Goal: Task Accomplishment & Management: Use online tool/utility

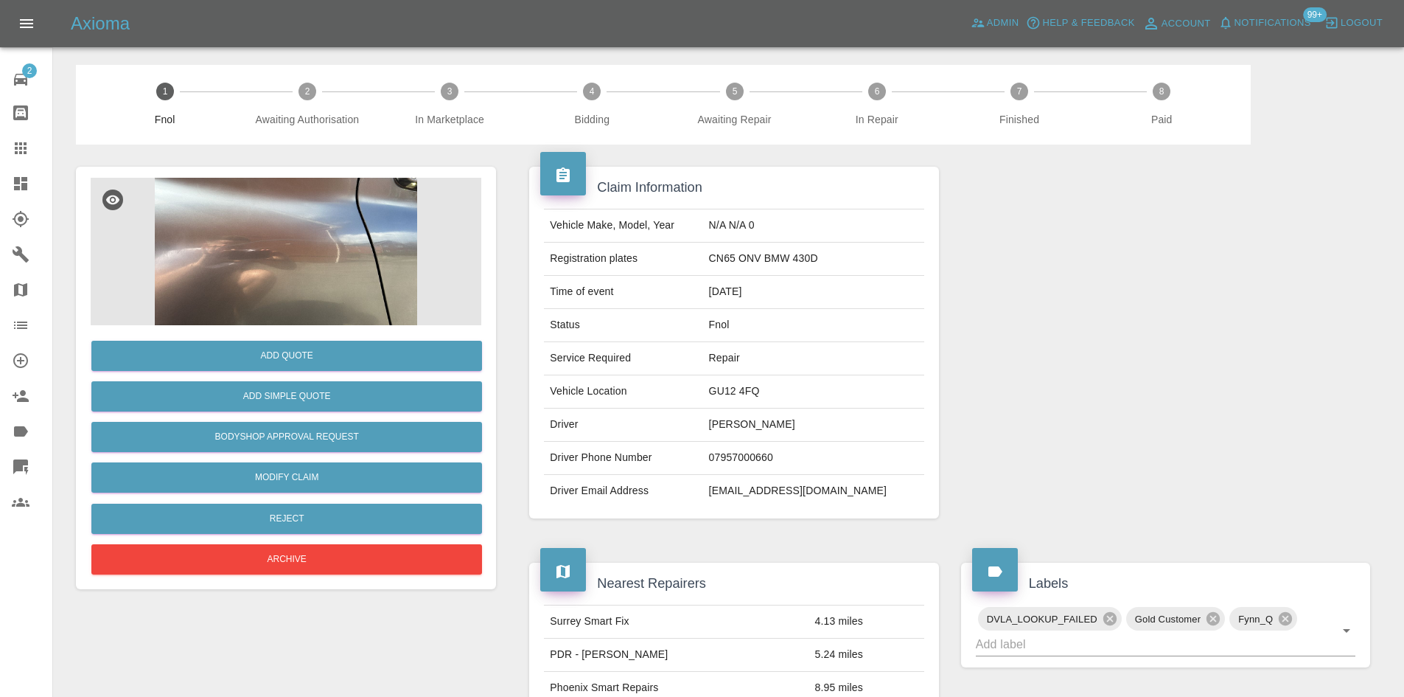
click at [360, 273] on img at bounding box center [286, 251] width 391 height 147
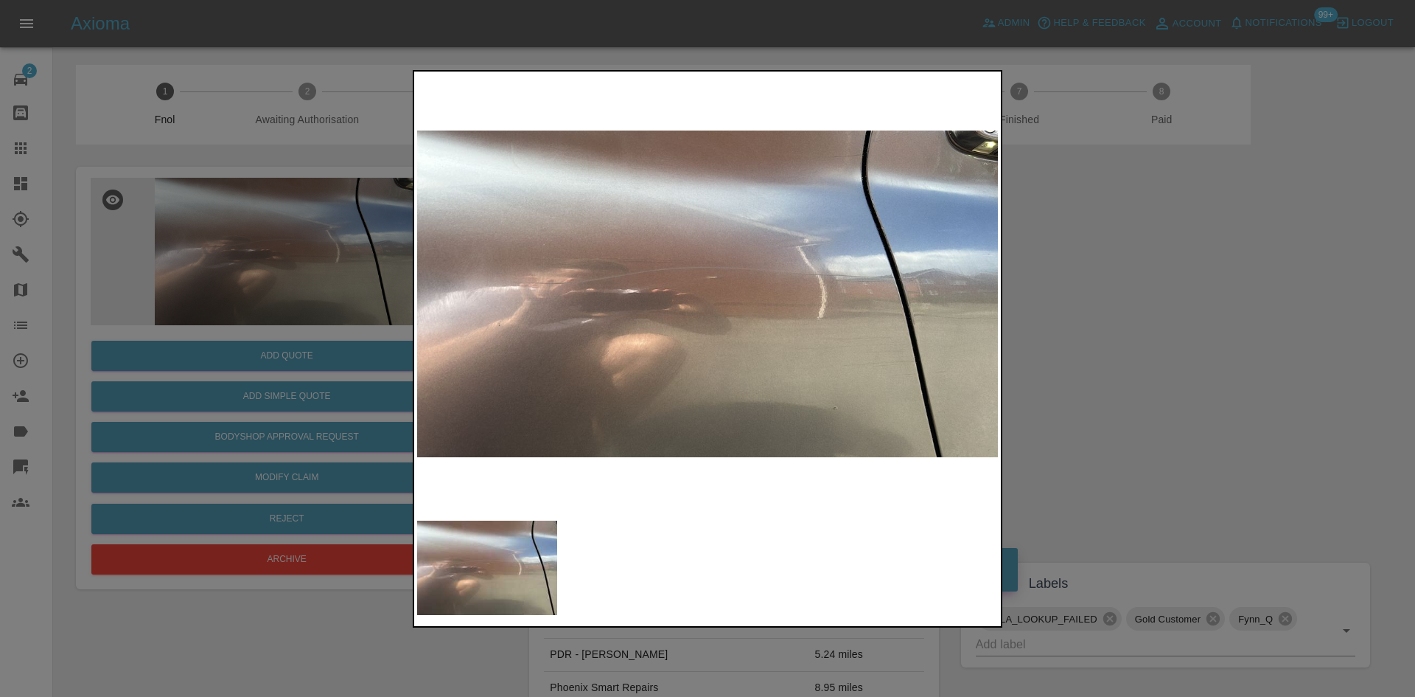
click at [618, 328] on img at bounding box center [707, 293] width 581 height 439
click at [657, 318] on img at bounding box center [707, 293] width 581 height 439
click at [651, 310] on img at bounding box center [707, 293] width 581 height 439
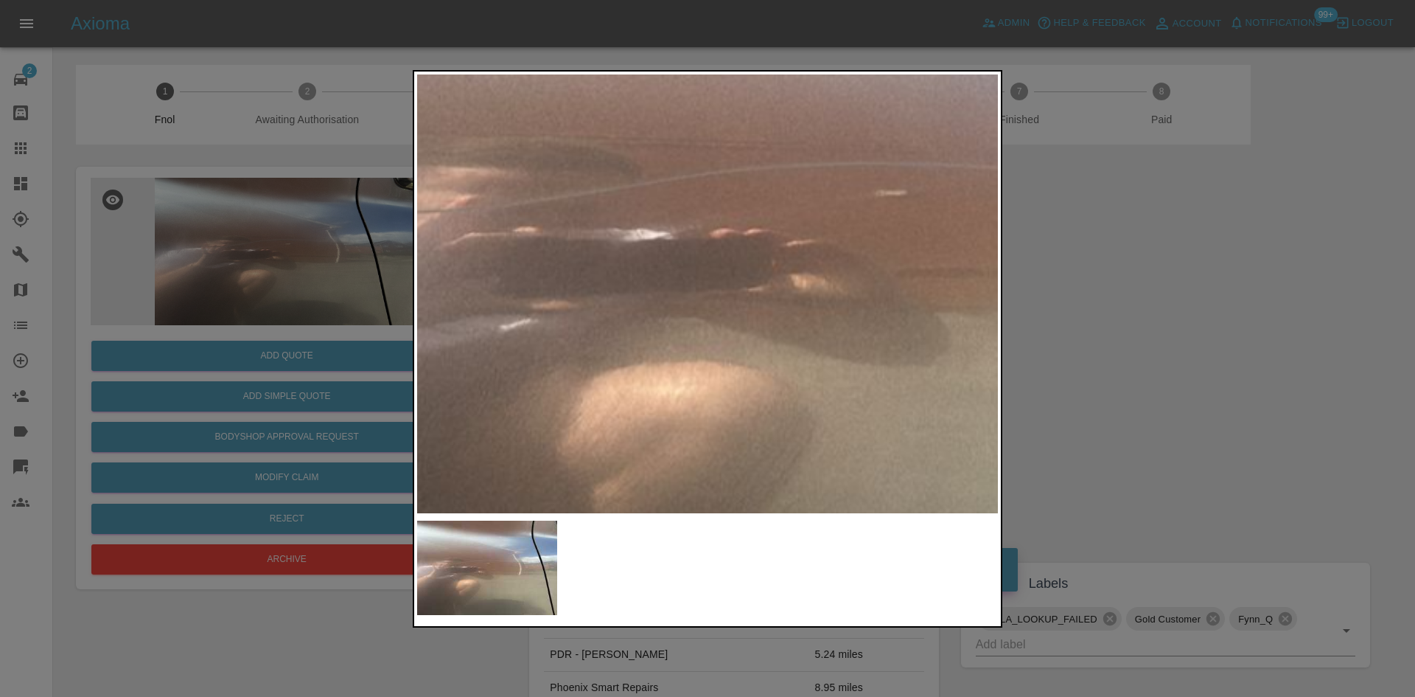
click at [650, 310] on img at bounding box center [878, 242] width 1742 height 1316
click at [587, 322] on img at bounding box center [878, 242] width 1742 height 1316
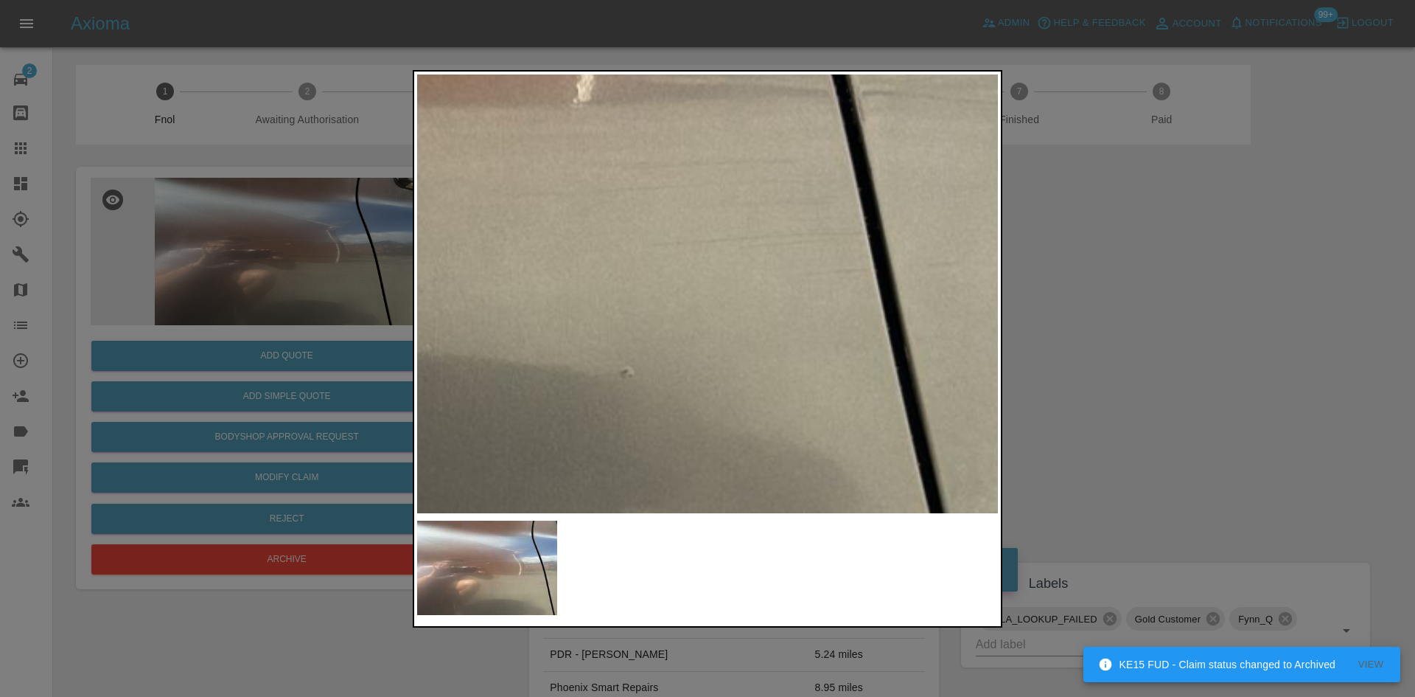
click at [637, 310] on img at bounding box center [243, 30] width 1742 height 1316
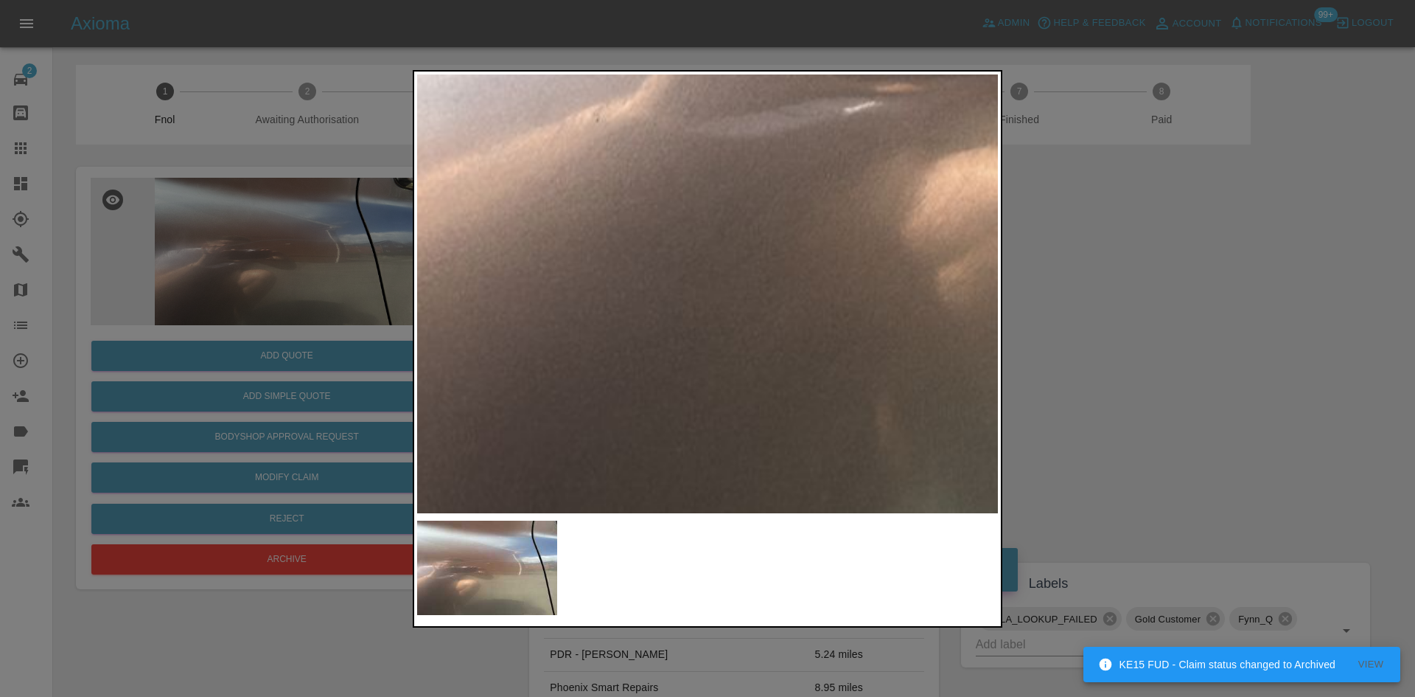
click at [709, 276] on img at bounding box center [1222, 26] width 1742 height 1316
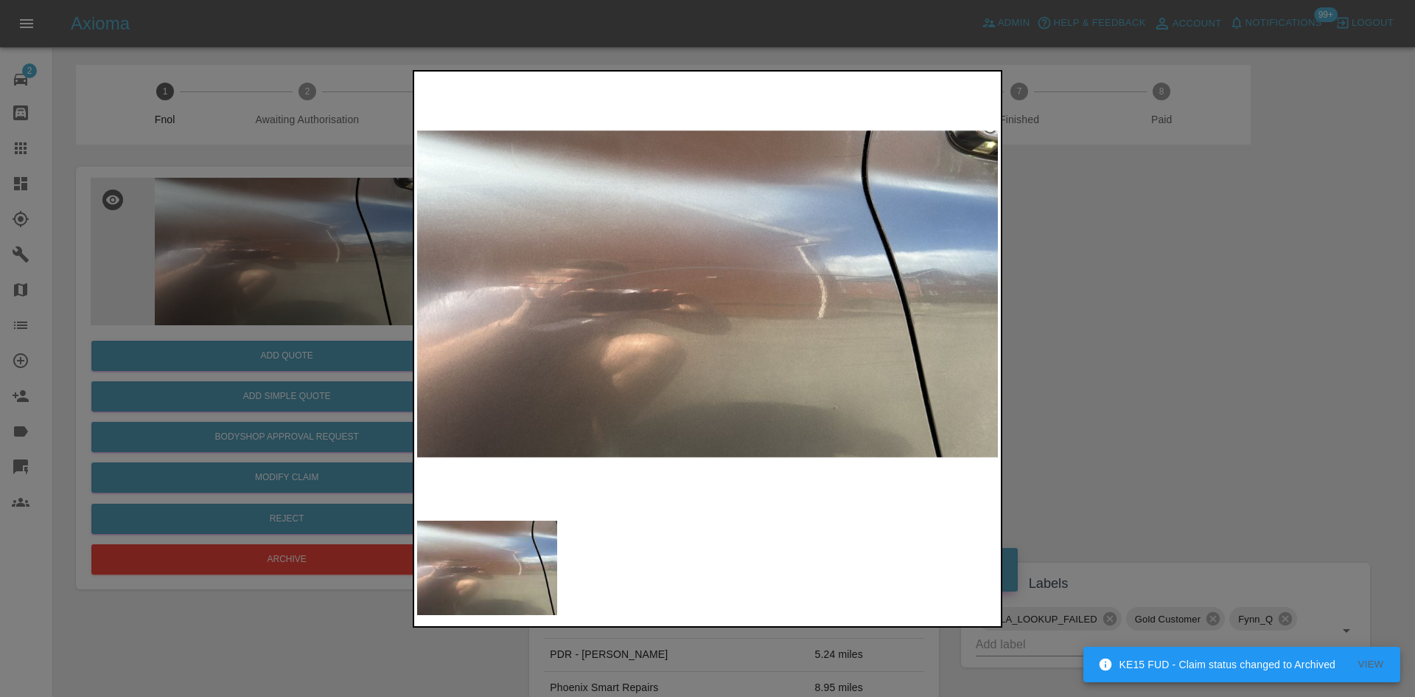
click at [506, 284] on img at bounding box center [707, 293] width 581 height 439
click at [783, 307] on img at bounding box center [707, 293] width 581 height 439
click at [839, 299] on img at bounding box center [707, 293] width 581 height 439
click at [219, 231] on div at bounding box center [707, 348] width 1415 height 697
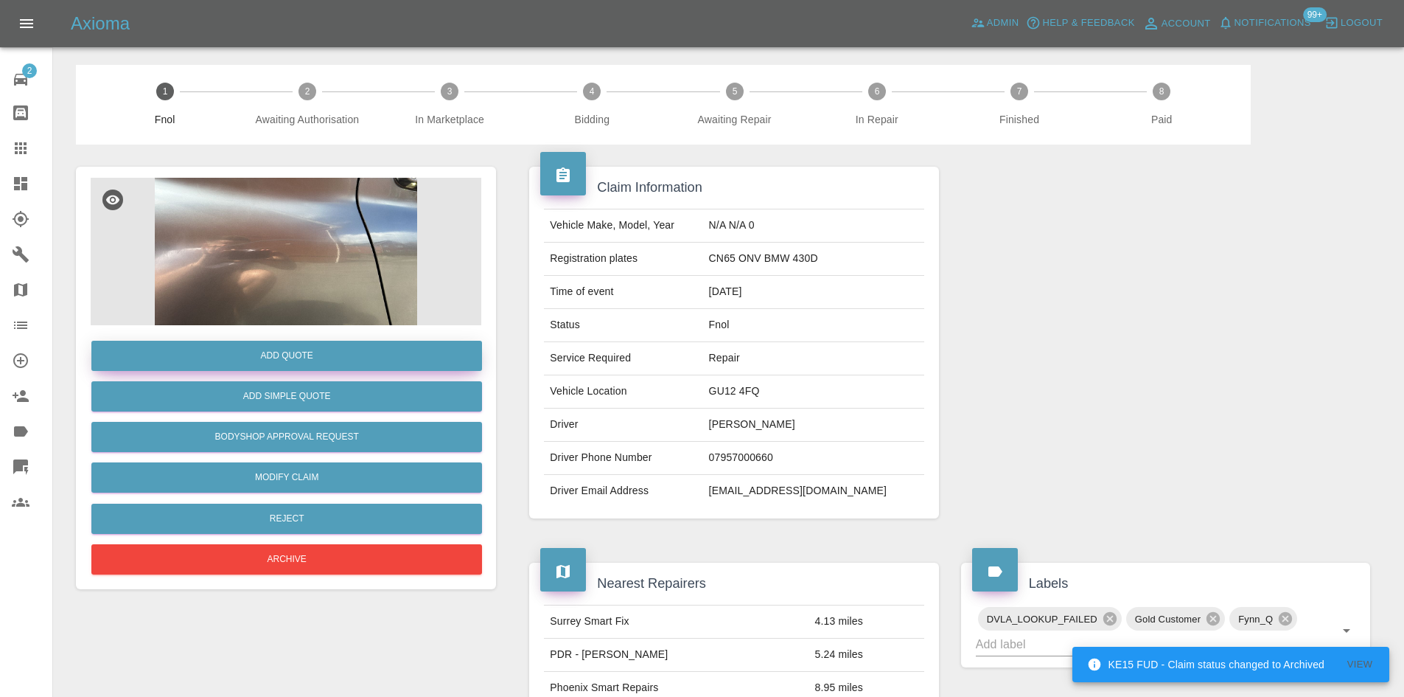
click at [346, 284] on img at bounding box center [286, 251] width 391 height 147
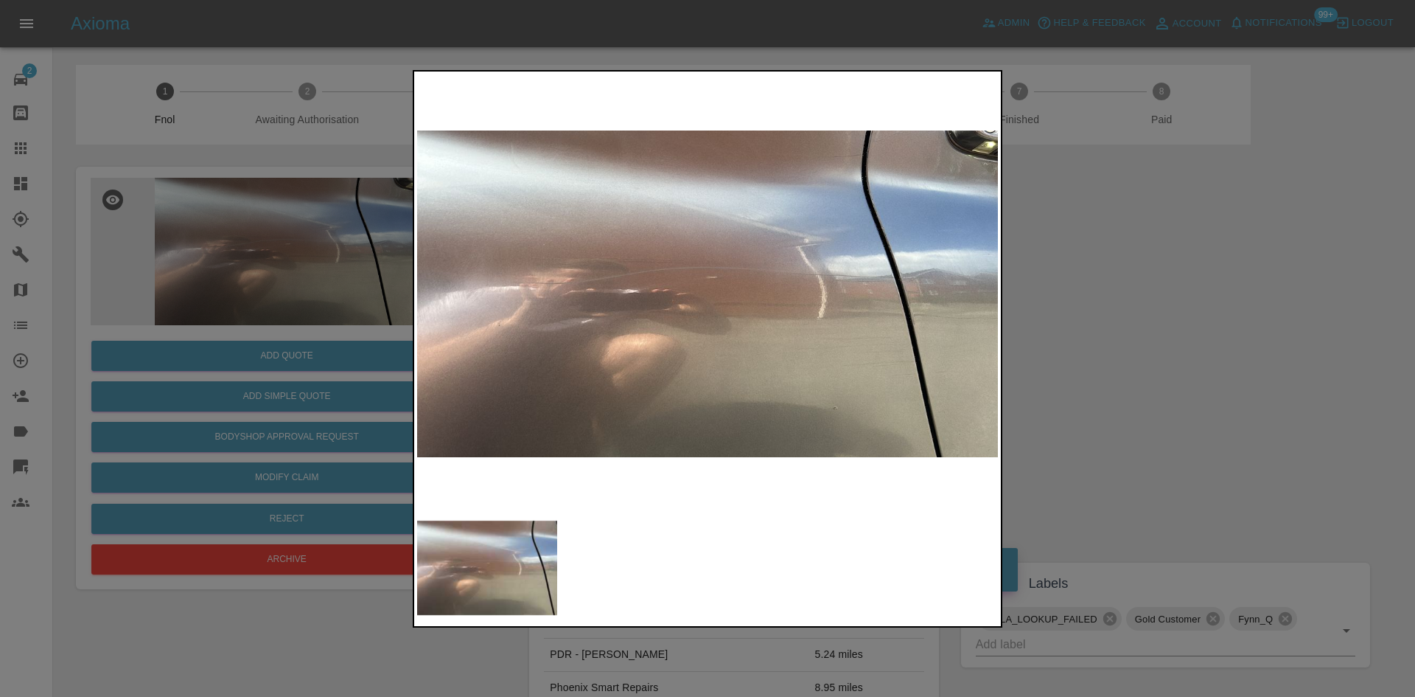
click at [866, 285] on img at bounding box center [707, 293] width 581 height 439
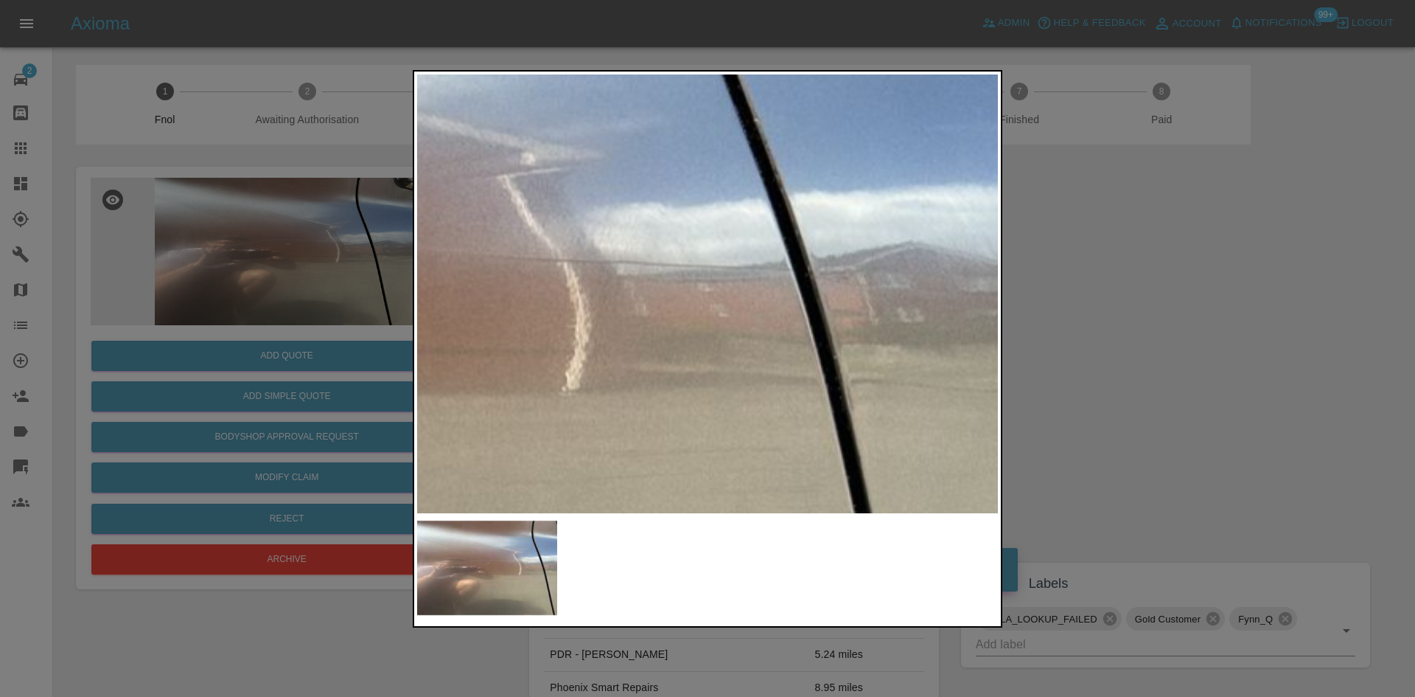
click at [859, 285] on img at bounding box center [232, 317] width 1742 height 1316
click at [819, 287] on img at bounding box center [231, 318] width 1742 height 1316
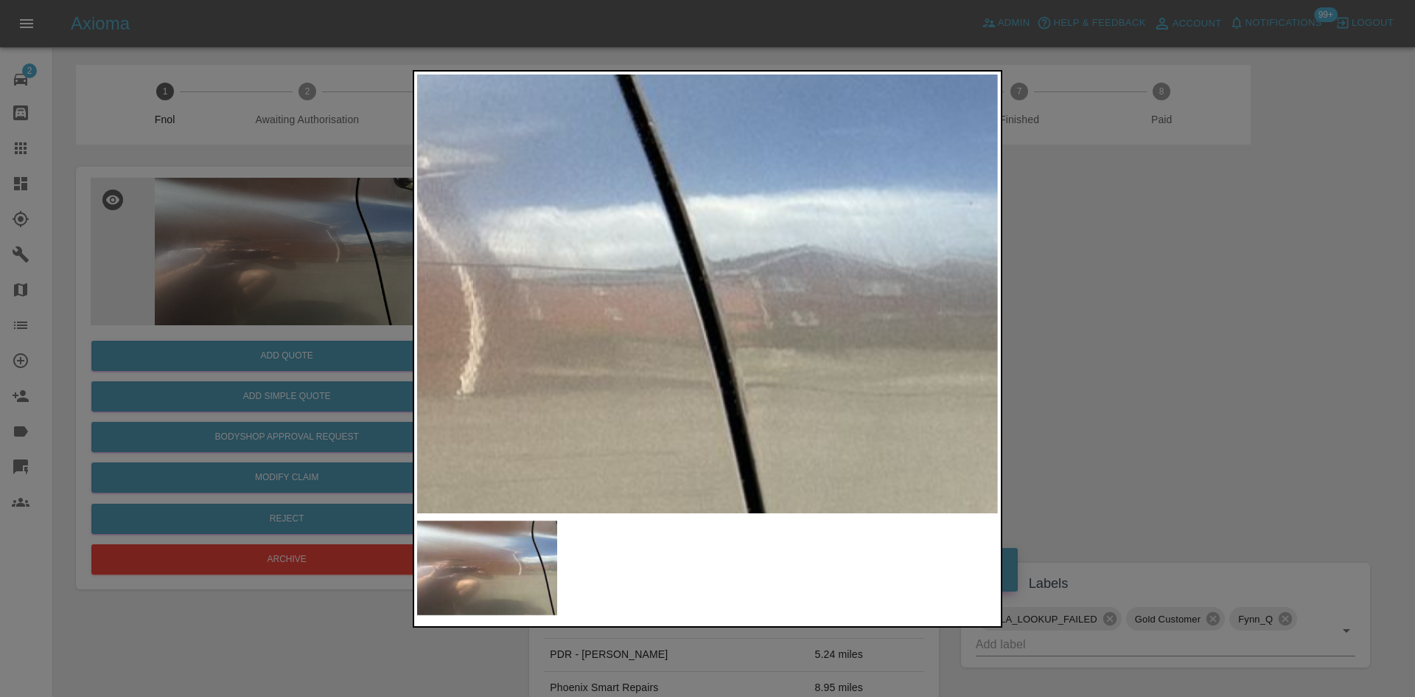
drag, startPoint x: 130, startPoint y: 189, endPoint x: 698, endPoint y: 292, distance: 576.7
click at [136, 192] on div at bounding box center [707, 348] width 1415 height 697
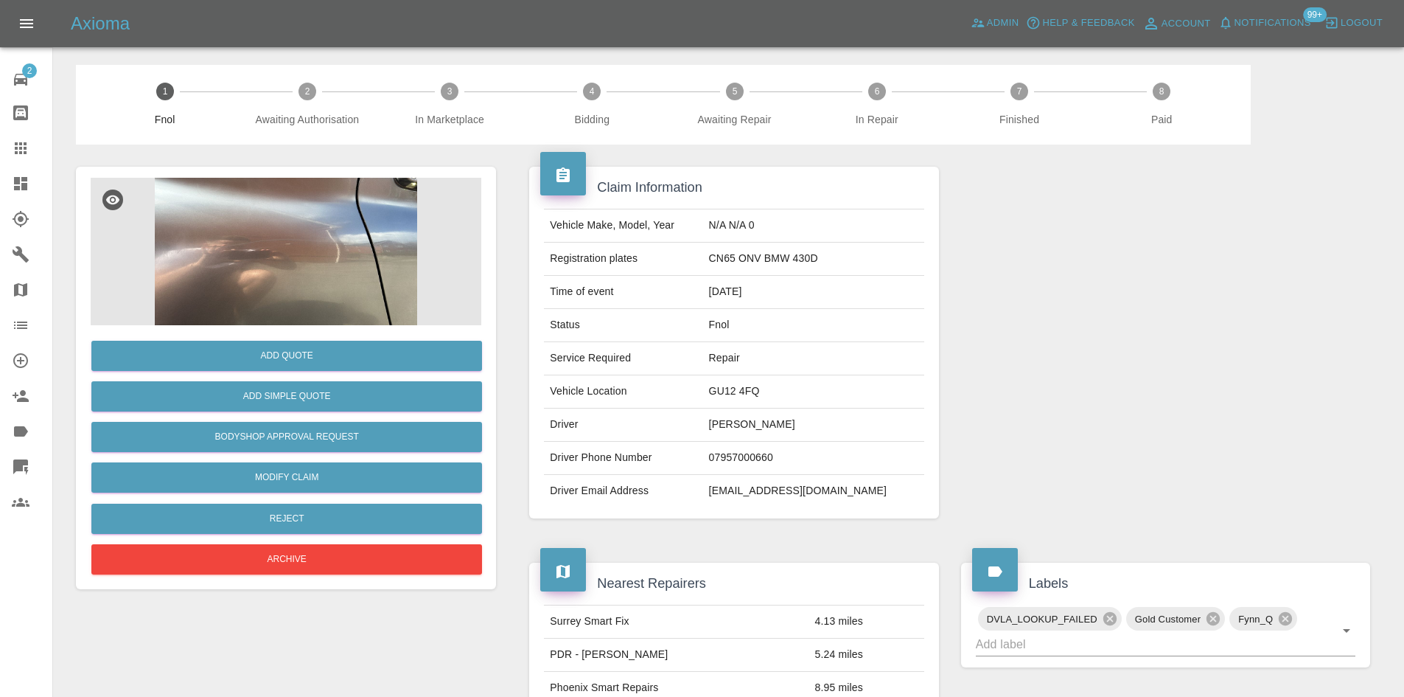
click at [287, 255] on img at bounding box center [286, 251] width 391 height 147
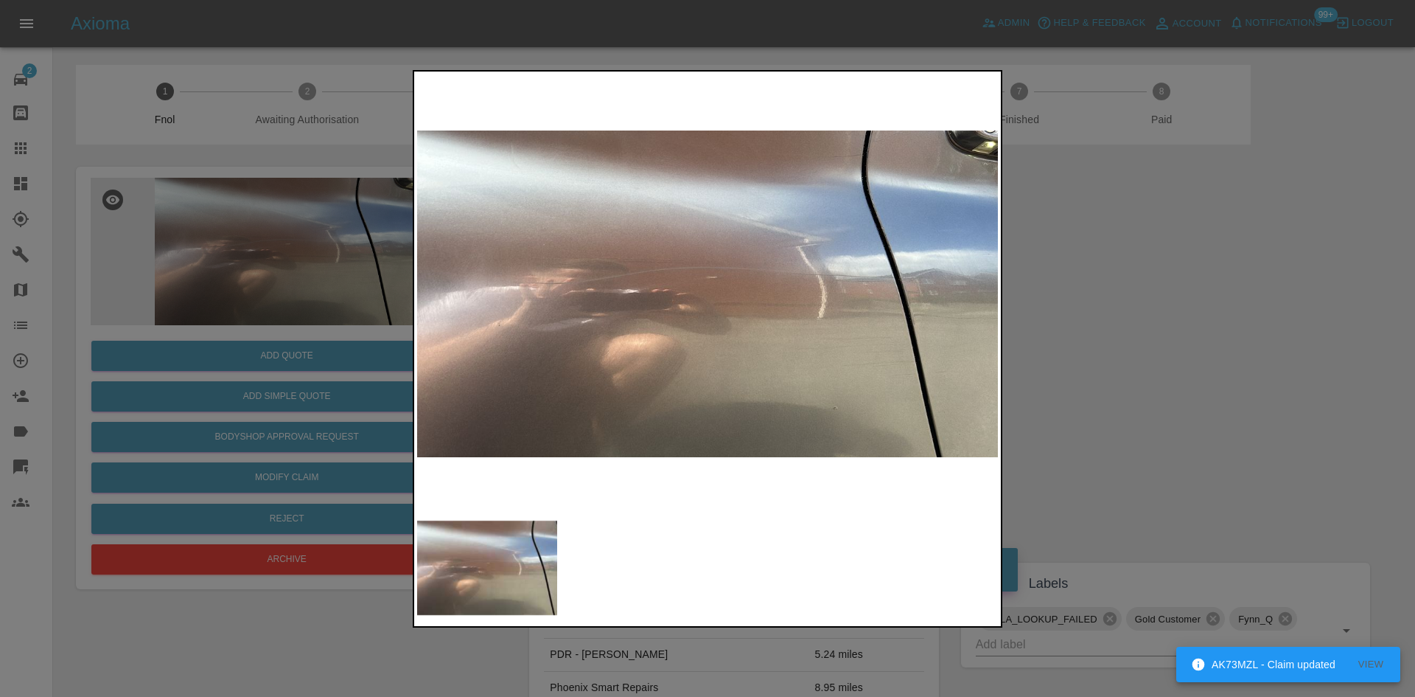
click at [746, 299] on img at bounding box center [707, 293] width 581 height 439
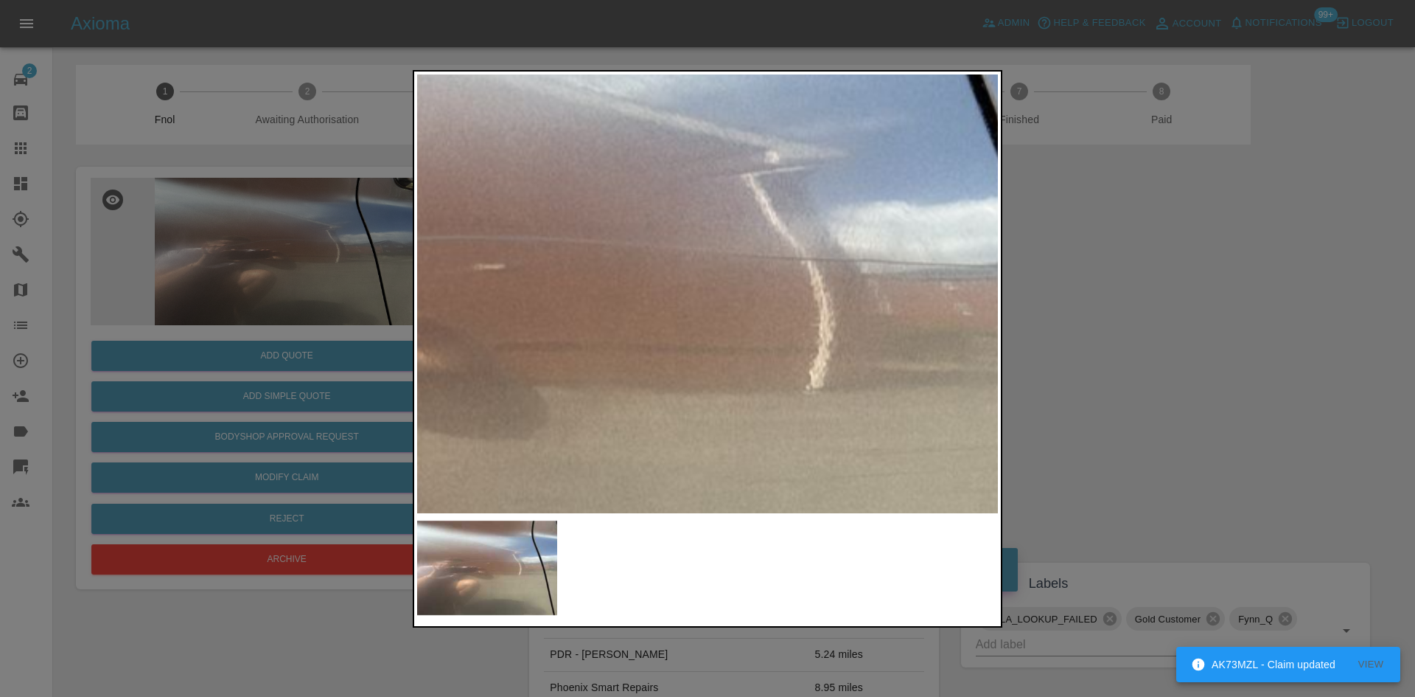
click at [731, 313] on img at bounding box center [476, 316] width 1742 height 1316
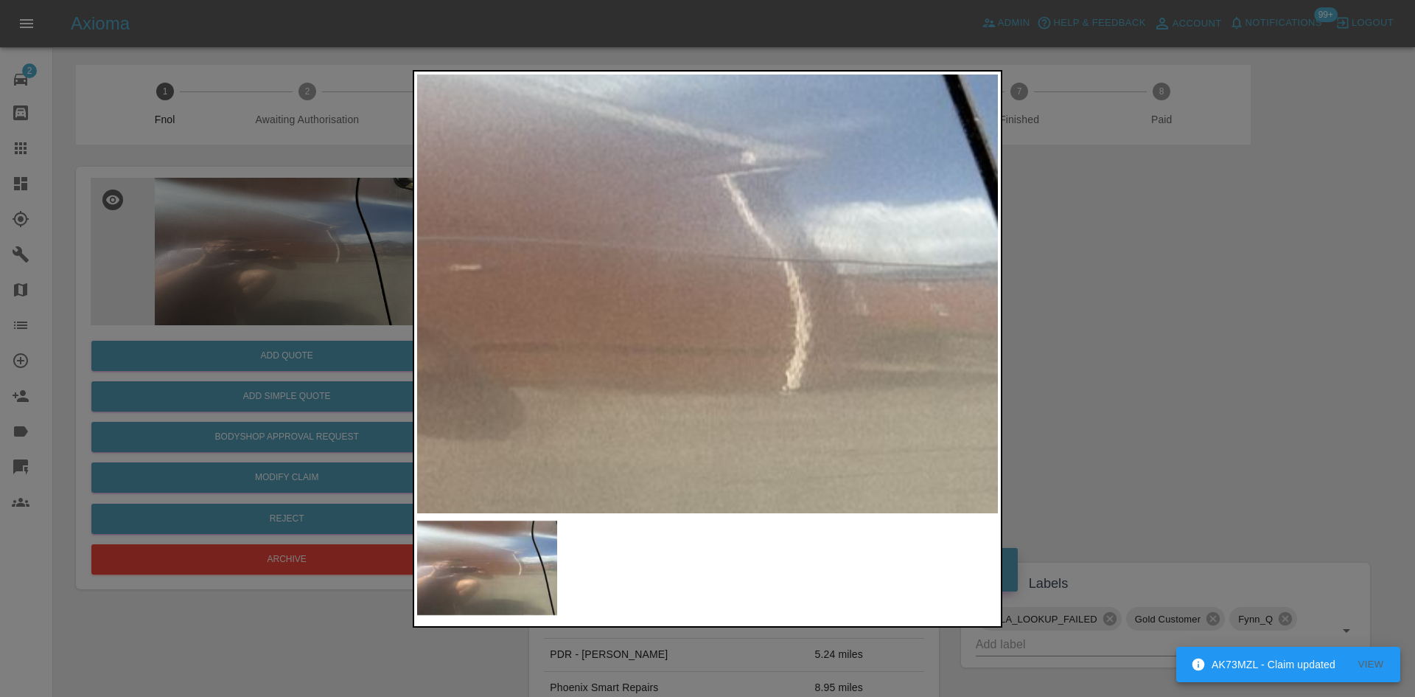
click at [731, 313] on img at bounding box center [452, 317] width 1742 height 1316
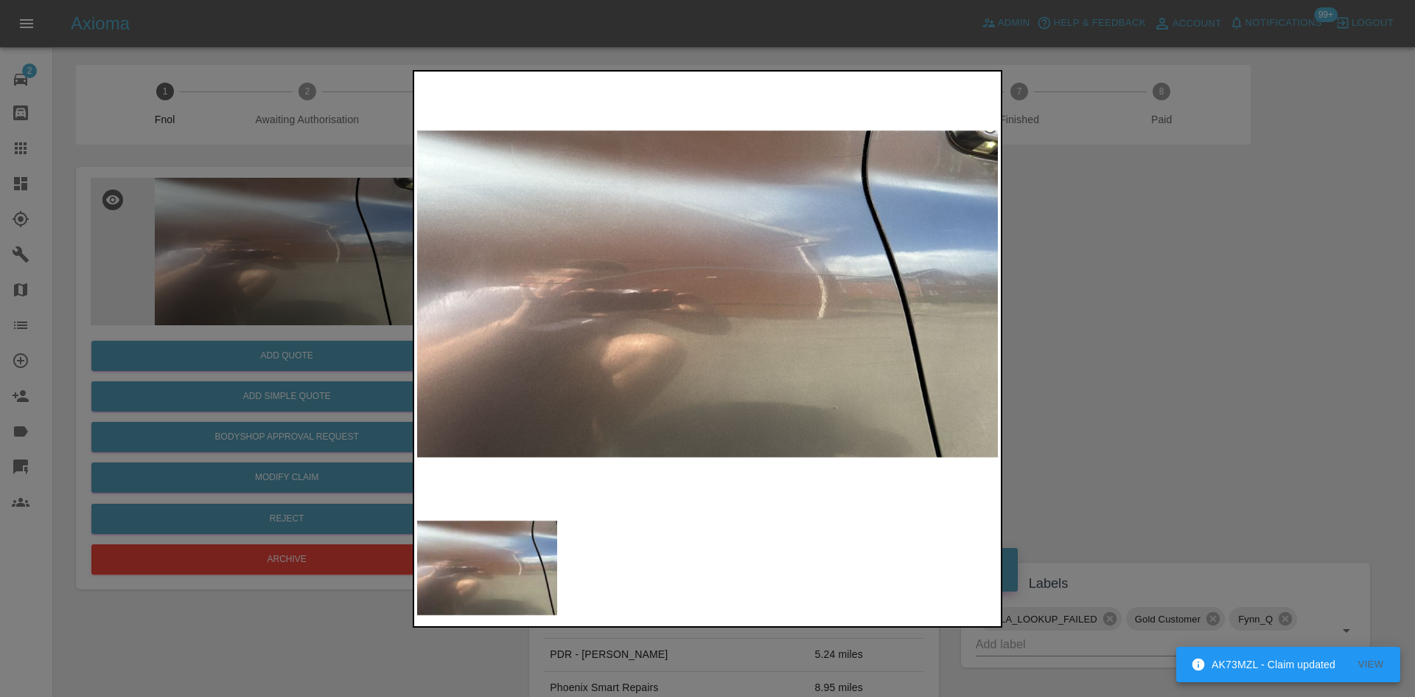
click at [822, 299] on img at bounding box center [707, 293] width 581 height 439
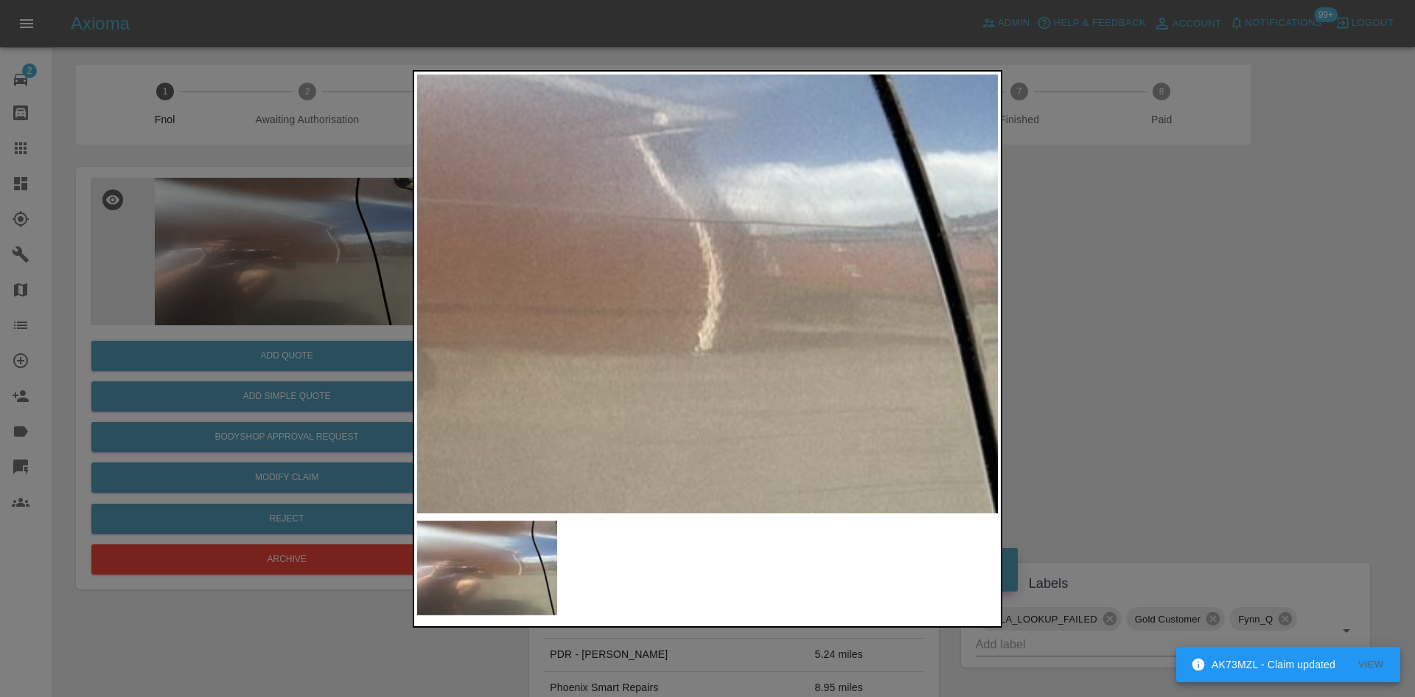
click at [872, 290] on img at bounding box center [365, 278] width 1742 height 1316
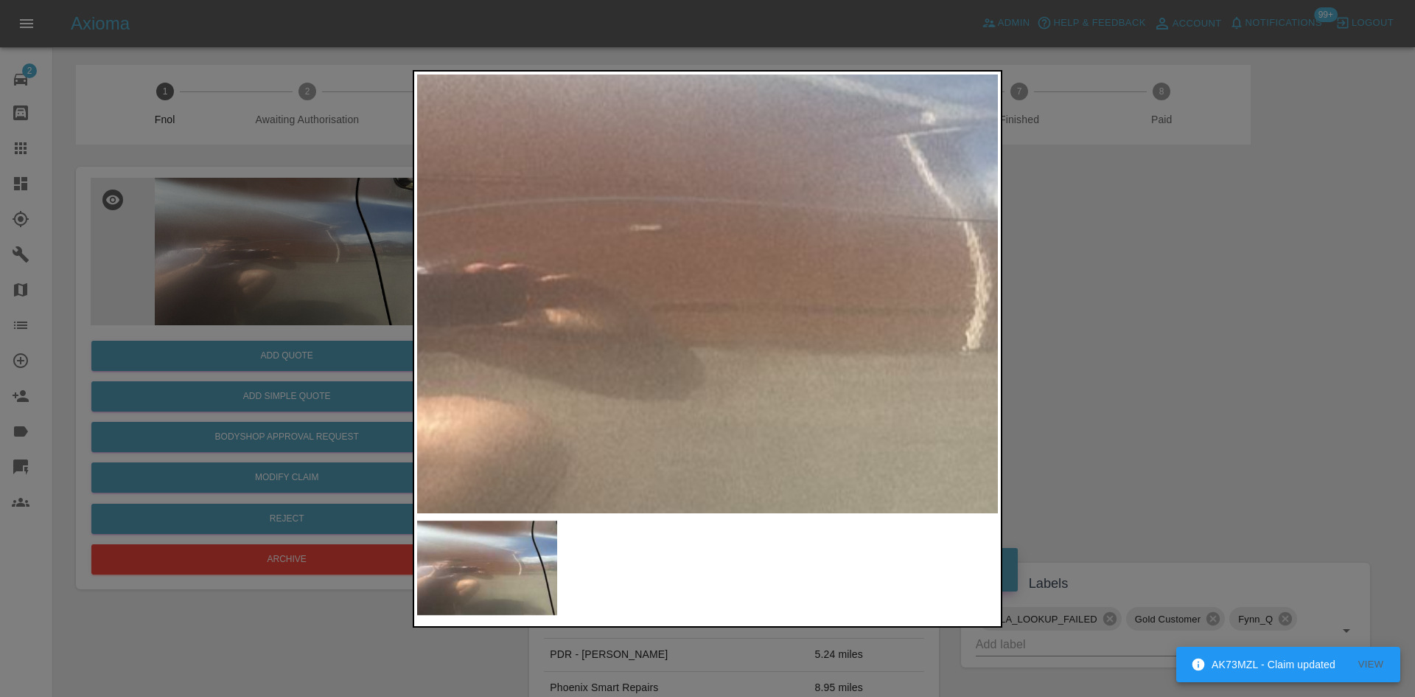
click at [851, 304] on img at bounding box center [632, 277] width 1742 height 1316
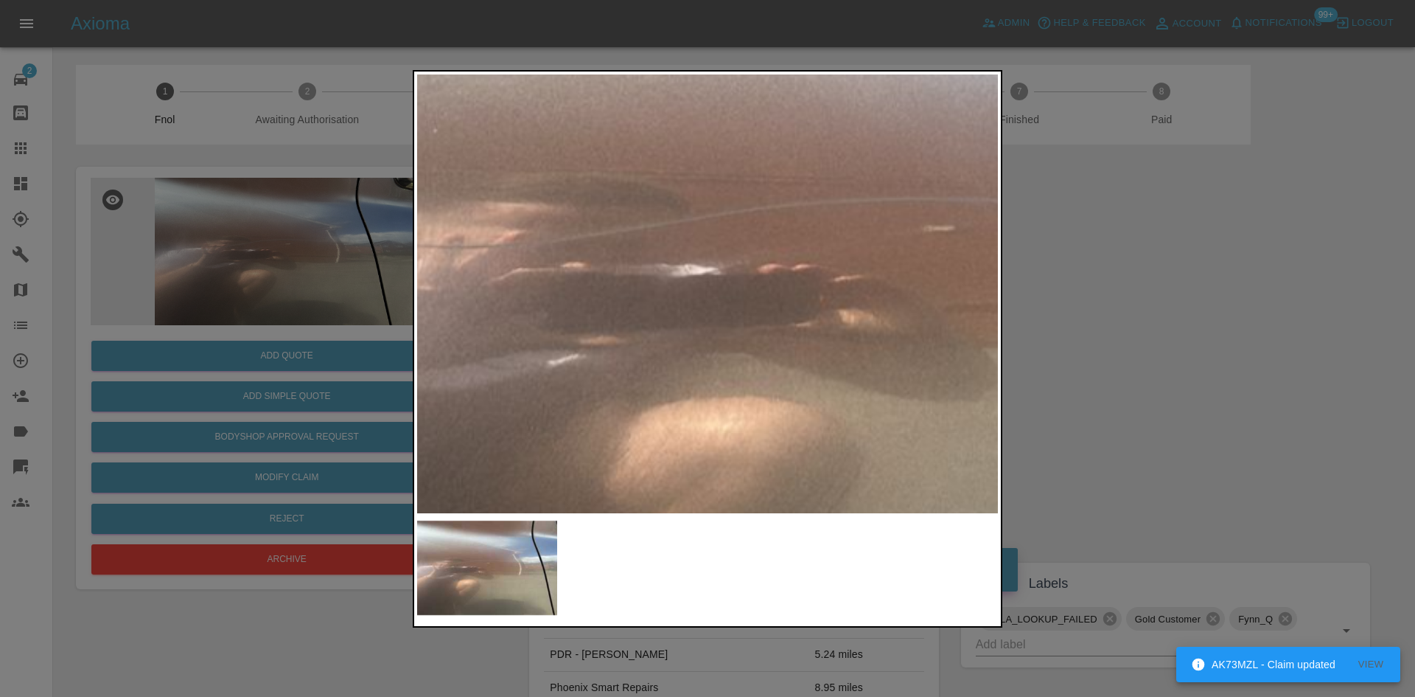
drag, startPoint x: 339, startPoint y: 261, endPoint x: 329, endPoint y: 314, distance: 53.9
click at [338, 265] on div at bounding box center [707, 348] width 1415 height 697
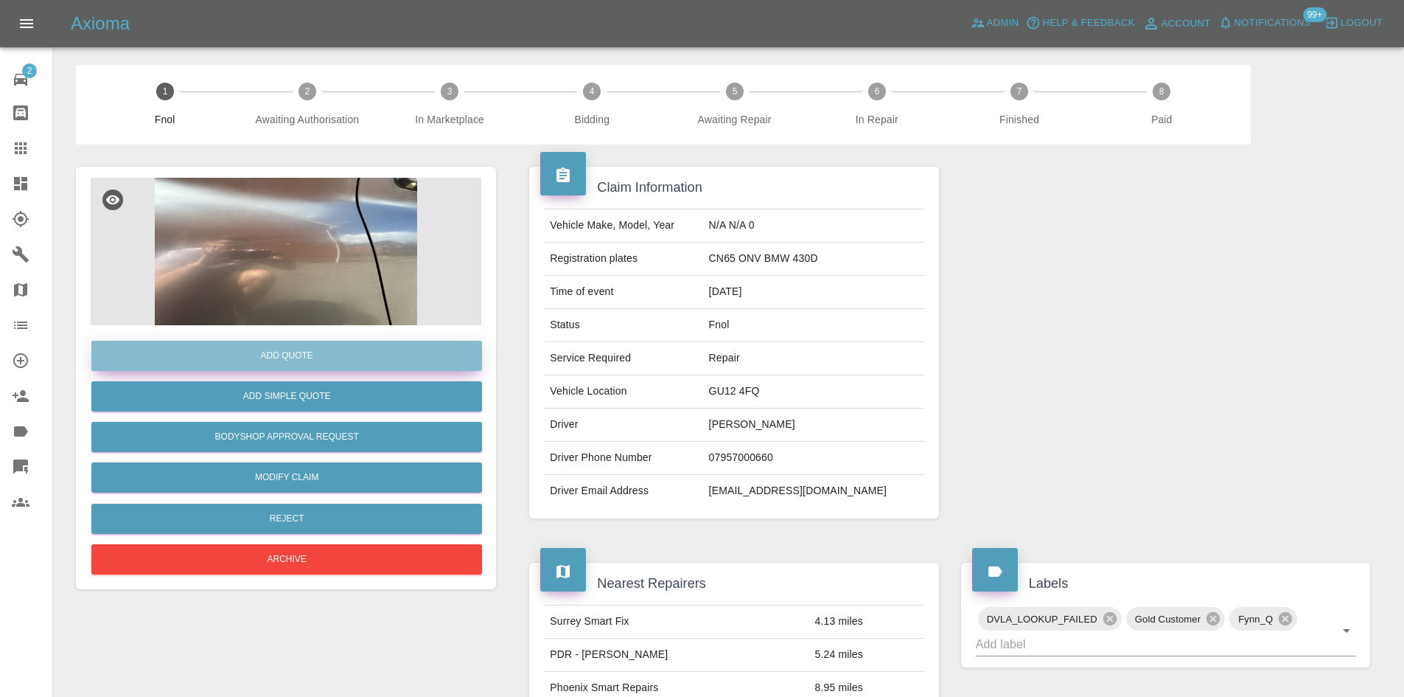
click at [329, 343] on button "Add Quote" at bounding box center [286, 356] width 391 height 30
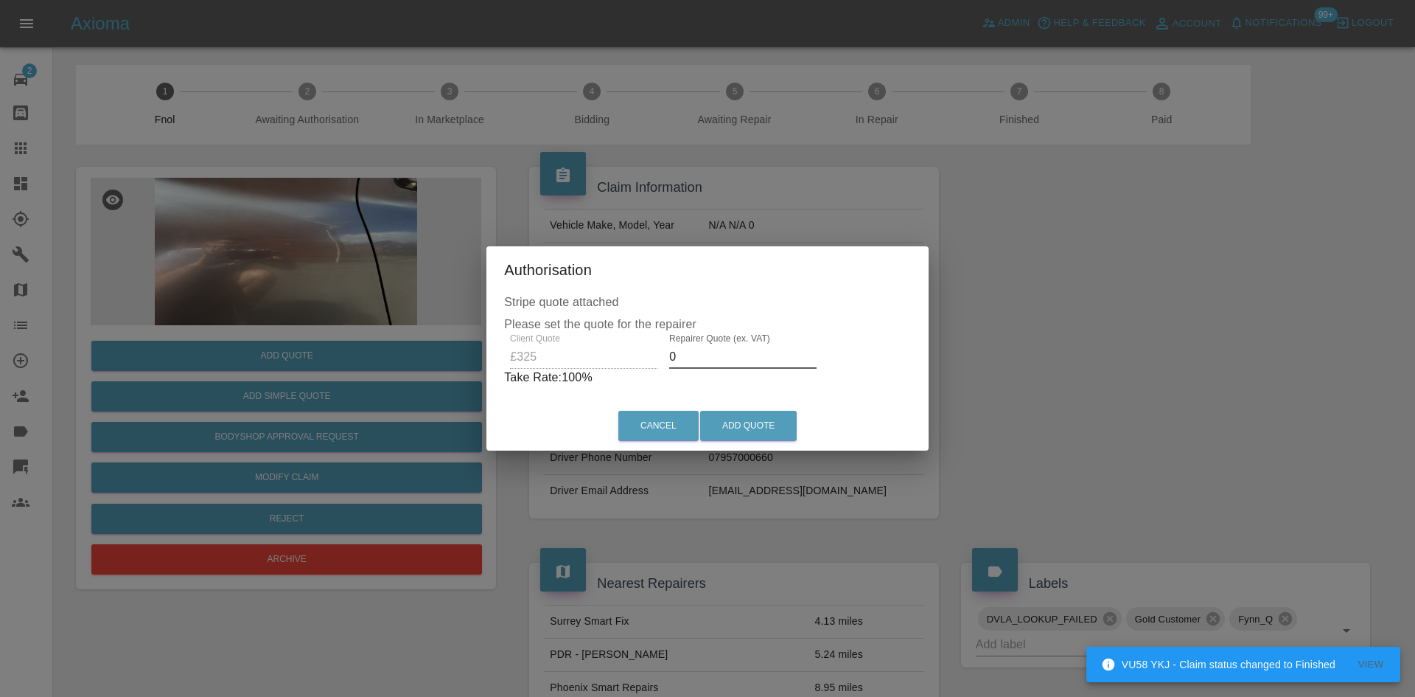
click at [589, 359] on div "Client Quote £325 Repairer Quote (ex. VAT) 0 Take Rate: 100 %" at bounding box center [707, 359] width 407 height 53
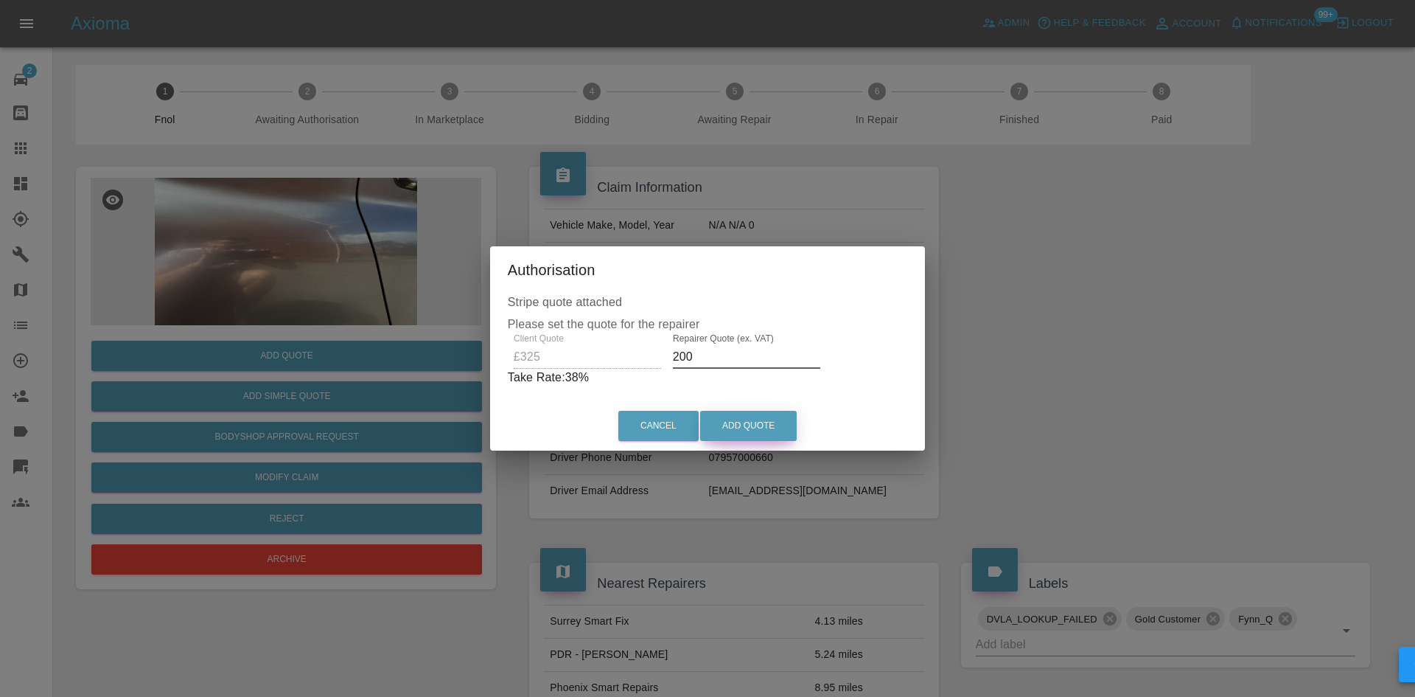
type input "200"
click at [766, 427] on button "Add Quote" at bounding box center [748, 426] width 97 height 30
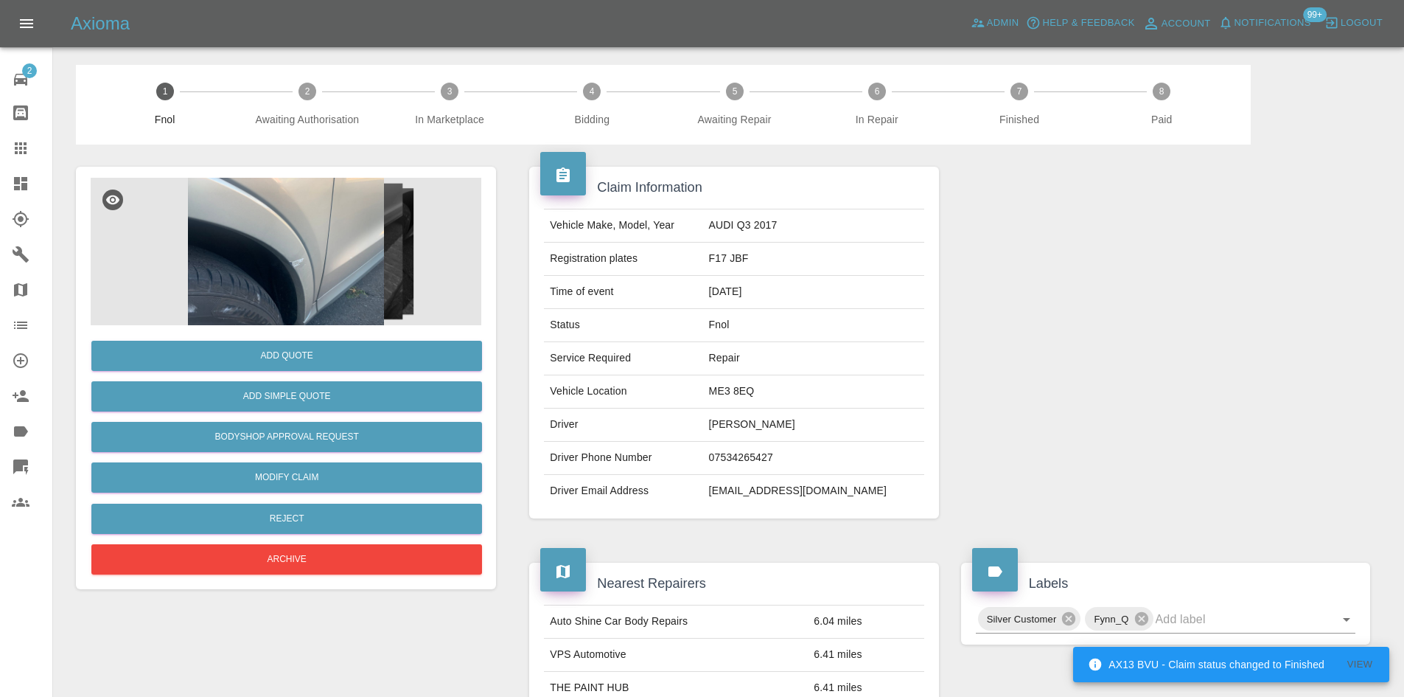
click at [315, 264] on img at bounding box center [286, 251] width 391 height 147
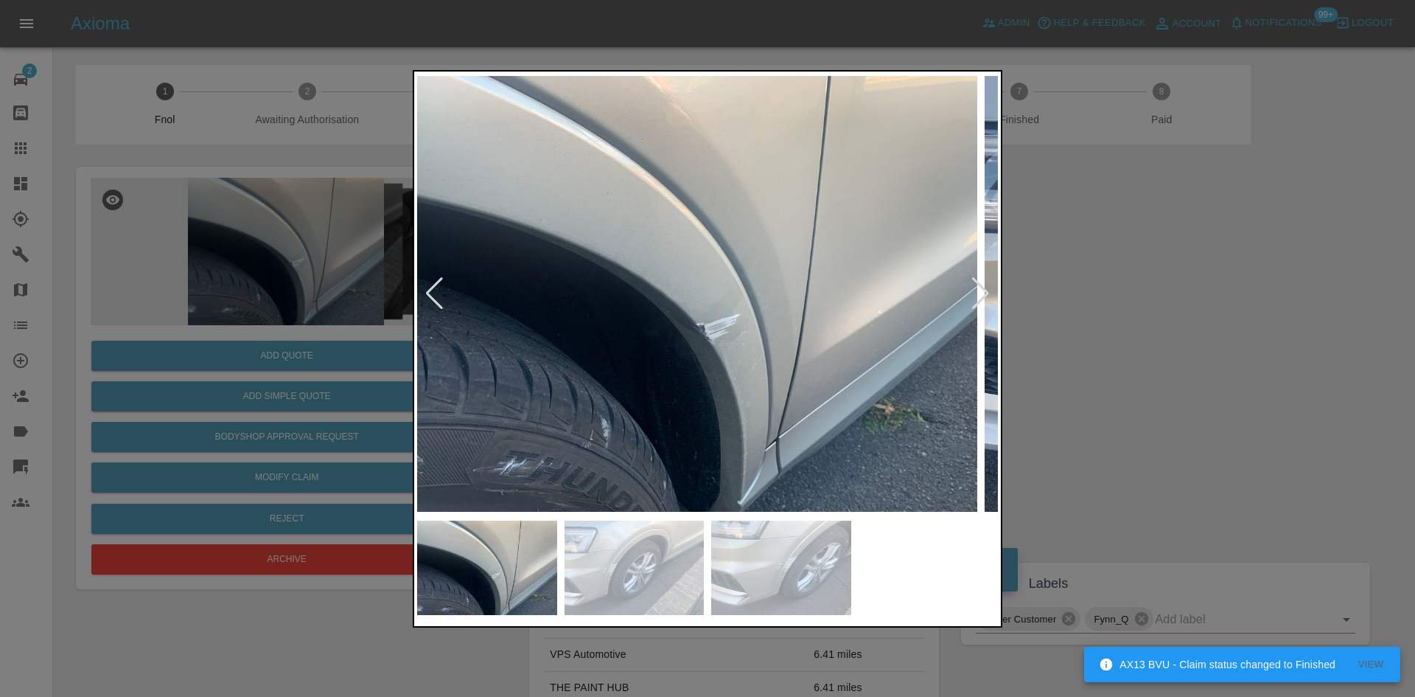
click at [643, 293] on img at bounding box center [687, 293] width 581 height 439
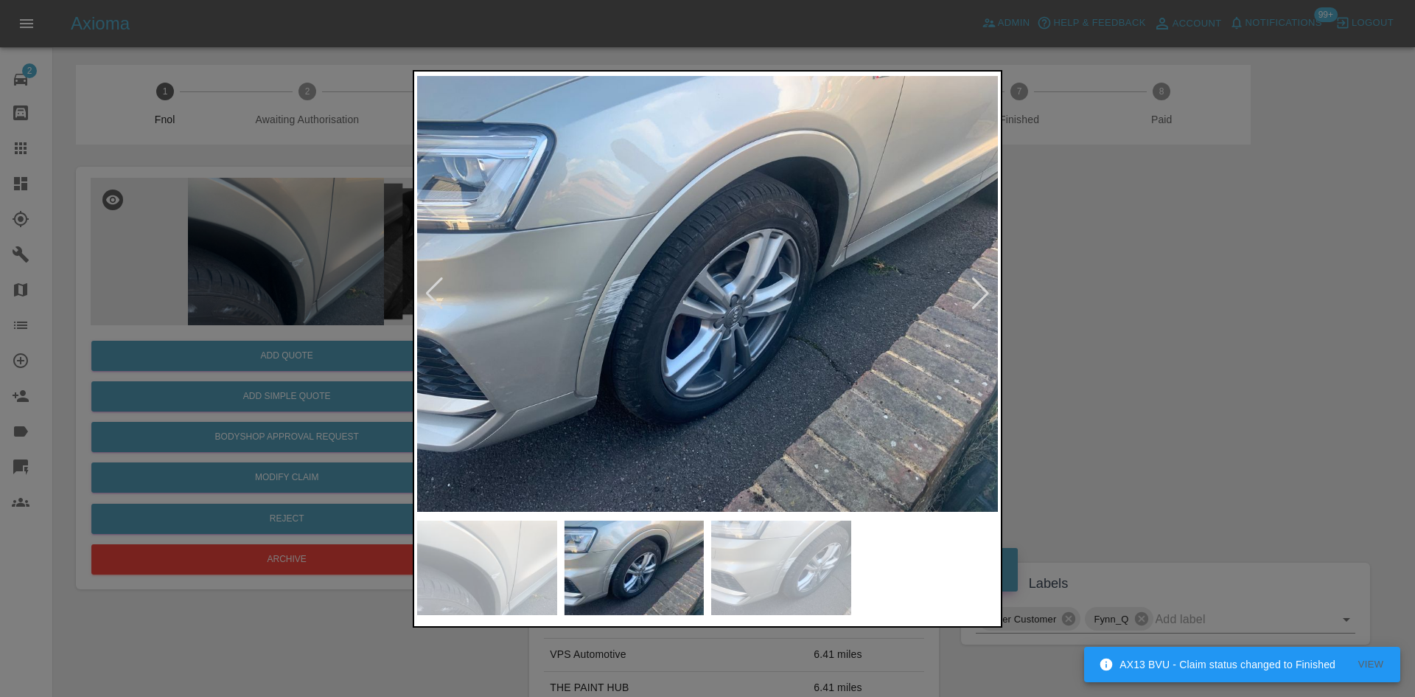
click at [634, 321] on img at bounding box center [707, 293] width 581 height 439
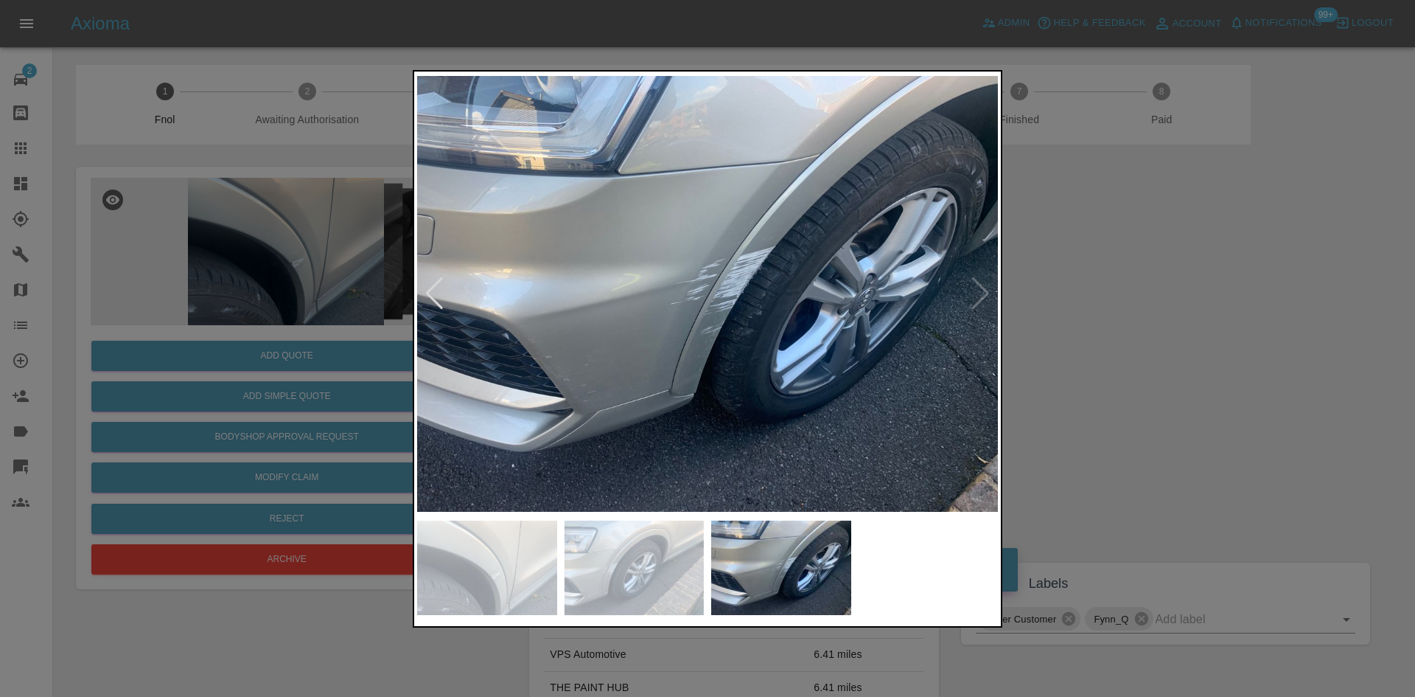
click at [492, 317] on img at bounding box center [707, 293] width 581 height 439
drag, startPoint x: 177, startPoint y: 329, endPoint x: 221, endPoint y: 341, distance: 46.0
click at [194, 335] on div at bounding box center [707, 348] width 1415 height 697
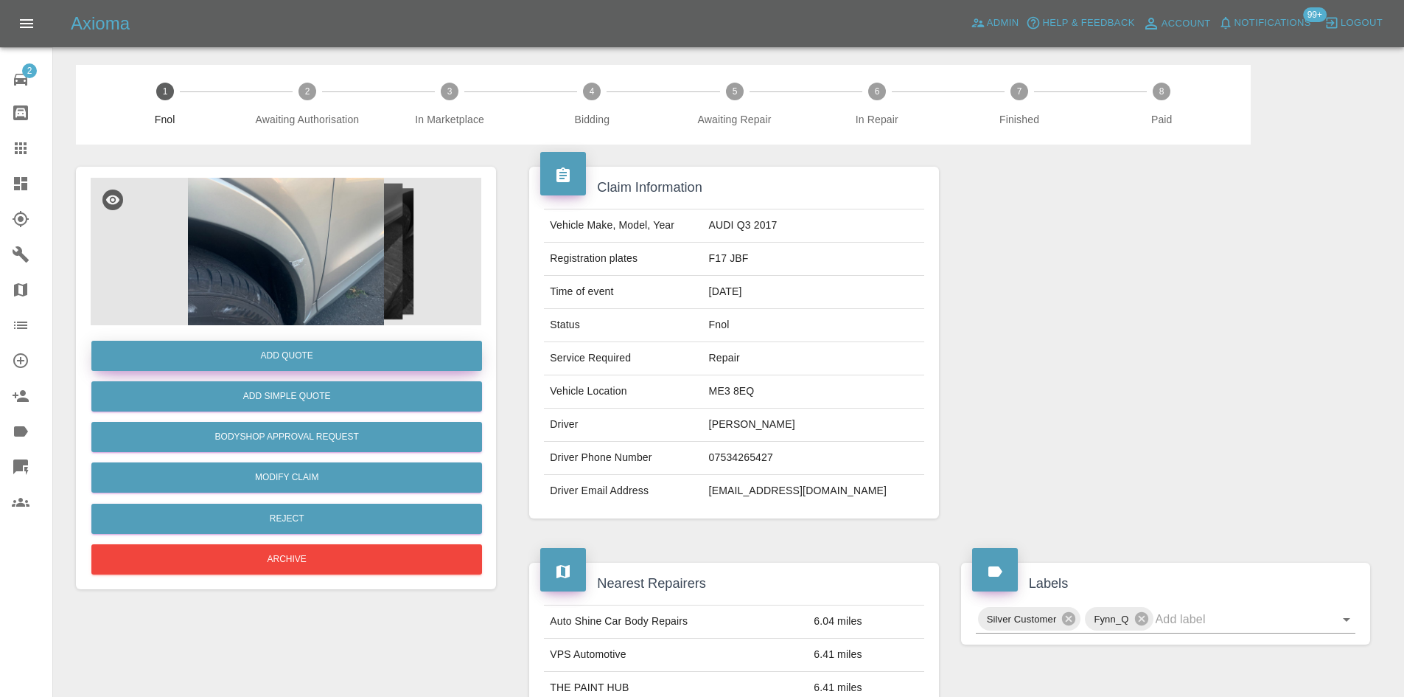
click at [222, 345] on button "Add Quote" at bounding box center [286, 356] width 391 height 30
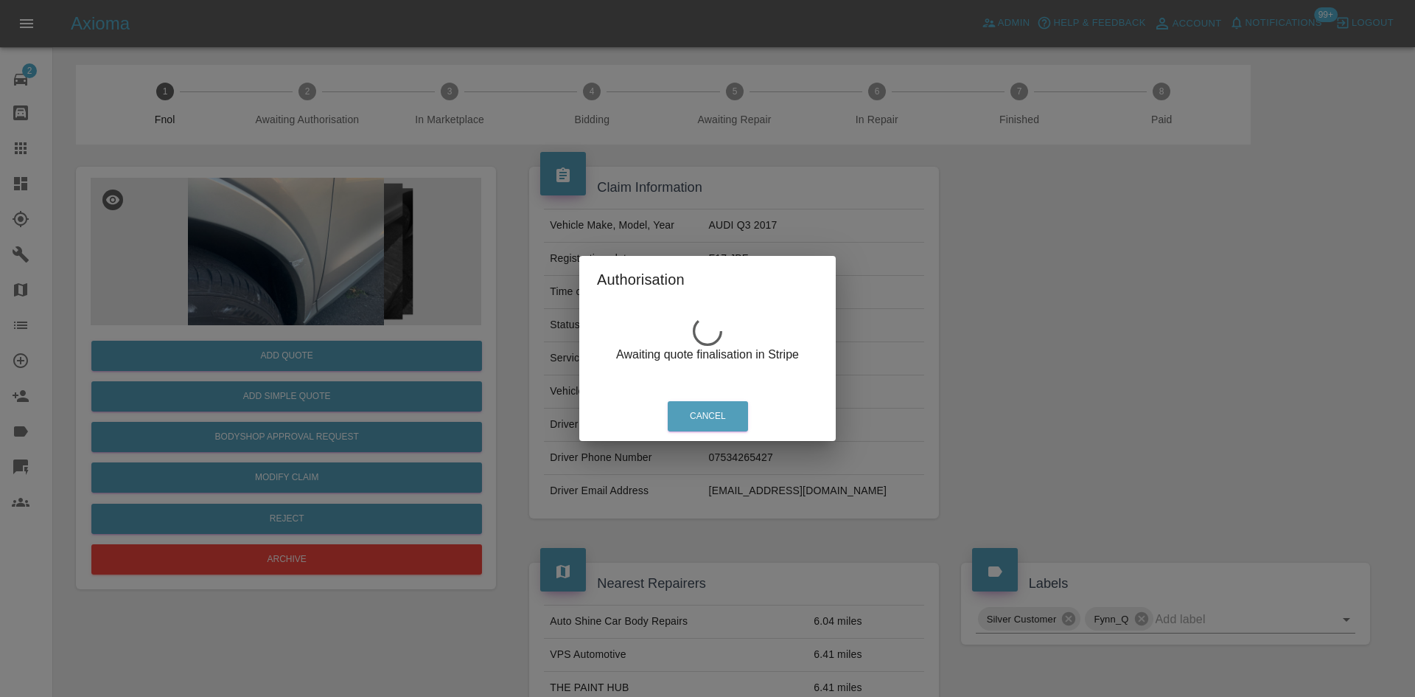
click at [290, 268] on div "Authorisation Awaiting quote finalisation in Stripe Cancel" at bounding box center [707, 348] width 1415 height 697
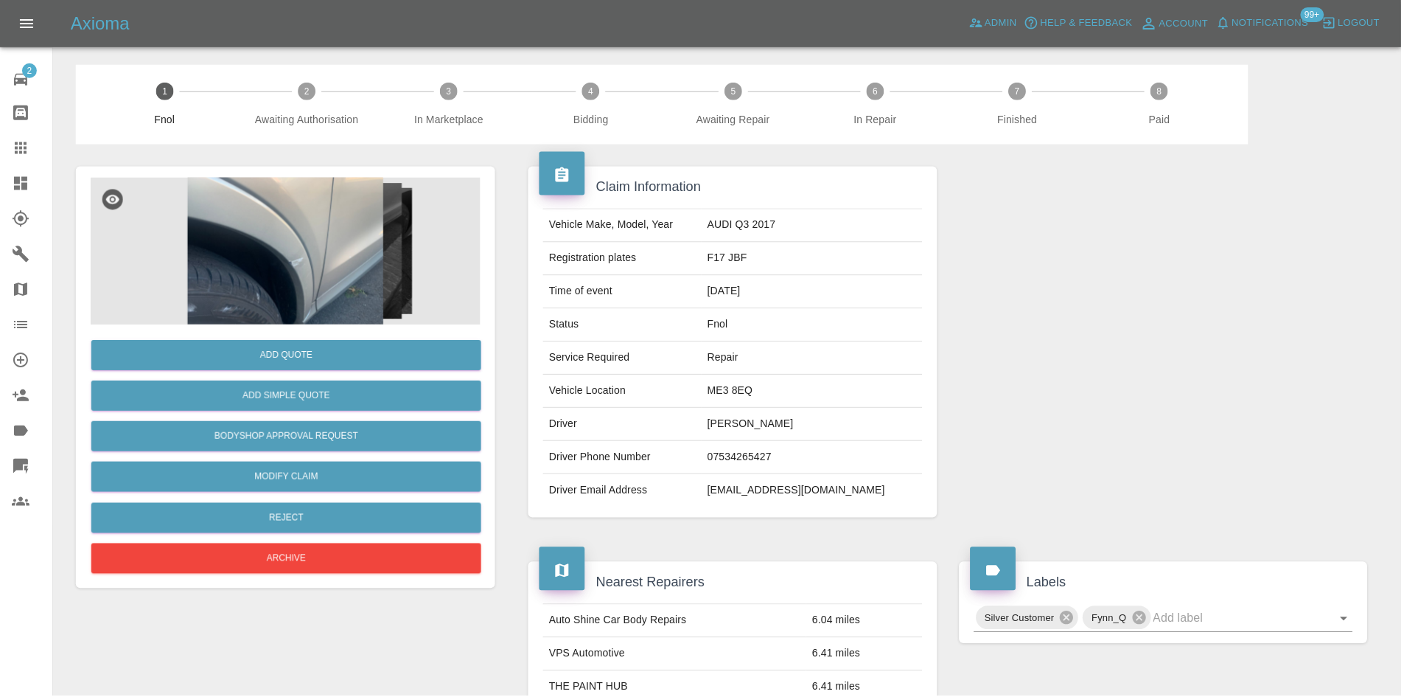
click at [290, 255] on img at bounding box center [286, 251] width 391 height 147
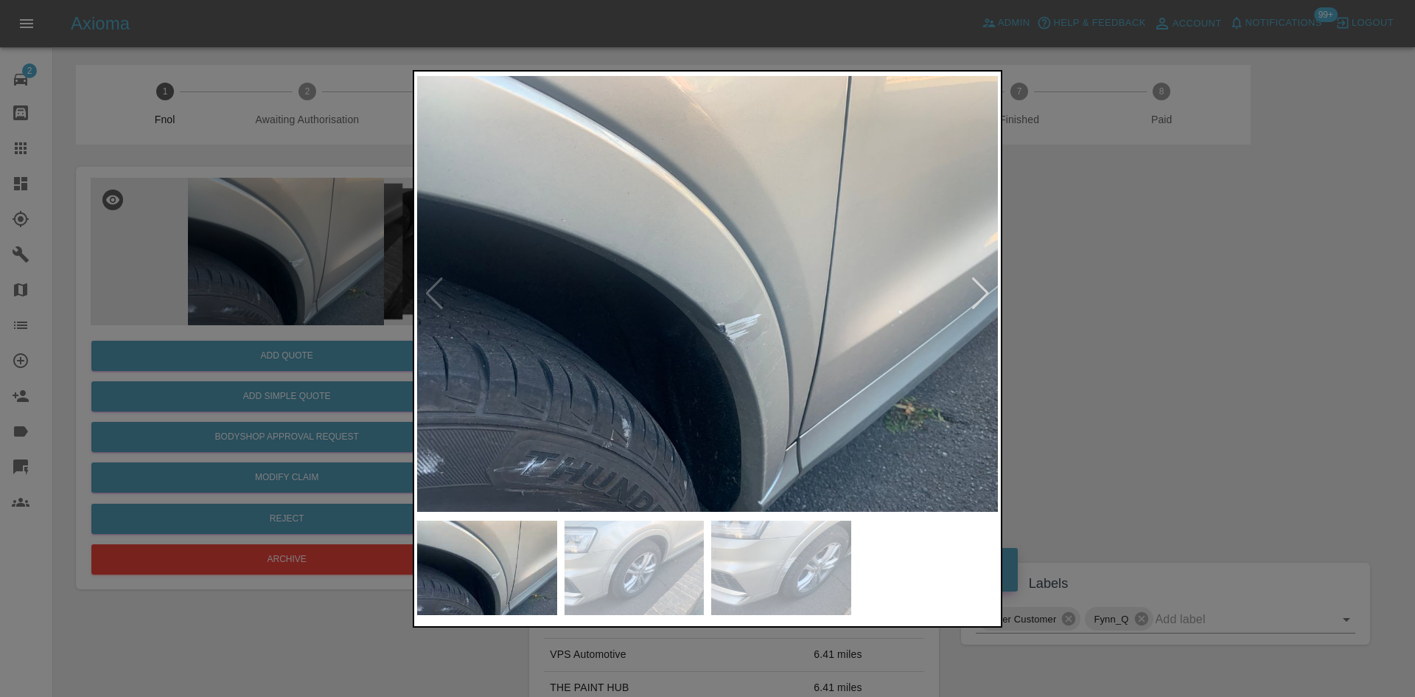
click at [541, 309] on img at bounding box center [707, 293] width 581 height 439
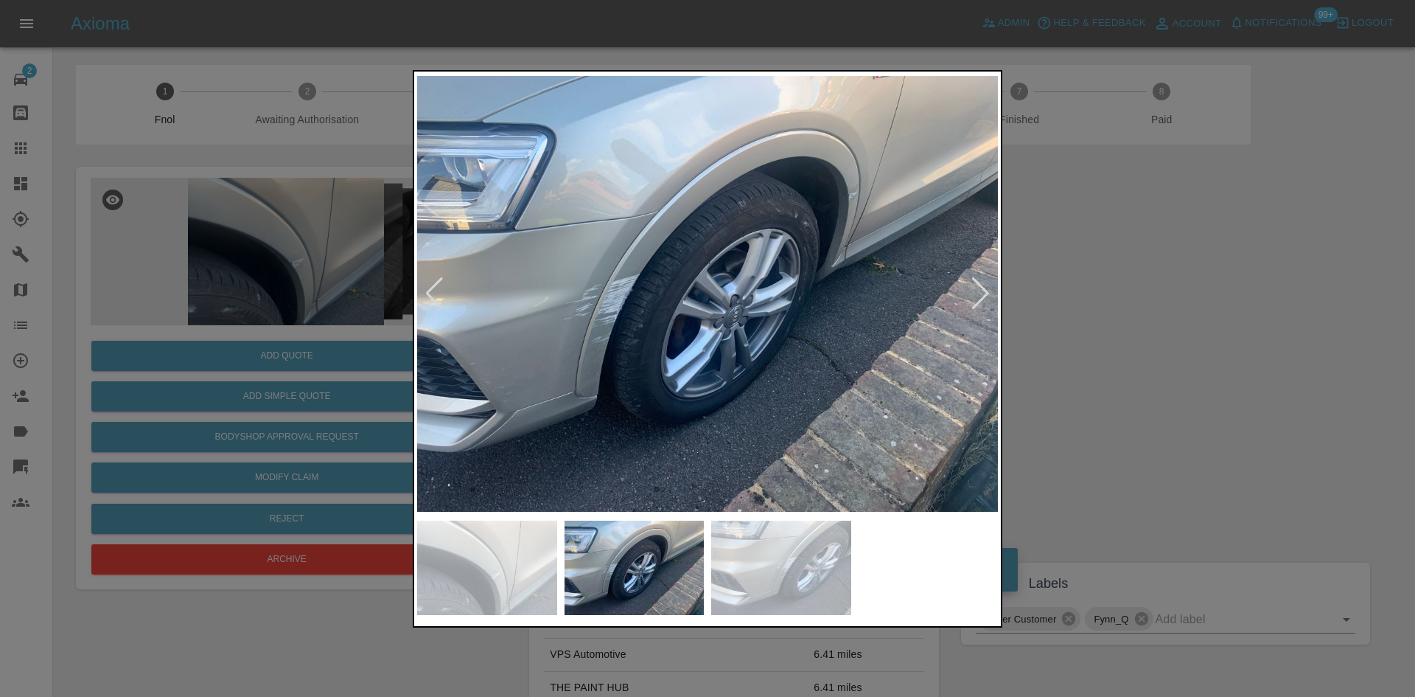
click at [613, 304] on img at bounding box center [707, 293] width 581 height 439
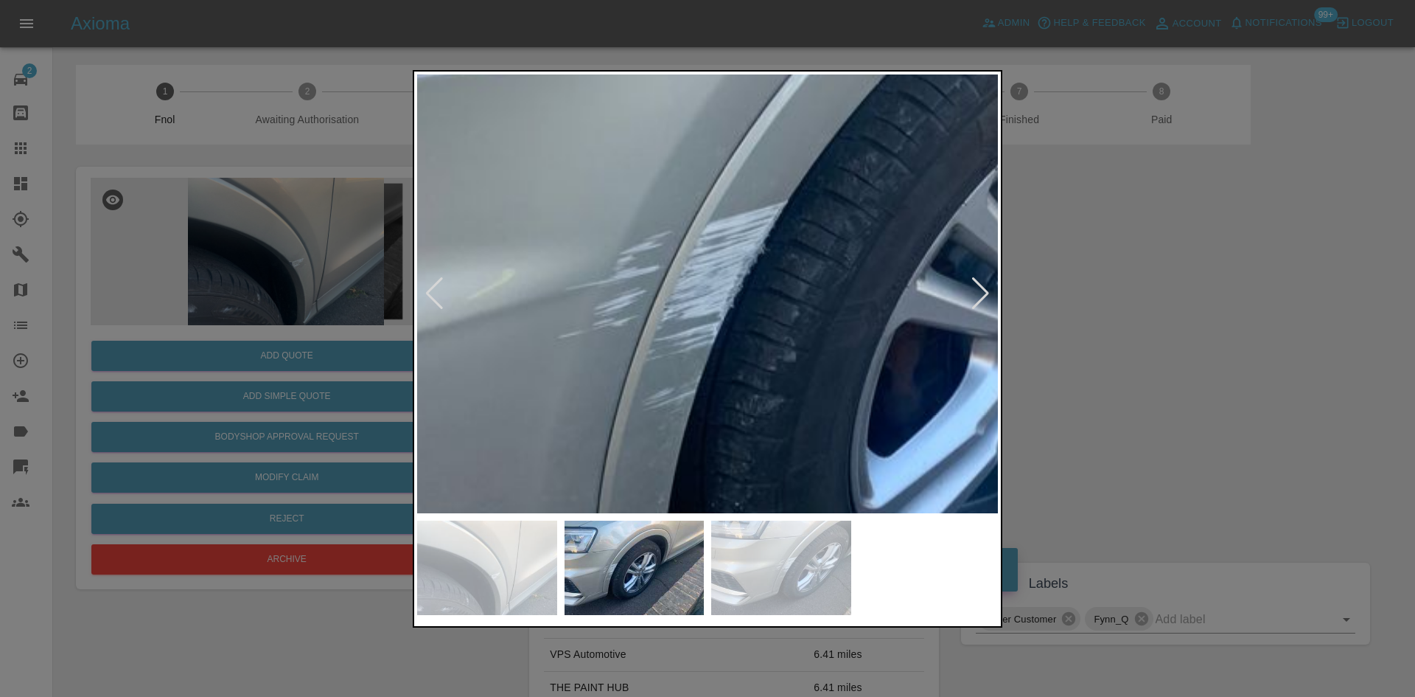
click at [609, 306] on img at bounding box center [990, 260] width 1742 height 1316
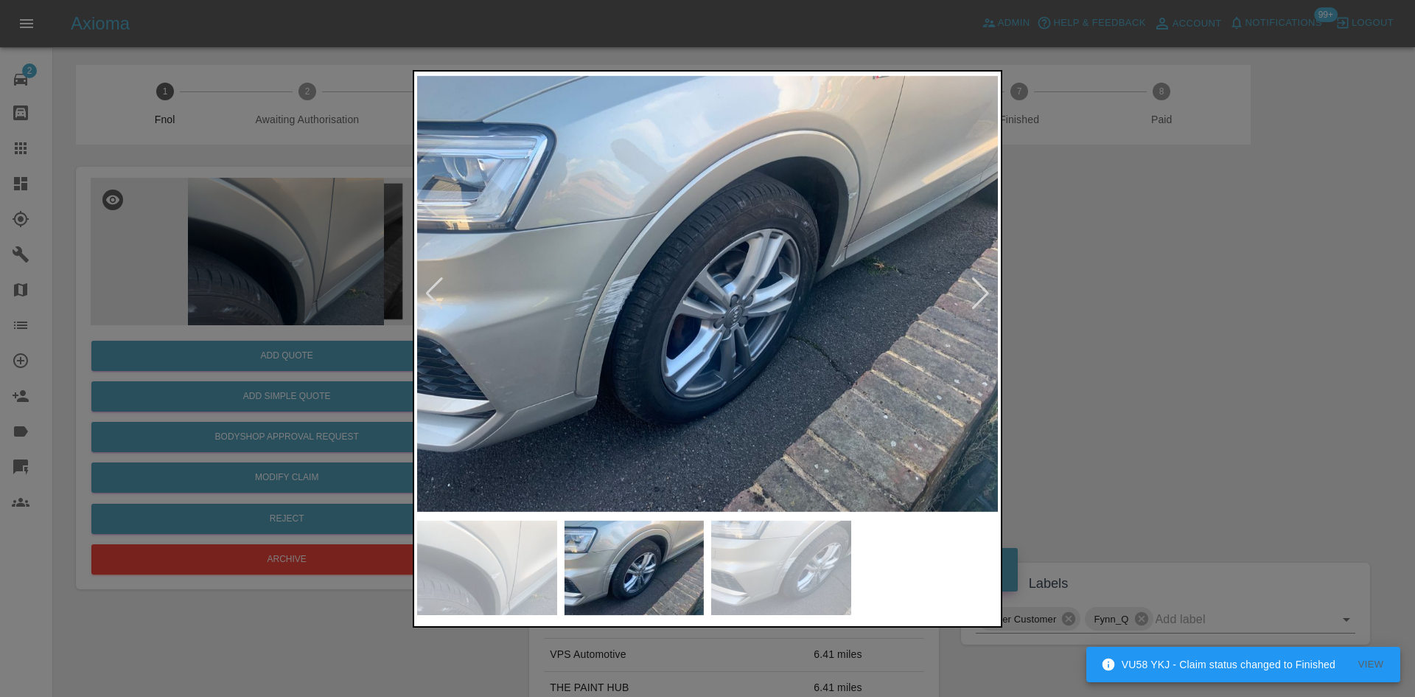
click at [311, 226] on div at bounding box center [707, 348] width 1415 height 697
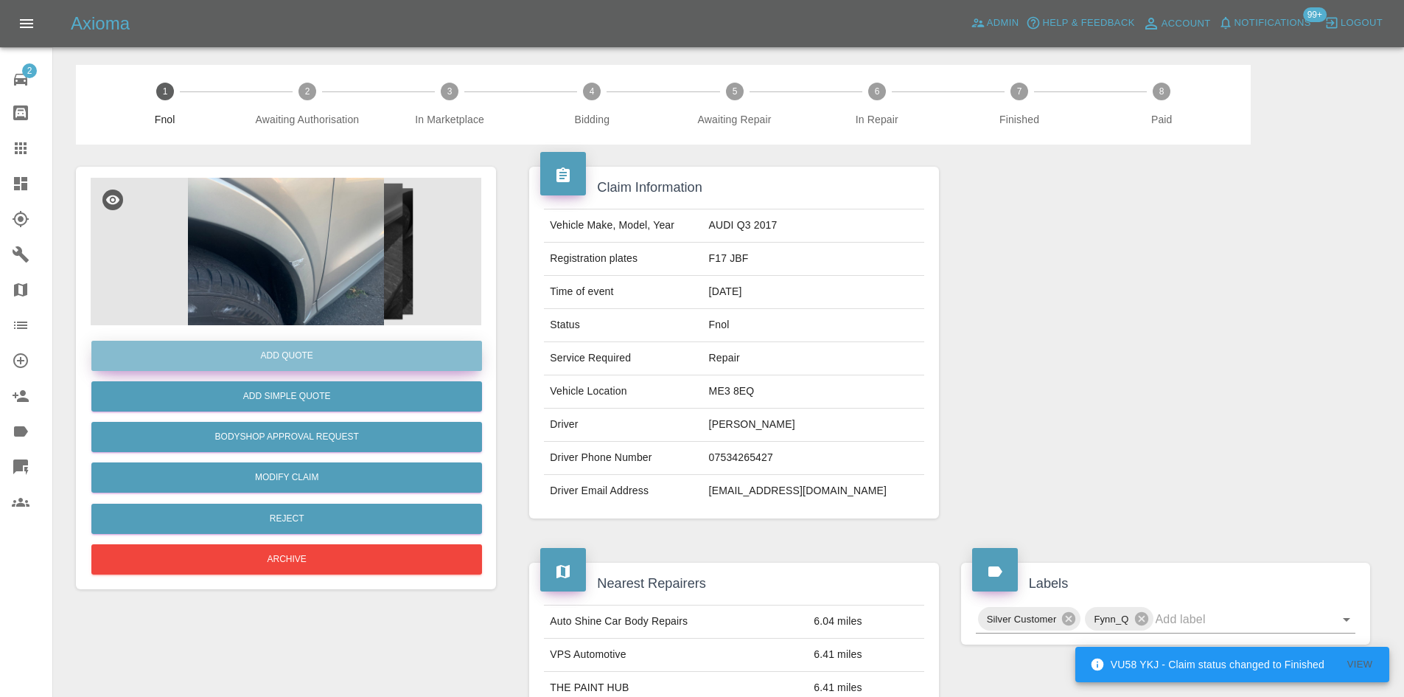
click at [317, 355] on button "Add Quote" at bounding box center [286, 356] width 391 height 30
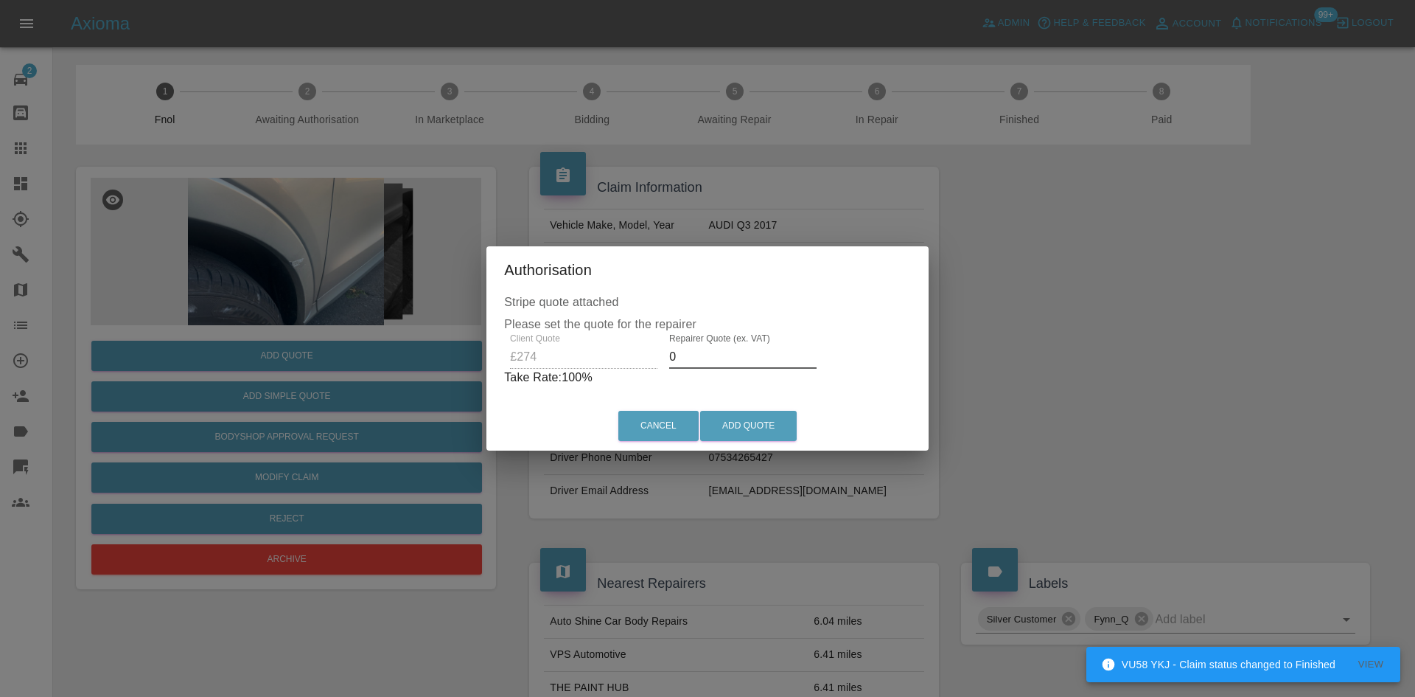
click at [546, 368] on div "Client Quote £274 Repairer Quote (ex. VAT) 0 Take Rate: 100 %" at bounding box center [707, 359] width 407 height 53
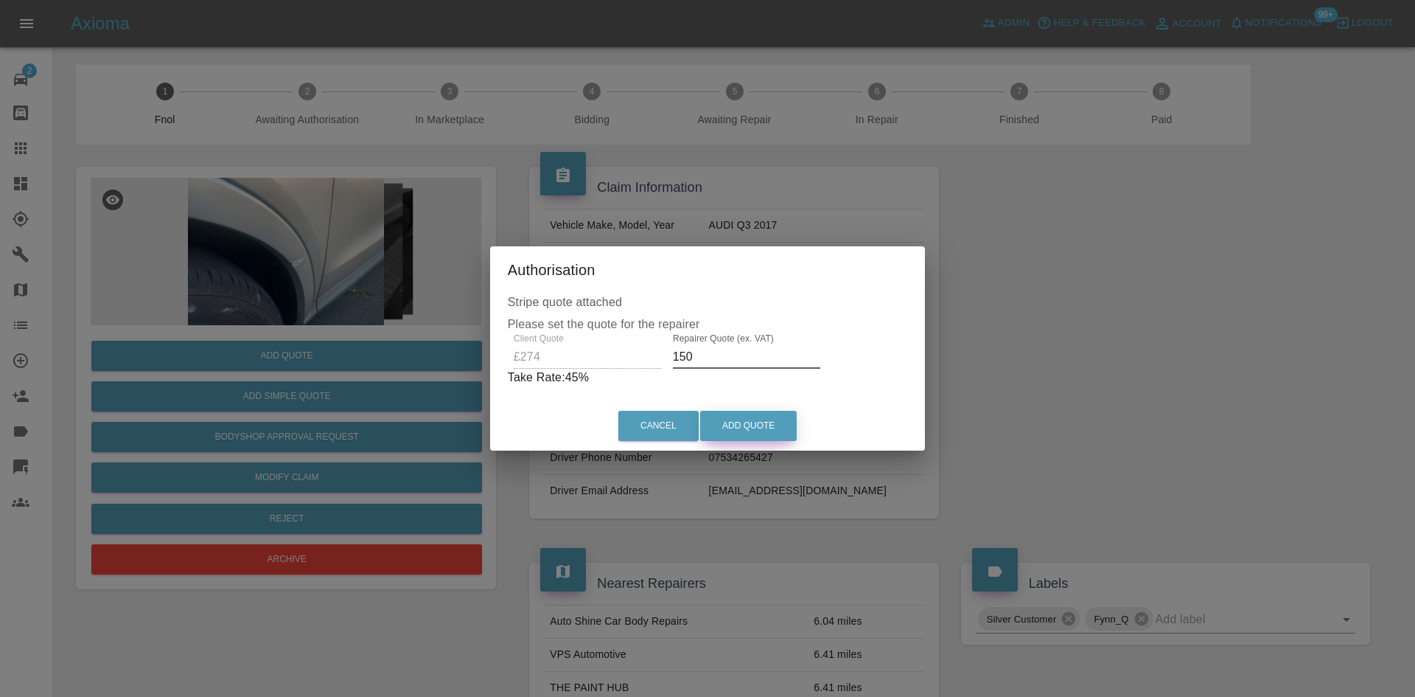
type input "150"
drag, startPoint x: 709, startPoint y: 426, endPoint x: 717, endPoint y: 433, distance: 11.0
click at [710, 426] on button "Add Quote" at bounding box center [748, 426] width 97 height 30
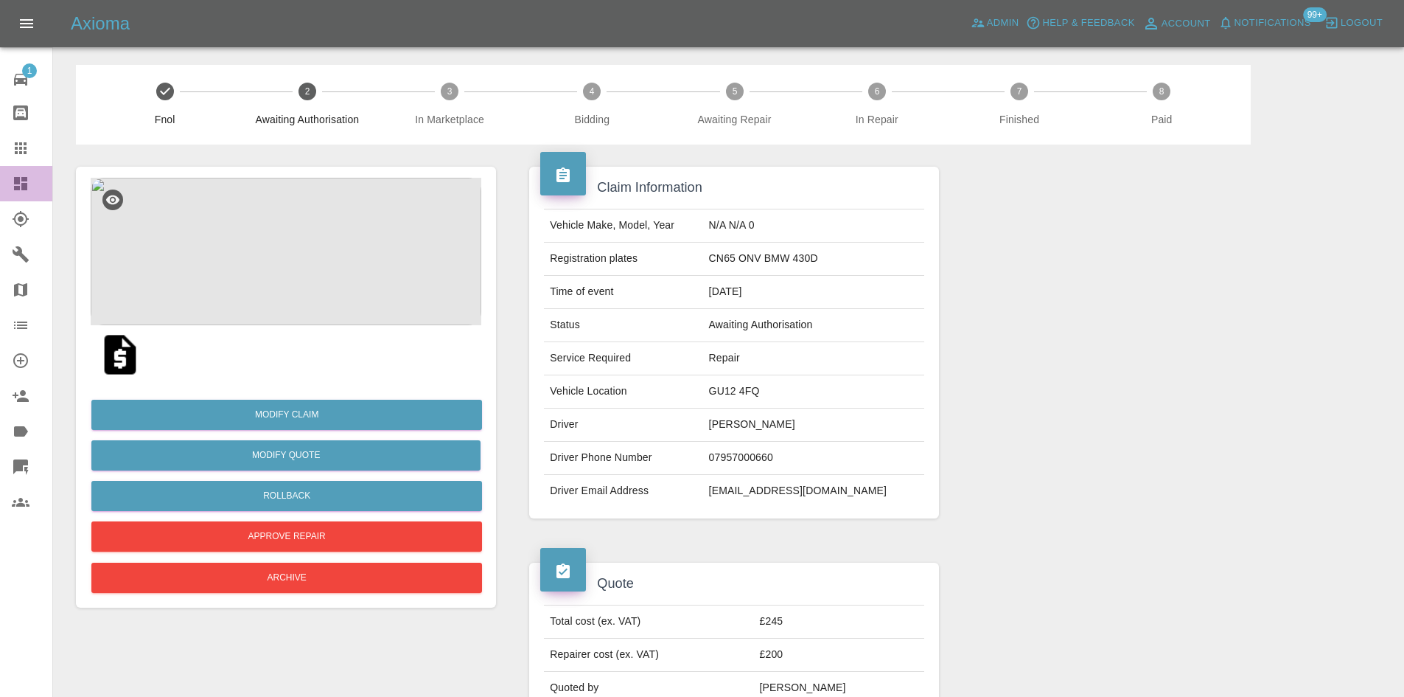
click at [18, 179] on icon at bounding box center [20, 183] width 13 height 13
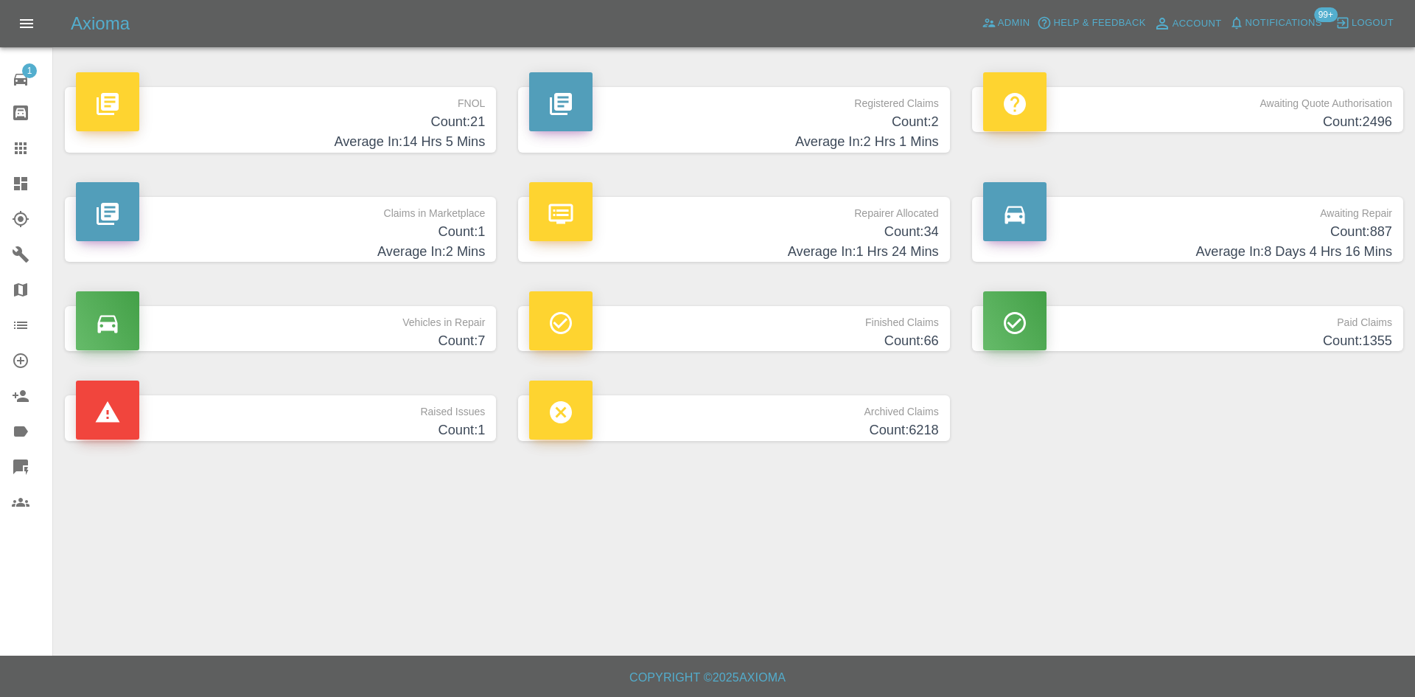
drag, startPoint x: 455, startPoint y: 141, endPoint x: 631, endPoint y: 313, distance: 246.0
click at [454, 141] on h4 "Average In: 14 Hrs 5 Mins" at bounding box center [280, 142] width 409 height 20
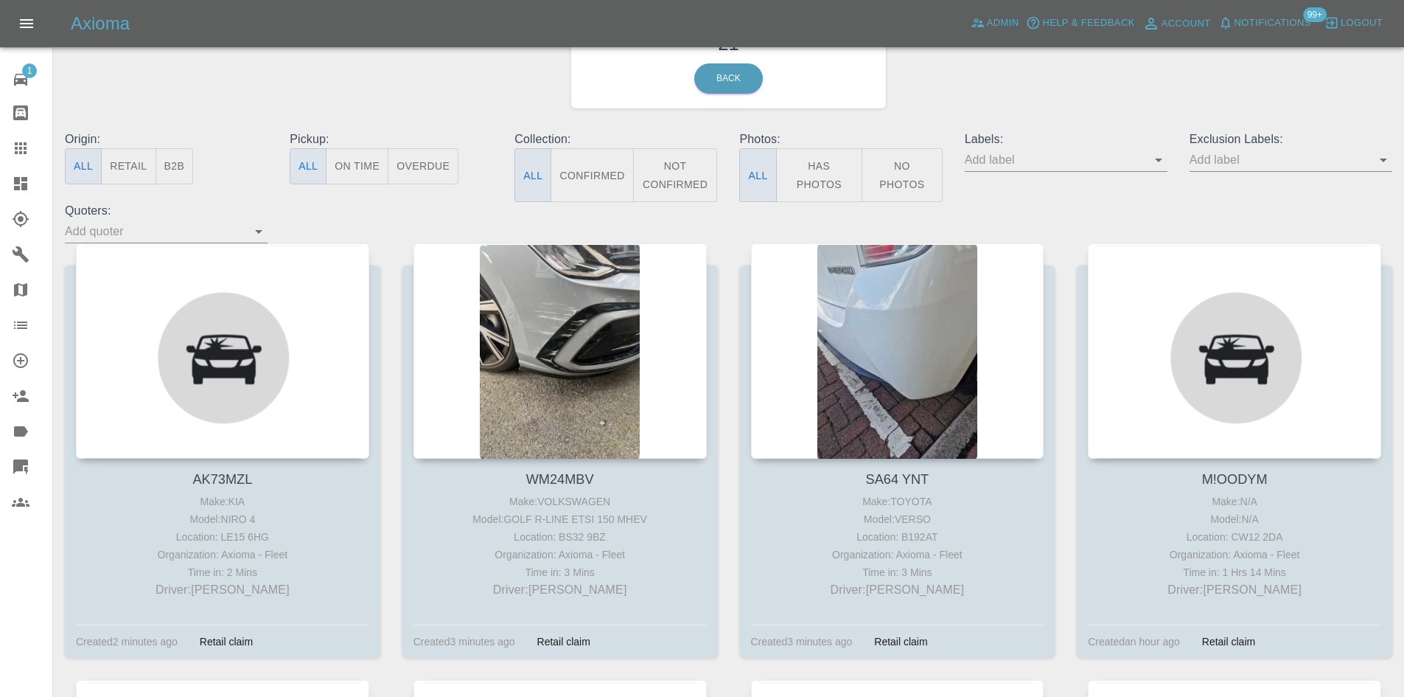
scroll to position [221, 0]
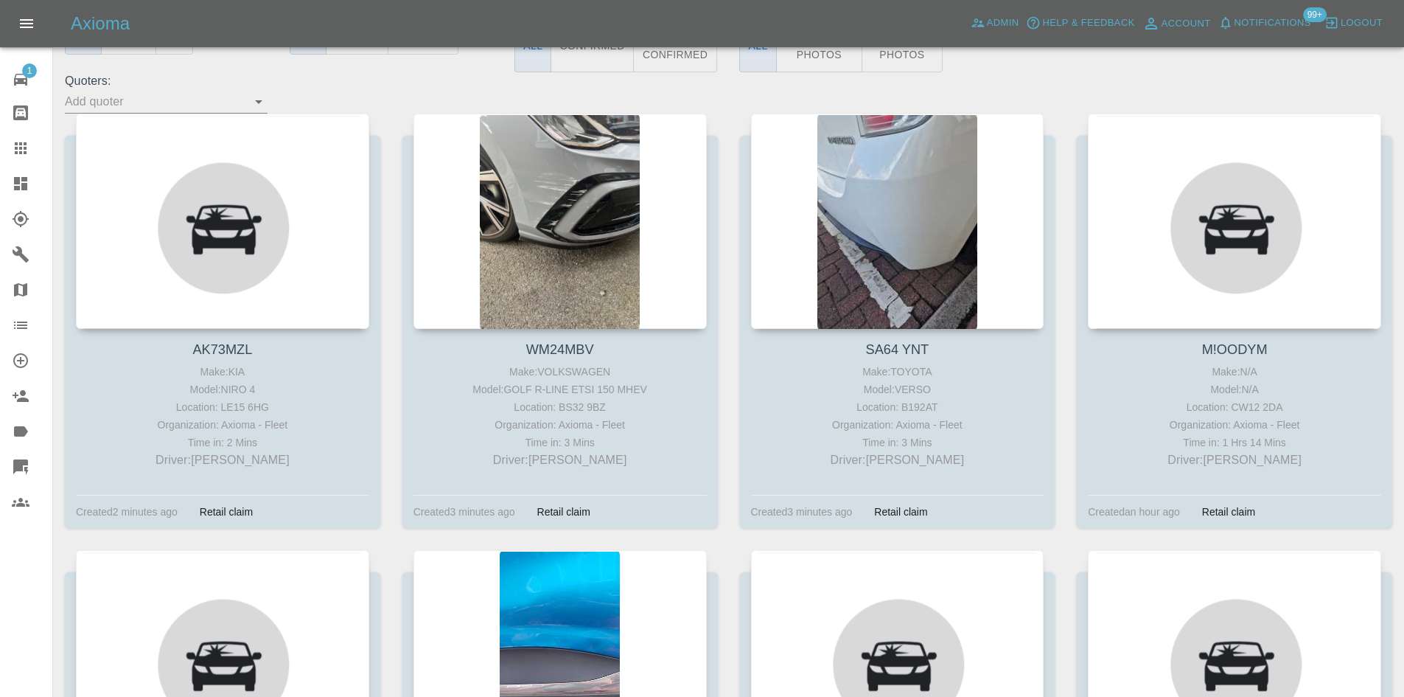
click at [27, 184] on icon at bounding box center [20, 183] width 13 height 13
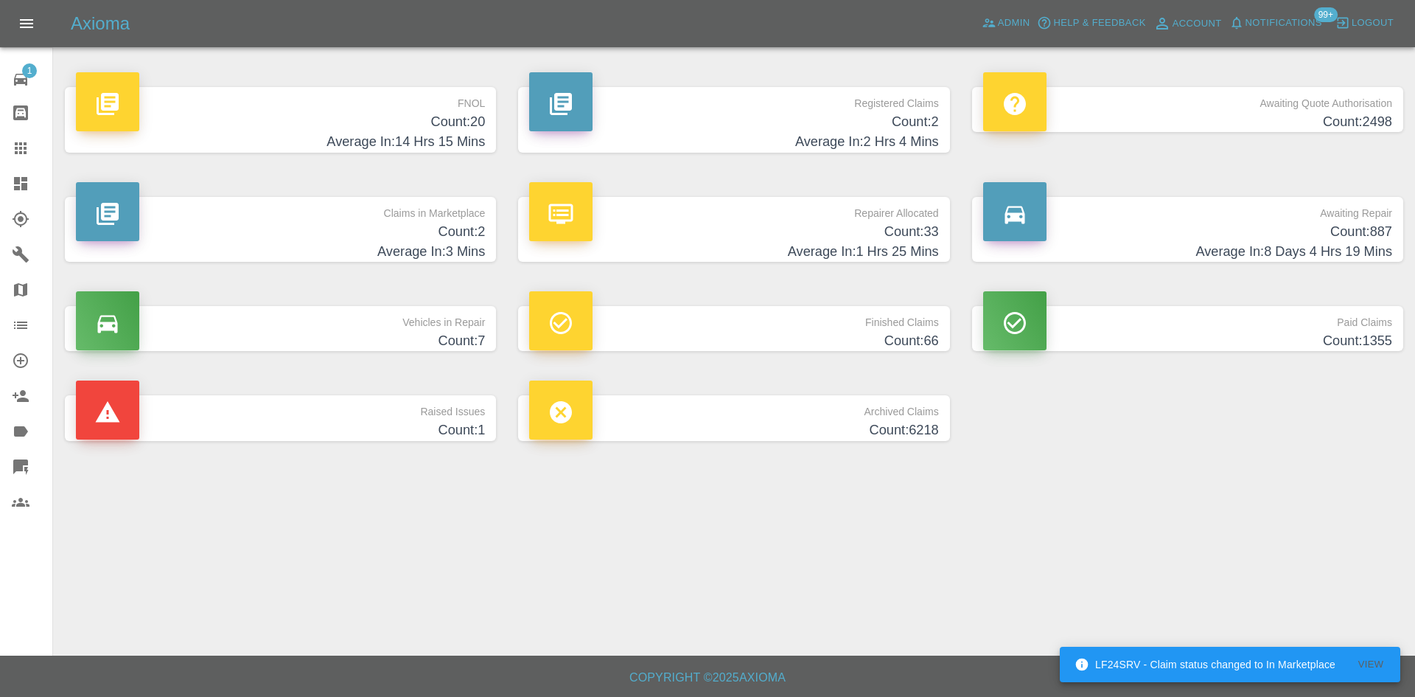
click at [472, 128] on h4 "Count: 20" at bounding box center [280, 122] width 409 height 20
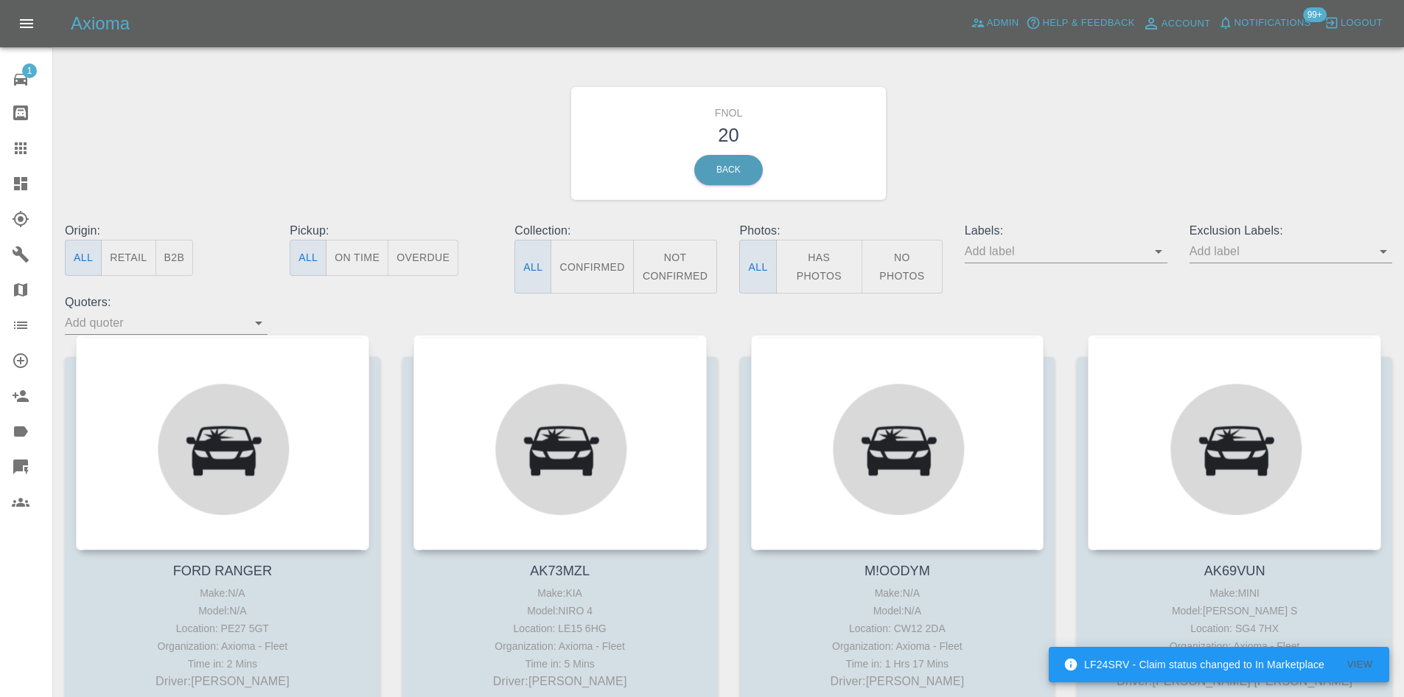
click at [808, 259] on button "Has Photos" at bounding box center [819, 267] width 87 height 54
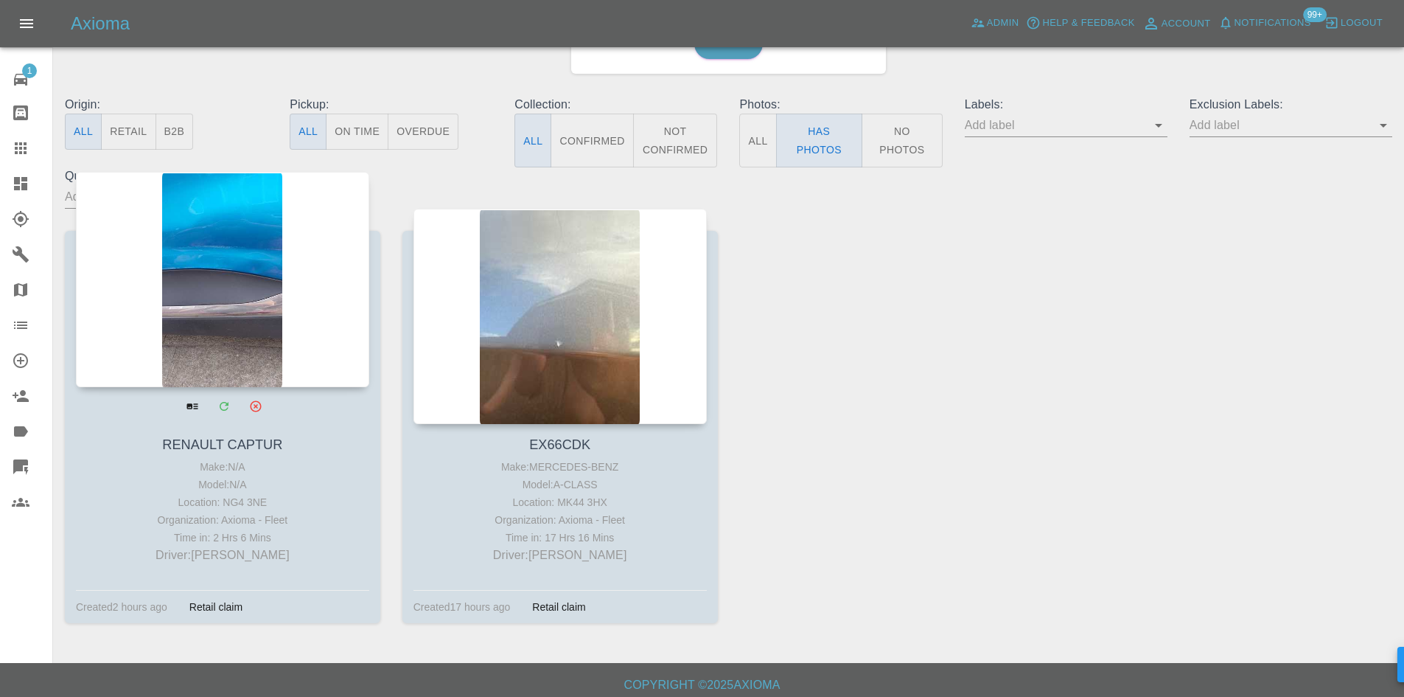
scroll to position [133, 0]
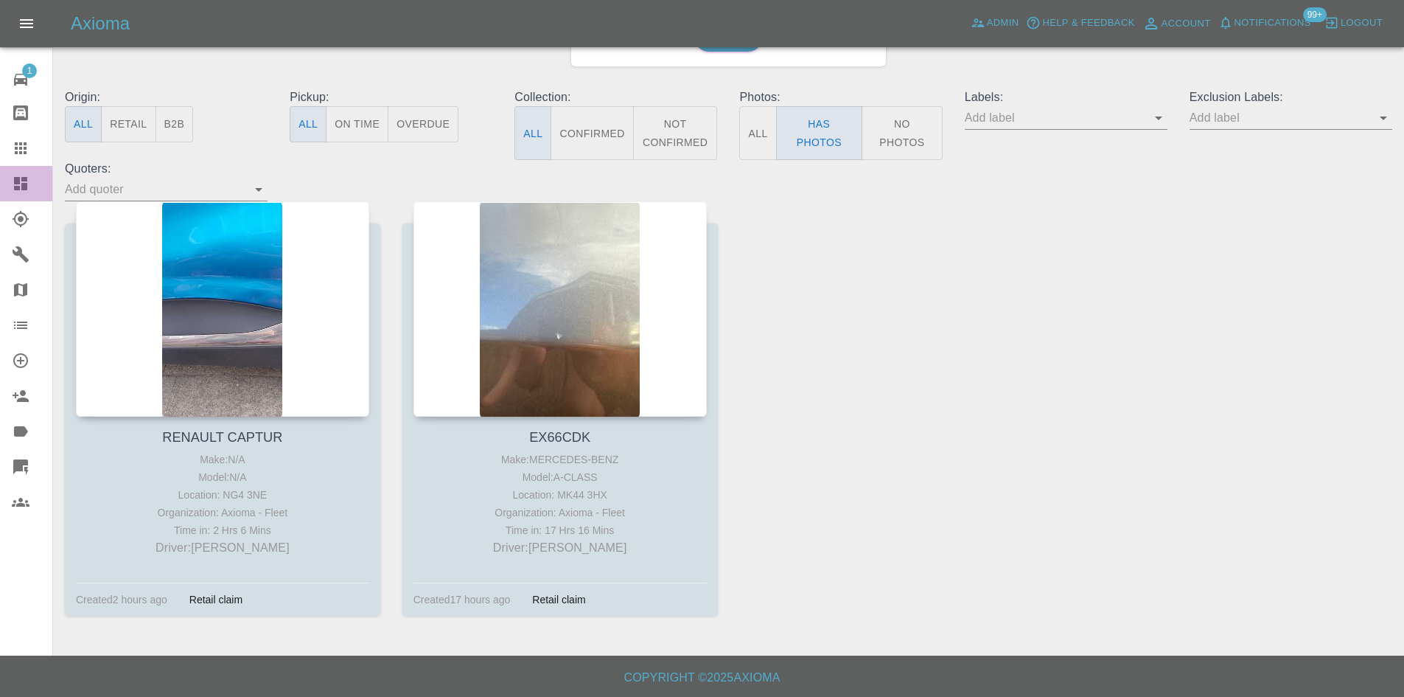
click at [23, 192] on link "Dashboard" at bounding box center [26, 183] width 52 height 35
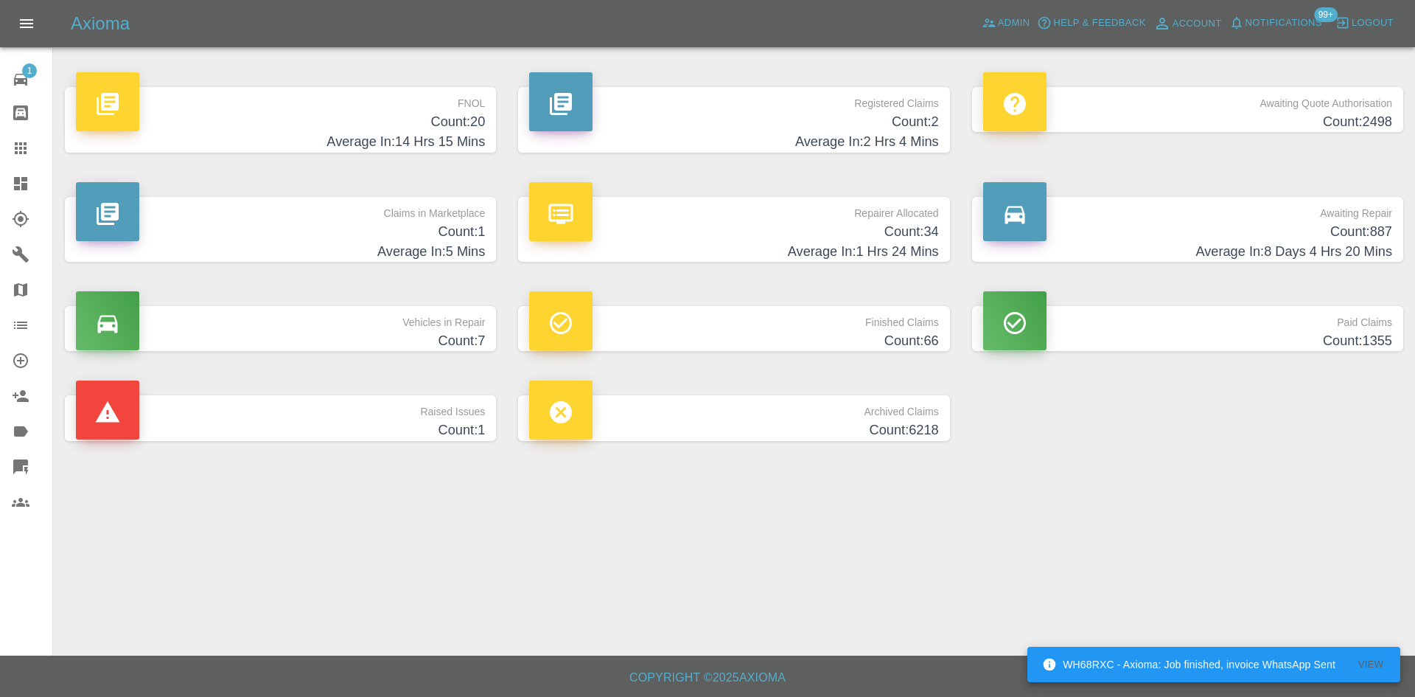
drag, startPoint x: 442, startPoint y: 127, endPoint x: 326, endPoint y: 425, distance: 319.7
click at [442, 127] on h4 "Count: 20" at bounding box center [280, 122] width 409 height 20
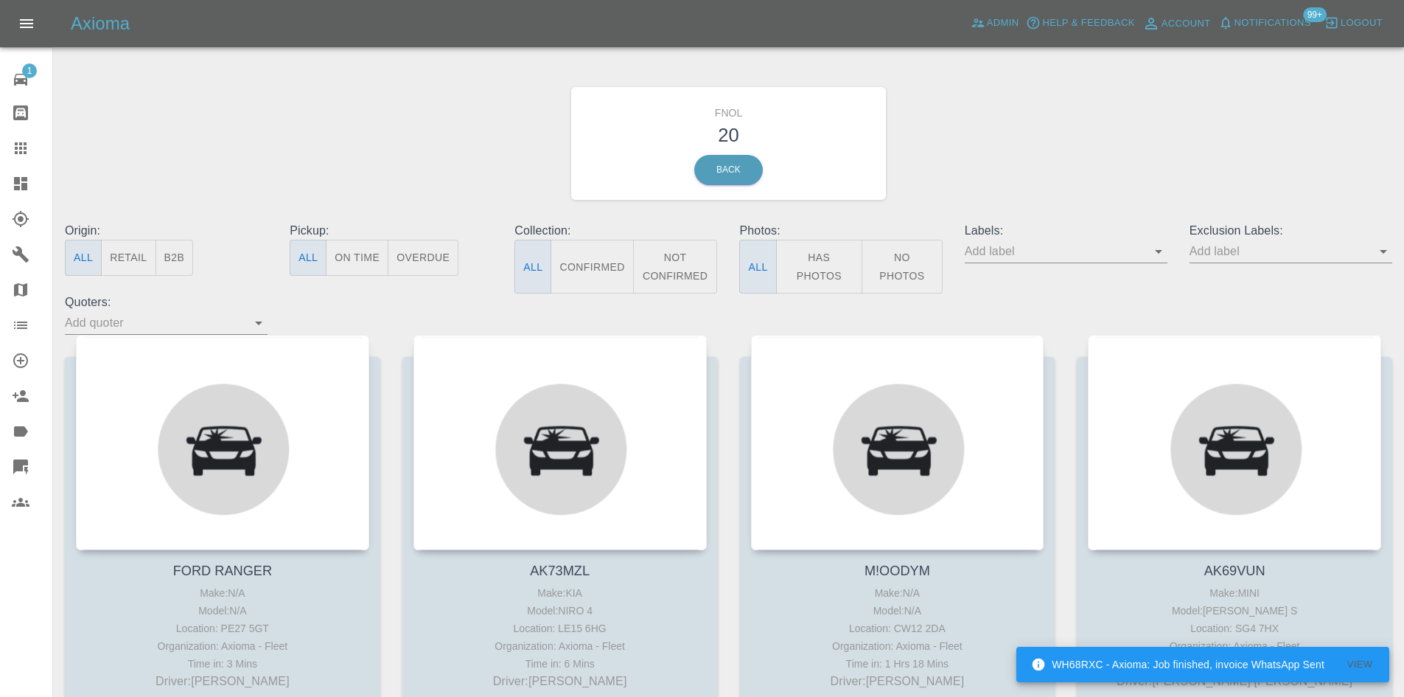
click at [805, 256] on button "Has Photos" at bounding box center [819, 267] width 87 height 54
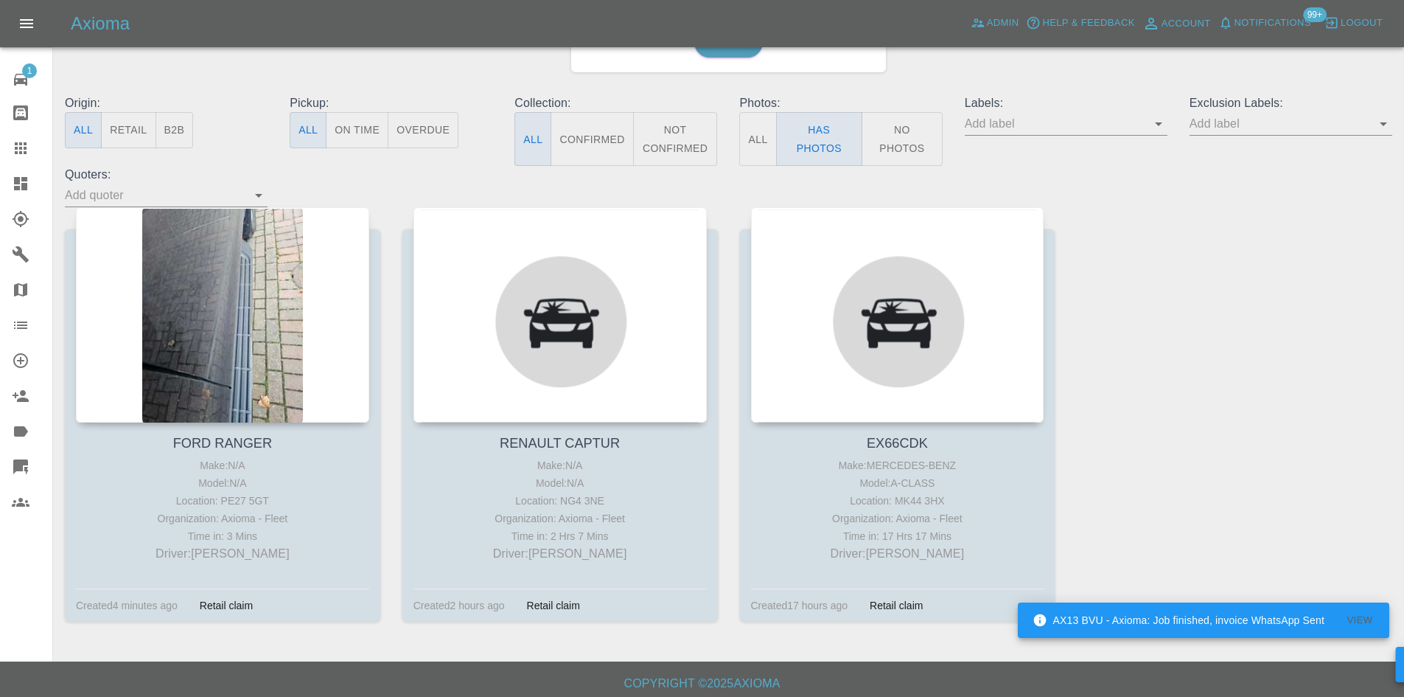
scroll to position [133, 0]
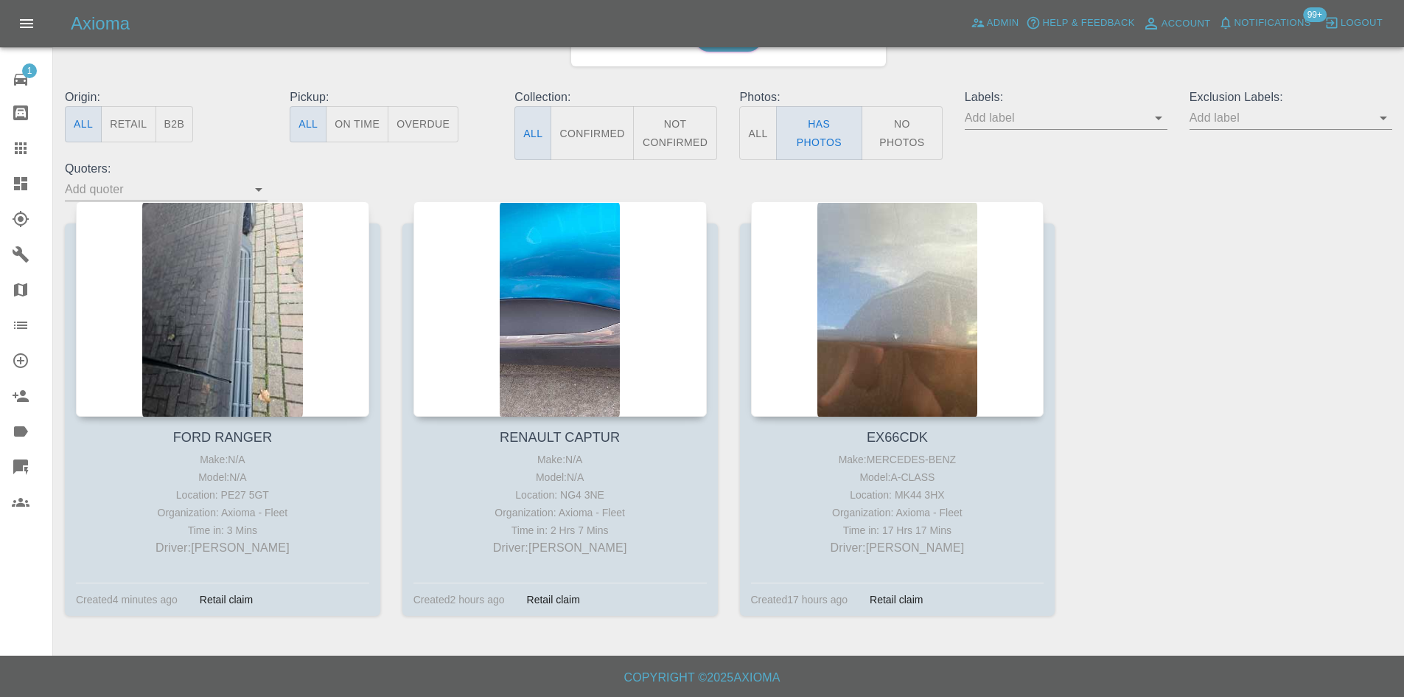
drag, startPoint x: 21, startPoint y: 173, endPoint x: 22, endPoint y: 184, distance: 11.2
click at [20, 175] on link "Dashboard" at bounding box center [26, 183] width 52 height 35
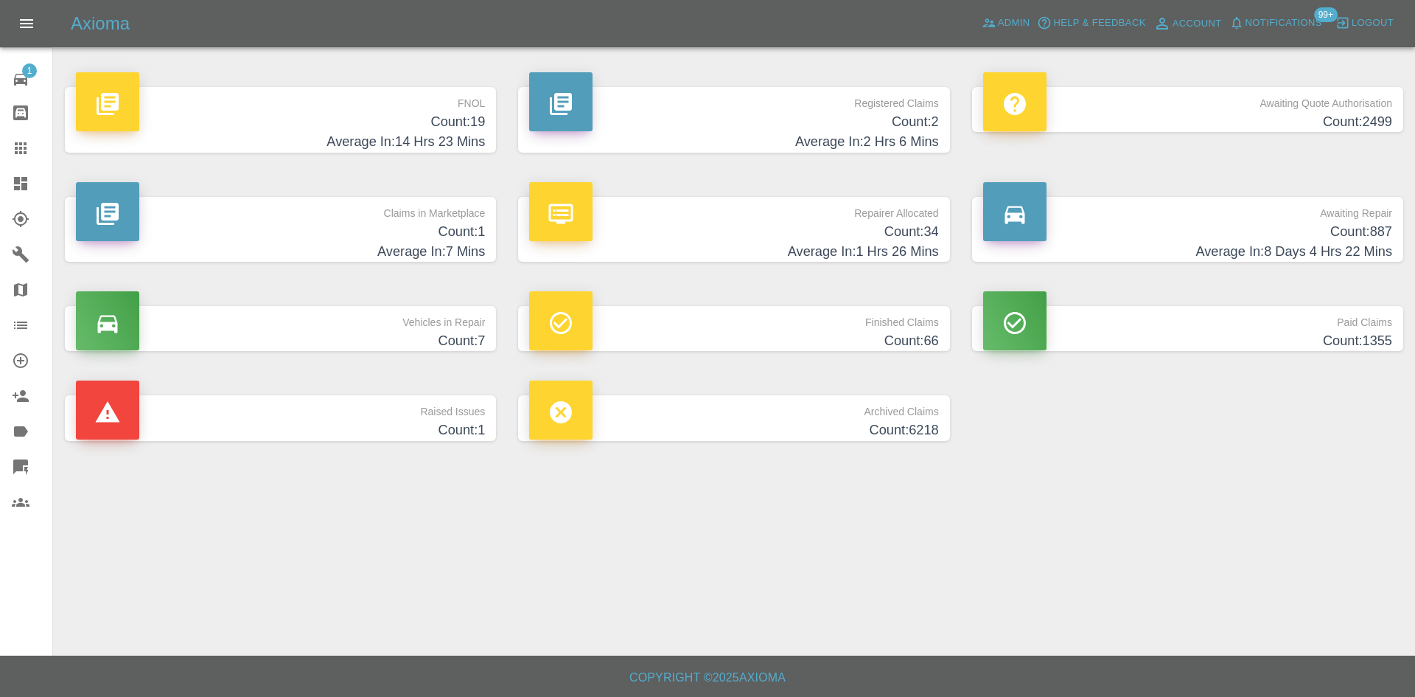
click at [432, 137] on h4 "Average In: 14 Hrs 23 Mins" at bounding box center [280, 142] width 409 height 20
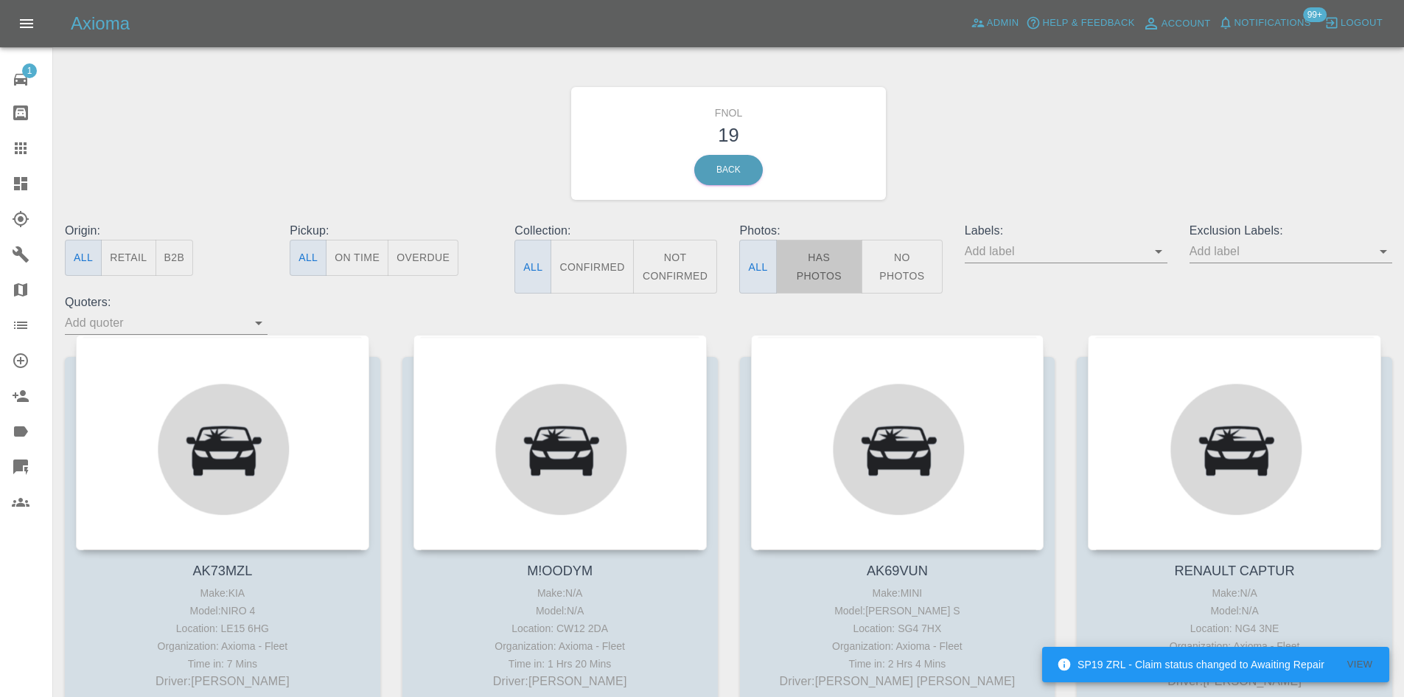
click at [823, 255] on button "Has Photos" at bounding box center [819, 267] width 87 height 54
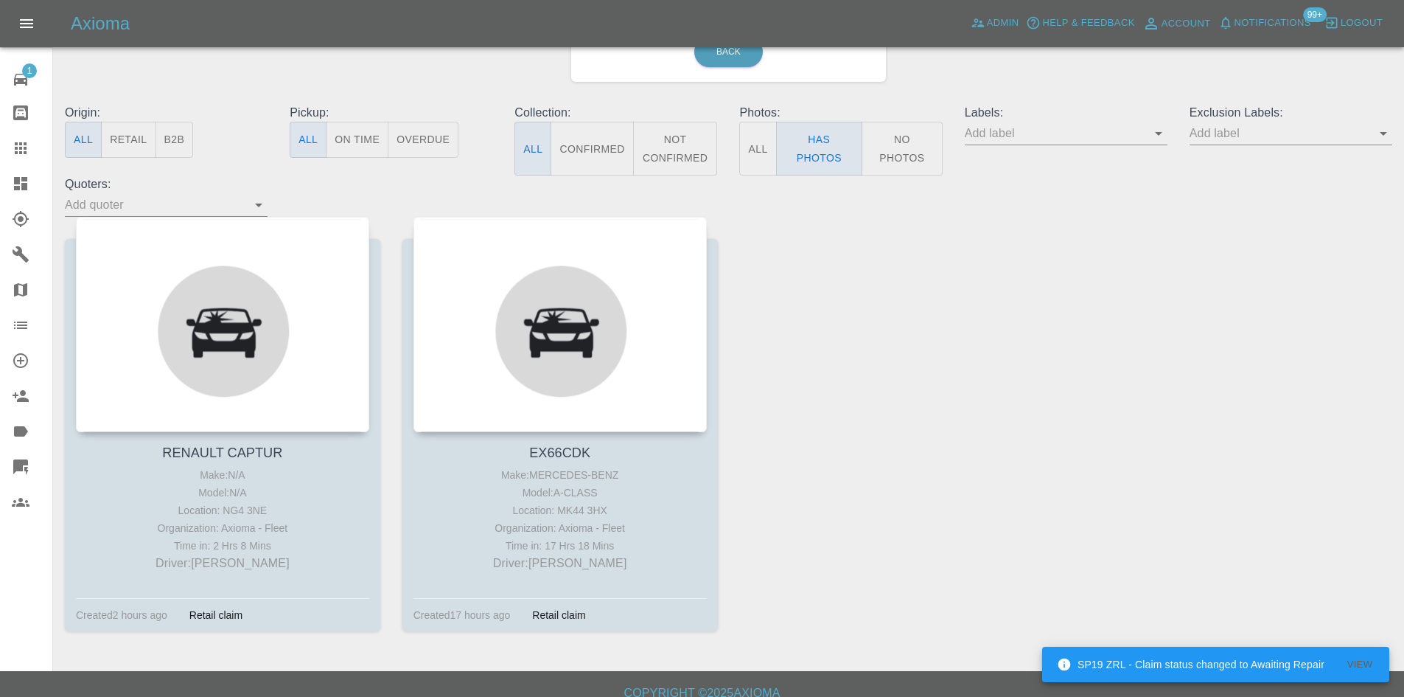
scroll to position [133, 0]
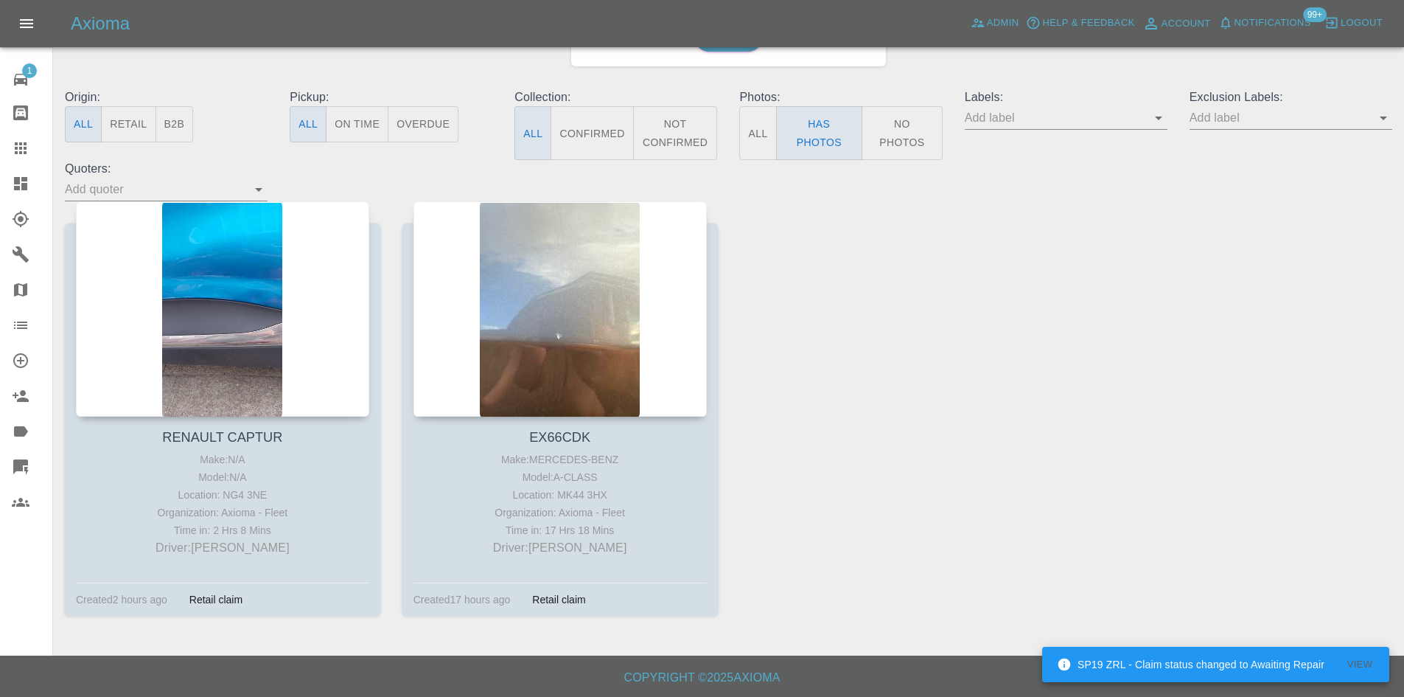
click at [894, 144] on button "No Photos" at bounding box center [902, 133] width 81 height 54
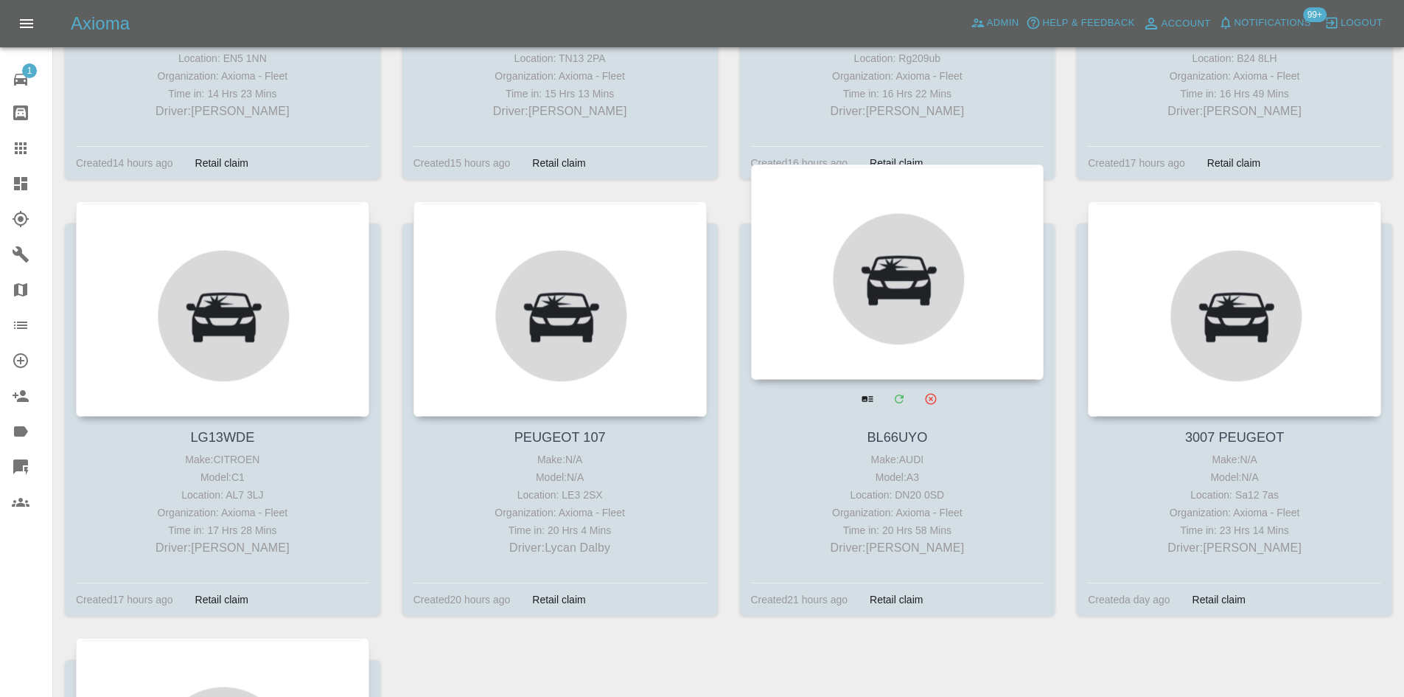
scroll to position [1434, 0]
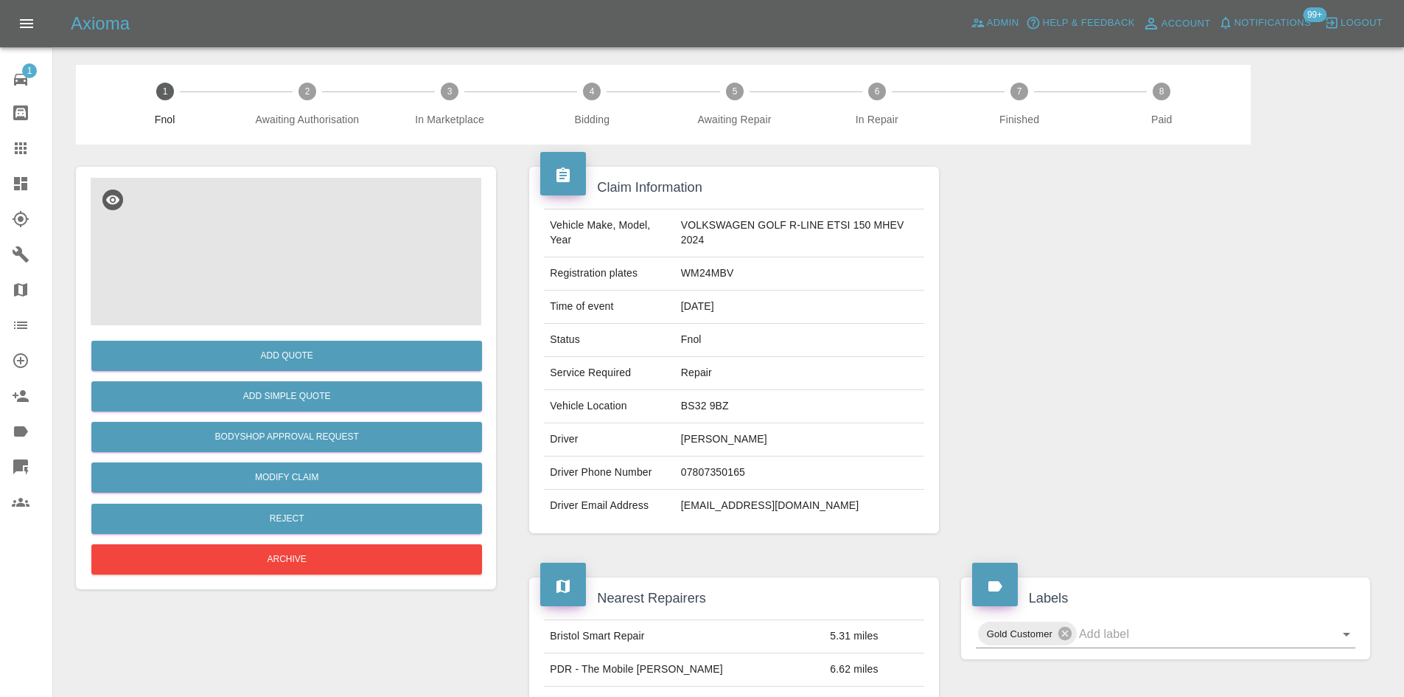
click at [307, 254] on img at bounding box center [286, 251] width 391 height 147
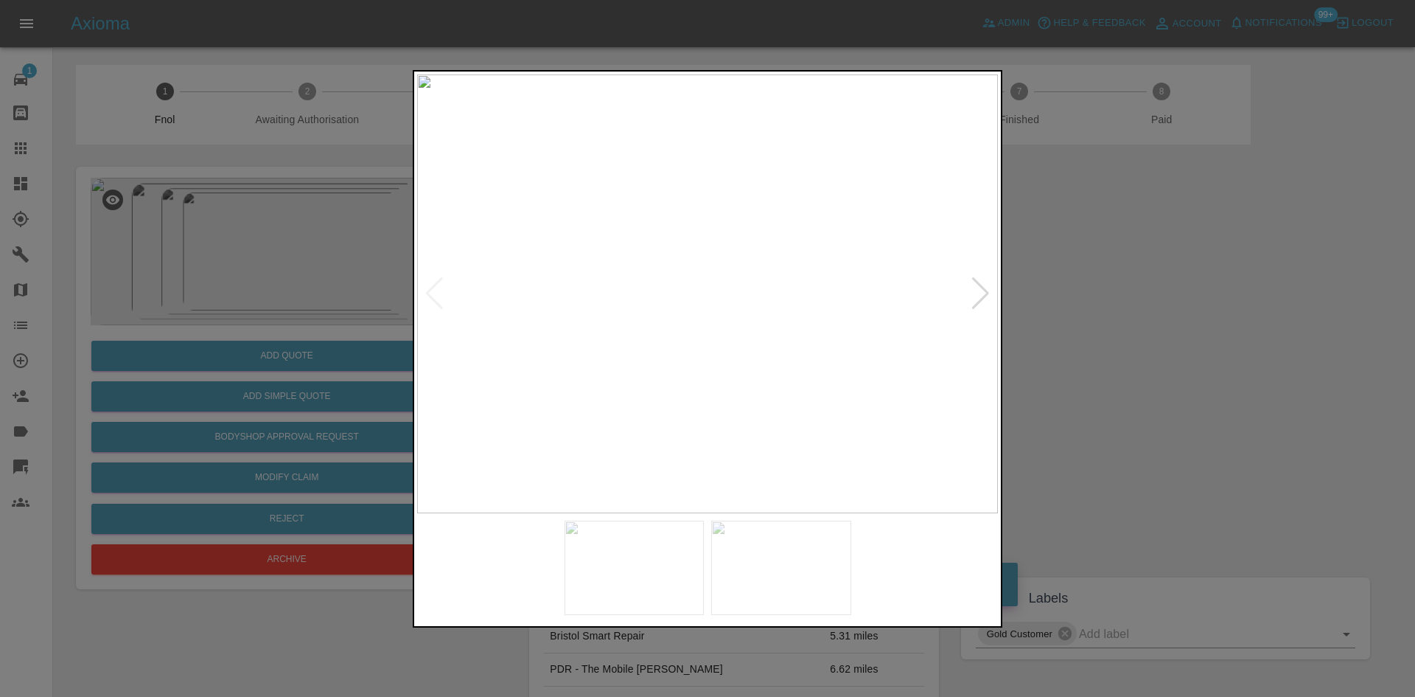
click at [715, 284] on img at bounding box center [707, 293] width 581 height 439
click at [713, 281] on img at bounding box center [707, 293] width 581 height 439
click at [713, 281] on img at bounding box center [690, 331] width 1742 height 1316
click at [734, 361] on img at bounding box center [707, 293] width 581 height 439
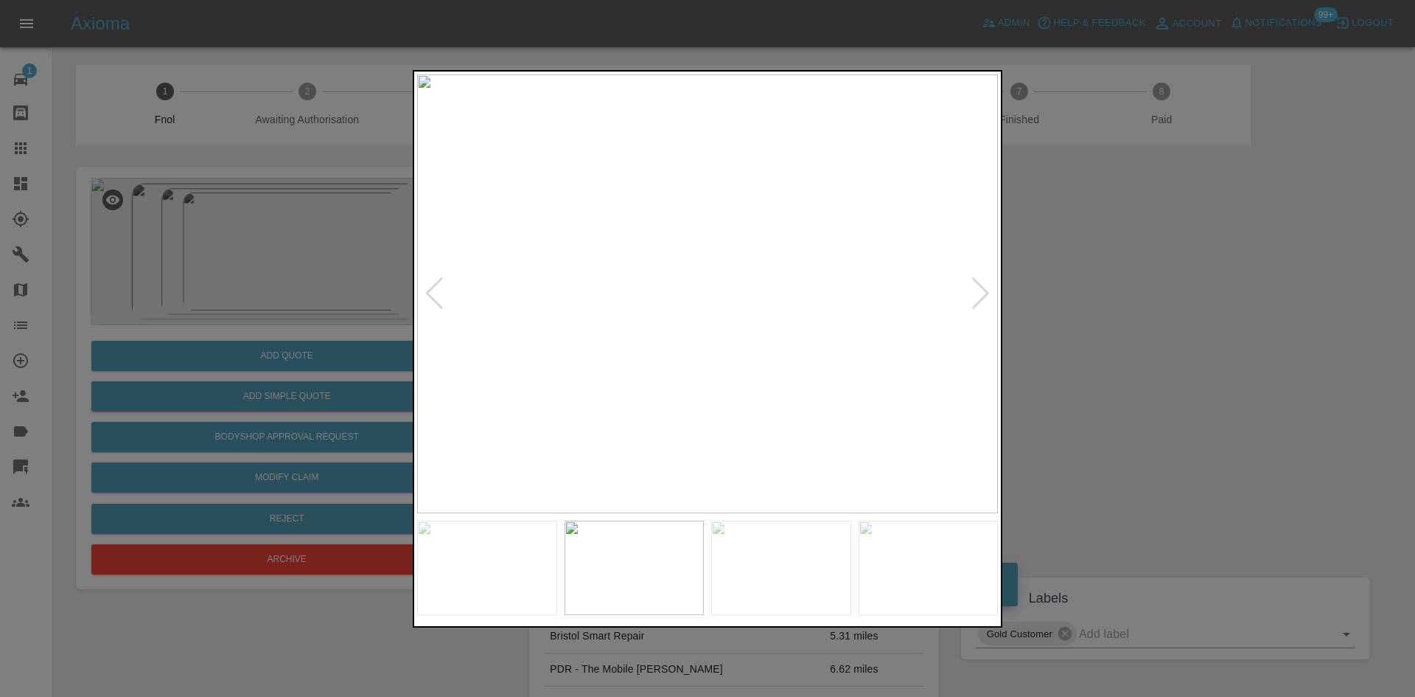
click at [744, 340] on img at bounding box center [707, 293] width 581 height 439
click at [636, 357] on img at bounding box center [707, 293] width 581 height 439
click at [616, 357] on img at bounding box center [707, 293] width 581 height 439
click at [770, 293] on img at bounding box center [707, 293] width 581 height 439
click at [734, 307] on img at bounding box center [707, 293] width 581 height 439
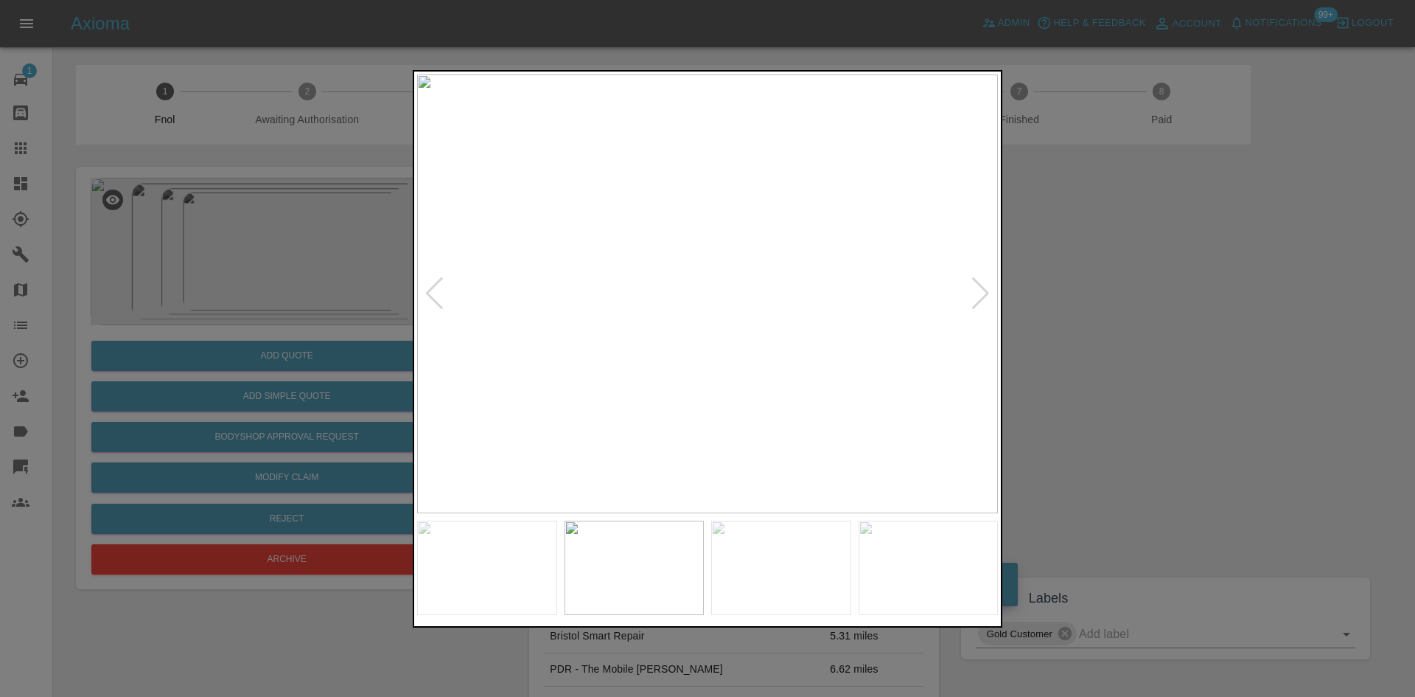
click at [757, 348] on img at bounding box center [707, 293] width 581 height 439
click at [708, 355] on img at bounding box center [707, 293] width 581 height 439
click at [268, 291] on div at bounding box center [707, 348] width 1415 height 697
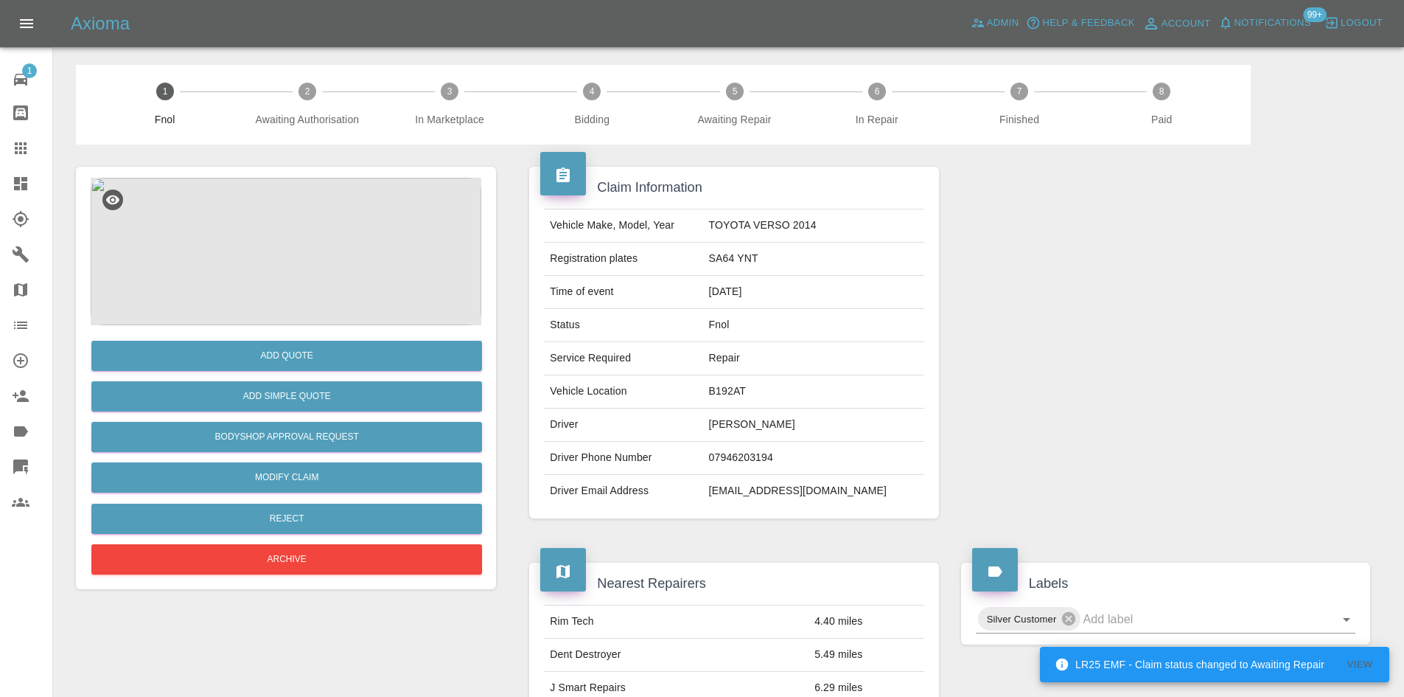
click at [324, 246] on img at bounding box center [286, 251] width 391 height 147
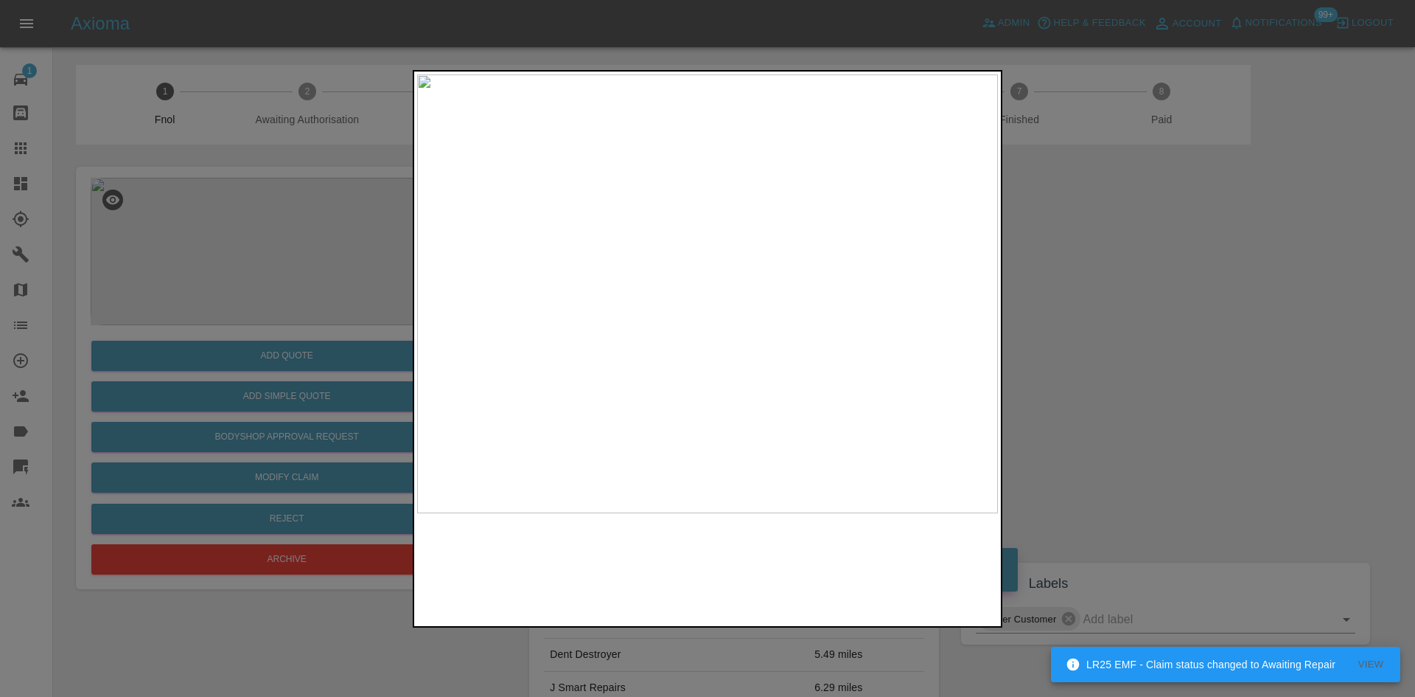
click at [680, 307] on img at bounding box center [707, 293] width 581 height 439
click at [601, 324] on img at bounding box center [707, 293] width 581 height 439
click at [234, 260] on div at bounding box center [707, 348] width 1415 height 697
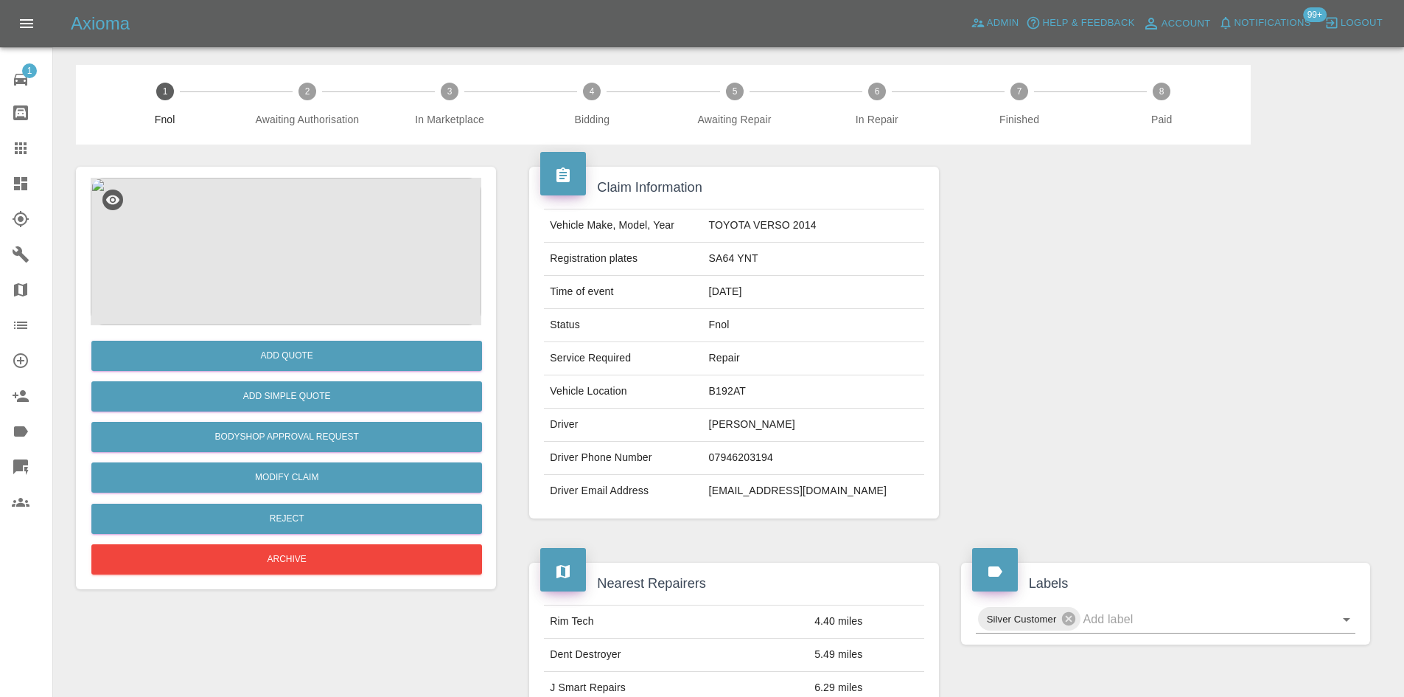
click at [273, 223] on img at bounding box center [286, 251] width 391 height 147
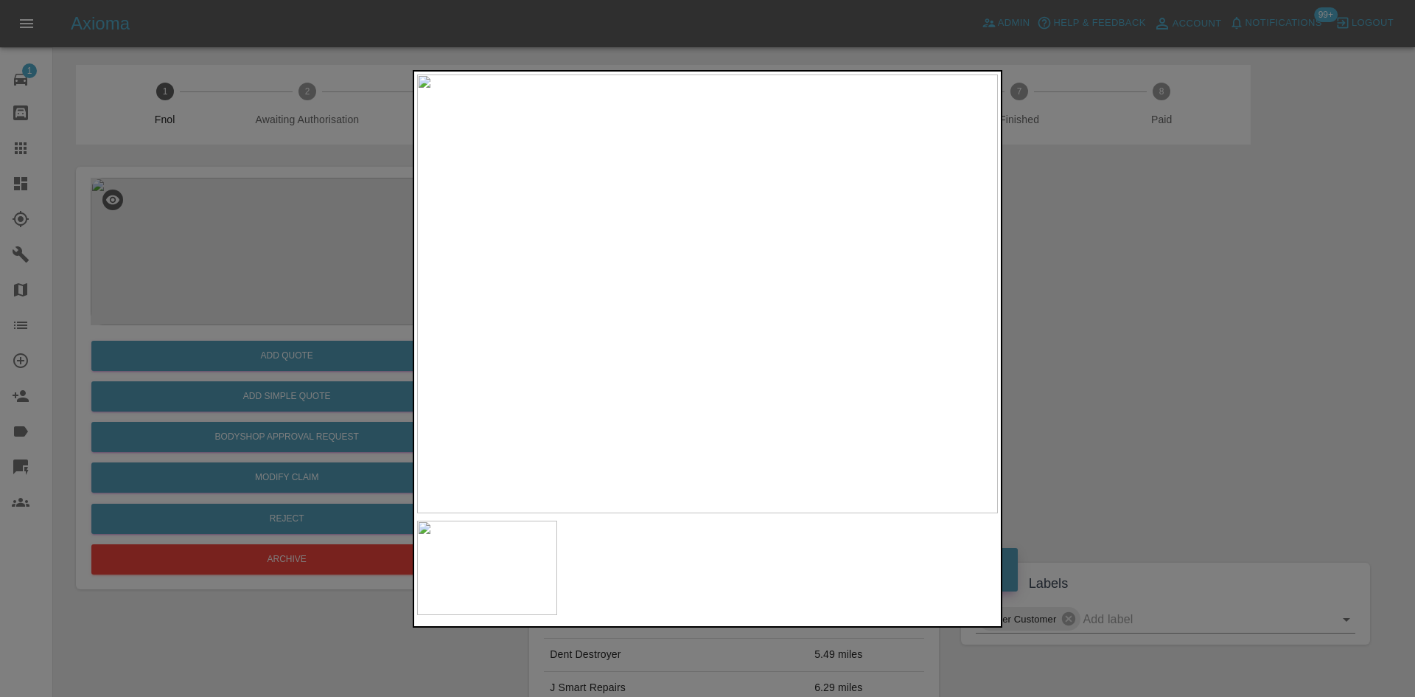
click at [694, 246] on img at bounding box center [707, 293] width 581 height 439
click at [475, 170] on img at bounding box center [749, 435] width 1742 height 1316
click at [570, 460] on img at bounding box center [364, 512] width 1742 height 1316
click at [621, 552] on div at bounding box center [708, 348] width 590 height 557
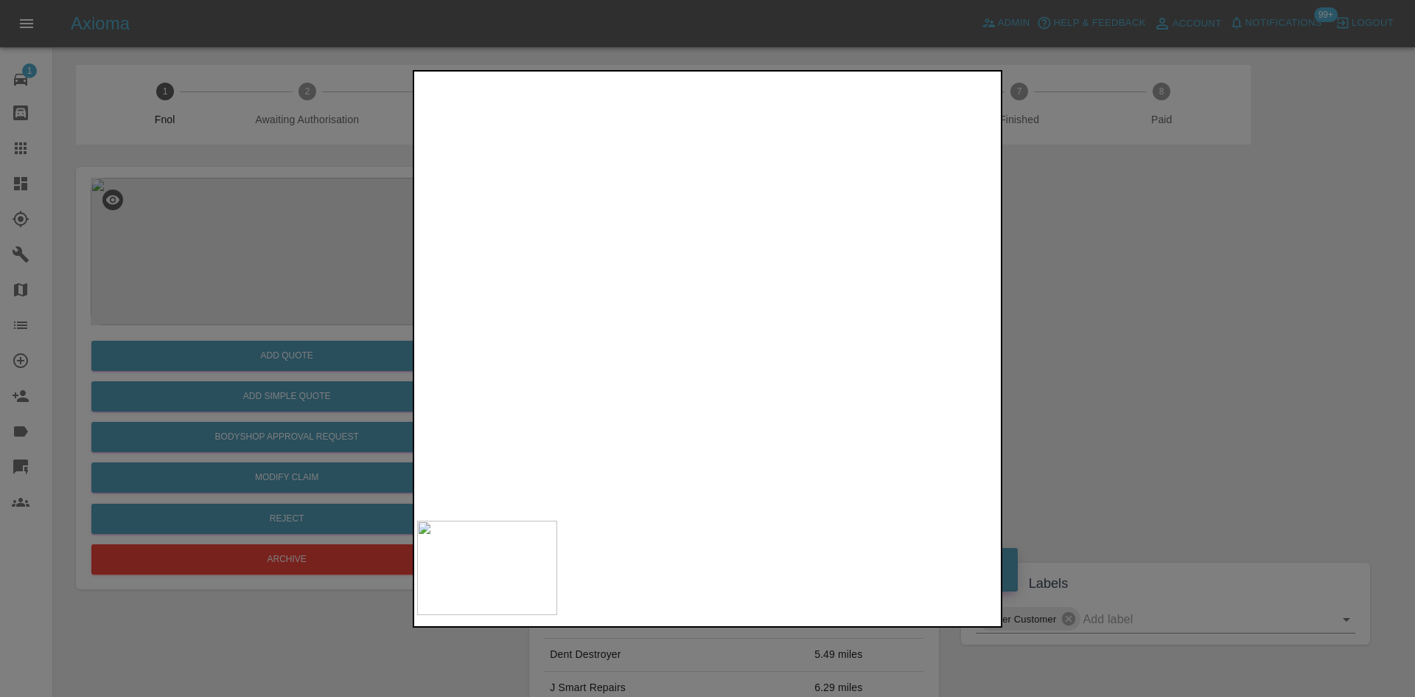
click at [871, 315] on img at bounding box center [592, 668] width 1742 height 1316
click at [807, 267] on img at bounding box center [749, 665] width 1742 height 1316
click at [728, 294] on img at bounding box center [926, 452] width 1742 height 1316
click at [701, 230] on img at bounding box center [920, 323] width 1742 height 1316
click at [645, 239] on img at bounding box center [920, 323] width 1742 height 1316
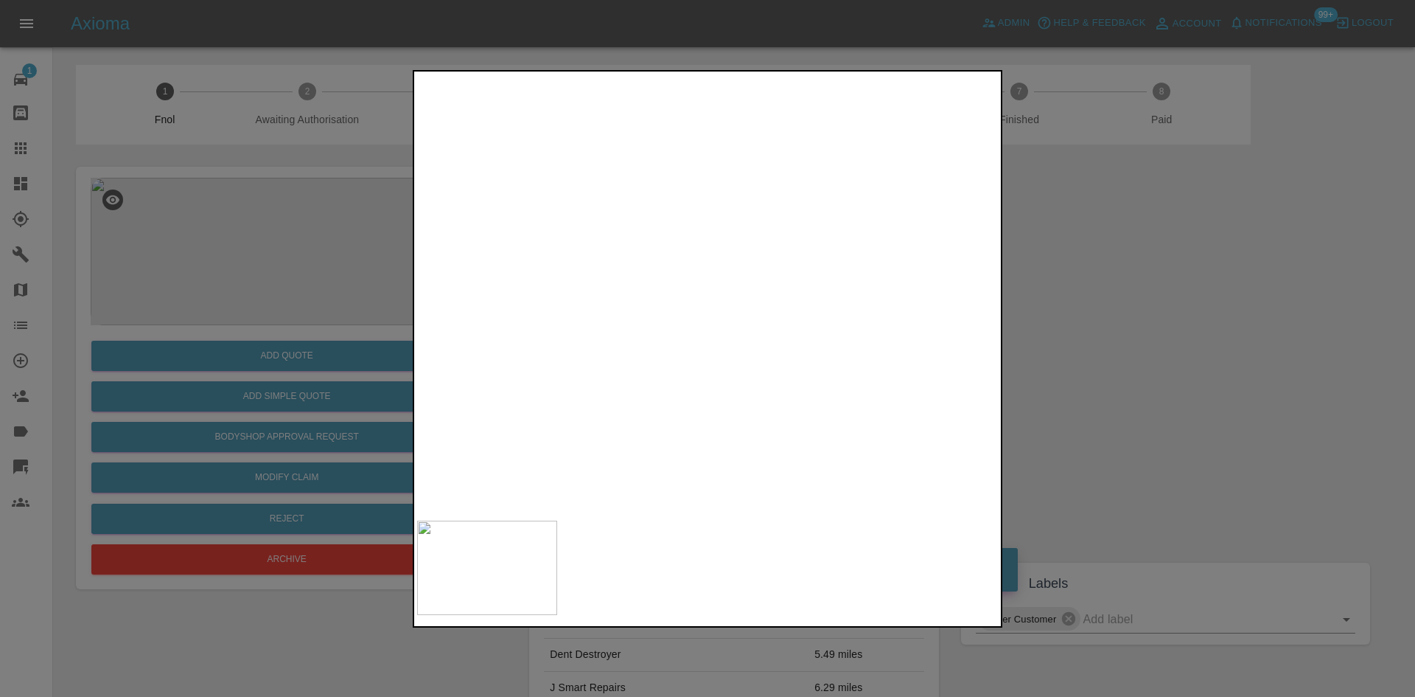
click at [552, 254] on img at bounding box center [823, 169] width 1742 height 1316
drag, startPoint x: 279, startPoint y: 366, endPoint x: 307, endPoint y: 363, distance: 27.4
click at [290, 366] on div at bounding box center [707, 348] width 1415 height 697
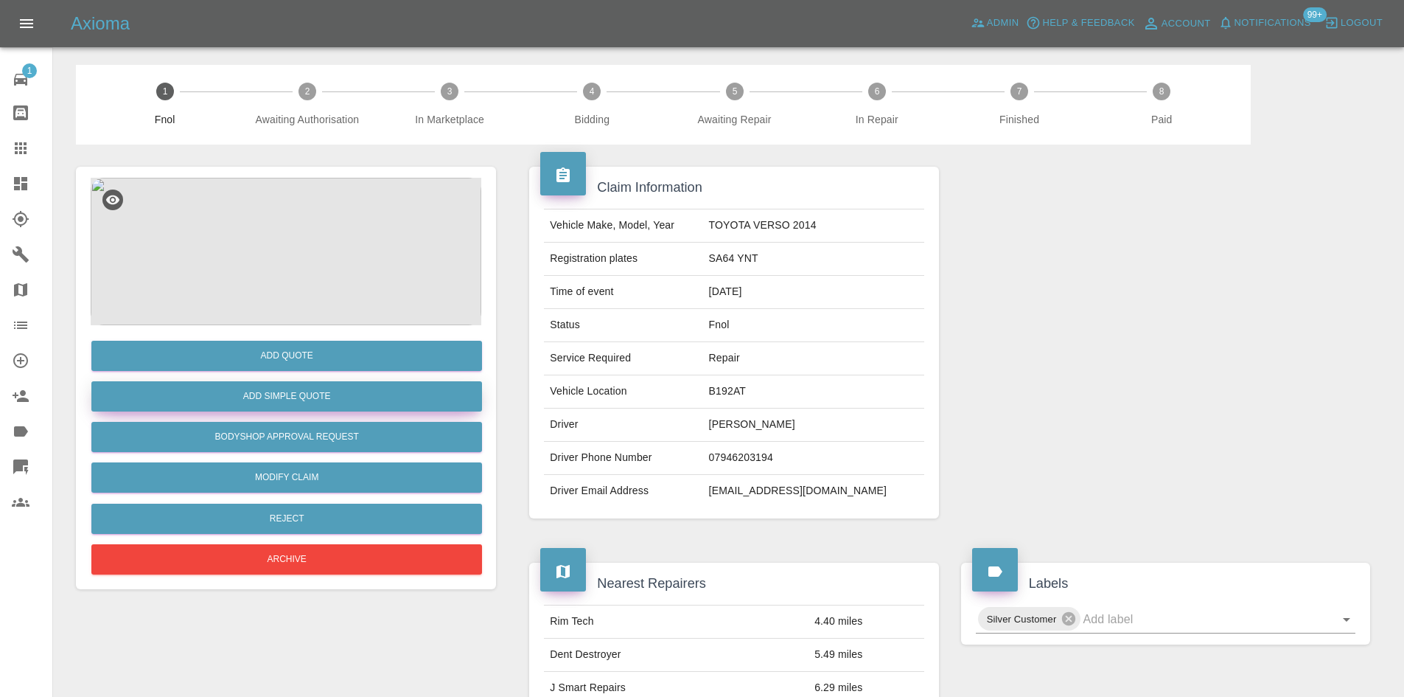
click at [291, 405] on button "Add Simple Quote" at bounding box center [286, 396] width 391 height 30
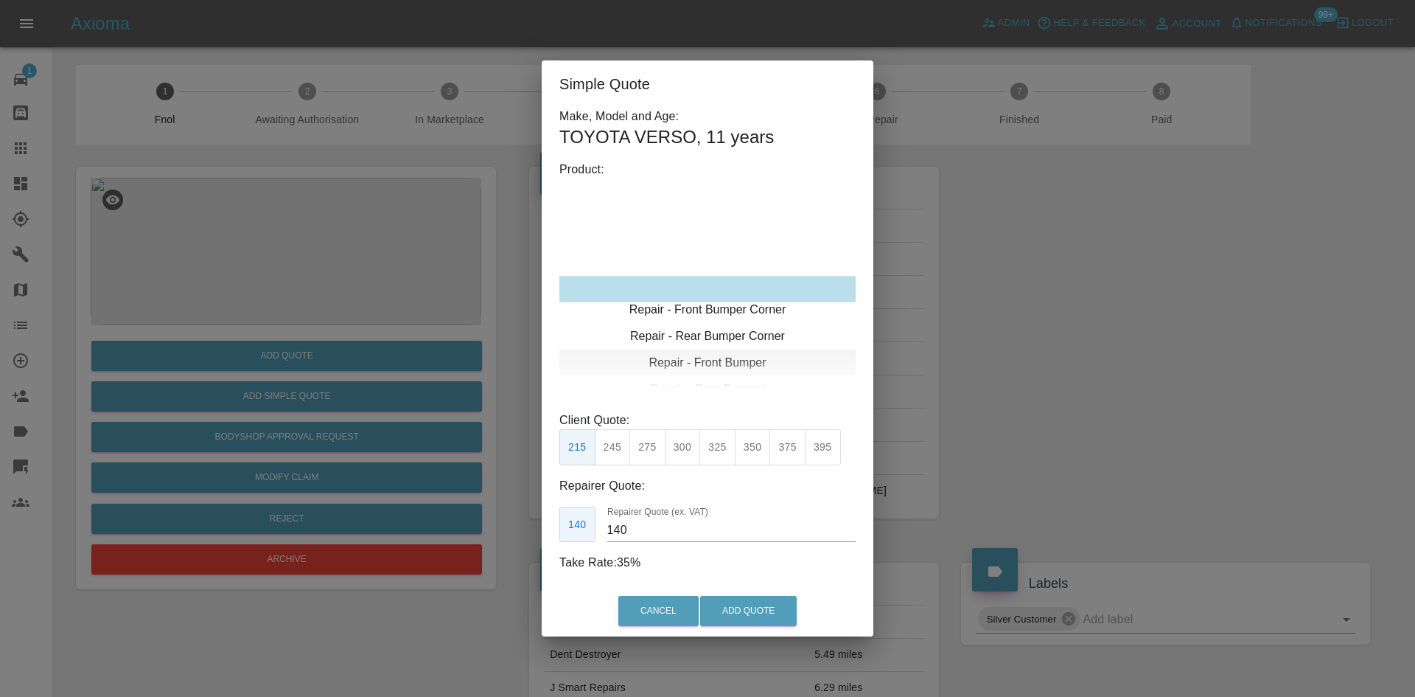
type input "120"
click at [704, 318] on div "Repair - Rear Bumper Corner" at bounding box center [707, 315] width 296 height 27
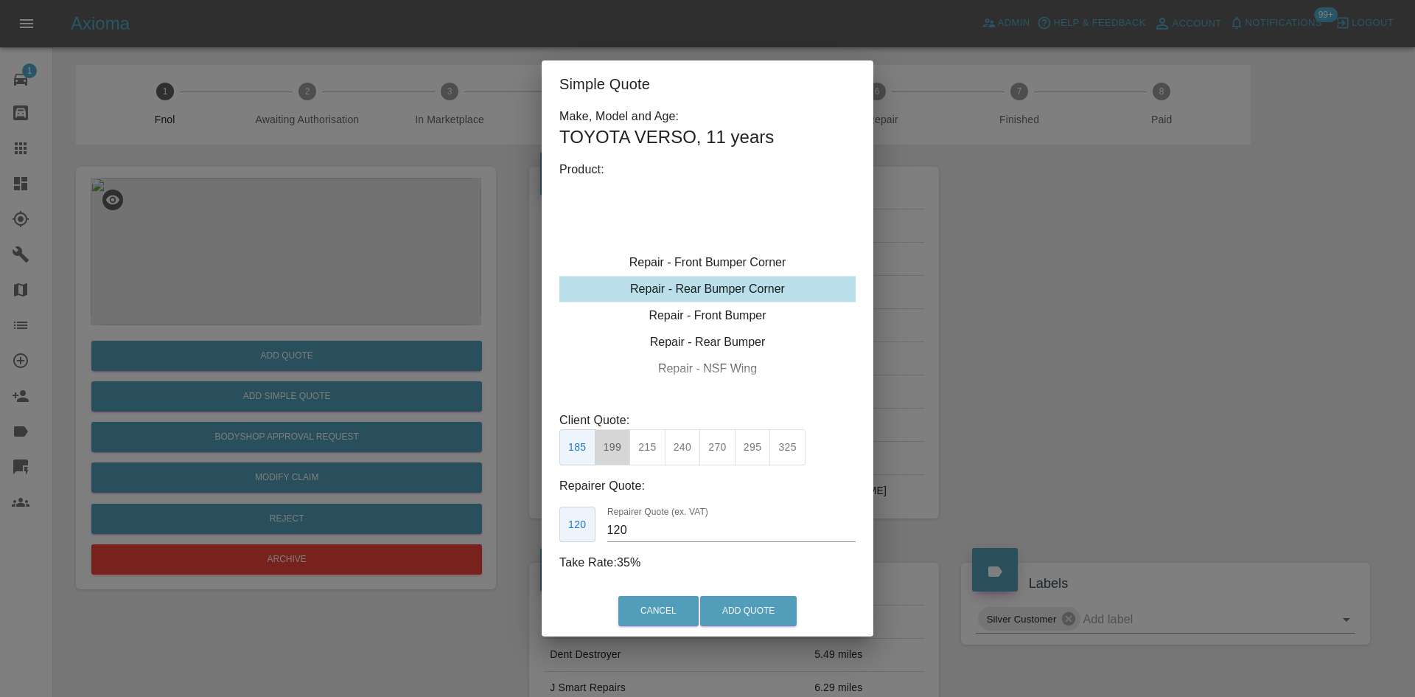
drag, startPoint x: 607, startPoint y: 445, endPoint x: 648, endPoint y: 536, distance: 99.6
click at [609, 445] on button "199" at bounding box center [613, 447] width 36 height 36
click at [713, 615] on button "Add Quote" at bounding box center [748, 611] width 97 height 30
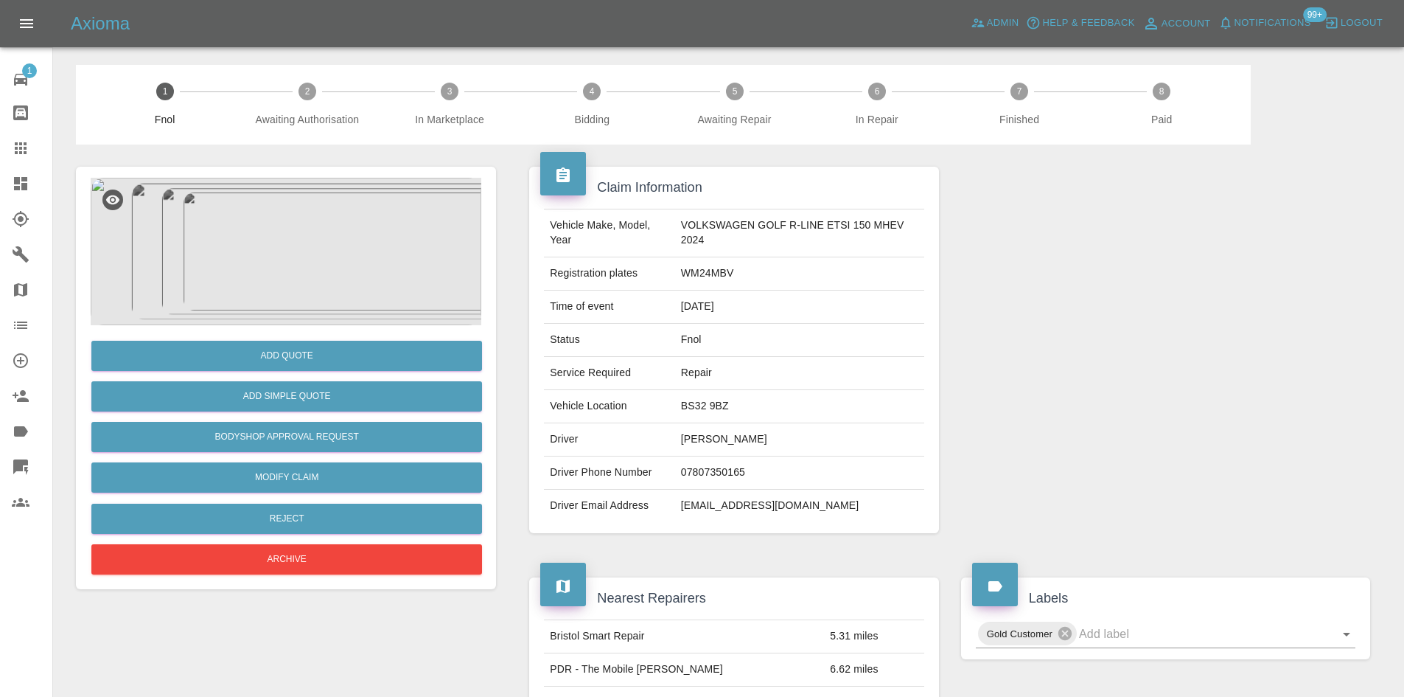
click at [316, 257] on img at bounding box center [286, 251] width 391 height 147
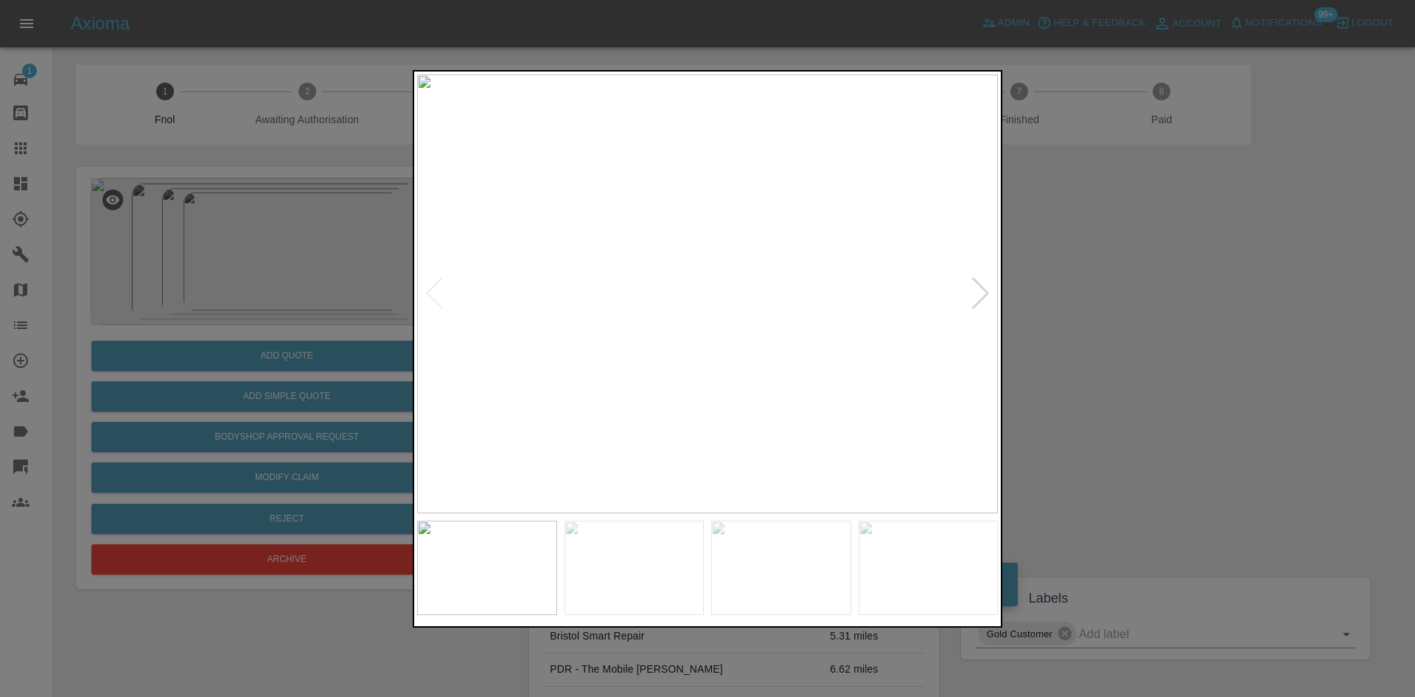
drag, startPoint x: 269, startPoint y: 275, endPoint x: 274, endPoint y: 292, distance: 17.7
click at [269, 276] on div at bounding box center [707, 348] width 1415 height 697
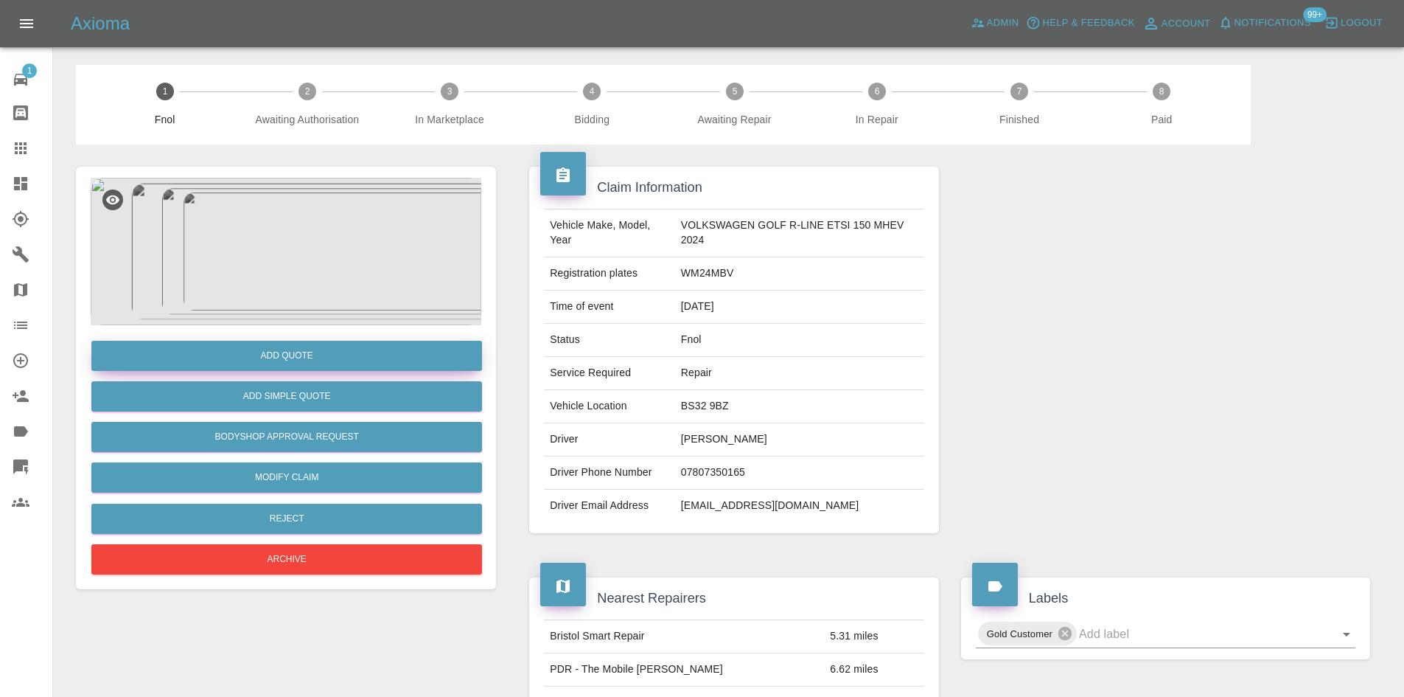
click at [299, 358] on button "Add Quote" at bounding box center [286, 356] width 391 height 30
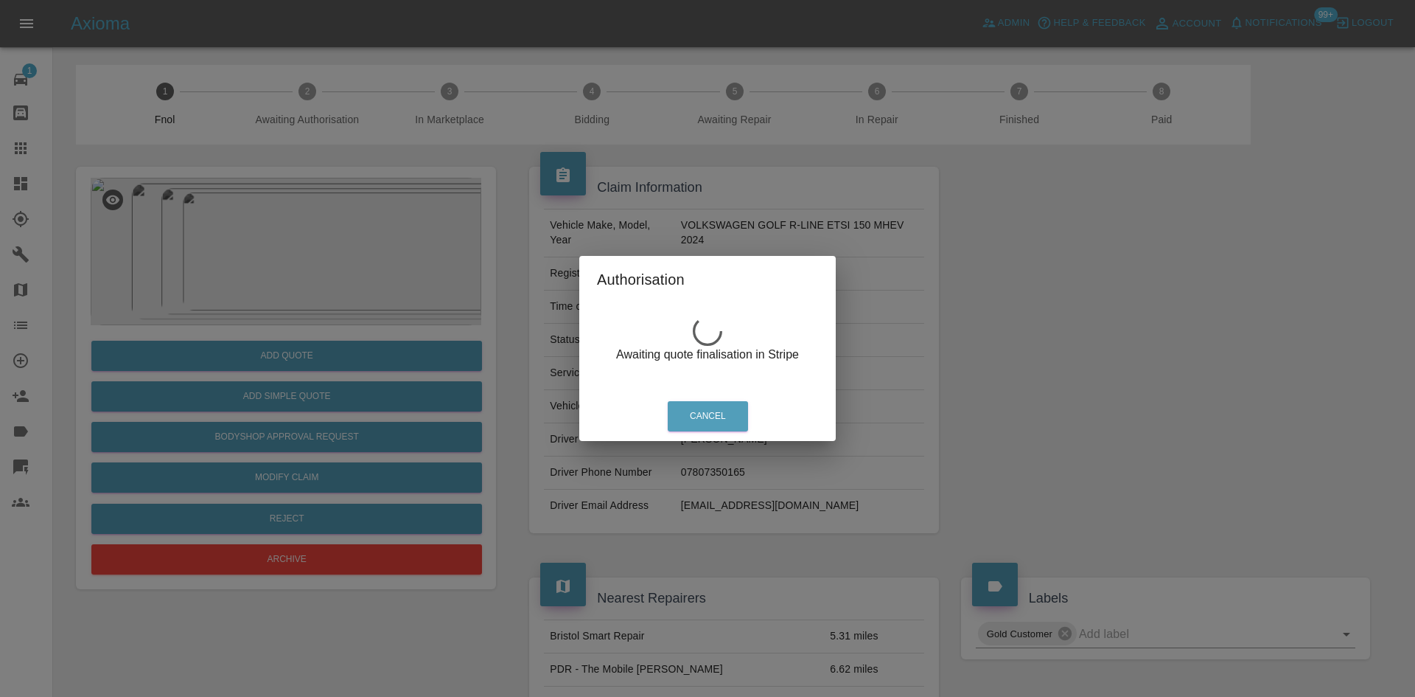
drag, startPoint x: 282, startPoint y: 270, endPoint x: 297, endPoint y: 229, distance: 44.1
click at [282, 270] on div "Authorisation Awaiting quote finalisation in Stripe Cancel" at bounding box center [707, 348] width 1415 height 697
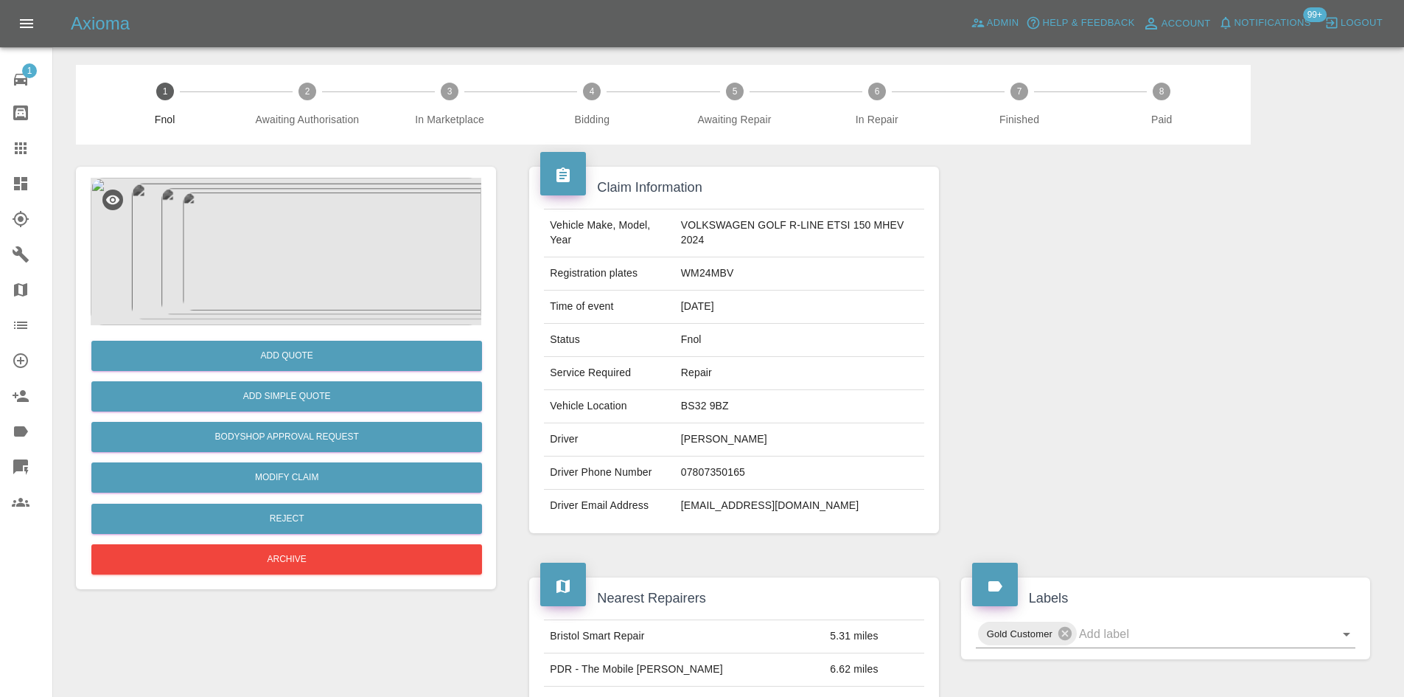
click at [294, 195] on img at bounding box center [286, 251] width 391 height 147
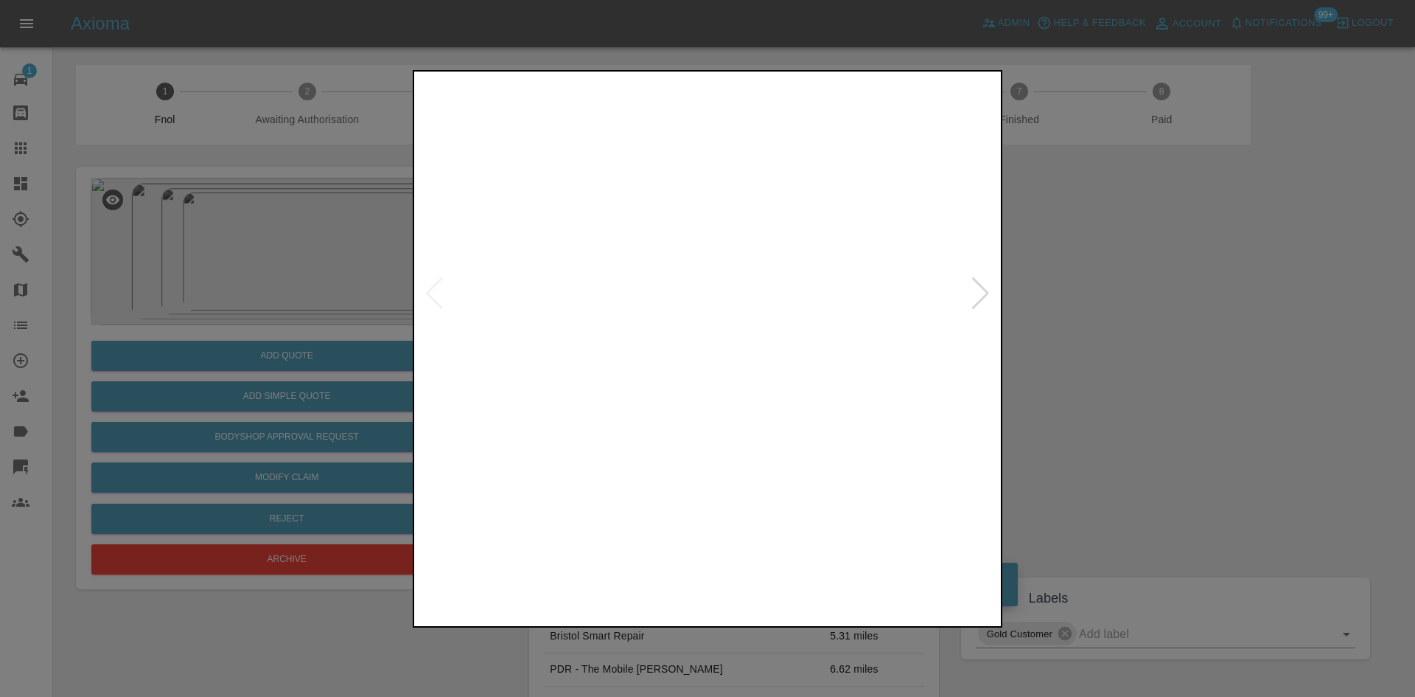
click at [729, 218] on img at bounding box center [707, 293] width 581 height 439
click at [534, 219] on img at bounding box center [643, 519] width 1742 height 1316
click at [537, 219] on img at bounding box center [643, 519] width 1742 height 1316
click at [946, 529] on img at bounding box center [929, 567] width 140 height 95
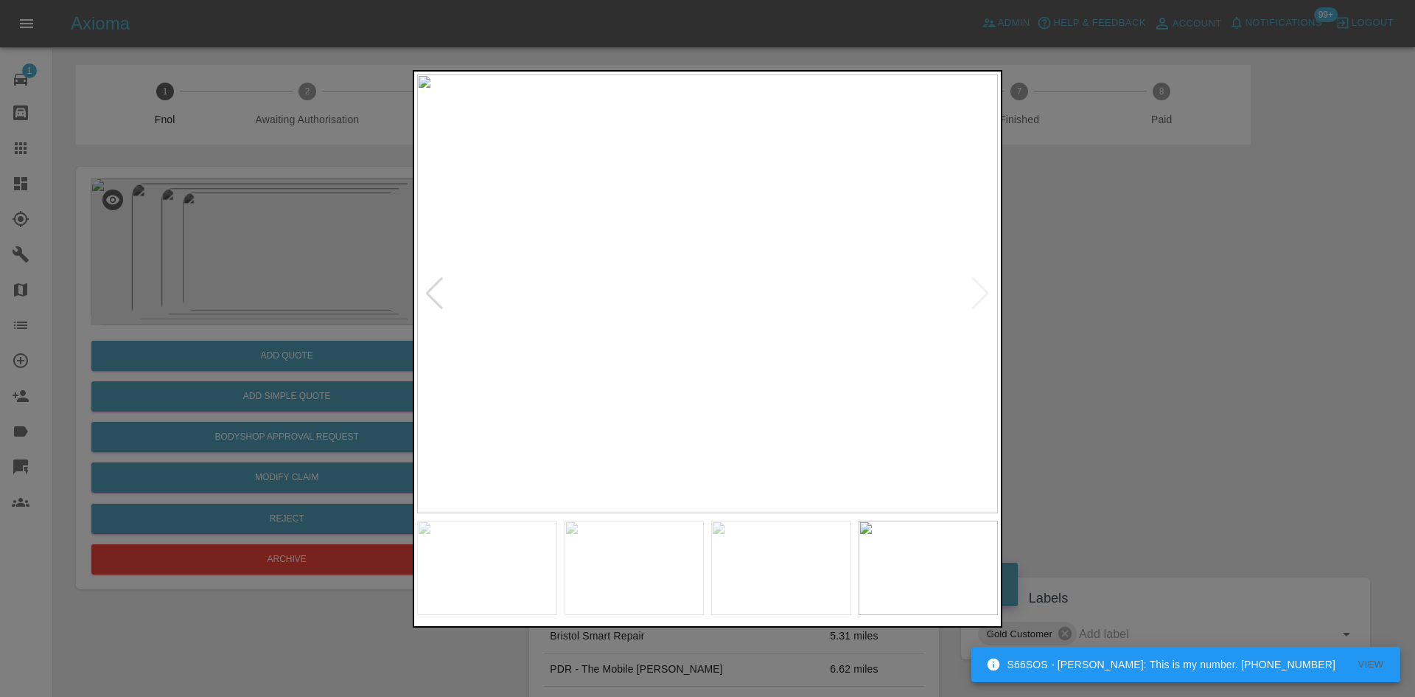
click at [705, 220] on img at bounding box center [707, 293] width 581 height 439
click at [718, 215] on img at bounding box center [733, 402] width 1742 height 1316
click at [590, 307] on img at bounding box center [733, 402] width 1742 height 1316
click at [589, 309] on img at bounding box center [1208, 459] width 1742 height 1316
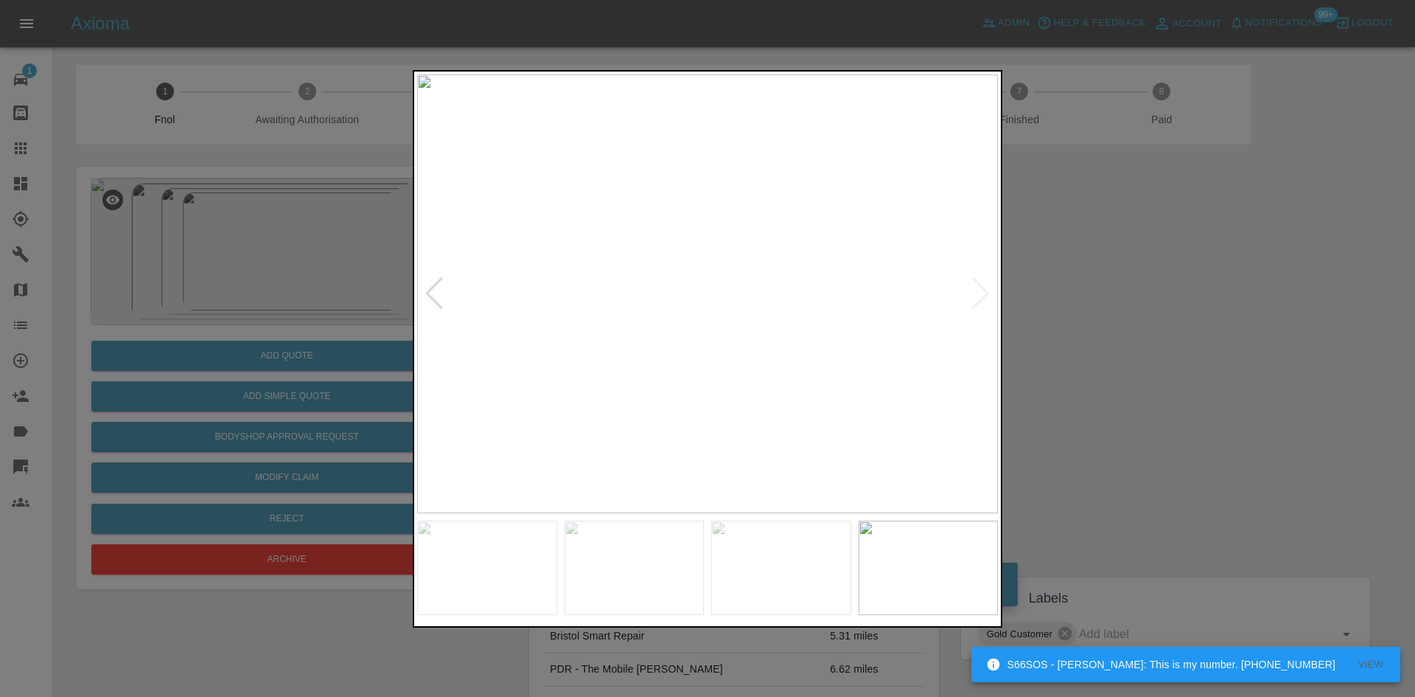
click at [589, 309] on img at bounding box center [707, 293] width 581 height 439
click at [753, 310] on img at bounding box center [707, 293] width 581 height 439
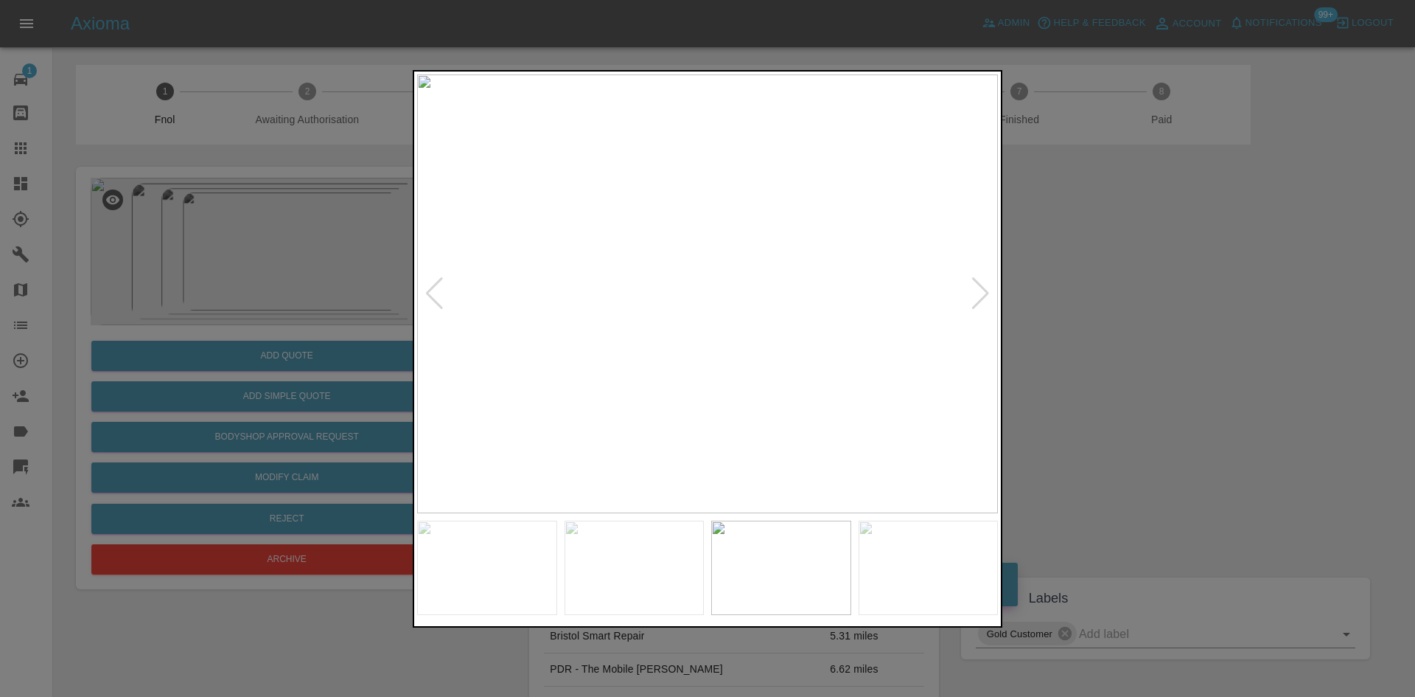
click at [707, 310] on img at bounding box center [707, 293] width 581 height 439
click at [707, 310] on img at bounding box center [710, 245] width 1742 height 1316
click at [701, 309] on img at bounding box center [710, 245] width 1742 height 1316
click at [717, 360] on img at bounding box center [593, 244] width 1742 height 1316
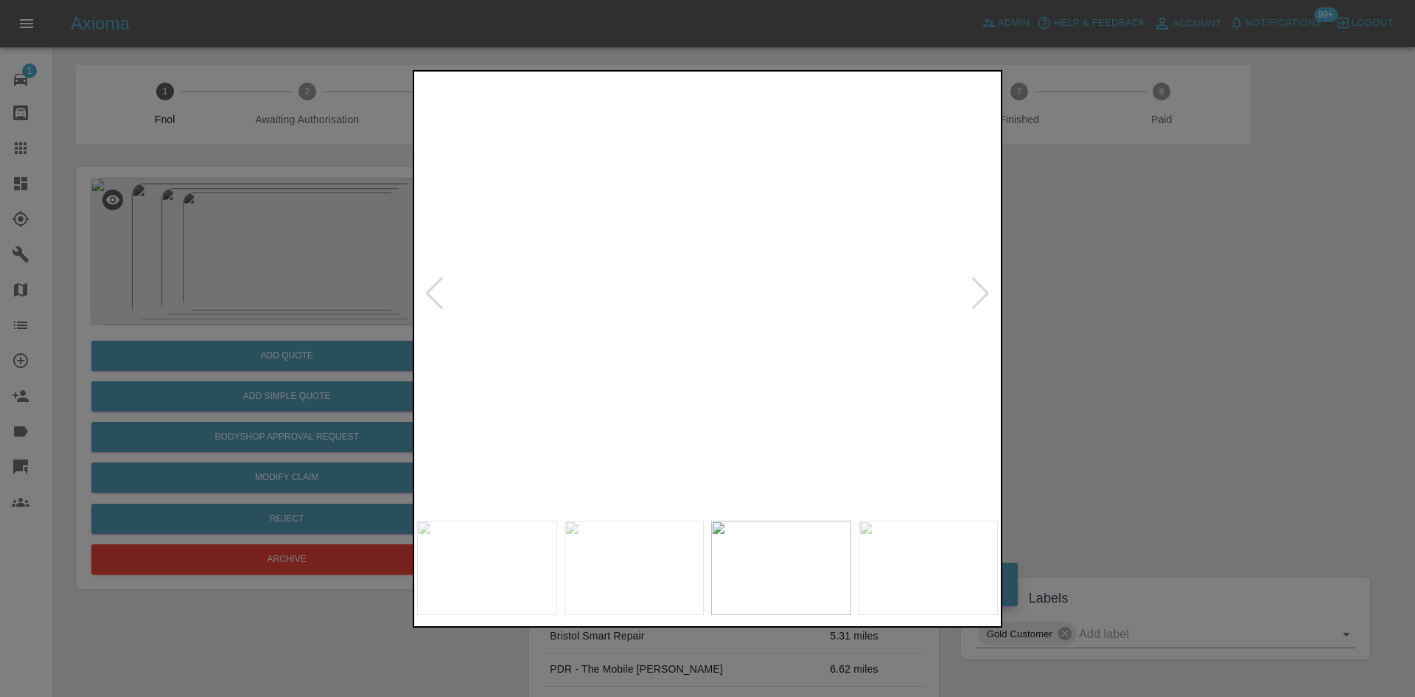
click at [709, 344] on img at bounding box center [1070, 244] width 1742 height 1316
click at [809, 357] on img at bounding box center [821, 293] width 581 height 439
click at [702, 309] on img at bounding box center [707, 293] width 581 height 439
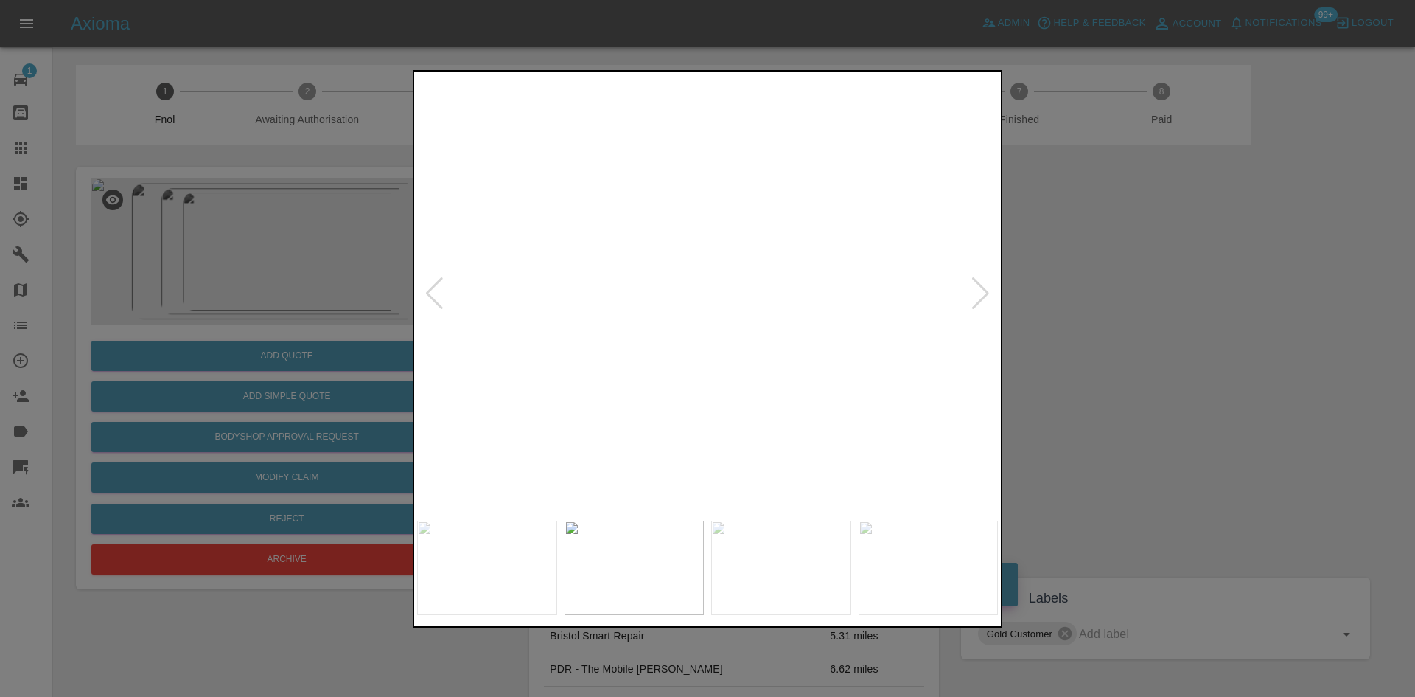
click at [705, 455] on img at bounding box center [718, 432] width 1742 height 1316
drag, startPoint x: 293, startPoint y: 242, endPoint x: 203, endPoint y: 377, distance: 162.1
click at [293, 243] on div at bounding box center [707, 348] width 1415 height 697
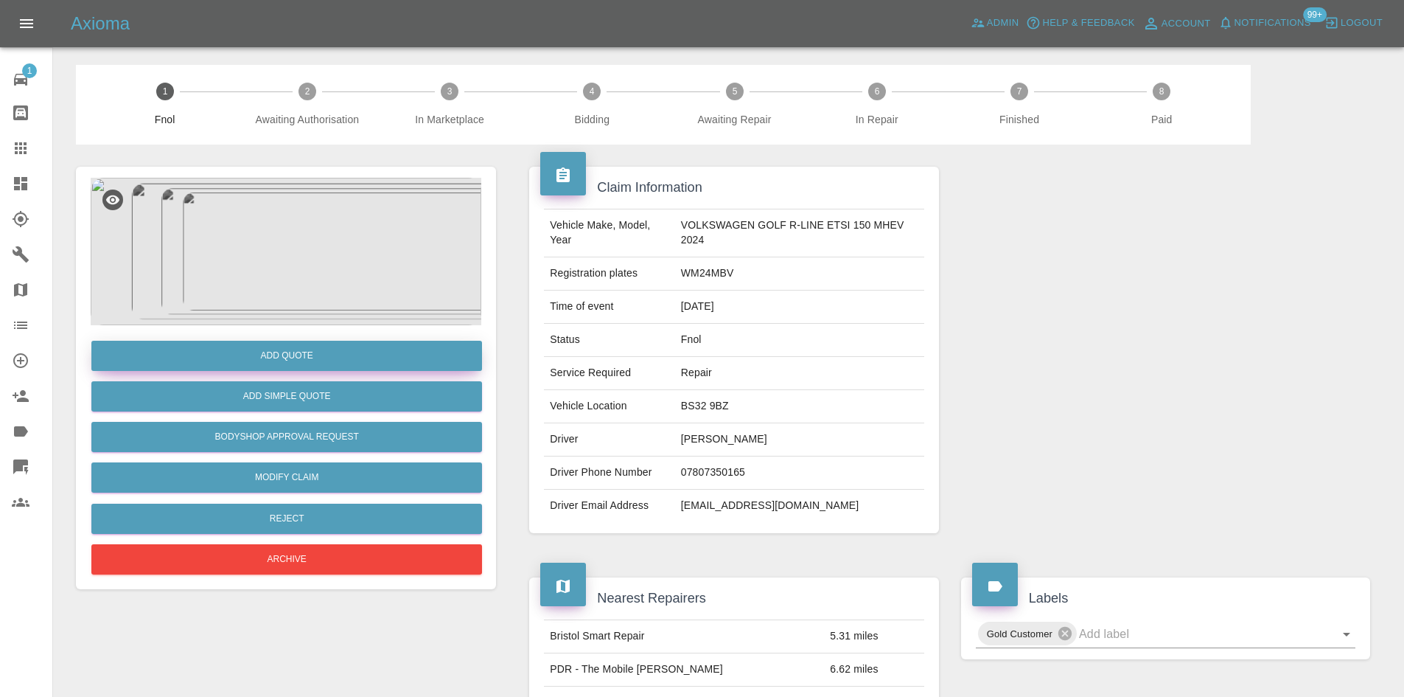
click at [322, 368] on button "Add Quote" at bounding box center [286, 356] width 391 height 30
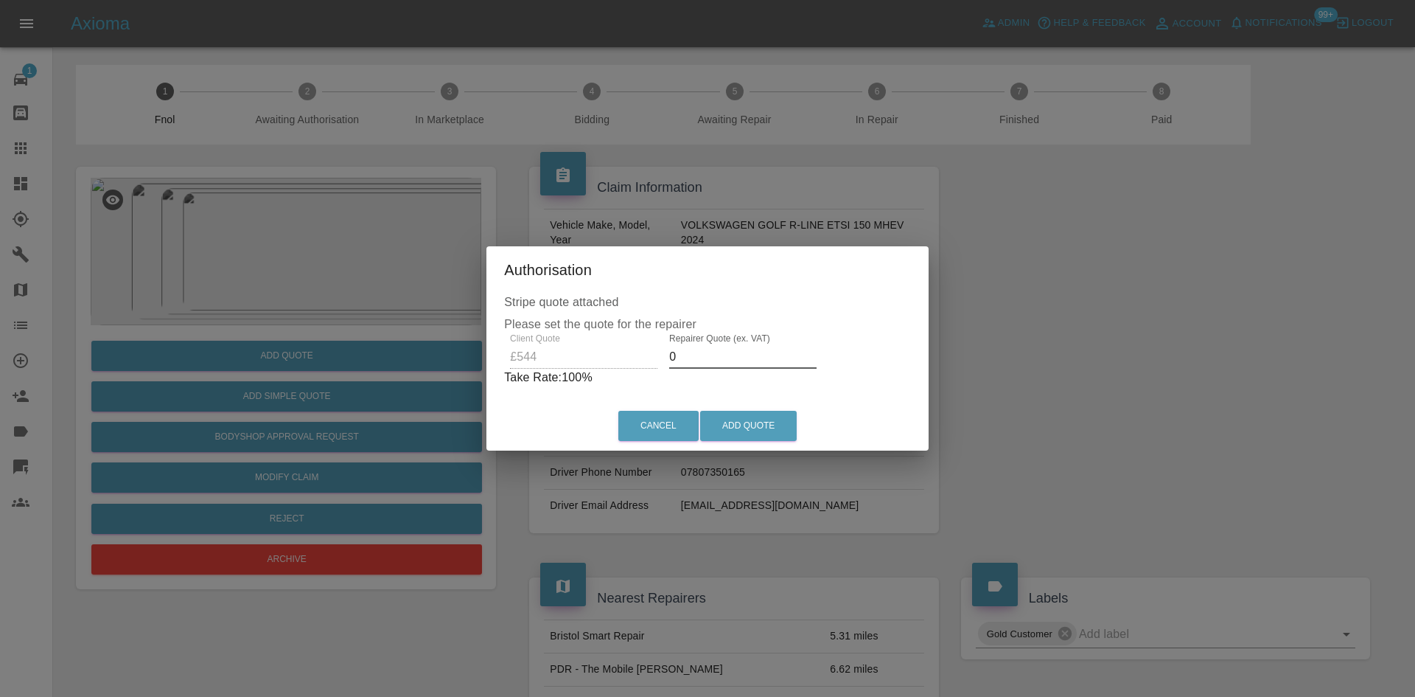
drag, startPoint x: 687, startPoint y: 366, endPoint x: 404, endPoint y: 376, distance: 283.2
click at [454, 377] on div "Authorisation Stripe quote attached Please set the quote for the repairer Clien…" at bounding box center [707, 348] width 1415 height 697
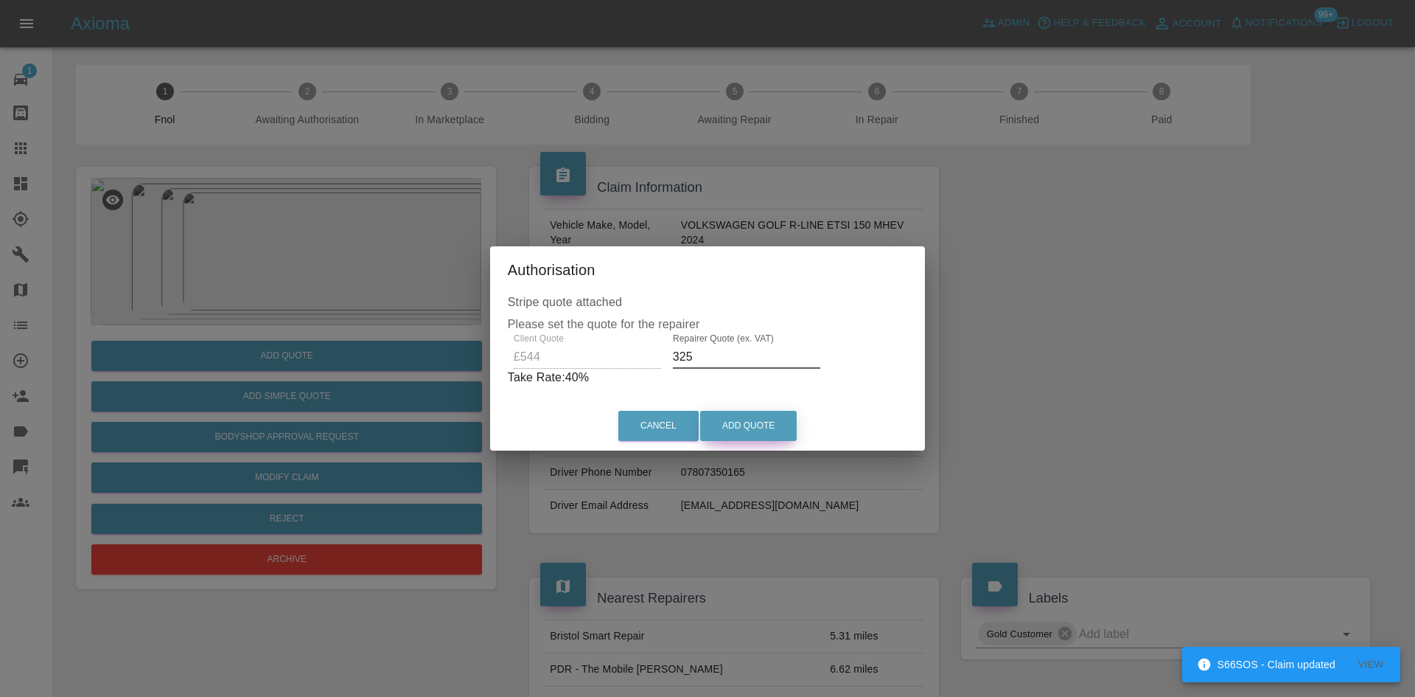
type input "325"
click at [736, 428] on button "Add Quote" at bounding box center [748, 426] width 97 height 30
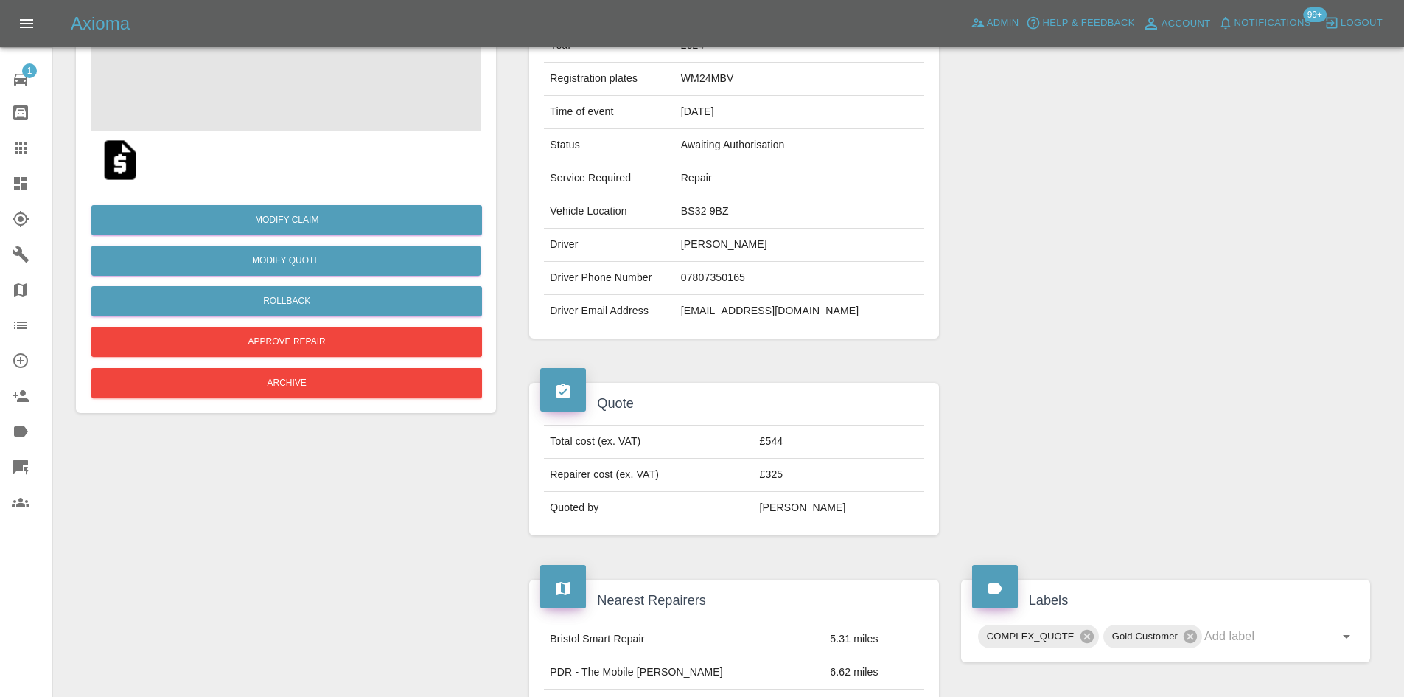
scroll to position [171, 0]
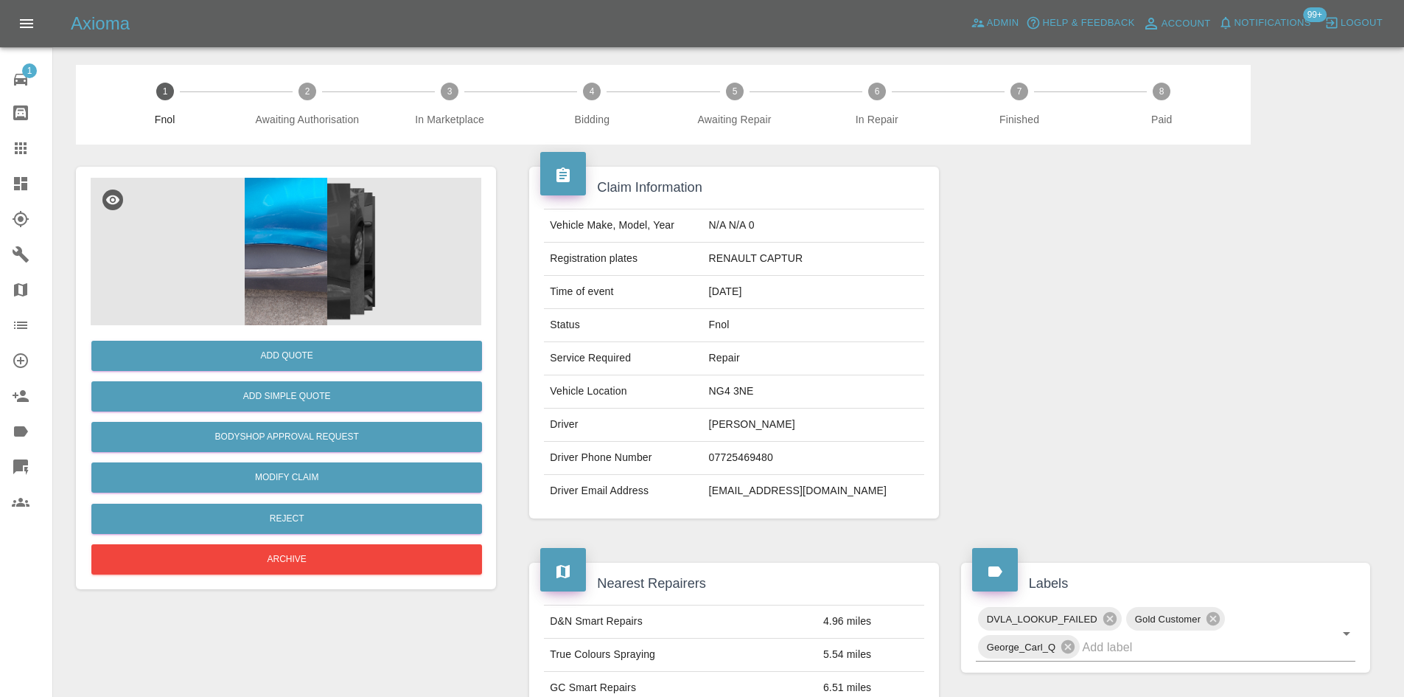
click at [270, 262] on img at bounding box center [286, 251] width 391 height 147
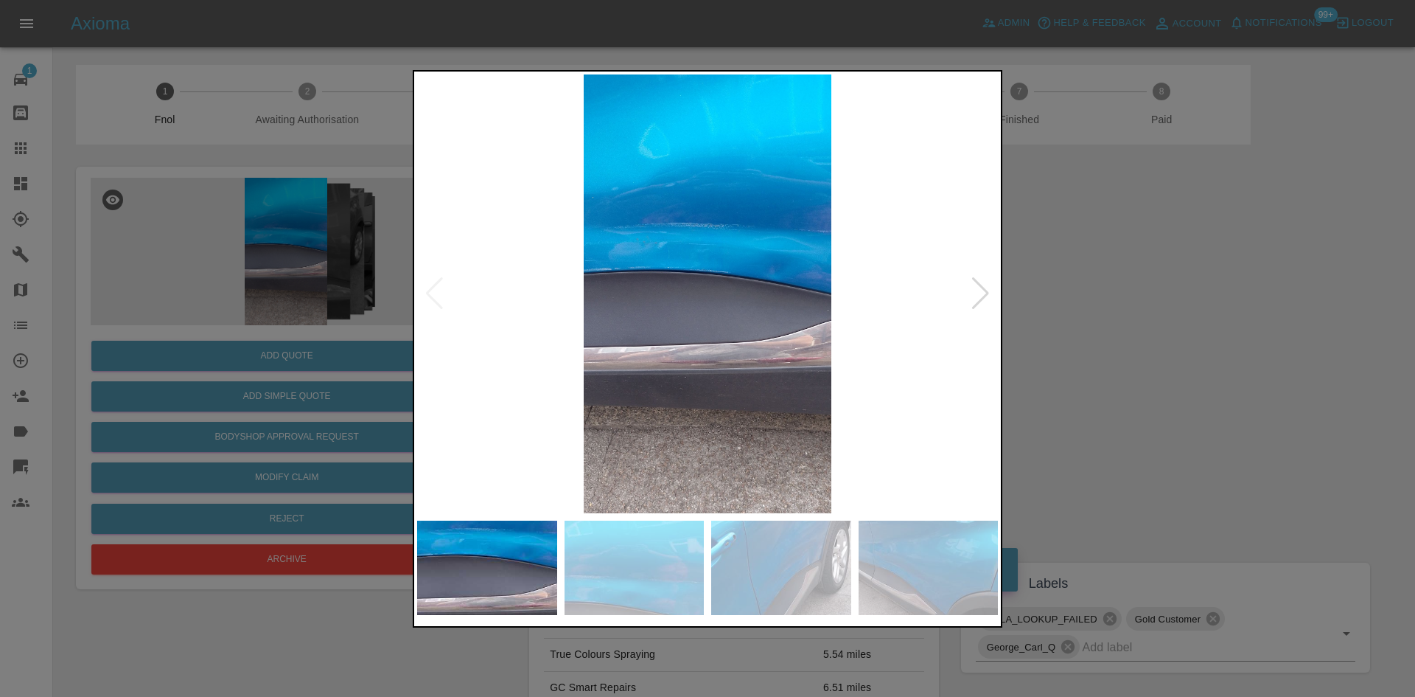
click at [612, 287] on img at bounding box center [707, 293] width 581 height 439
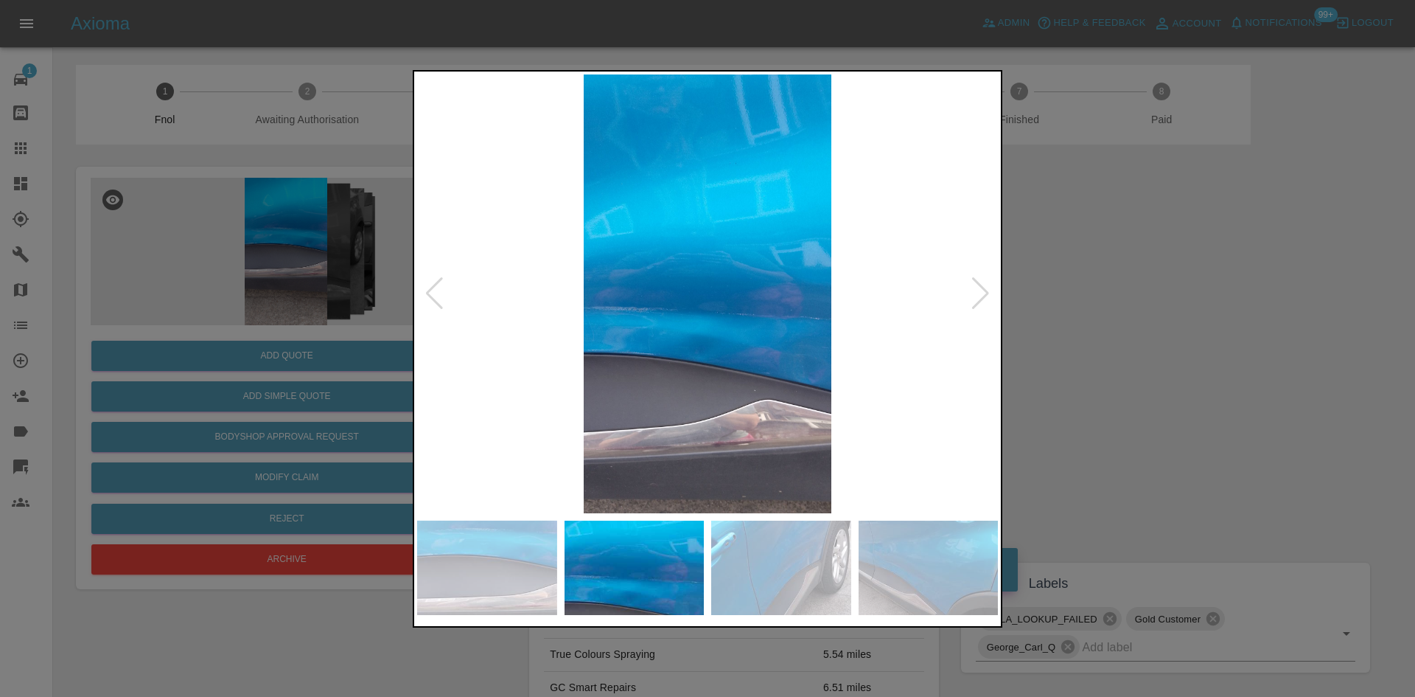
click at [621, 311] on img at bounding box center [707, 293] width 581 height 439
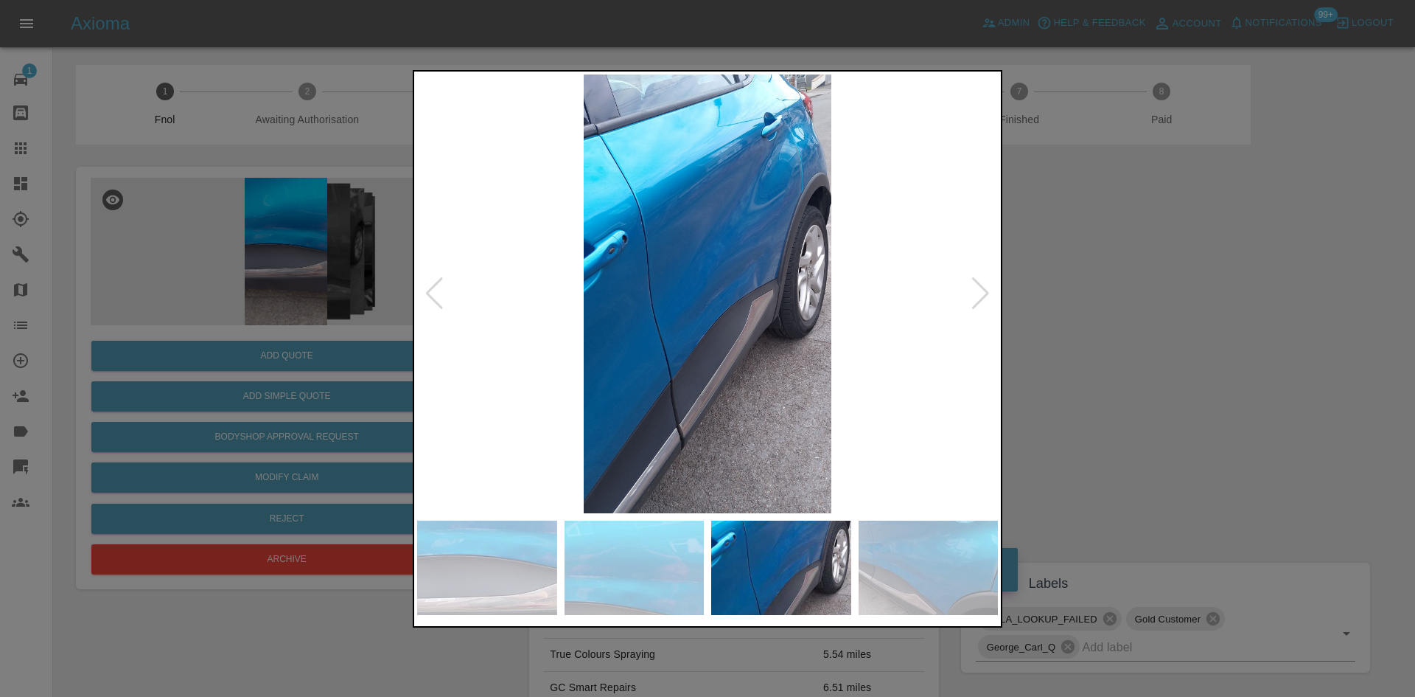
click at [531, 313] on img at bounding box center [707, 293] width 581 height 439
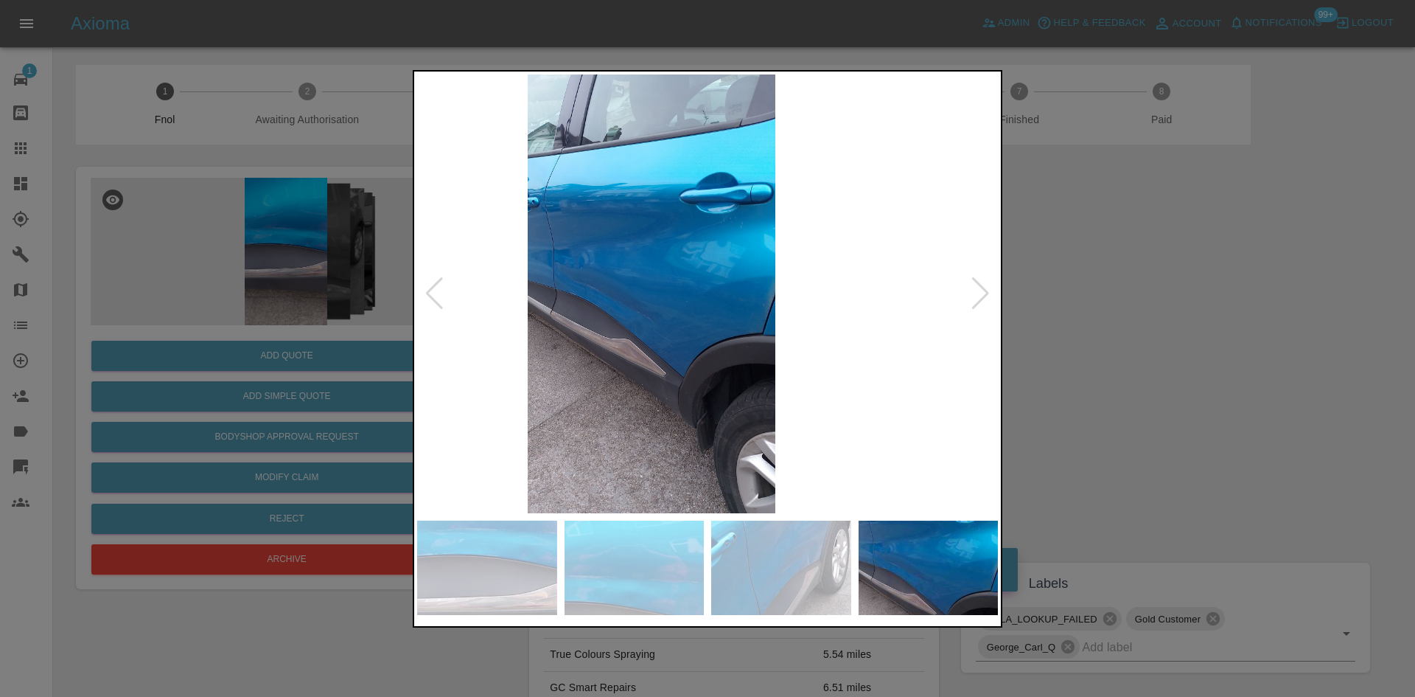
click at [481, 309] on img at bounding box center [651, 293] width 581 height 439
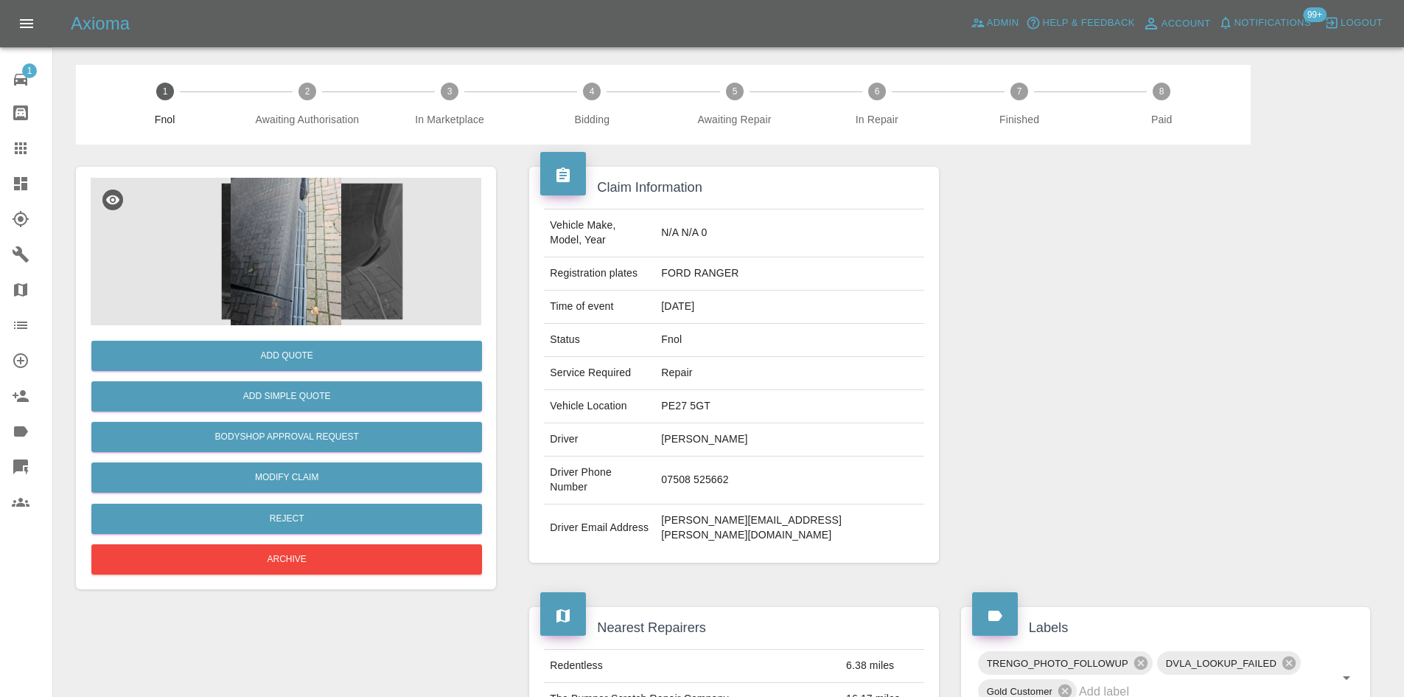
click at [281, 265] on img at bounding box center [286, 251] width 391 height 147
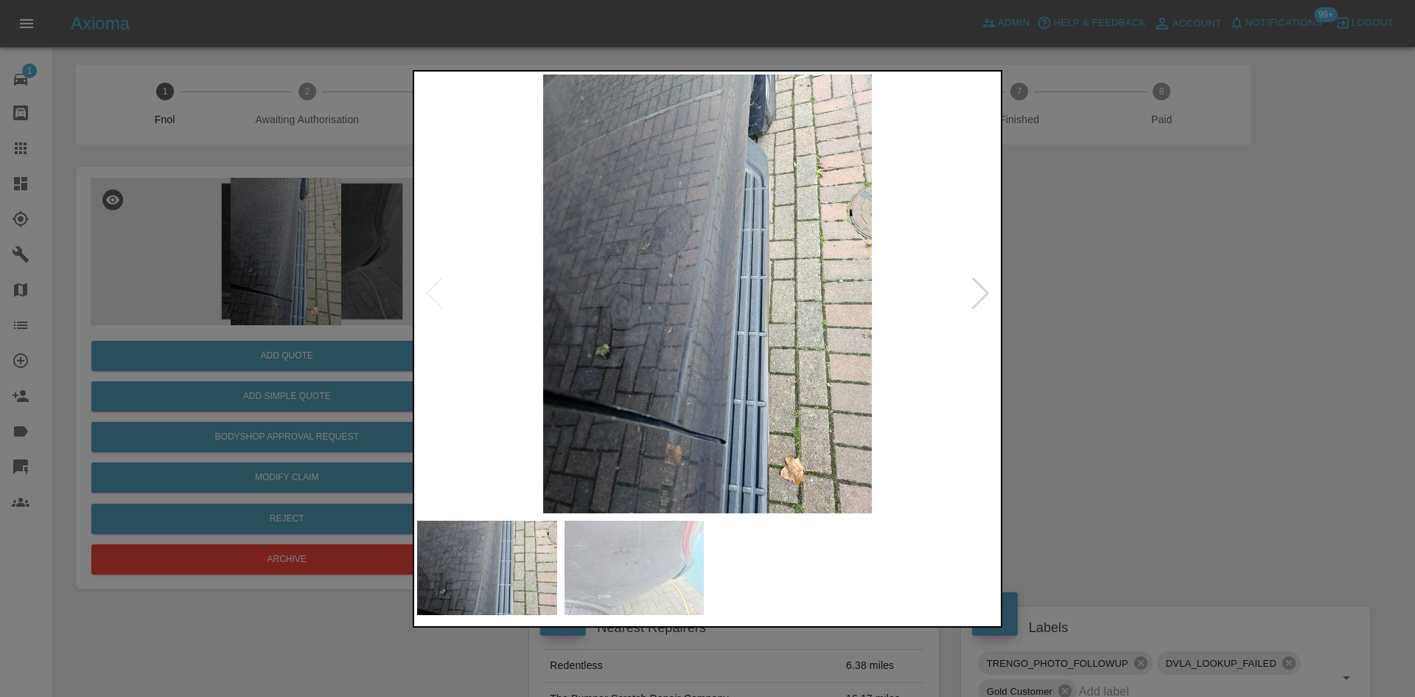
click at [626, 321] on img at bounding box center [707, 293] width 581 height 439
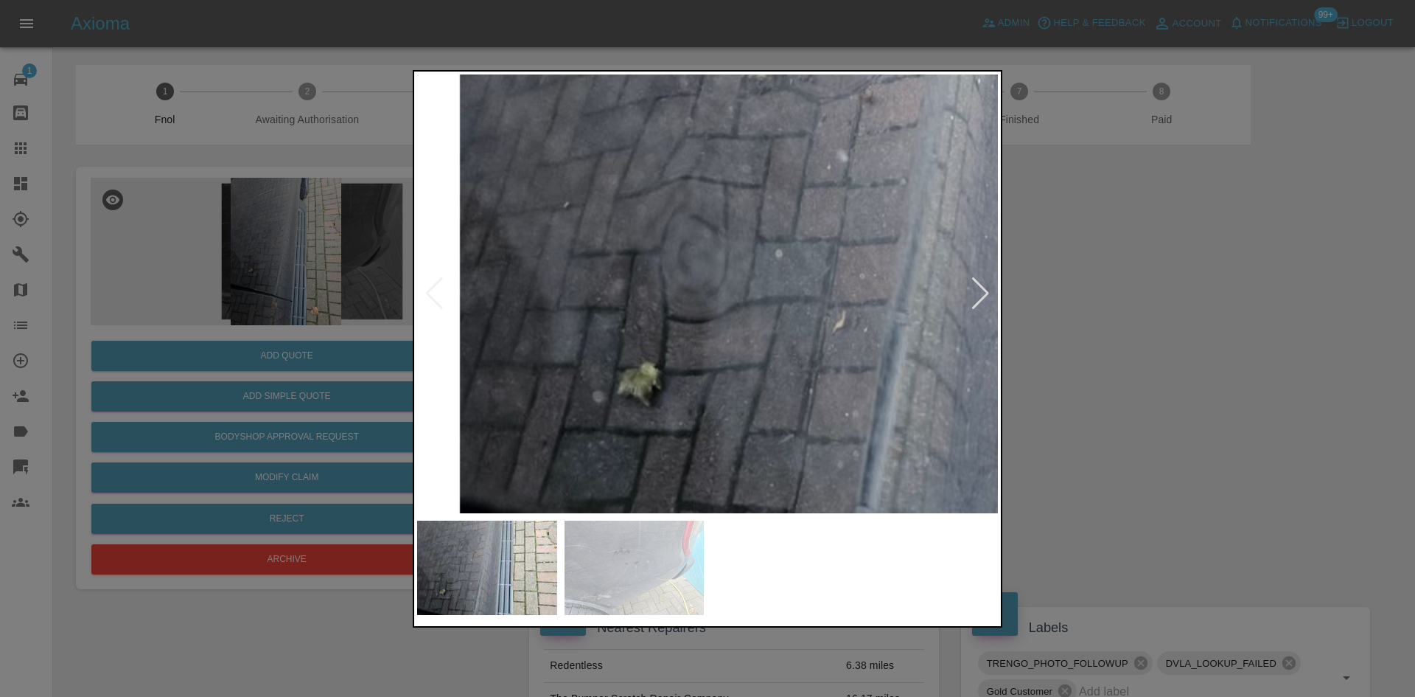
click at [626, 321] on img at bounding box center [953, 211] width 1742 height 1316
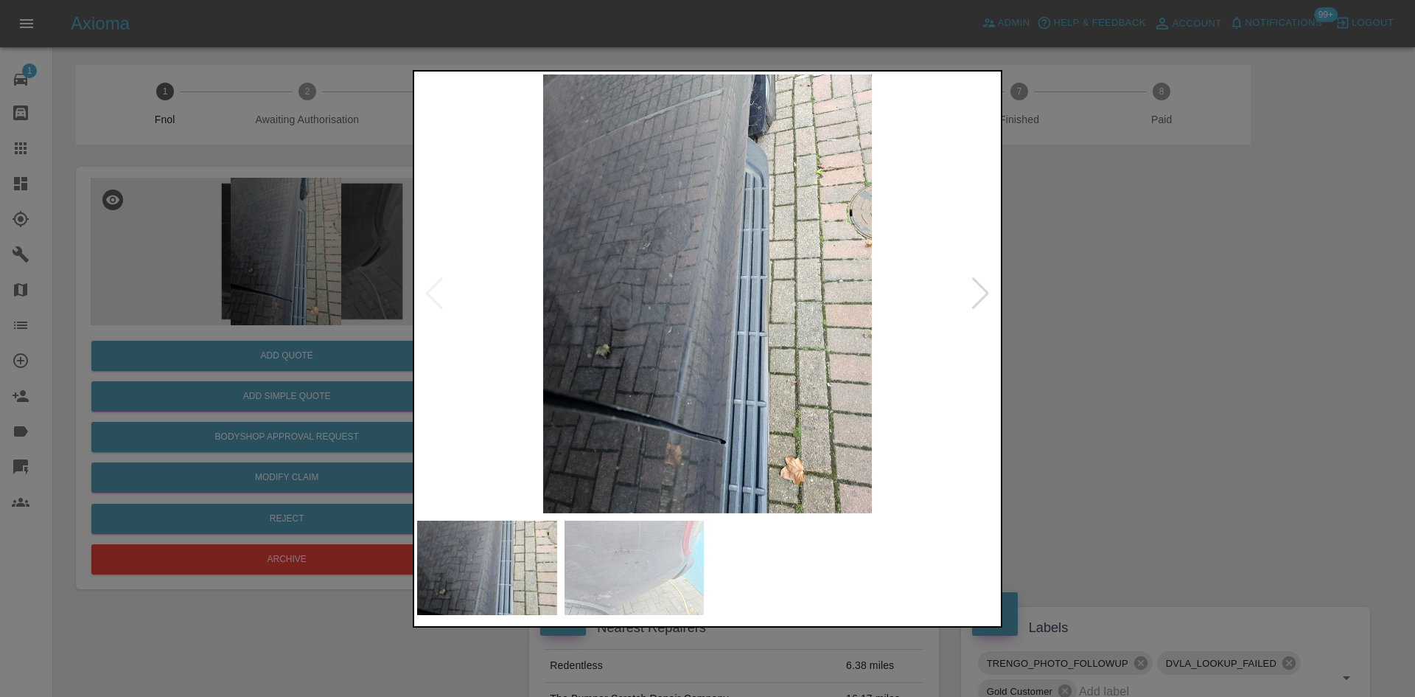
click at [642, 363] on img at bounding box center [707, 293] width 581 height 439
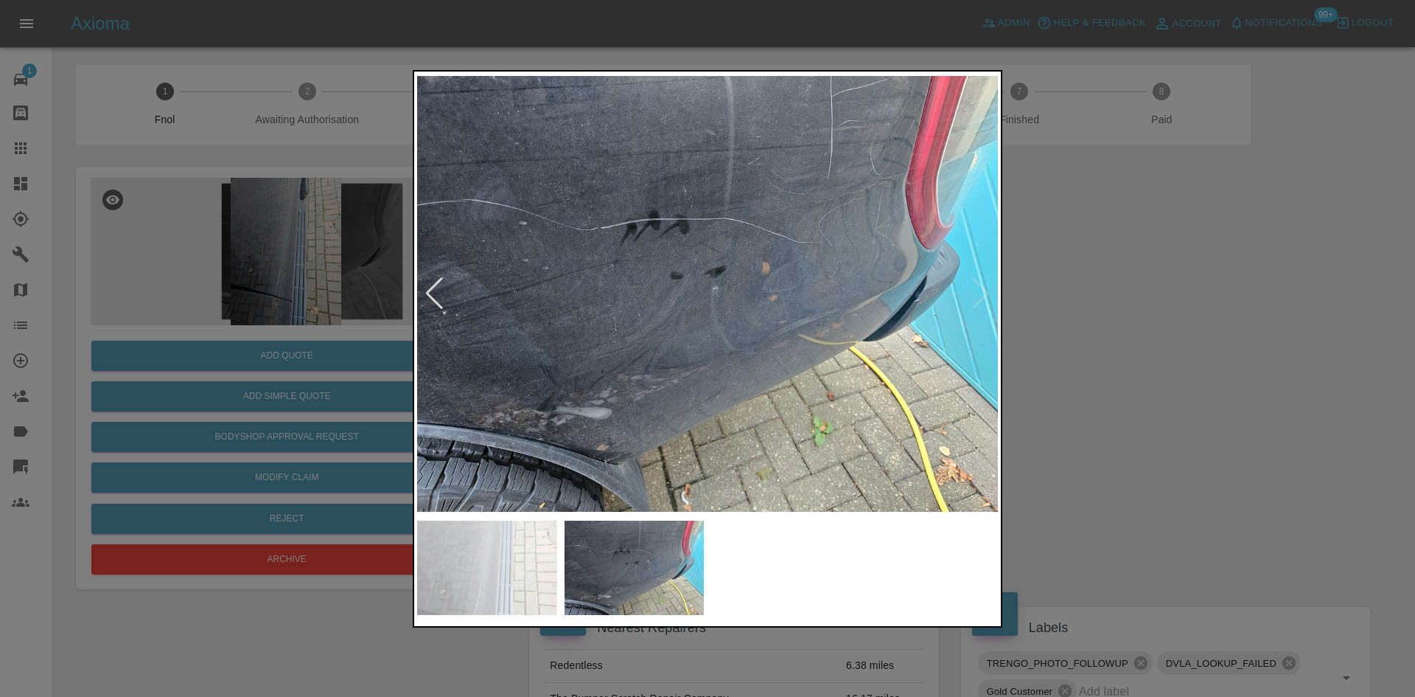
click at [635, 363] on img at bounding box center [707, 293] width 581 height 439
drag, startPoint x: 357, startPoint y: 326, endPoint x: 351, endPoint y: 334, distance: 10.0
click at [354, 329] on div at bounding box center [707, 348] width 1415 height 697
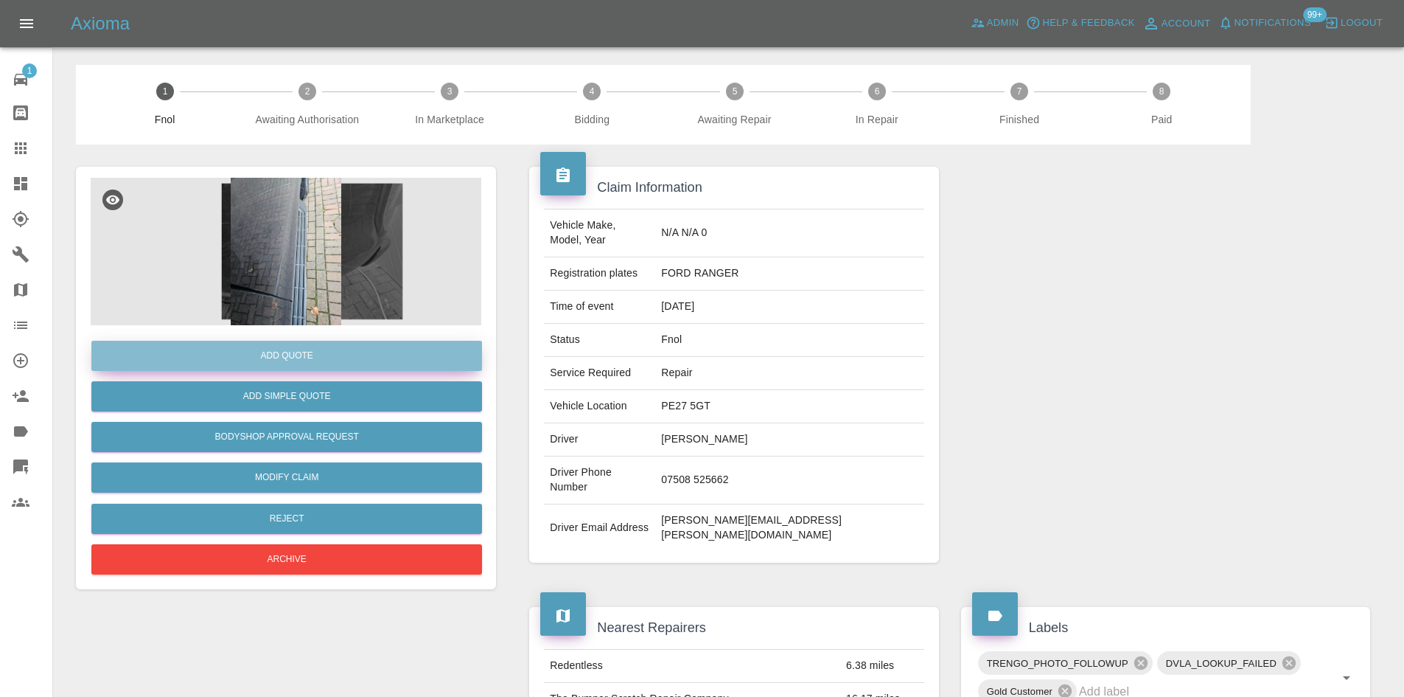
click at [318, 349] on button "Add Quote" at bounding box center [286, 356] width 391 height 30
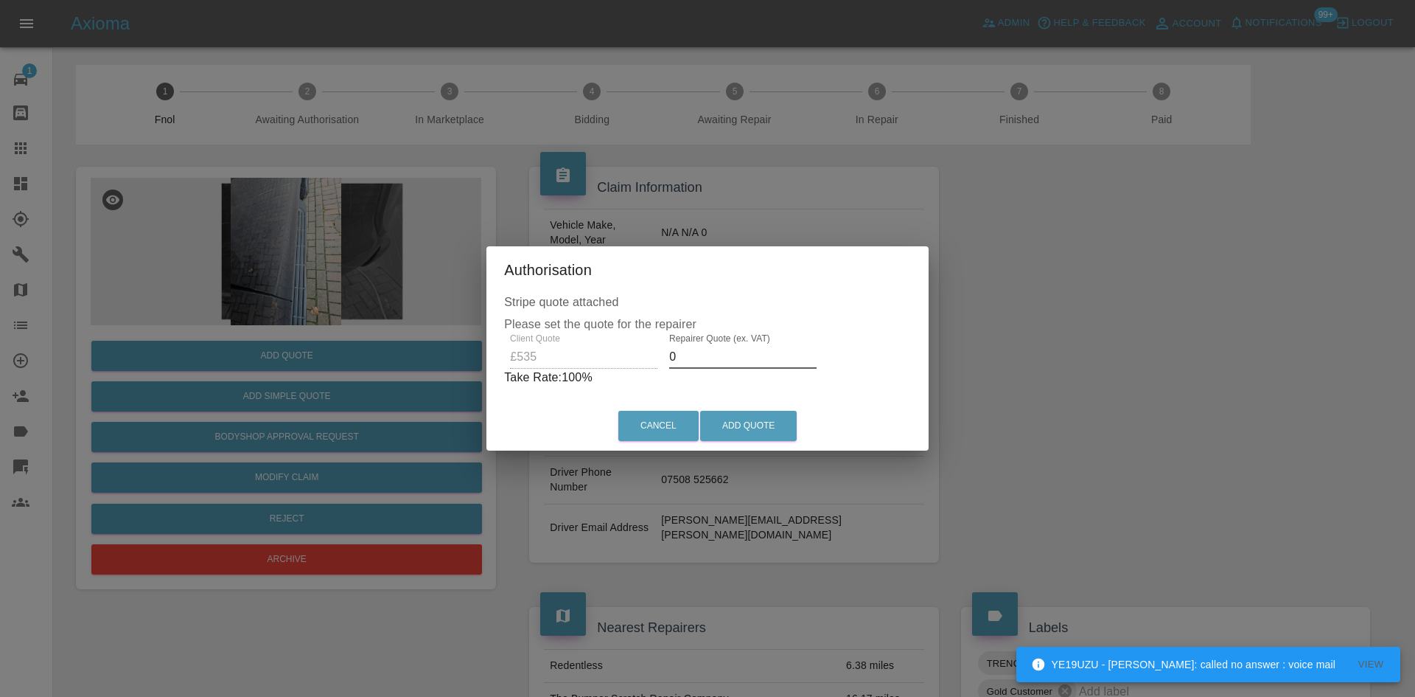
drag, startPoint x: 688, startPoint y: 369, endPoint x: 607, endPoint y: 371, distance: 81.1
click at [609, 371] on div "Client Quote £535 Repairer Quote (ex. VAT) 0 Take Rate: 100 %" at bounding box center [707, 359] width 407 height 53
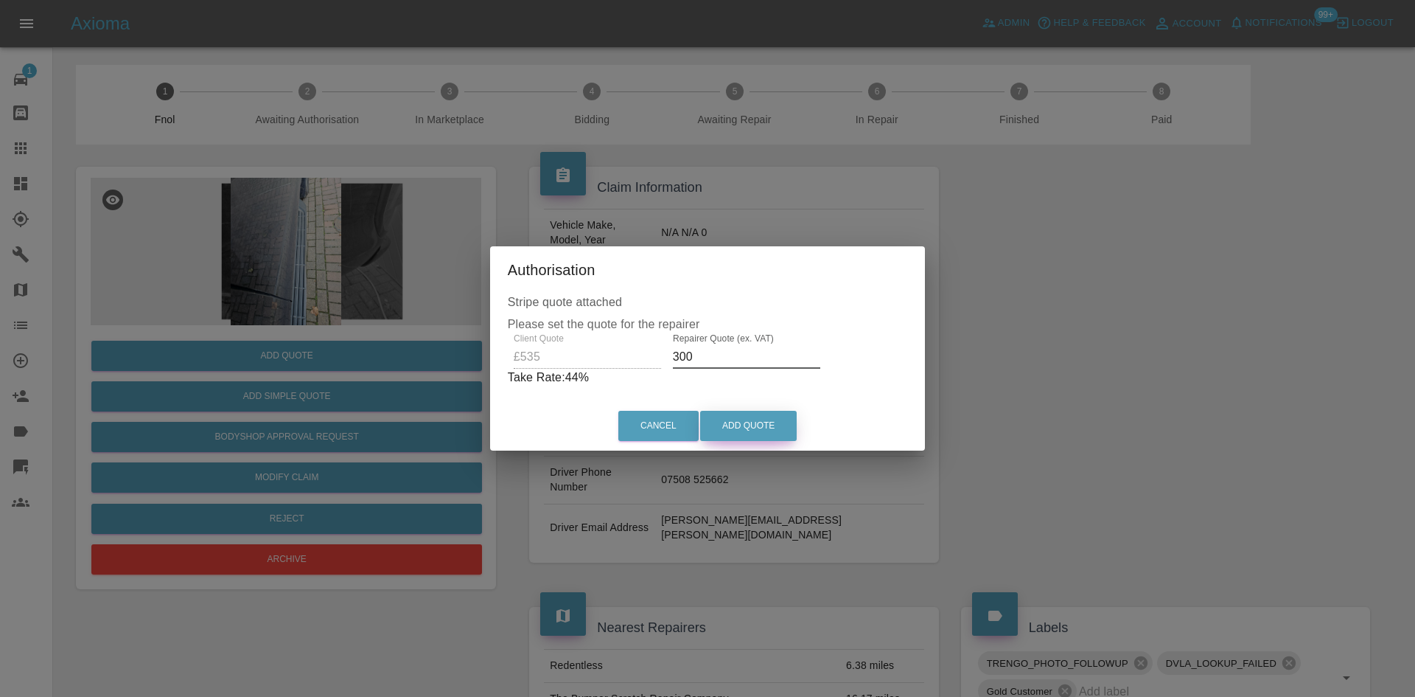
type input "300"
click at [736, 420] on button "Add Quote" at bounding box center [748, 426] width 97 height 30
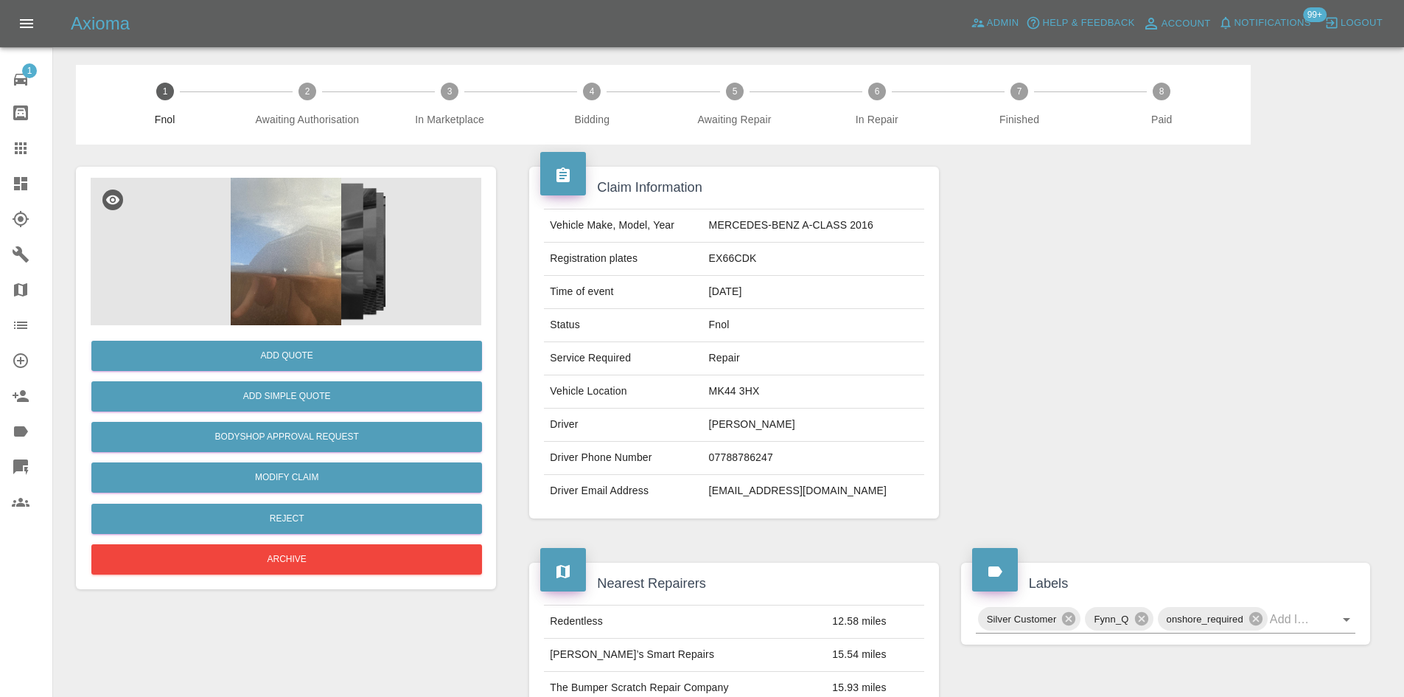
click at [280, 266] on img at bounding box center [286, 251] width 391 height 147
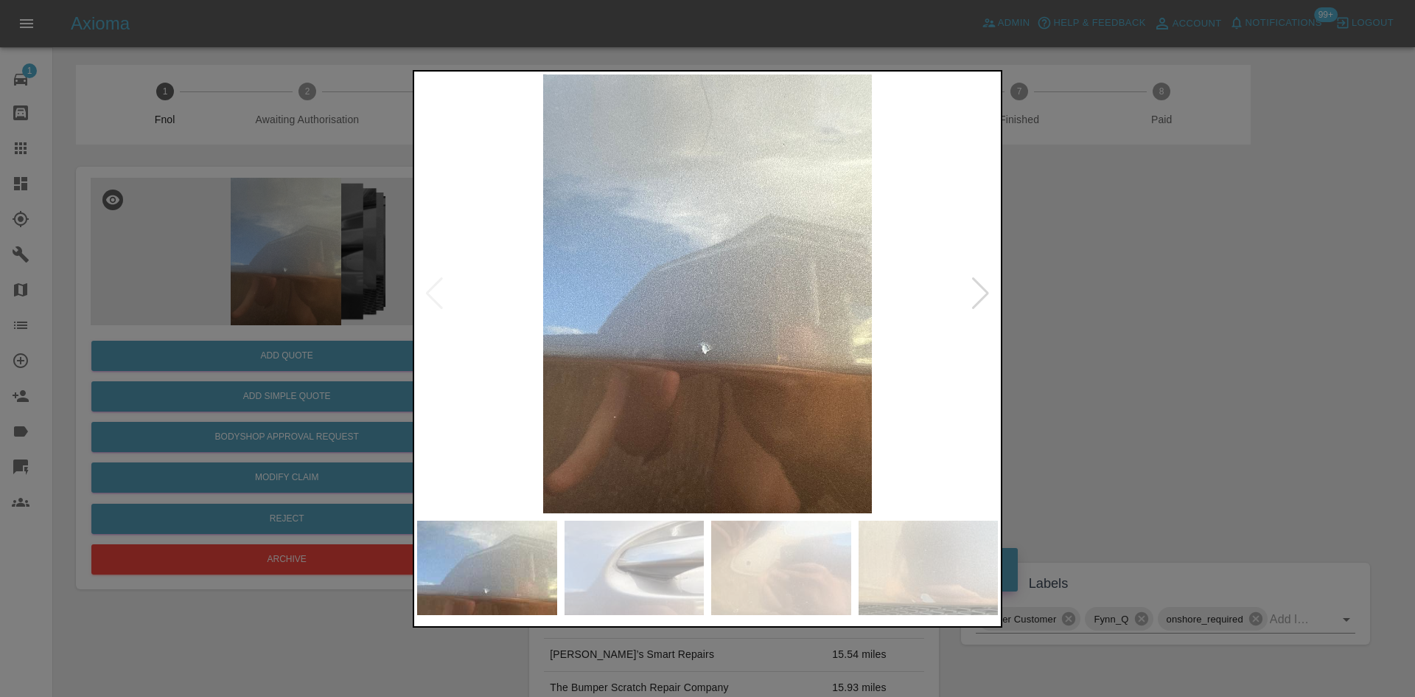
click at [783, 354] on img at bounding box center [707, 293] width 581 height 439
click at [616, 343] on img at bounding box center [707, 293] width 581 height 439
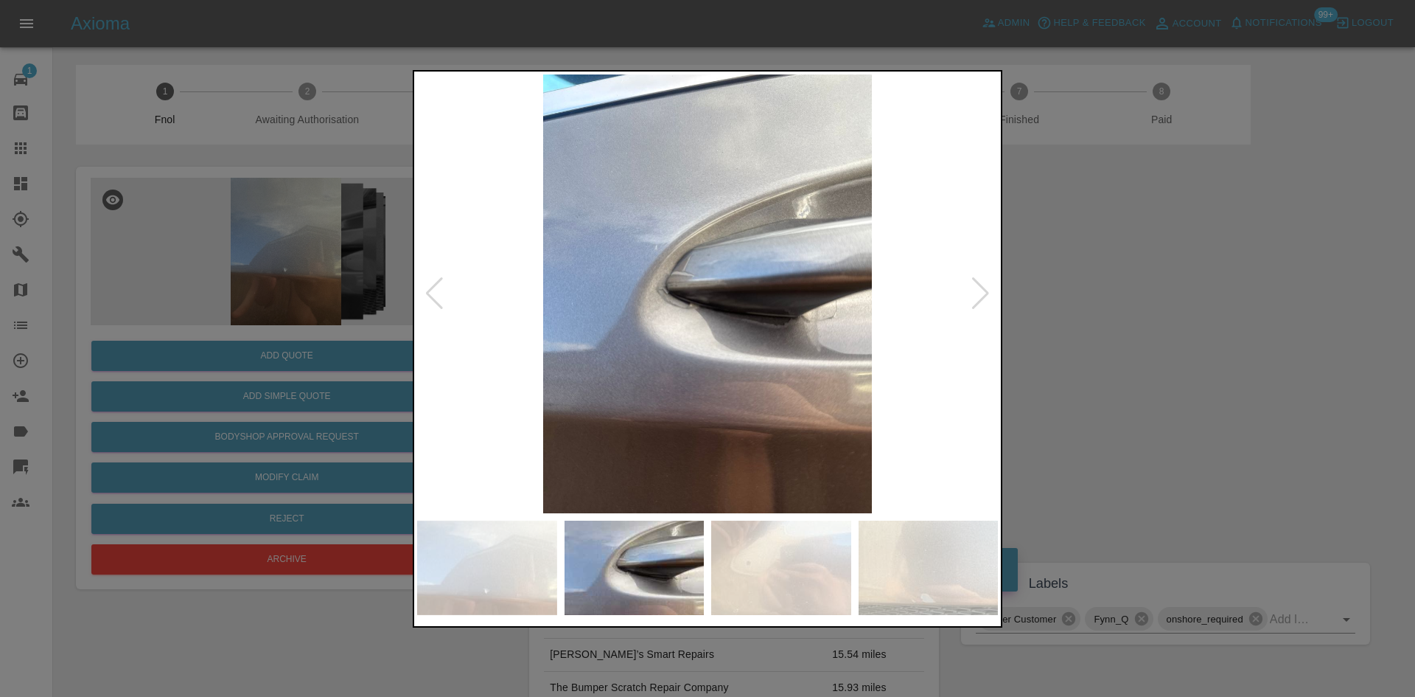
click at [603, 346] on img at bounding box center [707, 293] width 581 height 439
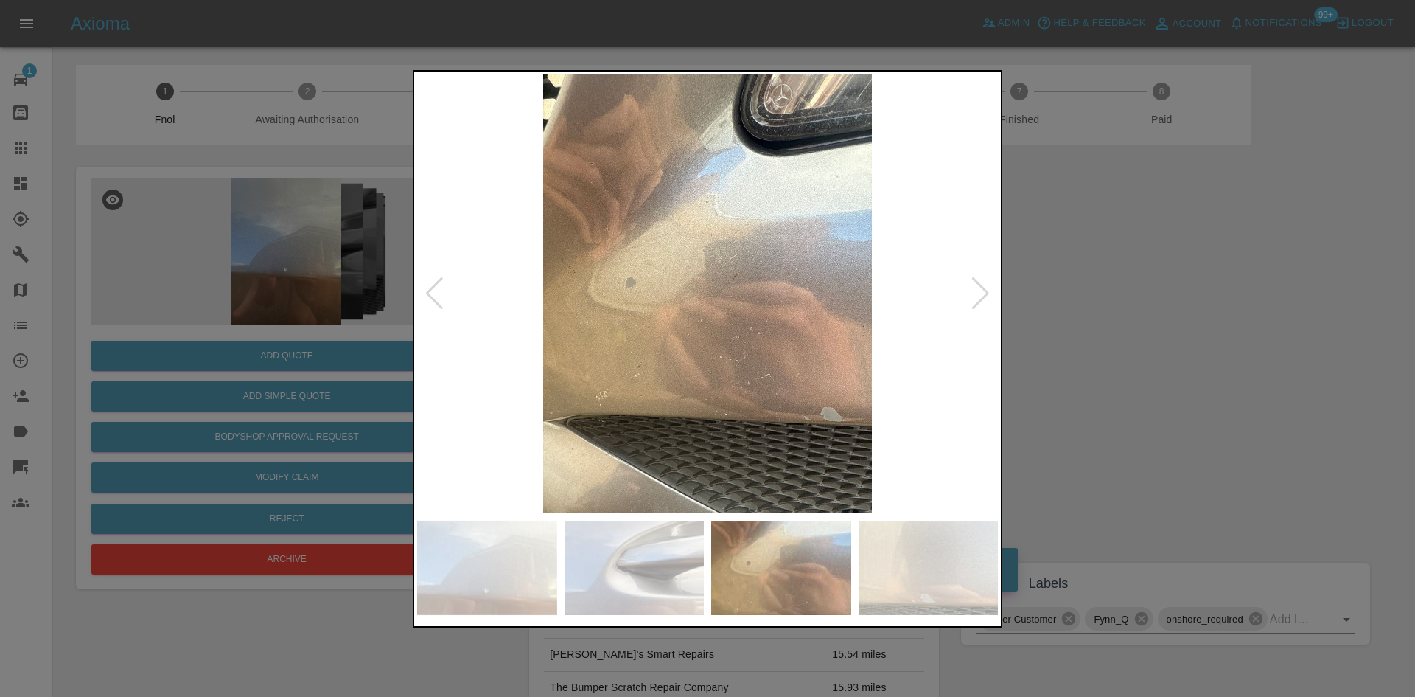
click at [510, 349] on img at bounding box center [707, 293] width 581 height 439
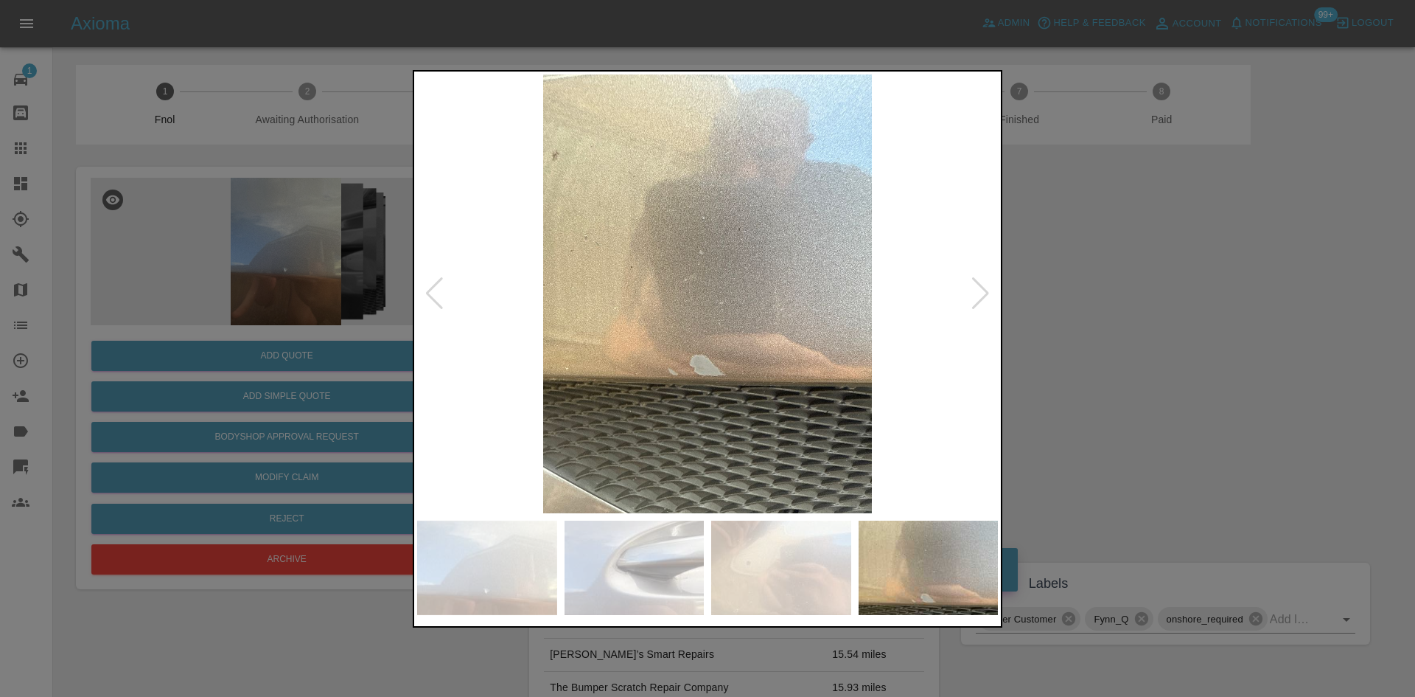
click at [487, 322] on img at bounding box center [707, 293] width 581 height 439
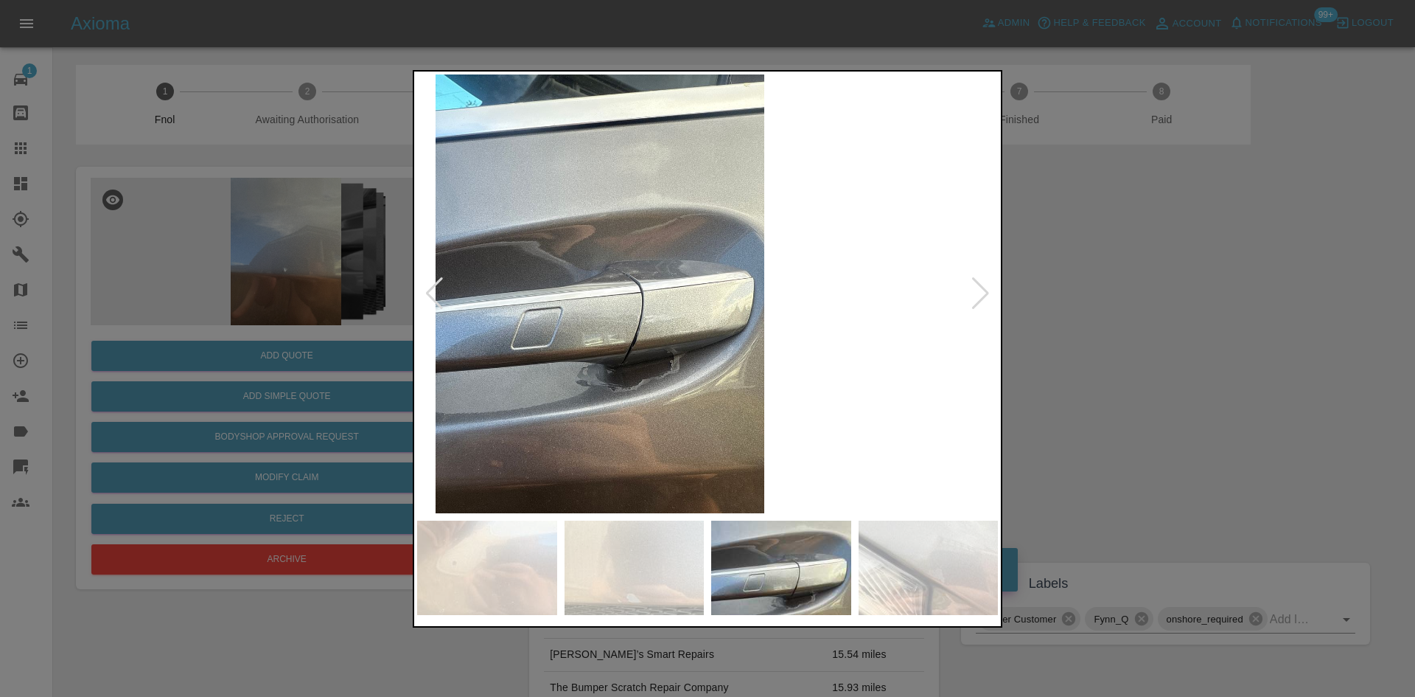
click at [453, 255] on img at bounding box center [600, 293] width 581 height 439
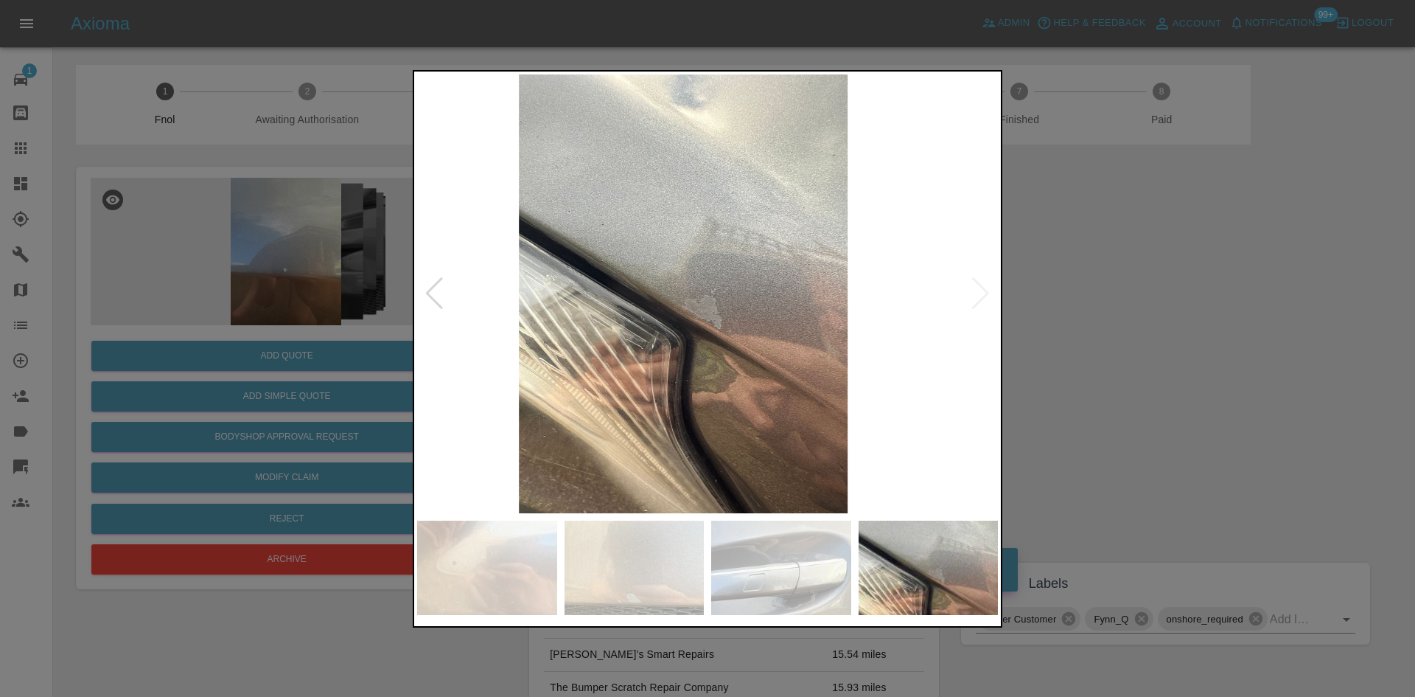
click at [299, 106] on div at bounding box center [707, 348] width 1415 height 697
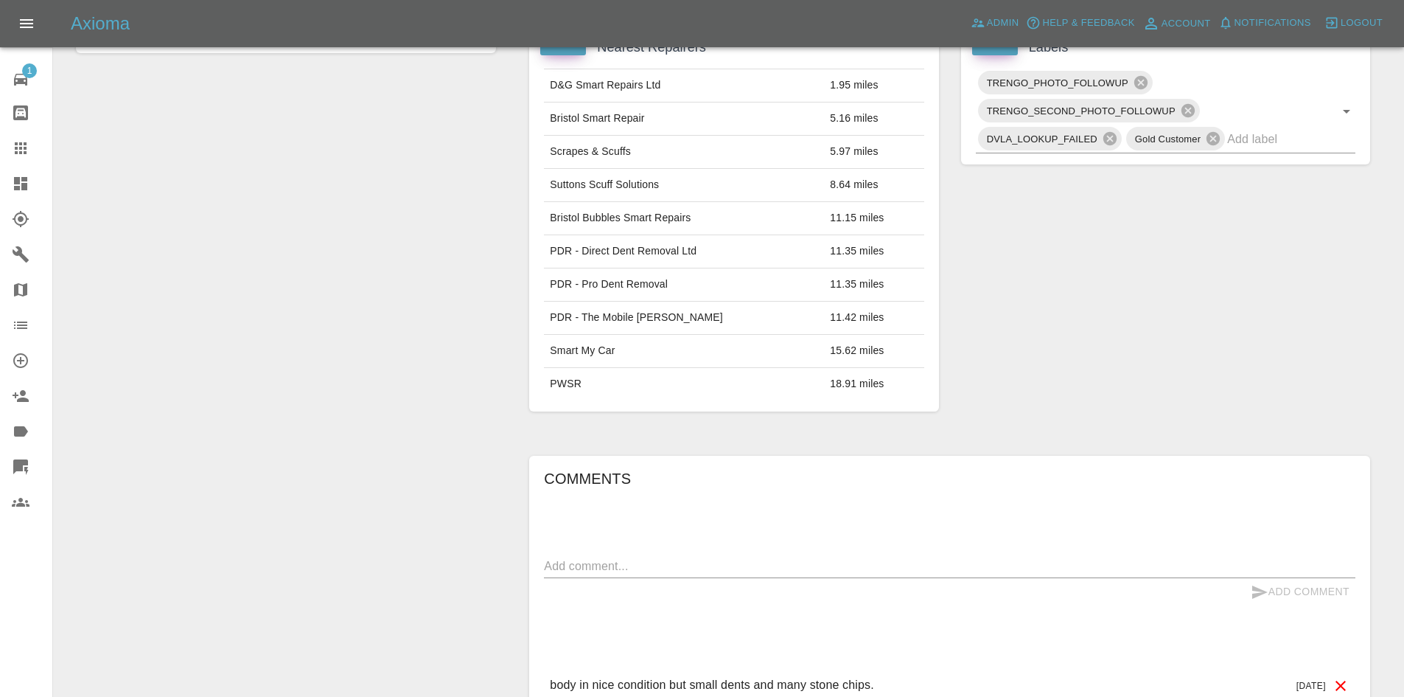
scroll to position [160, 0]
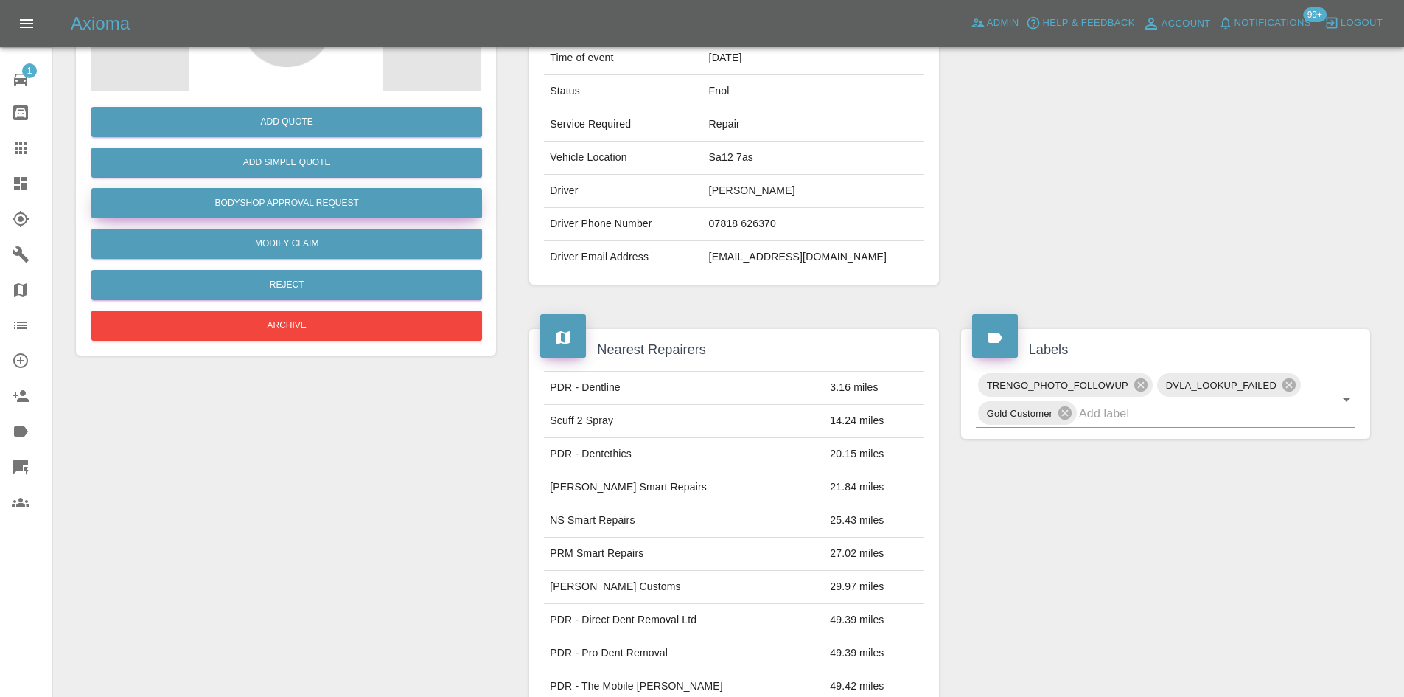
scroll to position [221, 0]
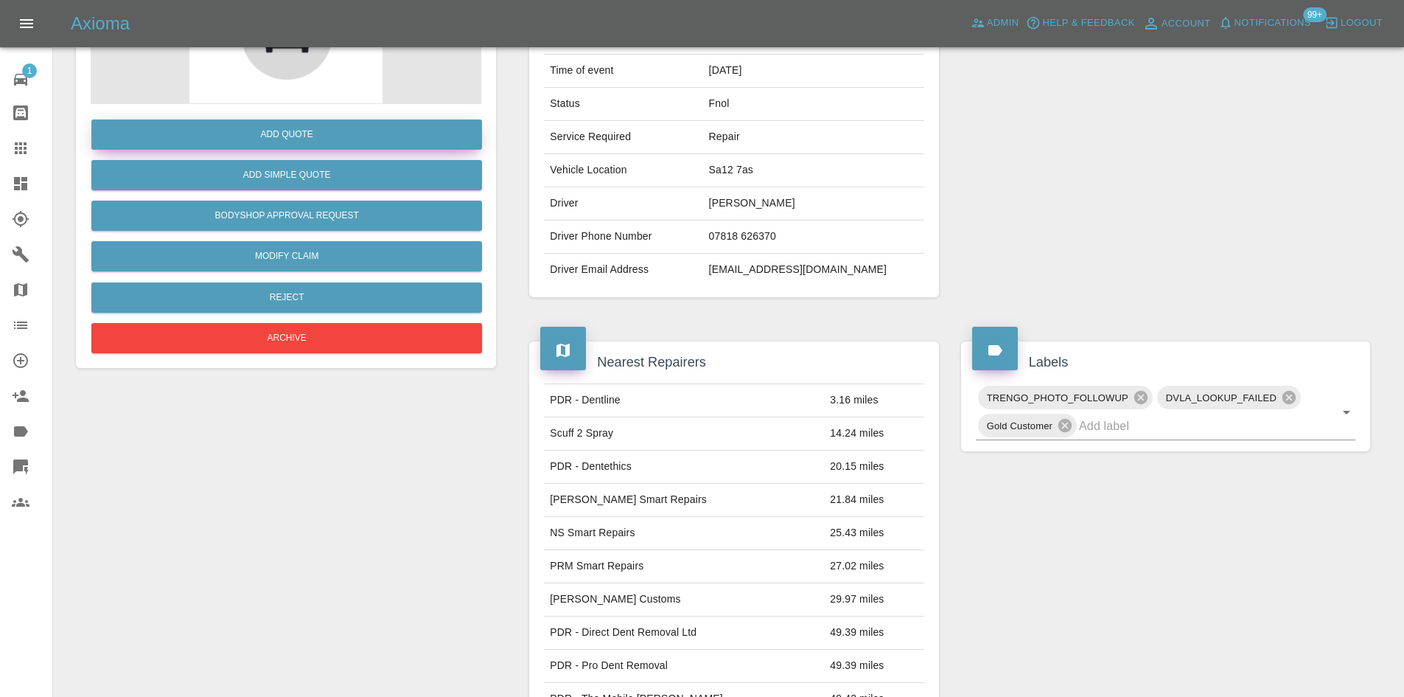
click at [332, 147] on button "Add Quote" at bounding box center [286, 134] width 391 height 30
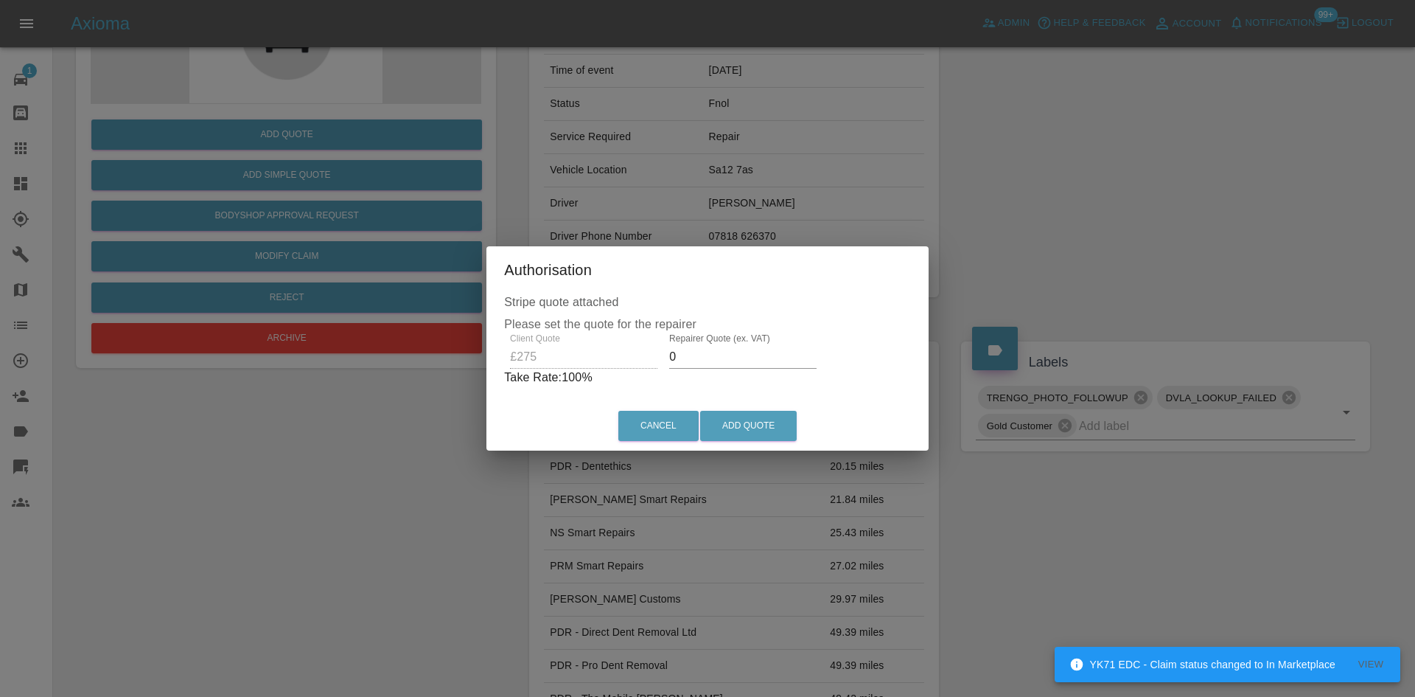
drag, startPoint x: 691, startPoint y: 365, endPoint x: 653, endPoint y: 373, distance: 38.5
click at [653, 373] on div "Client Quote £275 Repairer Quote (ex. VAT) 0 Take Rate: 100 %" at bounding box center [707, 359] width 407 height 53
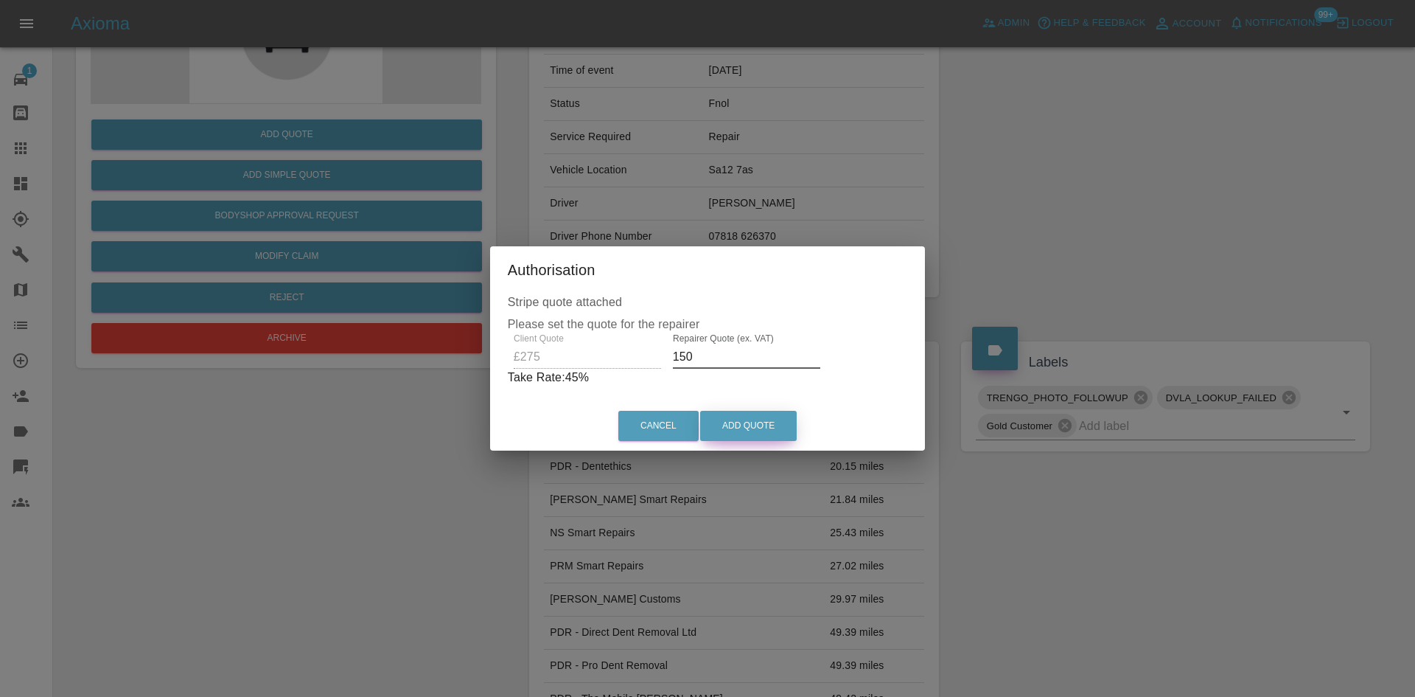
type input "150"
click at [752, 438] on button "Add Quote" at bounding box center [748, 426] width 97 height 30
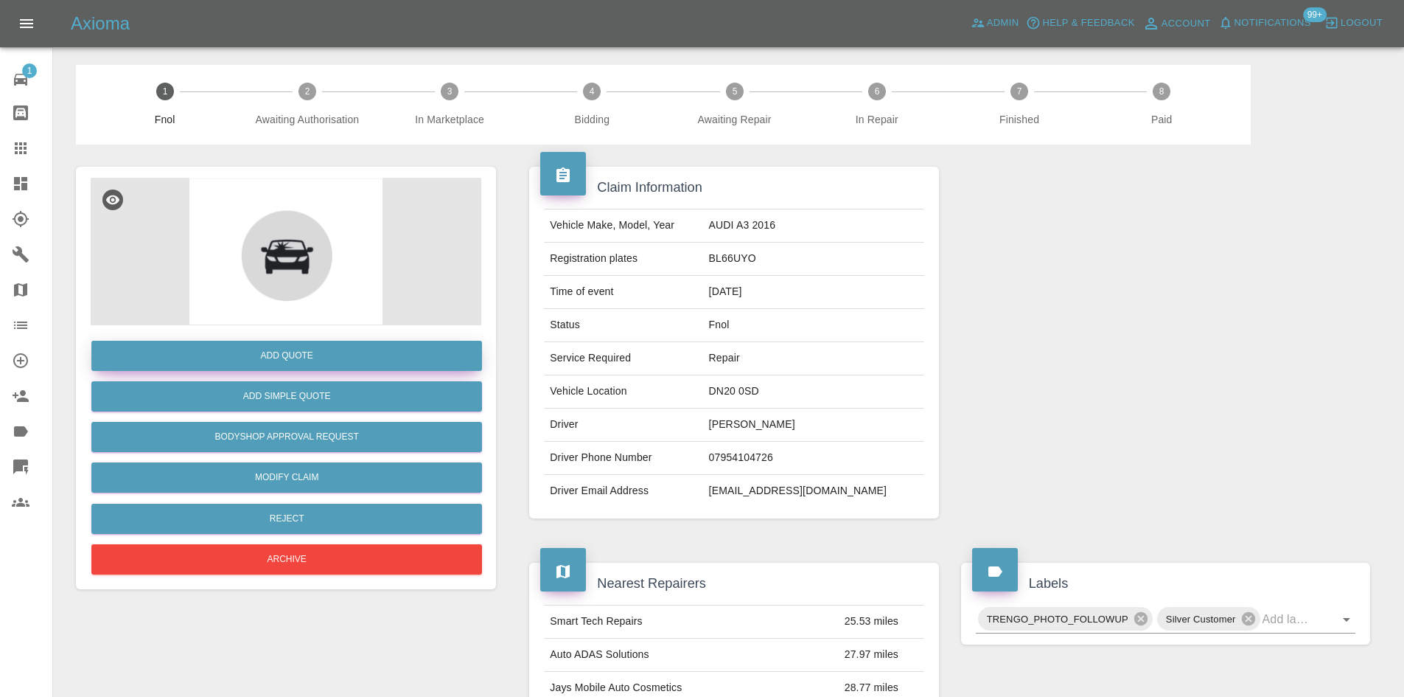
click at [301, 345] on button "Add Quote" at bounding box center [286, 356] width 391 height 30
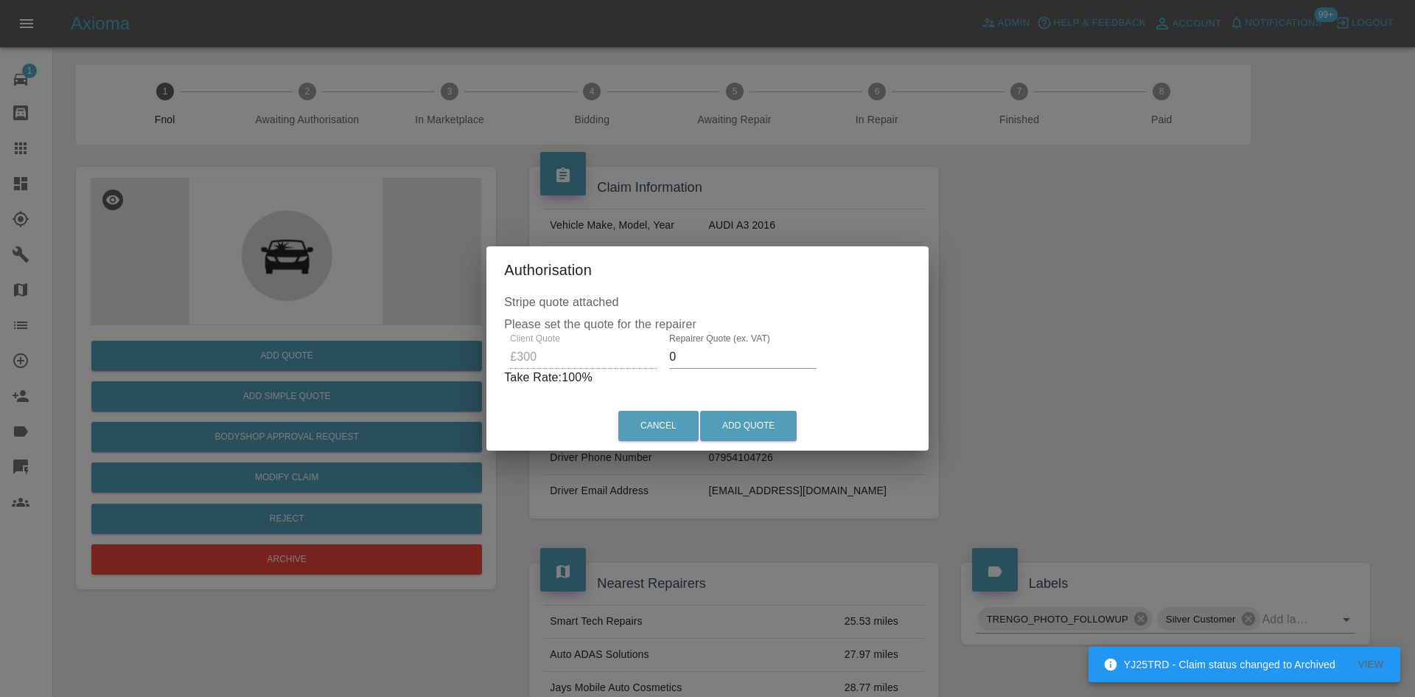
click at [600, 349] on div "Client Quote £300 Repairer Quote (ex. VAT) 0 Take Rate: 100 %" at bounding box center [707, 359] width 407 height 53
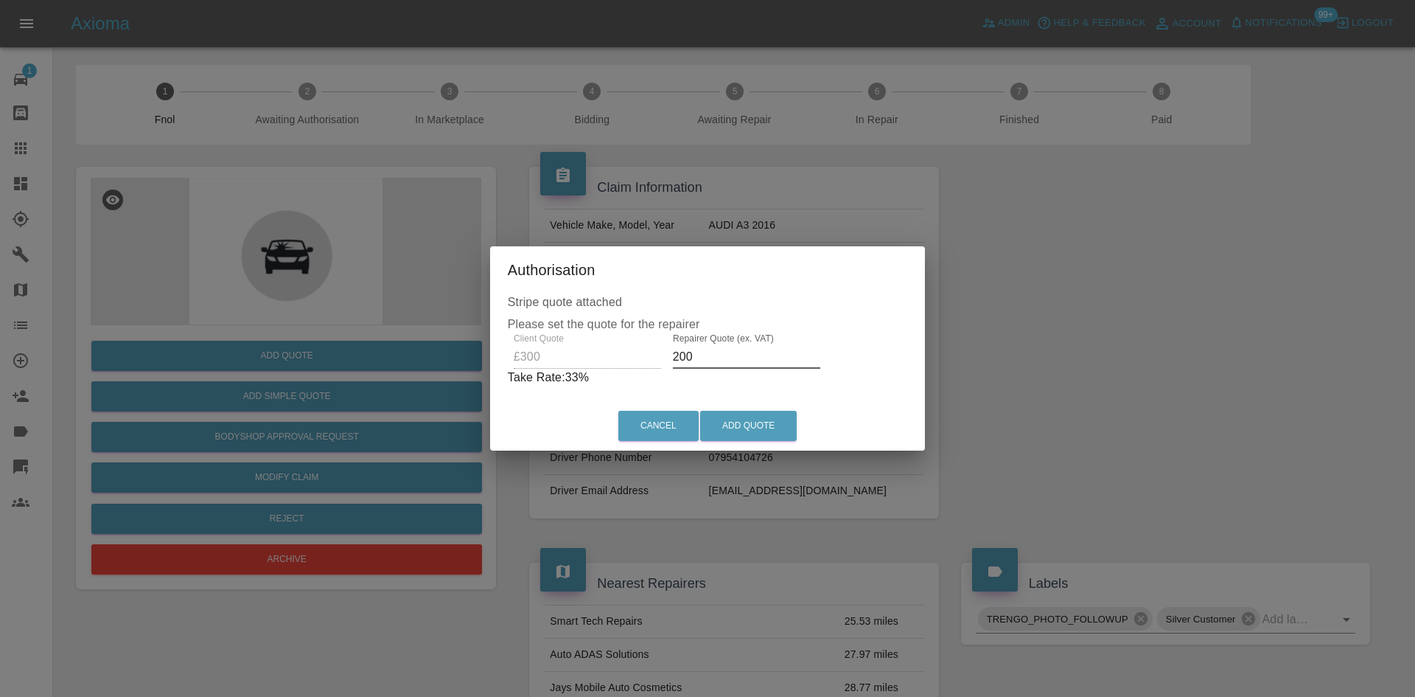
click at [478, 365] on div "Authorisation Stripe quote attached Please set the quote for the repairer Clien…" at bounding box center [707, 348] width 1415 height 697
type input "180"
click at [748, 416] on button "Add Quote" at bounding box center [748, 426] width 97 height 30
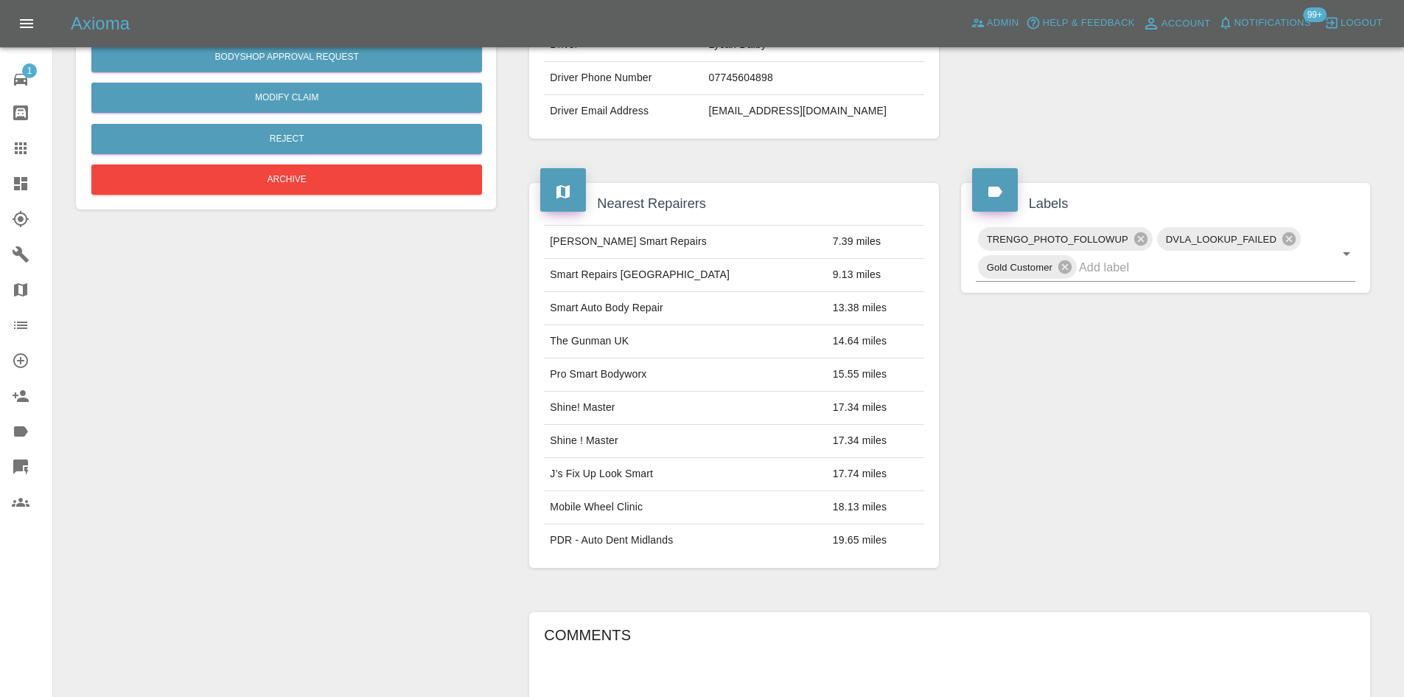
scroll to position [13, 0]
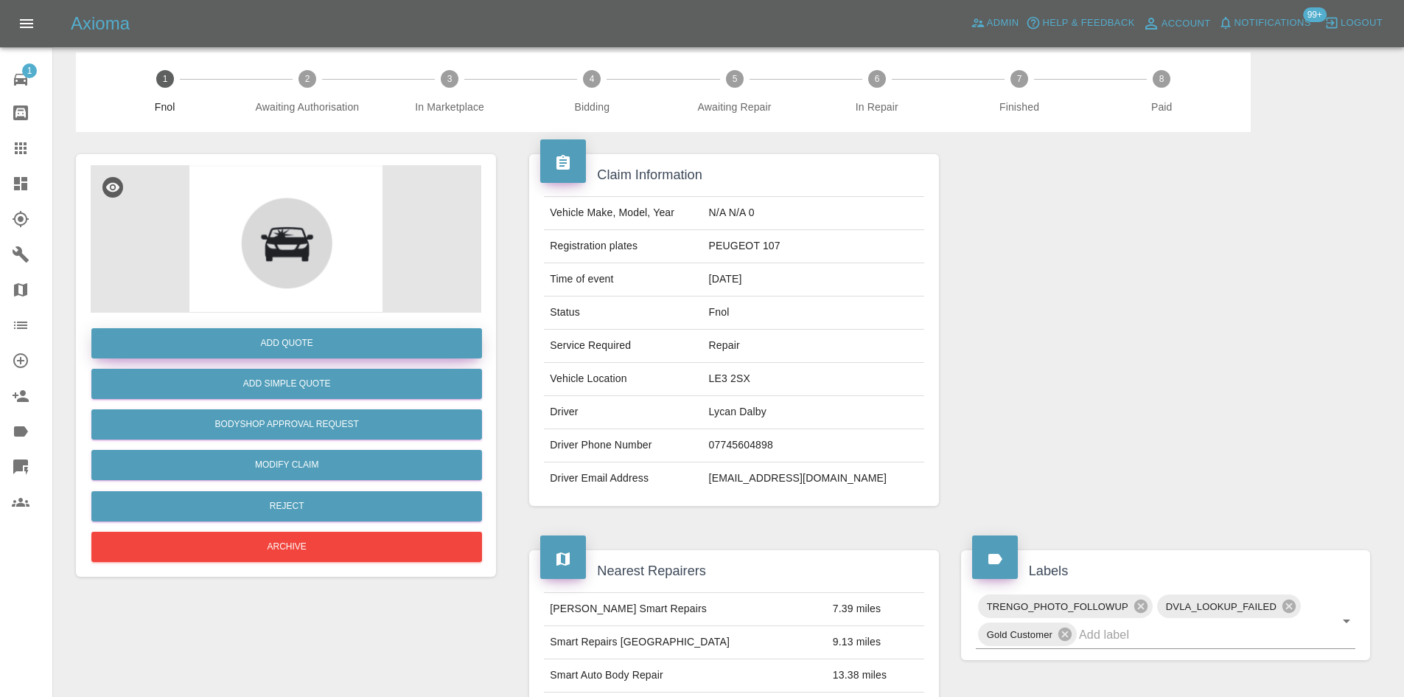
click at [283, 335] on button "Add Quote" at bounding box center [286, 343] width 391 height 30
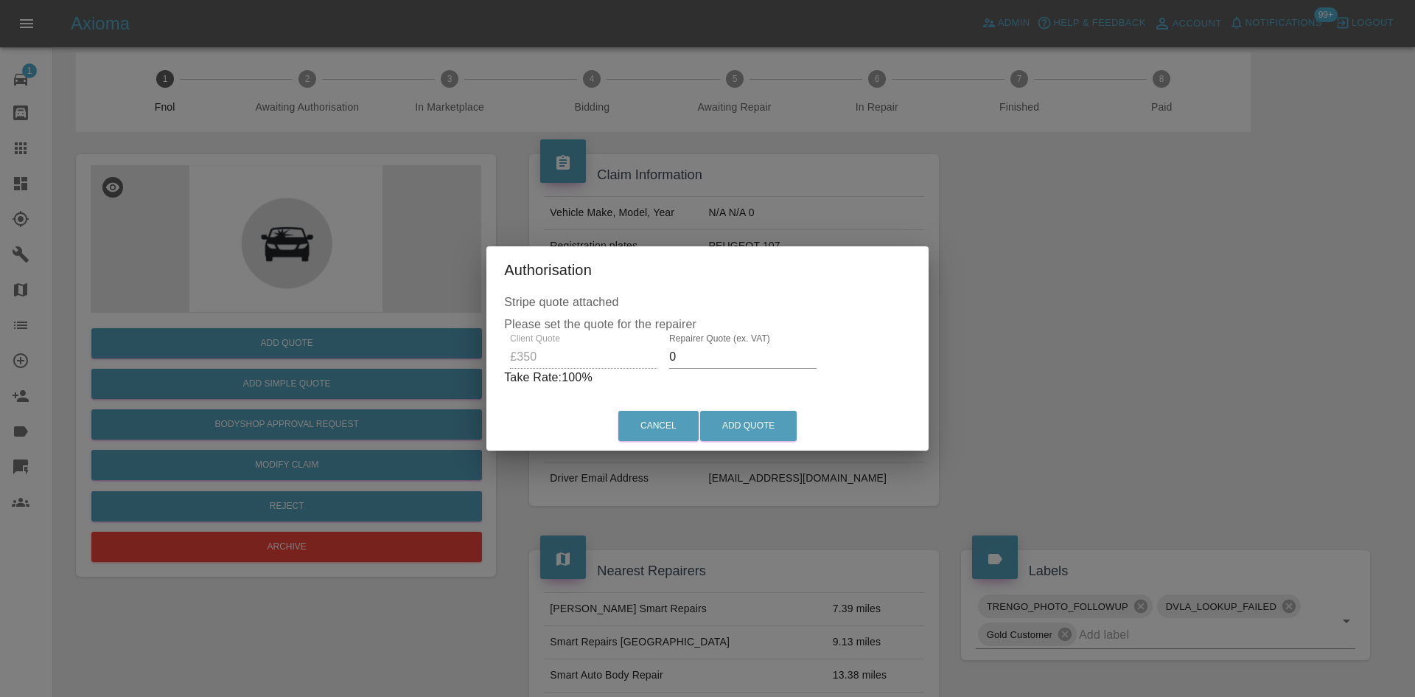
click at [582, 360] on div "Client Quote £350 Repairer Quote (ex. VAT) 0 Take Rate: 100 %" at bounding box center [707, 359] width 407 height 53
type input "200"
drag, startPoint x: 749, startPoint y: 408, endPoint x: 741, endPoint y: 429, distance: 22.6
click at [749, 416] on div "Cancel Add Quote" at bounding box center [708, 425] width 436 height 49
click at [741, 429] on button "Add Quote" at bounding box center [748, 426] width 97 height 30
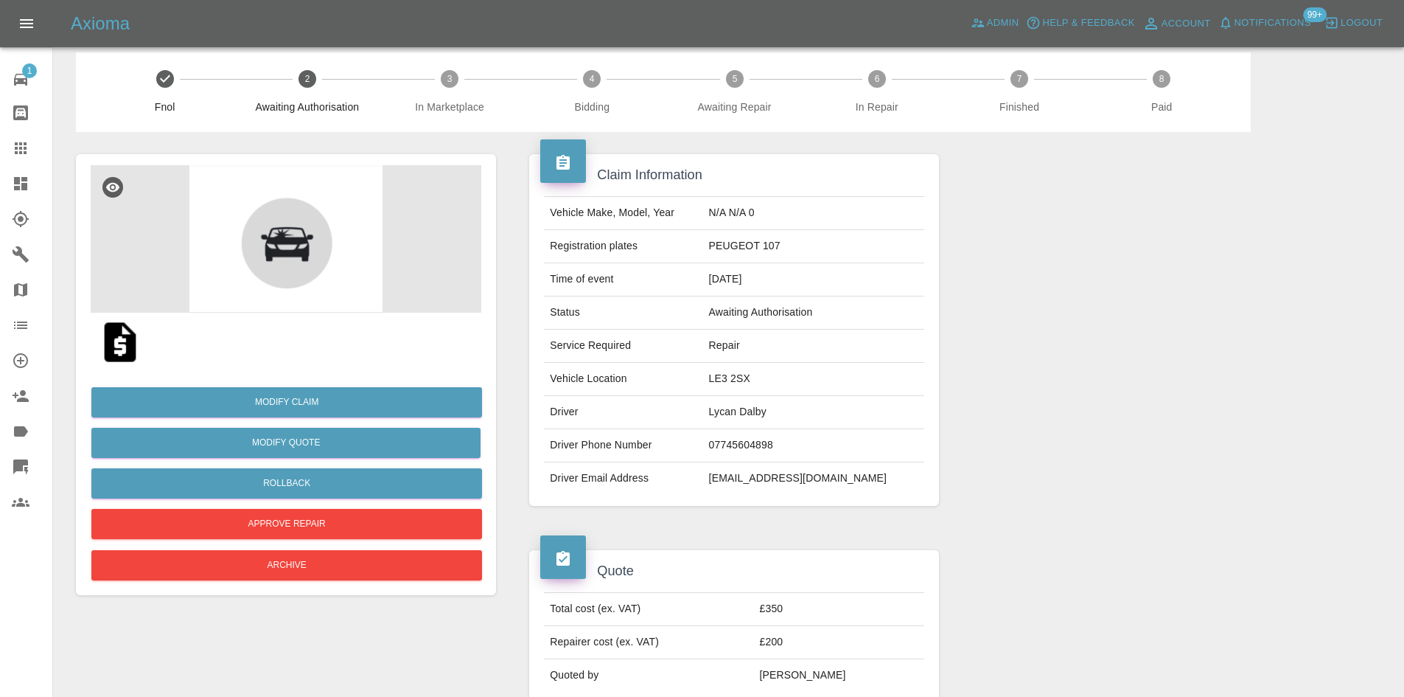
scroll to position [0, 0]
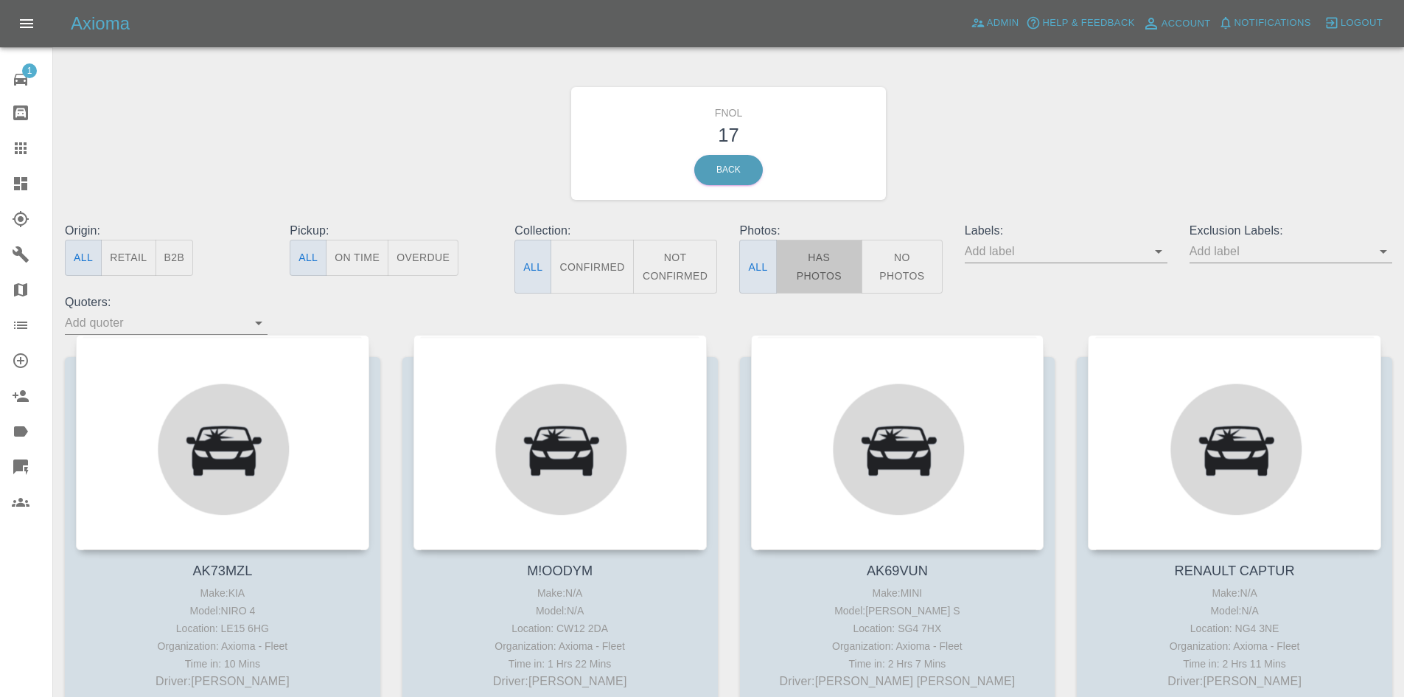
drag, startPoint x: 849, startPoint y: 259, endPoint x: 838, endPoint y: 260, distance: 11.2
click at [847, 260] on button "Has Photos" at bounding box center [819, 267] width 87 height 54
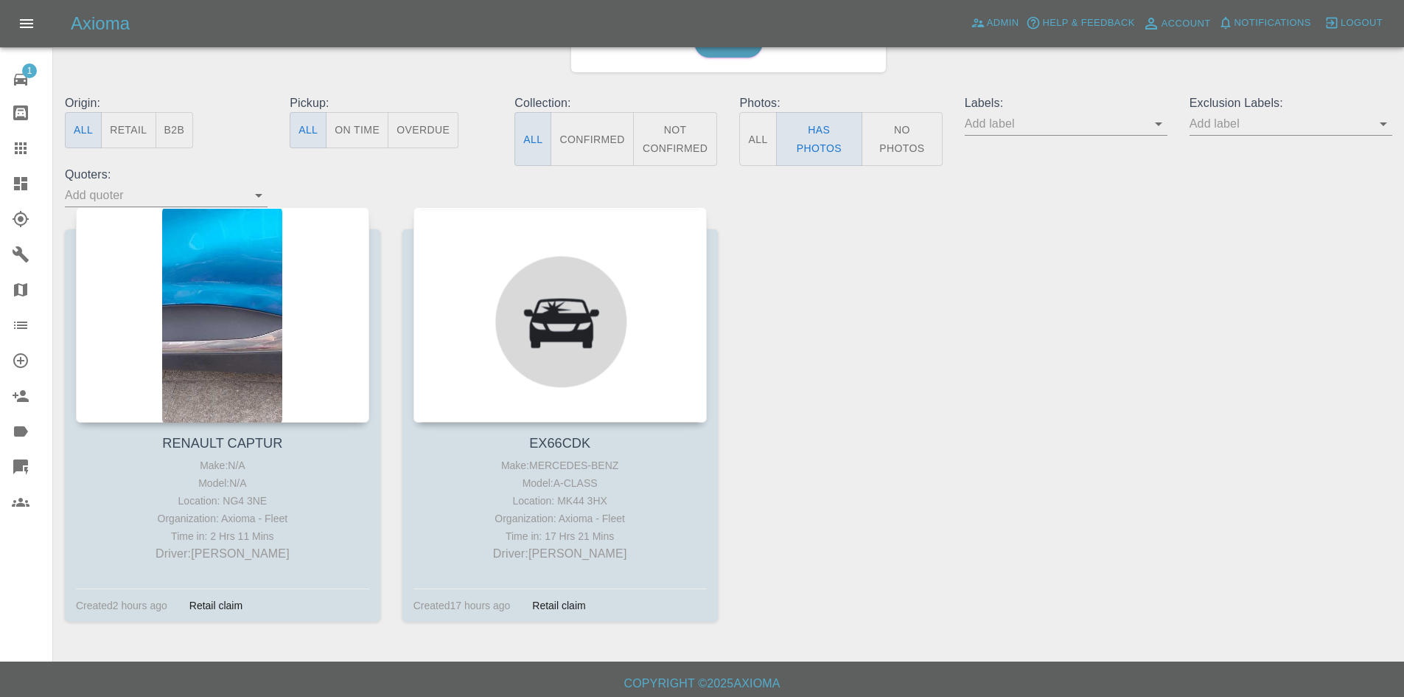
scroll to position [133, 0]
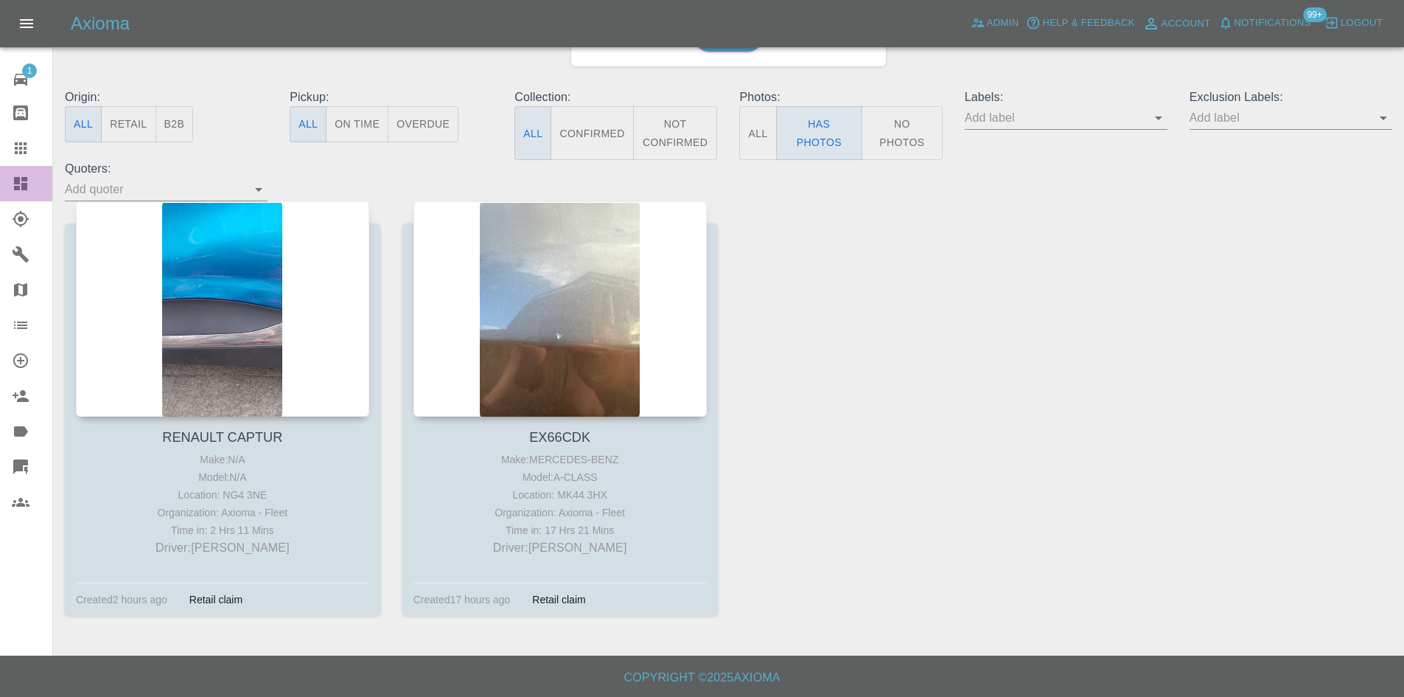
click at [20, 177] on icon at bounding box center [20, 183] width 13 height 13
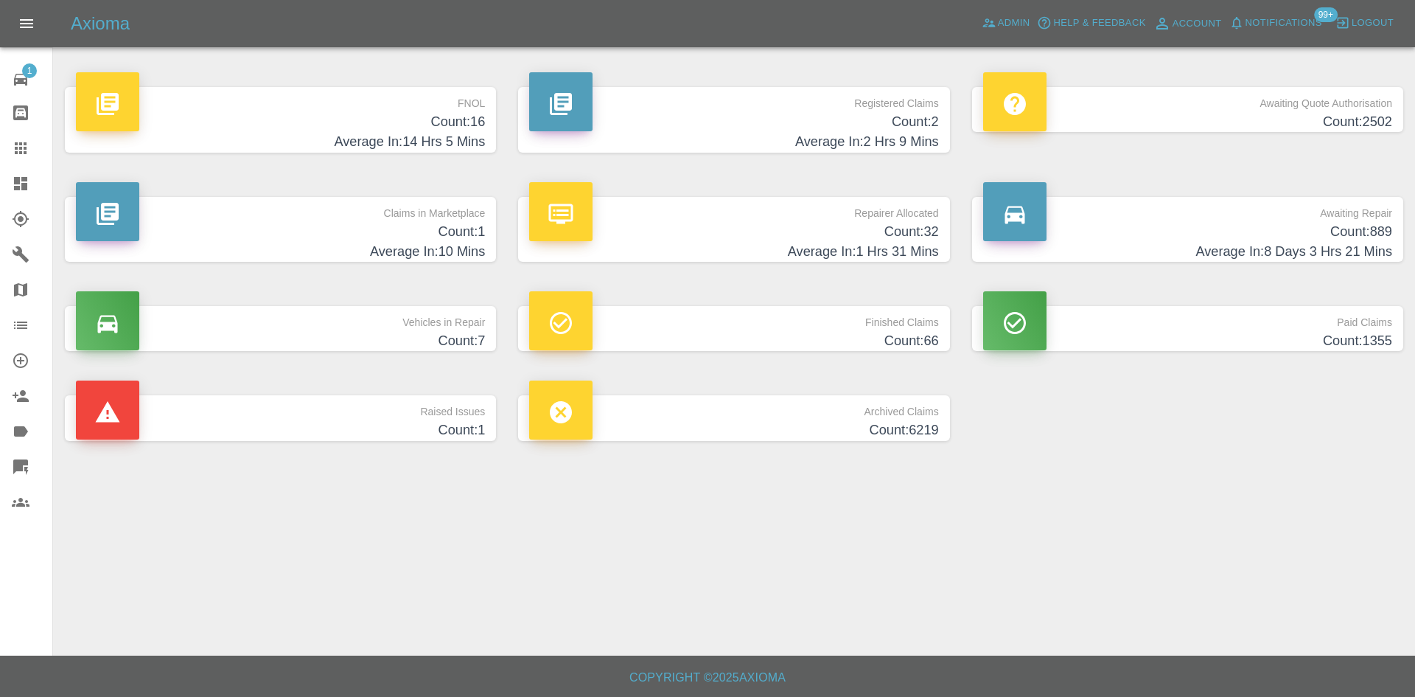
click at [450, 128] on h4 "Count: 16" at bounding box center [280, 122] width 409 height 20
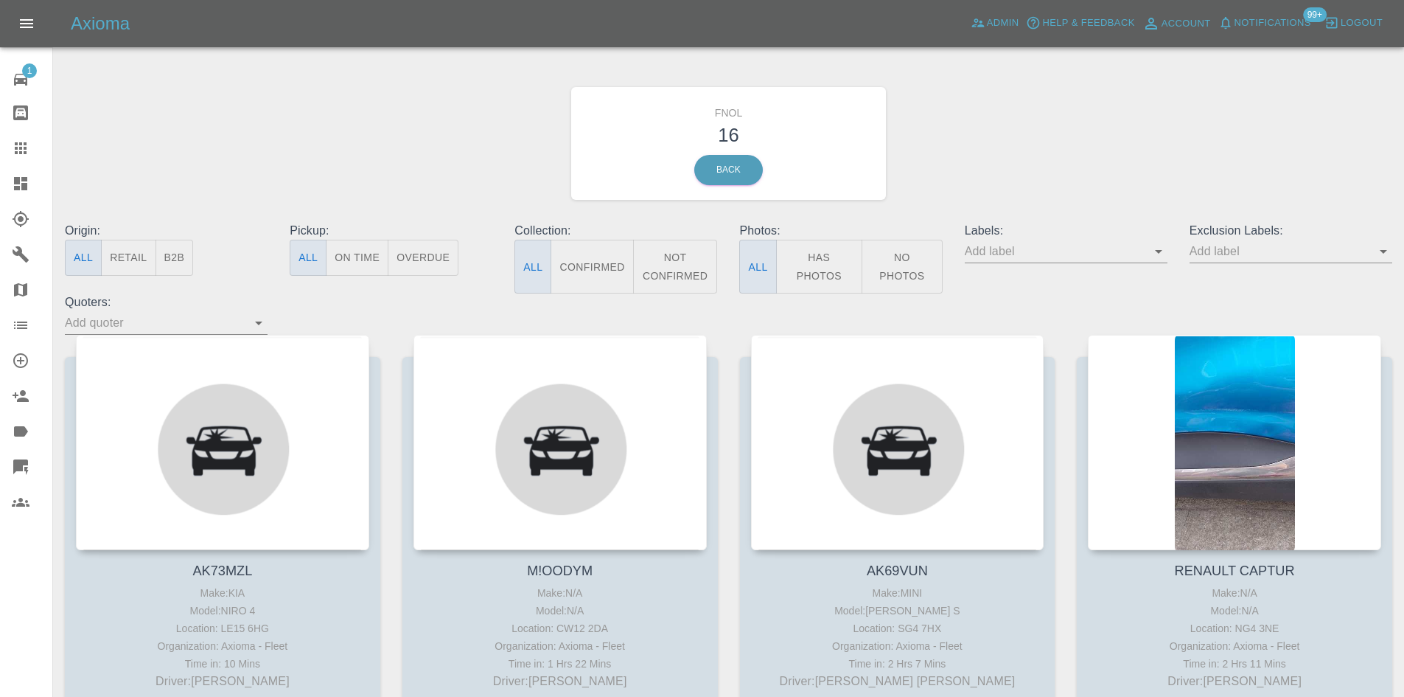
click at [809, 274] on button "Has Photos" at bounding box center [819, 267] width 87 height 54
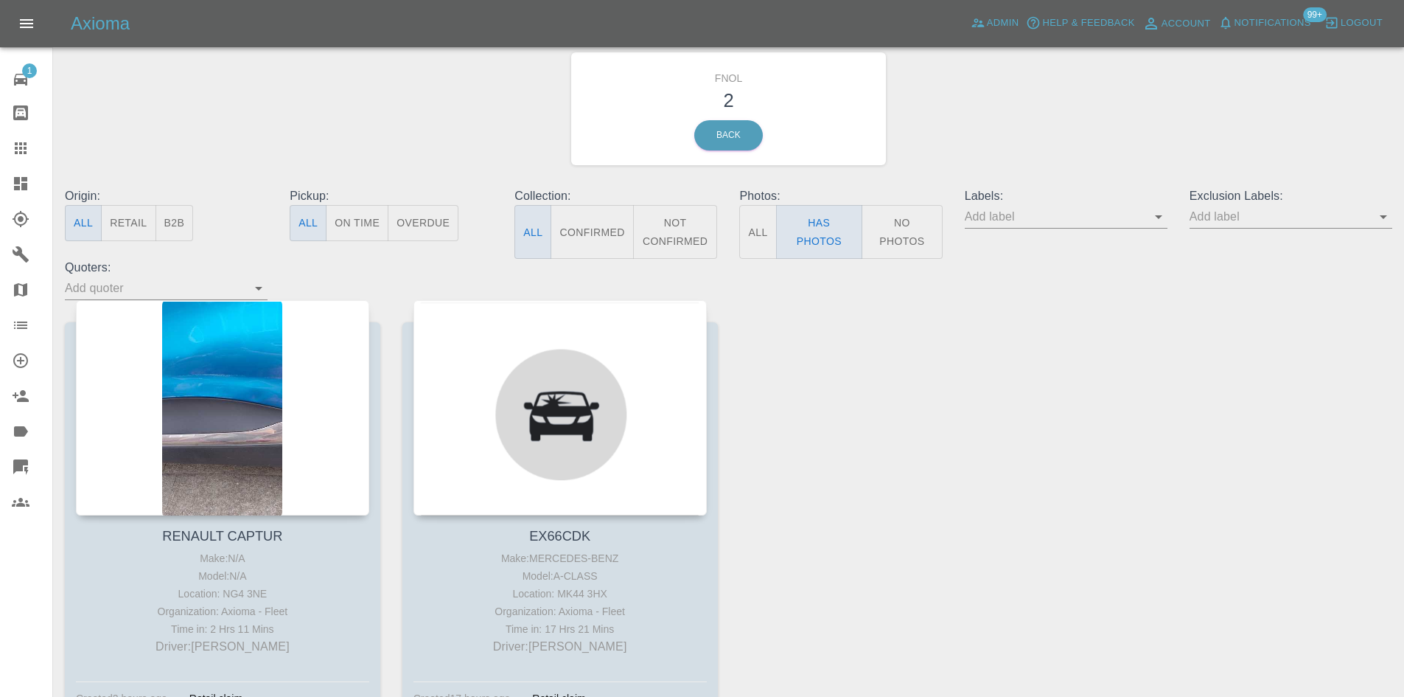
scroll to position [133, 0]
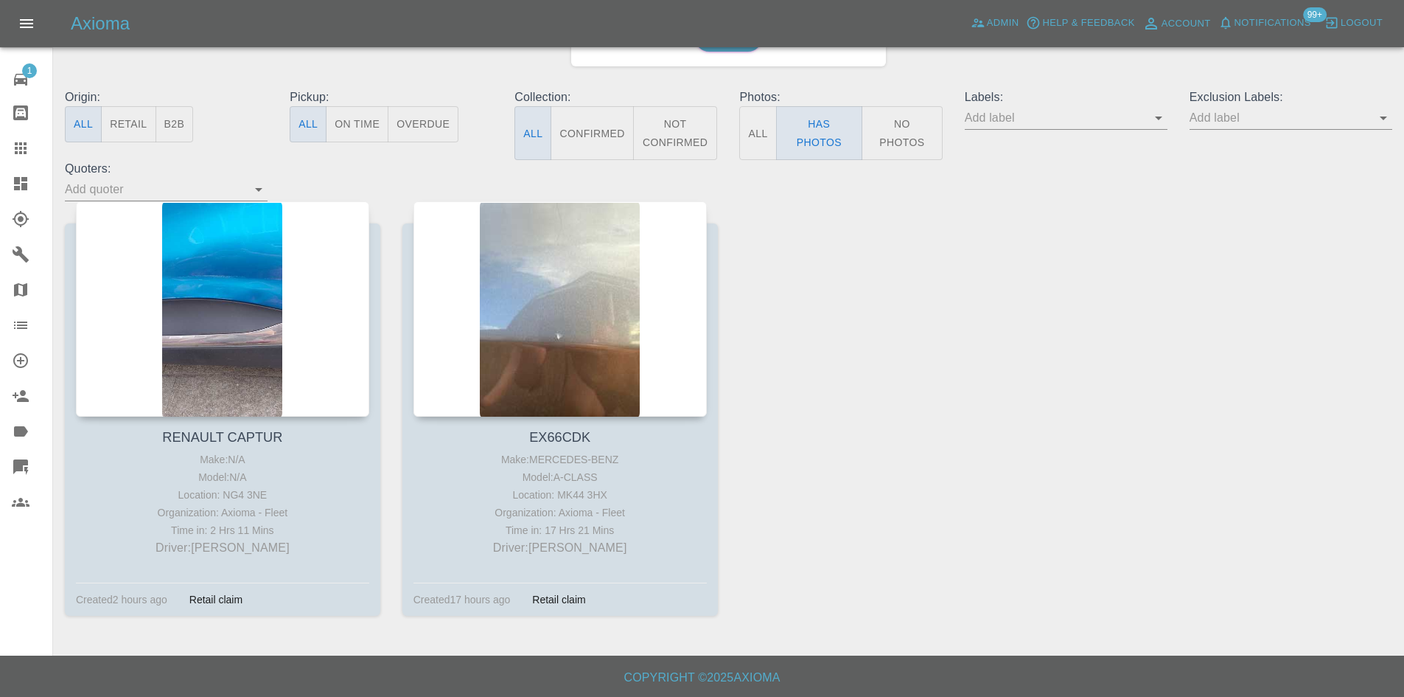
click at [21, 191] on icon at bounding box center [21, 184] width 18 height 18
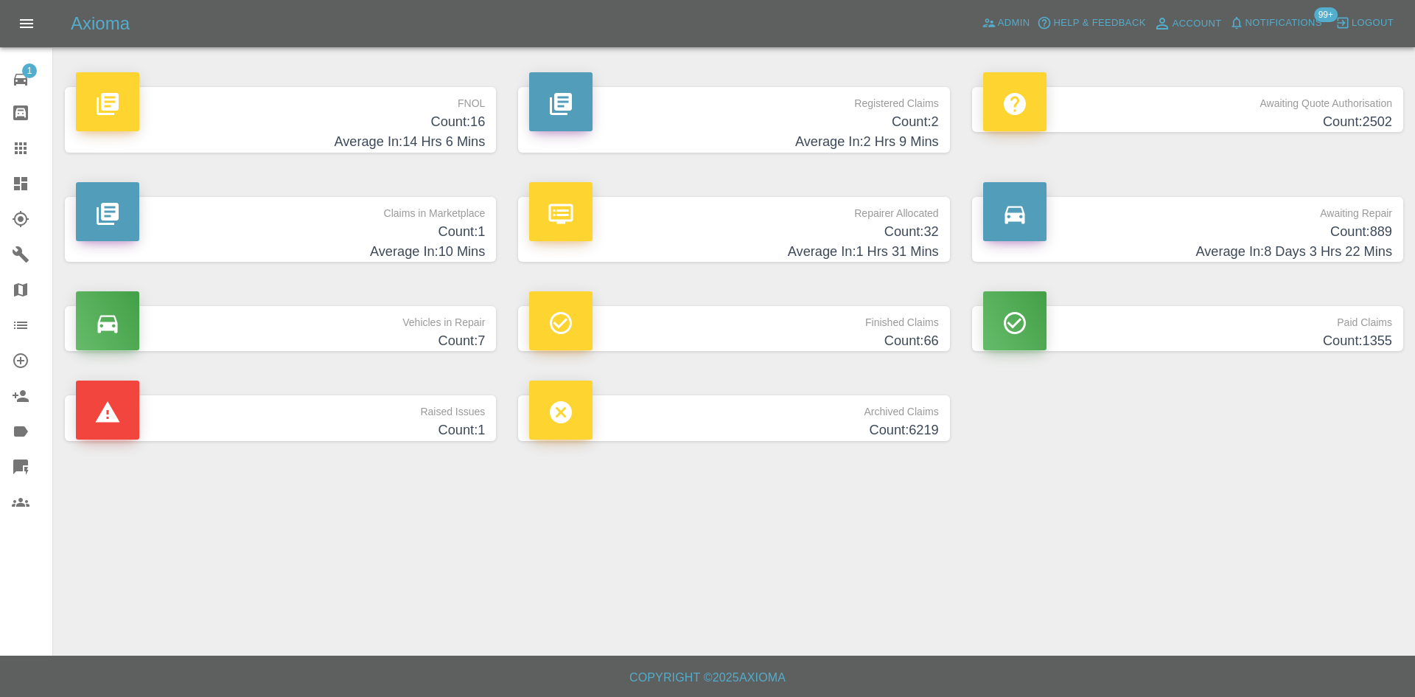
click at [447, 112] on div "FNOL Count: 16 Average In: 14 Hrs 6 Mins" at bounding box center [280, 120] width 409 height 66
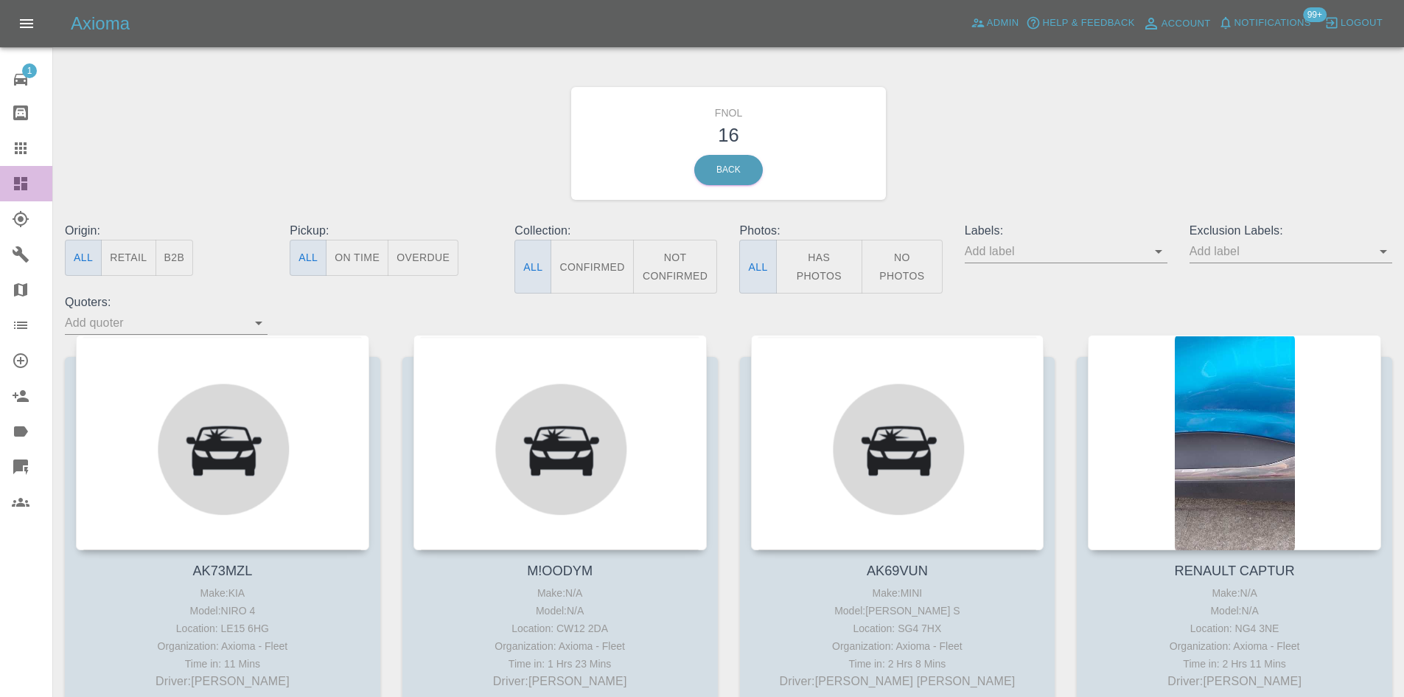
click at [29, 184] on icon at bounding box center [21, 184] width 18 height 18
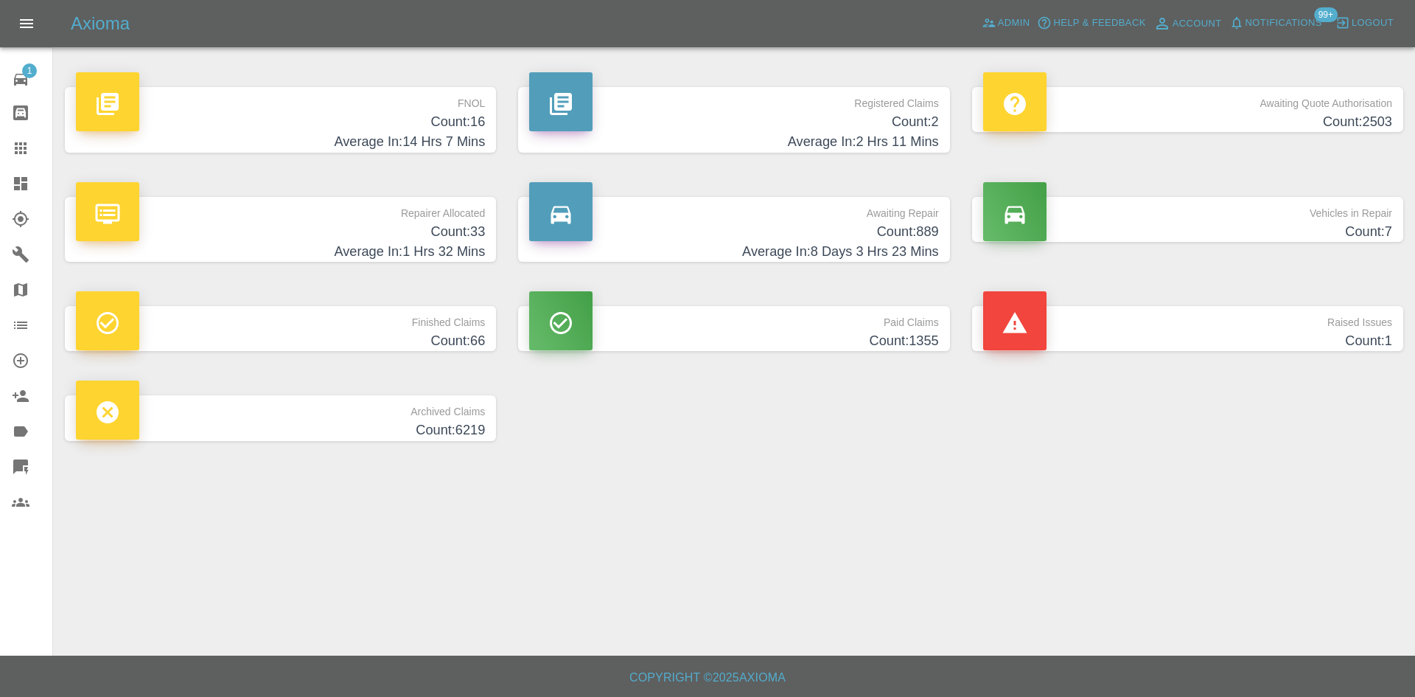
click at [441, 112] on h4 "Count: 16" at bounding box center [280, 122] width 409 height 20
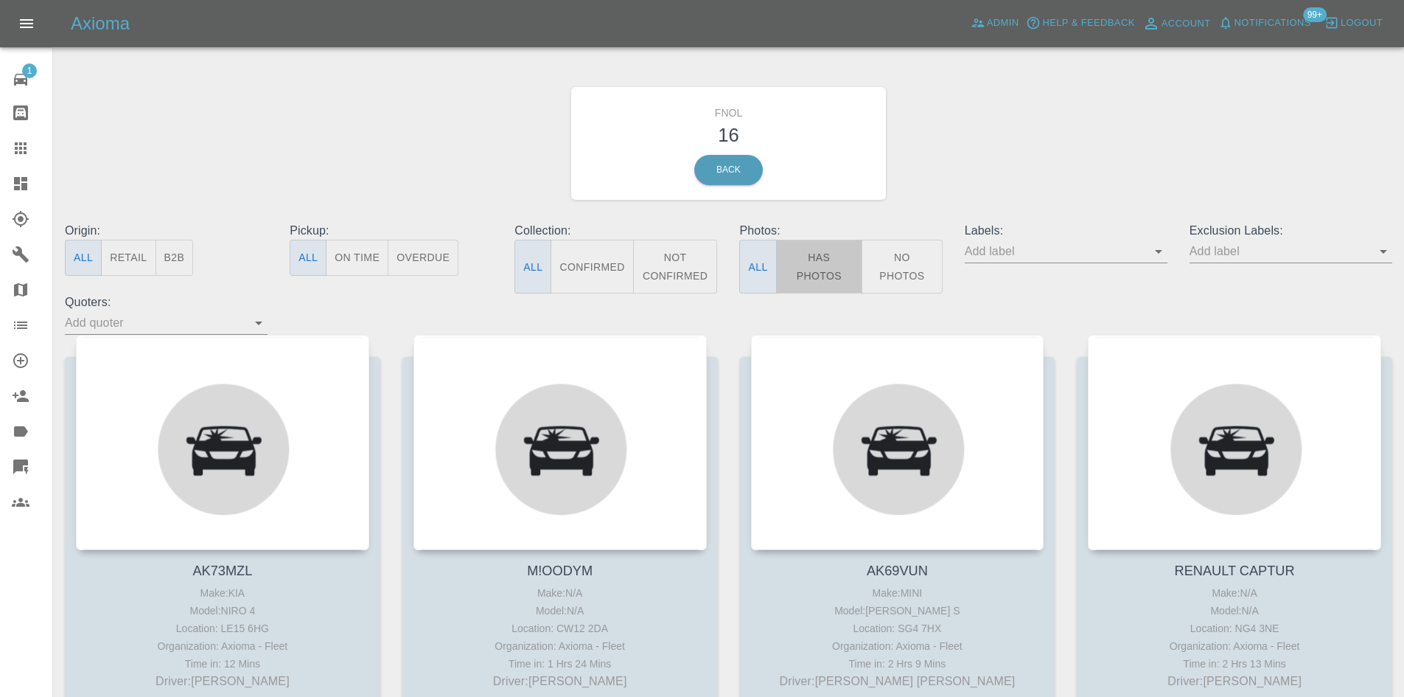
click at [803, 276] on button "Has Photos" at bounding box center [819, 267] width 87 height 54
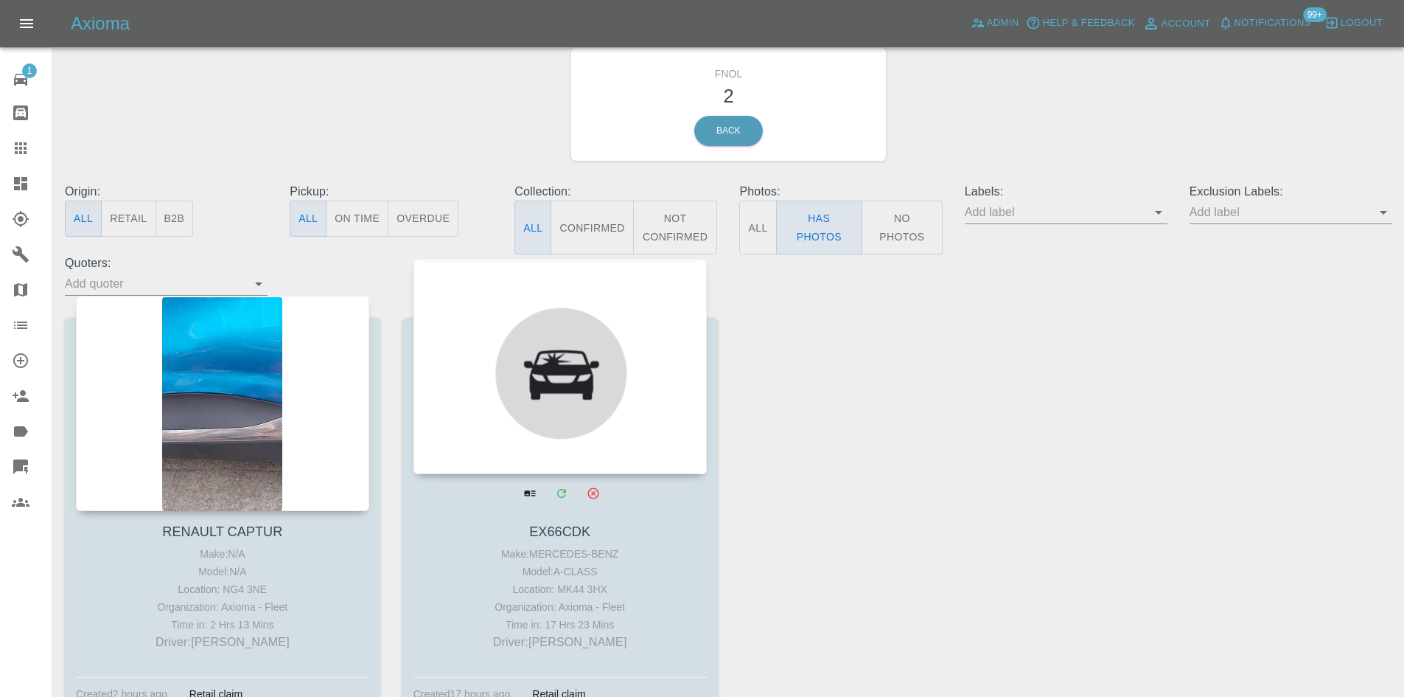
scroll to position [133, 0]
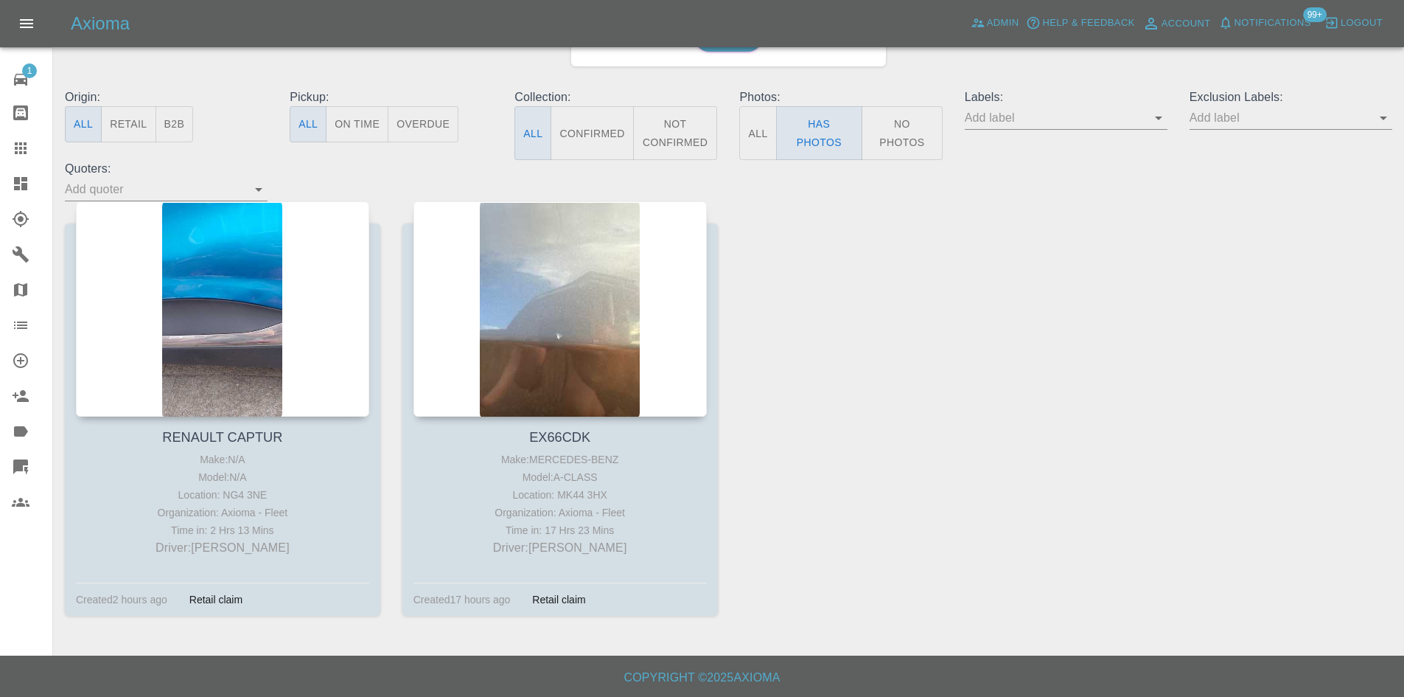
click at [888, 131] on button "No Photos" at bounding box center [902, 133] width 81 height 54
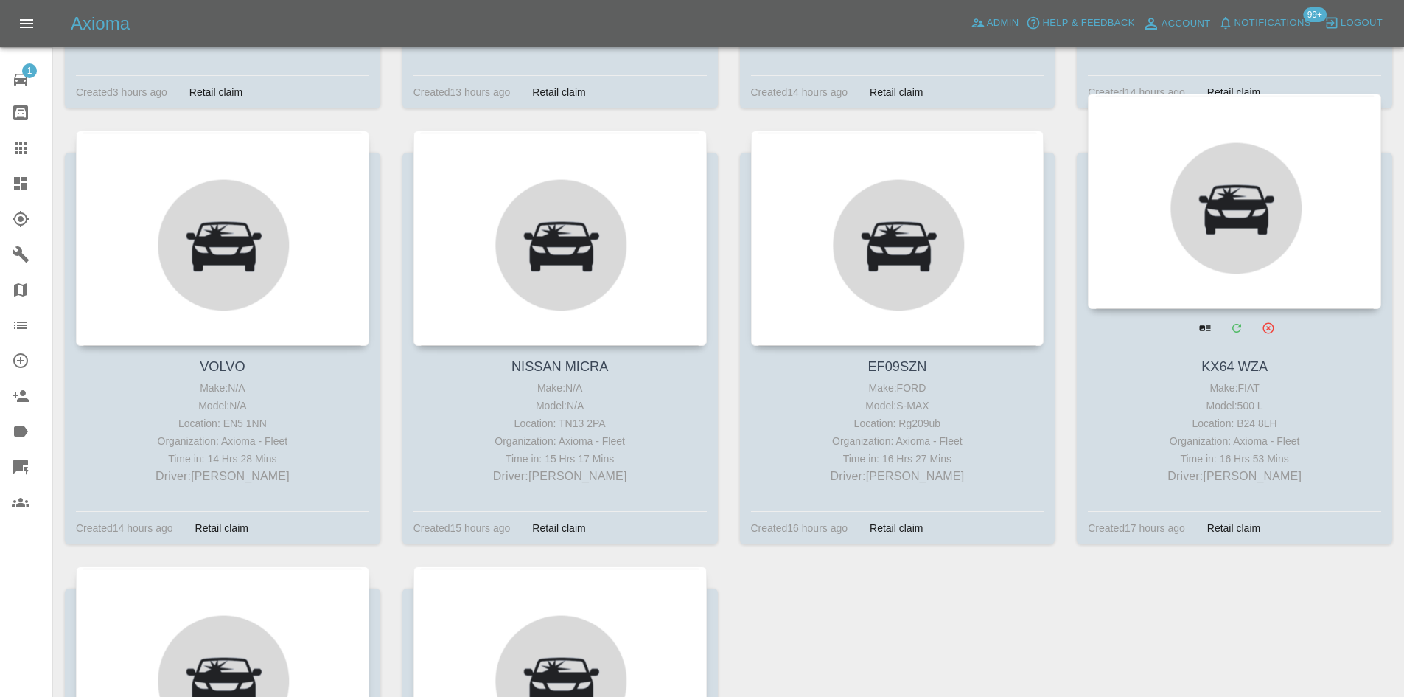
scroll to position [1072, 0]
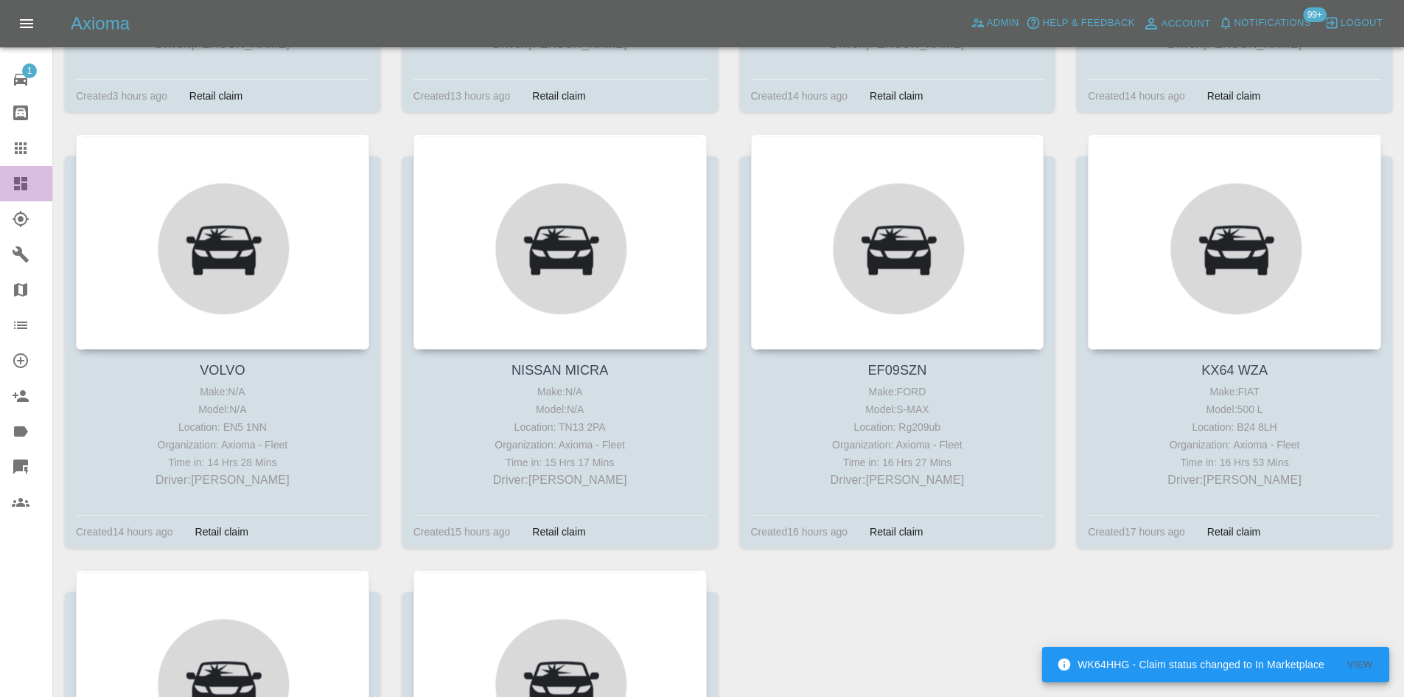
click at [16, 182] on icon at bounding box center [20, 183] width 13 height 13
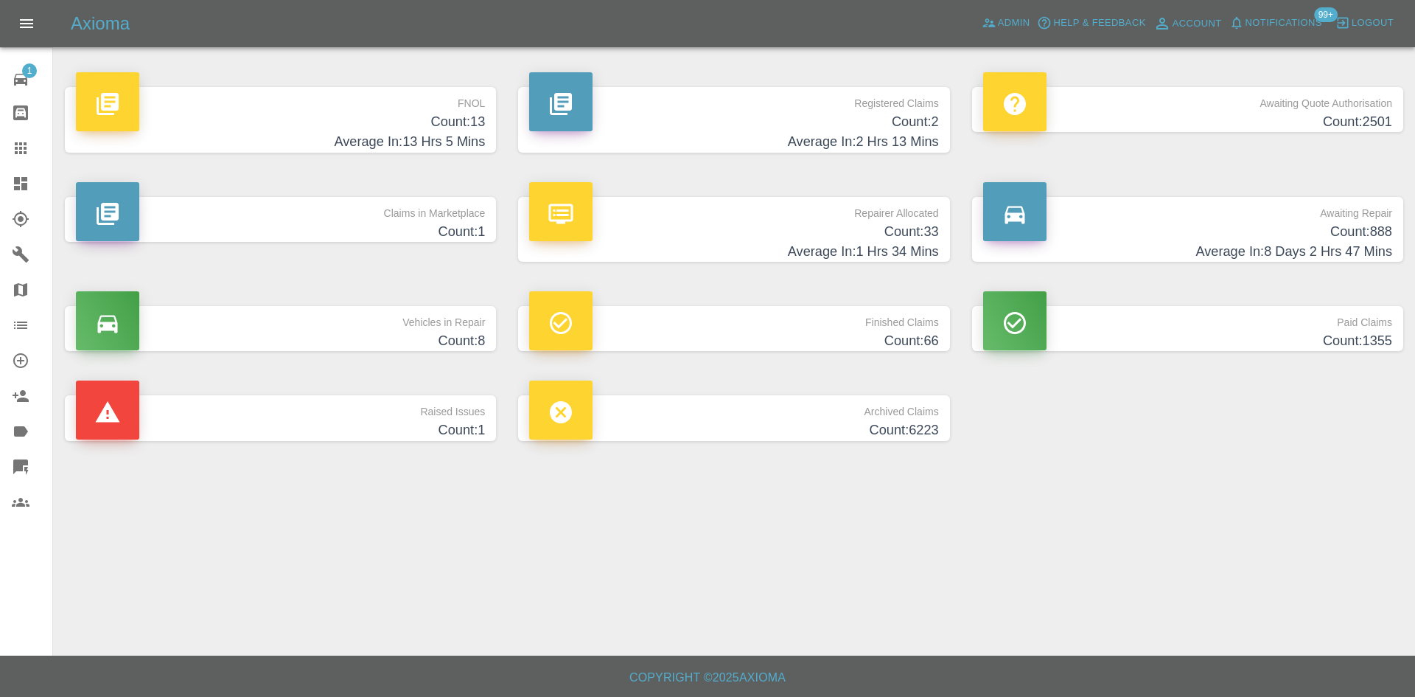
click at [398, 127] on h4 "Count: 13" at bounding box center [280, 122] width 409 height 20
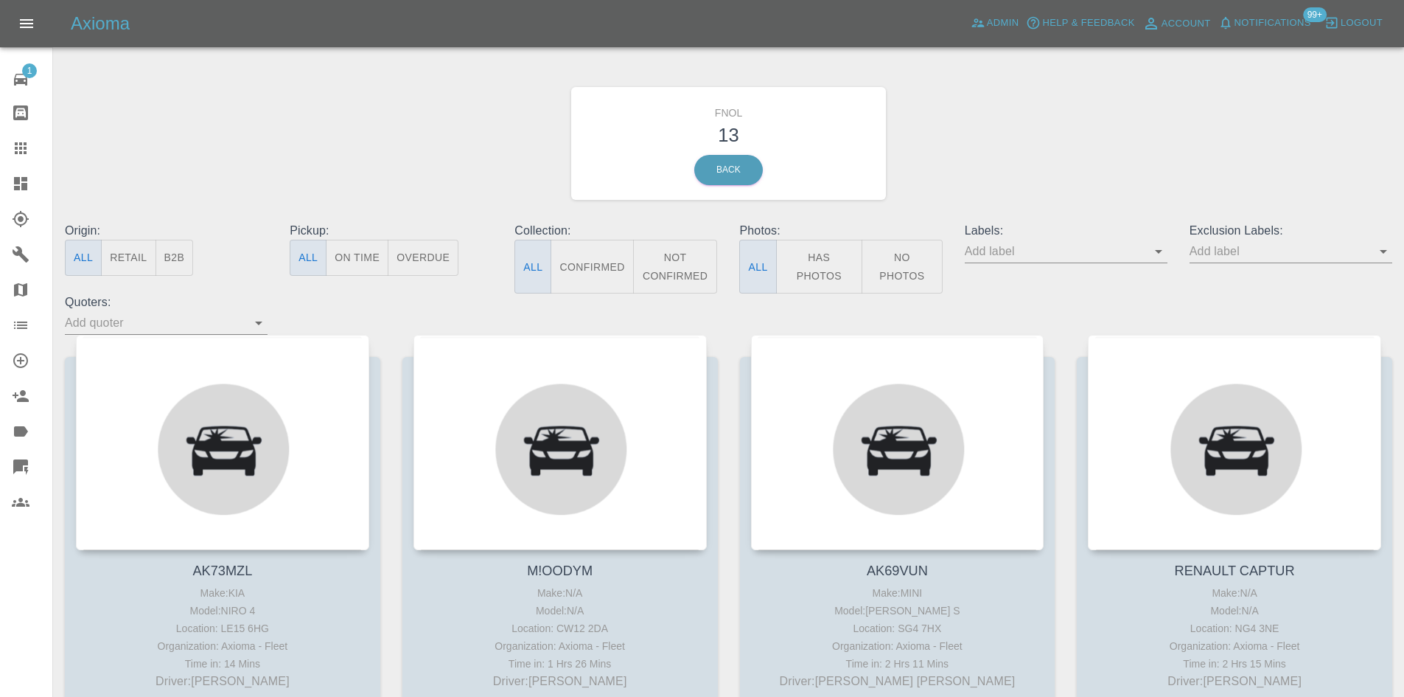
click at [810, 265] on button "Has Photos" at bounding box center [819, 267] width 87 height 54
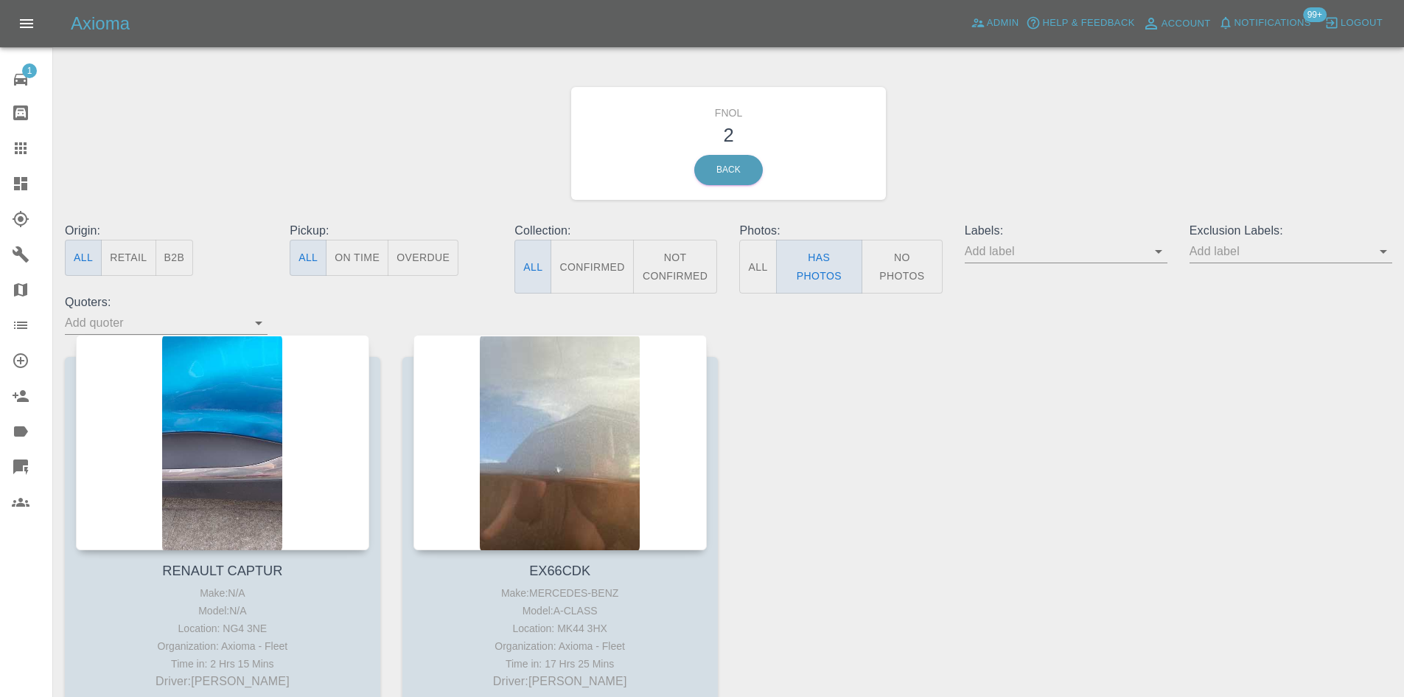
click at [925, 279] on button "No Photos" at bounding box center [902, 267] width 81 height 54
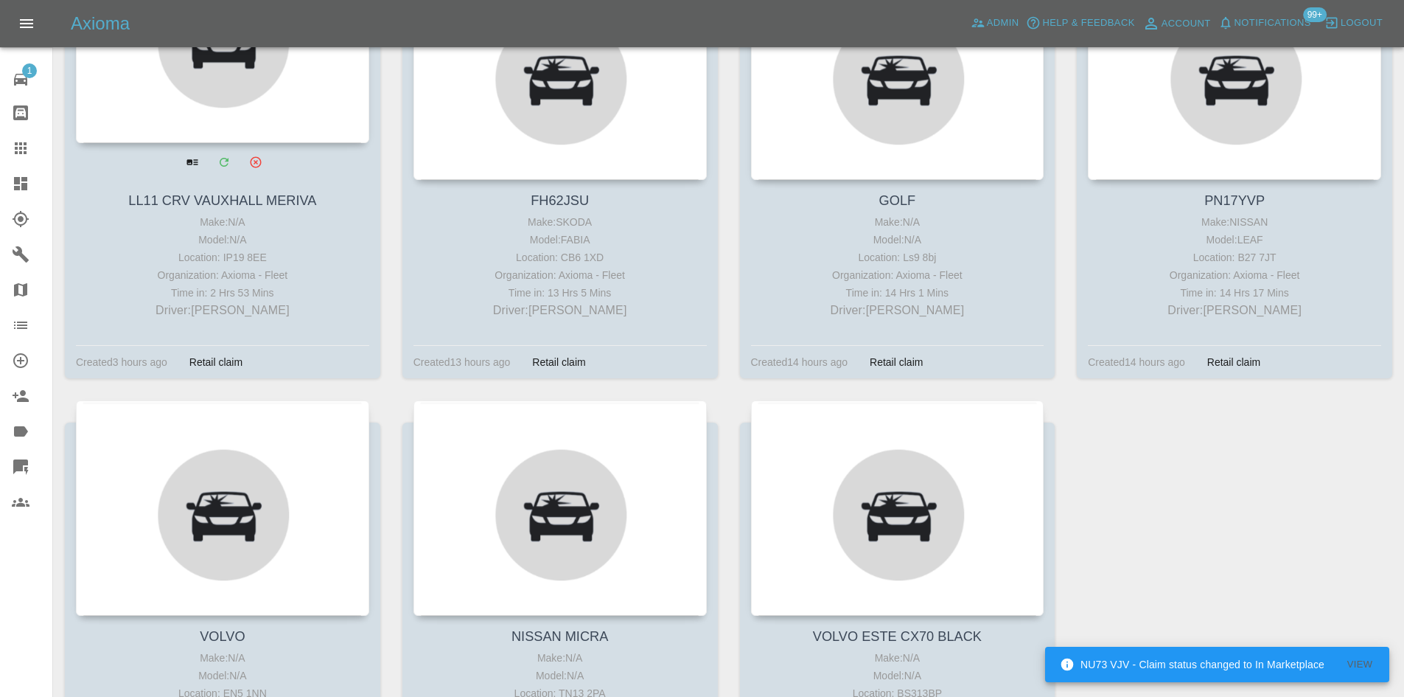
scroll to position [489, 0]
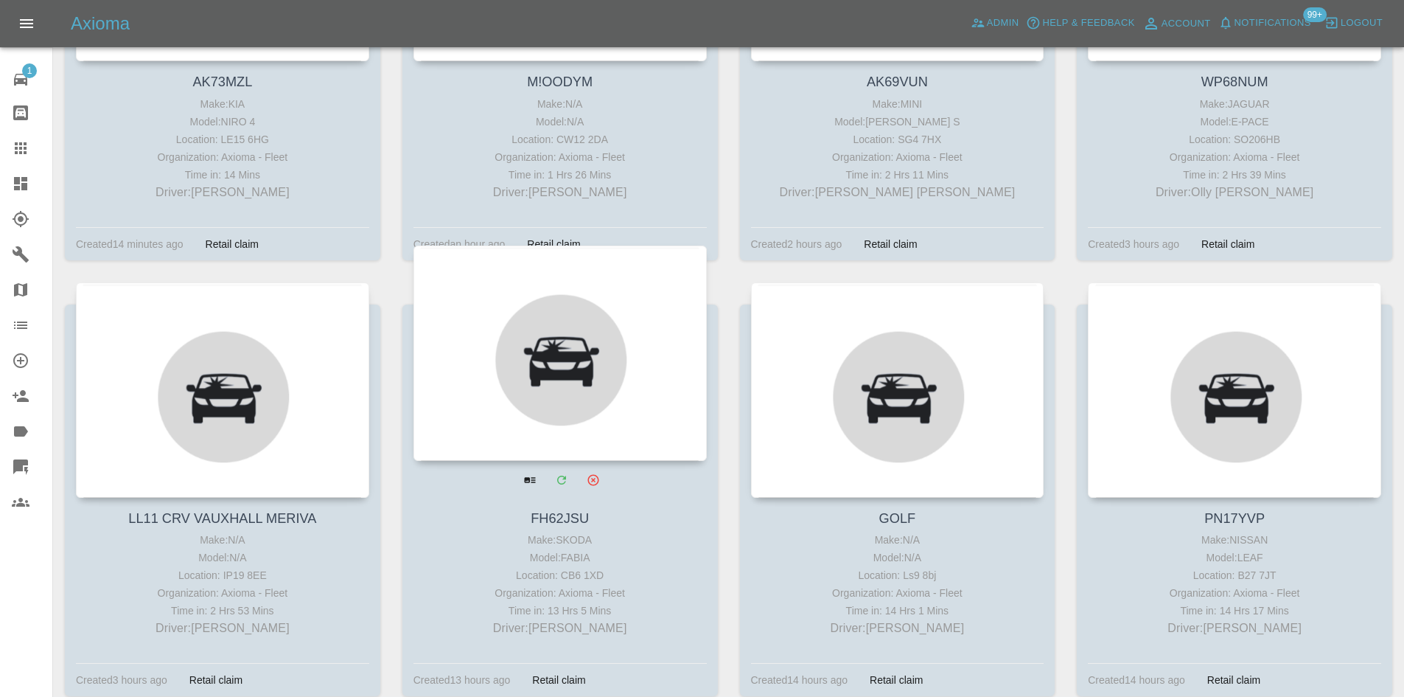
drag, startPoint x: 242, startPoint y: 305, endPoint x: 520, endPoint y: 365, distance: 283.5
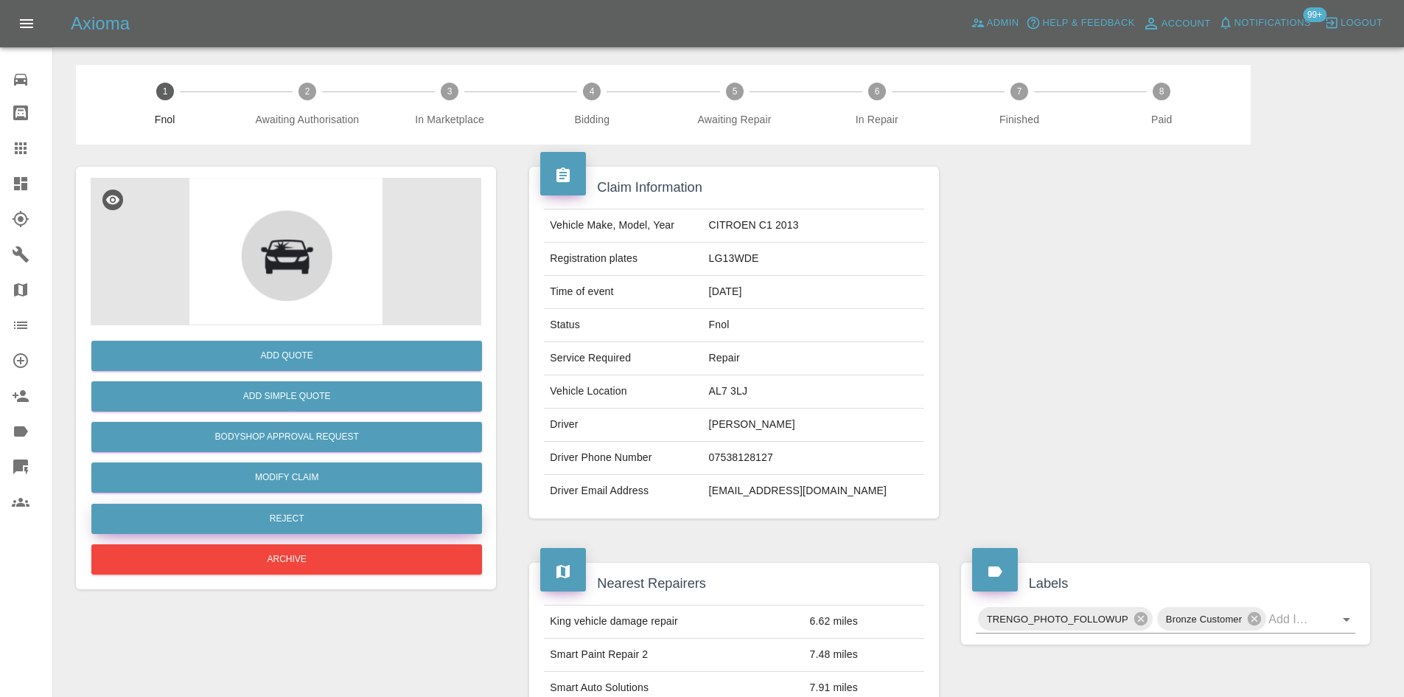
click at [309, 512] on button "Reject" at bounding box center [286, 518] width 391 height 30
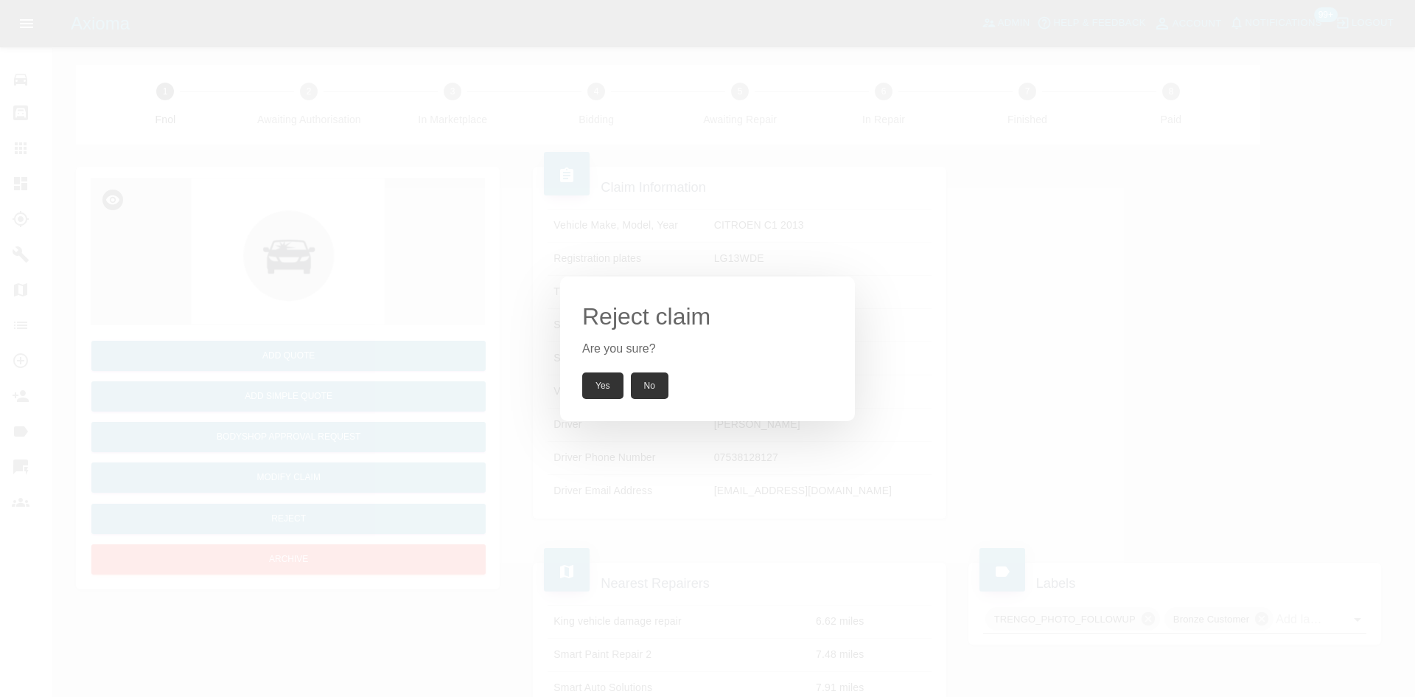
click at [591, 389] on button "Yes" at bounding box center [602, 385] width 41 height 27
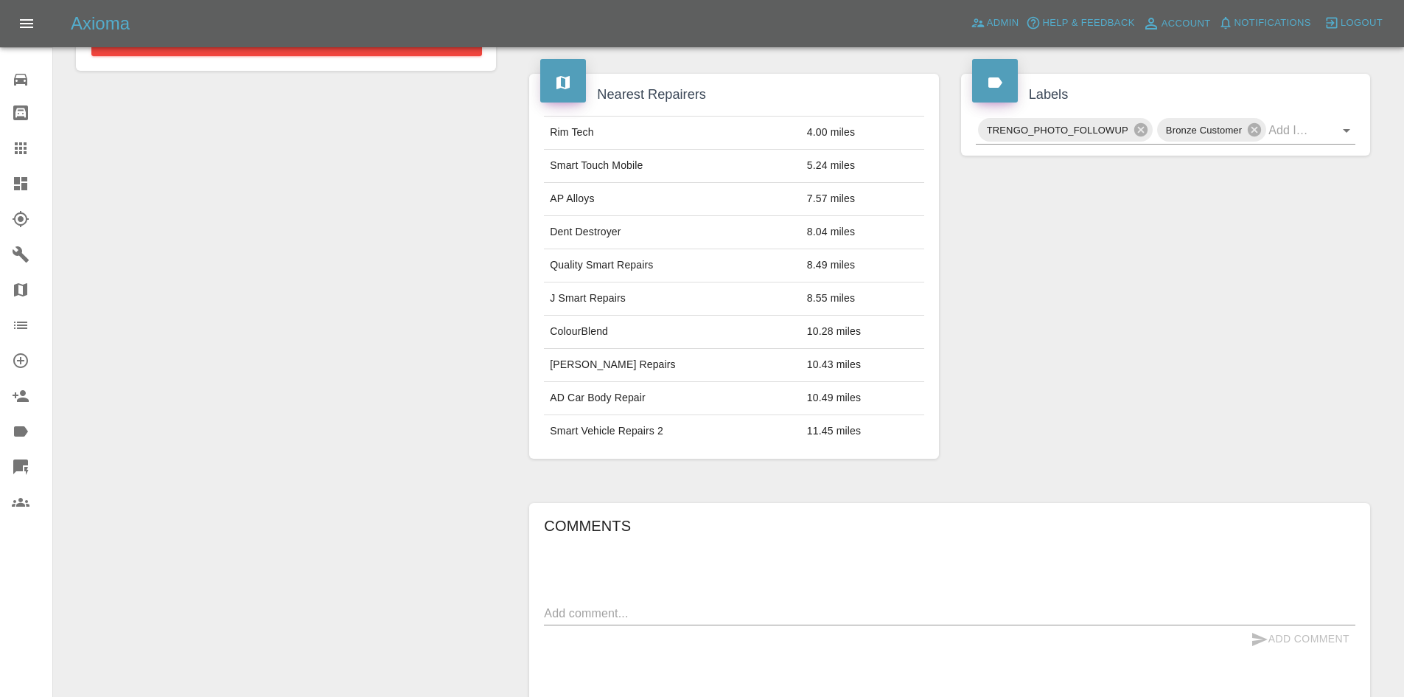
scroll to position [160, 0]
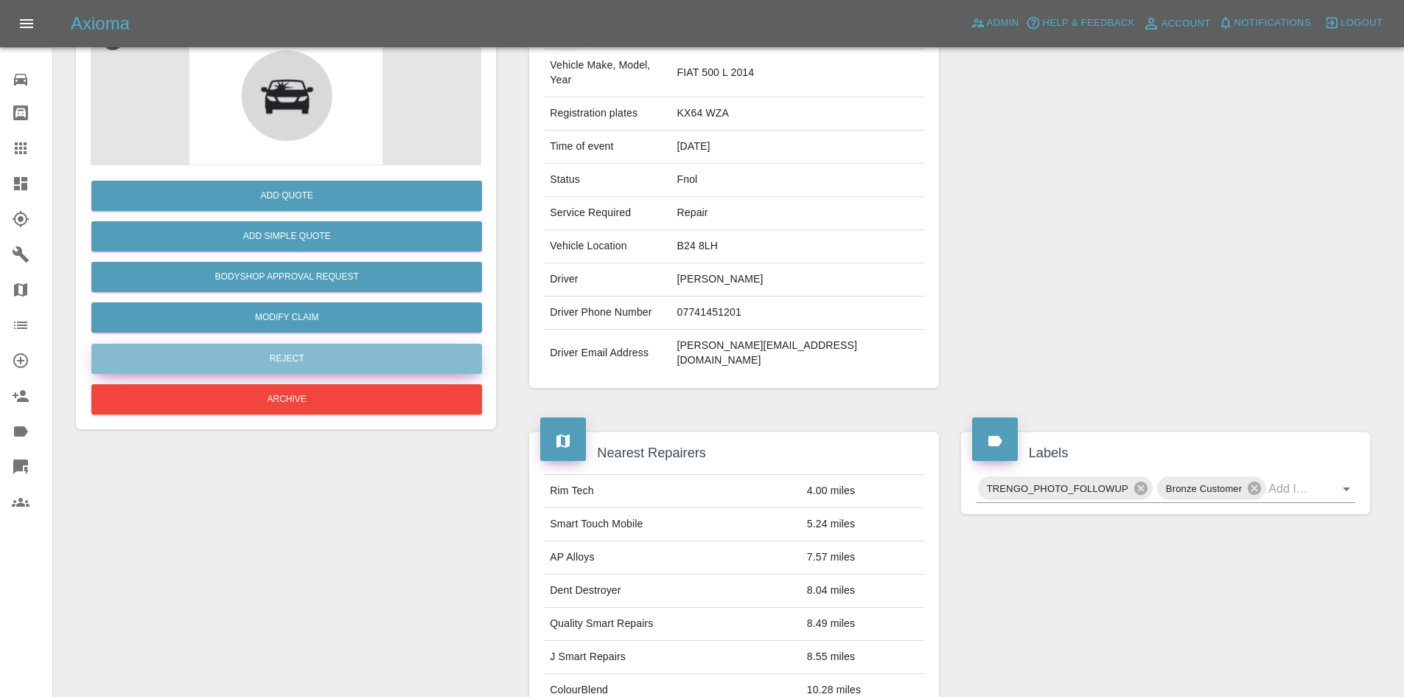
click at [324, 353] on button "Reject" at bounding box center [286, 358] width 391 height 30
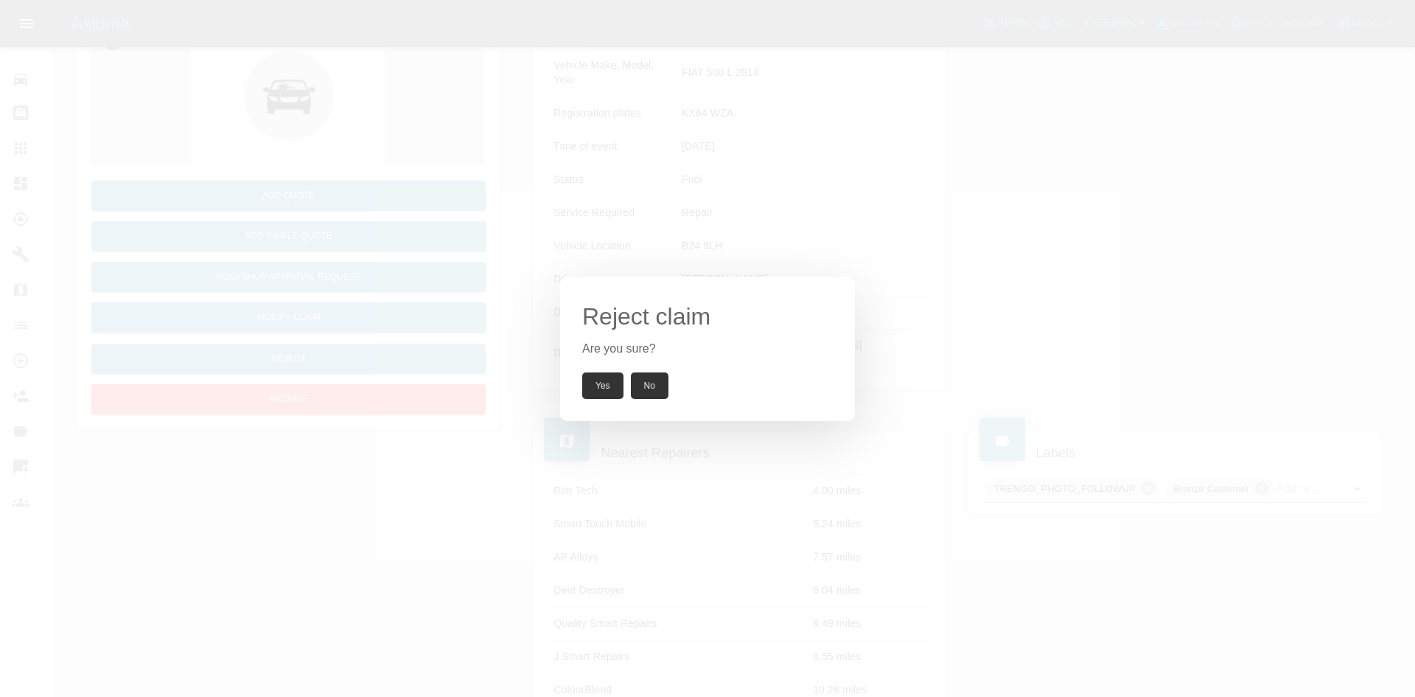
click at [609, 382] on button "Yes" at bounding box center [602, 385] width 41 height 27
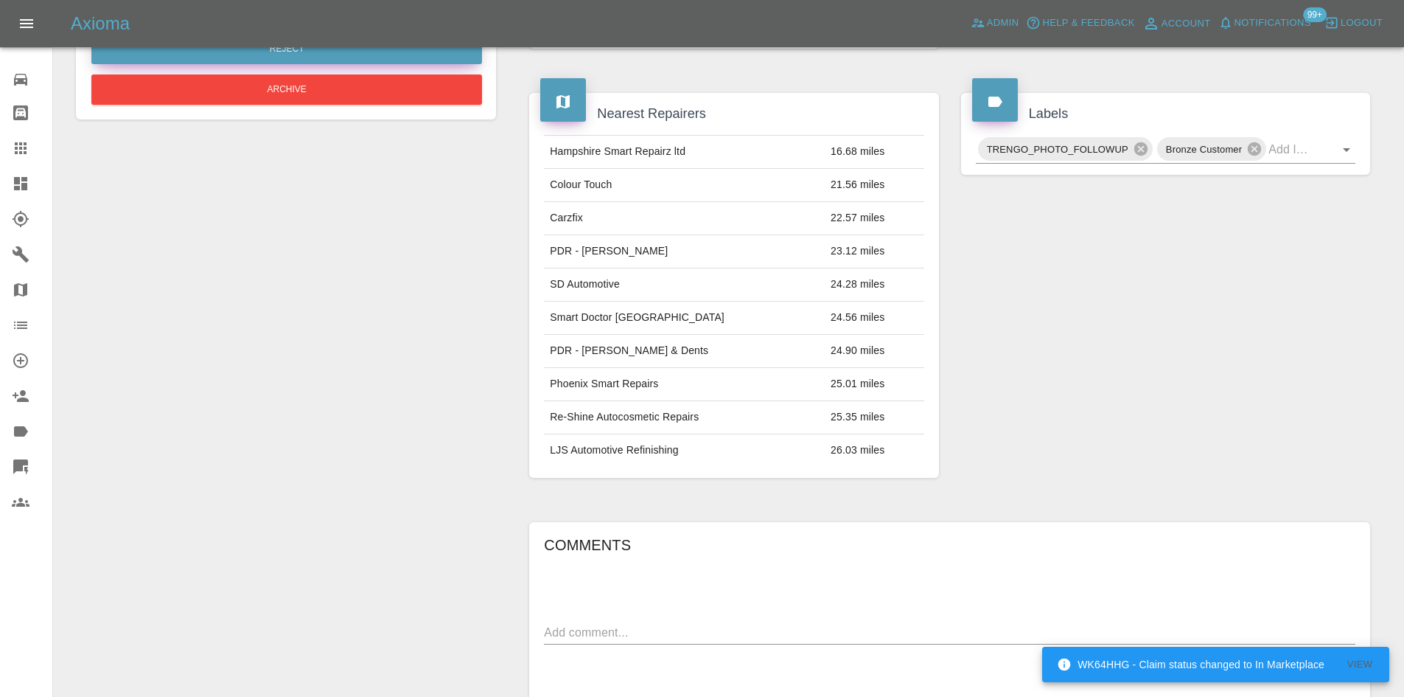
scroll to position [160, 0]
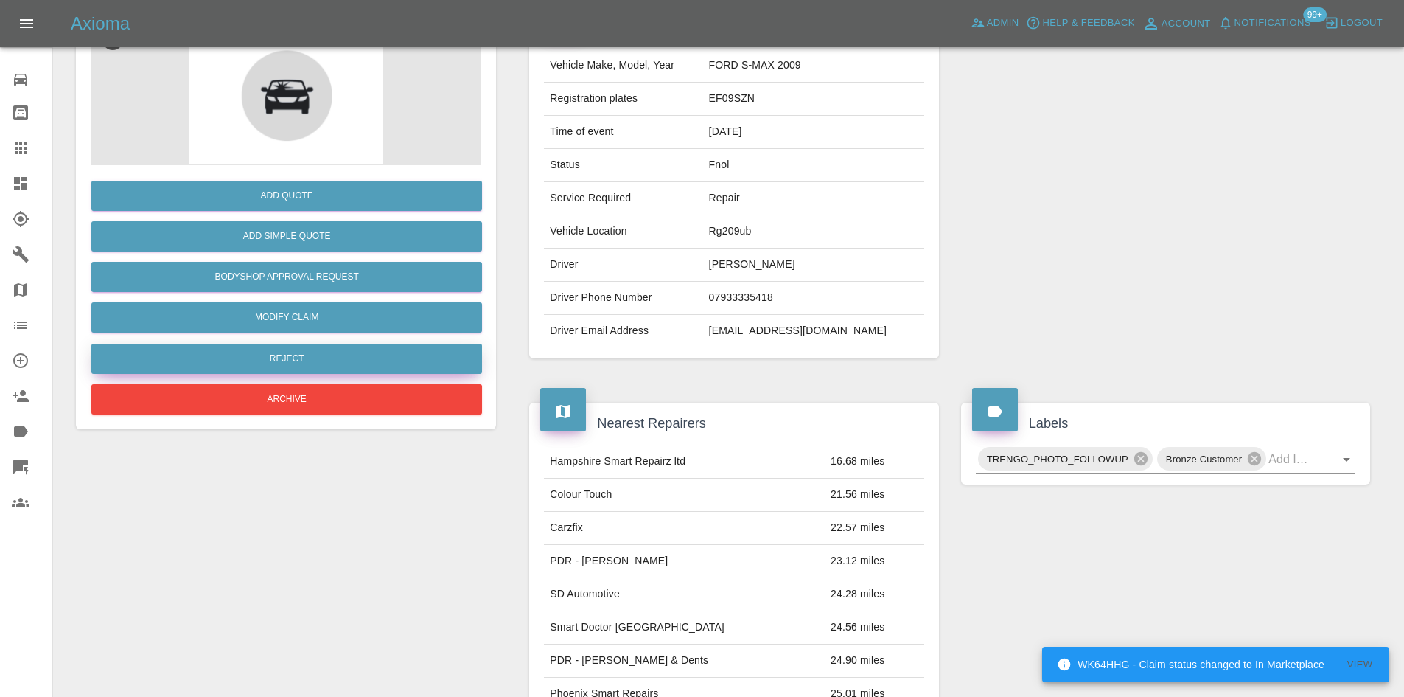
click at [275, 360] on button "Reject" at bounding box center [286, 358] width 391 height 30
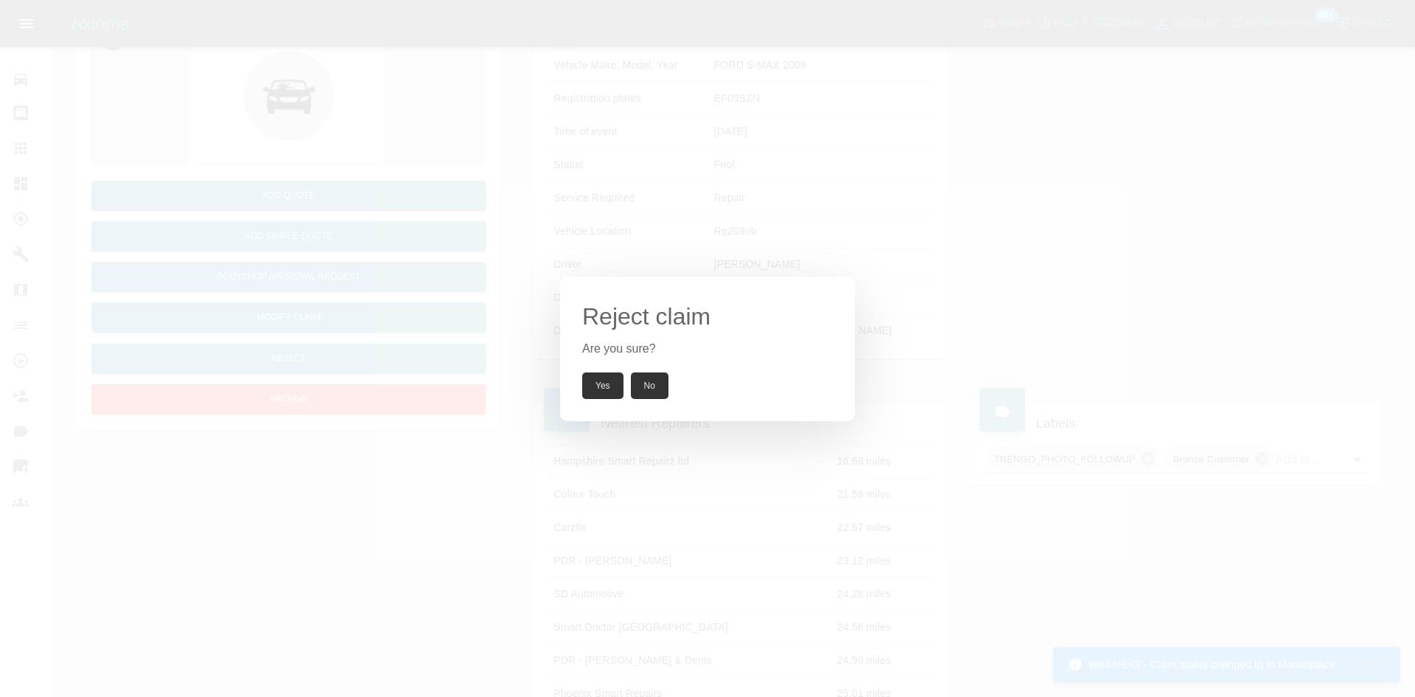
click at [612, 388] on button "Yes" at bounding box center [602, 385] width 41 height 27
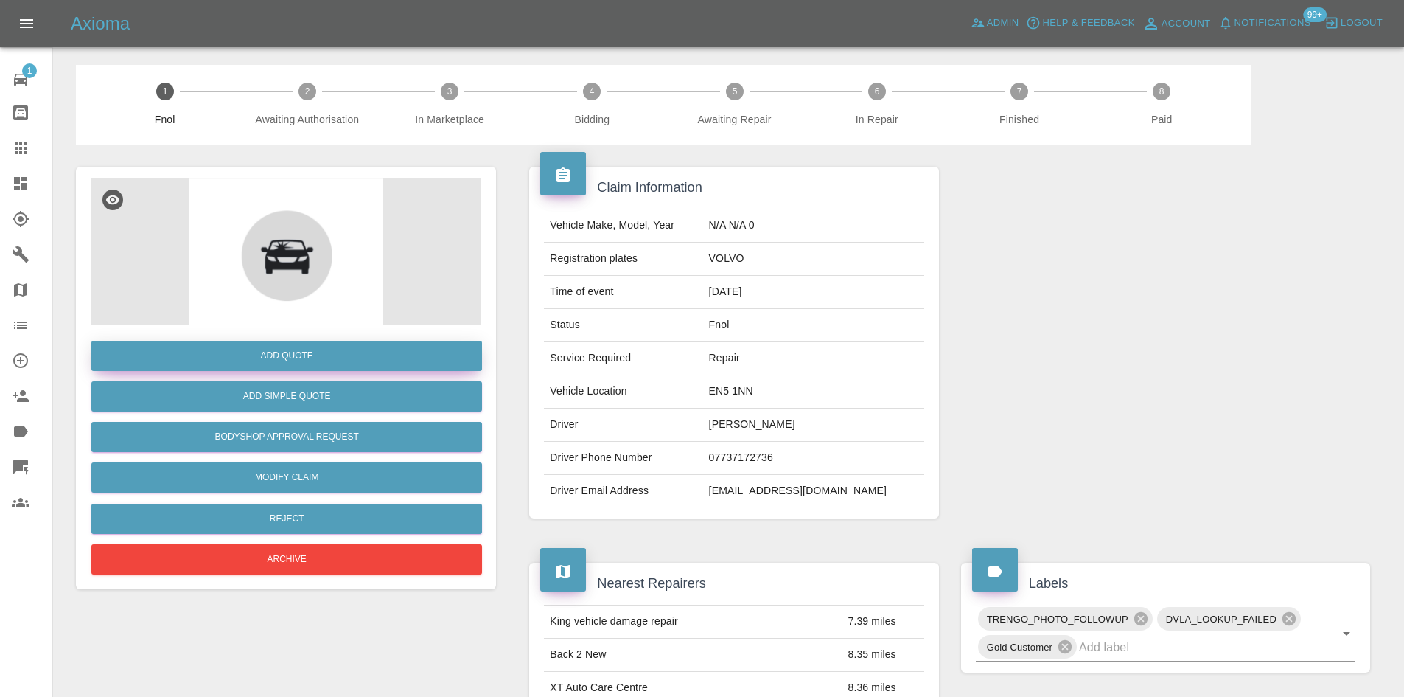
drag, startPoint x: 299, startPoint y: 338, endPoint x: 299, endPoint y: 347, distance: 9.6
click at [299, 338] on div "Add Quote" at bounding box center [286, 356] width 391 height 38
click at [299, 351] on button "Add Quote" at bounding box center [286, 356] width 391 height 30
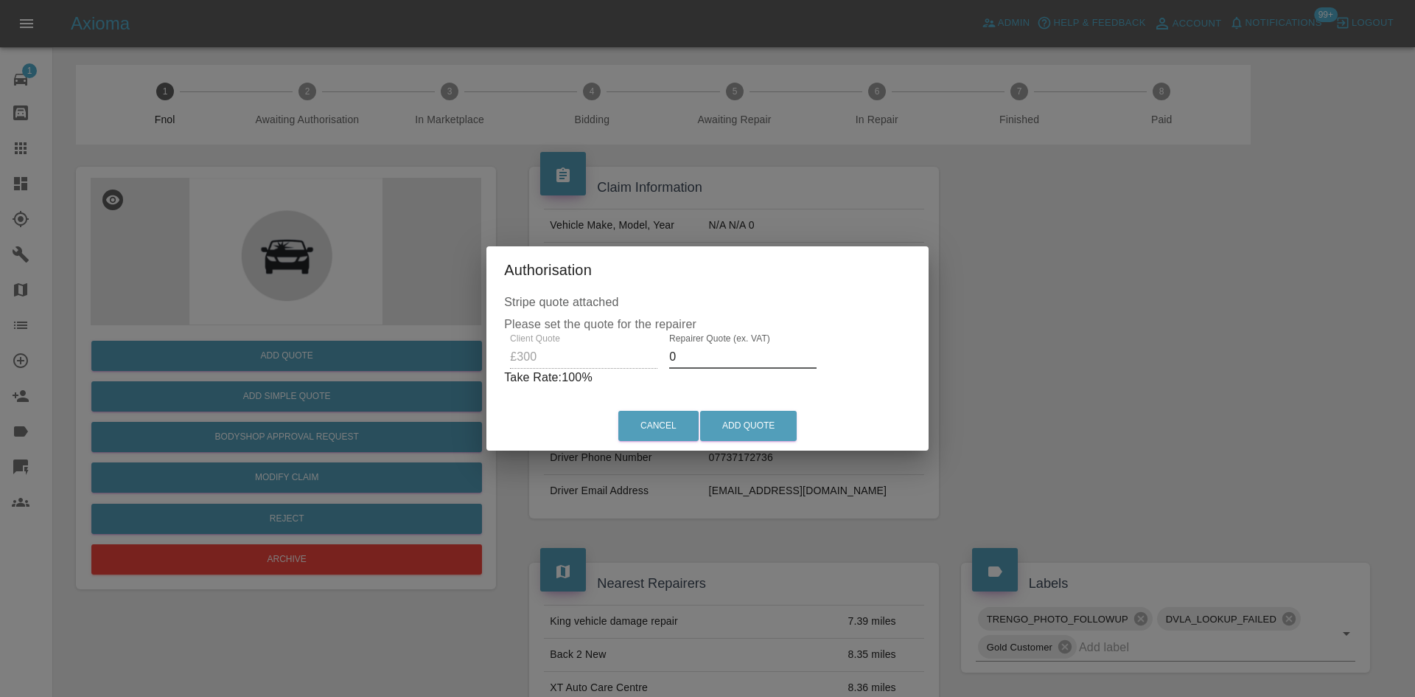
click at [633, 361] on div "Client Quote £300 Repairer Quote (ex. VAT) 0 Take Rate: 100 %" at bounding box center [707, 359] width 407 height 53
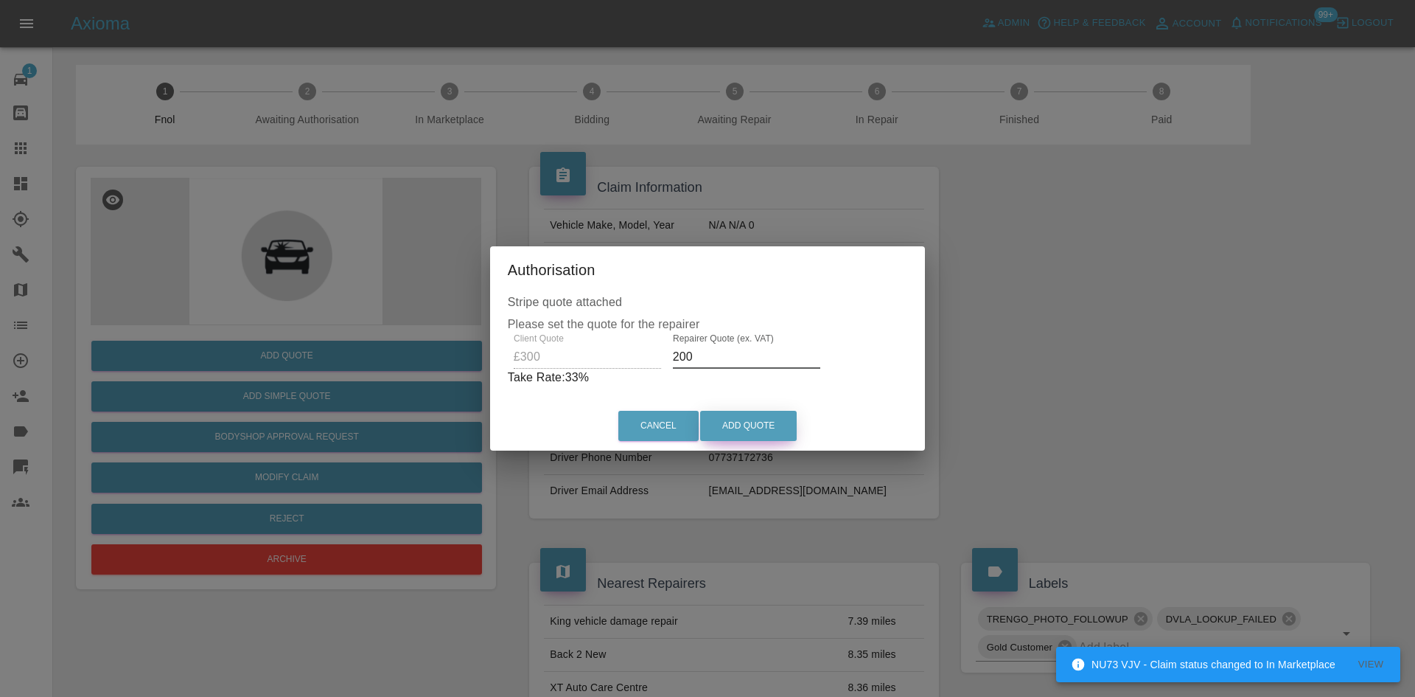
type input "200"
click at [794, 429] on button "Add Quote" at bounding box center [748, 426] width 97 height 30
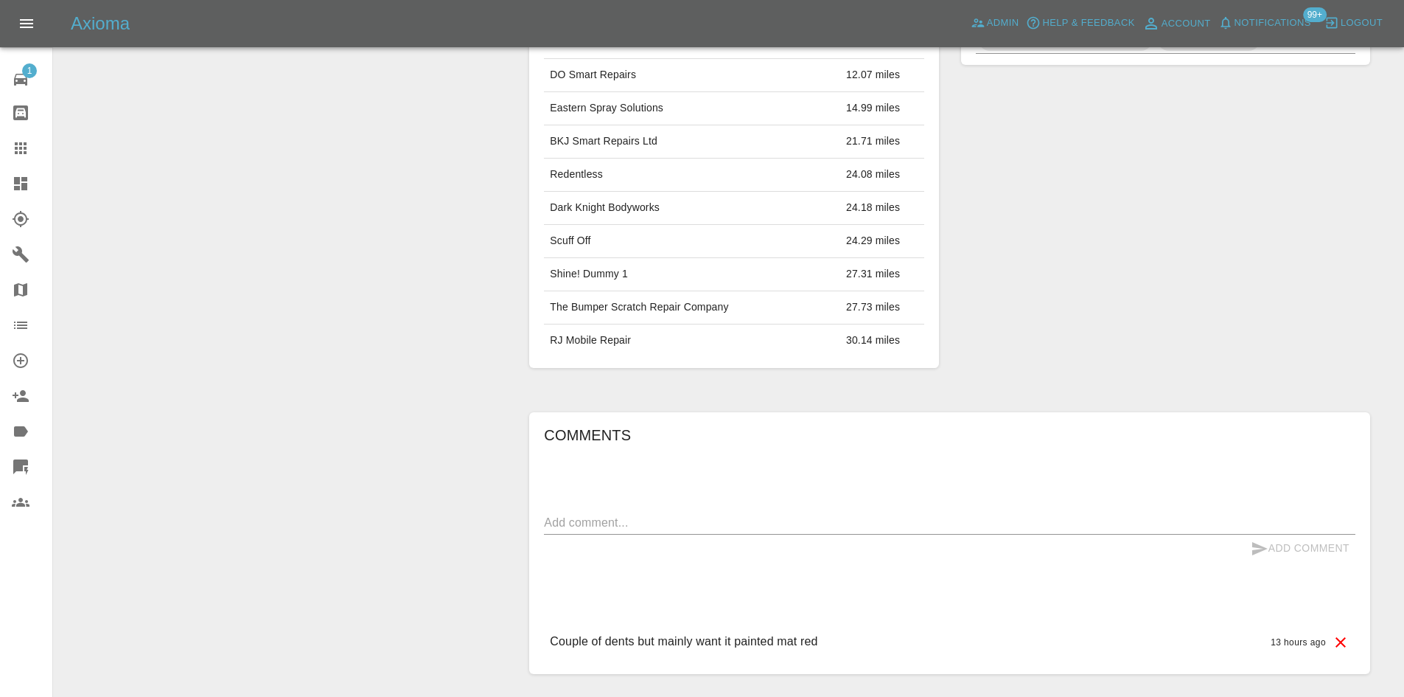
scroll to position [381, 0]
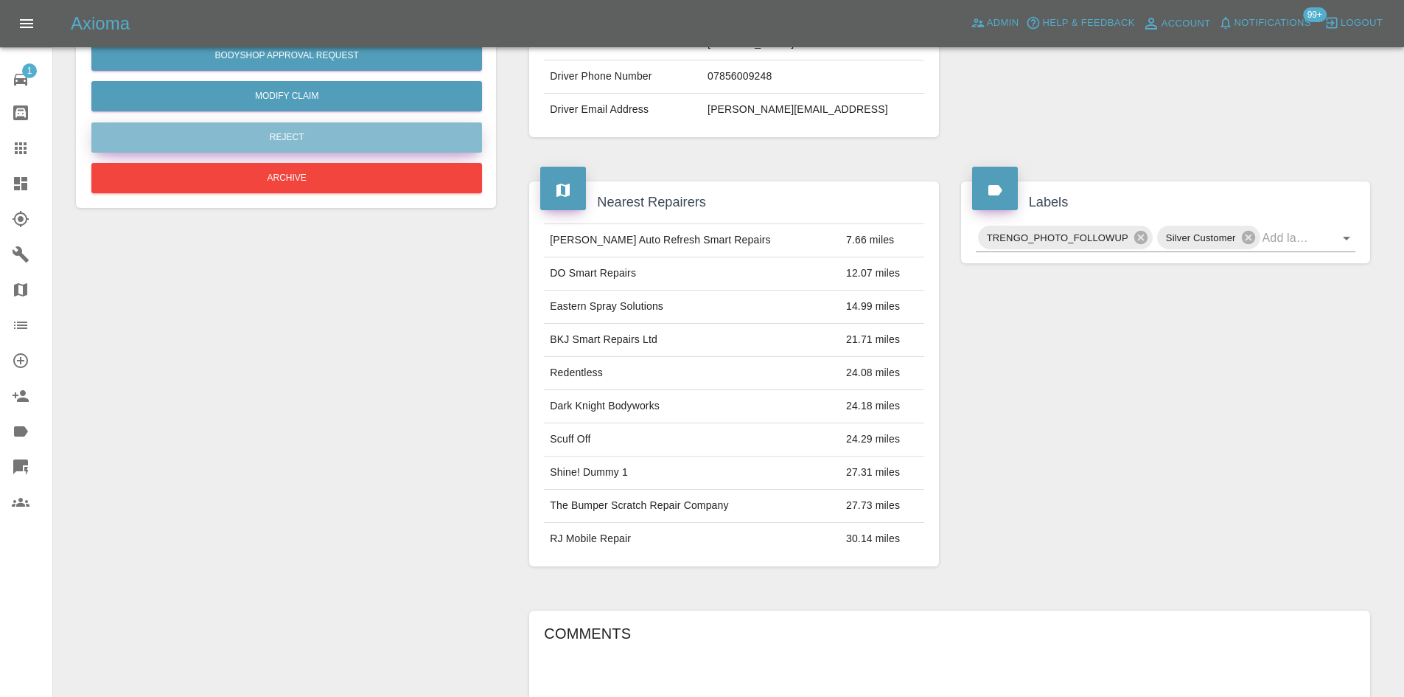
click at [298, 139] on button "Reject" at bounding box center [286, 137] width 391 height 30
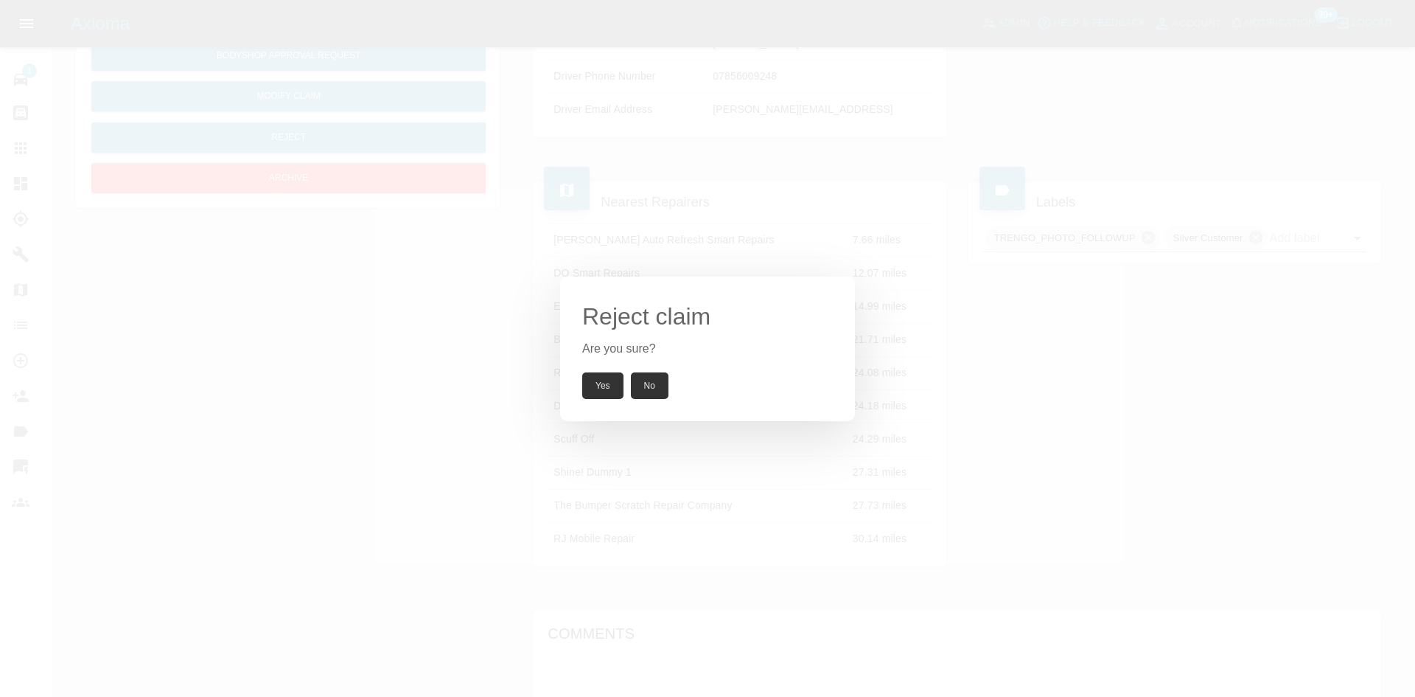
click at [604, 391] on button "Yes" at bounding box center [602, 385] width 41 height 27
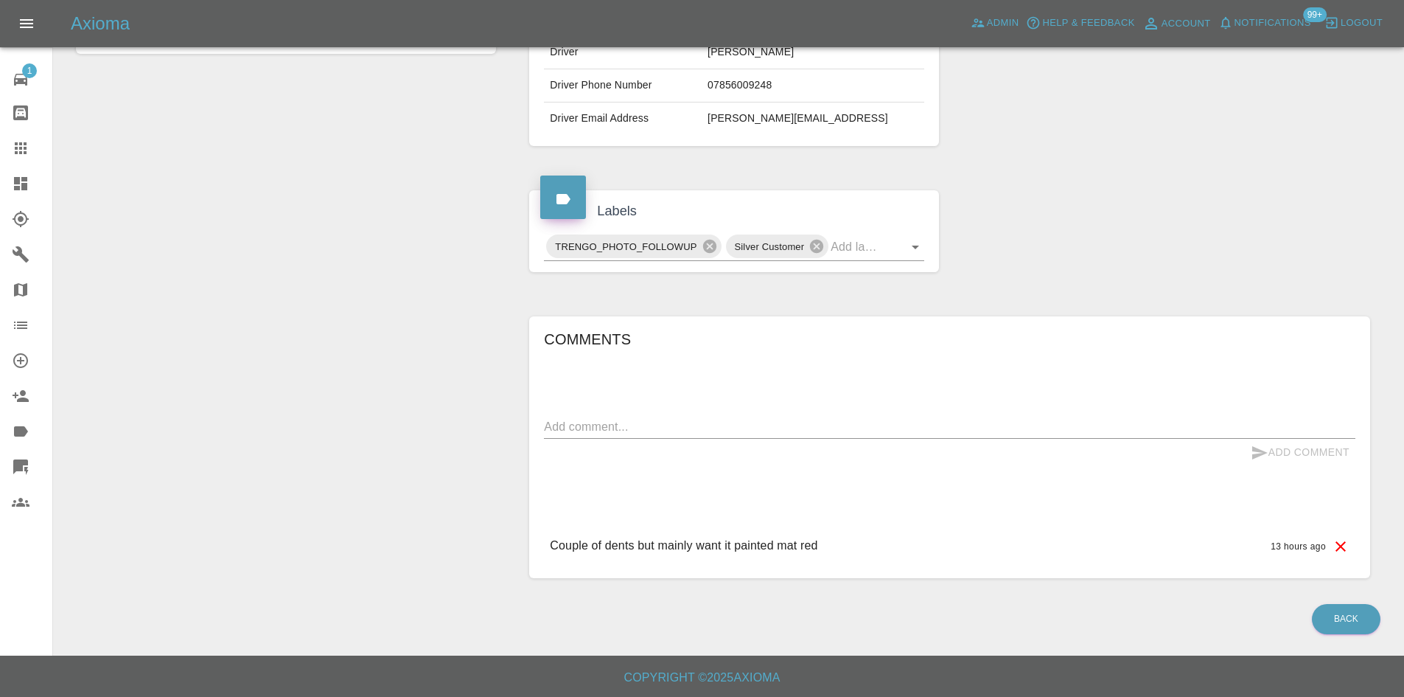
scroll to position [259, 0]
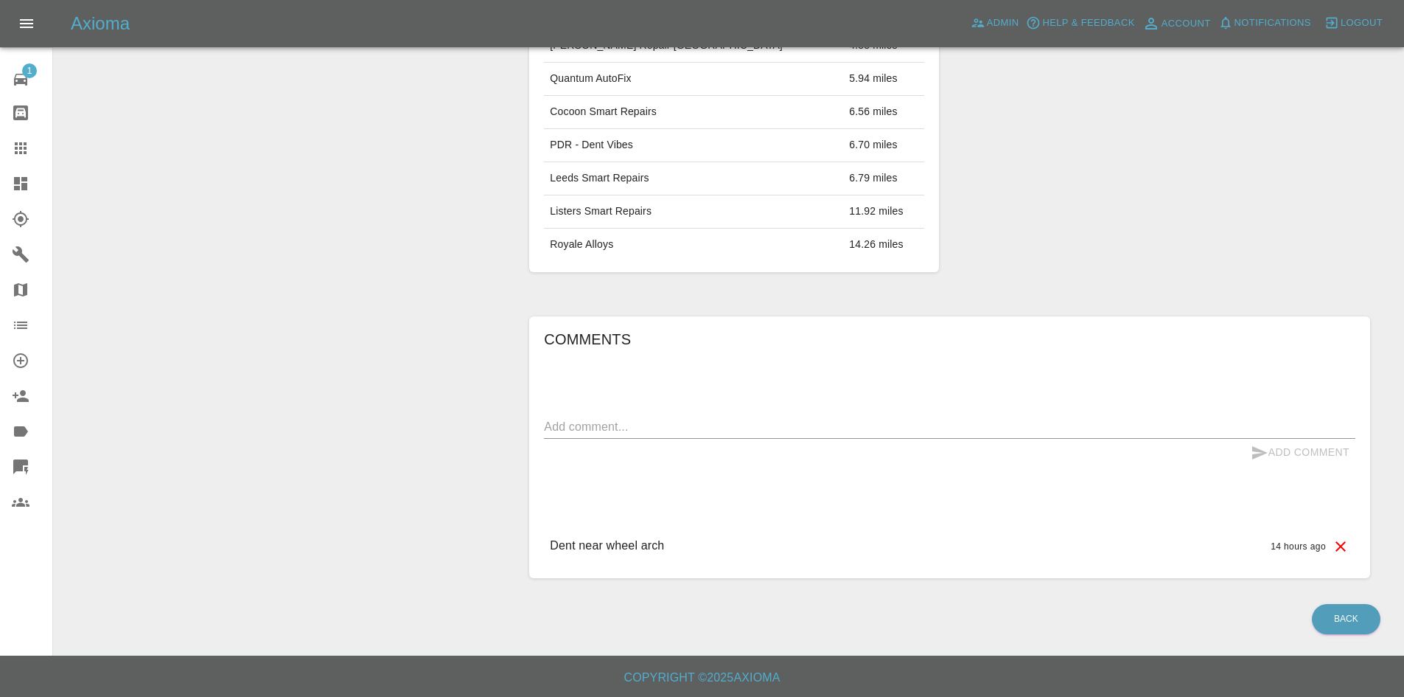
scroll to position [160, 0]
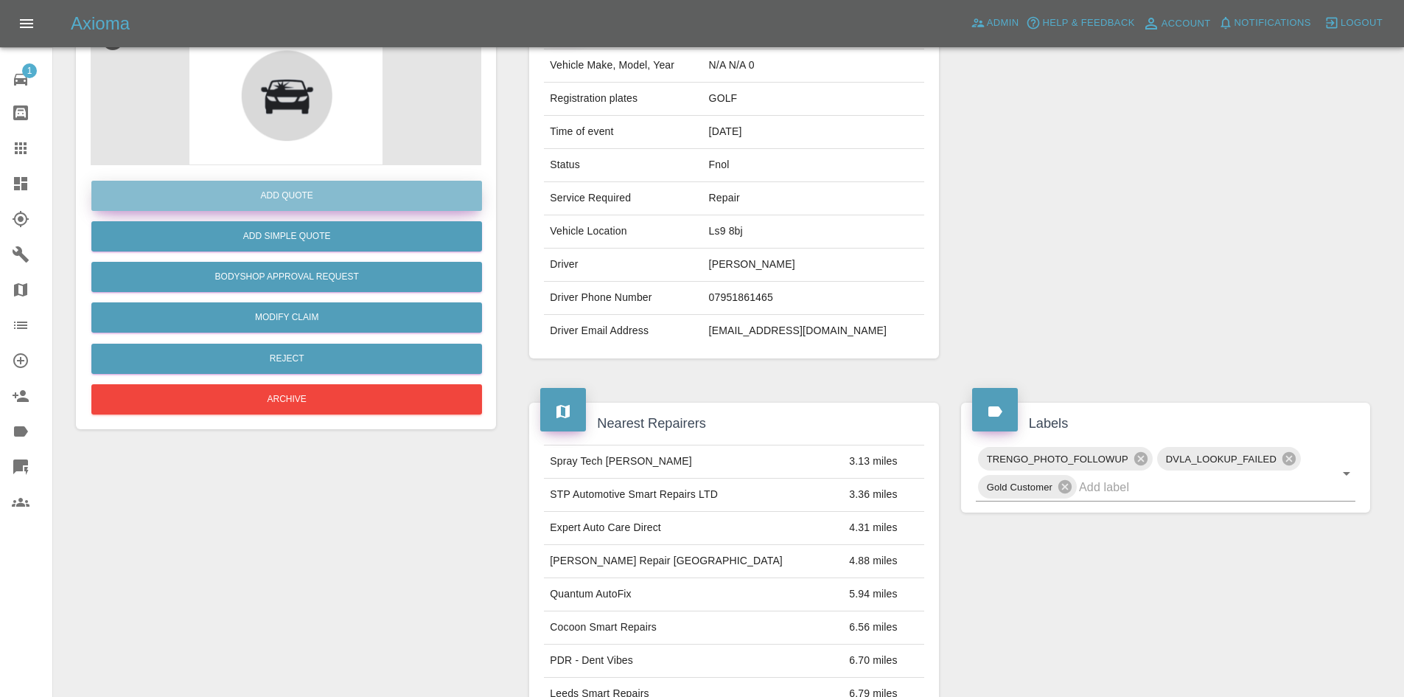
click at [271, 204] on button "Add Quote" at bounding box center [286, 196] width 391 height 30
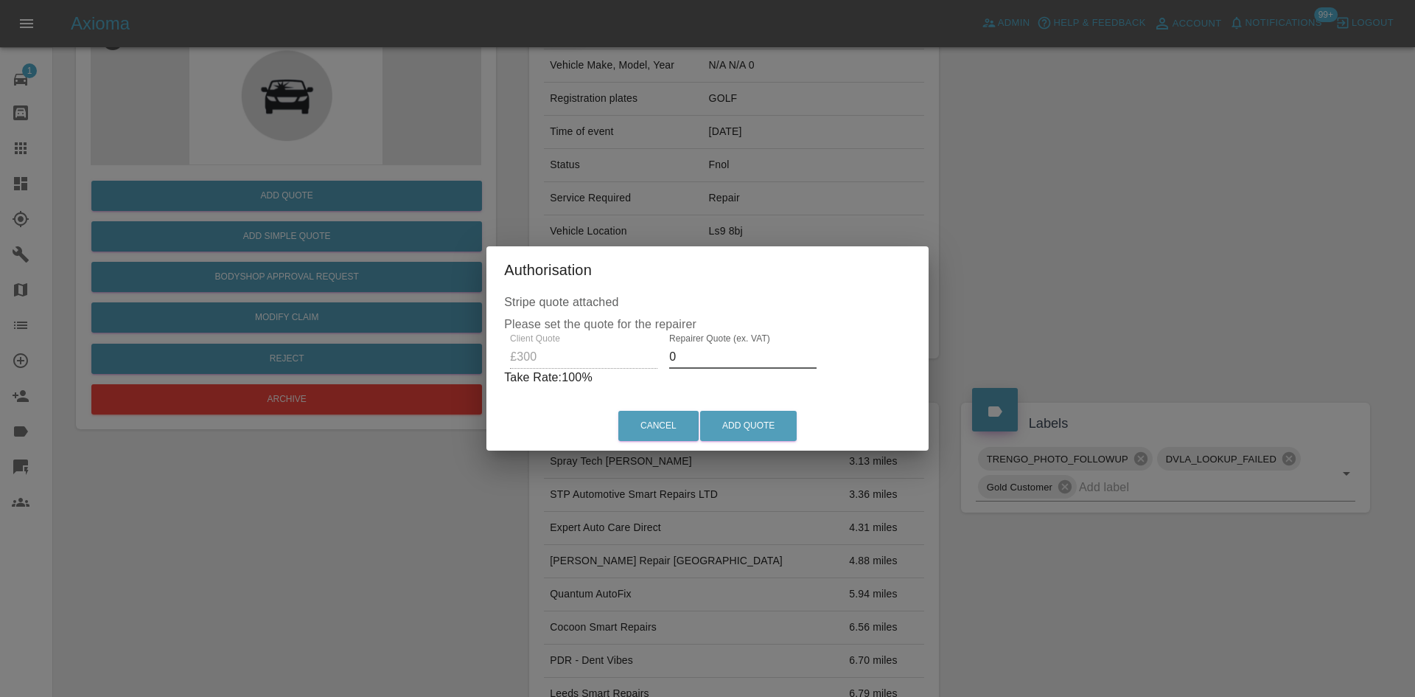
drag, startPoint x: 685, startPoint y: 359, endPoint x: 461, endPoint y: 369, distance: 224.3
click at [514, 369] on div "Client Quote £300 Repairer Quote (ex. VAT) 0 Take Rate: 100 %" at bounding box center [707, 359] width 407 height 53
type input "1"
type input "8"
type input "180"
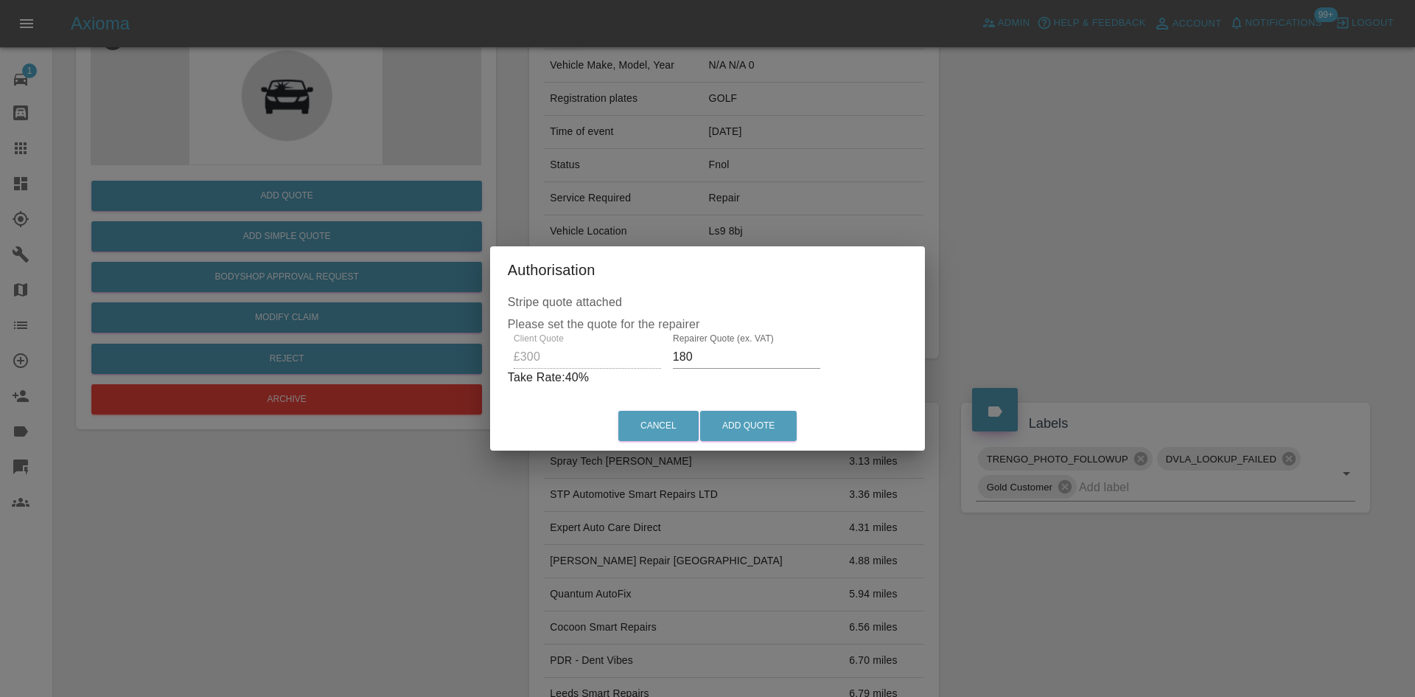
click at [699, 428] on div "Cancel Add Quote" at bounding box center [708, 425] width 436 height 49
click at [739, 414] on button "Add Quote" at bounding box center [748, 426] width 97 height 30
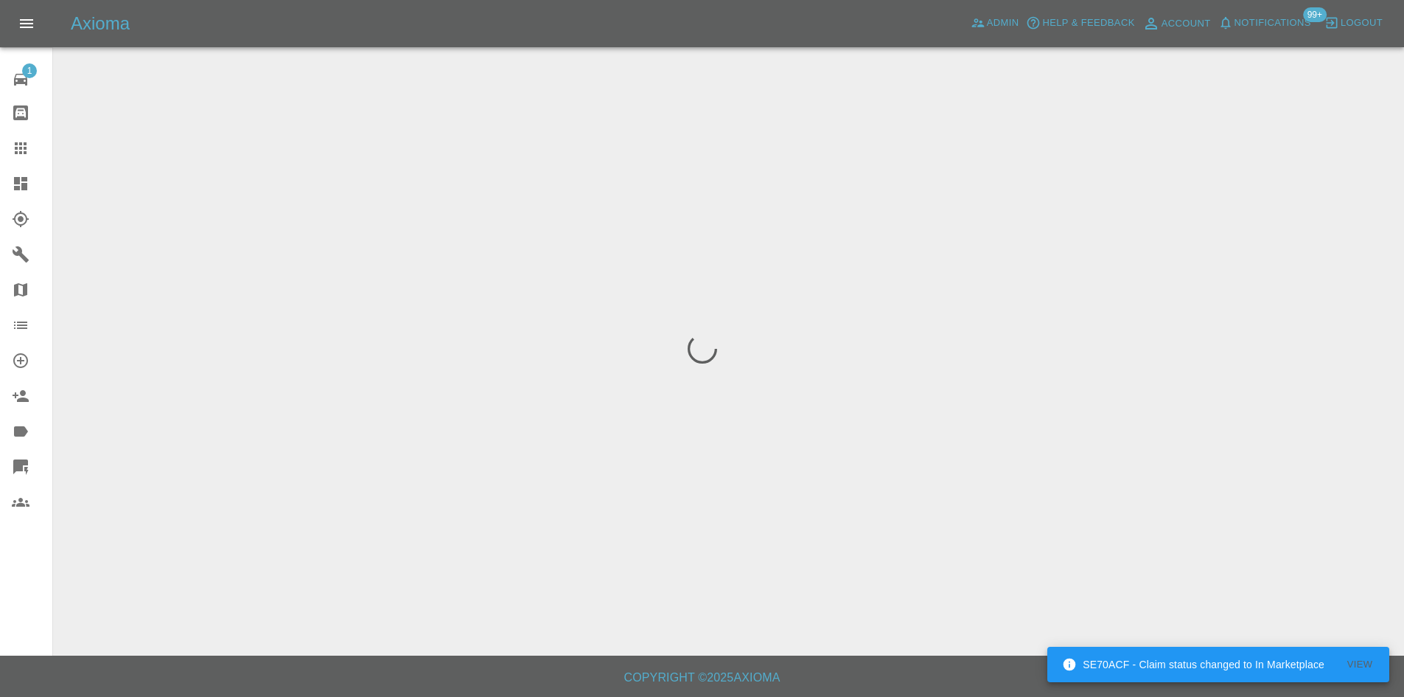
scroll to position [0, 0]
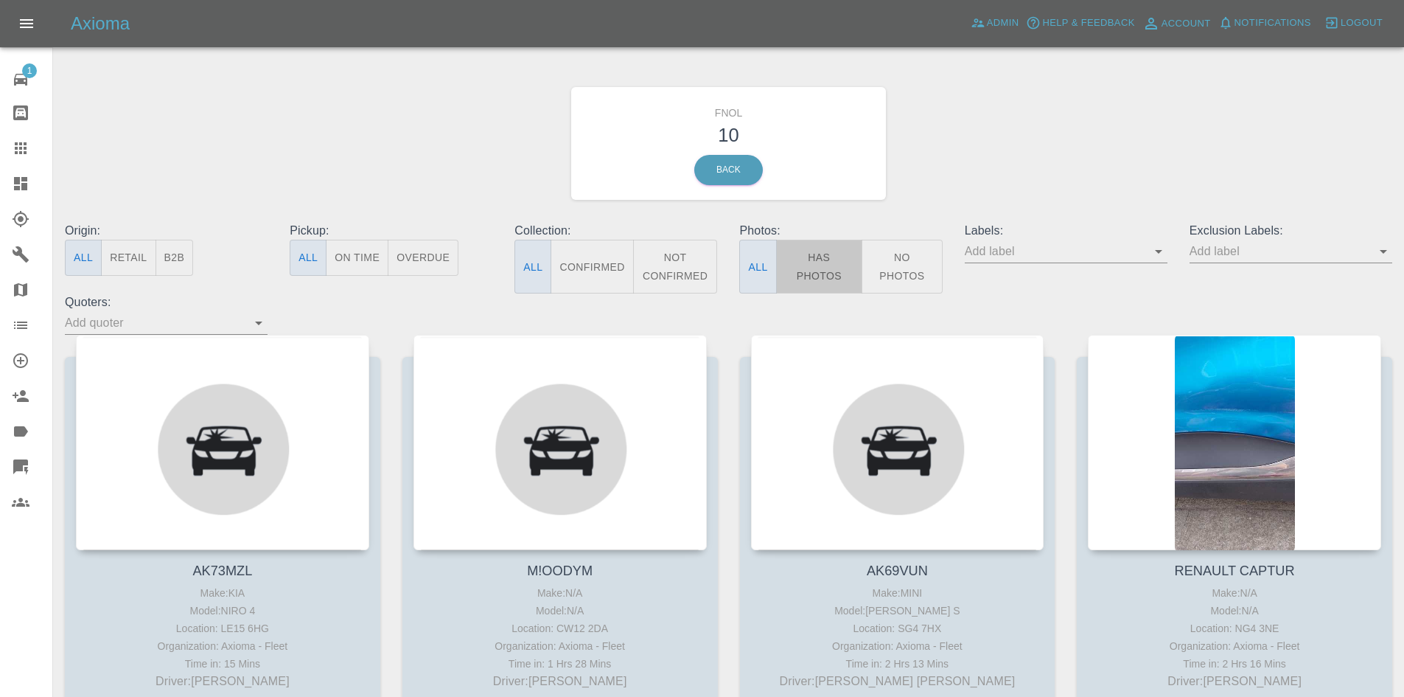
click at [823, 262] on button "Has Photos" at bounding box center [819, 267] width 87 height 54
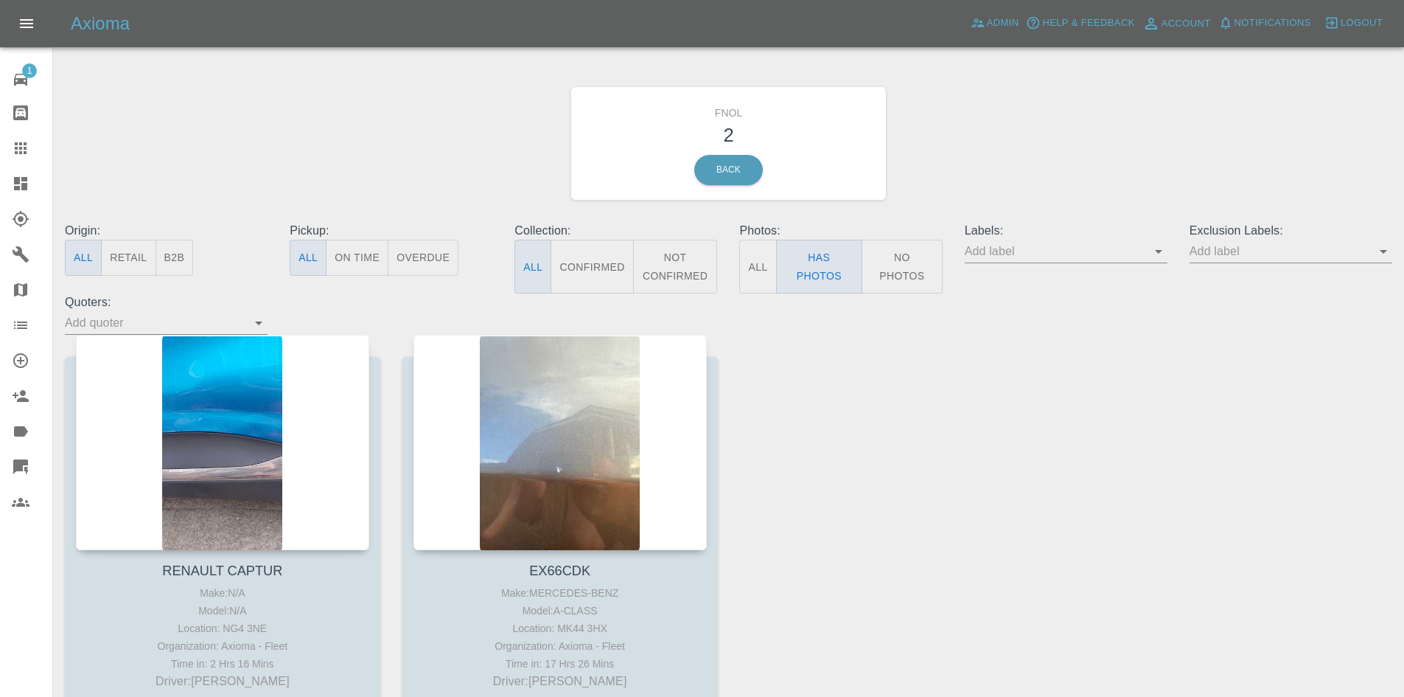
click at [890, 276] on button "No Photos" at bounding box center [902, 267] width 81 height 54
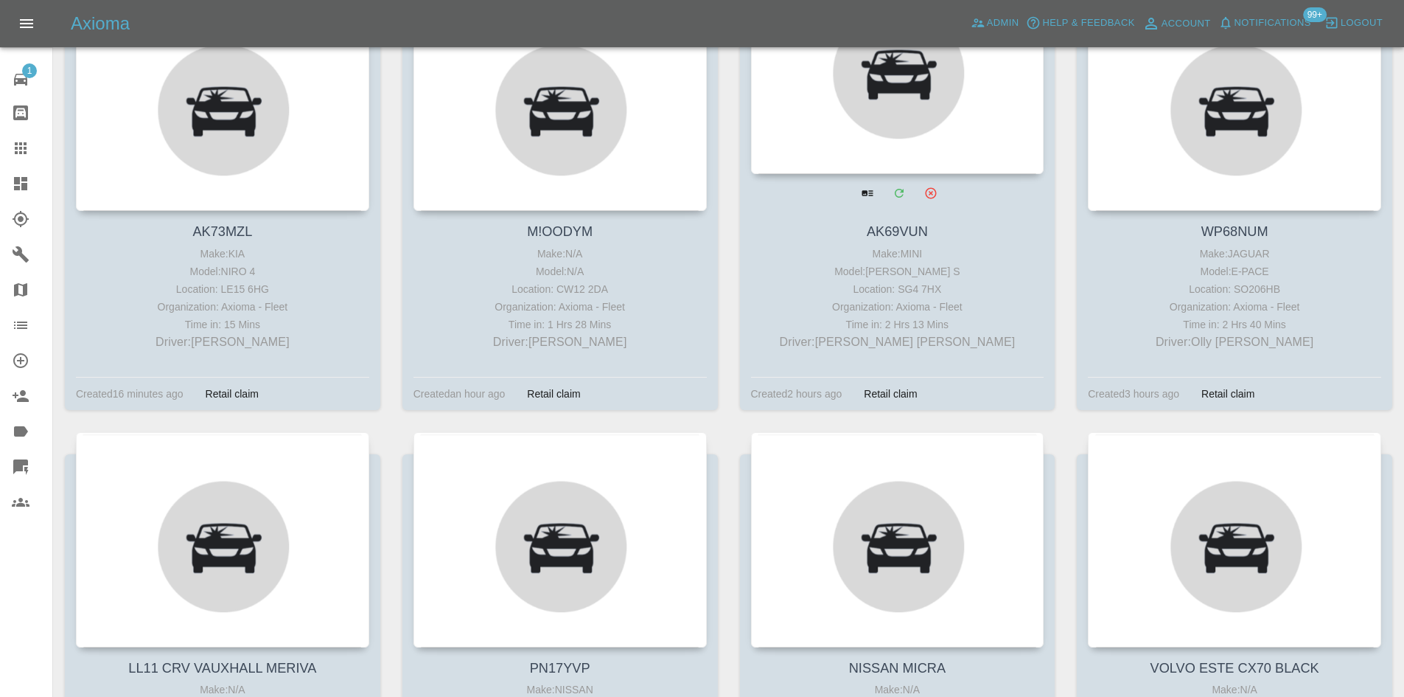
scroll to position [569, 0]
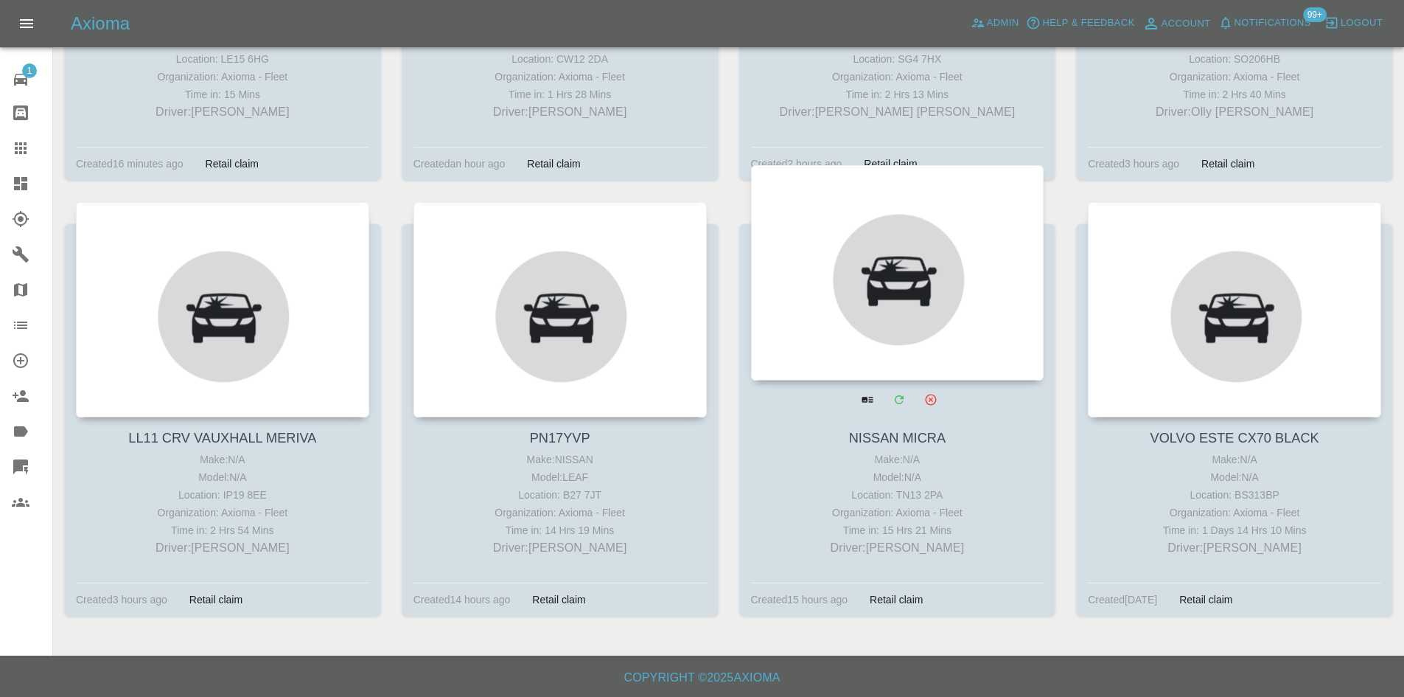
drag, startPoint x: 873, startPoint y: 286, endPoint x: 890, endPoint y: 285, distance: 17.7
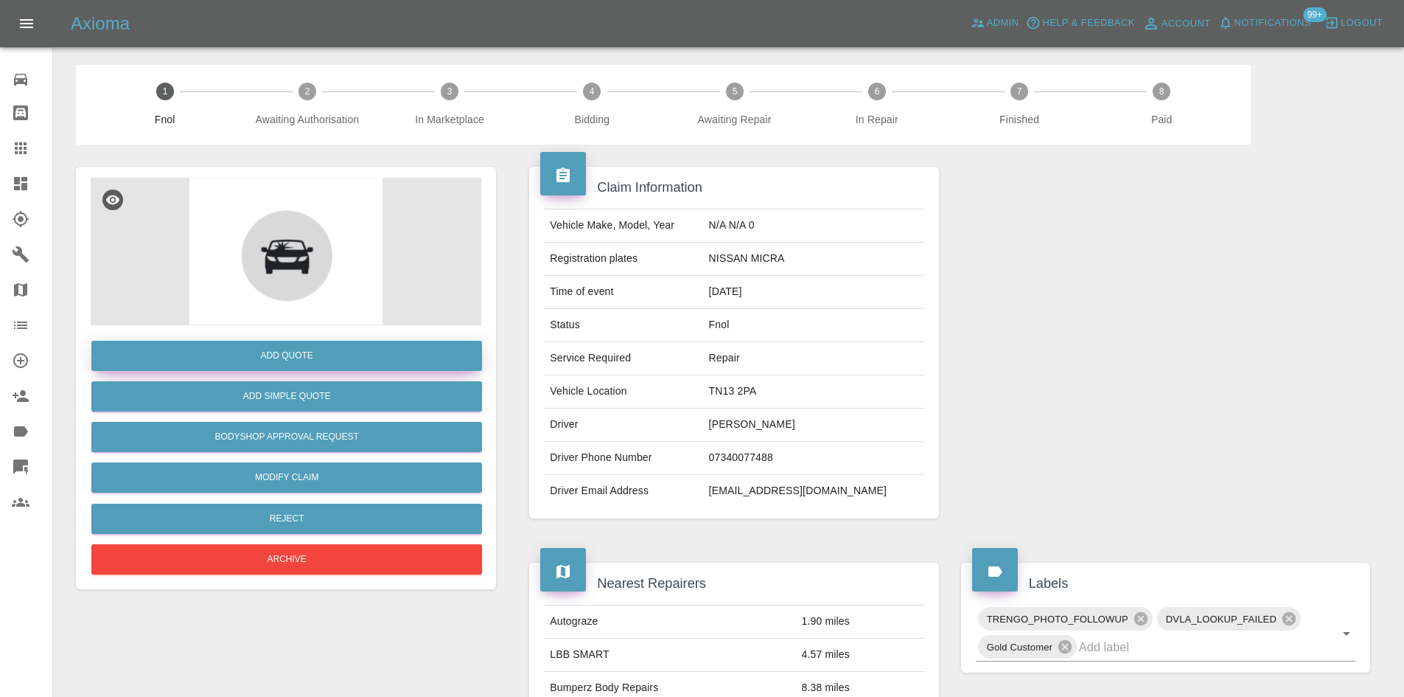
click at [337, 356] on button "Add Quote" at bounding box center [286, 356] width 391 height 30
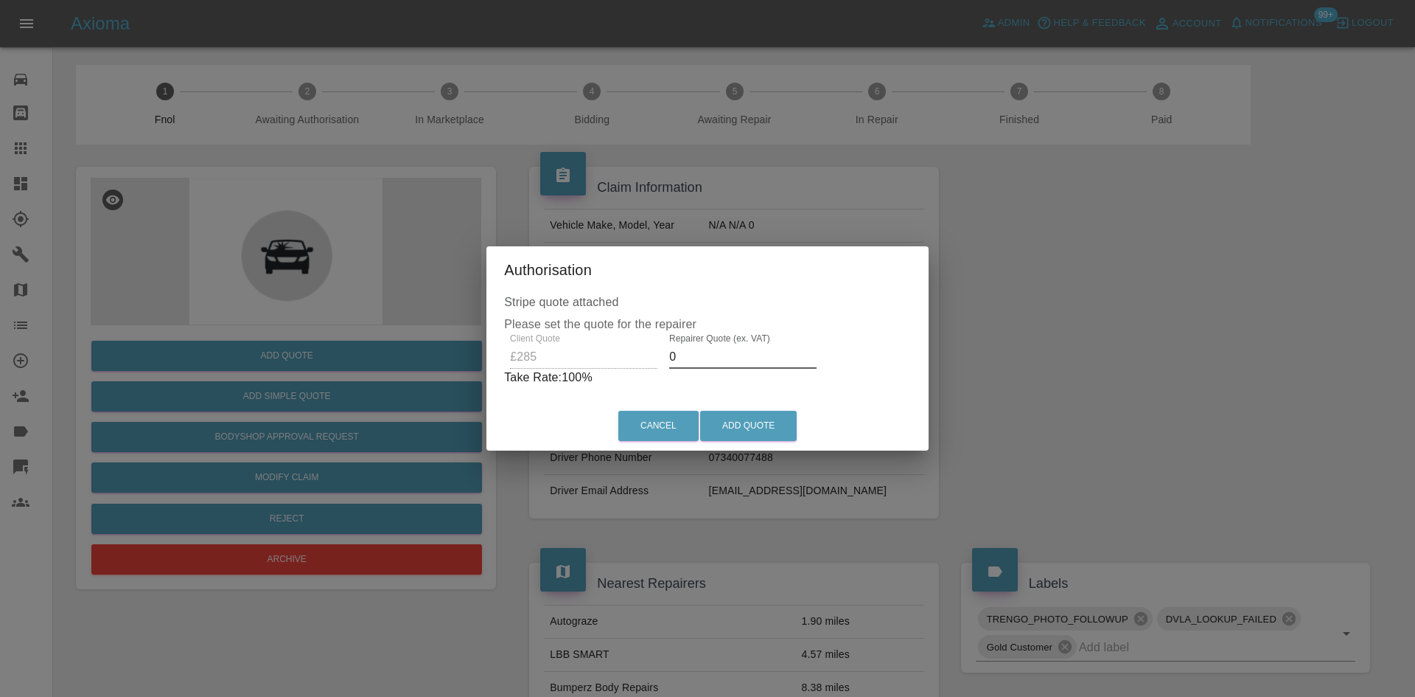
drag, startPoint x: 675, startPoint y: 353, endPoint x: 677, endPoint y: 397, distance: 44.2
click at [664, 356] on div "Repairer Quote (ex. VAT) 0" at bounding box center [742, 350] width 159 height 35
drag, startPoint x: 1034, startPoint y: 427, endPoint x: 946, endPoint y: 420, distance: 88.7
click at [1034, 427] on div "Authorisation Stripe quote attached Please set the quote for the repairer Clien…" at bounding box center [707, 348] width 1415 height 697
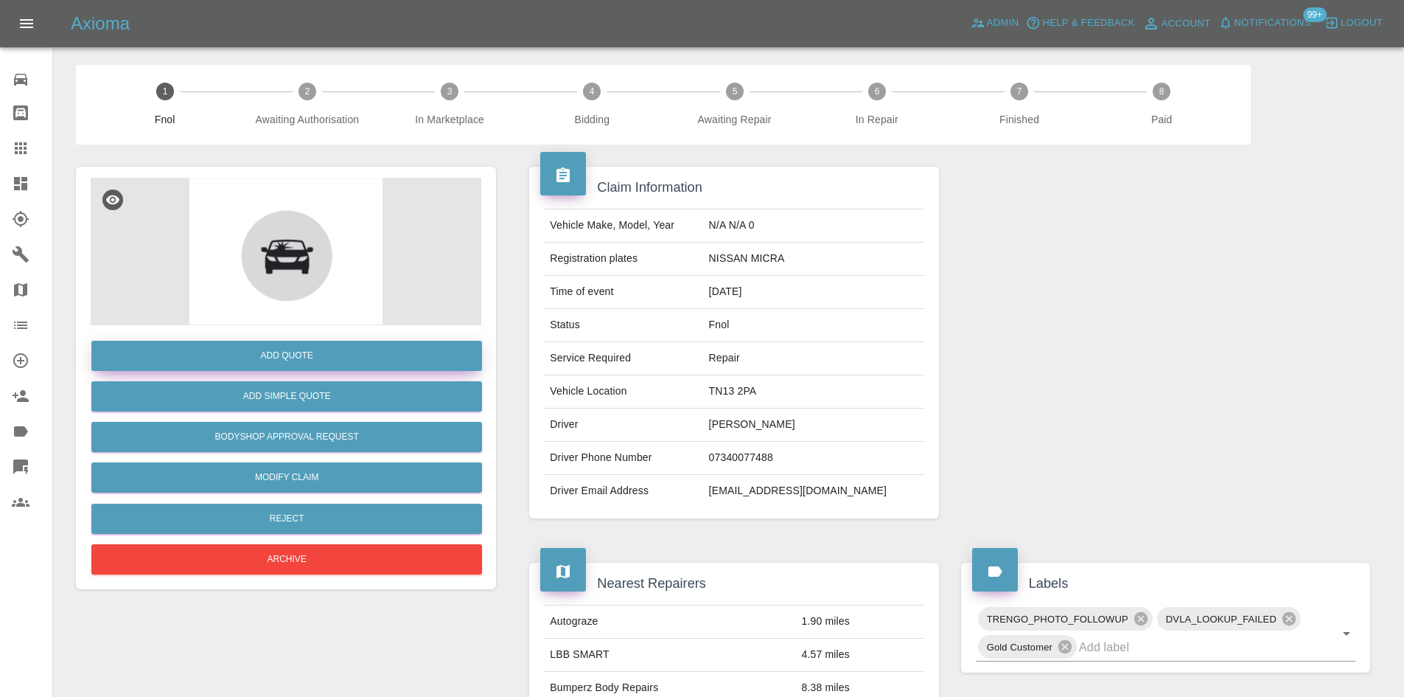
click at [293, 363] on button "Add Quote" at bounding box center [286, 356] width 391 height 30
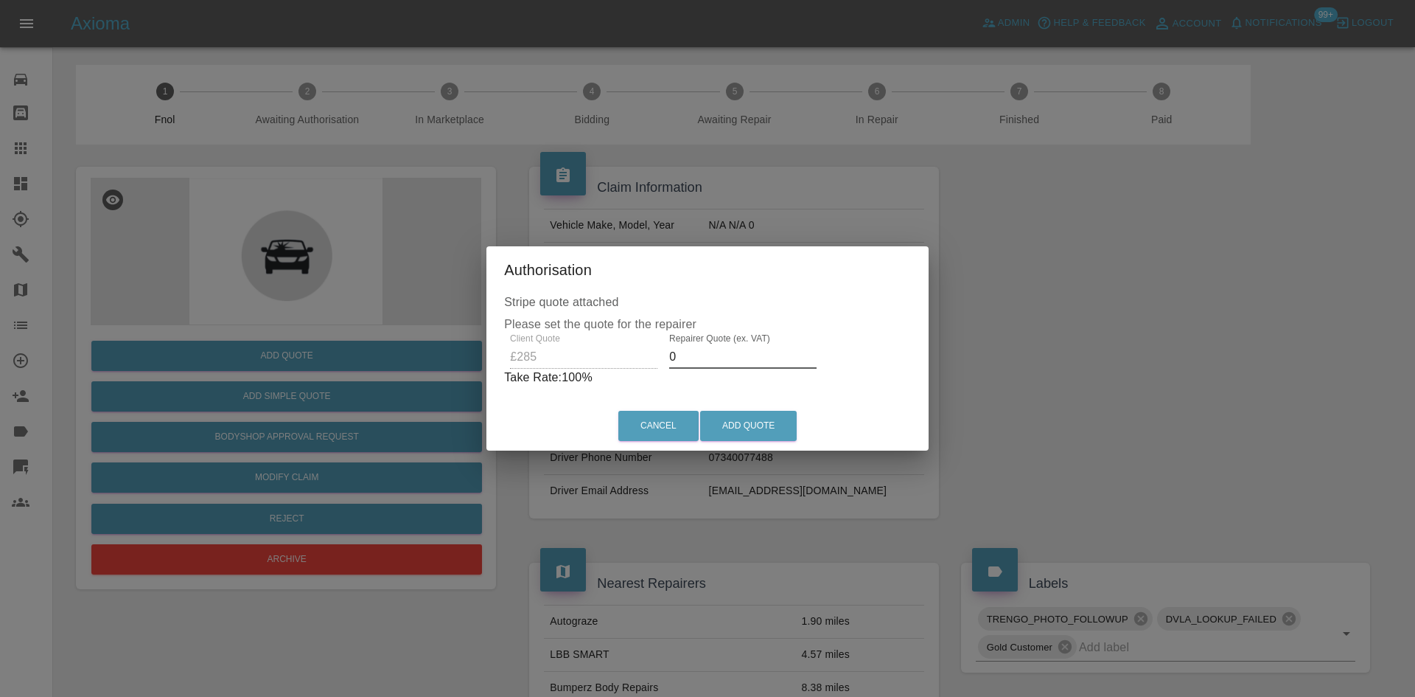
drag, startPoint x: 678, startPoint y: 363, endPoint x: 619, endPoint y: 372, distance: 59.6
click at [621, 373] on div "Client Quote £285 Repairer Quote (ex. VAT) 0 Take Rate: 100 %" at bounding box center [707, 359] width 407 height 53
type input "150"
click at [739, 416] on button "Add Quote" at bounding box center [748, 426] width 97 height 30
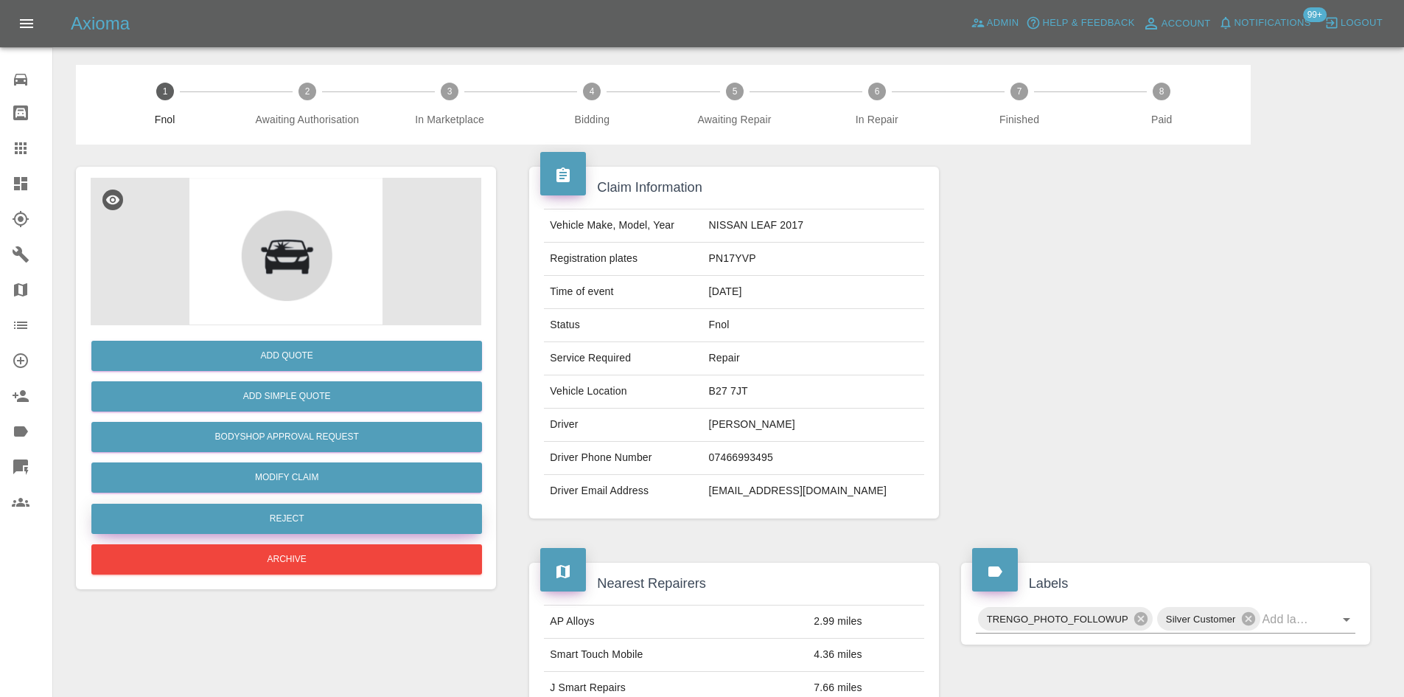
click at [284, 519] on button "Reject" at bounding box center [286, 518] width 391 height 30
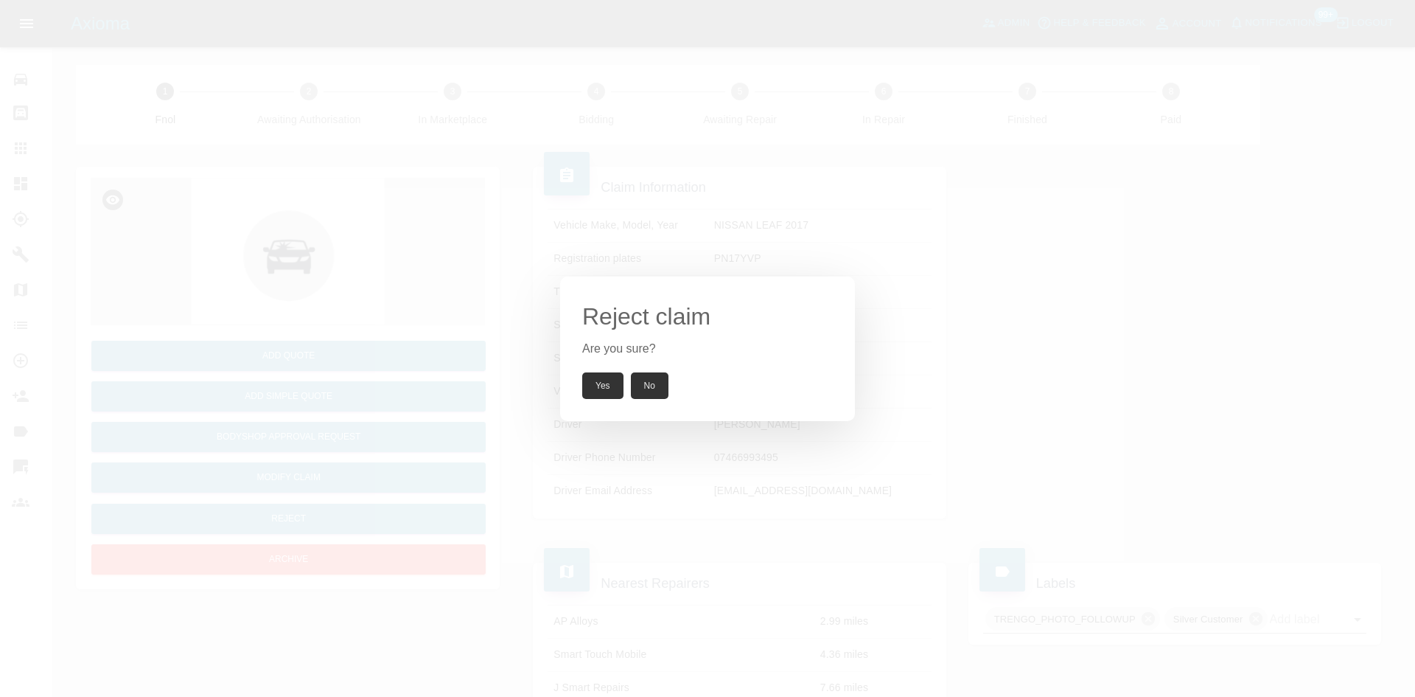
drag, startPoint x: 377, startPoint y: 399, endPoint x: 324, endPoint y: 444, distance: 69.6
click at [377, 399] on div "Reject claim Are you sure? Yes No" at bounding box center [707, 348] width 1415 height 697
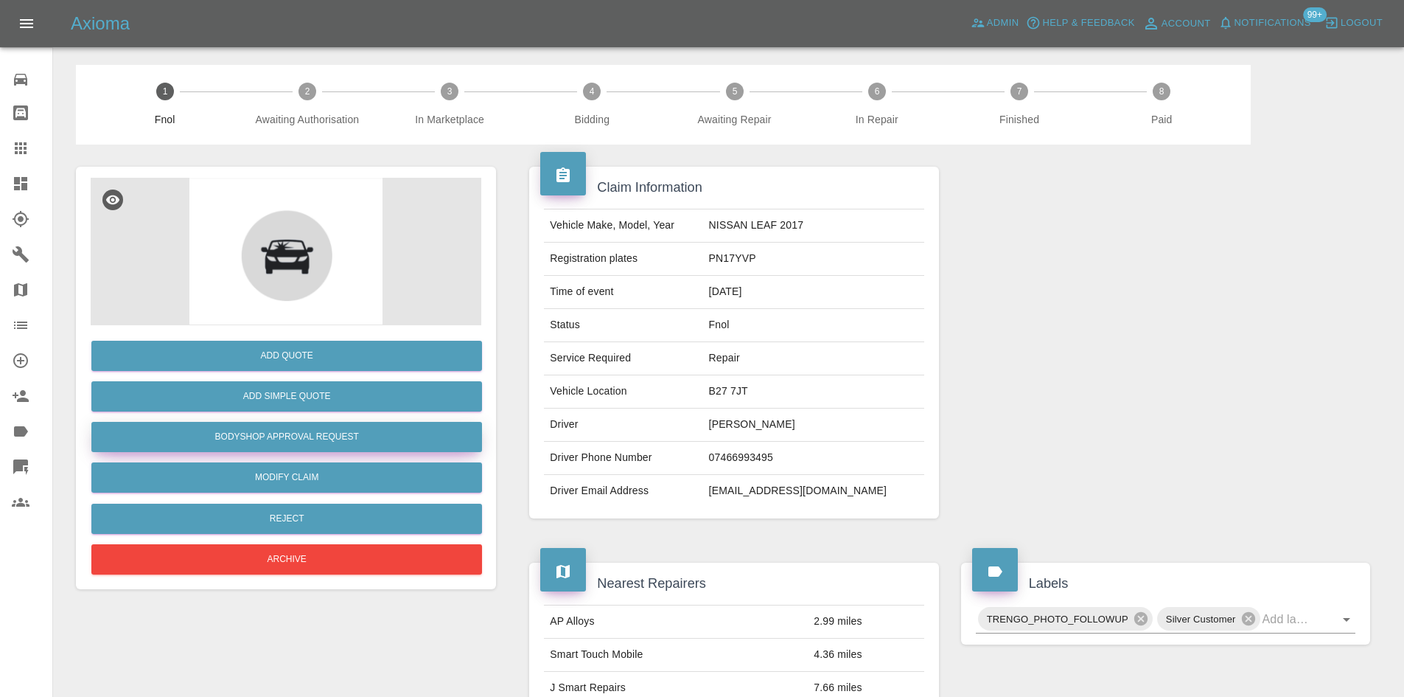
click at [310, 448] on button "Bodyshop Approval Request" at bounding box center [286, 437] width 391 height 30
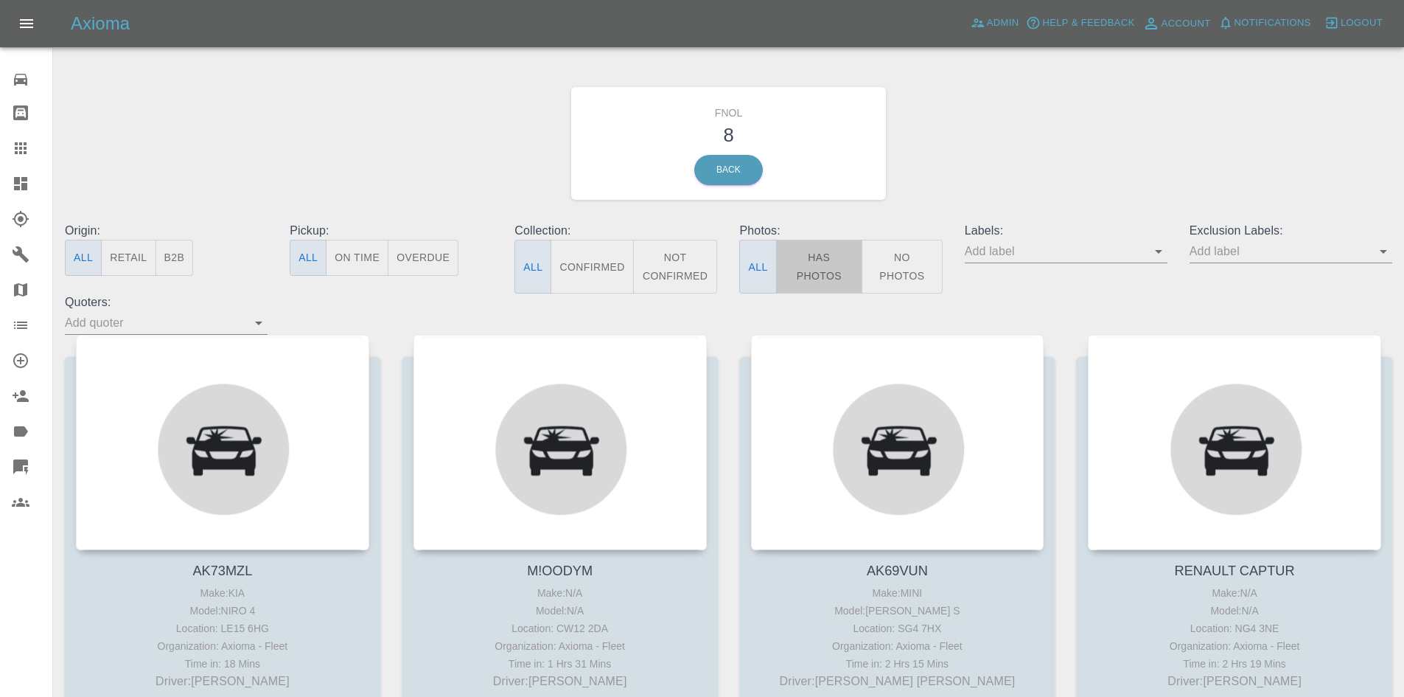
click at [837, 275] on button "Has Photos" at bounding box center [819, 267] width 87 height 54
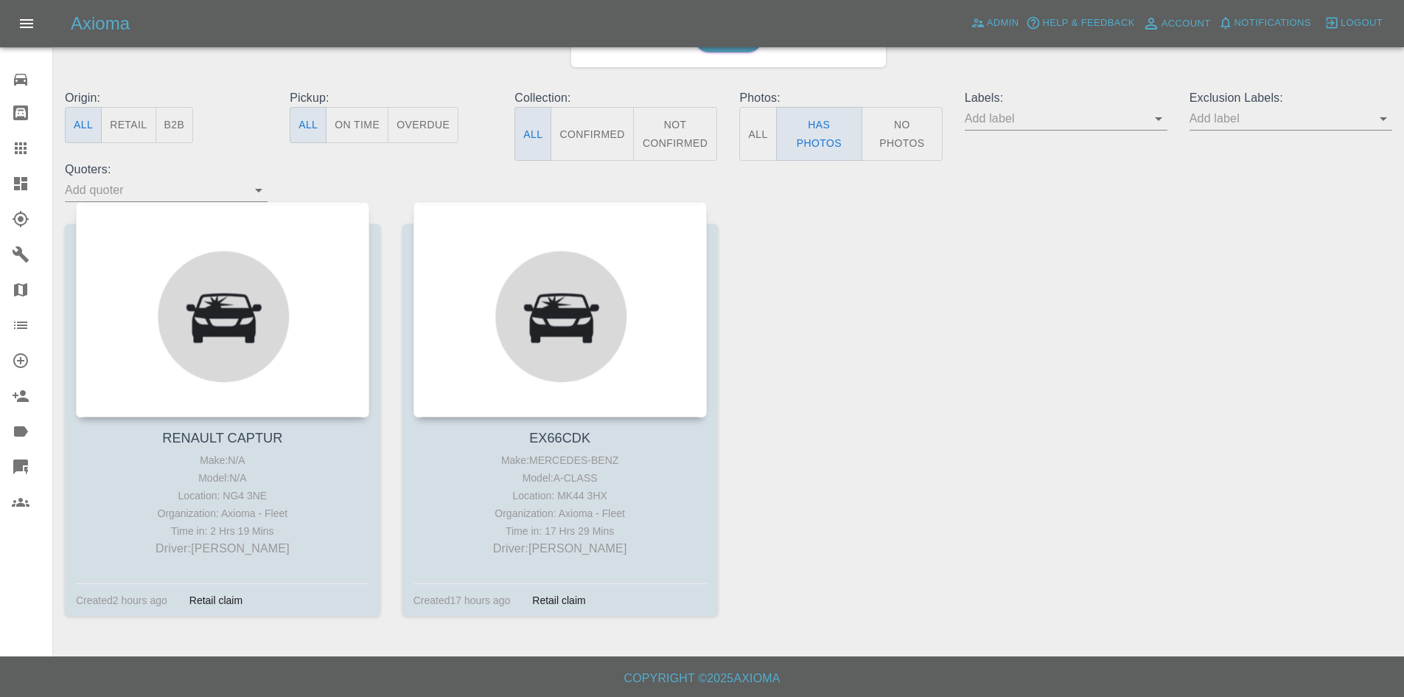
scroll to position [133, 0]
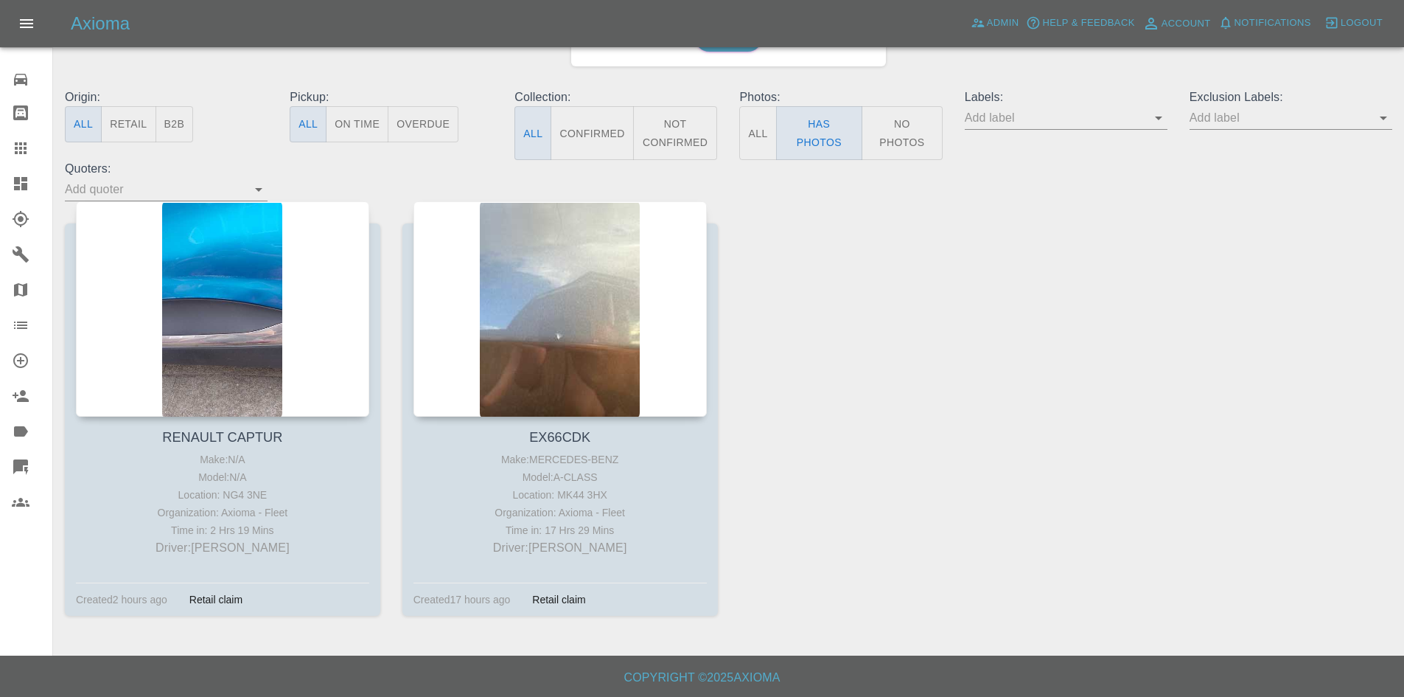
drag, startPoint x: 914, startPoint y: 117, endPoint x: 866, endPoint y: 184, distance: 82.4
click at [912, 119] on button "No Photos" at bounding box center [902, 133] width 81 height 54
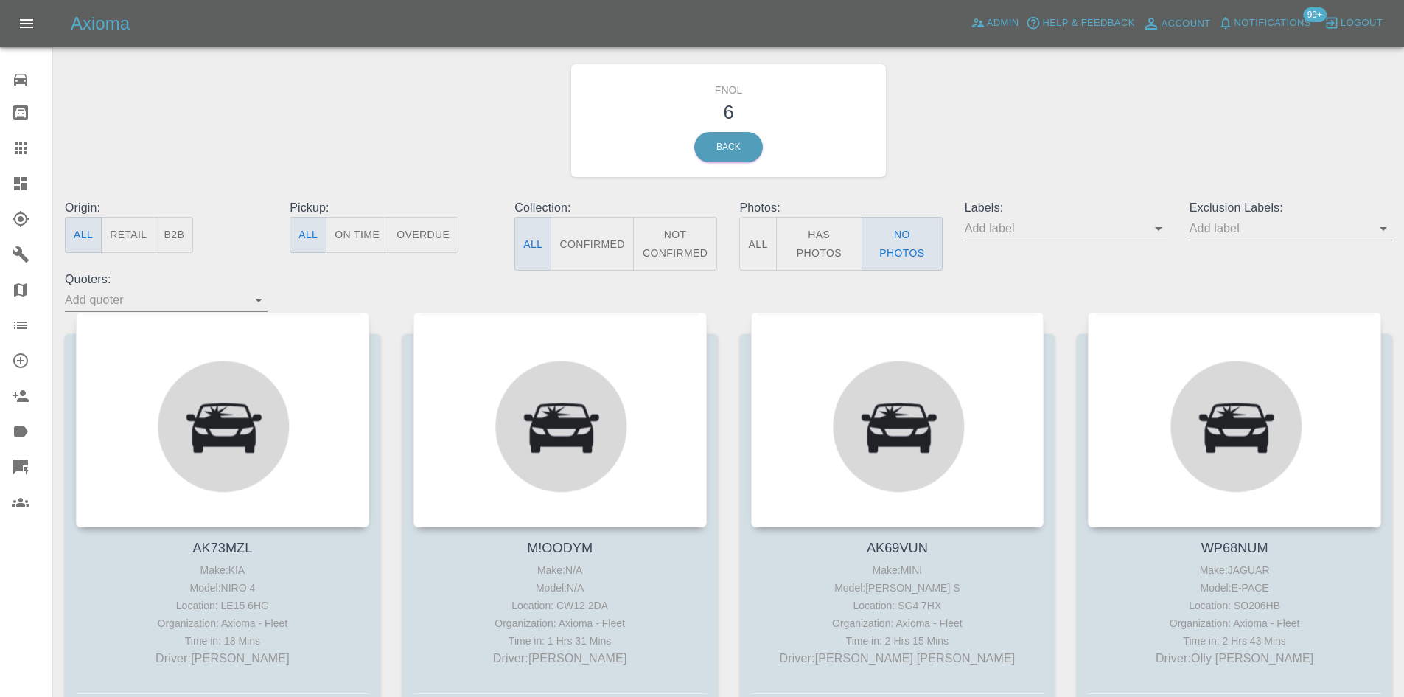
scroll to position [0, 0]
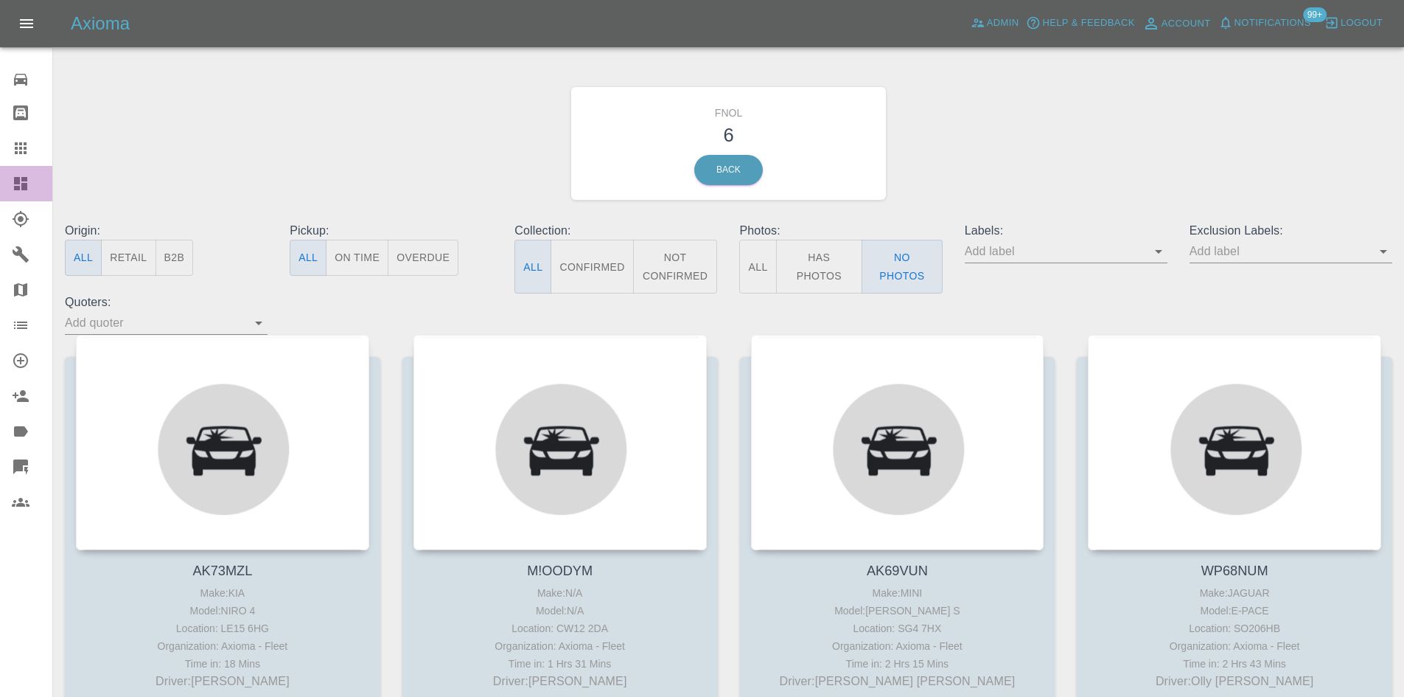
drag, startPoint x: 22, startPoint y: 182, endPoint x: 397, endPoint y: 229, distance: 378.1
click at [22, 182] on icon at bounding box center [21, 184] width 18 height 18
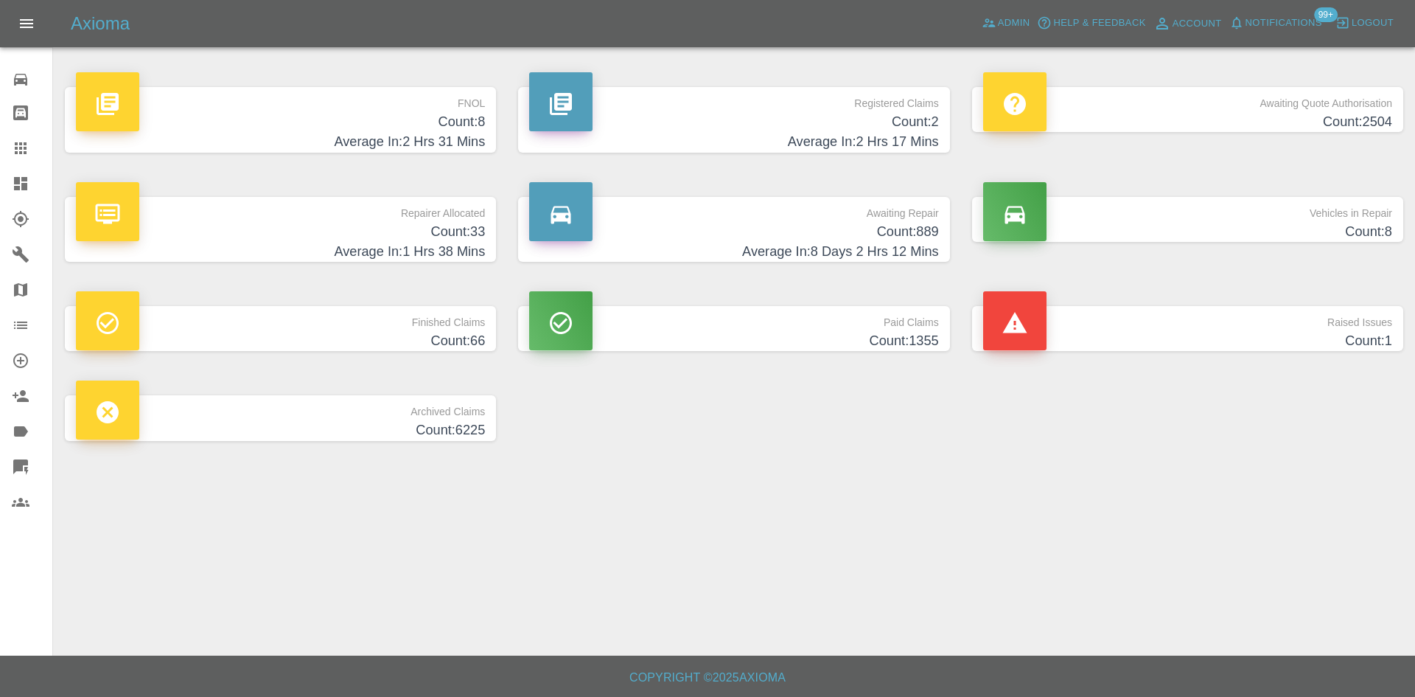
click at [409, 133] on h4 "Average In: 2 Hrs 31 Mins" at bounding box center [280, 142] width 409 height 20
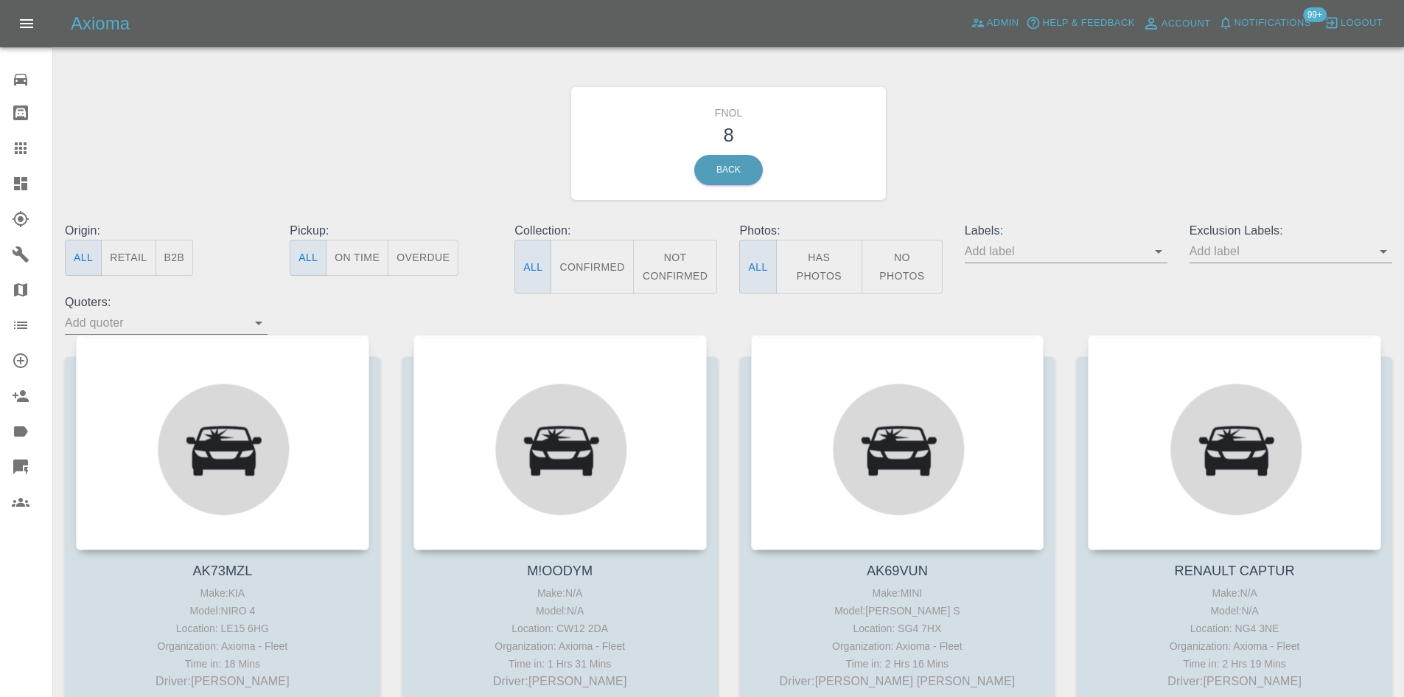
click at [805, 264] on button "Has Photos" at bounding box center [819, 267] width 87 height 54
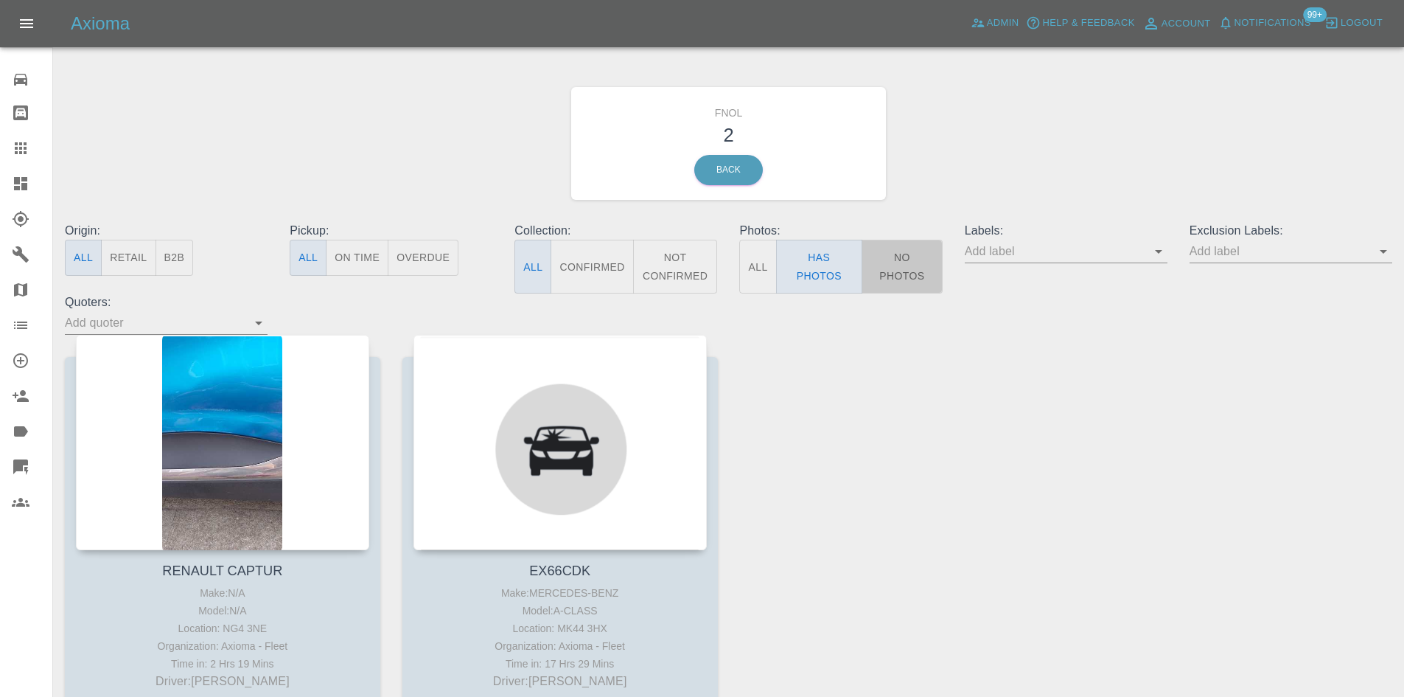
click at [877, 270] on button "No Photos" at bounding box center [902, 267] width 81 height 54
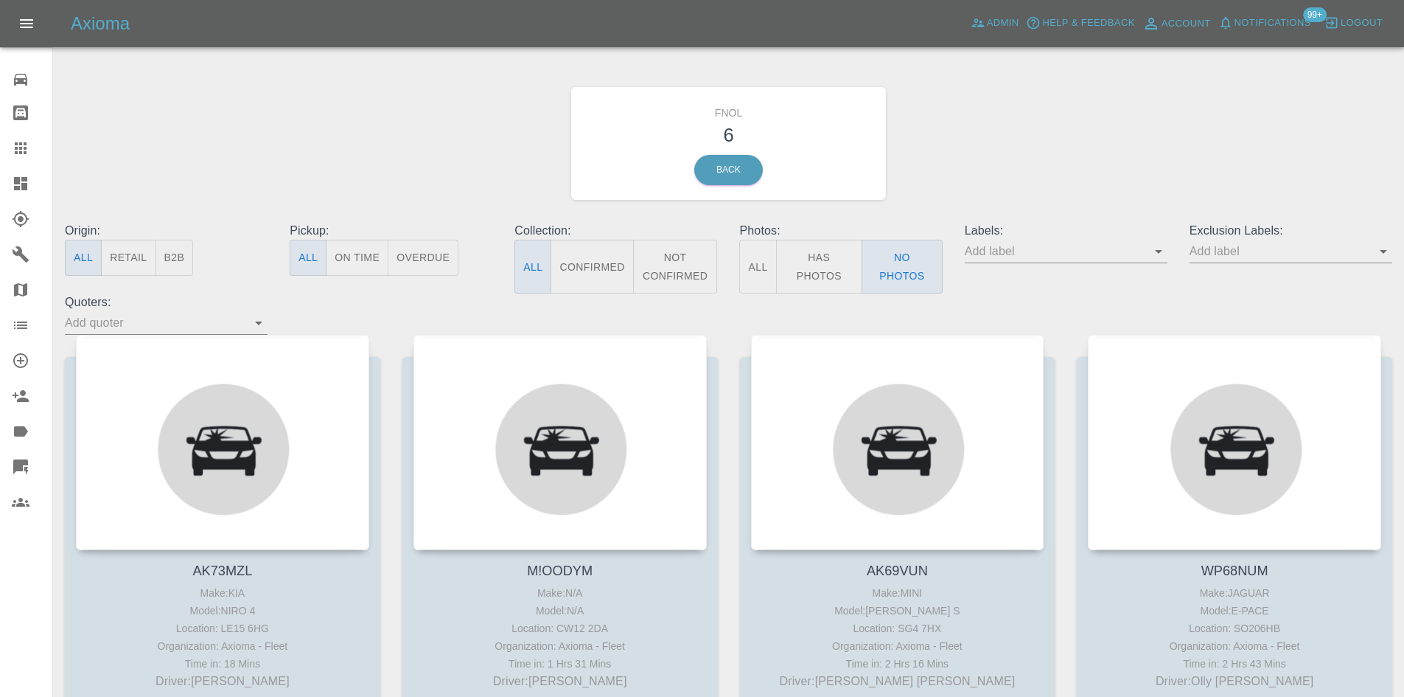
click at [850, 271] on button "Has Photos" at bounding box center [819, 267] width 87 height 54
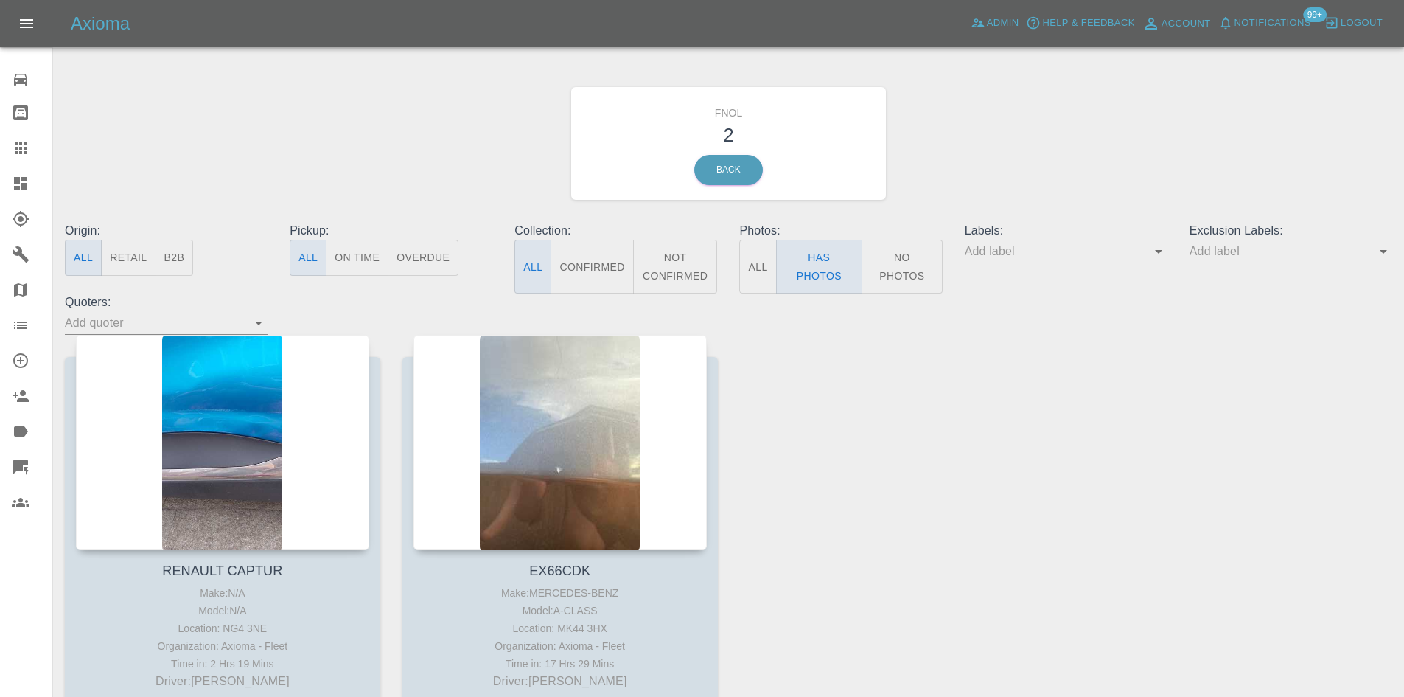
click at [29, 193] on link "Dashboard" at bounding box center [26, 183] width 52 height 35
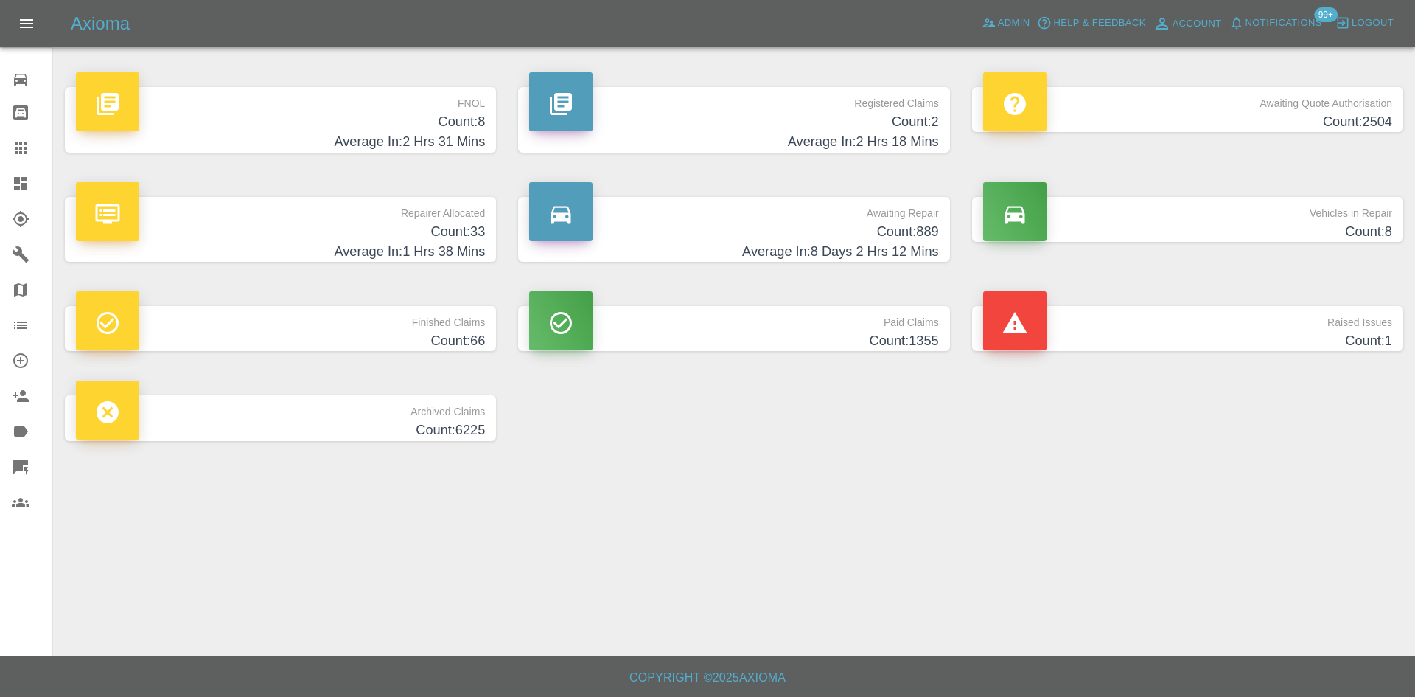
click at [437, 137] on h4 "Average In: 2 Hrs 31 Mins" at bounding box center [280, 142] width 409 height 20
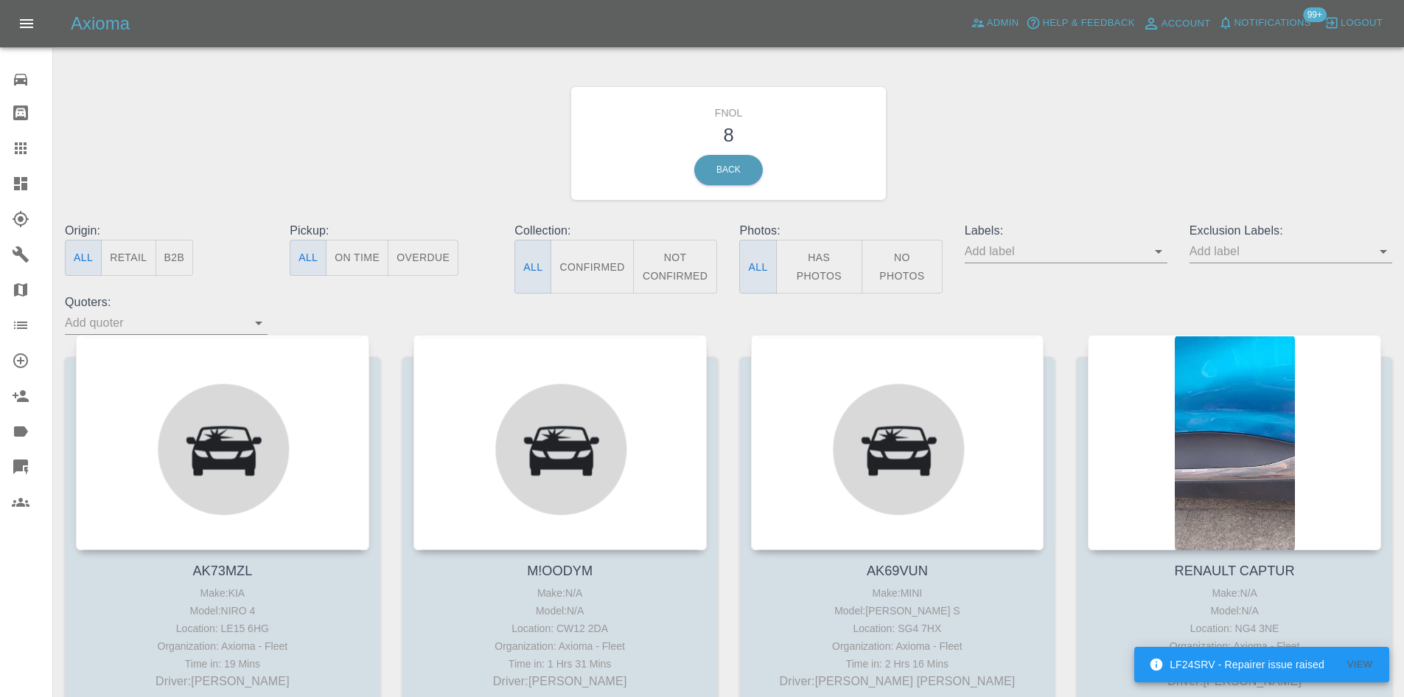
click at [9, 181] on link "Dashboard" at bounding box center [26, 183] width 52 height 35
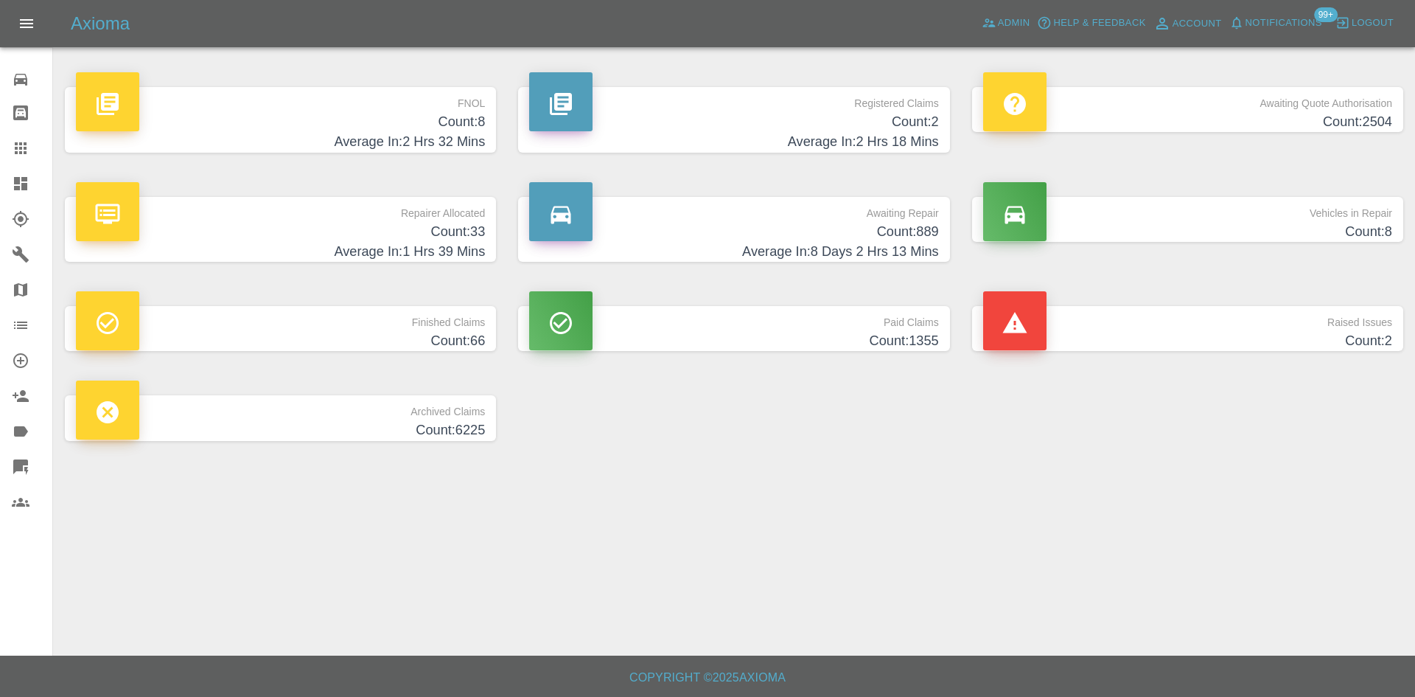
click at [932, 525] on main "FNOL Count: 8 Average In: 2 Hrs 32 Mins Registered Claims Count: 2 Average In: …" at bounding box center [707, 327] width 1415 height 655
drag, startPoint x: 415, startPoint y: 115, endPoint x: 402, endPoint y: 130, distance: 19.9
click at [413, 116] on h4 "Count: 8" at bounding box center [280, 122] width 409 height 20
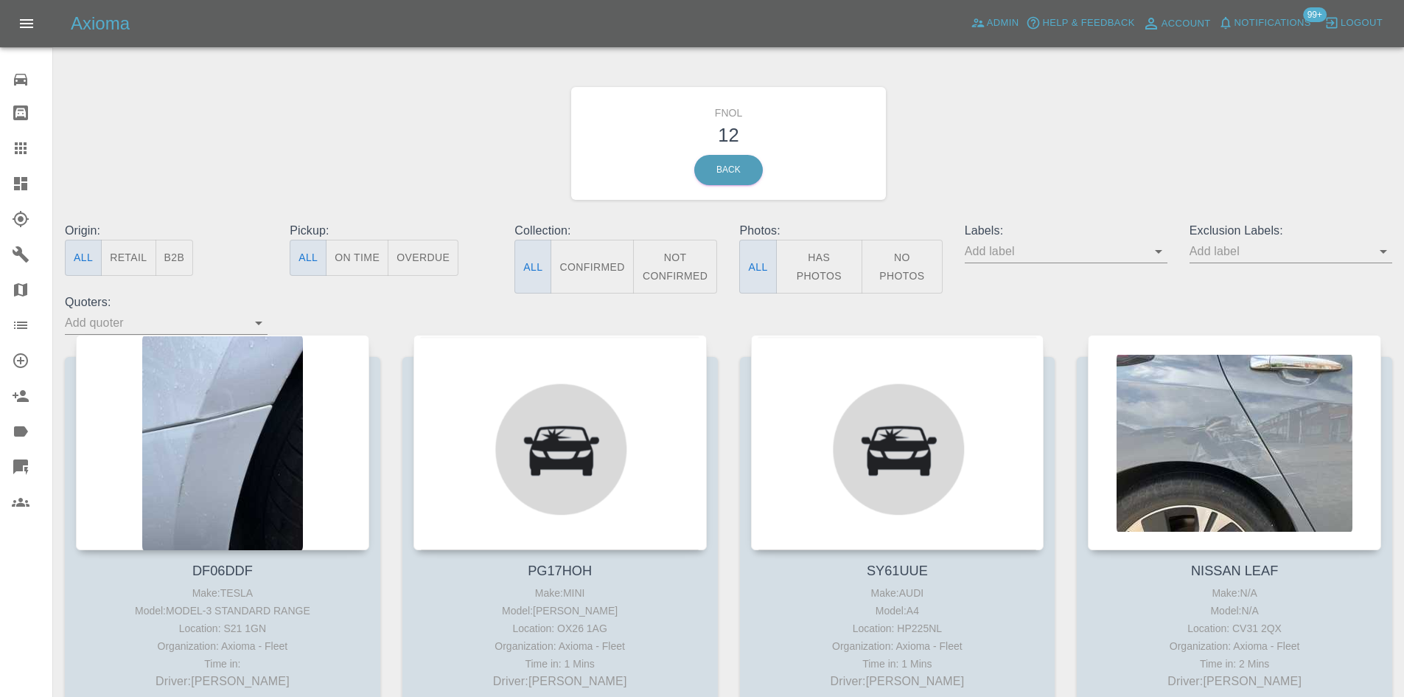
click at [818, 265] on button "Has Photos" at bounding box center [819, 267] width 87 height 54
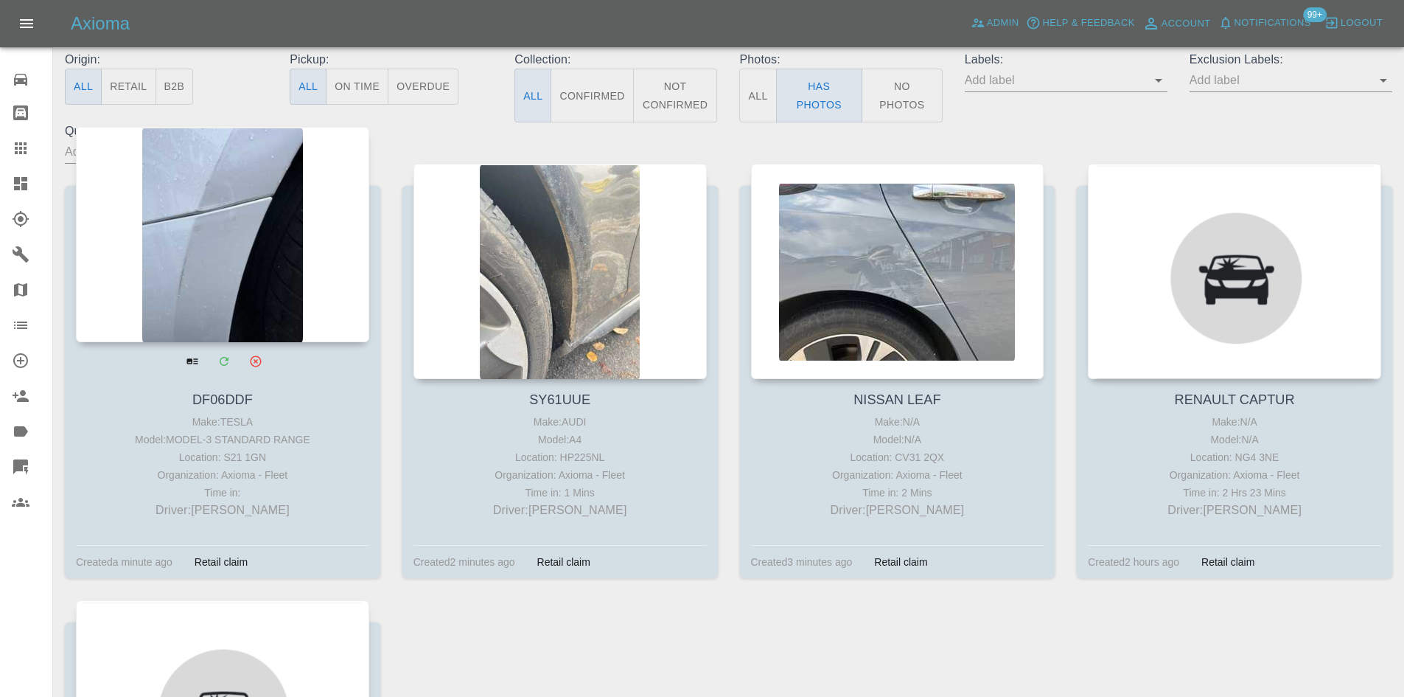
scroll to position [221, 0]
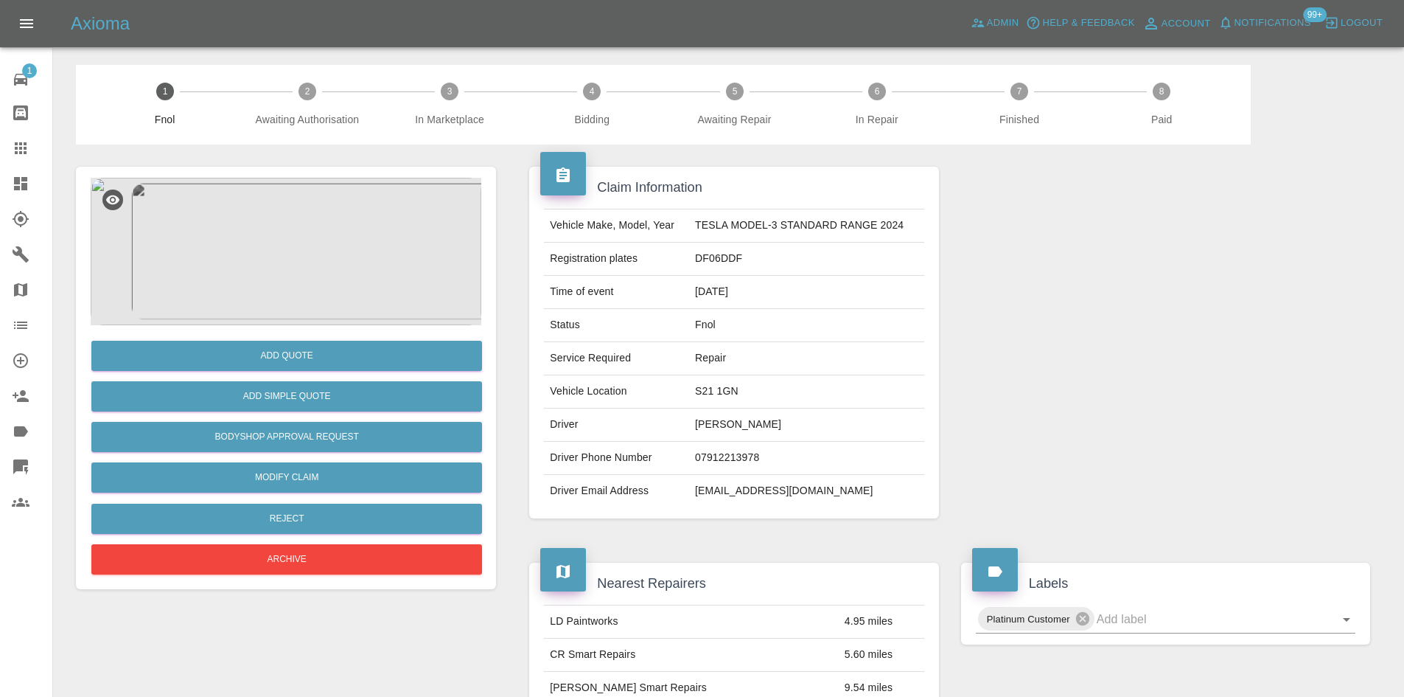
click at [307, 234] on img at bounding box center [286, 251] width 391 height 147
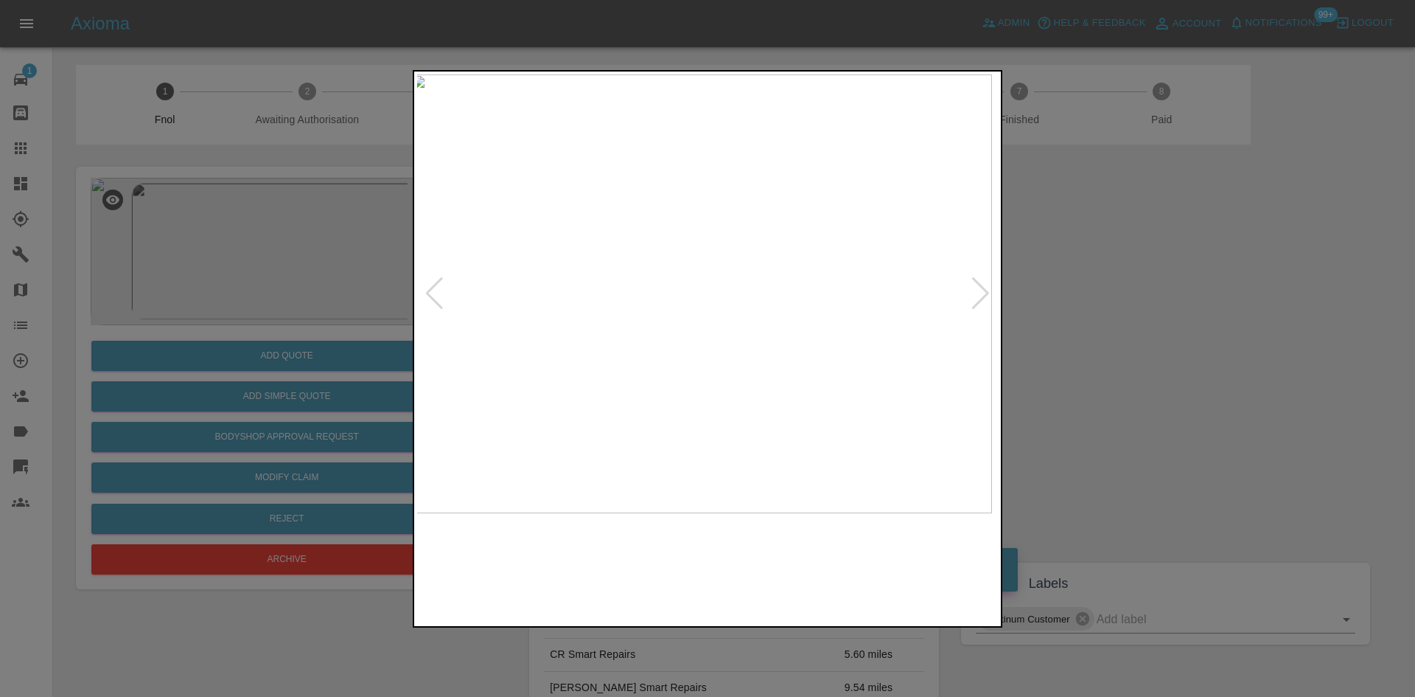
click at [622, 288] on img at bounding box center [701, 293] width 581 height 439
click at [506, 298] on img at bounding box center [707, 293] width 581 height 439
click at [657, 334] on img at bounding box center [707, 293] width 581 height 439
click at [685, 325] on img at bounding box center [707, 293] width 581 height 439
click at [660, 219] on img at bounding box center [707, 293] width 581 height 439
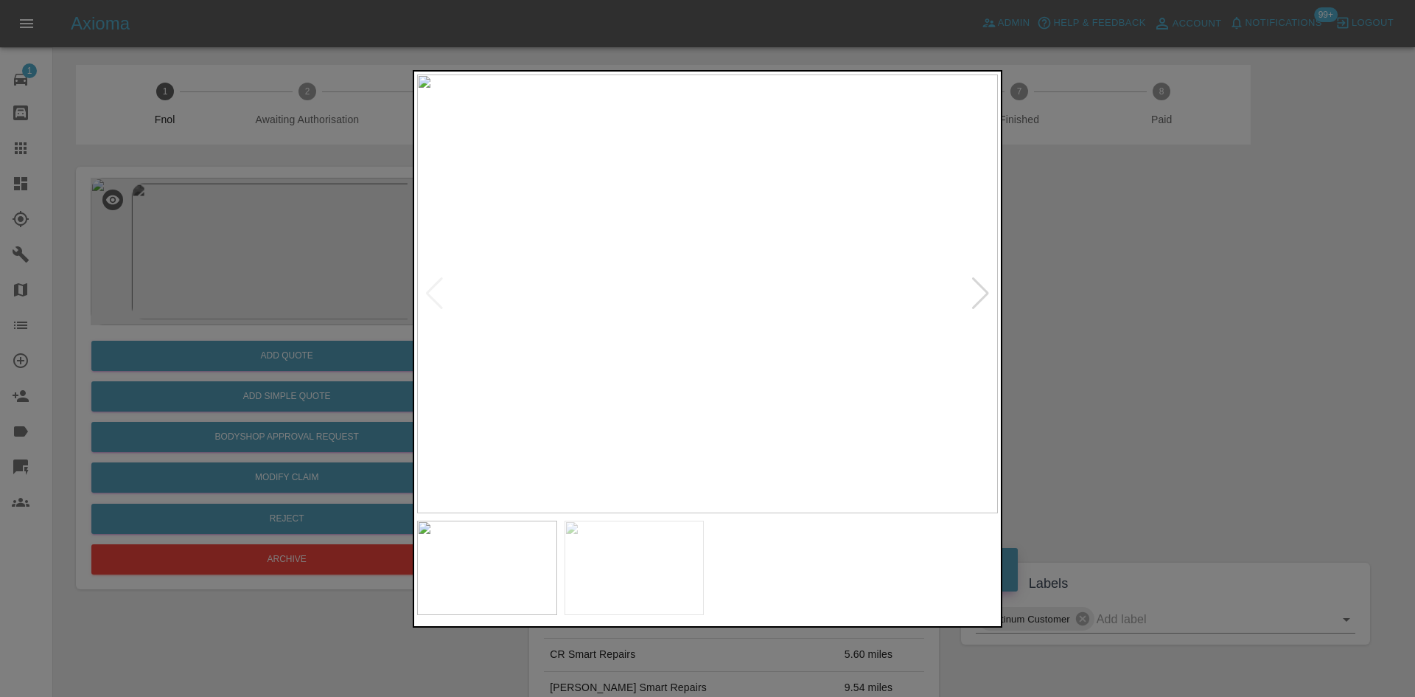
click at [660, 219] on img at bounding box center [707, 293] width 581 height 439
click at [657, 318] on img at bounding box center [851, 516] width 1742 height 1316
click at [284, 282] on div at bounding box center [707, 348] width 1415 height 697
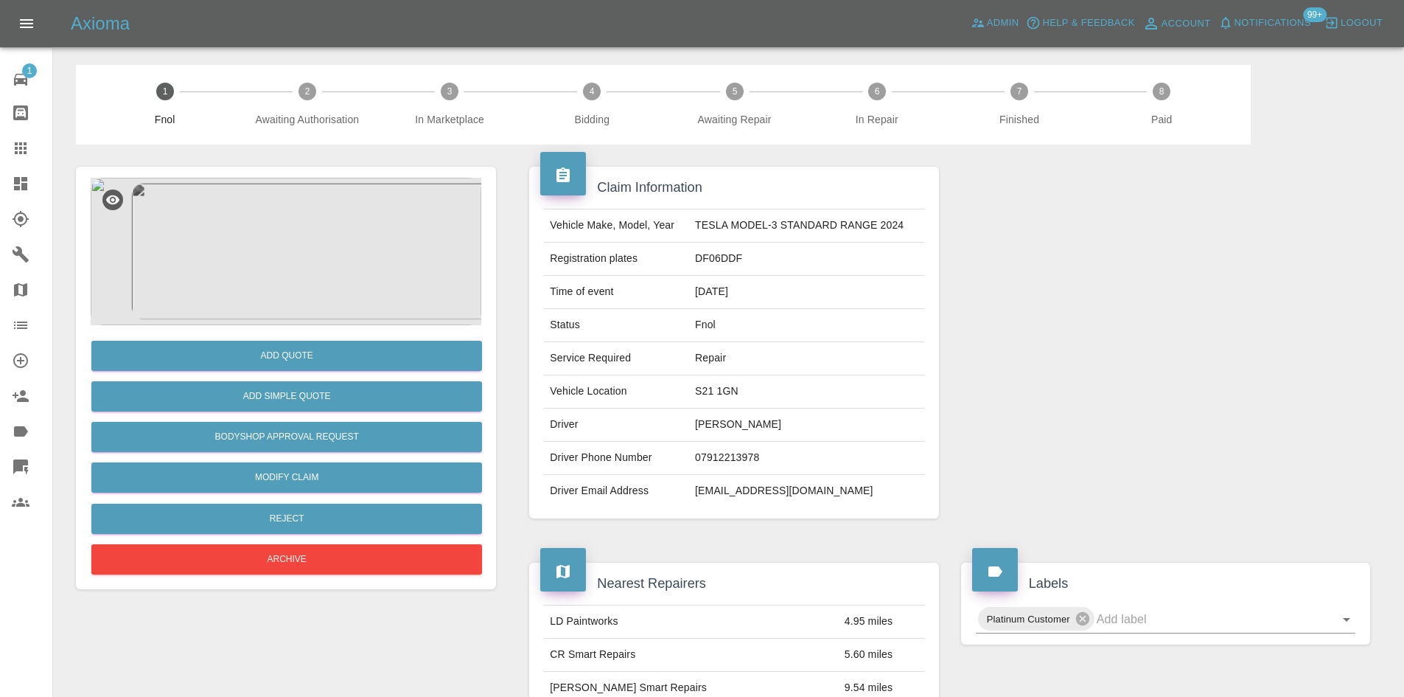
click at [286, 256] on img at bounding box center [286, 251] width 391 height 147
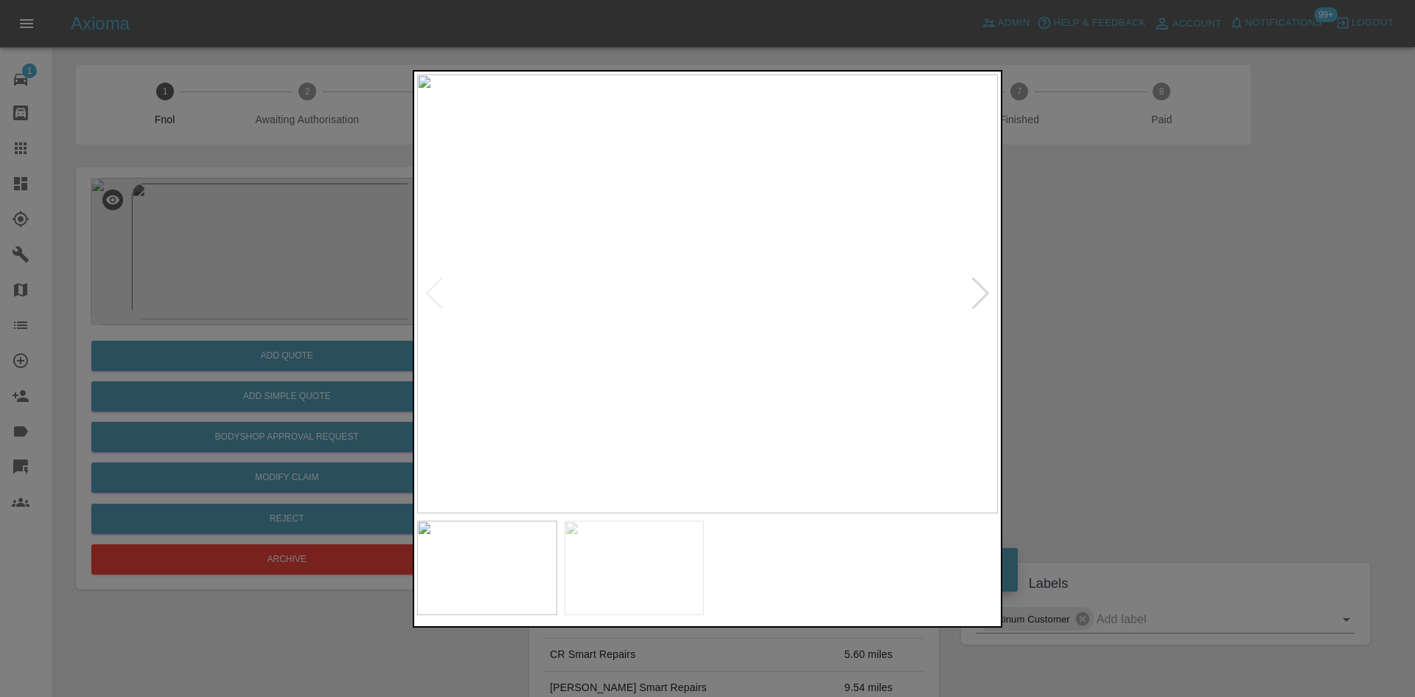
drag, startPoint x: 160, startPoint y: 209, endPoint x: 143, endPoint y: 4, distance: 206.3
click at [160, 209] on div at bounding box center [707, 348] width 1415 height 697
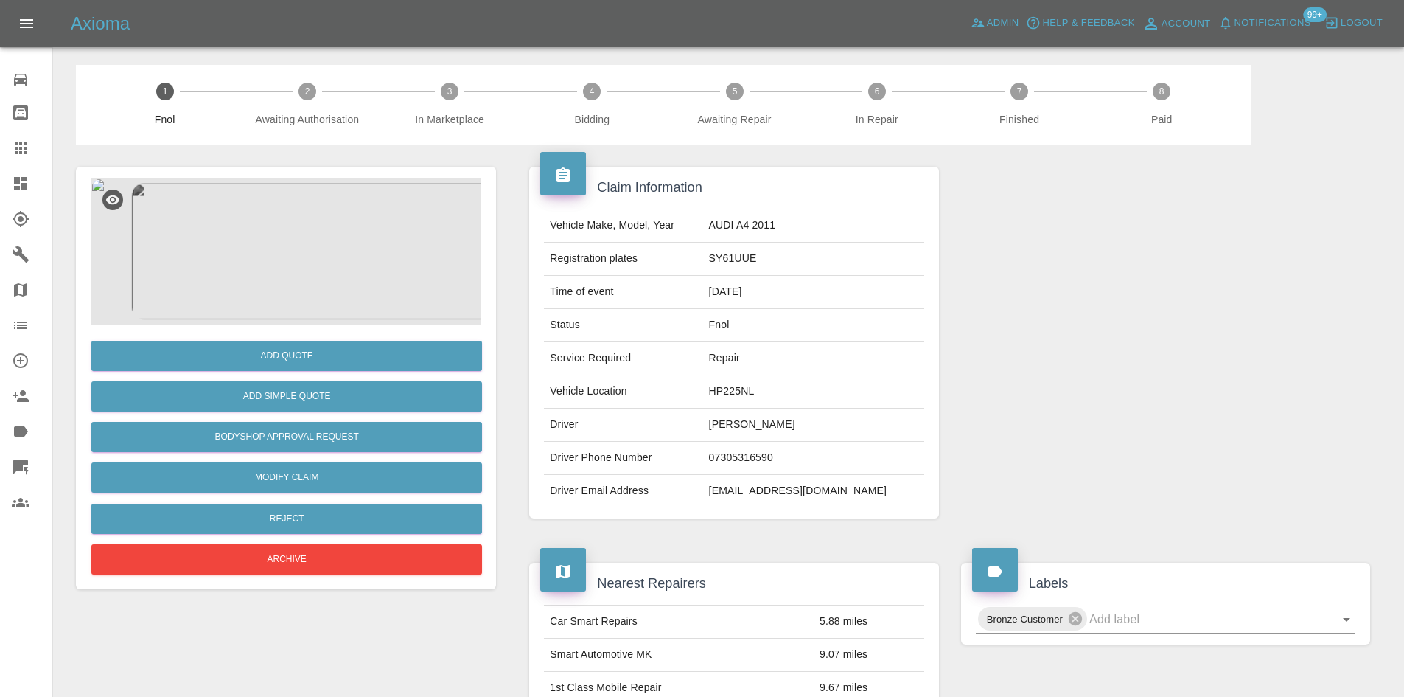
click at [325, 275] on img at bounding box center [286, 251] width 391 height 147
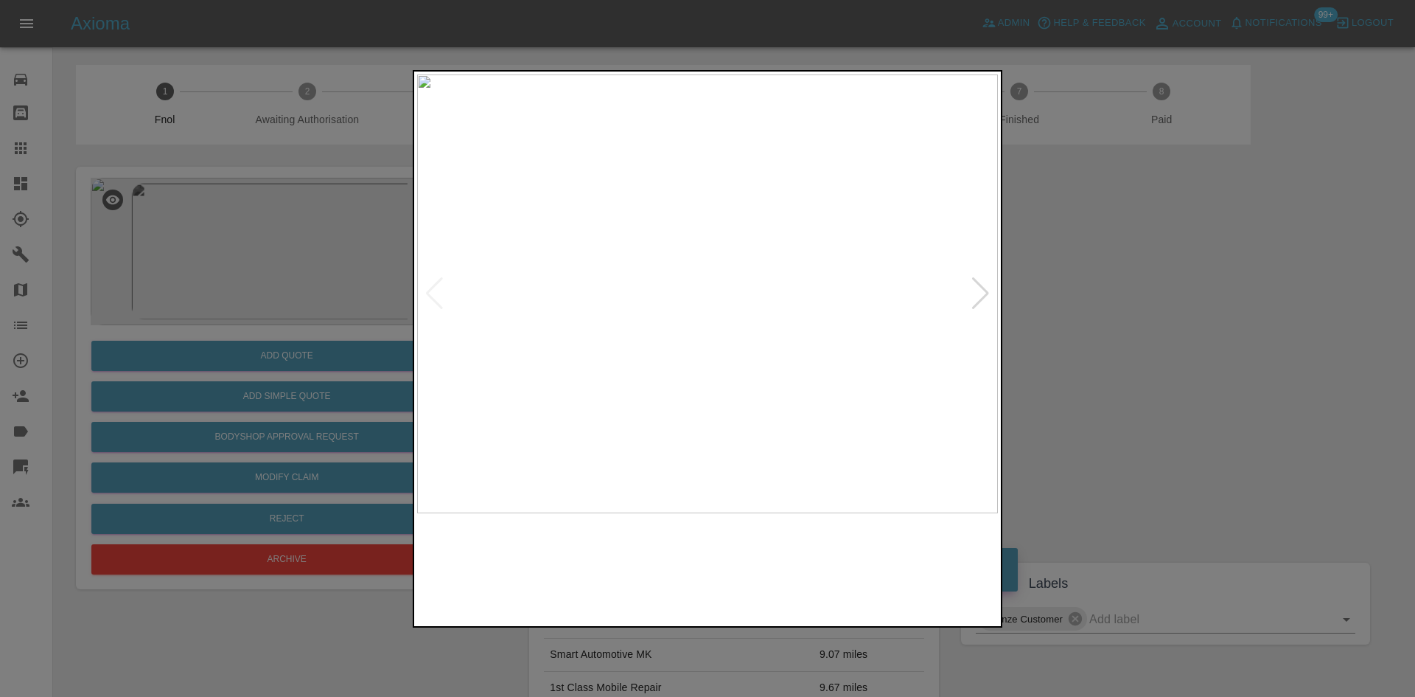
click at [621, 298] on img at bounding box center [707, 293] width 581 height 439
click at [462, 313] on img at bounding box center [707, 293] width 581 height 439
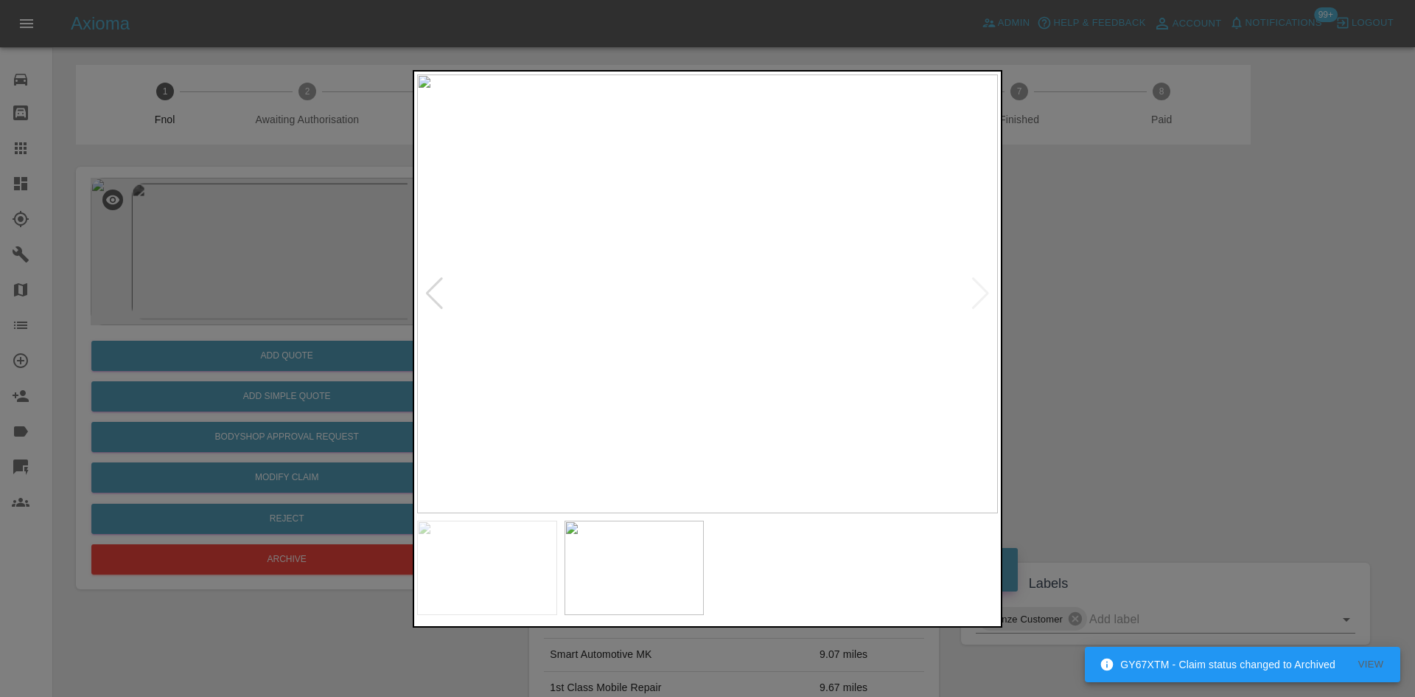
click at [764, 348] on img at bounding box center [707, 293] width 581 height 439
click at [576, 307] on img at bounding box center [707, 293] width 581 height 439
drag, startPoint x: 184, startPoint y: 302, endPoint x: 198, endPoint y: 378, distance: 77.1
click at [184, 304] on div at bounding box center [707, 348] width 1415 height 697
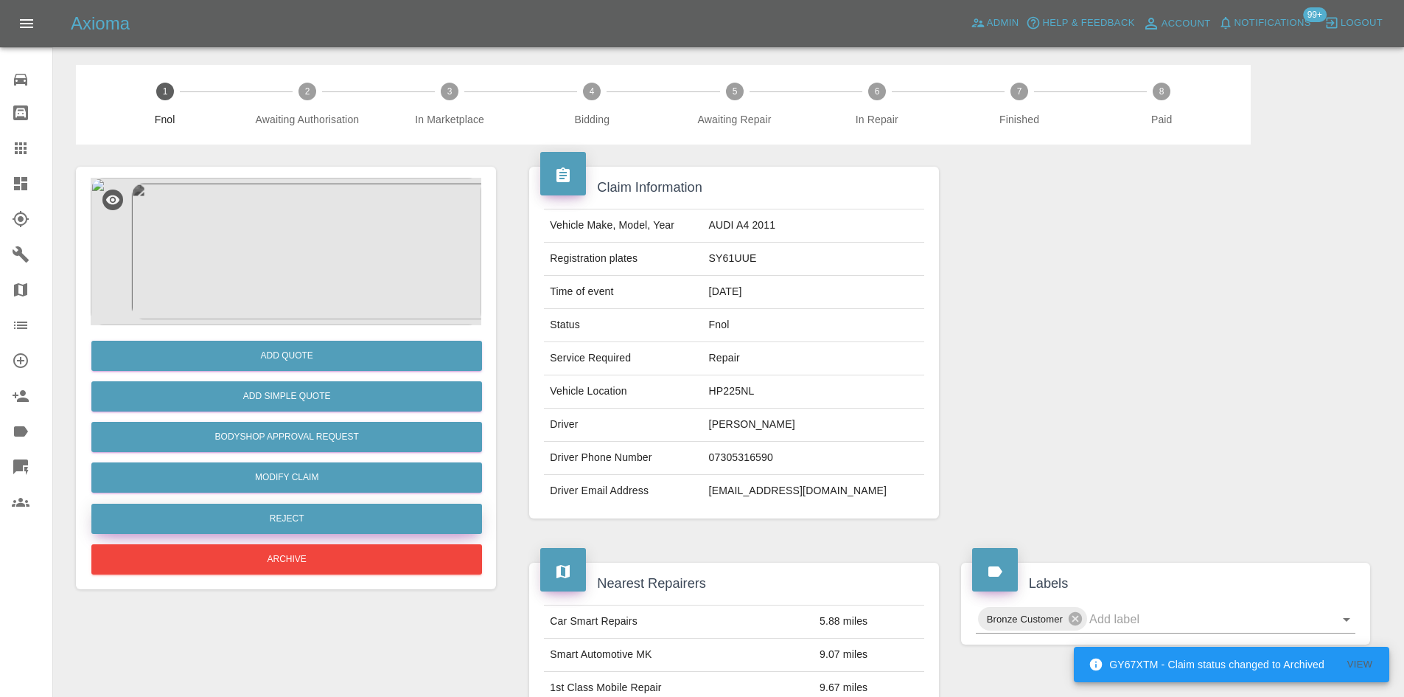
click at [293, 515] on button "Reject" at bounding box center [286, 518] width 391 height 30
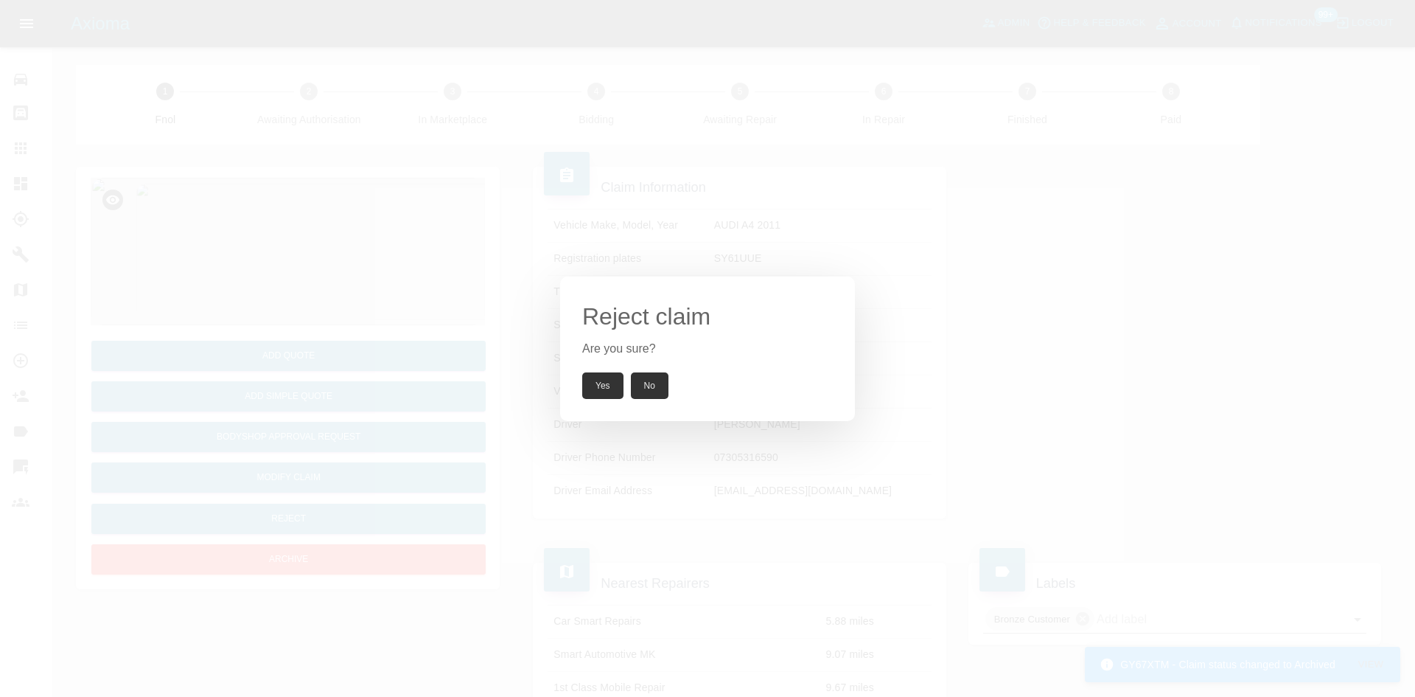
click at [605, 390] on button "Yes" at bounding box center [602, 385] width 41 height 27
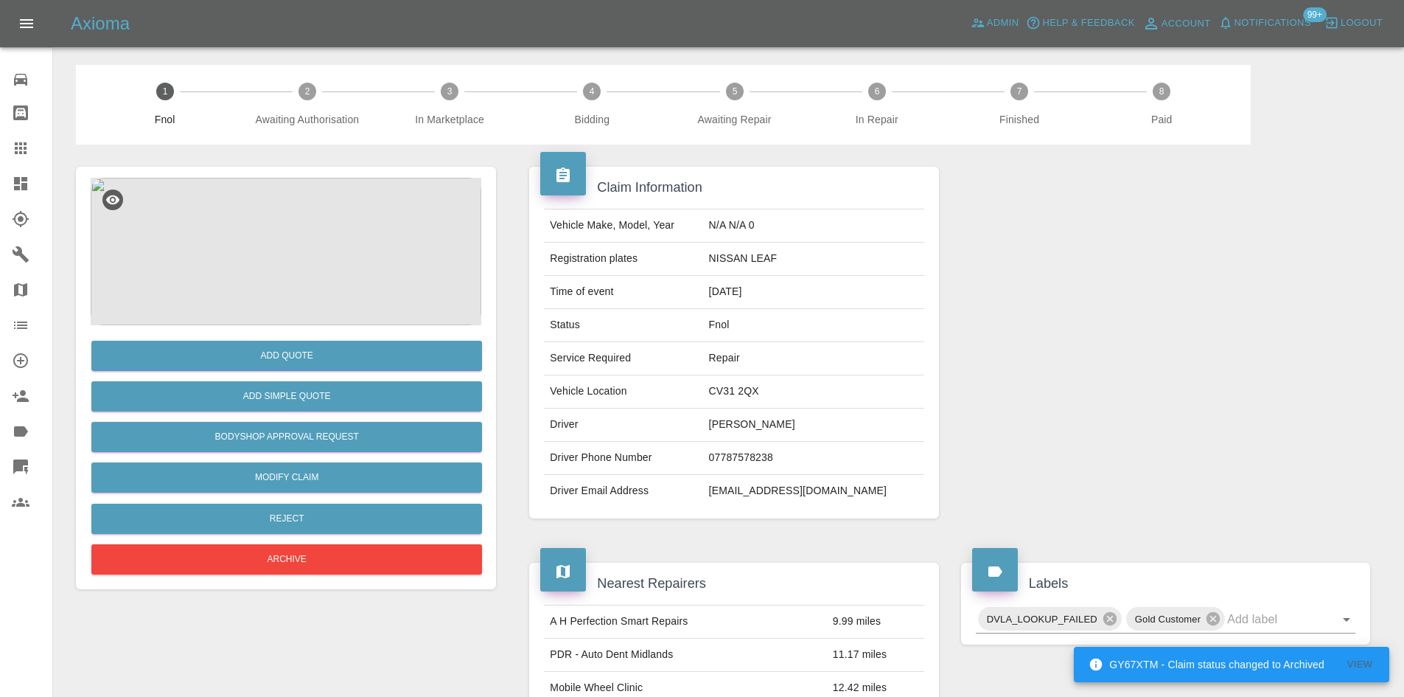
click at [304, 266] on img at bounding box center [286, 251] width 391 height 147
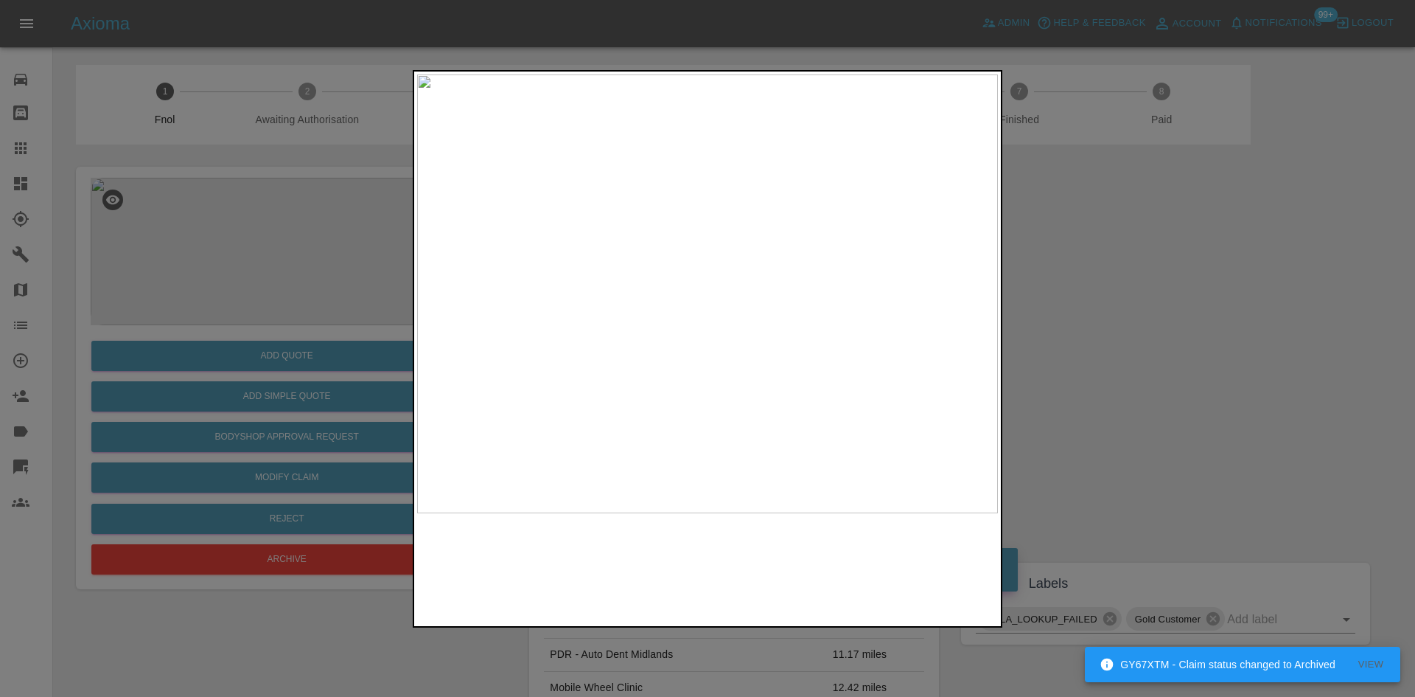
click at [660, 318] on img at bounding box center [707, 293] width 581 height 439
click at [200, 253] on div at bounding box center [707, 348] width 1415 height 697
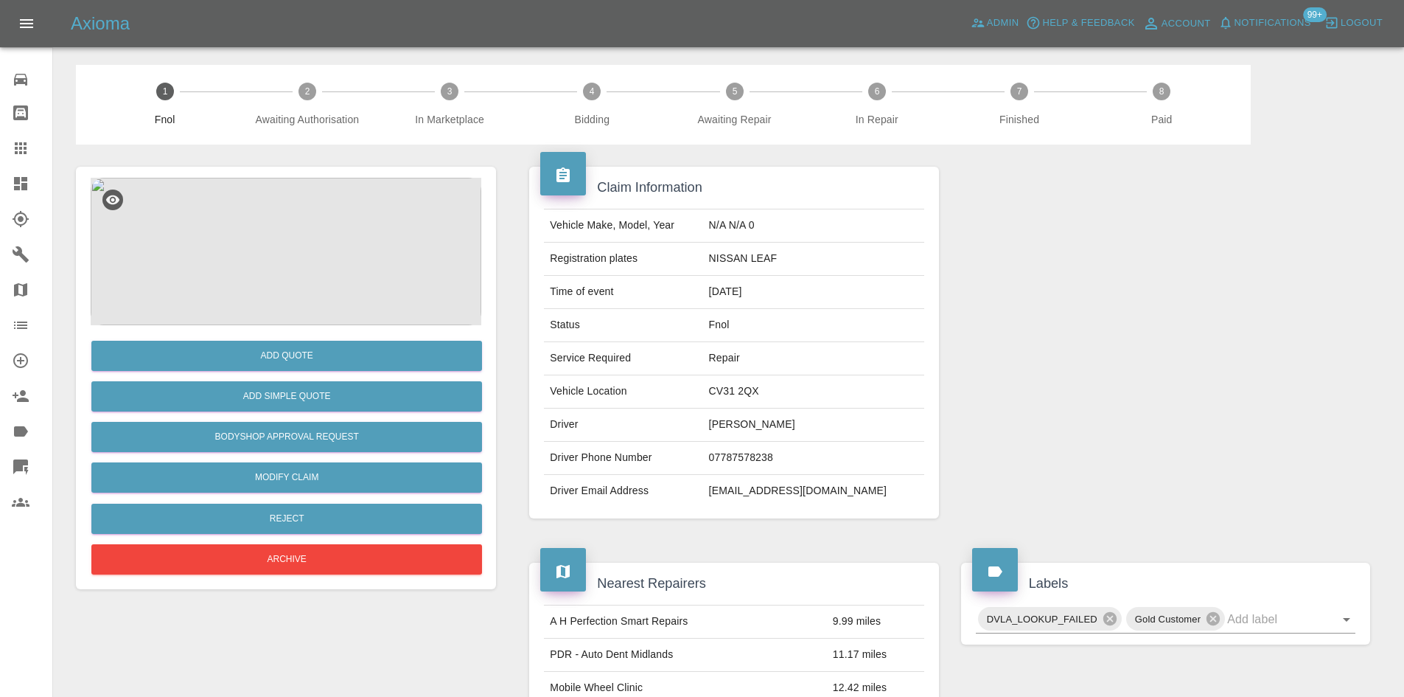
click at [329, 221] on img at bounding box center [286, 251] width 391 height 147
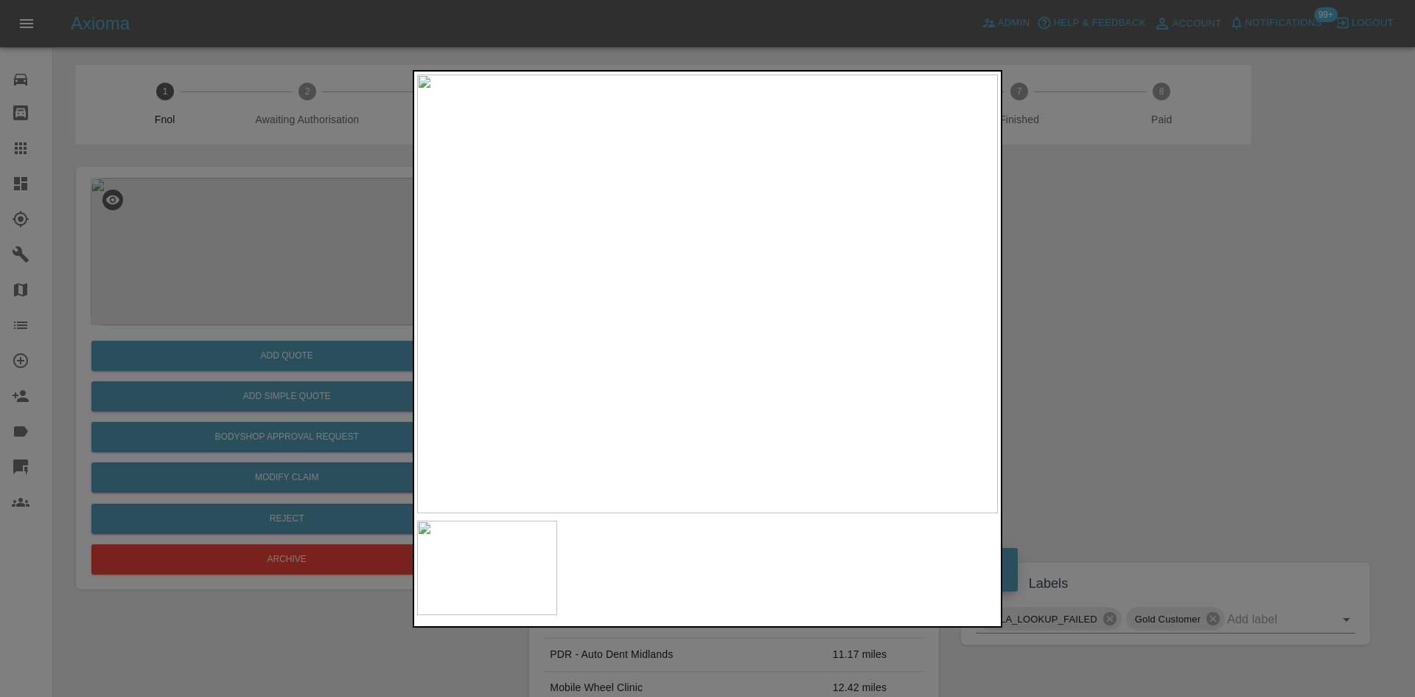
click at [552, 303] on img at bounding box center [707, 293] width 581 height 439
click at [732, 290] on img at bounding box center [707, 293] width 581 height 439
click at [731, 290] on img at bounding box center [634, 304] width 1742 height 1316
click at [730, 290] on img at bounding box center [634, 304] width 1742 height 1316
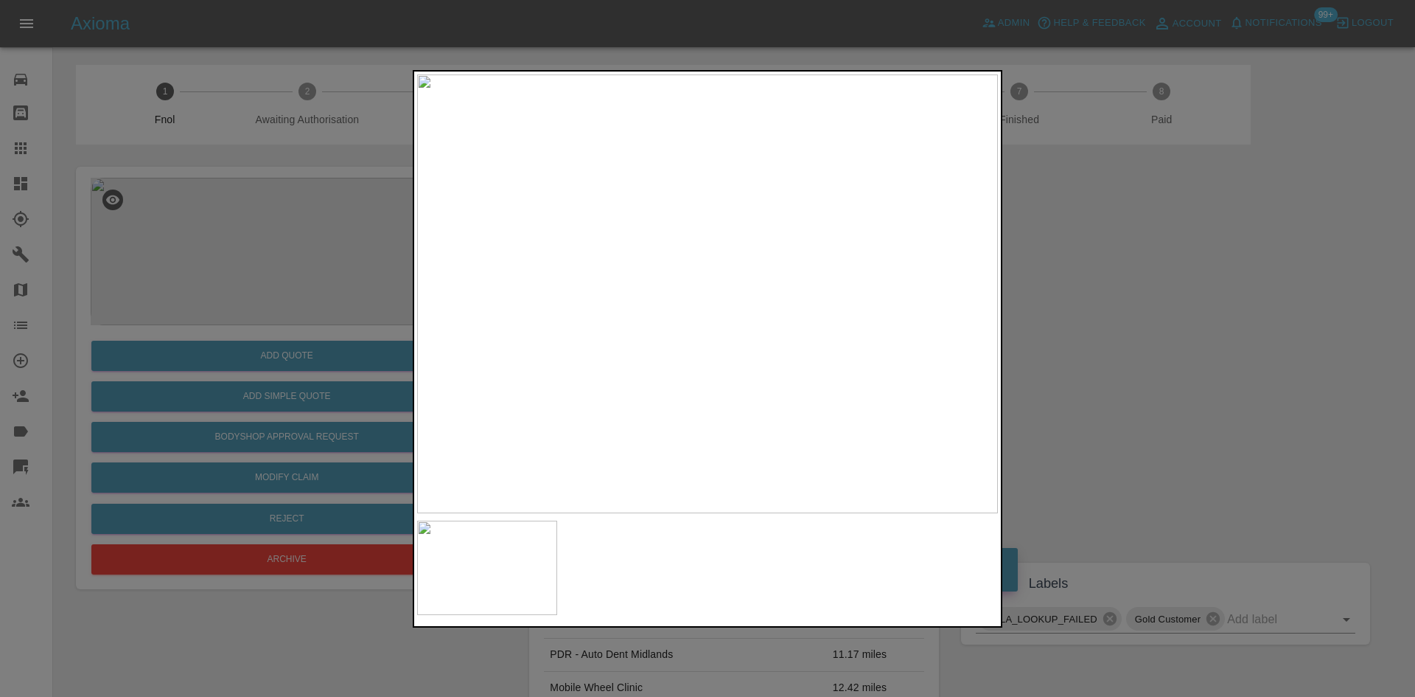
click at [550, 400] on img at bounding box center [707, 293] width 581 height 439
click at [260, 374] on div at bounding box center [707, 348] width 1415 height 697
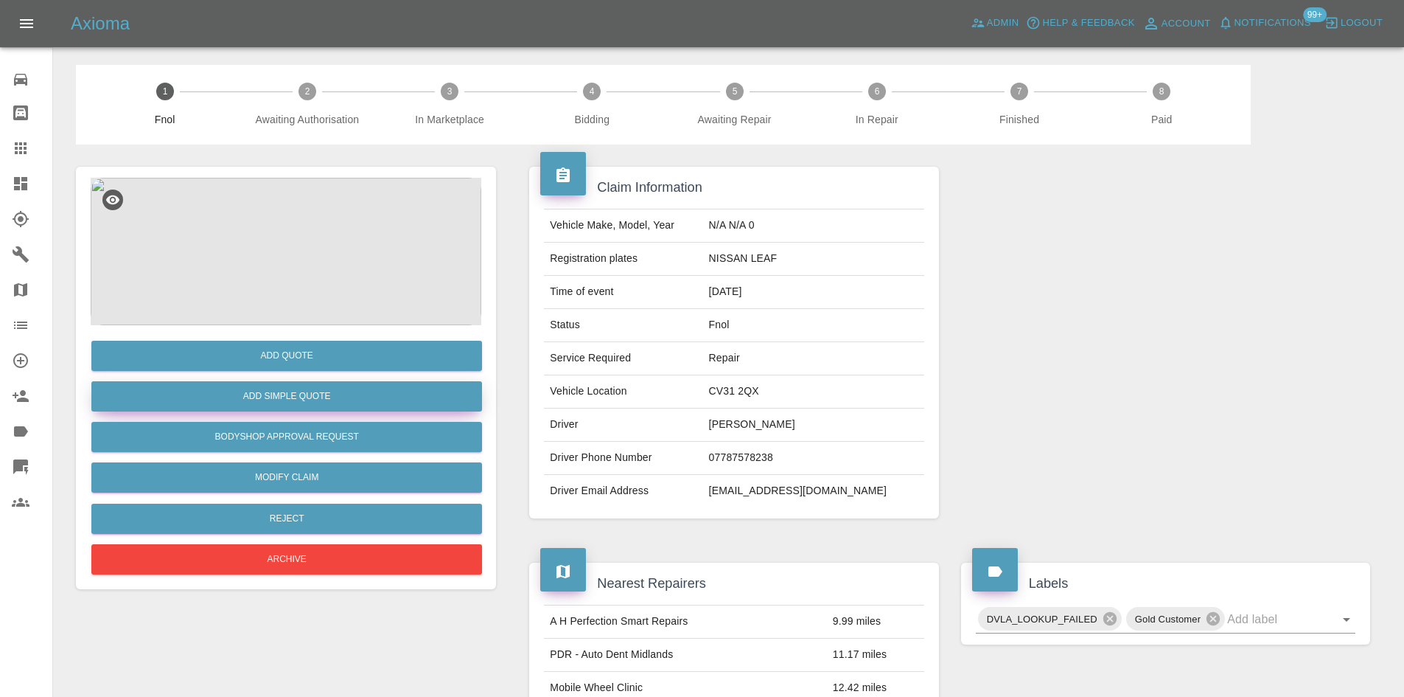
click at [266, 387] on button "Add Simple Quote" at bounding box center [286, 396] width 391 height 30
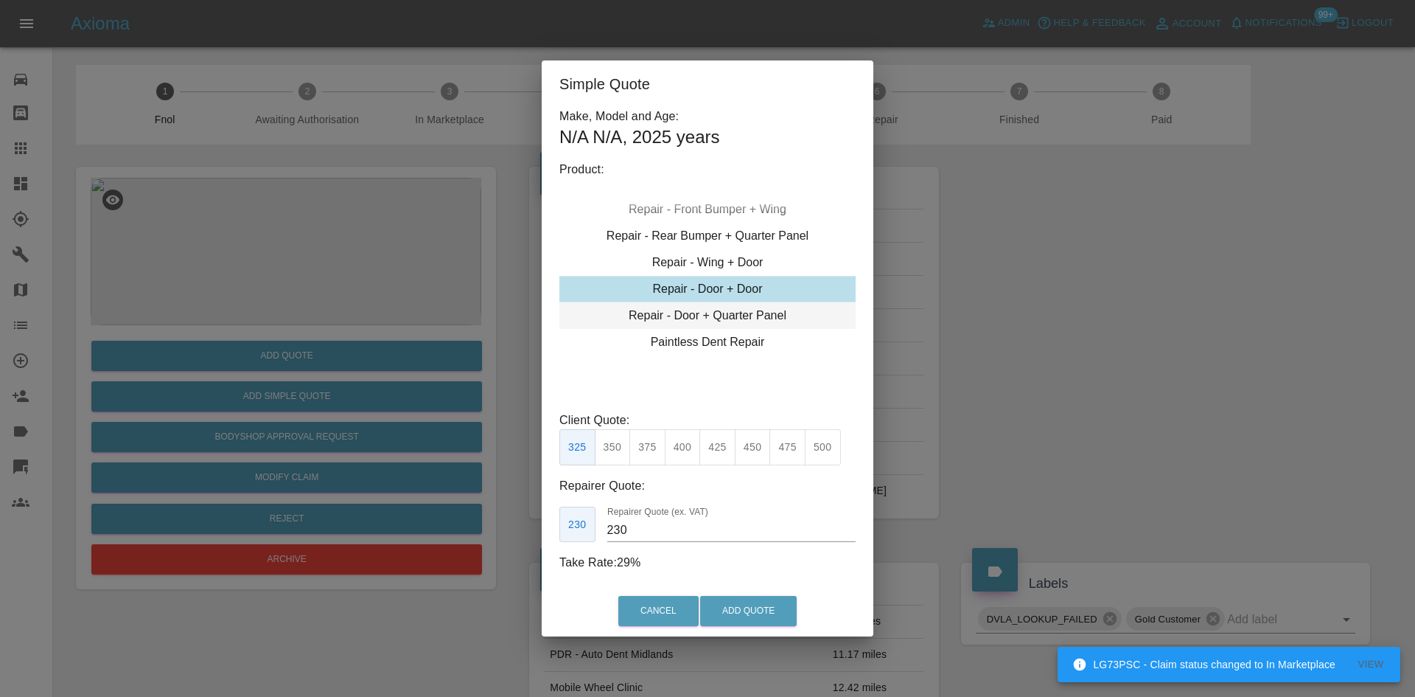
click at [687, 318] on div "Repair - Door + Quarter Panel" at bounding box center [707, 315] width 296 height 27
click at [649, 441] on button "375" at bounding box center [647, 447] width 36 height 36
type input "230"
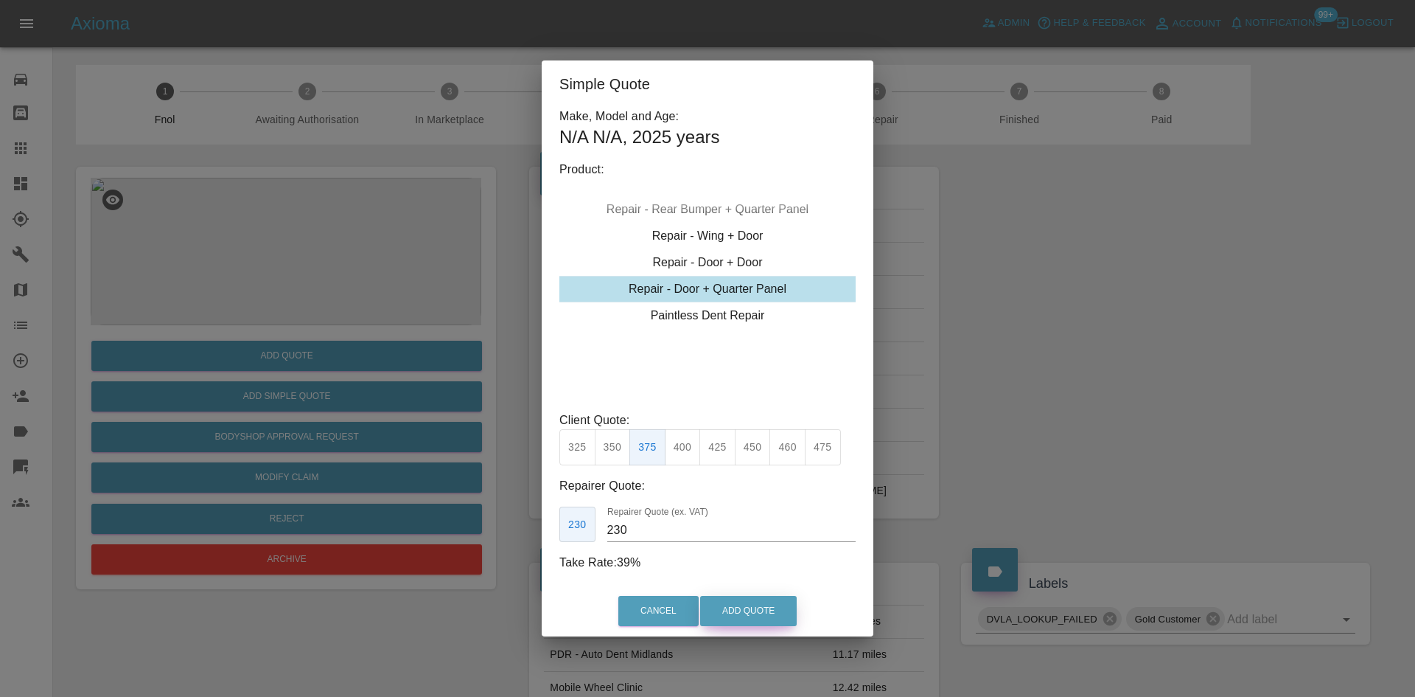
click at [748, 615] on button "Add Quote" at bounding box center [748, 611] width 97 height 30
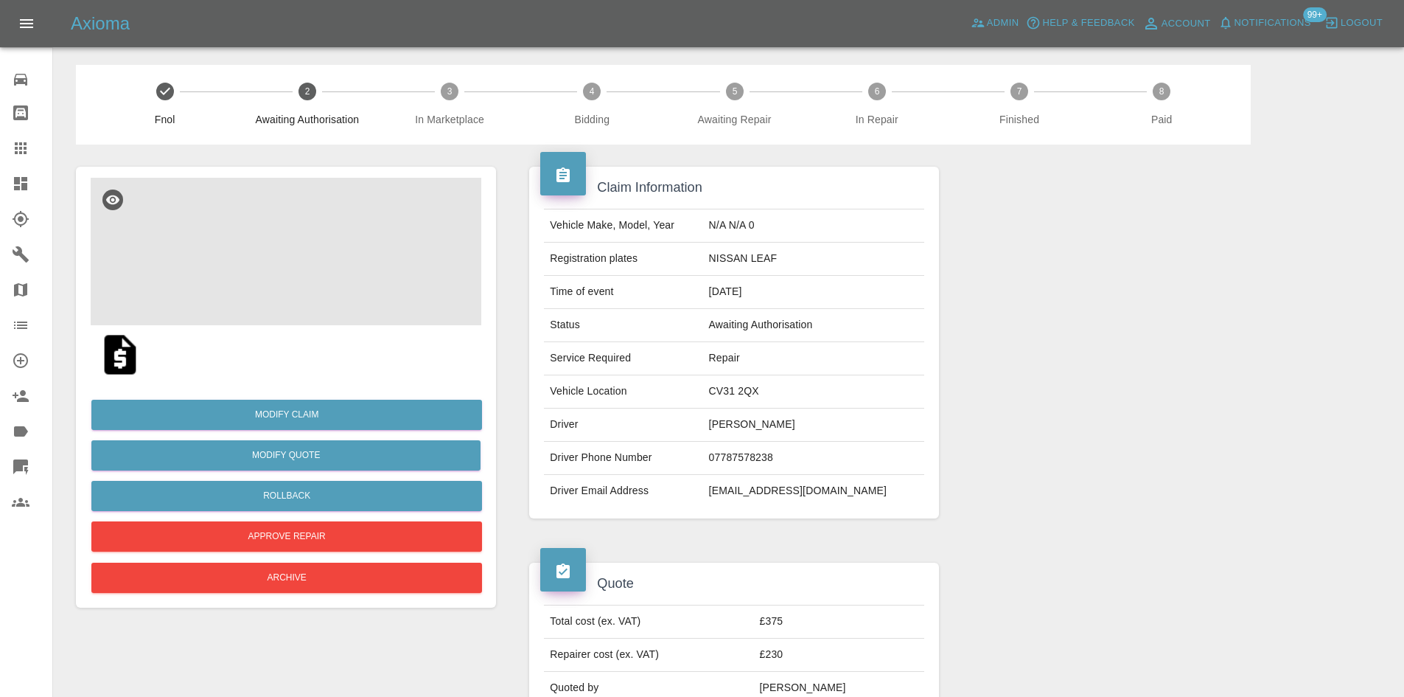
click at [290, 238] on img at bounding box center [286, 251] width 391 height 147
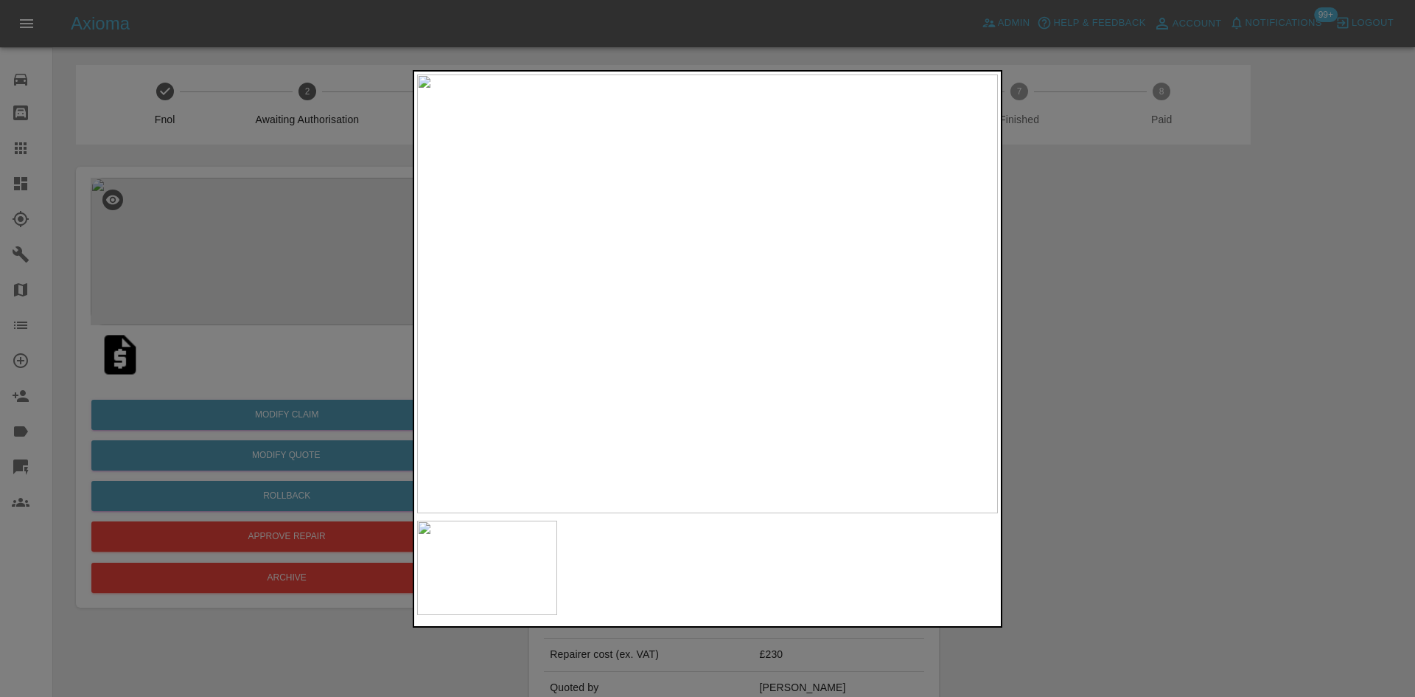
click at [647, 245] on img at bounding box center [707, 293] width 581 height 439
click at [627, 360] on img at bounding box center [889, 437] width 1742 height 1316
click at [279, 228] on div at bounding box center [707, 348] width 1415 height 697
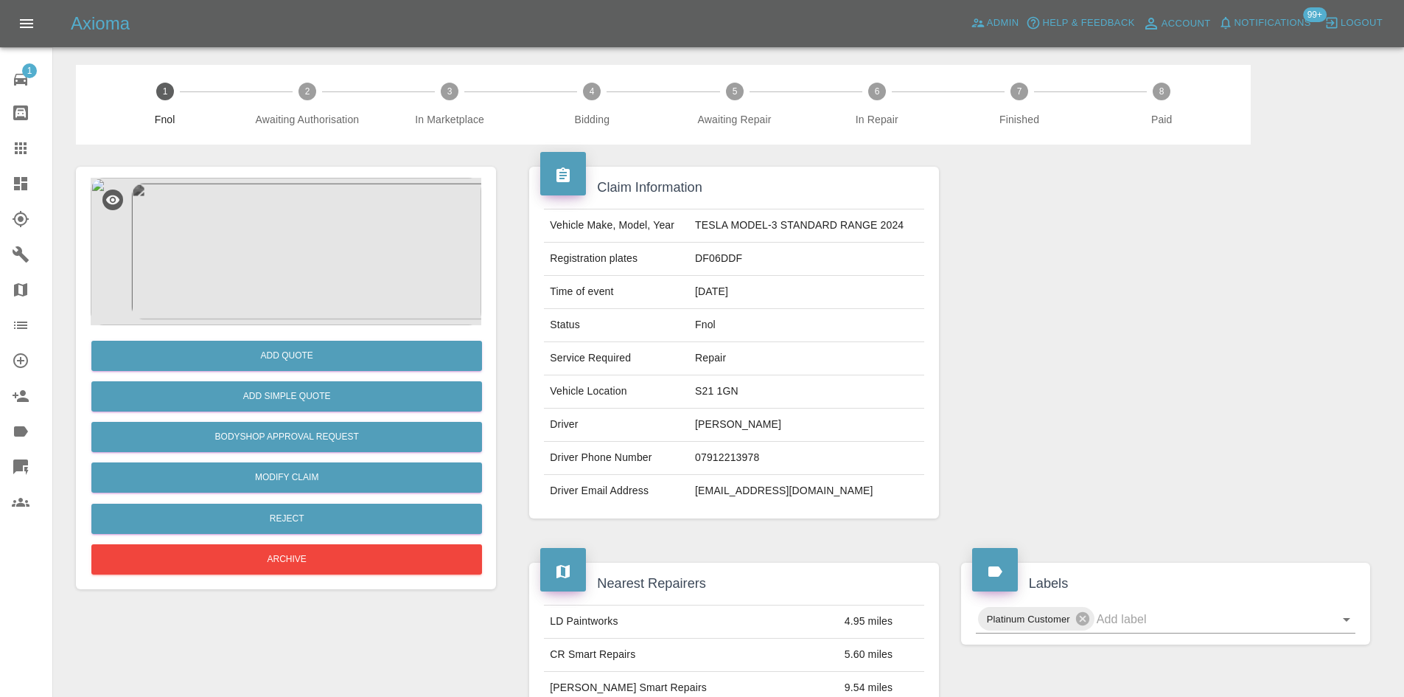
click at [268, 253] on img at bounding box center [286, 251] width 391 height 147
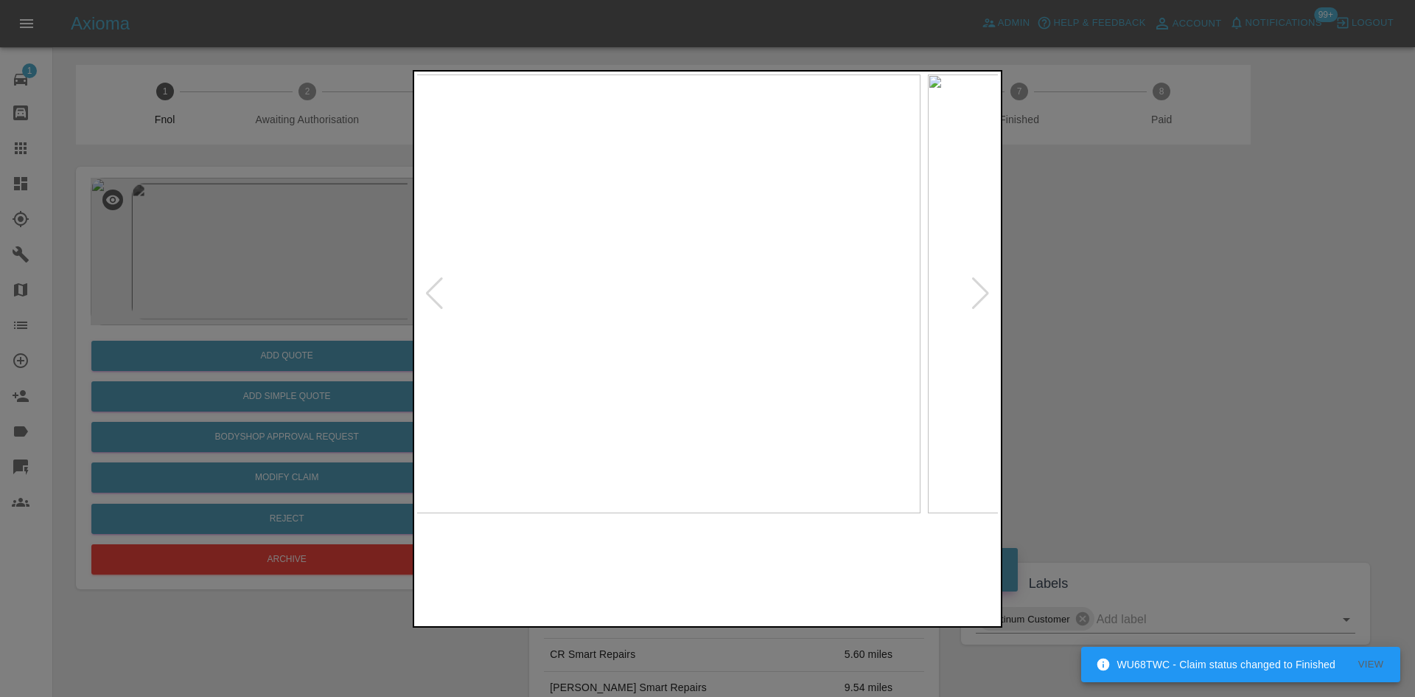
click at [587, 324] on img at bounding box center [630, 293] width 581 height 439
click at [436, 359] on img at bounding box center [707, 293] width 581 height 439
click at [646, 306] on img at bounding box center [707, 293] width 581 height 439
click at [638, 322] on img at bounding box center [893, 256] width 1742 height 1316
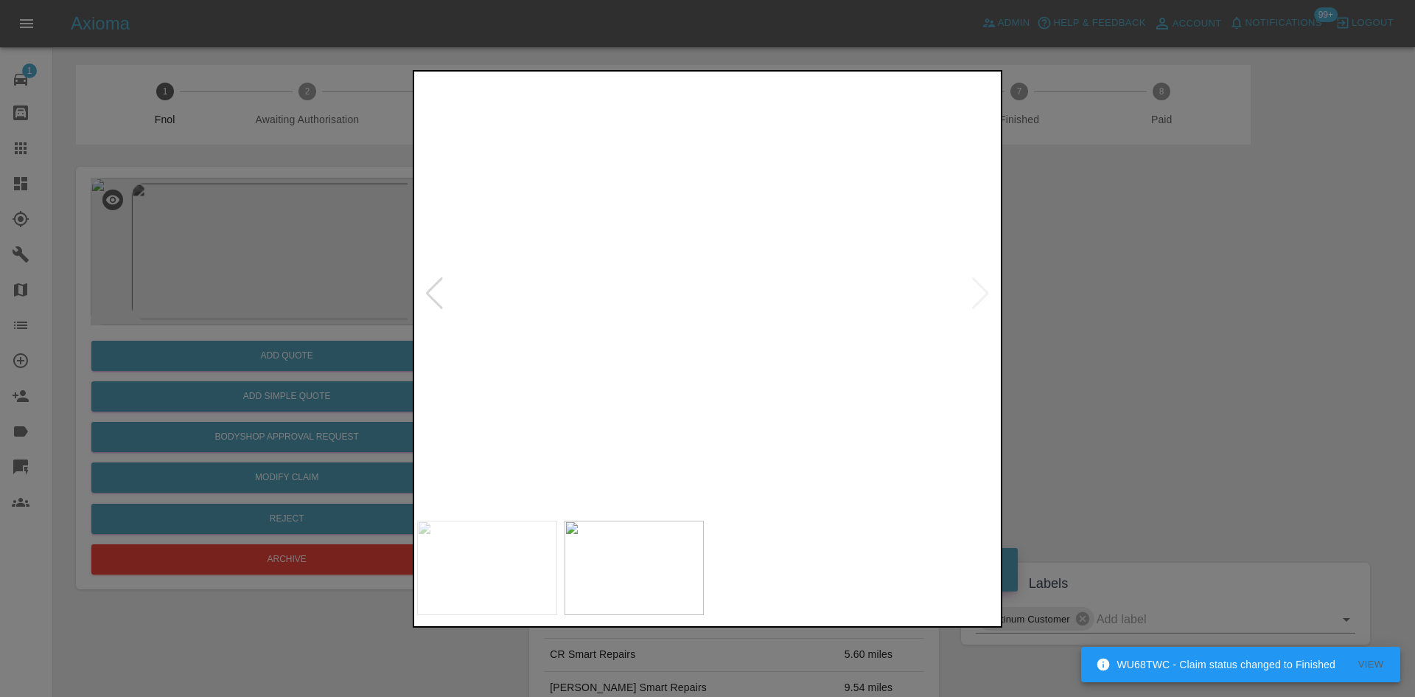
click at [638, 322] on img at bounding box center [893, 256] width 1742 height 1316
click at [641, 395] on img at bounding box center [707, 293] width 581 height 439
click at [782, 397] on img at bounding box center [751, 293] width 581 height 439
drag, startPoint x: 380, startPoint y: 334, endPoint x: 354, endPoint y: 419, distance: 88.8
click at [380, 341] on div at bounding box center [707, 348] width 1415 height 697
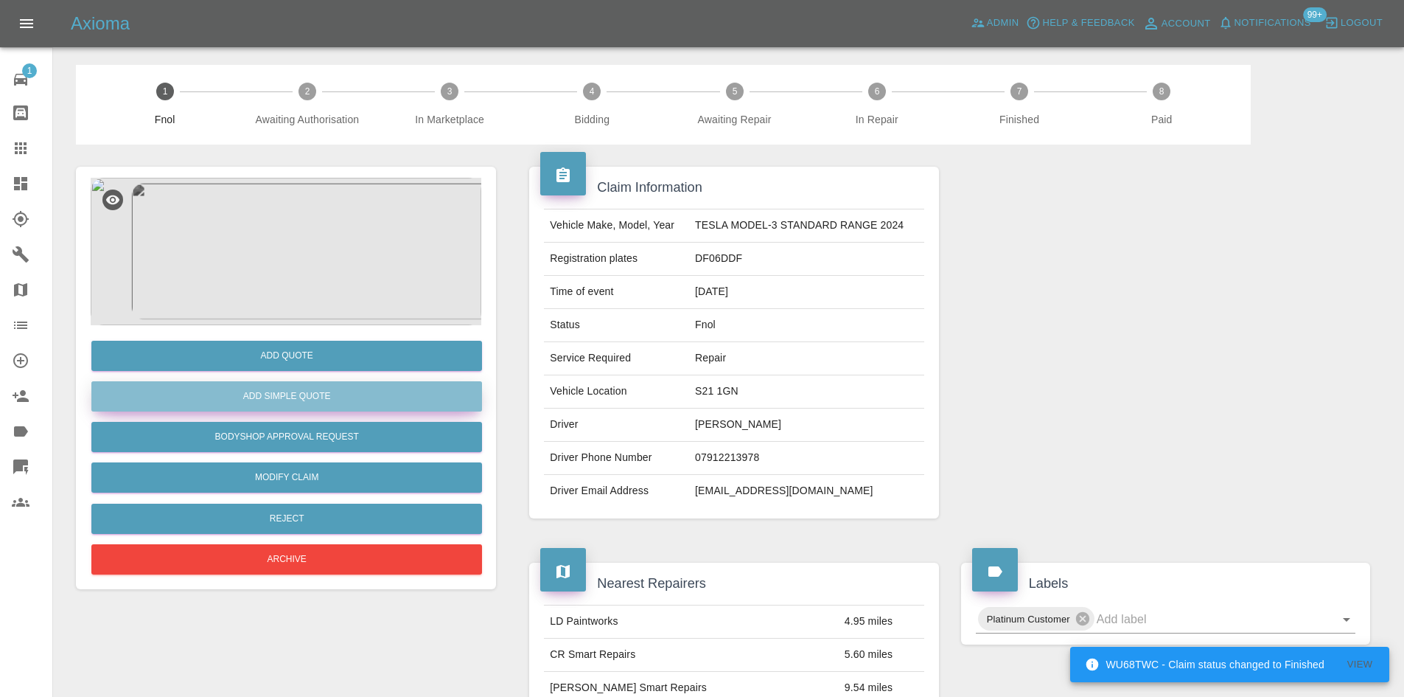
click at [350, 398] on button "Add Simple Quote" at bounding box center [286, 396] width 391 height 30
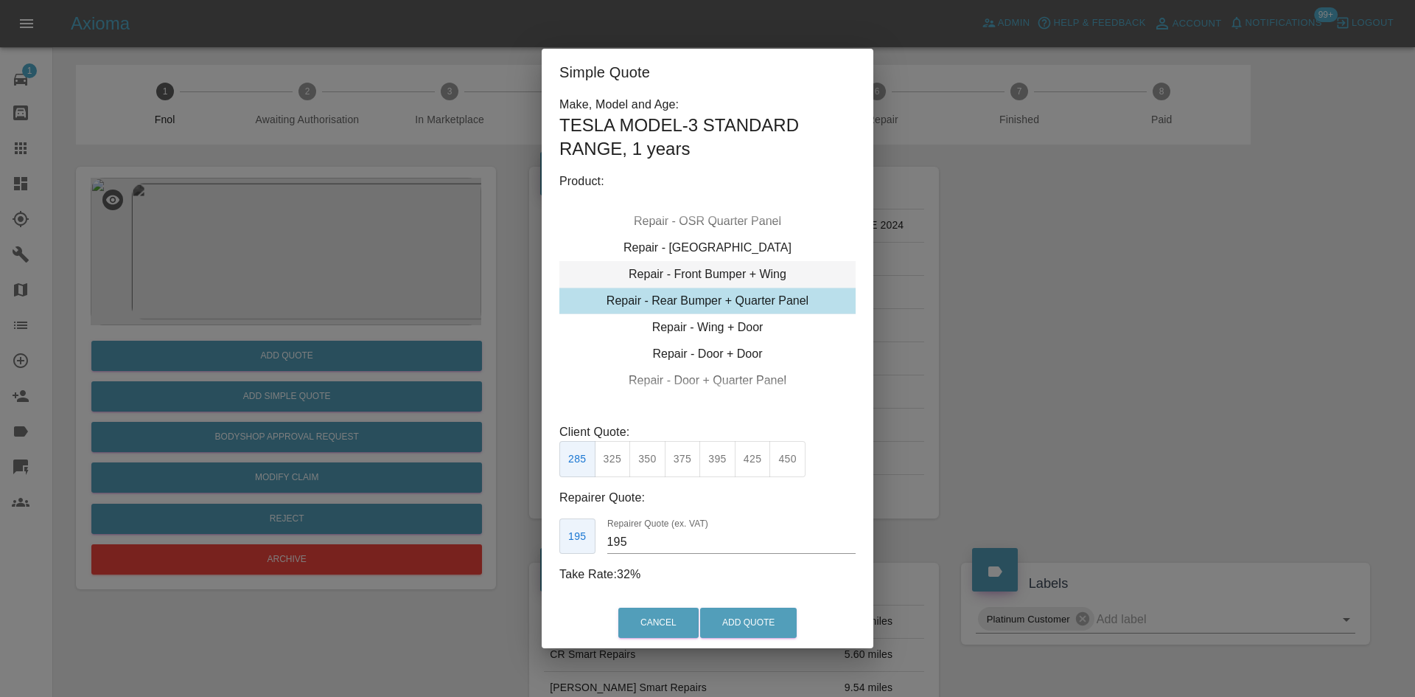
click at [713, 301] on div "Repair - Rear Bumper + Quarter Panel" at bounding box center [707, 300] width 296 height 27
click at [618, 460] on button "325" at bounding box center [613, 459] width 36 height 36
type input "200"
click at [747, 624] on button "Add Quote" at bounding box center [748, 622] width 97 height 30
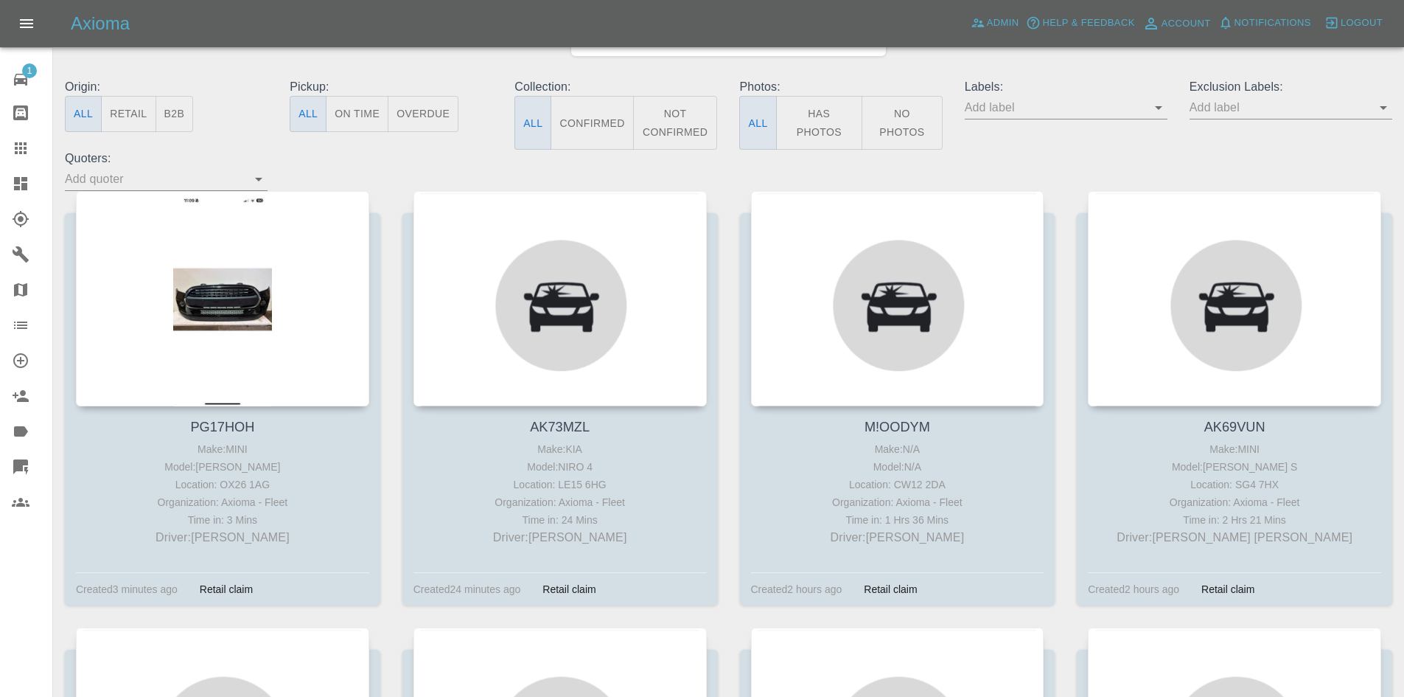
scroll to position [147, 0]
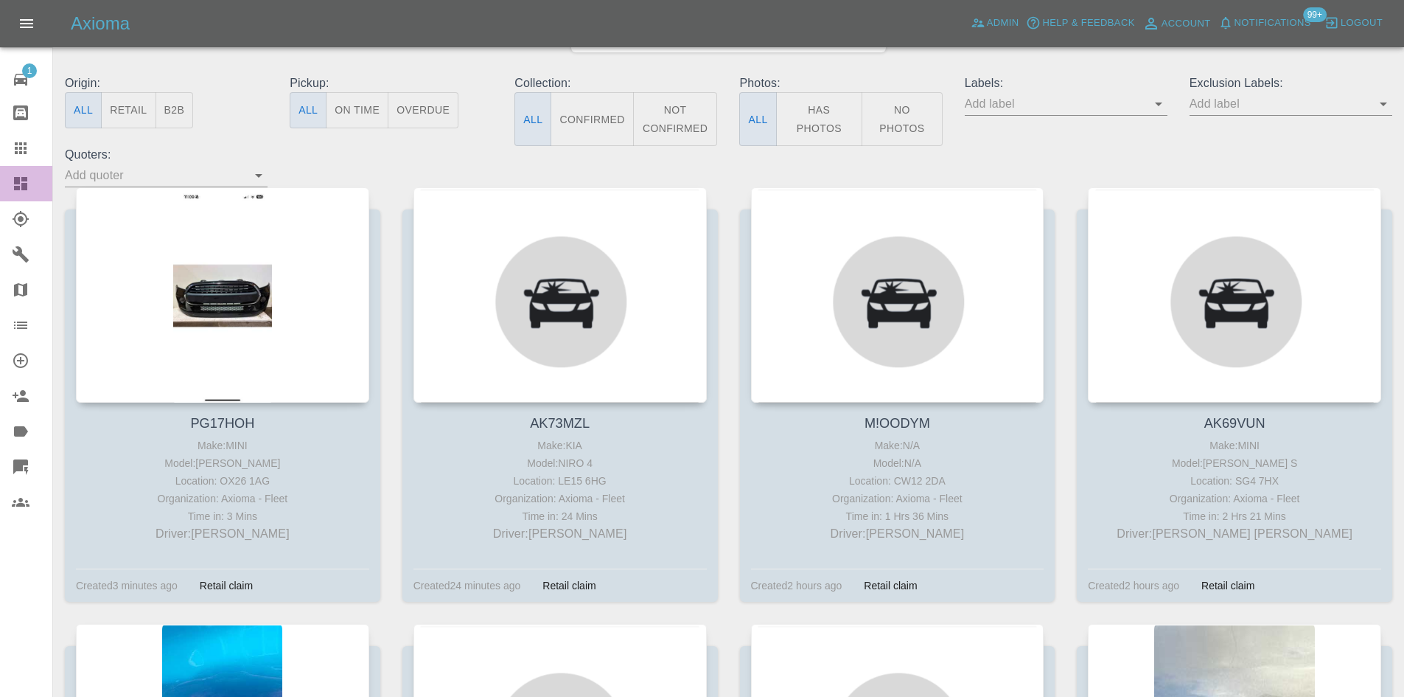
click at [24, 184] on icon at bounding box center [20, 183] width 13 height 13
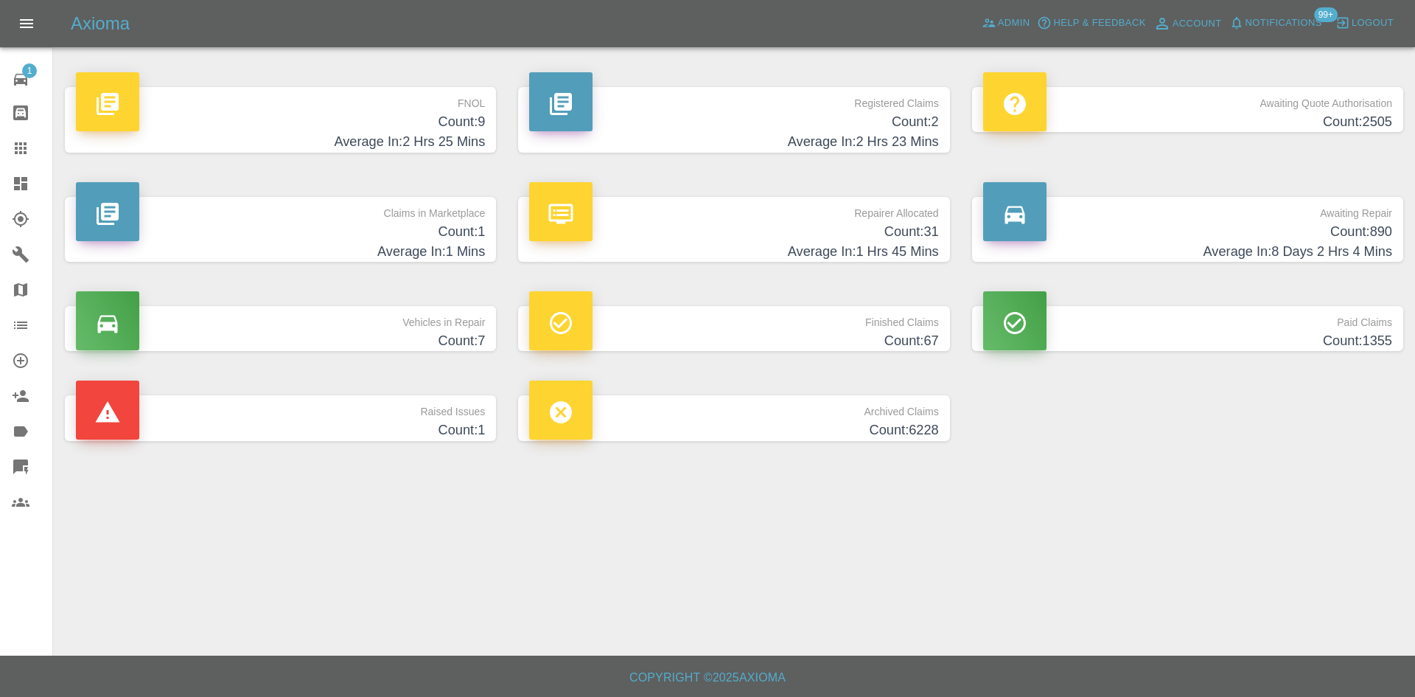
click at [466, 128] on h4 "Count: 9" at bounding box center [280, 122] width 409 height 20
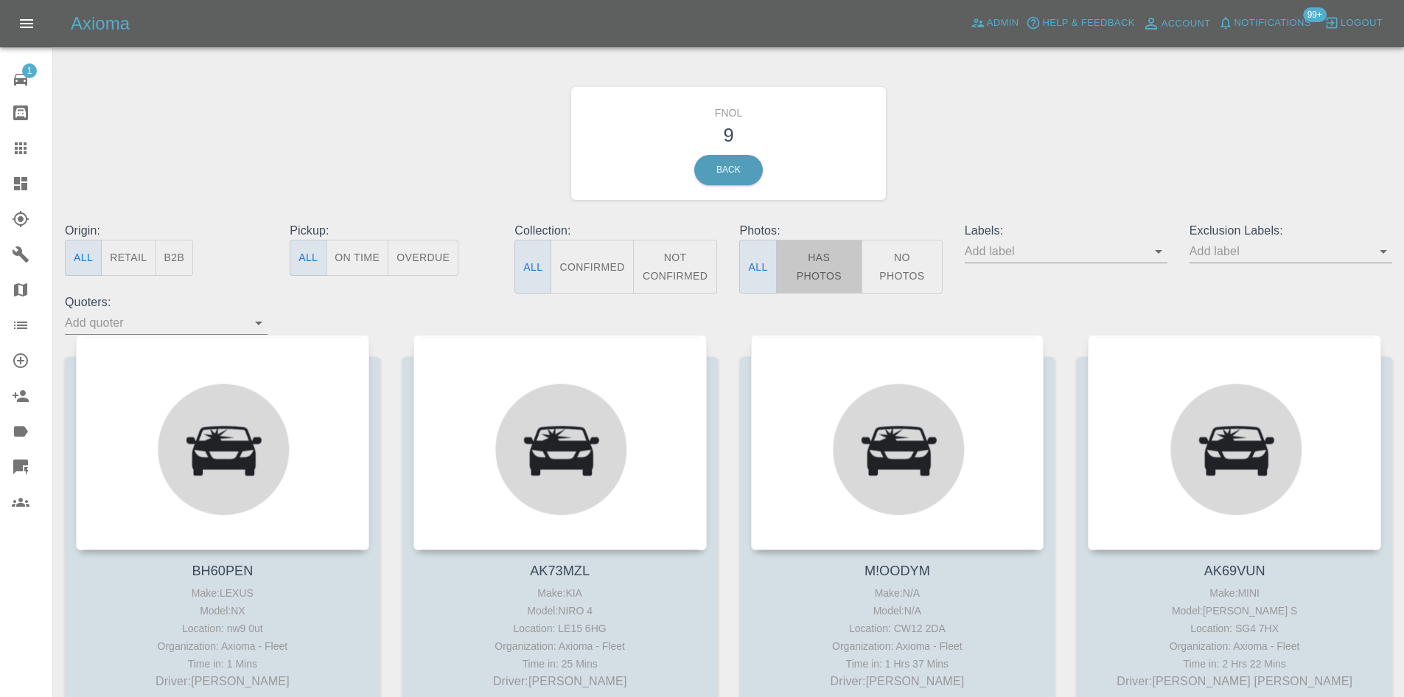
click at [841, 274] on button "Has Photos" at bounding box center [819, 267] width 87 height 54
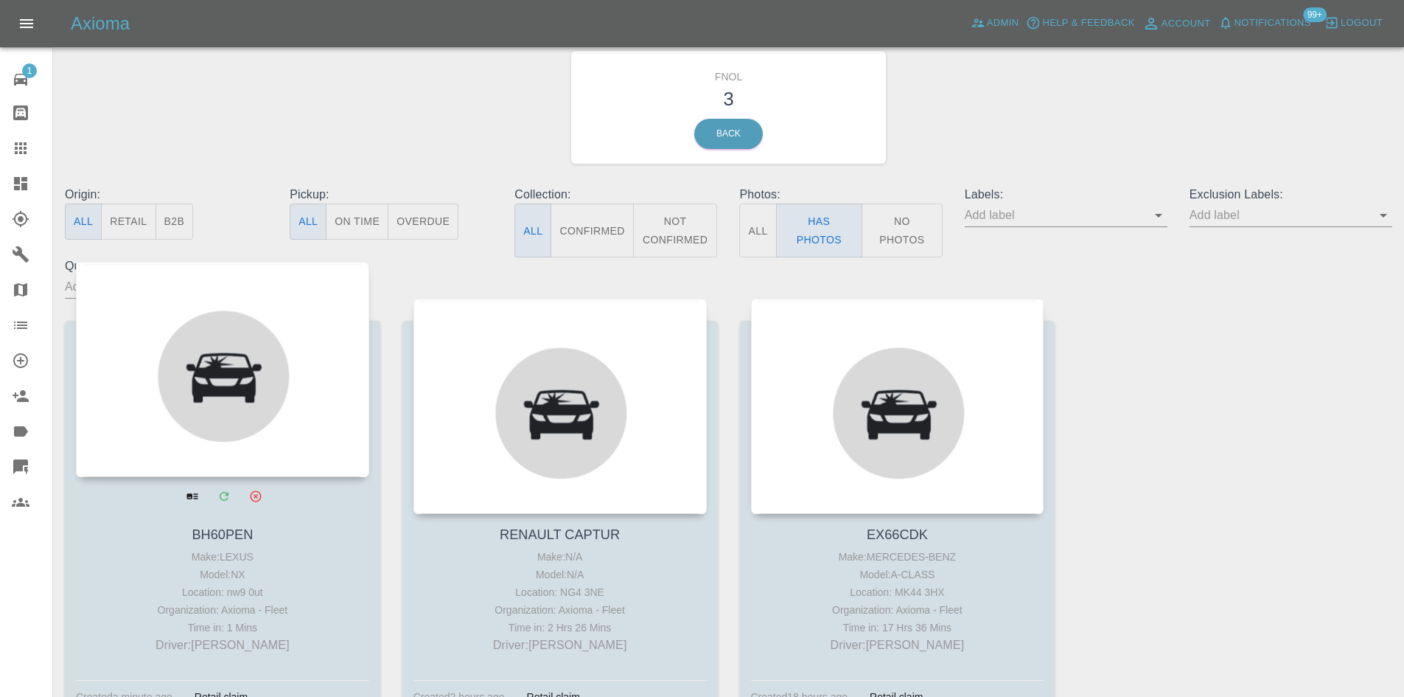
scroll to position [133, 0]
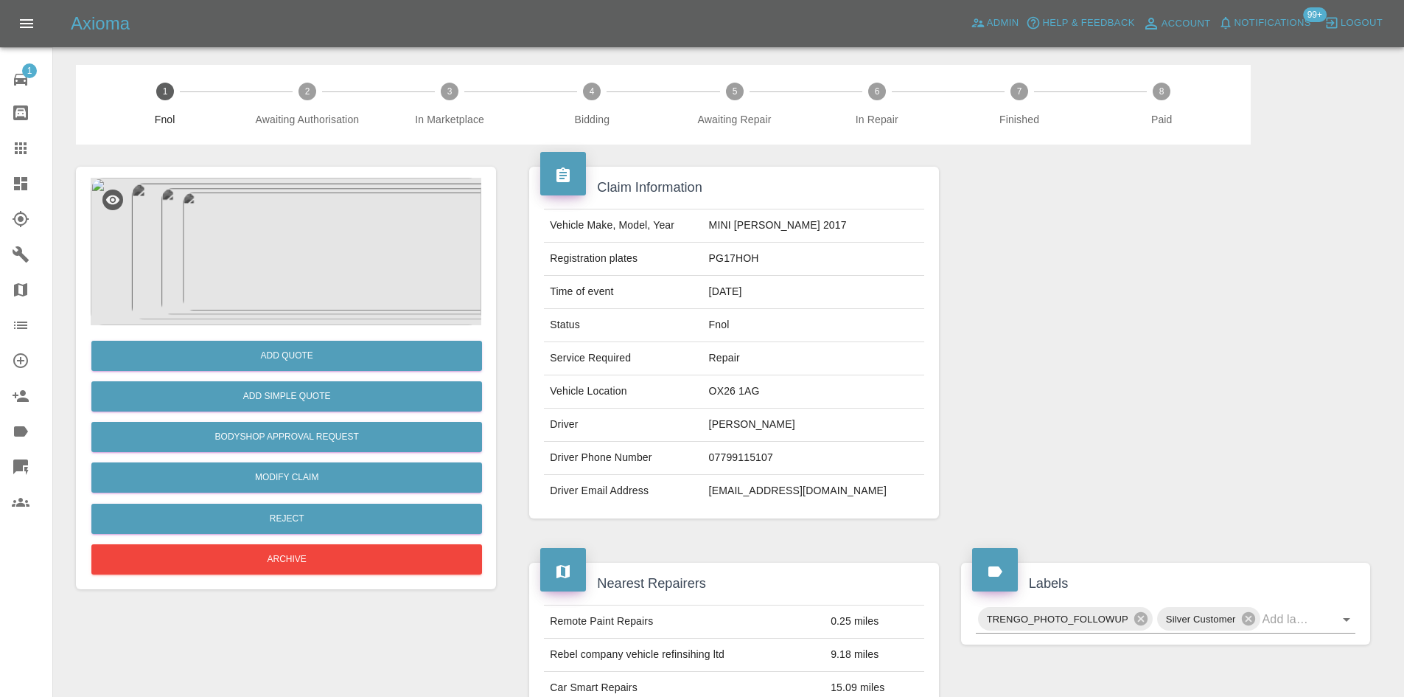
click at [318, 252] on img at bounding box center [286, 251] width 391 height 147
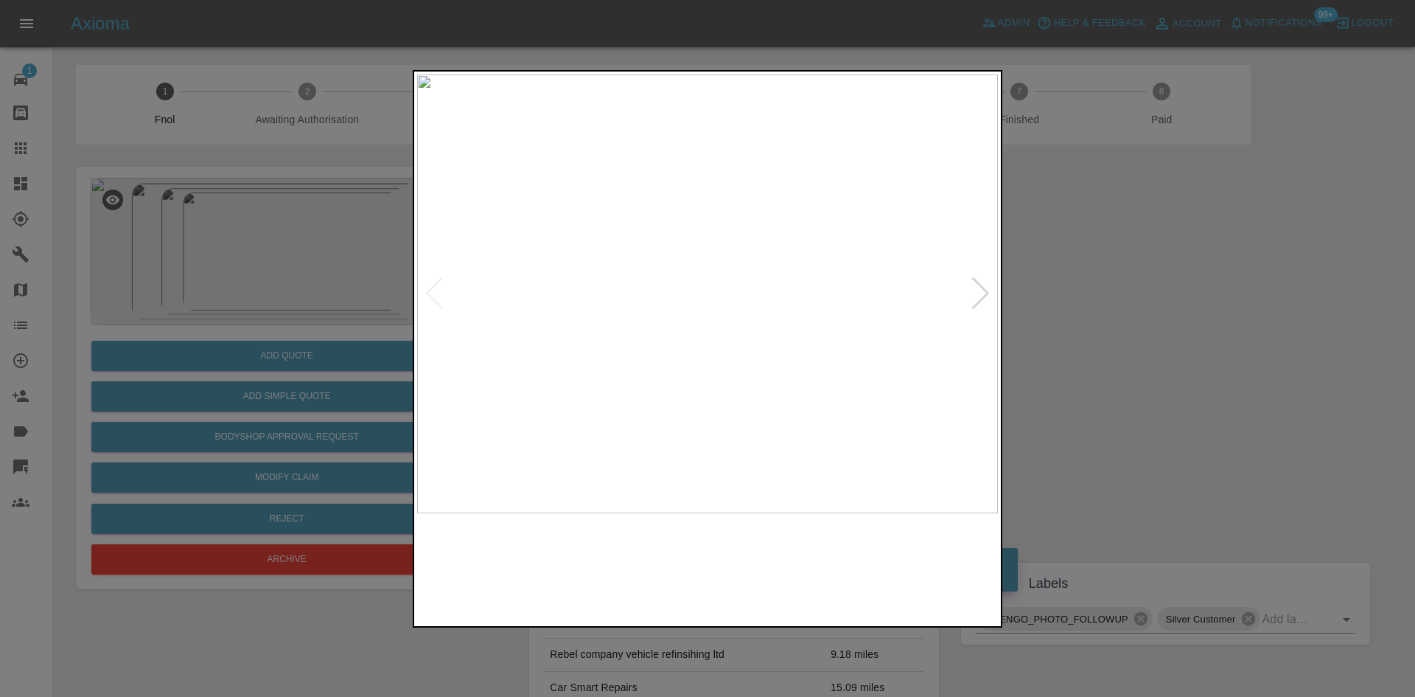
click at [659, 327] on img at bounding box center [707, 293] width 581 height 439
click at [636, 344] on img at bounding box center [707, 293] width 581 height 439
click at [700, 363] on img at bounding box center [707, 293] width 581 height 439
click at [574, 357] on img at bounding box center [707, 293] width 581 height 439
click at [315, 418] on div at bounding box center [707, 348] width 1415 height 697
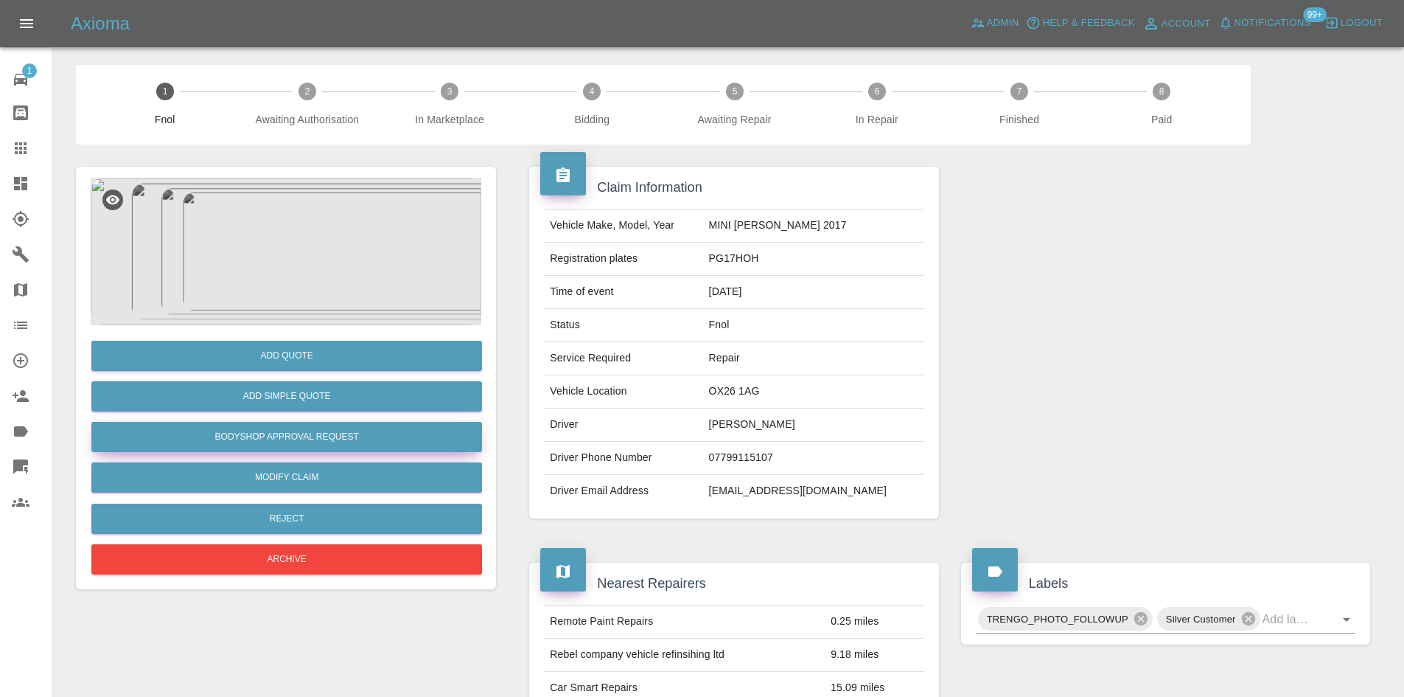
click at [314, 432] on button "Bodyshop Approval Request" at bounding box center [286, 437] width 391 height 30
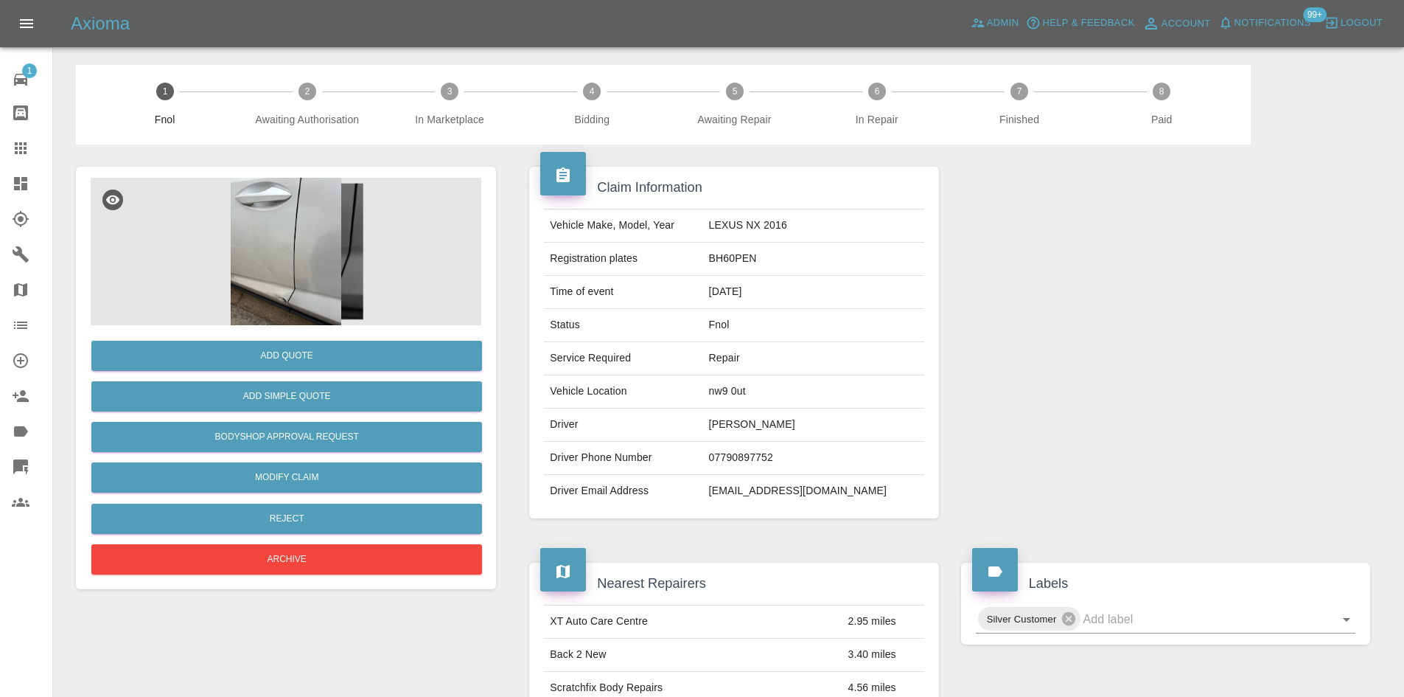
click at [301, 266] on img at bounding box center [286, 251] width 391 height 147
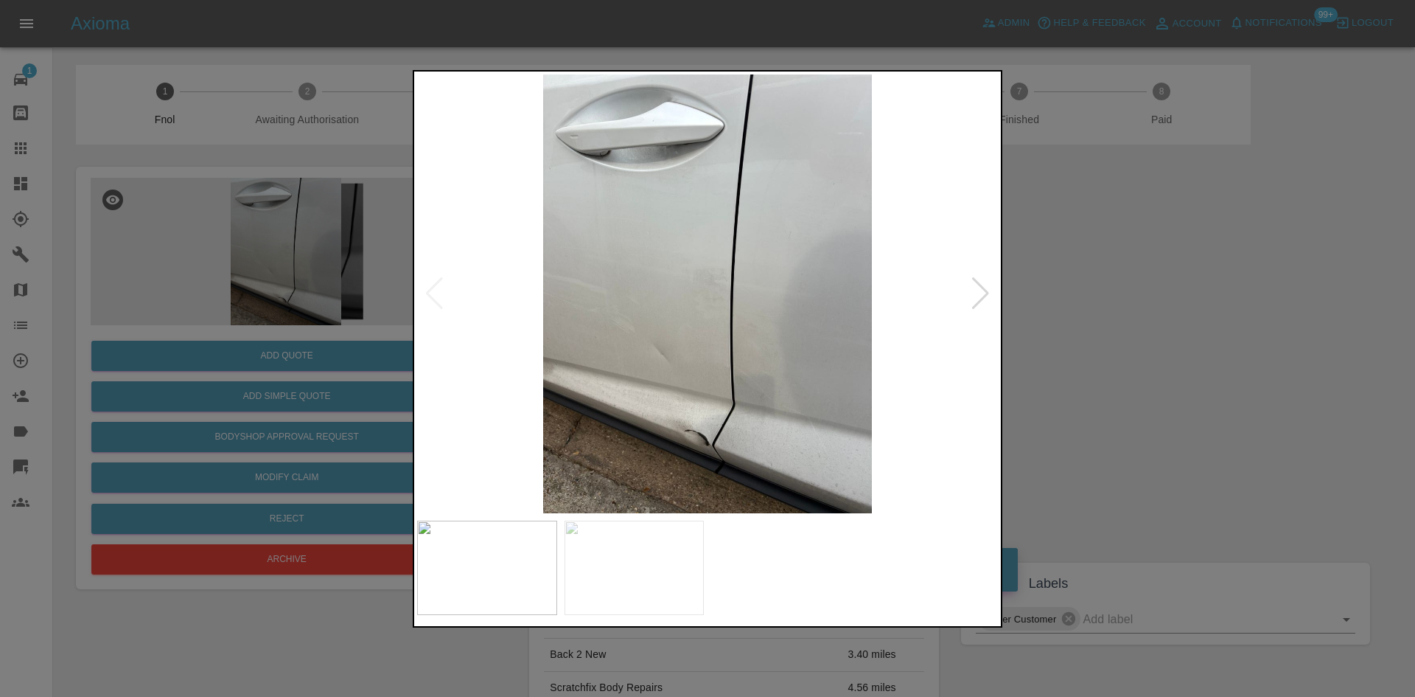
click at [694, 425] on img at bounding box center [707, 293] width 581 height 439
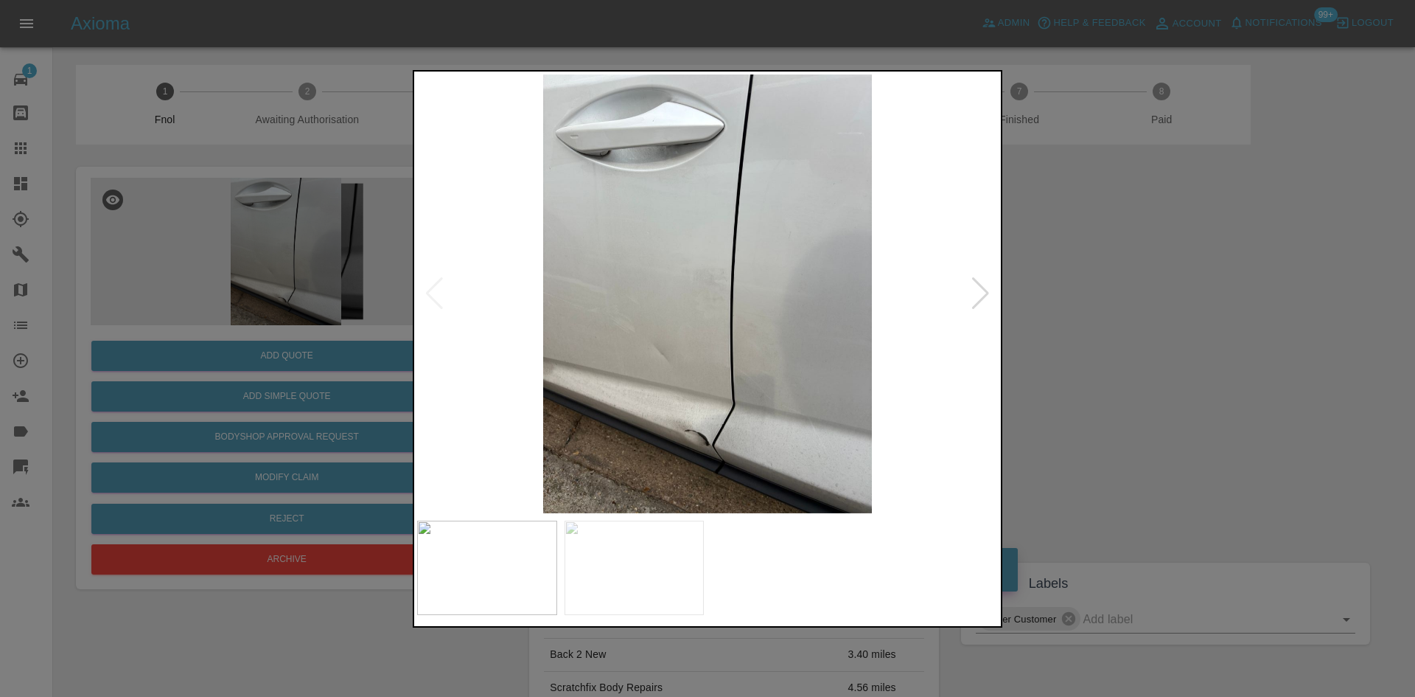
click at [439, 305] on div at bounding box center [707, 293] width 581 height 439
click at [559, 362] on img at bounding box center [707, 293] width 581 height 439
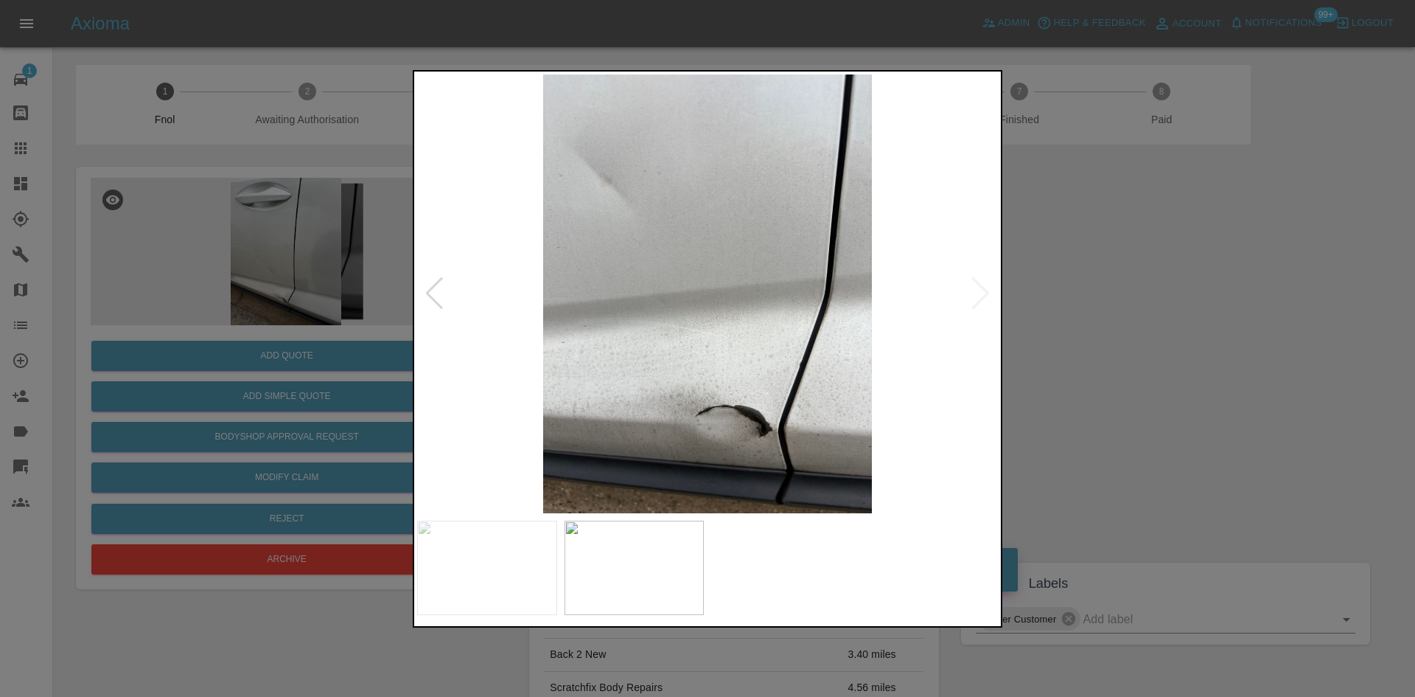
click at [745, 410] on img at bounding box center [707, 293] width 581 height 439
click at [744, 410] on img at bounding box center [707, 293] width 581 height 439
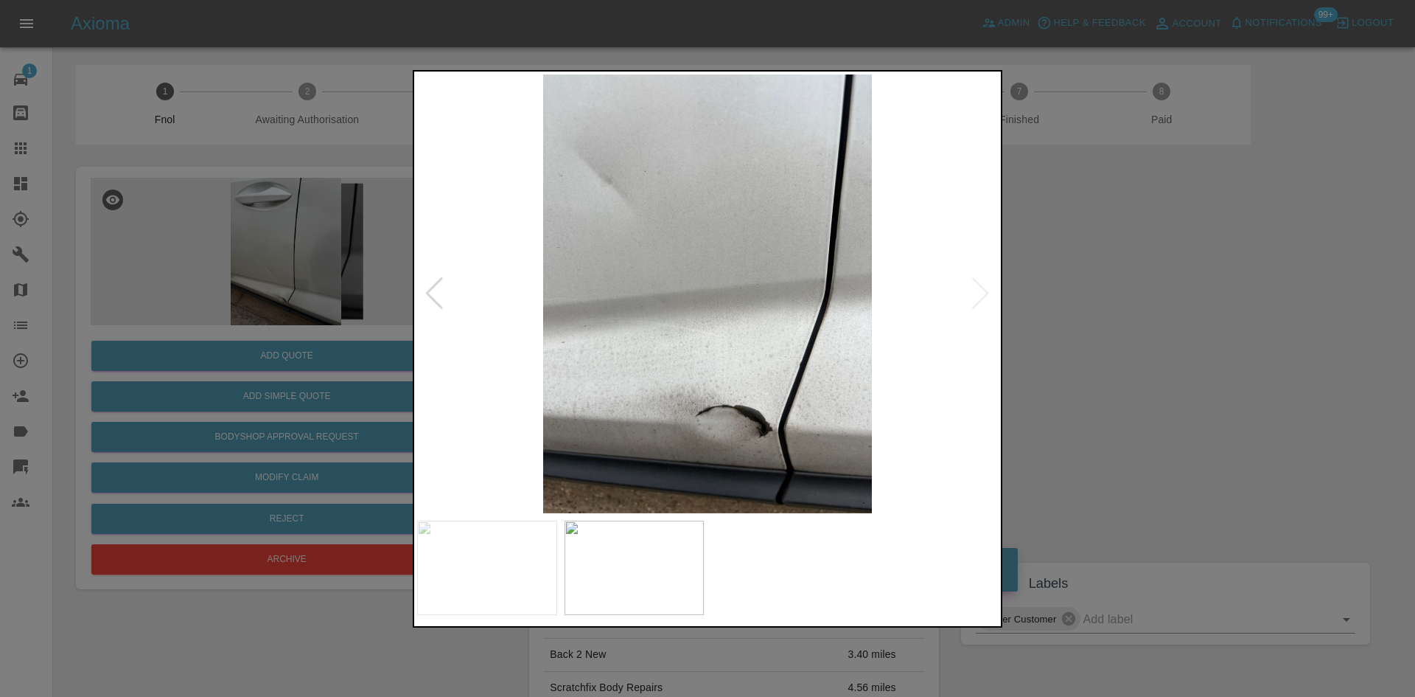
click at [547, 328] on img at bounding box center [707, 293] width 581 height 439
click at [767, 434] on img at bounding box center [707, 293] width 581 height 439
click at [766, 434] on img at bounding box center [707, 293] width 581 height 439
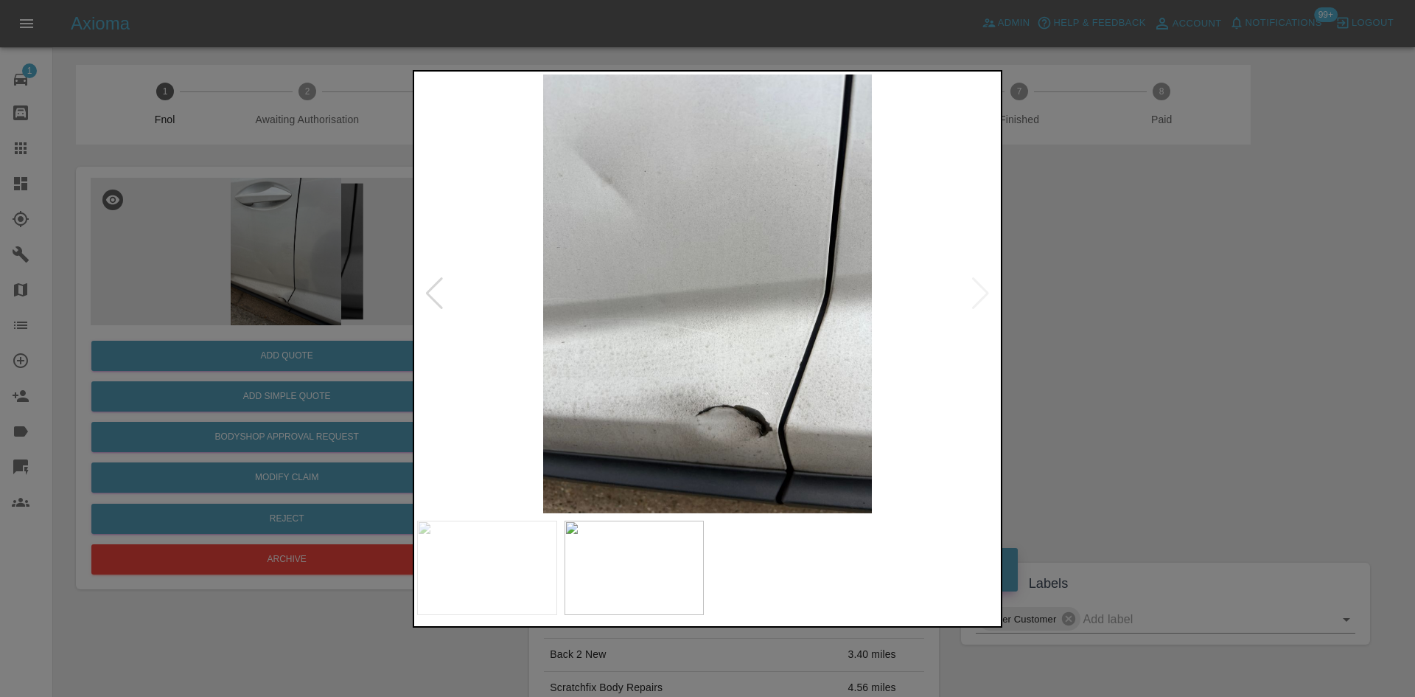
click at [1273, 398] on div at bounding box center [707, 348] width 1415 height 697
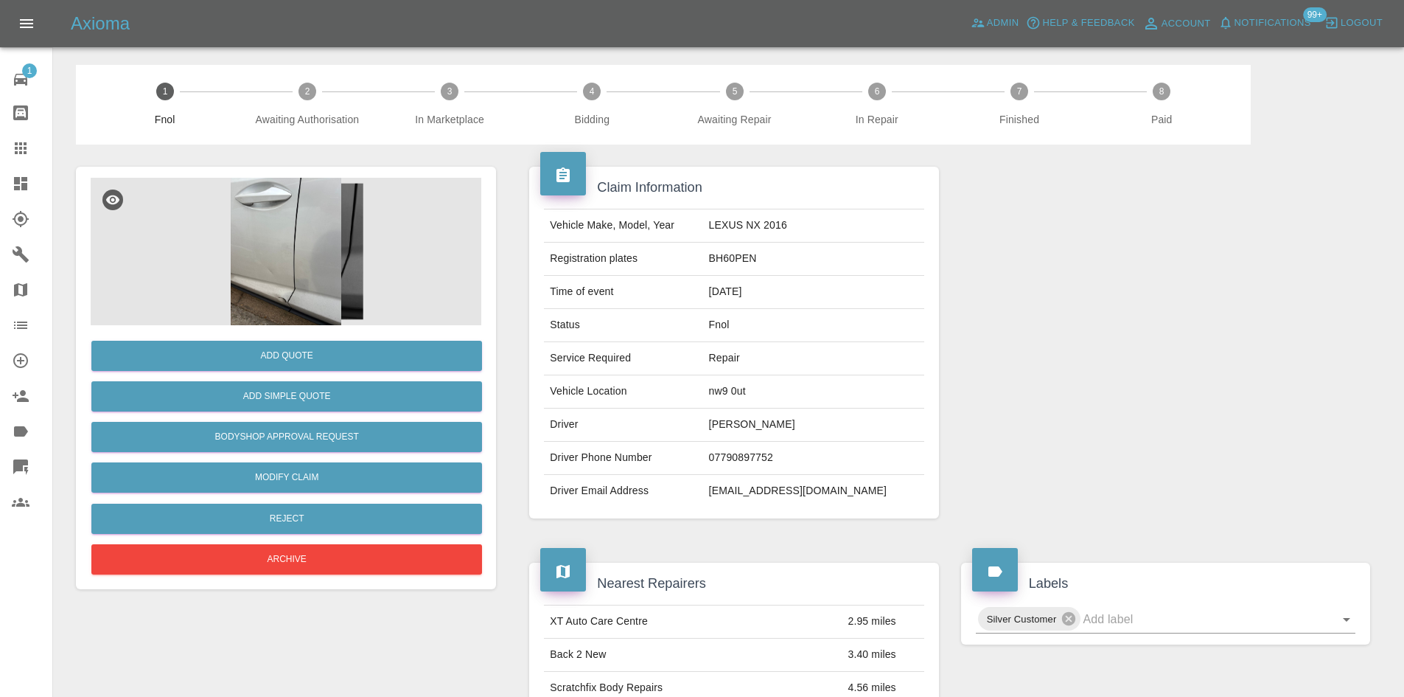
click at [242, 271] on img at bounding box center [286, 251] width 391 height 147
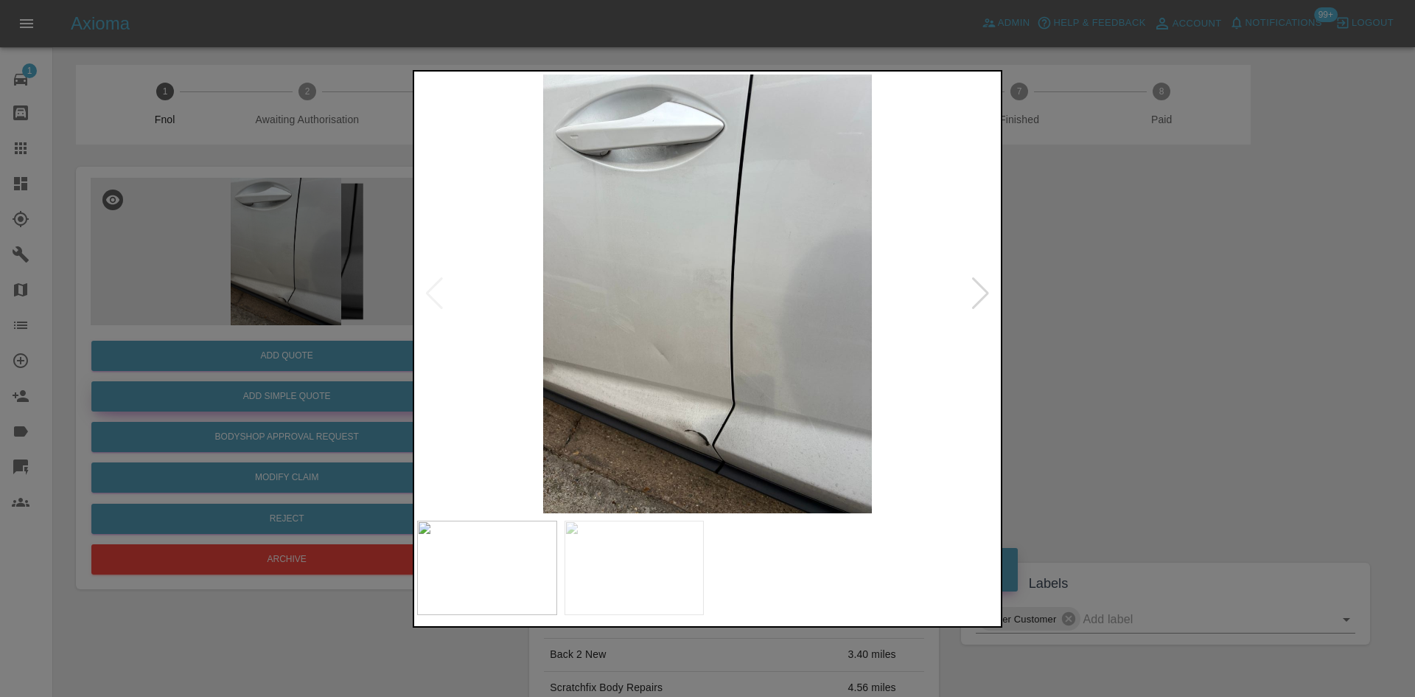
drag, startPoint x: 294, startPoint y: 368, endPoint x: 294, endPoint y: 383, distance: 14.7
click at [294, 369] on div at bounding box center [707, 348] width 1415 height 697
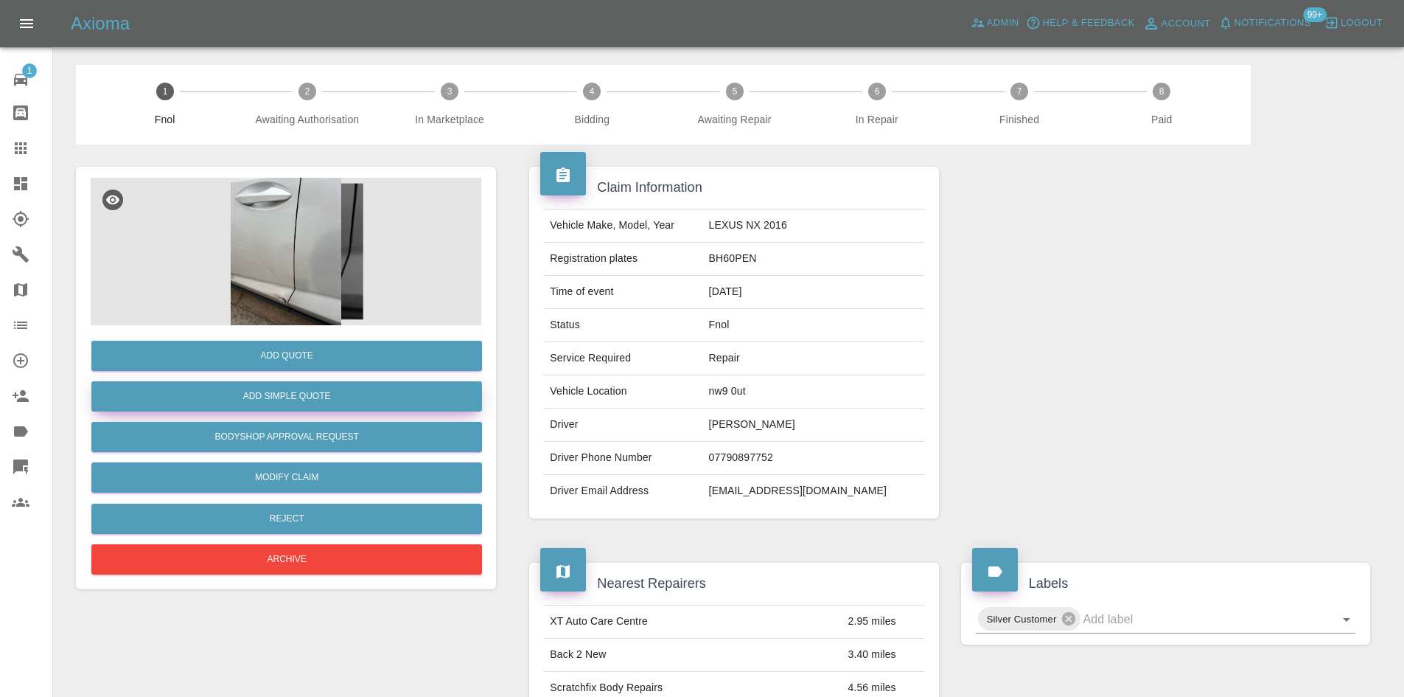
click at [294, 385] on button "Add Simple Quote" at bounding box center [286, 396] width 391 height 30
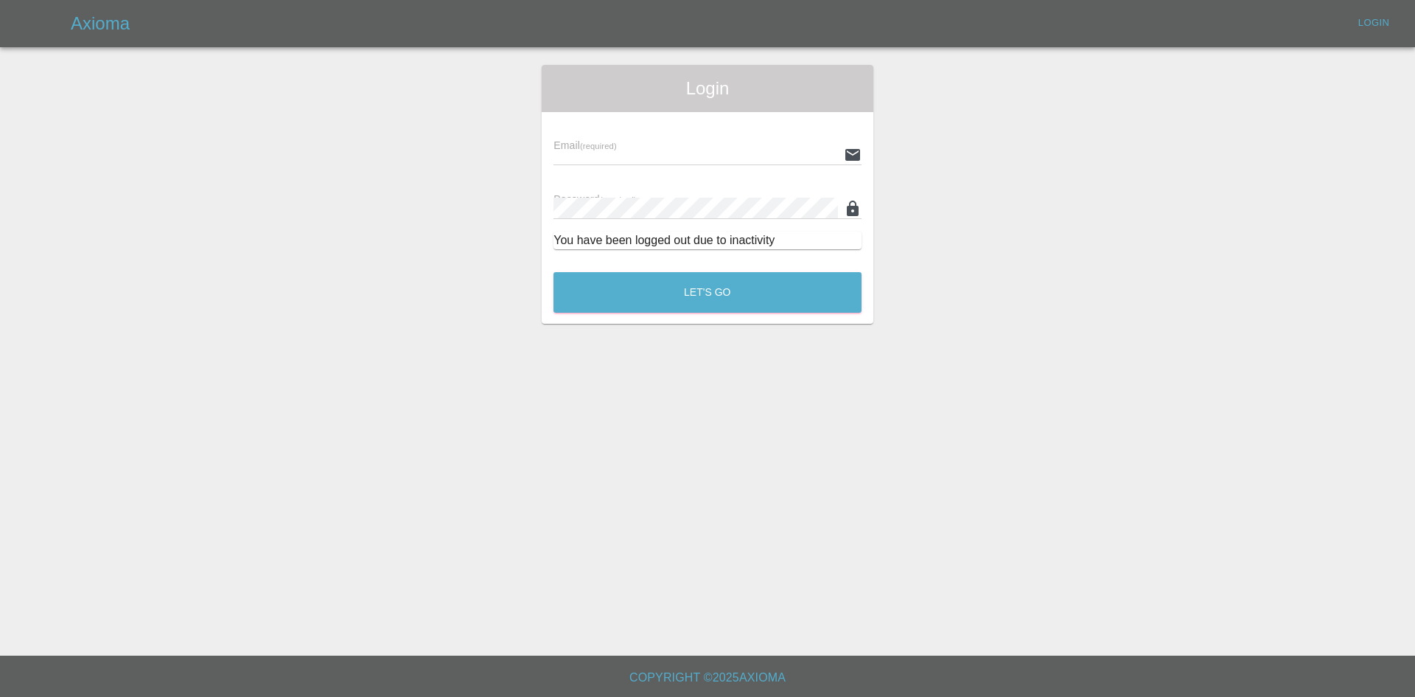
type input "ankur.mehta@axioma.co.uk"
click at [669, 302] on button "Let's Go" at bounding box center [708, 292] width 308 height 41
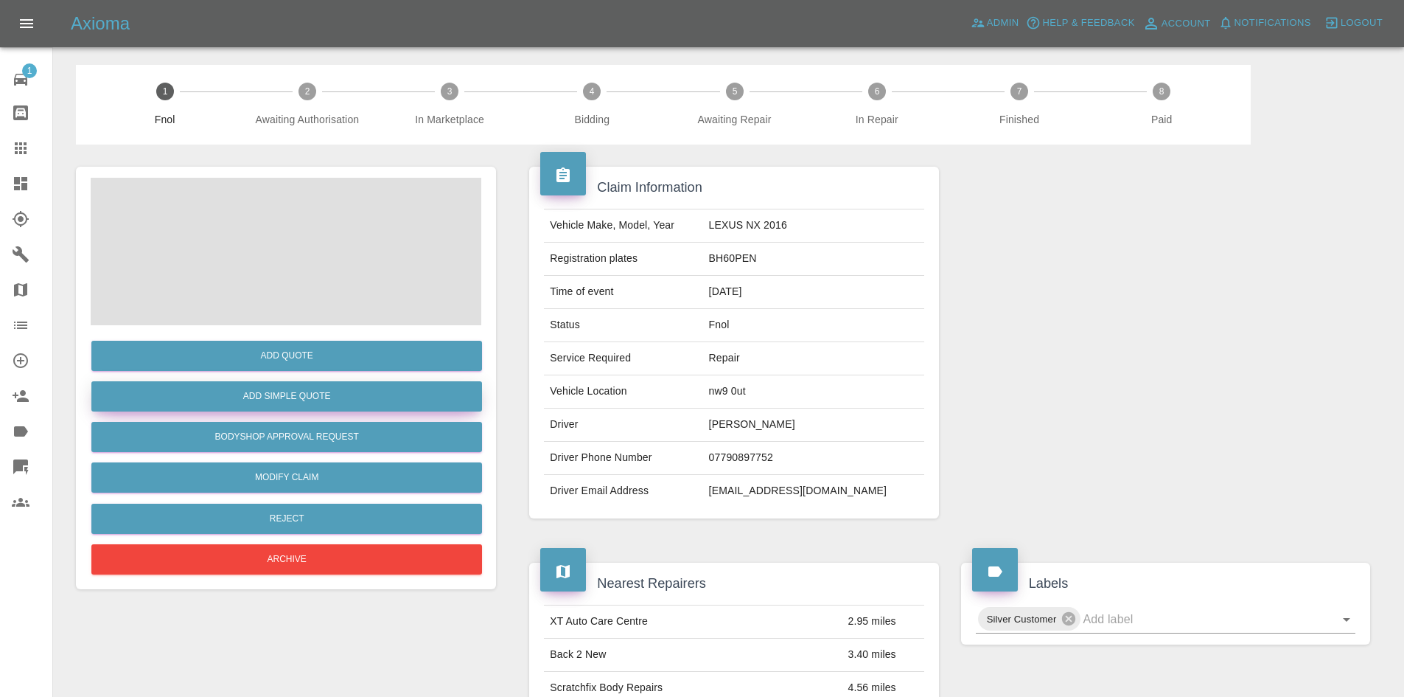
click at [327, 399] on button "Add Simple Quote" at bounding box center [286, 396] width 391 height 30
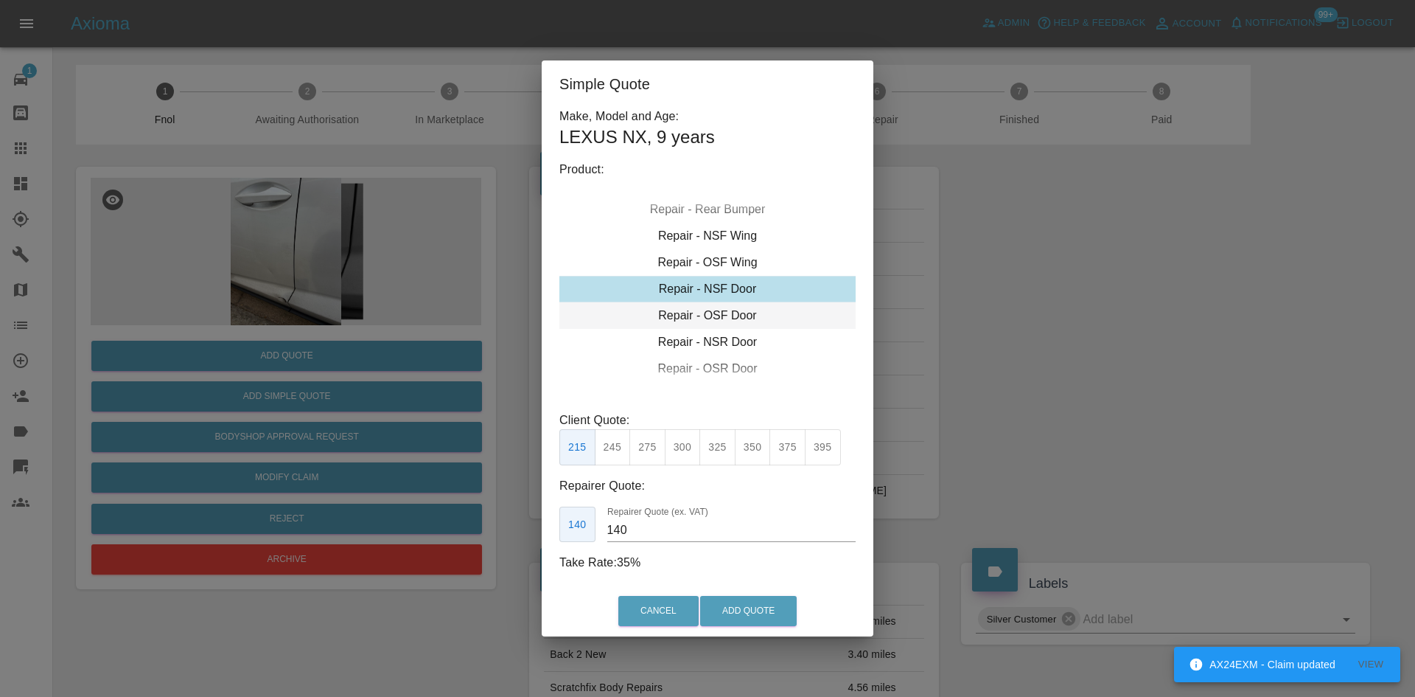
click at [701, 317] on div "Repair - OSF Door" at bounding box center [707, 315] width 296 height 27
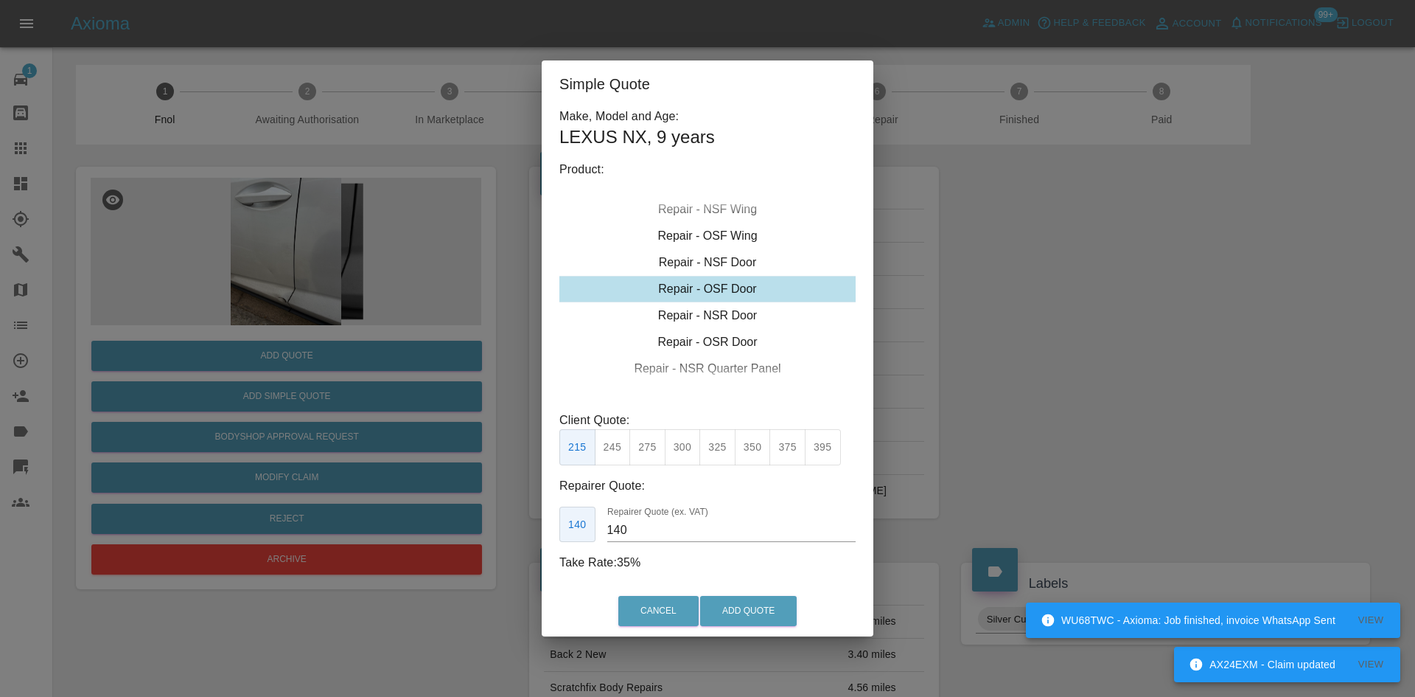
click at [699, 276] on div "Repair - OSF Door" at bounding box center [707, 289] width 296 height 27
click at [699, 263] on div "Repair - NSF Door" at bounding box center [707, 262] width 296 height 27
click at [716, 450] on button "325" at bounding box center [717, 447] width 36 height 36
drag, startPoint x: 576, startPoint y: 527, endPoint x: 383, endPoint y: 503, distance: 194.5
click at [383, 503] on div "Simple Quote Make, Model and Age: LEXUS NX , 9 years Product: Repair - Front Bu…" at bounding box center [707, 348] width 1415 height 697
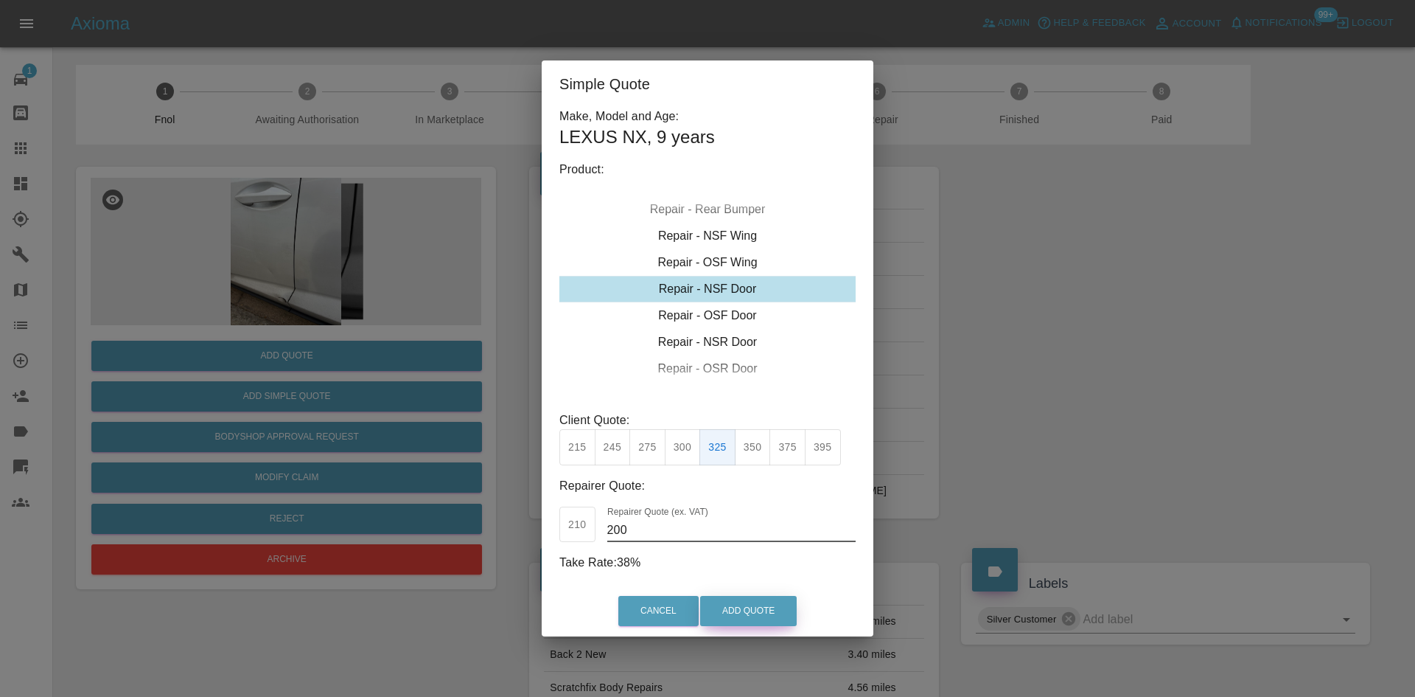
type input "200"
click at [733, 615] on button "Add Quote" at bounding box center [748, 611] width 97 height 30
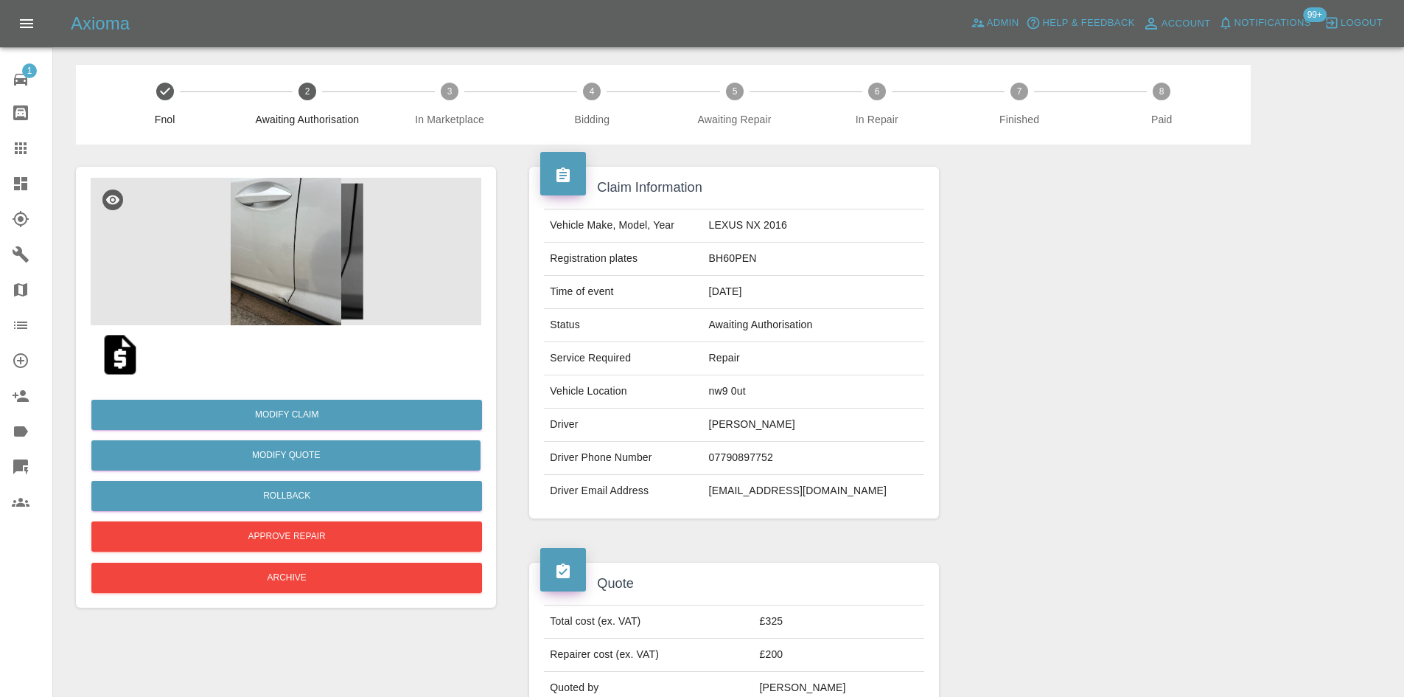
click at [24, 185] on icon at bounding box center [20, 183] width 13 height 13
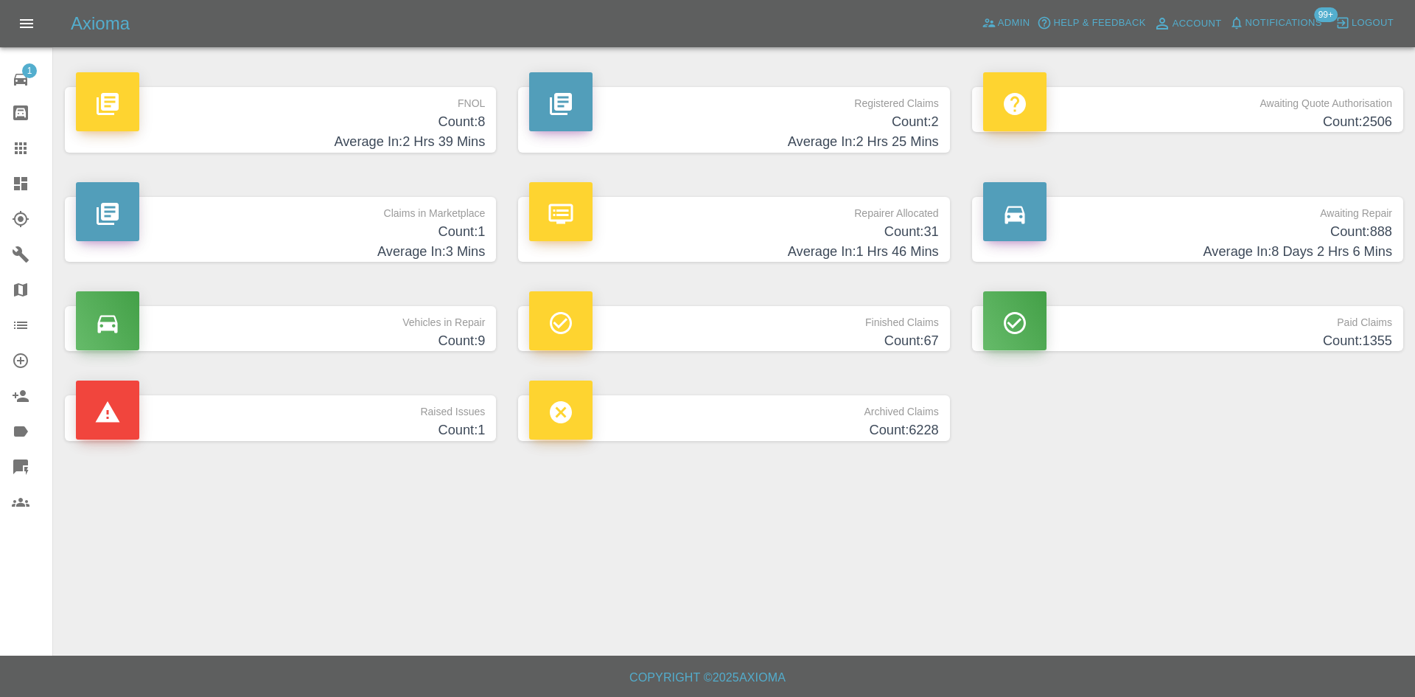
click at [466, 119] on h4 "Count: 8" at bounding box center [280, 122] width 409 height 20
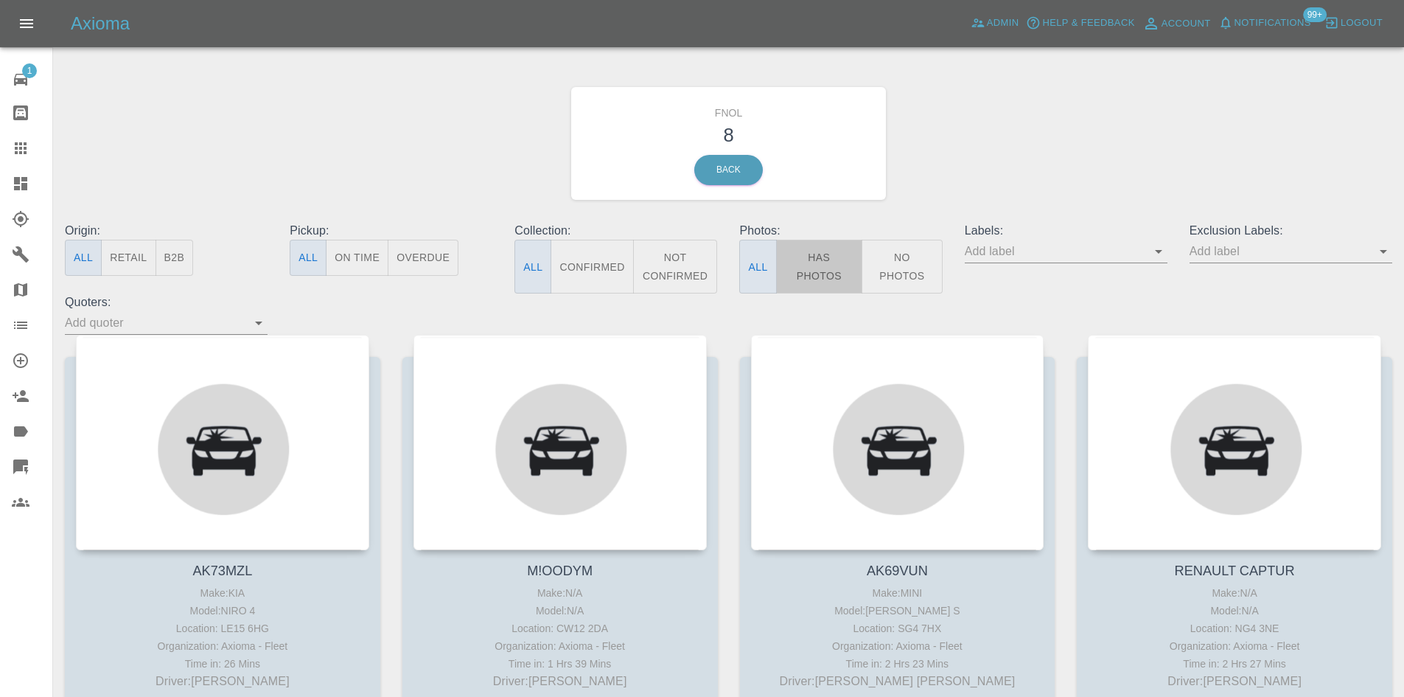
click at [834, 267] on button "Has Photos" at bounding box center [819, 267] width 87 height 54
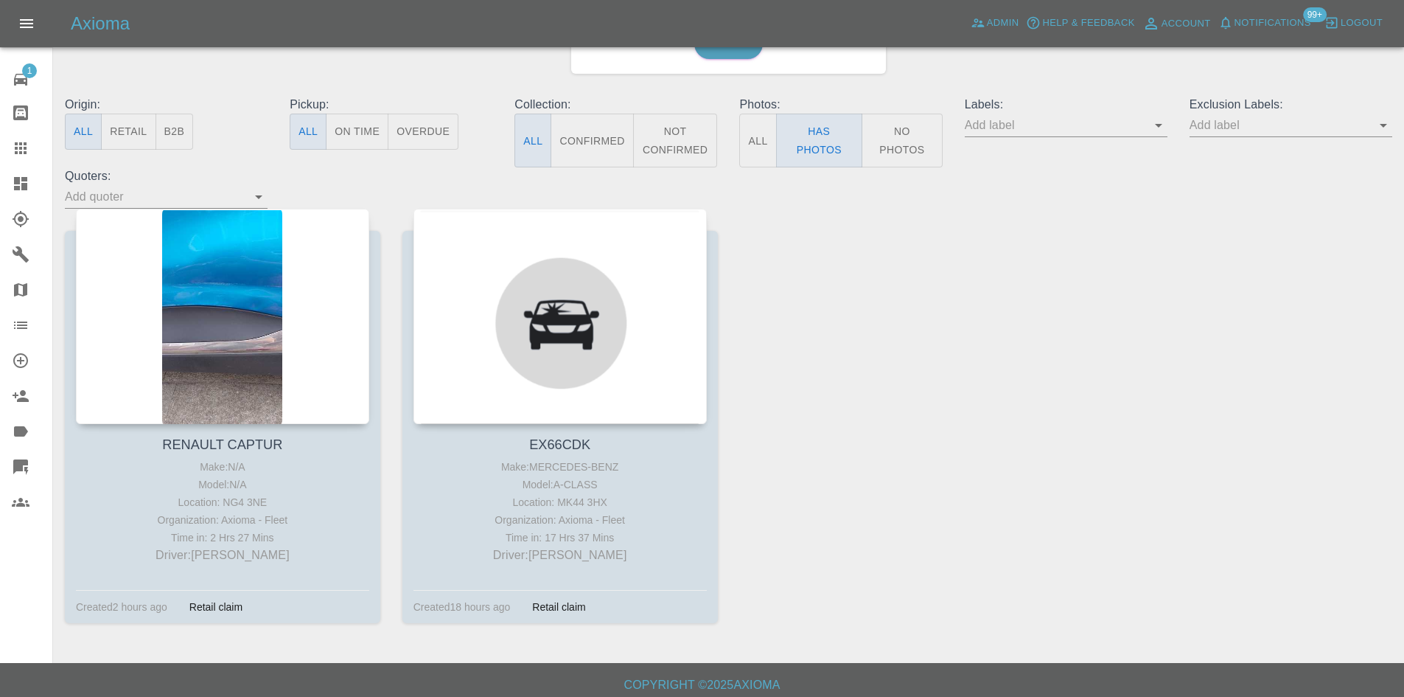
scroll to position [133, 0]
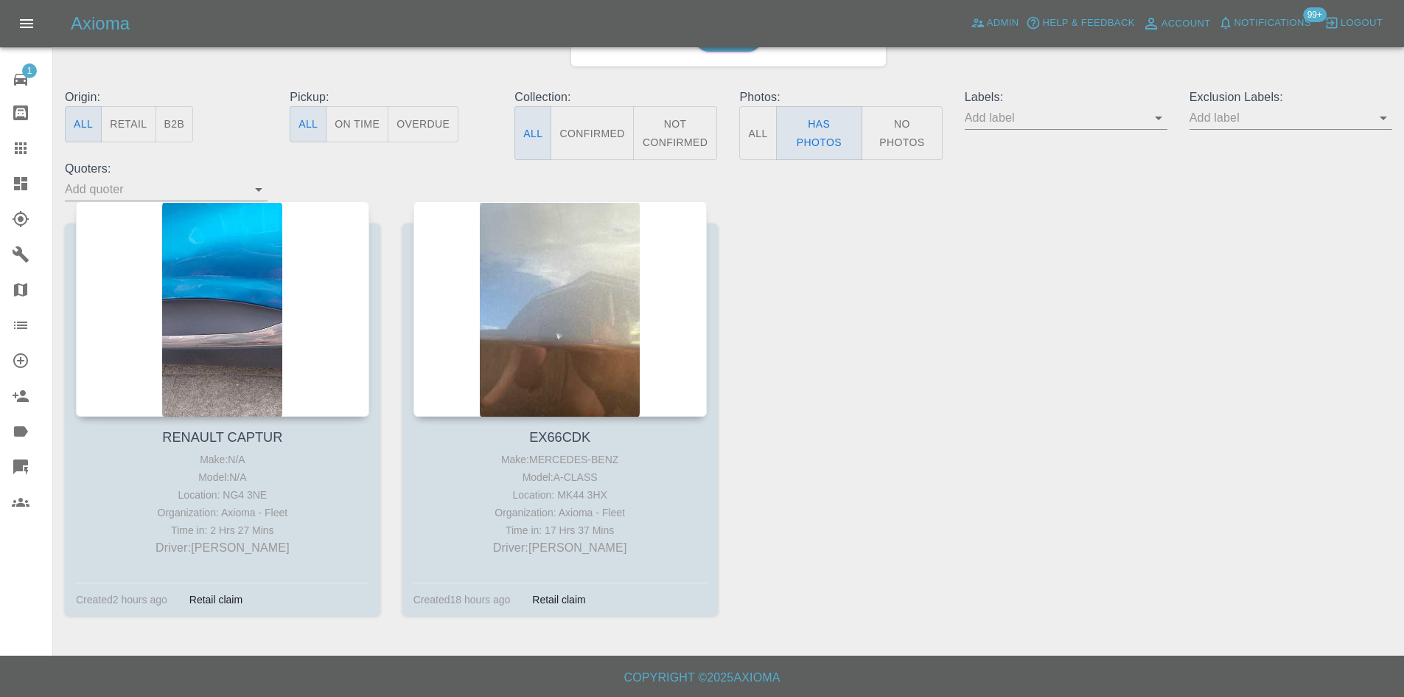
drag, startPoint x: 916, startPoint y: 124, endPoint x: 910, endPoint y: 131, distance: 9.9
click at [916, 125] on button "No Photos" at bounding box center [902, 133] width 81 height 54
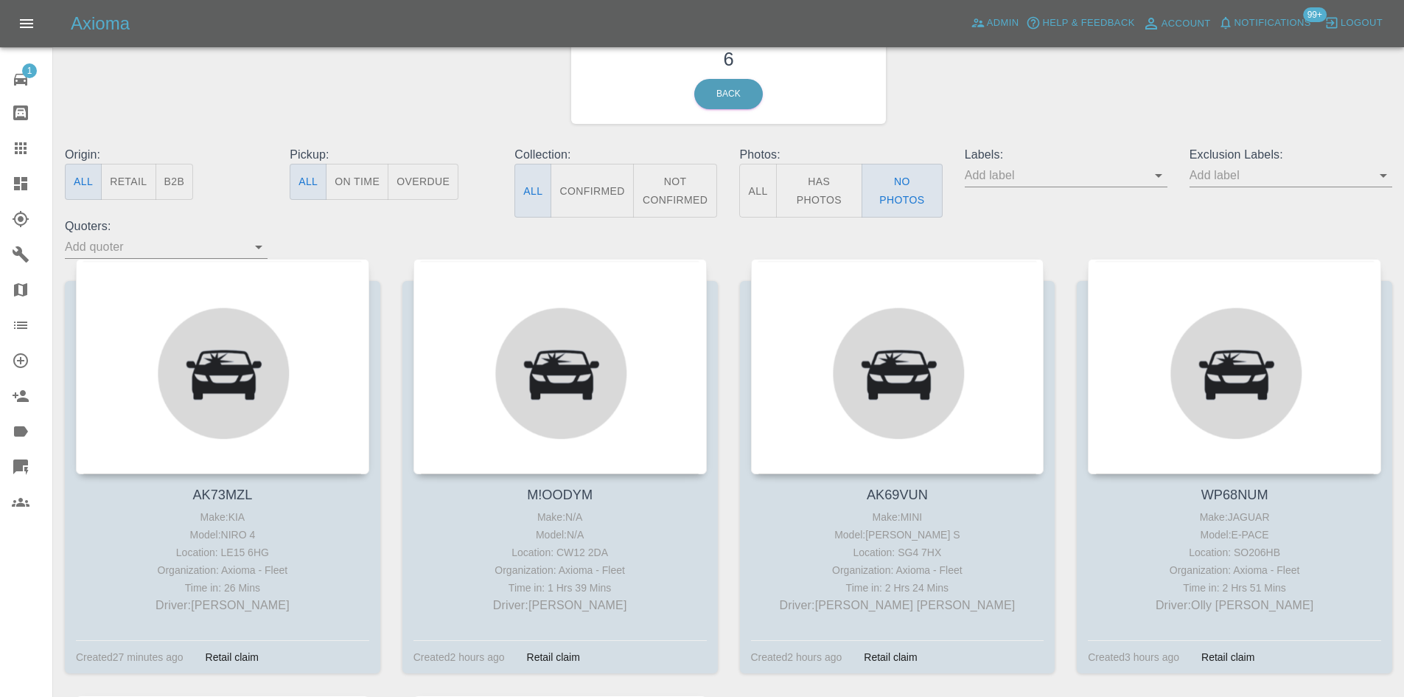
scroll to position [0, 0]
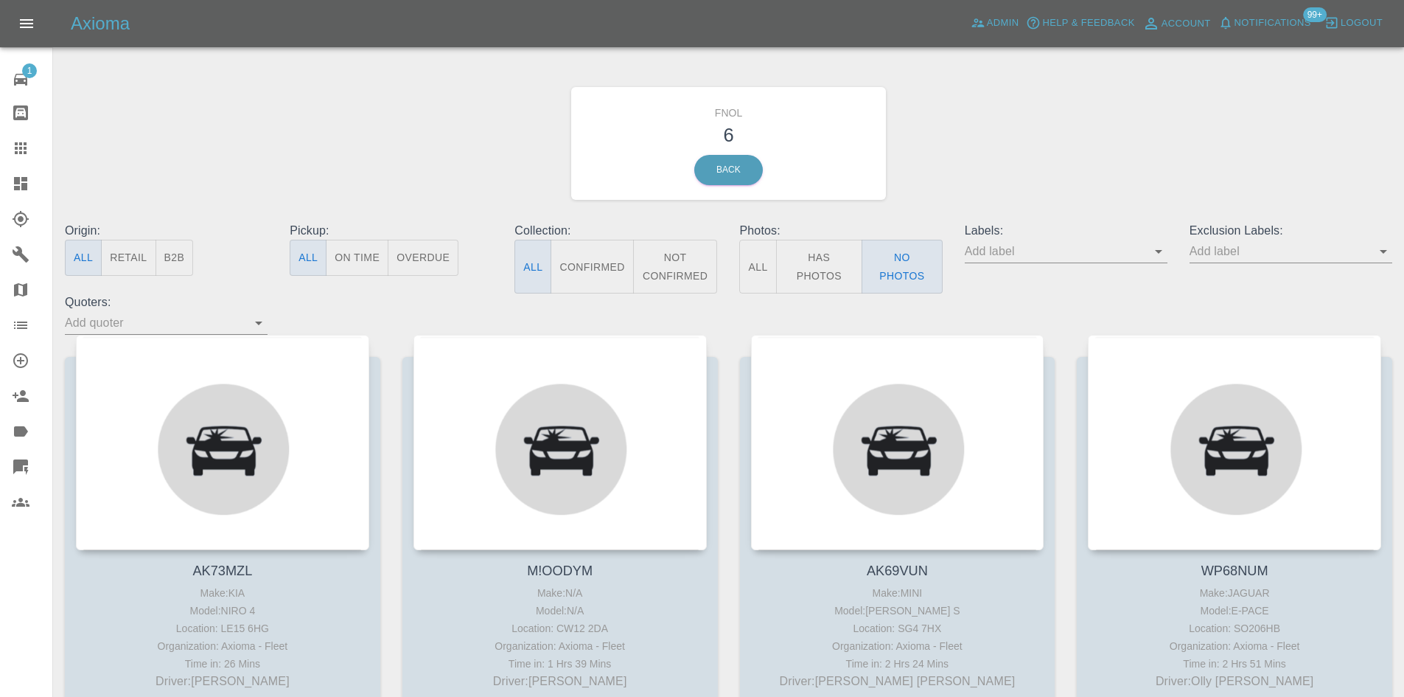
click at [18, 194] on link "Dashboard" at bounding box center [26, 183] width 52 height 35
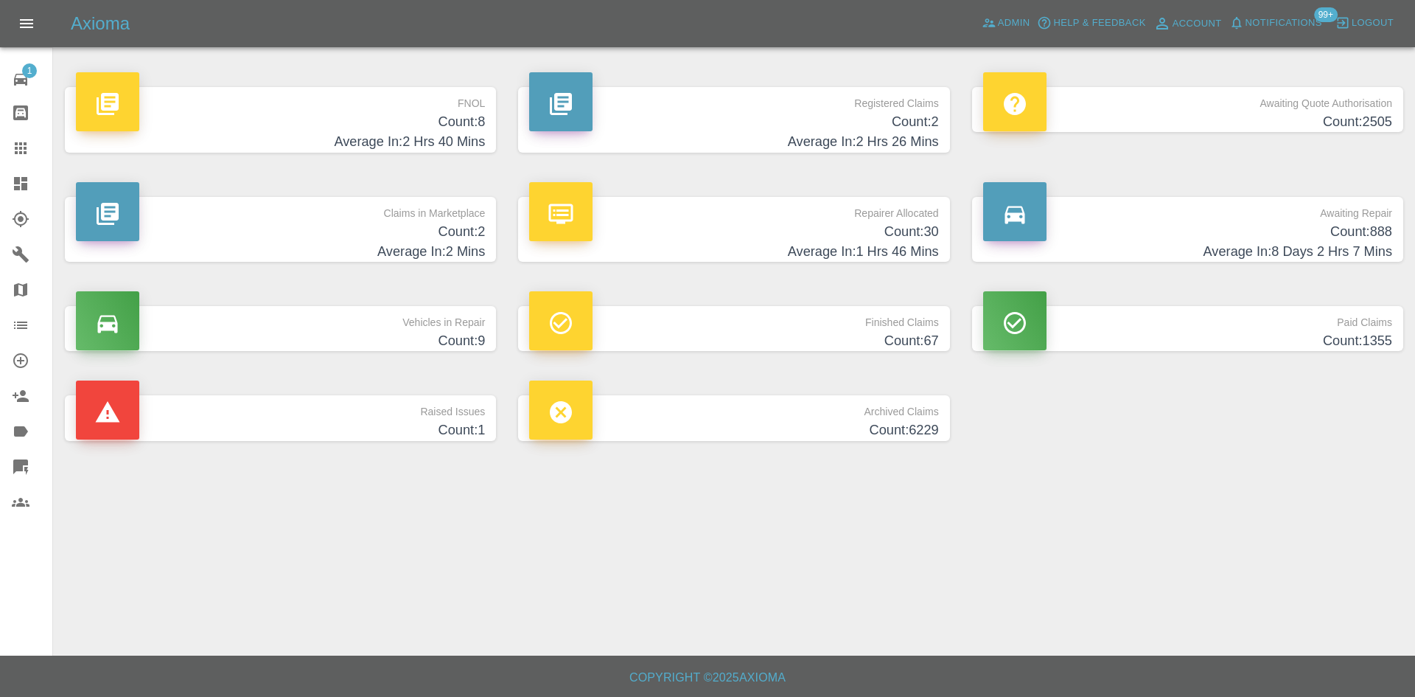
click at [469, 135] on h4 "Average In: 2 Hrs 40 Mins" at bounding box center [280, 142] width 409 height 20
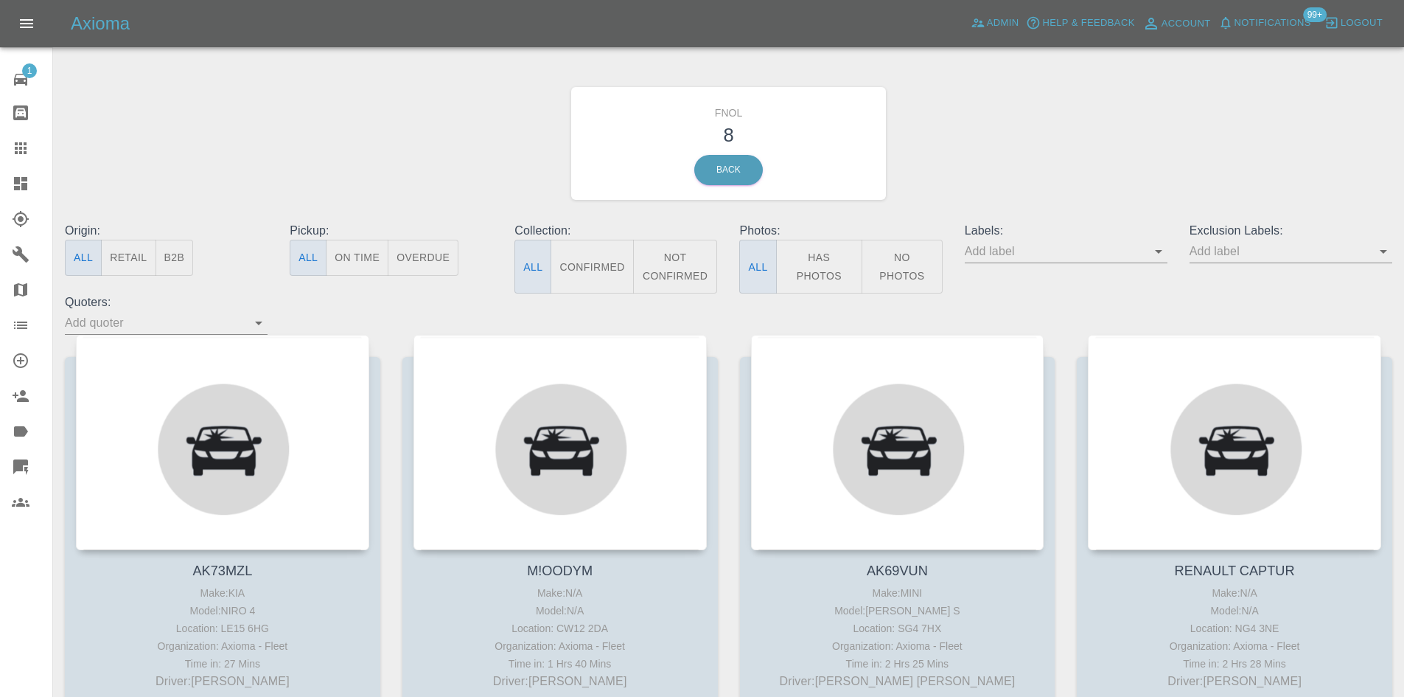
click button "Has Photos"
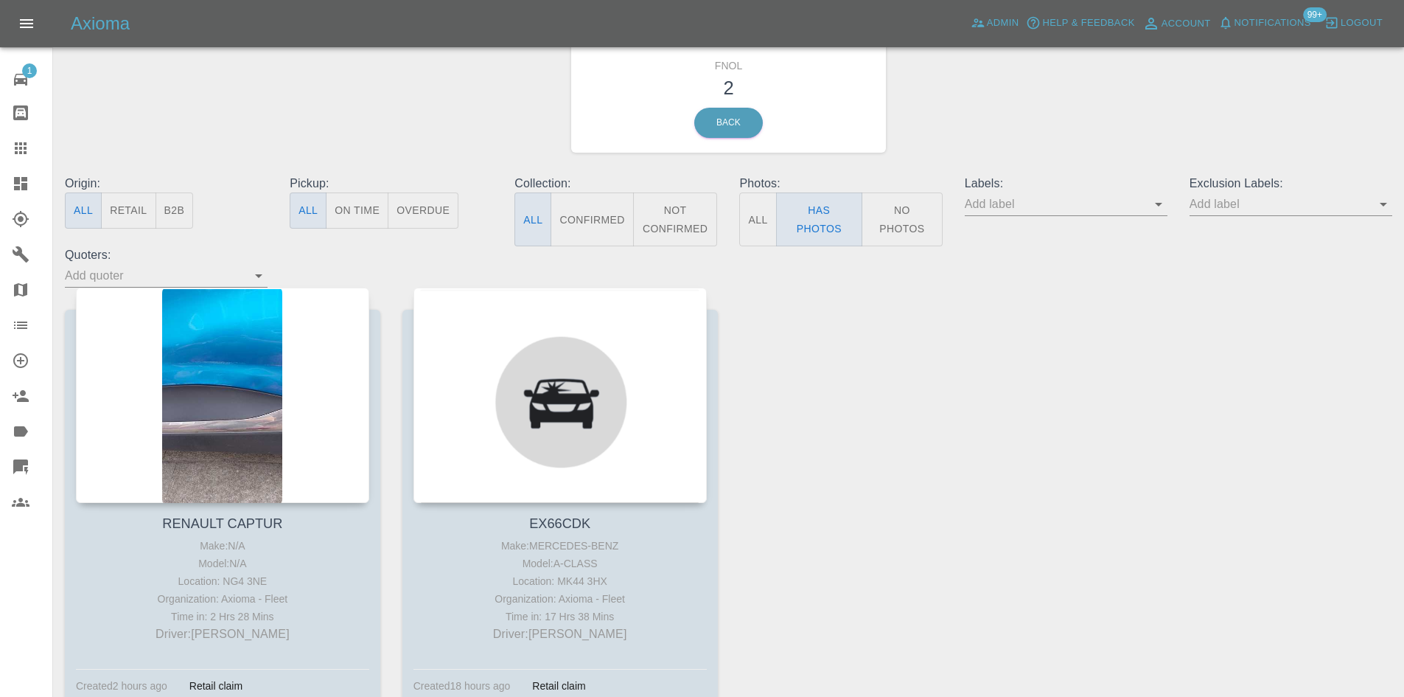
scroll to position [133, 0]
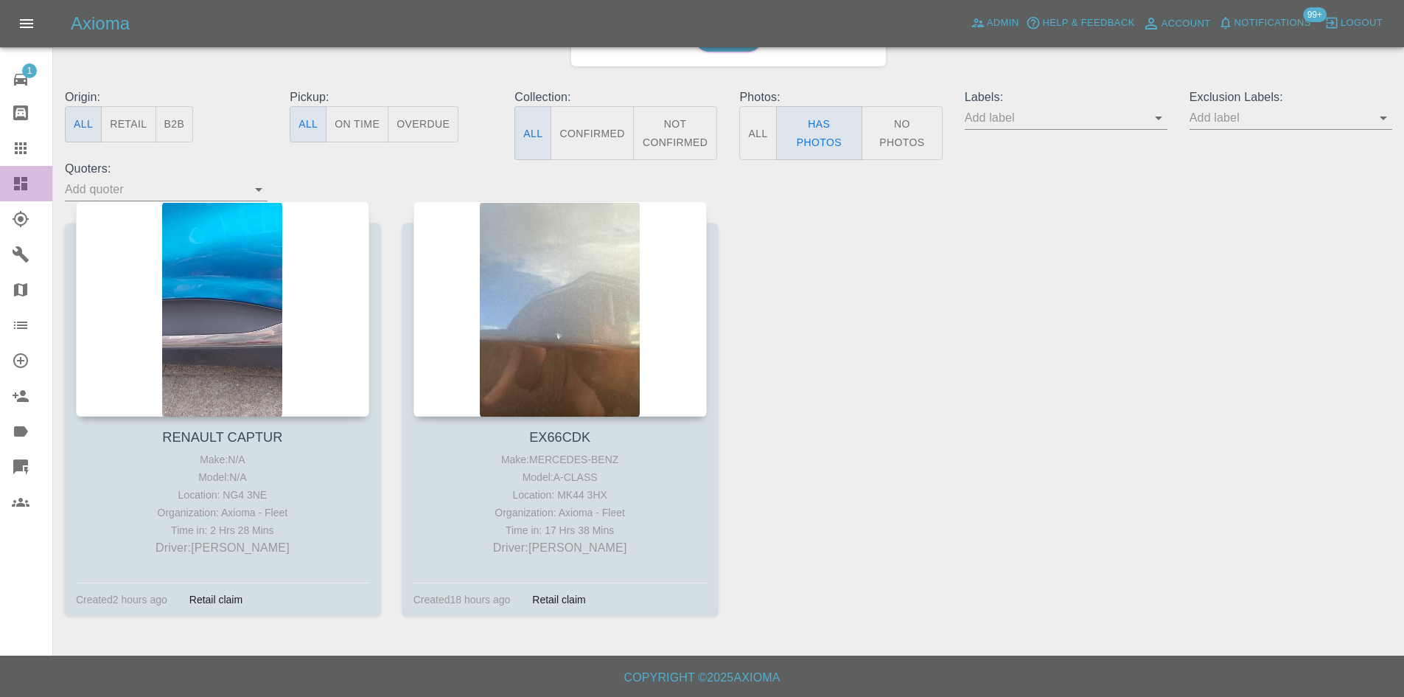
click link "Dashboard"
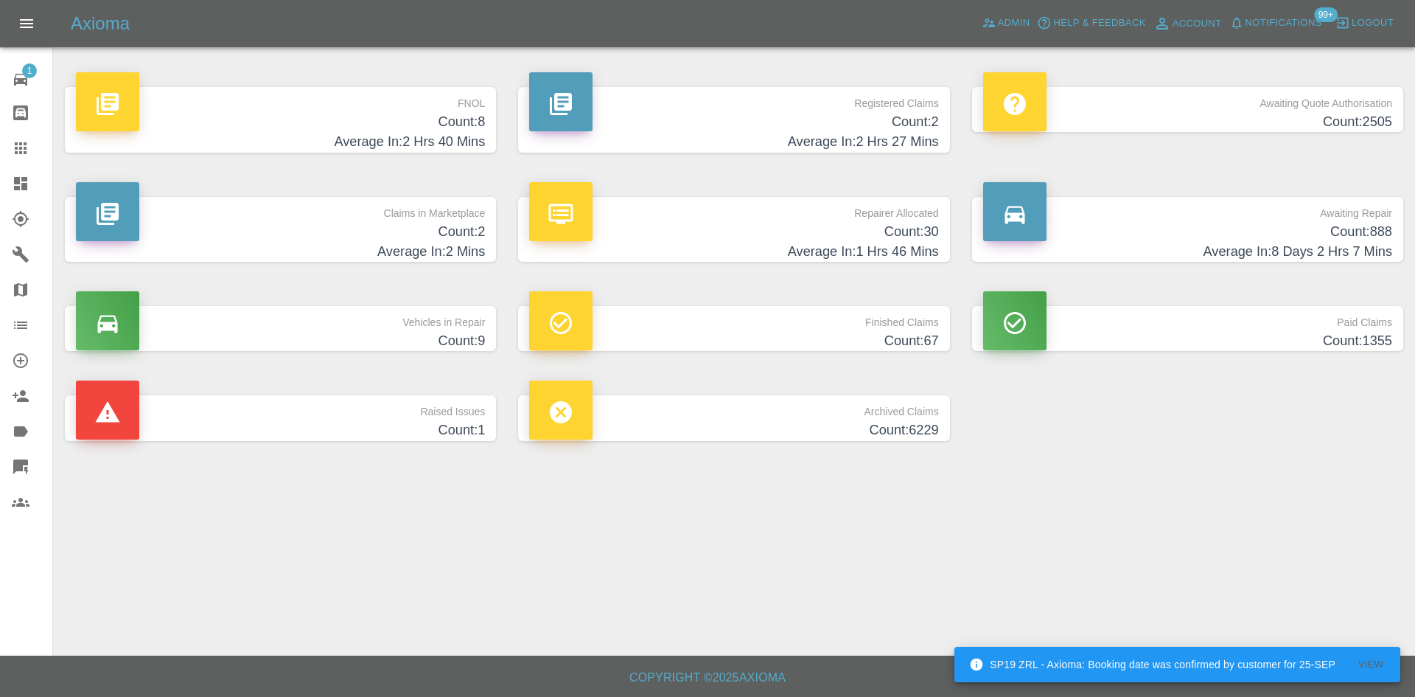
click h4 "Count: 8"
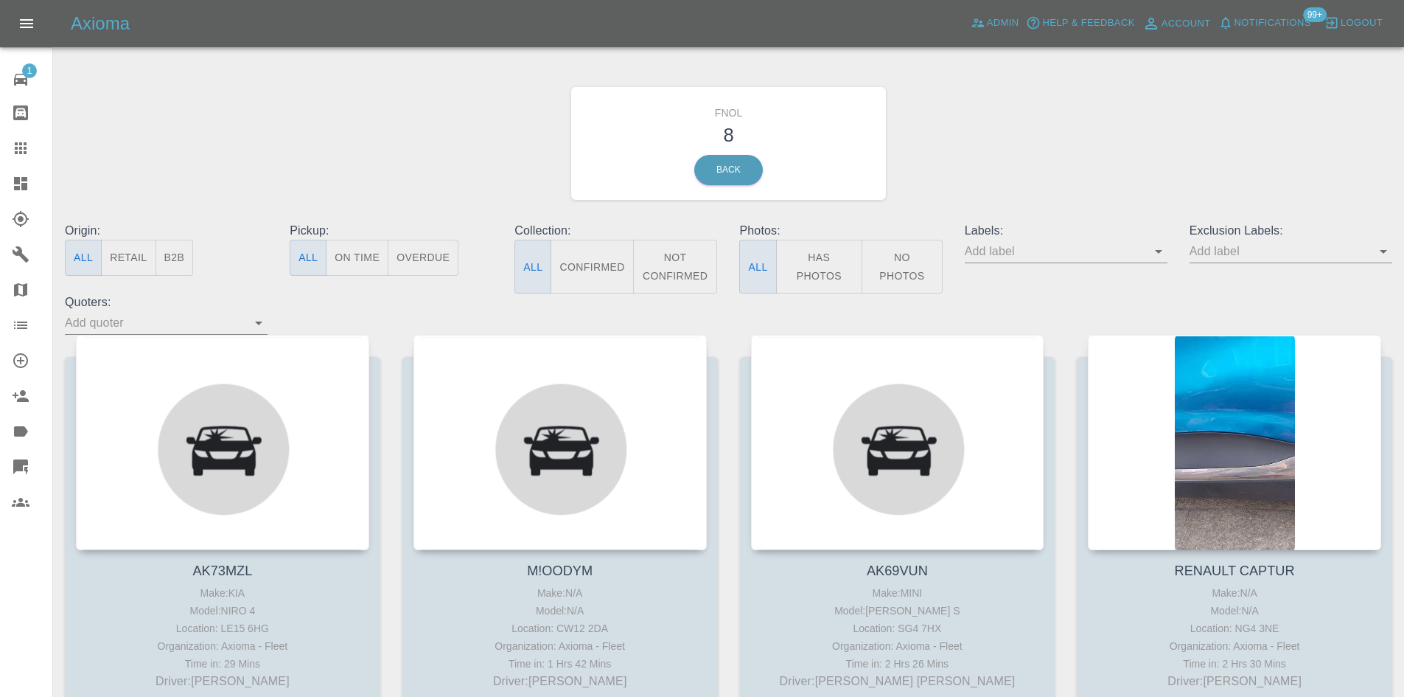
click p "Photos:"
click button "Has Photos"
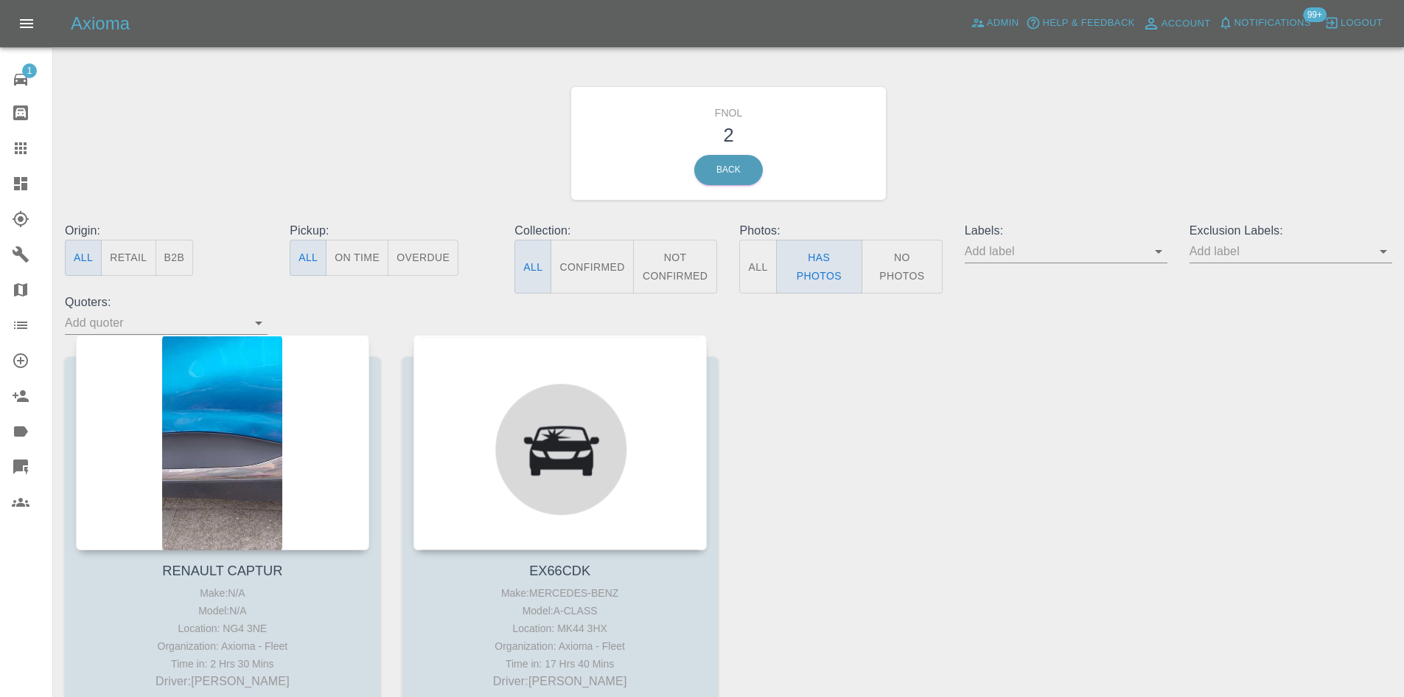
click icon
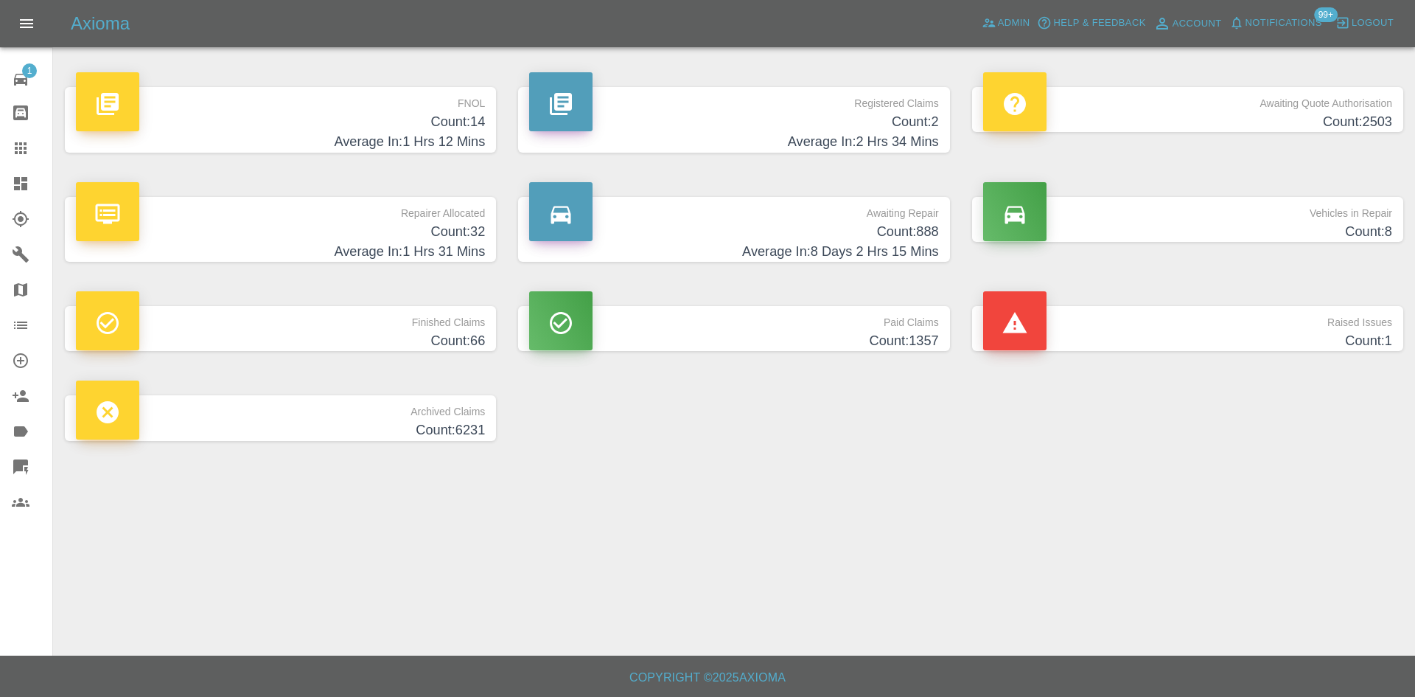
click h4 "Count: 14"
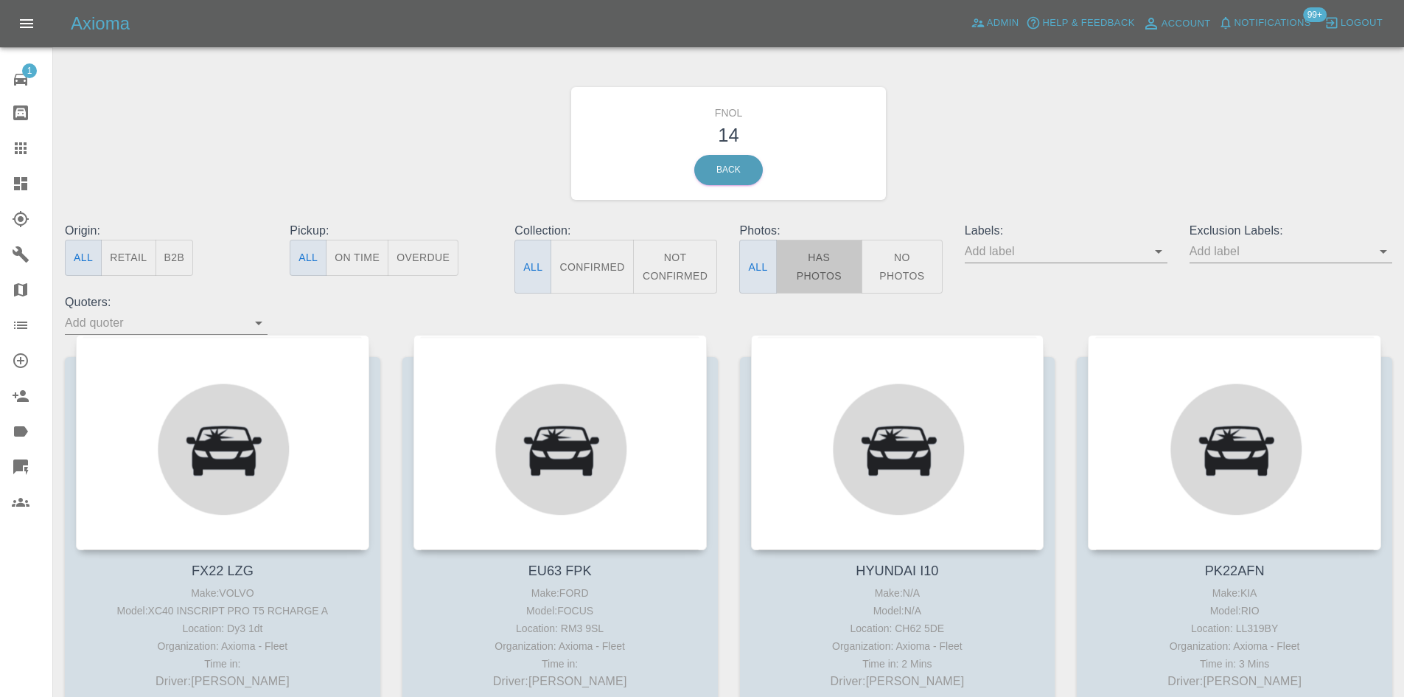
click button "Has Photos"
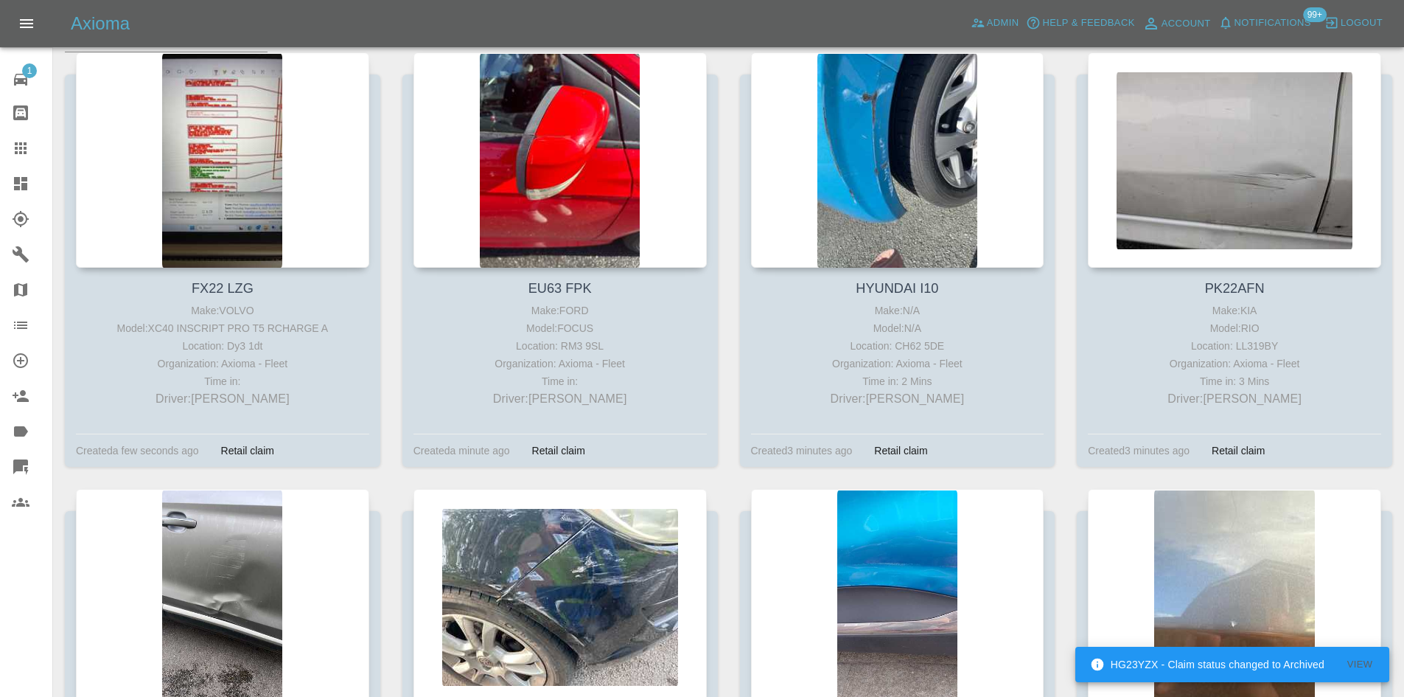
scroll to position [274, 0]
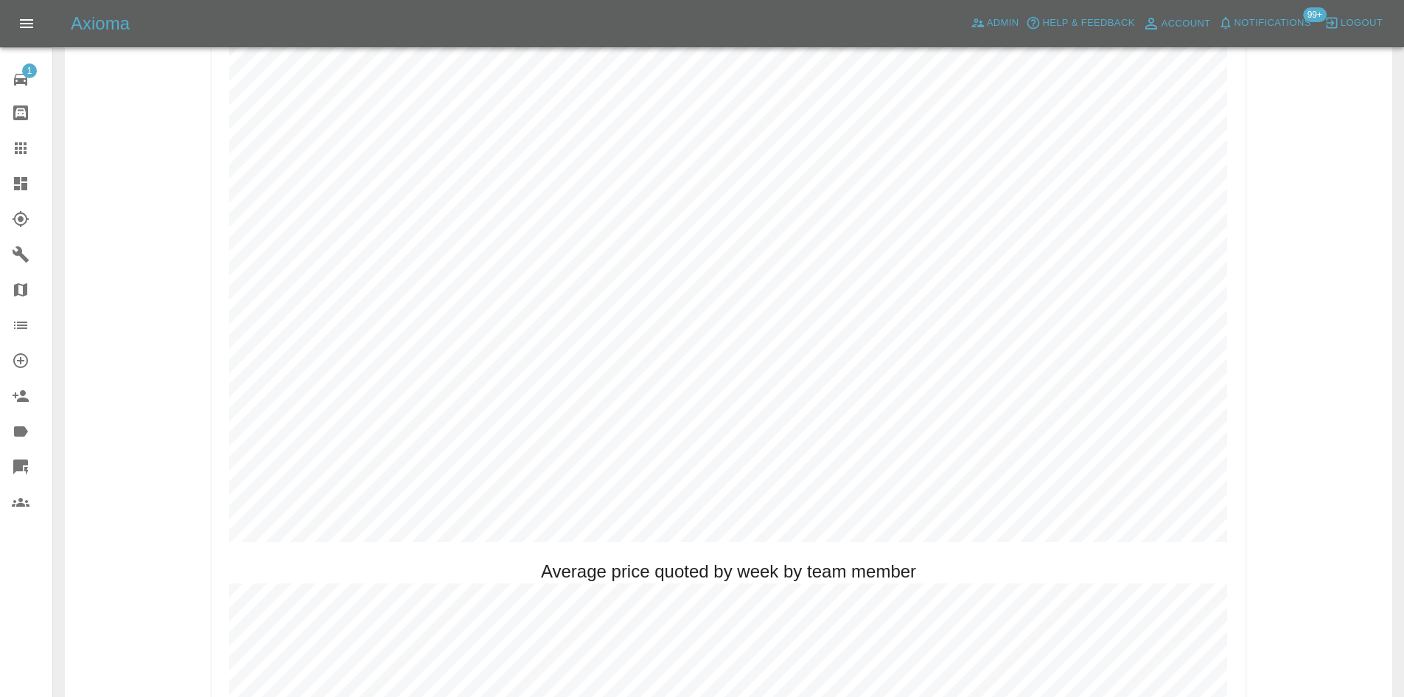
scroll to position [737, 0]
click at [22, 191] on icon at bounding box center [21, 184] width 18 height 18
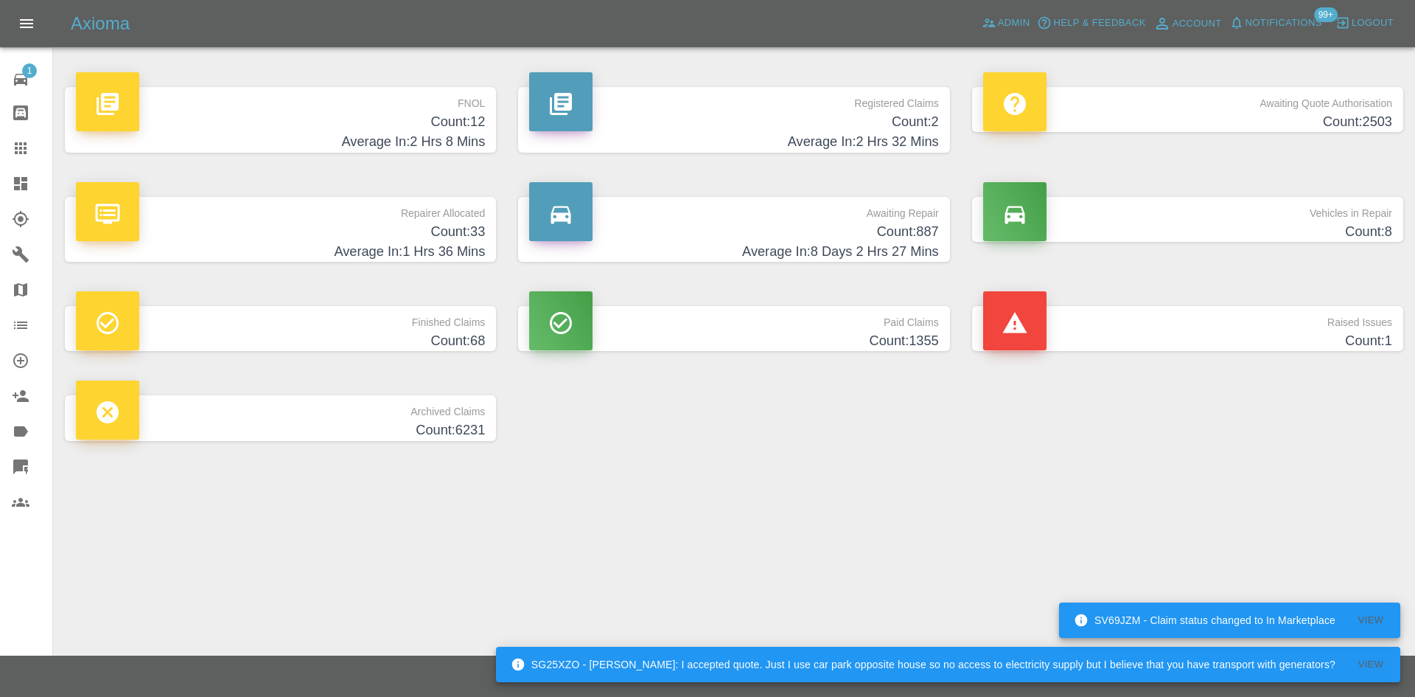
click at [1313, 103] on p "Awaiting Quote Authorisation" at bounding box center [1187, 99] width 409 height 25
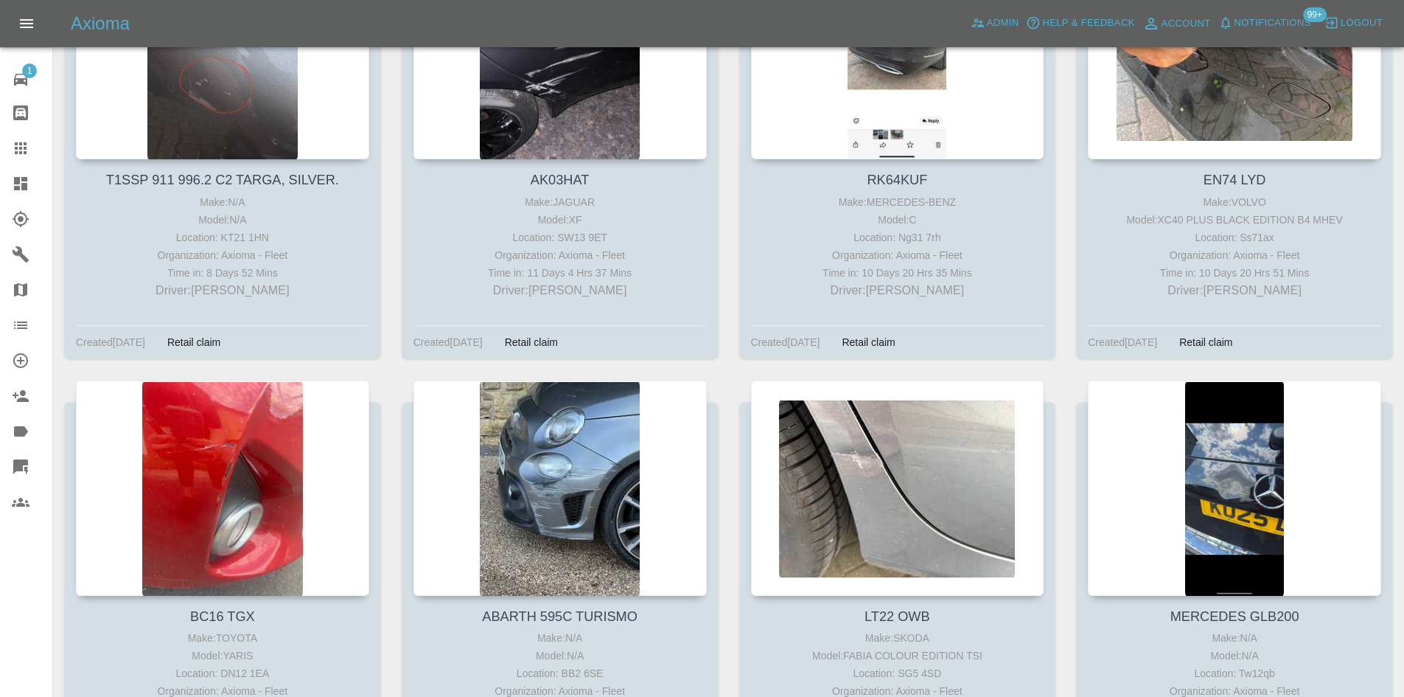
scroll to position [171773, 0]
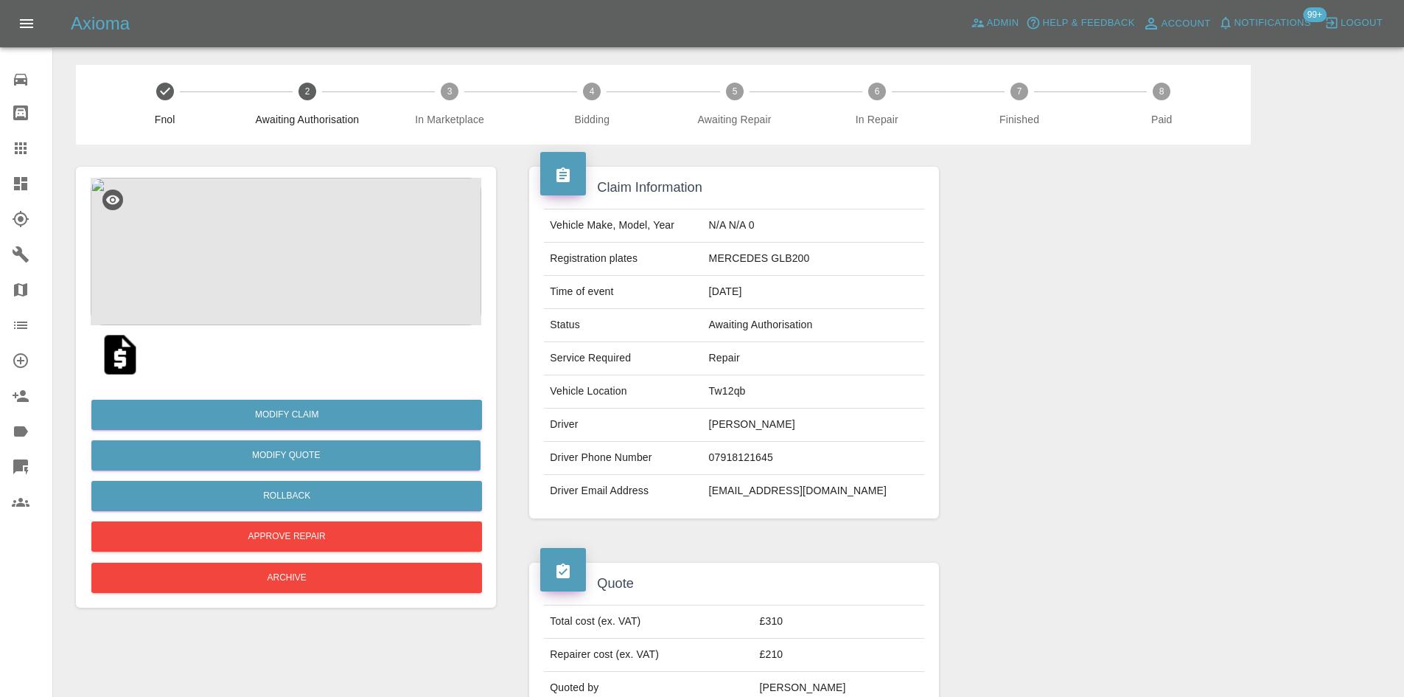
click at [302, 232] on img at bounding box center [286, 251] width 391 height 147
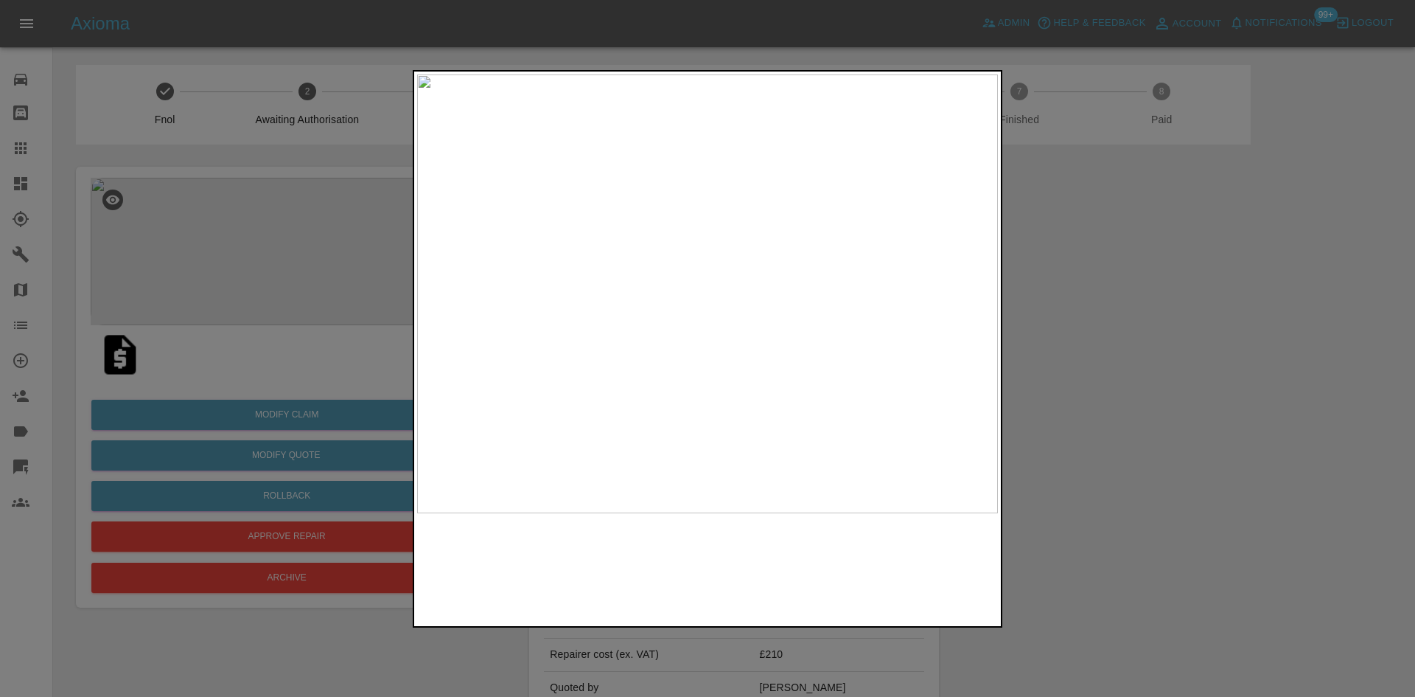
click at [698, 294] on img at bounding box center [707, 293] width 581 height 439
click at [698, 294] on img at bounding box center [736, 291] width 1742 height 1316
click at [677, 341] on img at bounding box center [707, 293] width 581 height 439
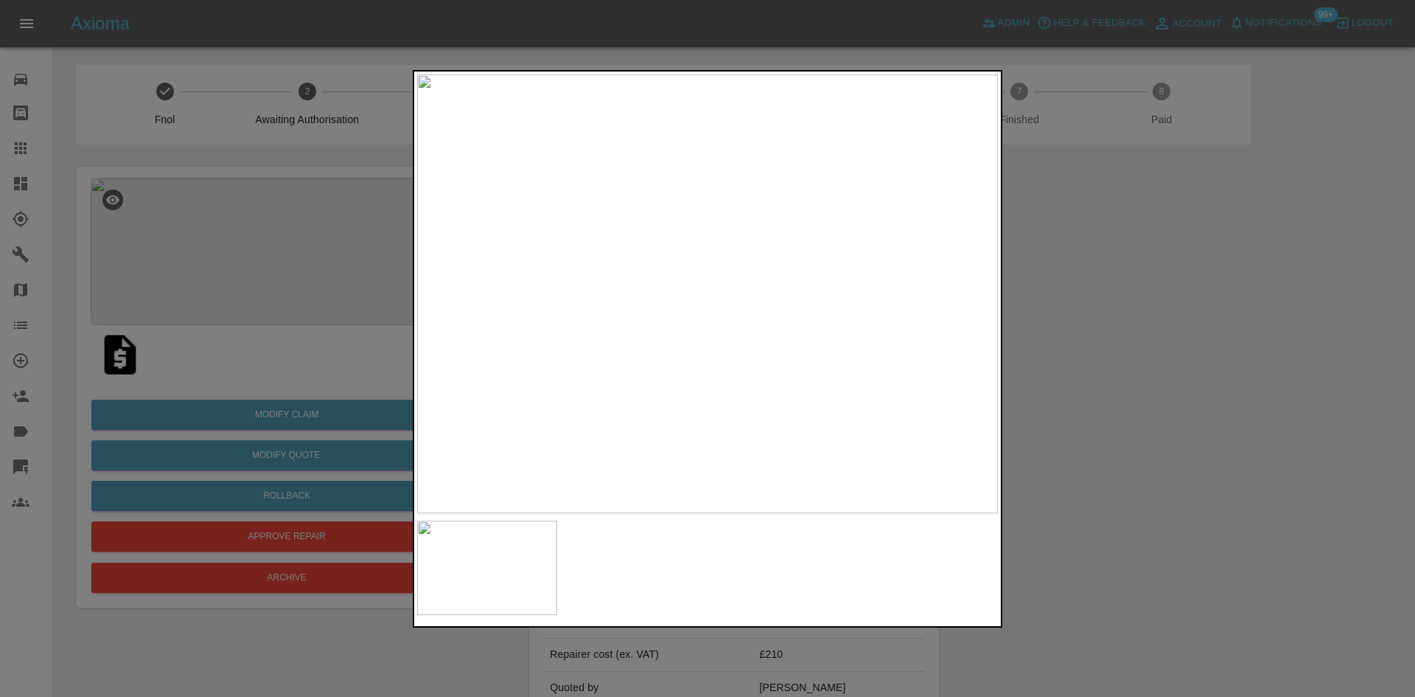
click at [623, 321] on img at bounding box center [707, 293] width 581 height 439
click at [708, 303] on img at bounding box center [707, 293] width 581 height 439
click at [708, 303] on img at bounding box center [705, 264] width 1742 height 1316
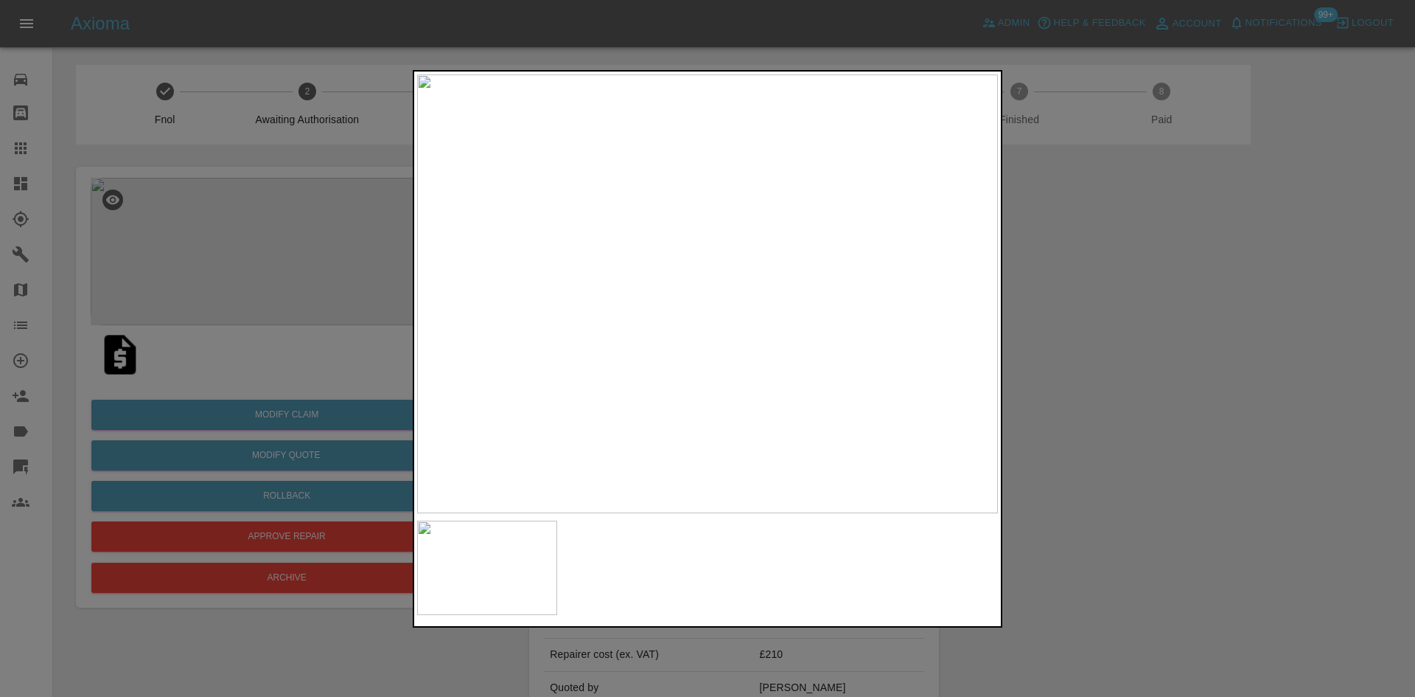
click at [254, 254] on div at bounding box center [707, 348] width 1415 height 697
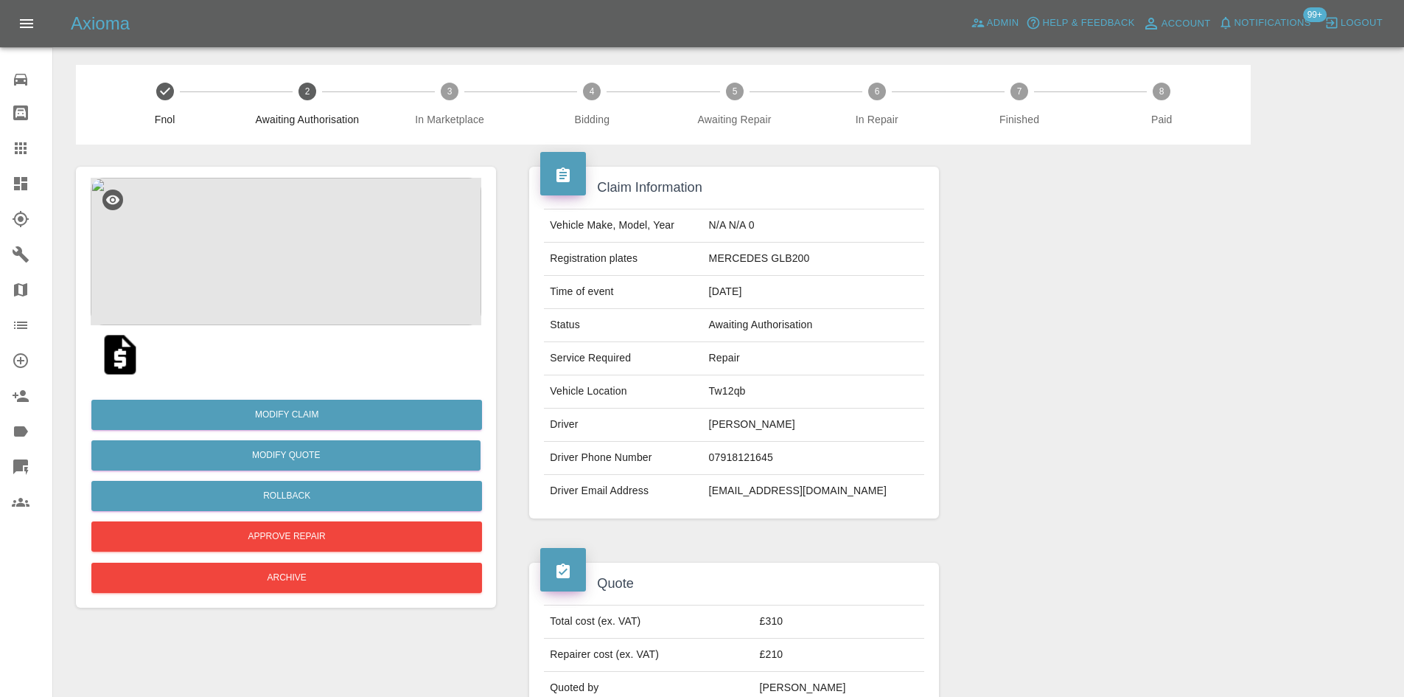
click at [294, 224] on img at bounding box center [286, 251] width 391 height 147
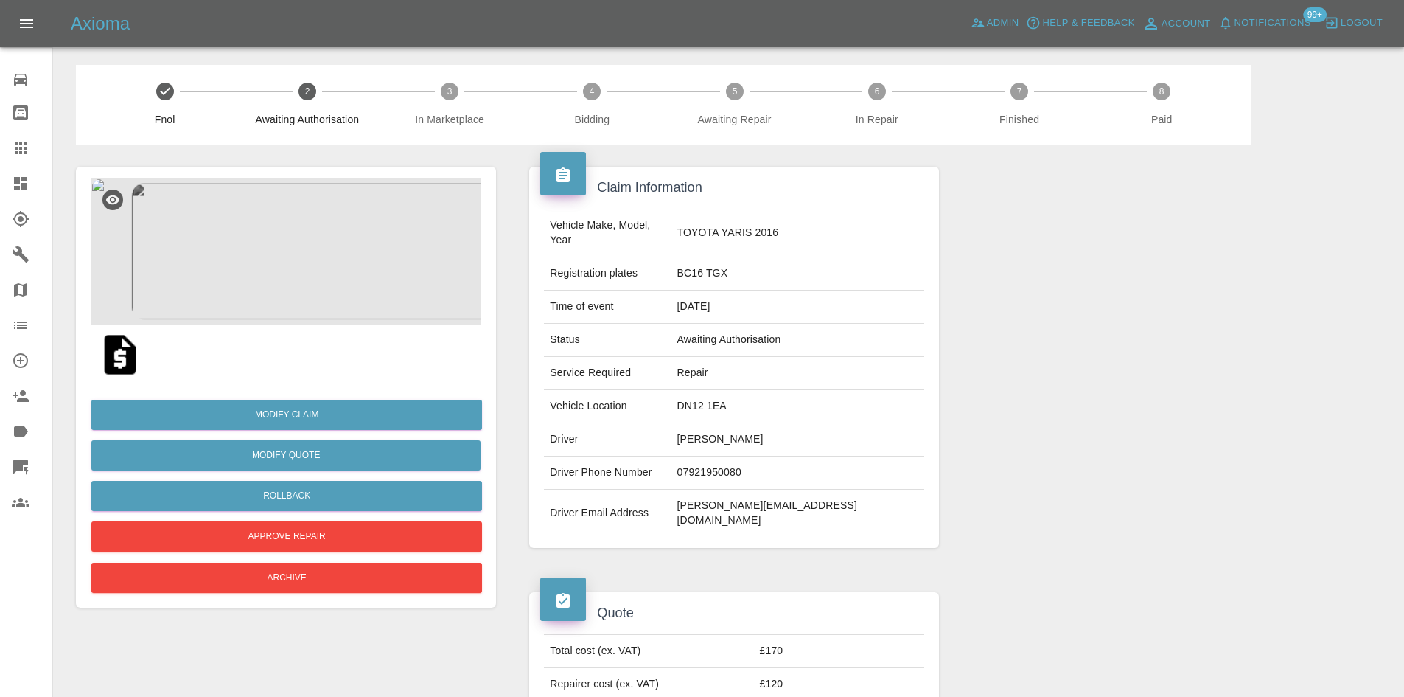
click at [282, 256] on img at bounding box center [286, 251] width 391 height 147
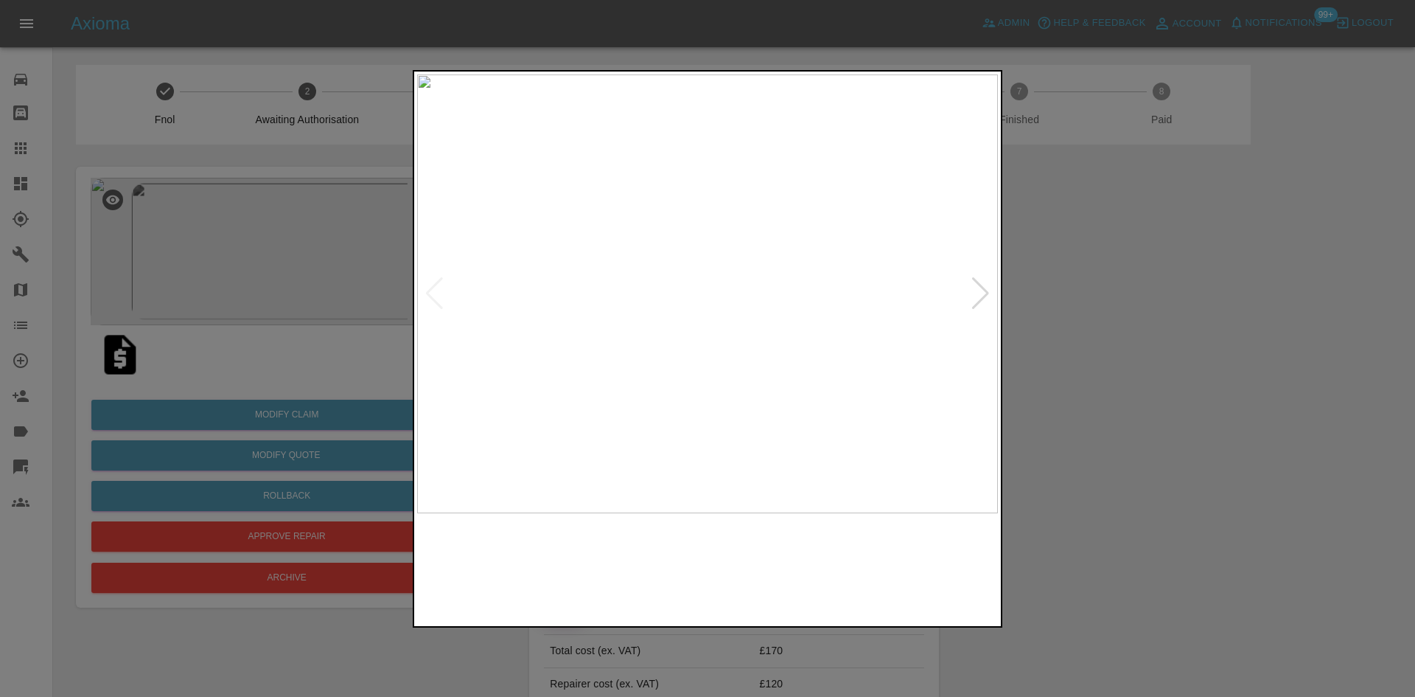
click at [728, 289] on img at bounding box center [707, 293] width 581 height 439
click at [728, 289] on img at bounding box center [645, 306] width 1742 height 1316
click at [643, 341] on img at bounding box center [628, 293] width 581 height 439
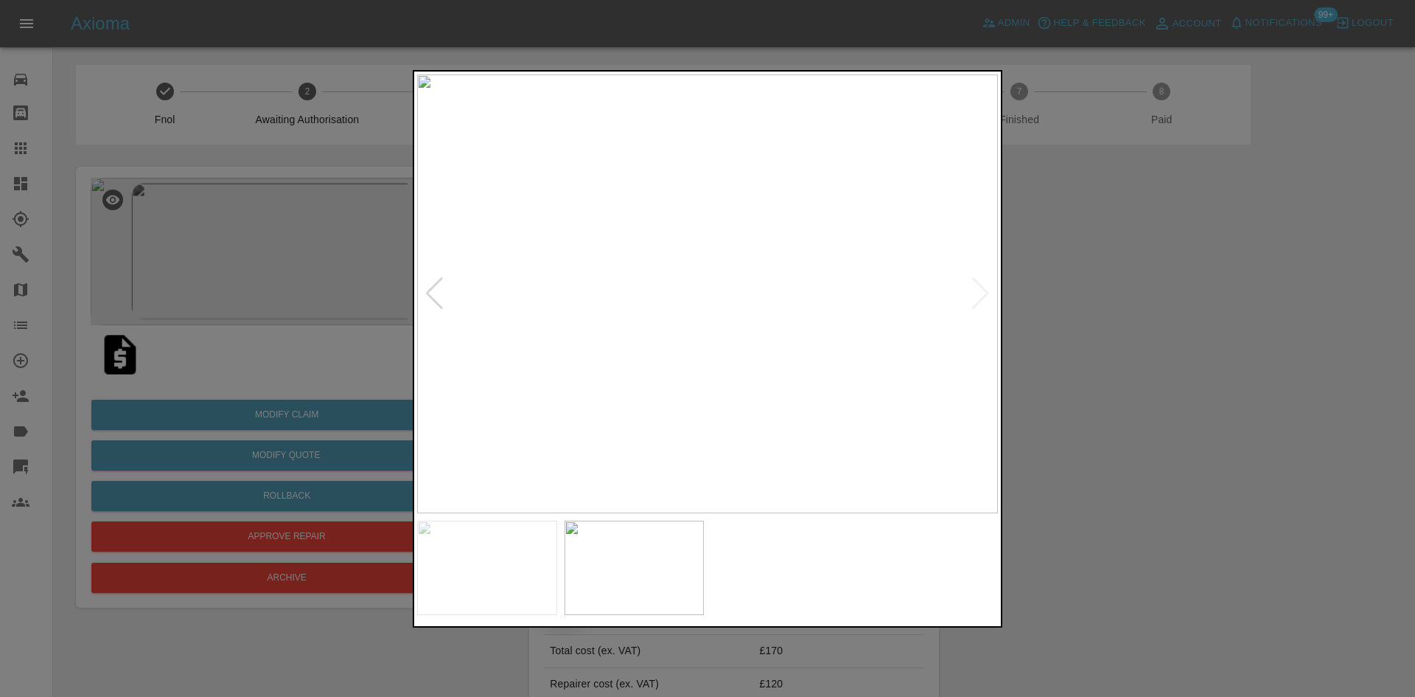
click at [584, 327] on img at bounding box center [707, 293] width 581 height 439
click at [621, 339] on img at bounding box center [707, 293] width 581 height 439
click at [621, 339] on img at bounding box center [966, 156] width 1742 height 1316
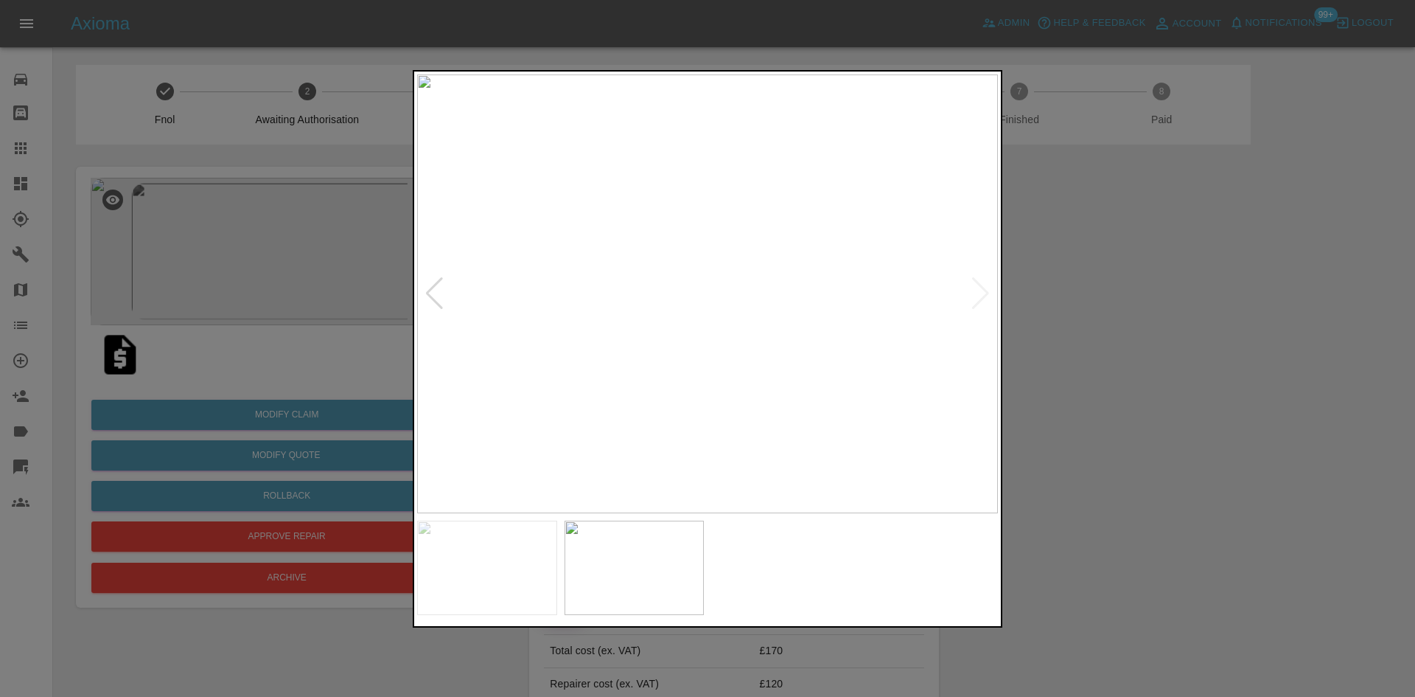
click at [672, 354] on img at bounding box center [707, 293] width 581 height 439
click at [736, 360] on img at bounding box center [707, 293] width 581 height 439
click at [719, 364] on img at bounding box center [707, 293] width 581 height 439
click at [640, 386] on img at bounding box center [707, 293] width 581 height 439
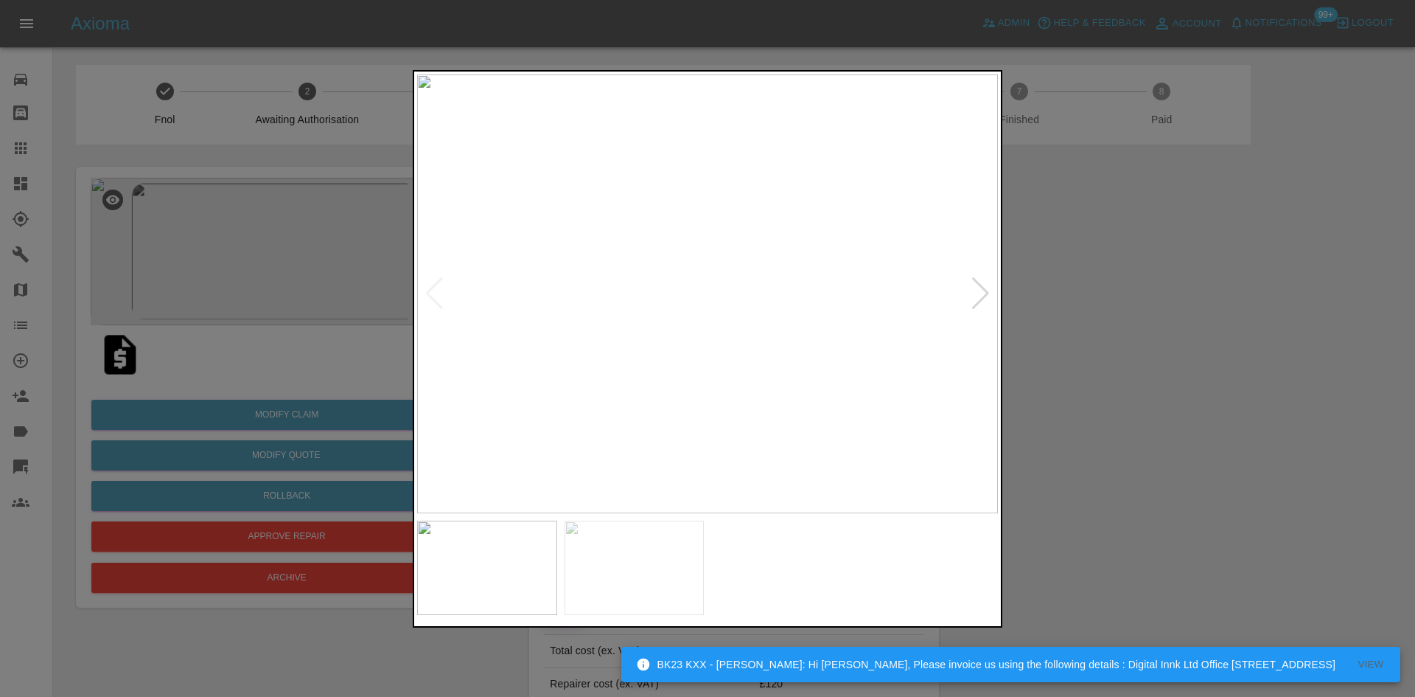
click at [569, 377] on img at bounding box center [707, 293] width 581 height 439
click at [473, 359] on img at bounding box center [681, 293] width 581 height 439
click at [292, 248] on div at bounding box center [707, 348] width 1415 height 697
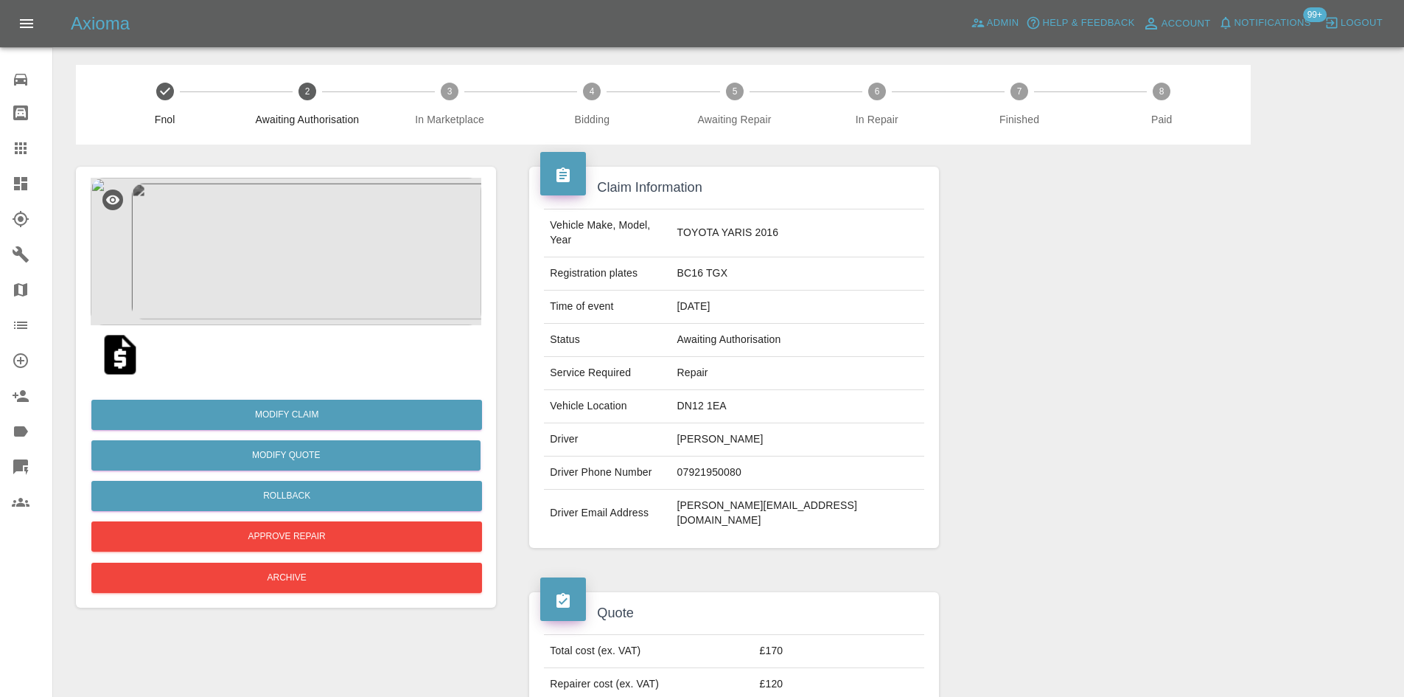
click at [277, 241] on img at bounding box center [286, 251] width 391 height 147
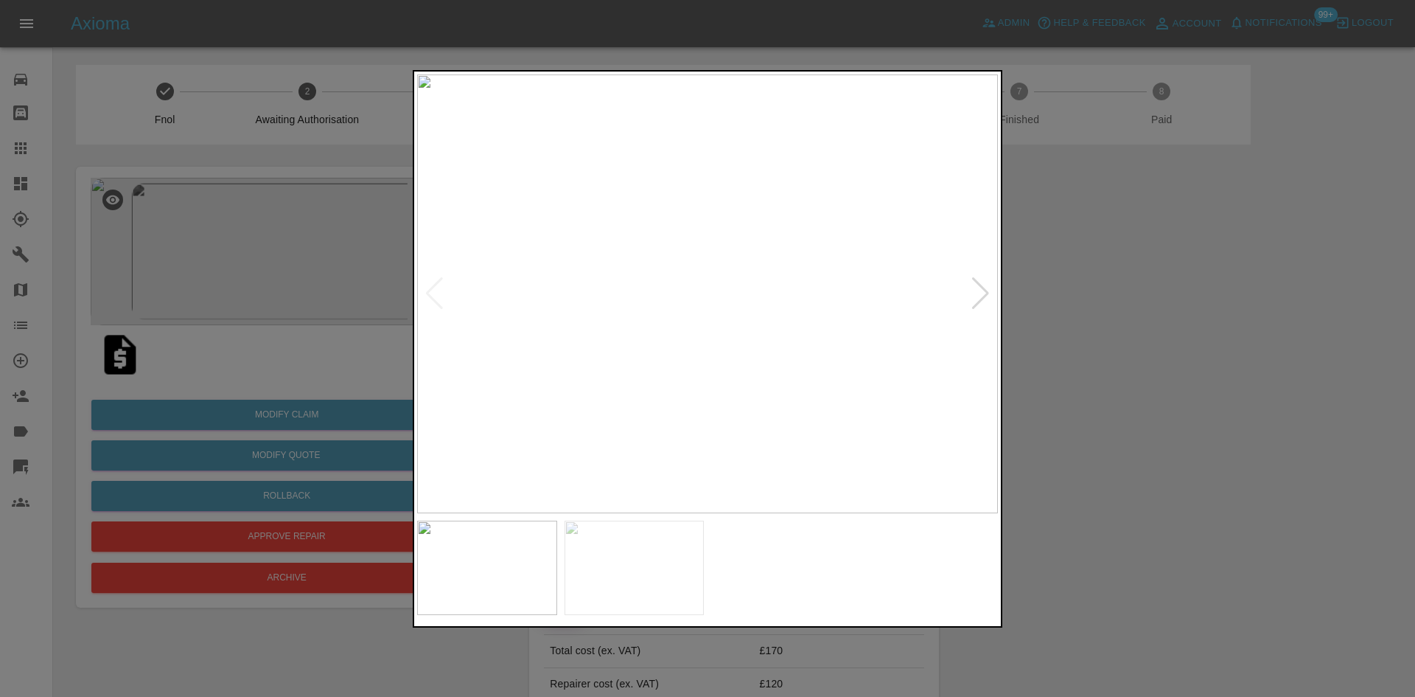
click at [705, 309] on img at bounding box center [707, 293] width 581 height 439
click at [628, 329] on img at bounding box center [707, 293] width 581 height 439
click at [638, 319] on img at bounding box center [707, 293] width 581 height 439
click at [638, 319] on img at bounding box center [917, 216] width 1742 height 1316
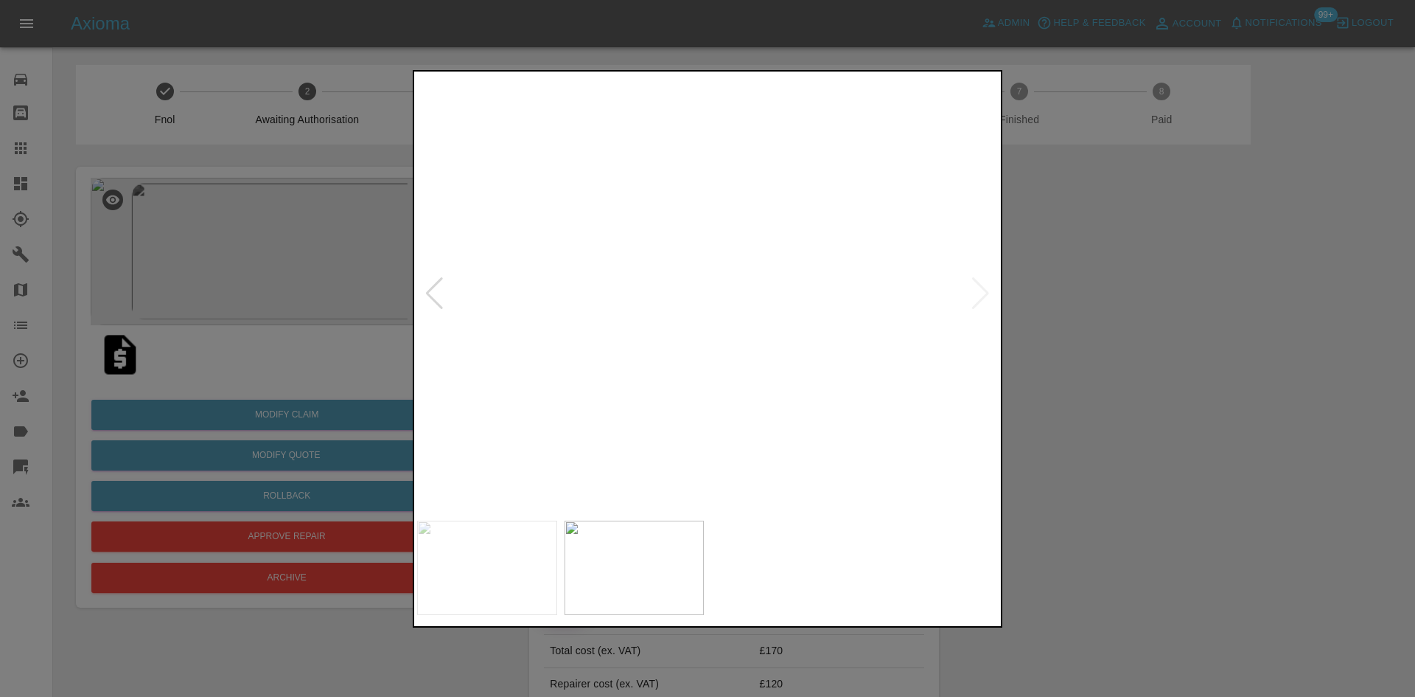
click at [638, 319] on img at bounding box center [917, 216] width 1742 height 1316
click at [577, 366] on img at bounding box center [707, 293] width 581 height 439
click at [632, 363] on img at bounding box center [707, 293] width 581 height 439
click at [661, 355] on img at bounding box center [742, 293] width 581 height 439
click at [744, 353] on img at bounding box center [707, 293] width 581 height 439
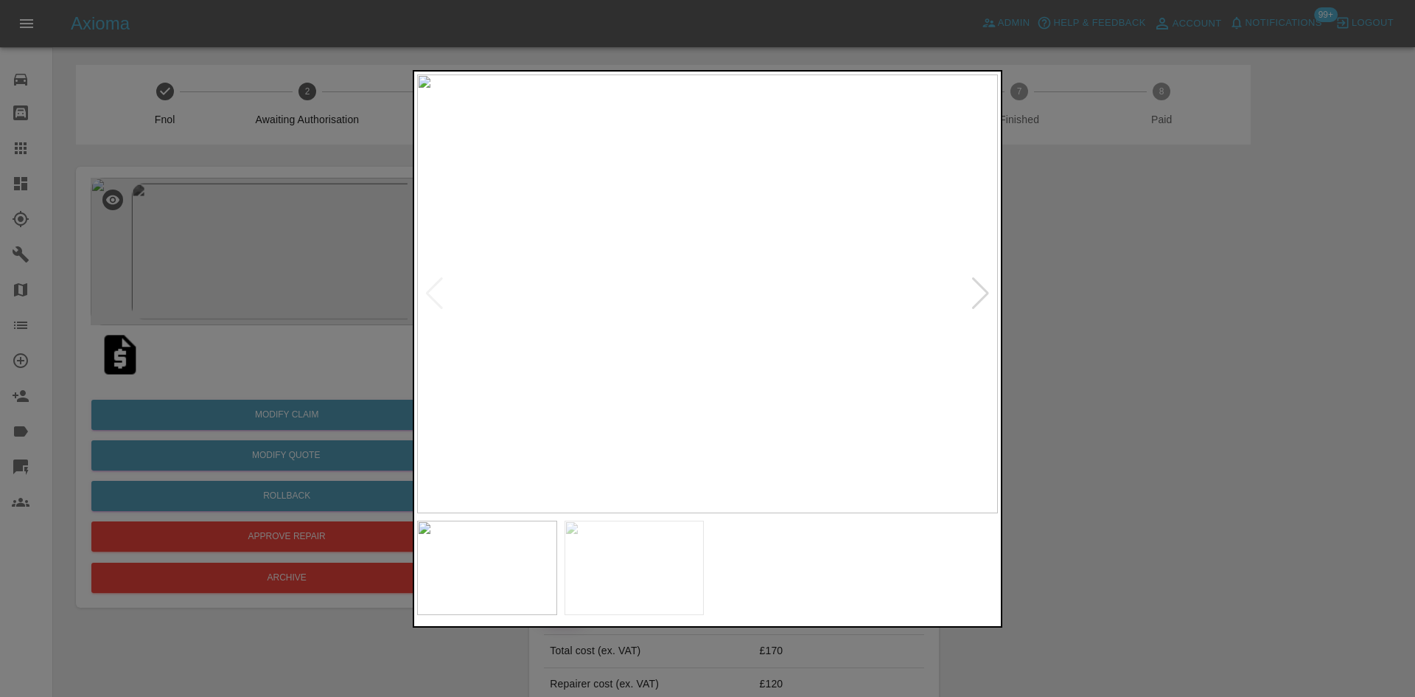
click at [214, 259] on div at bounding box center [707, 348] width 1415 height 697
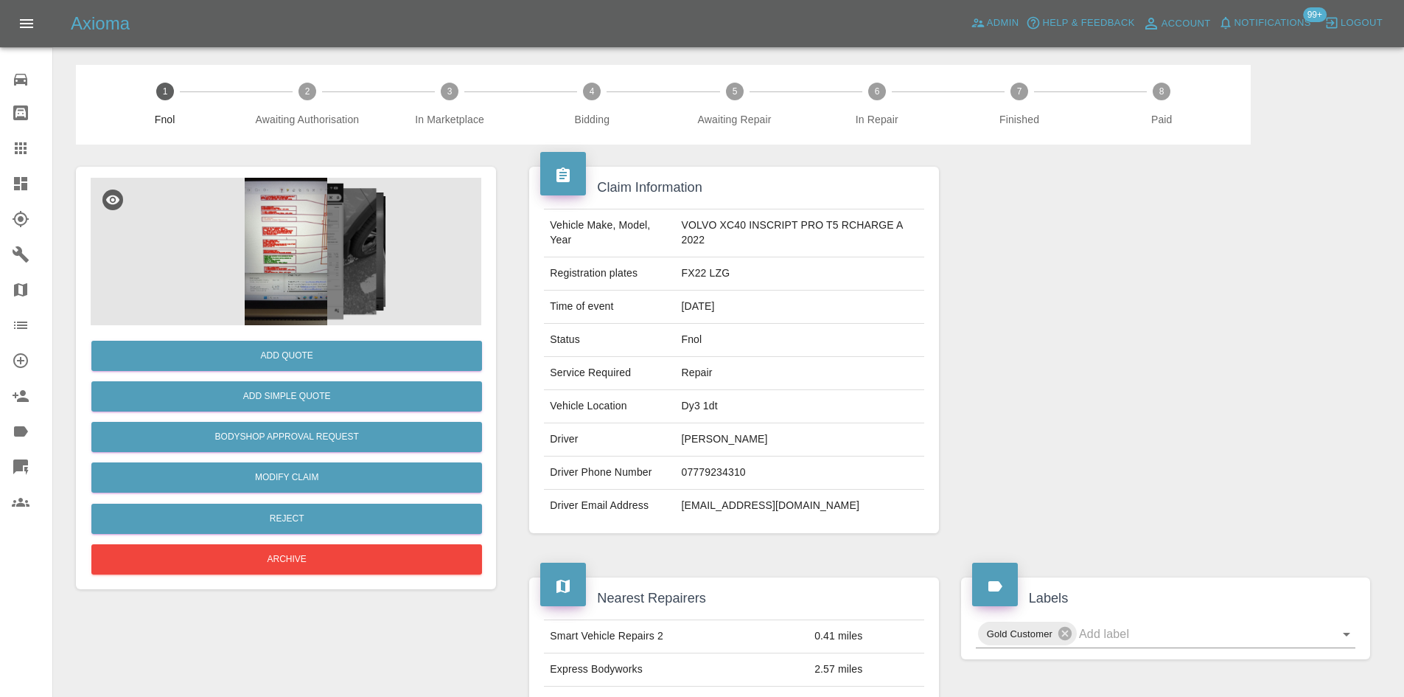
click at [282, 229] on img at bounding box center [286, 251] width 391 height 147
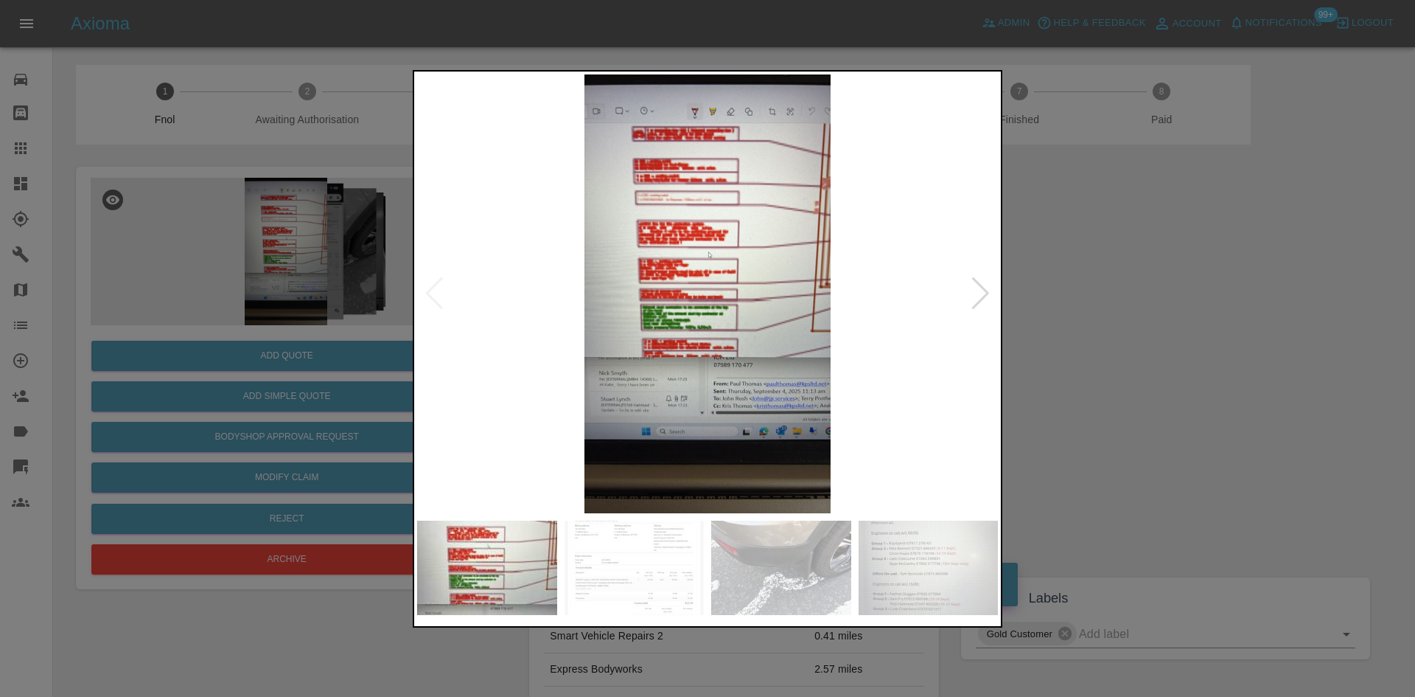
click at [653, 317] on img at bounding box center [707, 293] width 581 height 439
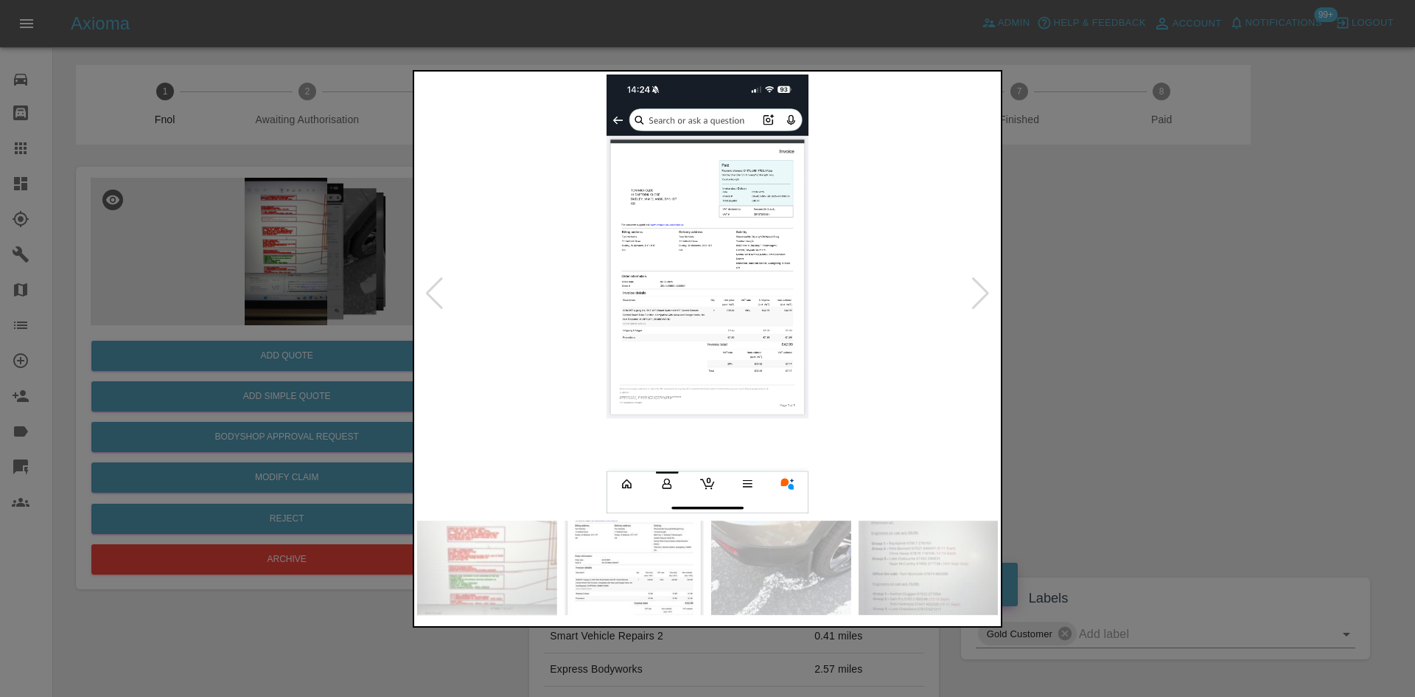
click at [577, 303] on img at bounding box center [707, 293] width 581 height 439
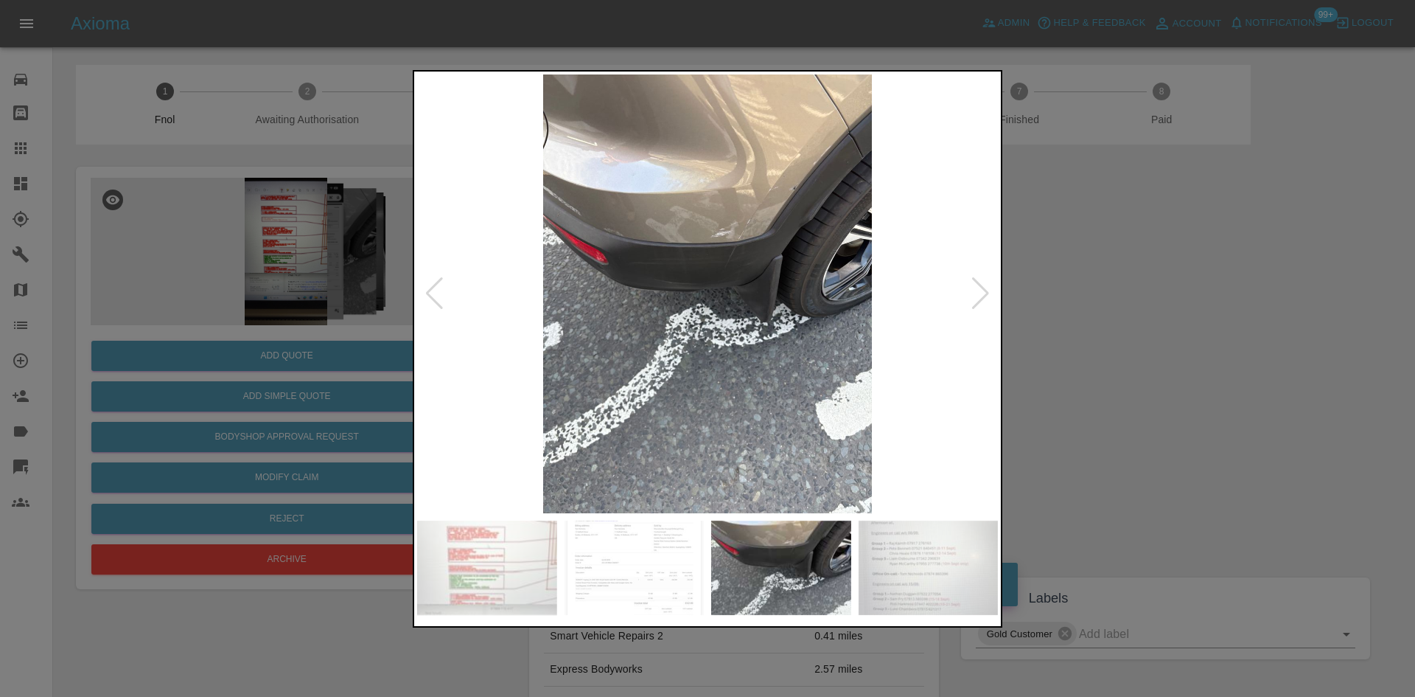
click at [704, 268] on img at bounding box center [707, 293] width 581 height 439
click at [708, 267] on img at bounding box center [707, 293] width 581 height 439
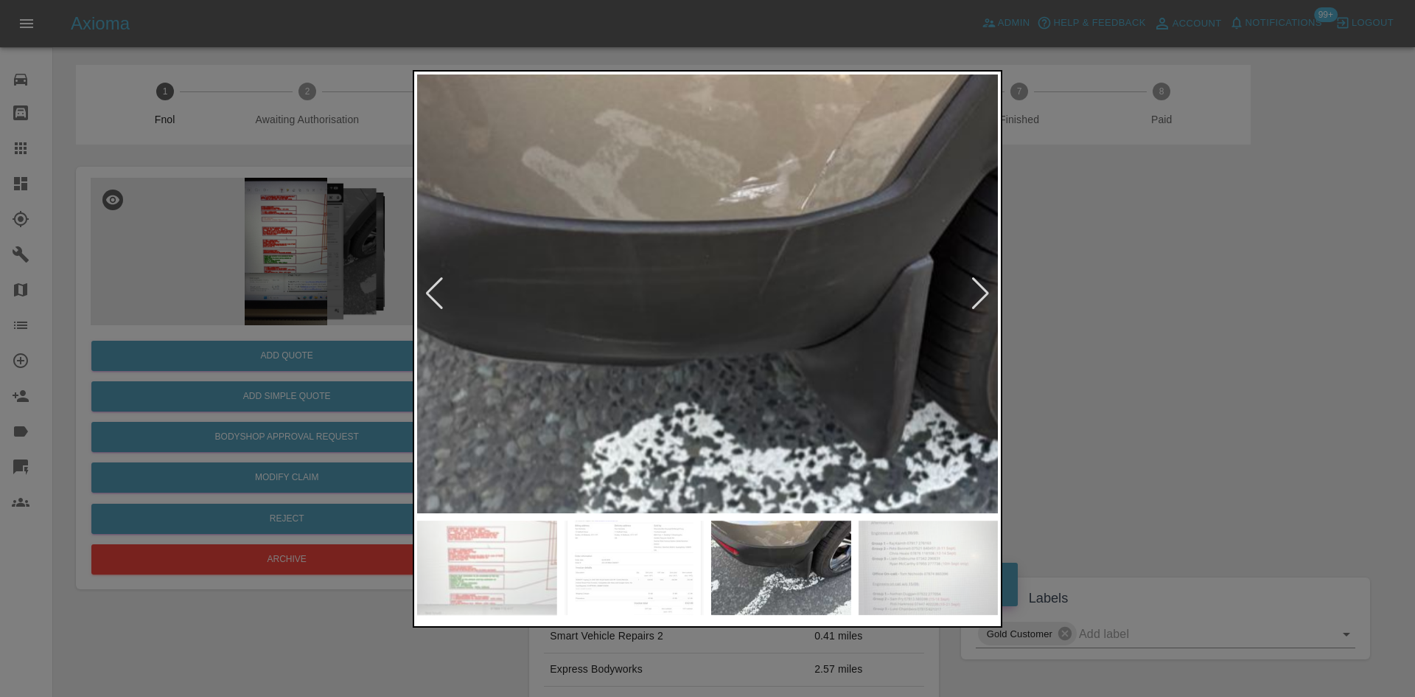
click at [708, 267] on img at bounding box center [707, 373] width 1742 height 1316
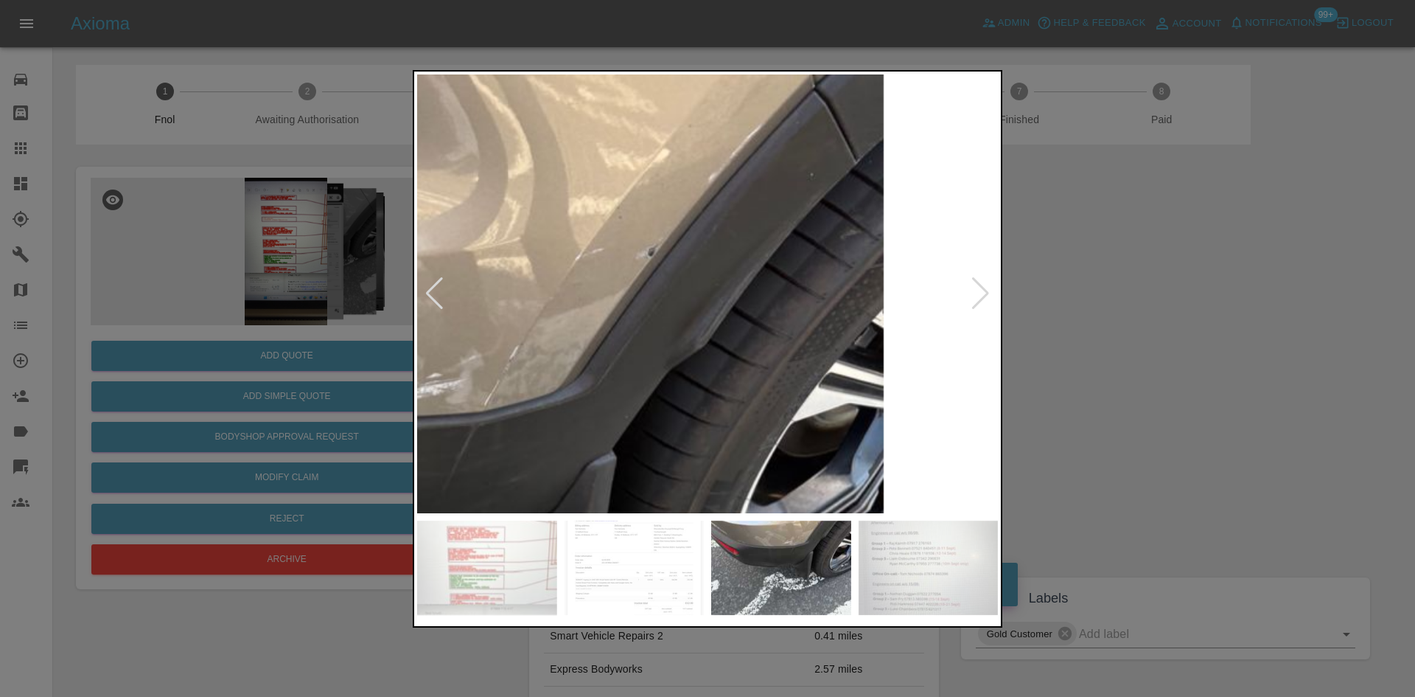
click at [383, 464] on div at bounding box center [707, 348] width 1415 height 697
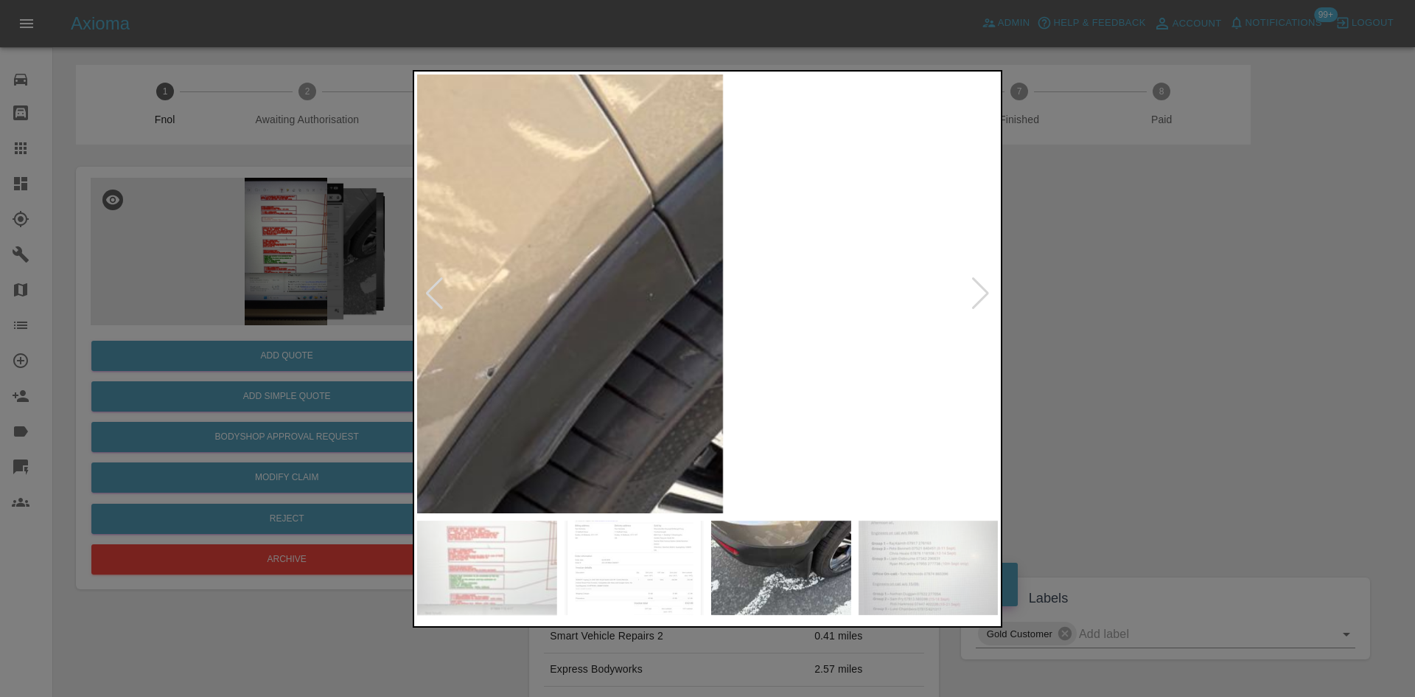
click at [603, 345] on img at bounding box center [230, 689] width 1742 height 1316
click at [540, 416] on img at bounding box center [230, 689] width 1742 height 1316
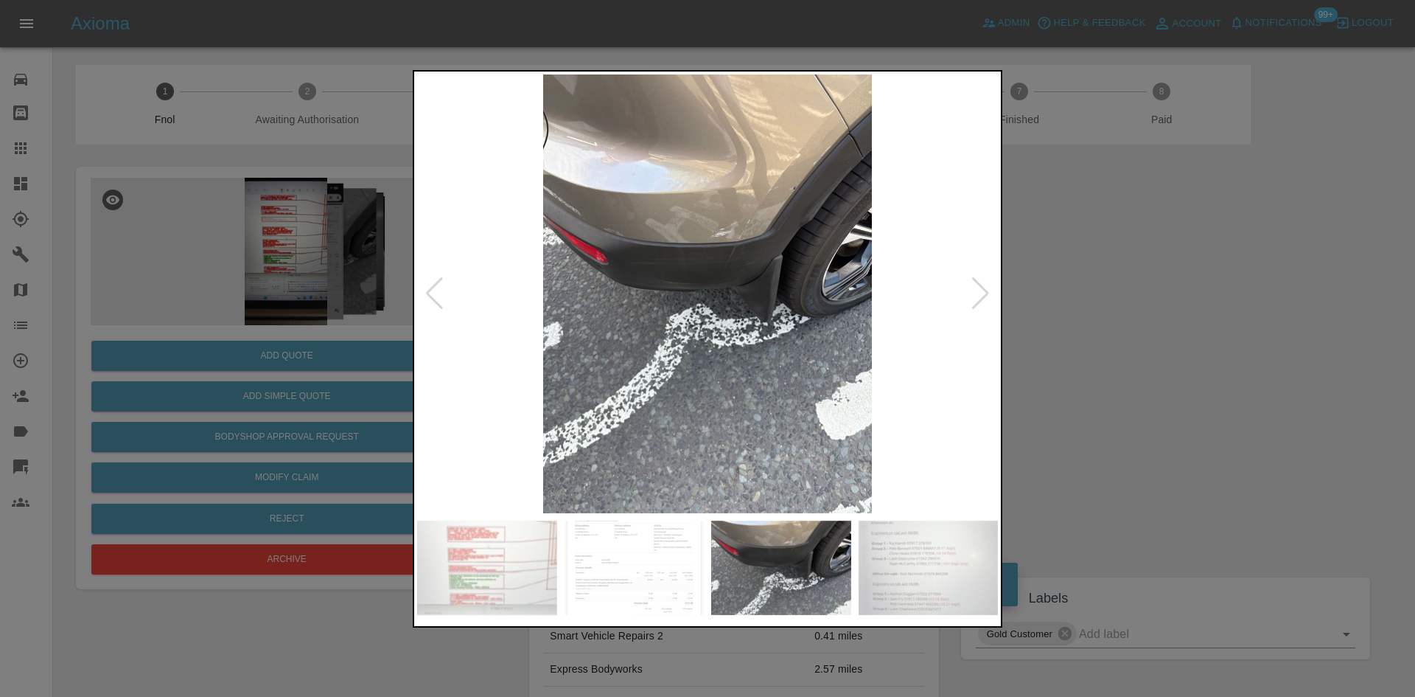
click at [497, 428] on img at bounding box center [707, 293] width 581 height 439
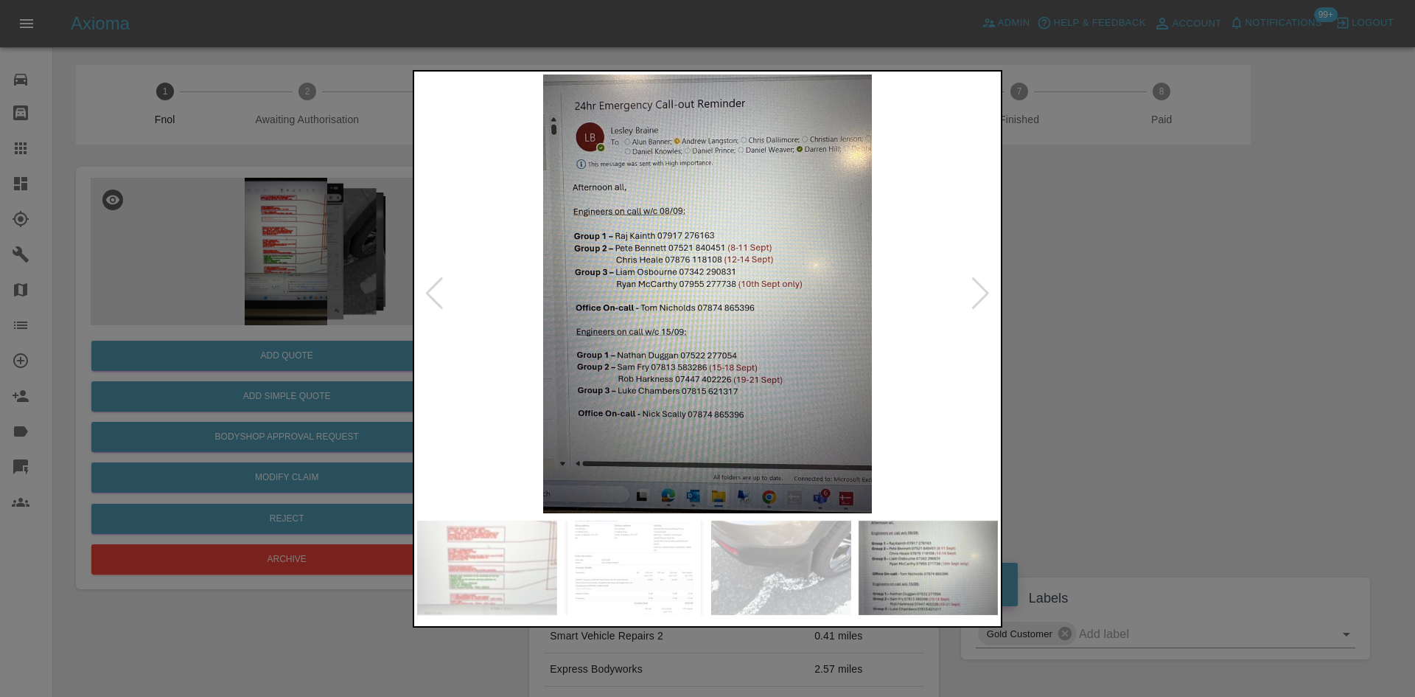
click at [496, 384] on img at bounding box center [707, 293] width 581 height 439
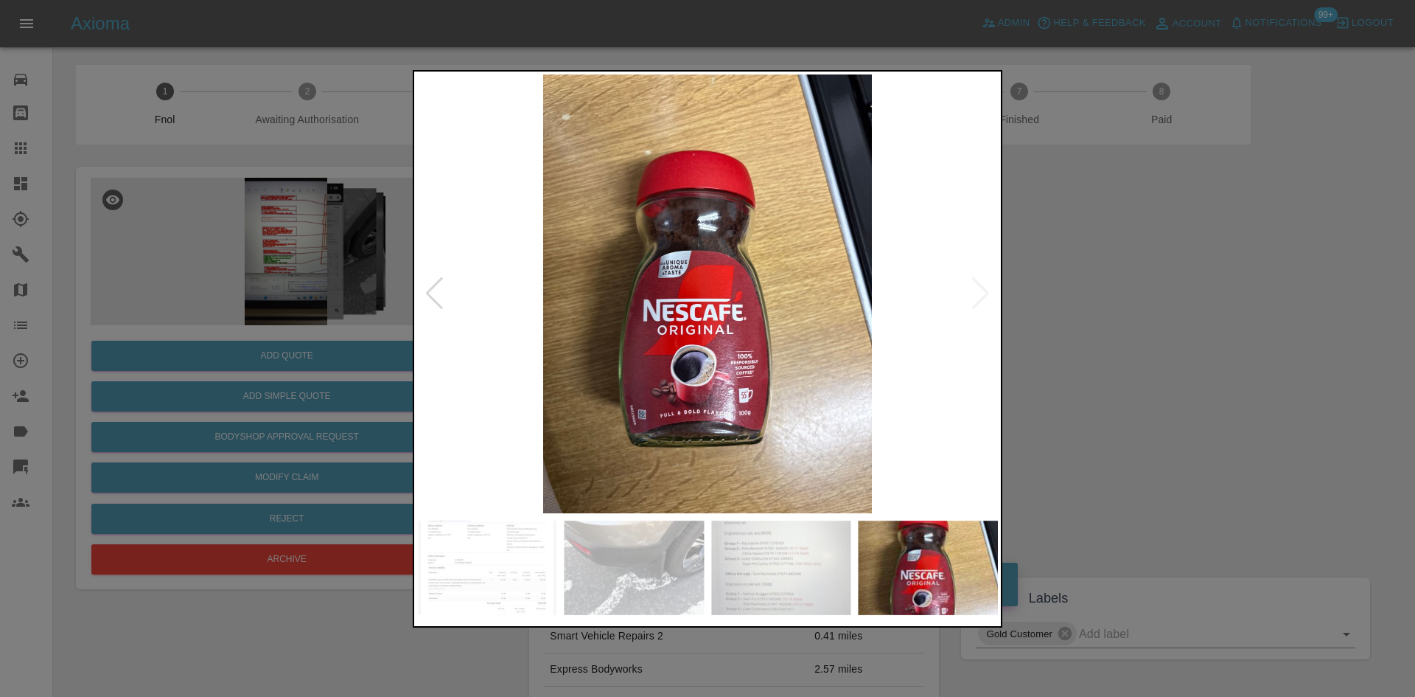
click at [379, 352] on div at bounding box center [707, 348] width 1415 height 697
click at [538, 380] on img at bounding box center [707, 293] width 581 height 439
click at [678, 351] on img at bounding box center [707, 293] width 581 height 439
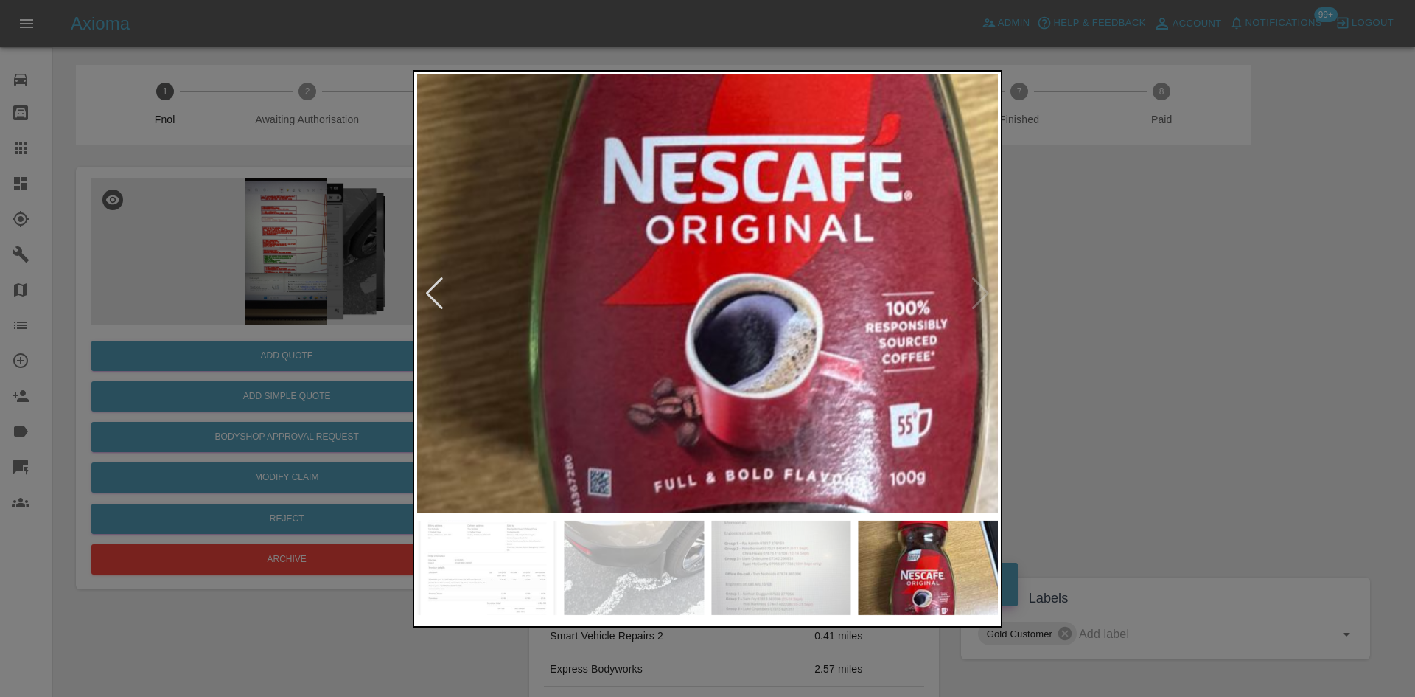
click at [678, 351] on img at bounding box center [796, 121] width 1742 height 1316
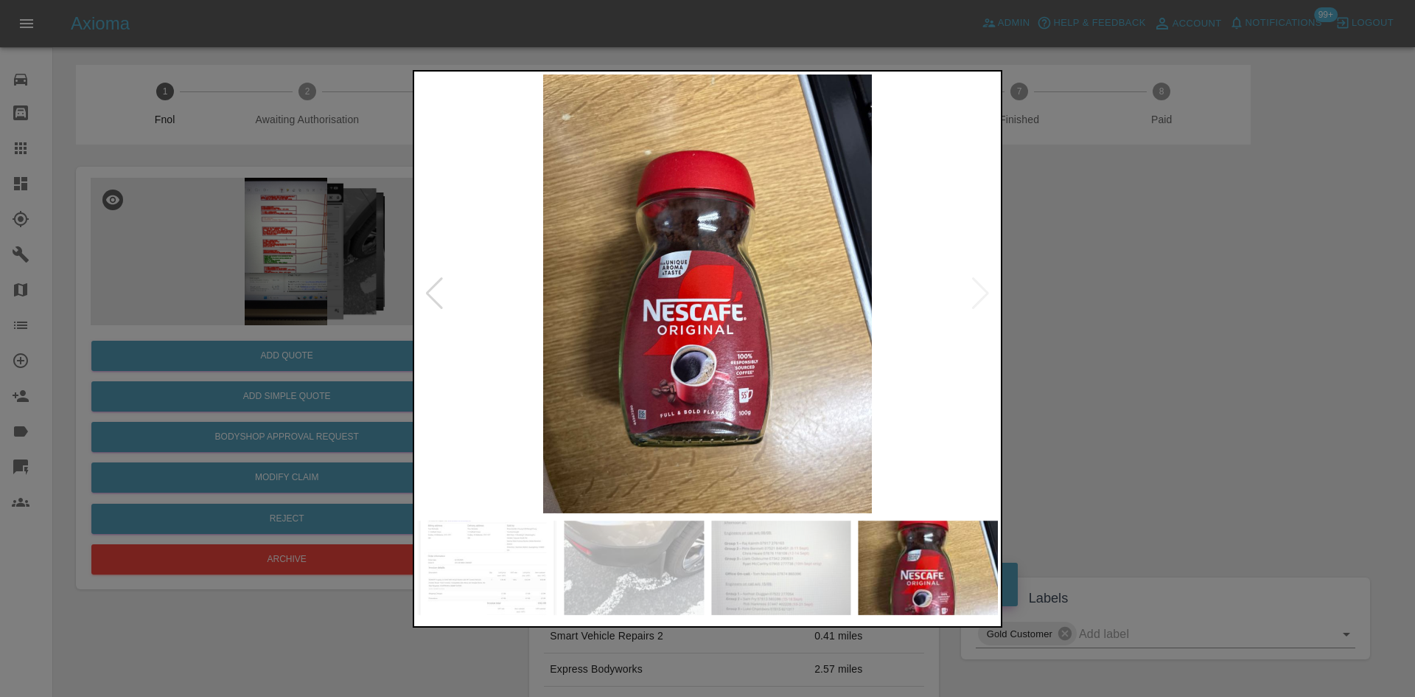
click at [710, 362] on img at bounding box center [707, 293] width 581 height 439
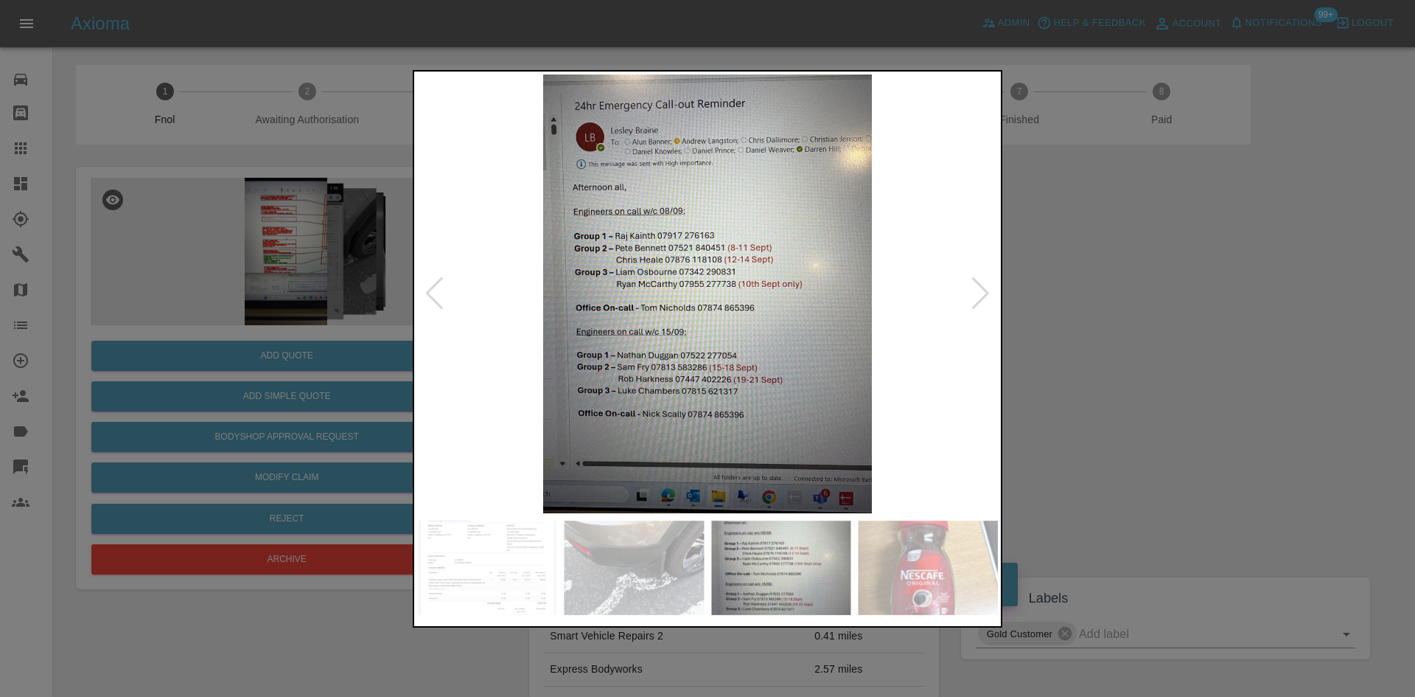
click at [671, 304] on img at bounding box center [707, 293] width 581 height 439
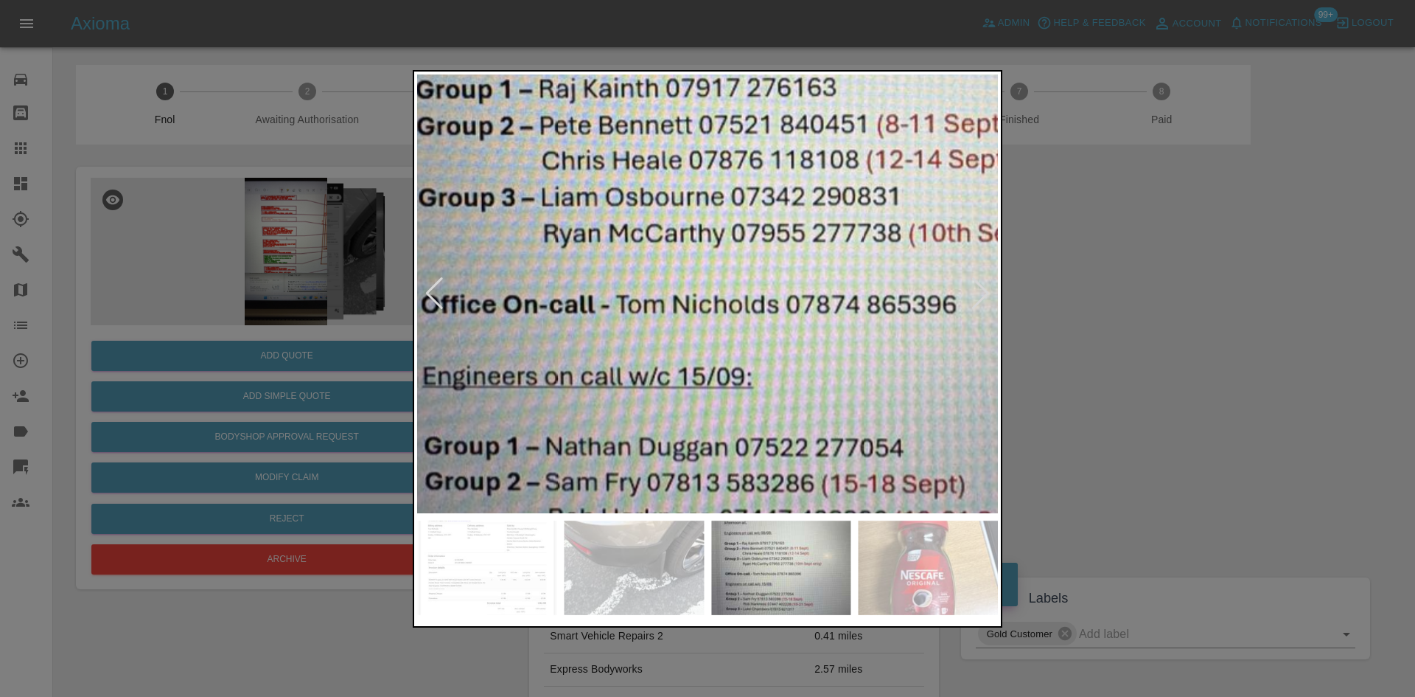
click at [249, 205] on div at bounding box center [707, 348] width 1415 height 697
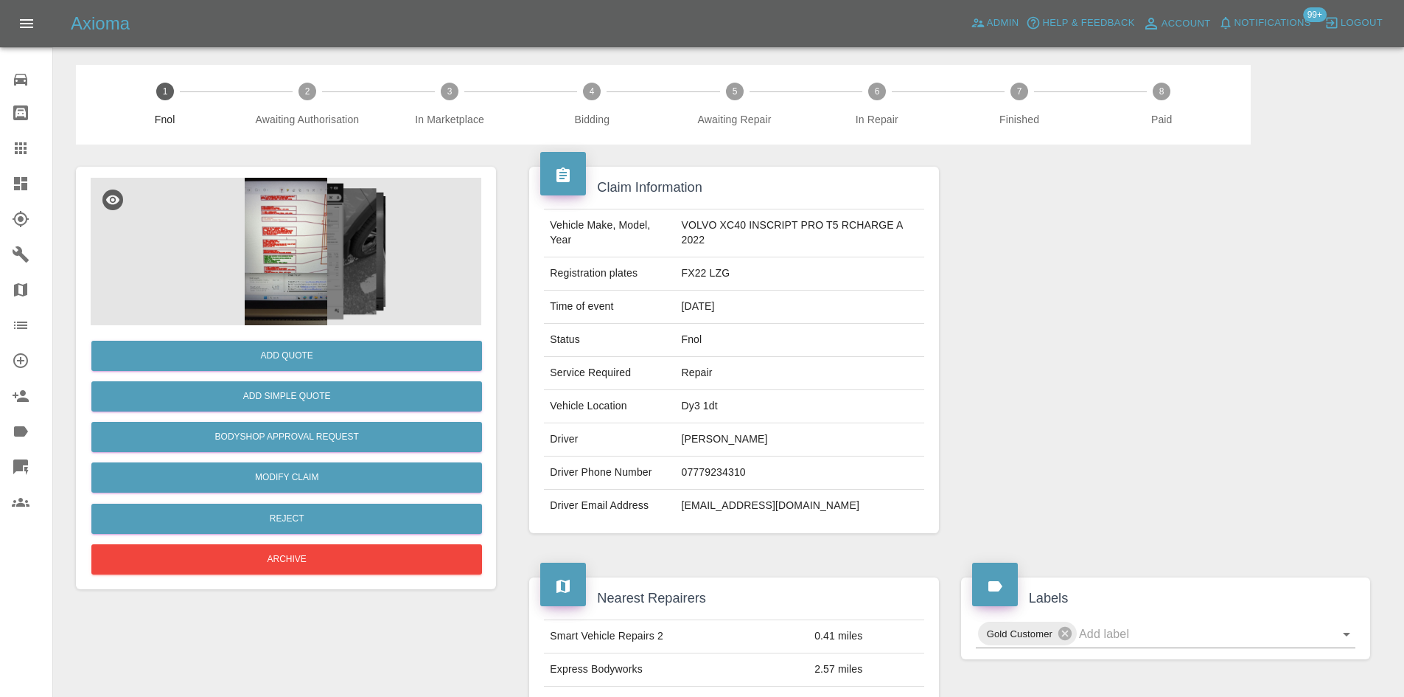
click at [268, 225] on img at bounding box center [286, 251] width 391 height 147
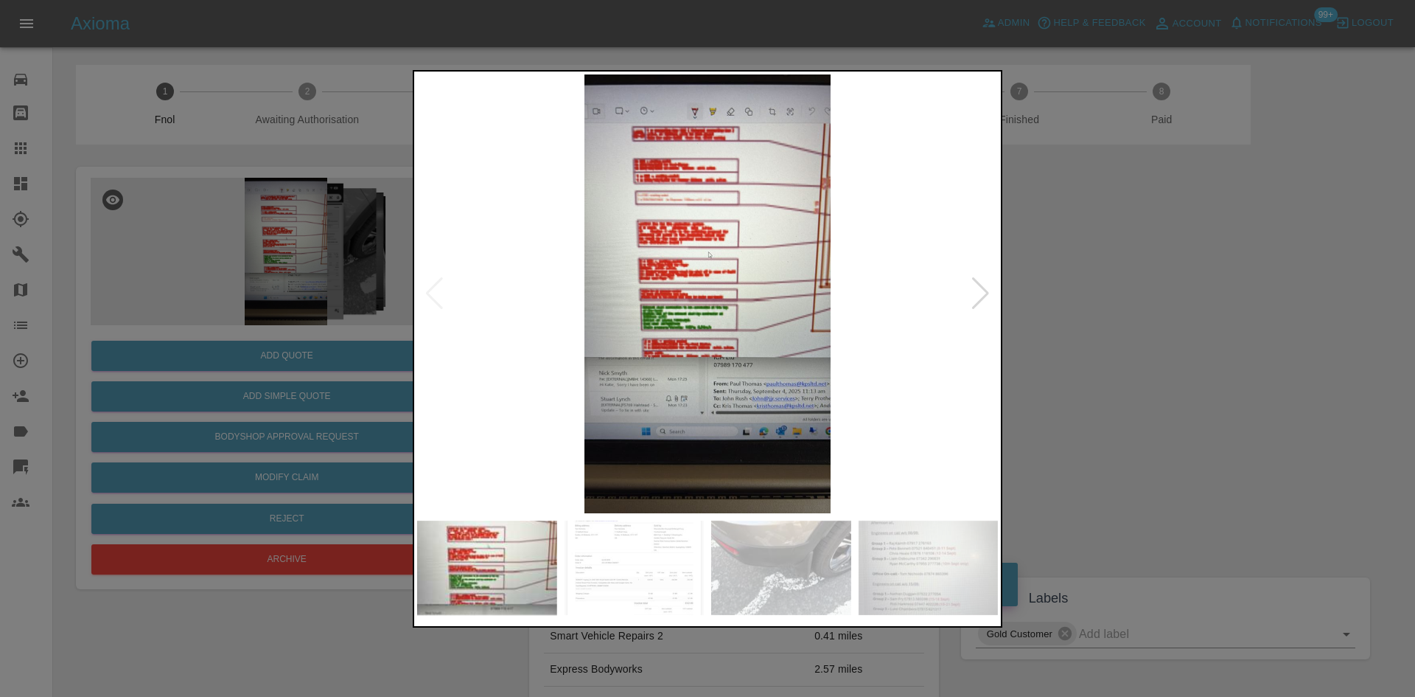
click at [709, 292] on img at bounding box center [707, 293] width 581 height 439
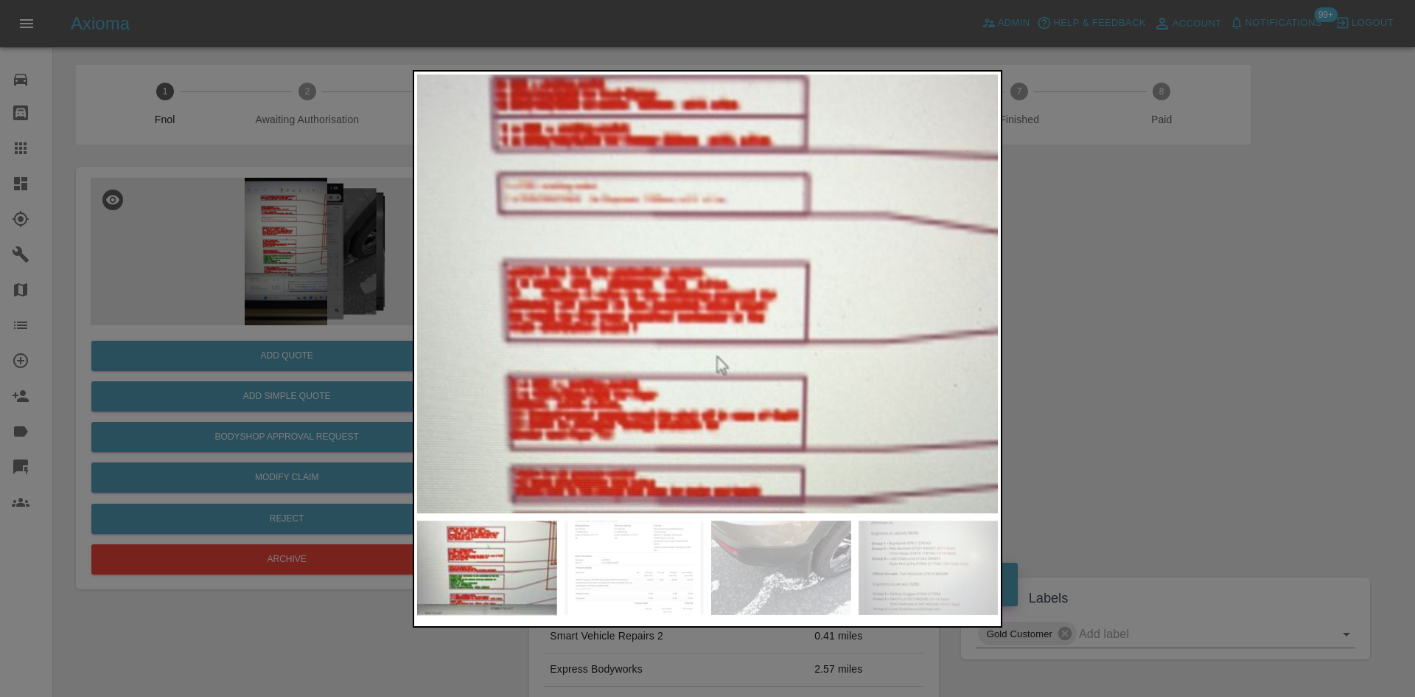
click at [705, 501] on img at bounding box center [714, 481] width 1742 height 1316
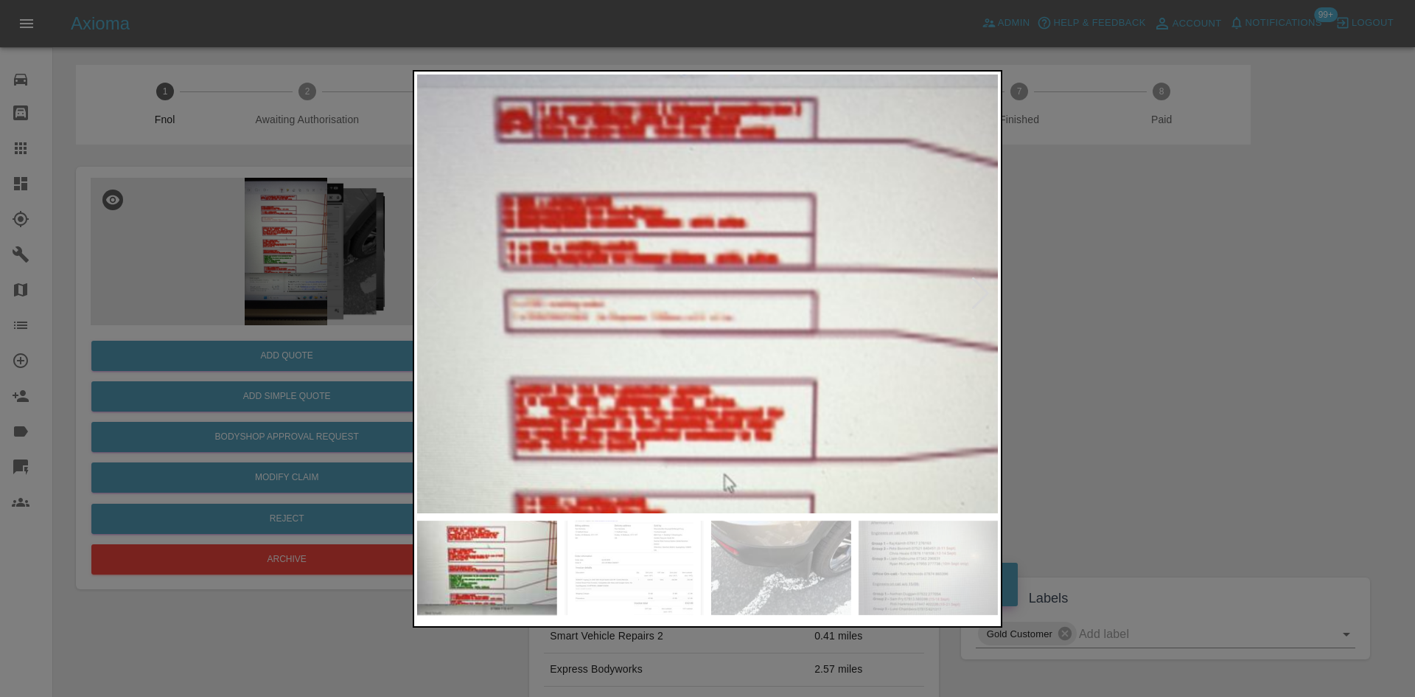
click at [660, 439] on img at bounding box center [721, 599] width 1742 height 1316
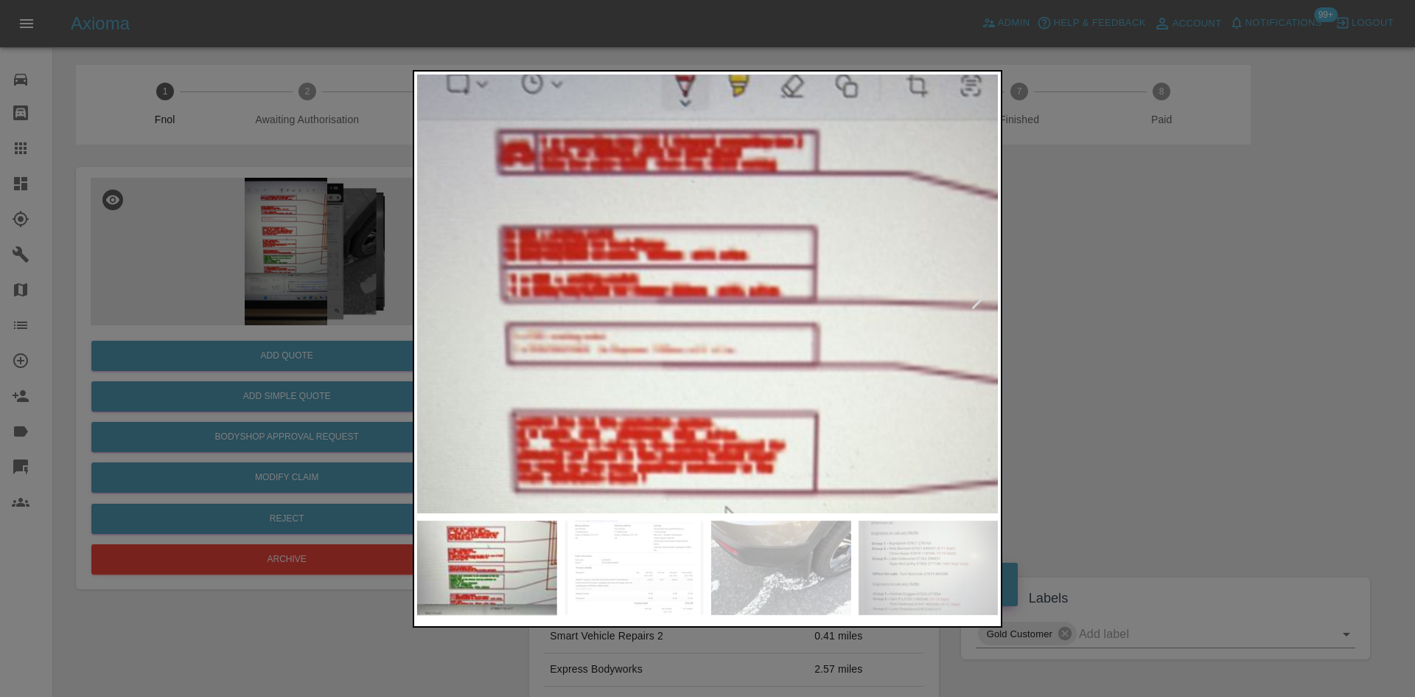
click at [663, 427] on img at bounding box center [723, 631] width 1742 height 1316
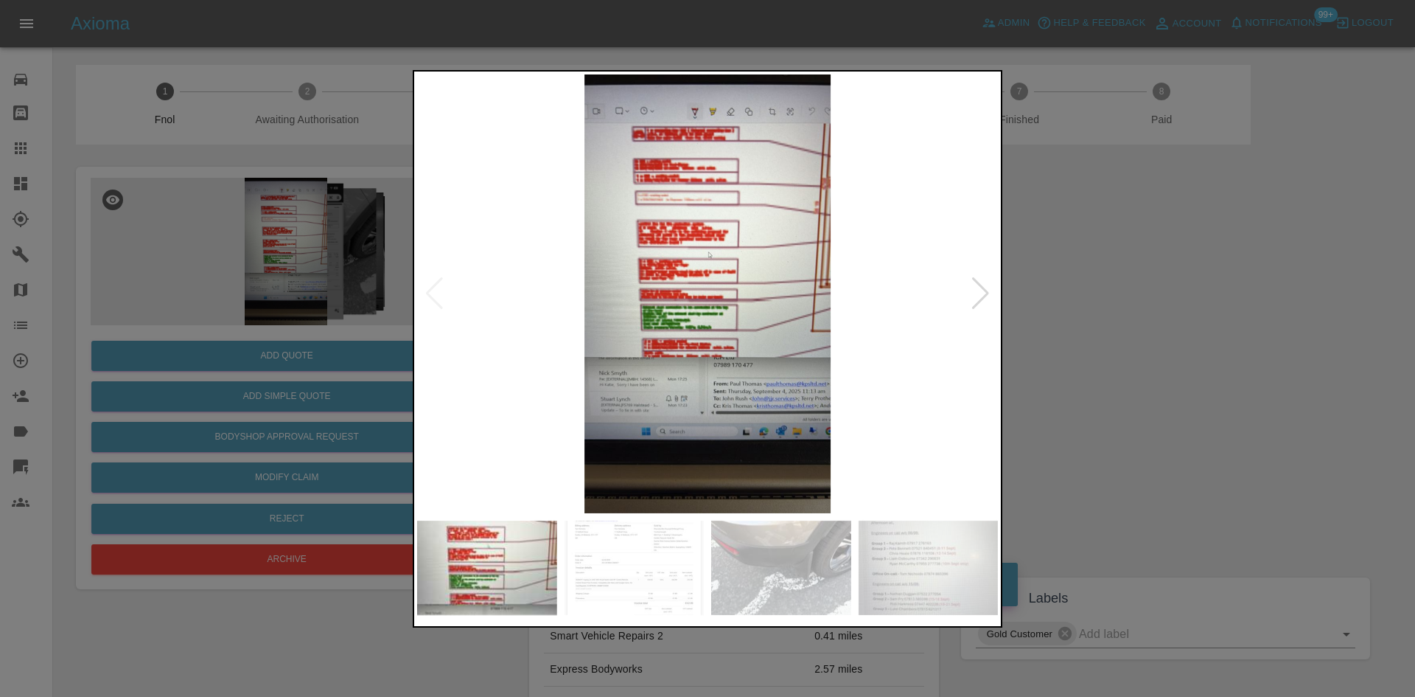
click at [606, 377] on img at bounding box center [707, 293] width 581 height 439
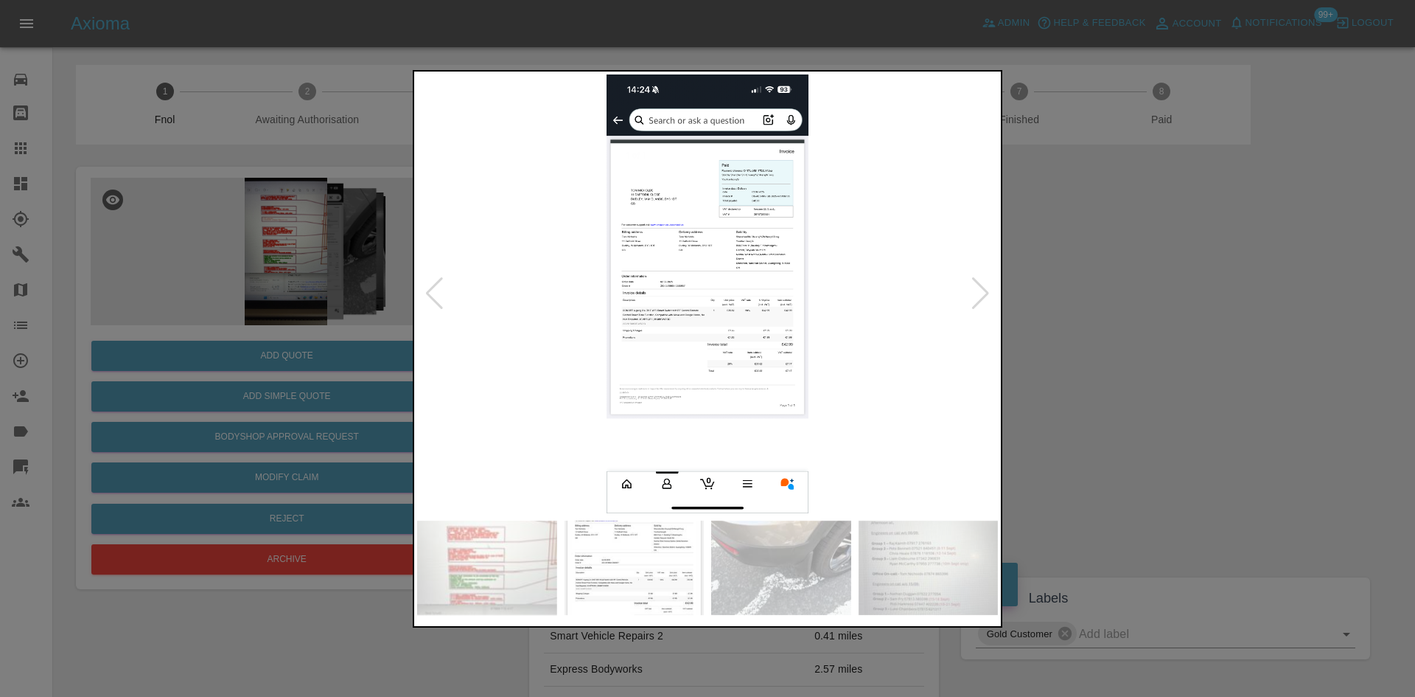
click at [662, 327] on img at bounding box center [707, 293] width 581 height 439
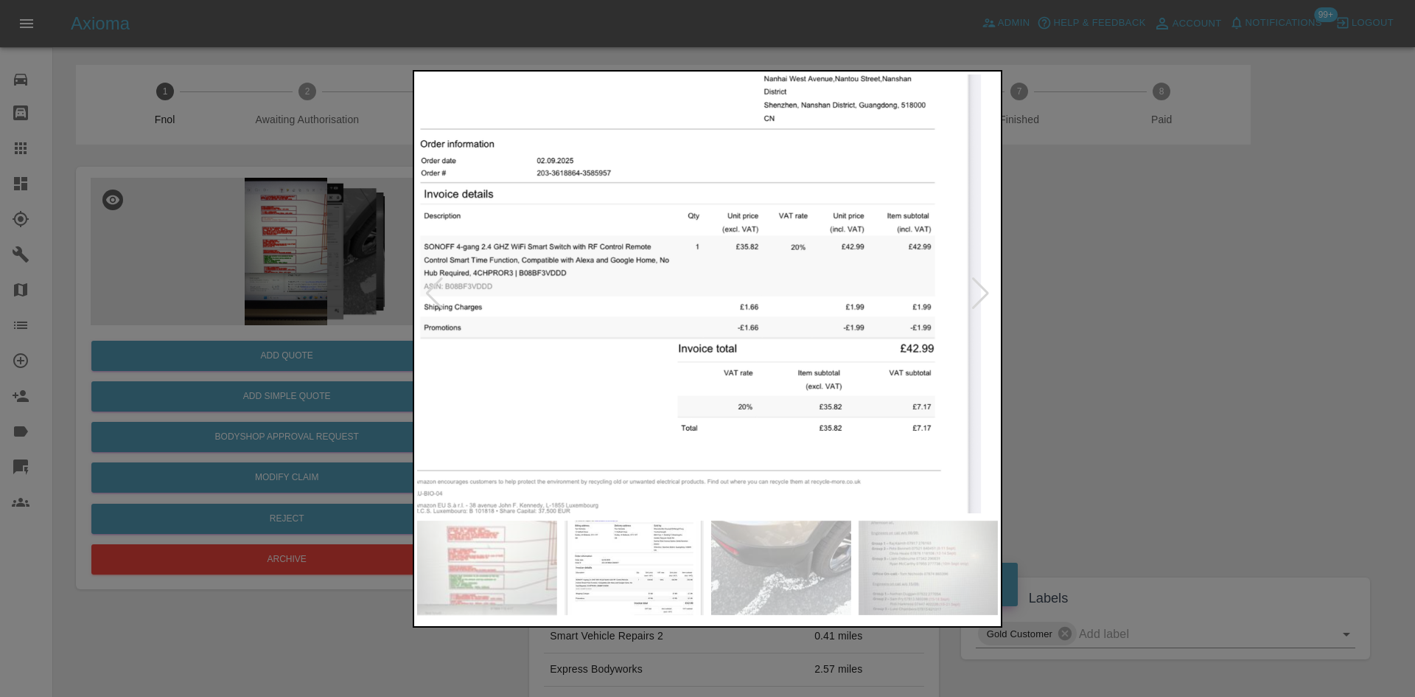
click at [508, 327] on img at bounding box center [678, 197] width 1742 height 1316
click at [253, 283] on div at bounding box center [707, 348] width 1415 height 697
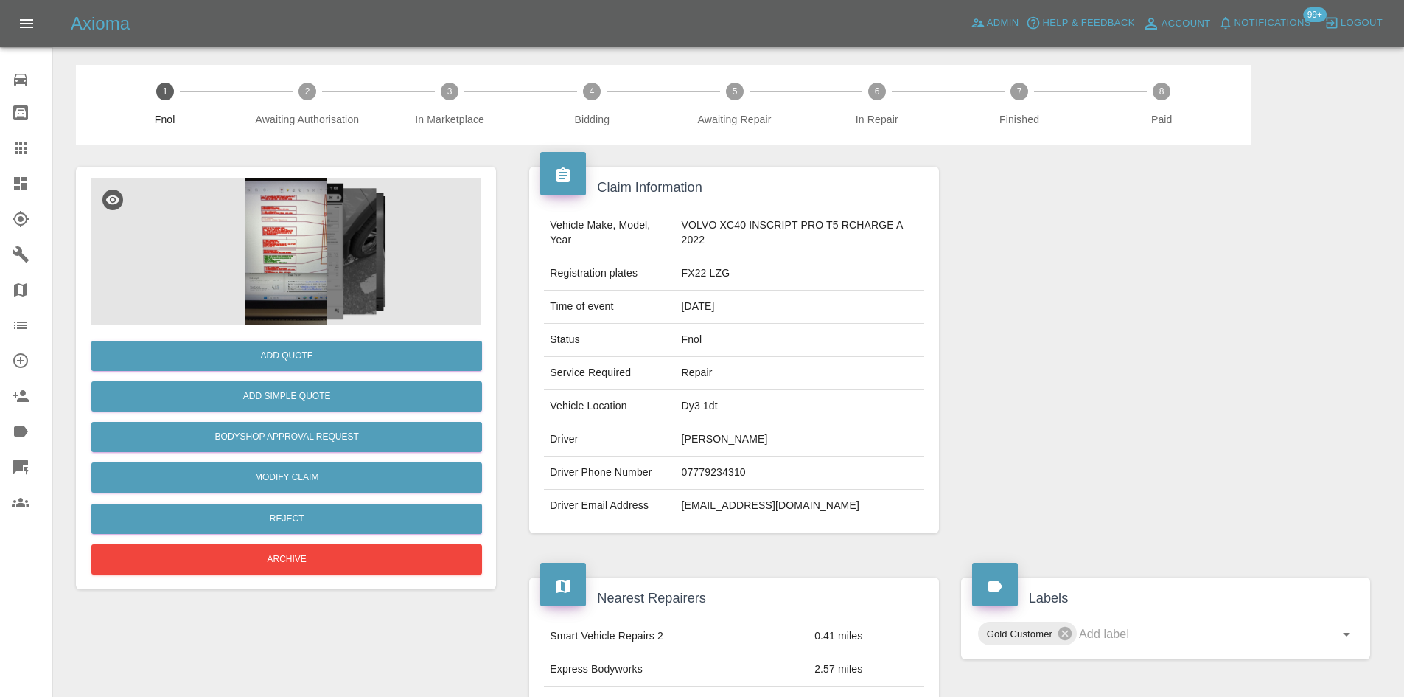
click at [293, 256] on img at bounding box center [286, 251] width 391 height 147
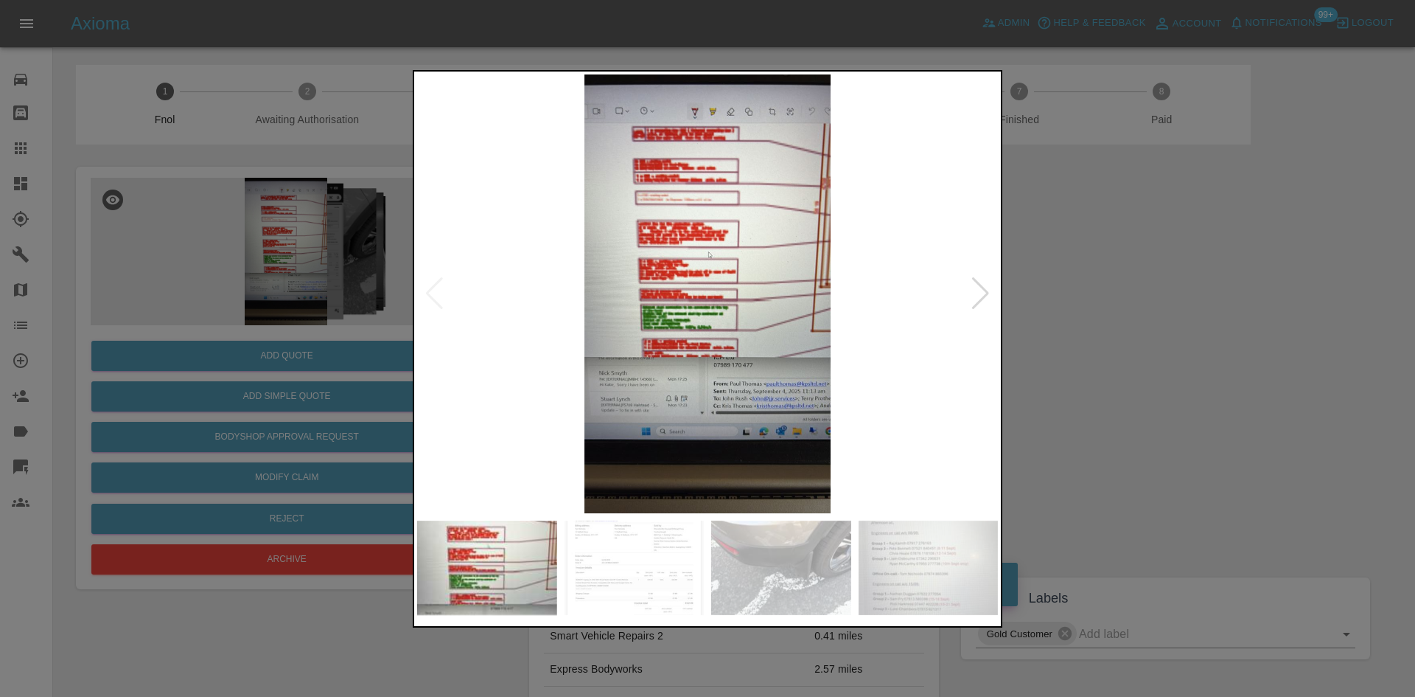
click at [601, 329] on img at bounding box center [707, 293] width 581 height 439
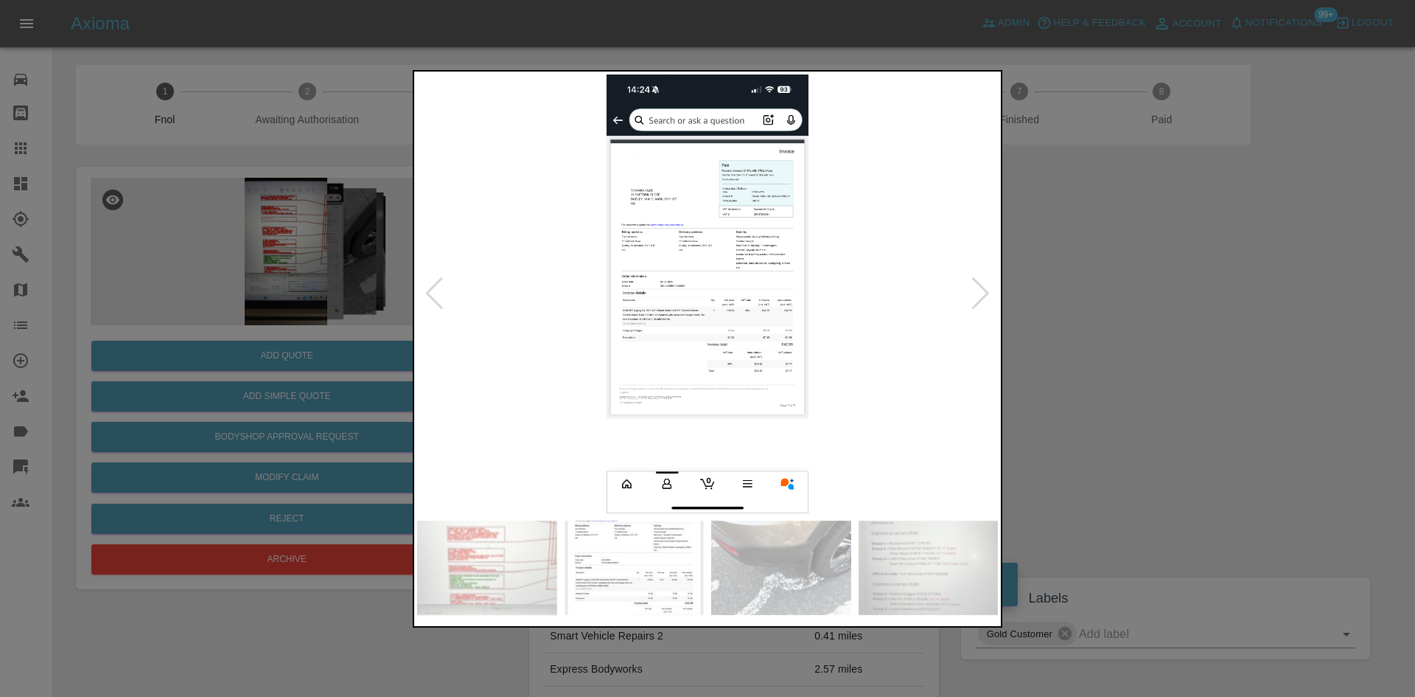
click at [419, 328] on img at bounding box center [707, 293] width 581 height 439
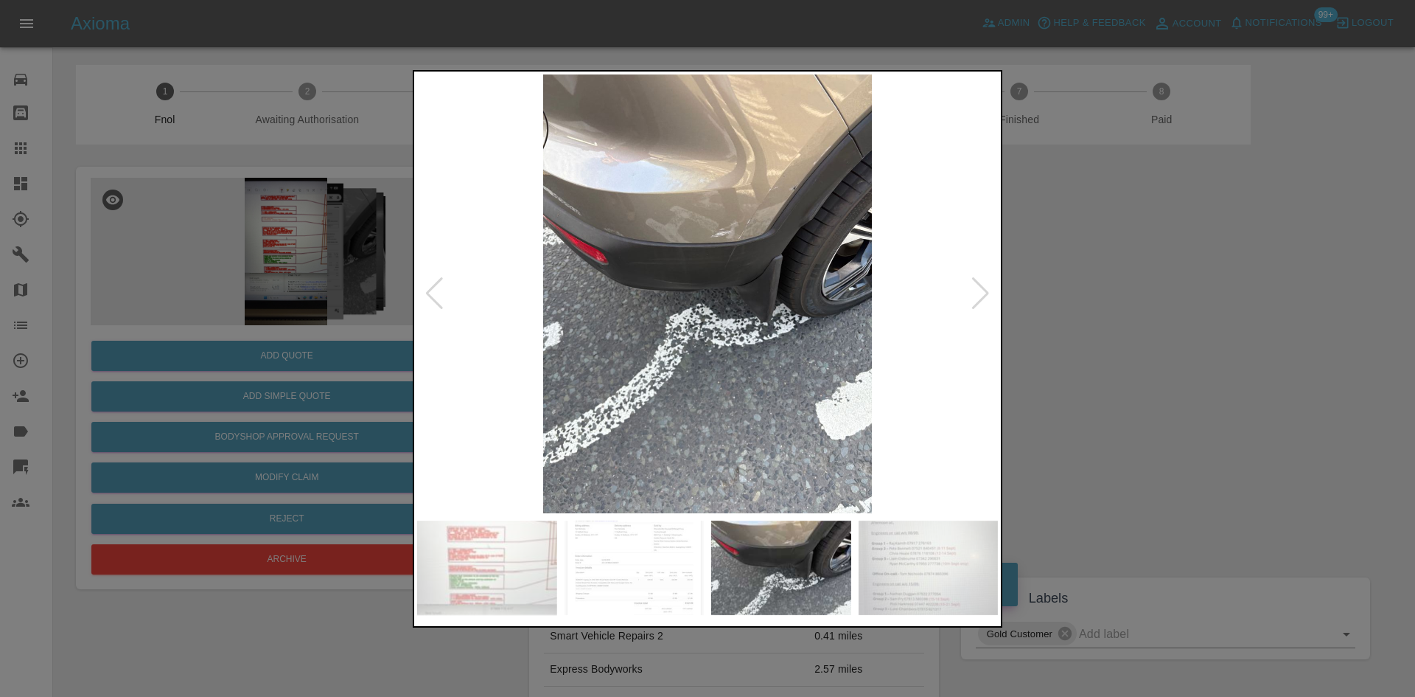
click at [265, 369] on div at bounding box center [707, 348] width 1415 height 697
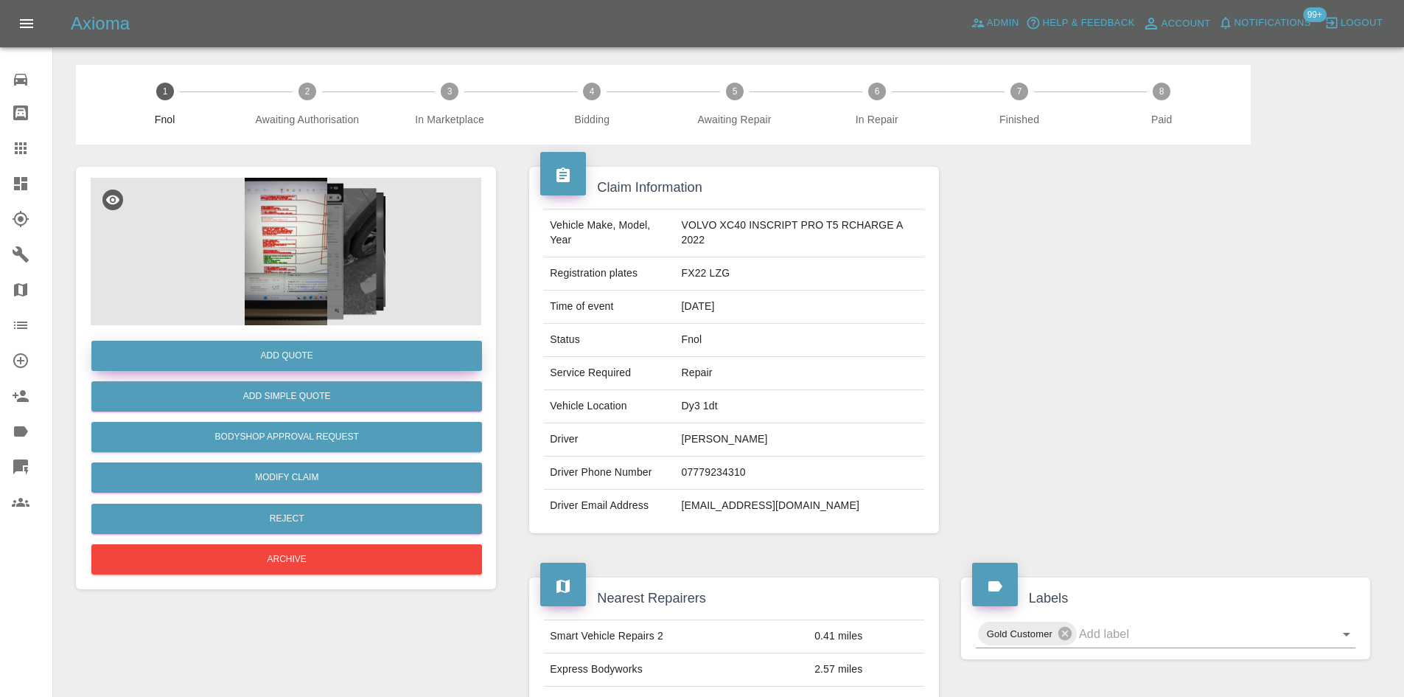
click at [265, 358] on button "Add Quote" at bounding box center [286, 356] width 391 height 30
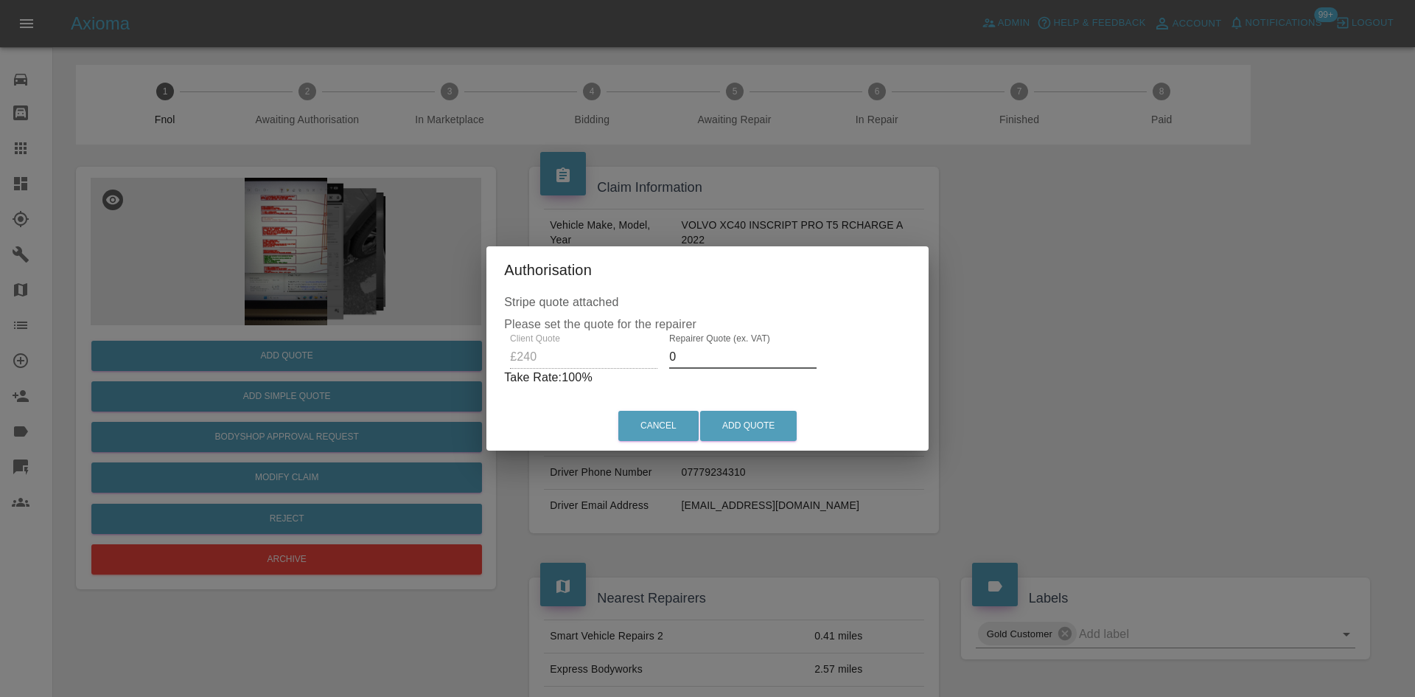
click at [511, 361] on div "Client Quote £240 Repairer Quote (ex. VAT) 0 Take Rate: 100 %" at bounding box center [707, 359] width 407 height 53
type input "150"
click at [730, 411] on div "Cancel Add Quote" at bounding box center [708, 425] width 436 height 49
click at [737, 419] on button "Add Quote" at bounding box center [748, 426] width 97 height 30
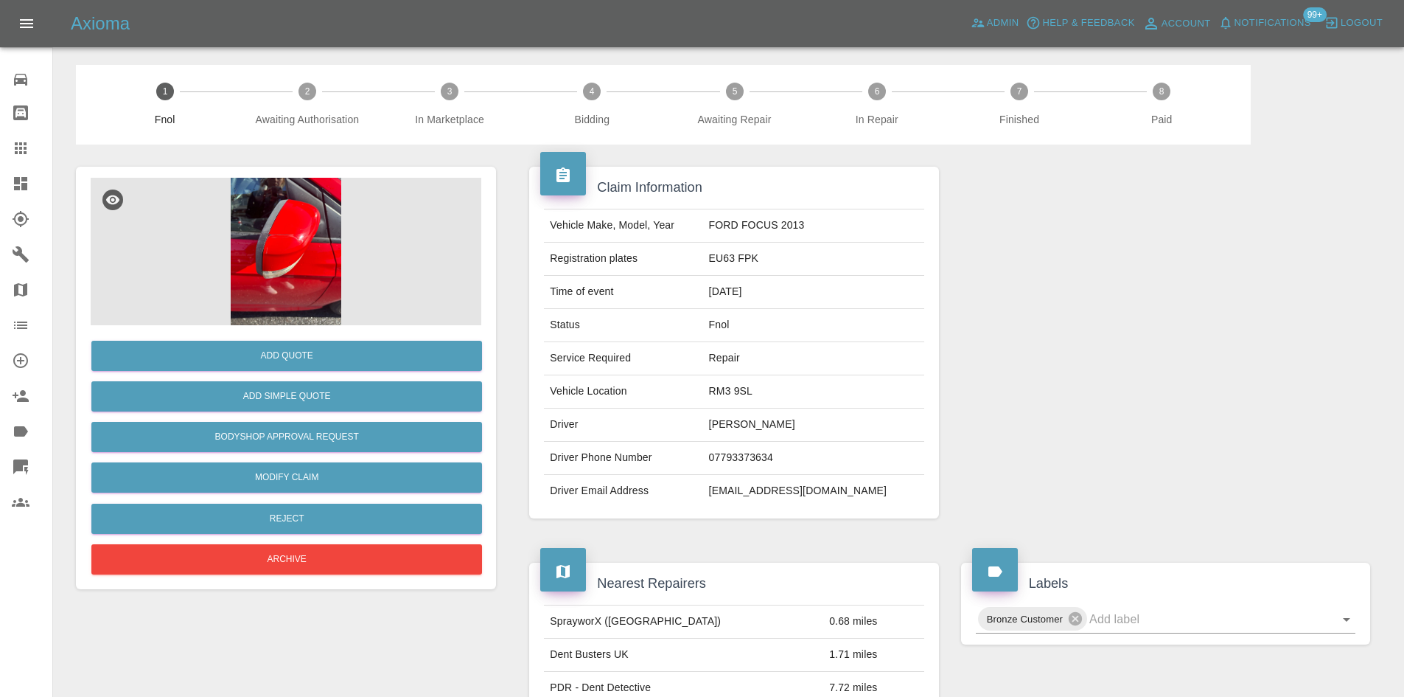
click at [289, 243] on img at bounding box center [286, 251] width 391 height 147
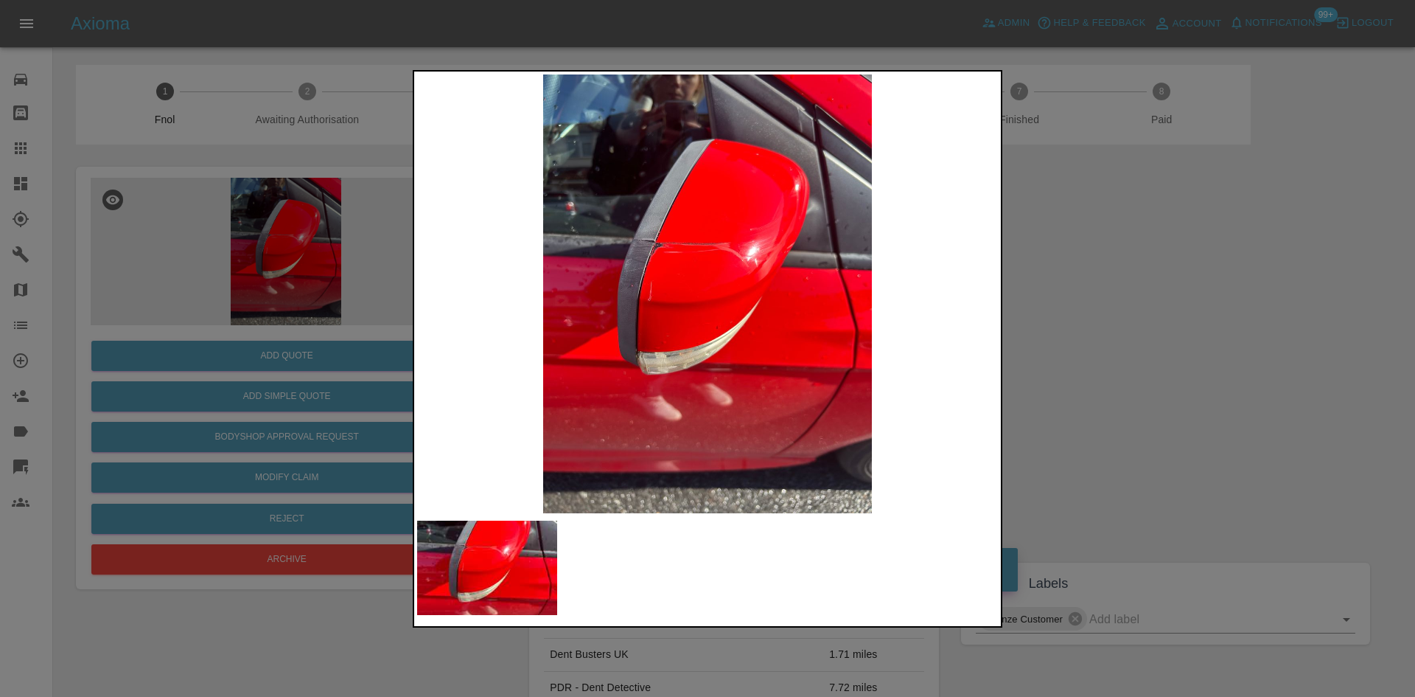
click at [654, 260] on img at bounding box center [707, 293] width 581 height 439
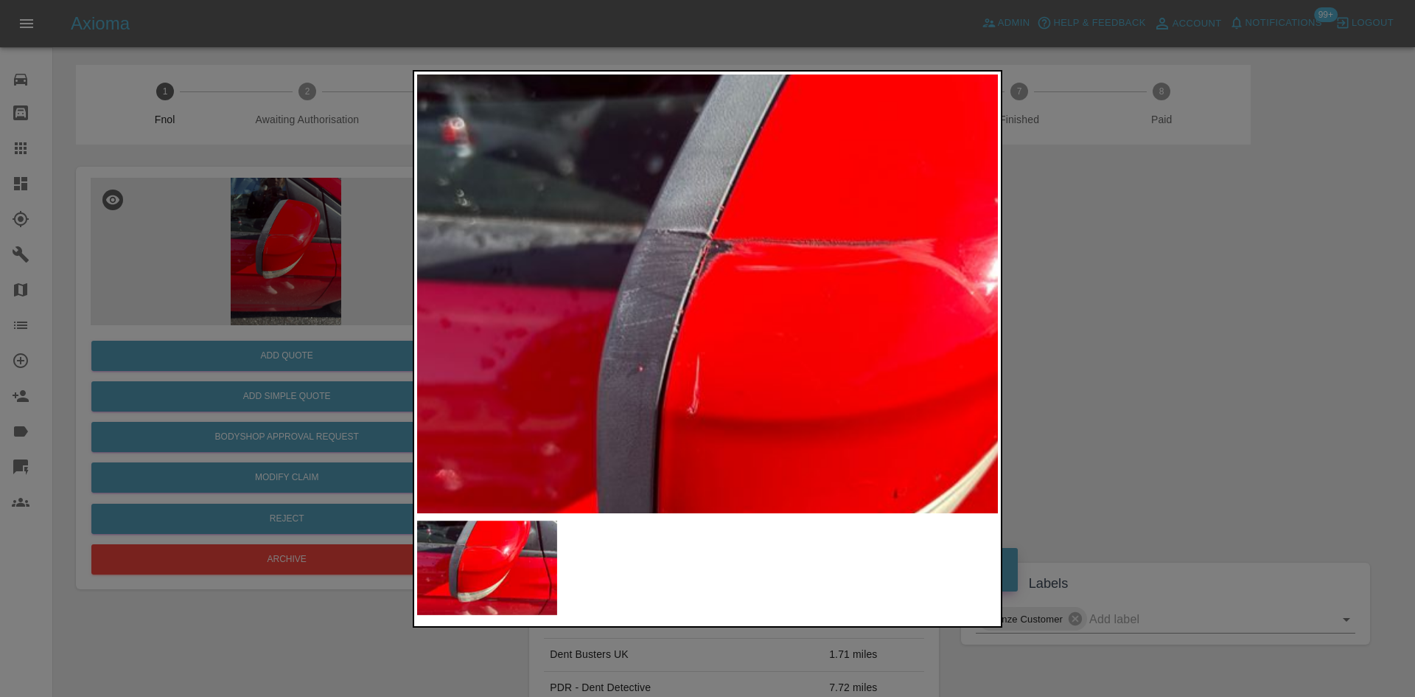
click at [769, 365] on img at bounding box center [867, 393] width 1742 height 1316
click at [767, 365] on img at bounding box center [867, 393] width 1742 height 1316
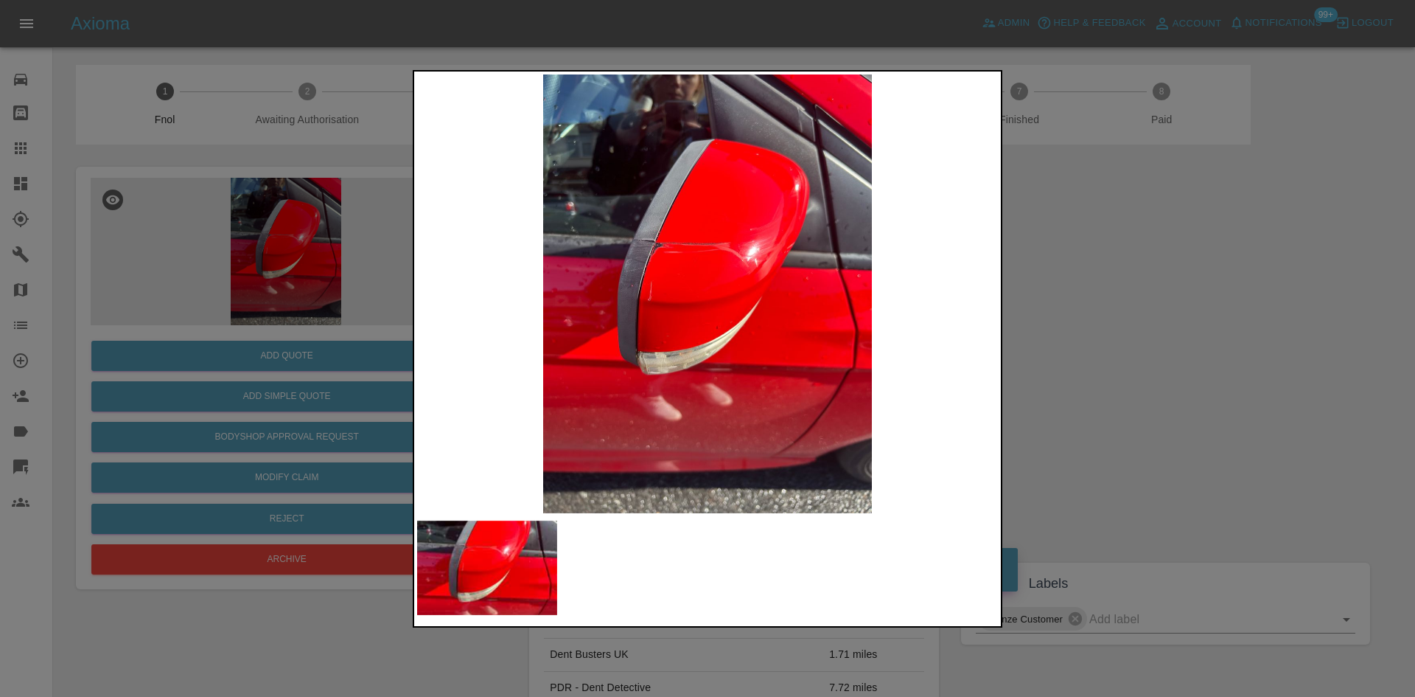
click at [642, 366] on img at bounding box center [707, 293] width 581 height 439
click at [297, 242] on div at bounding box center [707, 348] width 1415 height 697
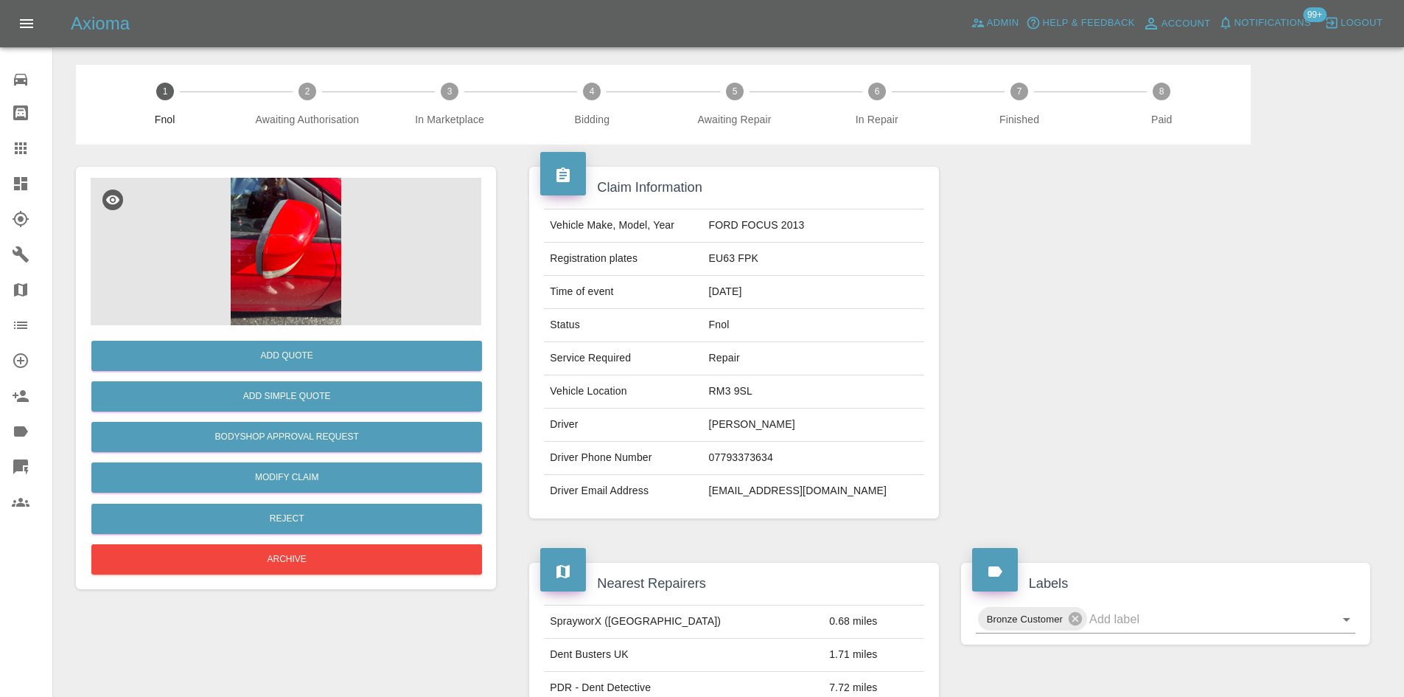
click at [251, 230] on img at bounding box center [286, 251] width 391 height 147
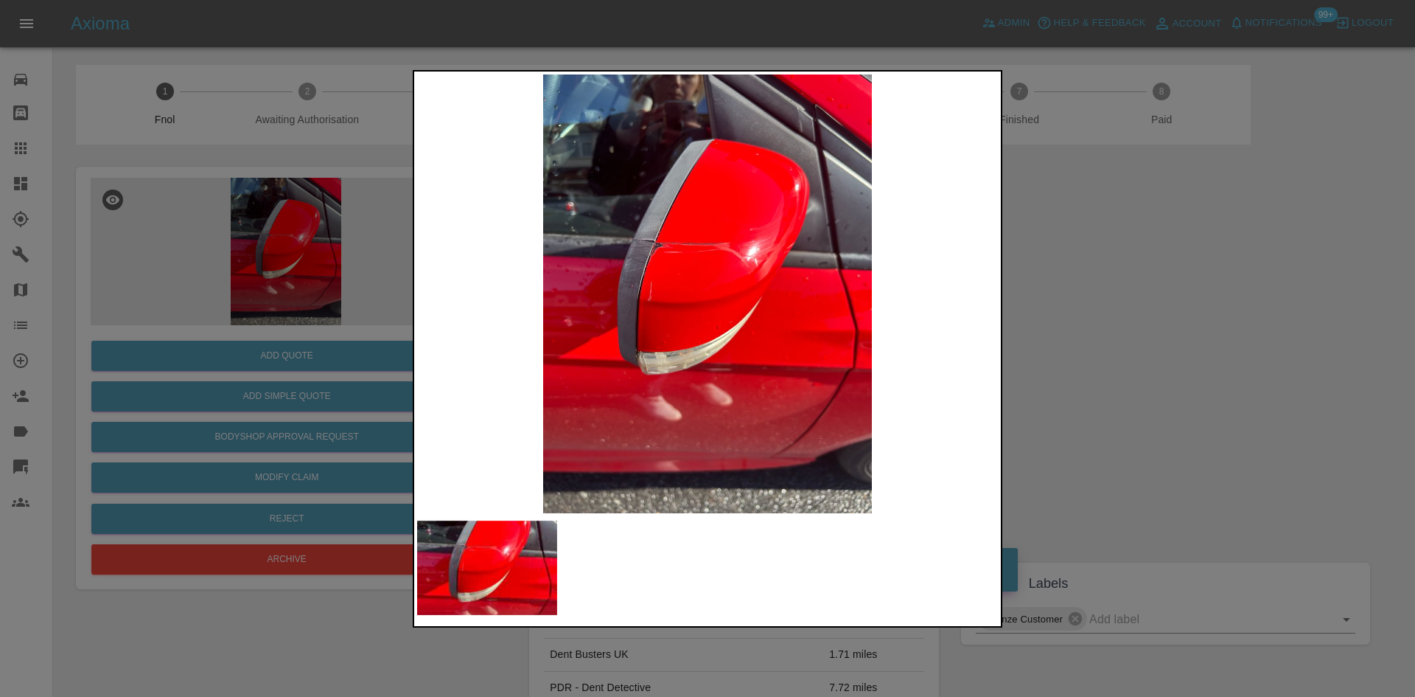
click at [741, 258] on img at bounding box center [707, 293] width 581 height 439
click at [709, 257] on img at bounding box center [707, 293] width 581 height 439
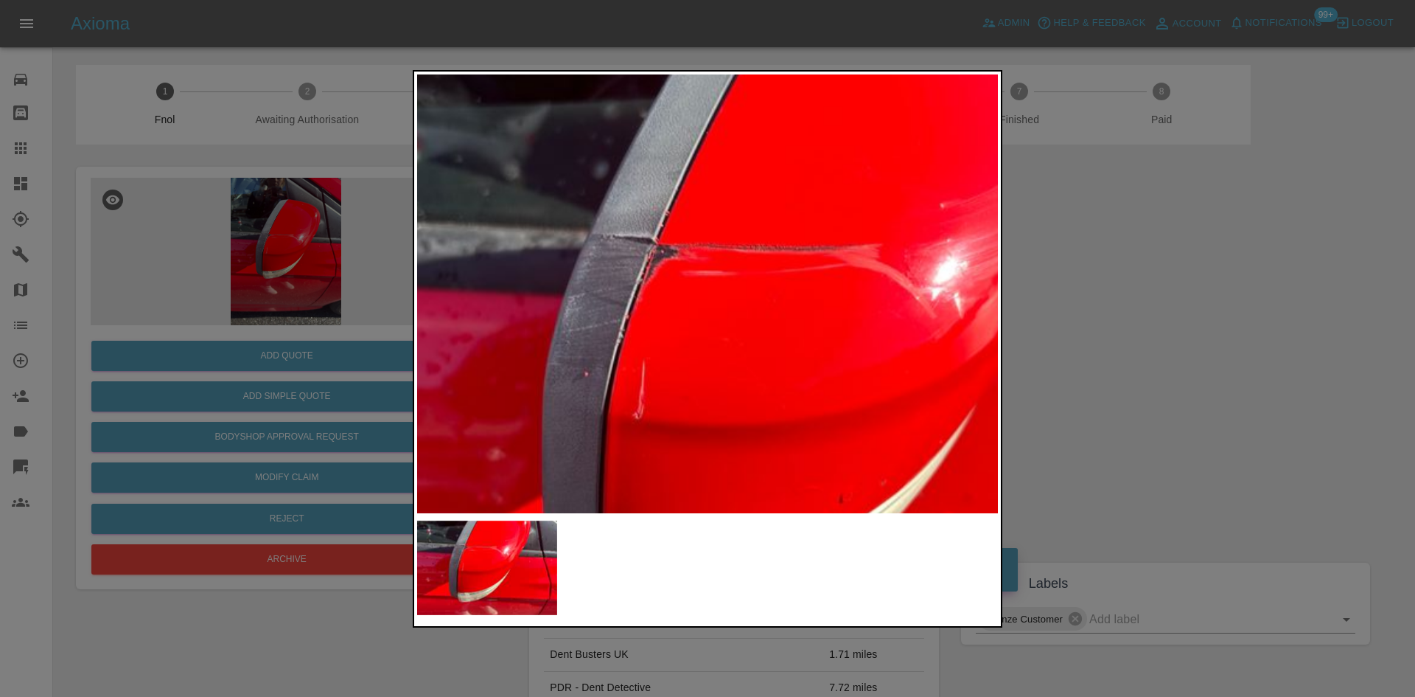
click at [651, 296] on img at bounding box center [812, 398] width 1742 height 1316
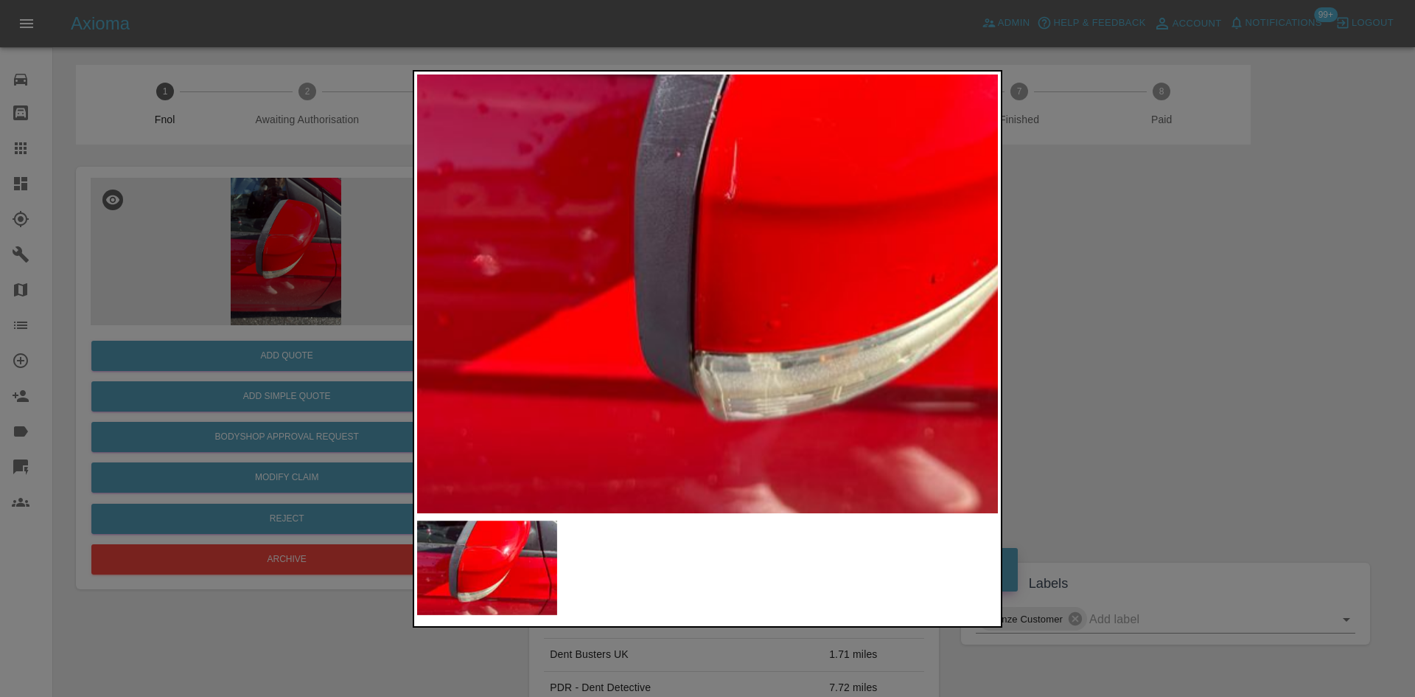
click at [731, 110] on img at bounding box center [904, 178] width 1742 height 1316
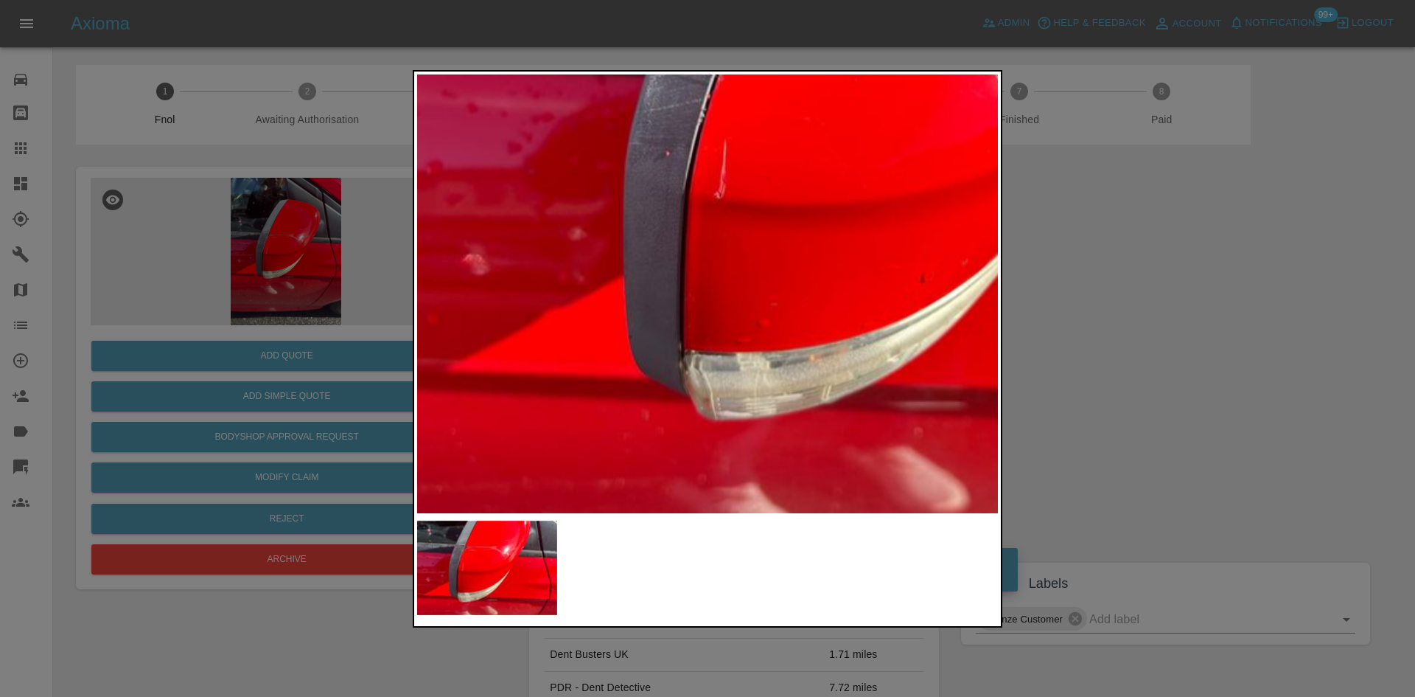
click at [332, 279] on div at bounding box center [707, 348] width 1415 height 697
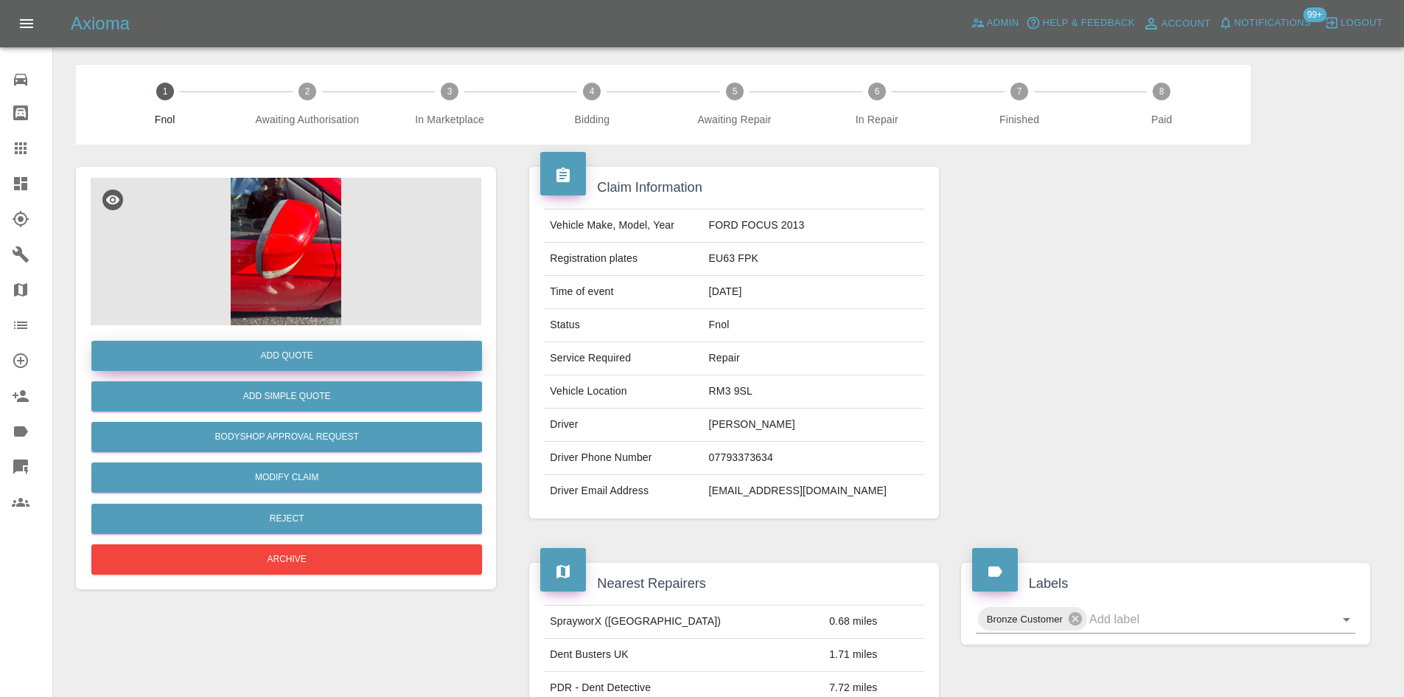
click at [325, 357] on button "Add Quote" at bounding box center [286, 356] width 391 height 30
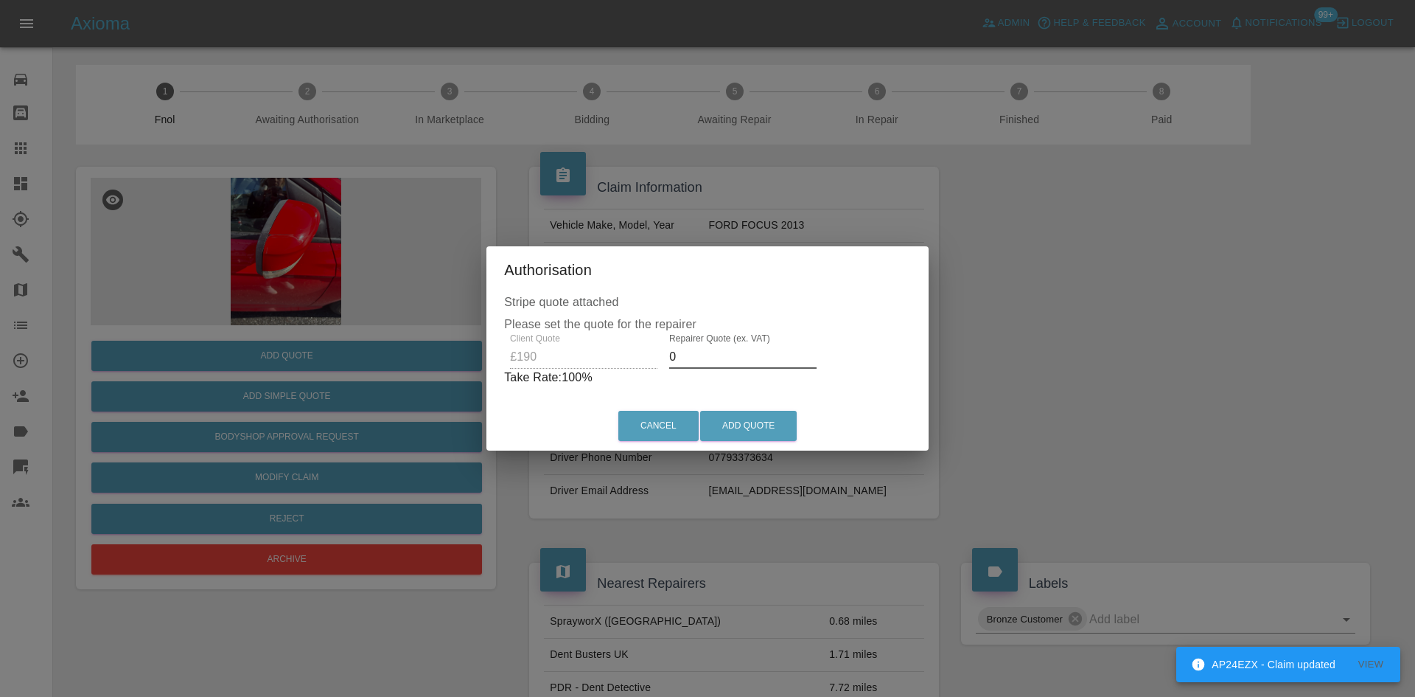
drag, startPoint x: 681, startPoint y: 356, endPoint x: 663, endPoint y: 366, distance: 20.5
click at [664, 363] on div "Repairer Quote (ex. VAT) 0" at bounding box center [742, 350] width 159 height 35
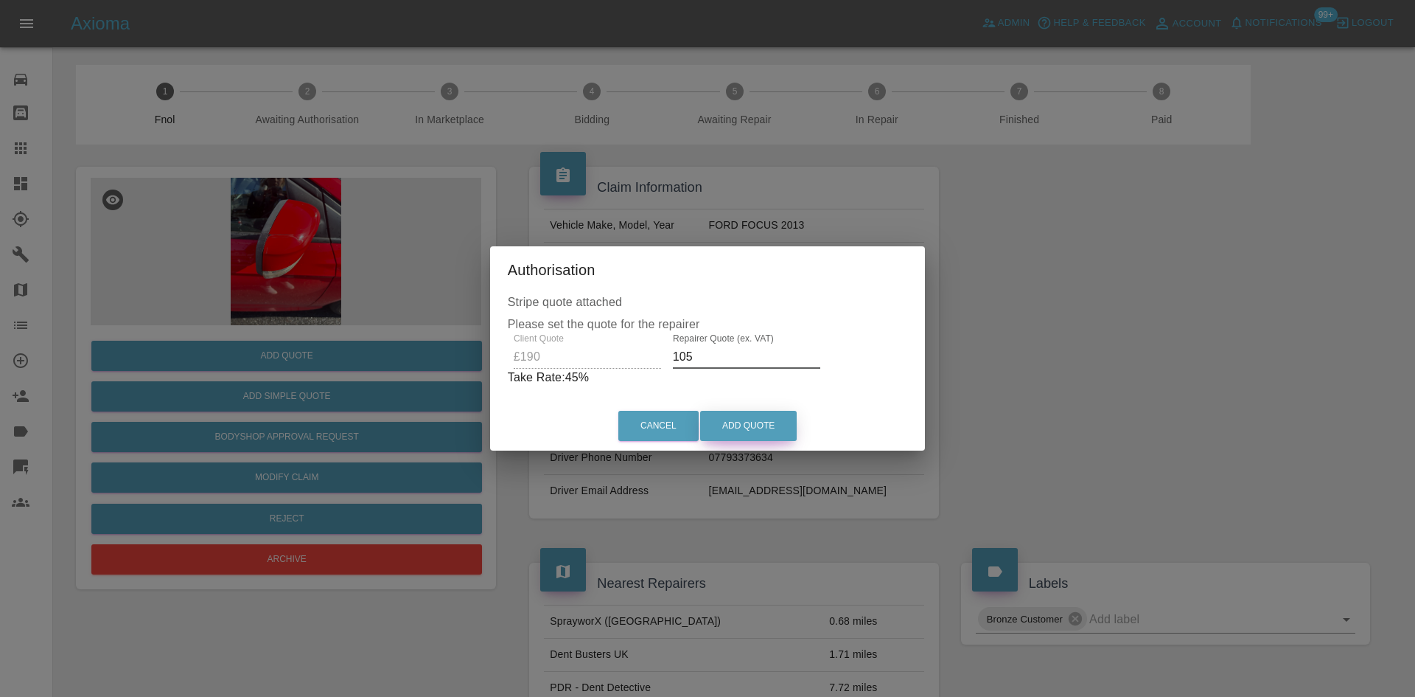
type input "105"
click at [745, 439] on button "Add Quote" at bounding box center [748, 426] width 97 height 30
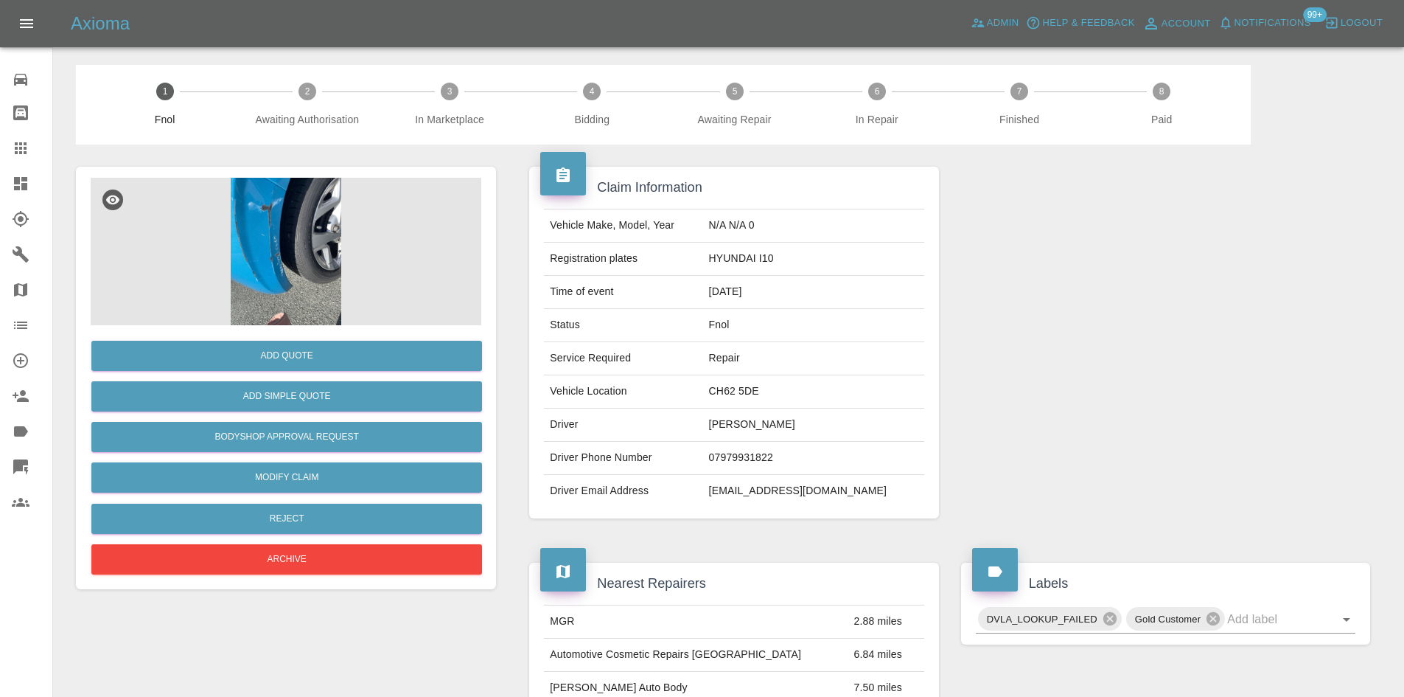
click at [273, 220] on img at bounding box center [286, 251] width 391 height 147
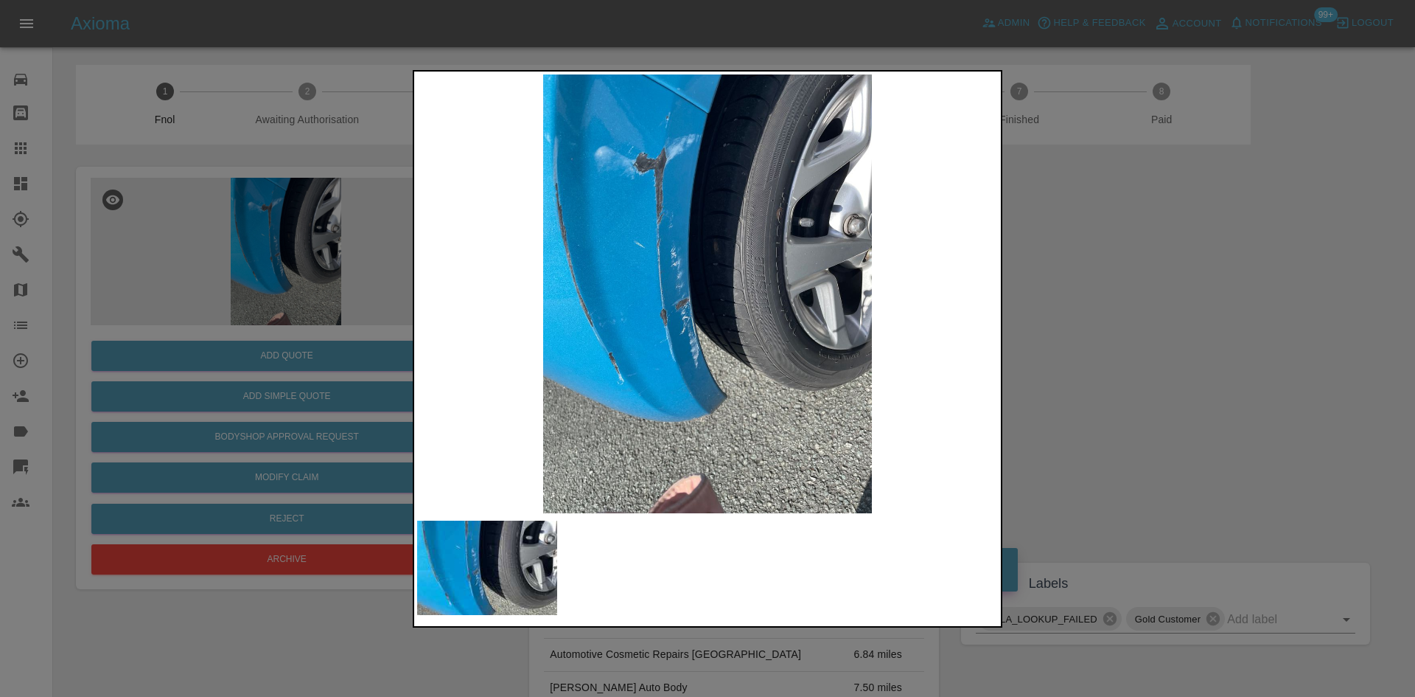
click at [1167, 318] on div at bounding box center [707, 348] width 1415 height 697
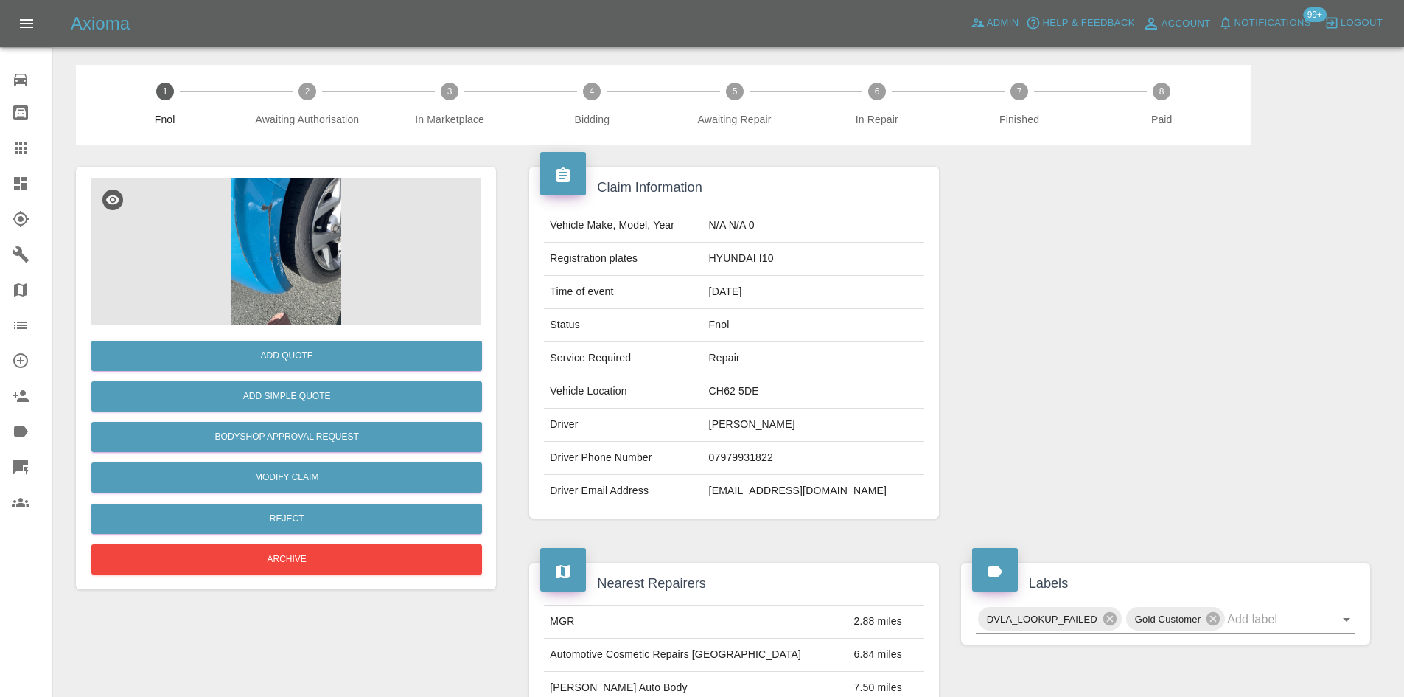
click at [282, 246] on img at bounding box center [286, 251] width 391 height 147
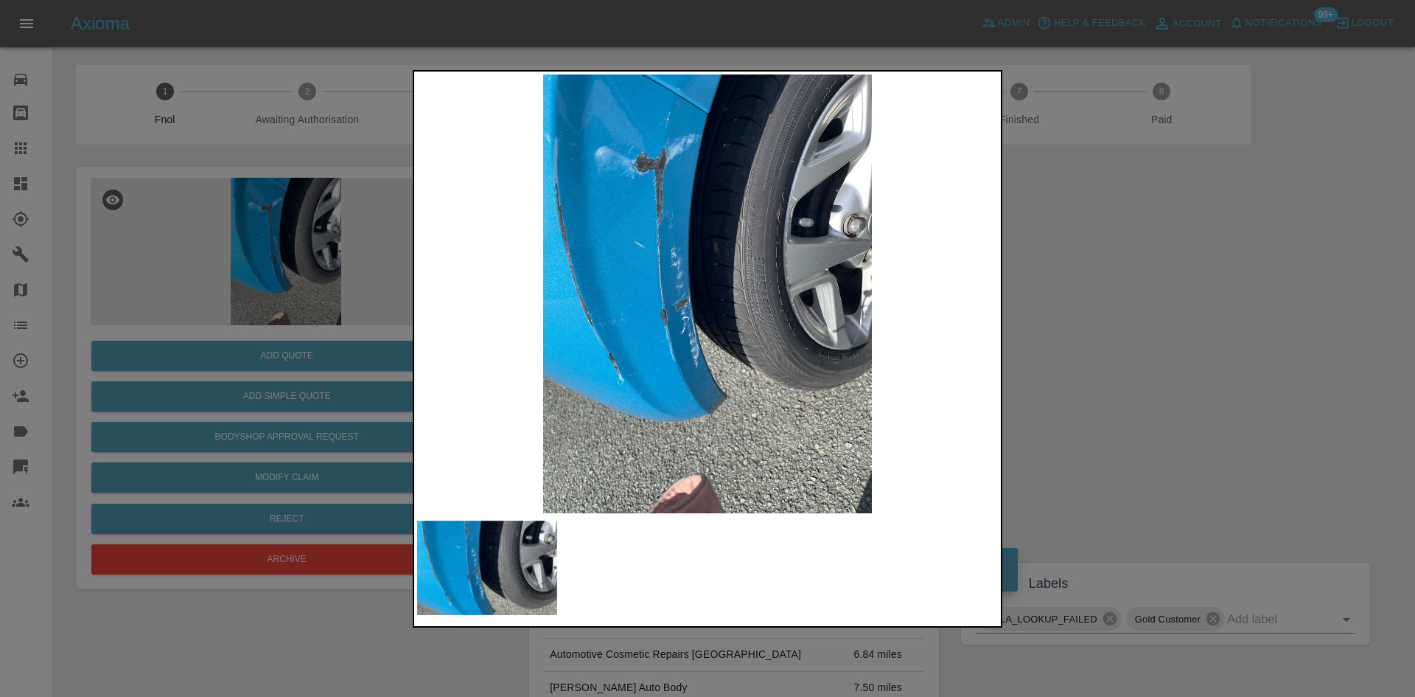
click at [632, 271] on img at bounding box center [707, 293] width 581 height 439
click at [600, 274] on img at bounding box center [707, 293] width 581 height 439
drag, startPoint x: 288, startPoint y: 229, endPoint x: 288, endPoint y: 248, distance: 18.4
click at [288, 230] on div at bounding box center [707, 348] width 1415 height 697
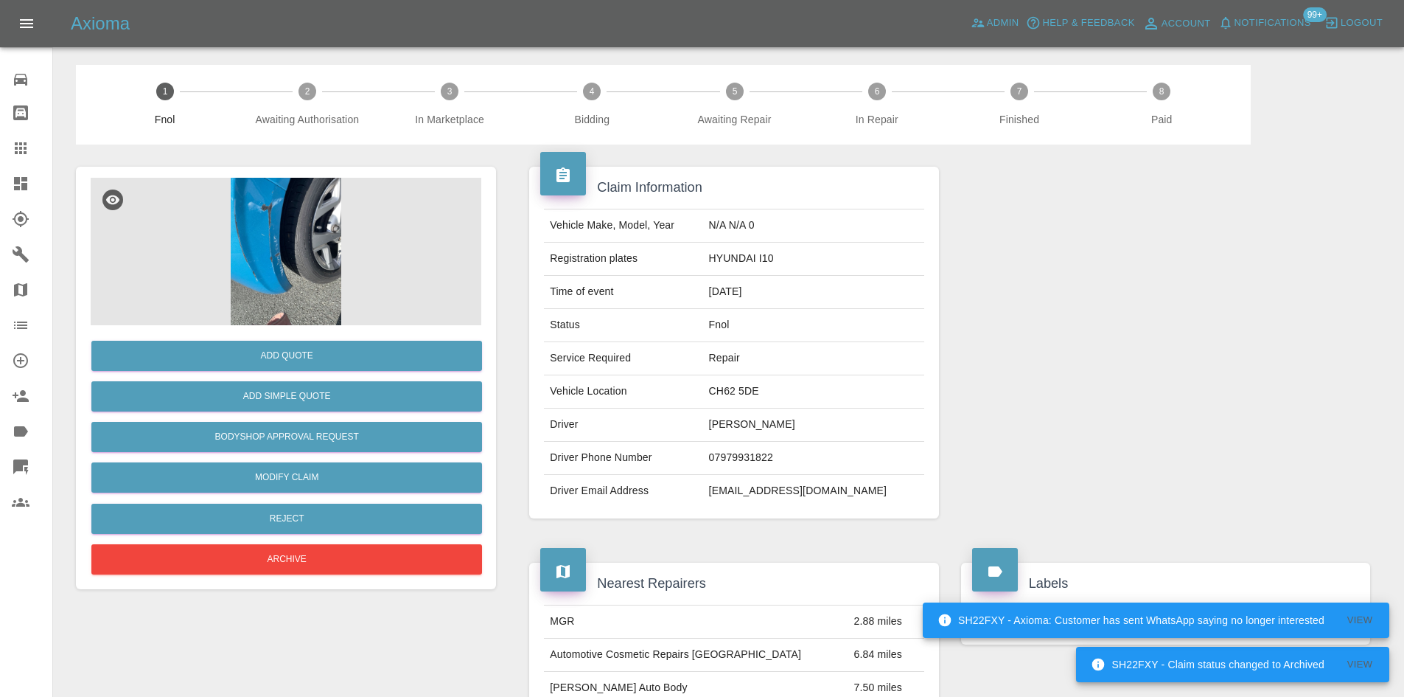
click at [291, 225] on img at bounding box center [286, 251] width 391 height 147
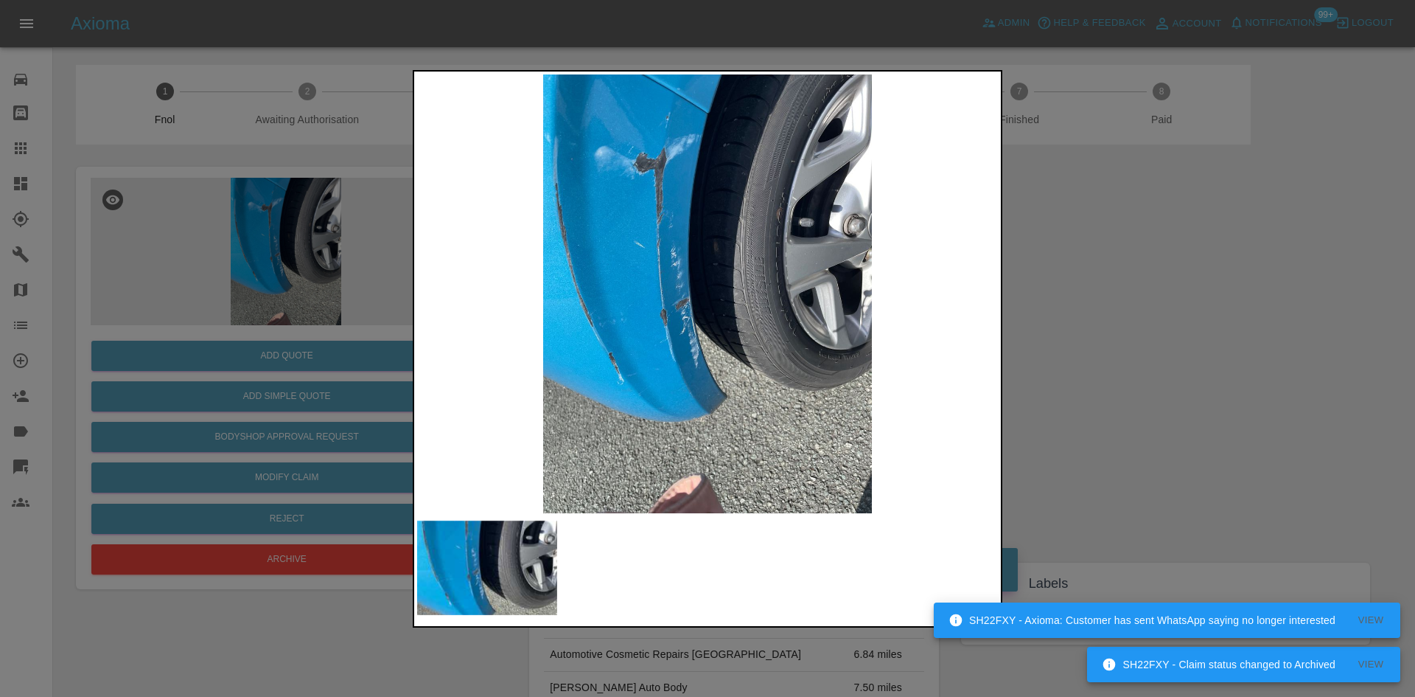
click at [677, 117] on img at bounding box center [707, 293] width 581 height 439
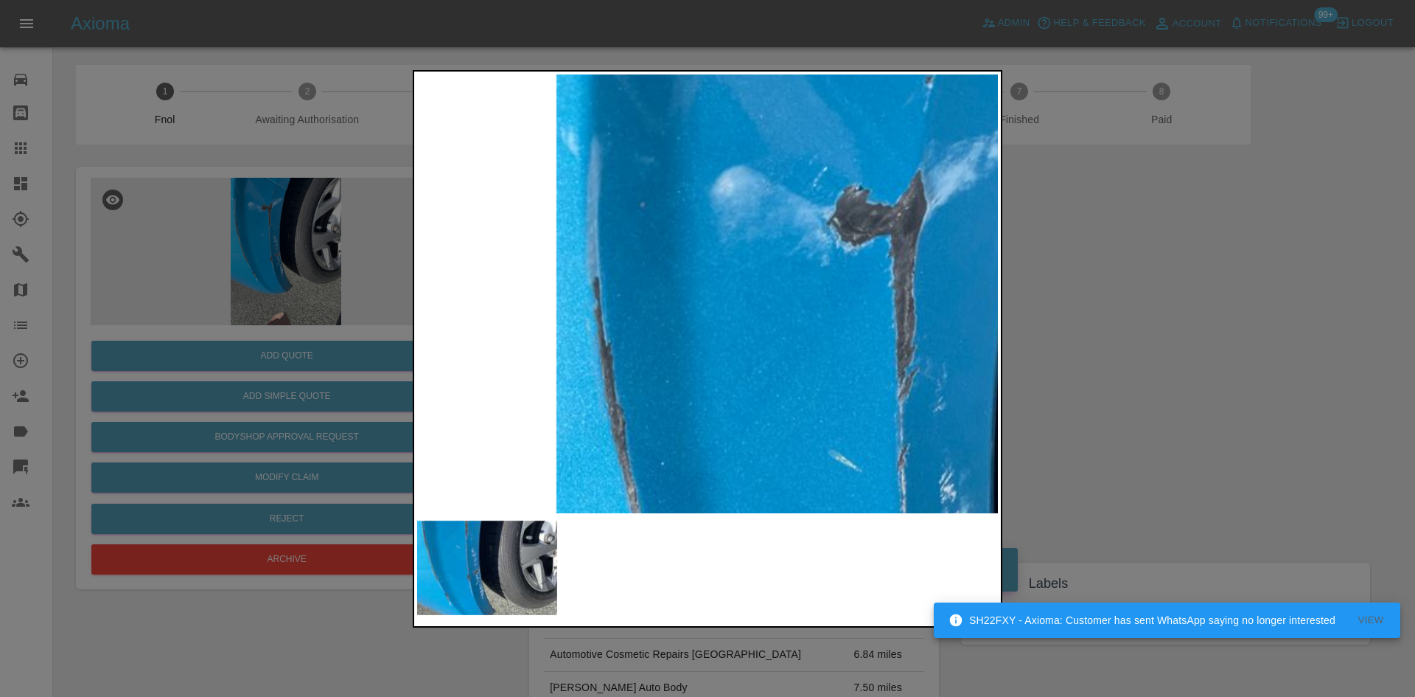
click at [700, 338] on img at bounding box center [1049, 609] width 1742 height 1316
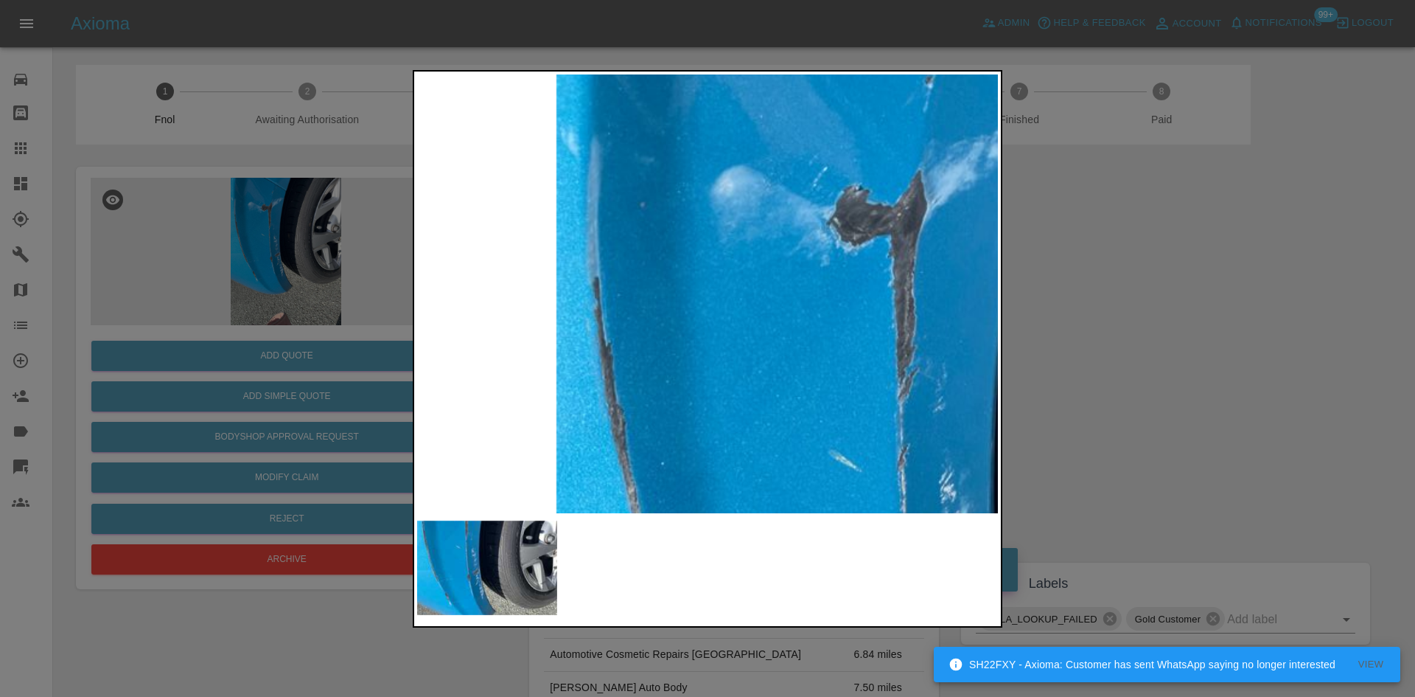
click at [691, 341] on img at bounding box center [1049, 609] width 1742 height 1316
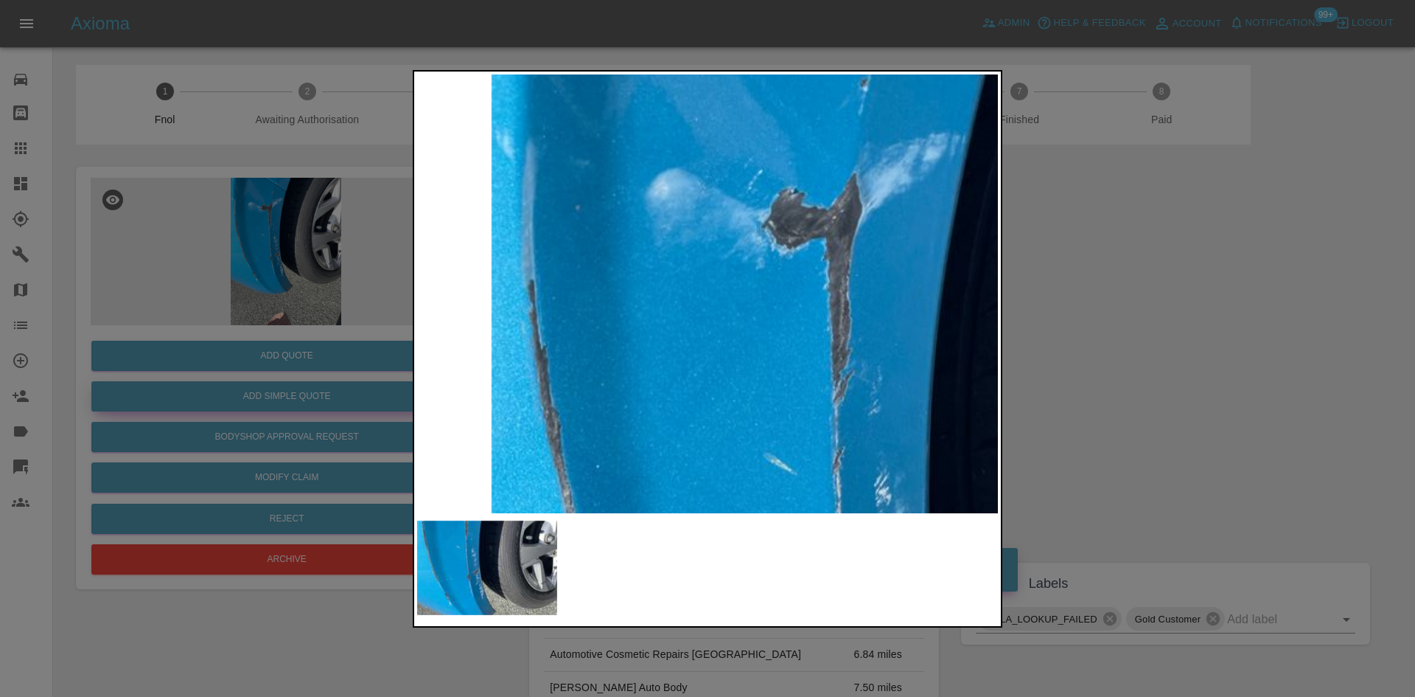
drag, startPoint x: 358, startPoint y: 339, endPoint x: 339, endPoint y: 394, distance: 57.8
click at [349, 352] on div at bounding box center [707, 348] width 1415 height 697
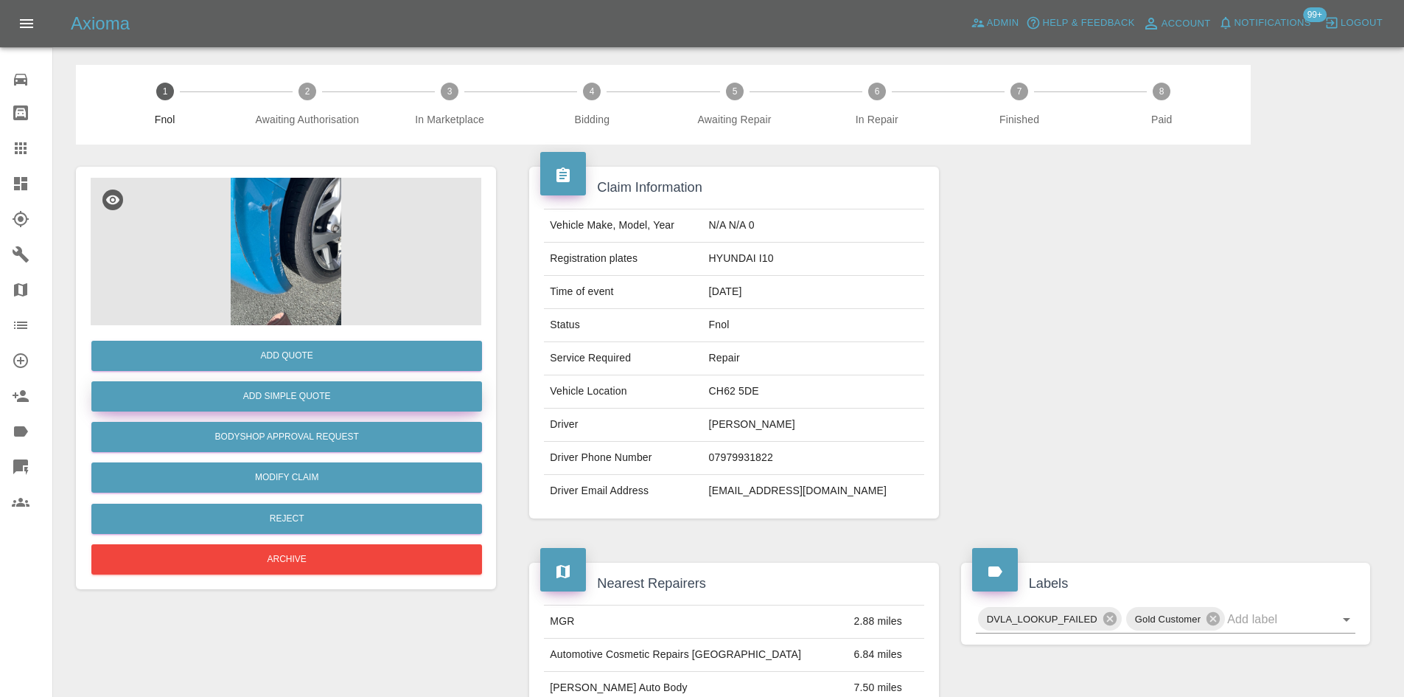
click at [337, 411] on button "Add Simple Quote" at bounding box center [286, 396] width 391 height 30
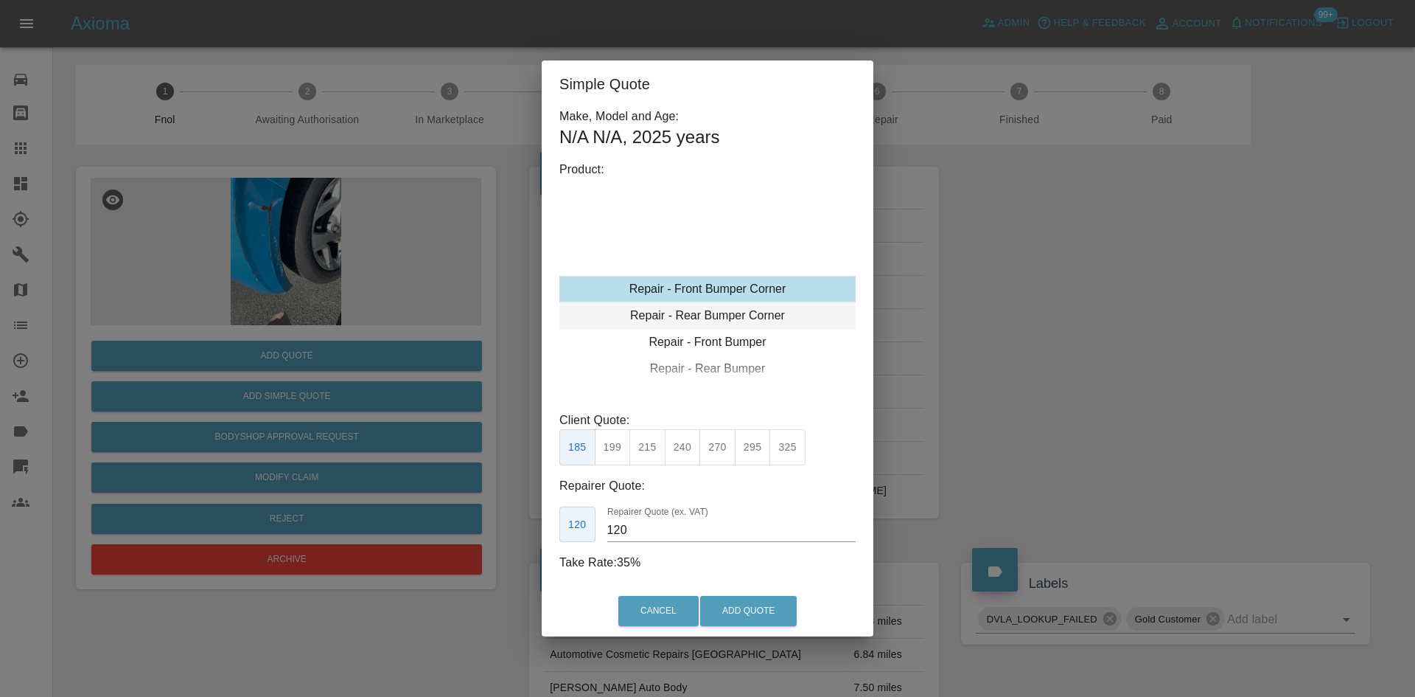
click at [712, 318] on div "Repair - Rear Bumper Corner" at bounding box center [707, 315] width 296 height 27
click at [646, 448] on button "215" at bounding box center [647, 447] width 36 height 36
drag, startPoint x: 635, startPoint y: 536, endPoint x: 482, endPoint y: 526, distance: 152.9
click at [505, 528] on div "Simple Quote Make, Model and Age: N/A N/A , 2025 years Product: Repair - Front …" at bounding box center [707, 348] width 1415 height 697
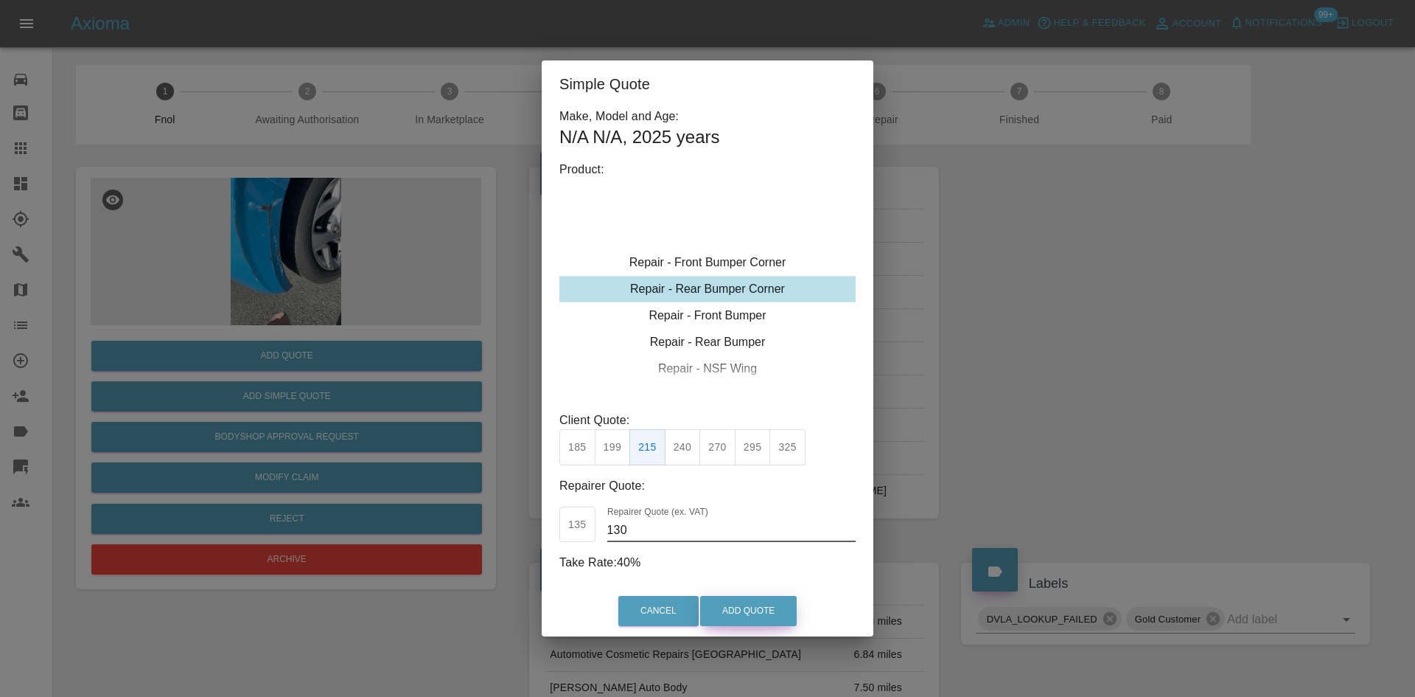
type input "130"
drag, startPoint x: 725, startPoint y: 615, endPoint x: 781, endPoint y: 691, distance: 95.4
click at [725, 615] on button "Add Quote" at bounding box center [748, 611] width 97 height 30
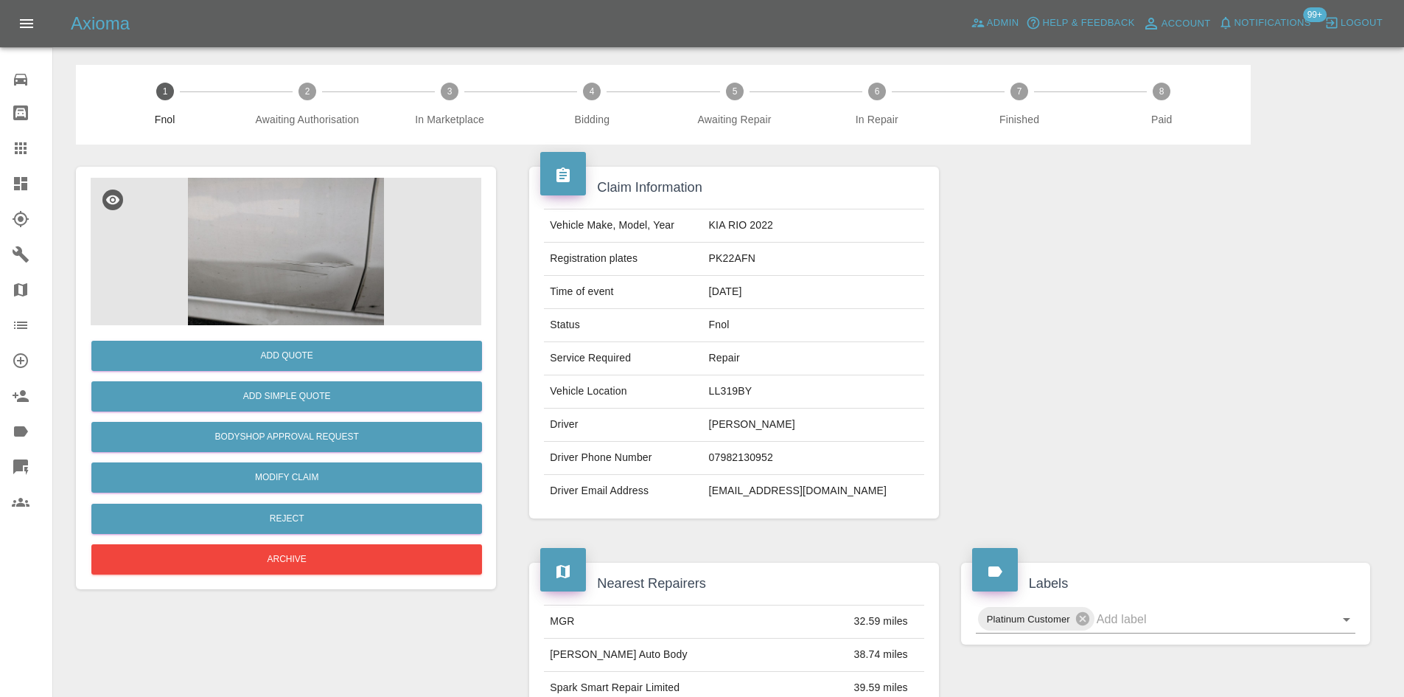
click at [290, 228] on img at bounding box center [286, 251] width 391 height 147
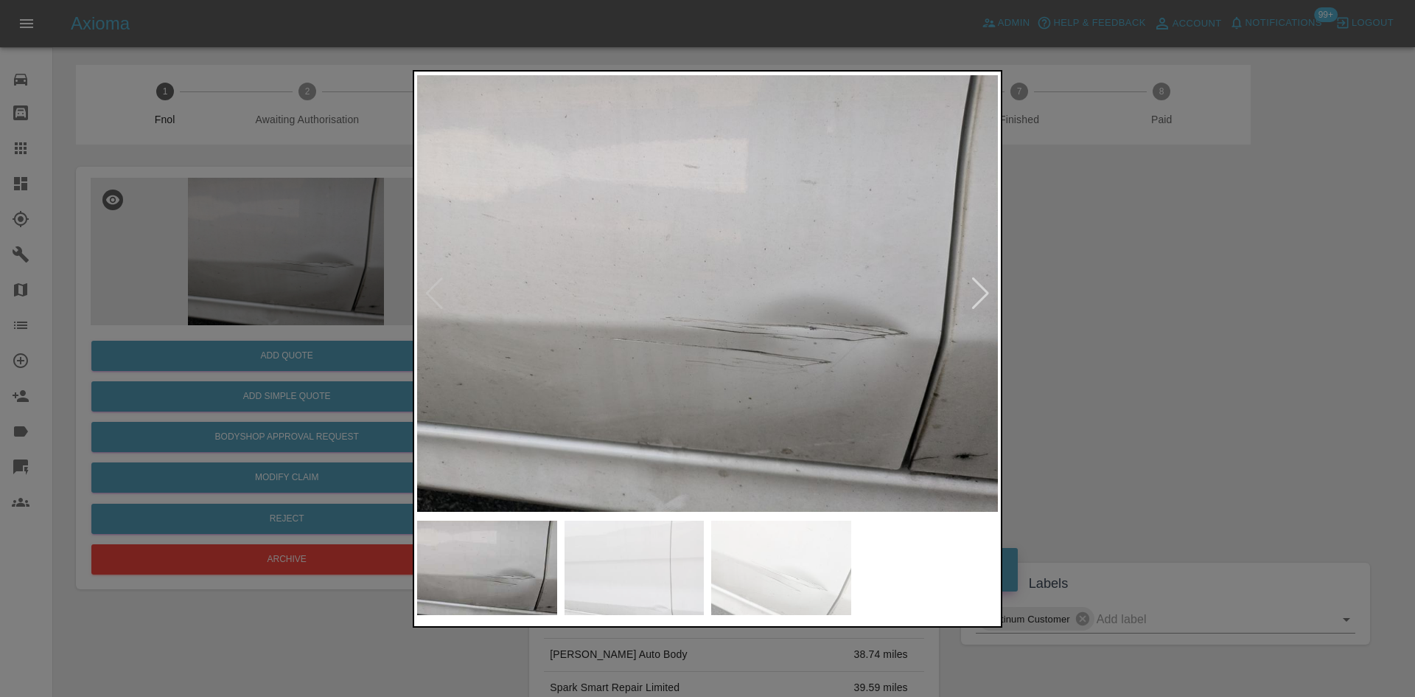
click at [652, 315] on img at bounding box center [707, 293] width 581 height 439
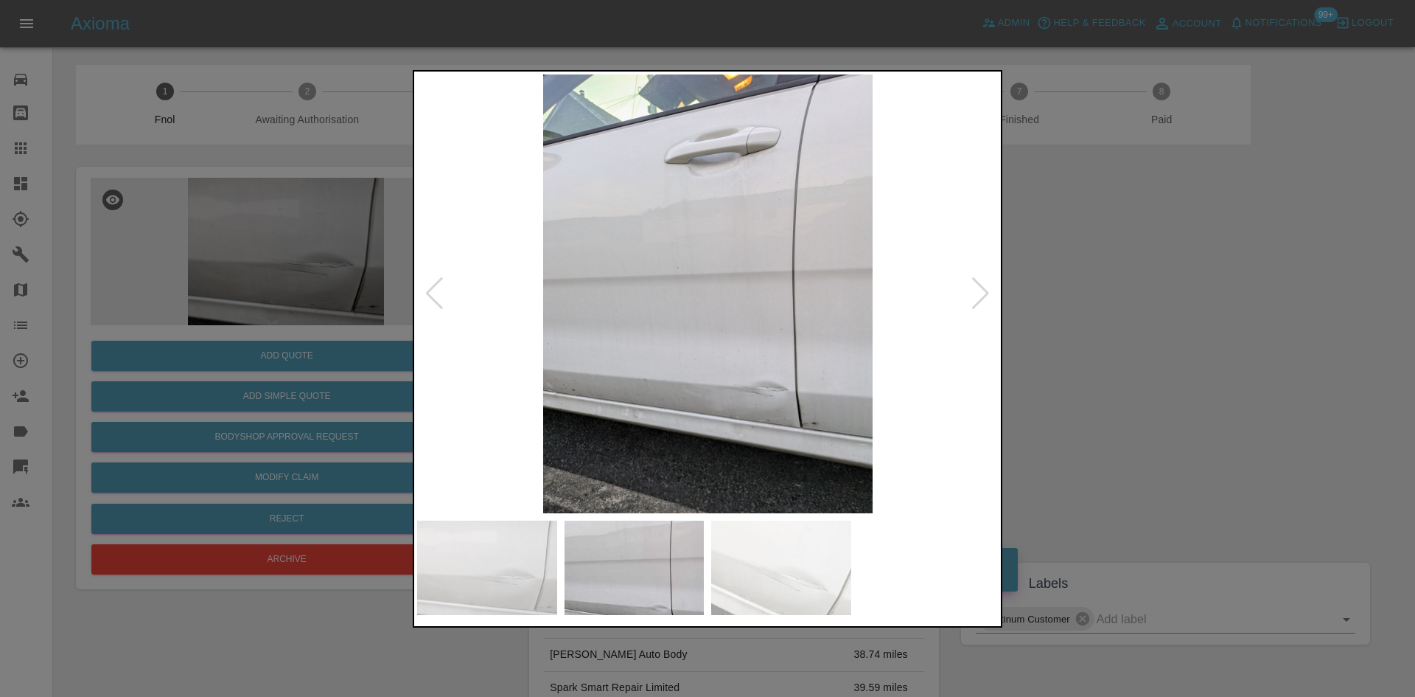
click at [574, 354] on img at bounding box center [707, 293] width 581 height 439
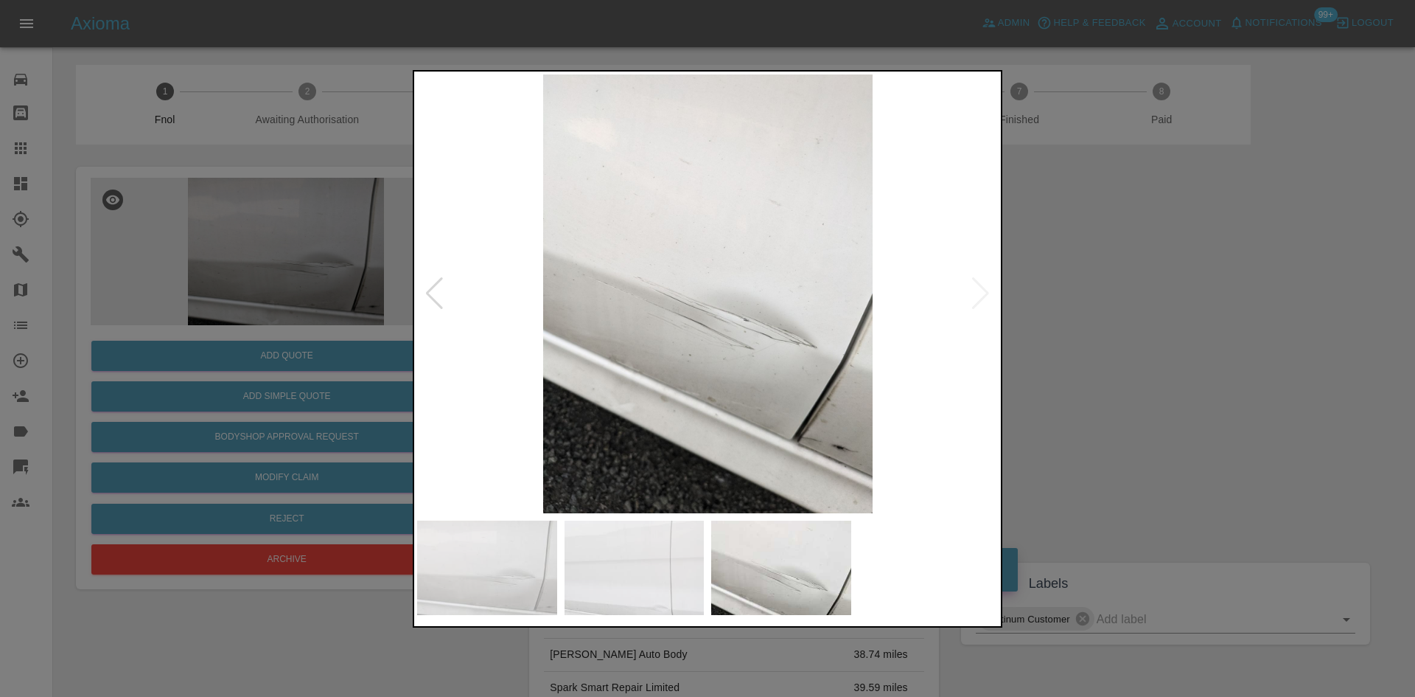
click at [485, 400] on img at bounding box center [707, 293] width 581 height 439
click at [790, 410] on img at bounding box center [707, 293] width 581 height 439
click at [791, 410] on img at bounding box center [707, 293] width 581 height 439
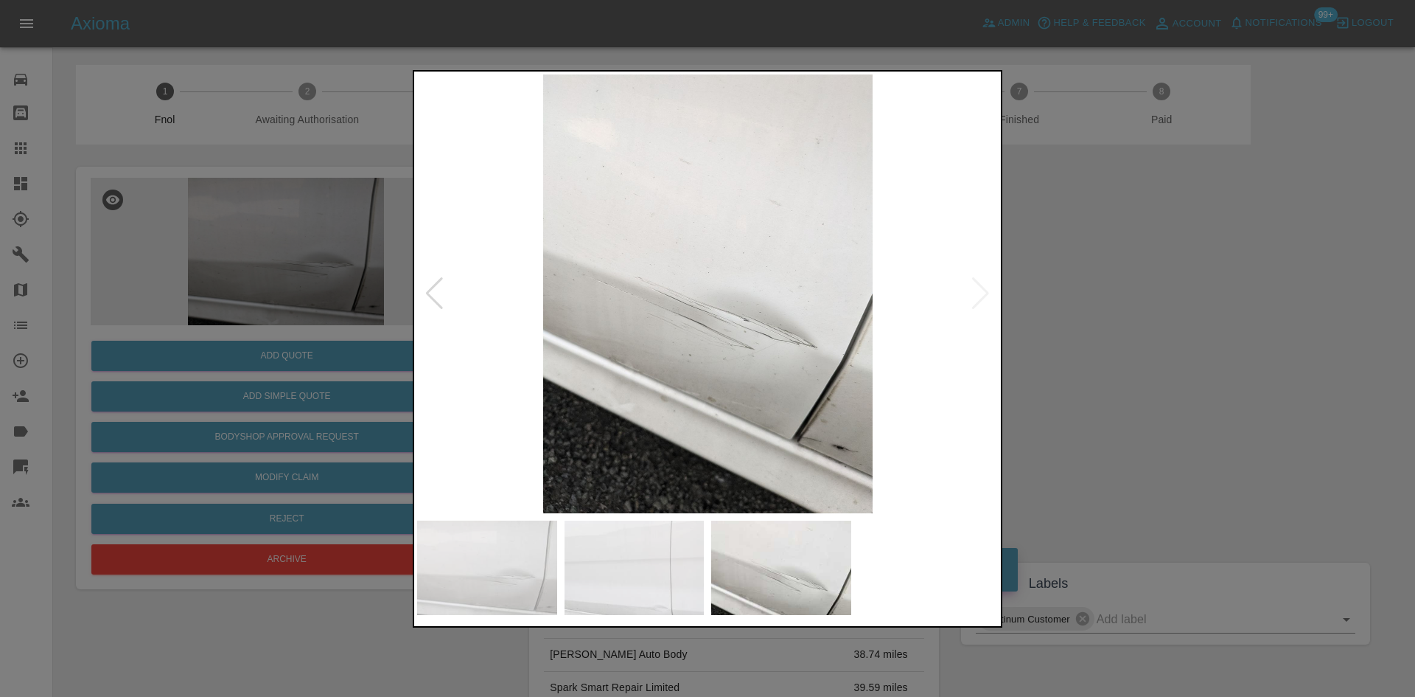
click at [790, 379] on img at bounding box center [707, 293] width 581 height 439
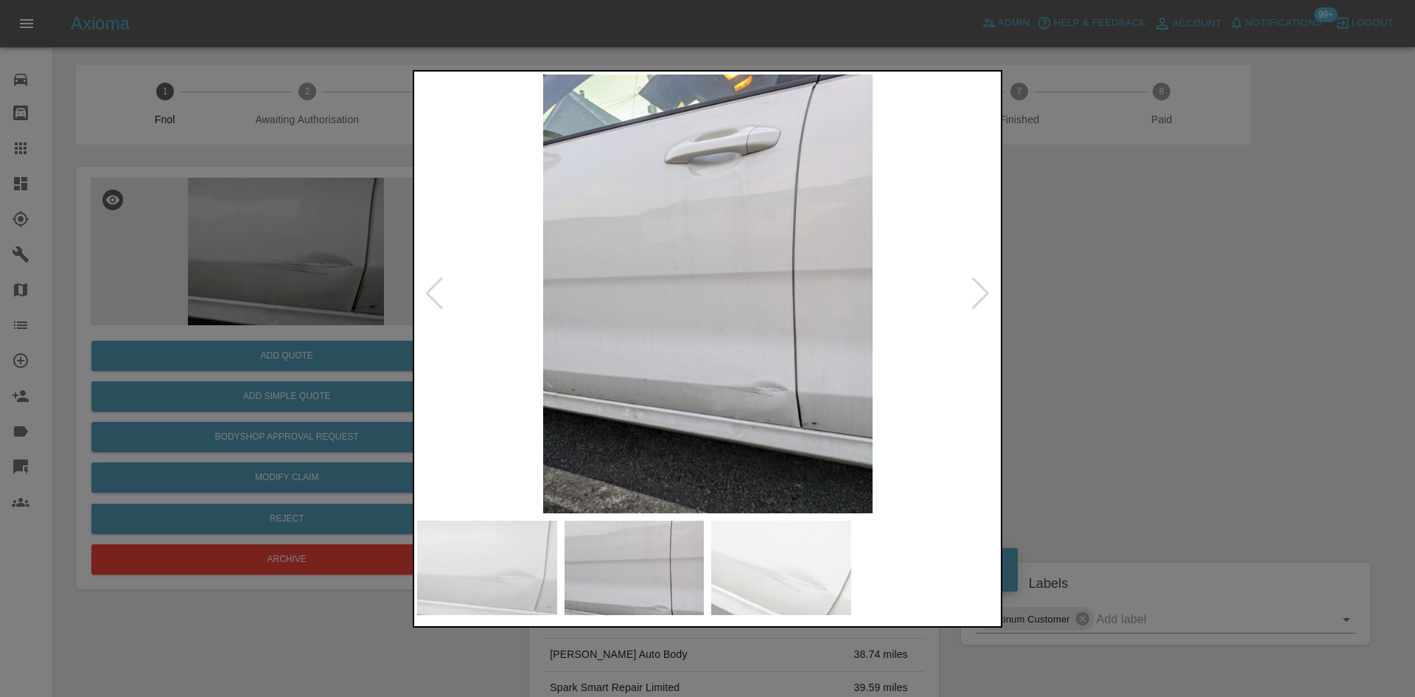
click at [786, 412] on img at bounding box center [707, 293] width 581 height 439
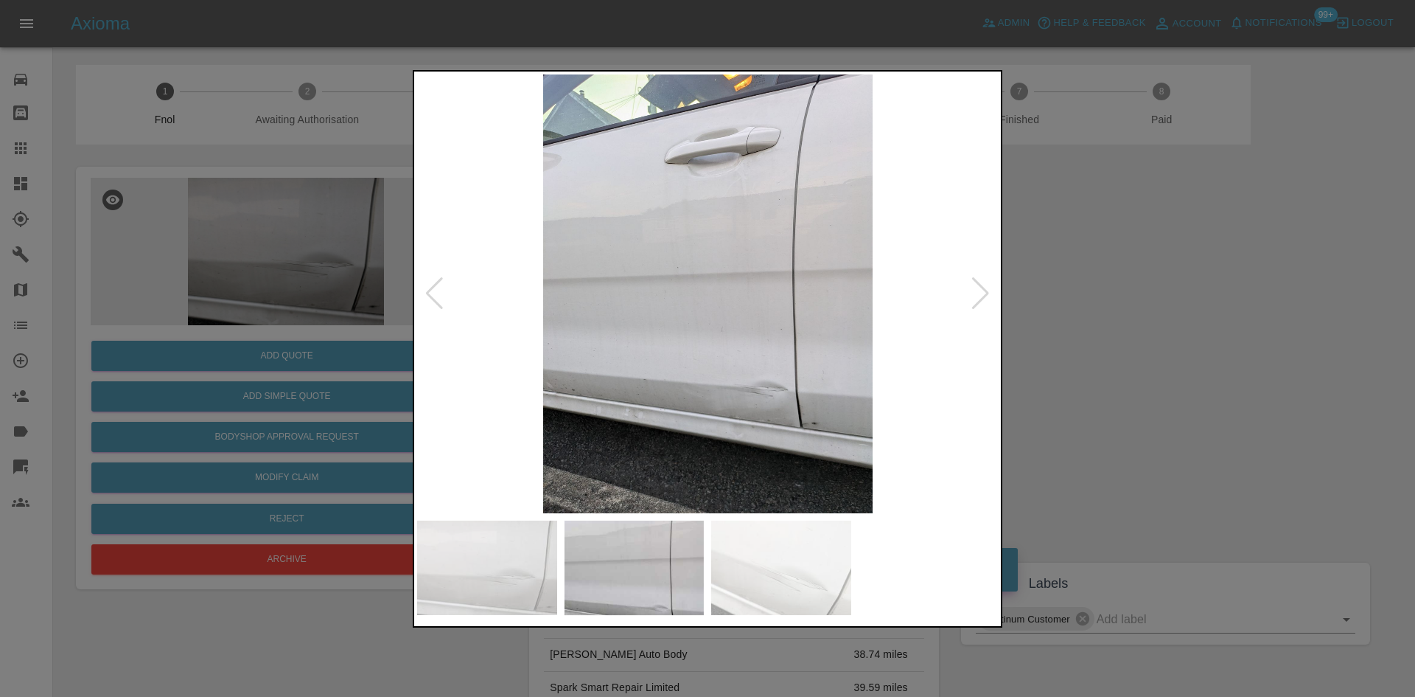
click at [760, 372] on img at bounding box center [707, 293] width 581 height 439
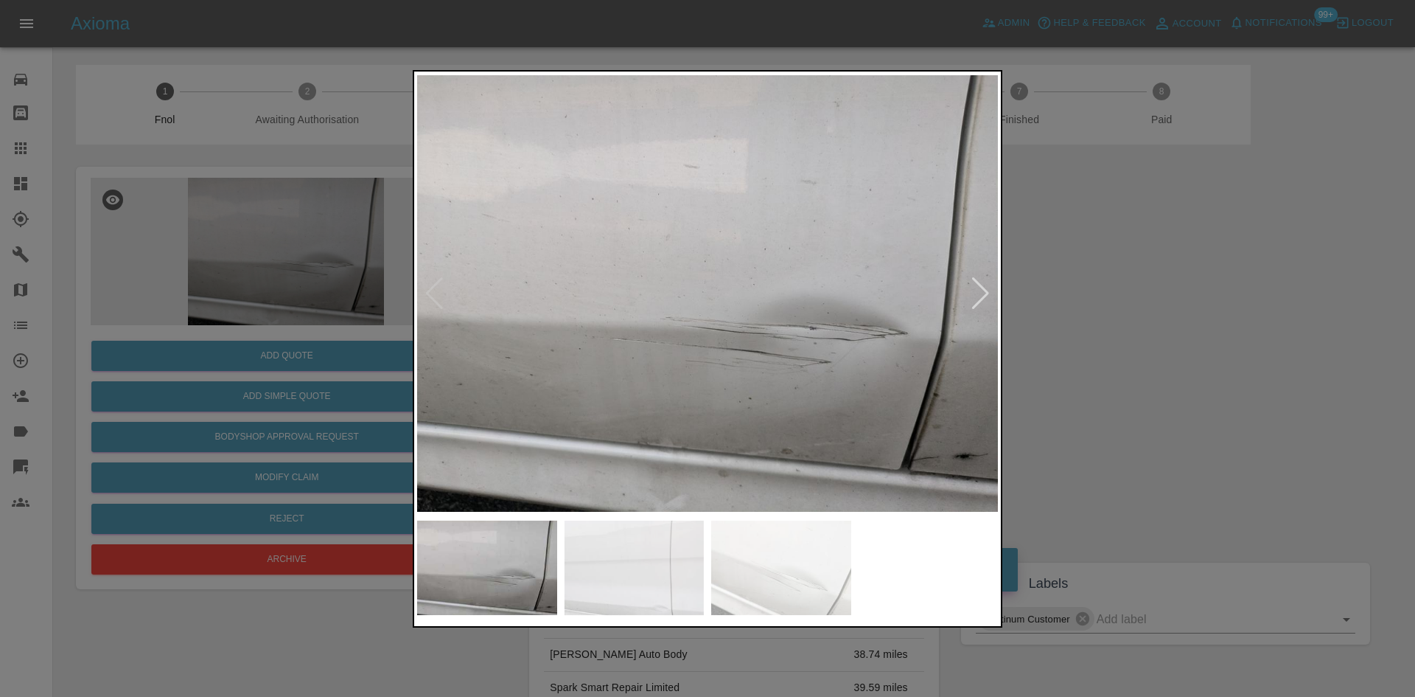
click at [772, 363] on img at bounding box center [707, 293] width 581 height 439
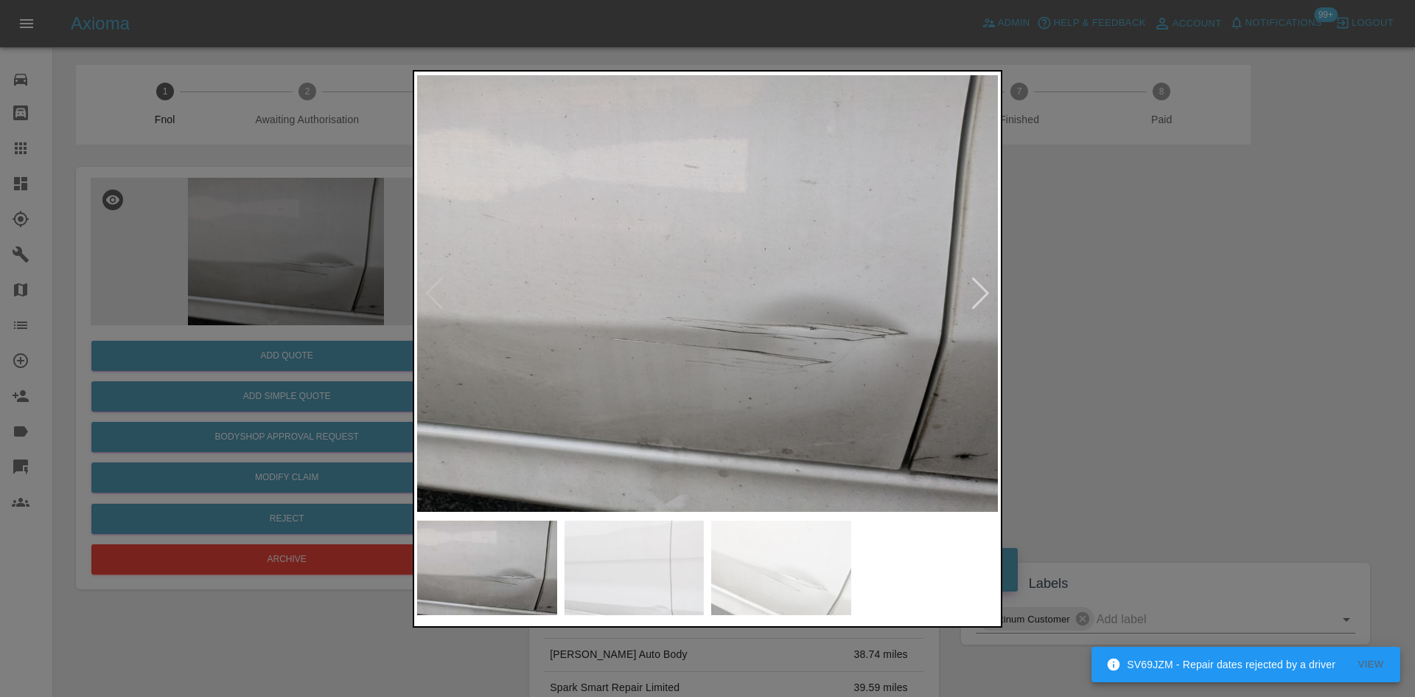
click at [772, 363] on img at bounding box center [707, 293] width 581 height 439
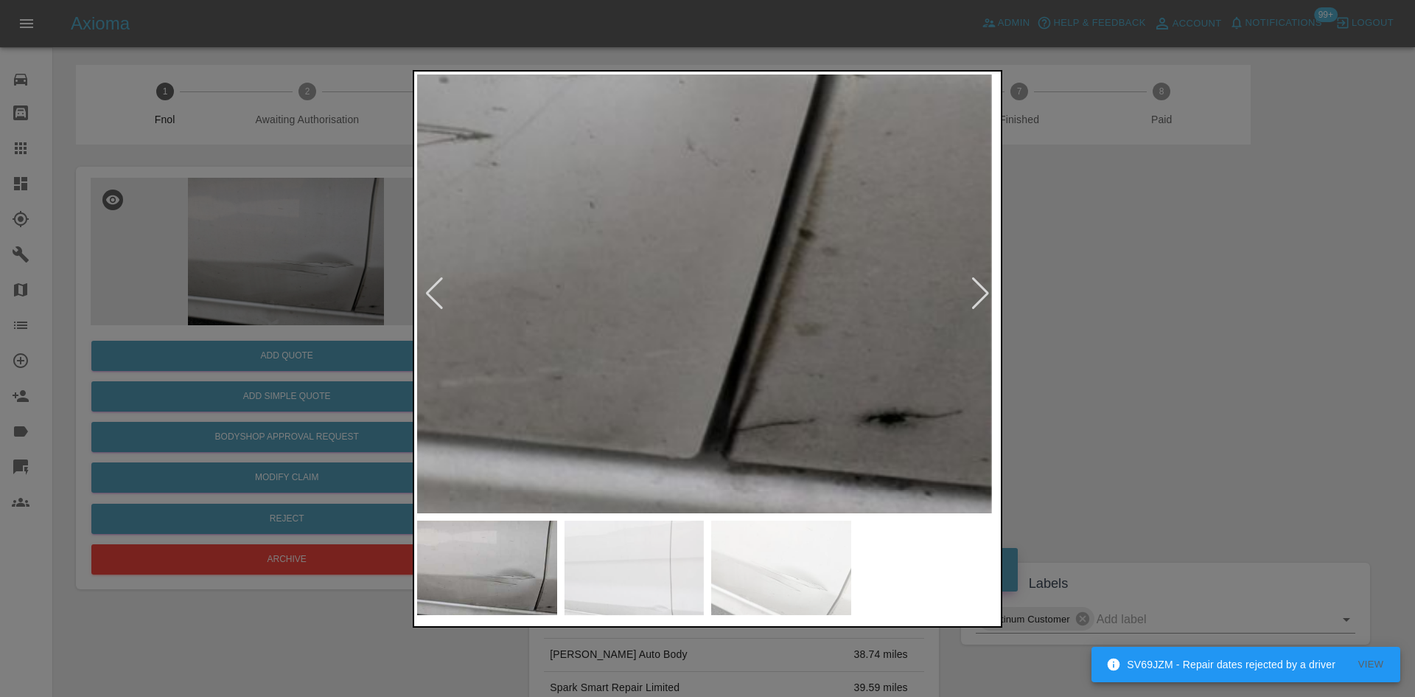
click at [335, 132] on div at bounding box center [707, 348] width 1415 height 697
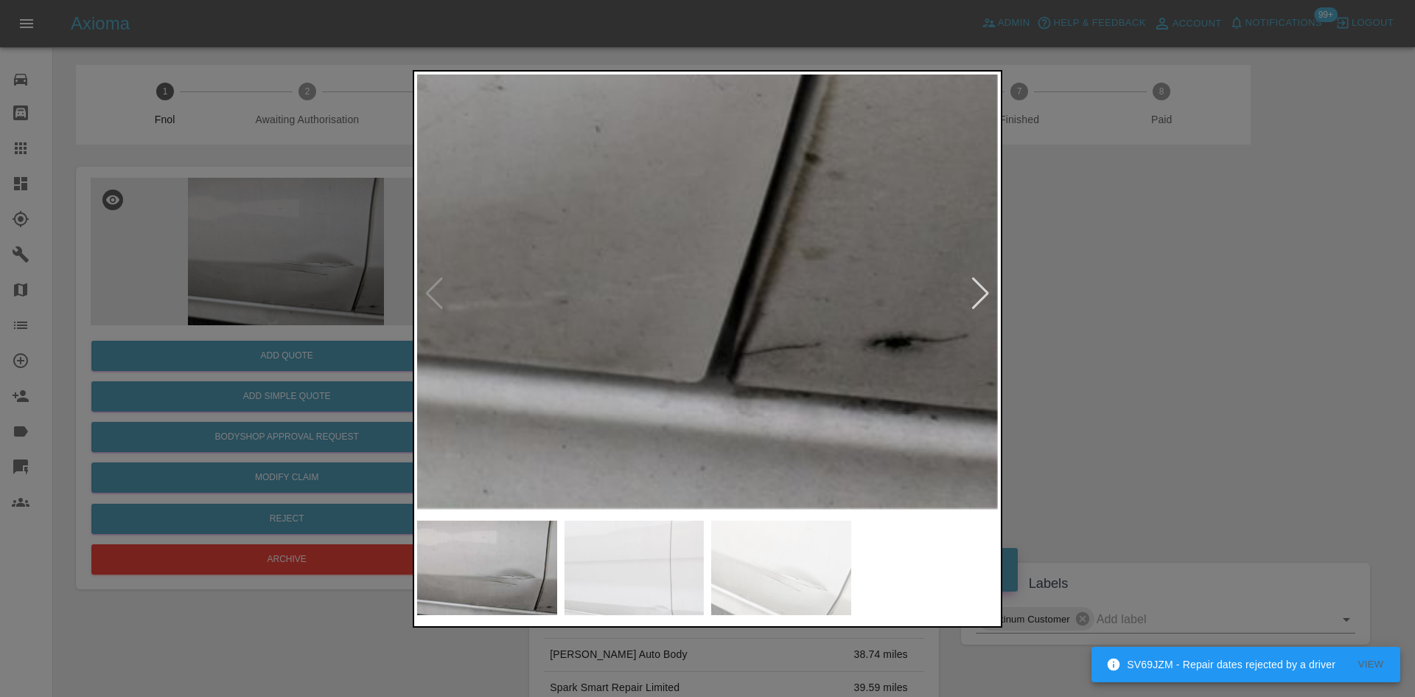
click at [201, 153] on div at bounding box center [707, 348] width 1415 height 697
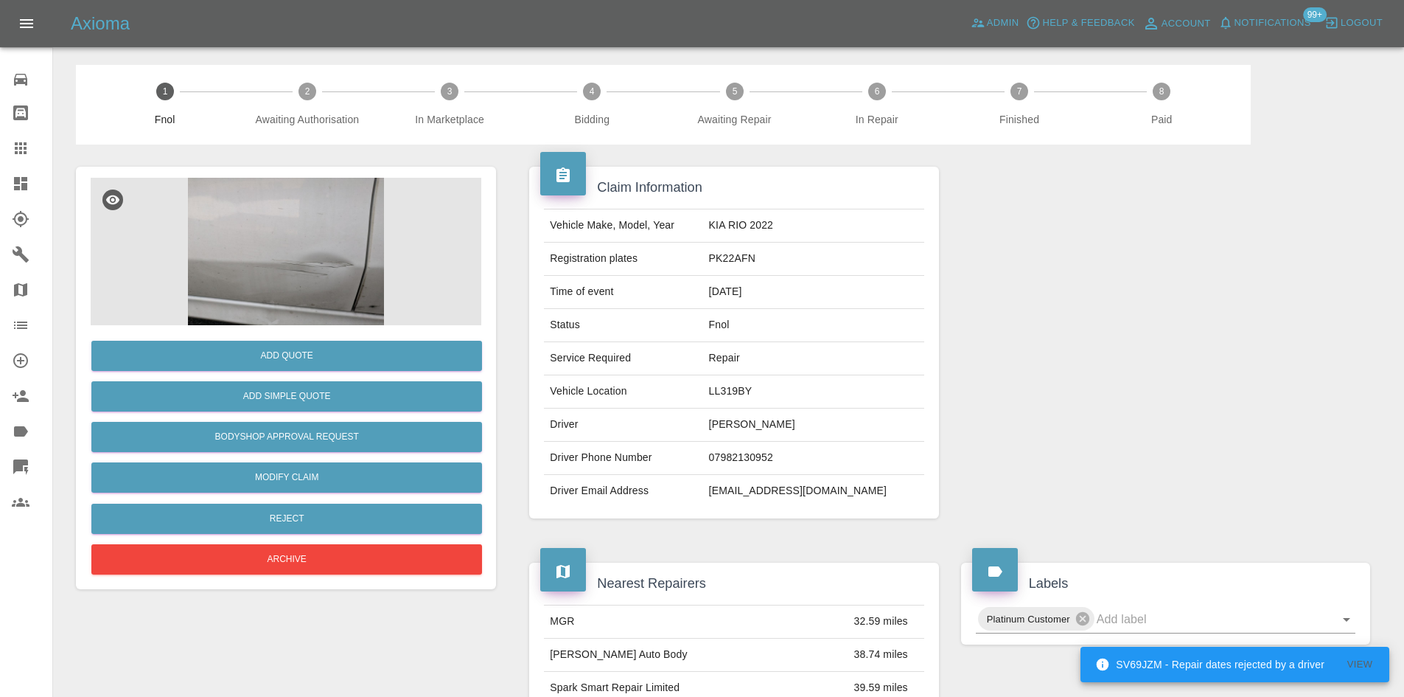
click at [308, 237] on img at bounding box center [286, 251] width 391 height 147
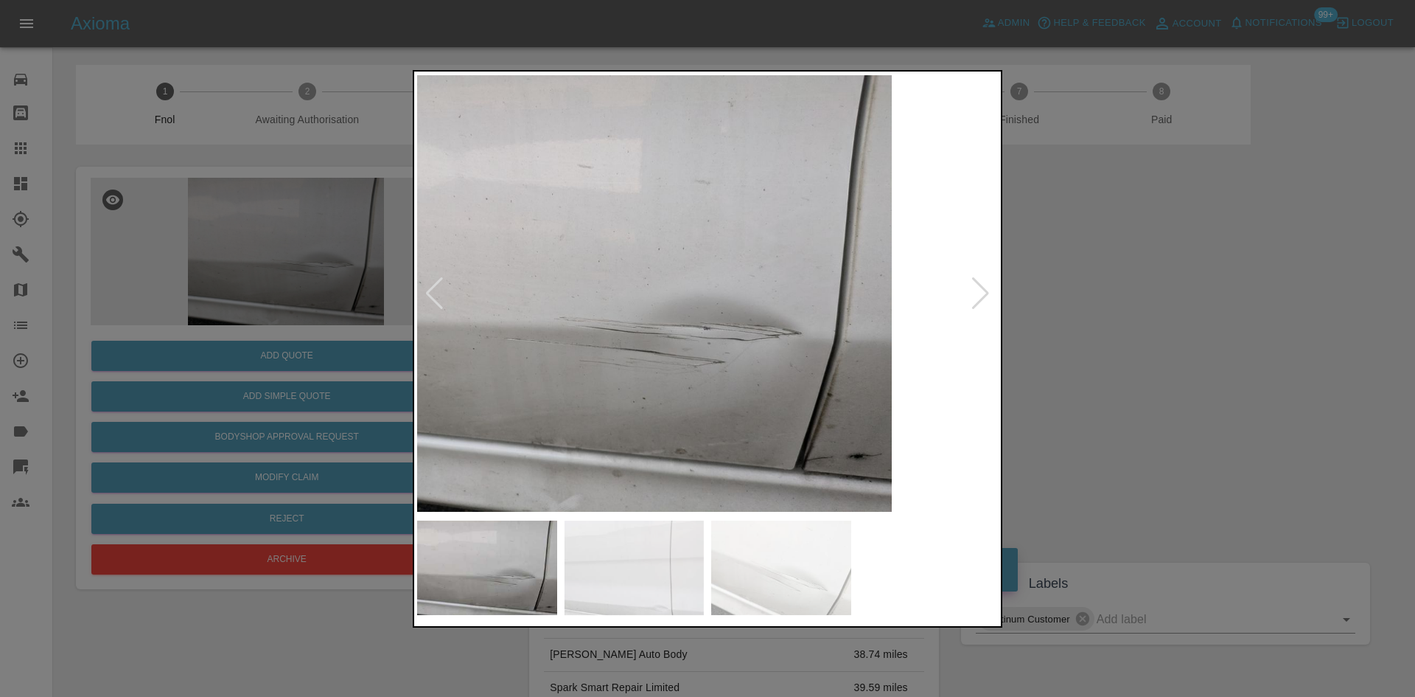
click at [674, 370] on img at bounding box center [601, 293] width 581 height 439
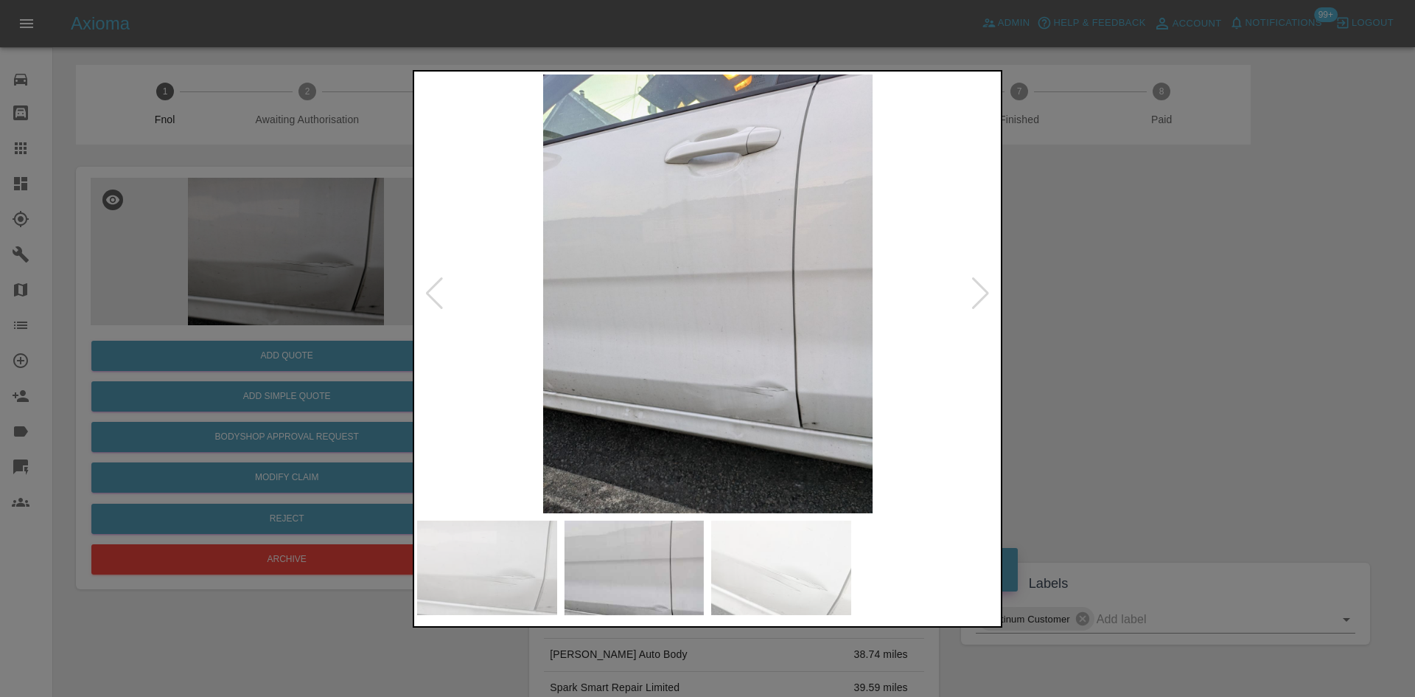
click at [755, 393] on img at bounding box center [707, 293] width 581 height 439
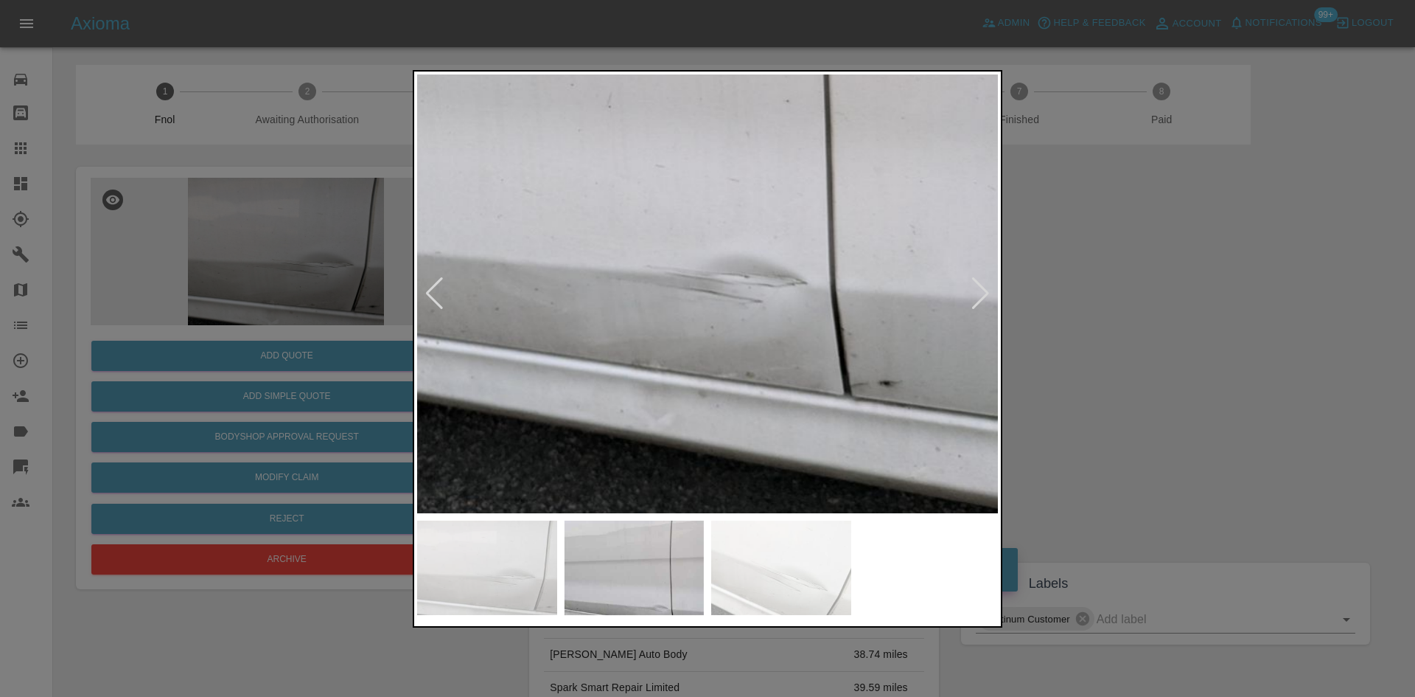
click at [267, 315] on div at bounding box center [707, 348] width 1415 height 697
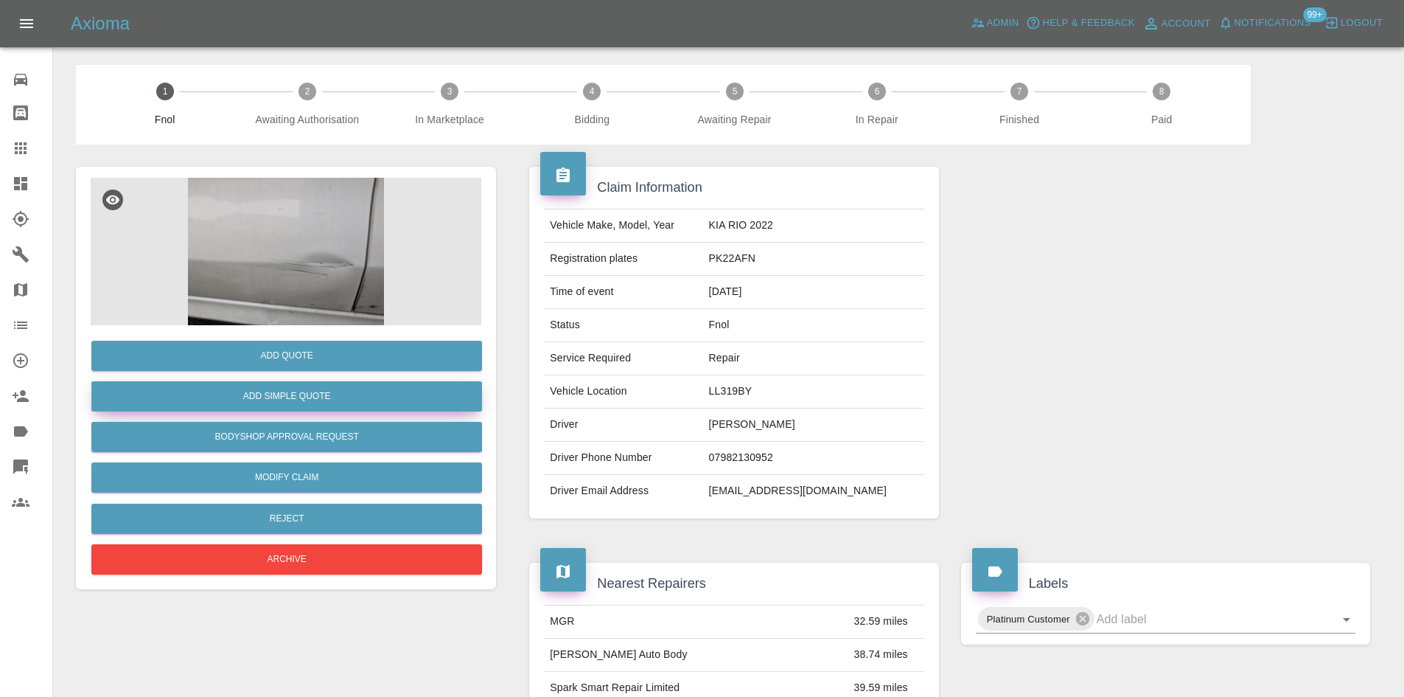
click at [282, 398] on button "Add Simple Quote" at bounding box center [286, 396] width 391 height 30
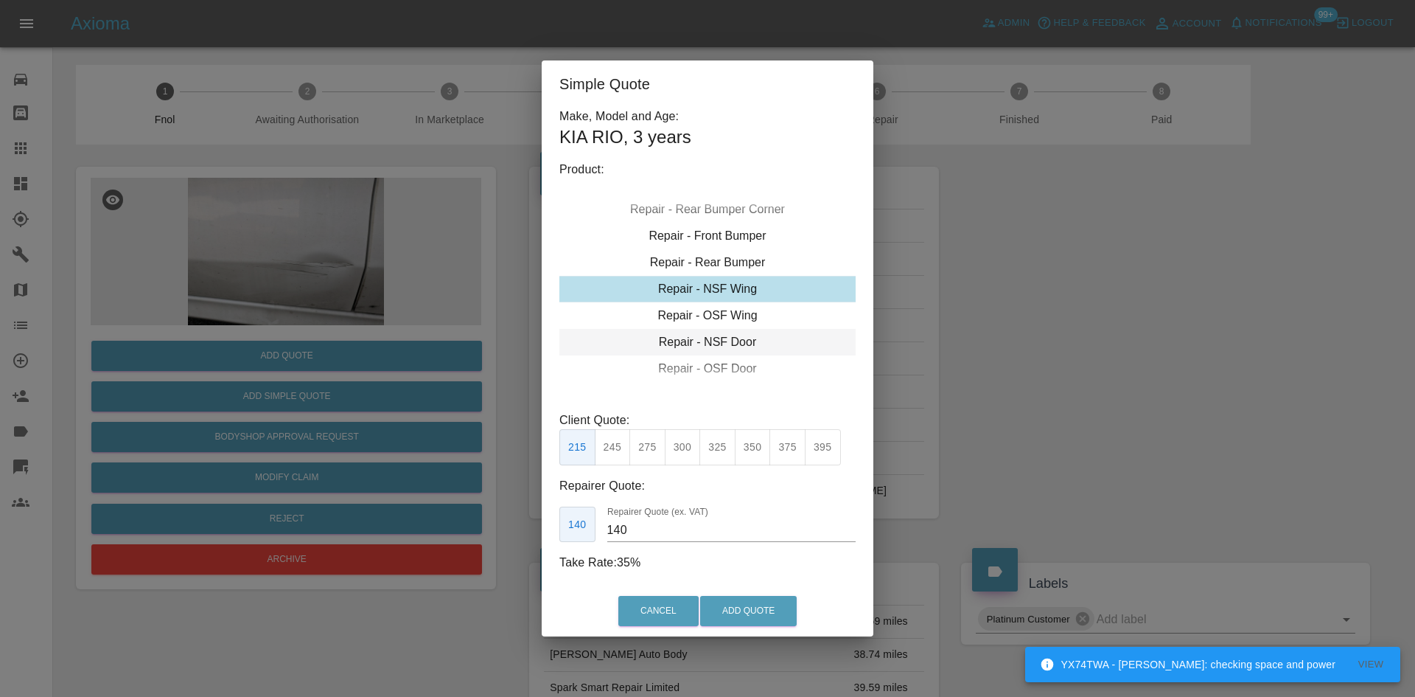
click at [716, 341] on div "Repair - NSF Door" at bounding box center [707, 342] width 296 height 27
drag, startPoint x: 688, startPoint y: 455, endPoint x: 660, endPoint y: 563, distance: 111.0
click at [687, 455] on button "300" at bounding box center [683, 447] width 36 height 36
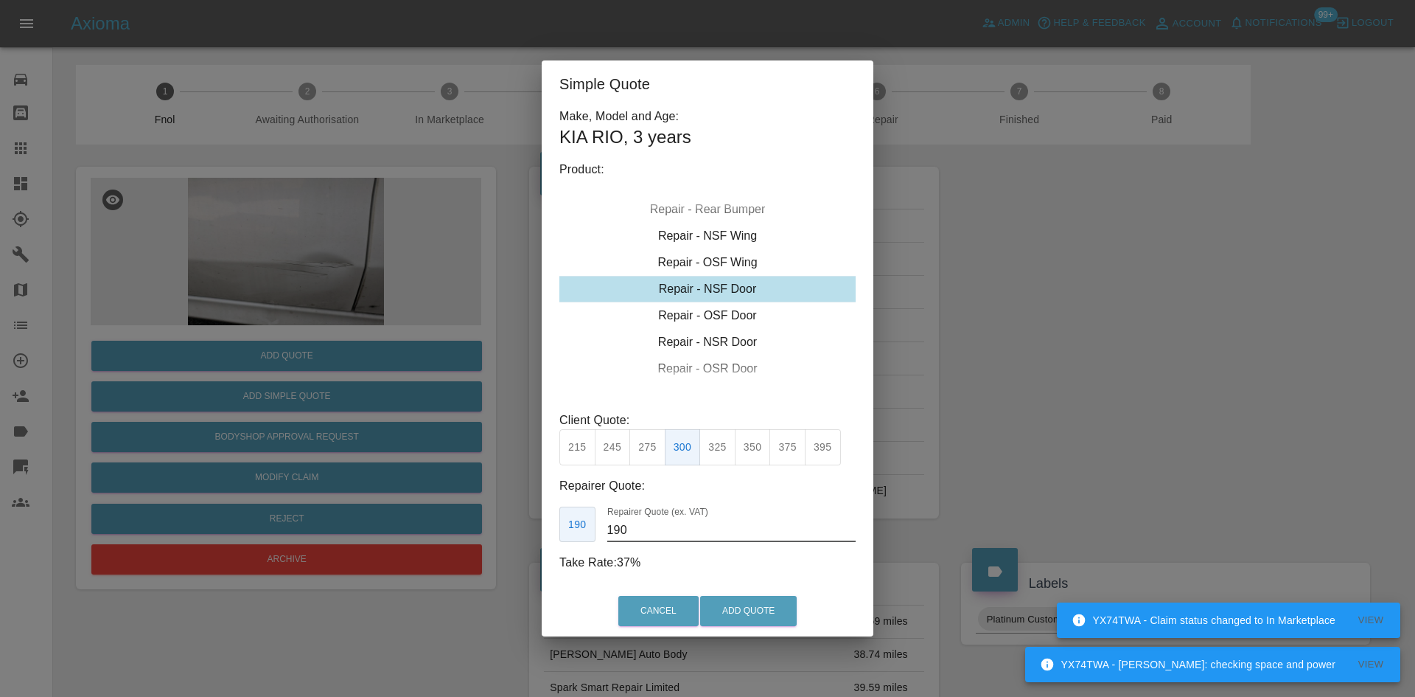
drag, startPoint x: 642, startPoint y: 530, endPoint x: 472, endPoint y: 511, distance: 170.6
click at [502, 531] on div "Simple Quote Make, Model and Age: KIA [GEOGRAPHIC_DATA] , 3 years Product: Repa…" at bounding box center [707, 348] width 1415 height 697
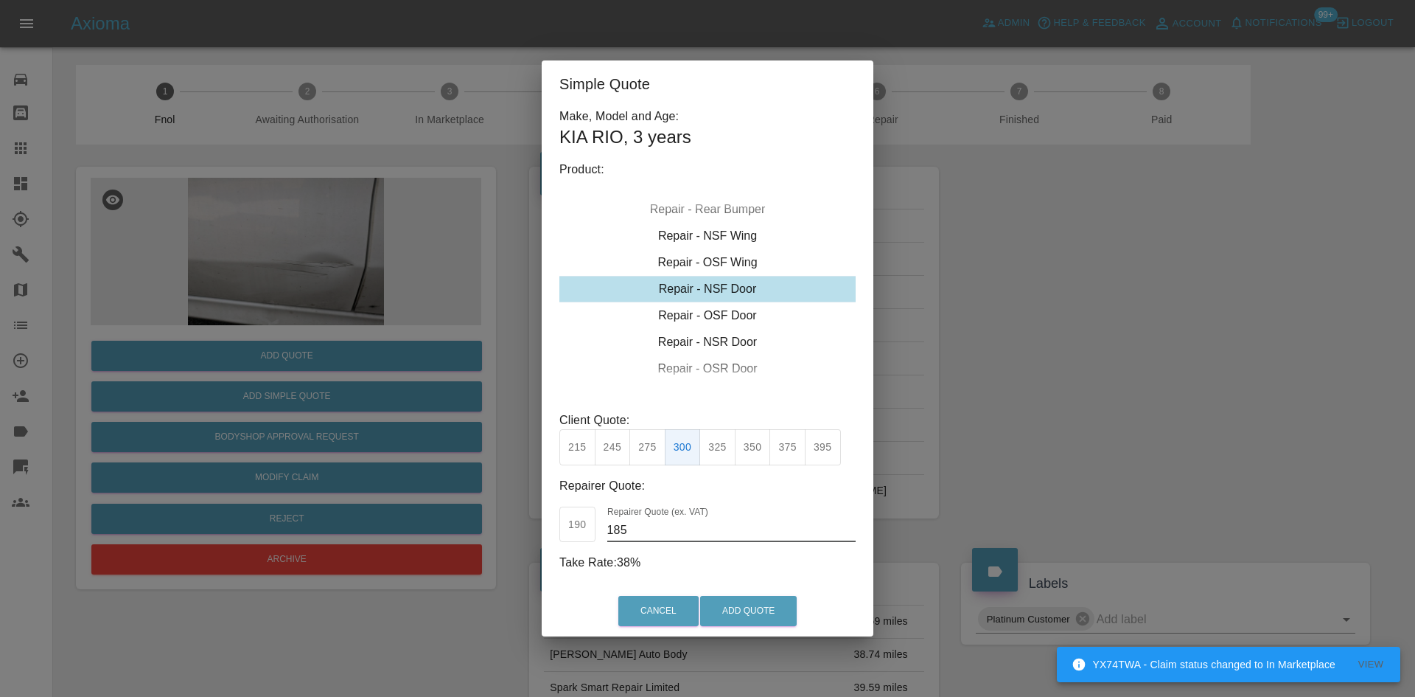
type input "185"
click at [755, 612] on button "Add Quote" at bounding box center [748, 611] width 97 height 30
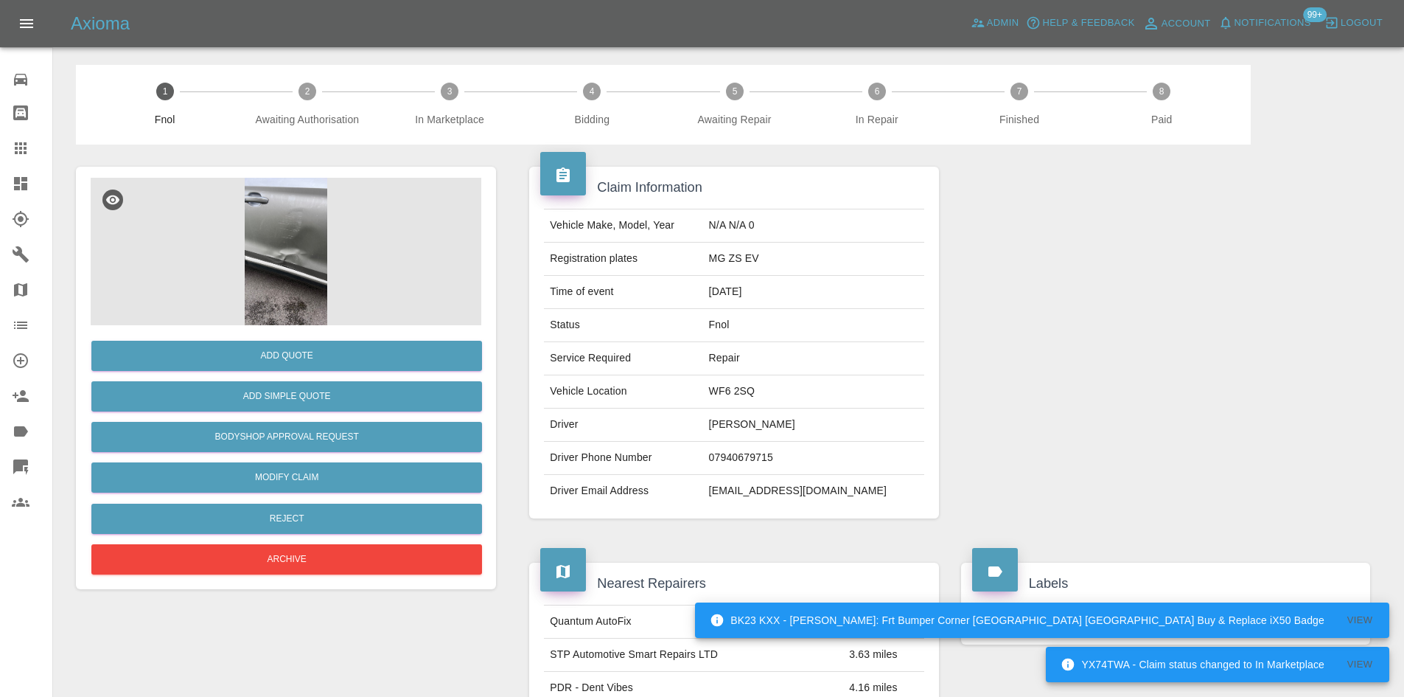
click at [262, 245] on img at bounding box center [286, 251] width 391 height 147
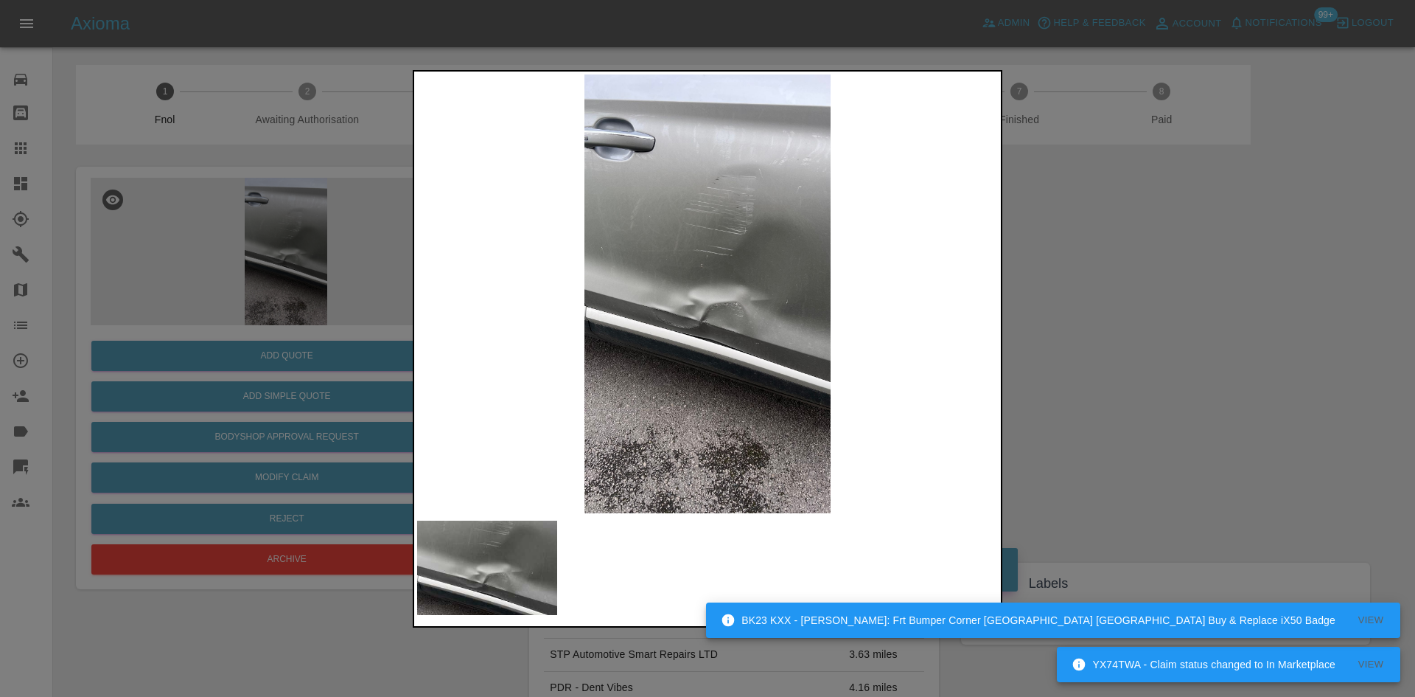
click at [258, 258] on div at bounding box center [707, 348] width 1415 height 697
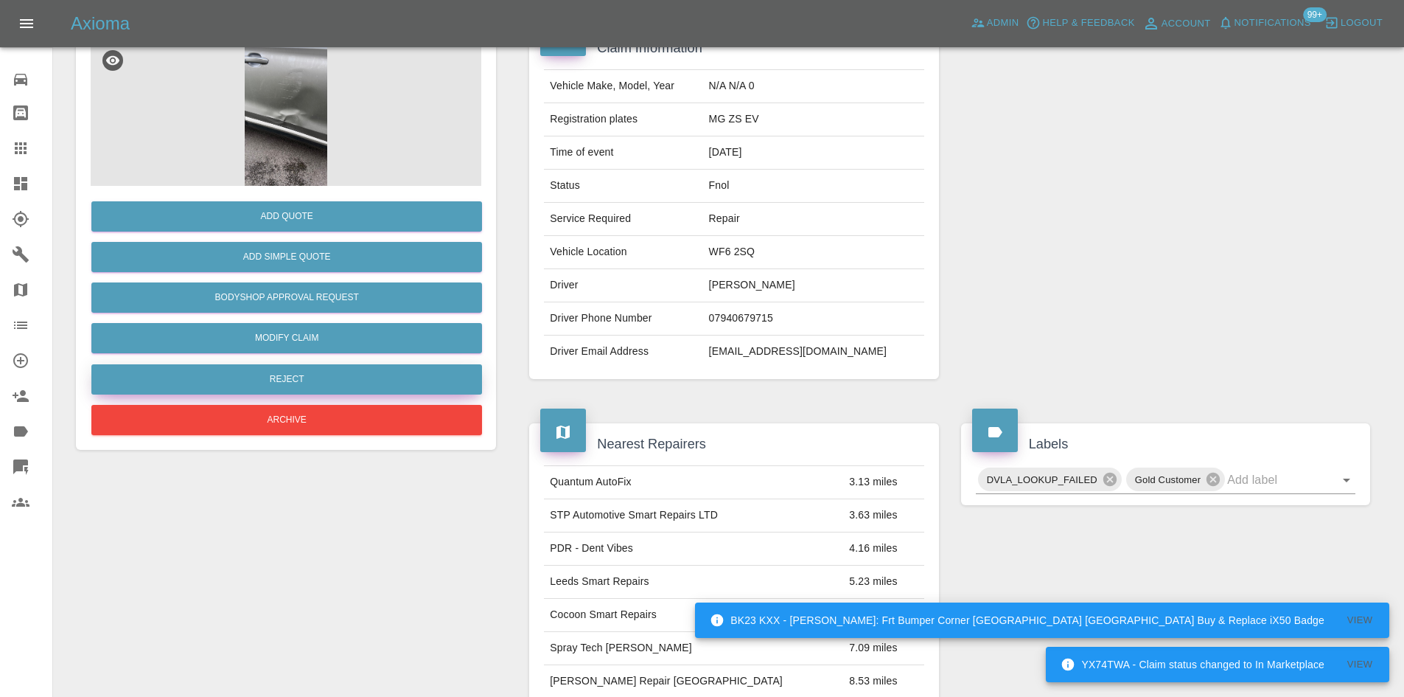
scroll to position [147, 0]
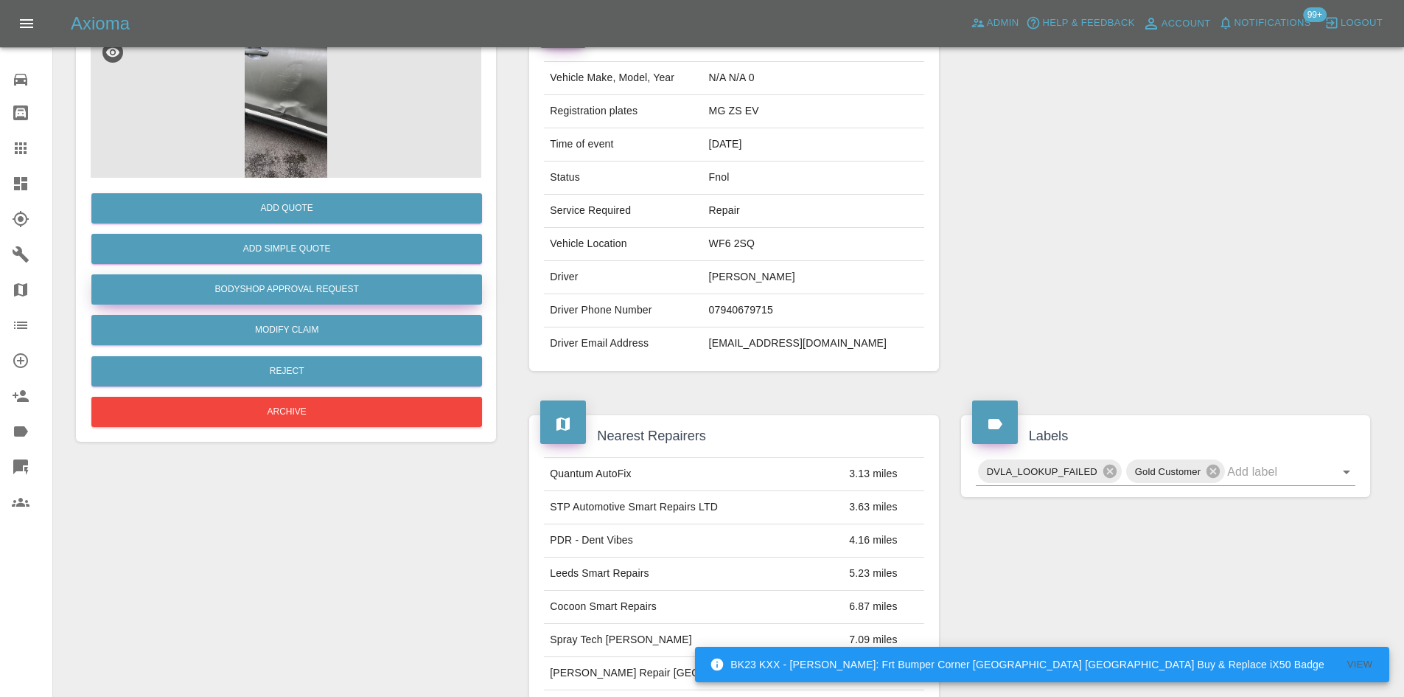
click at [305, 282] on button "Bodyshop Approval Request" at bounding box center [286, 289] width 391 height 30
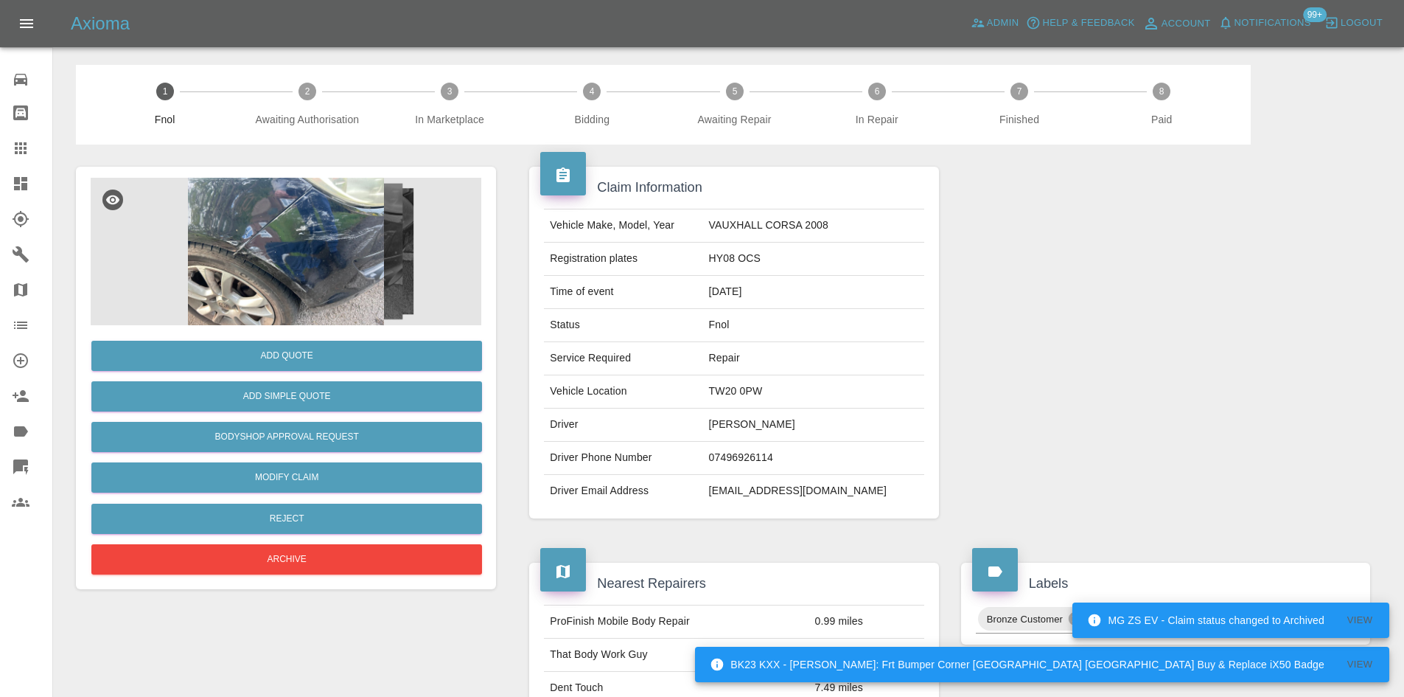
click at [310, 232] on img at bounding box center [286, 251] width 391 height 147
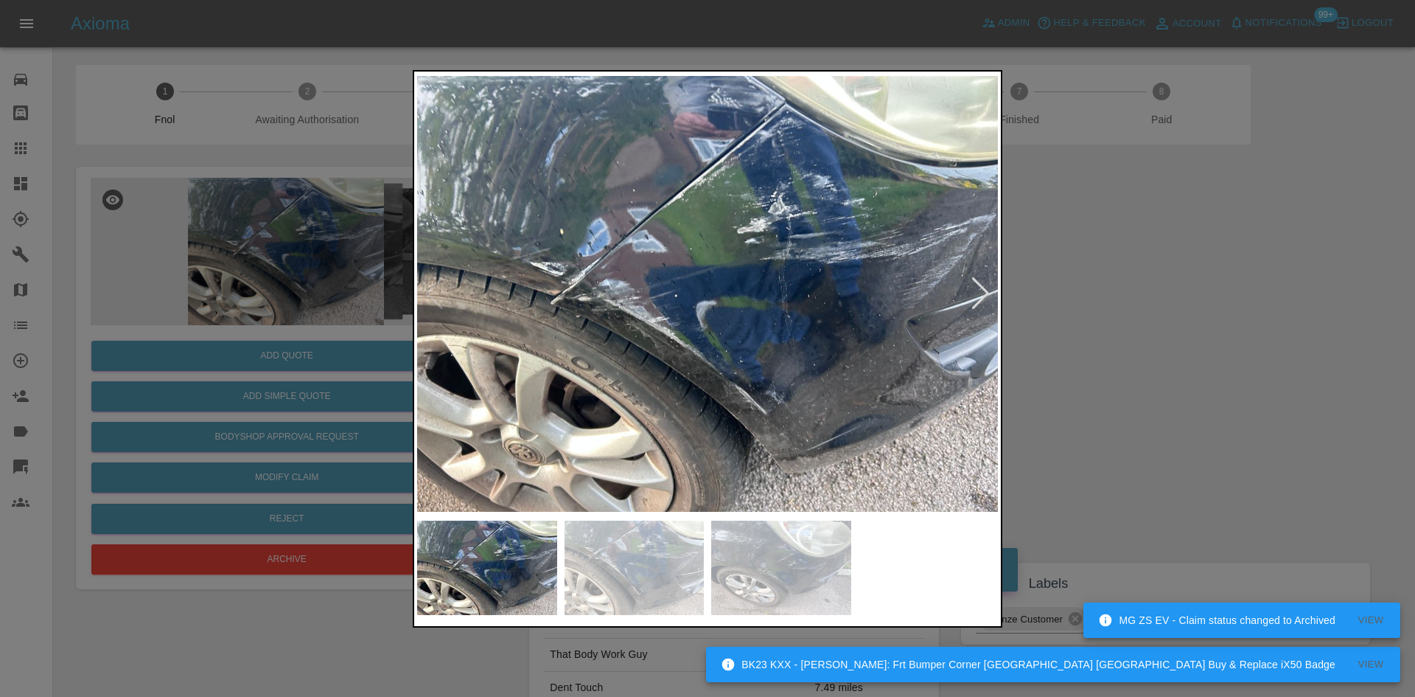
drag, startPoint x: 1324, startPoint y: 472, endPoint x: 1232, endPoint y: 484, distance: 92.9
click at [1322, 472] on div at bounding box center [707, 348] width 1415 height 697
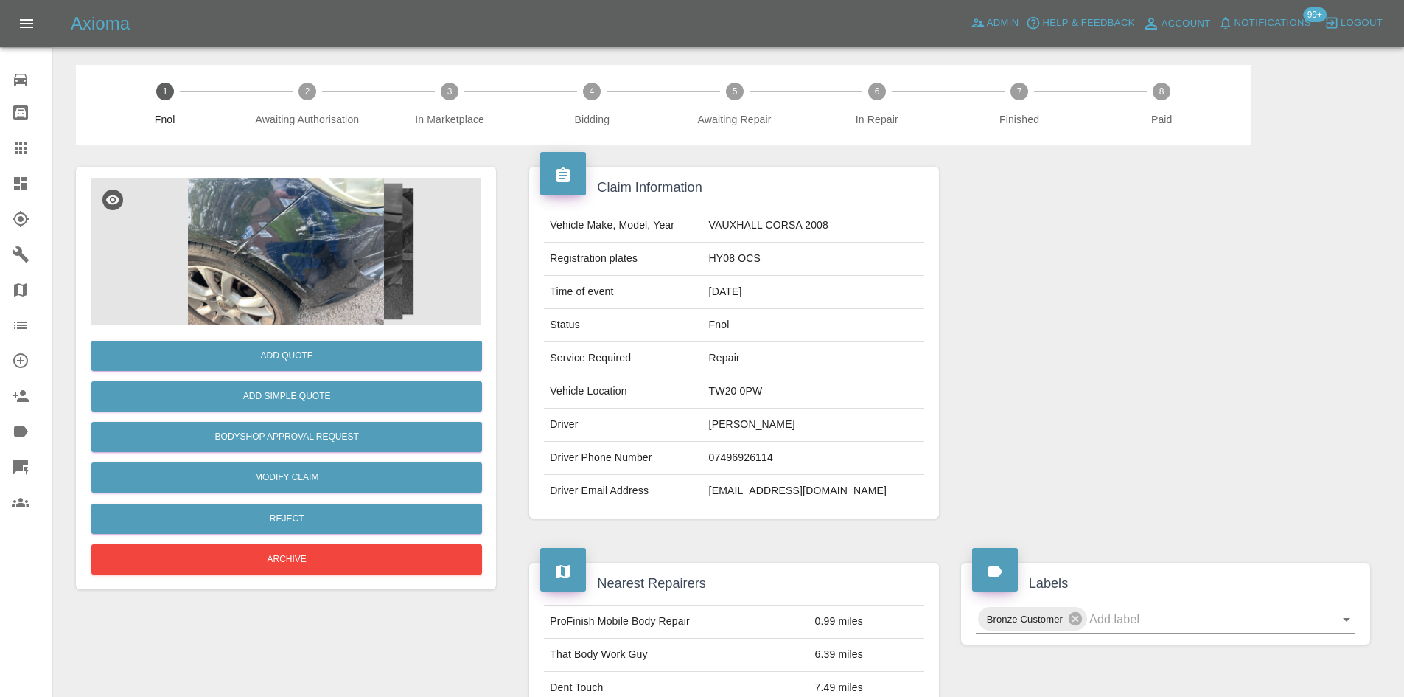
click at [356, 248] on img at bounding box center [286, 251] width 391 height 147
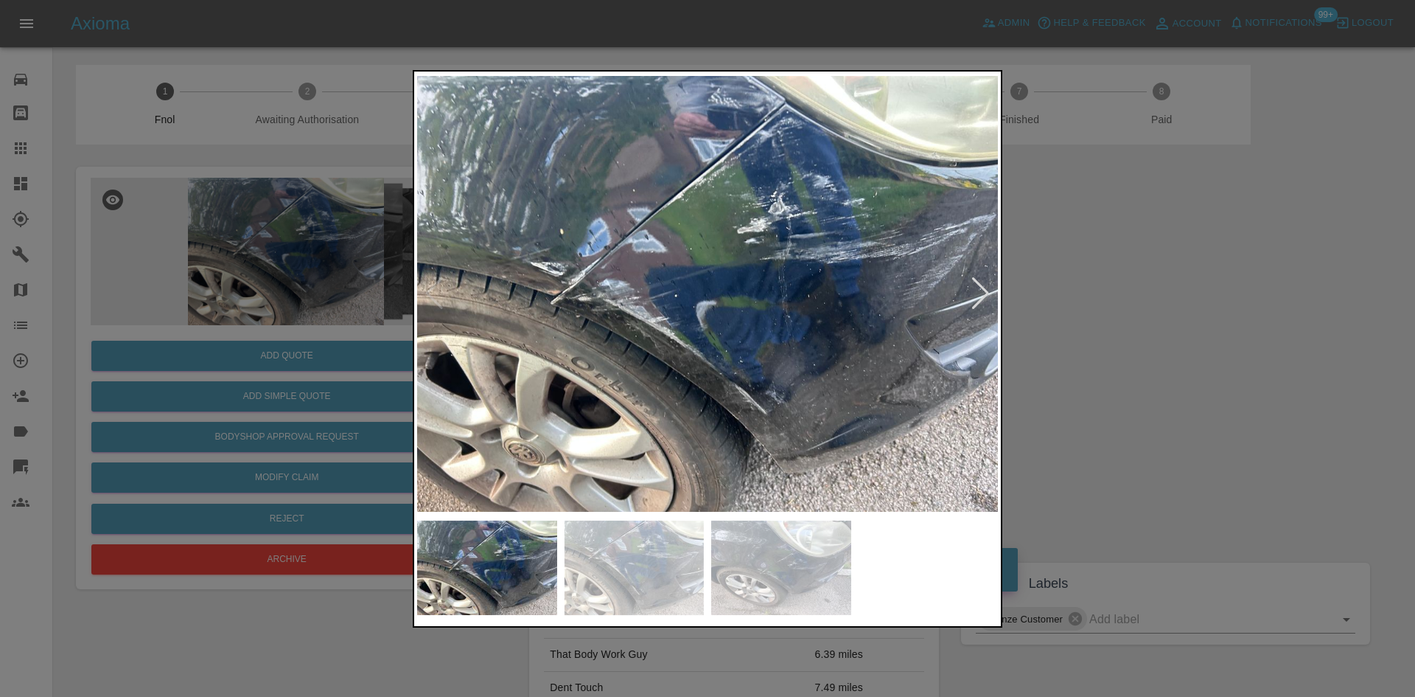
click at [649, 293] on img at bounding box center [707, 293] width 581 height 439
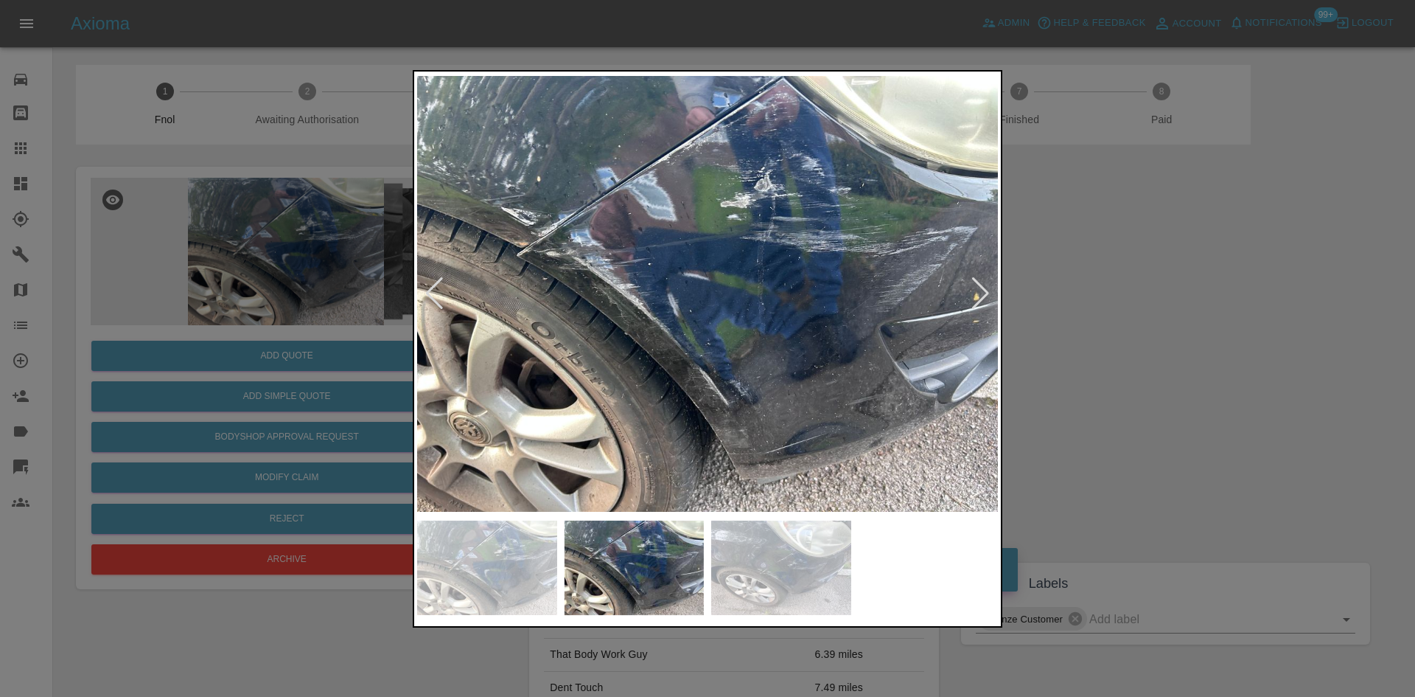
click at [526, 338] on img at bounding box center [707, 293] width 581 height 439
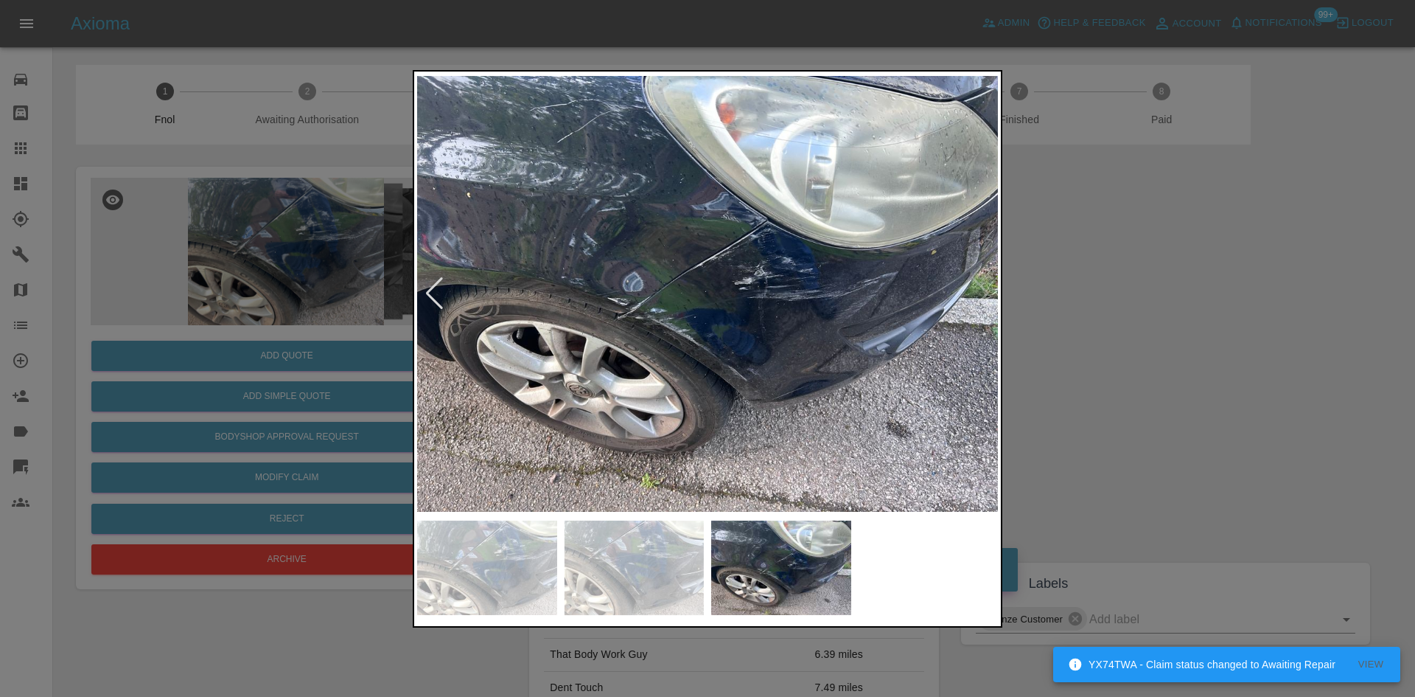
click at [360, 310] on div at bounding box center [707, 348] width 1415 height 697
click at [619, 263] on img at bounding box center [707, 293] width 581 height 439
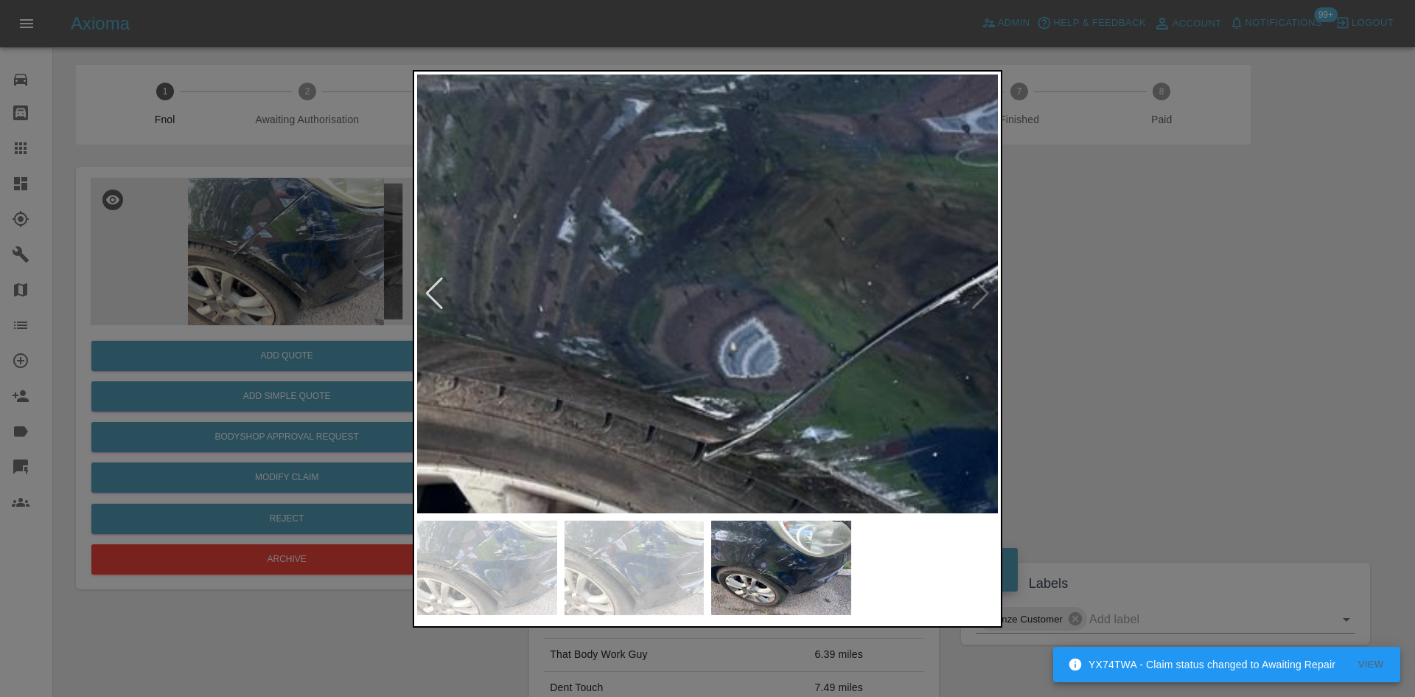
click at [629, 339] on img at bounding box center [973, 384] width 1742 height 1316
click at [627, 340] on img at bounding box center [973, 384] width 1742 height 1316
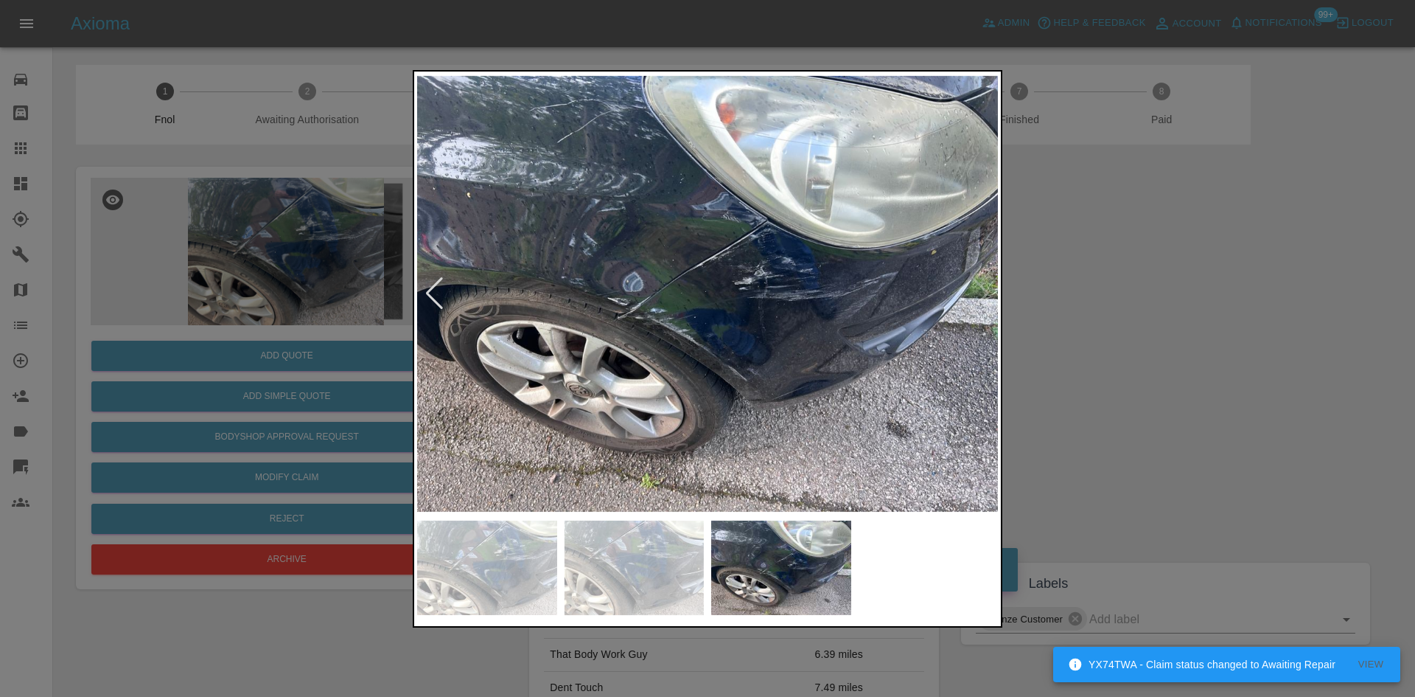
click at [637, 396] on img at bounding box center [707, 293] width 581 height 439
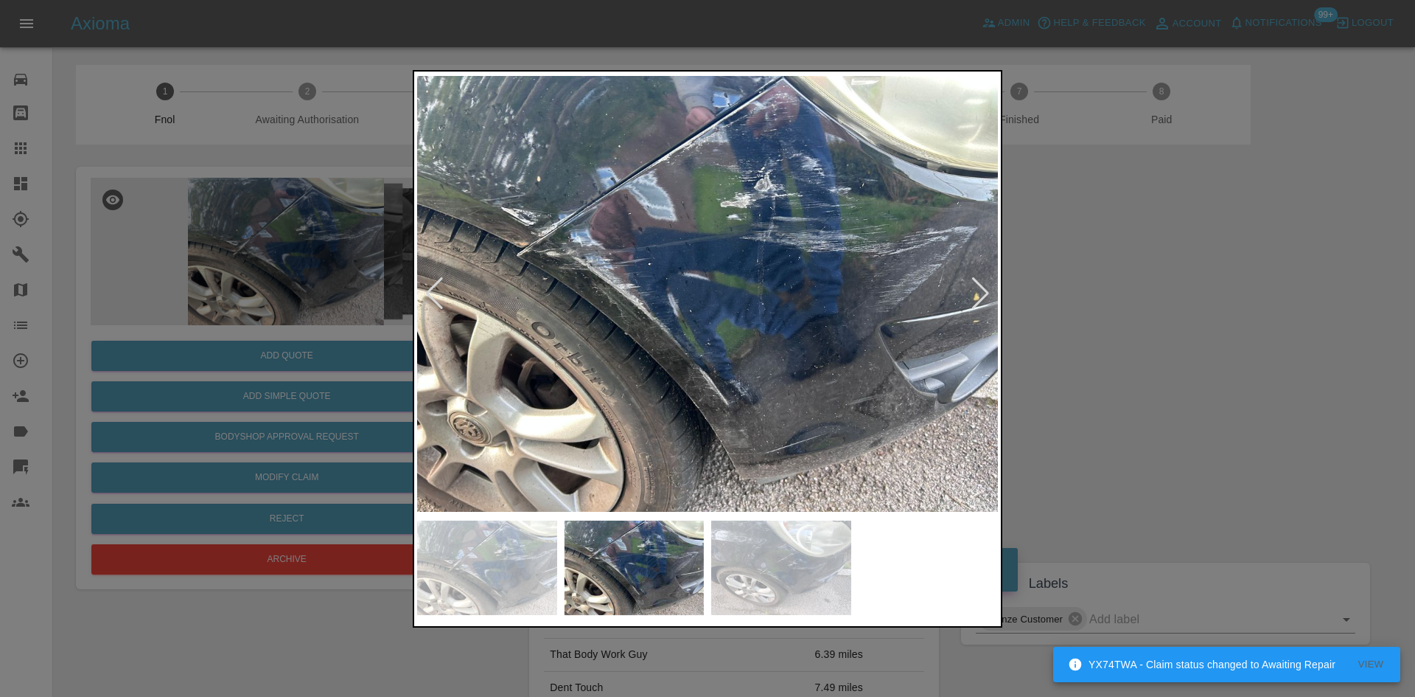
click at [621, 246] on img at bounding box center [707, 293] width 581 height 439
click at [620, 246] on img at bounding box center [707, 293] width 581 height 439
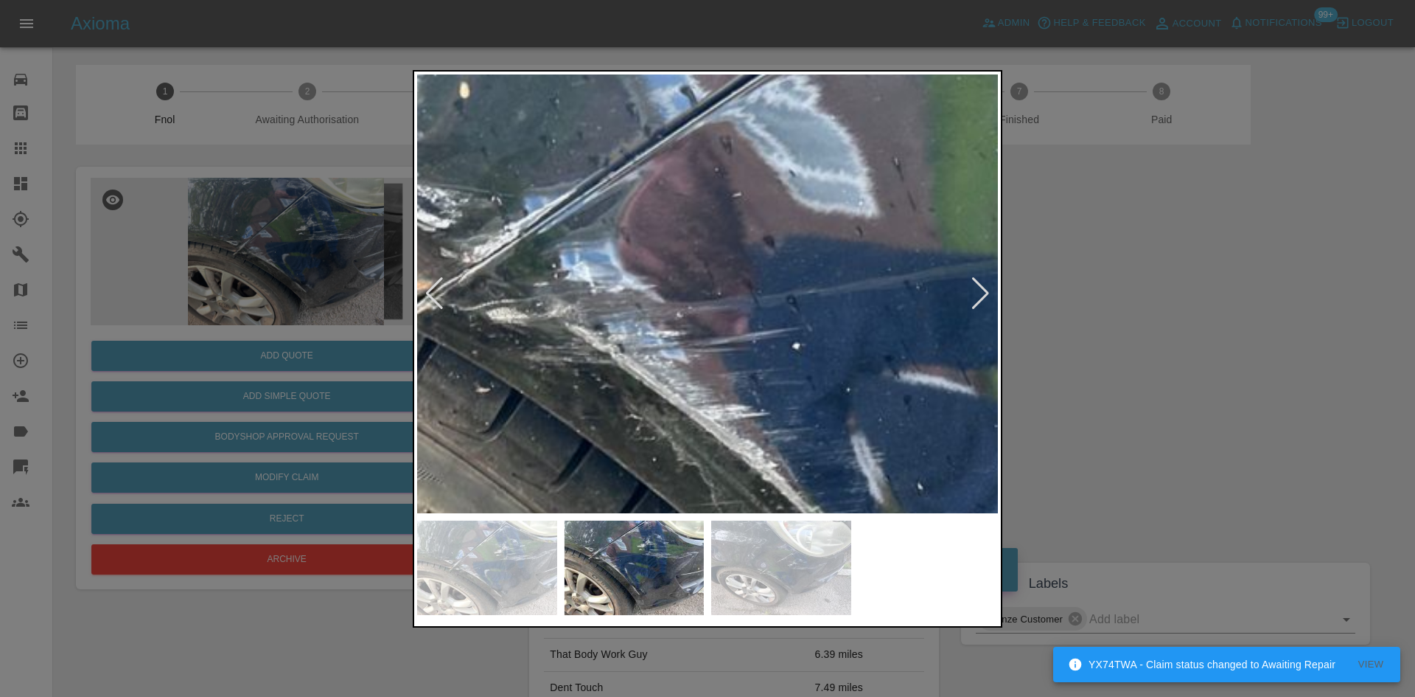
click at [609, 260] on img at bounding box center [971, 435] width 1742 height 1316
click at [549, 297] on img at bounding box center [971, 435] width 1742 height 1316
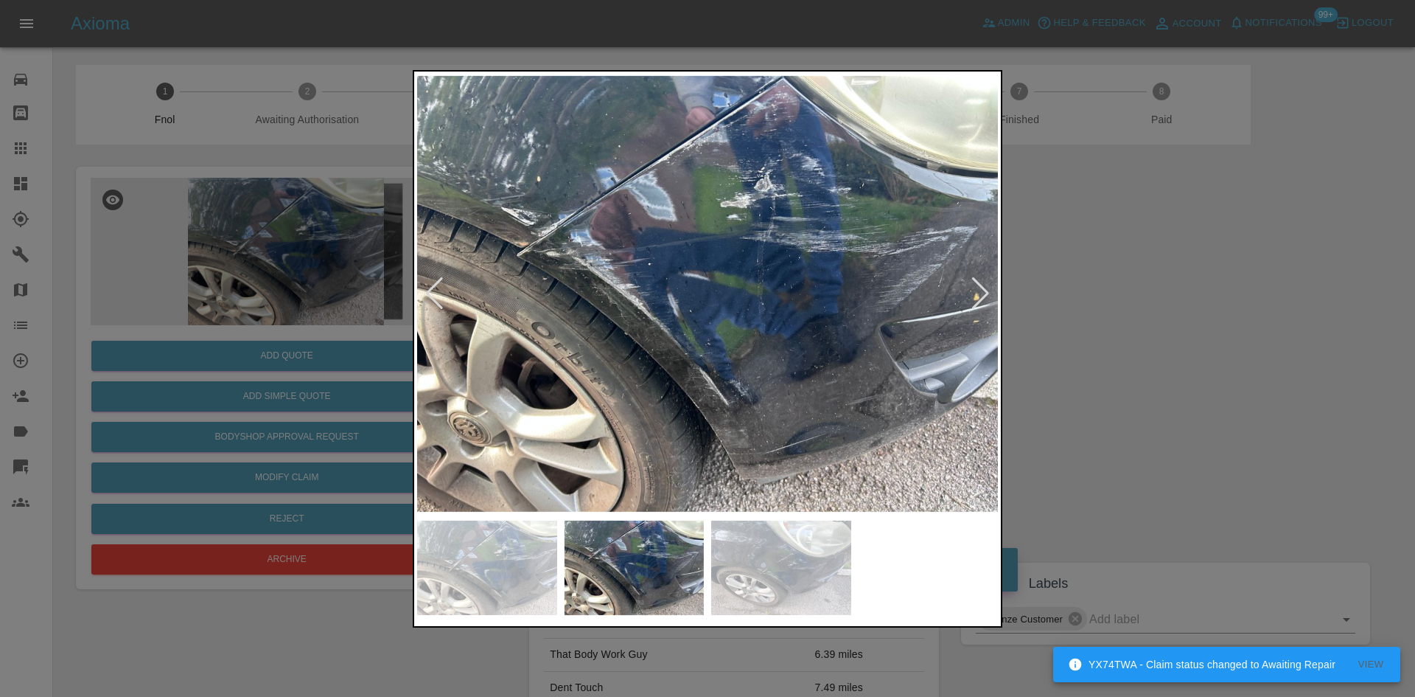
click at [568, 341] on img at bounding box center [707, 293] width 581 height 439
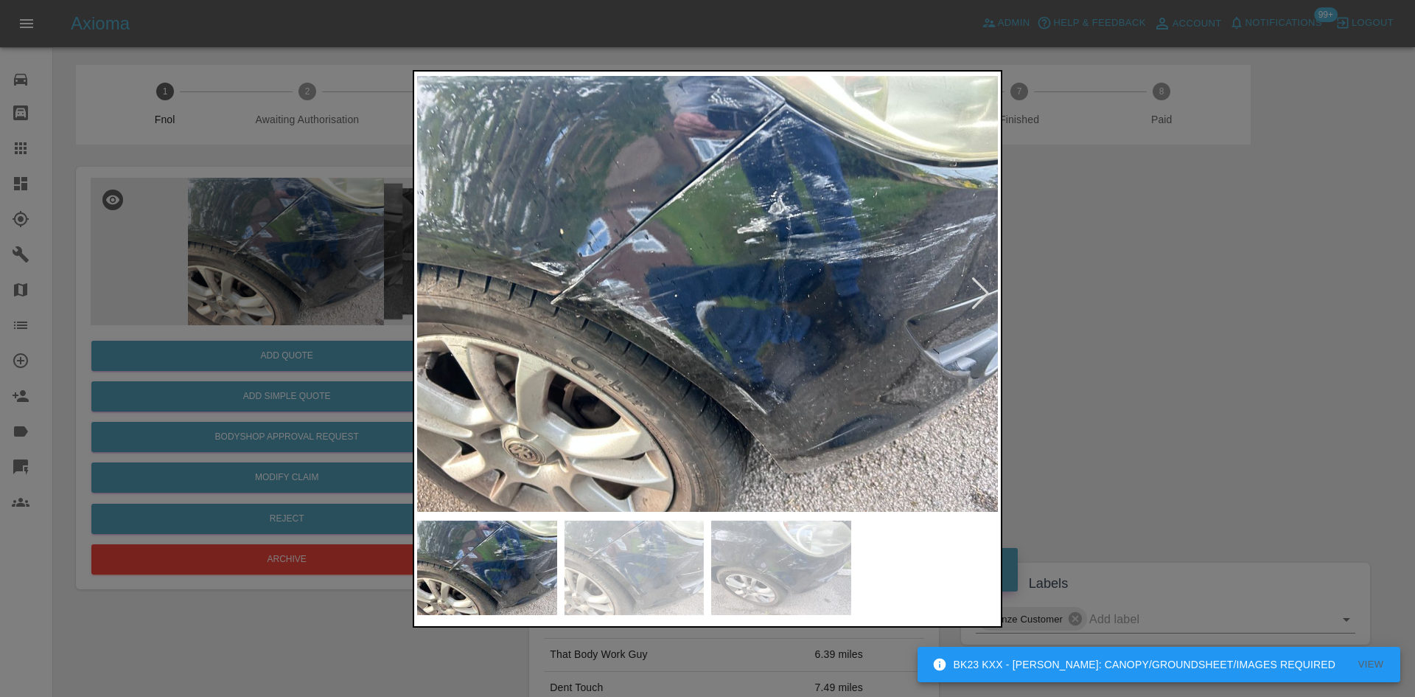
click at [646, 232] on img at bounding box center [707, 293] width 581 height 439
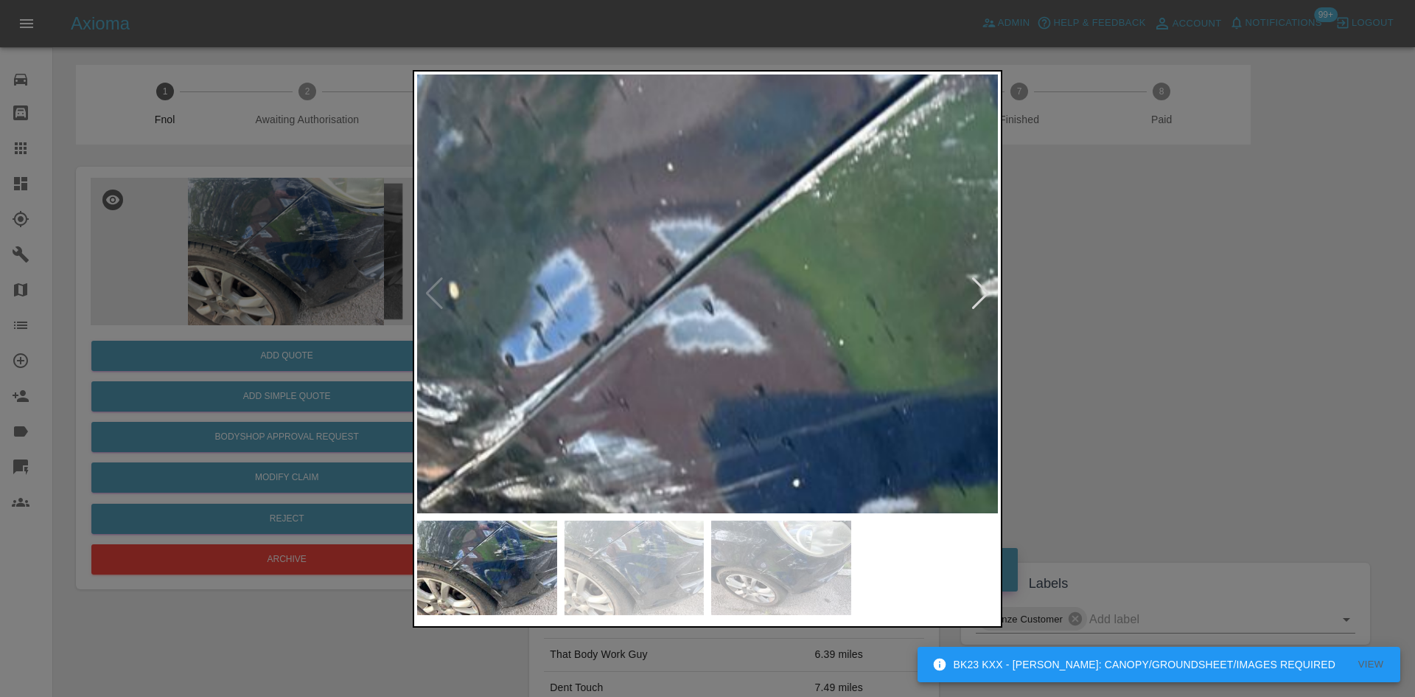
click at [641, 242] on img at bounding box center [891, 477] width 1742 height 1316
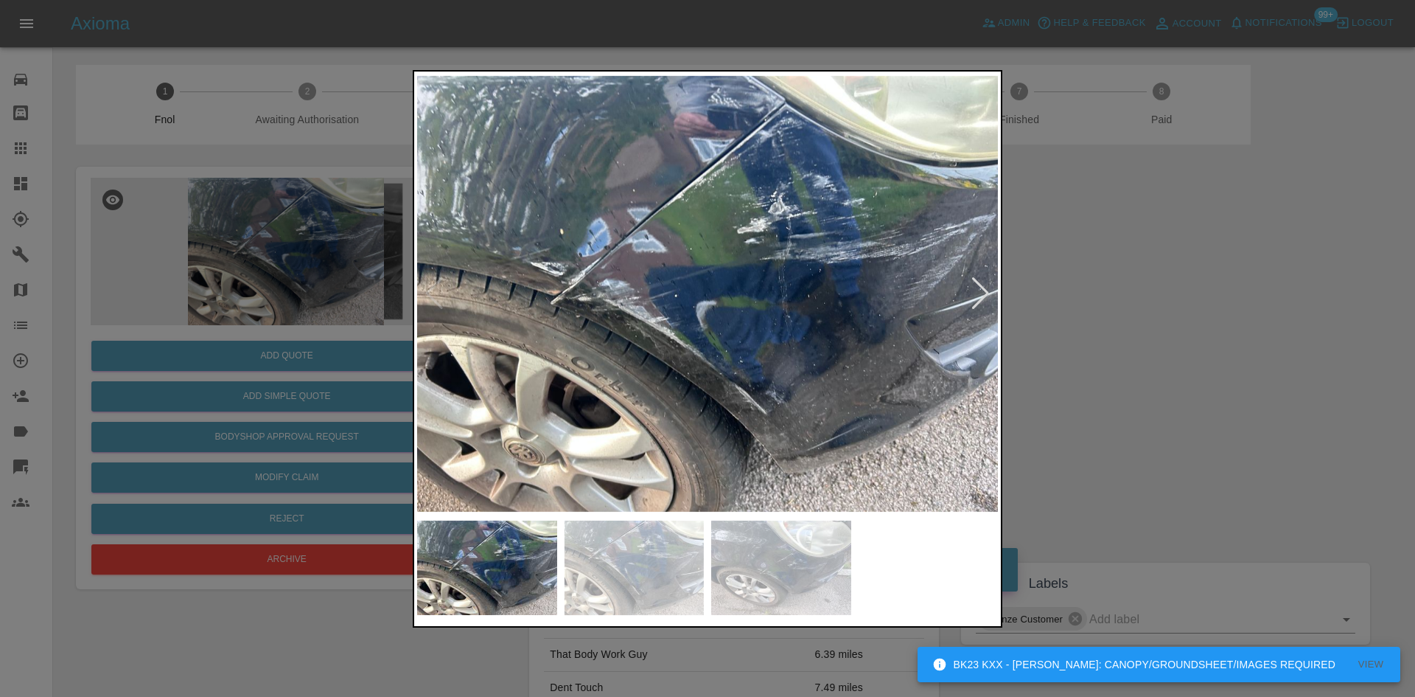
click at [705, 368] on img at bounding box center [707, 293] width 581 height 439
click at [571, 290] on img at bounding box center [707, 293] width 581 height 439
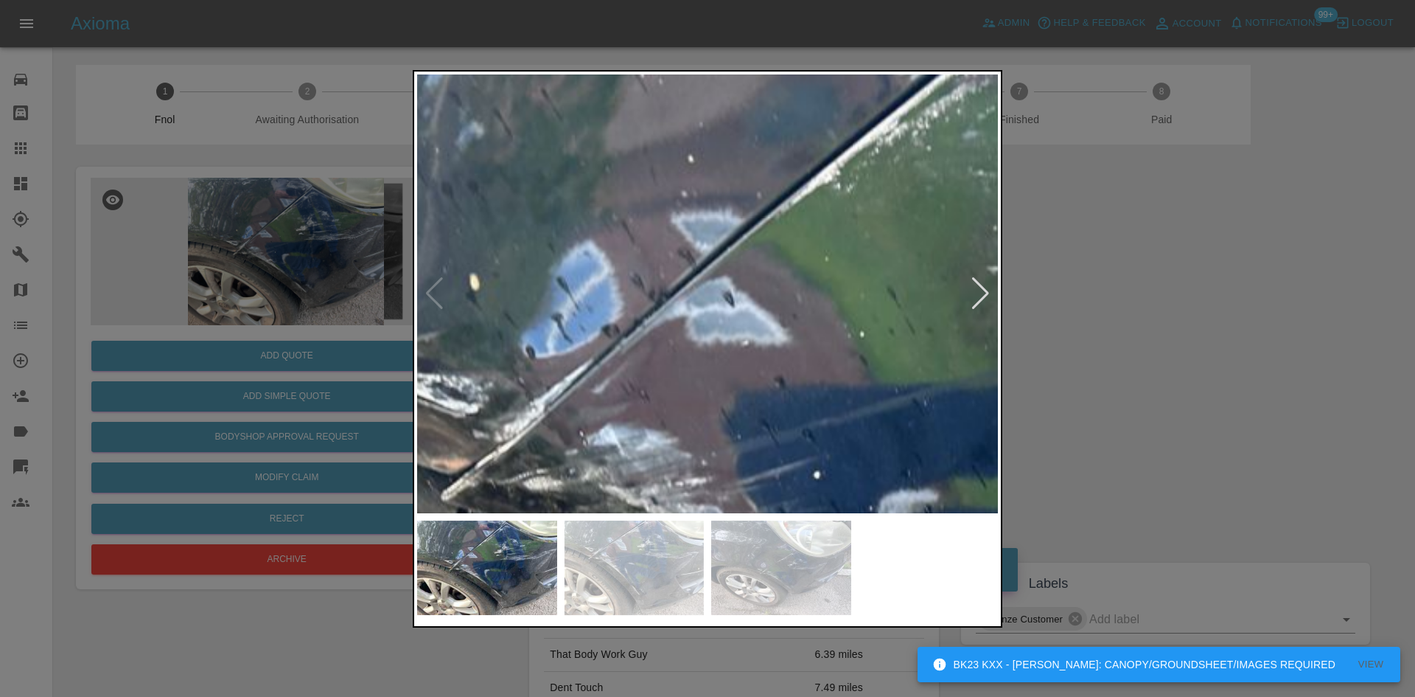
click at [510, 499] on img at bounding box center [912, 469] width 1742 height 1316
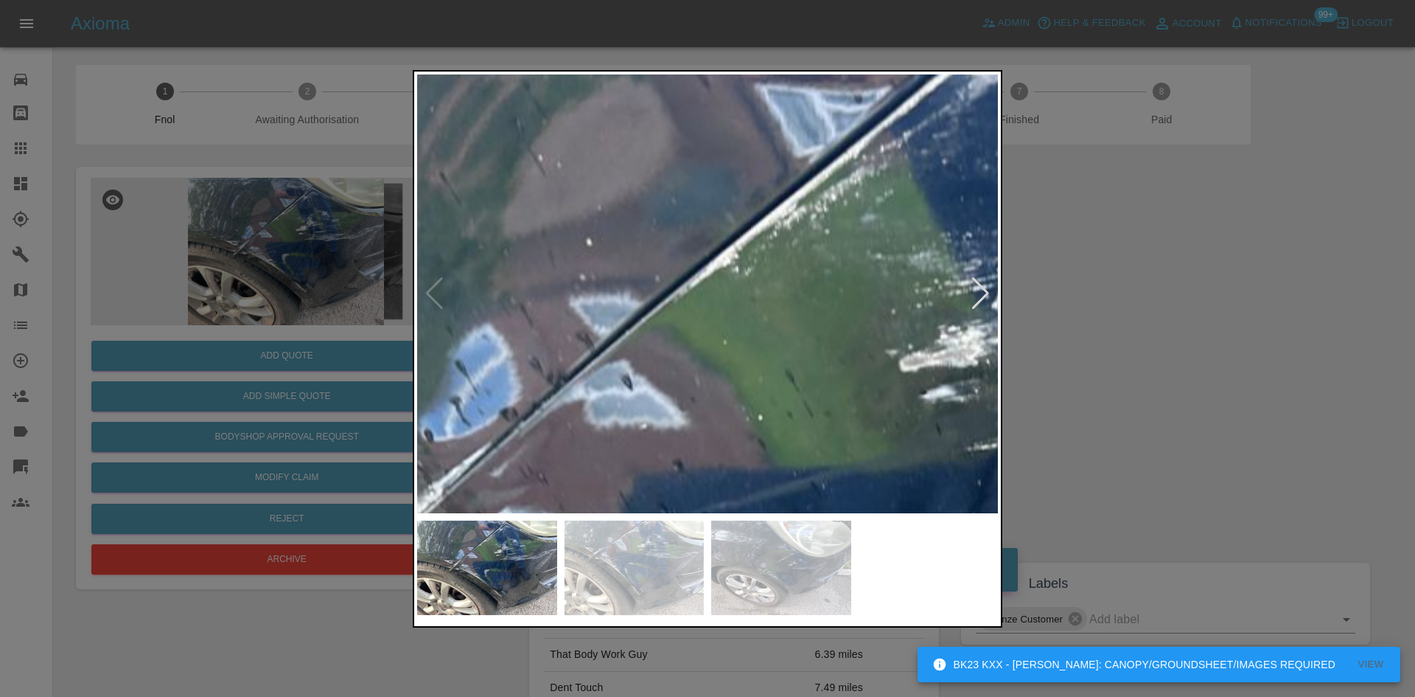
click at [299, 545] on div at bounding box center [707, 348] width 1415 height 697
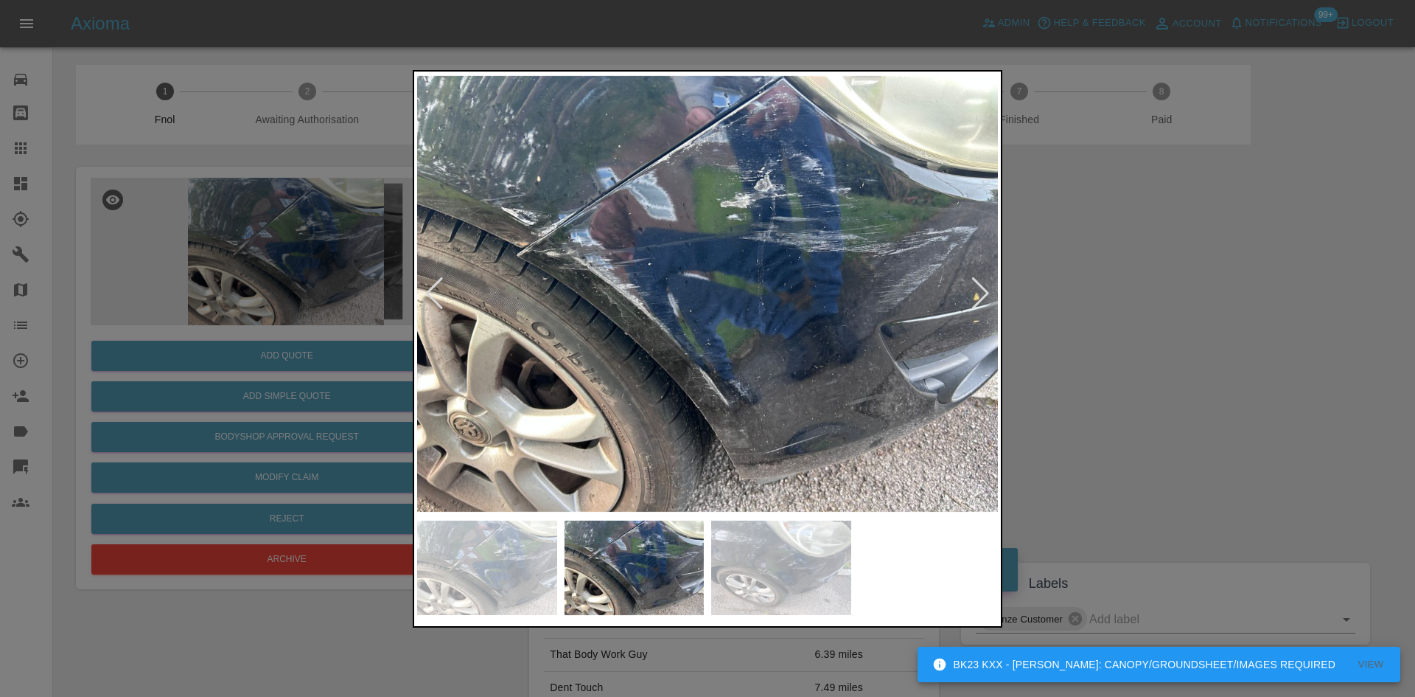
click at [499, 416] on img at bounding box center [707, 293] width 581 height 439
click at [407, 382] on div at bounding box center [707, 348] width 1415 height 697
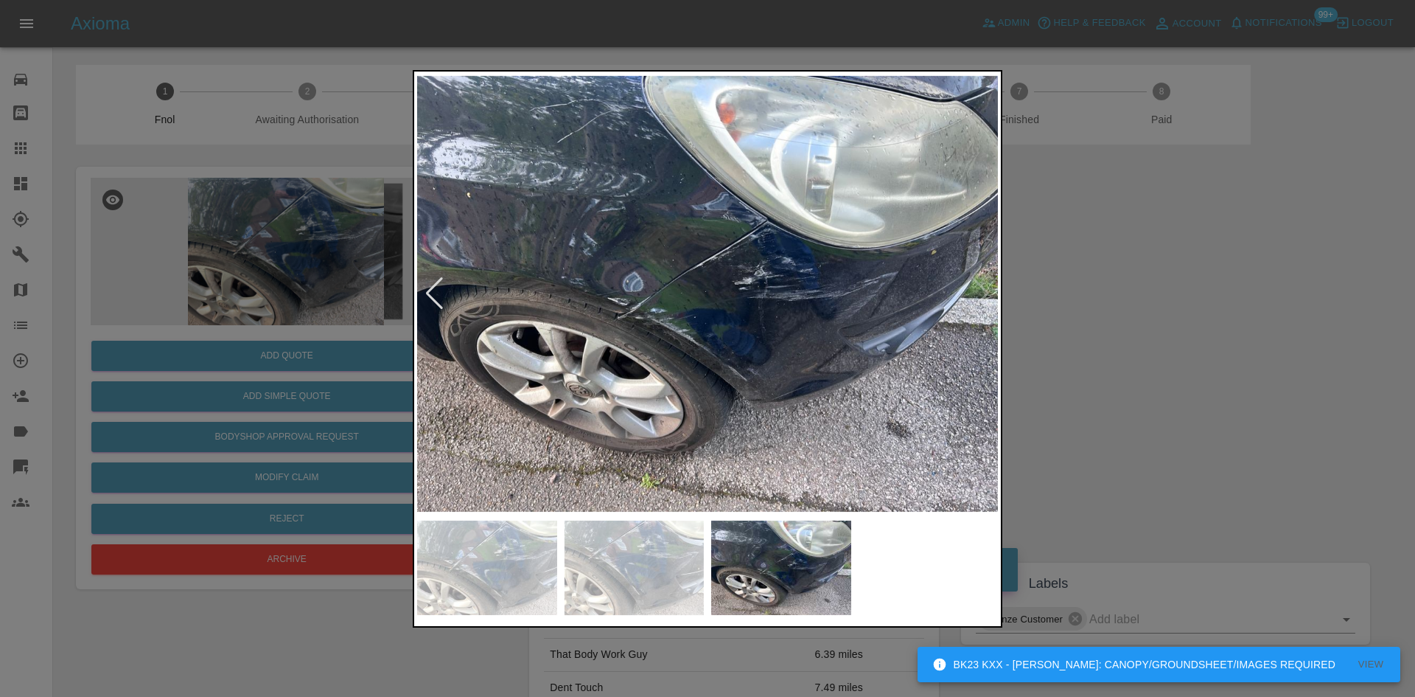
click at [474, 374] on img at bounding box center [707, 293] width 581 height 439
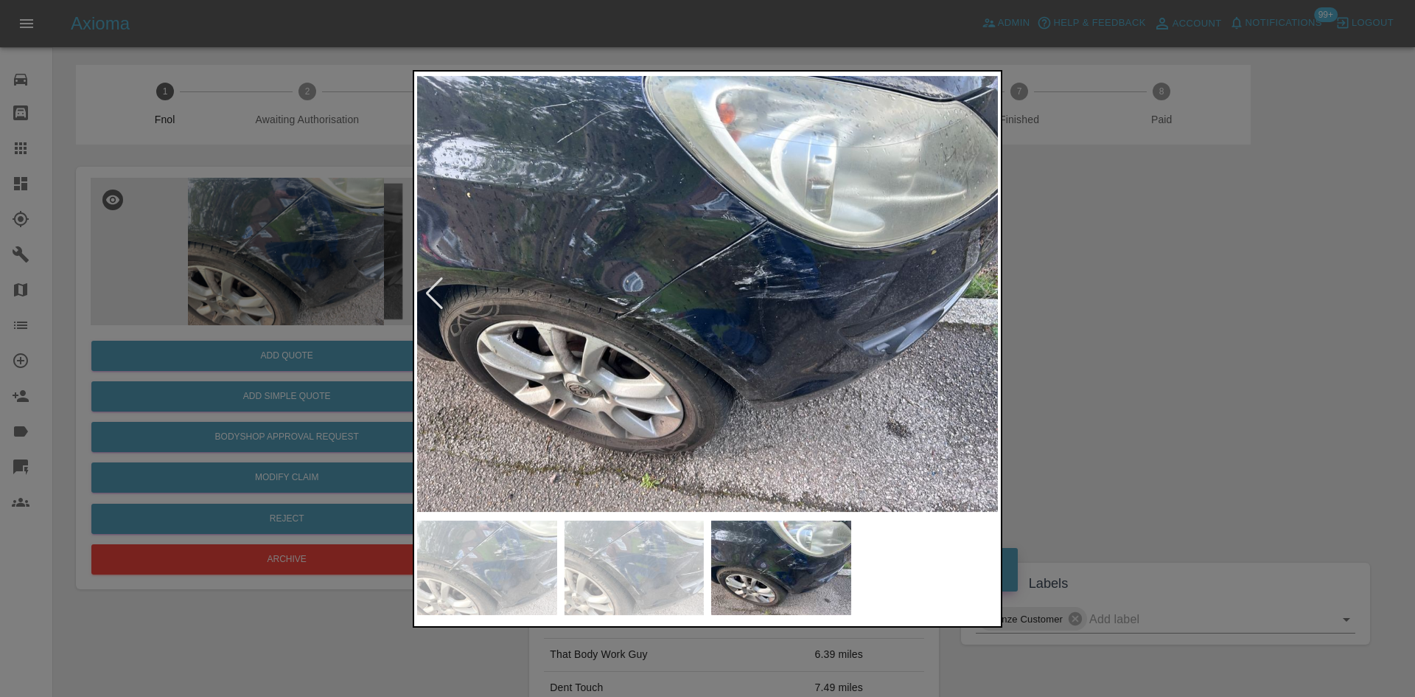
click at [296, 372] on div at bounding box center [707, 348] width 1415 height 697
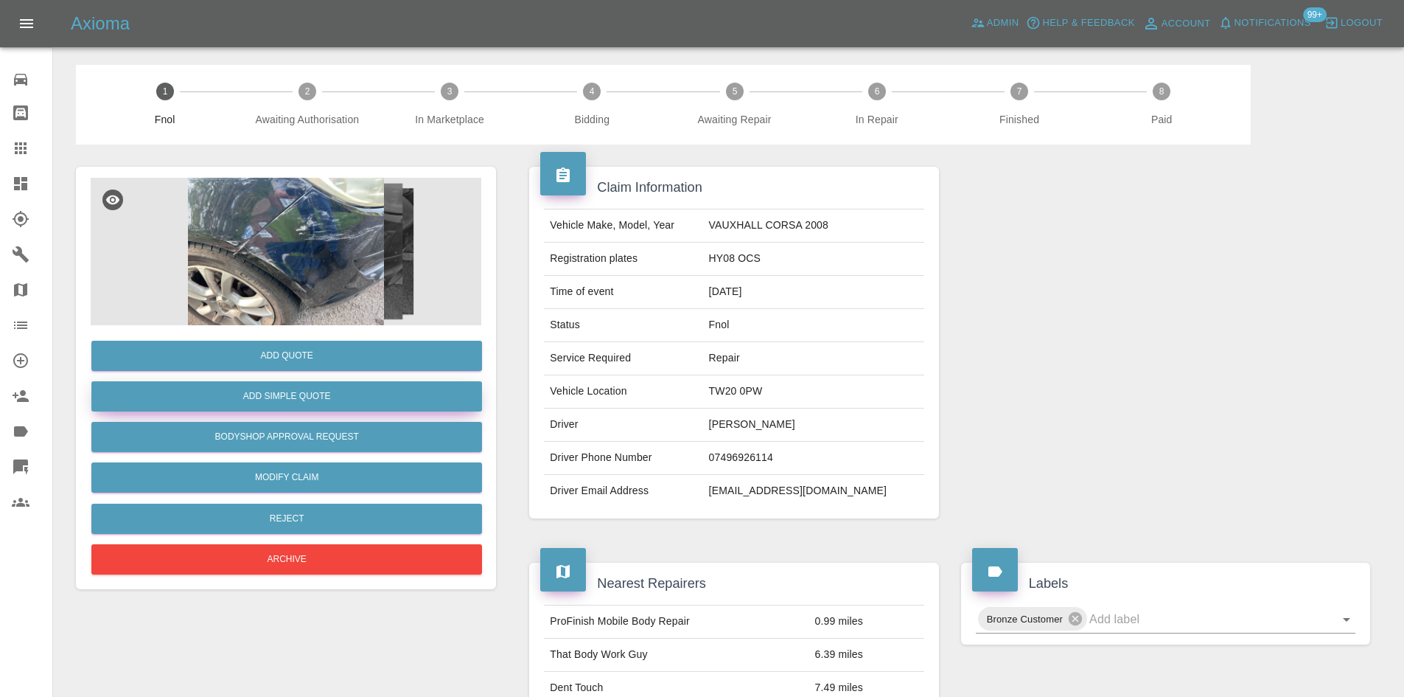
click at [293, 399] on button "Add Simple Quote" at bounding box center [286, 396] width 391 height 30
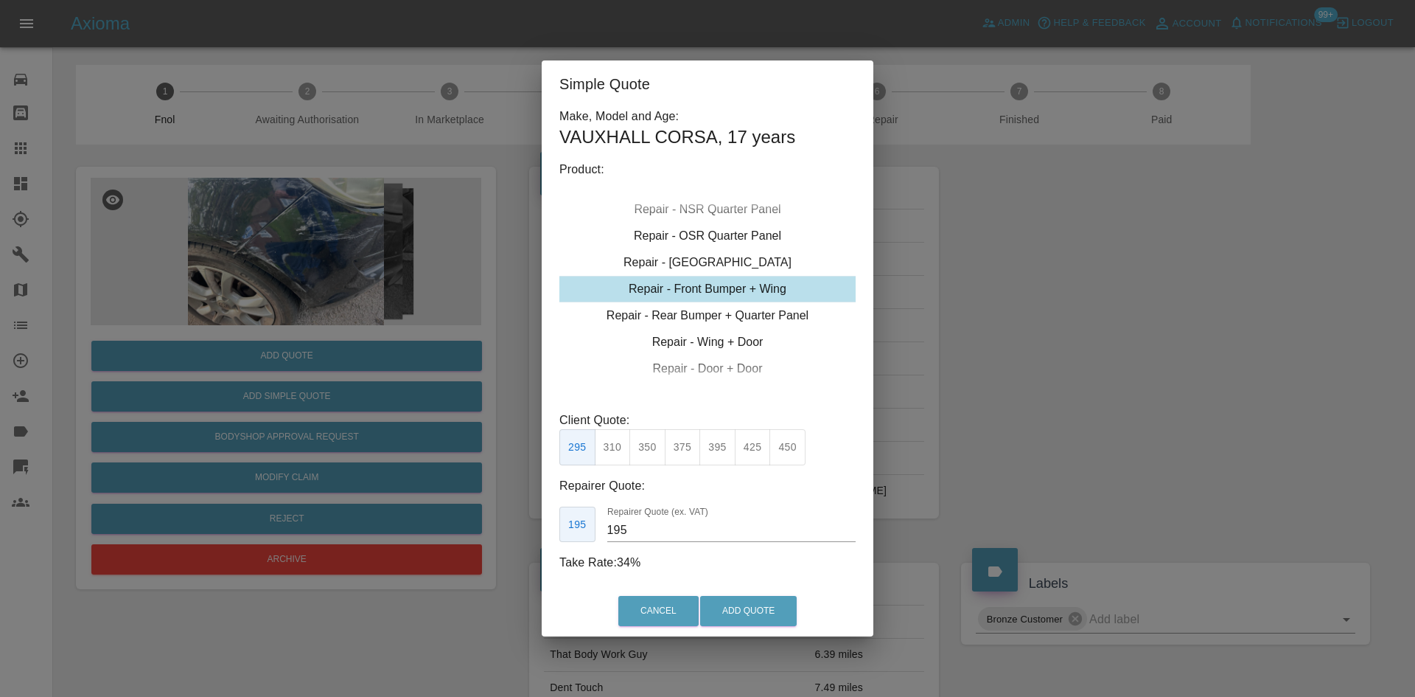
click at [699, 295] on div "Repair - Front Bumper + Wing" at bounding box center [707, 289] width 296 height 27
click at [682, 453] on button "375" at bounding box center [683, 447] width 36 height 36
click at [651, 433] on div "Client Quote: 295 310 350 375 395 425 450" at bounding box center [707, 438] width 296 height 54
click at [651, 439] on button "350" at bounding box center [647, 447] width 36 height 36
type input "210"
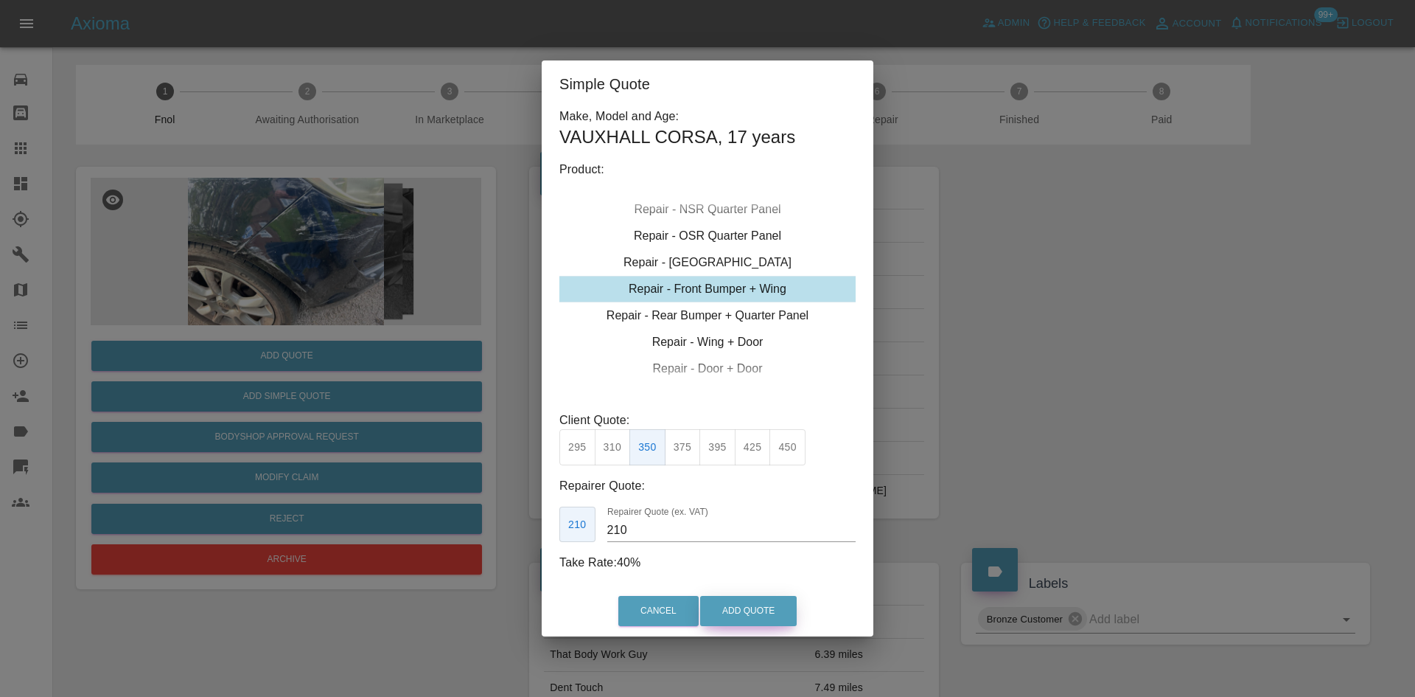
click at [754, 610] on button "Add Quote" at bounding box center [748, 611] width 97 height 30
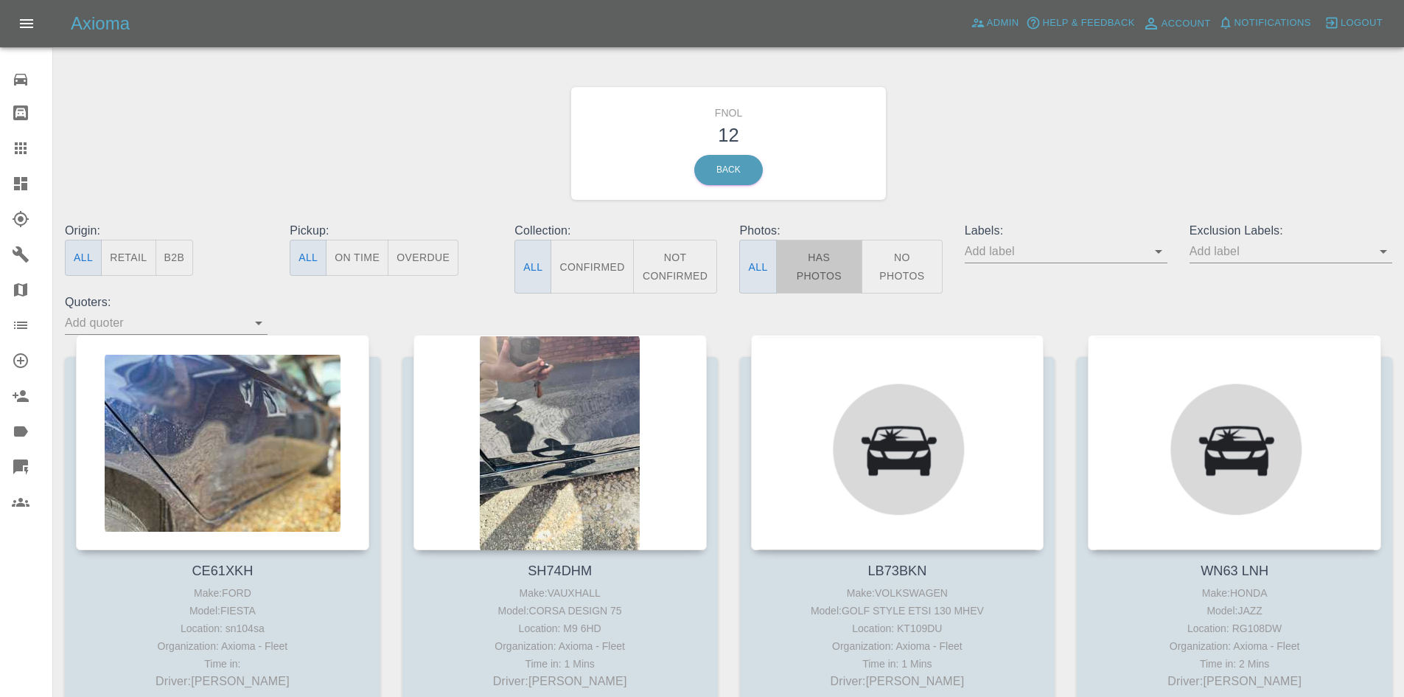
drag, startPoint x: 801, startPoint y: 271, endPoint x: 492, endPoint y: 287, distance: 310.0
click at [801, 272] on button "Has Photos" at bounding box center [819, 267] width 87 height 54
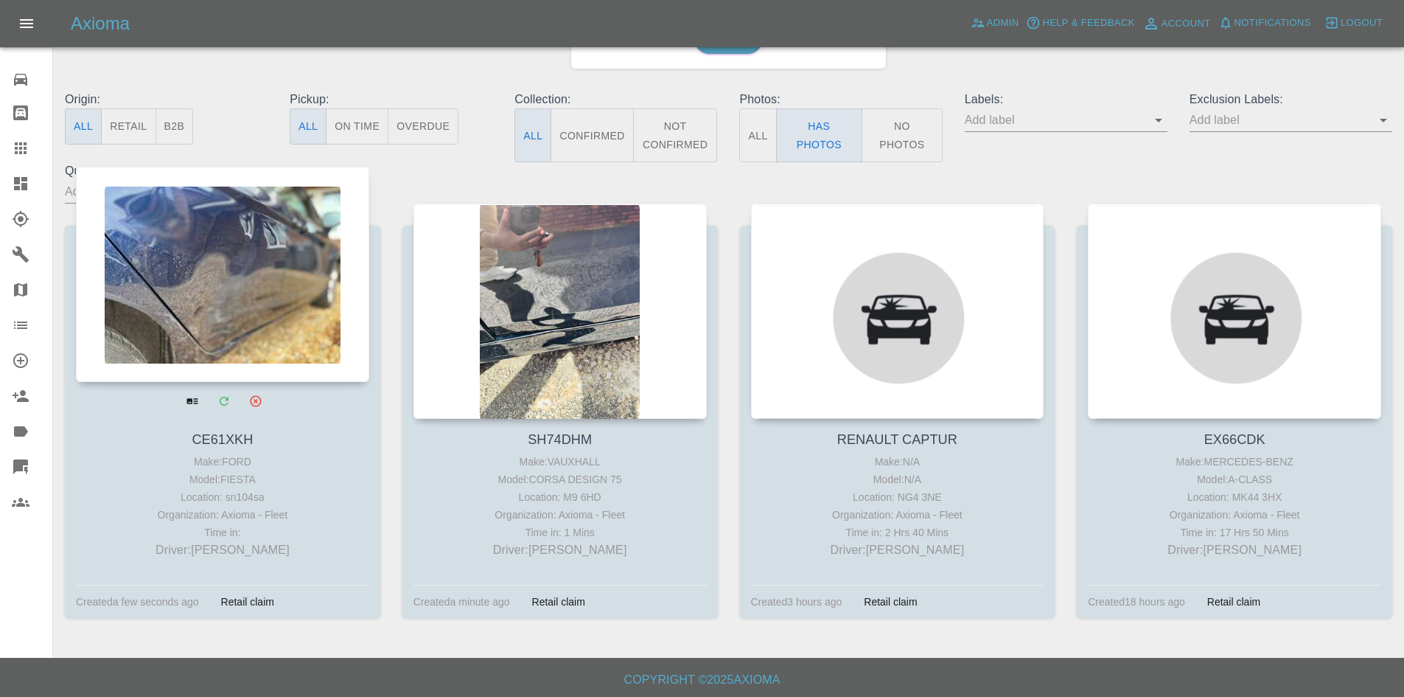
scroll to position [133, 0]
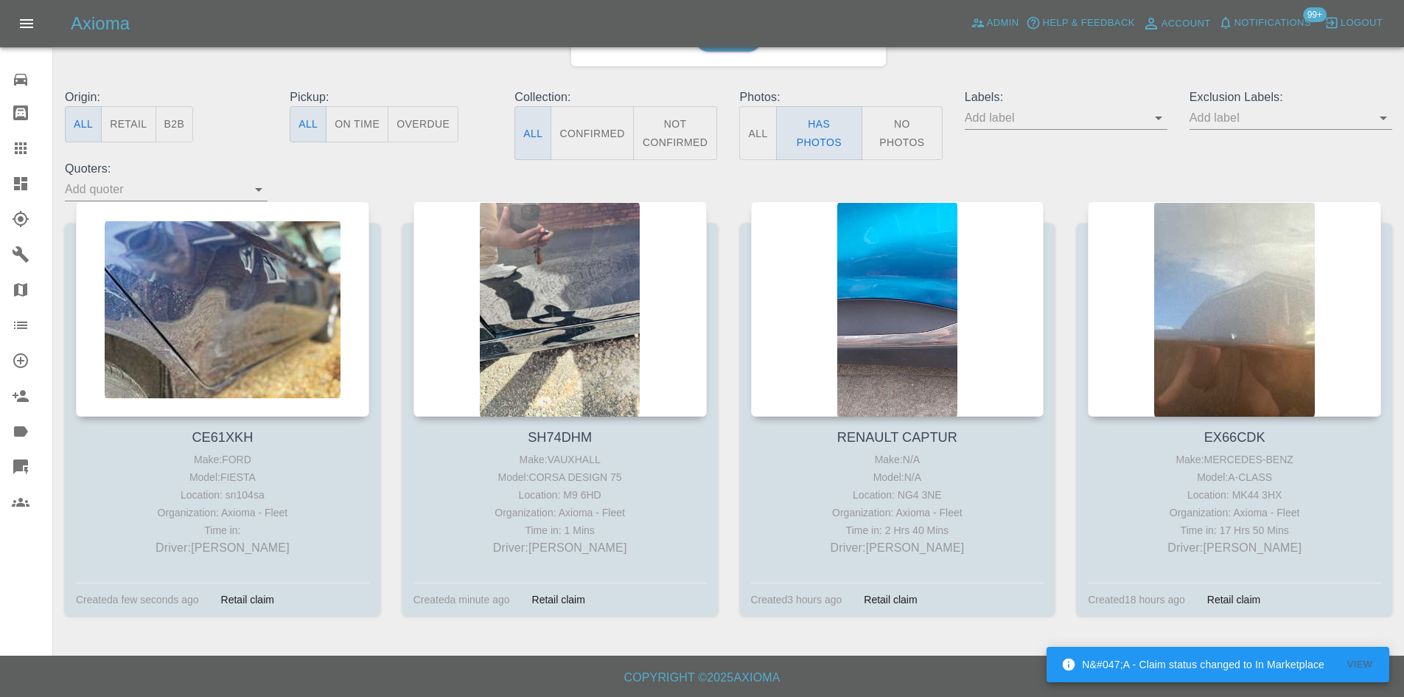
click at [18, 179] on icon at bounding box center [20, 183] width 13 height 13
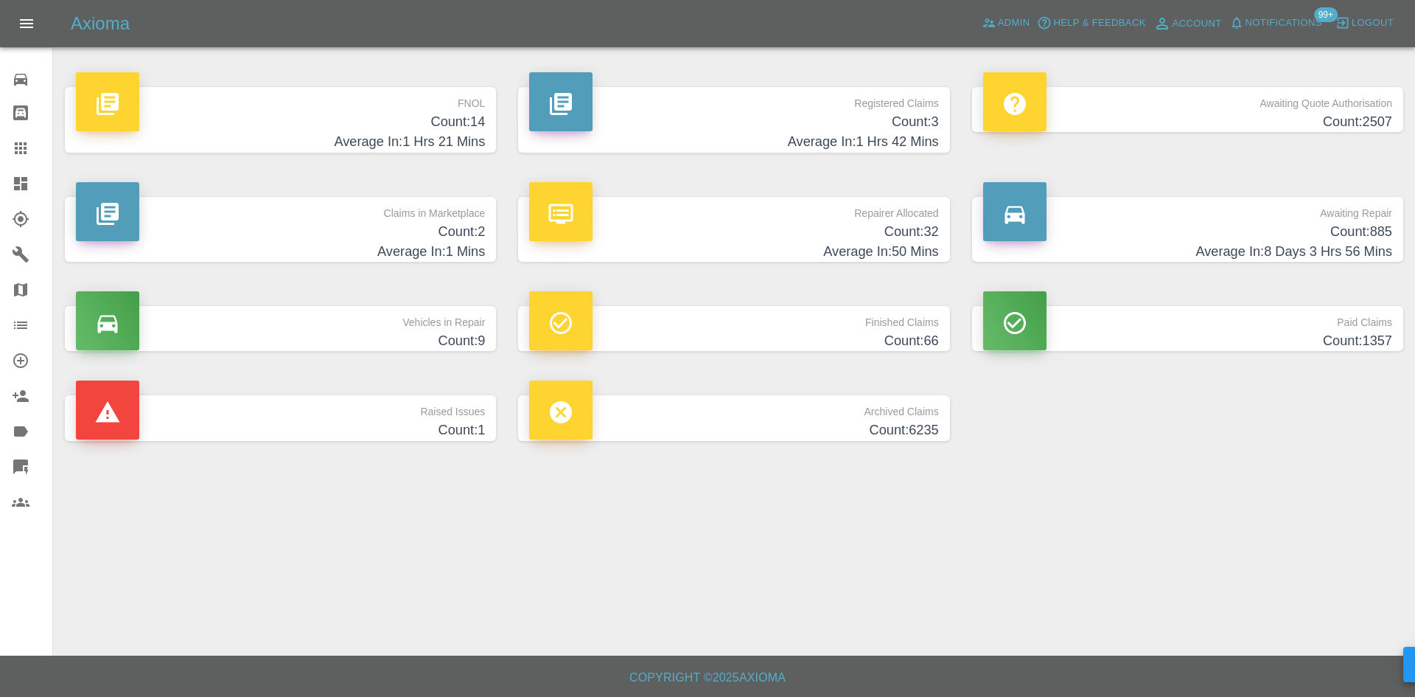
click at [464, 134] on h4 "Average In: 1 Hrs 21 Mins" at bounding box center [280, 142] width 409 height 20
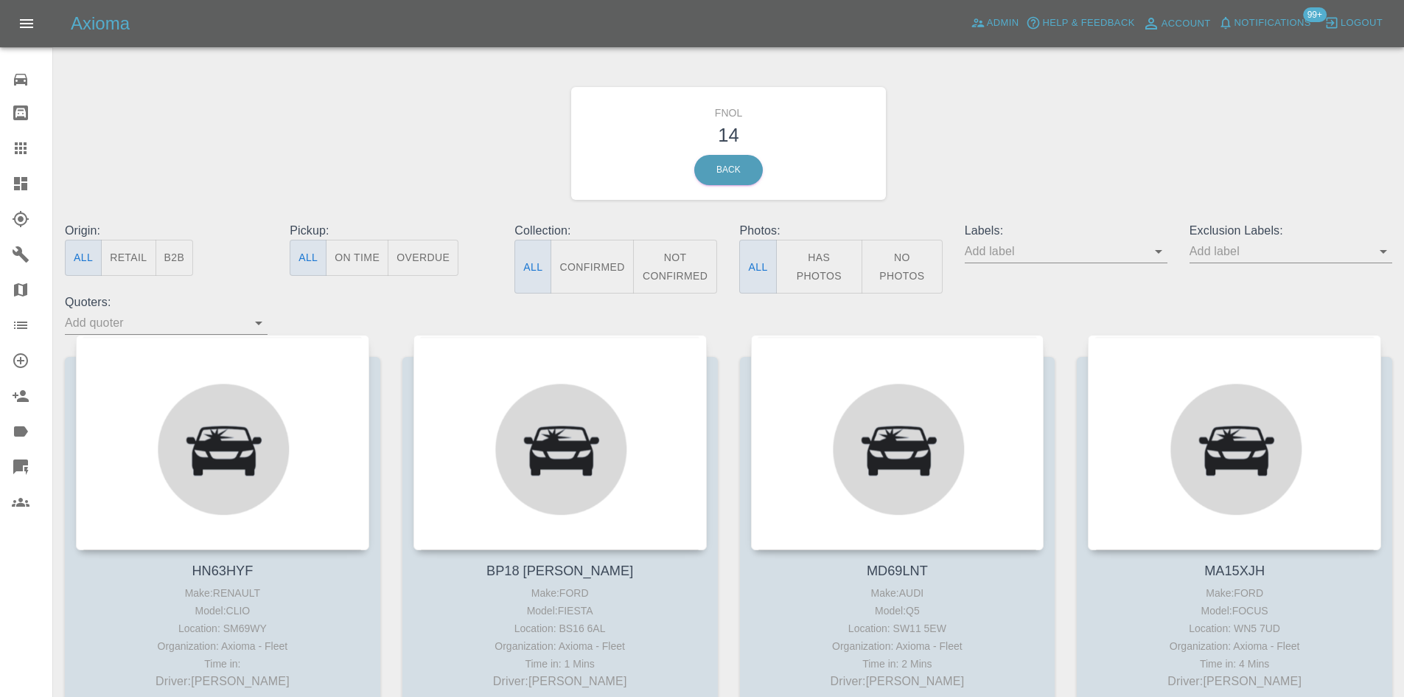
click at [837, 268] on button "Has Photos" at bounding box center [819, 267] width 87 height 54
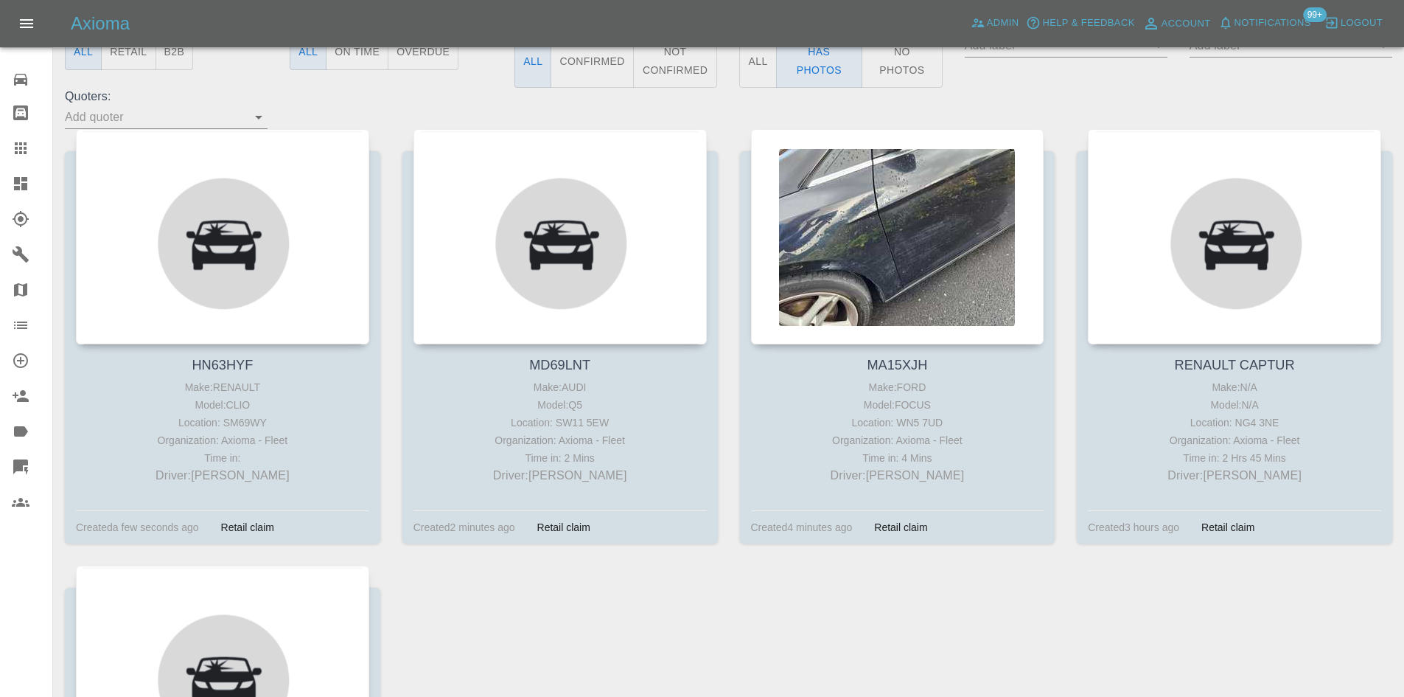
scroll to position [221, 0]
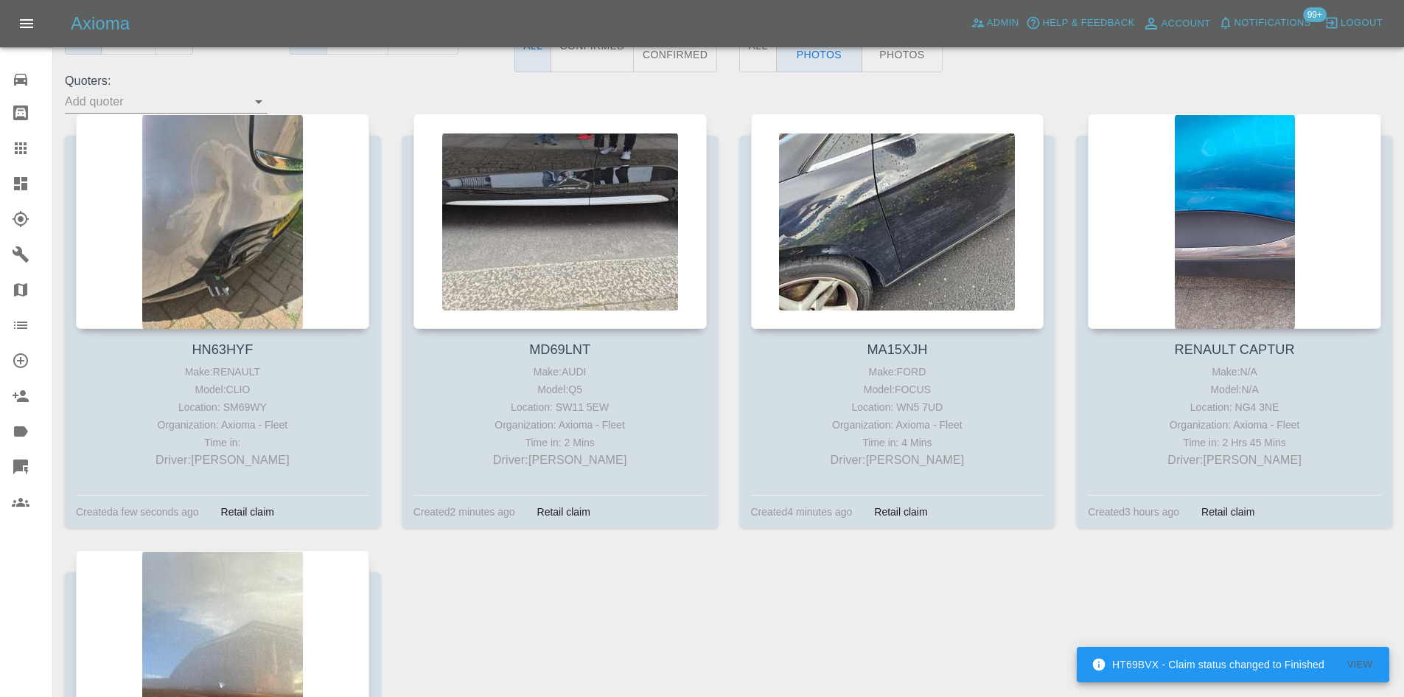
drag, startPoint x: 16, startPoint y: 184, endPoint x: 4, endPoint y: 198, distance: 18.3
click at [16, 184] on icon at bounding box center [20, 183] width 13 height 13
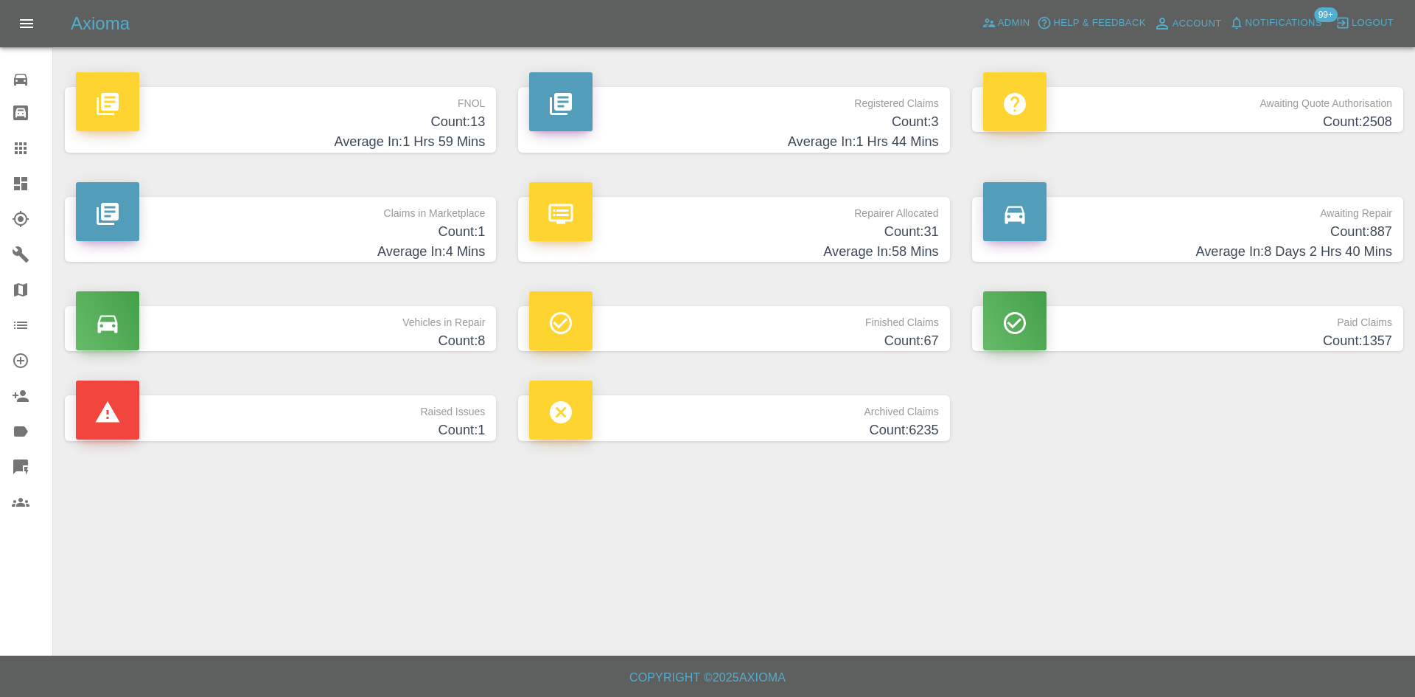
click at [766, 122] on h4 "Count: 3" at bounding box center [733, 122] width 409 height 20
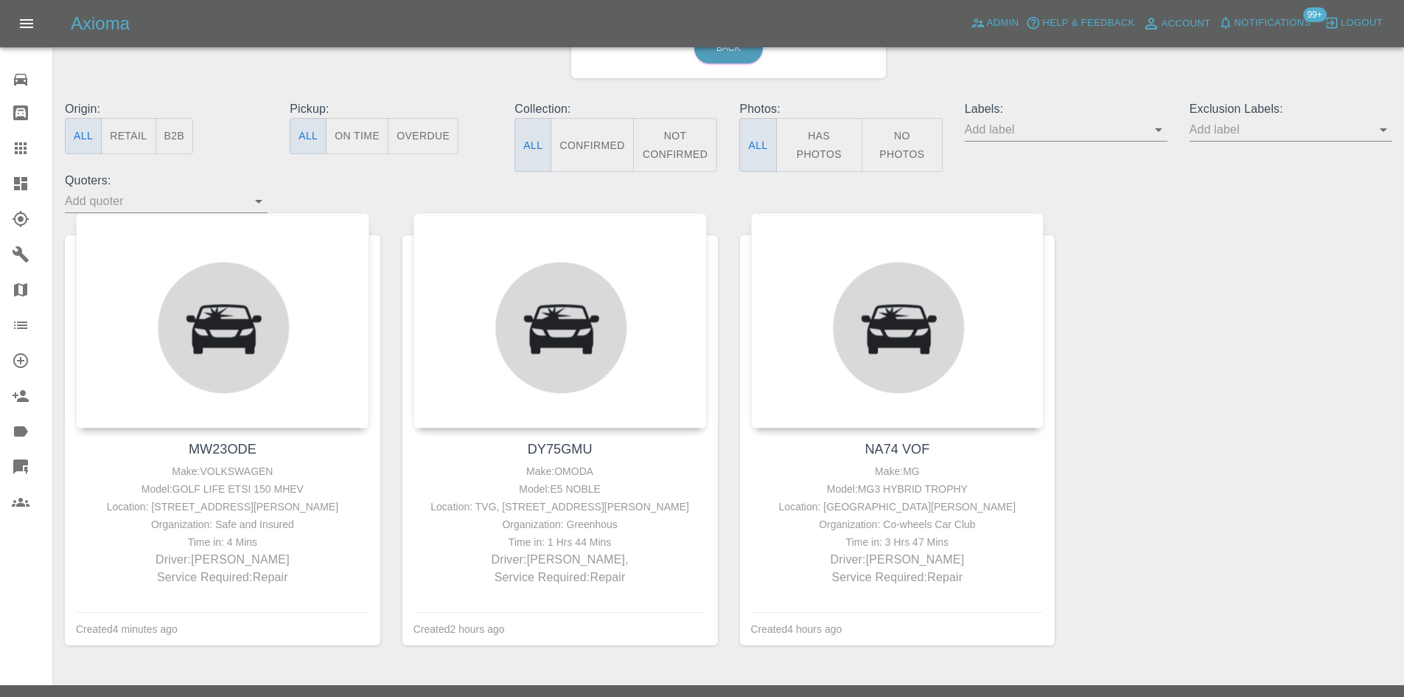
scroll to position [147, 0]
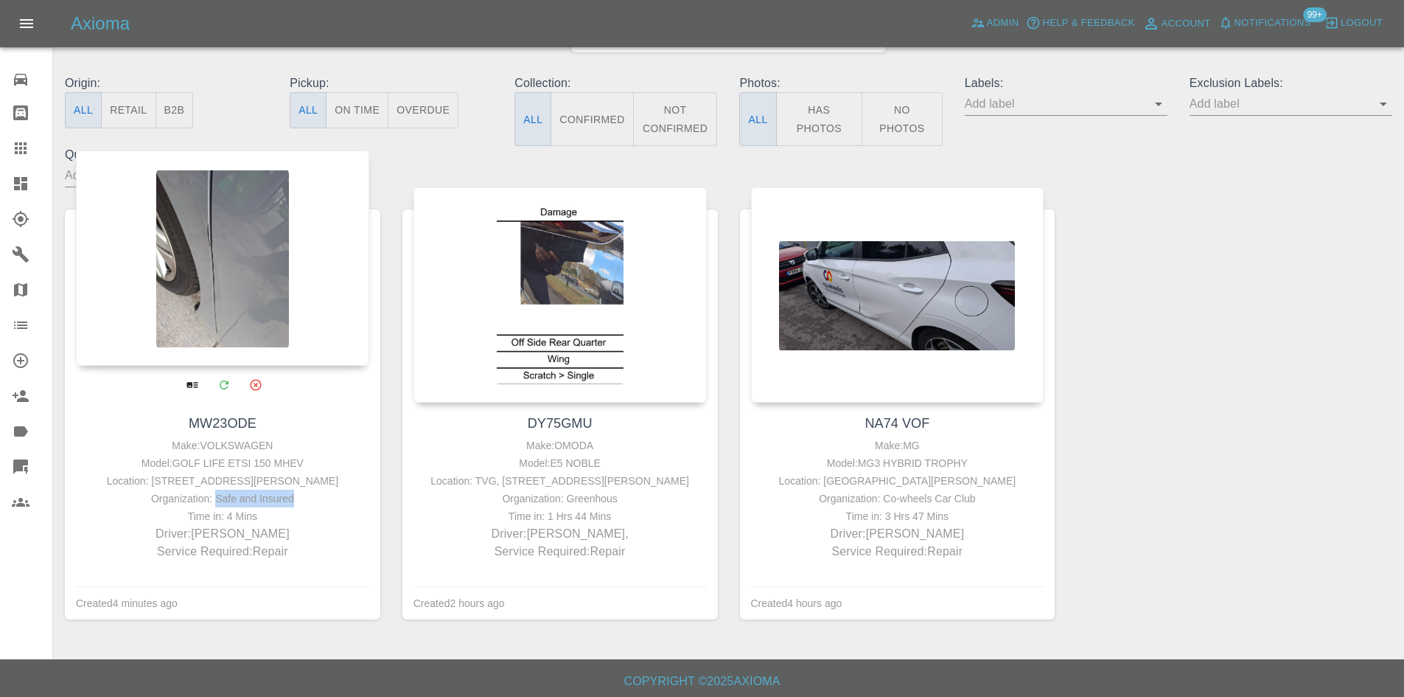
drag, startPoint x: 293, startPoint y: 501, endPoint x: 217, endPoint y: 496, distance: 76.1
click at [217, 496] on div "Organization: Safe and Insured" at bounding box center [223, 498] width 286 height 18
copy div "Safe and Insured"
click at [305, 508] on div "Time in: 4 Mins" at bounding box center [223, 516] width 286 height 18
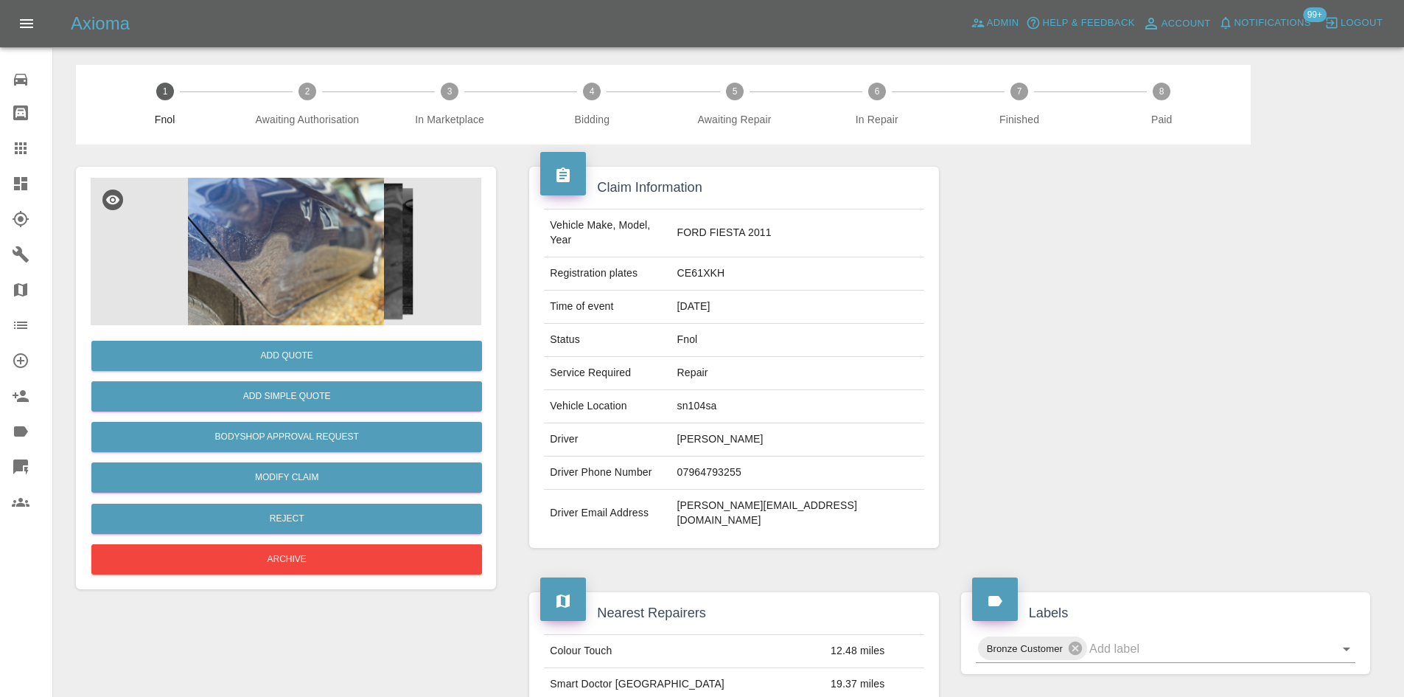
click at [270, 228] on img at bounding box center [286, 251] width 391 height 147
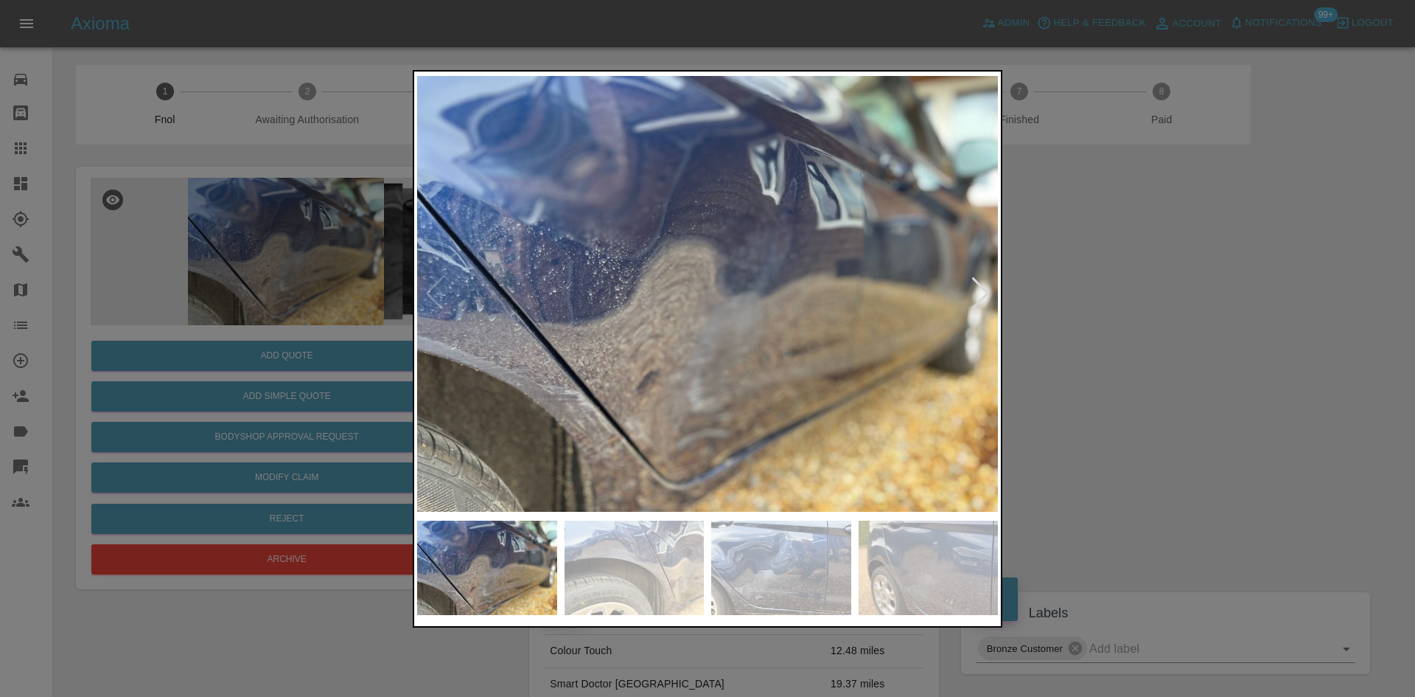
click at [568, 412] on img at bounding box center [707, 293] width 581 height 439
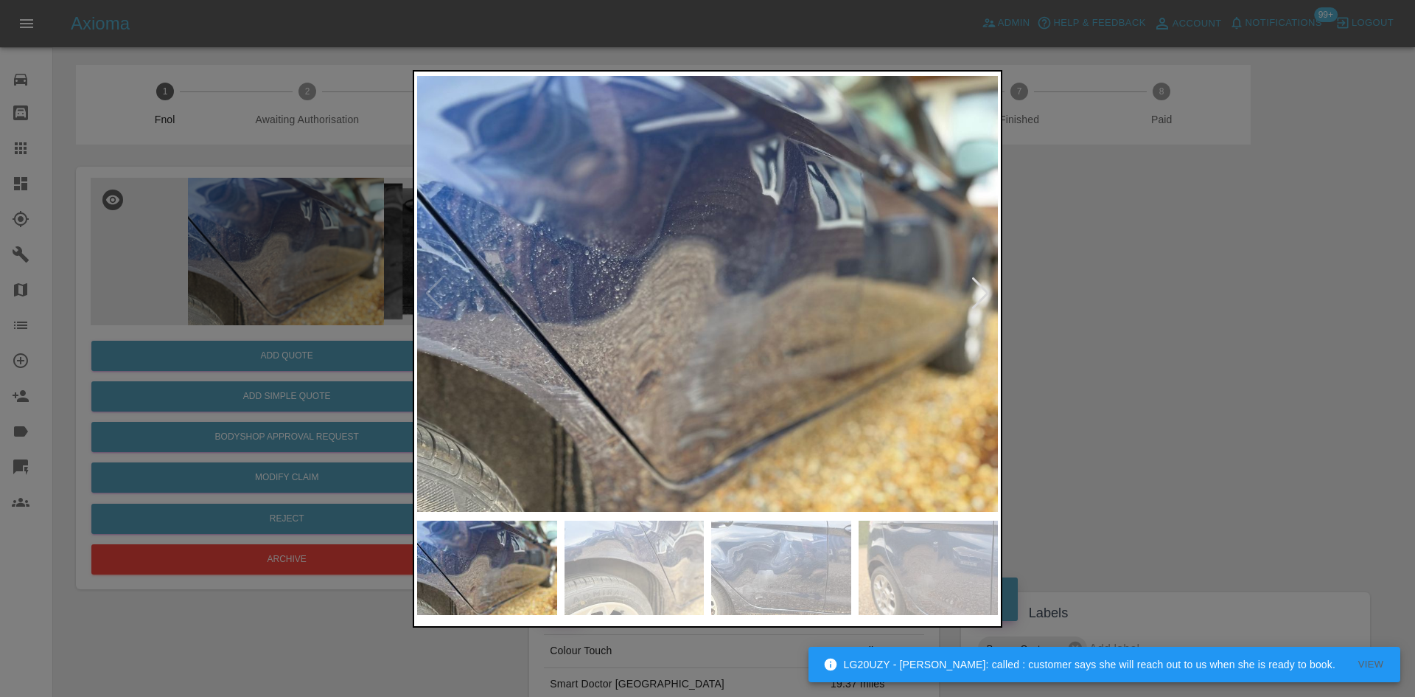
click at [568, 412] on img at bounding box center [707, 293] width 581 height 439
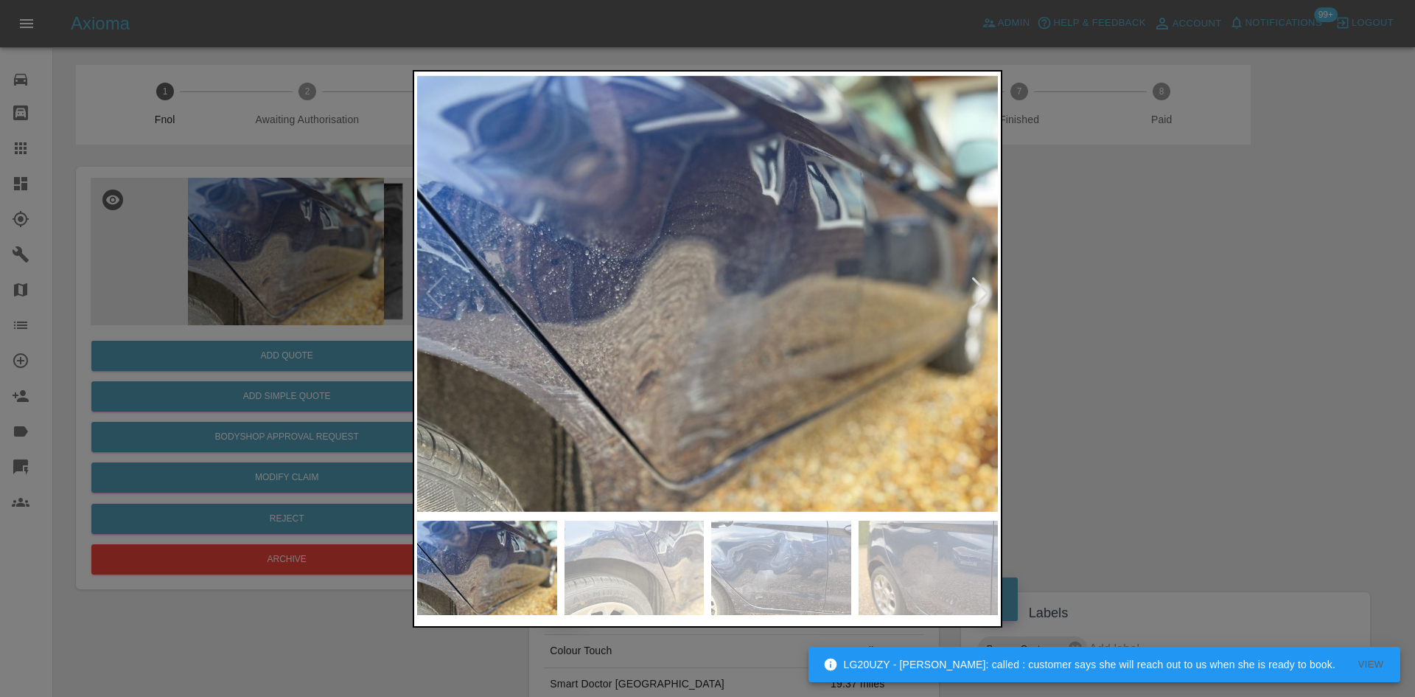
click at [610, 393] on img at bounding box center [707, 293] width 581 height 439
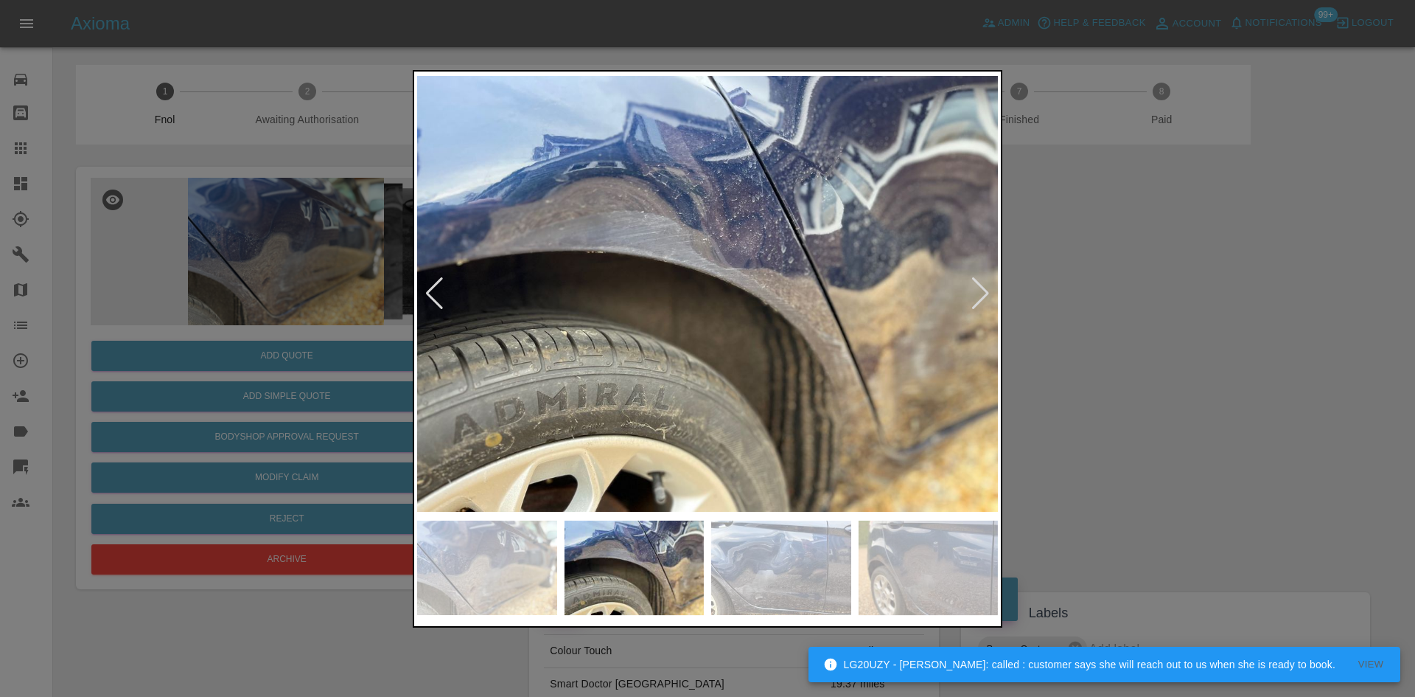
click at [587, 323] on img at bounding box center [707, 293] width 581 height 439
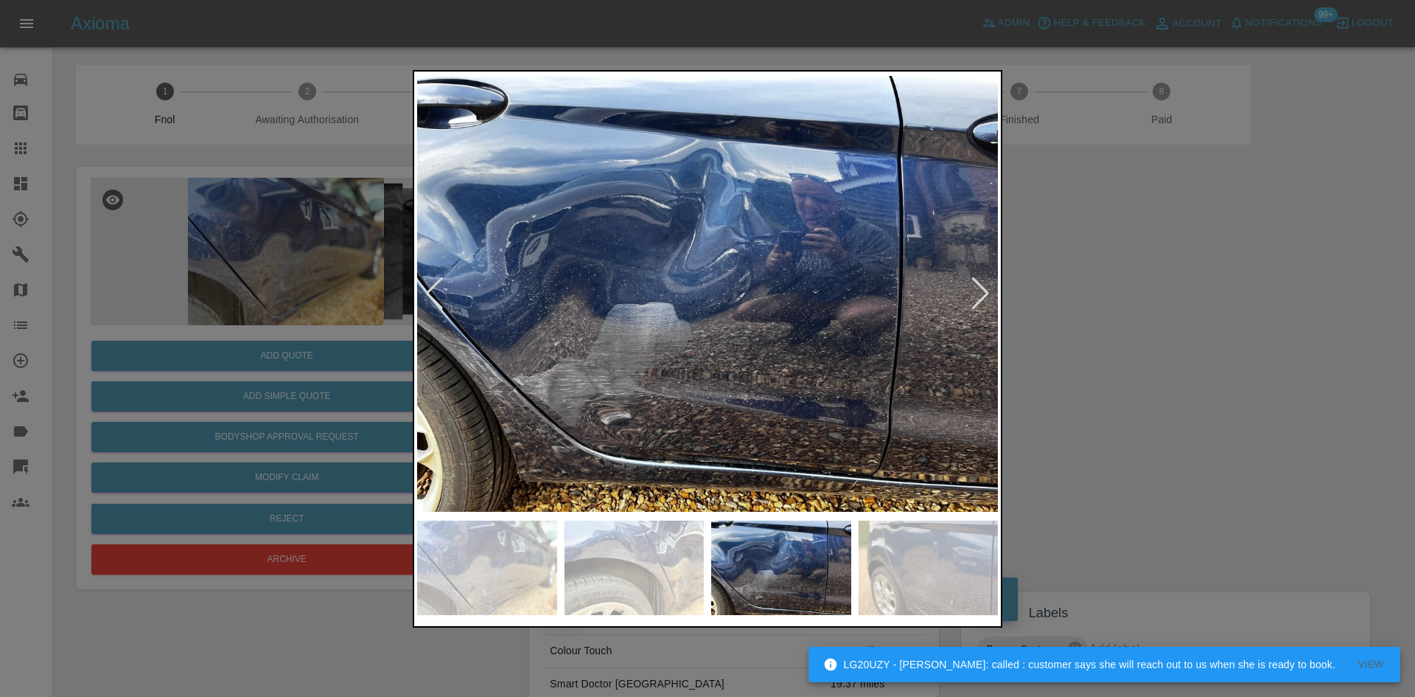
click at [244, 230] on div at bounding box center [707, 348] width 1415 height 697
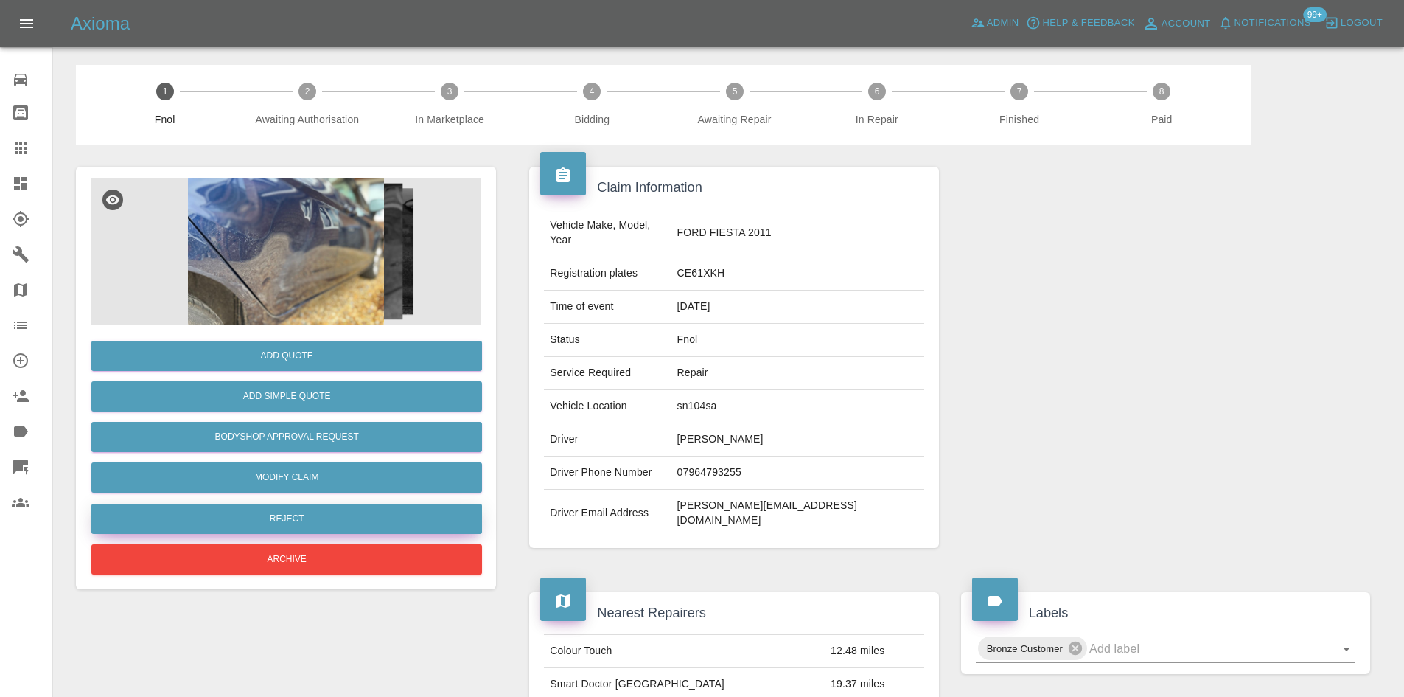
click at [307, 517] on button "Reject" at bounding box center [286, 518] width 391 height 30
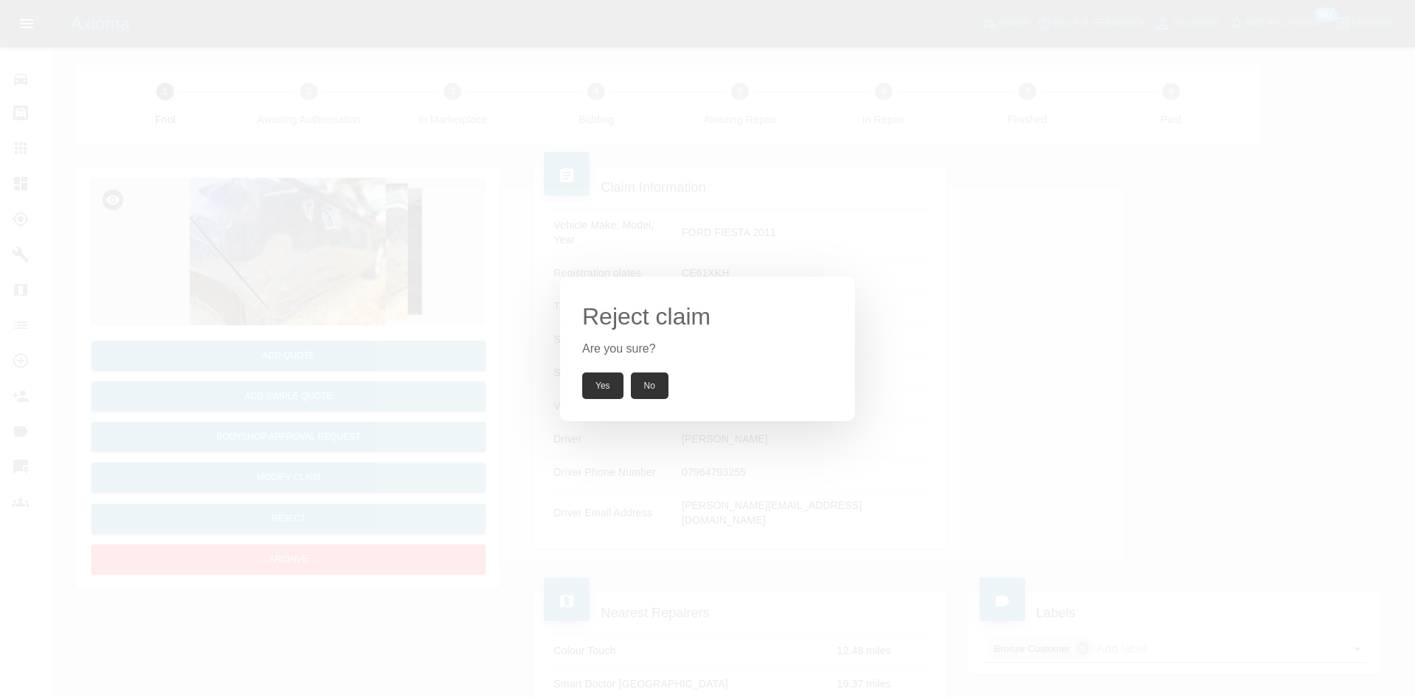
click at [604, 391] on button "Yes" at bounding box center [602, 385] width 41 height 27
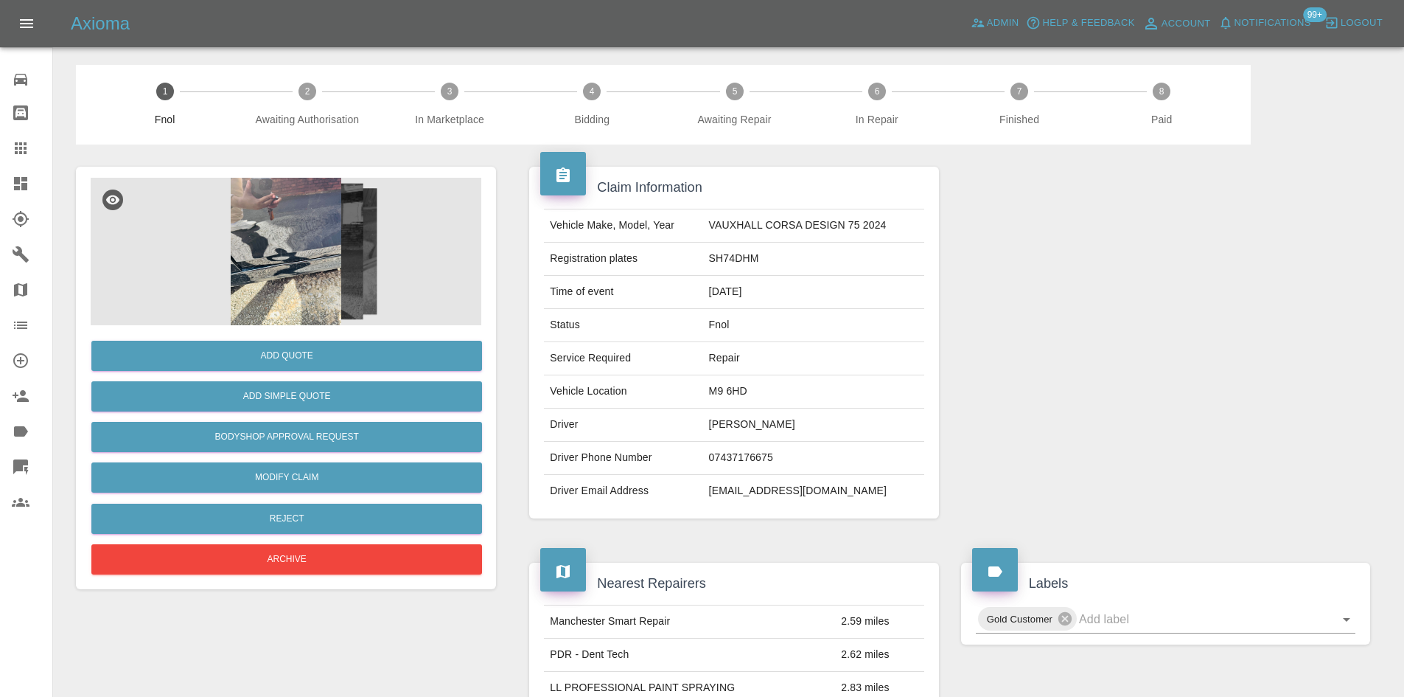
click at [260, 257] on img at bounding box center [286, 251] width 391 height 147
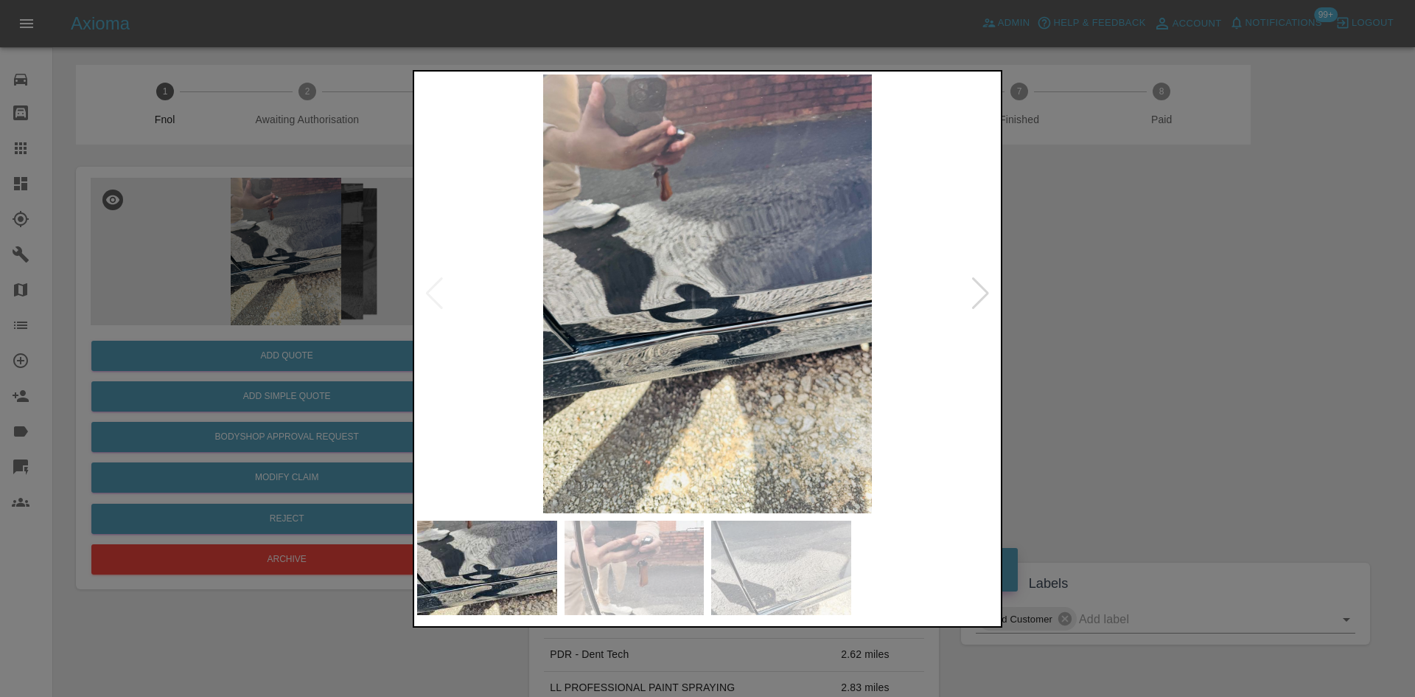
click at [615, 304] on img at bounding box center [707, 293] width 581 height 439
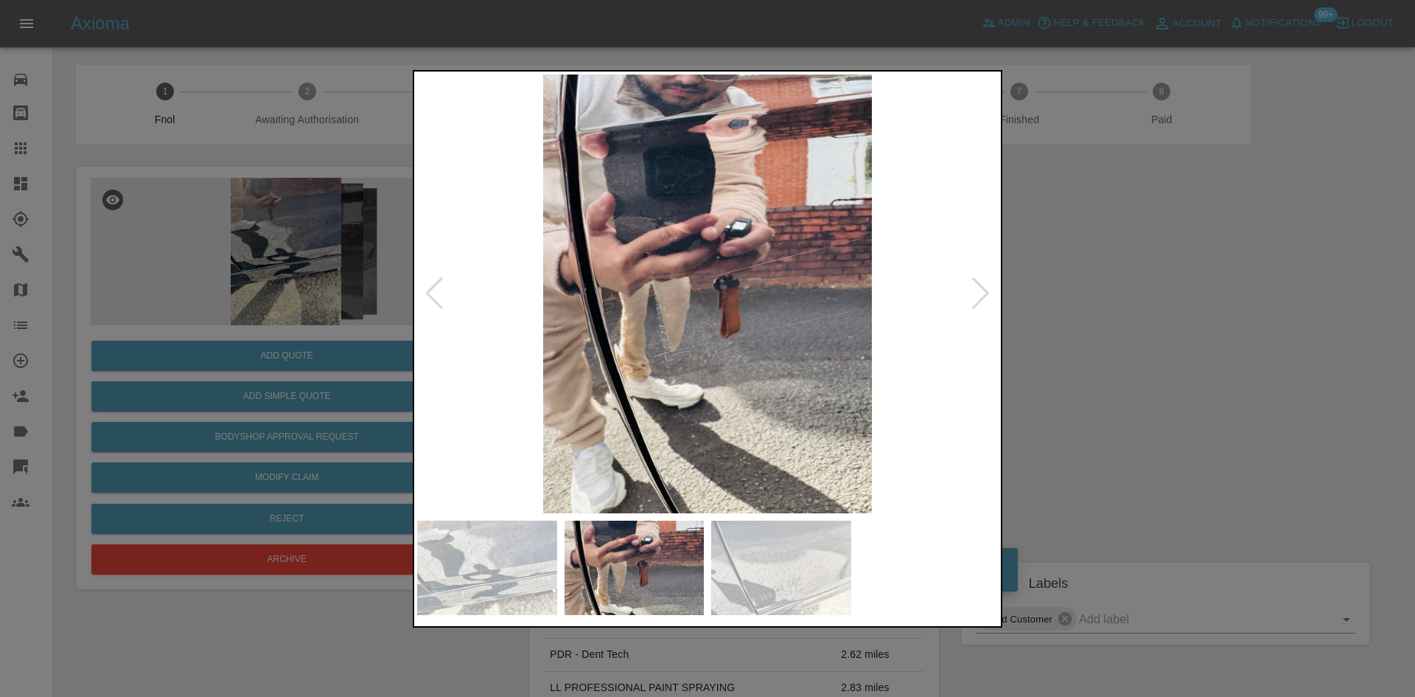
click at [605, 332] on img at bounding box center [707, 293] width 581 height 439
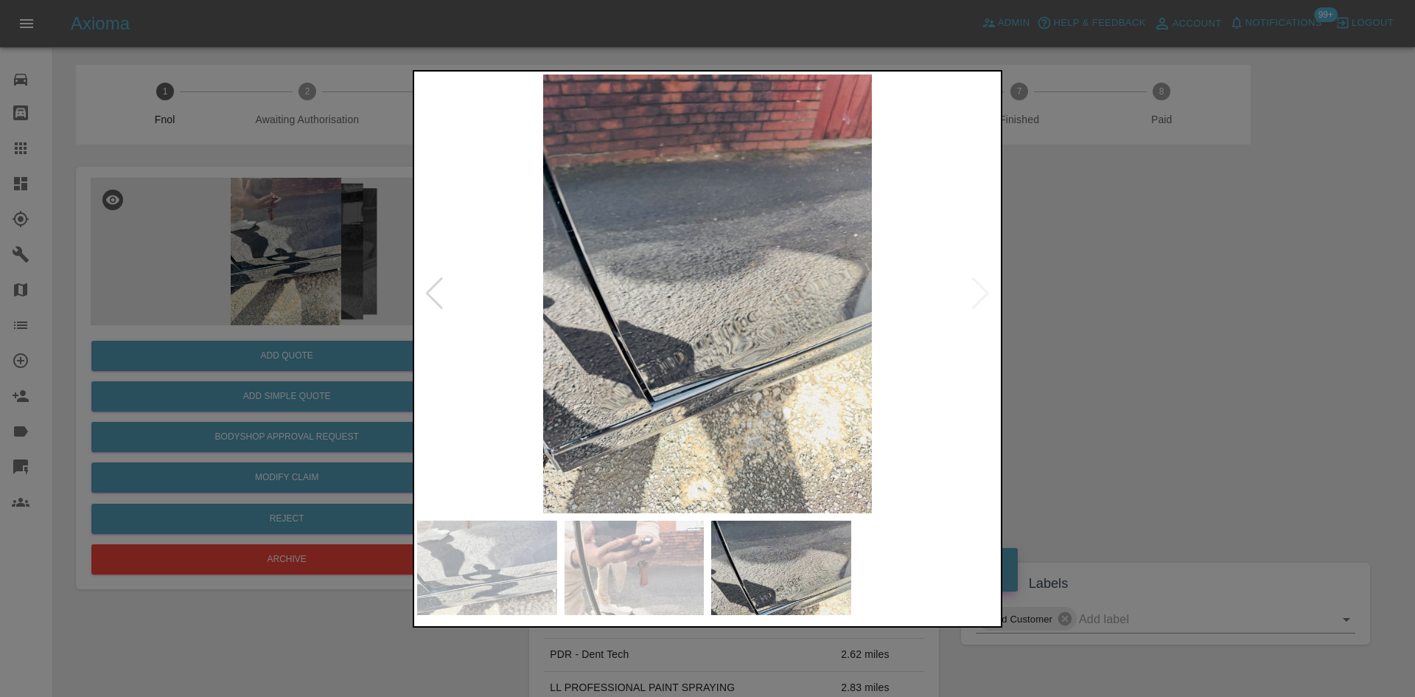
drag, startPoint x: 239, startPoint y: 230, endPoint x: 249, endPoint y: 230, distance: 10.3
click at [249, 230] on div at bounding box center [707, 348] width 1415 height 697
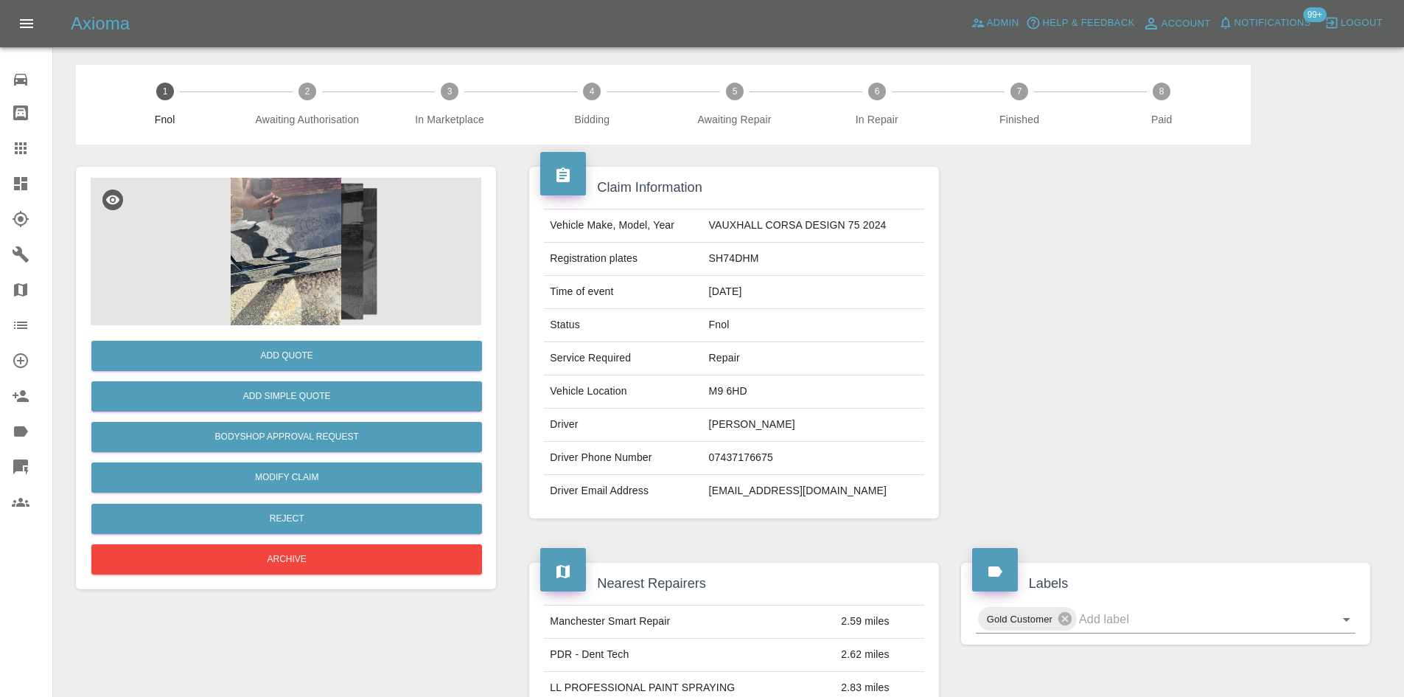
click at [332, 257] on img at bounding box center [286, 251] width 391 height 147
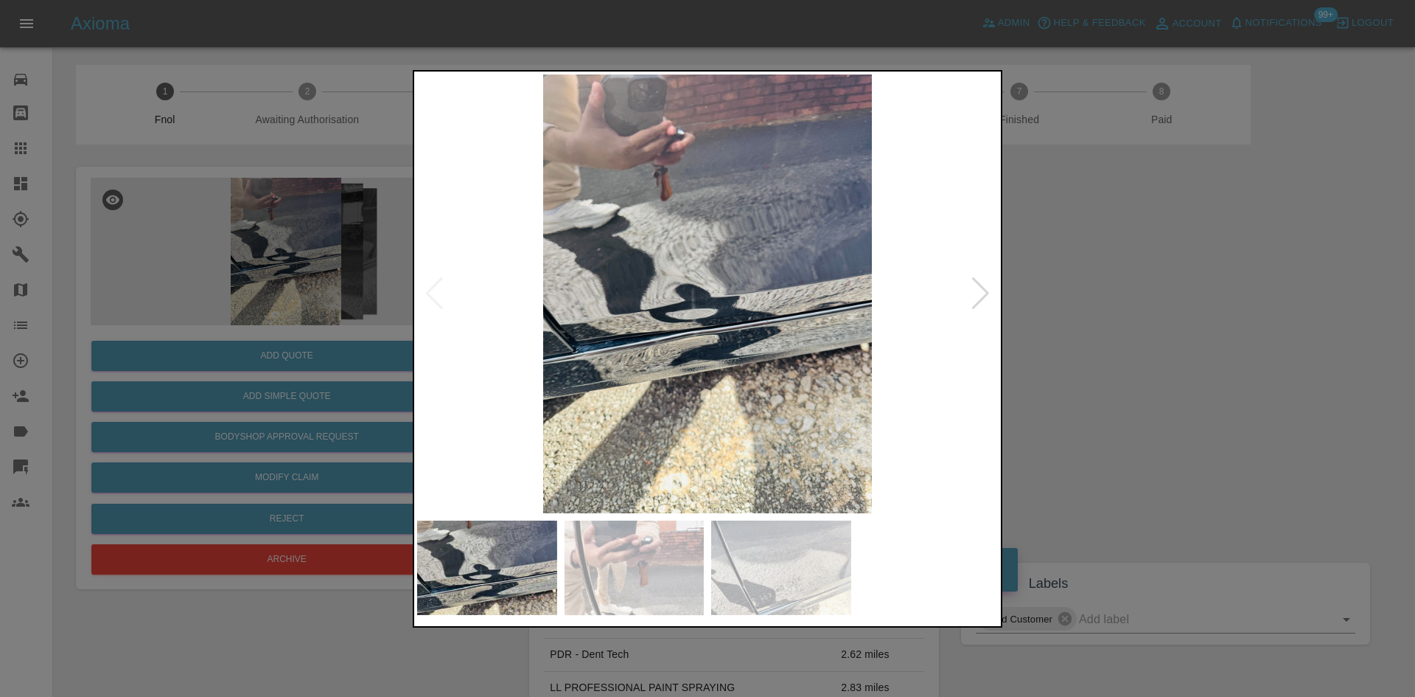
click at [681, 305] on img at bounding box center [707, 293] width 581 height 439
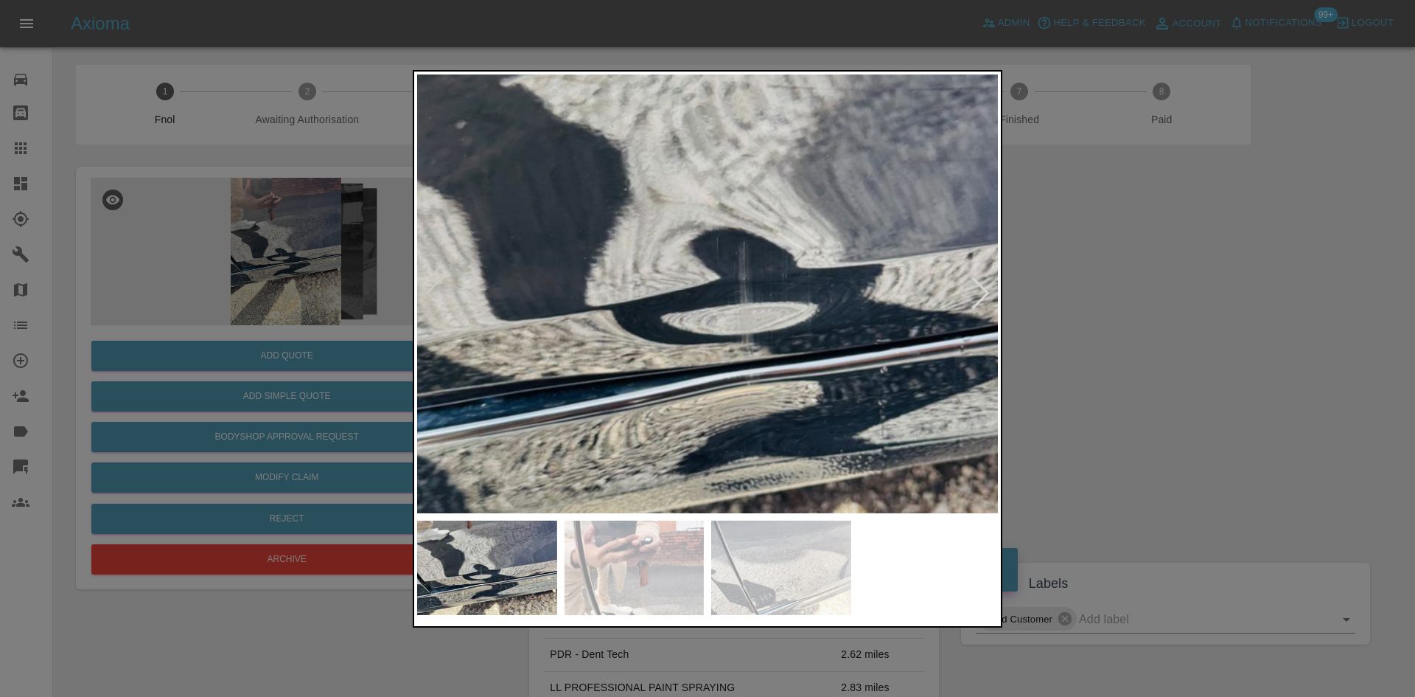
click at [681, 306] on img at bounding box center [787, 258] width 1742 height 1316
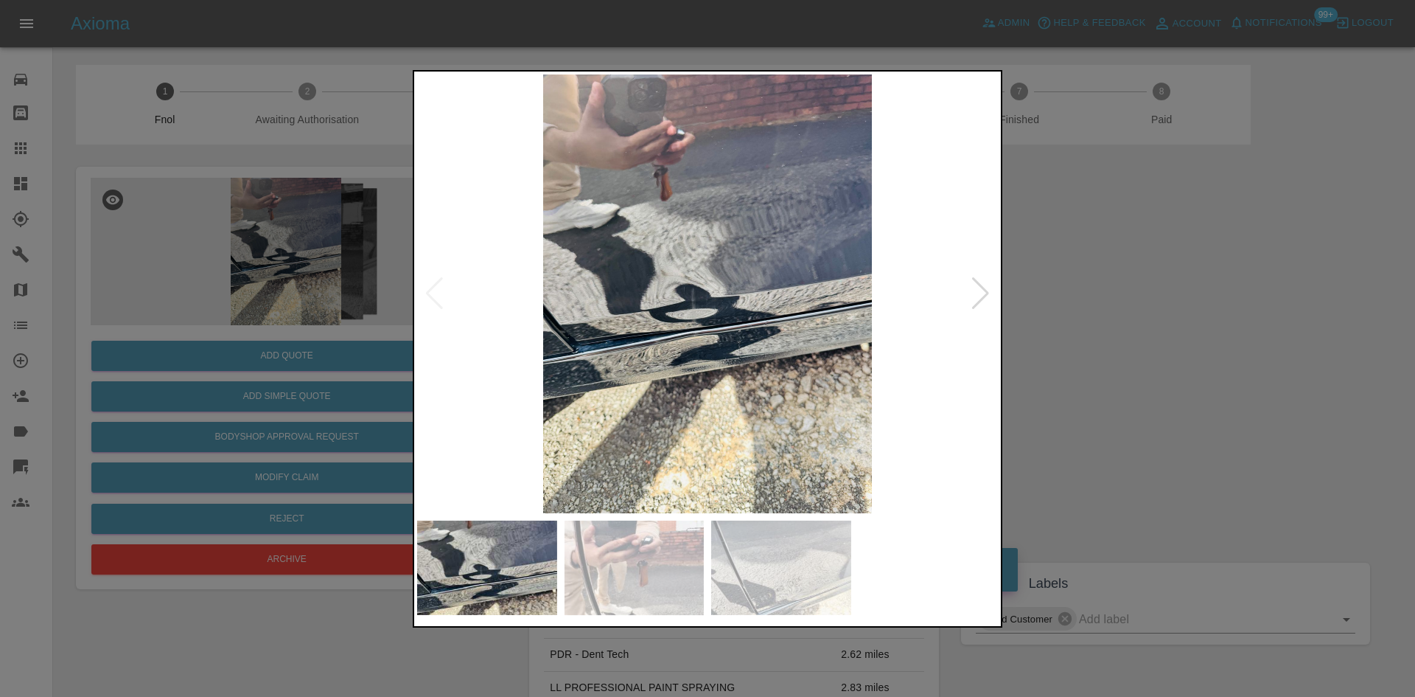
click at [708, 338] on img at bounding box center [707, 293] width 581 height 439
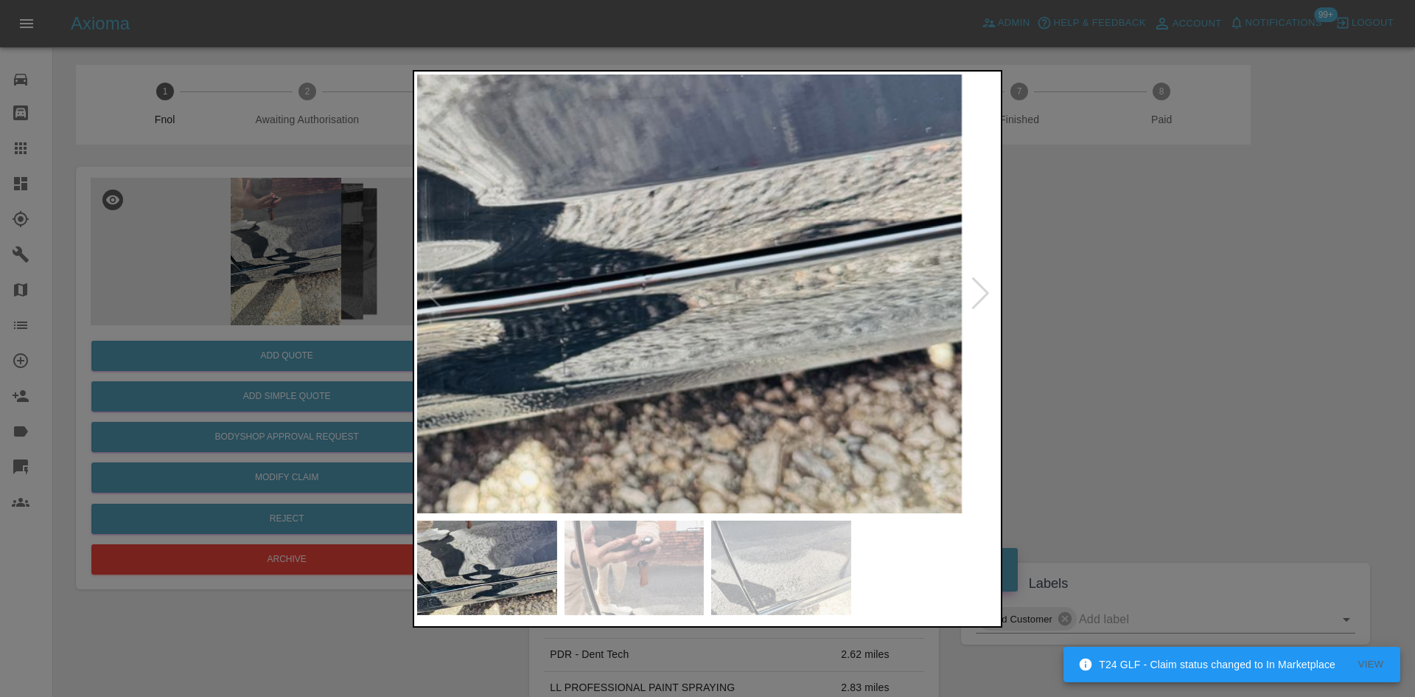
click at [411, 390] on div at bounding box center [707, 348] width 1415 height 697
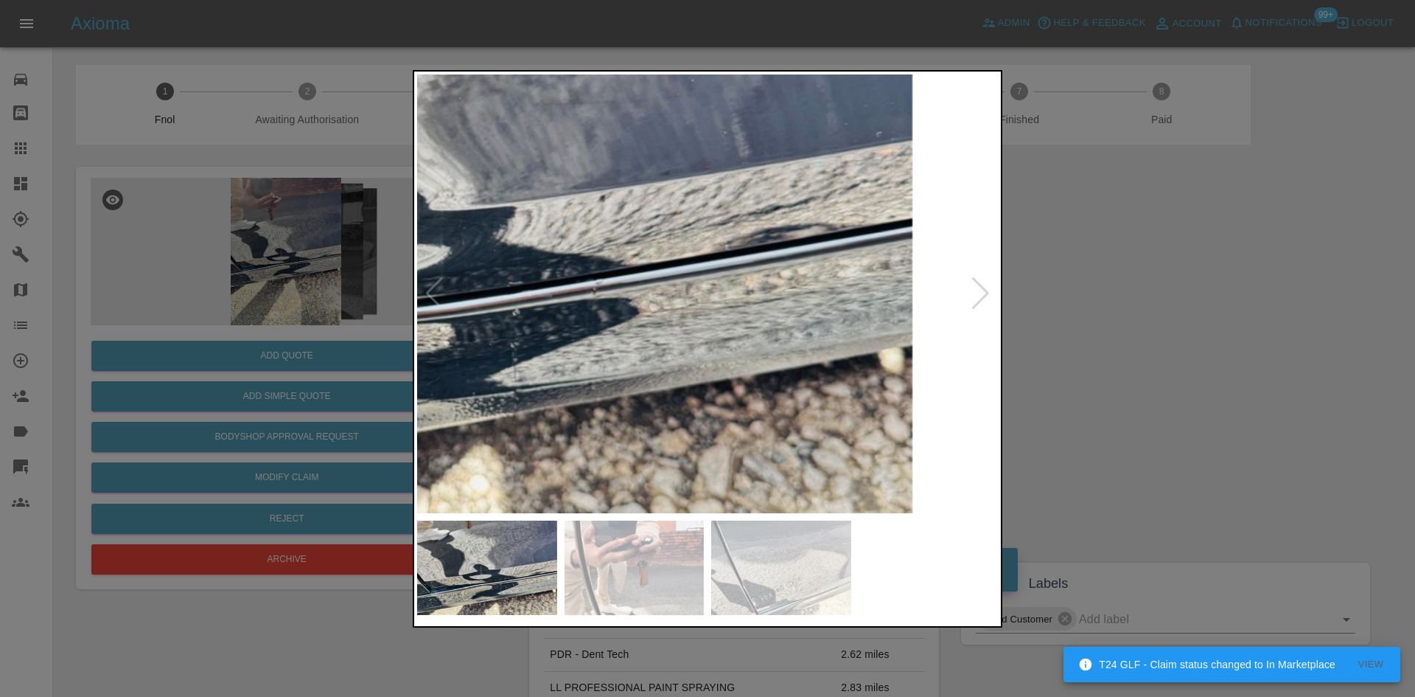
click at [600, 383] on img at bounding box center [419, 200] width 1742 height 1316
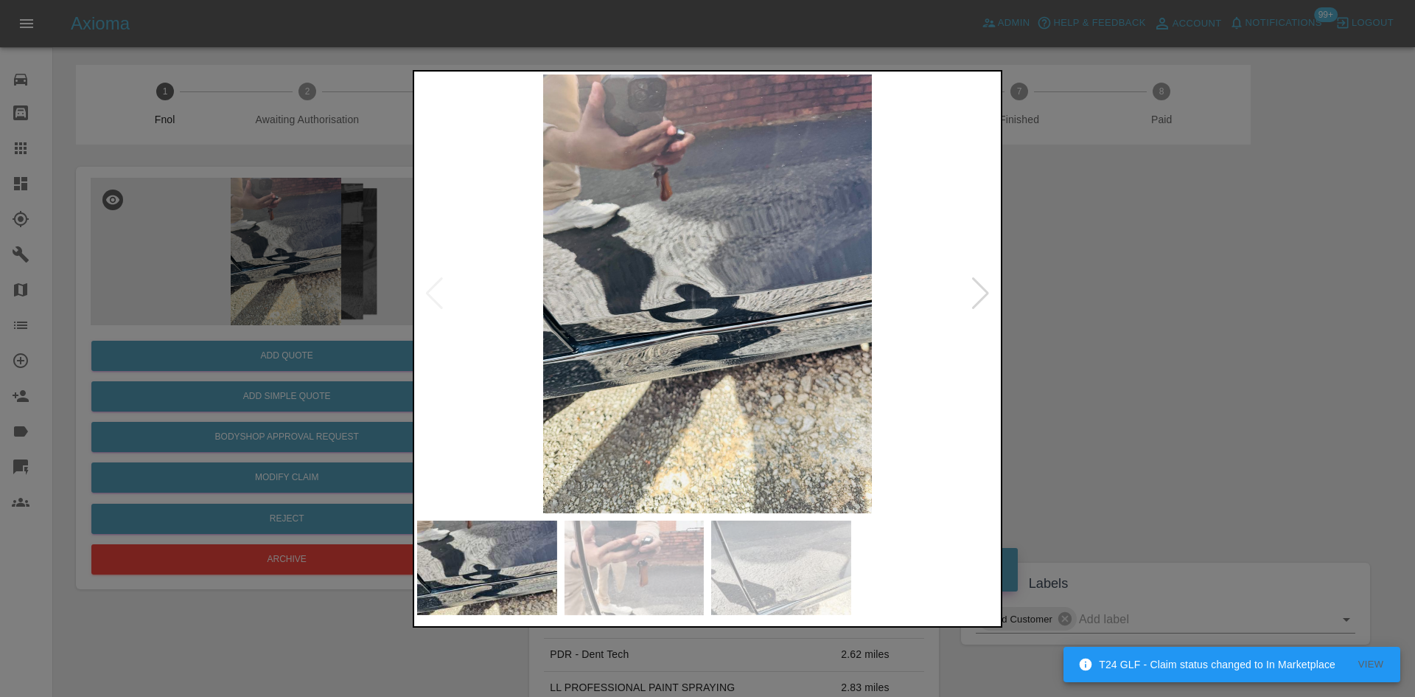
click at [545, 346] on img at bounding box center [707, 293] width 581 height 439
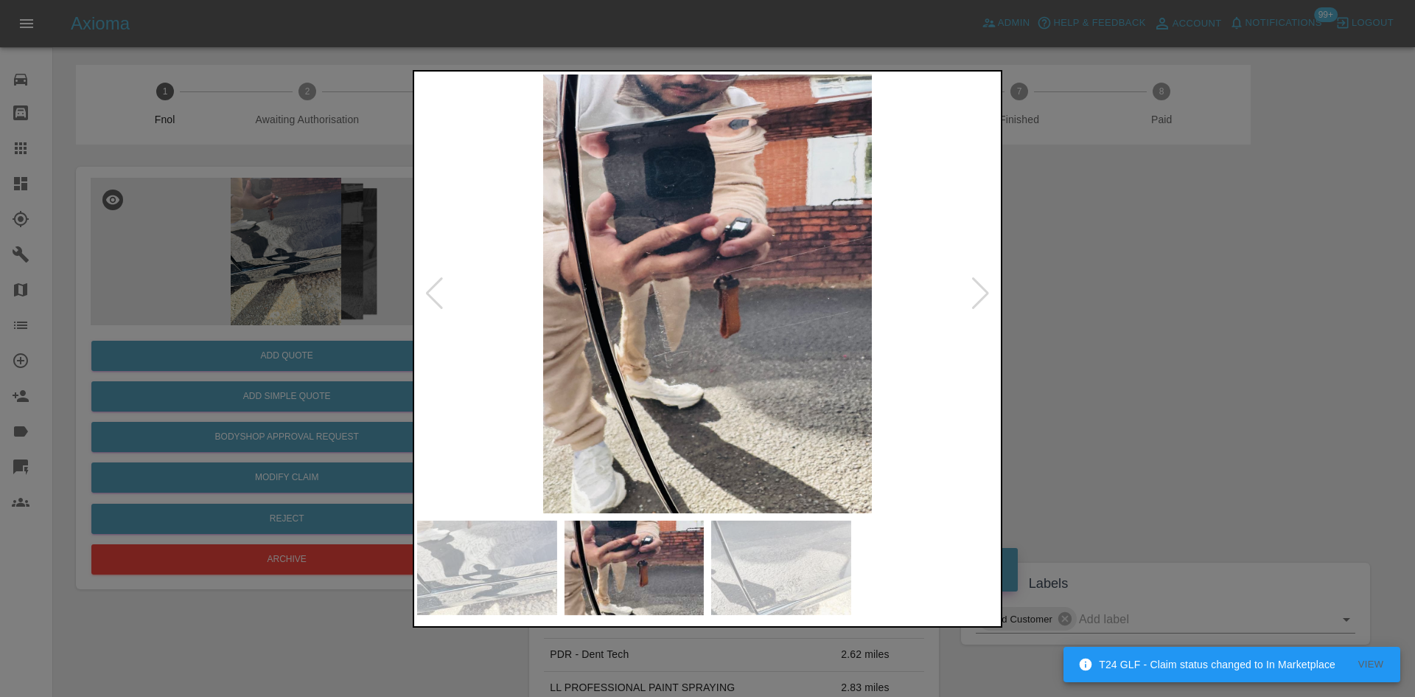
click at [705, 300] on img at bounding box center [707, 293] width 581 height 439
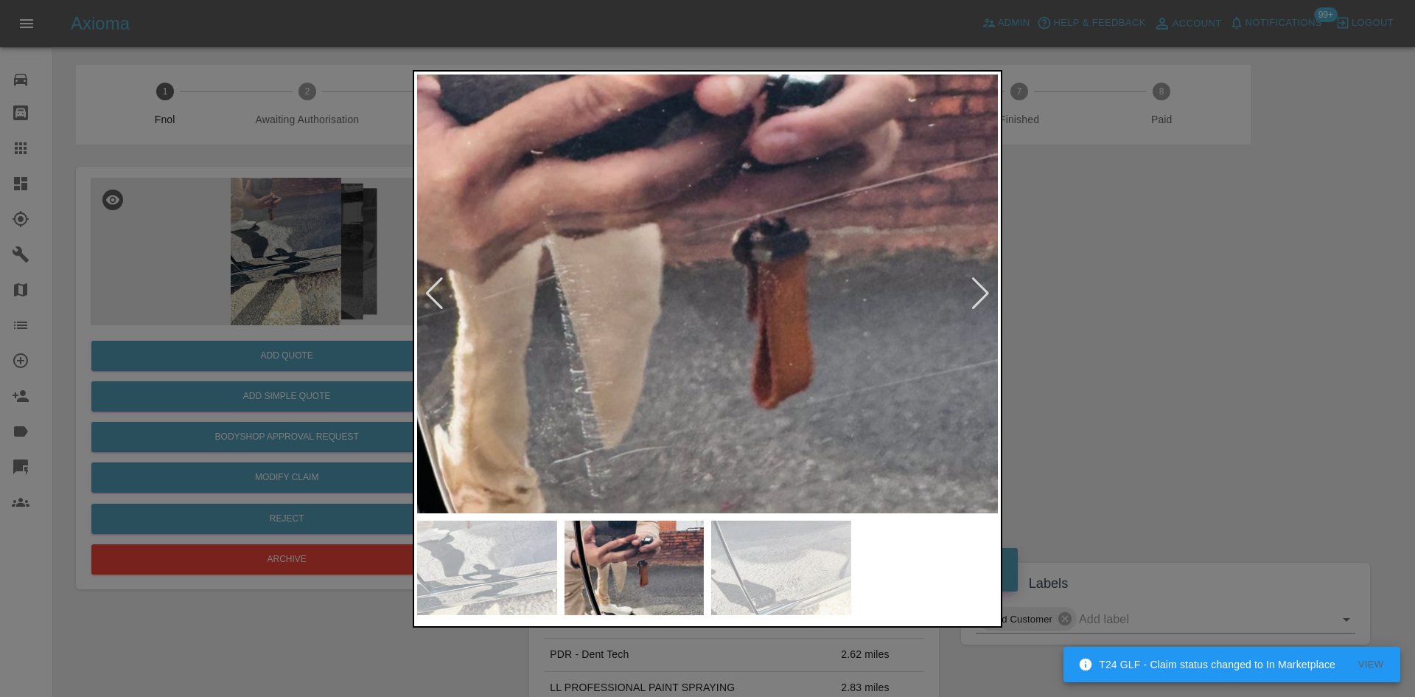
click at [876, 234] on img at bounding box center [714, 275] width 1742 height 1316
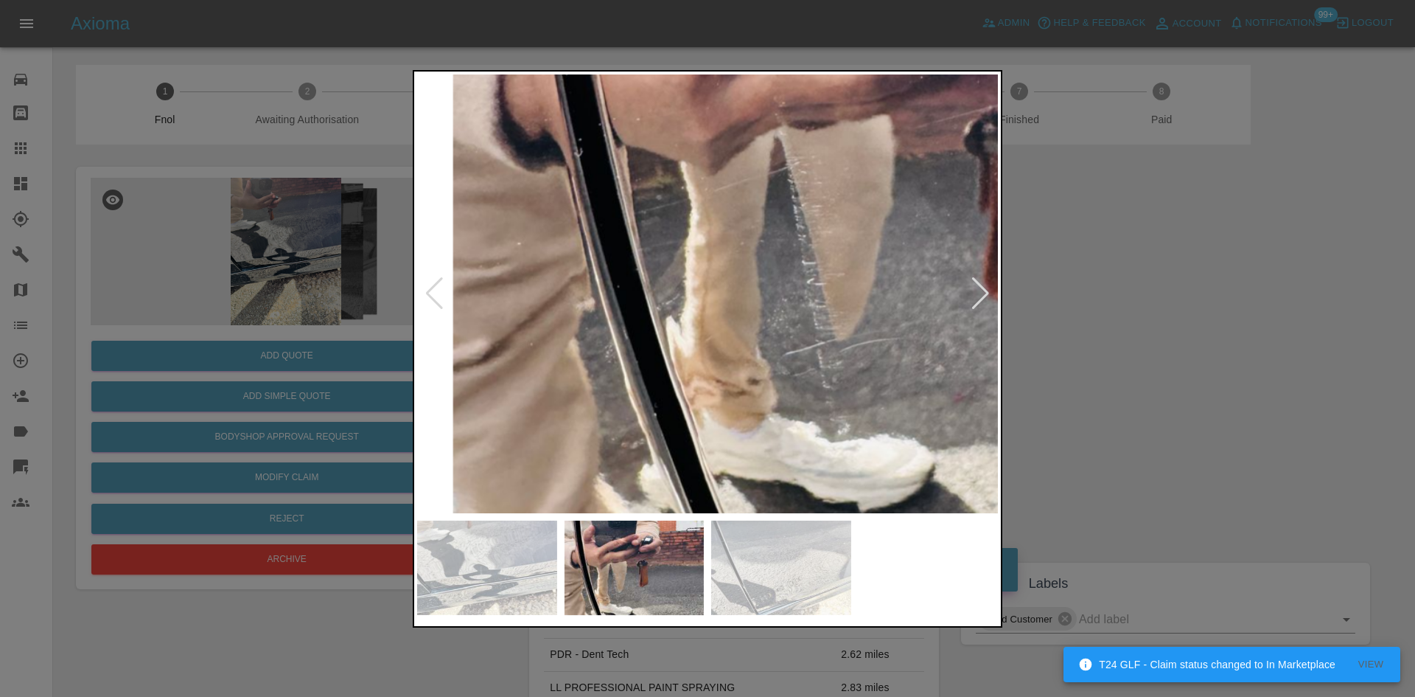
click at [736, 327] on img at bounding box center [946, 166] width 1742 height 1316
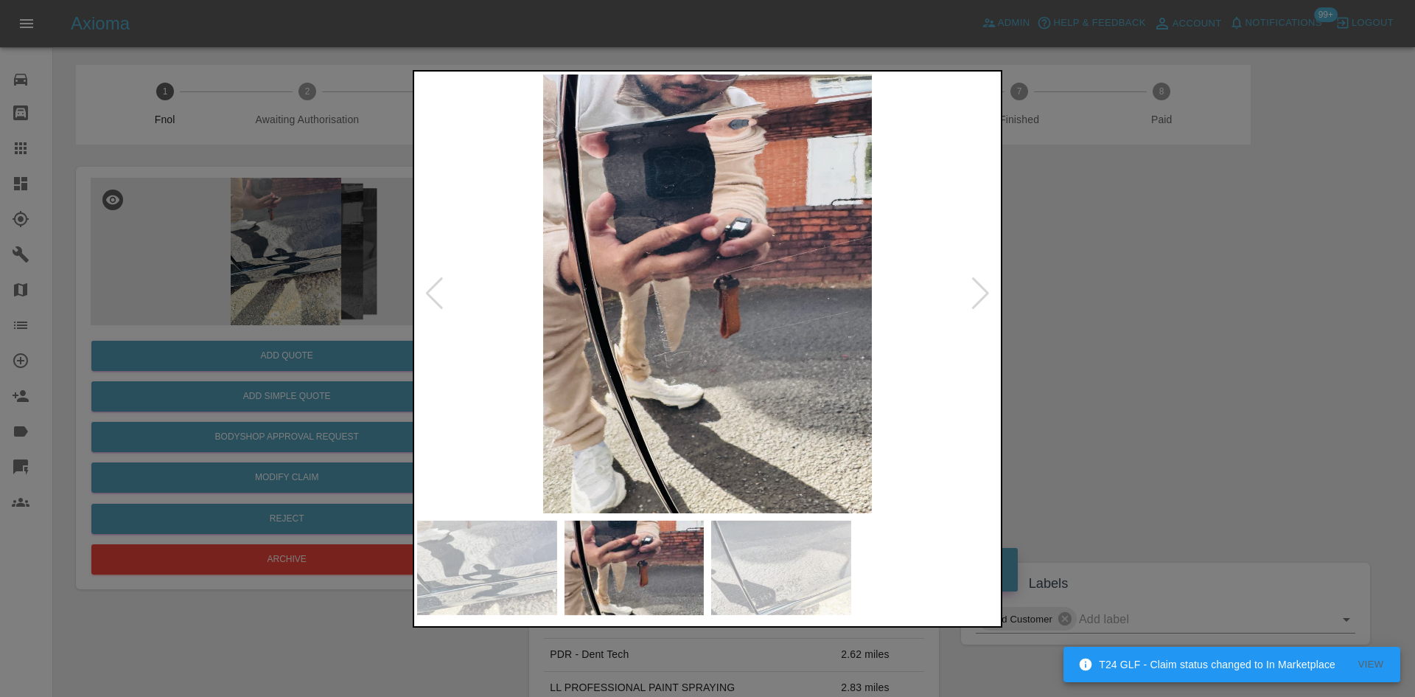
click at [719, 344] on img at bounding box center [707, 293] width 581 height 439
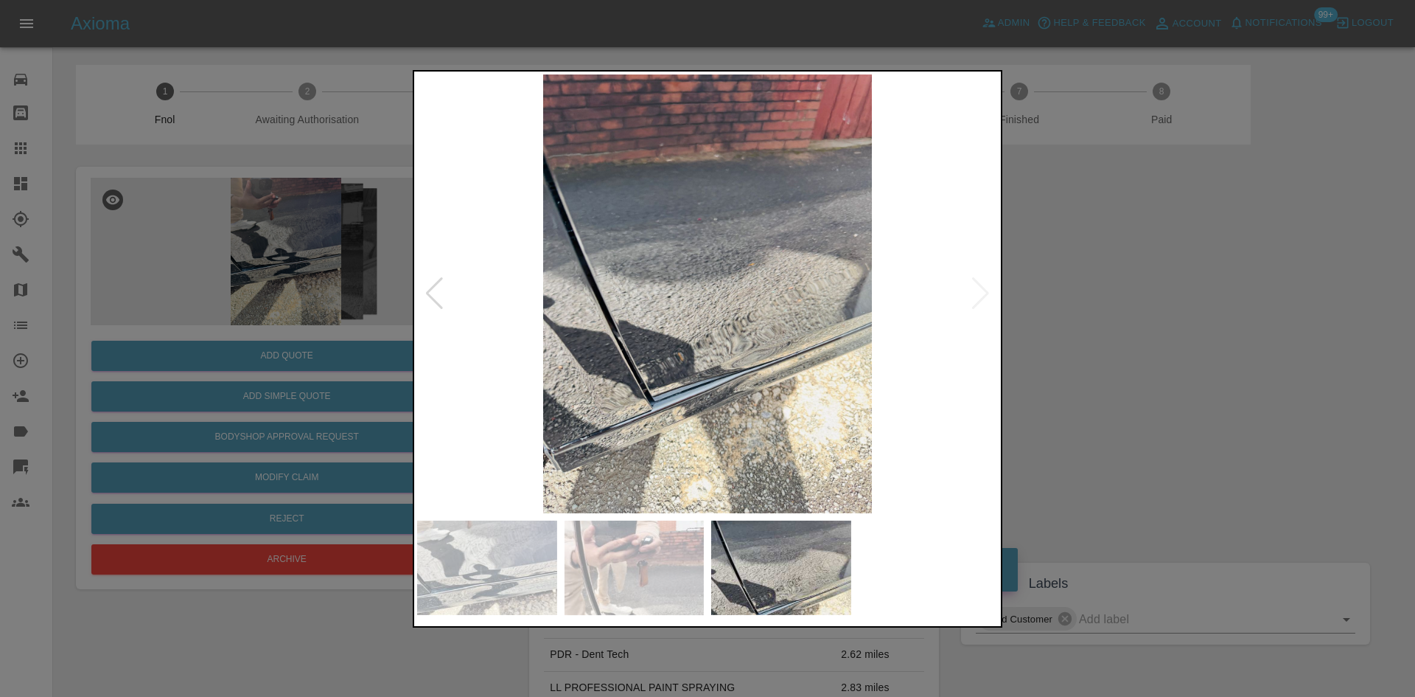
click at [733, 388] on img at bounding box center [707, 293] width 581 height 439
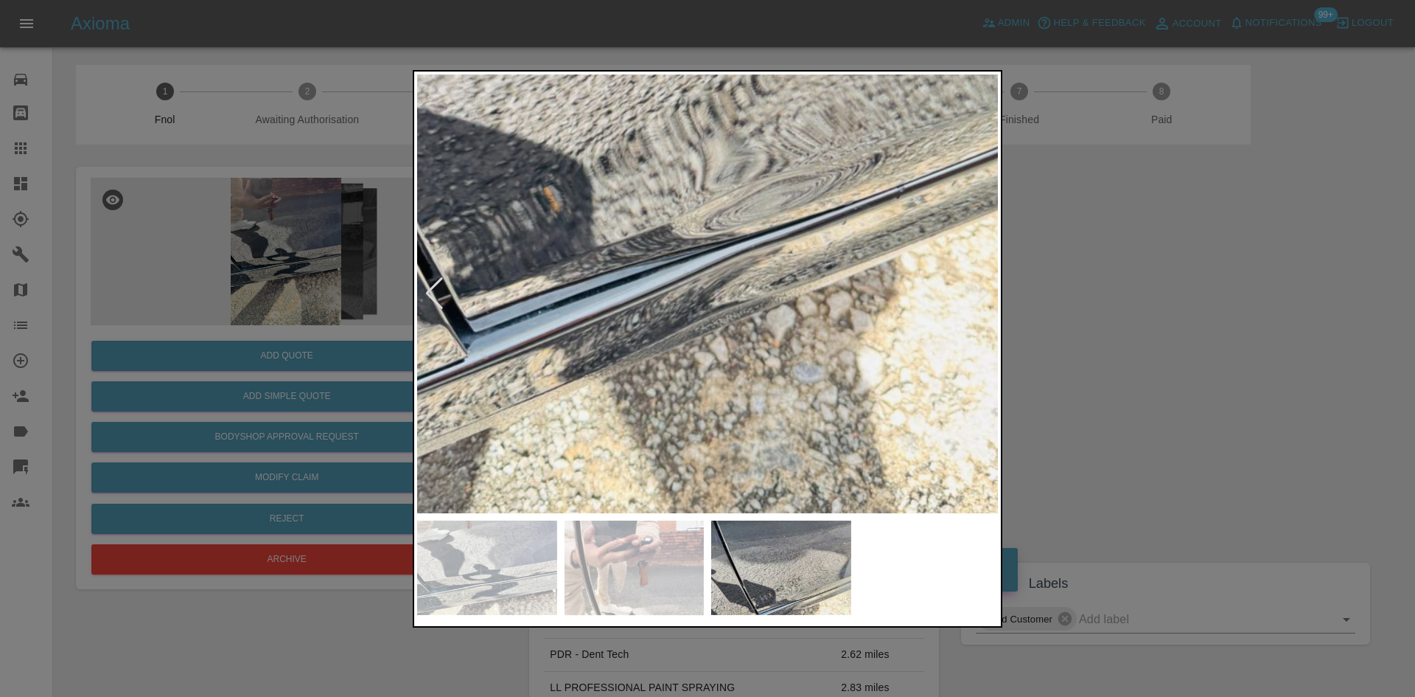
click at [733, 388] on img at bounding box center [632, 10] width 1742 height 1316
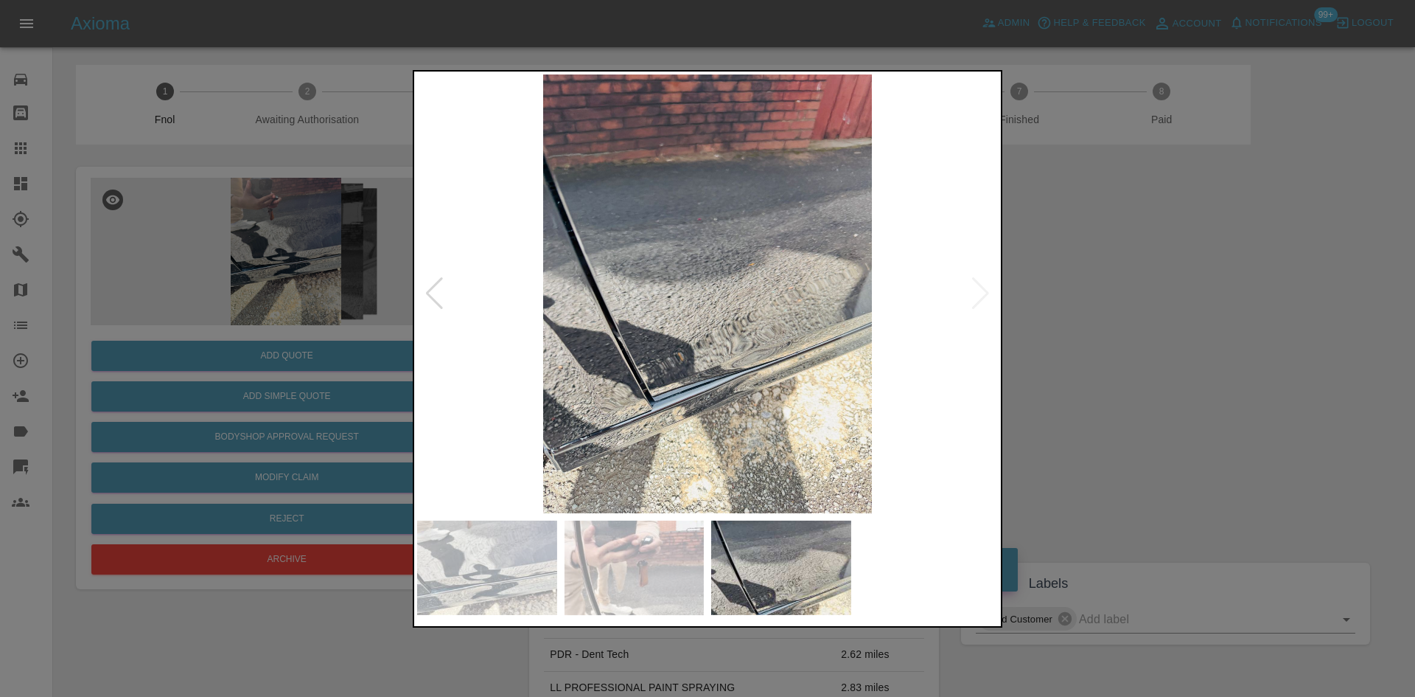
click at [615, 376] on img at bounding box center [707, 293] width 581 height 439
click at [541, 420] on img at bounding box center [707, 293] width 581 height 439
click at [622, 443] on img at bounding box center [707, 293] width 581 height 439
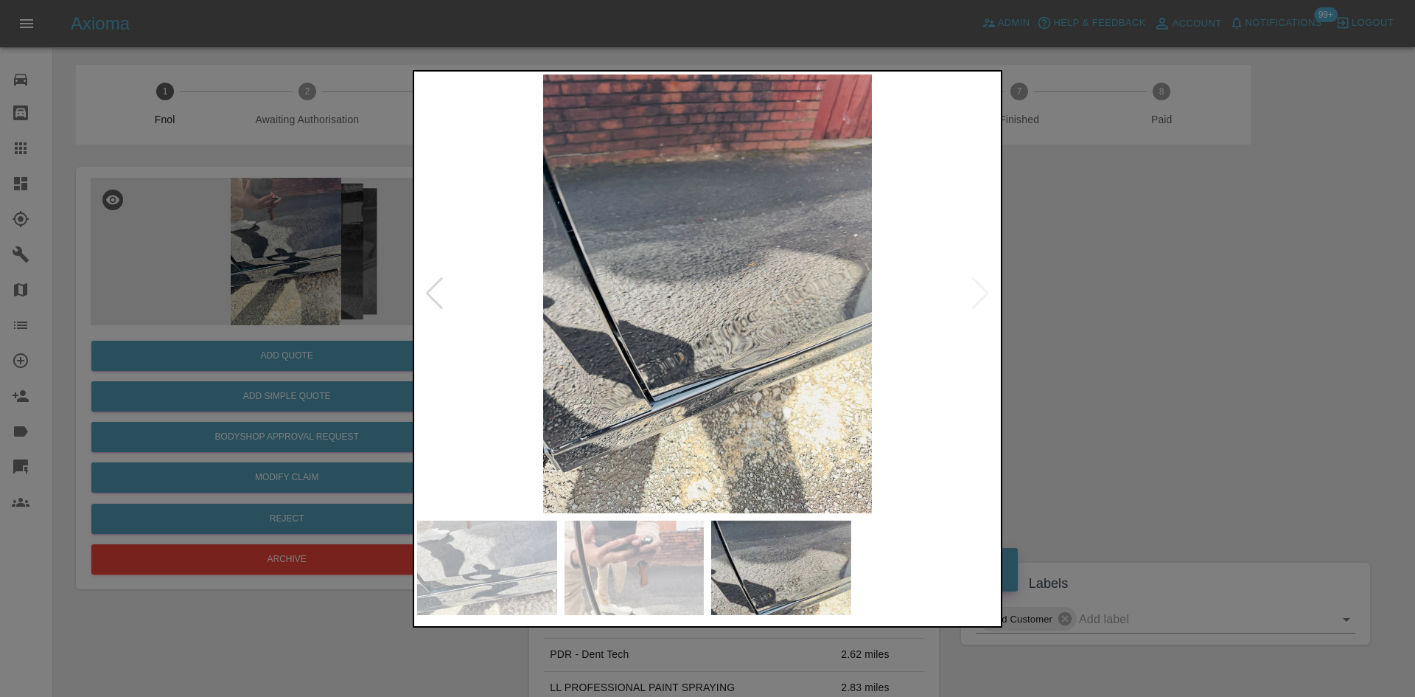
click at [758, 388] on img at bounding box center [707, 293] width 581 height 439
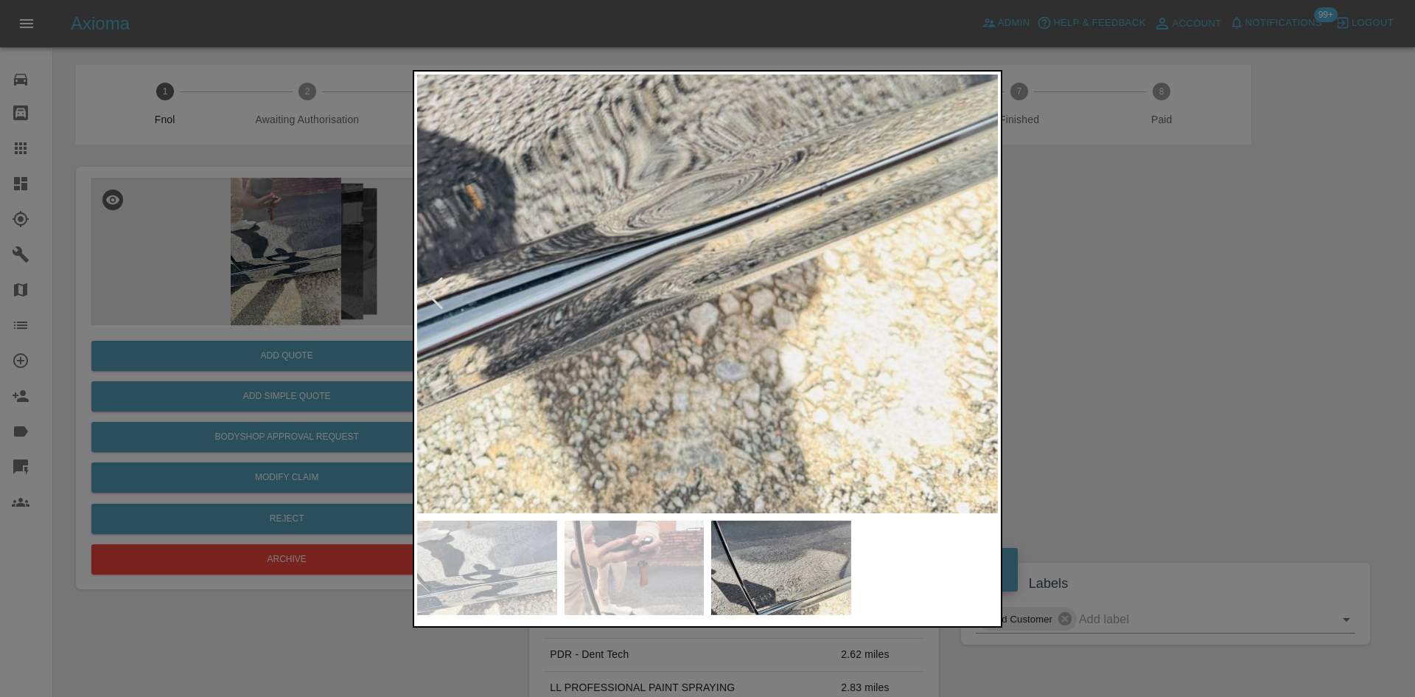
click at [754, 387] on img at bounding box center [555, 8] width 1742 height 1316
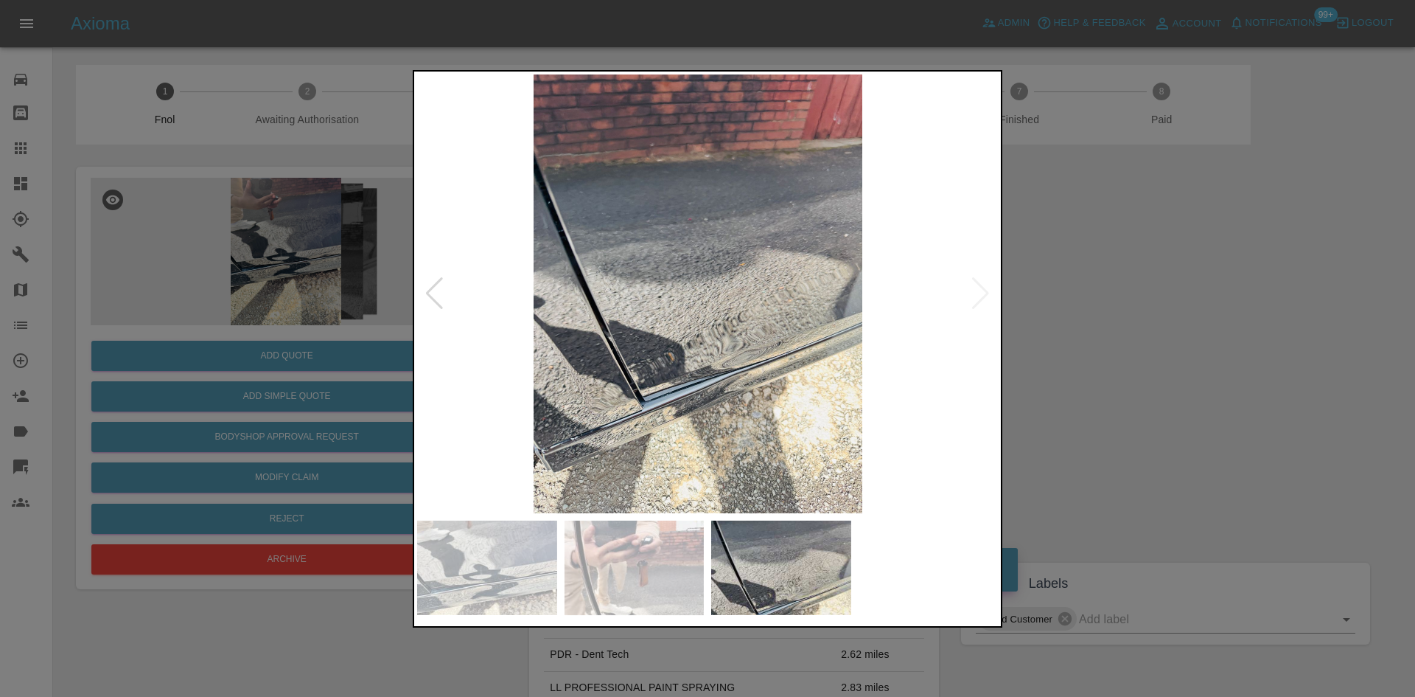
click at [785, 386] on img at bounding box center [698, 293] width 581 height 439
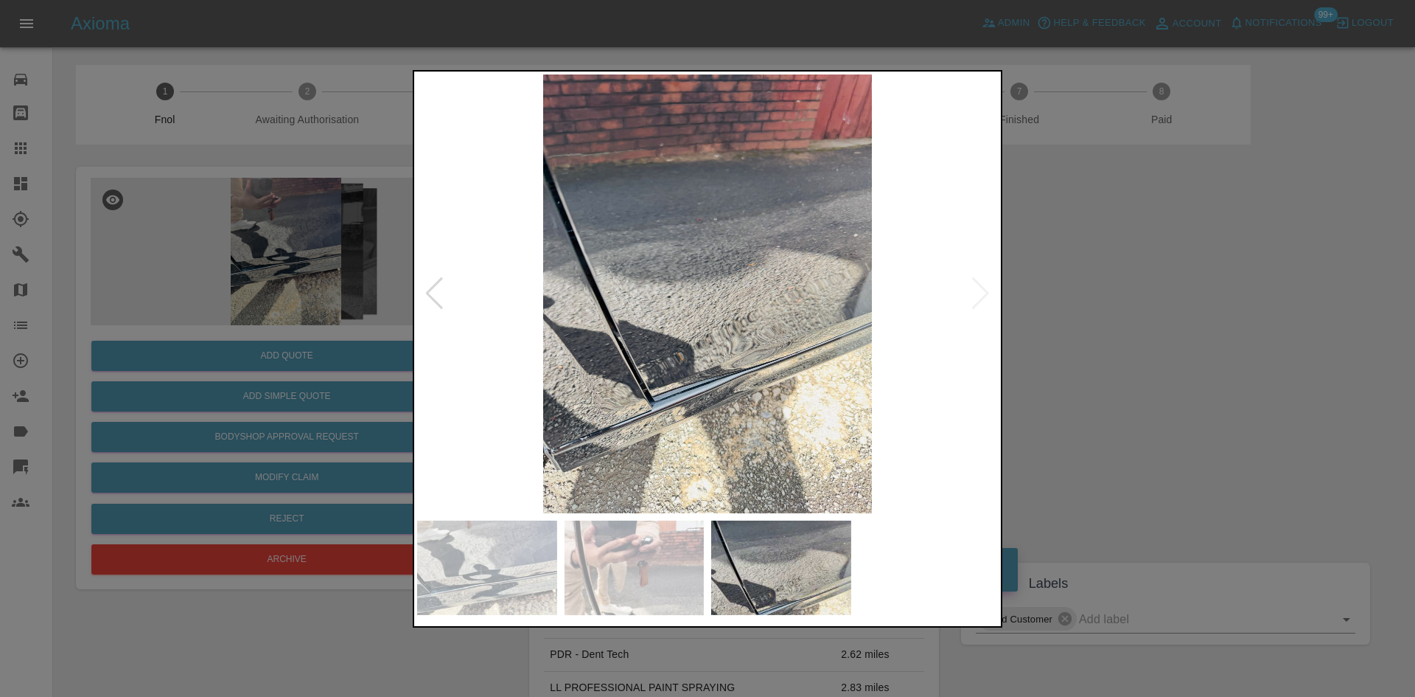
click at [800, 391] on img at bounding box center [707, 293] width 581 height 439
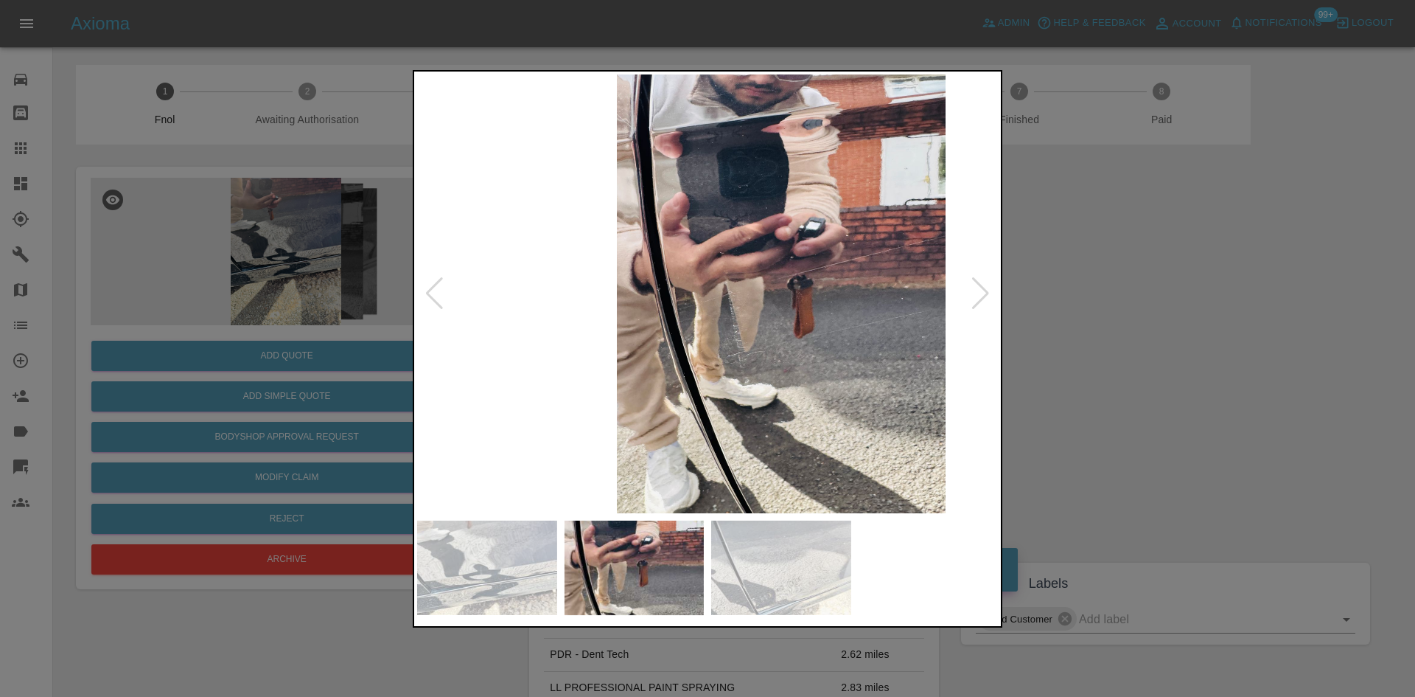
click at [791, 402] on img at bounding box center [781, 293] width 581 height 439
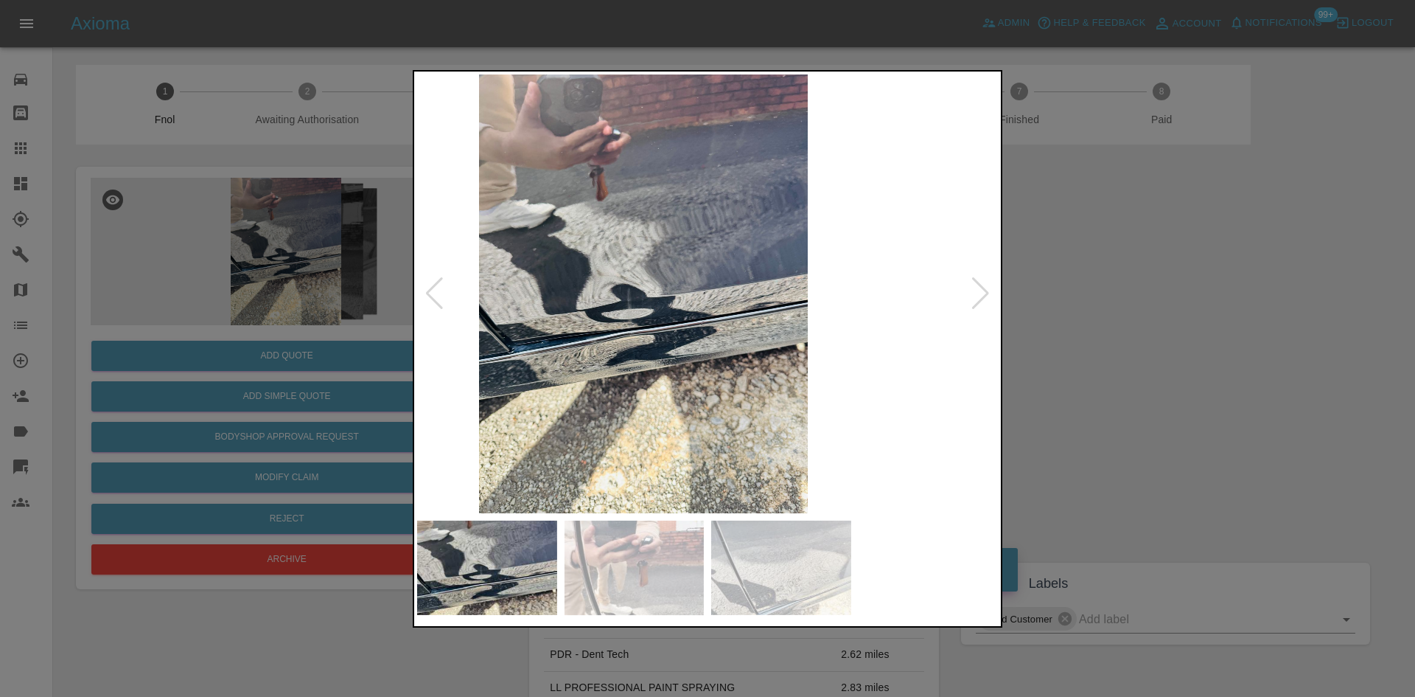
click at [504, 310] on img at bounding box center [643, 293] width 581 height 439
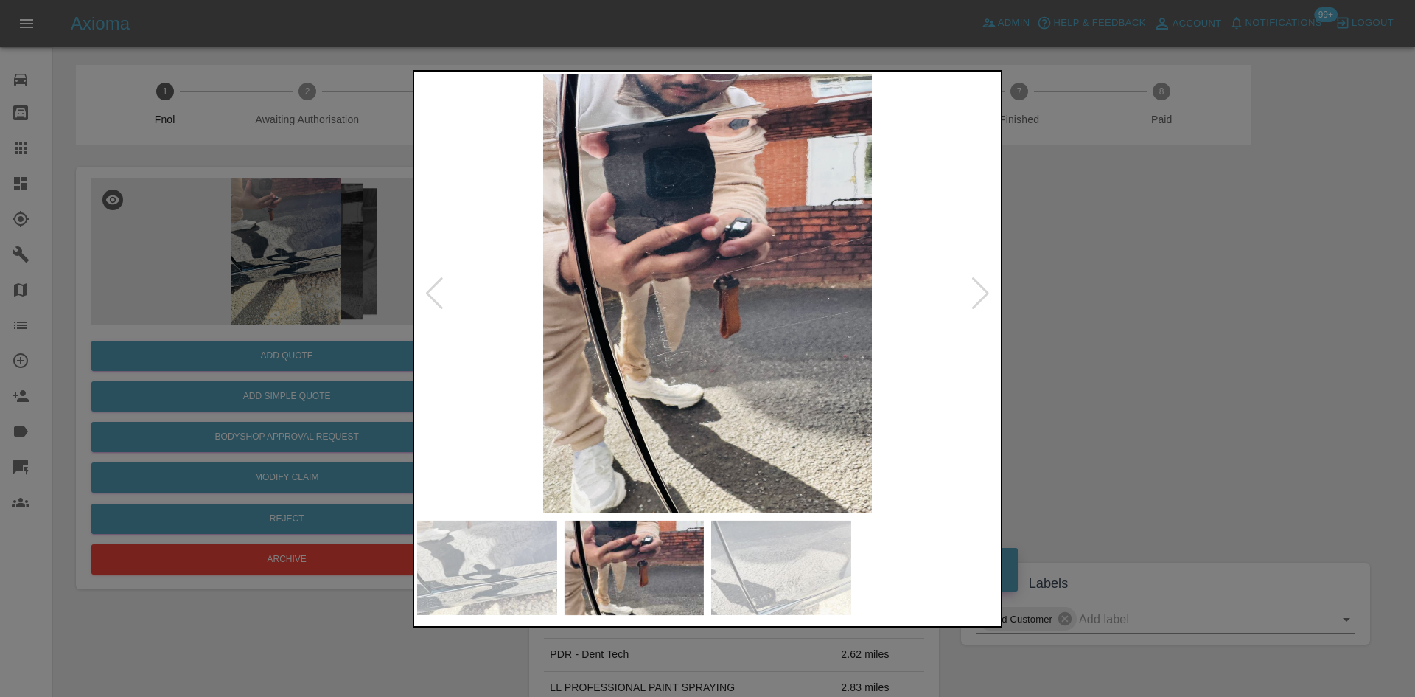
click at [573, 272] on img at bounding box center [707, 293] width 581 height 439
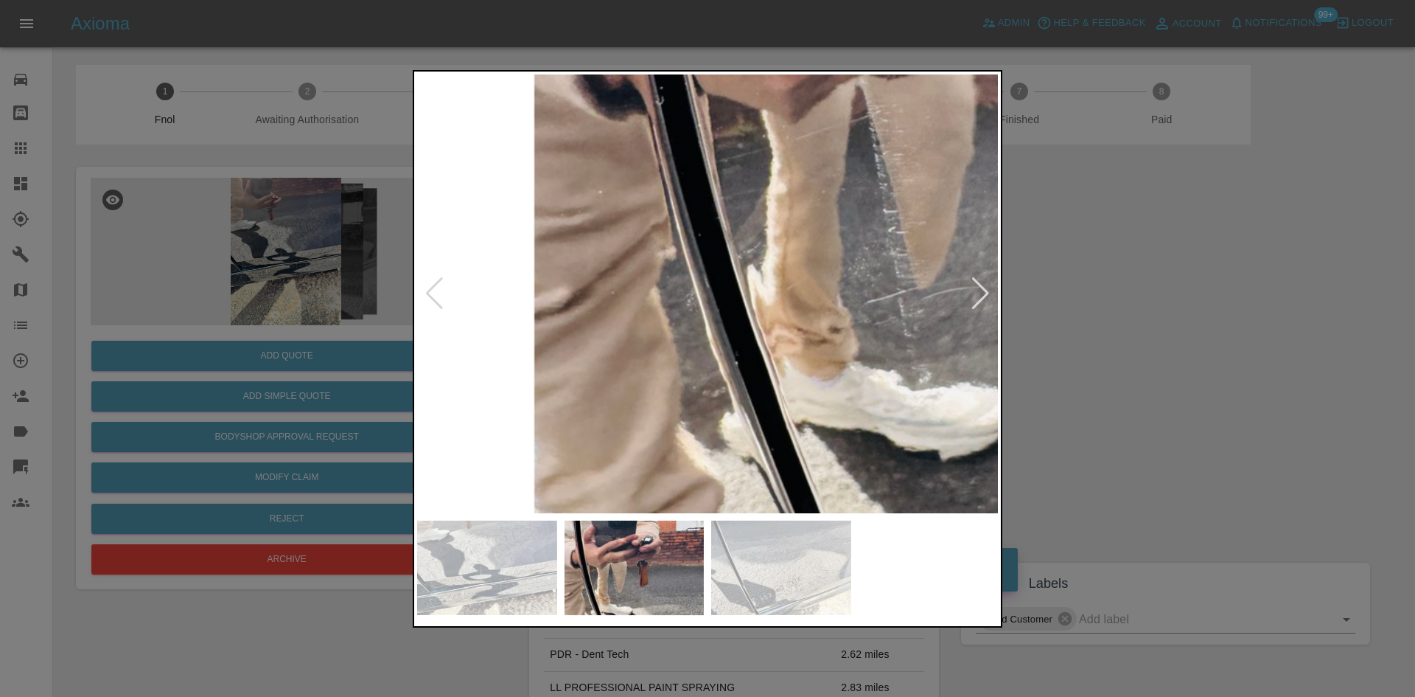
click at [611, 105] on img at bounding box center [1027, 115] width 1742 height 1316
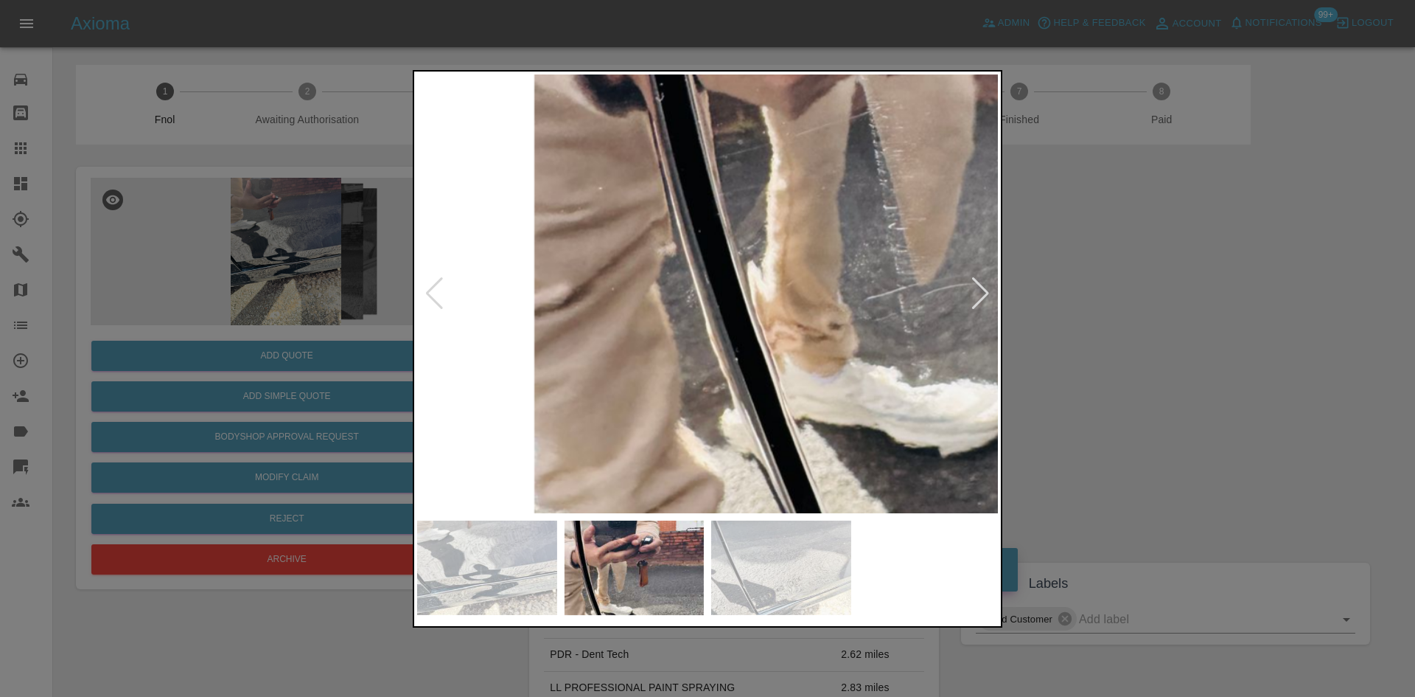
click at [677, 259] on img at bounding box center [1027, 111] width 1742 height 1316
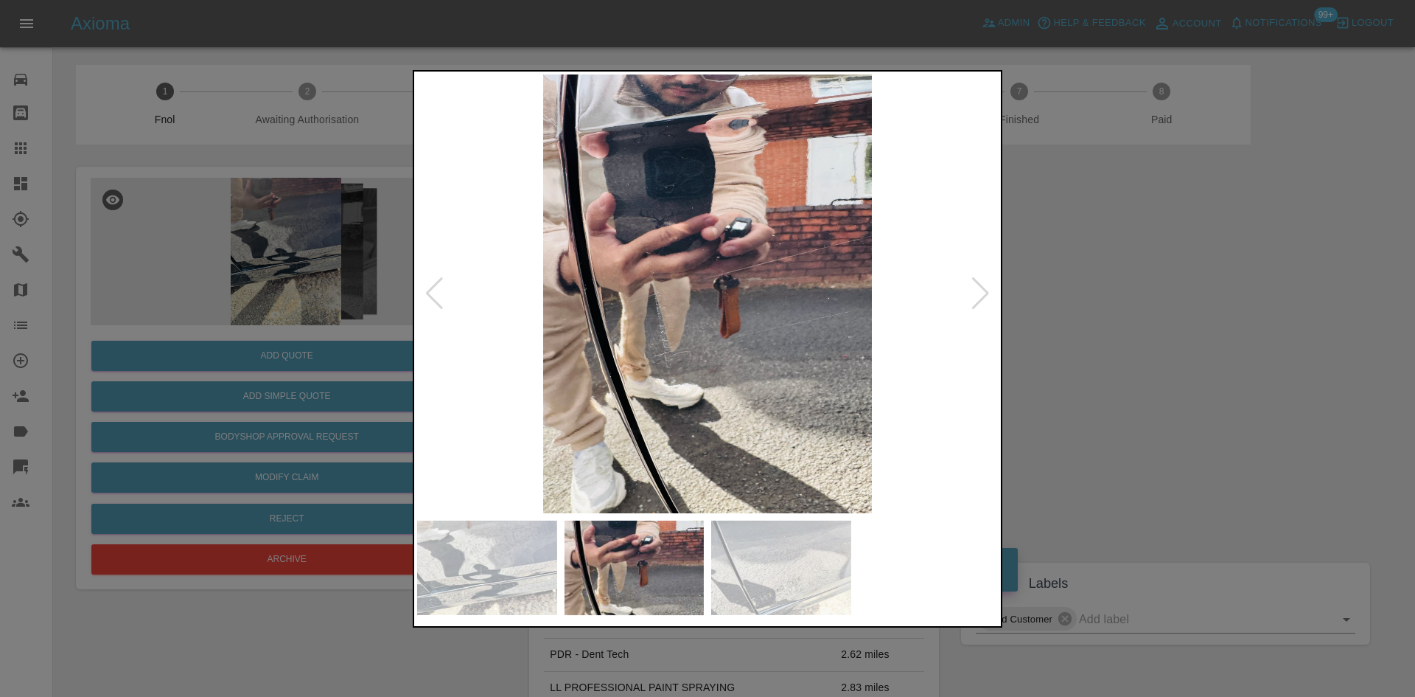
click at [729, 289] on img at bounding box center [707, 293] width 581 height 439
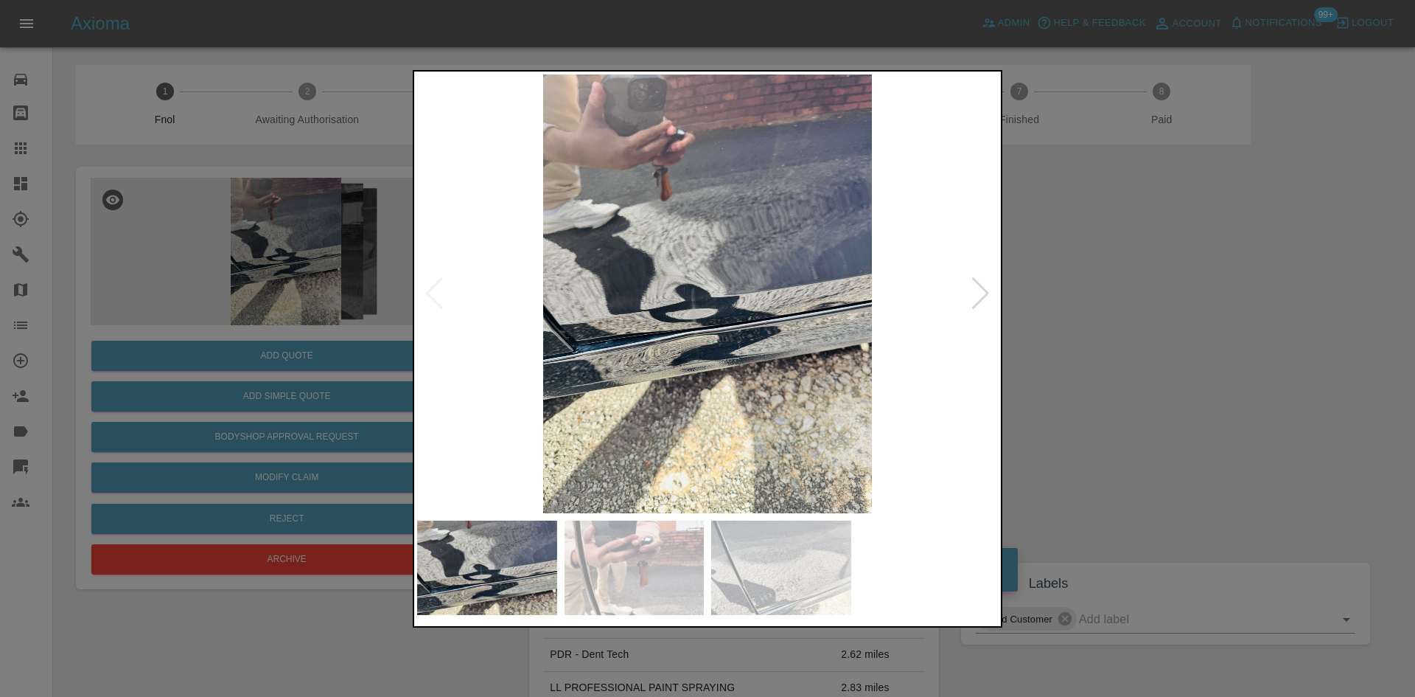
click at [741, 315] on img at bounding box center [707, 293] width 581 height 439
drag, startPoint x: 388, startPoint y: 395, endPoint x: 391, endPoint y: 377, distance: 18.8
click at [395, 391] on div at bounding box center [707, 348] width 1415 height 697
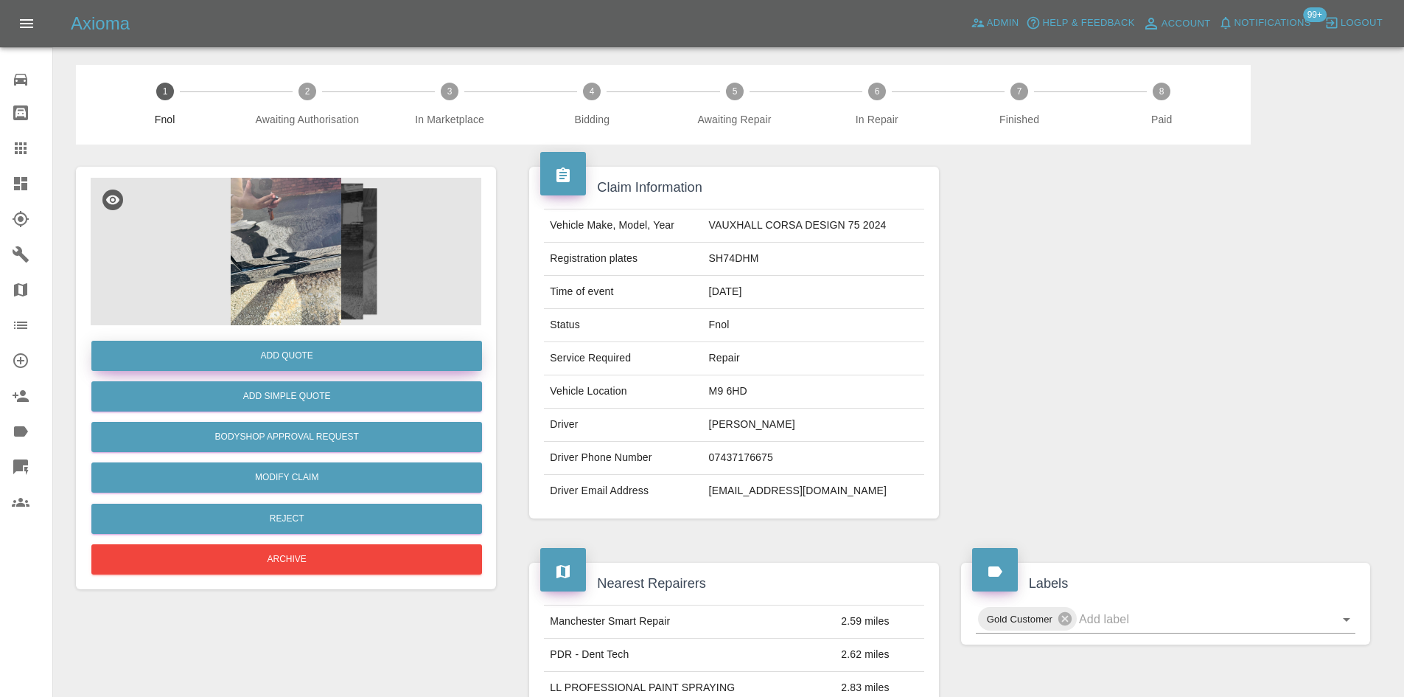
click at [341, 356] on button "Add Quote" at bounding box center [286, 356] width 391 height 30
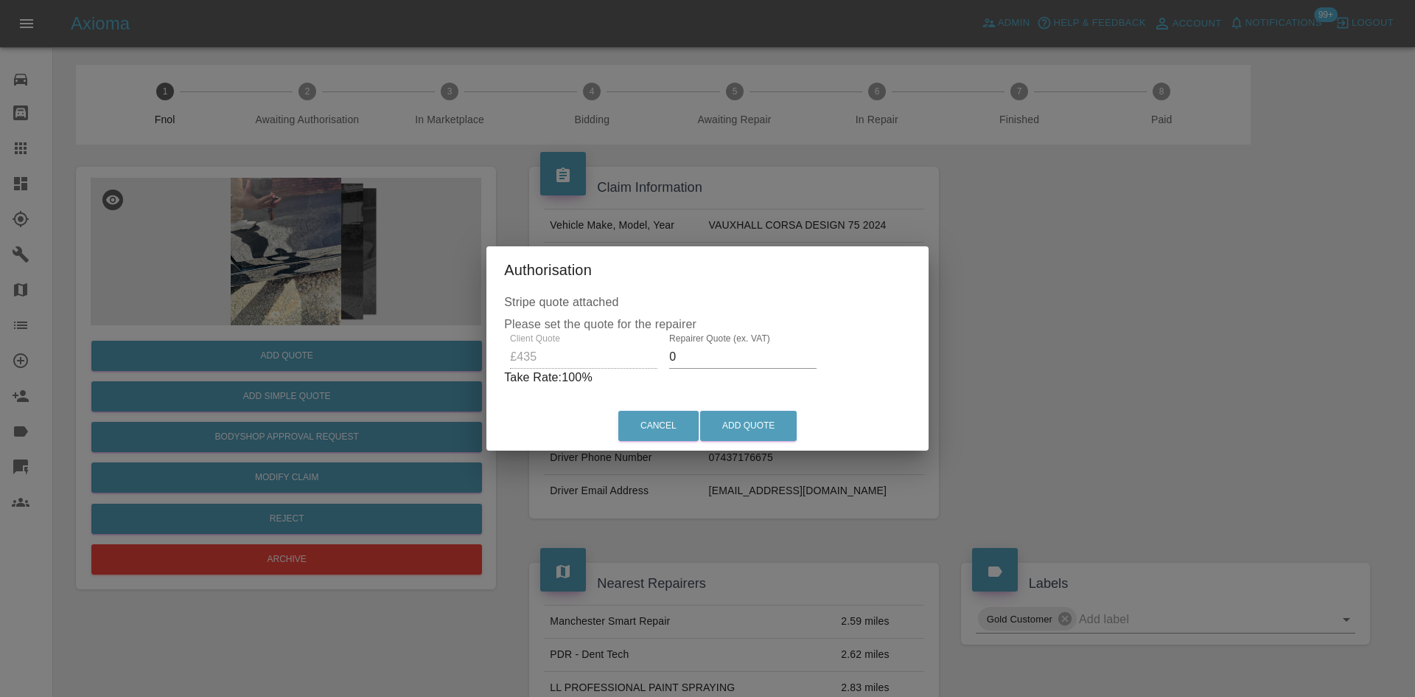
click at [557, 360] on div "Client Quote £435 Repairer Quote (ex. VAT) 0 Take Rate: 100 %" at bounding box center [707, 359] width 407 height 53
type input "250"
click at [775, 422] on button "Add Quote" at bounding box center [748, 426] width 97 height 30
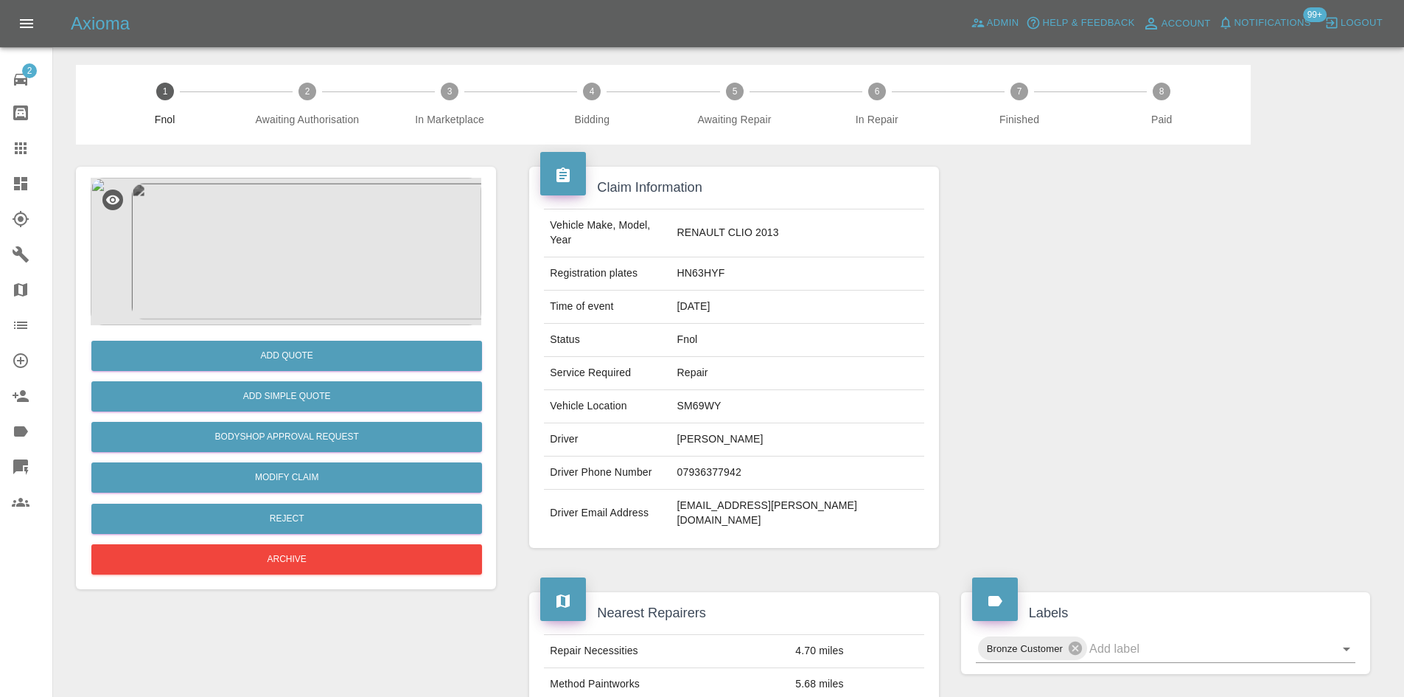
click at [314, 263] on img at bounding box center [286, 251] width 391 height 147
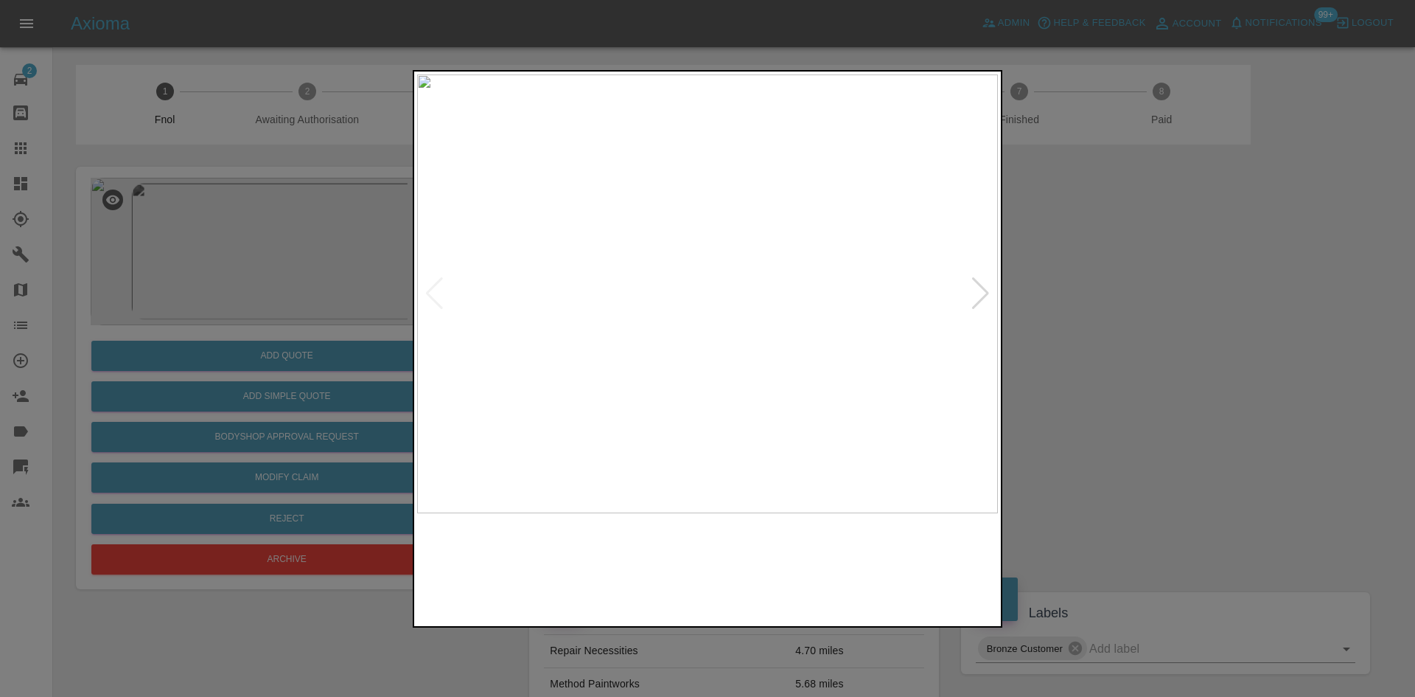
click at [692, 314] on img at bounding box center [707, 293] width 581 height 439
click at [730, 253] on img at bounding box center [754, 231] width 1742 height 1316
click at [704, 301] on img at bounding box center [707, 293] width 581 height 439
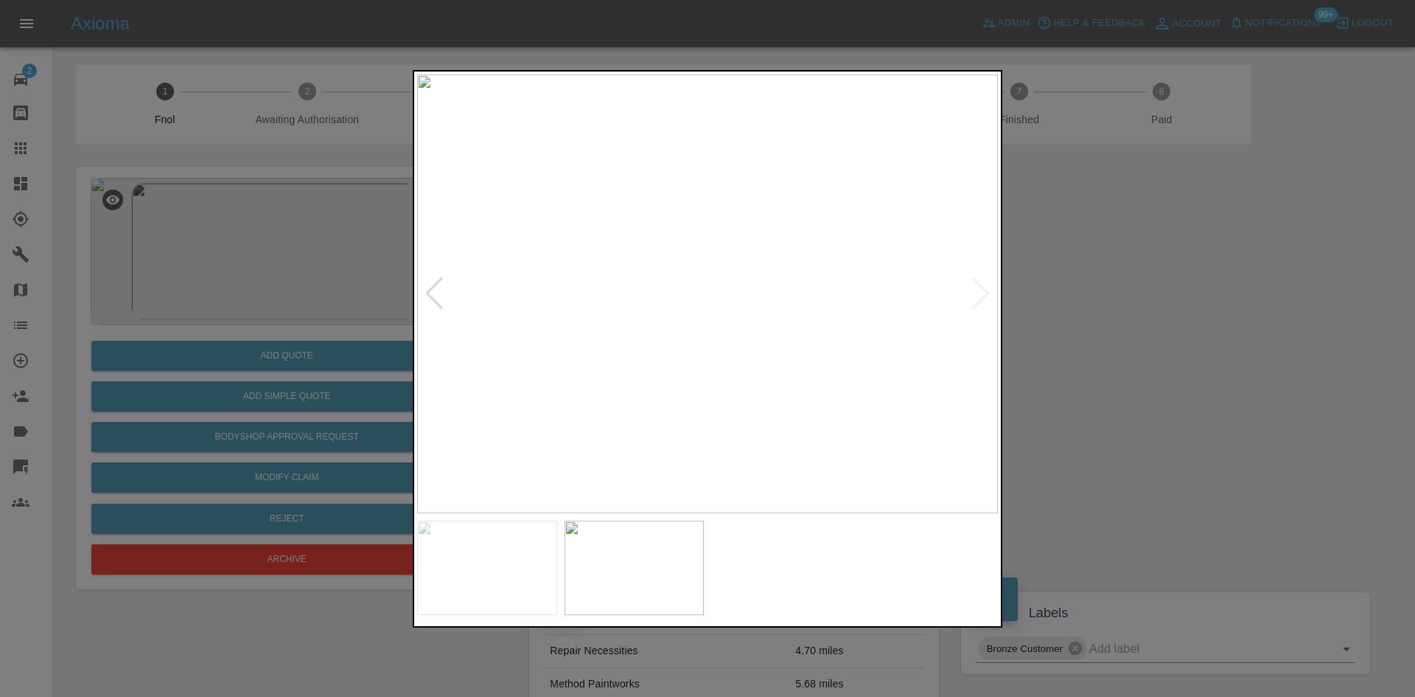
click at [711, 304] on img at bounding box center [707, 293] width 581 height 439
click at [711, 304] on img at bounding box center [696, 262] width 1742 height 1316
click at [702, 315] on img at bounding box center [707, 293] width 581 height 439
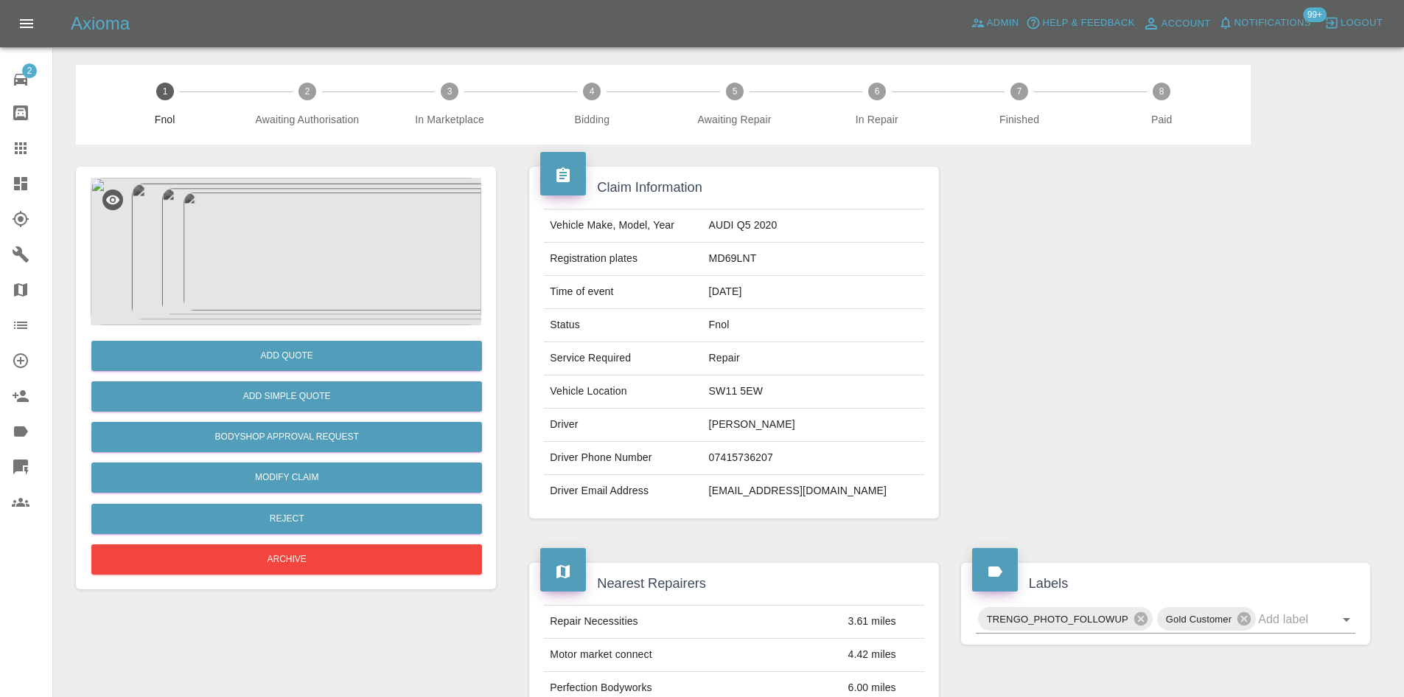
click at [285, 228] on img at bounding box center [286, 251] width 391 height 147
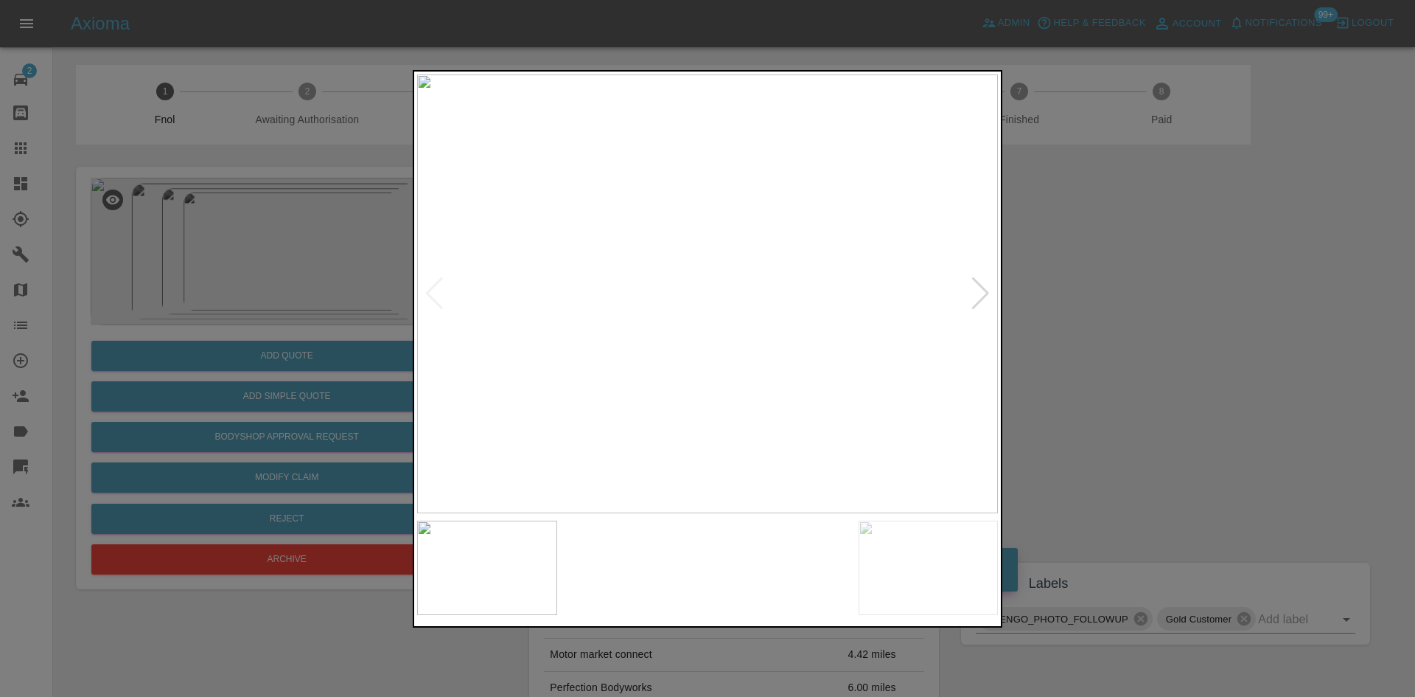
click at [698, 208] on img at bounding box center [707, 293] width 581 height 439
drag, startPoint x: 1207, startPoint y: 265, endPoint x: 669, endPoint y: 4, distance: 598.6
click at [1200, 265] on div at bounding box center [707, 348] width 1415 height 697
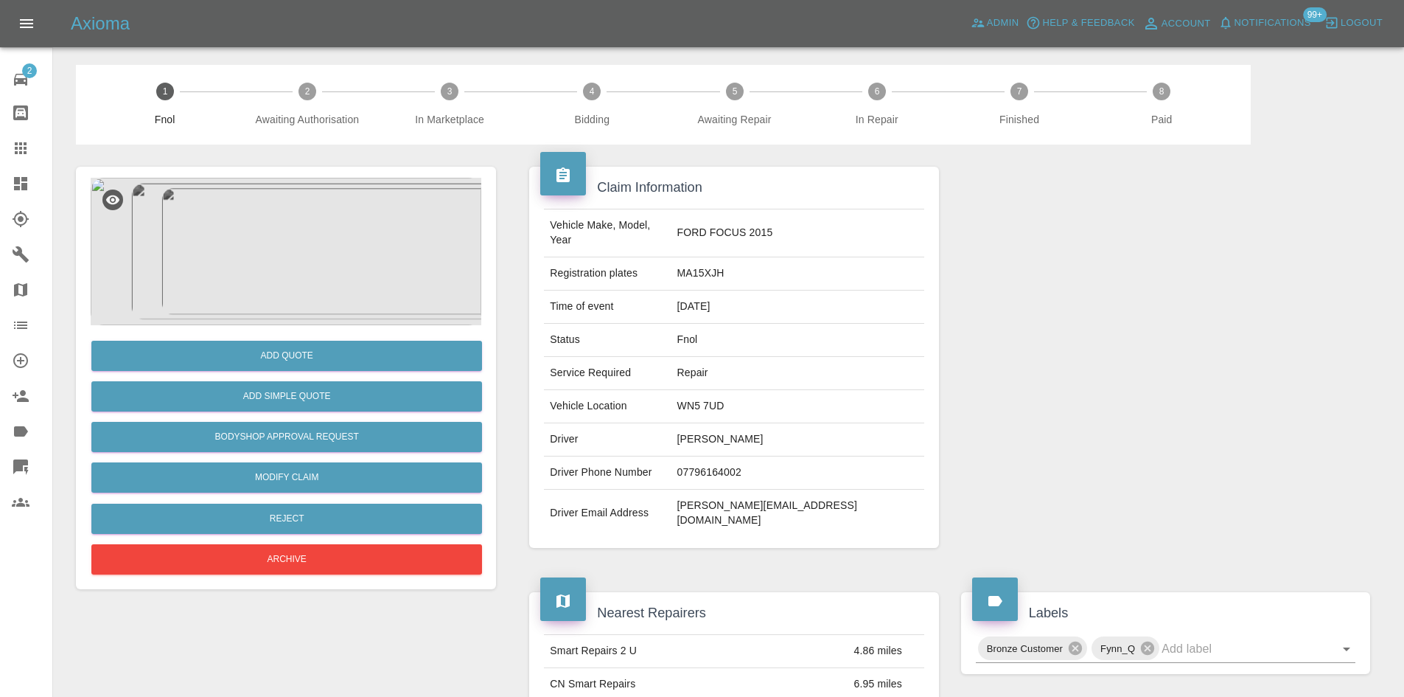
click at [290, 271] on img at bounding box center [286, 251] width 391 height 147
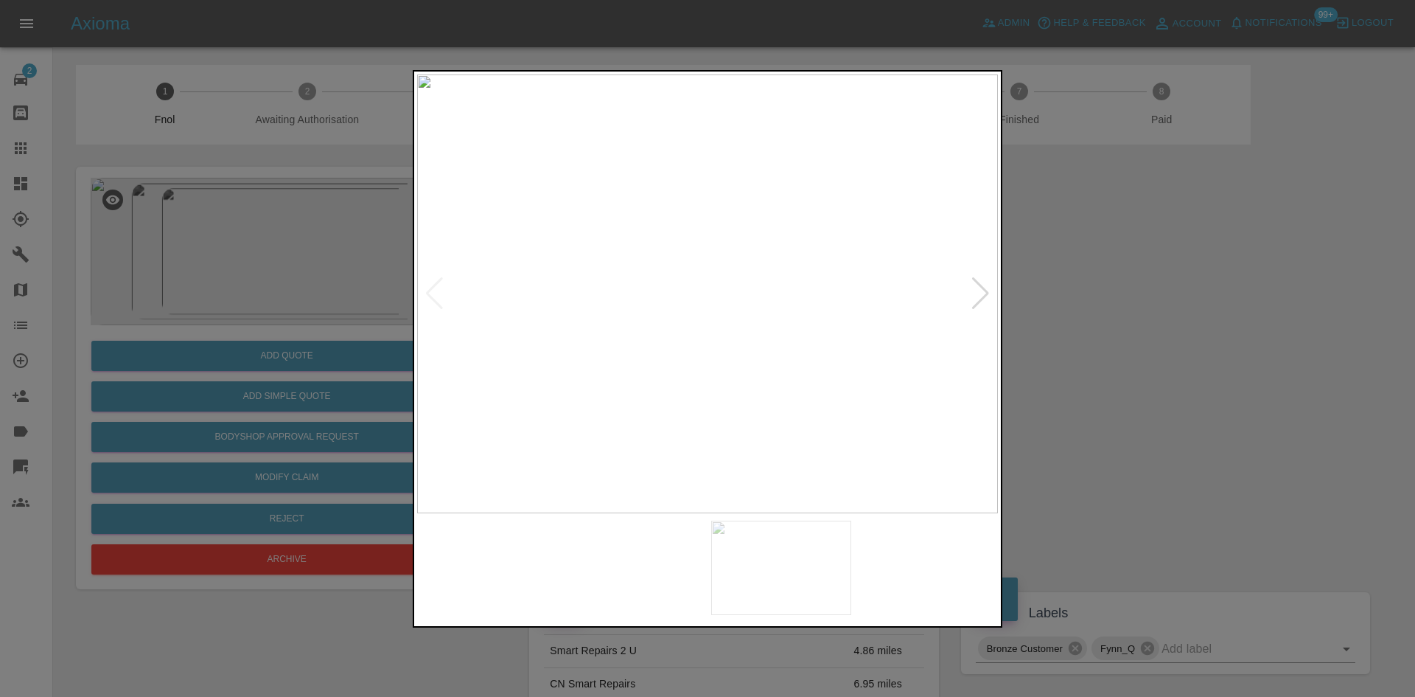
click at [689, 331] on img at bounding box center [707, 293] width 581 height 439
click at [552, 315] on img at bounding box center [707, 293] width 581 height 439
click at [696, 305] on img at bounding box center [1174, 229] width 1742 height 1316
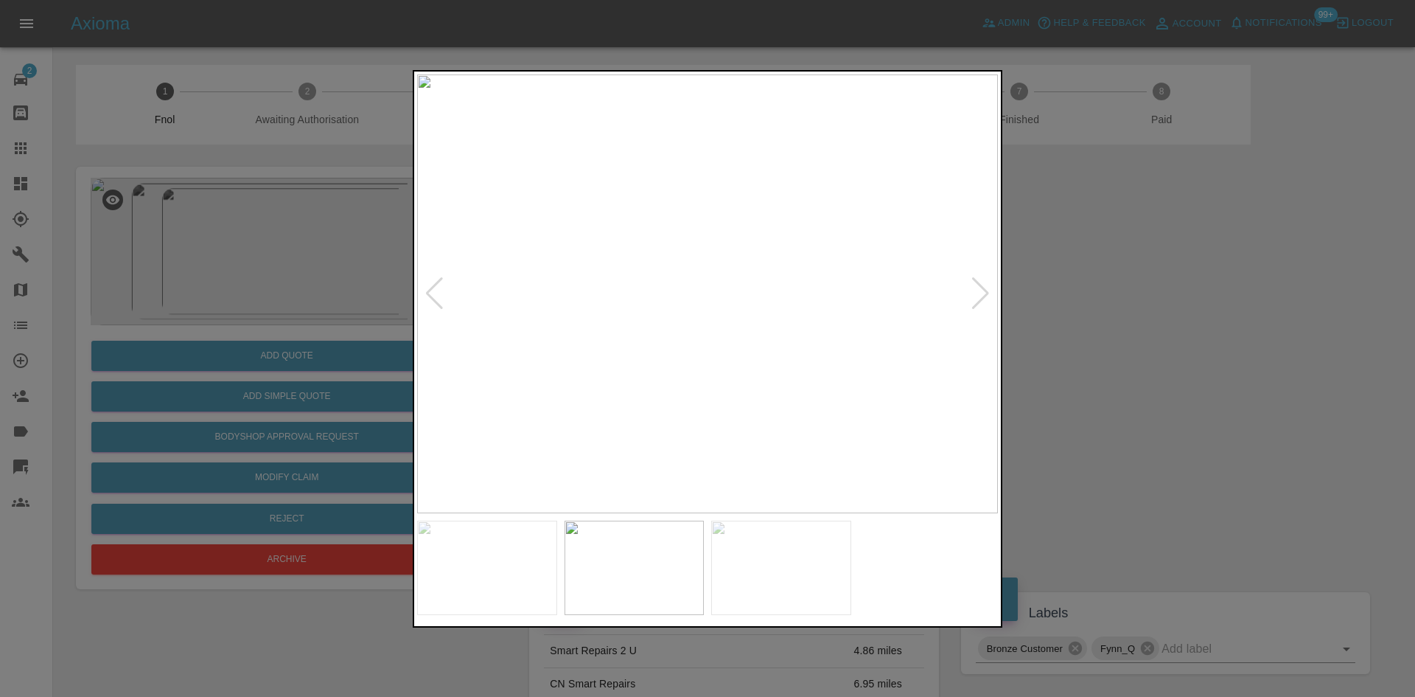
click at [678, 316] on img at bounding box center [707, 293] width 581 height 439
click at [675, 321] on img at bounding box center [707, 293] width 581 height 439
click at [671, 341] on img at bounding box center [707, 293] width 581 height 439
click at [671, 341] on img at bounding box center [816, 152] width 1742 height 1316
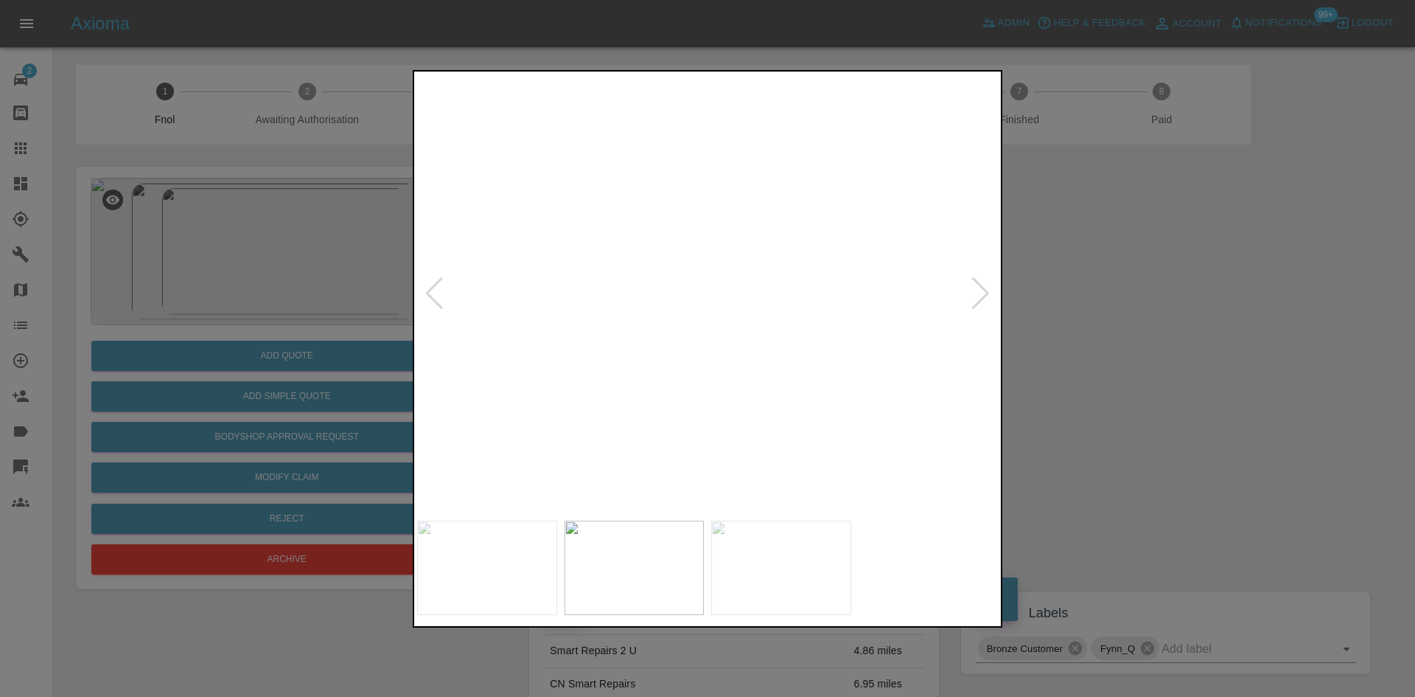
click at [671, 341] on img at bounding box center [816, 152] width 1742 height 1316
click at [691, 346] on img at bounding box center [707, 293] width 581 height 439
click at [821, 346] on img at bounding box center [707, 293] width 581 height 439
click at [978, 439] on img at bounding box center [641, 248] width 1742 height 1316
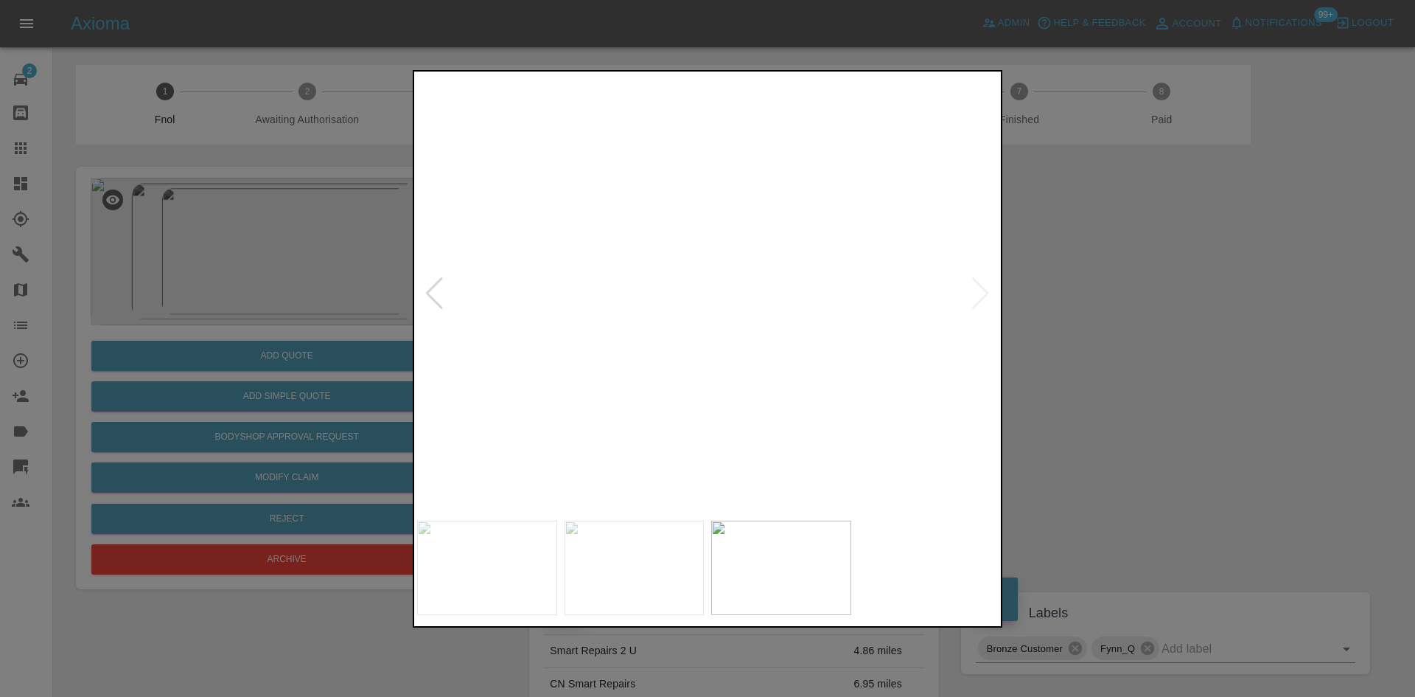
click at [734, 392] on img at bounding box center [595, 242] width 1742 height 1316
click at [692, 337] on img at bounding box center [707, 293] width 581 height 439
click at [690, 337] on img at bounding box center [754, 163] width 1742 height 1316
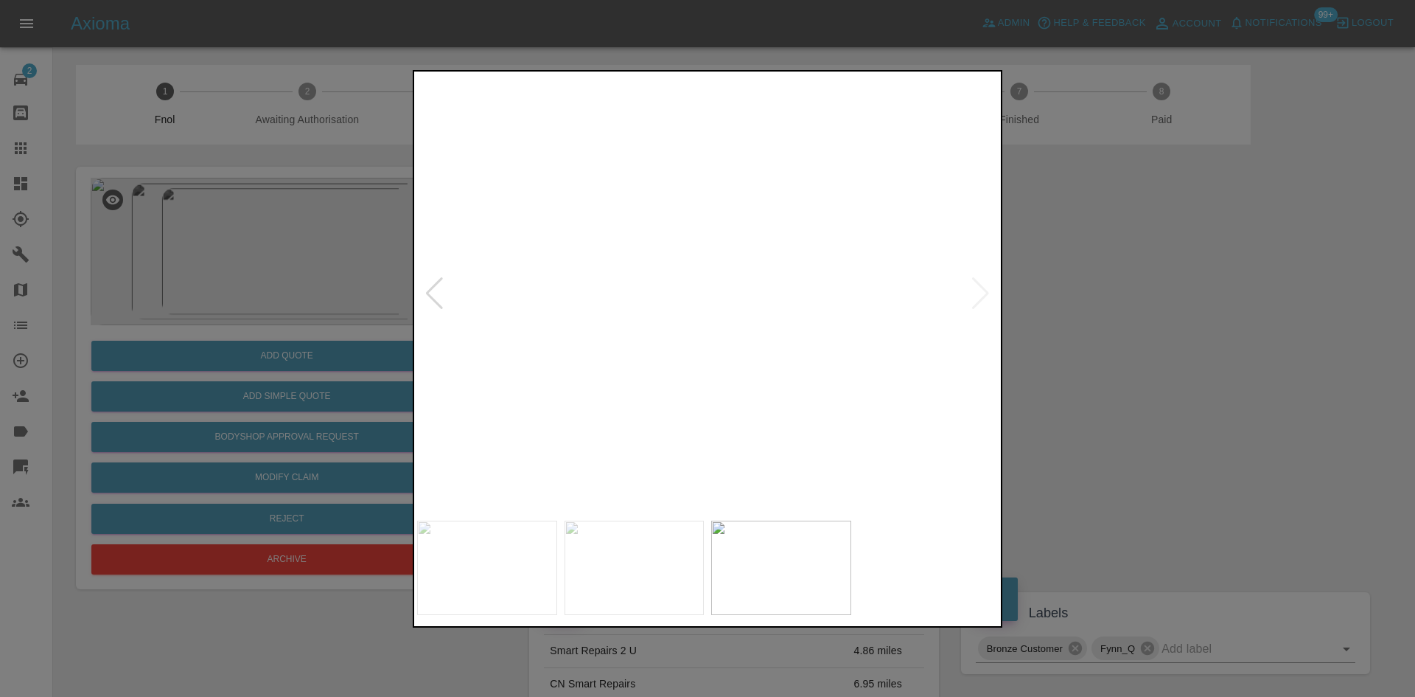
click at [690, 337] on img at bounding box center [754, 163] width 1742 height 1316
click at [665, 349] on img at bounding box center [707, 293] width 581 height 439
click at [664, 338] on img at bounding box center [707, 293] width 581 height 439
click at [664, 338] on img at bounding box center [838, 160] width 1742 height 1316
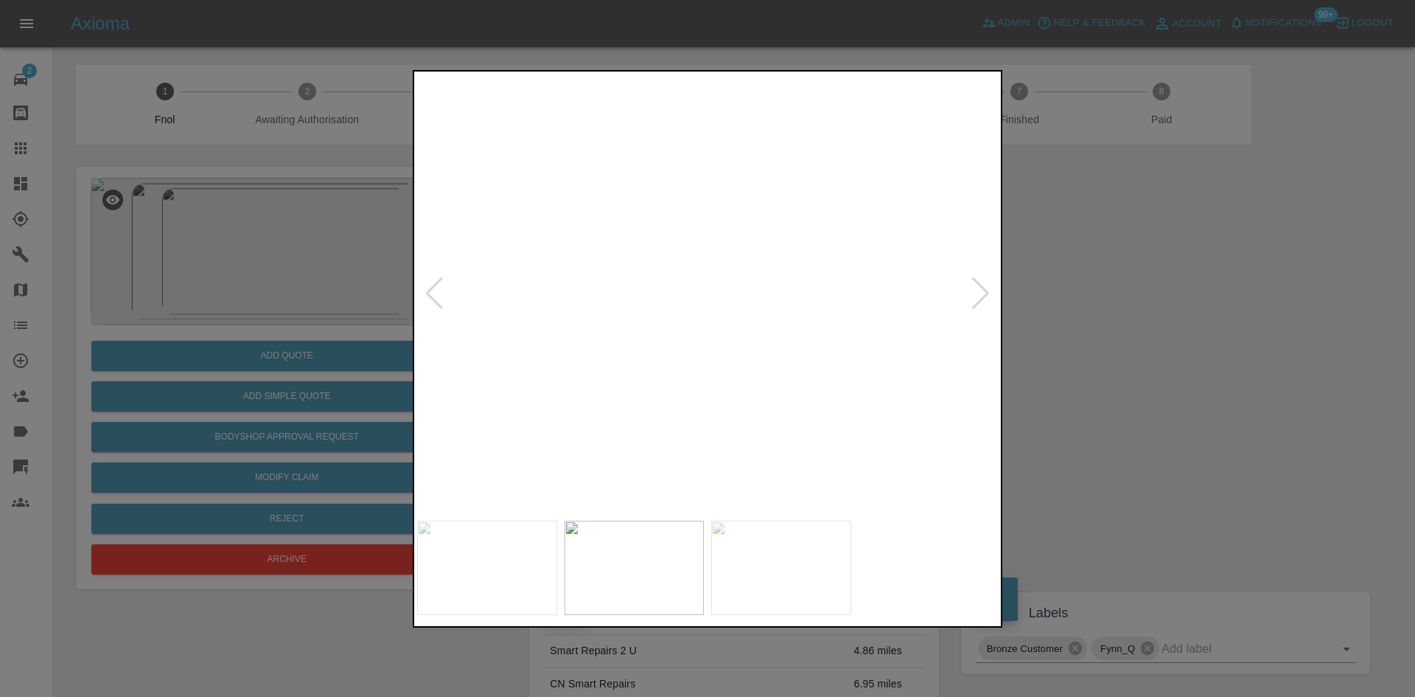
click at [664, 338] on img at bounding box center [838, 160] width 1742 height 1316
click at [436, 351] on img at bounding box center [838, 160] width 1742 height 1316
click at [334, 360] on div at bounding box center [707, 348] width 1415 height 697
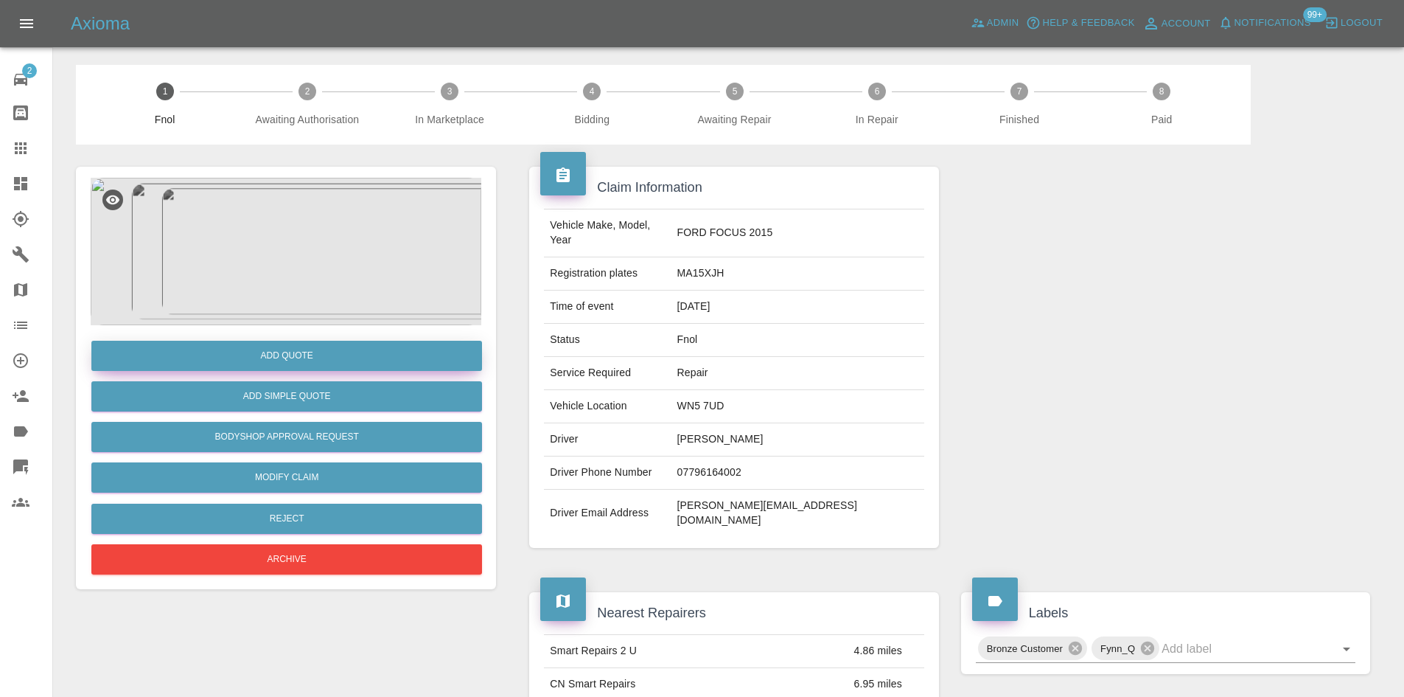
click at [363, 352] on button "Add Quote" at bounding box center [286, 356] width 391 height 30
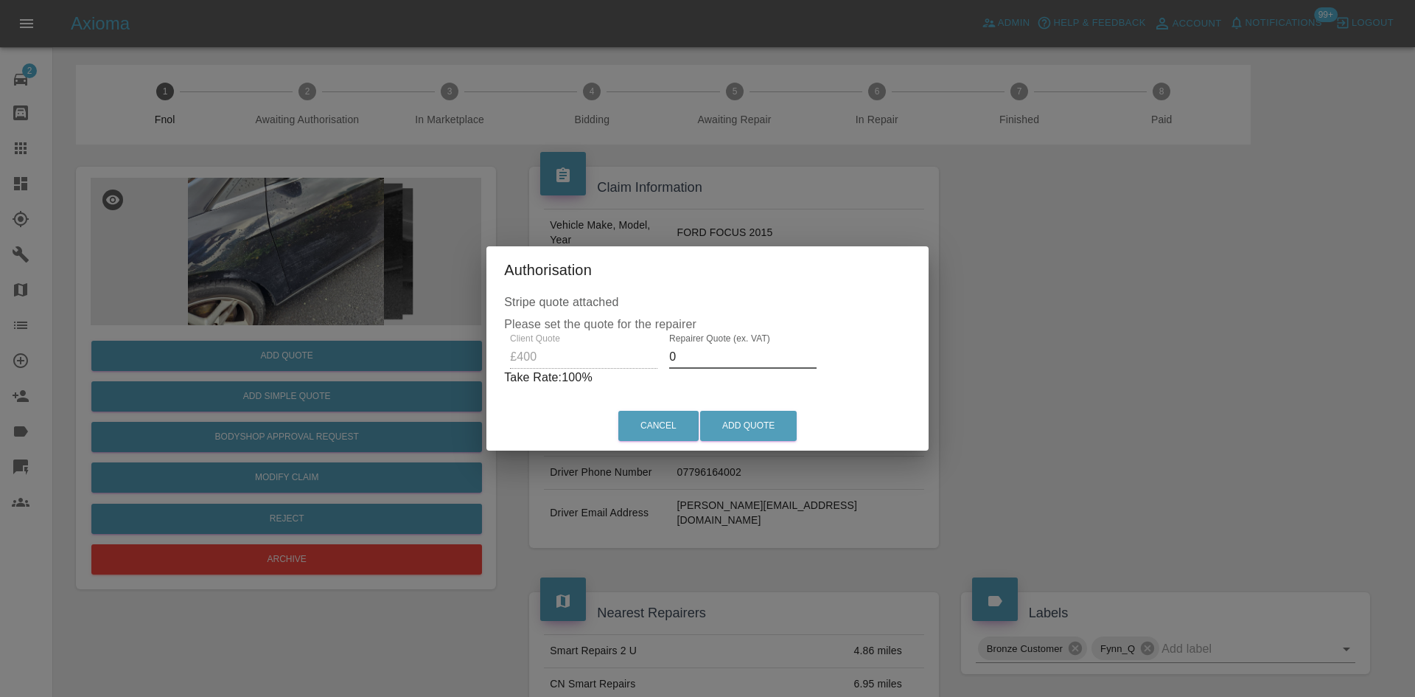
drag, startPoint x: 680, startPoint y: 365, endPoint x: 486, endPoint y: 387, distance: 195.8
click at [507, 373] on div "Client Quote £400 Repairer Quote (ex. VAT) 0 Take Rate: 100 %" at bounding box center [707, 359] width 407 height 53
drag, startPoint x: 695, startPoint y: 355, endPoint x: 393, endPoint y: 385, distance: 303.7
click at [433, 379] on div "Authorisation Stripe quote attached Please set the quote for the repairer Clien…" at bounding box center [707, 348] width 1415 height 697
type input "250"
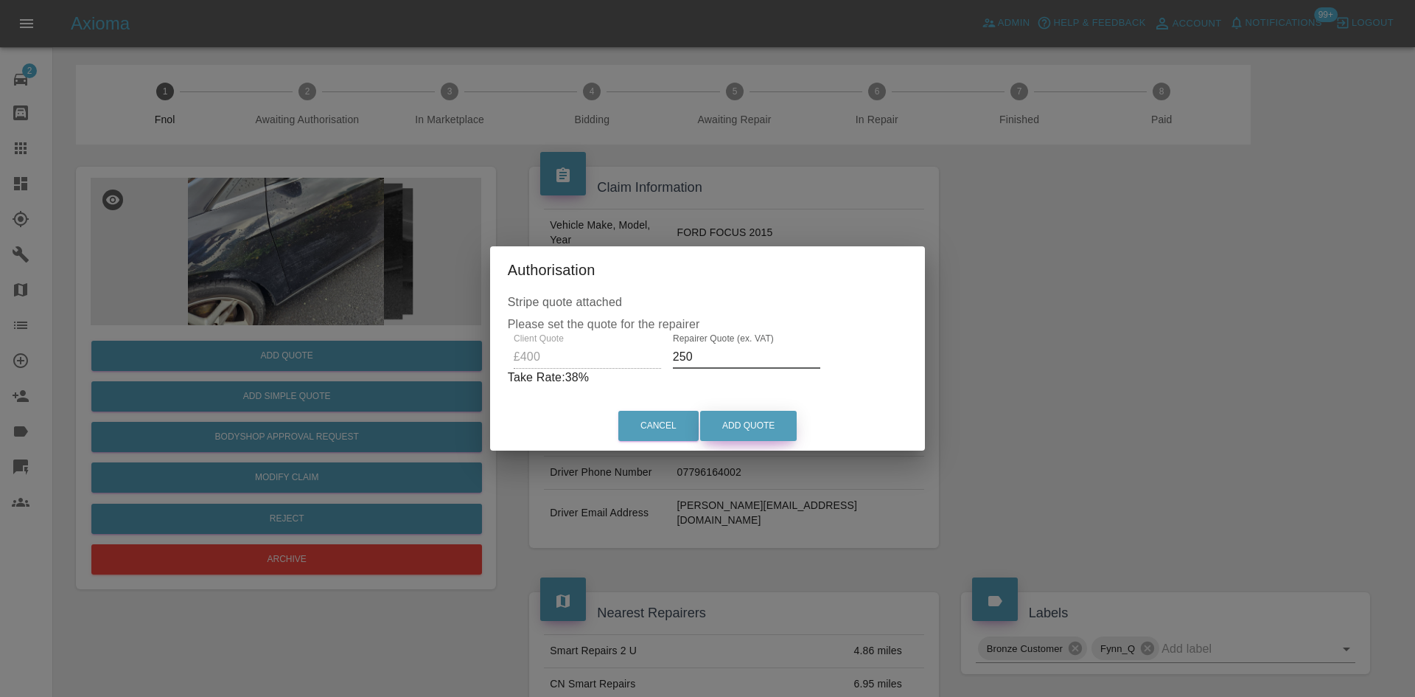
click at [751, 431] on button "Add Quote" at bounding box center [748, 426] width 97 height 30
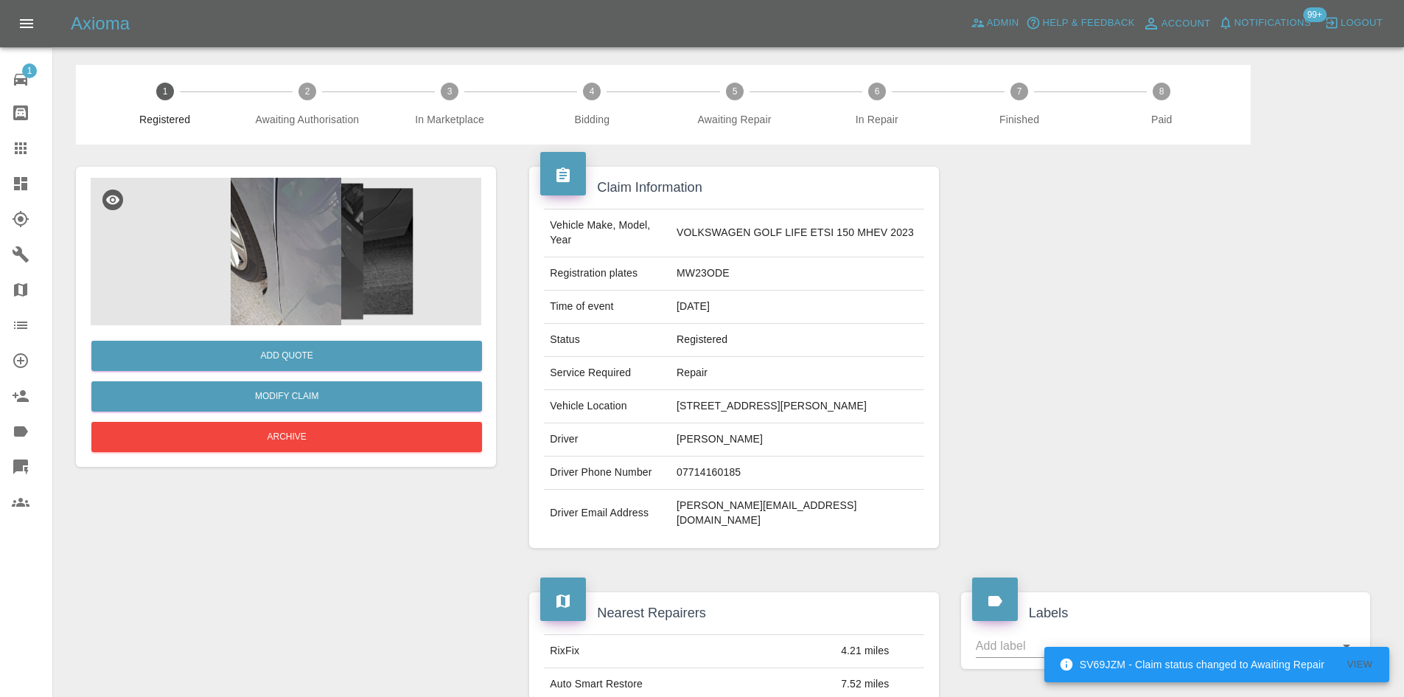
click at [282, 251] on img at bounding box center [286, 251] width 391 height 147
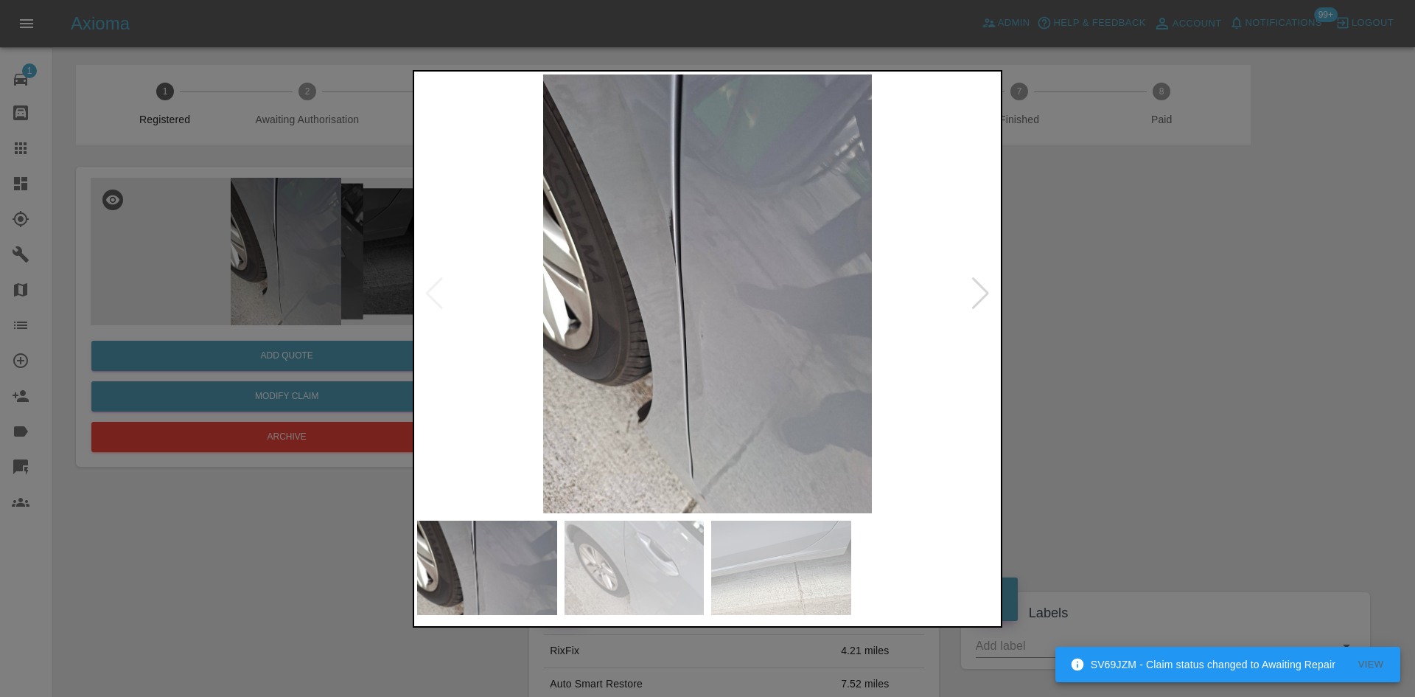
click at [693, 286] on img at bounding box center [707, 293] width 581 height 439
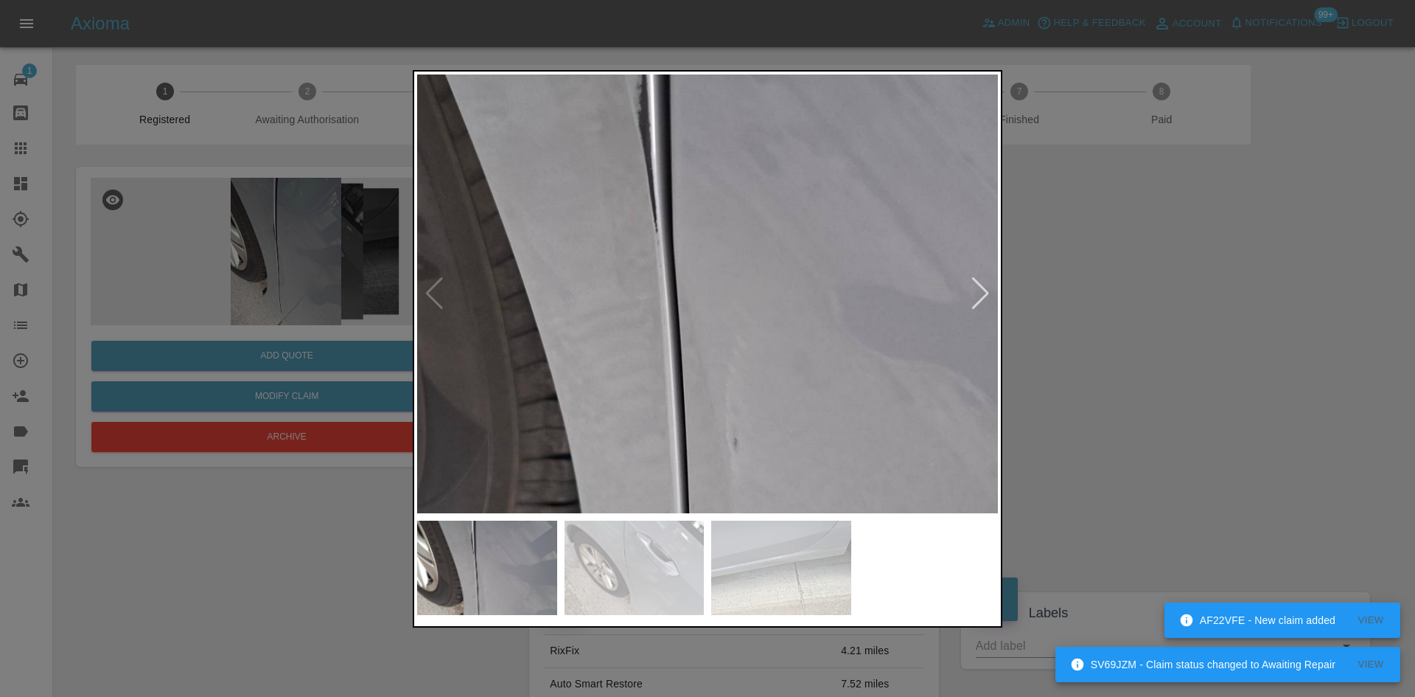
click at [693, 286] on img at bounding box center [752, 315] width 1742 height 1316
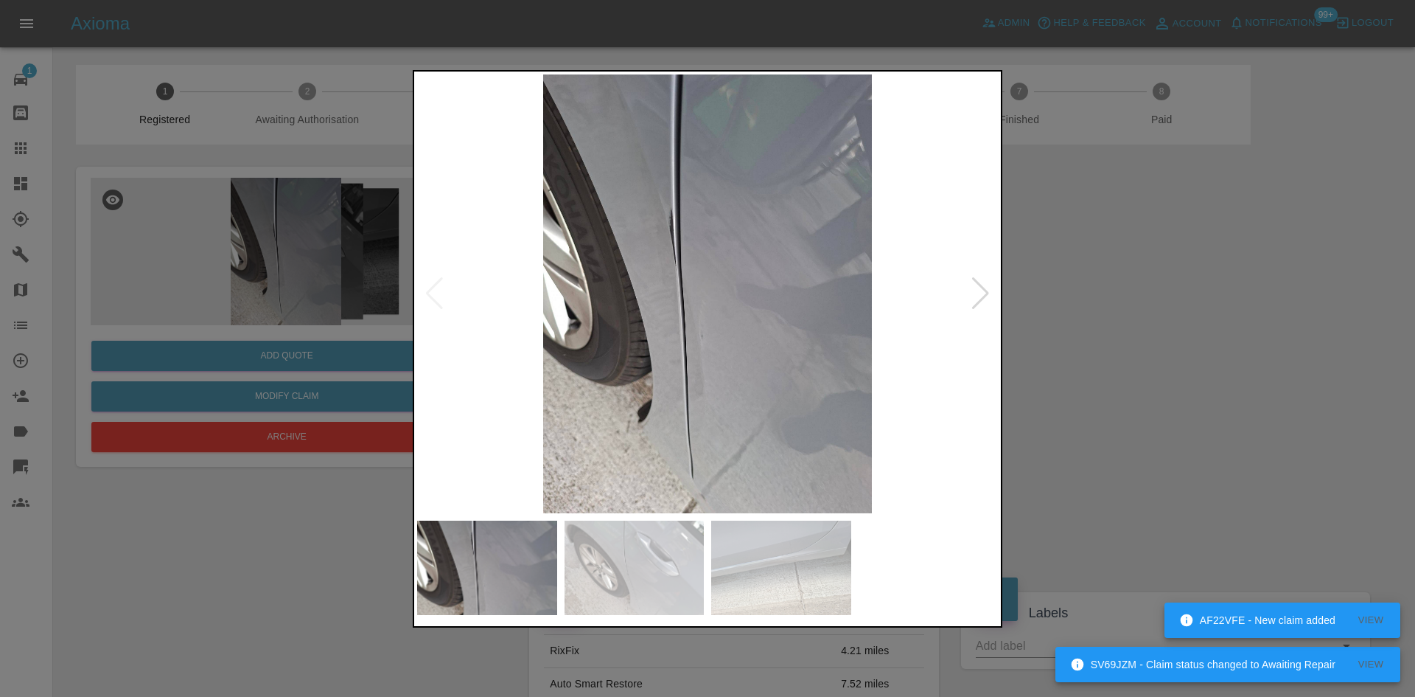
click at [669, 421] on img at bounding box center [707, 293] width 581 height 439
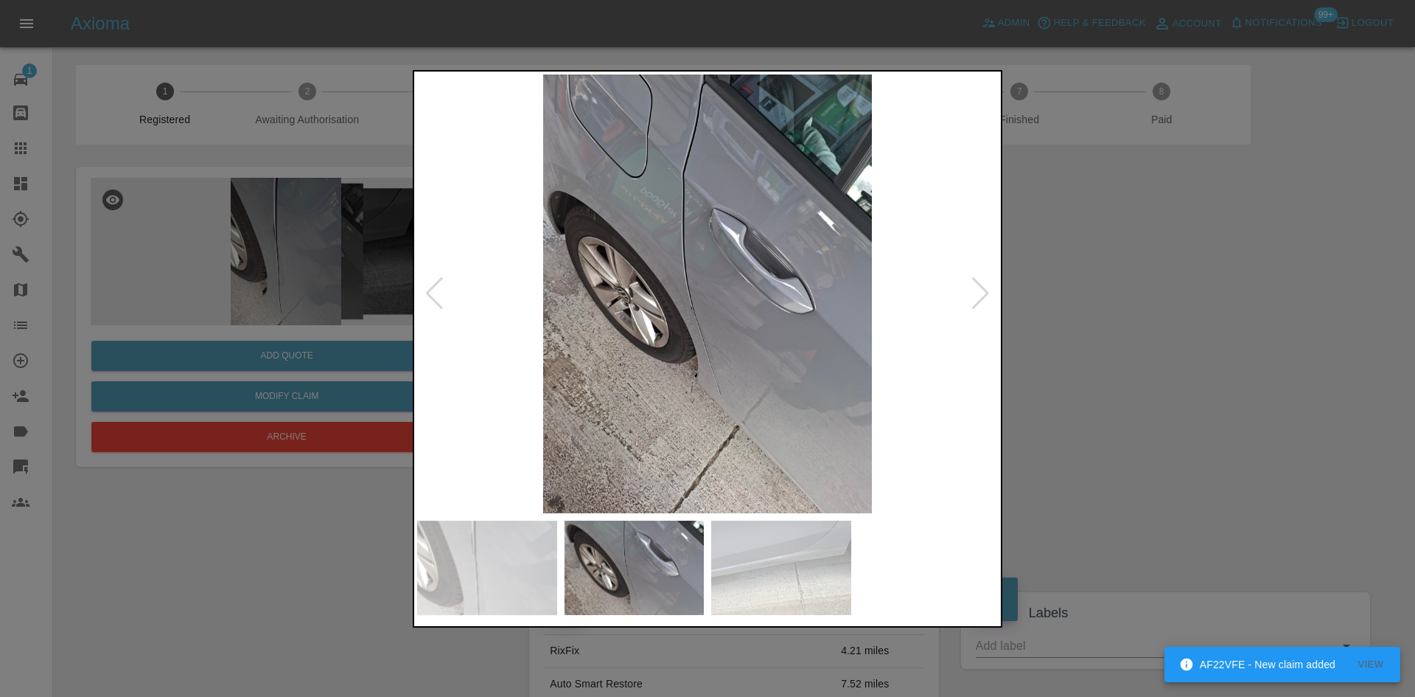
click at [700, 334] on img at bounding box center [707, 293] width 581 height 439
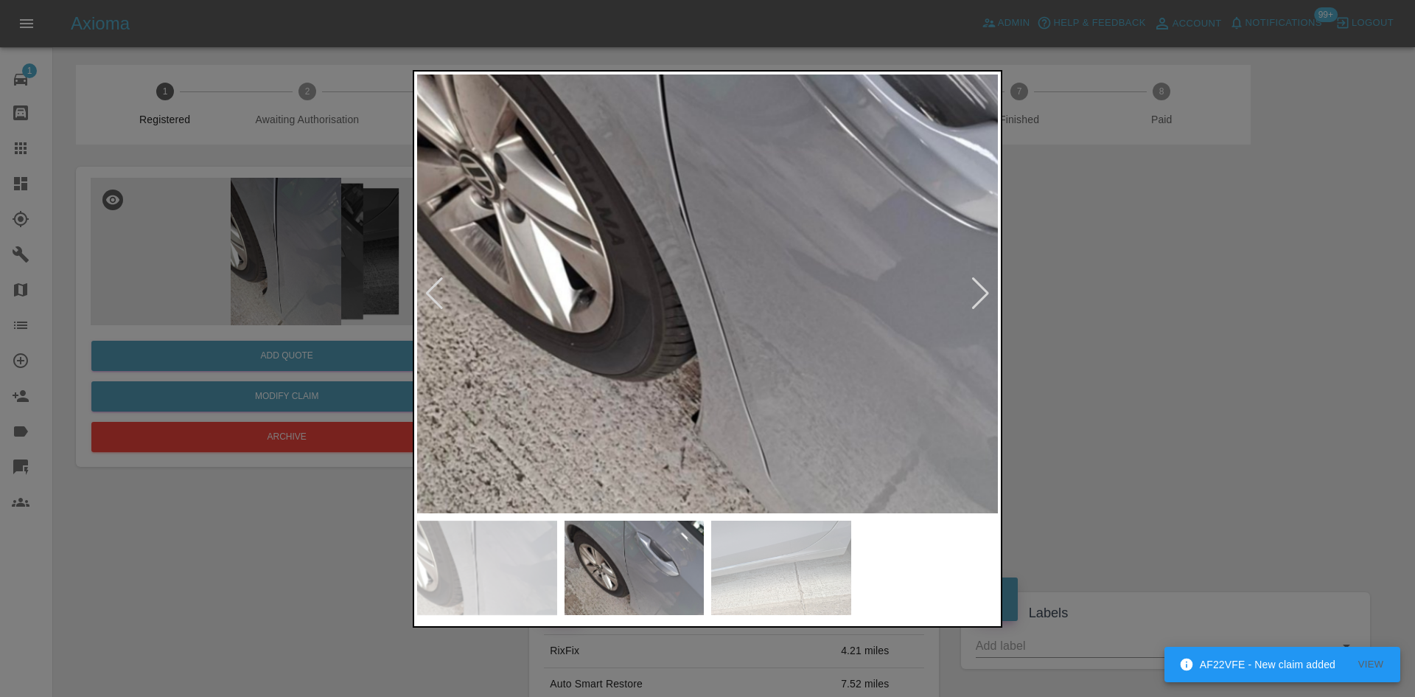
click at [700, 348] on img at bounding box center [729, 172] width 1742 height 1316
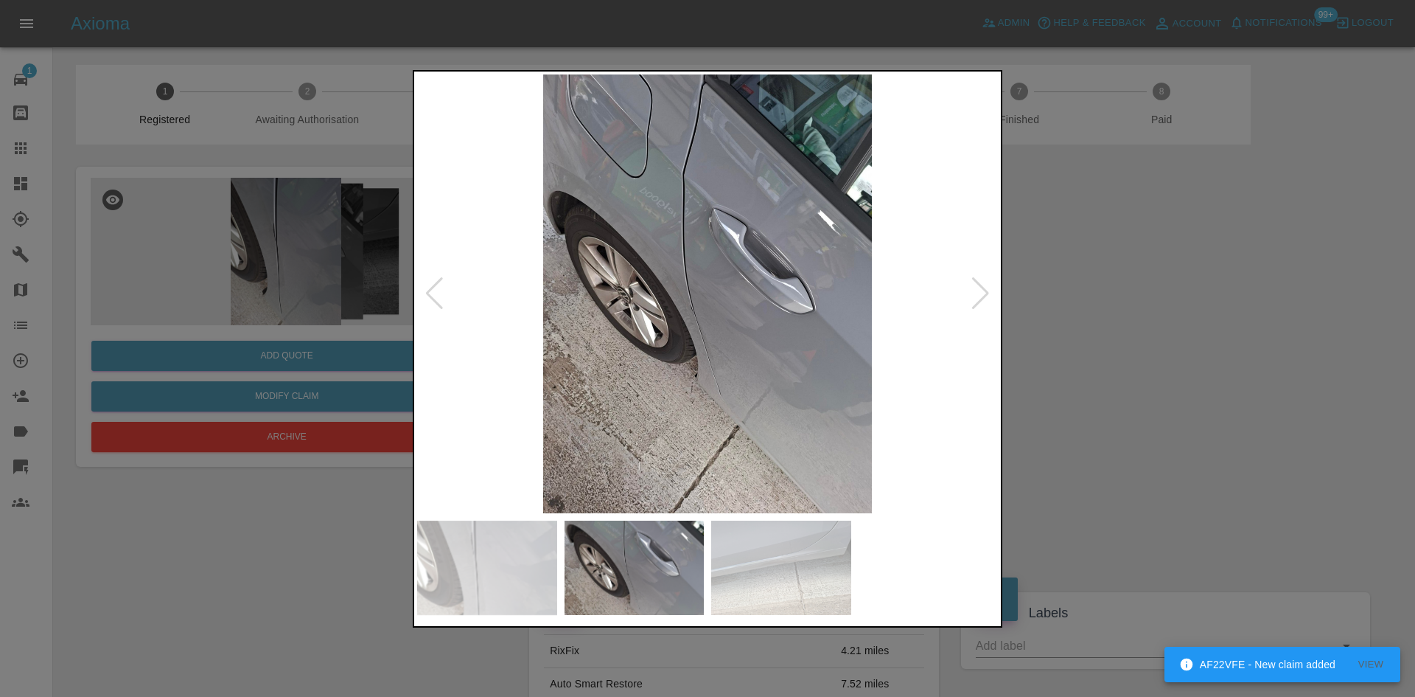
click at [678, 369] on img at bounding box center [707, 293] width 581 height 439
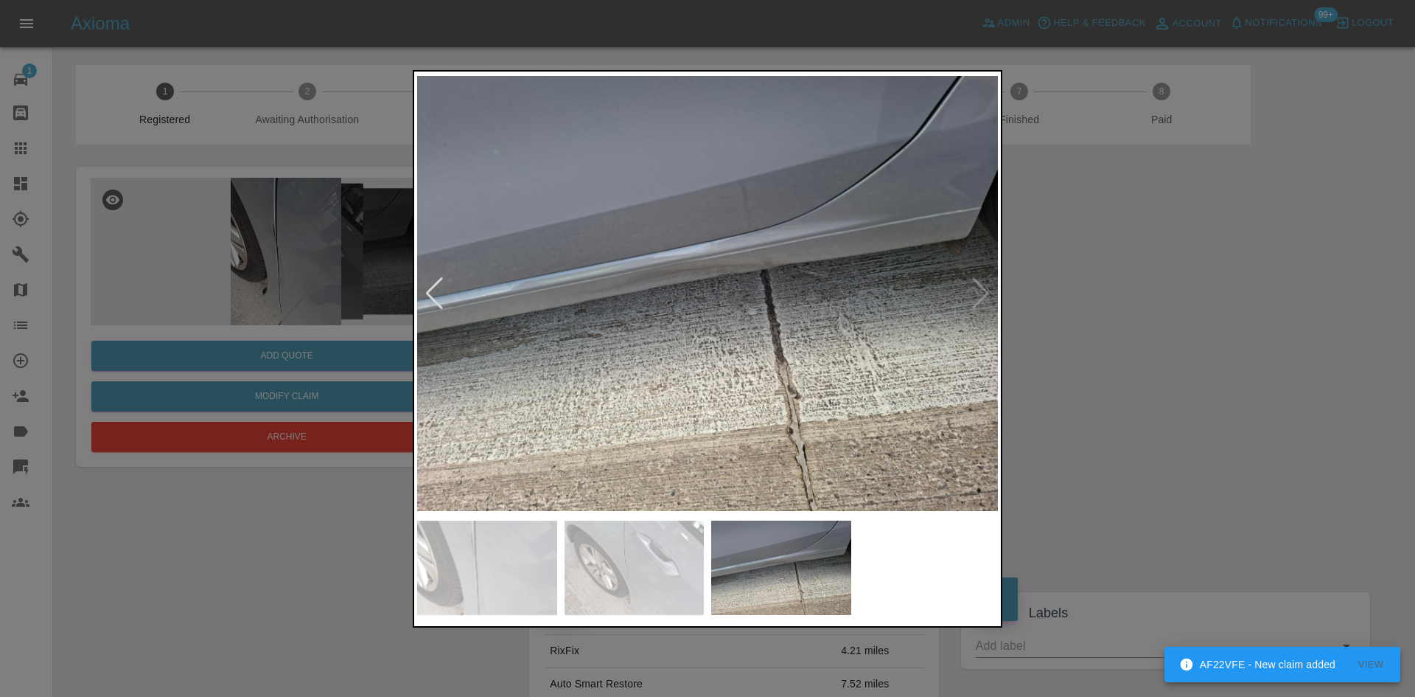
click at [696, 291] on img at bounding box center [707, 293] width 581 height 439
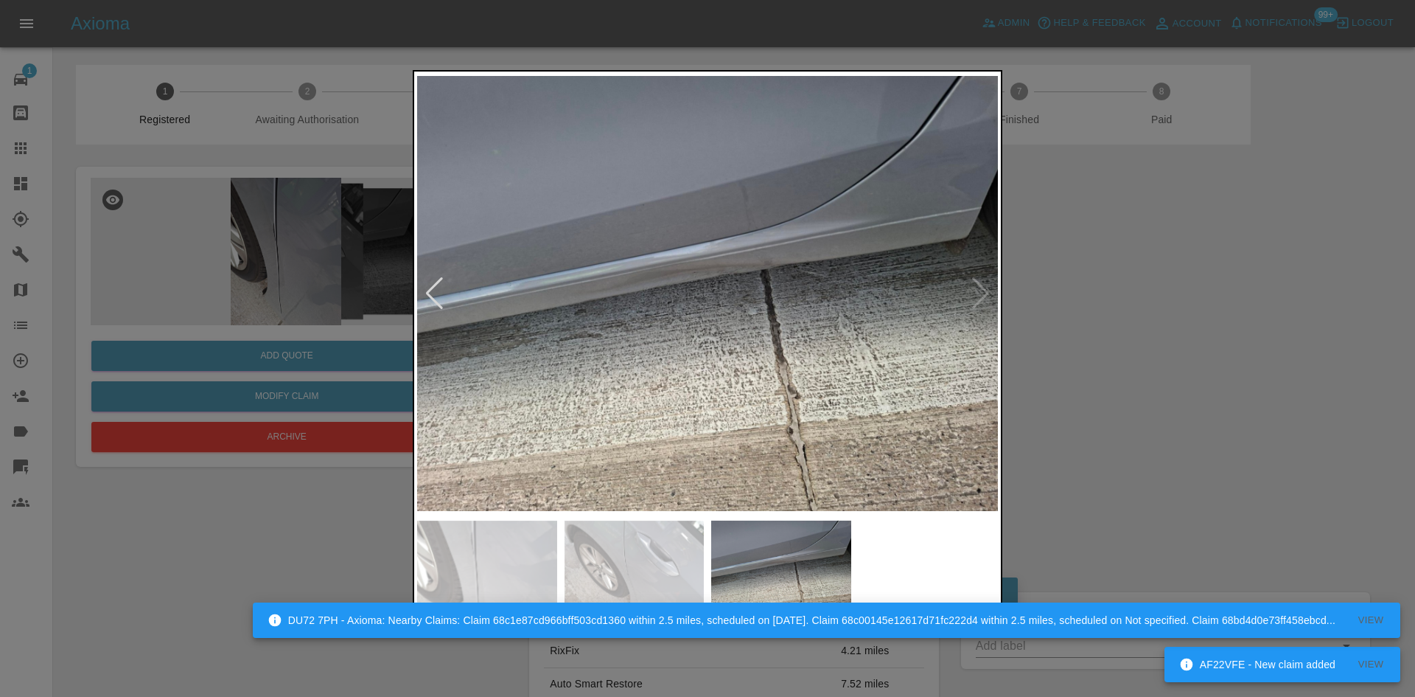
click at [694, 290] on img at bounding box center [707, 293] width 581 height 439
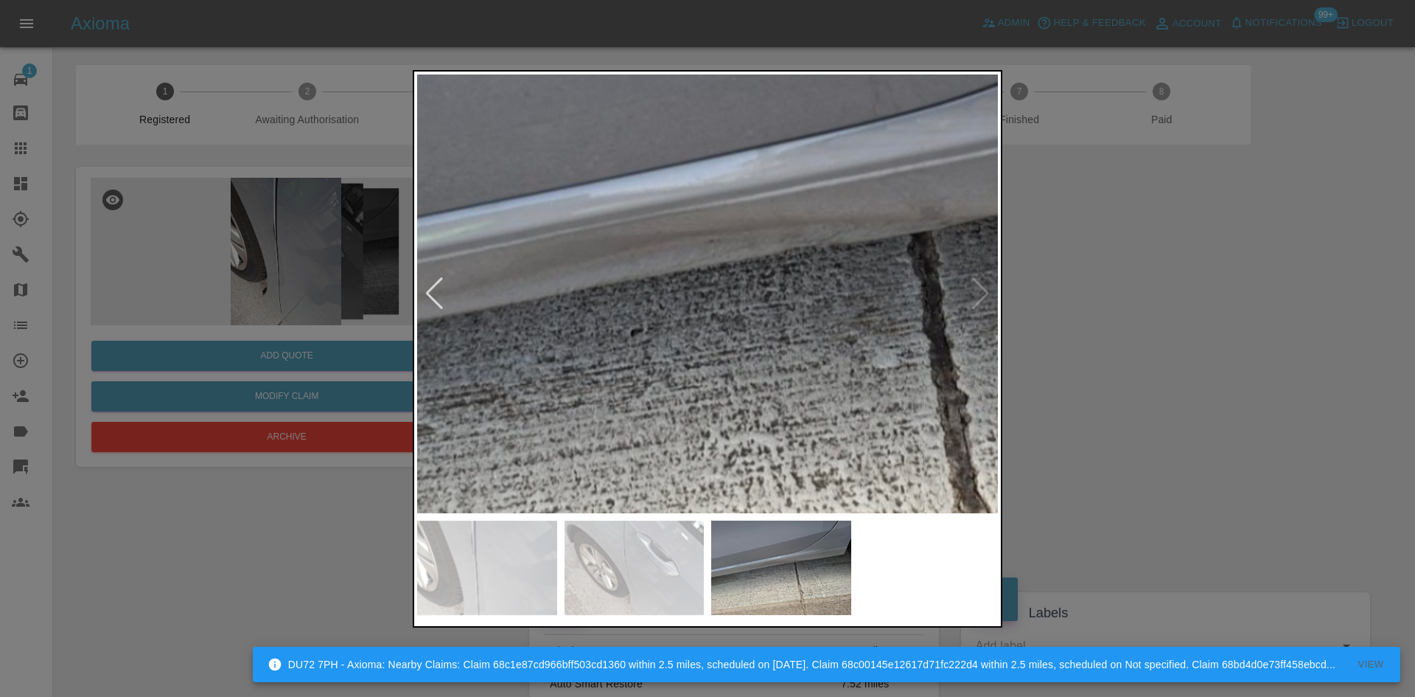
click at [791, 290] on img at bounding box center [750, 304] width 1742 height 1316
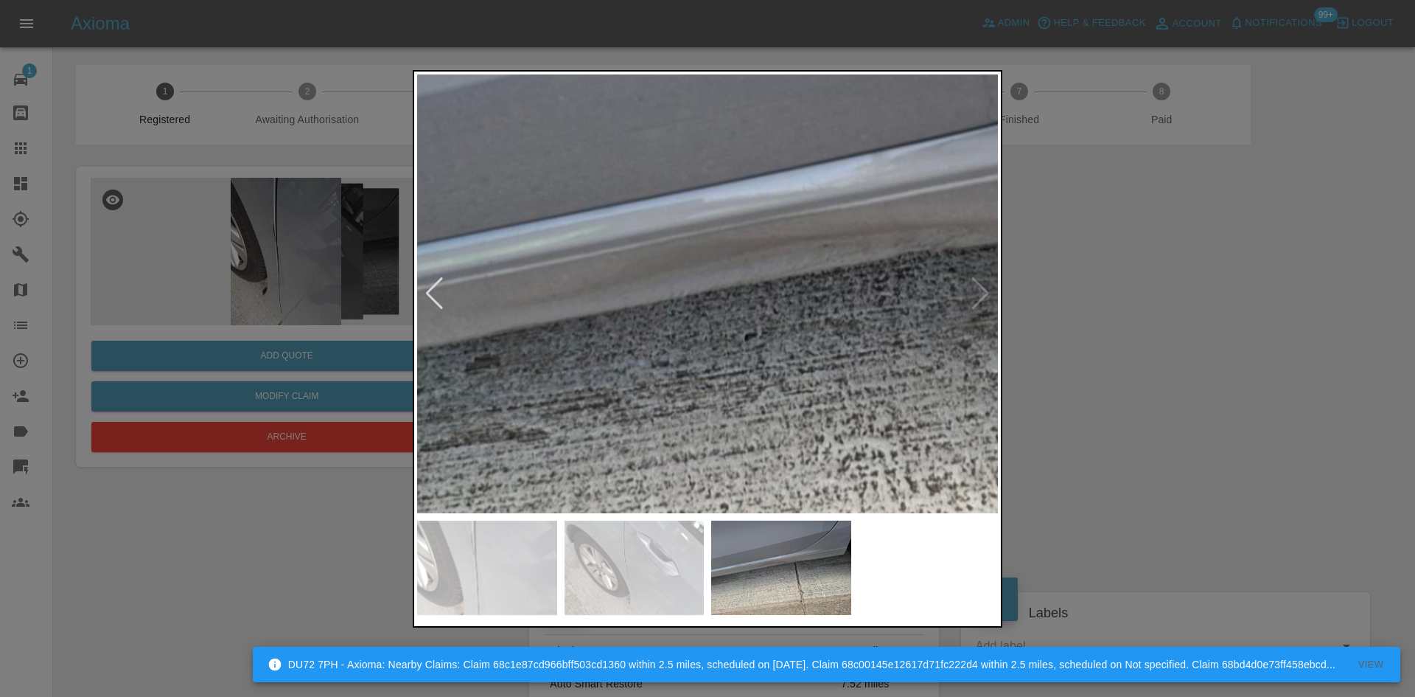
click at [767, 318] on img at bounding box center [864, 309] width 1742 height 1316
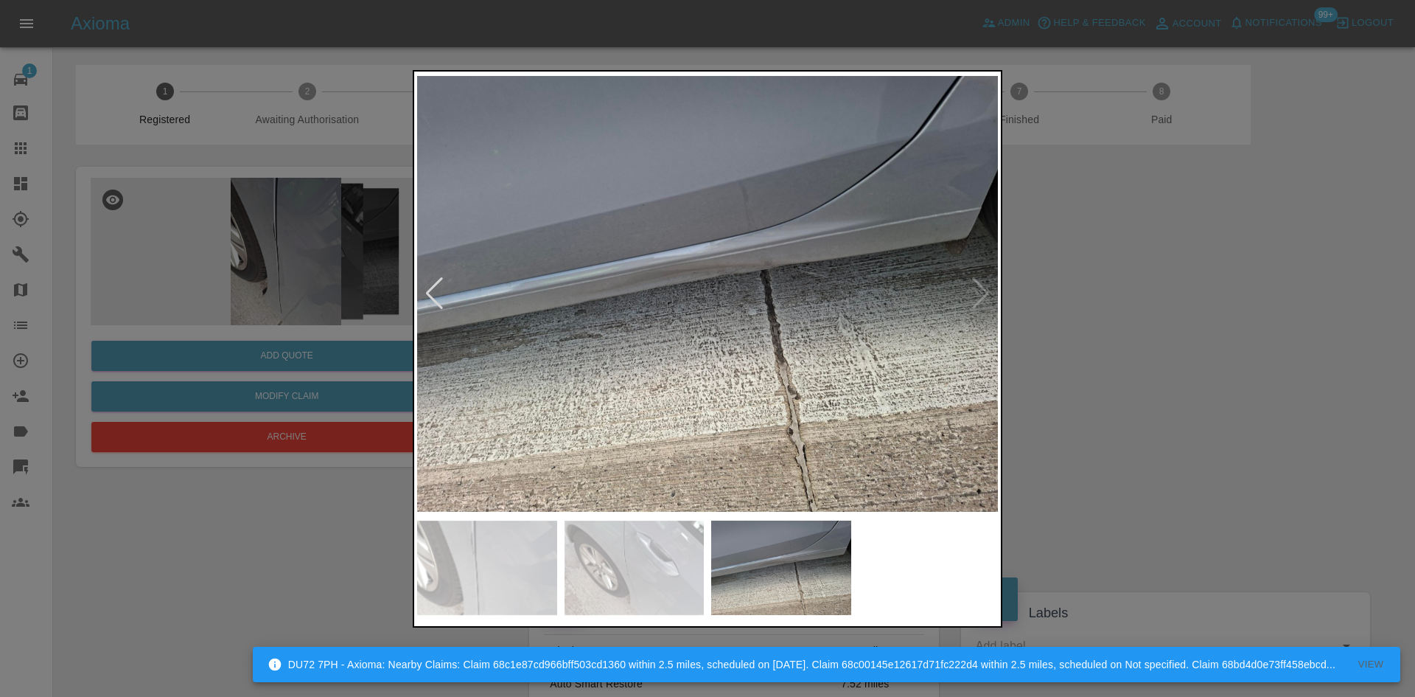
click at [673, 307] on img at bounding box center [707, 293] width 581 height 439
click at [697, 305] on img at bounding box center [707, 293] width 581 height 439
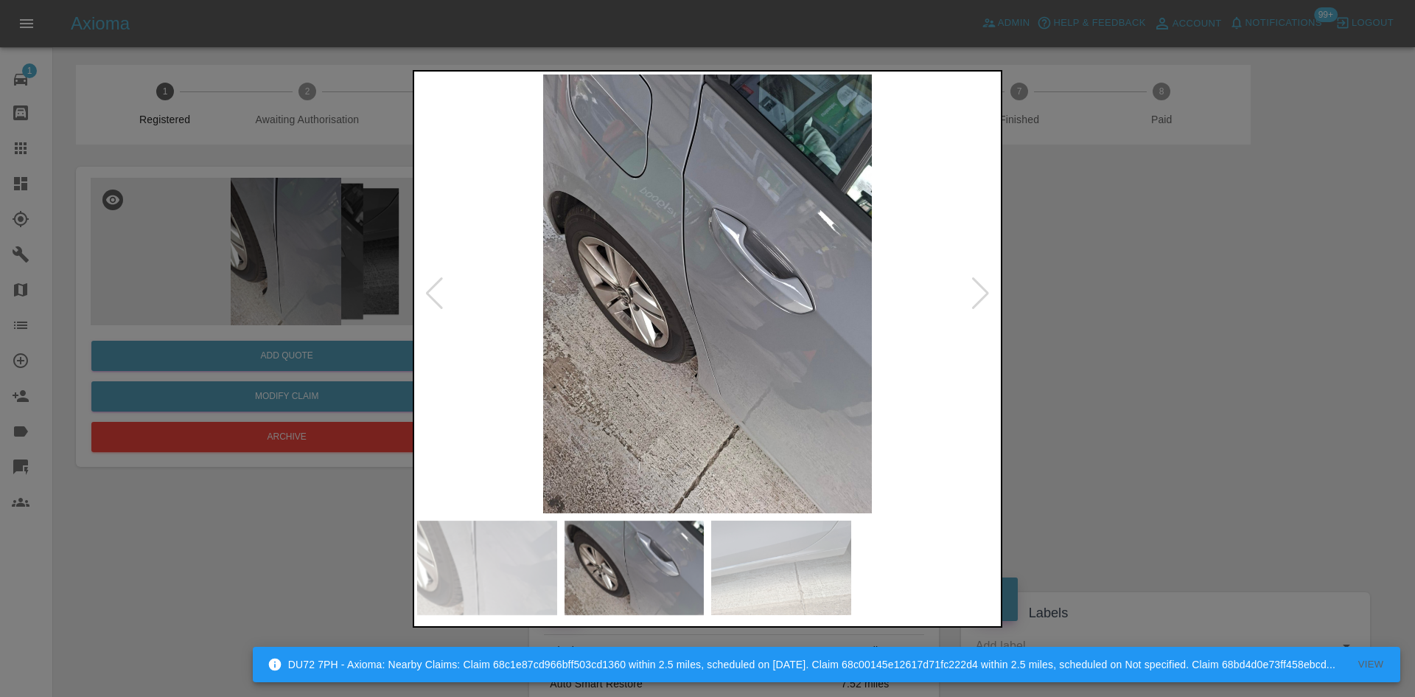
click at [593, 348] on img at bounding box center [707, 293] width 581 height 439
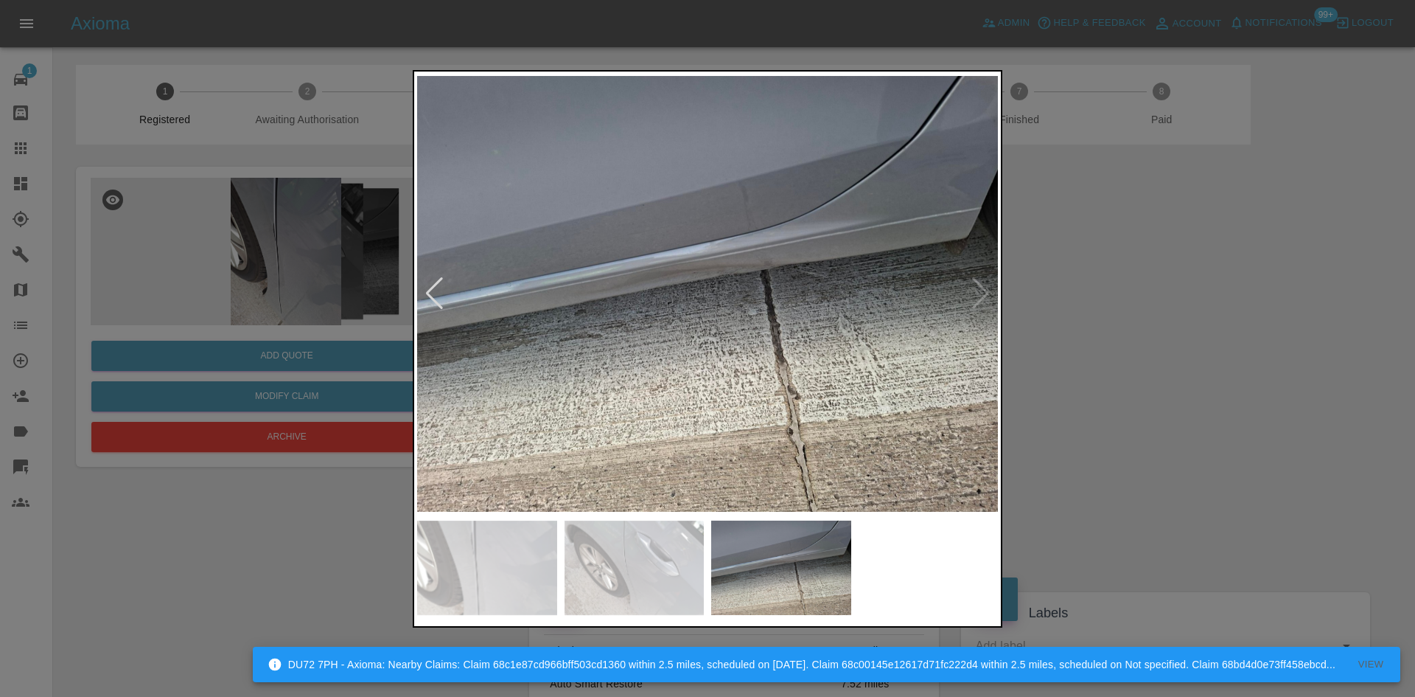
click at [694, 296] on img at bounding box center [707, 293] width 581 height 439
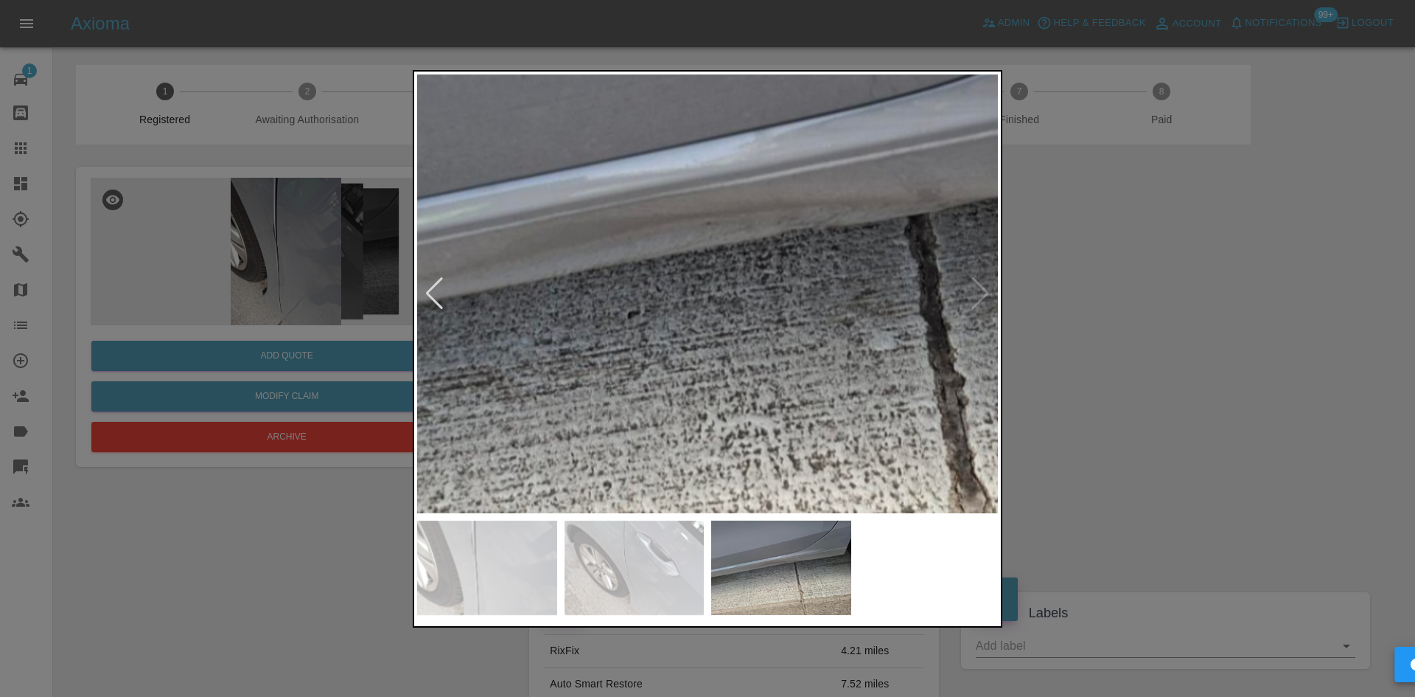
click at [694, 296] on img at bounding box center [747, 287] width 1742 height 1316
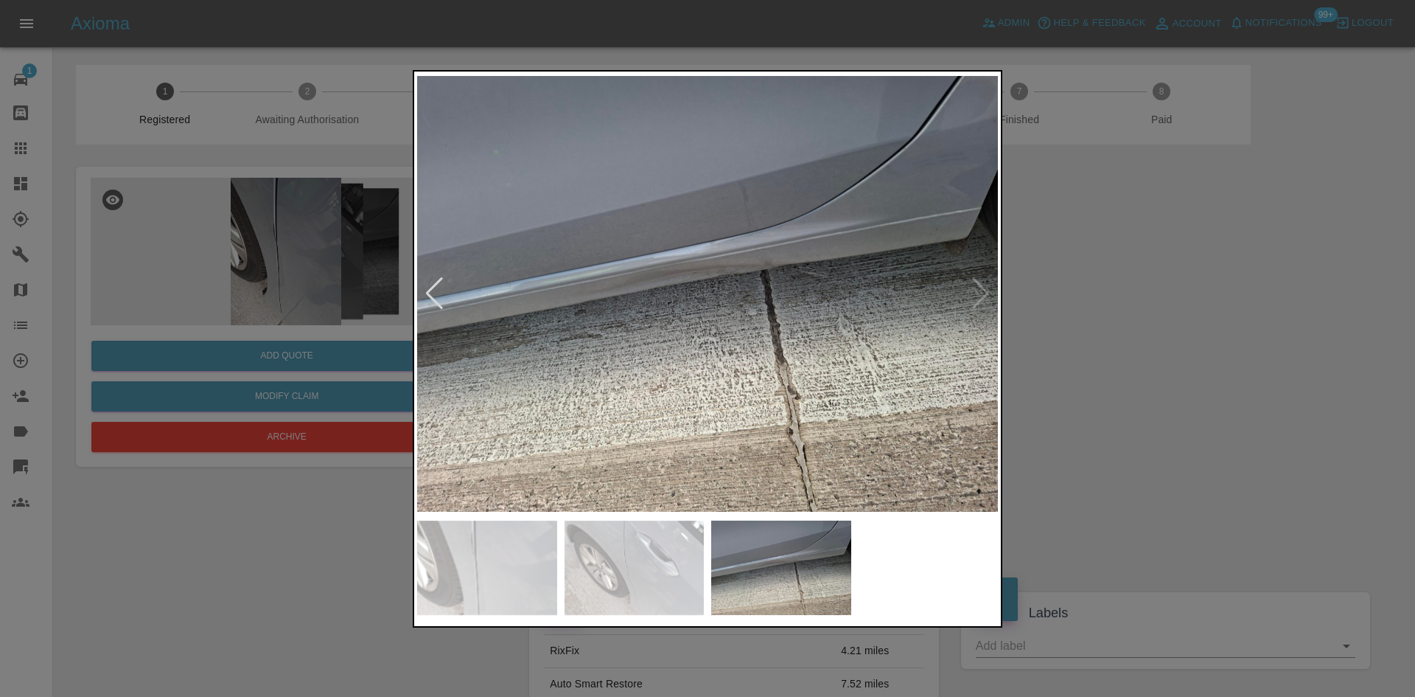
click at [582, 343] on img at bounding box center [707, 293] width 581 height 439
click at [332, 260] on div at bounding box center [707, 348] width 1415 height 697
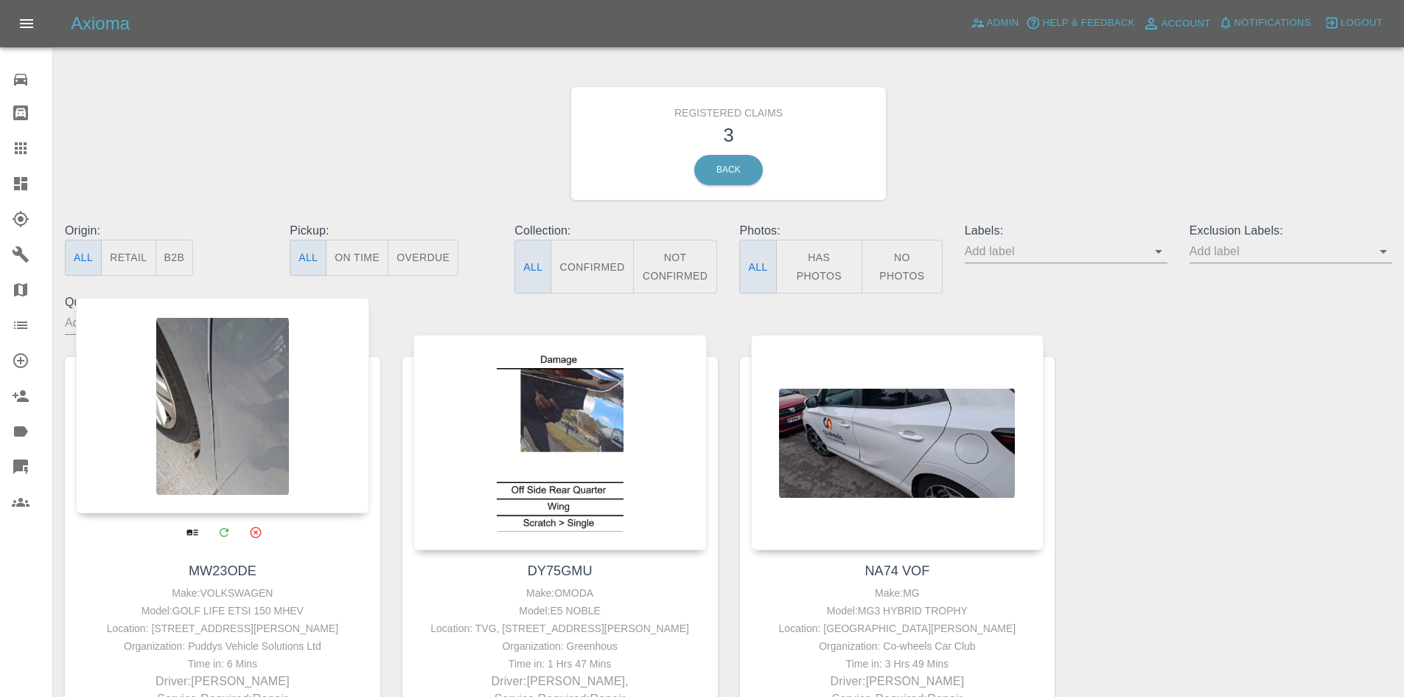
scroll to position [74, 0]
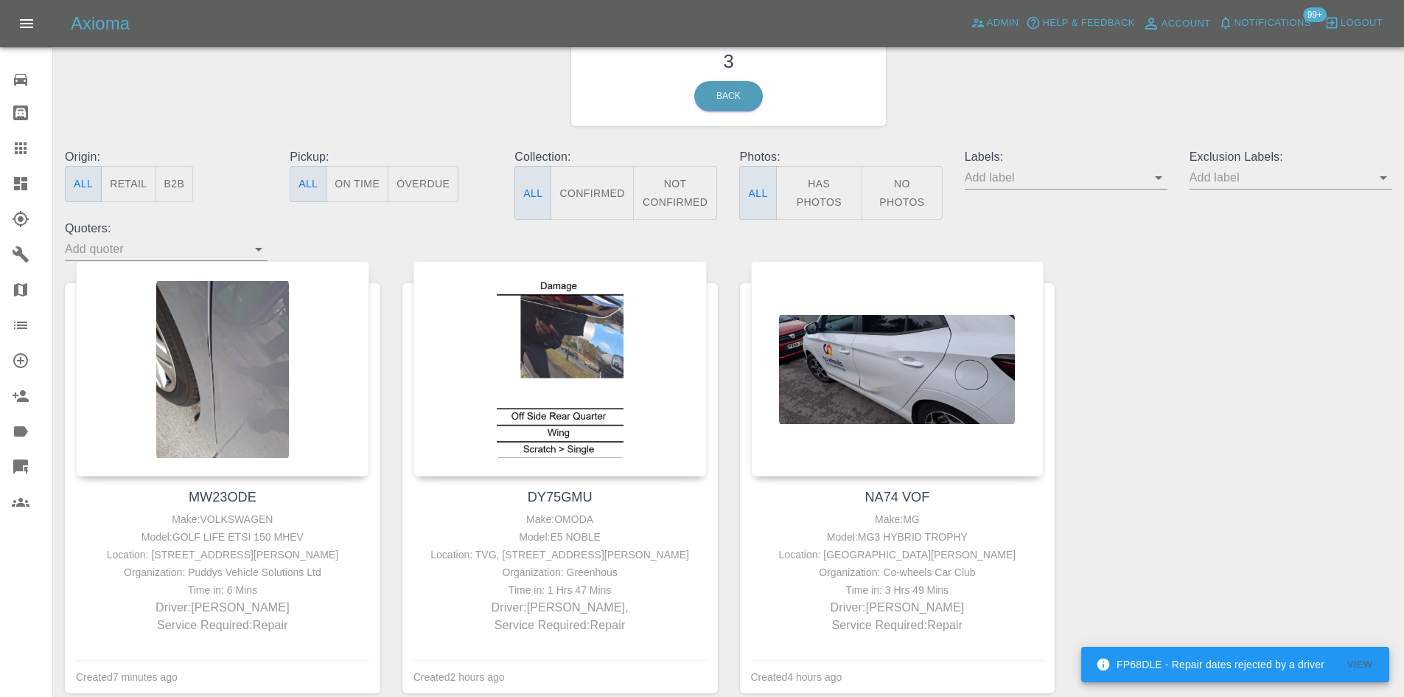
click at [23, 169] on link "Dashboard" at bounding box center [26, 183] width 52 height 35
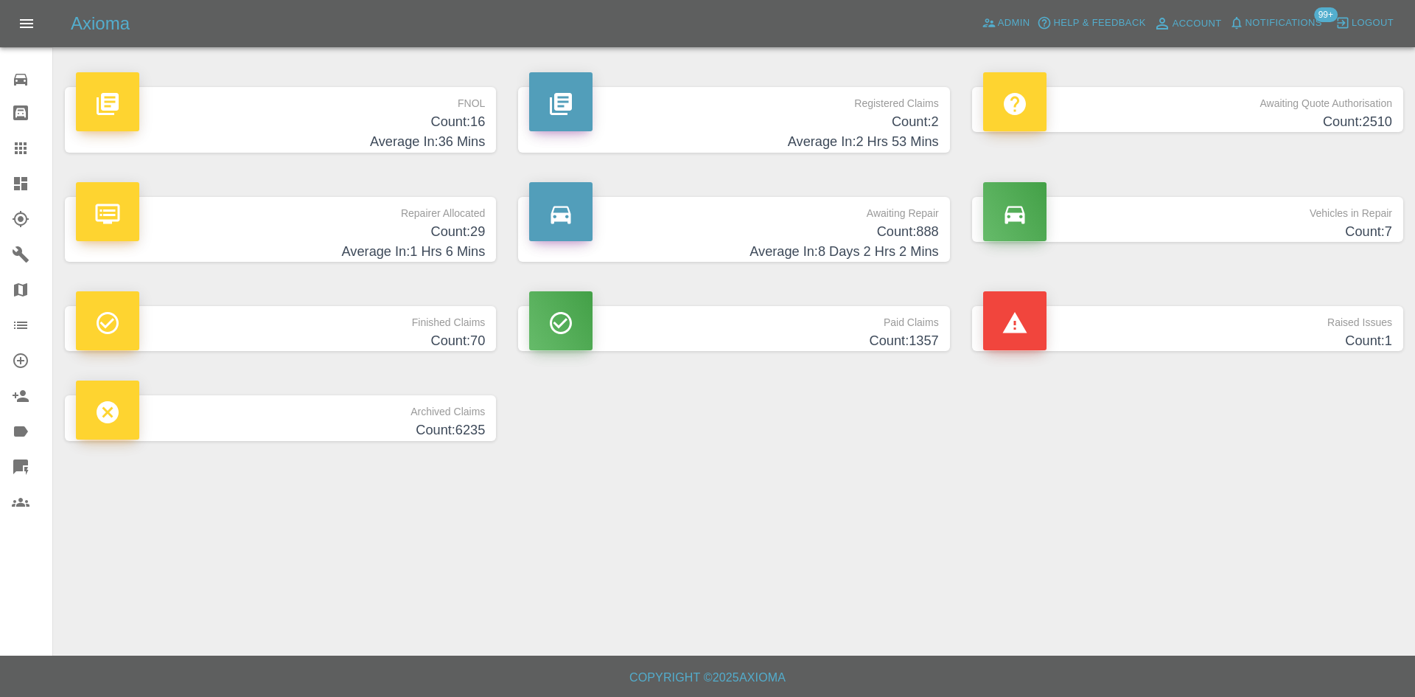
click at [910, 128] on h4 "Count: 2" at bounding box center [733, 122] width 409 height 20
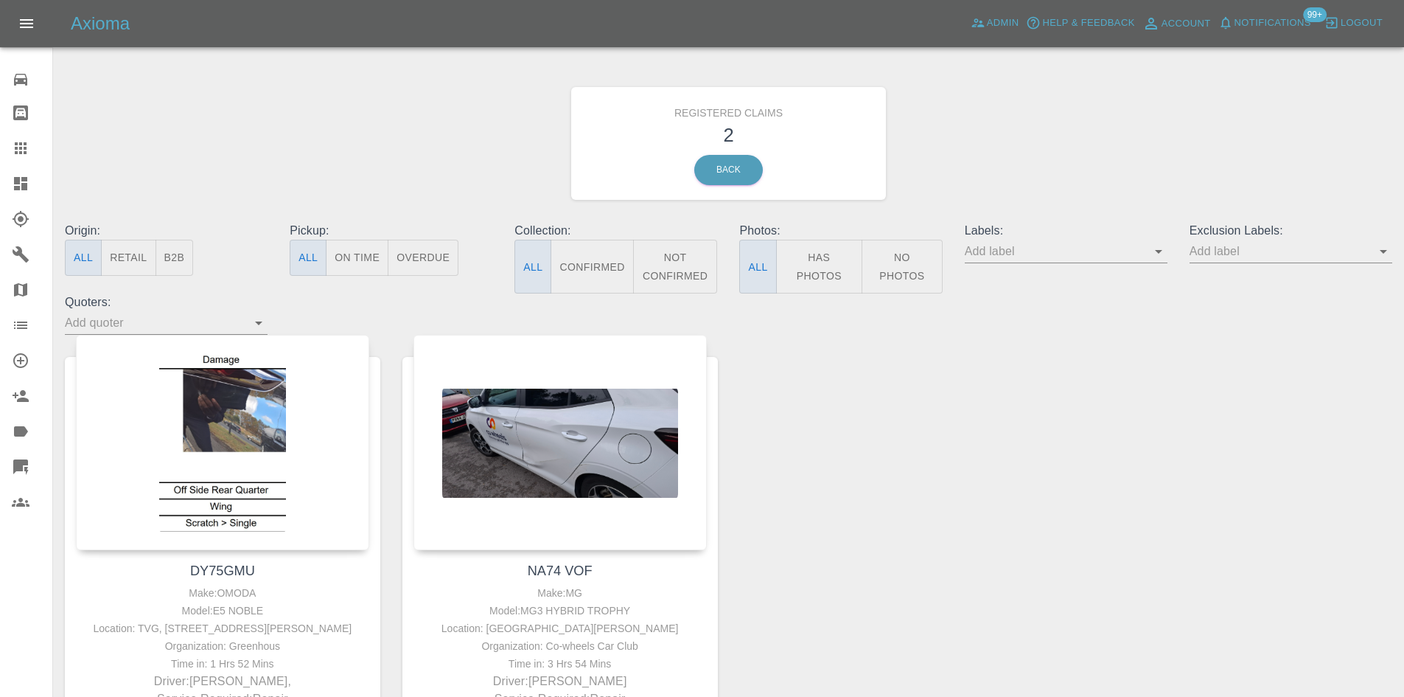
click at [19, 178] on icon at bounding box center [20, 183] width 13 height 13
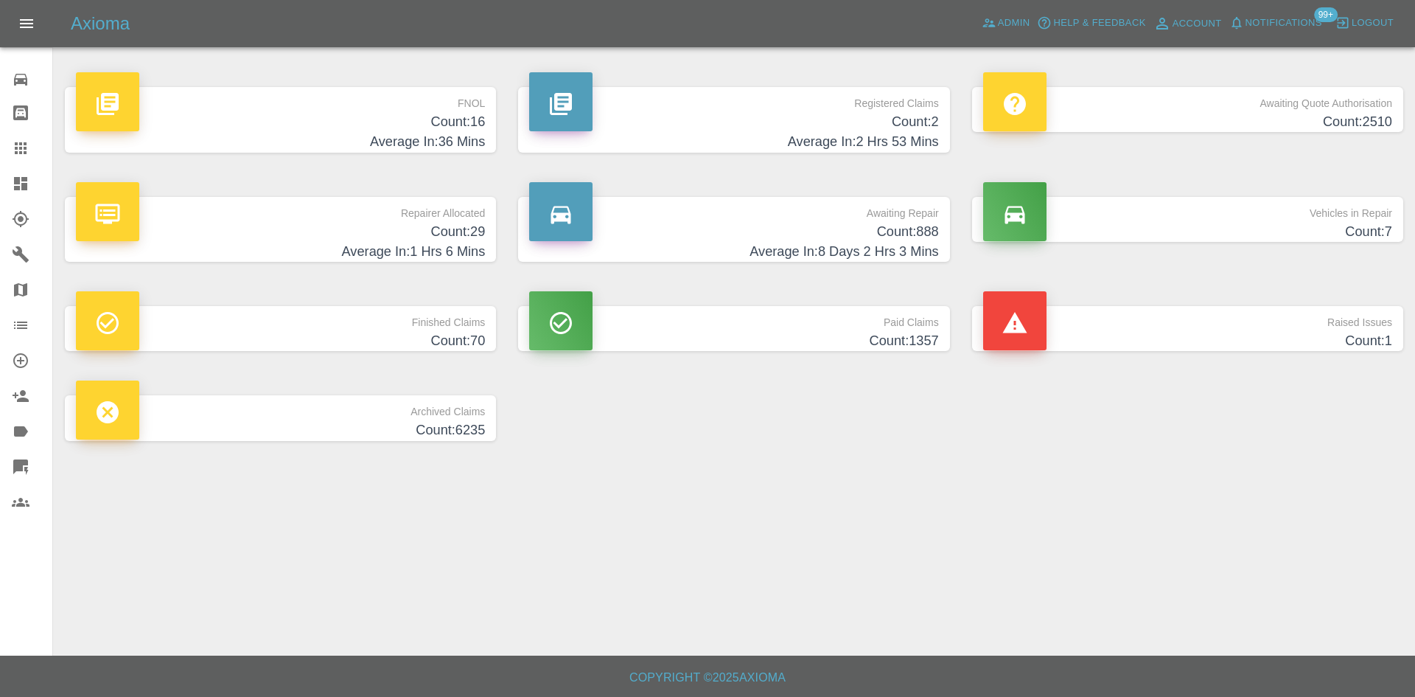
click at [377, 116] on h4 "Count: 16" at bounding box center [280, 122] width 409 height 20
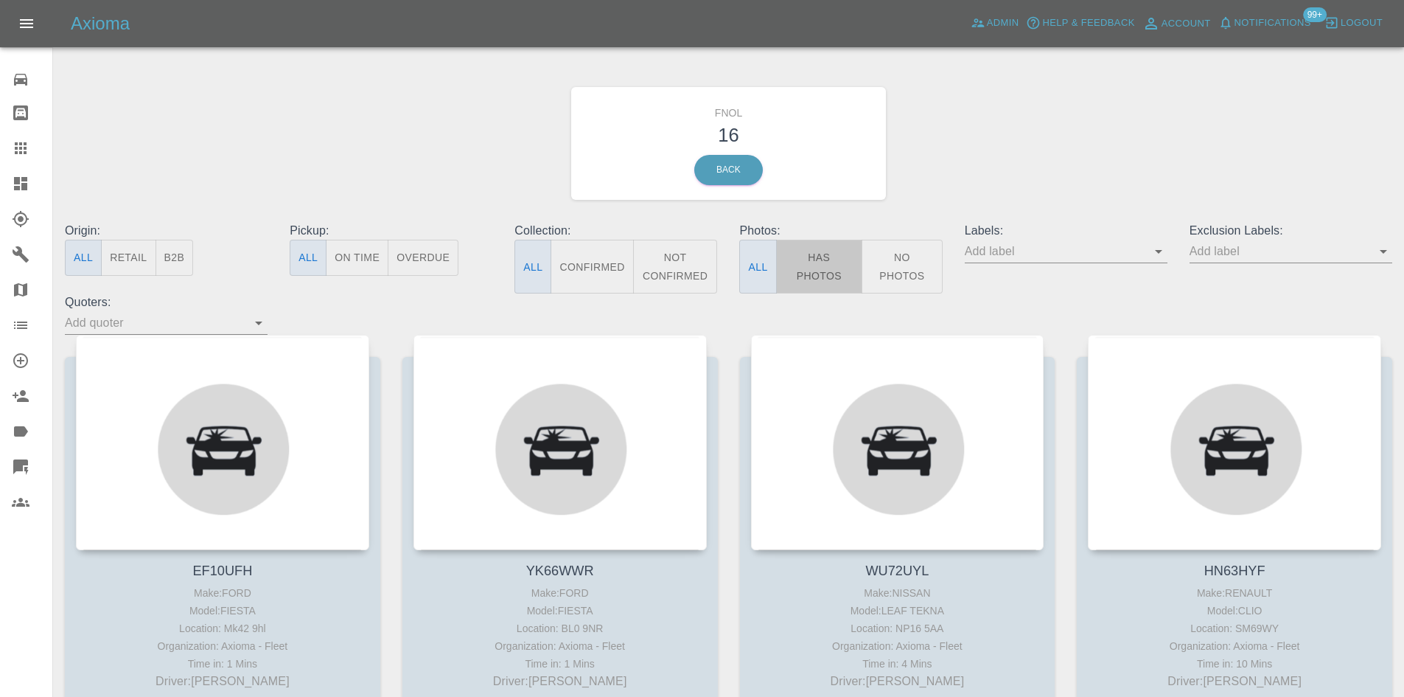
click at [809, 266] on button "Has Photos" at bounding box center [819, 267] width 87 height 54
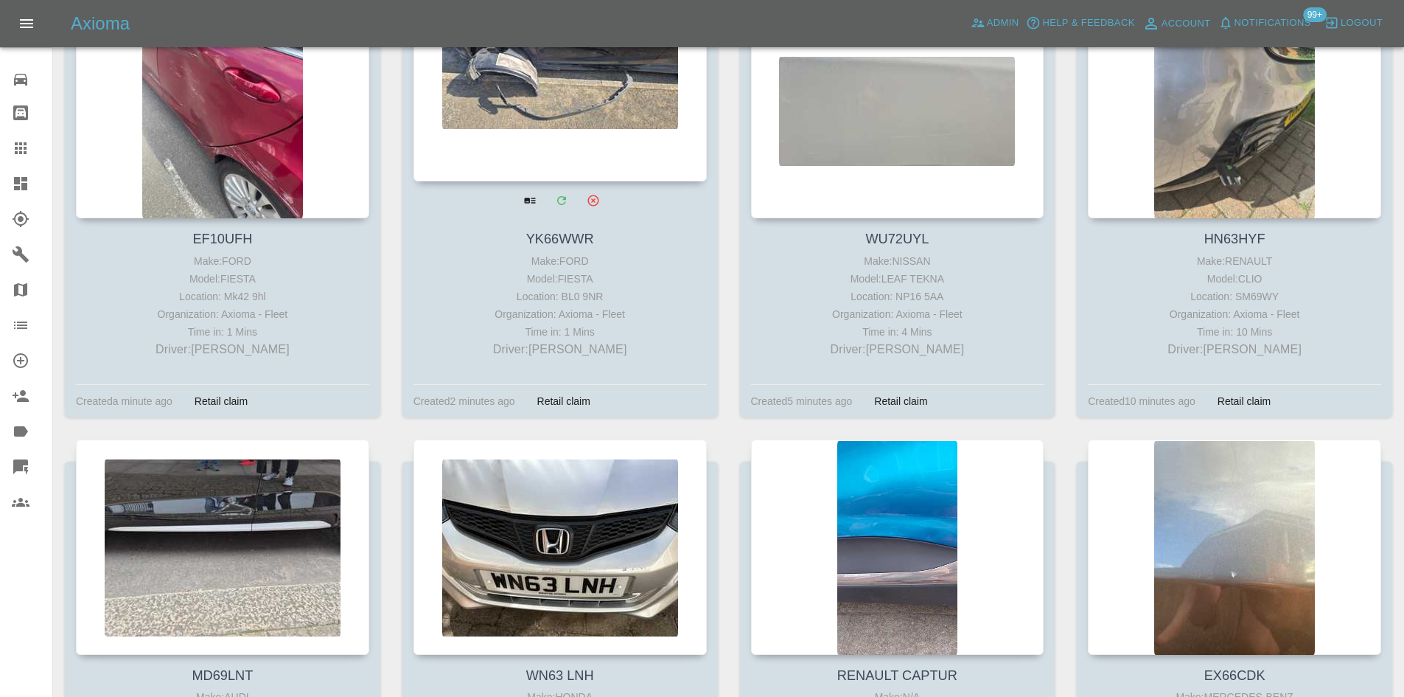
scroll to position [569, 0]
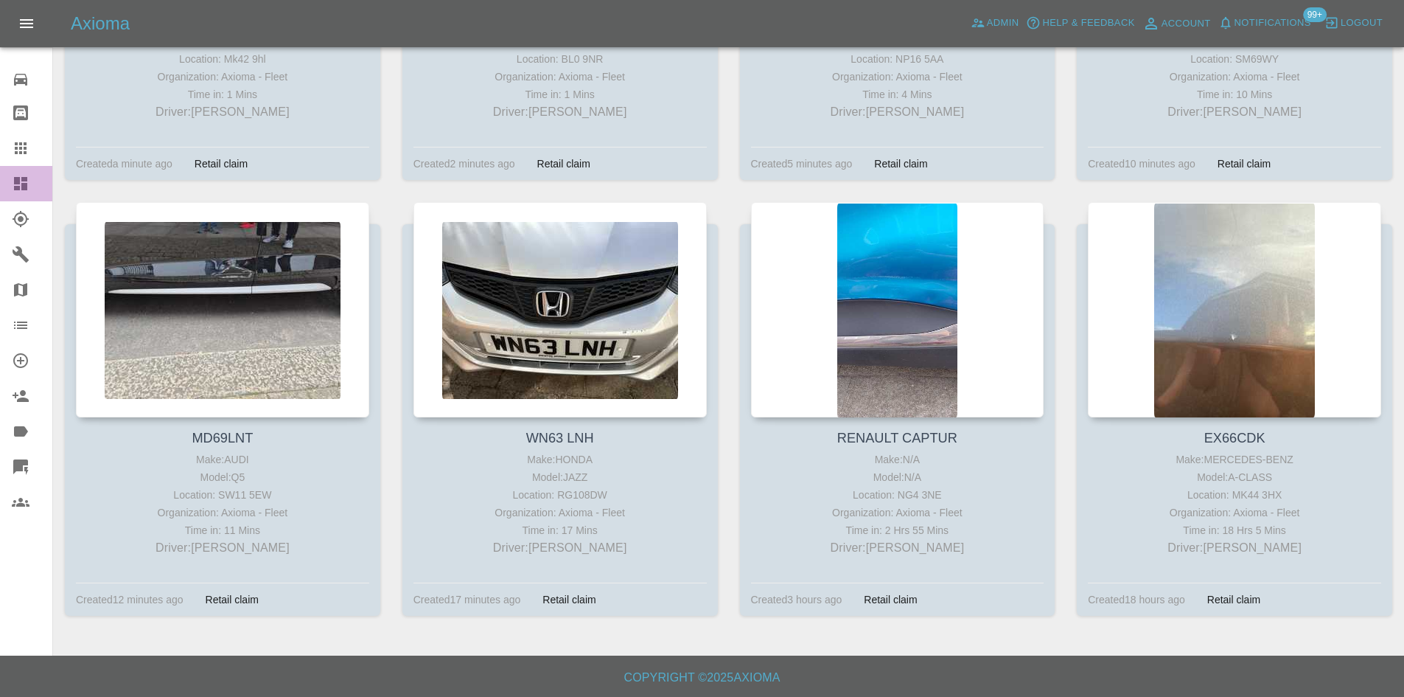
click at [25, 178] on icon at bounding box center [20, 183] width 13 height 13
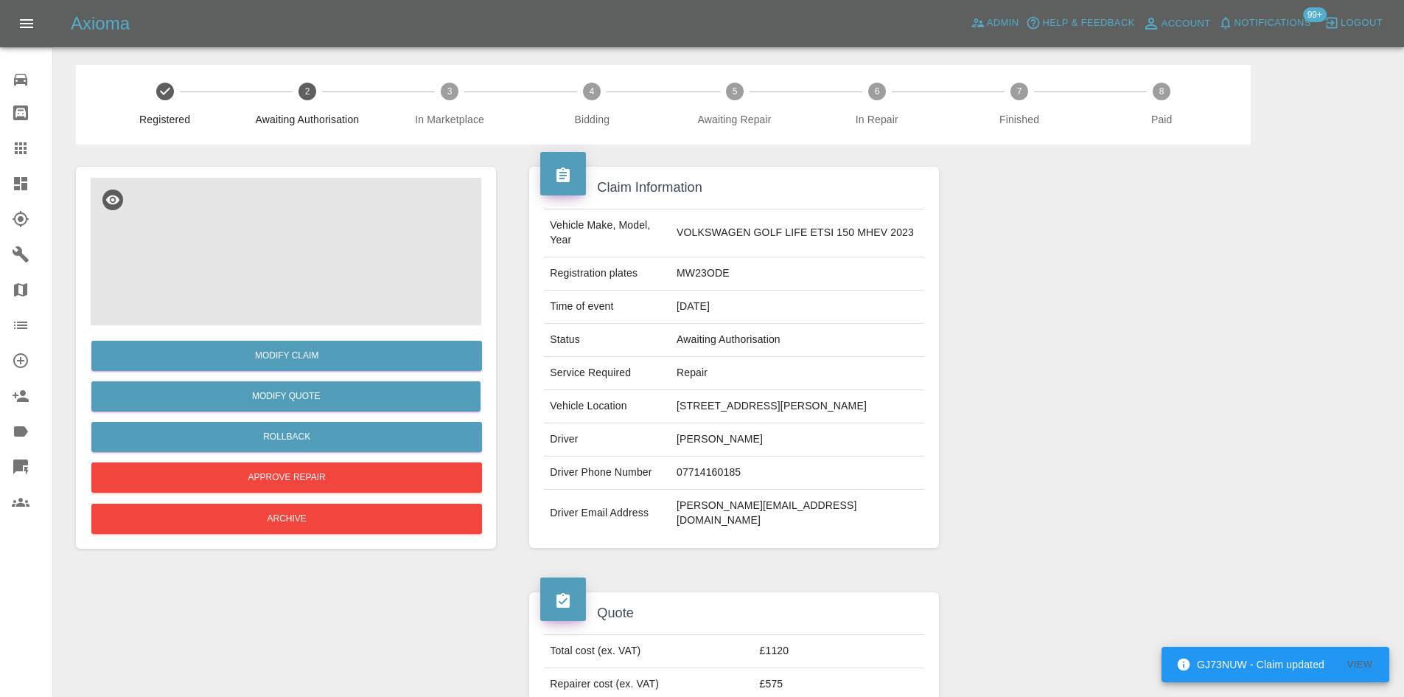
click at [304, 265] on img at bounding box center [286, 251] width 391 height 147
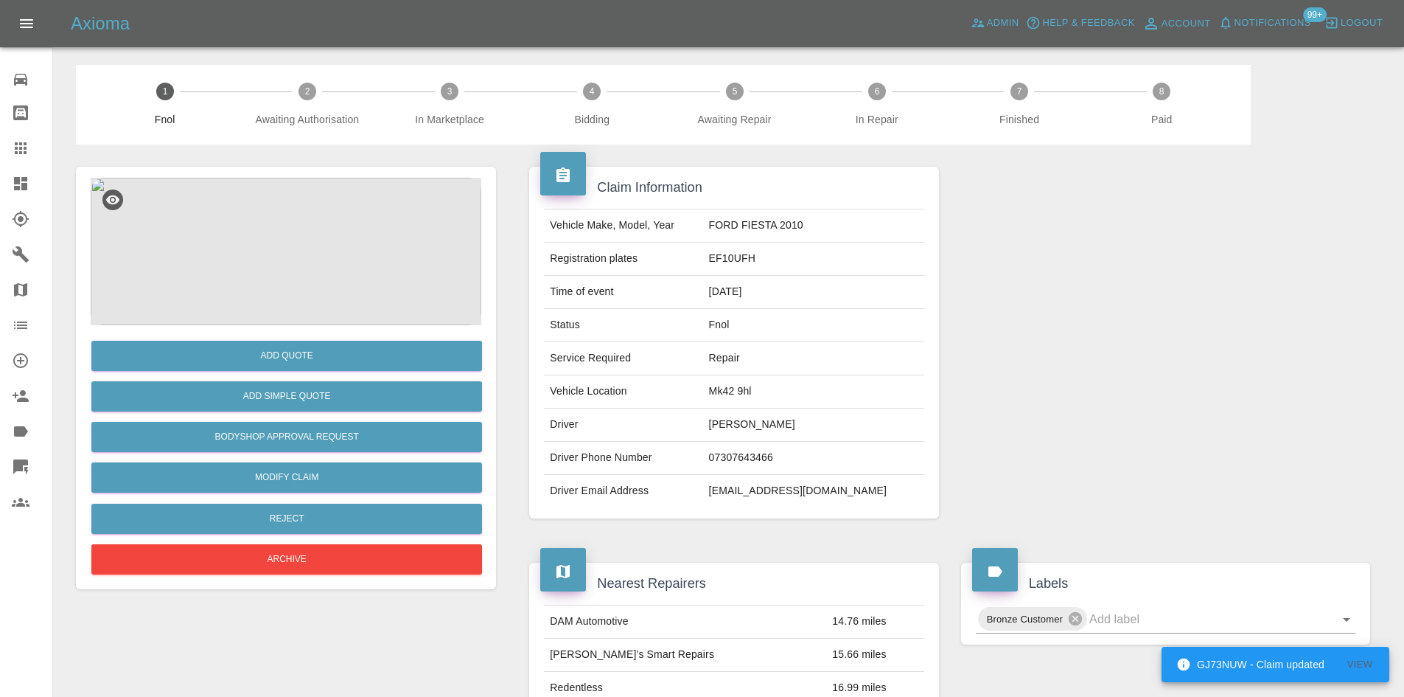
click at [336, 238] on img at bounding box center [286, 251] width 391 height 147
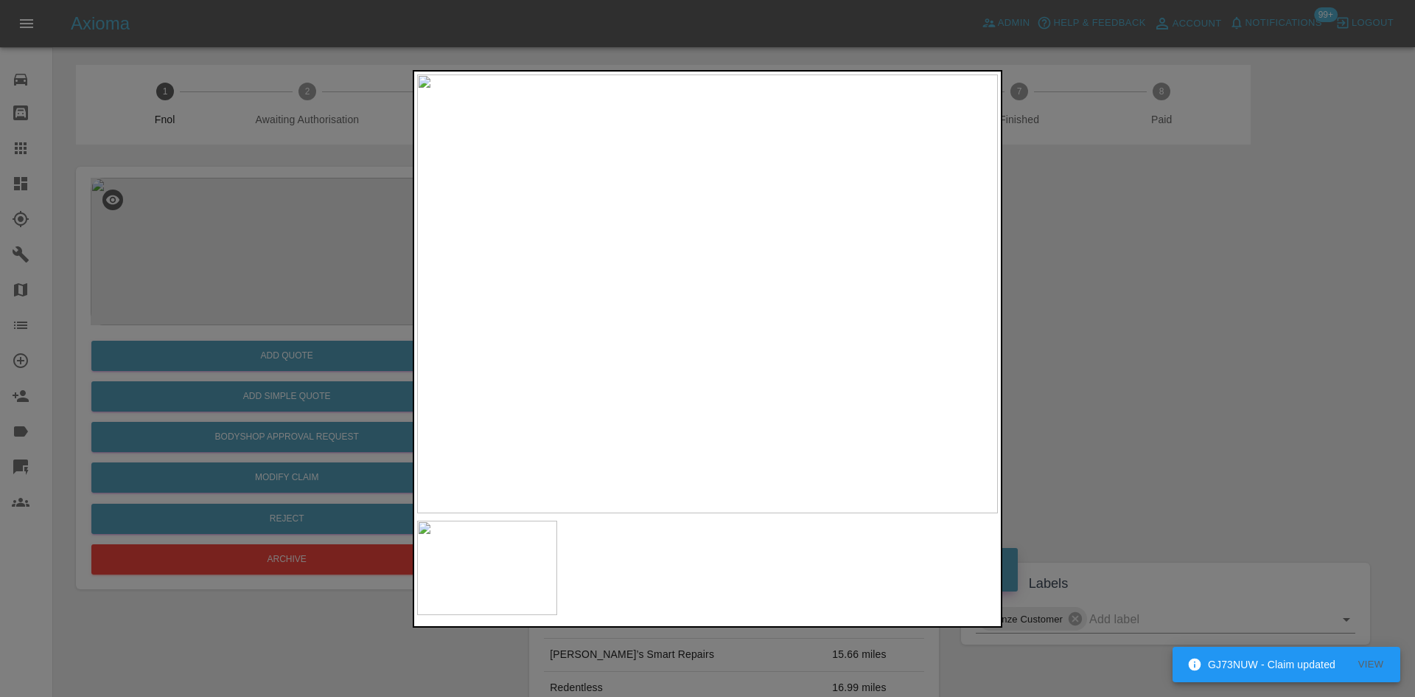
click at [125, 249] on div at bounding box center [707, 348] width 1415 height 697
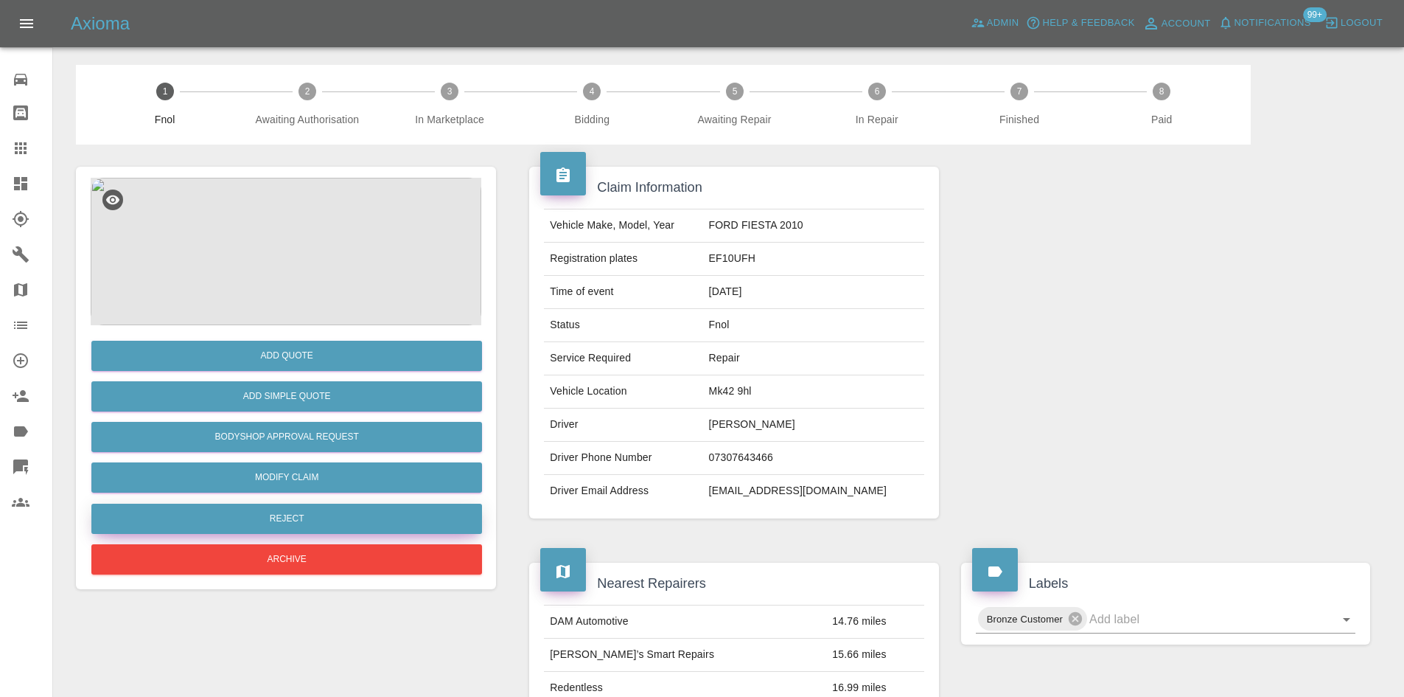
click at [271, 514] on button "Reject" at bounding box center [286, 518] width 391 height 30
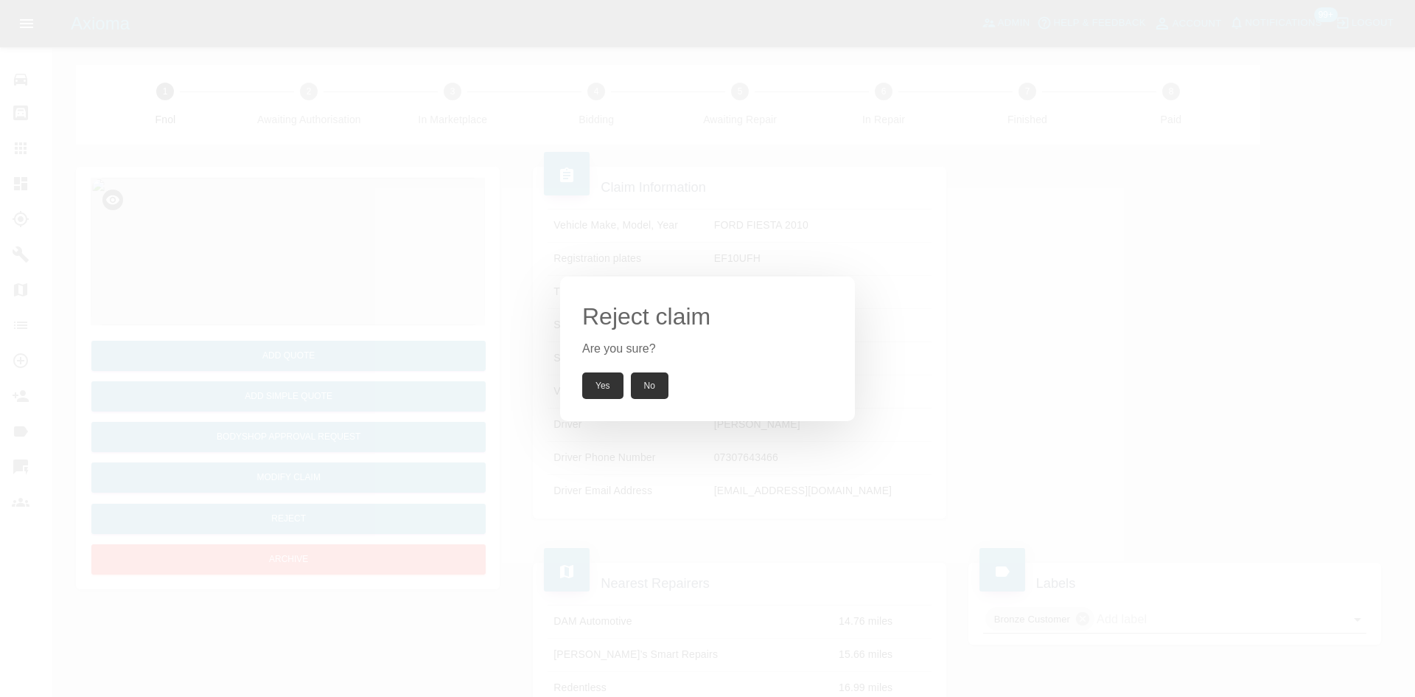
click button "Yes"
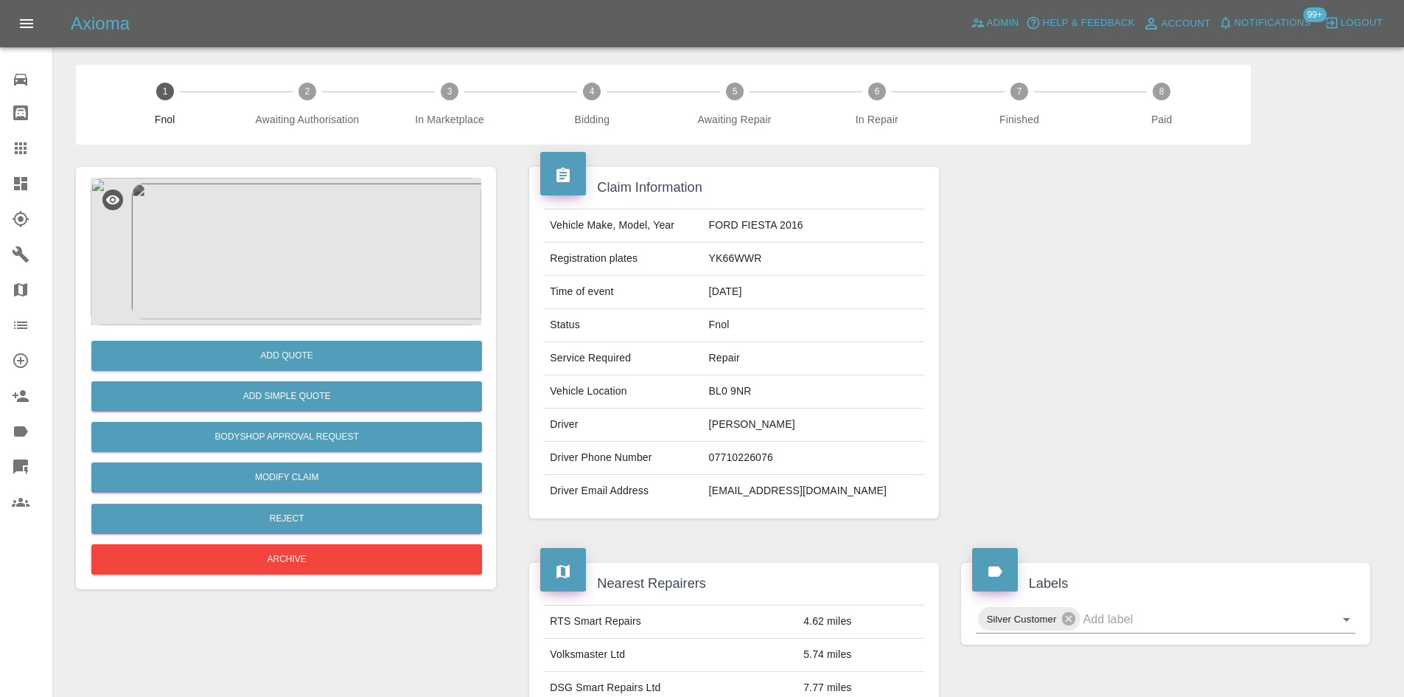
click at [327, 228] on img at bounding box center [286, 251] width 391 height 147
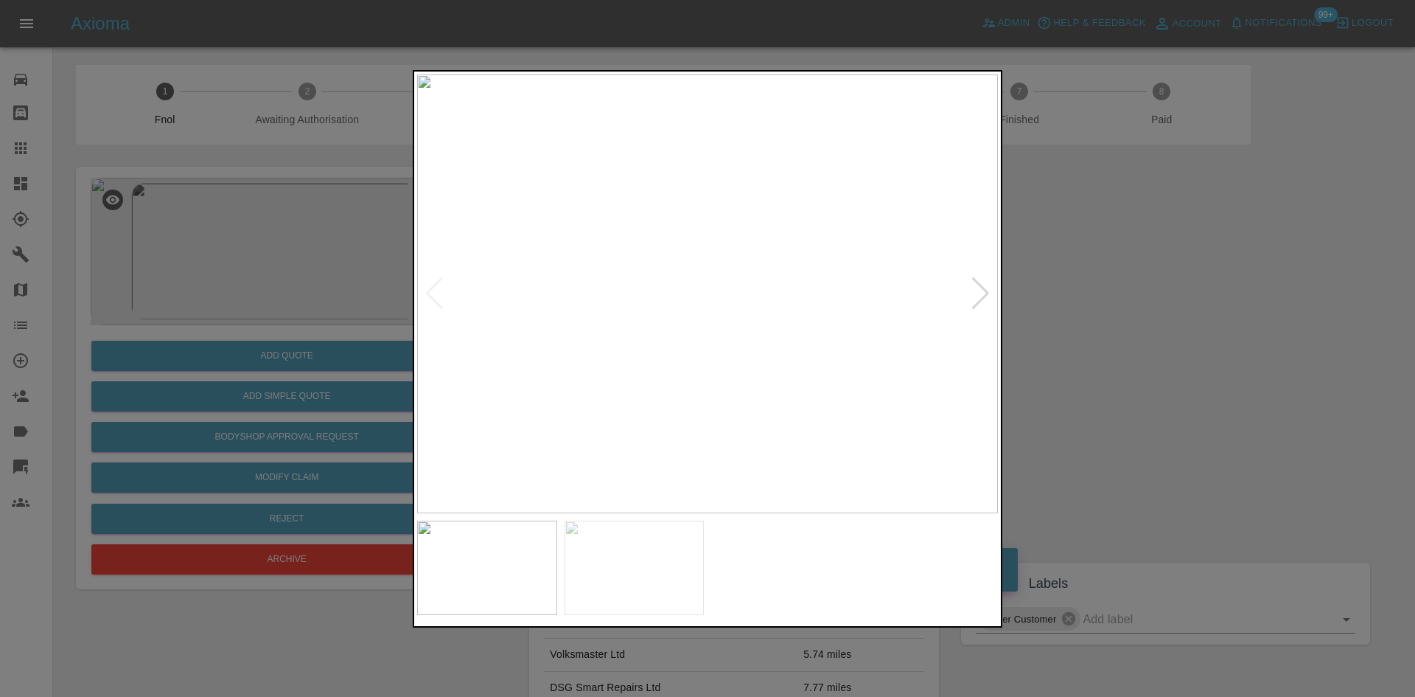
click at [502, 370] on img at bounding box center [707, 293] width 581 height 439
click at [497, 390] on img at bounding box center [707, 293] width 581 height 439
click at [640, 376] on img at bounding box center [707, 293] width 581 height 439
click at [272, 318] on div at bounding box center [707, 348] width 1415 height 697
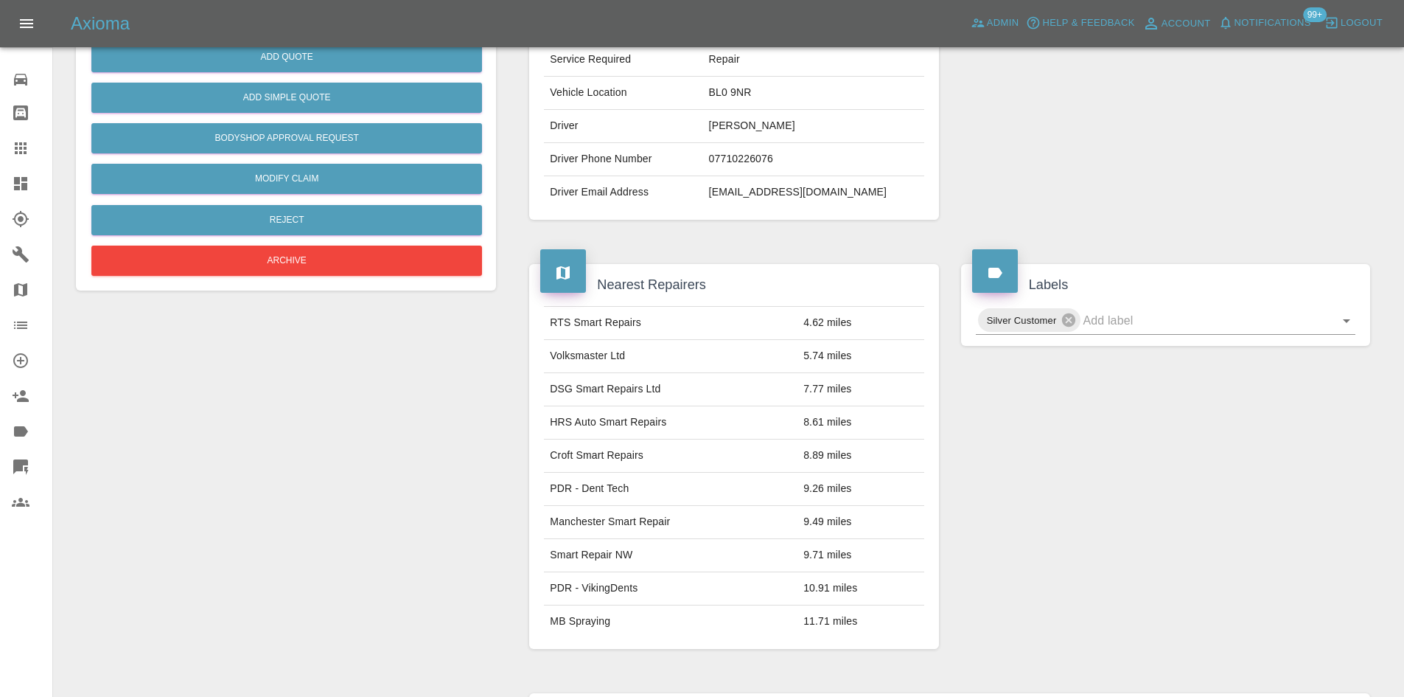
scroll to position [234, 0]
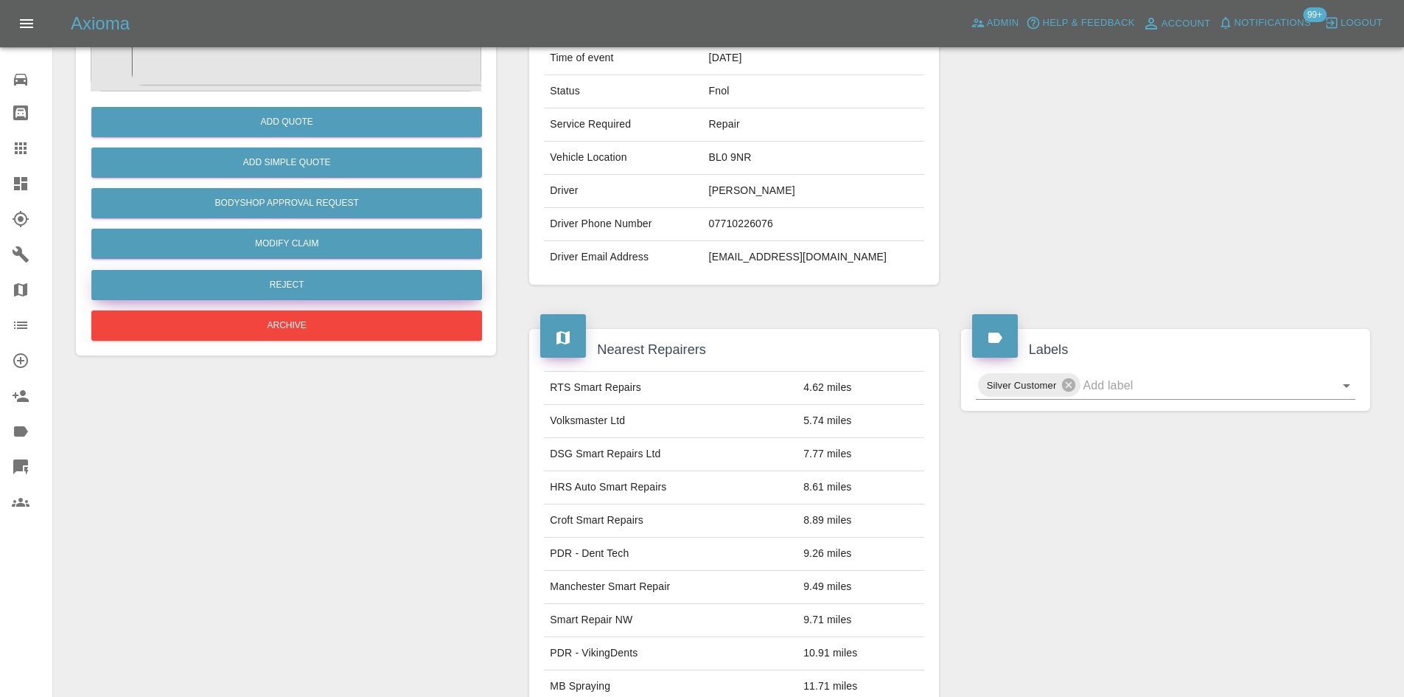
click at [314, 292] on button "Reject" at bounding box center [286, 285] width 391 height 30
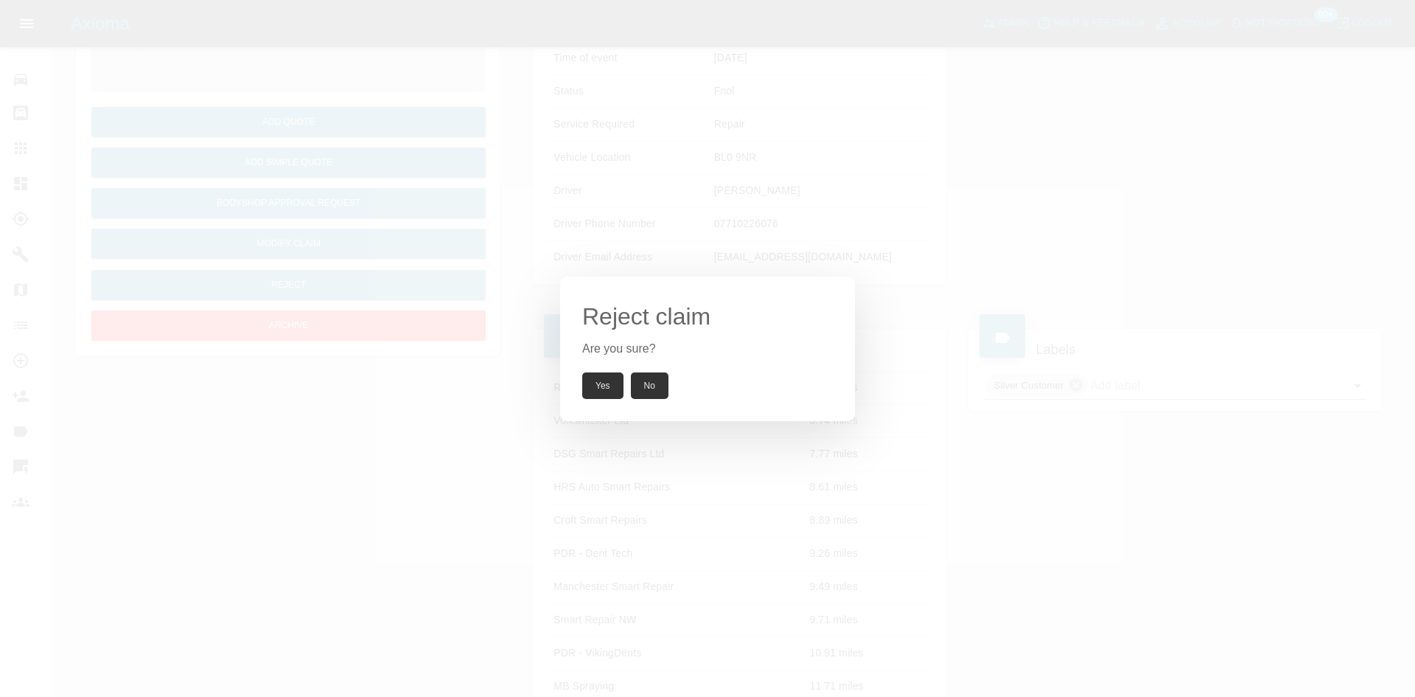
click at [595, 375] on button "Yes" at bounding box center [602, 385] width 41 height 27
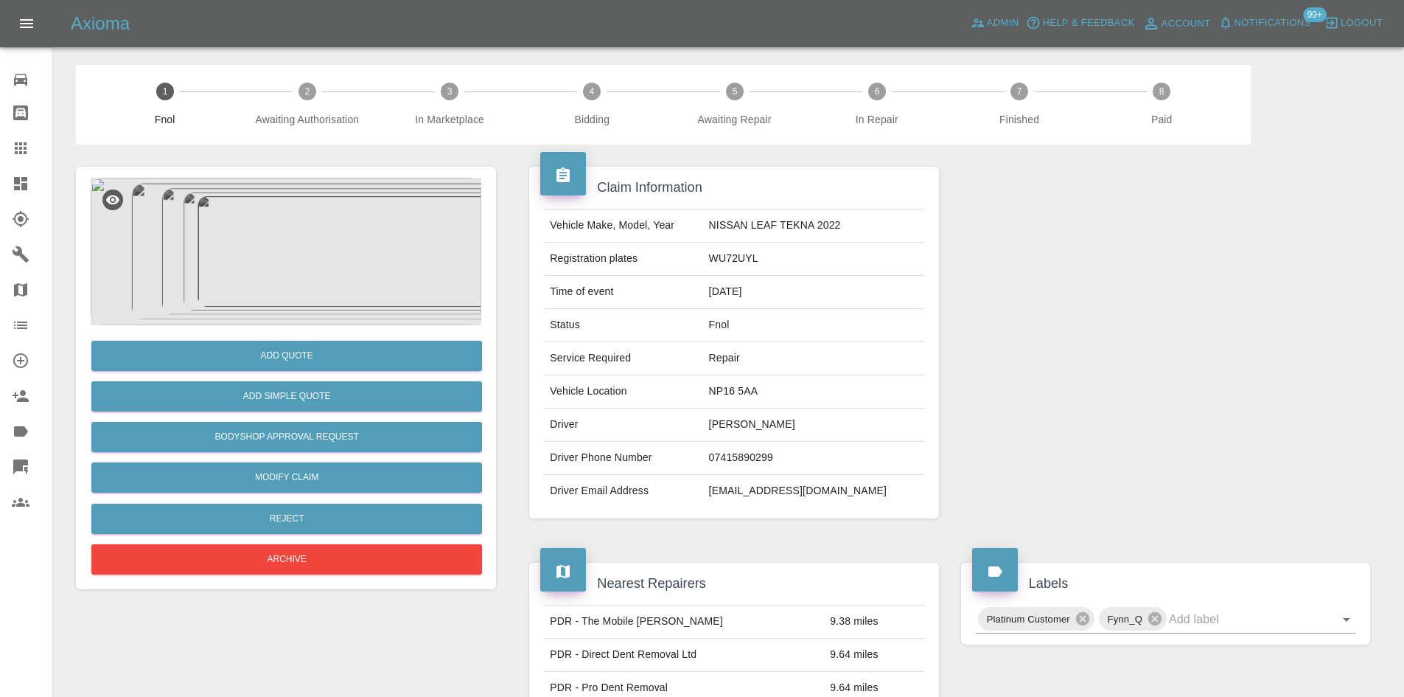
click at [211, 250] on img at bounding box center [286, 251] width 391 height 147
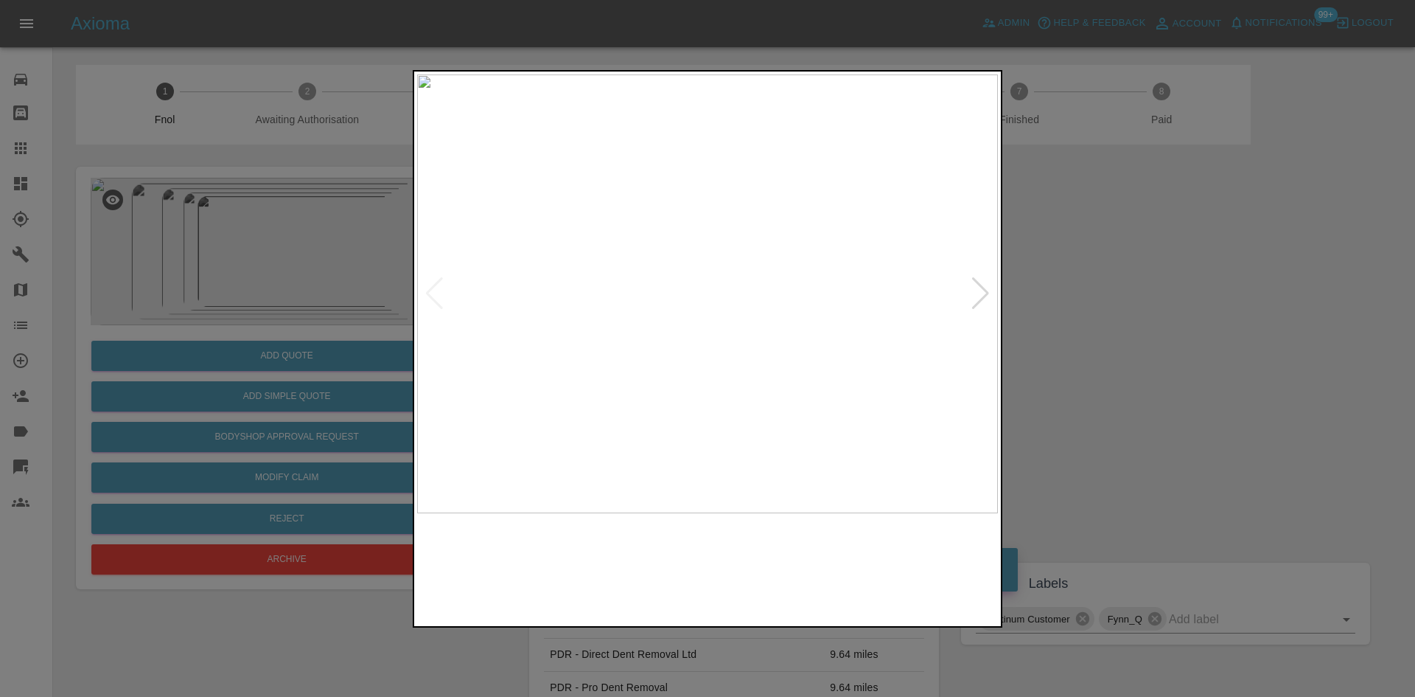
click at [736, 307] on img at bounding box center [707, 293] width 581 height 439
click at [775, 337] on img at bounding box center [707, 293] width 581 height 439
click at [537, 364] on img at bounding box center [707, 293] width 581 height 439
click at [418, 373] on img at bounding box center [707, 293] width 581 height 439
click at [565, 389] on img at bounding box center [707, 293] width 581 height 439
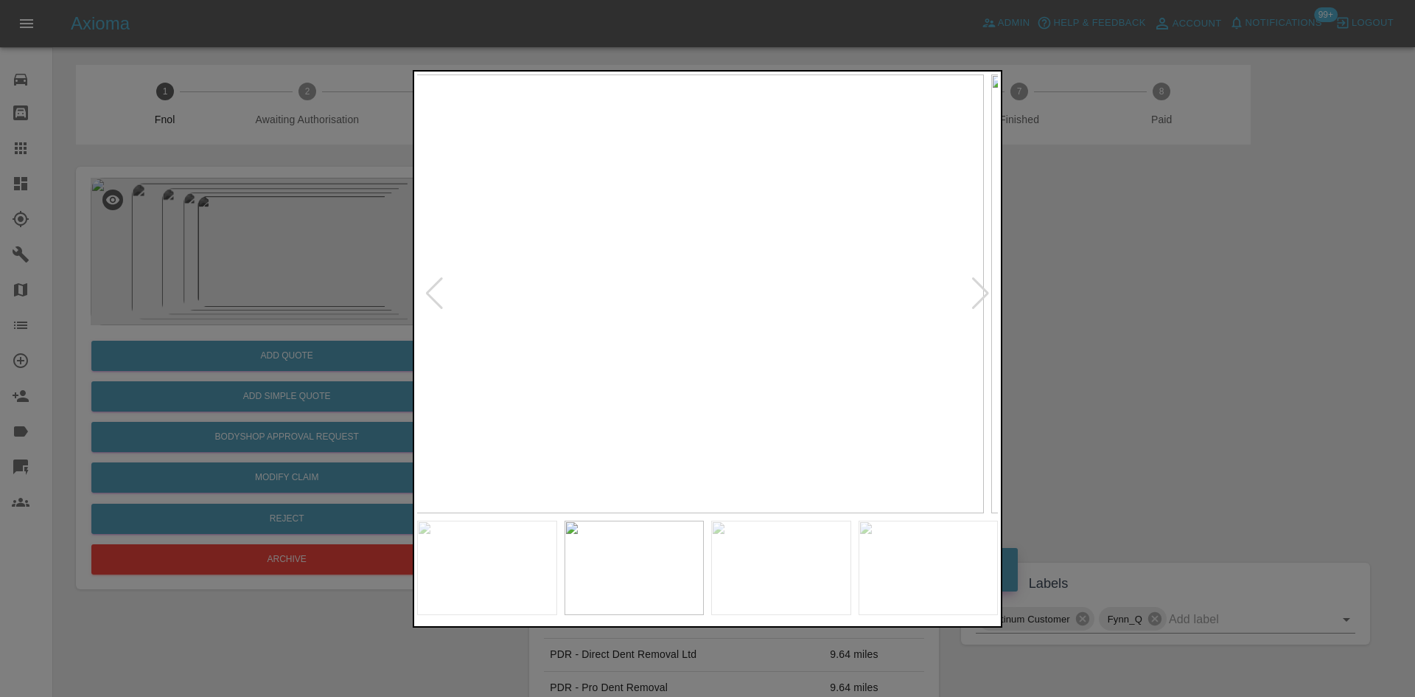
click at [383, 397] on div at bounding box center [707, 348] width 1415 height 697
click at [593, 290] on img at bounding box center [707, 293] width 581 height 439
click at [676, 304] on img at bounding box center [1186, 303] width 1742 height 1316
click at [643, 313] on img at bounding box center [1264, 303] width 1742 height 1316
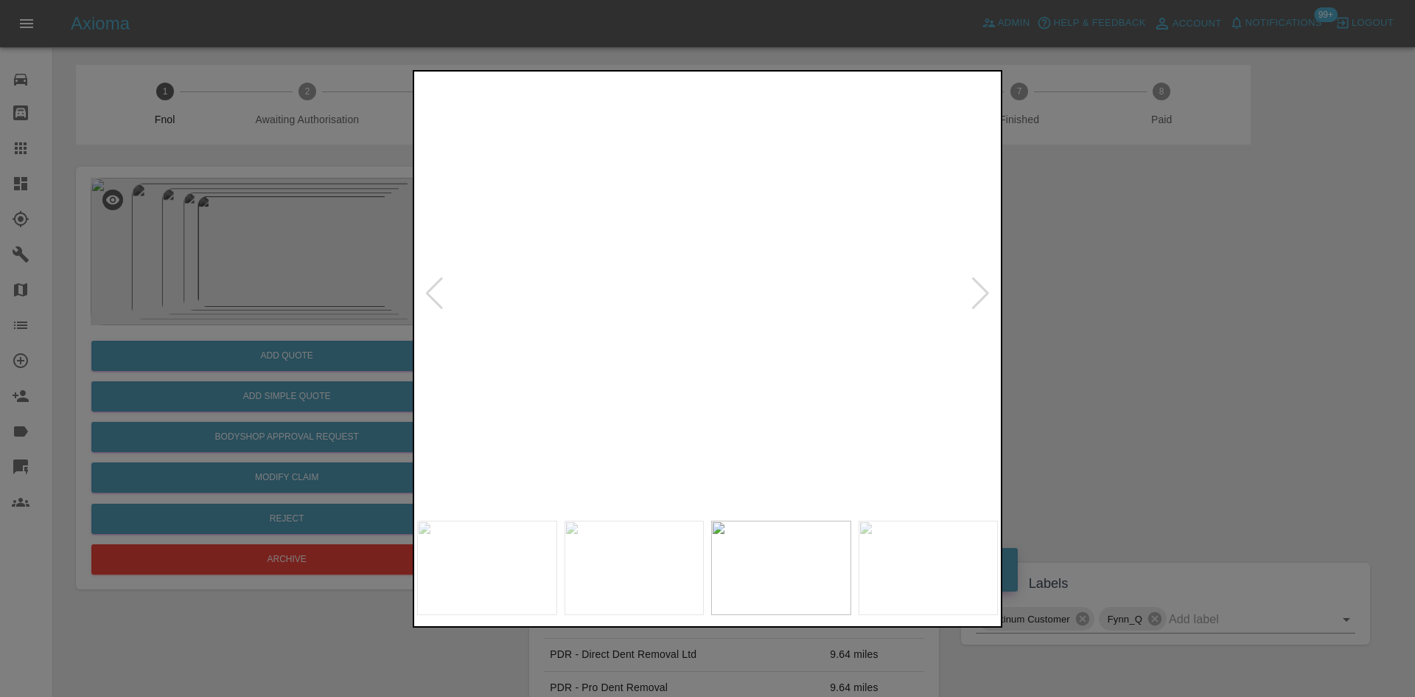
click at [643, 313] on img at bounding box center [1264, 303] width 1742 height 1316
click at [612, 357] on img at bounding box center [707, 293] width 581 height 439
click at [472, 366] on img at bounding box center [707, 293] width 581 height 439
click at [481, 372] on img at bounding box center [707, 293] width 581 height 439
click at [903, 343] on img at bounding box center [707, 293] width 581 height 439
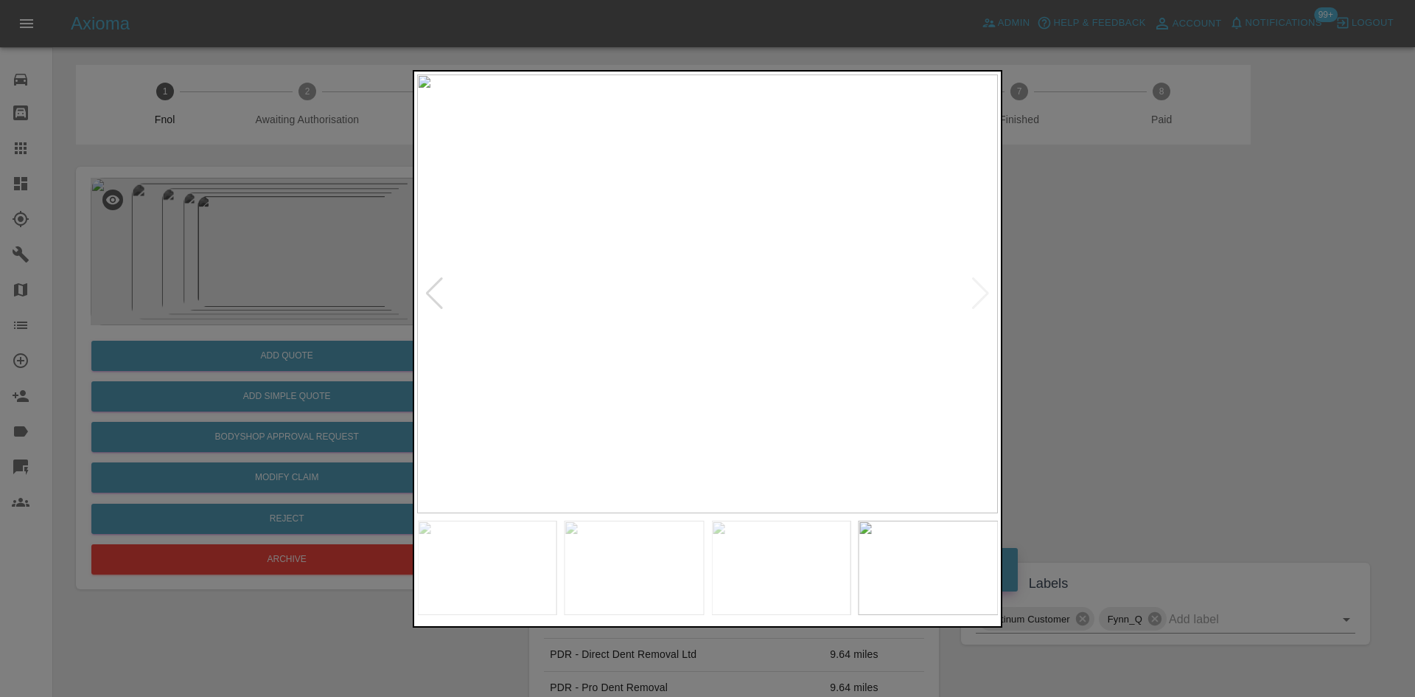
click at [902, 343] on img at bounding box center [707, 293] width 581 height 439
click at [792, 391] on img at bounding box center [127, 143] width 1742 height 1316
click at [777, 306] on img at bounding box center [127, 143] width 1742 height 1316
click at [621, 312] on img at bounding box center [707, 293] width 581 height 439
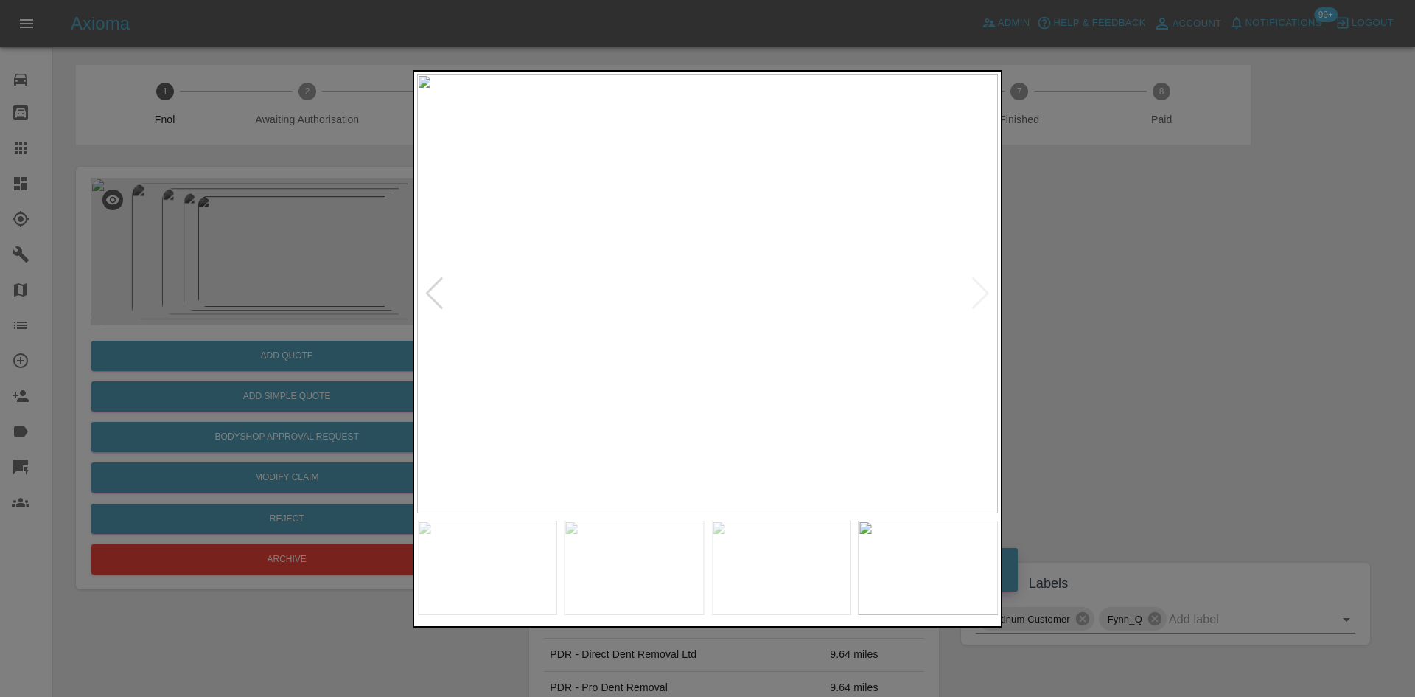
click at [640, 289] on img at bounding box center [707, 293] width 581 height 439
click at [629, 325] on img at bounding box center [911, 306] width 1742 height 1316
click at [640, 338] on img at bounding box center [713, 293] width 581 height 439
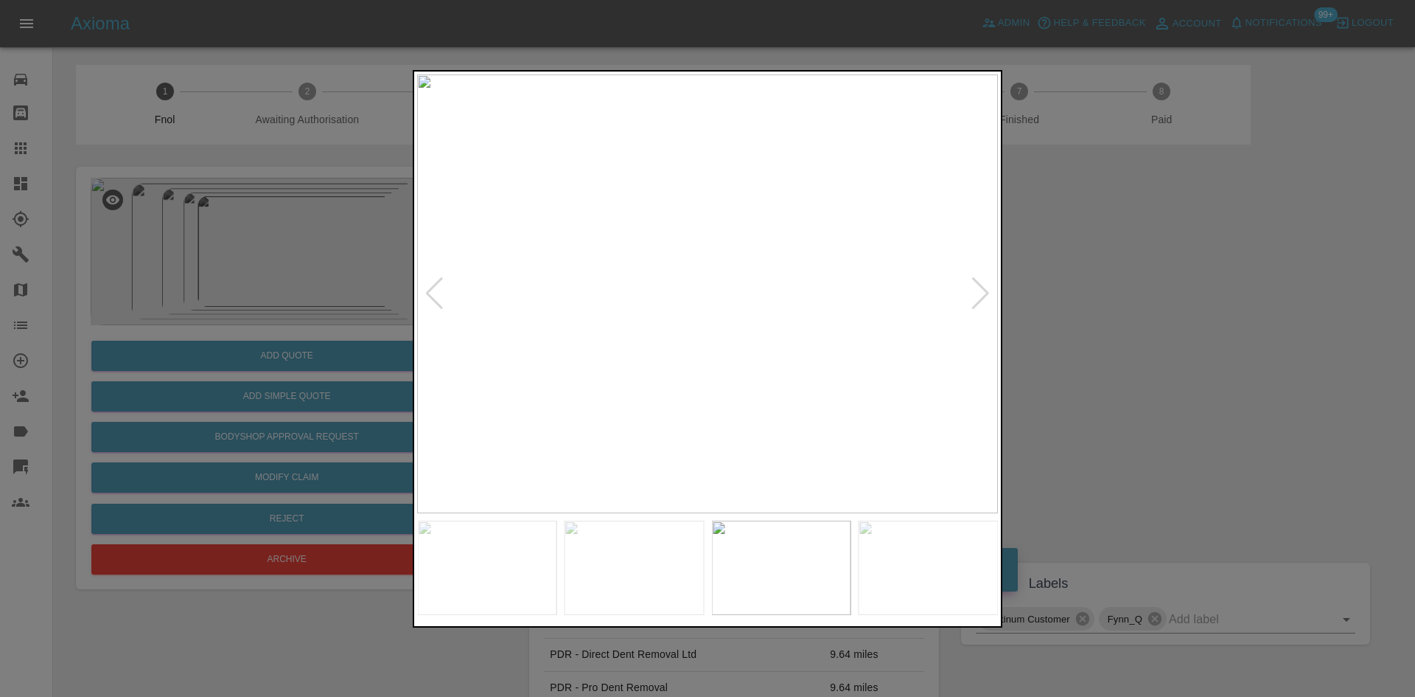
click at [609, 280] on img at bounding box center [707, 293] width 581 height 439
click at [593, 290] on img at bounding box center [1004, 333] width 1742 height 1316
click at [568, 357] on img at bounding box center [707, 293] width 581 height 439
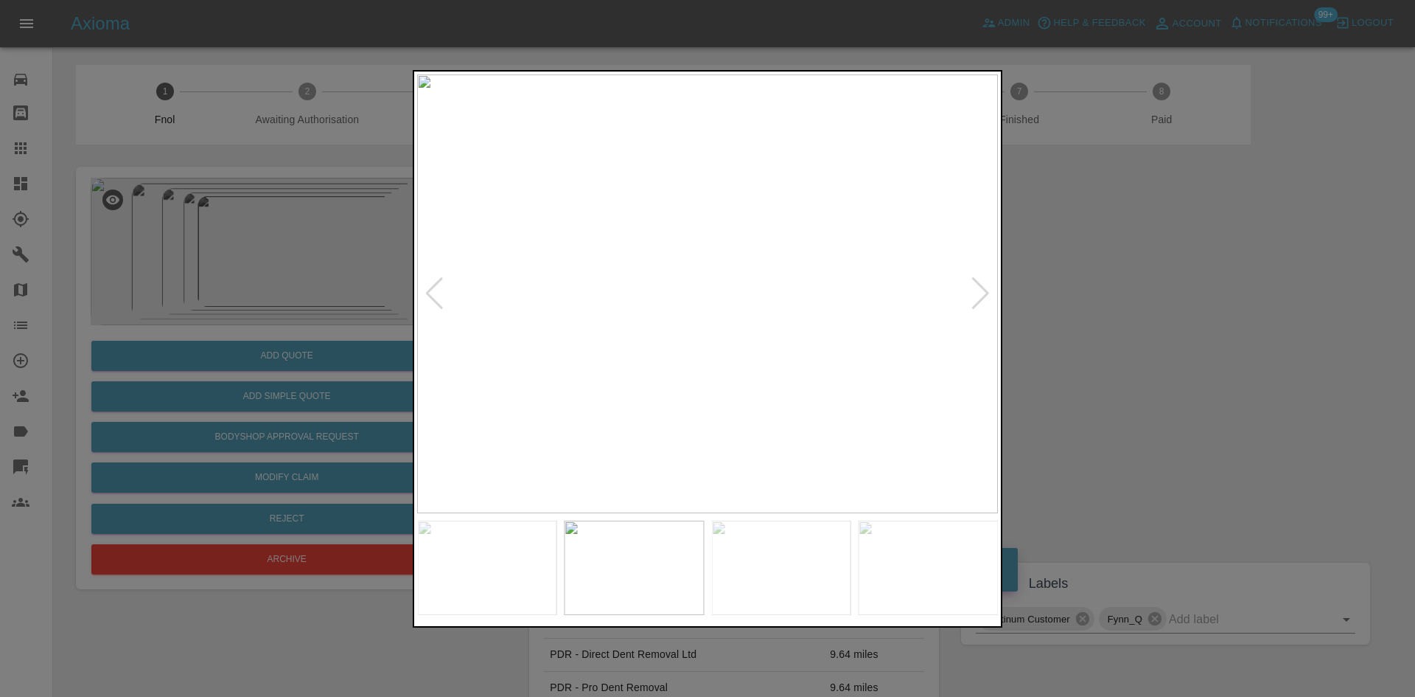
click at [520, 310] on img at bounding box center [707, 293] width 581 height 439
click at [573, 282] on img at bounding box center [1269, 245] width 1742 height 1316
click at [678, 335] on img at bounding box center [707, 293] width 581 height 439
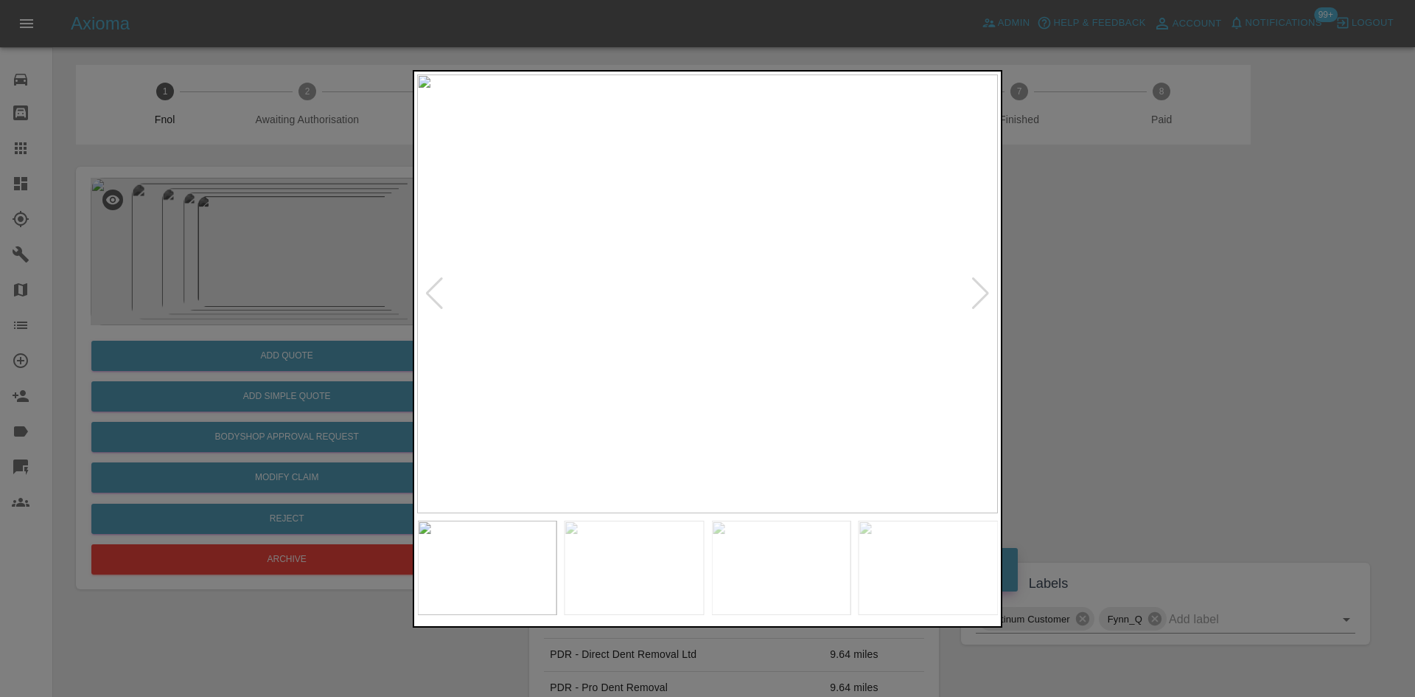
click at [832, 339] on img at bounding box center [707, 293] width 581 height 439
click at [834, 325] on img at bounding box center [809, 293] width 581 height 439
click at [950, 316] on img at bounding box center [707, 293] width 581 height 439
click at [832, 324] on img at bounding box center [707, 293] width 581 height 439
click at [757, 344] on img at bounding box center [707, 293] width 581 height 439
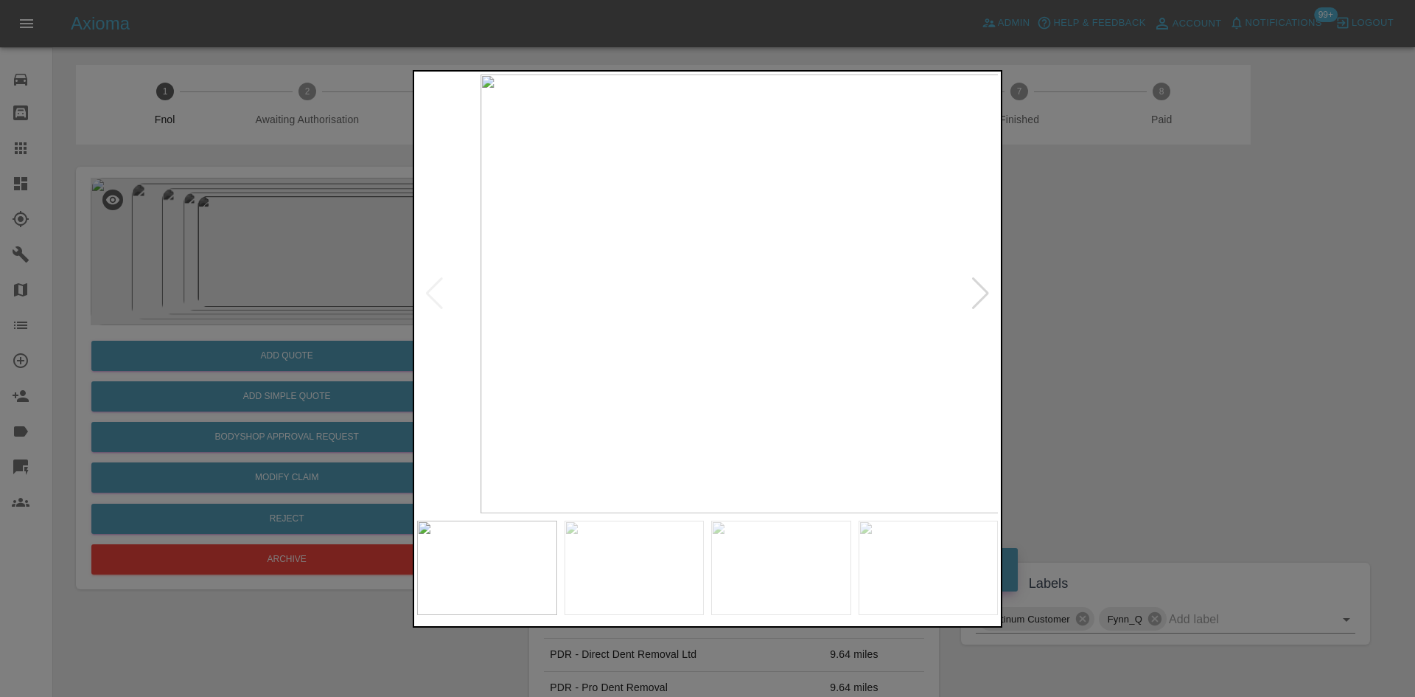
click at [786, 331] on img at bounding box center [771, 293] width 581 height 439
click at [814, 334] on img at bounding box center [707, 293] width 581 height 439
click at [582, 332] on img at bounding box center [707, 293] width 581 height 439
click at [540, 327] on img at bounding box center [707, 293] width 581 height 439
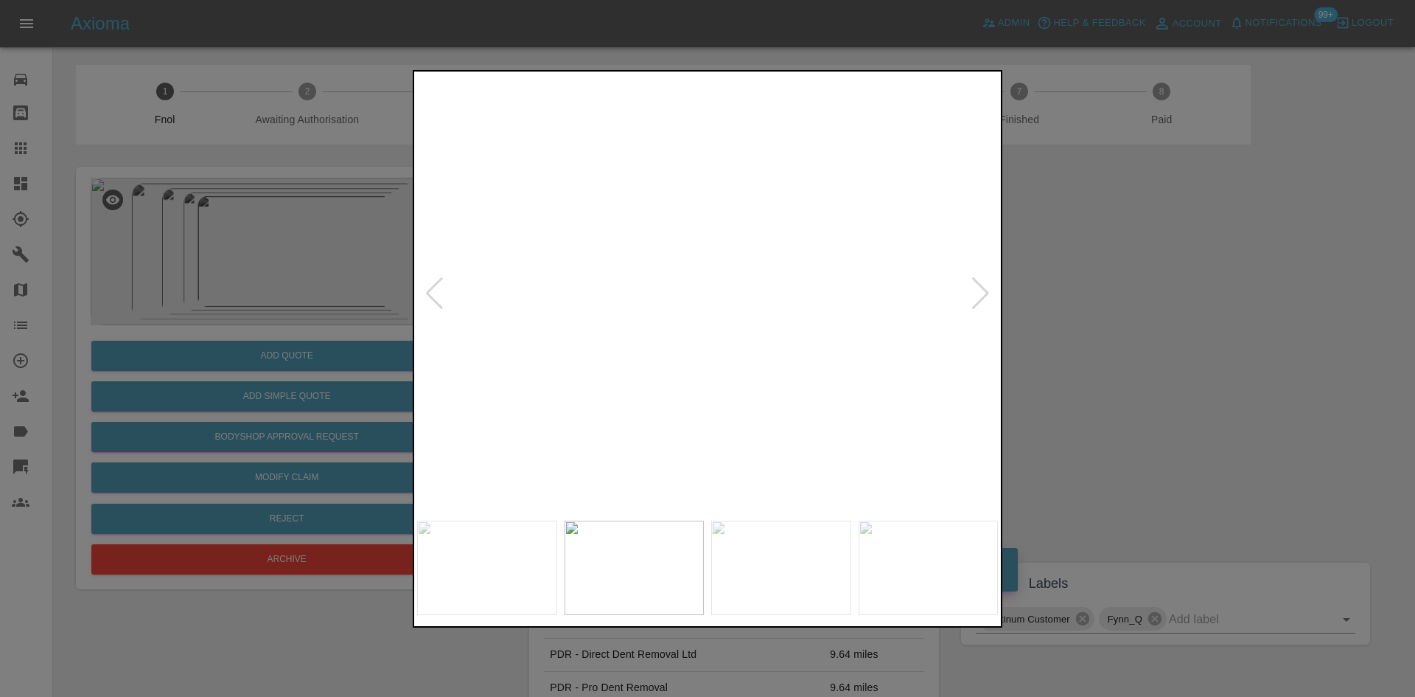
click at [568, 365] on img at bounding box center [1092, 205] width 1742 height 1316
click at [568, 365] on img at bounding box center [1070, 205] width 1742 height 1316
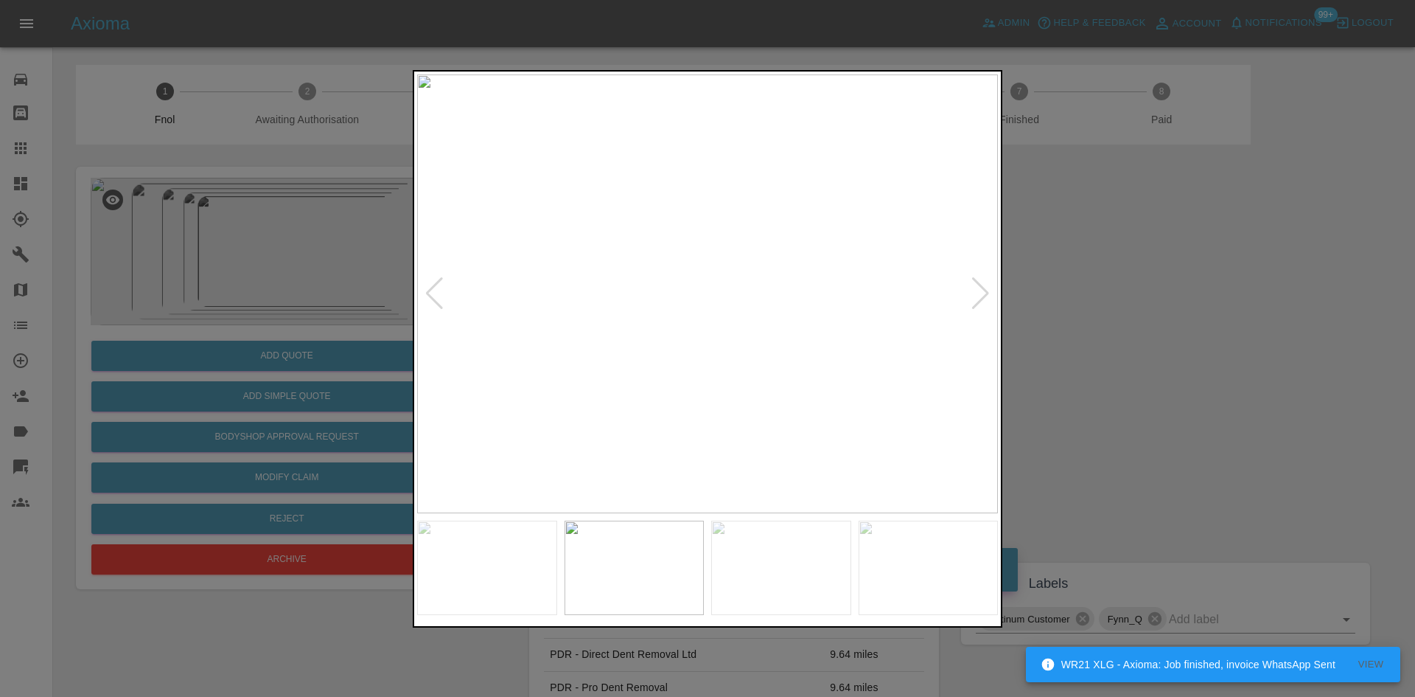
click at [608, 331] on img at bounding box center [707, 293] width 581 height 439
click at [683, 363] on img at bounding box center [1131, 175] width 1742 height 1316
click at [699, 329] on img at bounding box center [1155, 175] width 1742 height 1316
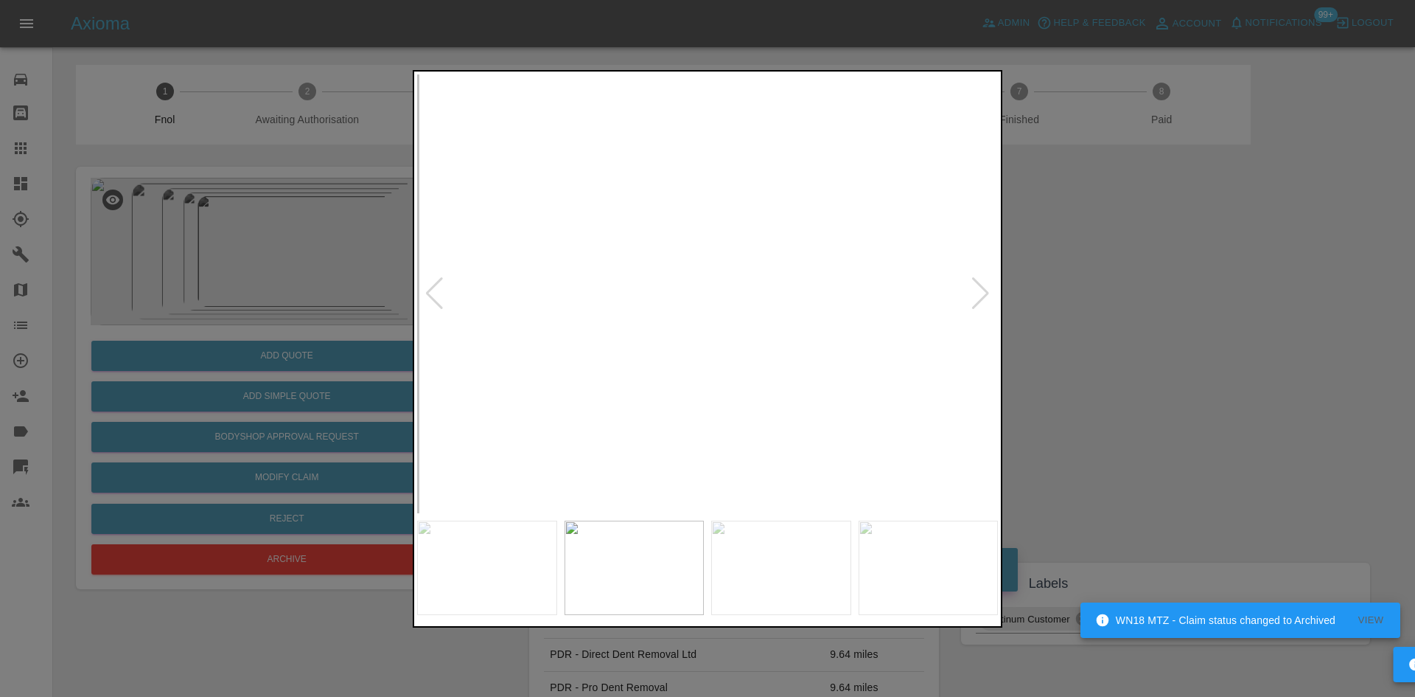
click at [686, 245] on img at bounding box center [1288, 156] width 1742 height 1316
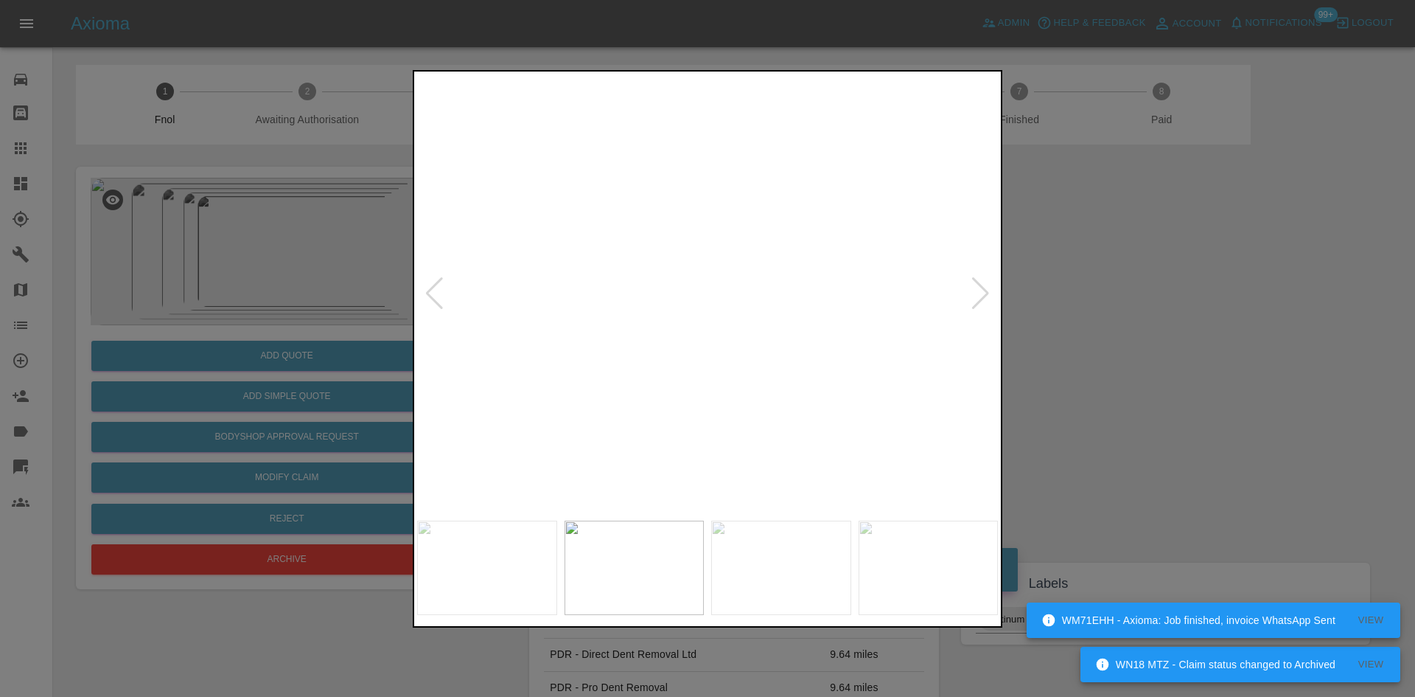
click at [702, 525] on div at bounding box center [708, 348] width 590 height 557
click at [725, 485] on img at bounding box center [1248, 550] width 1742 height 1316
click at [683, 234] on img at bounding box center [1233, 652] width 1742 height 1316
click at [620, 295] on img at bounding box center [1126, 371] width 1742 height 1316
click at [710, 355] on img at bounding box center [864, 260] width 1742 height 1316
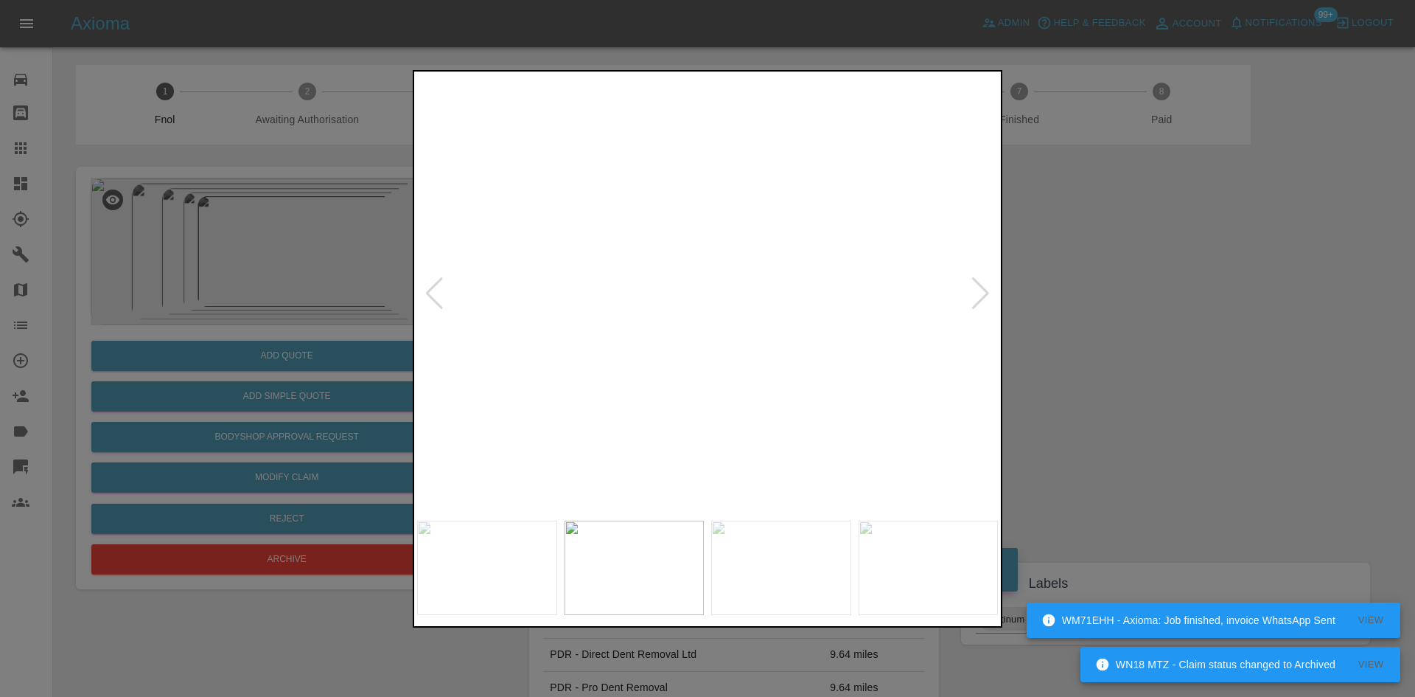
click at [666, 351] on img at bounding box center [802, 262] width 1742 height 1316
click at [658, 344] on img at bounding box center [559, 239] width 1742 height 1316
click at [652, 346] on img at bounding box center [529, 233] width 1742 height 1316
click at [694, 351] on img at bounding box center [112, 134] width 1742 height 1316
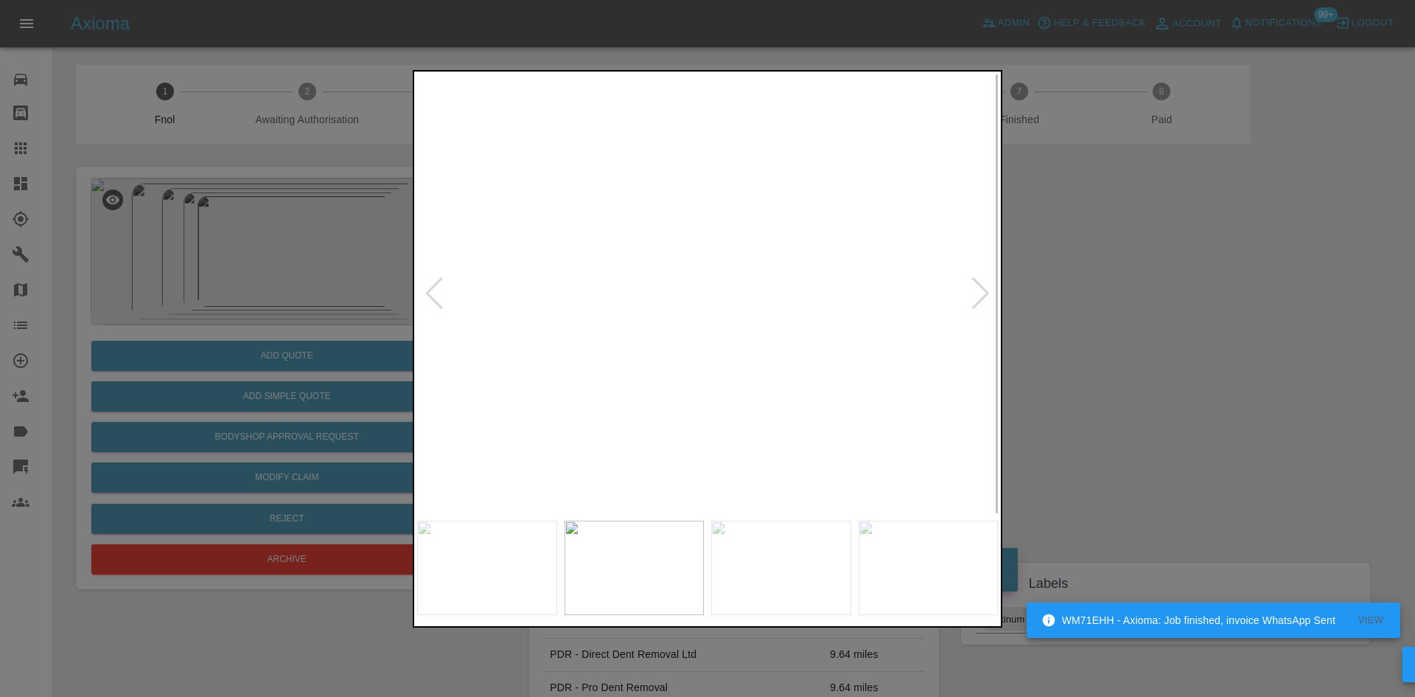
click at [696, 352] on img at bounding box center [127, 132] width 1742 height 1316
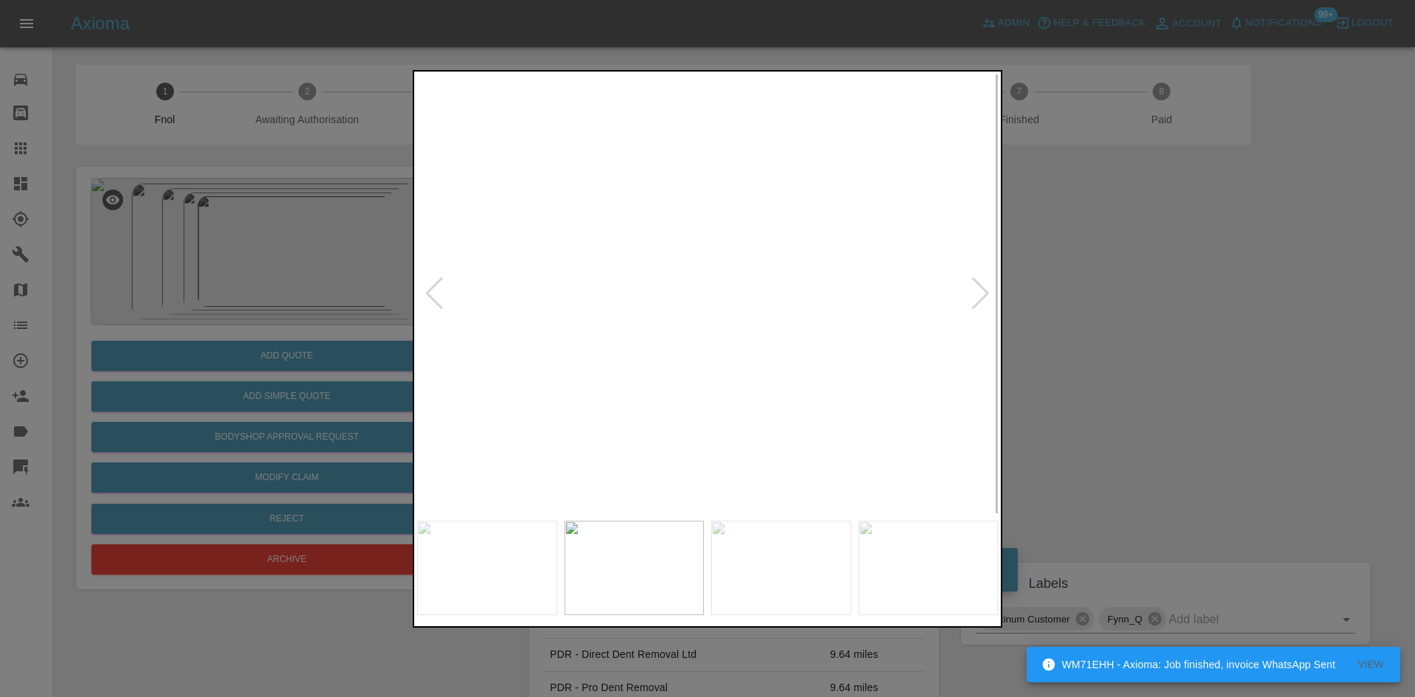
click at [696, 352] on img at bounding box center [127, 132] width 1742 height 1316
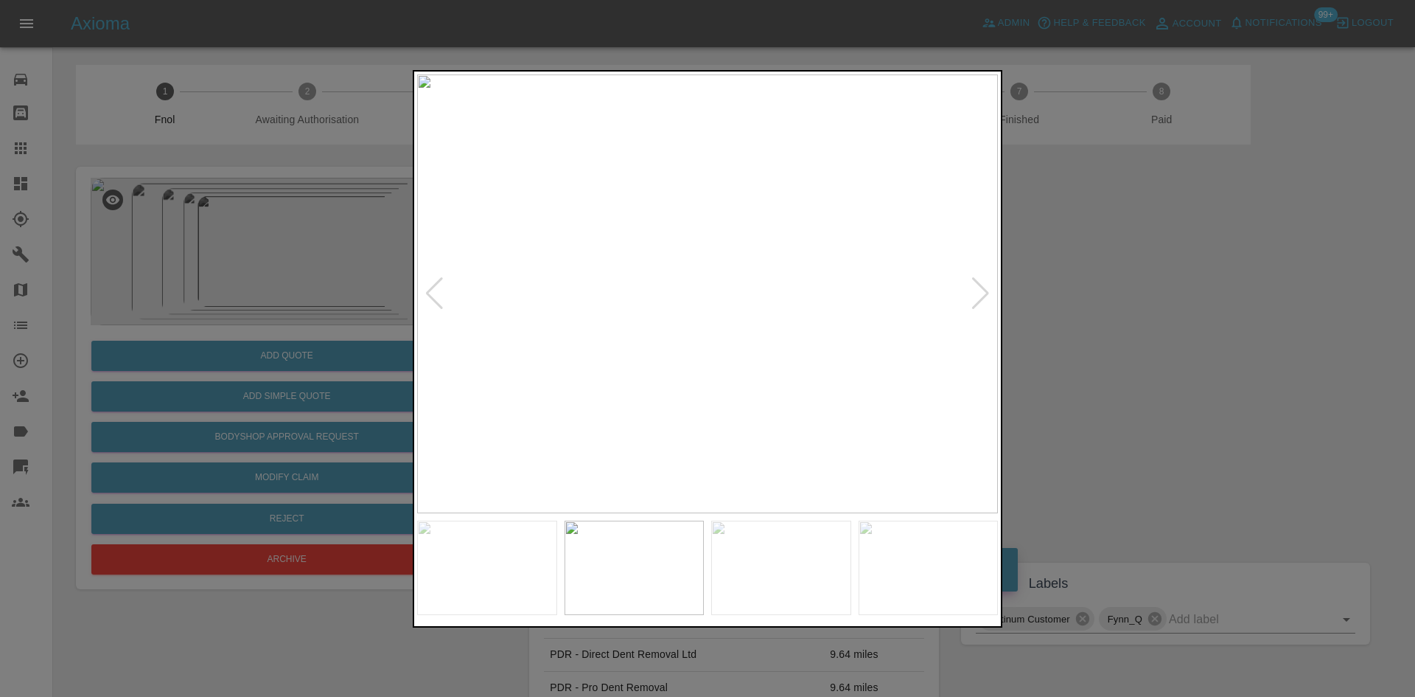
click at [544, 338] on img at bounding box center [707, 293] width 581 height 439
click at [688, 306] on img at bounding box center [707, 293] width 581 height 439
click at [688, 306] on img at bounding box center [767, 256] width 1742 height 1316
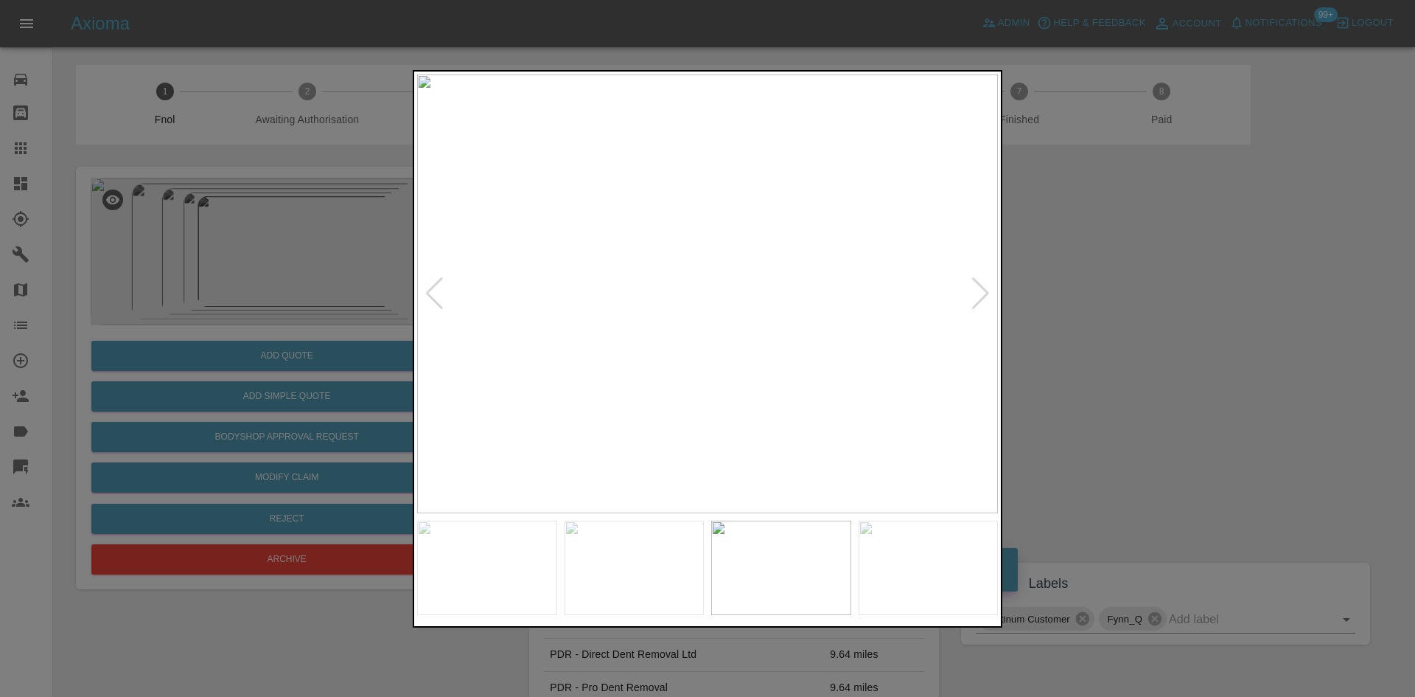
click at [670, 335] on img at bounding box center [707, 293] width 581 height 439
click at [480, 338] on img at bounding box center [707, 293] width 581 height 439
click at [440, 343] on img at bounding box center [707, 293] width 581 height 439
click at [535, 372] on img at bounding box center [659, 293] width 581 height 439
click at [621, 341] on img at bounding box center [707, 293] width 581 height 439
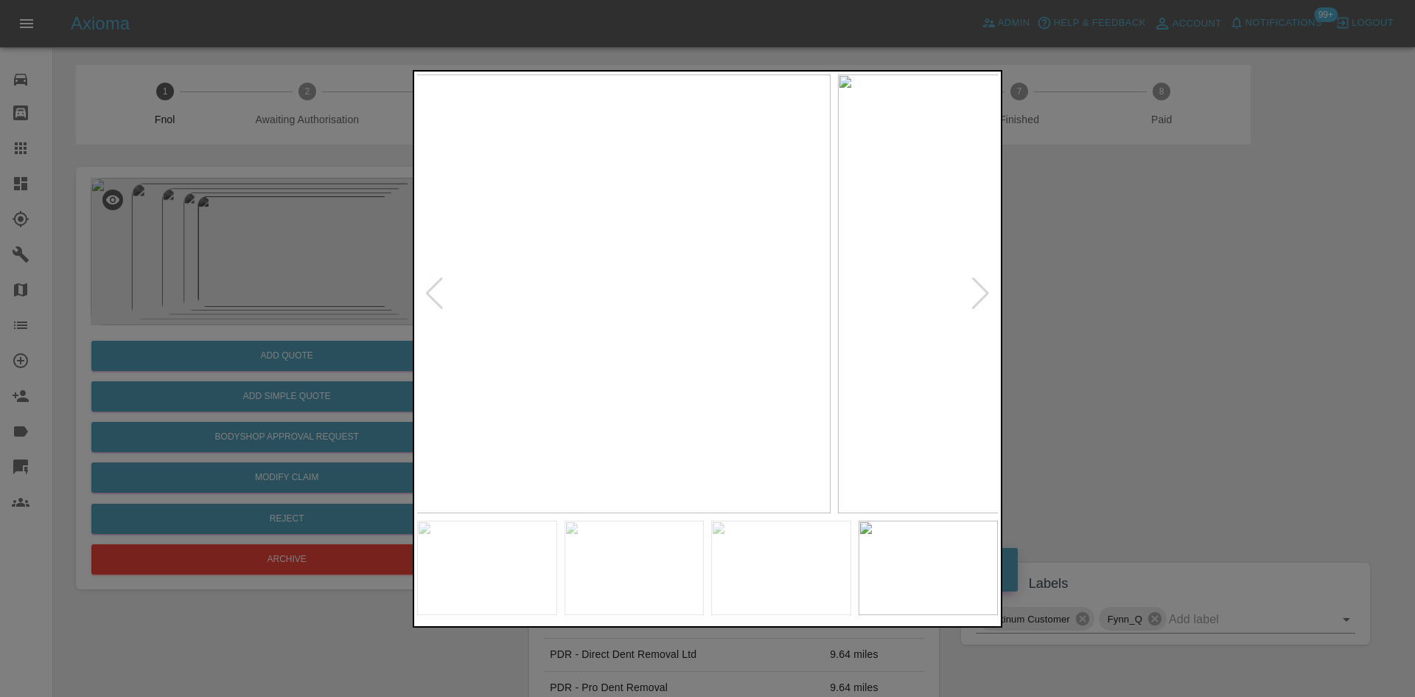
click at [533, 335] on img at bounding box center [540, 293] width 581 height 439
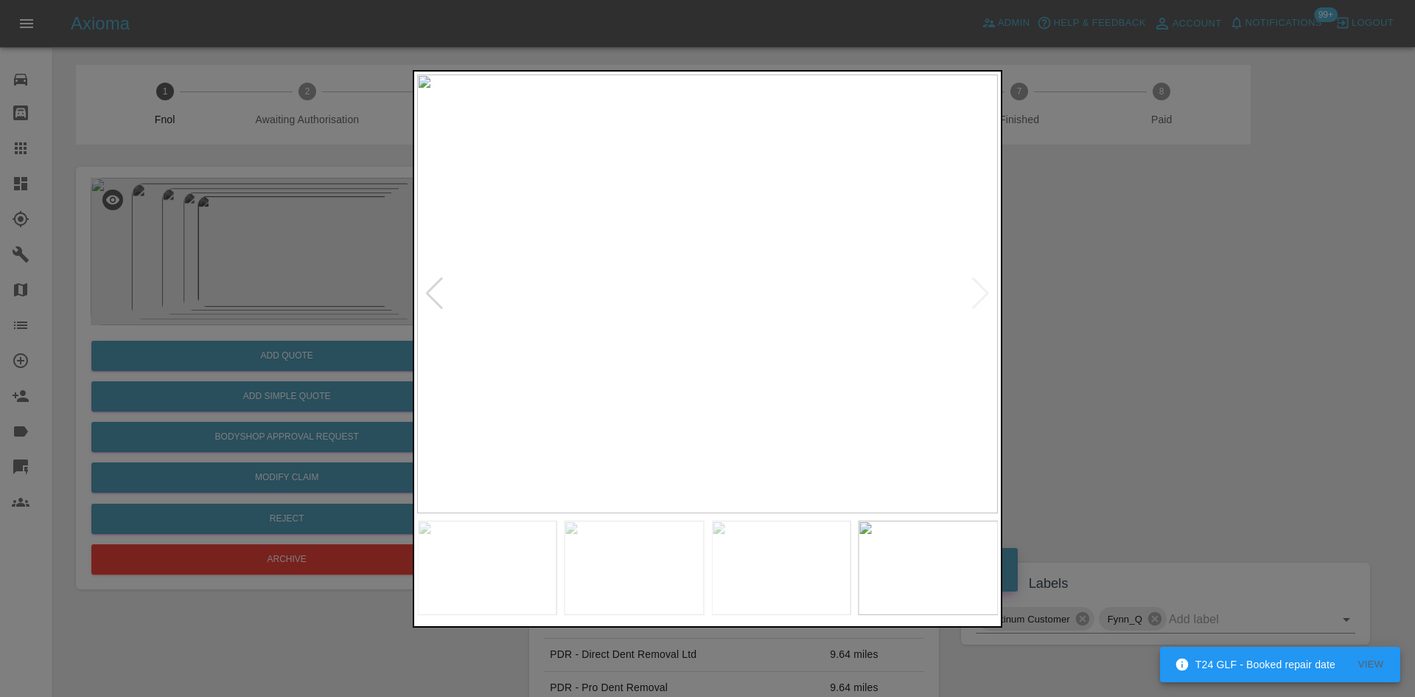
click at [559, 355] on img at bounding box center [707, 293] width 581 height 439
click at [641, 357] on img at bounding box center [707, 293] width 581 height 439
click at [647, 308] on img at bounding box center [707, 293] width 581 height 439
click at [647, 307] on img at bounding box center [889, 249] width 1742 height 1316
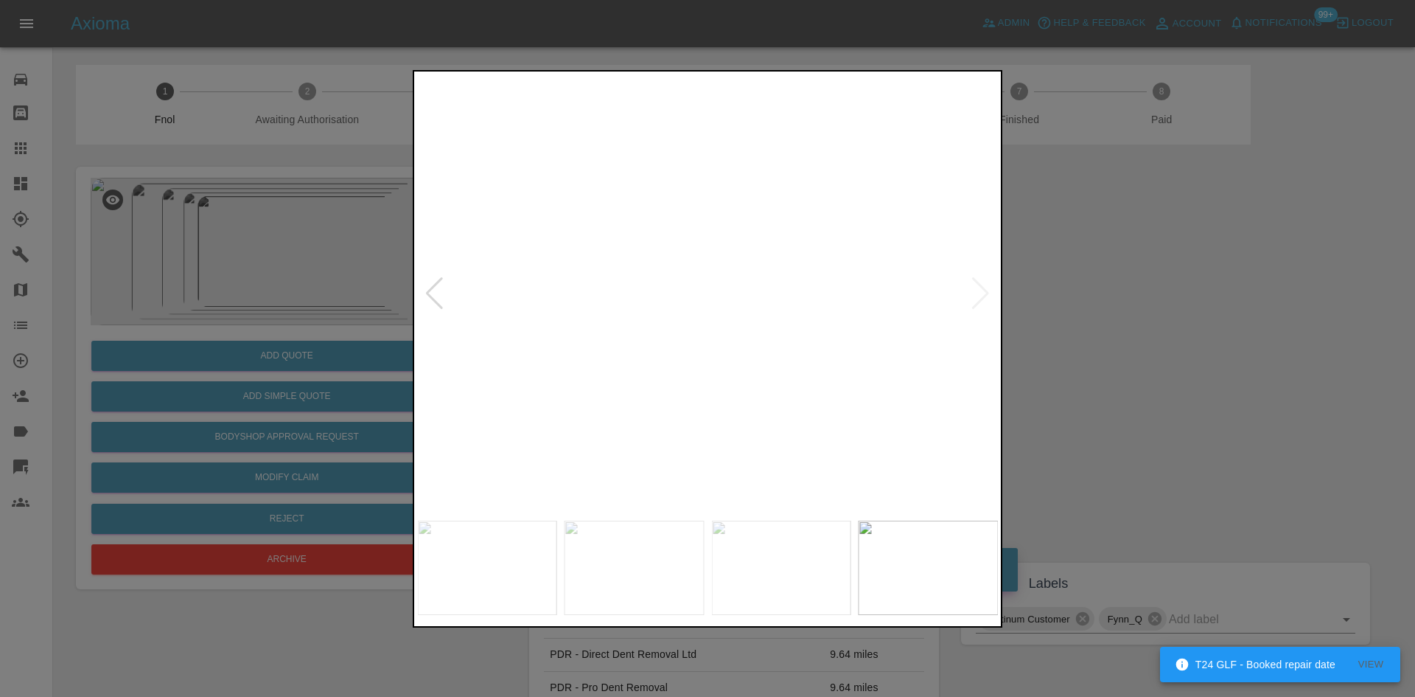
click at [647, 307] on img at bounding box center [888, 247] width 1742 height 1316
click at [641, 355] on img at bounding box center [707, 293] width 581 height 439
click at [622, 315] on img at bounding box center [707, 293] width 581 height 439
click at [657, 374] on img at bounding box center [999, 289] width 1742 height 1316
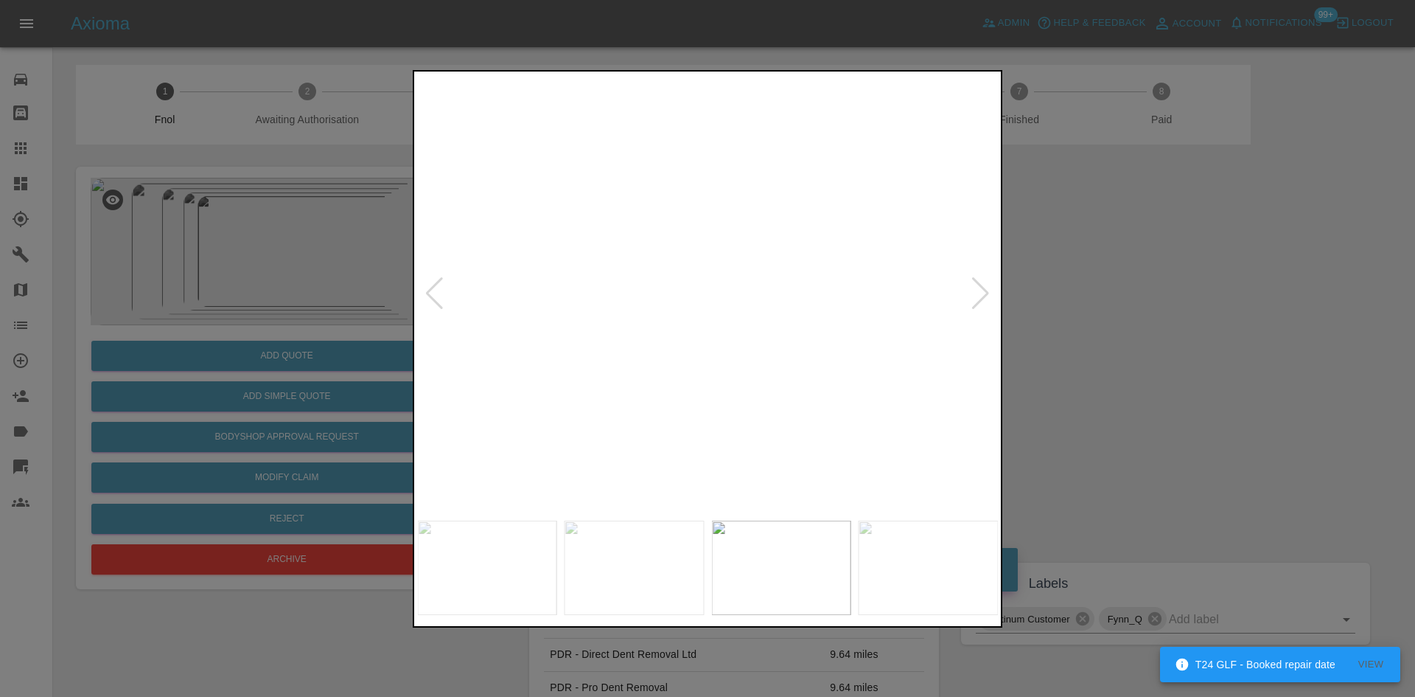
click at [657, 371] on img at bounding box center [1013, 303] width 1742 height 1316
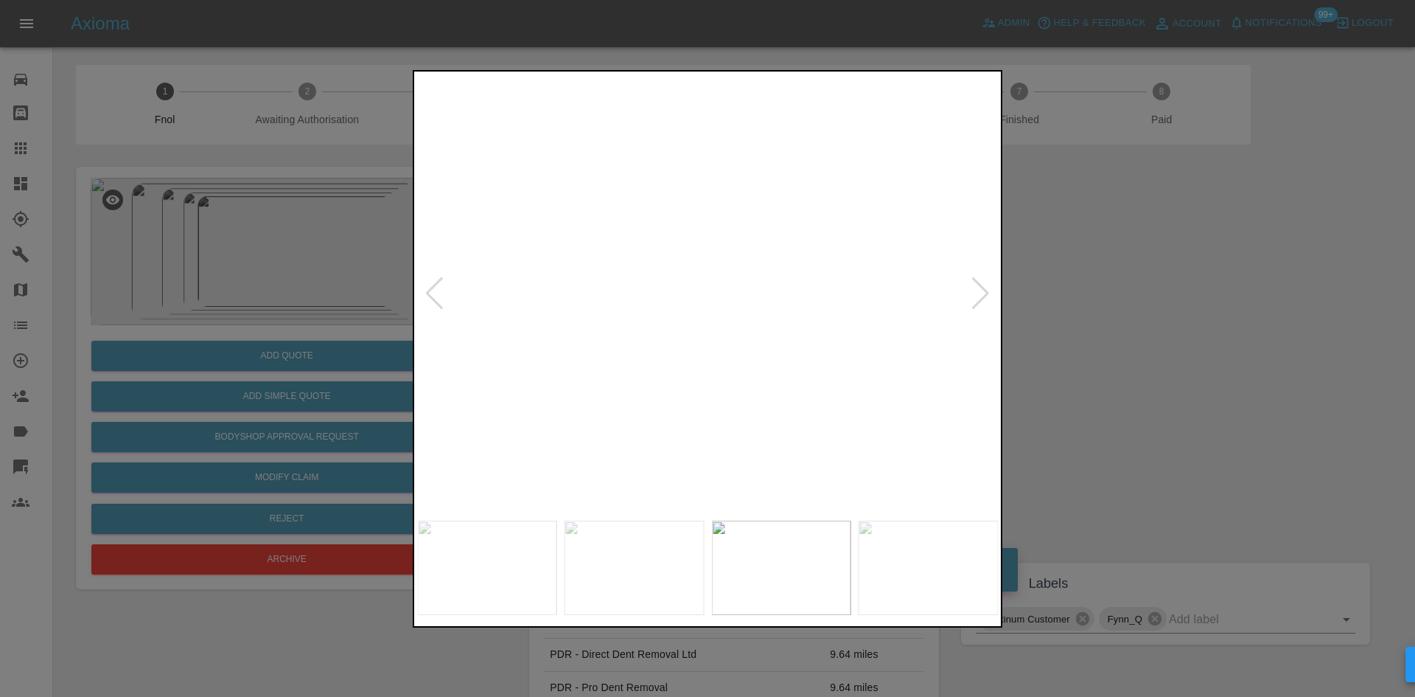
click at [657, 371] on img at bounding box center [1013, 303] width 1742 height 1316
click at [783, 383] on img at bounding box center [707, 293] width 581 height 439
click at [808, 376] on img at bounding box center [707, 293] width 581 height 439
click at [866, 360] on img at bounding box center [707, 293] width 581 height 439
click at [901, 358] on img at bounding box center [707, 293] width 581 height 439
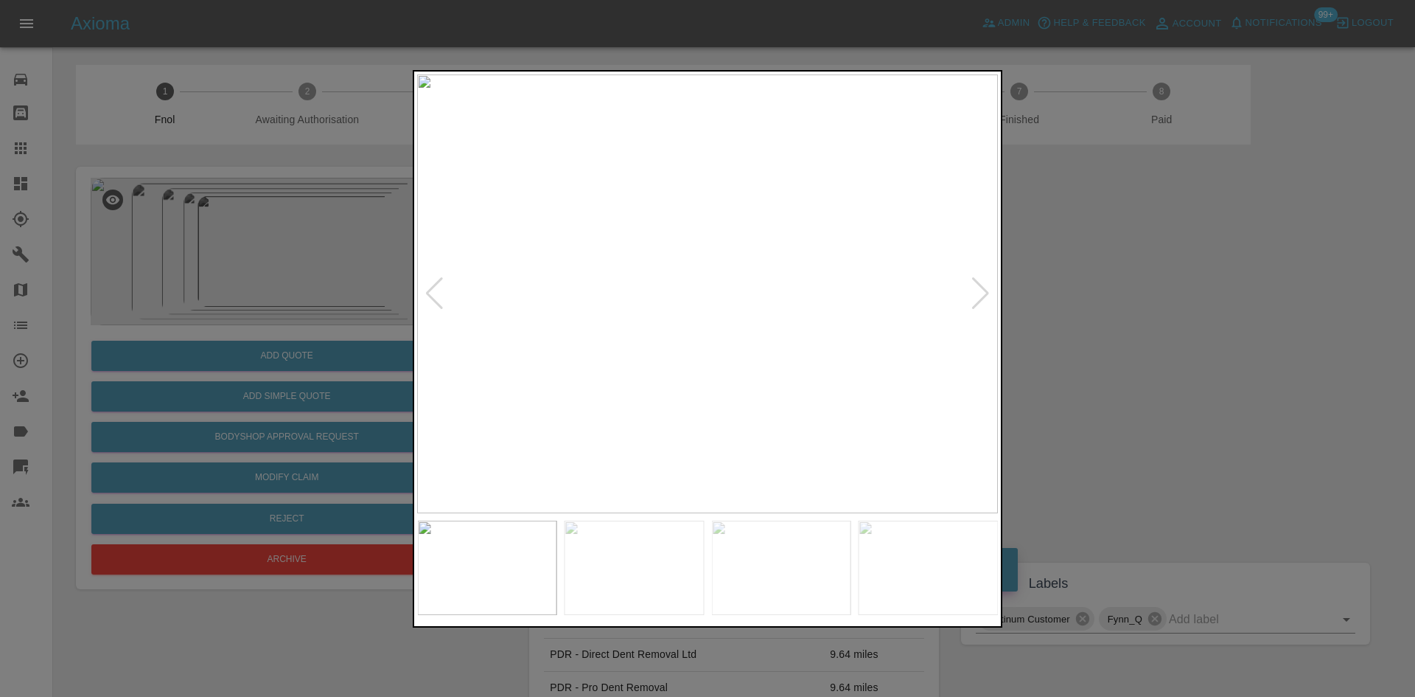
click at [942, 363] on img at bounding box center [707, 293] width 581 height 439
click at [938, 344] on img at bounding box center [801, 293] width 581 height 439
click at [846, 352] on img at bounding box center [707, 293] width 581 height 439
click at [949, 348] on img at bounding box center [707, 293] width 581 height 439
click at [683, 351] on img at bounding box center [707, 293] width 581 height 439
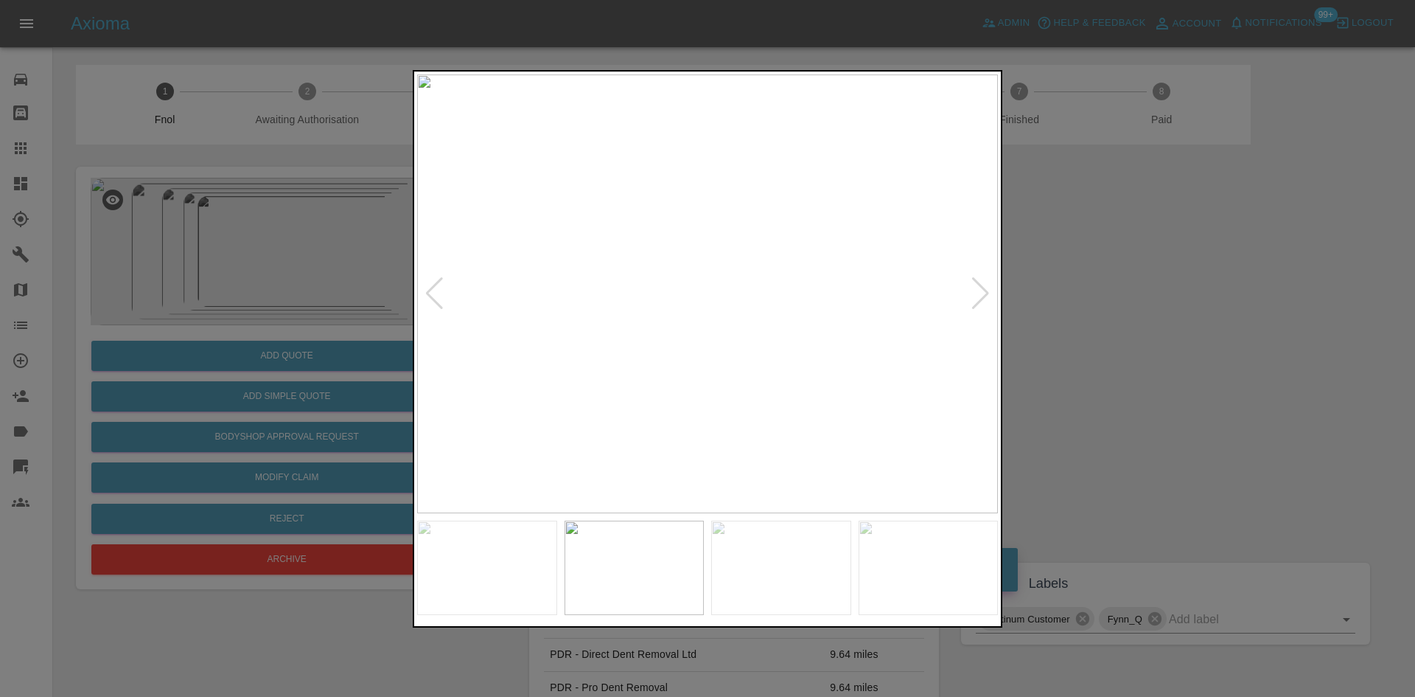
click at [263, 389] on div at bounding box center [707, 348] width 1415 height 697
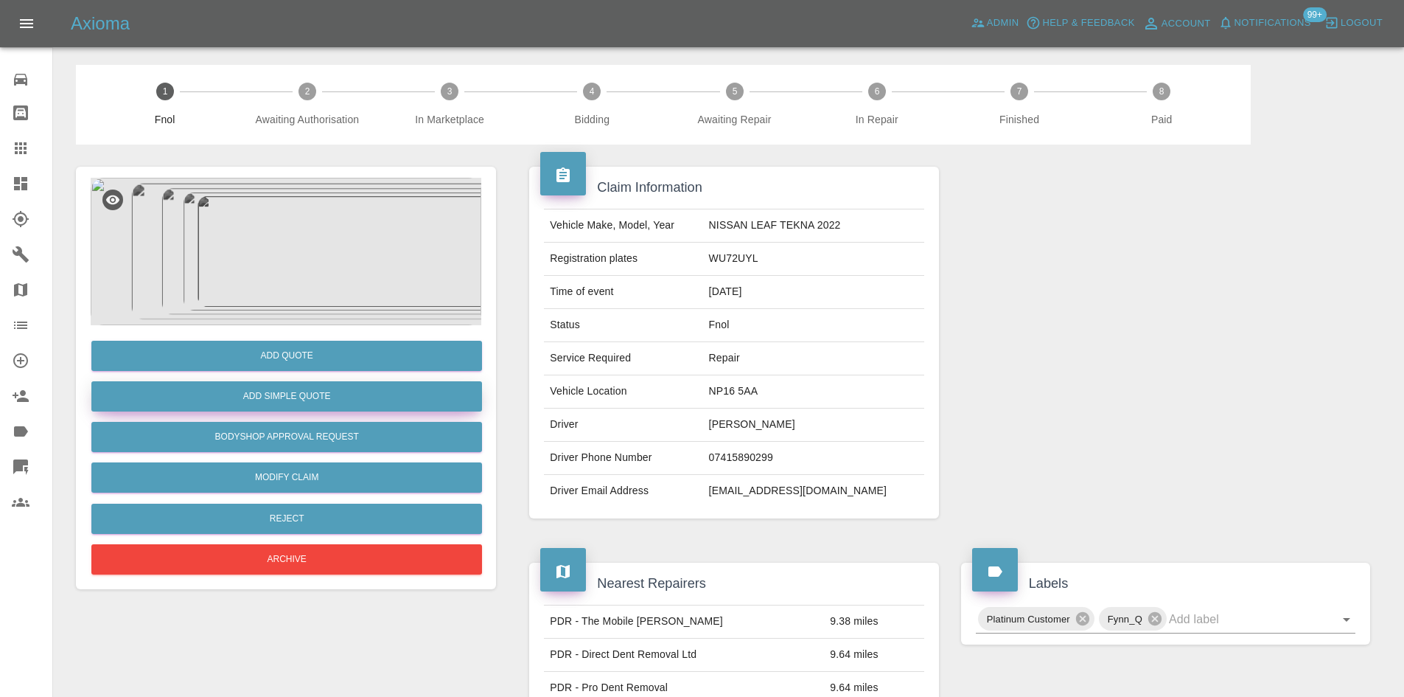
click at [280, 394] on button "Add Simple Quote" at bounding box center [286, 396] width 391 height 30
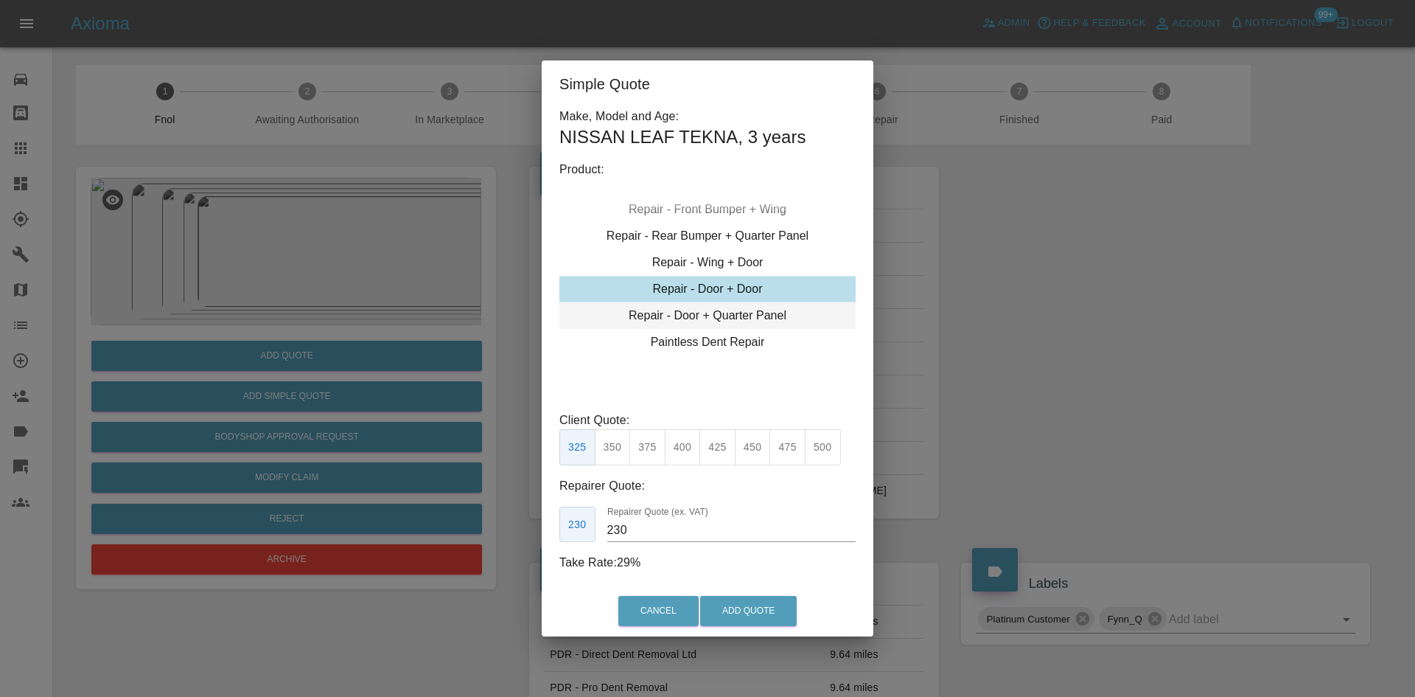
click at [679, 313] on div "Repair - Door + Quarter Panel" at bounding box center [707, 315] width 296 height 27
click at [683, 445] on button "400" at bounding box center [683, 447] width 36 height 36
type input "250"
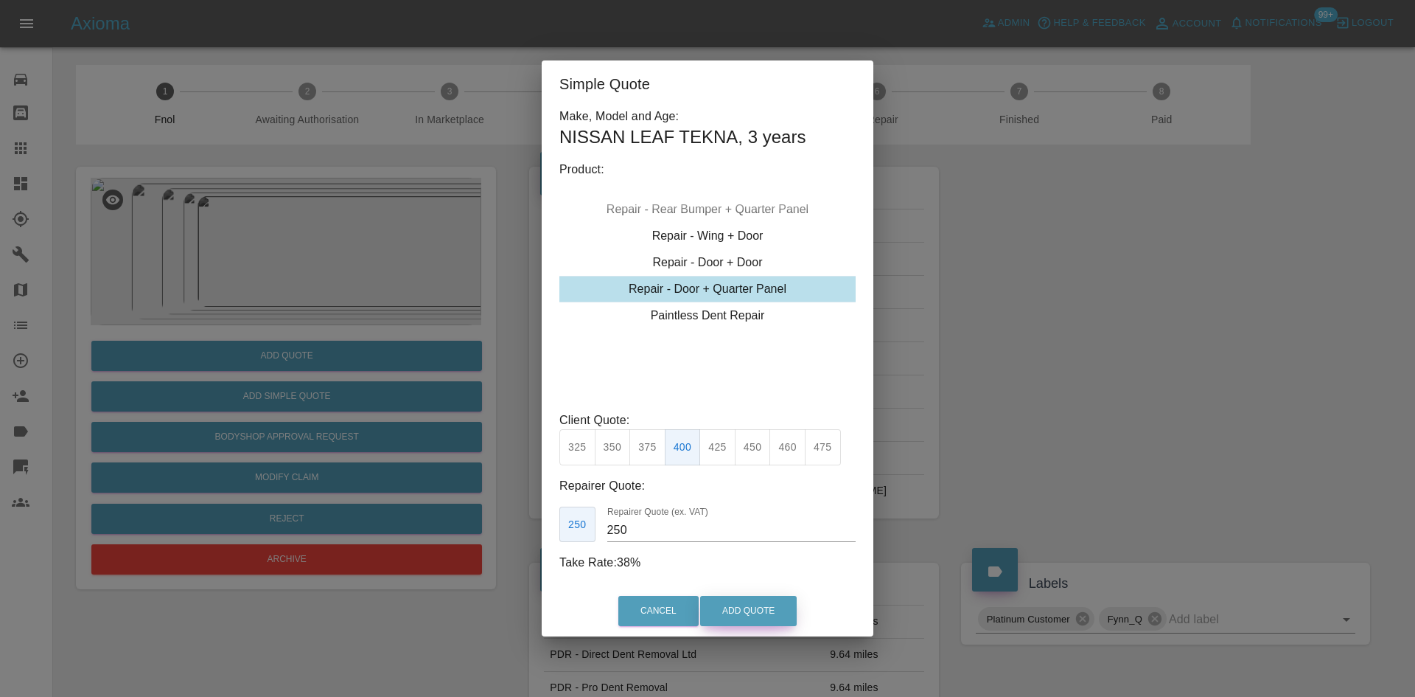
click at [758, 607] on button "Add Quote" at bounding box center [748, 611] width 97 height 30
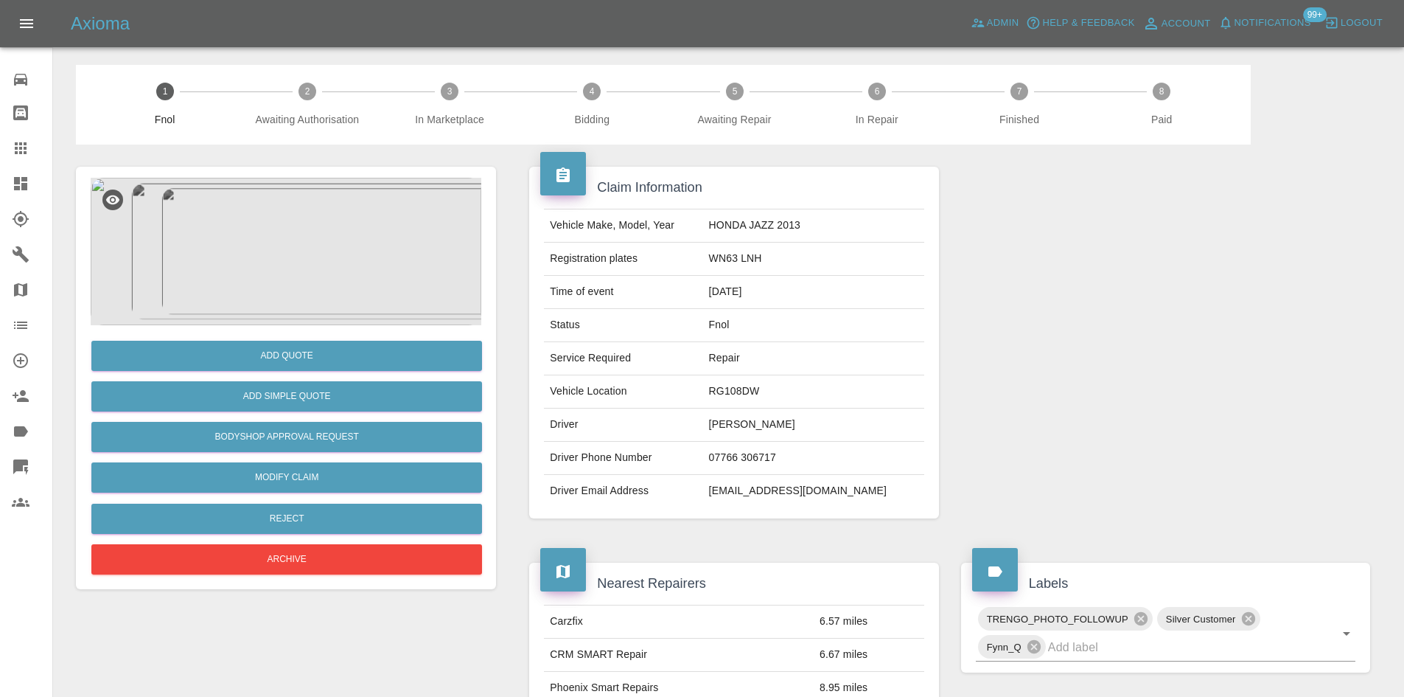
click at [270, 227] on img at bounding box center [286, 251] width 391 height 147
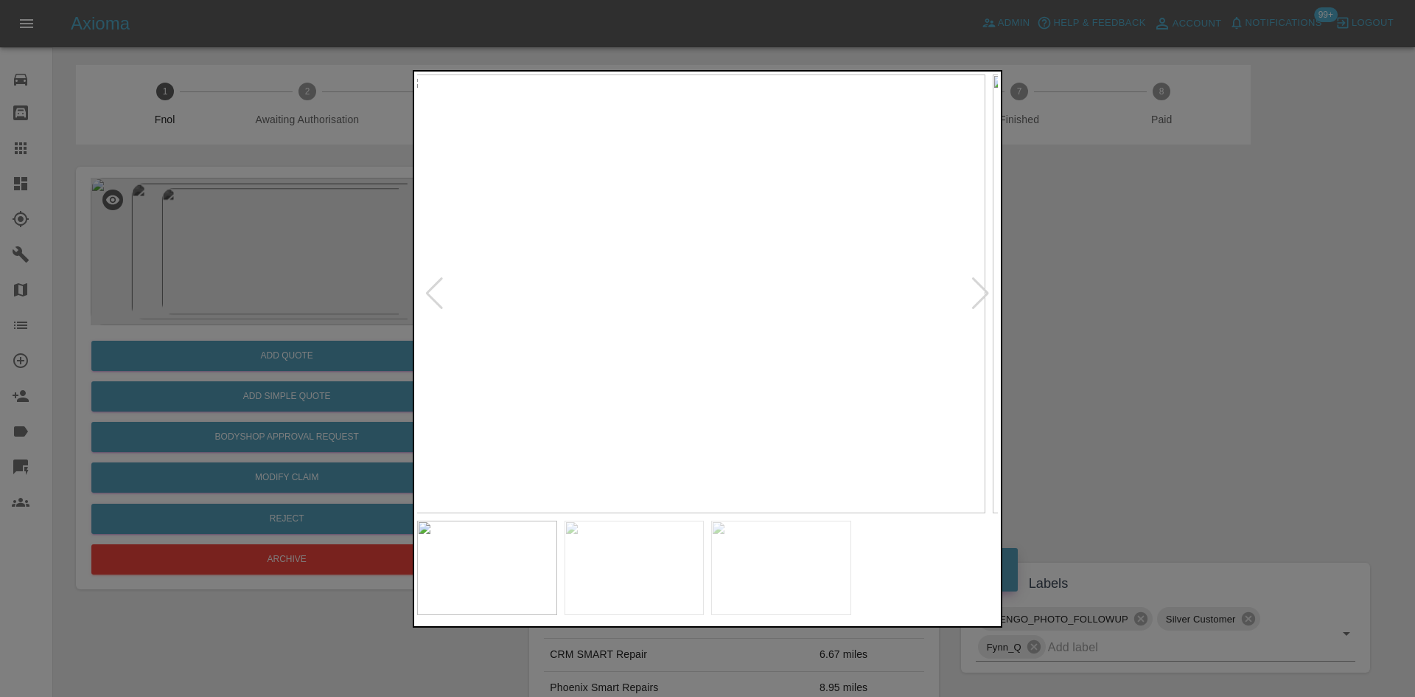
click at [743, 338] on img at bounding box center [695, 293] width 581 height 439
click at [688, 398] on img at bounding box center [707, 293] width 581 height 439
click at [612, 430] on img at bounding box center [707, 293] width 581 height 439
click at [634, 431] on img at bounding box center [661, 293] width 581 height 439
click at [763, 407] on img at bounding box center [770, 293] width 581 height 439
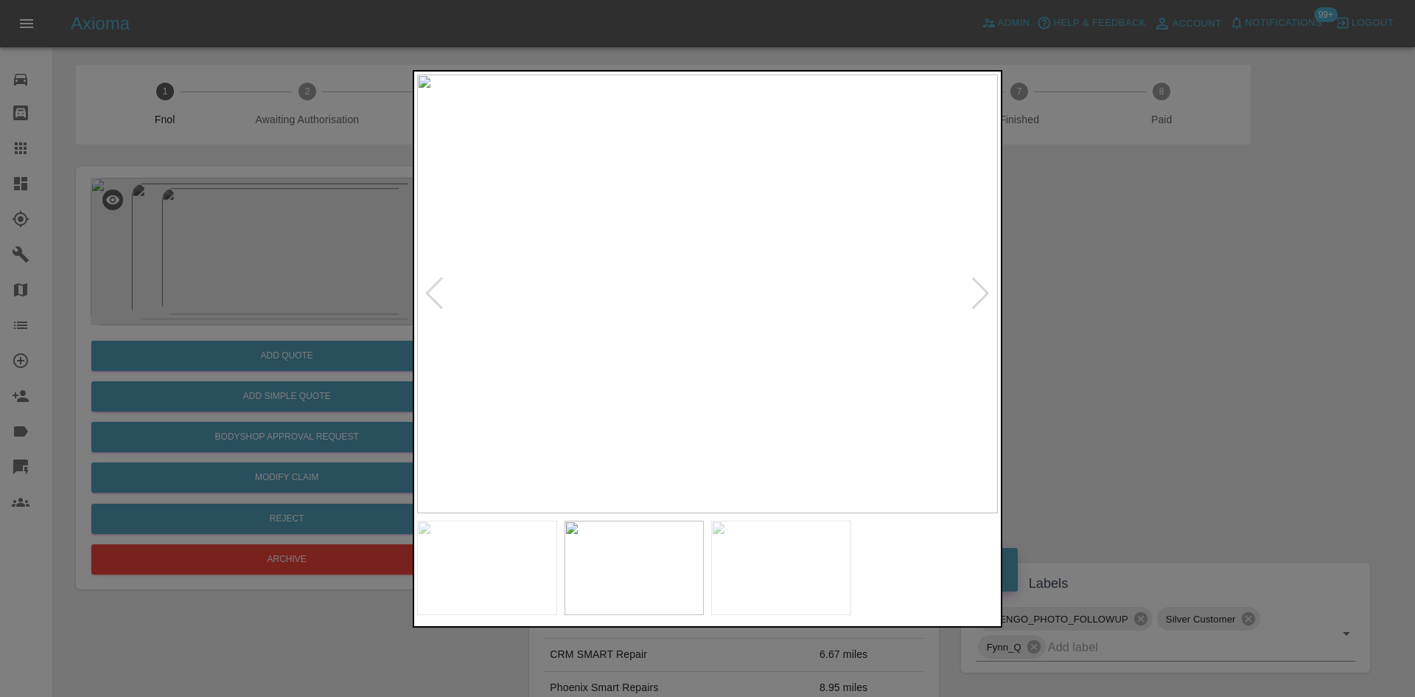
click at [776, 402] on img at bounding box center [707, 293] width 581 height 439
click at [691, 413] on img at bounding box center [745, 293] width 581 height 439
click at [217, 390] on div at bounding box center [707, 348] width 1415 height 697
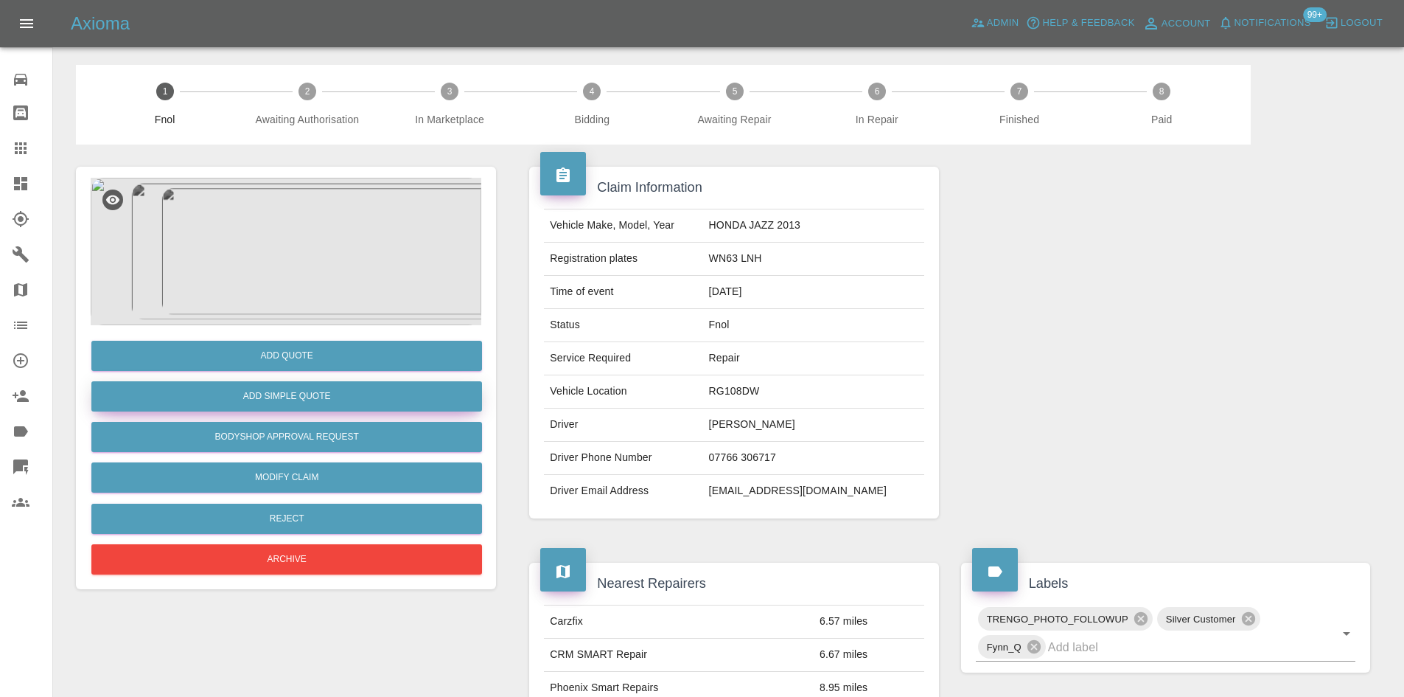
click at [243, 393] on button "Add Simple Quote" at bounding box center [286, 396] width 391 height 30
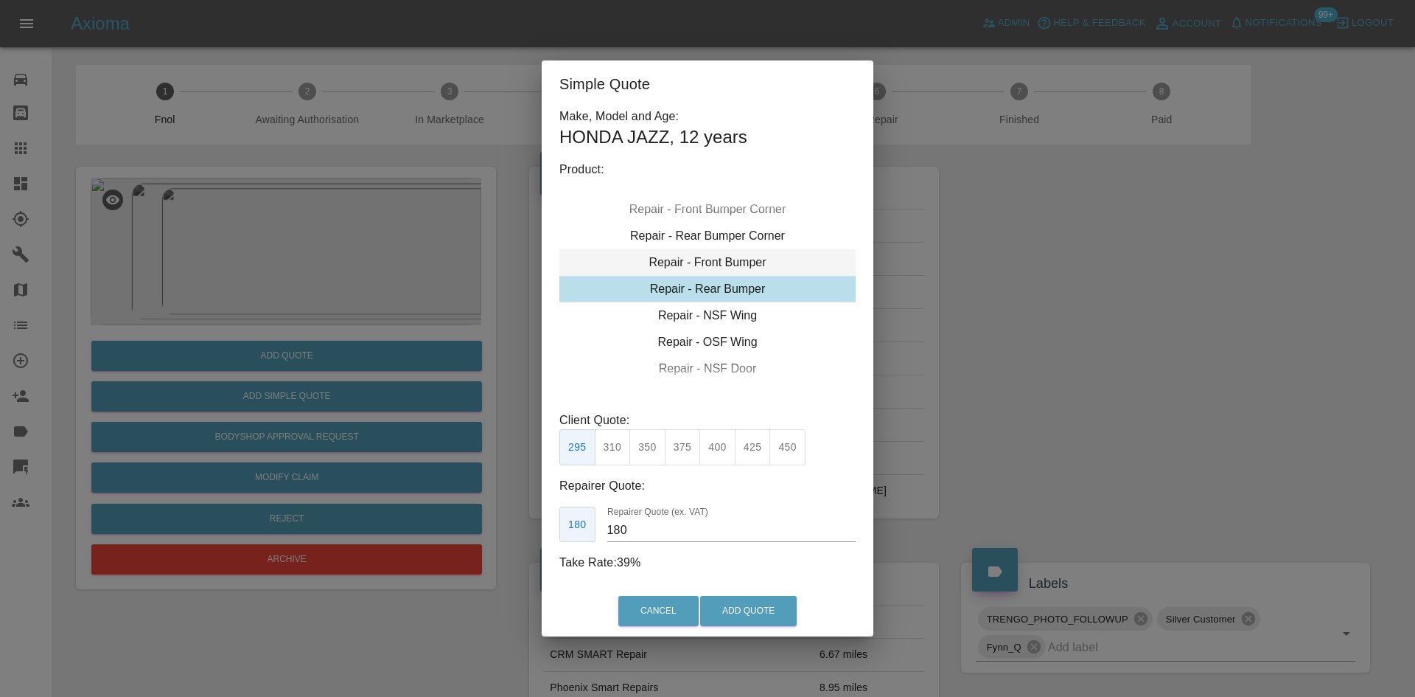
click at [713, 263] on div "Repair - Front Bumper" at bounding box center [707, 262] width 296 height 27
click at [654, 453] on button "350" at bounding box center [647, 447] width 36 height 36
type input "210"
click at [751, 609] on button "Add Quote" at bounding box center [748, 611] width 97 height 30
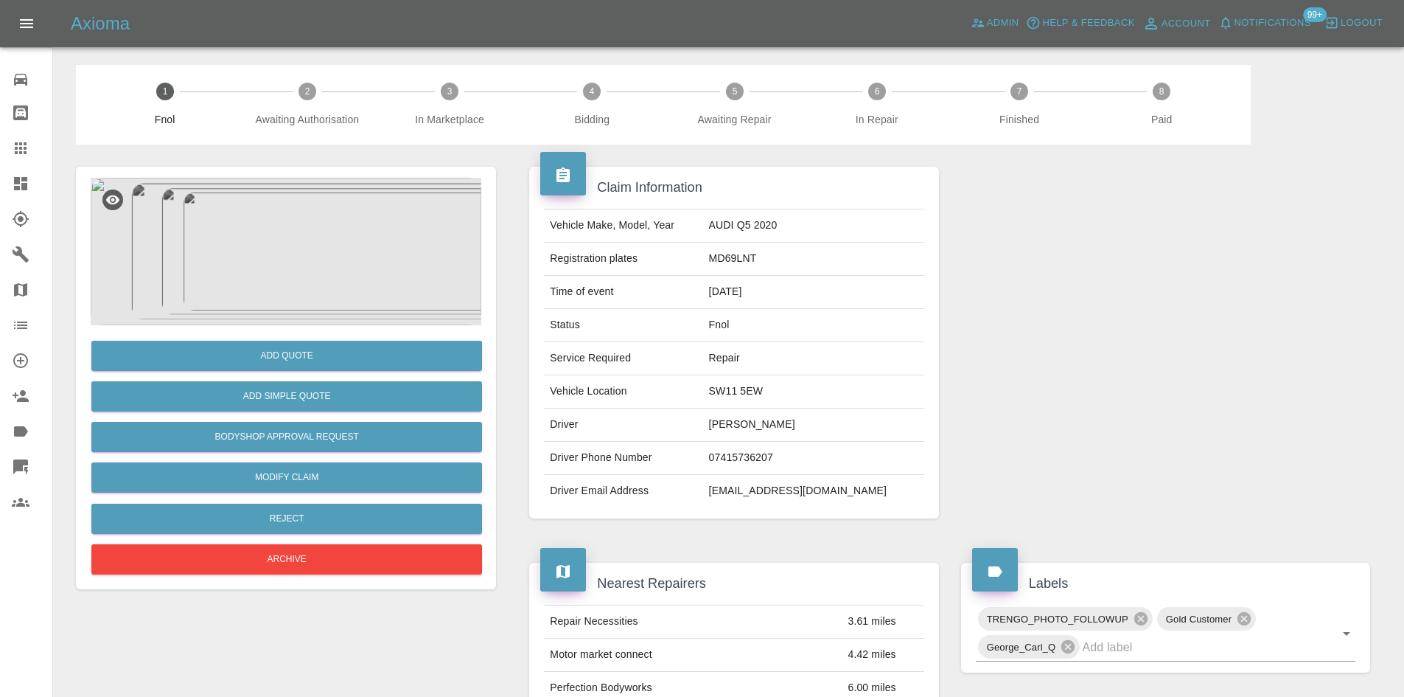
click at [310, 220] on img at bounding box center [286, 251] width 391 height 147
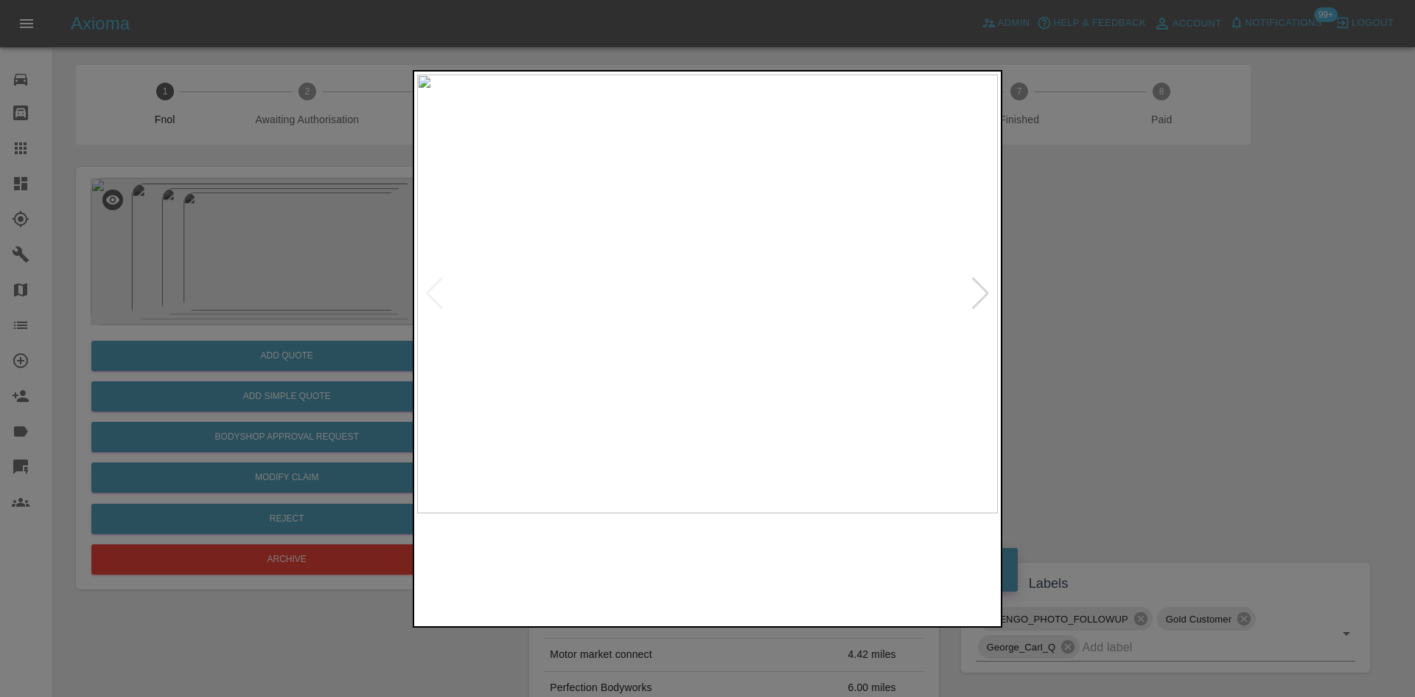
click at [645, 250] on img at bounding box center [707, 293] width 581 height 439
click at [581, 276] on img at bounding box center [895, 424] width 1742 height 1316
click at [724, 320] on img at bounding box center [595, 546] width 1742 height 1316
click at [724, 320] on img at bounding box center [595, 547] width 1742 height 1316
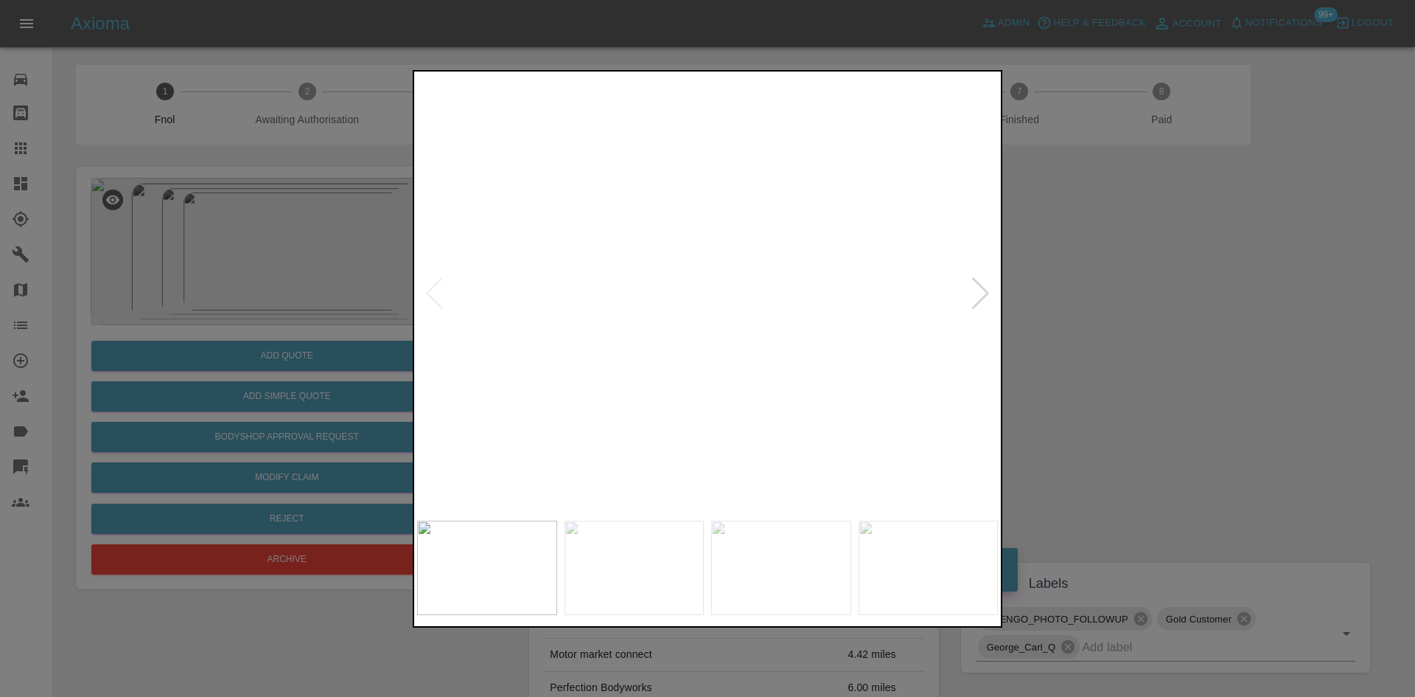
click at [724, 320] on img at bounding box center [595, 547] width 1742 height 1316
click at [677, 324] on img at bounding box center [707, 293] width 581 height 439
click at [472, 295] on img at bounding box center [509, 293] width 581 height 439
click at [334, 302] on div at bounding box center [707, 348] width 1415 height 697
click at [713, 249] on img at bounding box center [707, 293] width 581 height 439
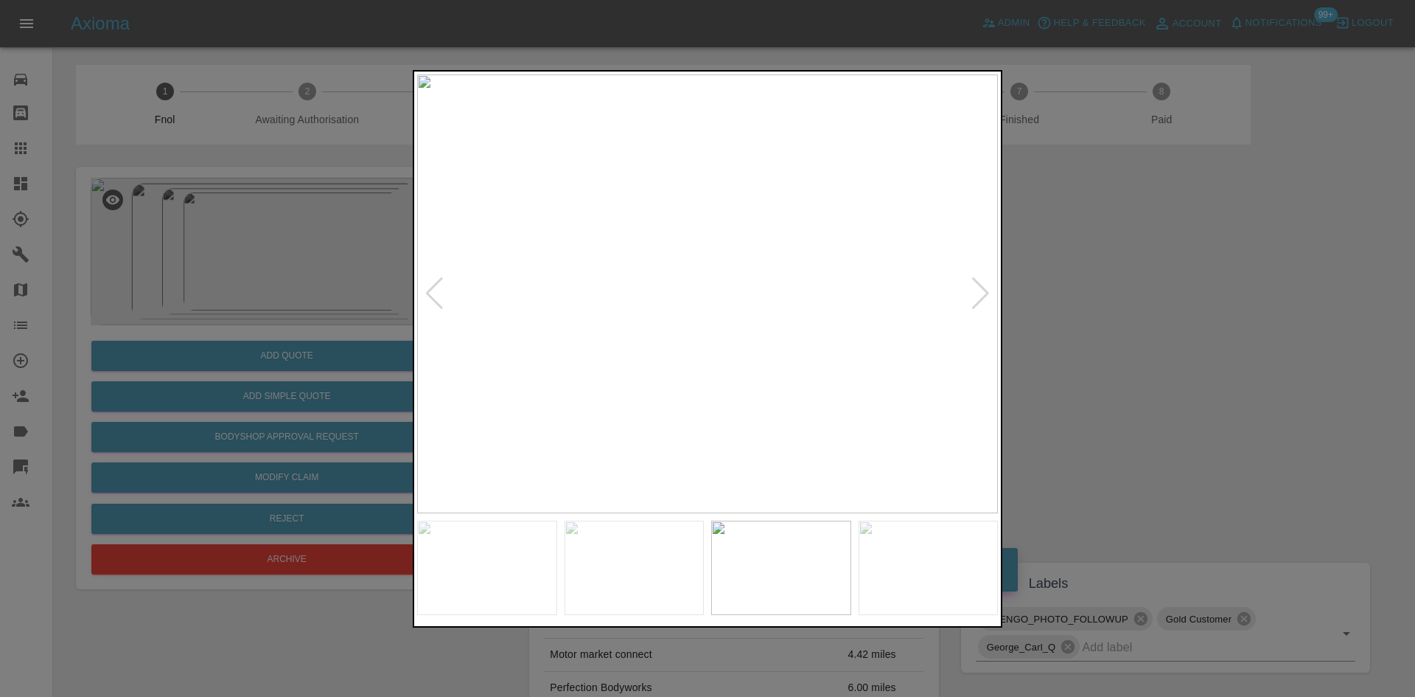
click at [667, 248] on img at bounding box center [707, 293] width 581 height 439
click at [657, 326] on img at bounding box center [829, 430] width 1742 height 1316
click at [797, 404] on img at bounding box center [707, 293] width 581 height 439
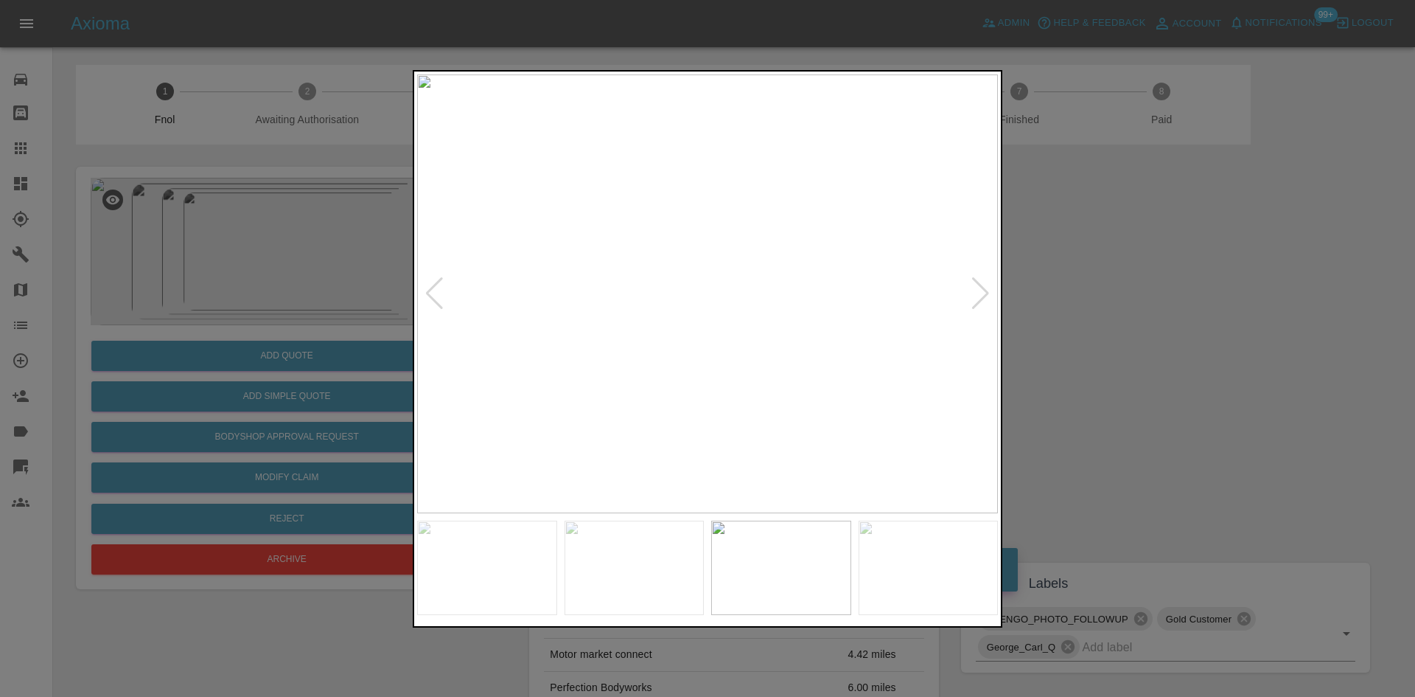
click at [797, 405] on img at bounding box center [707, 293] width 581 height 439
click at [492, 343] on img at bounding box center [707, 293] width 581 height 439
click at [455, 355] on img at bounding box center [707, 293] width 581 height 439
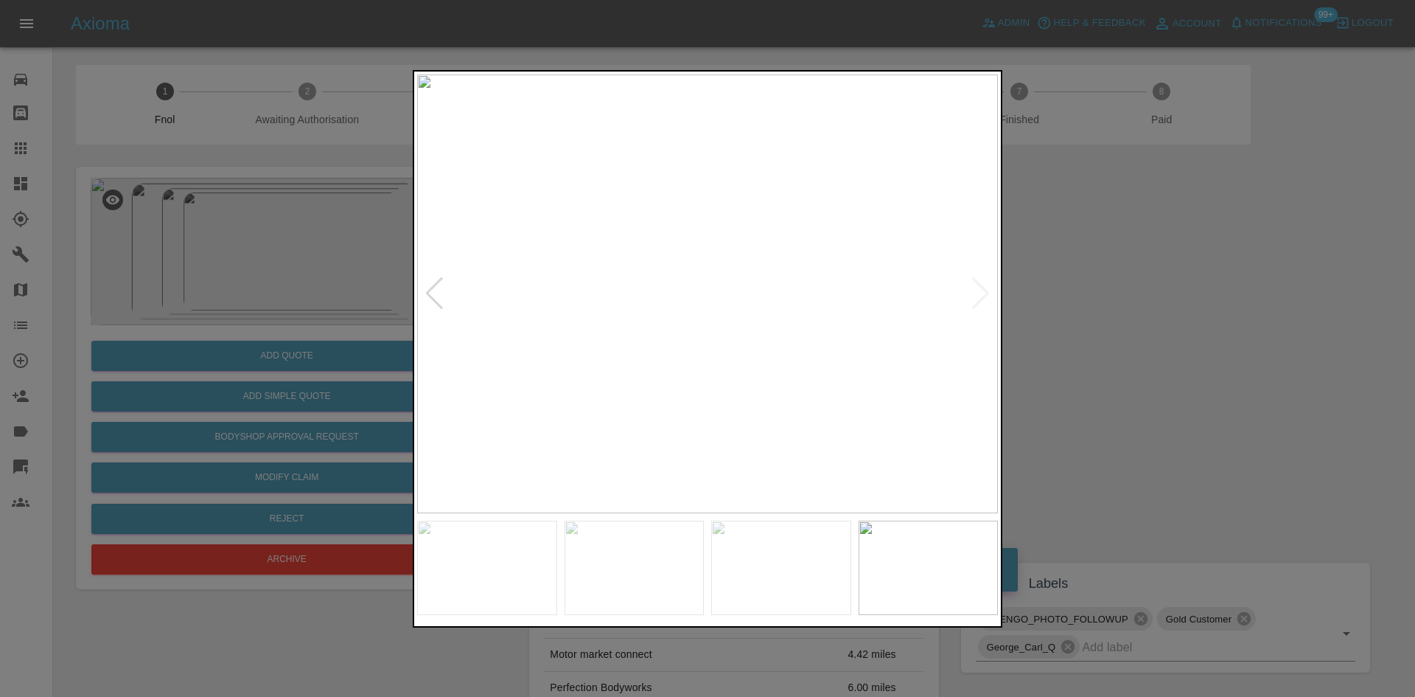
click at [725, 278] on img at bounding box center [707, 293] width 581 height 439
click at [722, 287] on img at bounding box center [657, 340] width 1742 height 1316
click at [633, 279] on img at bounding box center [707, 293] width 581 height 439
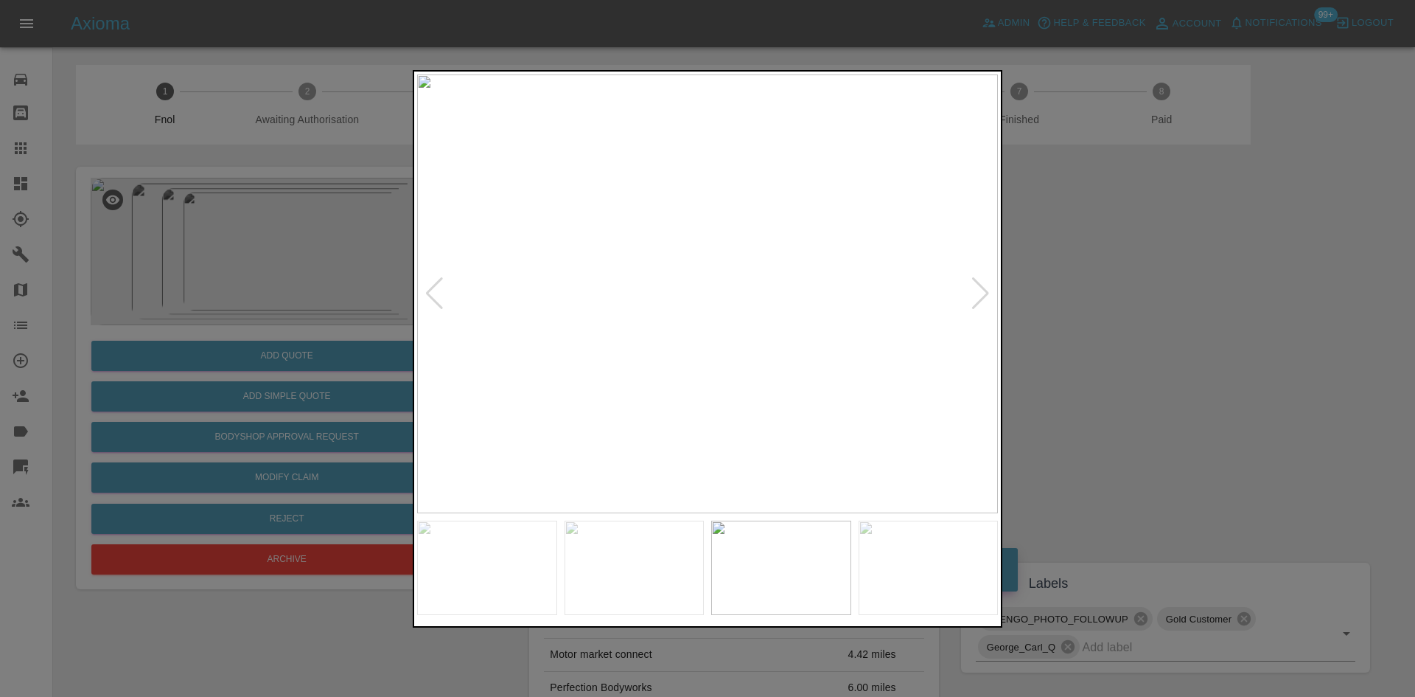
click at [644, 306] on img at bounding box center [707, 293] width 581 height 439
click at [1089, 289] on div at bounding box center [707, 348] width 1415 height 697
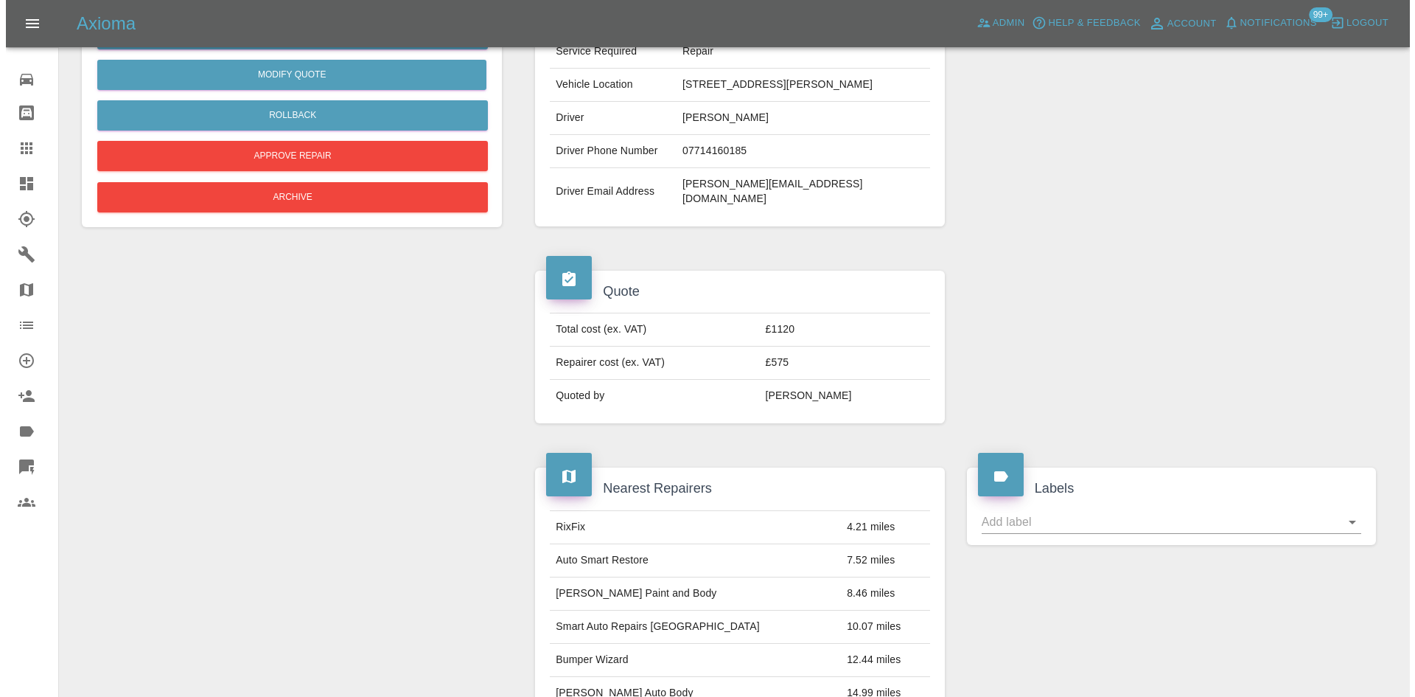
scroll to position [35, 0]
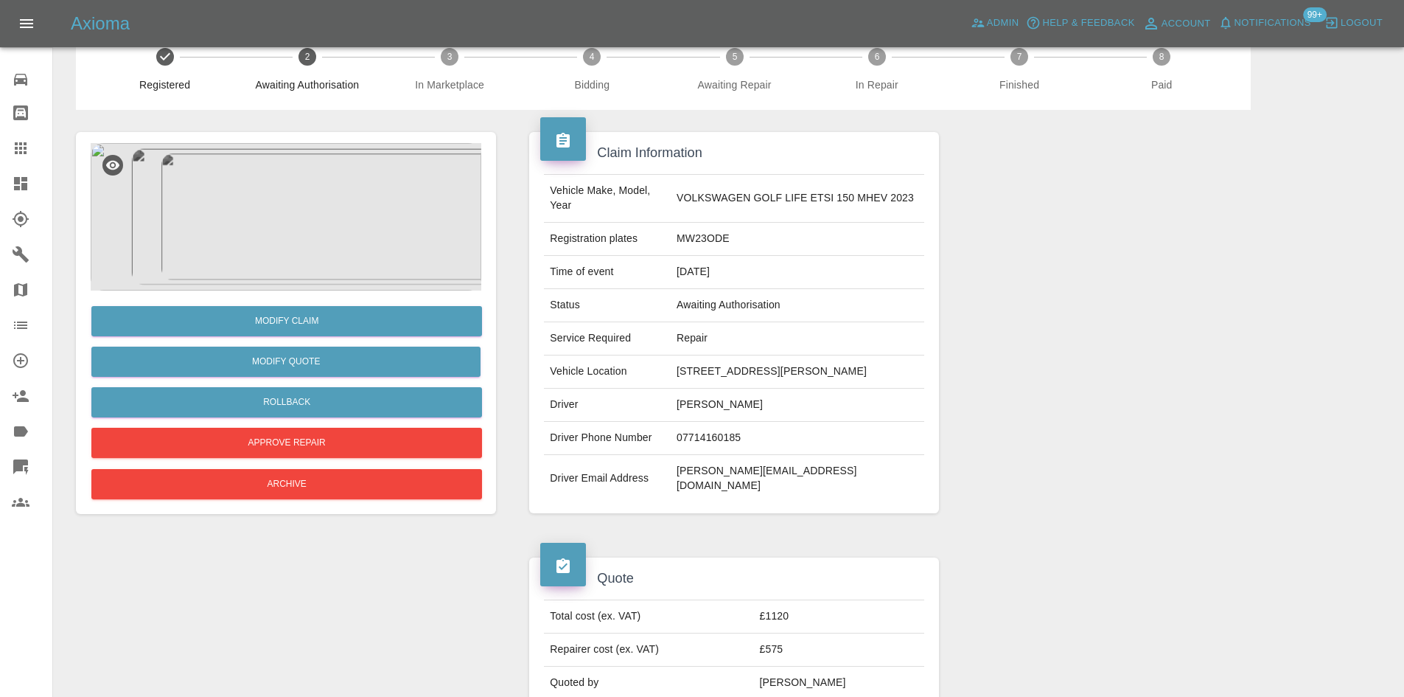
click at [304, 179] on img at bounding box center [286, 216] width 391 height 147
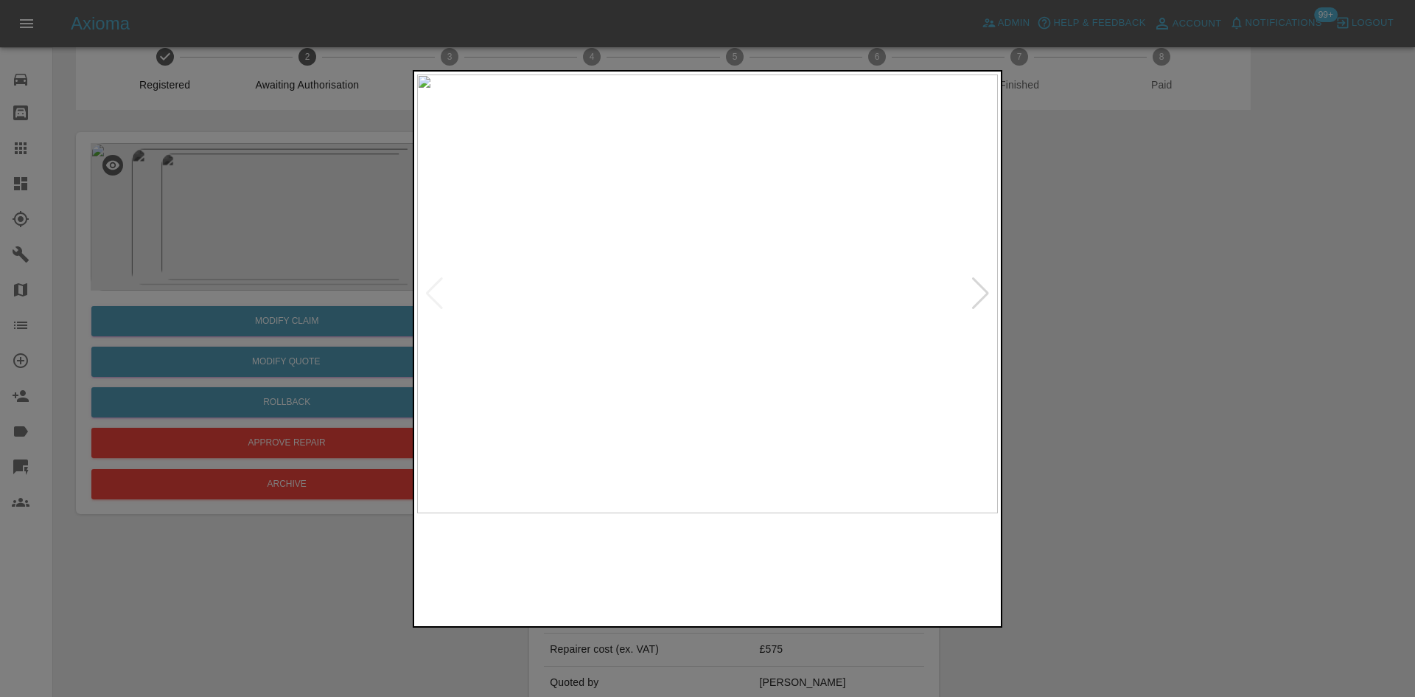
click at [685, 274] on img at bounding box center [707, 293] width 581 height 439
click at [685, 274] on img at bounding box center [774, 351] width 1742 height 1316
click at [645, 310] on img at bounding box center [707, 293] width 581 height 439
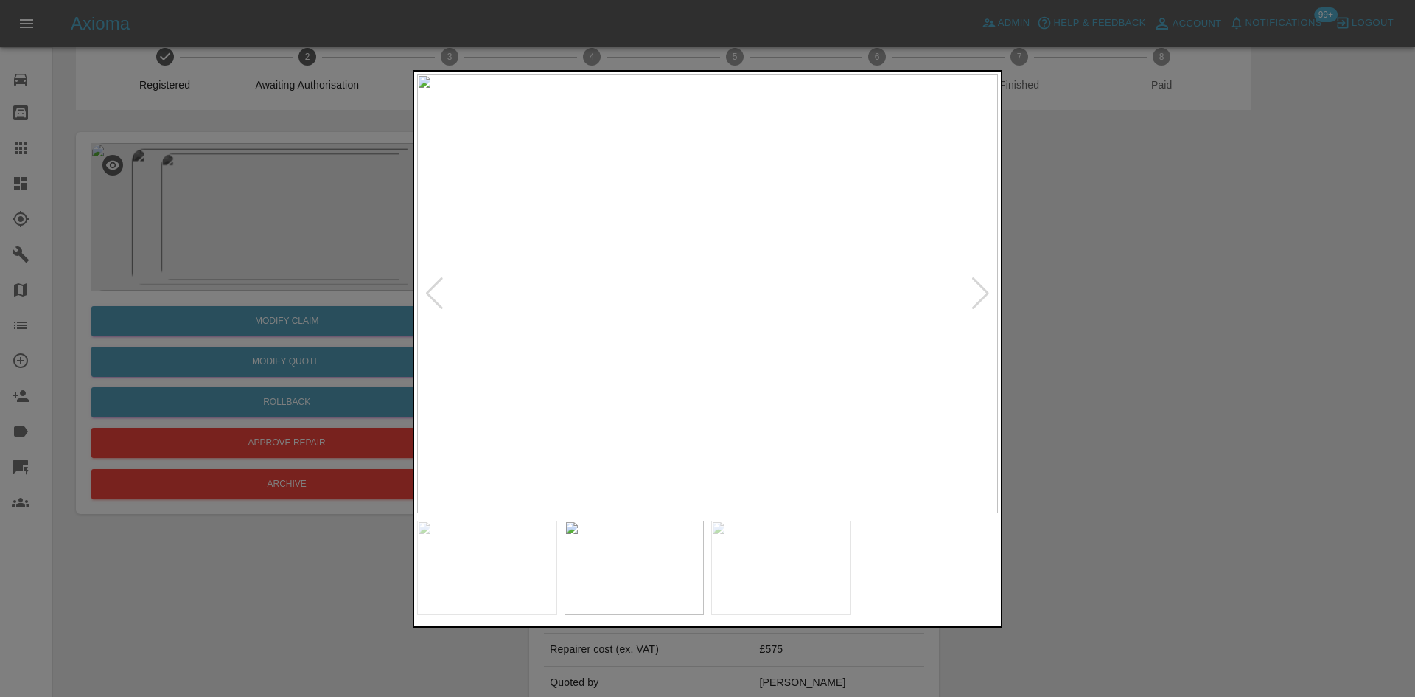
click at [700, 330] on img at bounding box center [707, 293] width 581 height 439
click at [703, 357] on img at bounding box center [729, 183] width 1742 height 1316
click at [698, 363] on img at bounding box center [707, 293] width 581 height 439
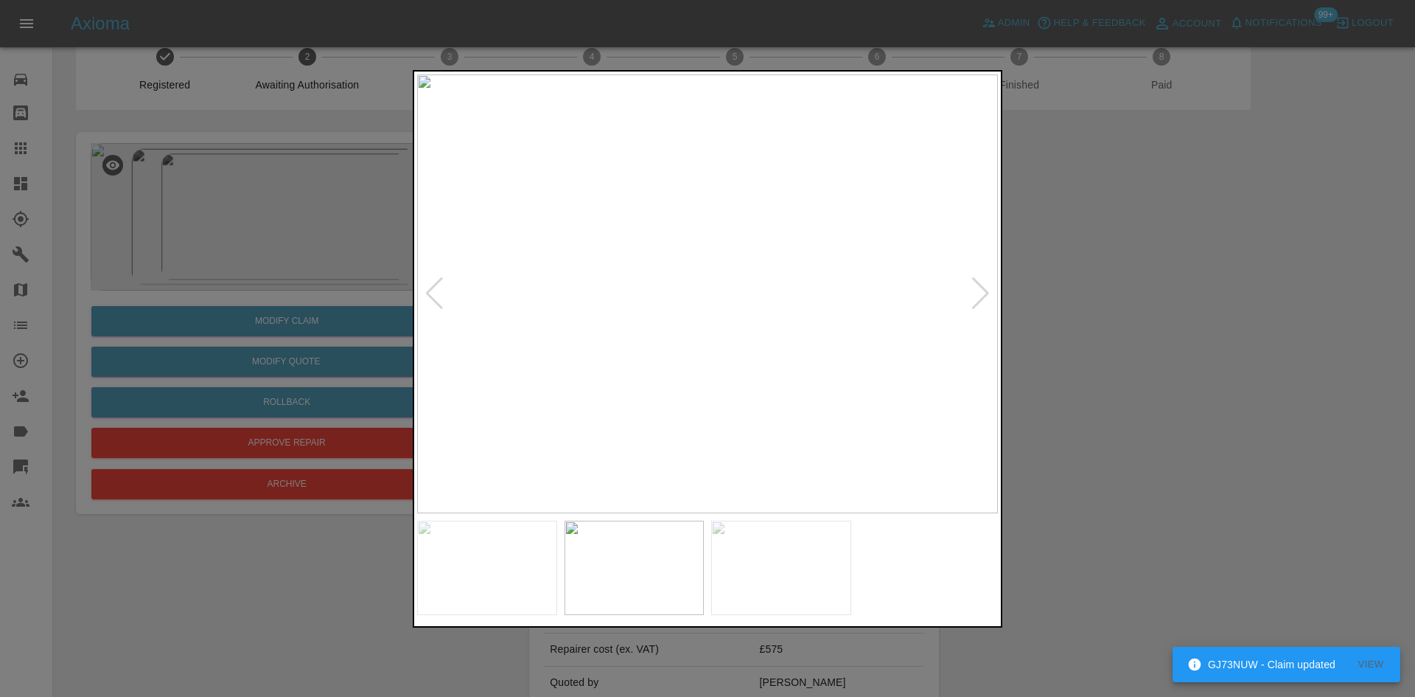
click at [613, 371] on img at bounding box center [707, 293] width 581 height 439
click at [618, 359] on img at bounding box center [697, 293] width 581 height 439
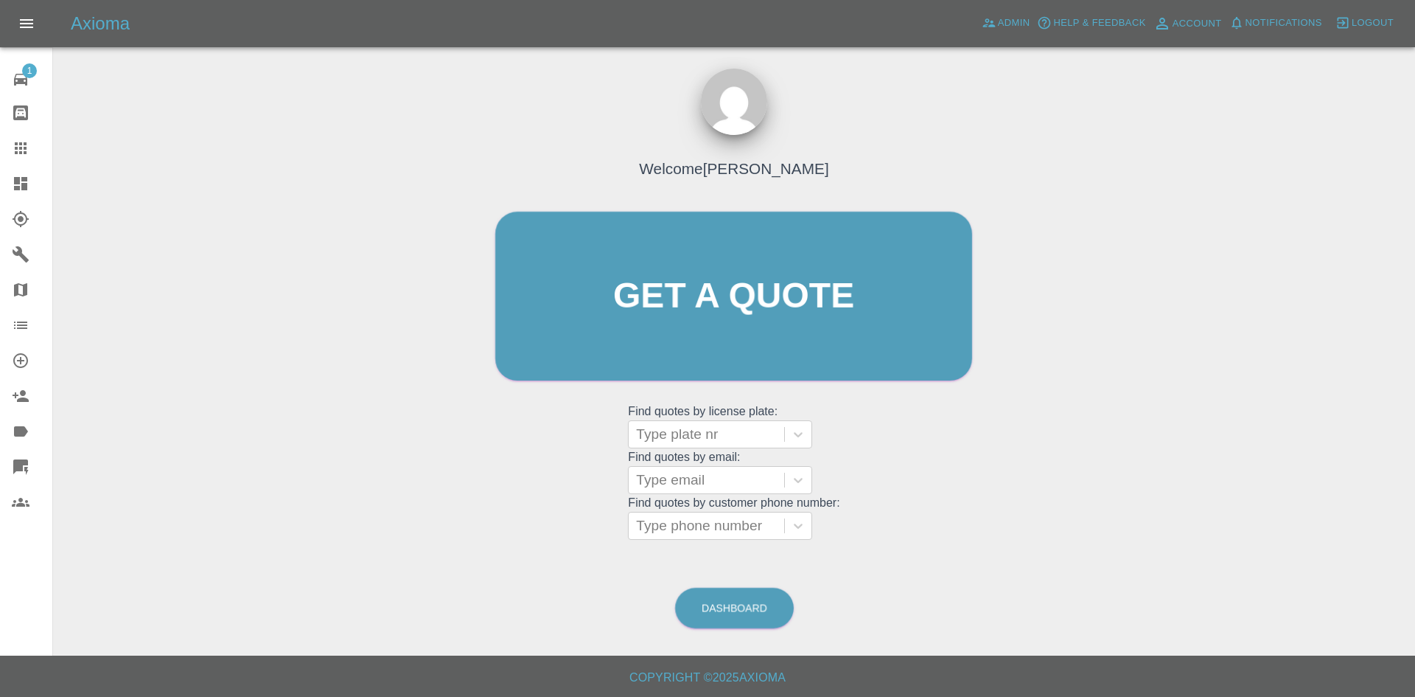
drag, startPoint x: 21, startPoint y: 178, endPoint x: 18, endPoint y: 256, distance: 77.4
click at [21, 178] on icon at bounding box center [21, 184] width 18 height 18
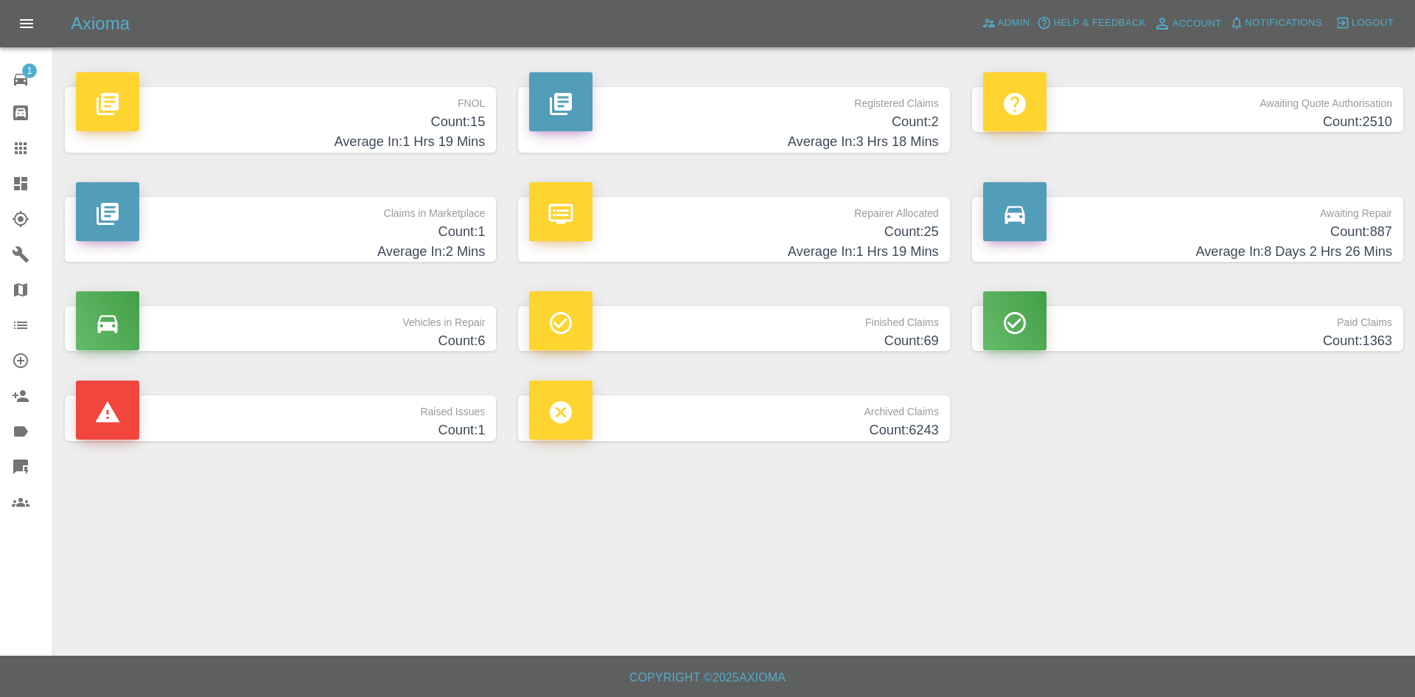
click at [799, 231] on h4 "Count: 25" at bounding box center [733, 232] width 409 height 20
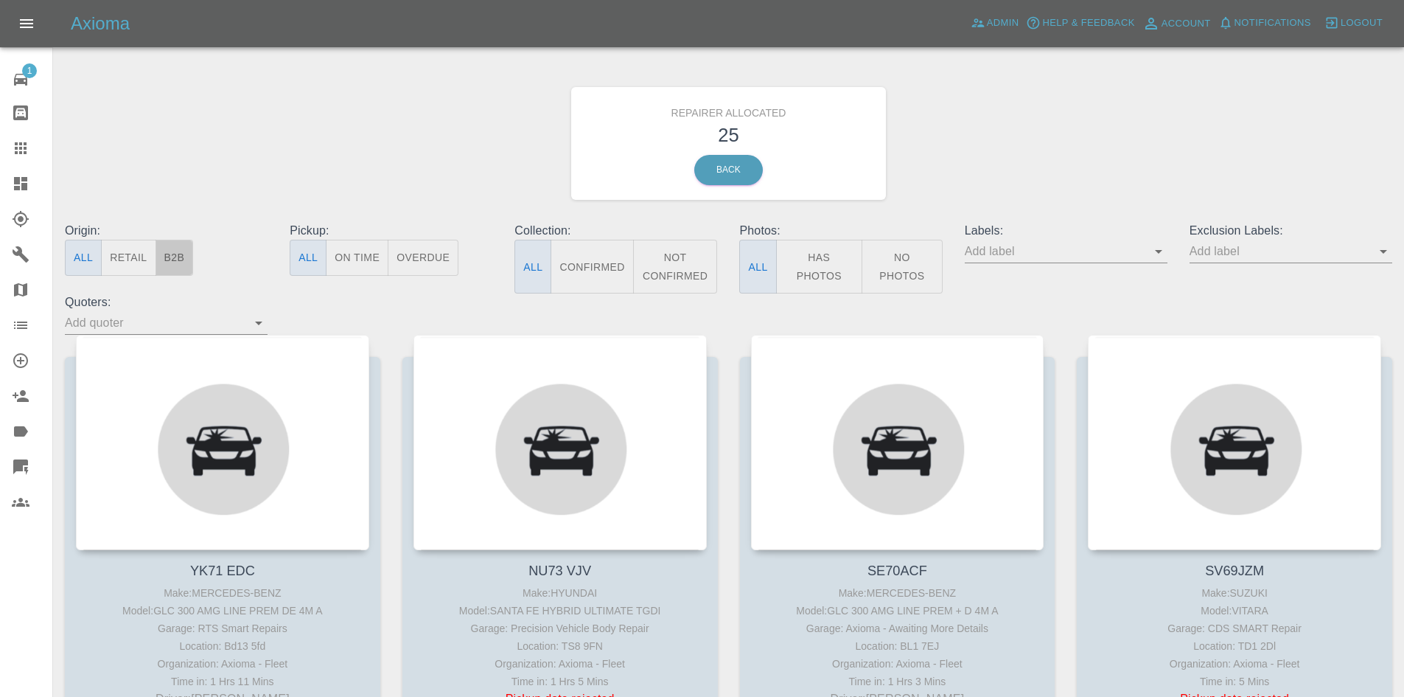
click at [164, 259] on button "B2B" at bounding box center [175, 258] width 38 height 36
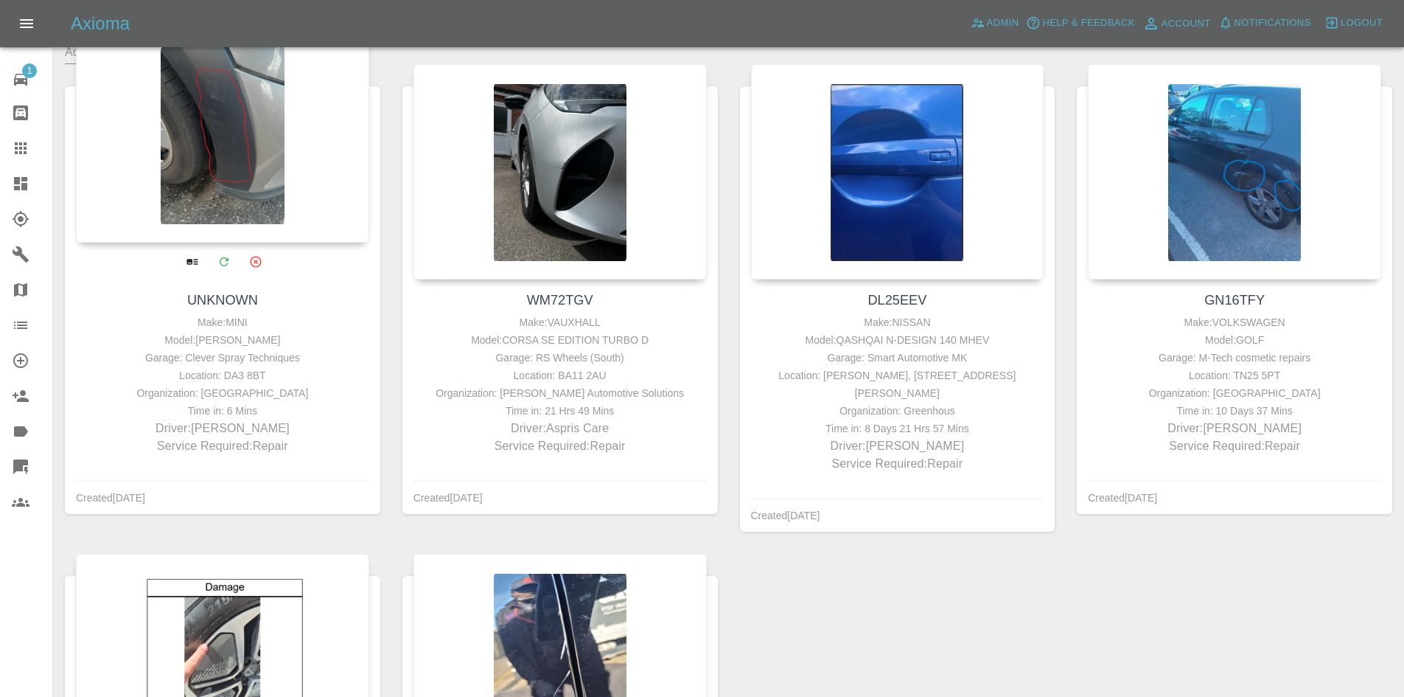
scroll to position [442, 0]
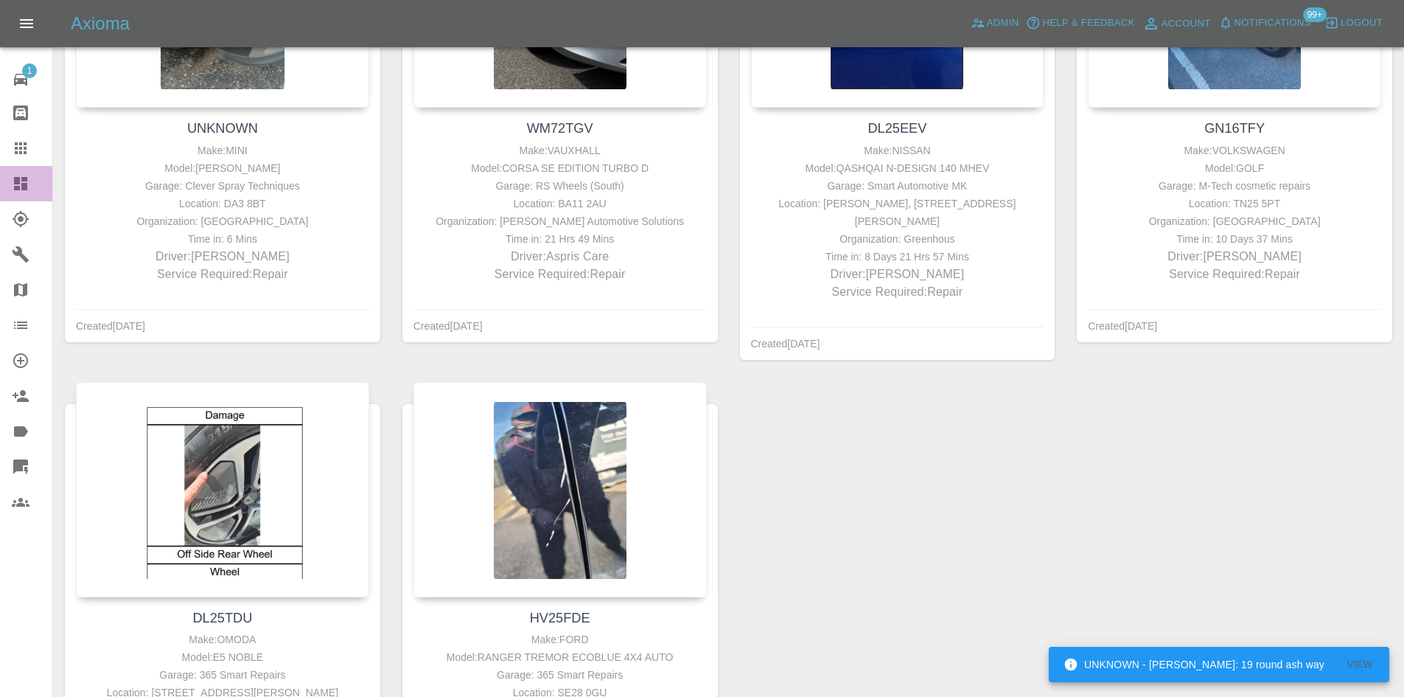
click at [27, 187] on icon at bounding box center [20, 183] width 13 height 13
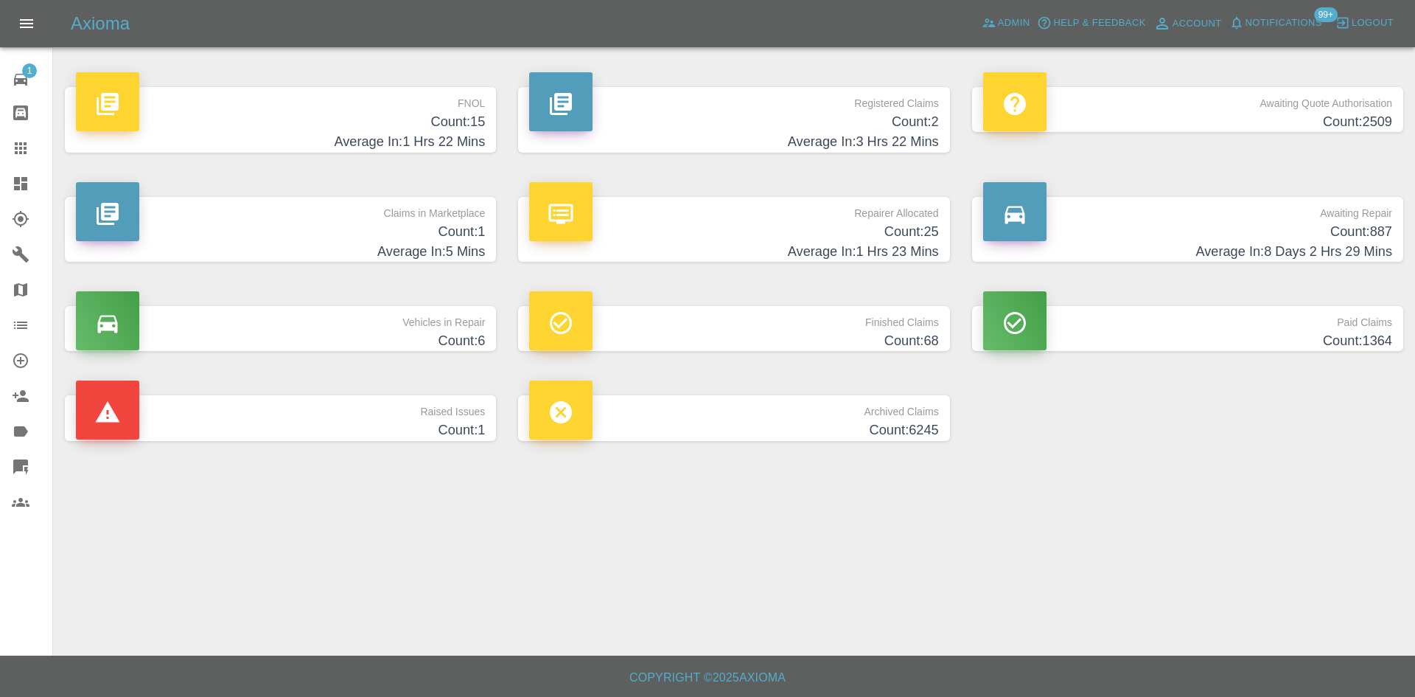
click at [884, 127] on h4 "Count: 2" at bounding box center [733, 122] width 409 height 20
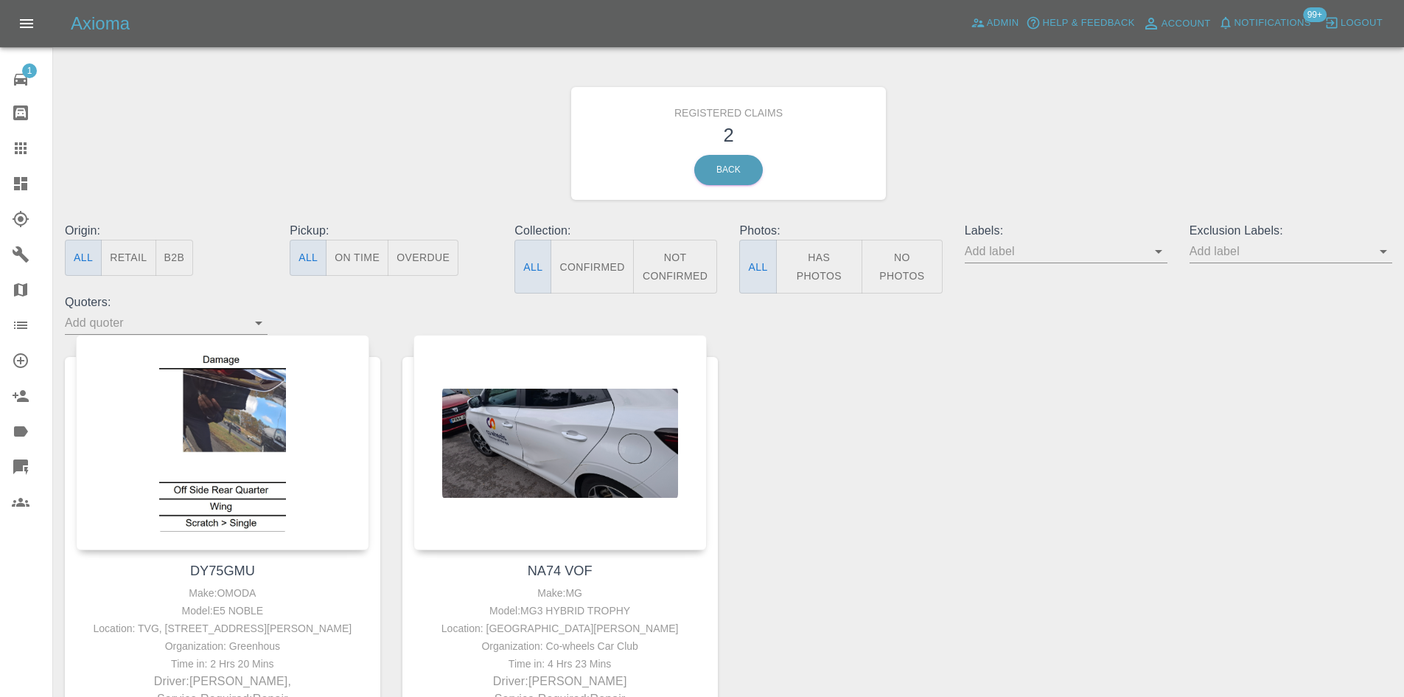
click at [20, 183] on icon at bounding box center [20, 183] width 13 height 13
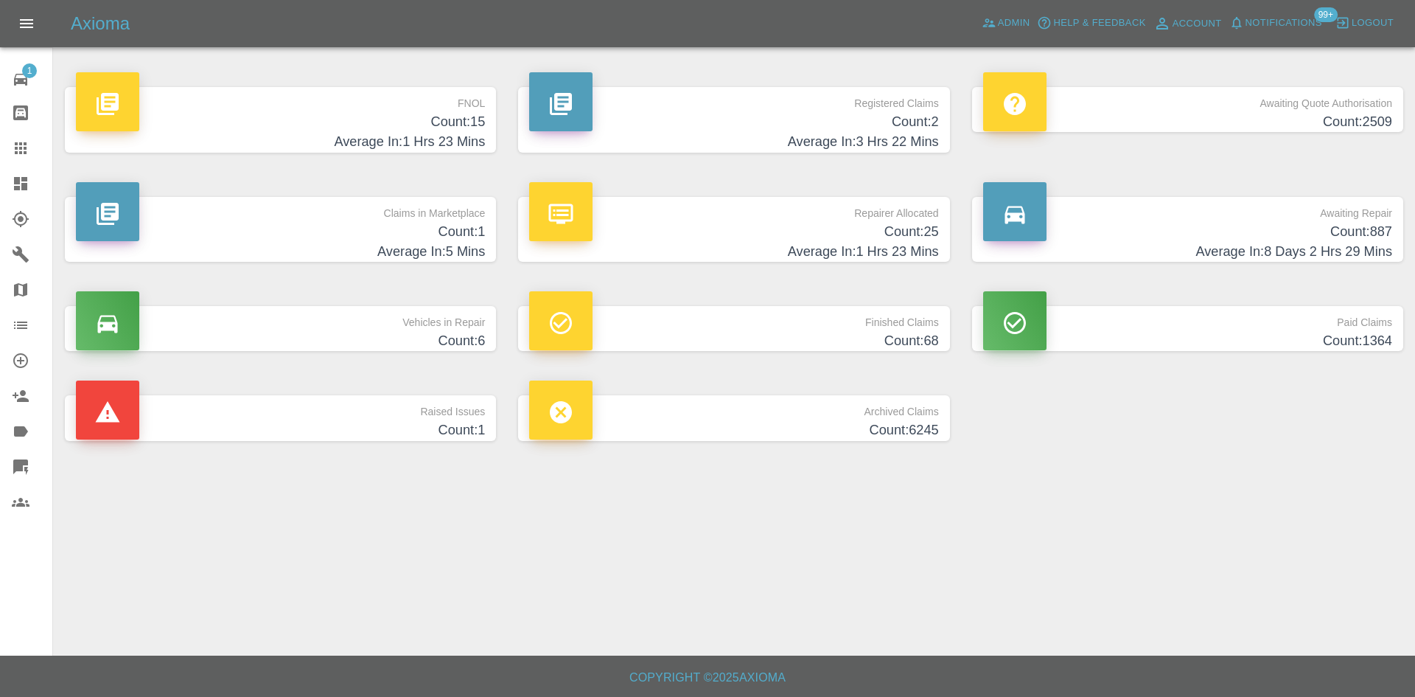
click at [446, 135] on h4 "Average In: 1 Hrs 23 Mins" at bounding box center [280, 142] width 409 height 20
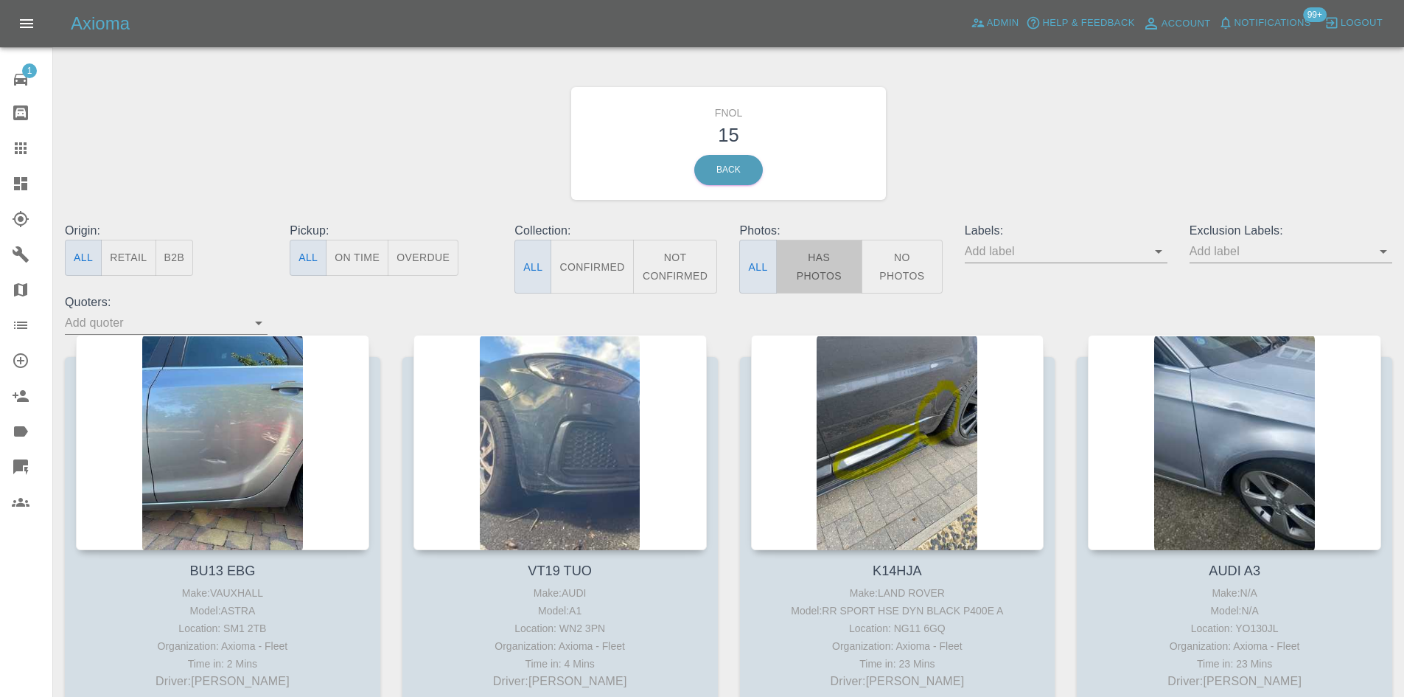
click at [804, 276] on button "Has Photos" at bounding box center [819, 267] width 87 height 54
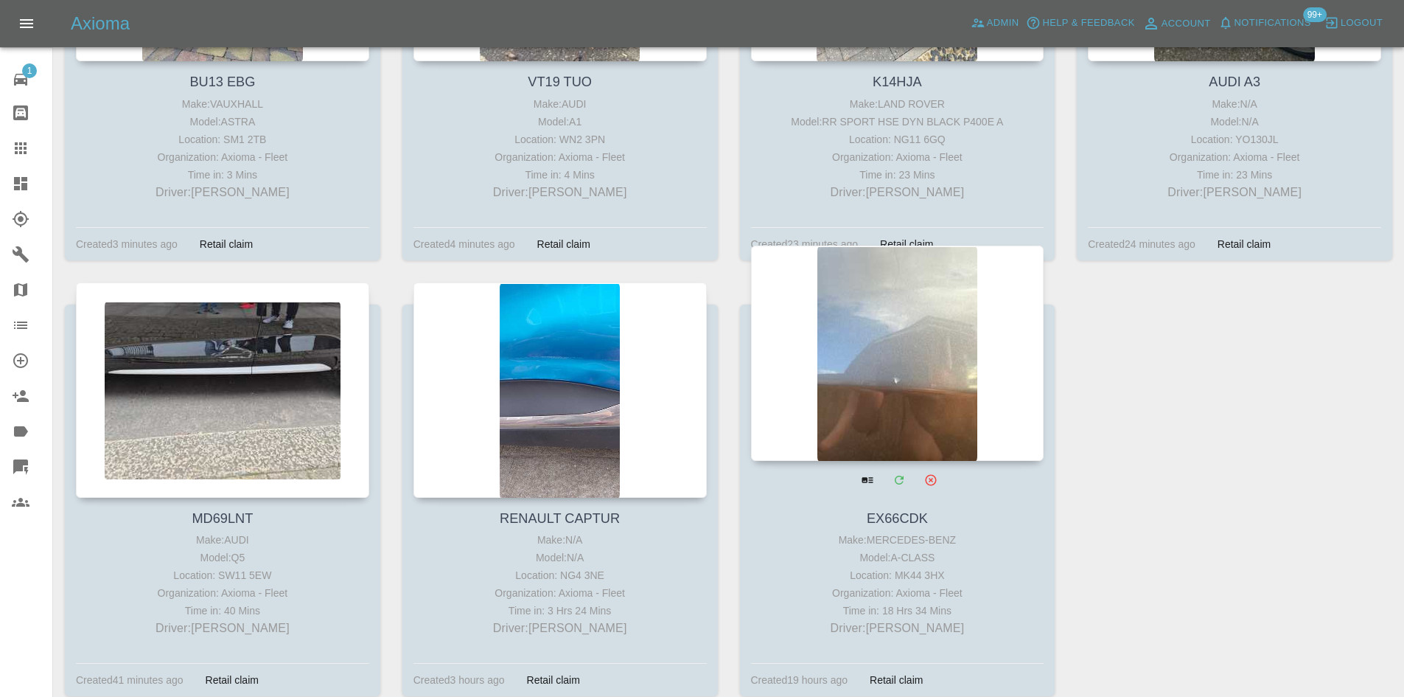
scroll to position [516, 0]
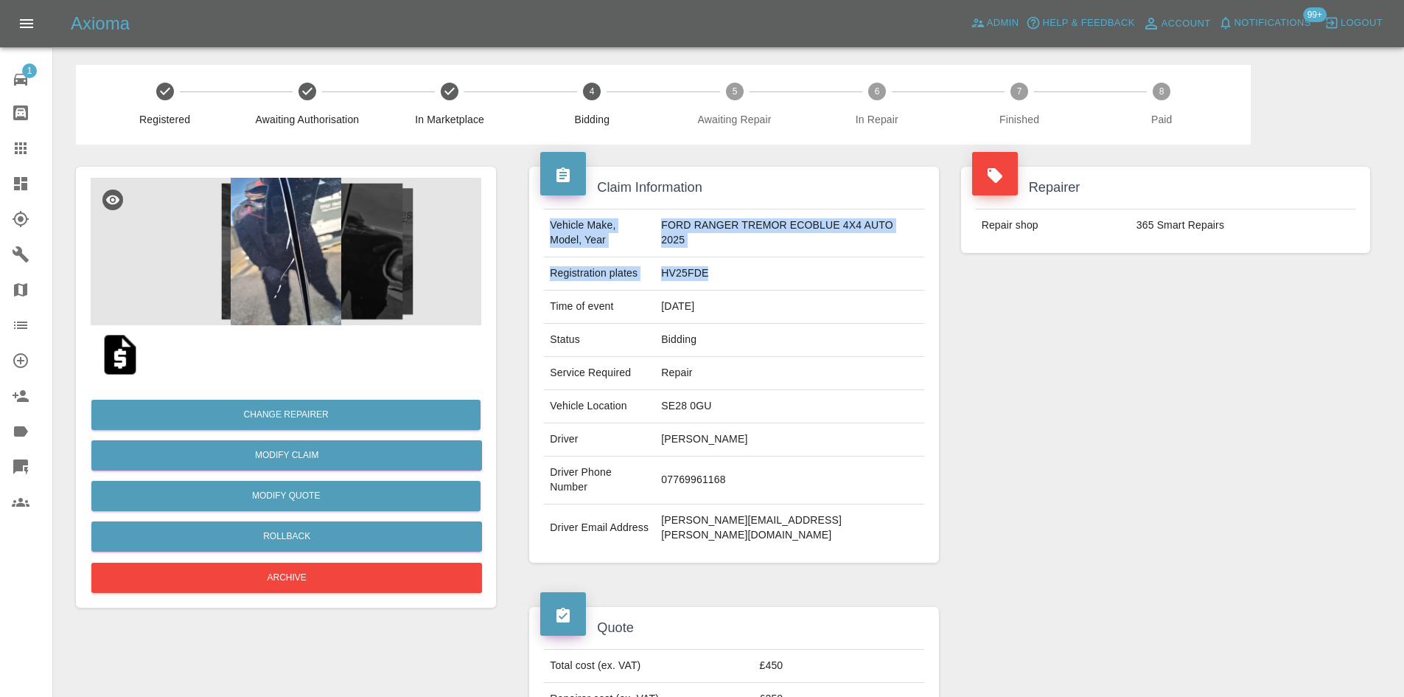
drag, startPoint x: 720, startPoint y: 272, endPoint x: 545, endPoint y: 231, distance: 180.0
click at [545, 231] on tbody "Vehicle Make, Model, Year FORD RANGER TREMOR ECOBLUE 4X4 AUTO 2025 Registration…" at bounding box center [734, 380] width 380 height 342
copy tbody "Vehicle Make, Model, Year FORD RANGER TREMOR ECOBLUE 4X4 AUTO 2025 Registration…"
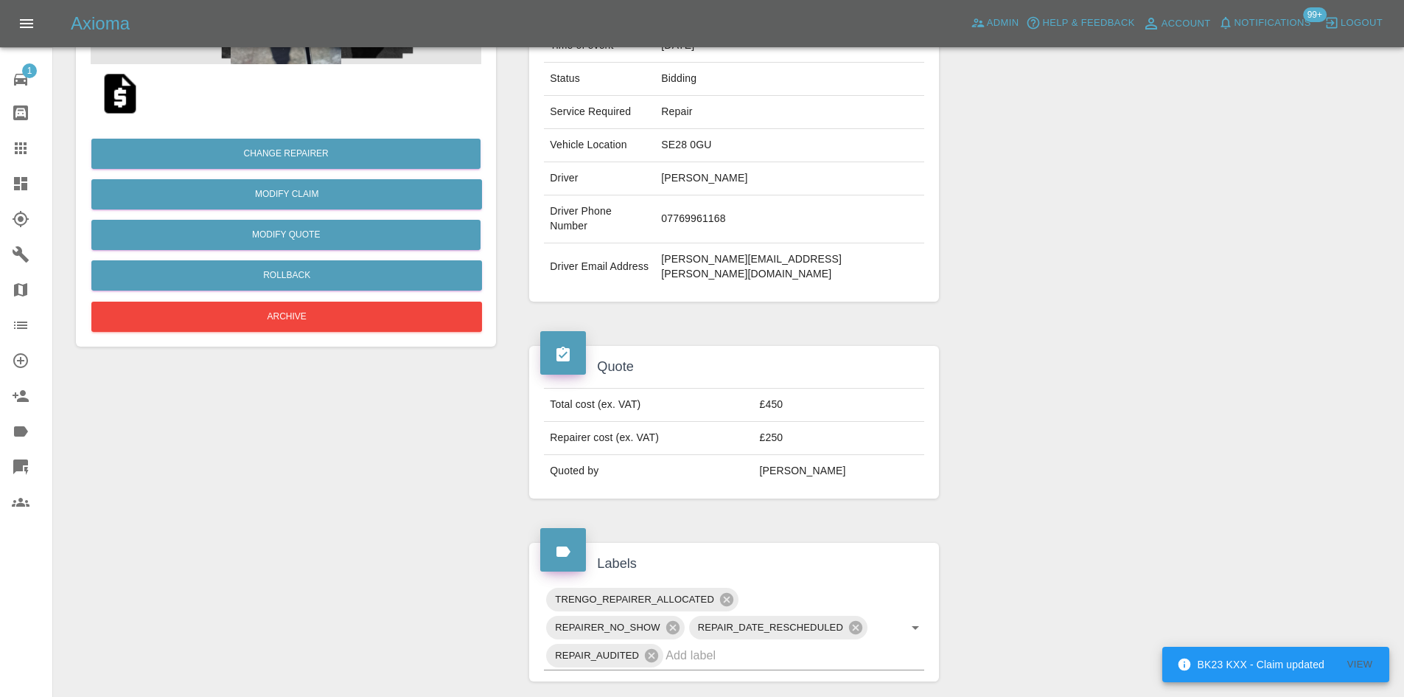
scroll to position [198, 0]
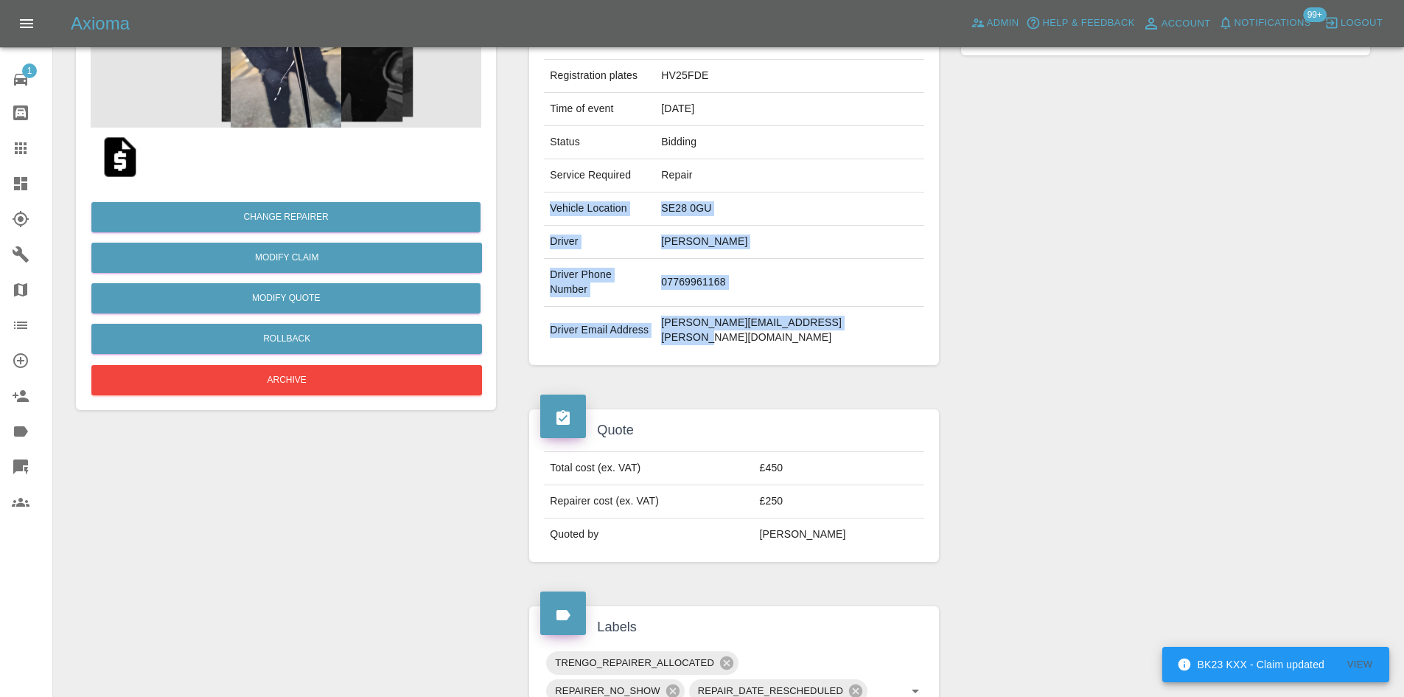
drag, startPoint x: 552, startPoint y: 207, endPoint x: 862, endPoint y: 304, distance: 325.0
click at [862, 304] on tbody "Vehicle Make, Model, Year FORD RANGER TREMOR ECOBLUE 4X4 AUTO 2025 Registration…" at bounding box center [734, 183] width 380 height 342
copy tbody "Vehicle Location SE28 0GU Driver [PERSON_NAME] Driver Phone Number 07769961168 …"
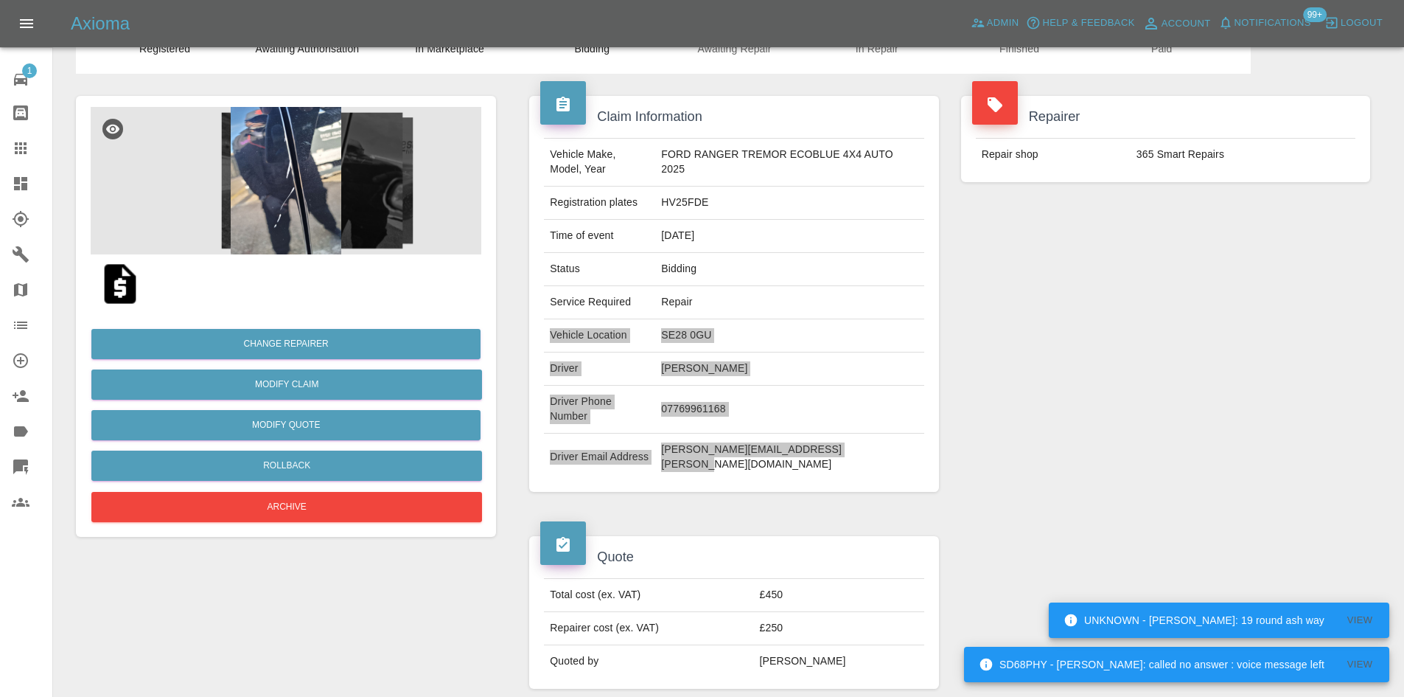
scroll to position [0, 0]
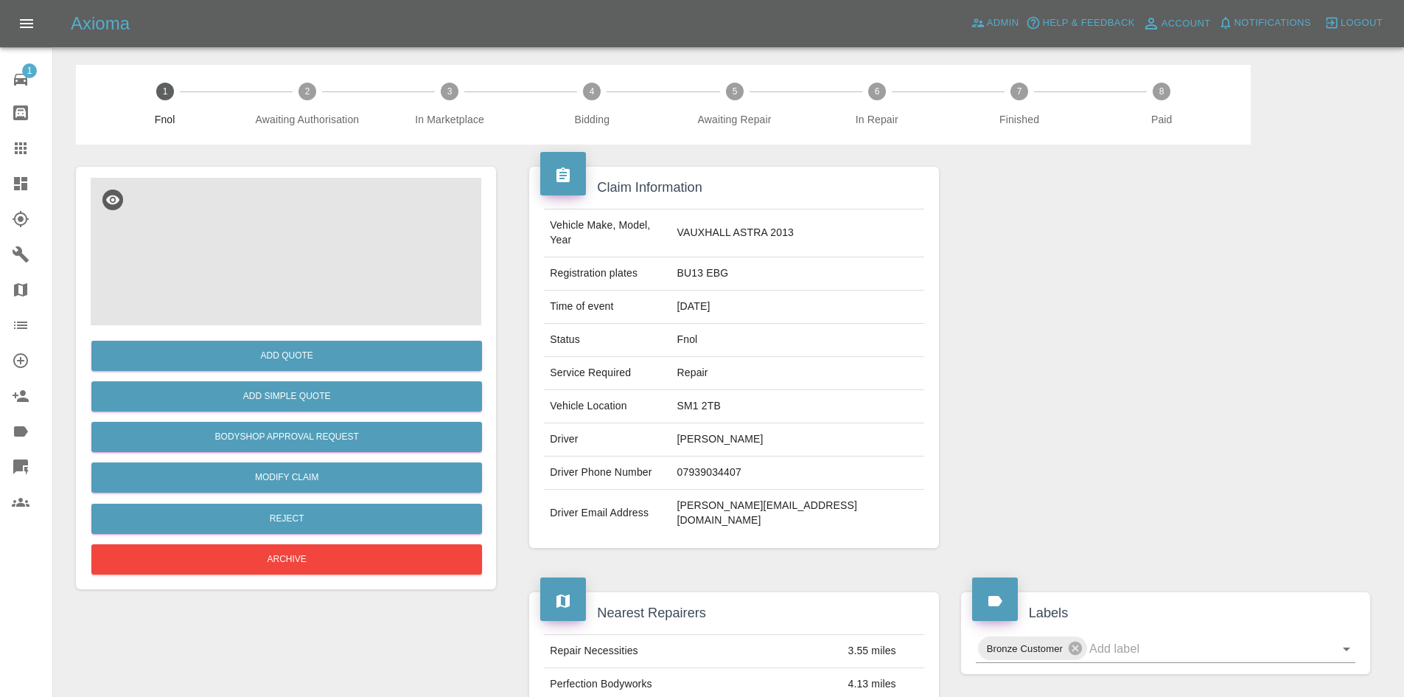
click at [294, 257] on img at bounding box center [286, 251] width 391 height 147
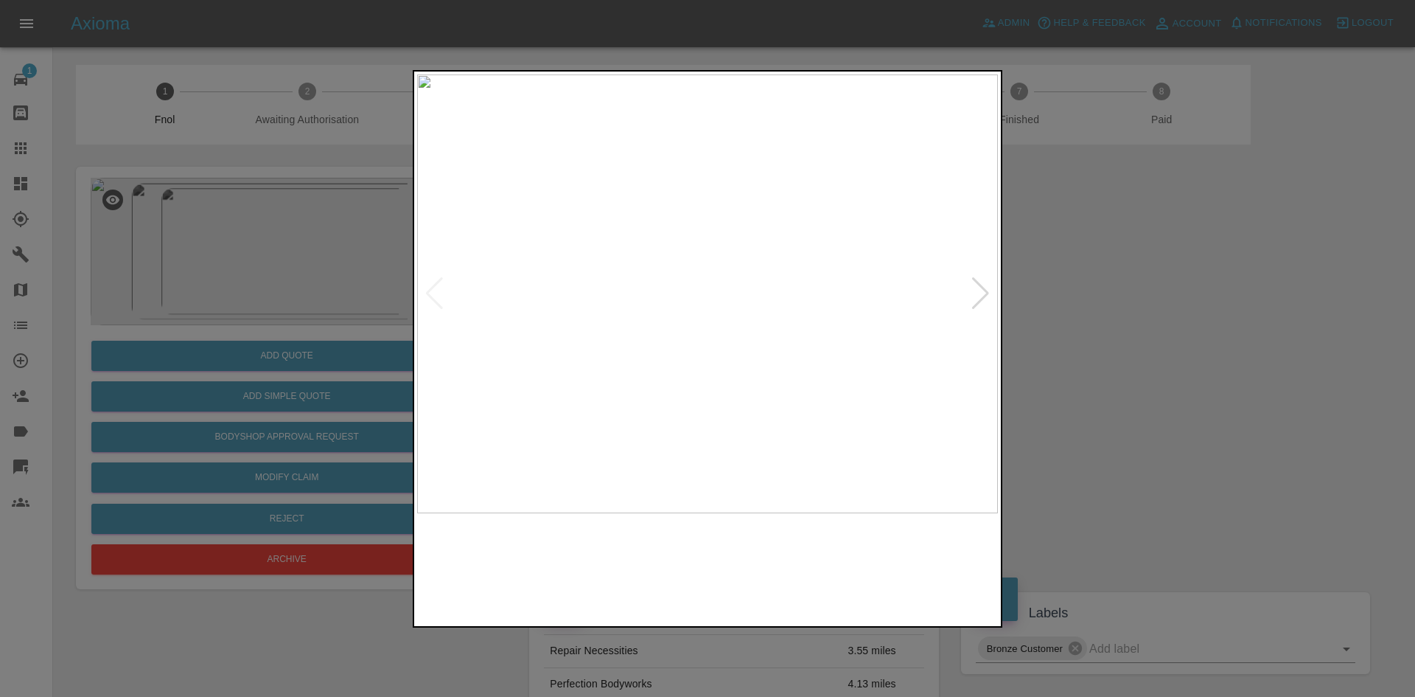
click at [810, 326] on img at bounding box center [707, 293] width 581 height 439
click at [794, 327] on img at bounding box center [707, 293] width 581 height 439
click at [1187, 363] on div at bounding box center [707, 348] width 1415 height 697
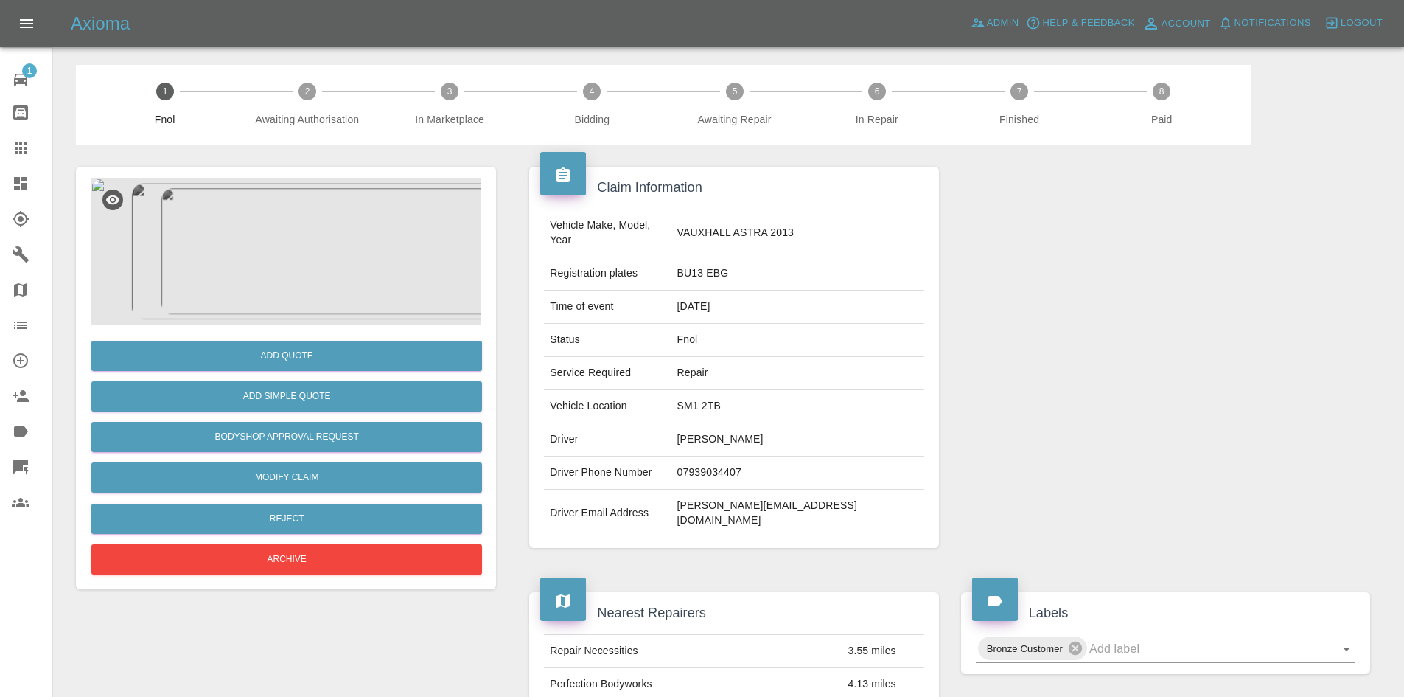
click at [307, 268] on img at bounding box center [286, 251] width 391 height 147
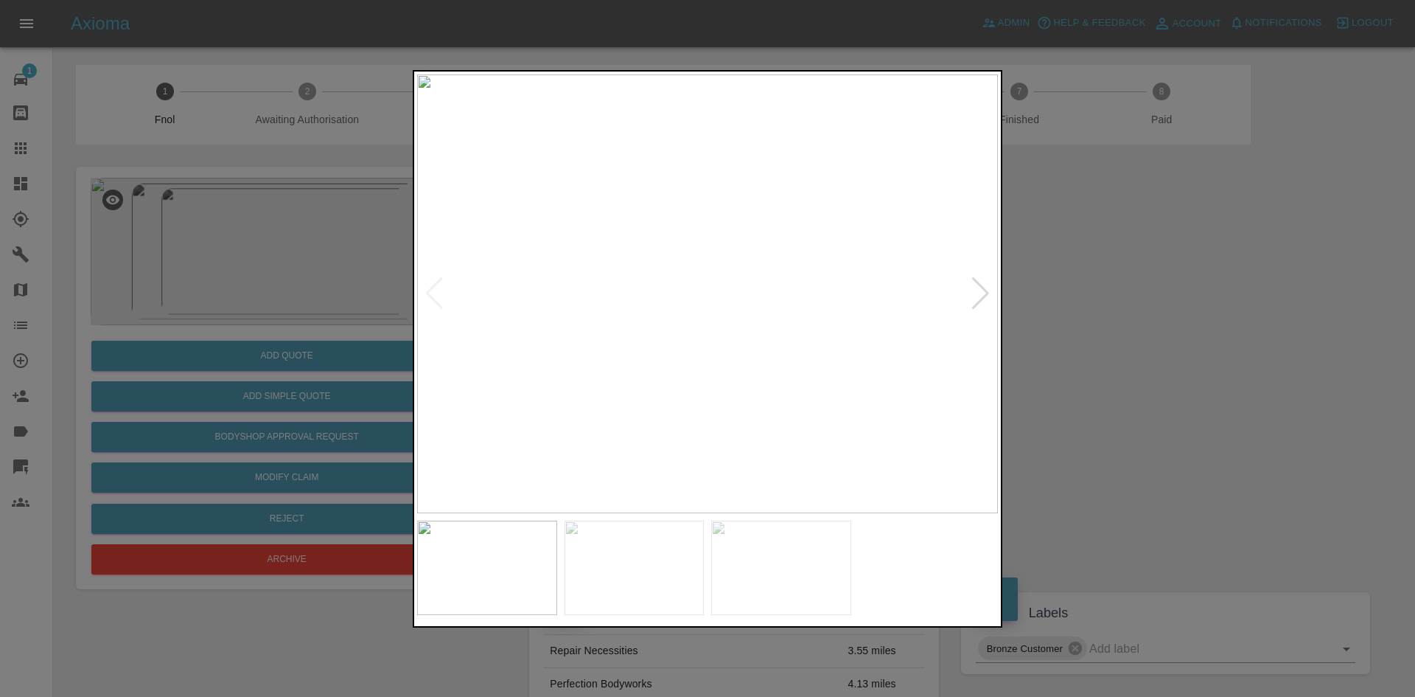
click at [724, 366] on img at bounding box center [707, 293] width 581 height 439
click at [655, 371] on img at bounding box center [707, 293] width 581 height 439
click at [468, 327] on img at bounding box center [707, 293] width 581 height 439
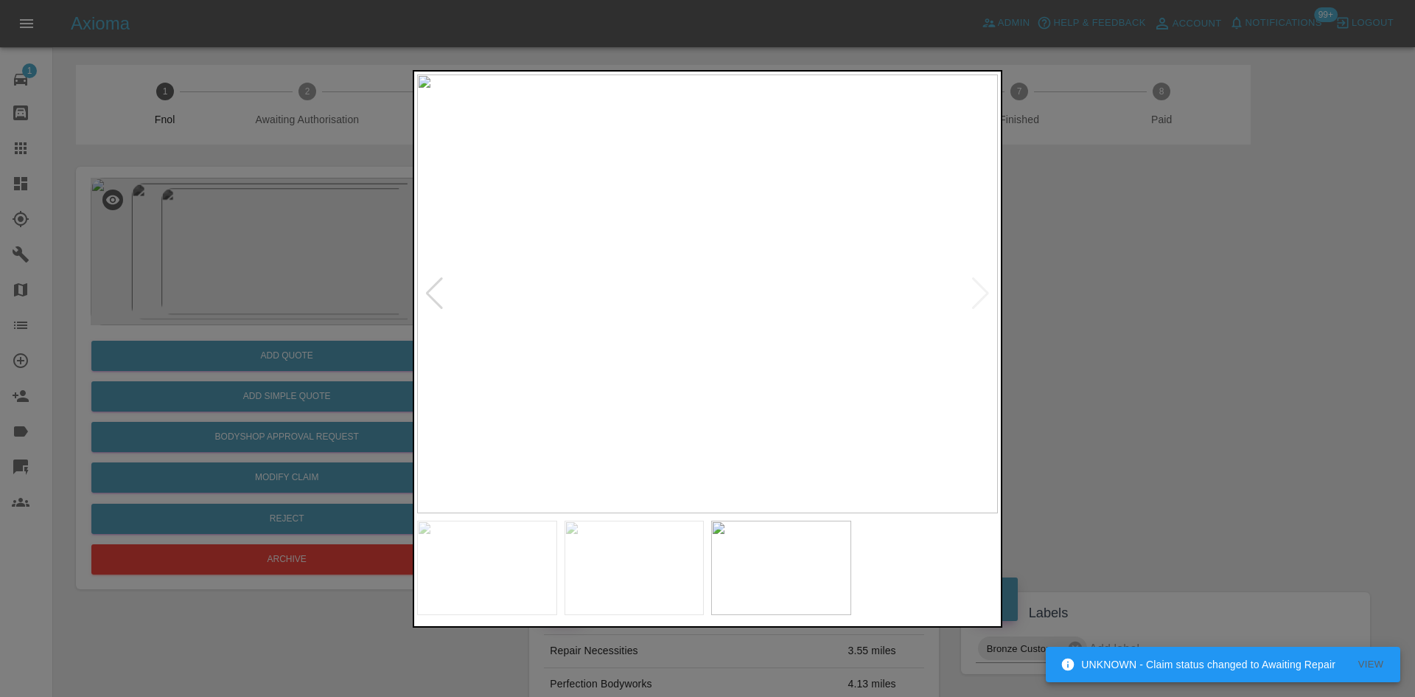
click at [655, 328] on img at bounding box center [707, 293] width 581 height 439
click at [715, 327] on img at bounding box center [707, 293] width 581 height 439
click at [723, 349] on img at bounding box center [720, 293] width 581 height 439
click at [321, 353] on div at bounding box center [707, 348] width 1415 height 697
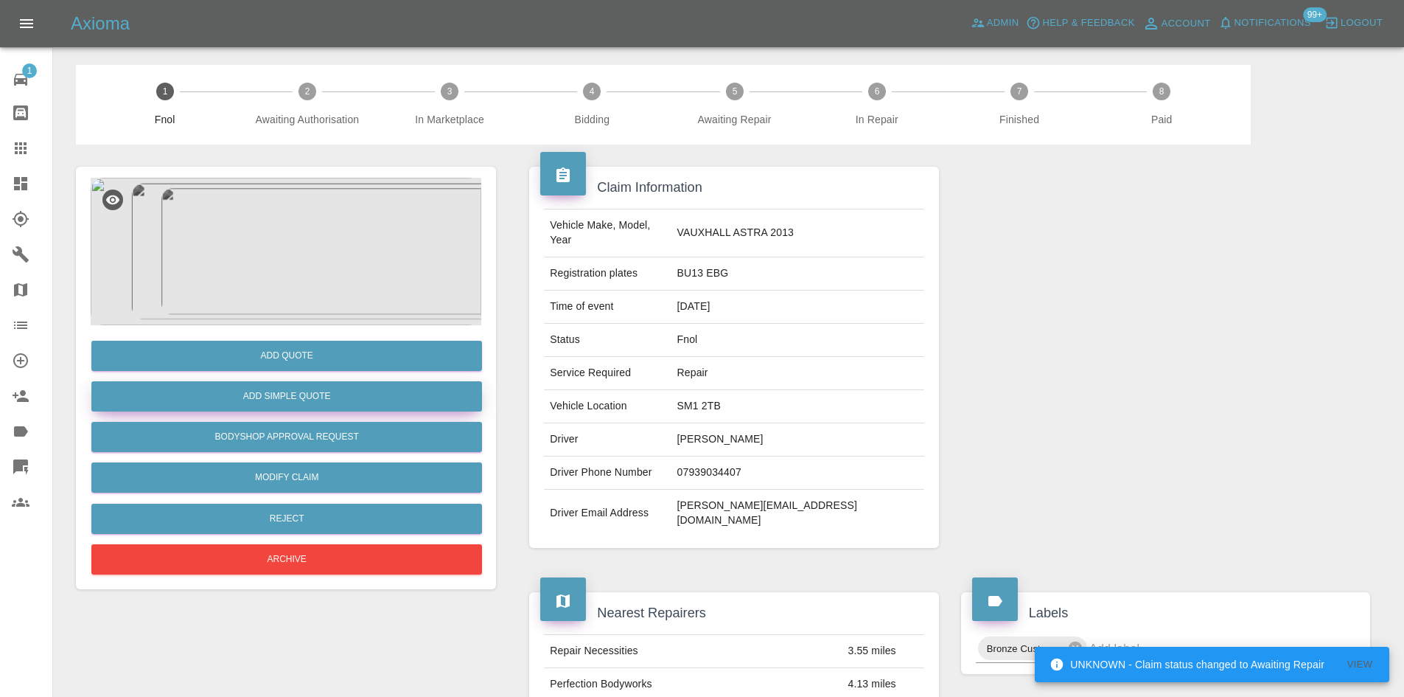
click at [302, 394] on button "Add Simple Quote" at bounding box center [286, 396] width 391 height 30
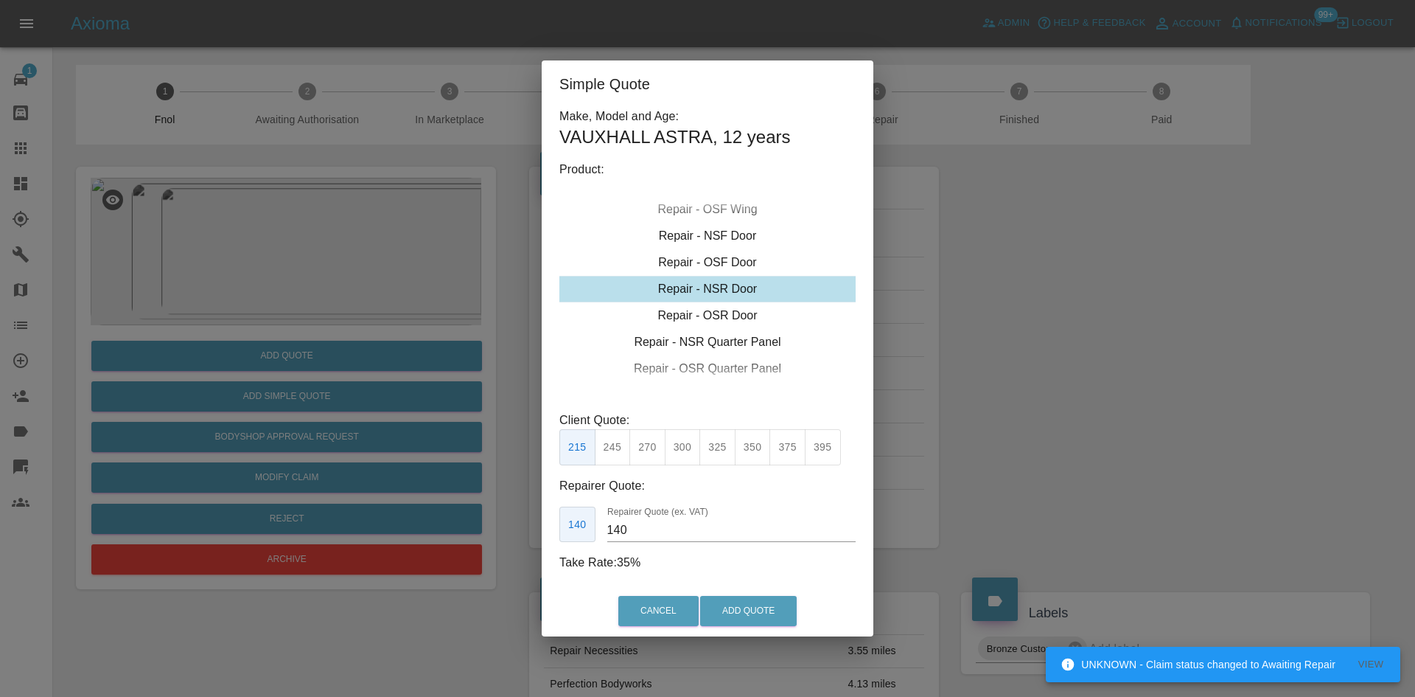
click at [708, 289] on div "Repair - NSR Door" at bounding box center [707, 289] width 296 height 27
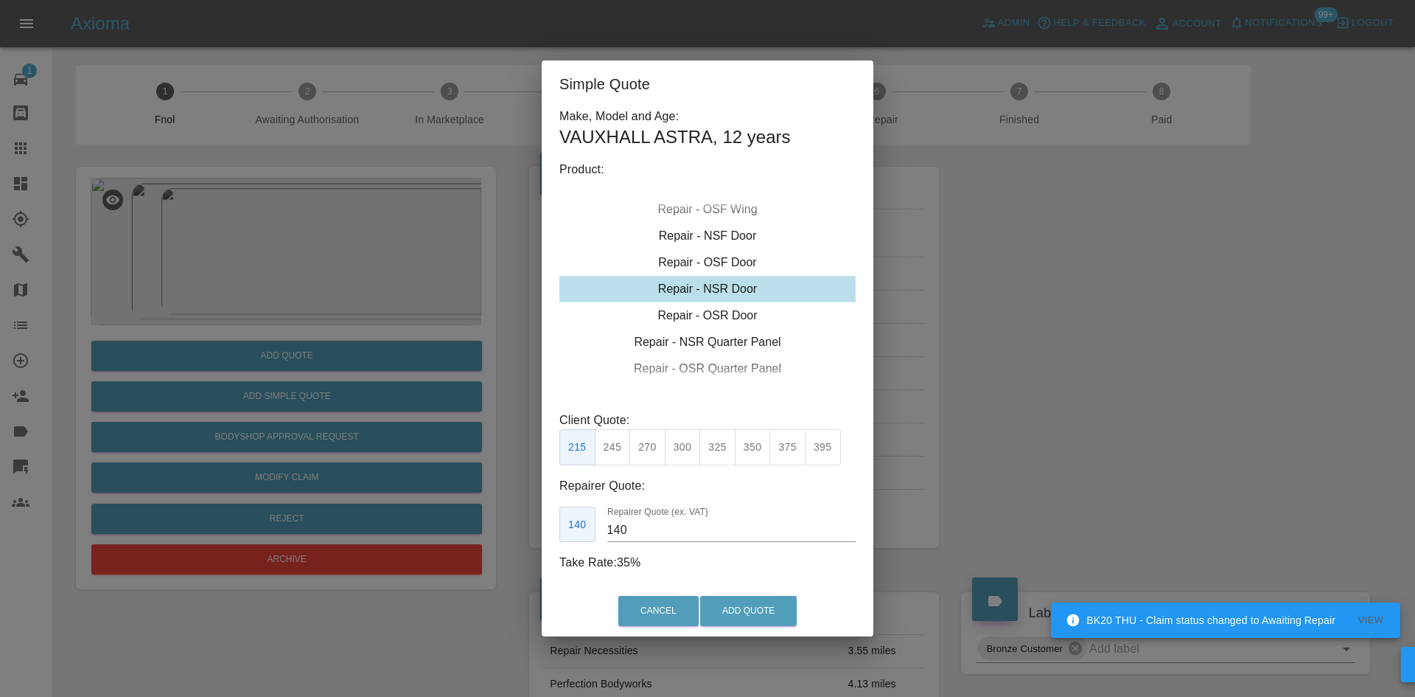
click at [795, 453] on button "375" at bounding box center [787, 447] width 36 height 36
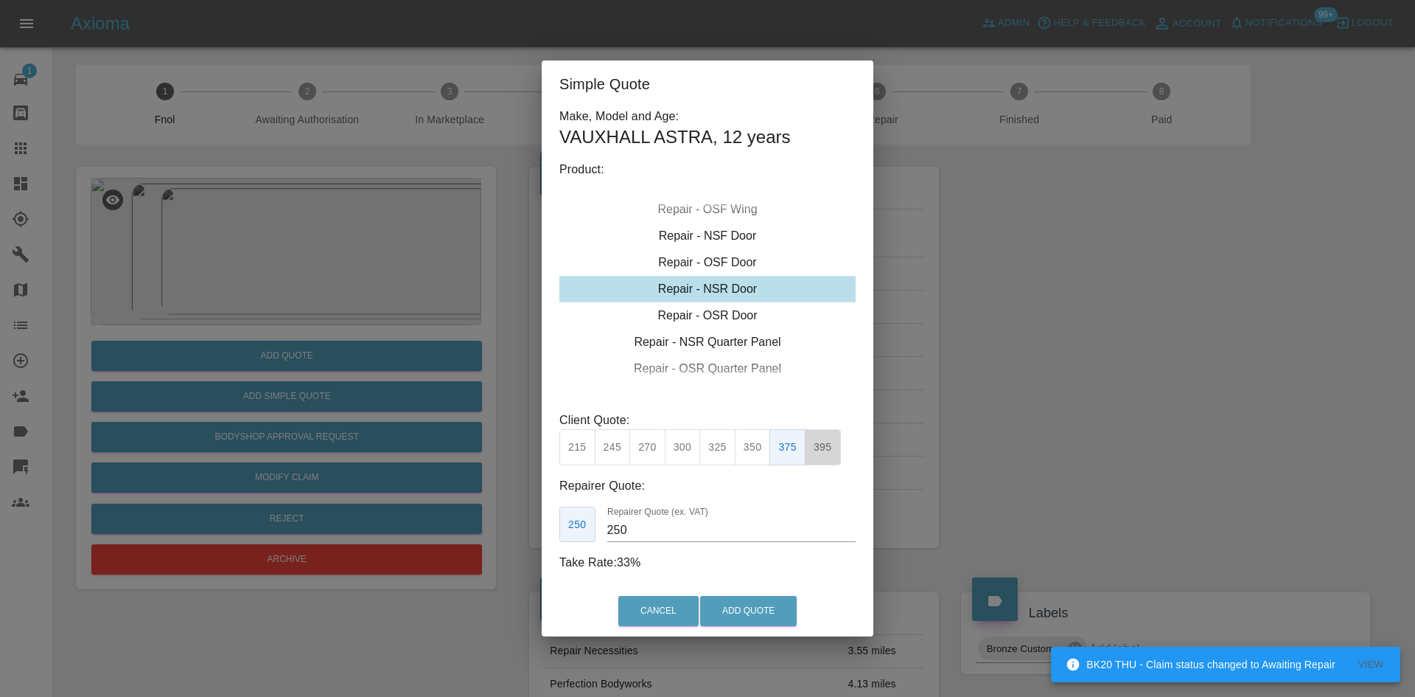
drag, startPoint x: 828, startPoint y: 448, endPoint x: 643, endPoint y: 546, distance: 210.0
click at [828, 448] on button "395" at bounding box center [823, 447] width 36 height 36
drag, startPoint x: 635, startPoint y: 532, endPoint x: 420, endPoint y: 540, distance: 215.3
click at [441, 534] on div "Simple Quote Make, Model and Age: VAUXHALL ASTRA , 12 years Product: Repair - F…" at bounding box center [707, 348] width 1415 height 697
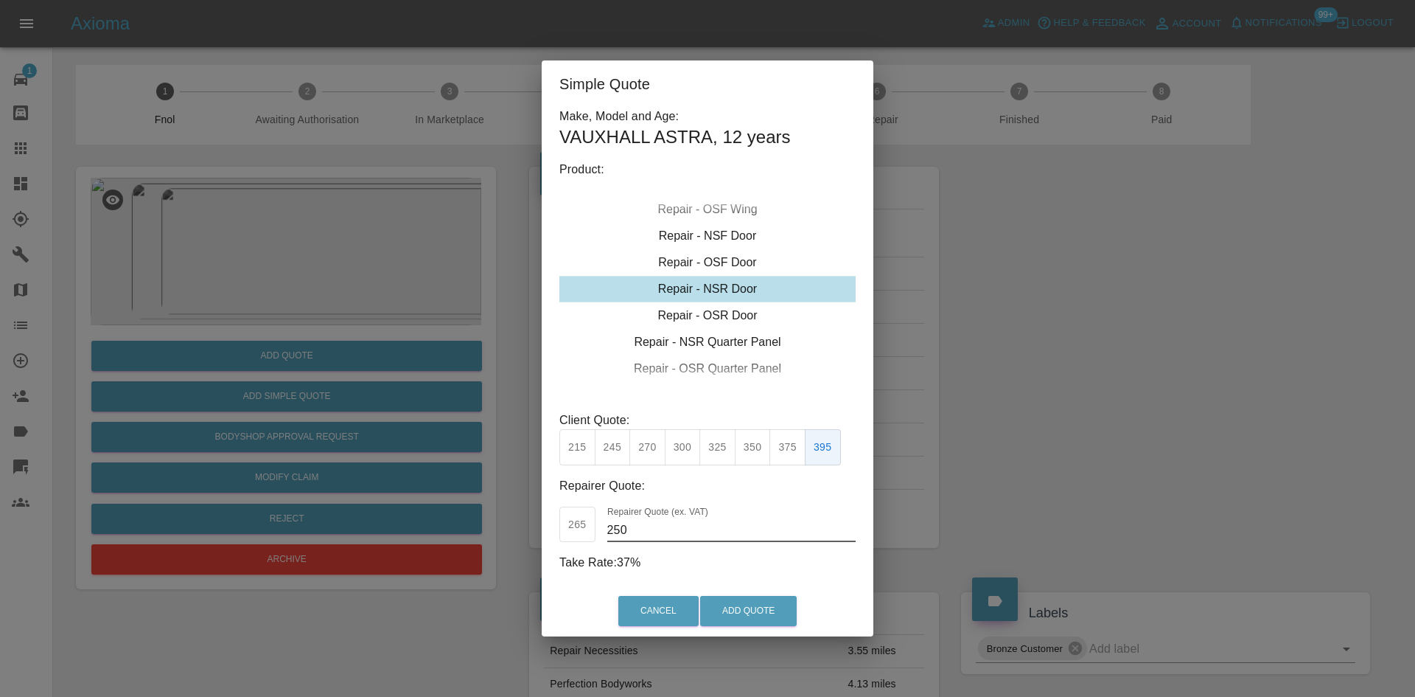
drag, startPoint x: 638, startPoint y: 536, endPoint x: 402, endPoint y: 525, distance: 236.1
click at [414, 528] on div "Simple Quote Make, Model and Age: VAUXHALL ASTRA , 12 years Product: Repair - F…" at bounding box center [707, 348] width 1415 height 697
type input "230"
click at [777, 620] on button "Add Quote" at bounding box center [748, 611] width 97 height 30
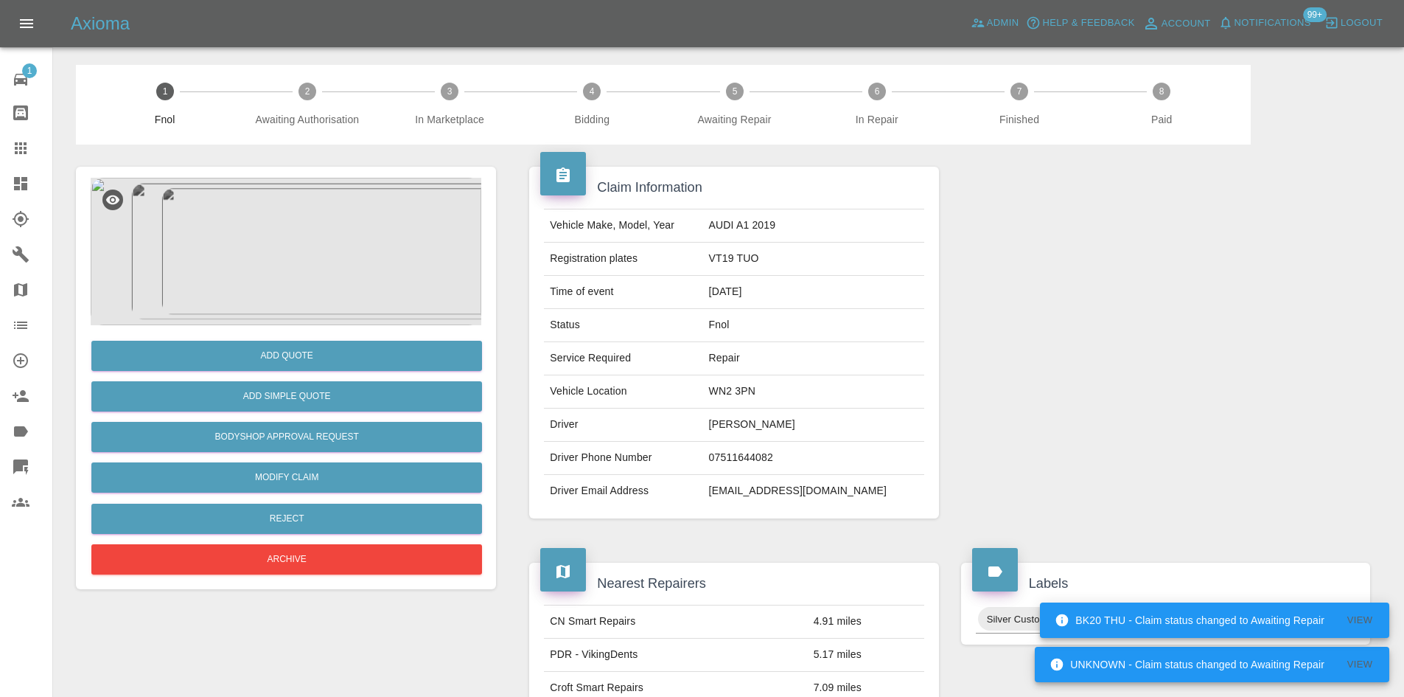
click at [254, 254] on img at bounding box center [286, 251] width 391 height 147
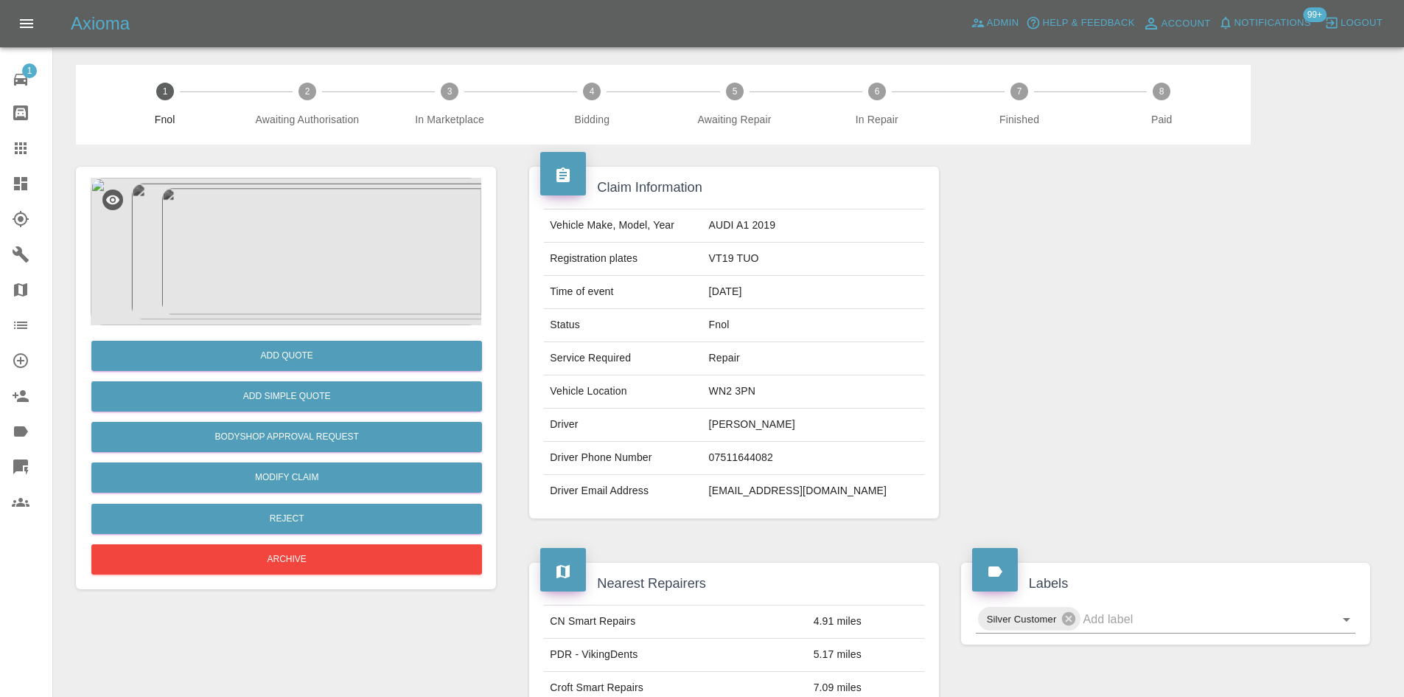
click at [308, 234] on img at bounding box center [286, 251] width 391 height 147
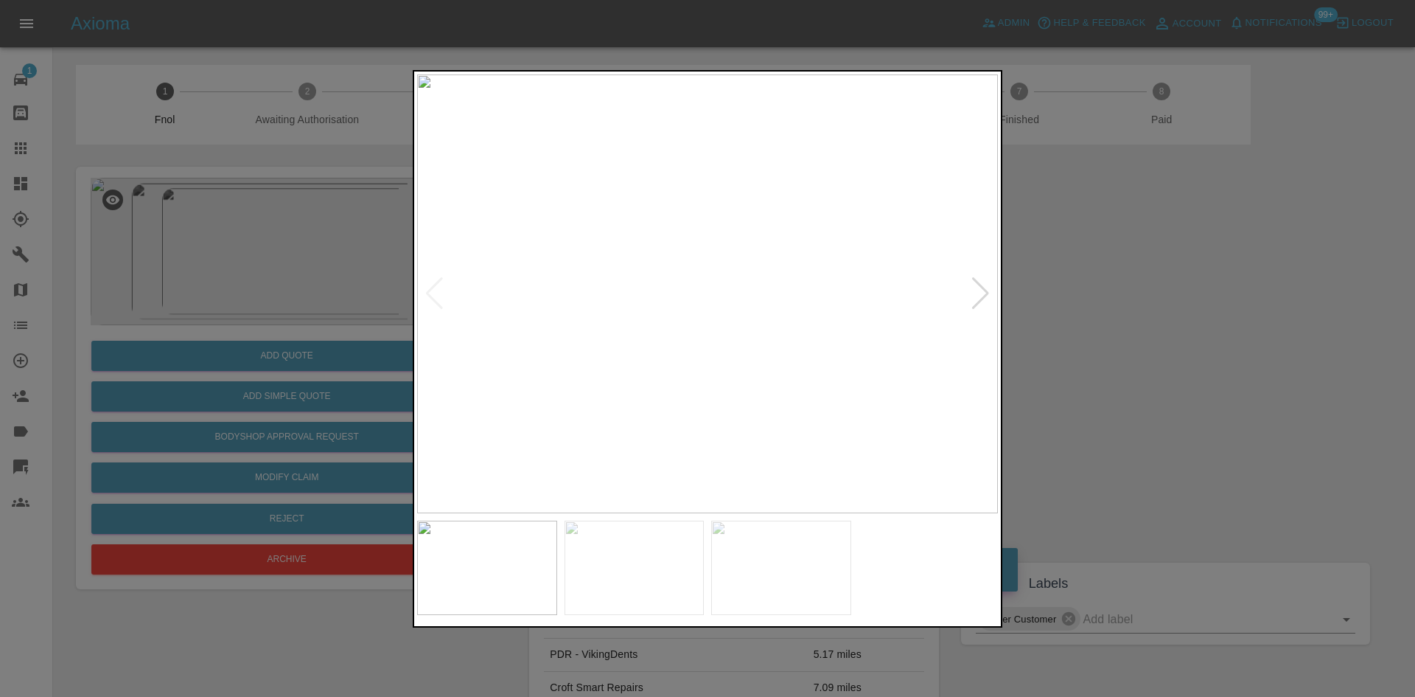
click at [670, 310] on img at bounding box center [707, 293] width 581 height 439
click at [642, 321] on img at bounding box center [707, 293] width 581 height 439
click at [724, 265] on img at bounding box center [707, 293] width 581 height 439
click at [725, 265] on img at bounding box center [707, 293] width 581 height 439
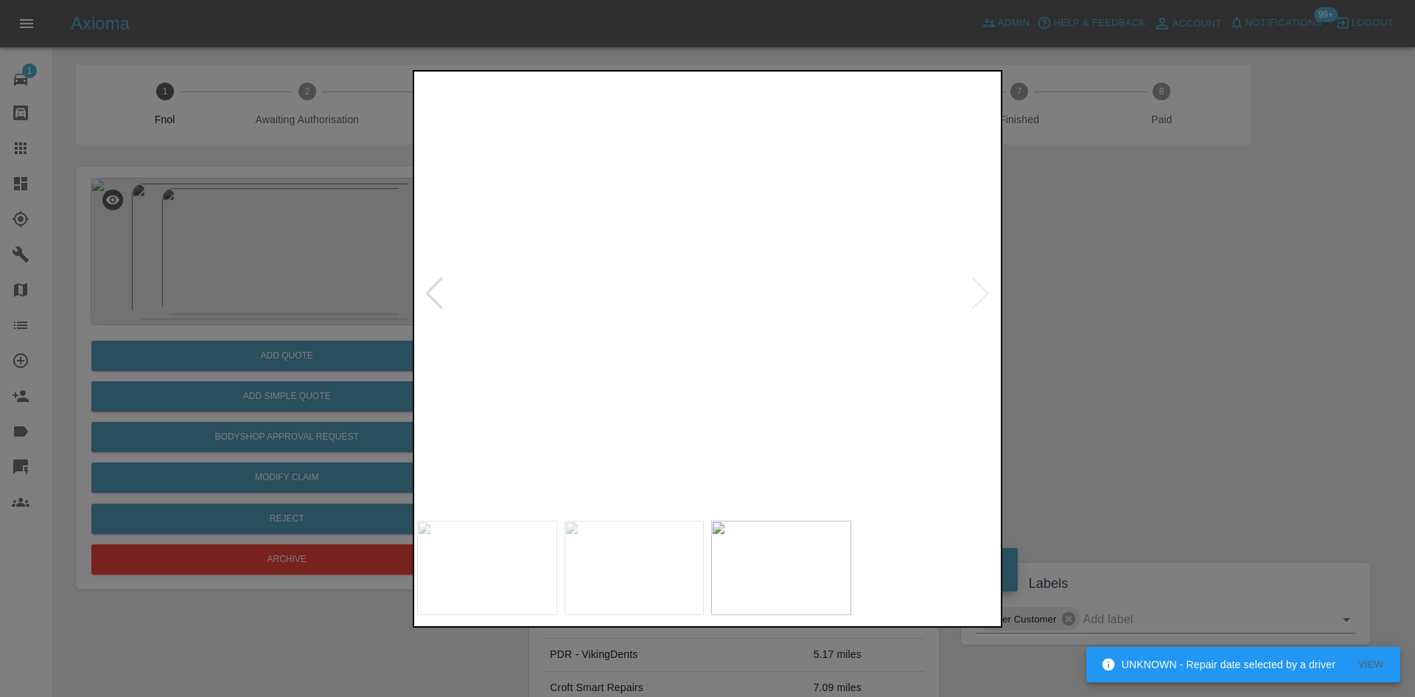
click at [376, 313] on div at bounding box center [707, 348] width 1415 height 697
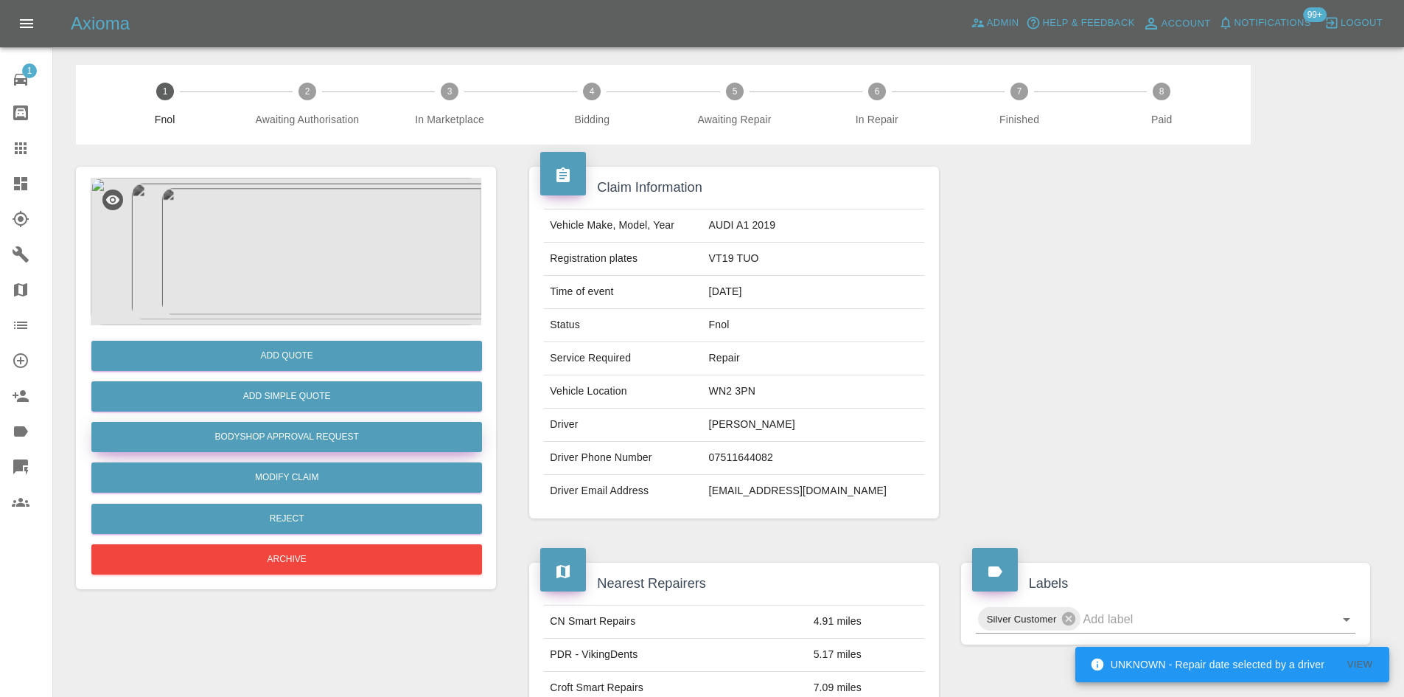
drag, startPoint x: 342, startPoint y: 435, endPoint x: 466, endPoint y: 261, distance: 213.5
click at [343, 435] on button "Bodyshop Approval Request" at bounding box center [286, 437] width 391 height 30
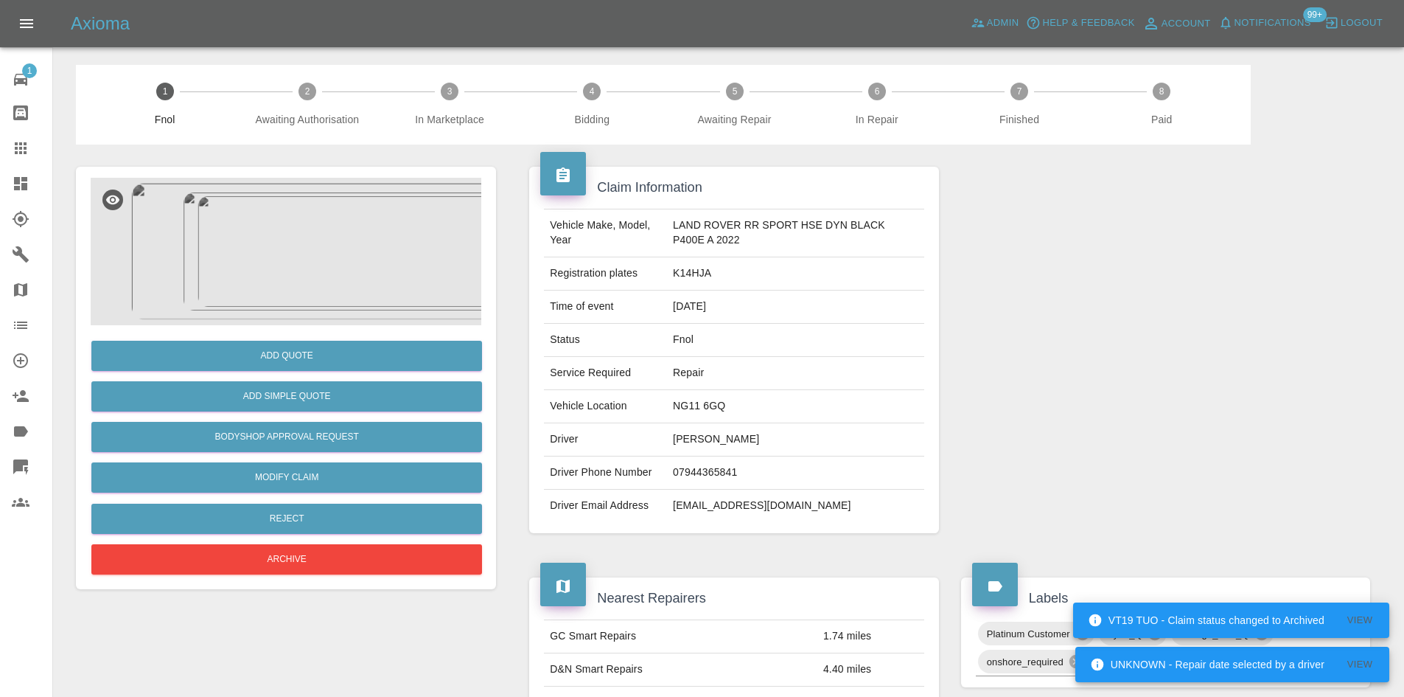
click at [309, 236] on img at bounding box center [286, 251] width 391 height 147
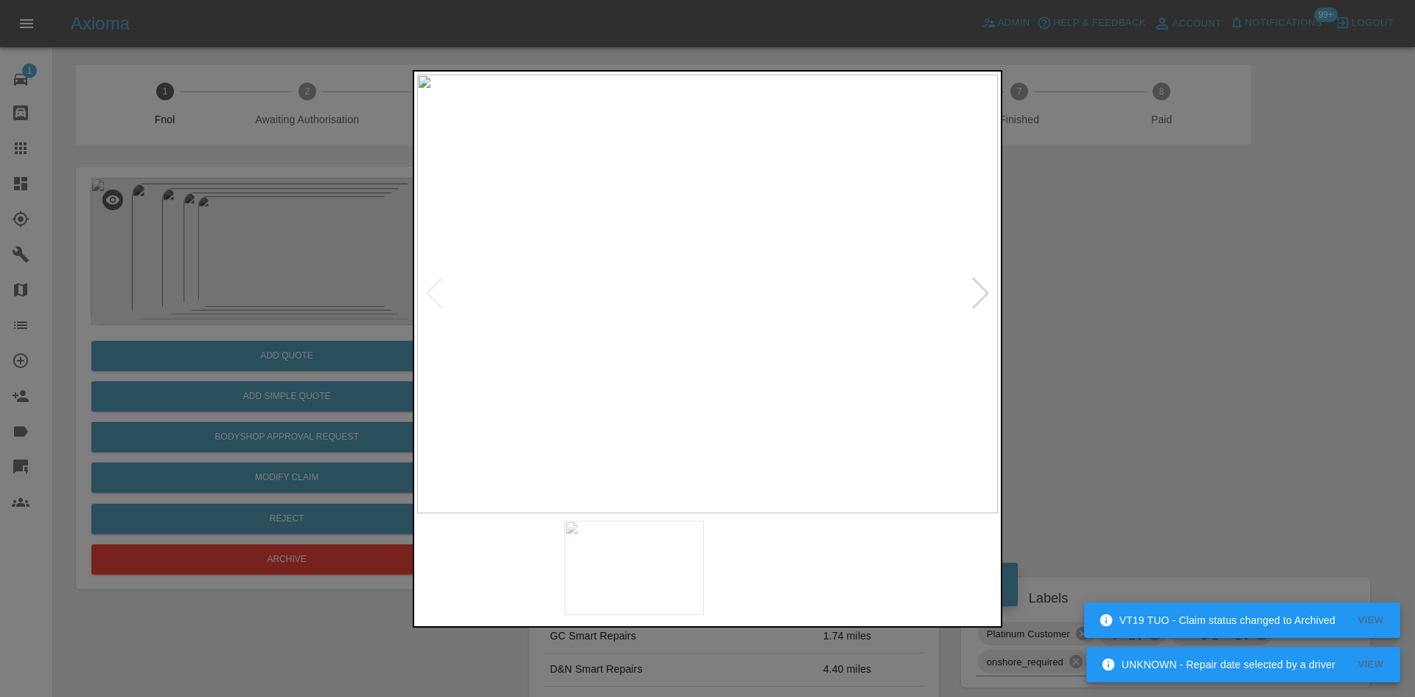
click at [699, 314] on img at bounding box center [707, 293] width 581 height 439
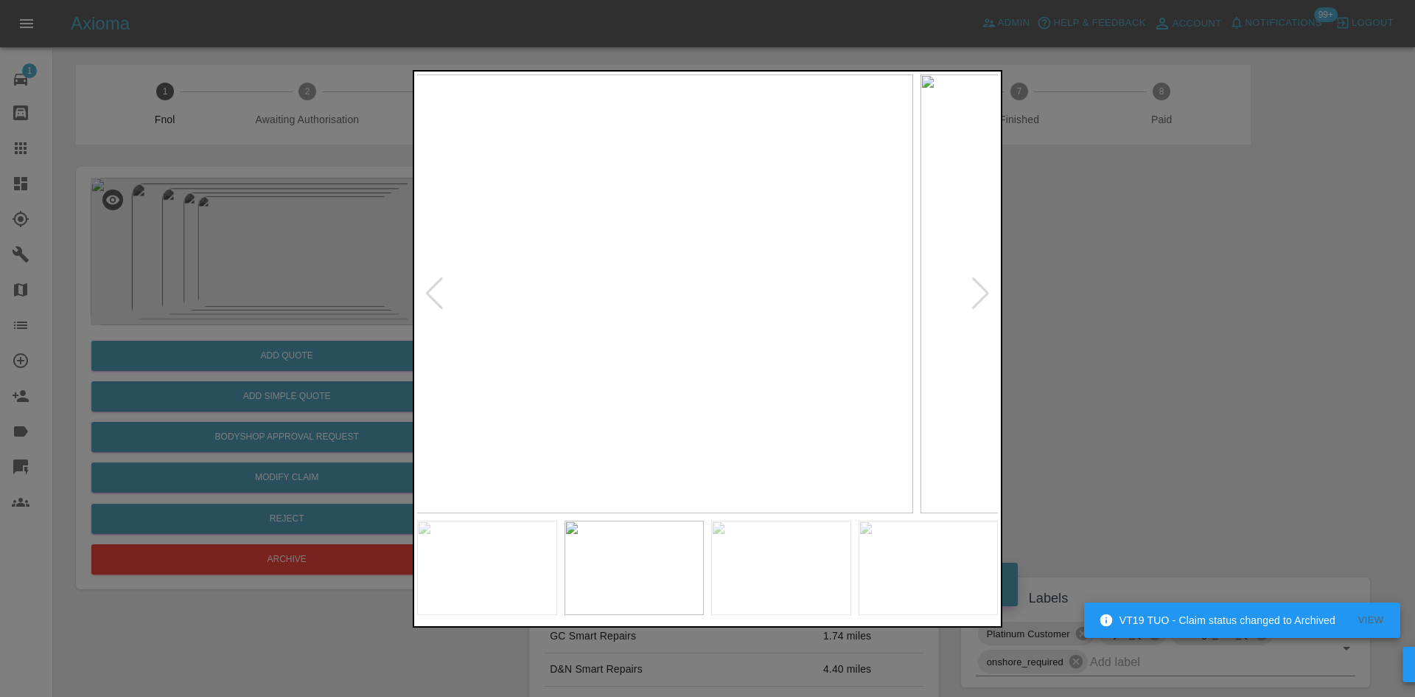
click at [614, 342] on img at bounding box center [622, 293] width 581 height 439
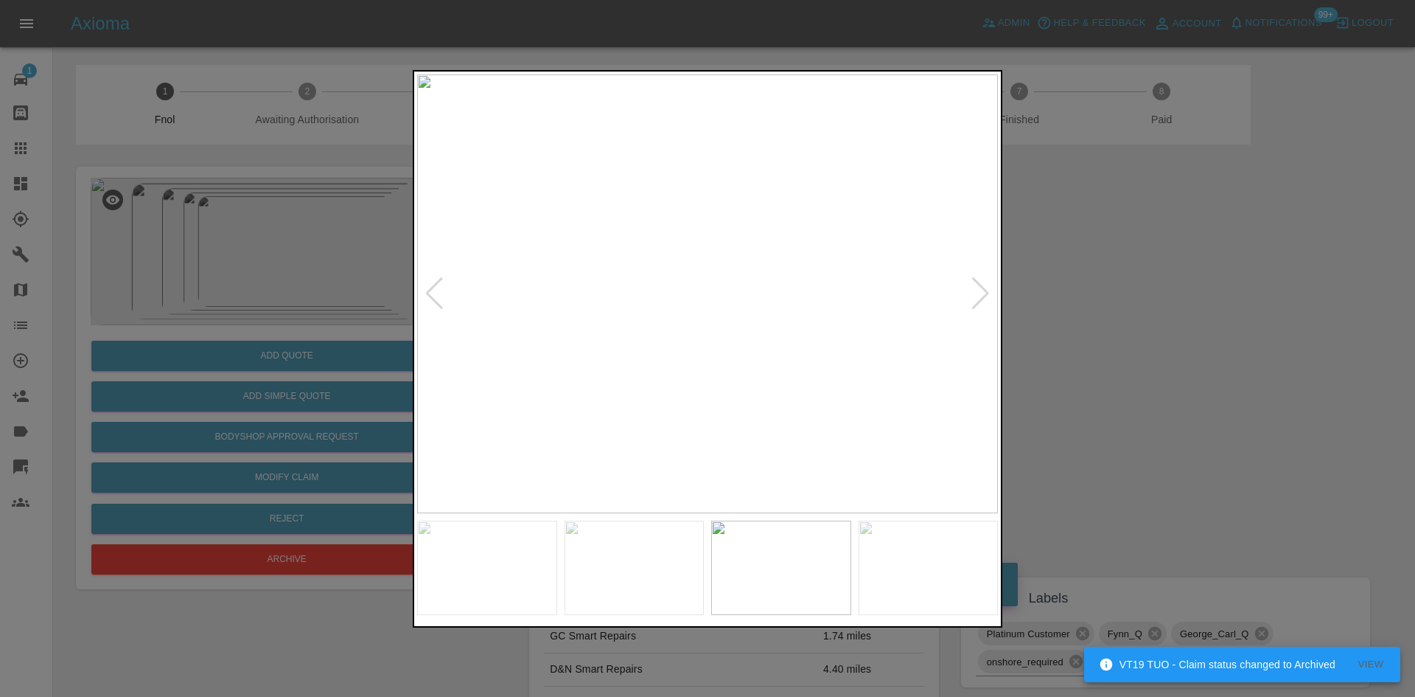
click at [537, 376] on img at bounding box center [707, 293] width 581 height 439
click at [562, 369] on img at bounding box center [707, 293] width 581 height 439
click at [583, 342] on img at bounding box center [707, 293] width 581 height 439
click at [489, 367] on img at bounding box center [707, 293] width 581 height 439
click at [564, 371] on img at bounding box center [707, 293] width 581 height 439
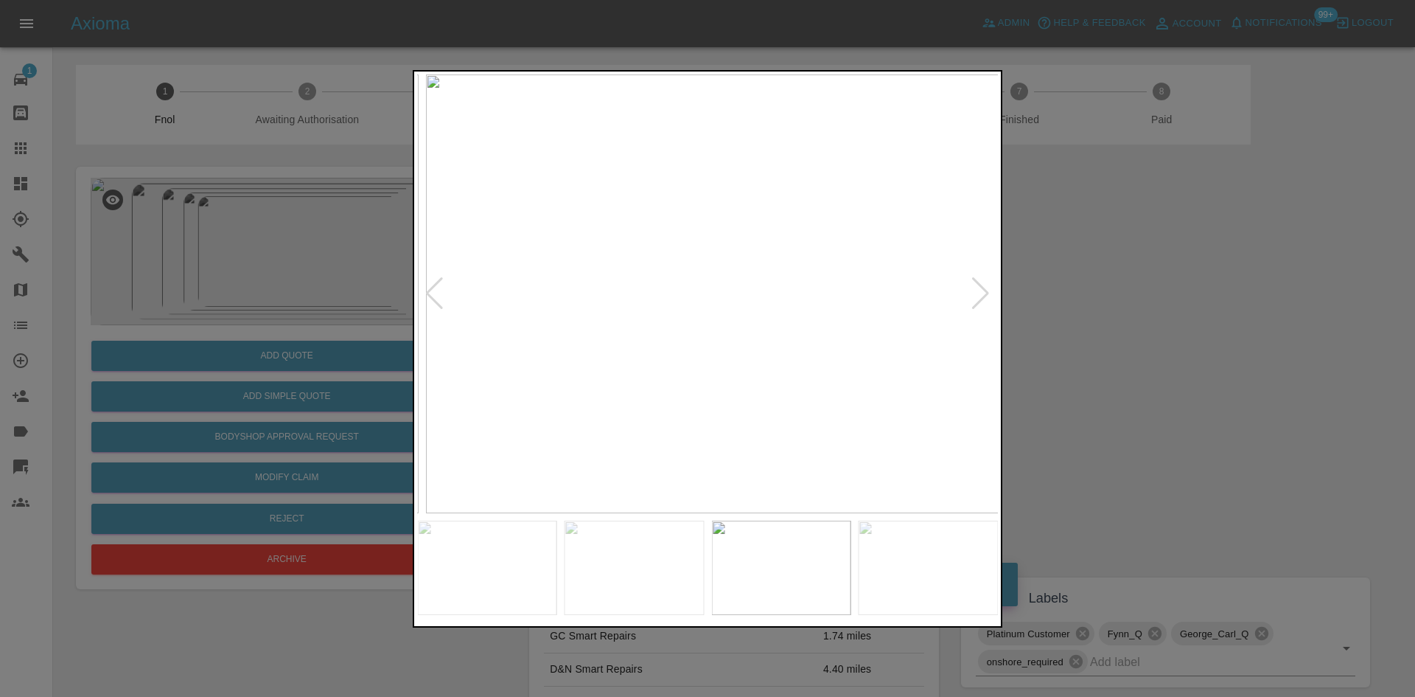
click at [541, 362] on img at bounding box center [716, 293] width 581 height 439
click at [603, 355] on img at bounding box center [777, 293] width 581 height 439
click at [636, 352] on img at bounding box center [707, 293] width 581 height 439
click at [646, 344] on img at bounding box center [730, 293] width 581 height 439
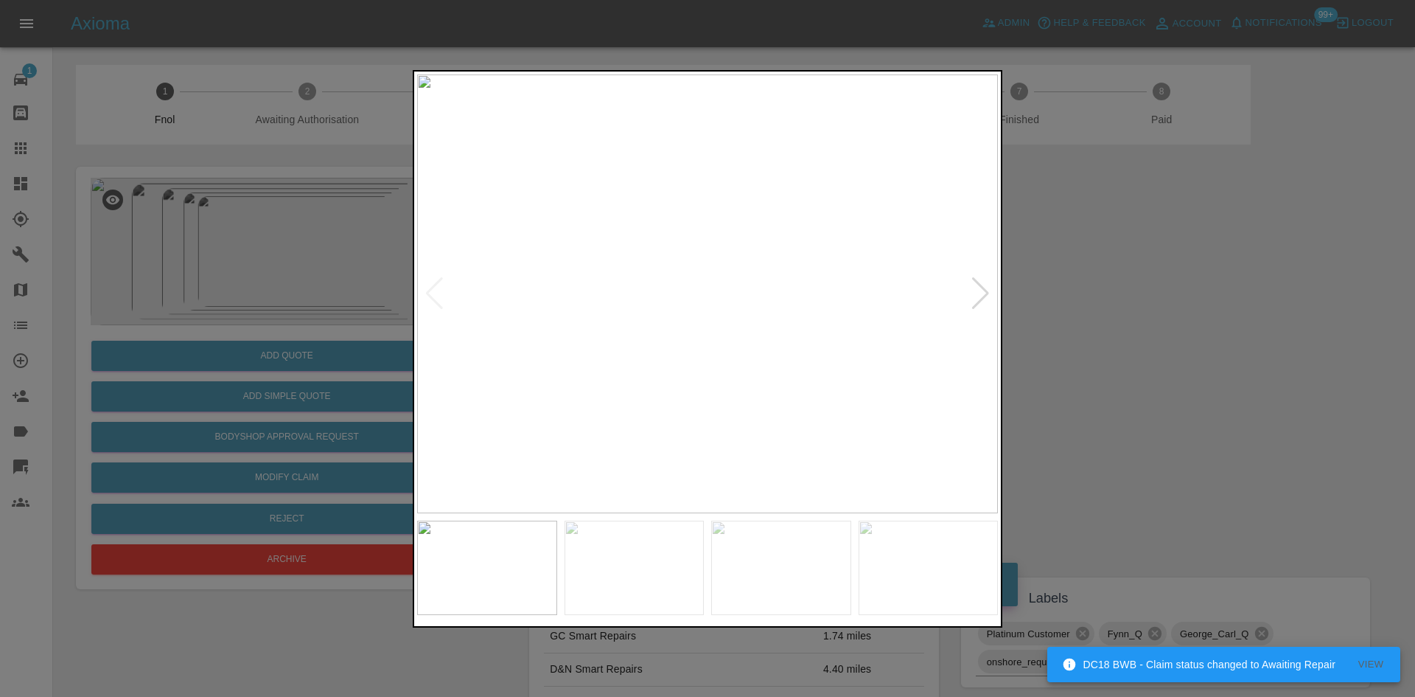
click at [266, 170] on div at bounding box center [707, 348] width 1415 height 697
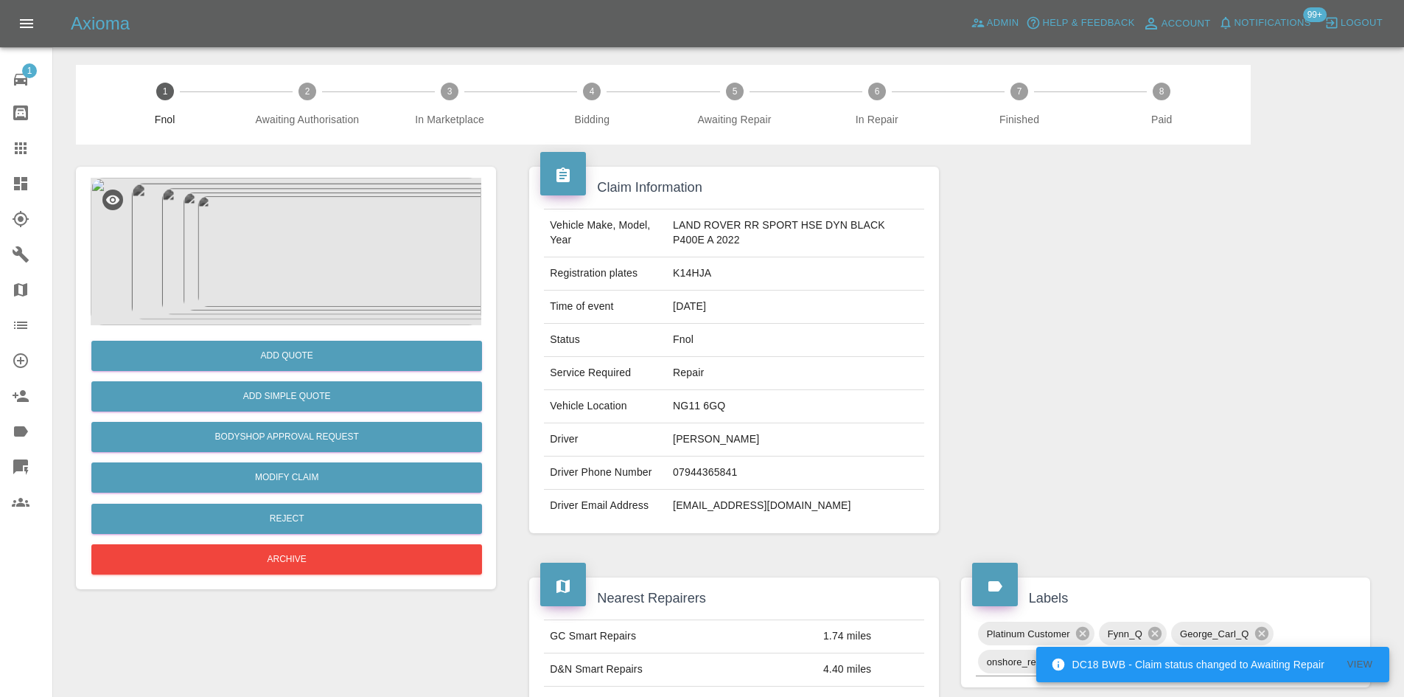
scroll to position [74, 0]
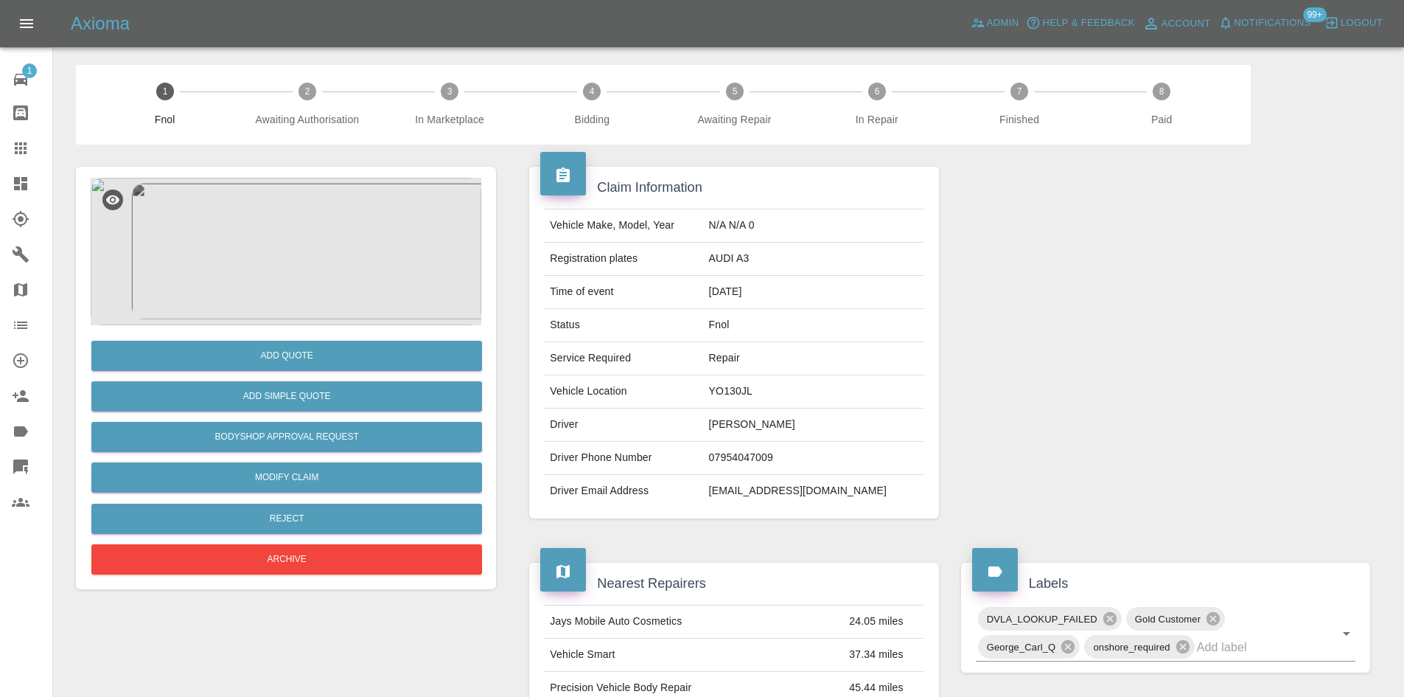
click at [327, 221] on img at bounding box center [286, 251] width 391 height 147
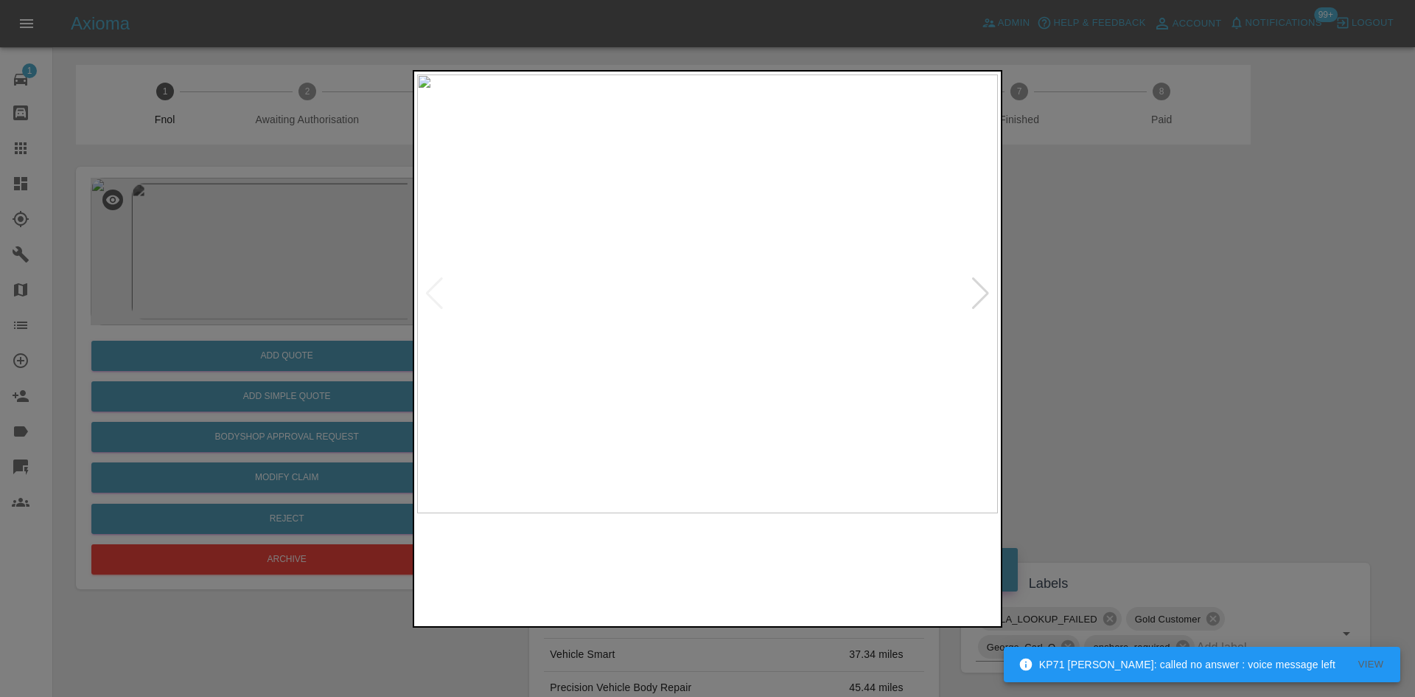
click at [753, 282] on img at bounding box center [707, 293] width 581 height 439
click at [752, 282] on img at bounding box center [707, 293] width 581 height 439
click at [633, 265] on img at bounding box center [575, 326] width 1742 height 1316
click at [542, 362] on img at bounding box center [640, 293] width 581 height 439
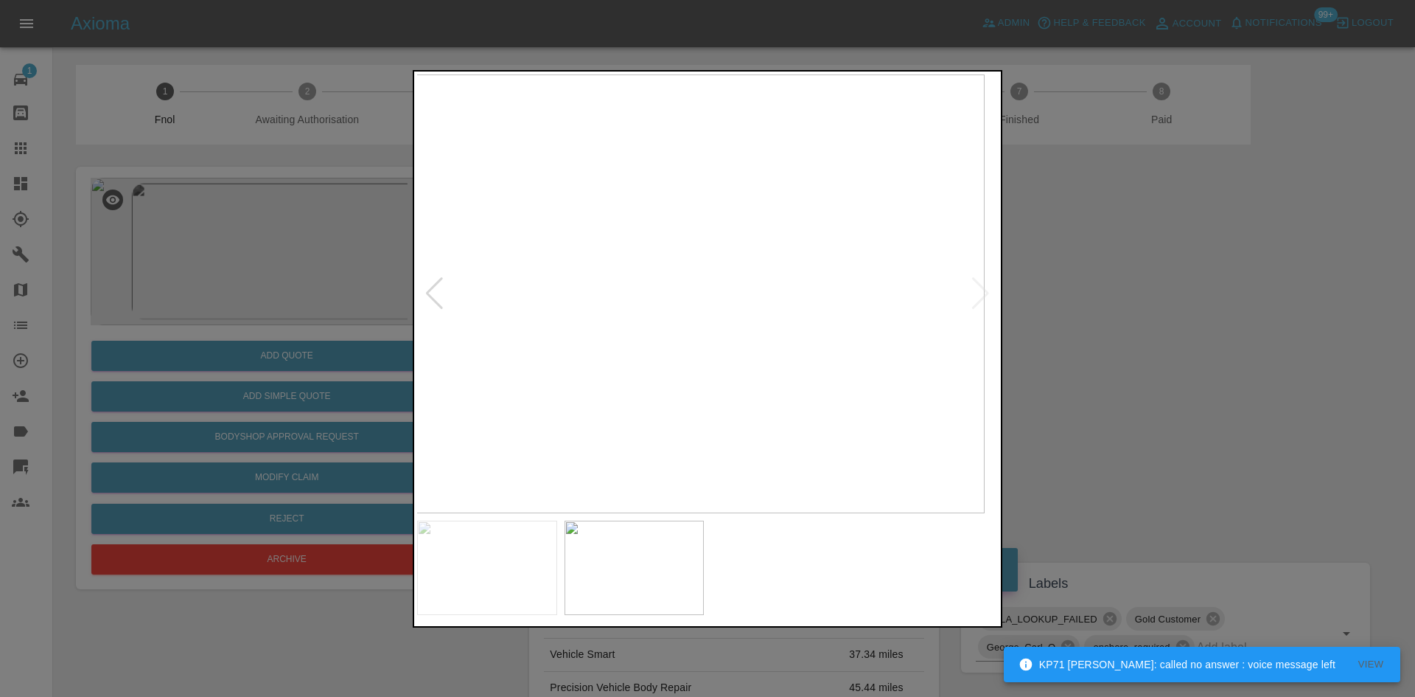
click at [377, 287] on div at bounding box center [707, 348] width 1415 height 697
click at [582, 348] on img at bounding box center [707, 293] width 581 height 439
click at [674, 305] on img at bounding box center [707, 293] width 581 height 439
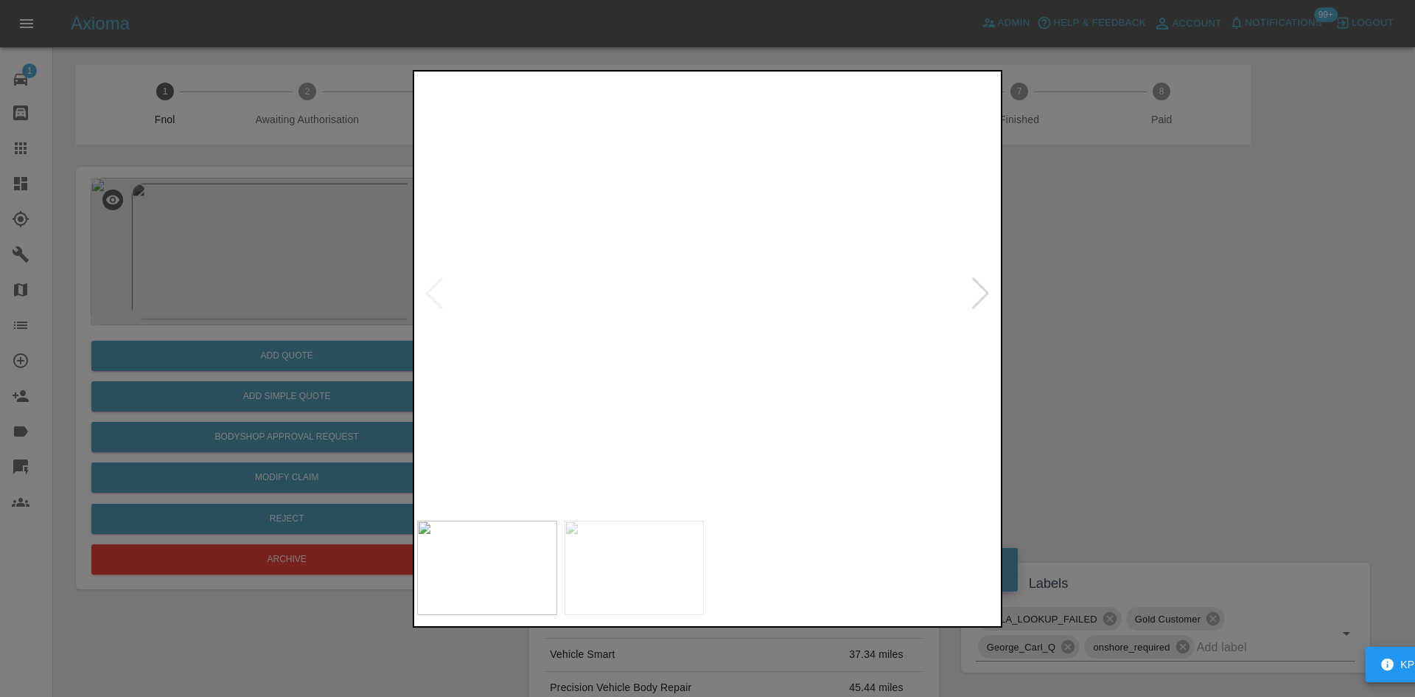
click at [673, 306] on img at bounding box center [809, 258] width 1742 height 1316
click at [724, 289] on img at bounding box center [782, 461] width 1742 height 1316
click at [734, 315] on img at bounding box center [780, 334] width 1742 height 1316
click at [734, 315] on img at bounding box center [628, 227] width 1742 height 1316
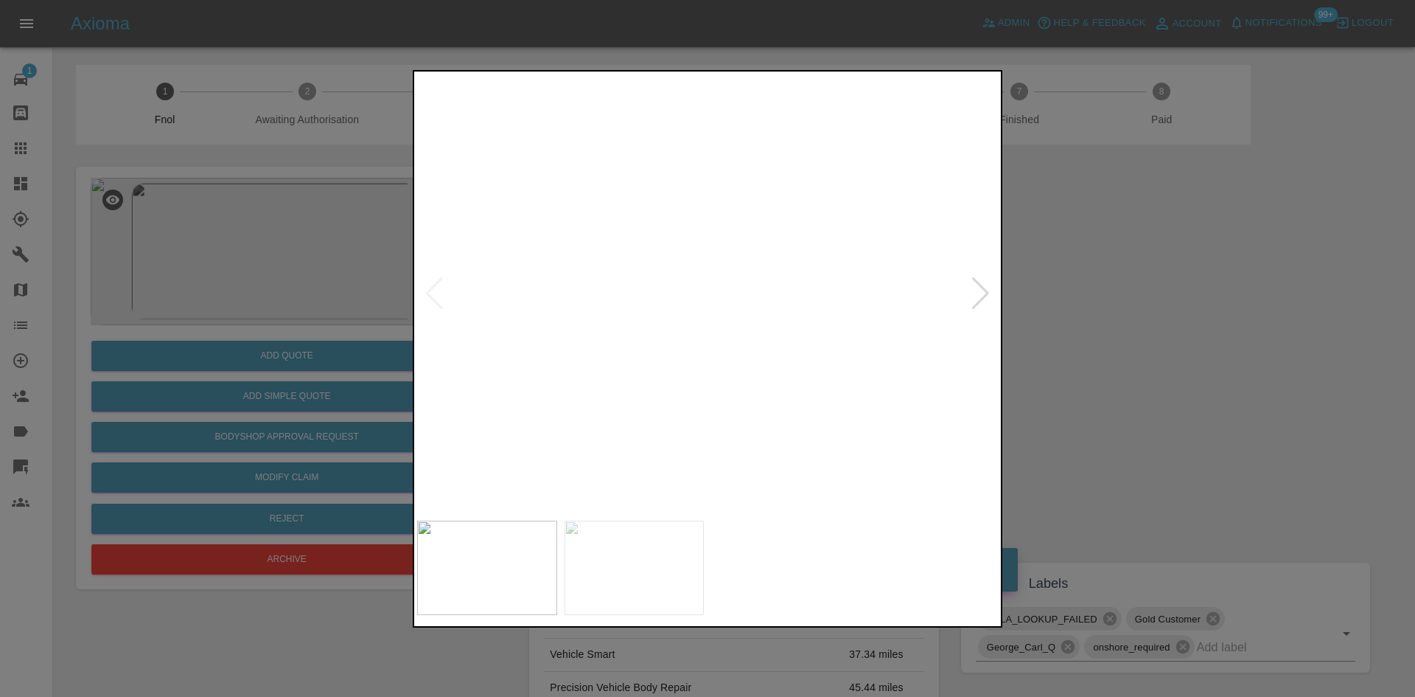
click at [734, 315] on img at bounding box center [628, 227] width 1742 height 1316
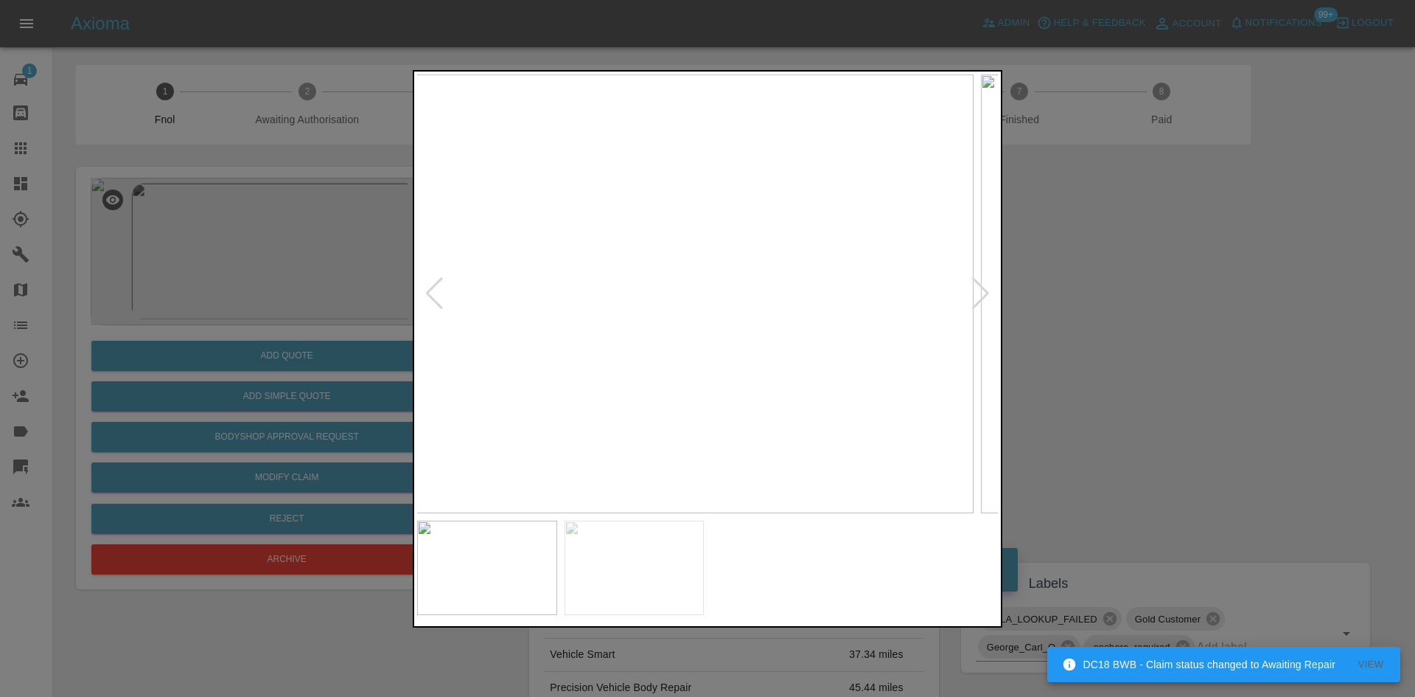
click at [635, 370] on img at bounding box center [683, 293] width 581 height 439
click at [555, 394] on img at bounding box center [707, 293] width 581 height 439
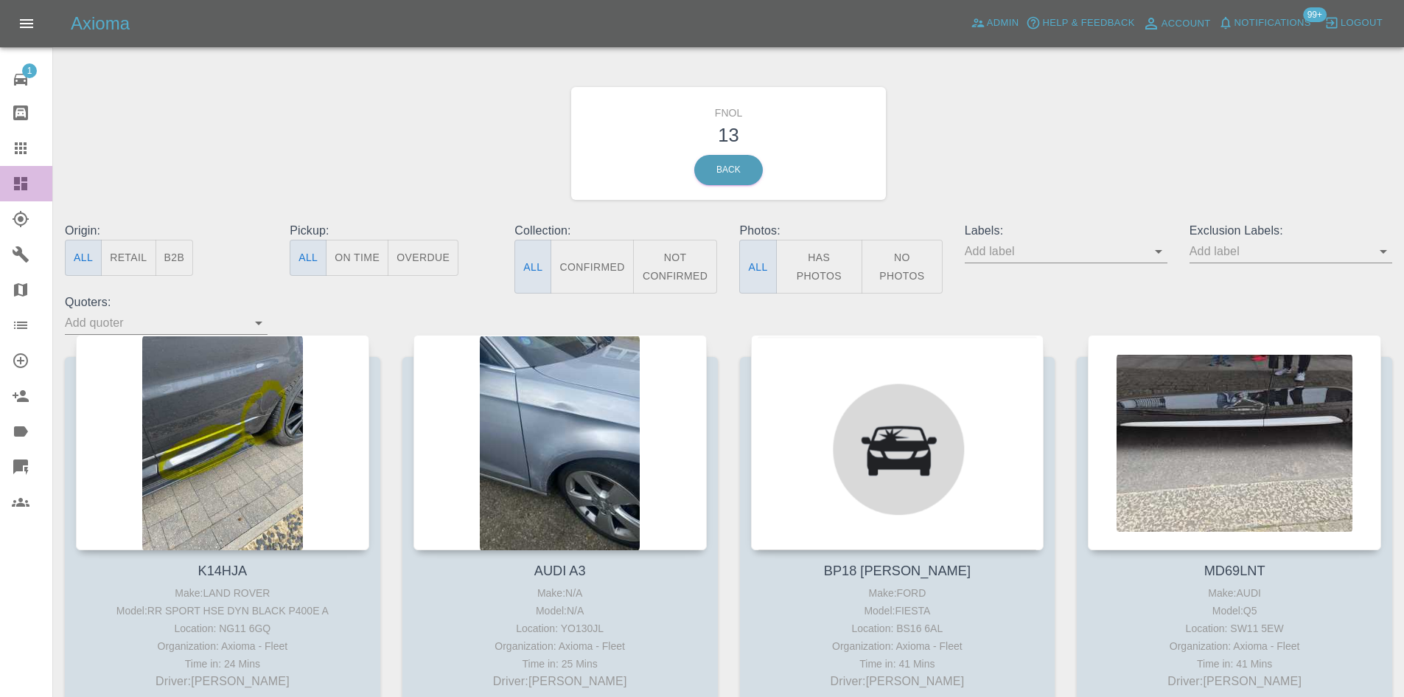
click at [20, 192] on icon at bounding box center [21, 184] width 18 height 18
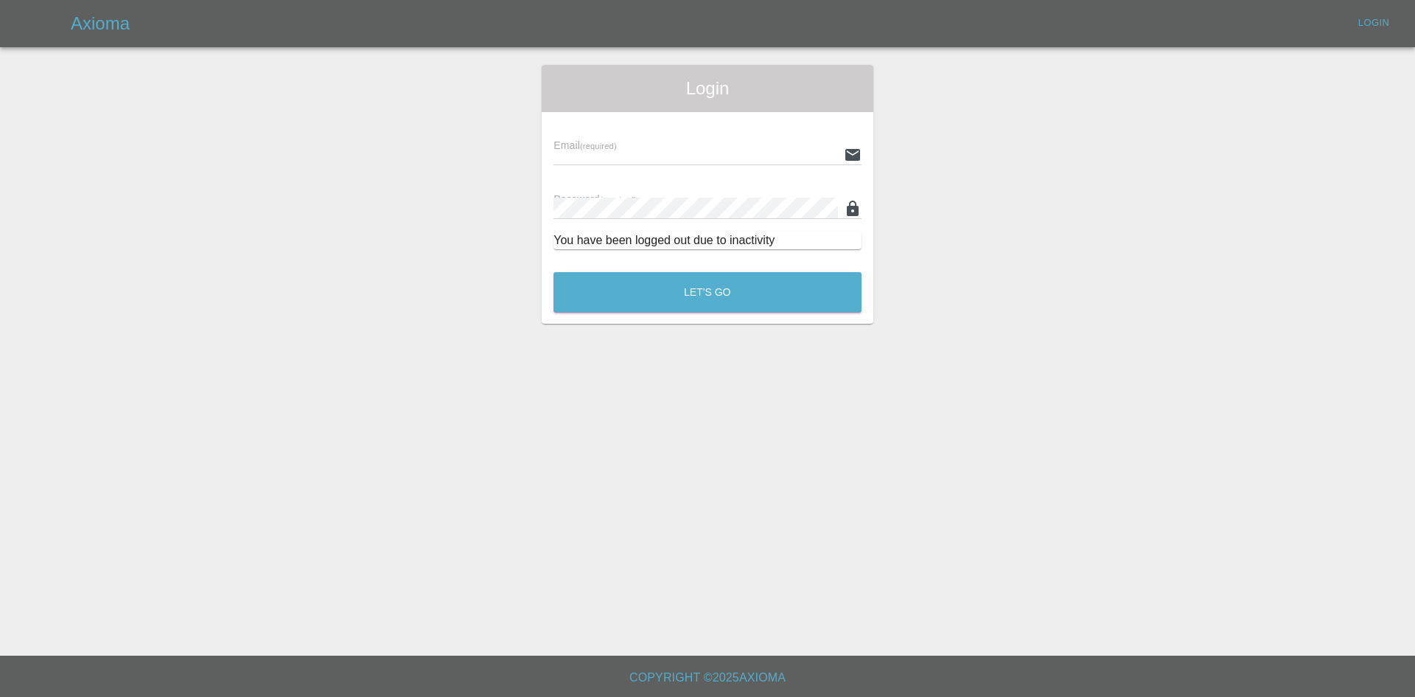
type input "[EMAIL_ADDRESS][DOMAIN_NAME]"
drag, startPoint x: 676, startPoint y: 269, endPoint x: 672, endPoint y: 292, distance: 23.1
click at [674, 276] on div "Let's Go" at bounding box center [708, 288] width 310 height 55
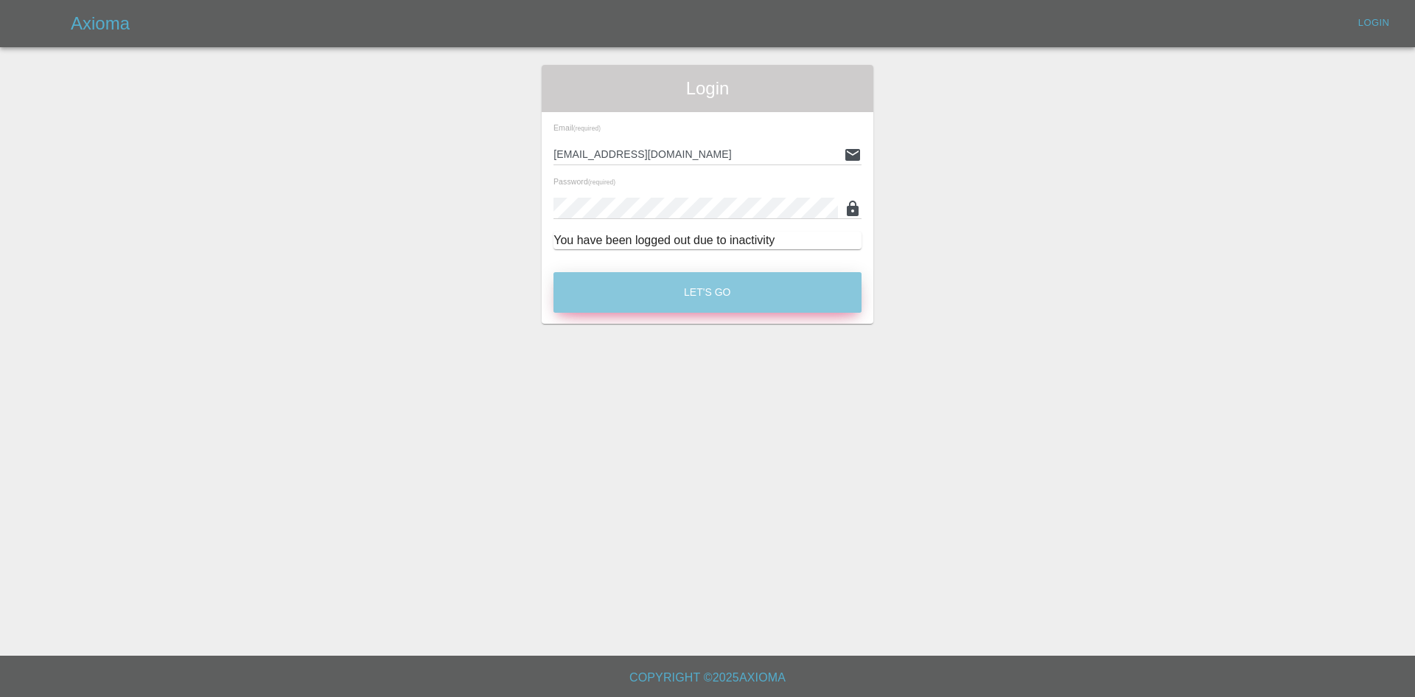
click at [672, 292] on button "Let's Go" at bounding box center [708, 292] width 308 height 41
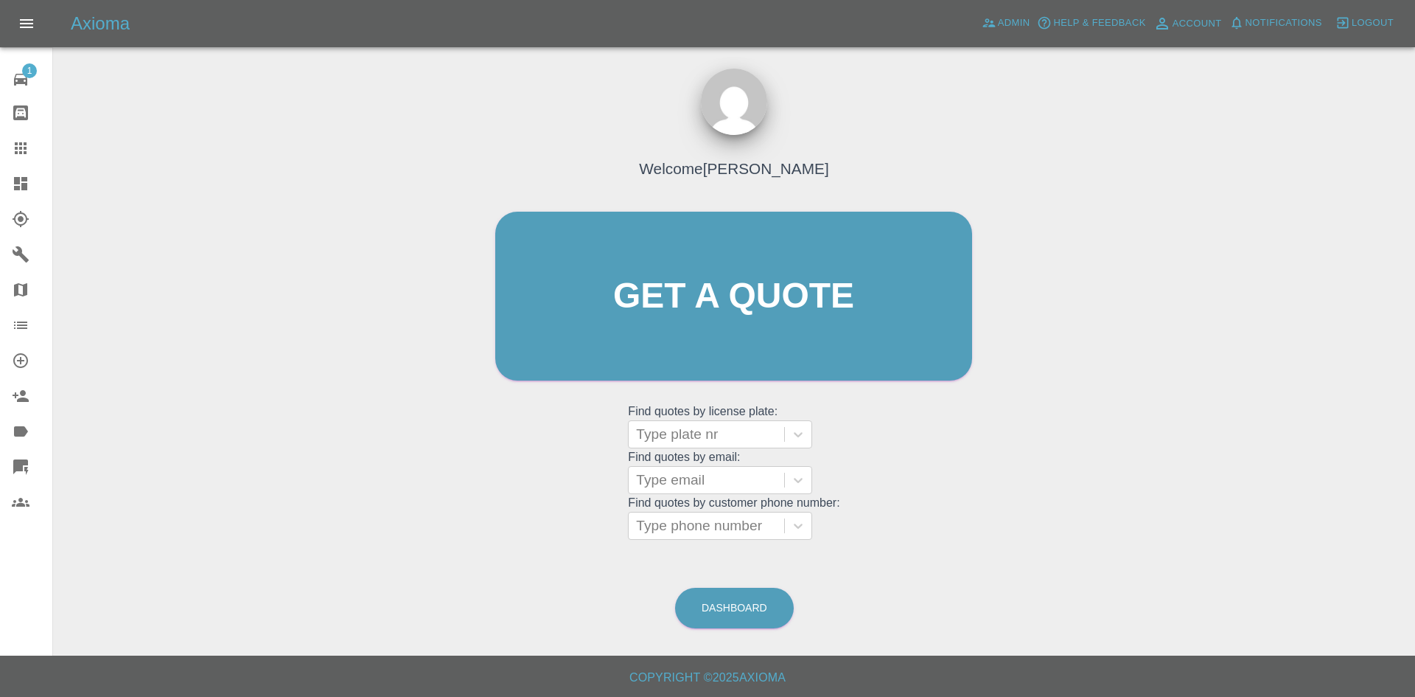
click at [15, 175] on icon at bounding box center [21, 184] width 18 height 18
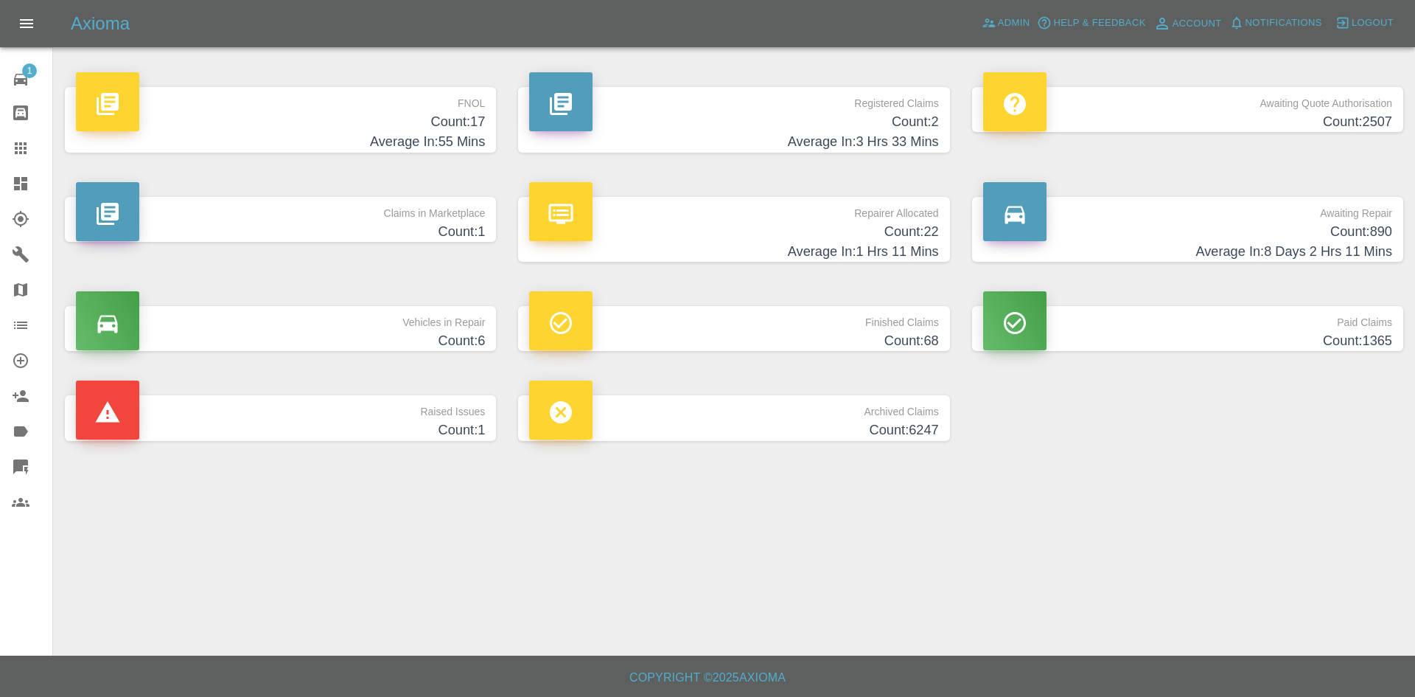
click at [436, 133] on h4 "Average In: 55 Mins" at bounding box center [280, 142] width 409 height 20
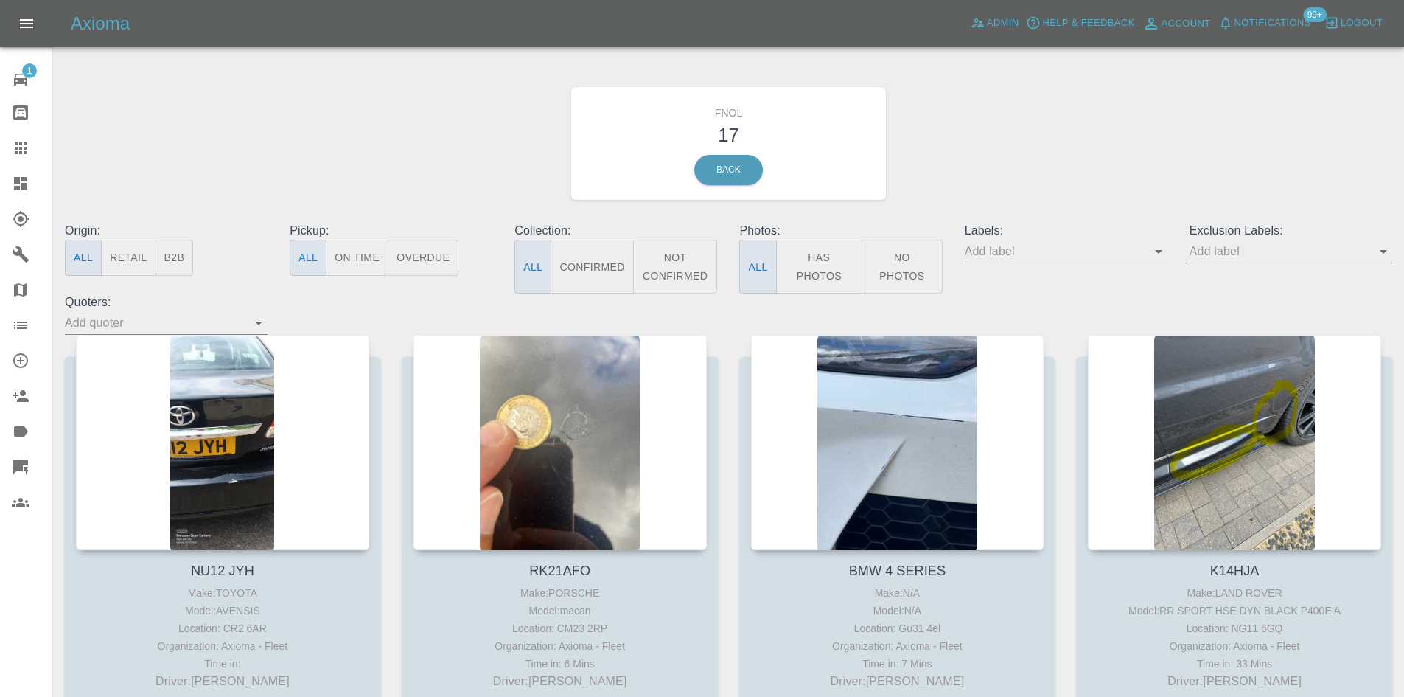
click at [814, 258] on button "Has Photos" at bounding box center [819, 267] width 87 height 54
drag, startPoint x: 1246, startPoint y: 251, endPoint x: 1249, endPoint y: 261, distance: 10.0
click at [1246, 256] on input "text" at bounding box center [1280, 251] width 181 height 23
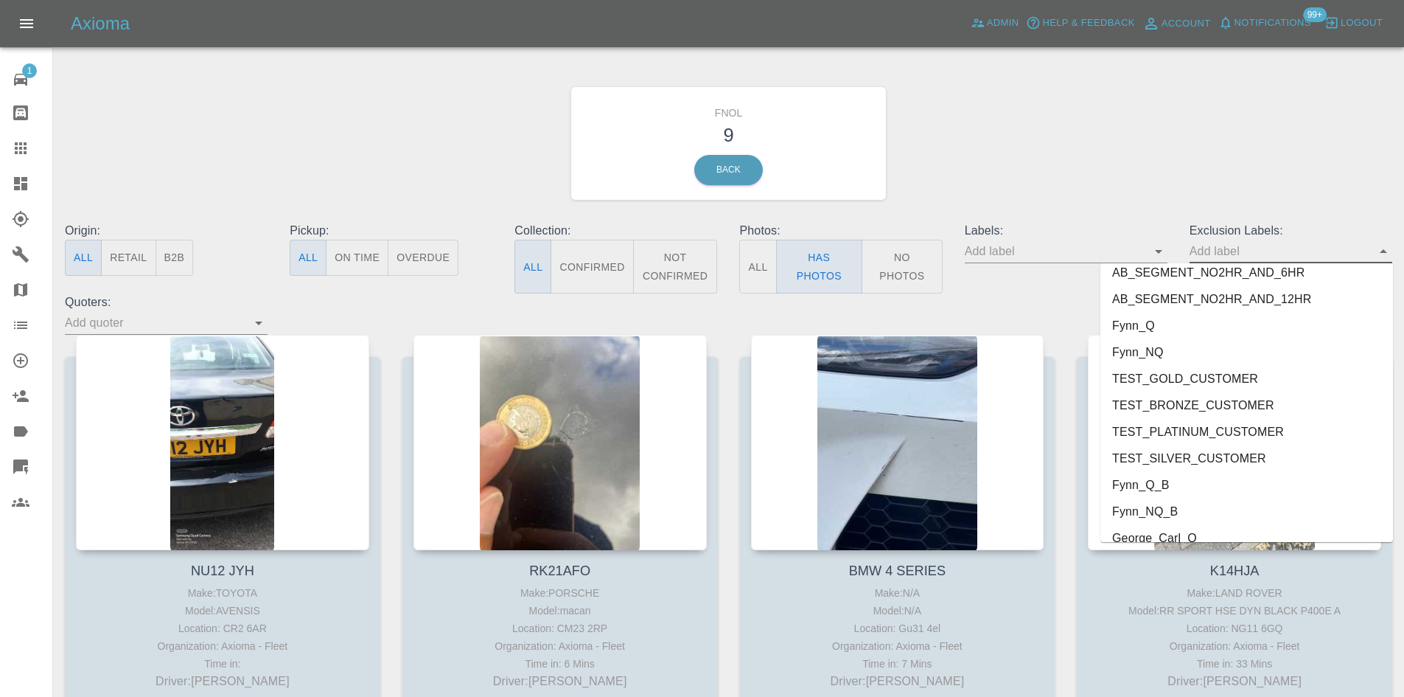
scroll to position [3183, 0]
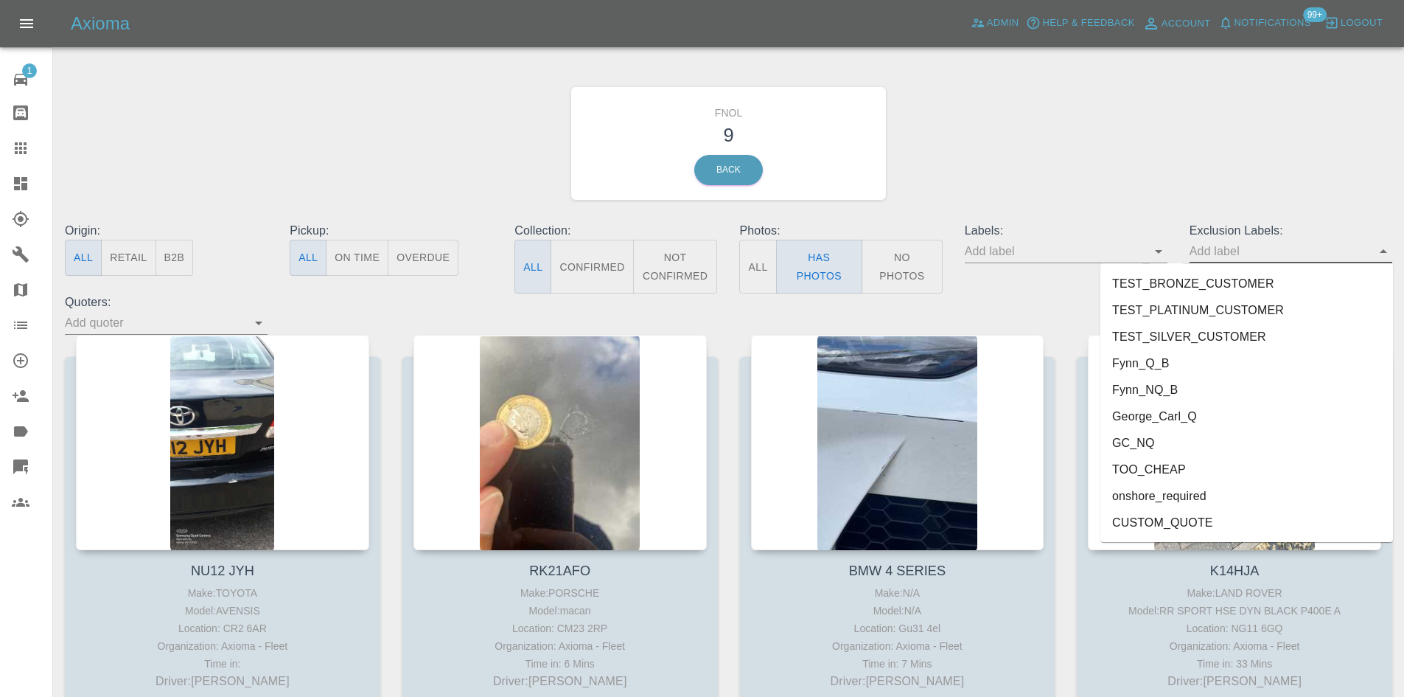
click at [1232, 489] on li "onshore_required" at bounding box center [1246, 496] width 293 height 27
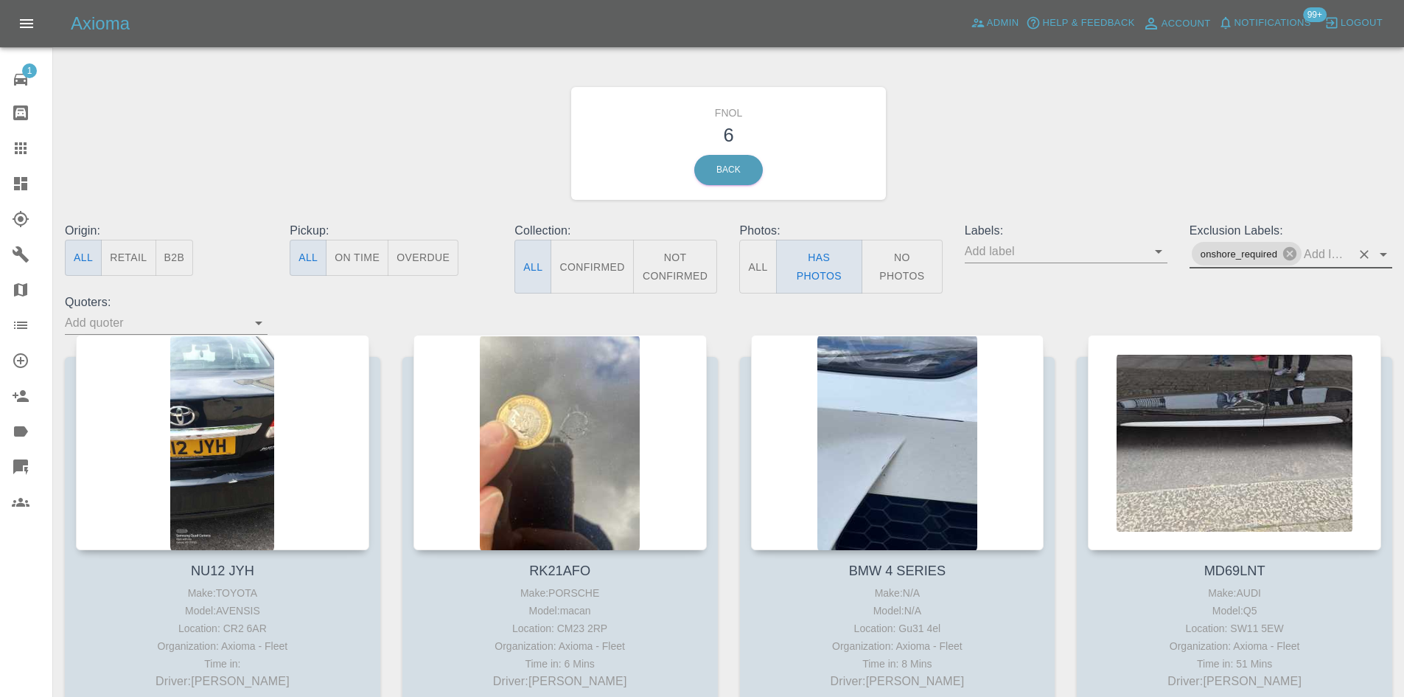
click at [1322, 253] on input "text" at bounding box center [1327, 253] width 47 height 23
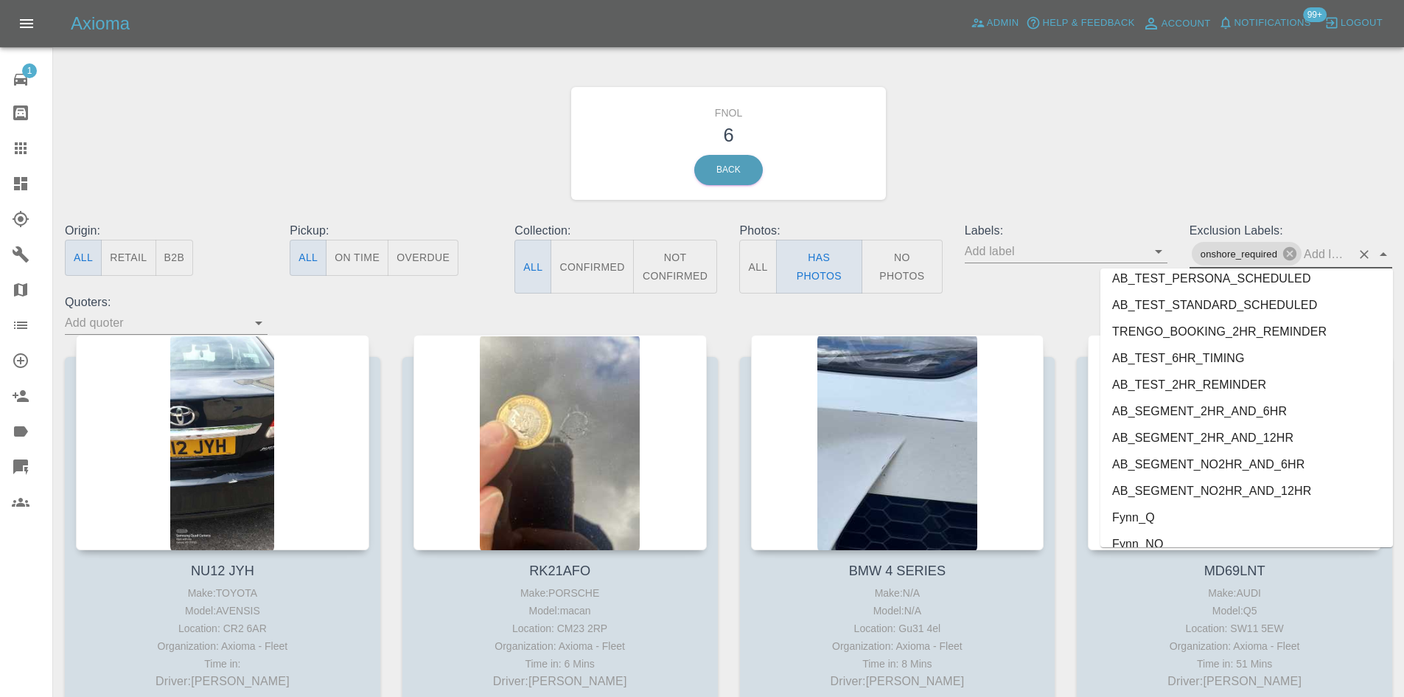
scroll to position [3156, 0]
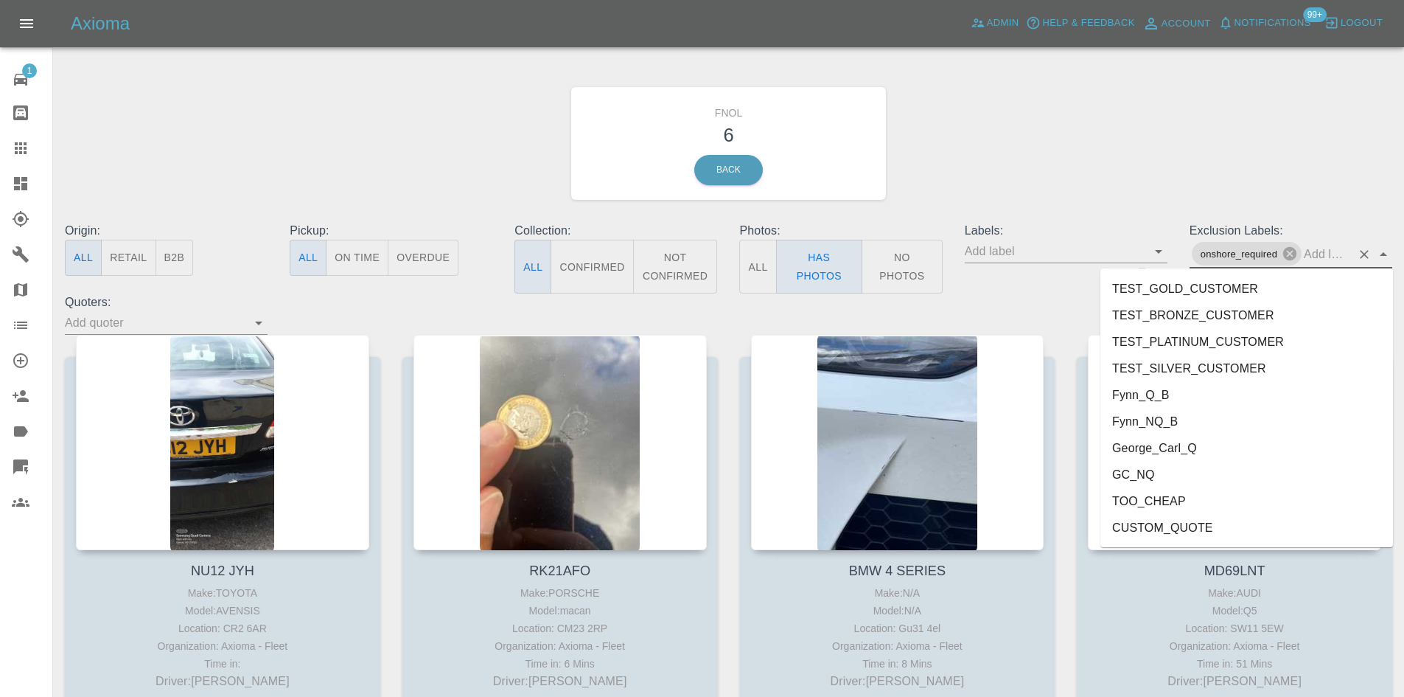
click at [1138, 451] on li "George_Carl_Q" at bounding box center [1246, 448] width 293 height 27
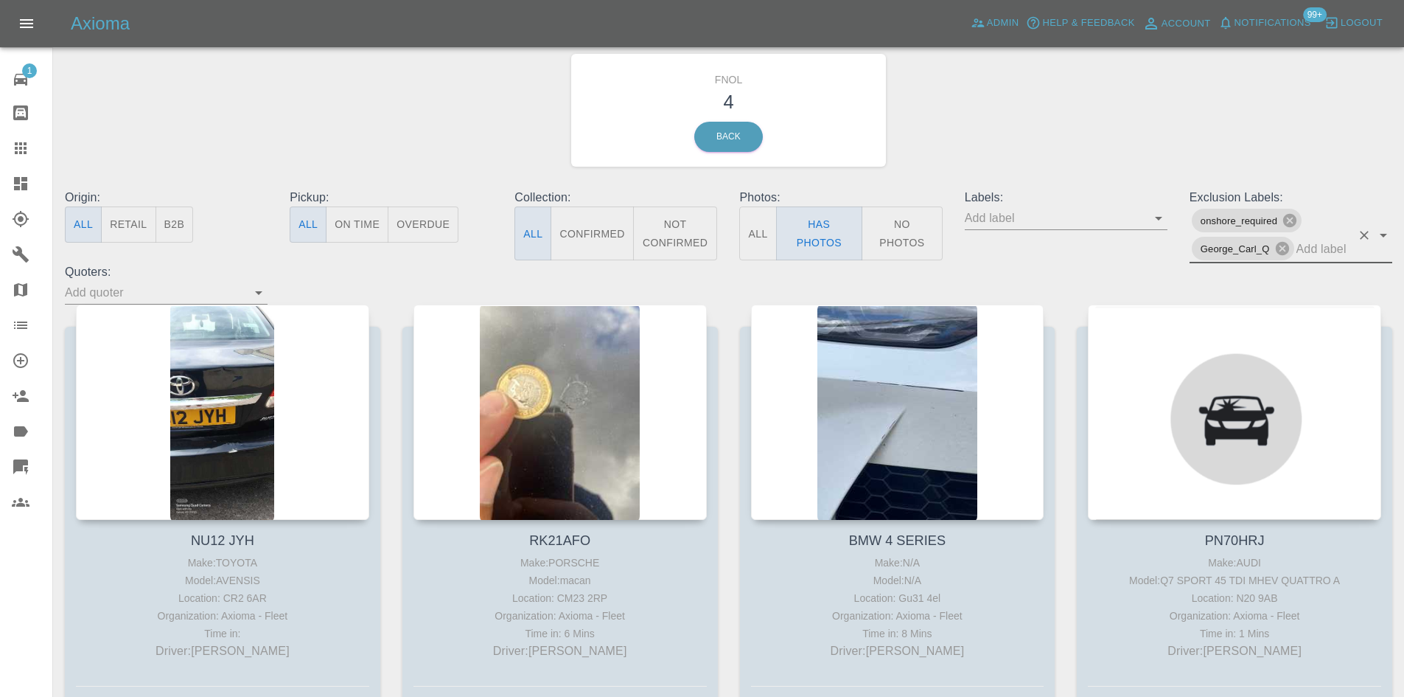
scroll to position [136, 0]
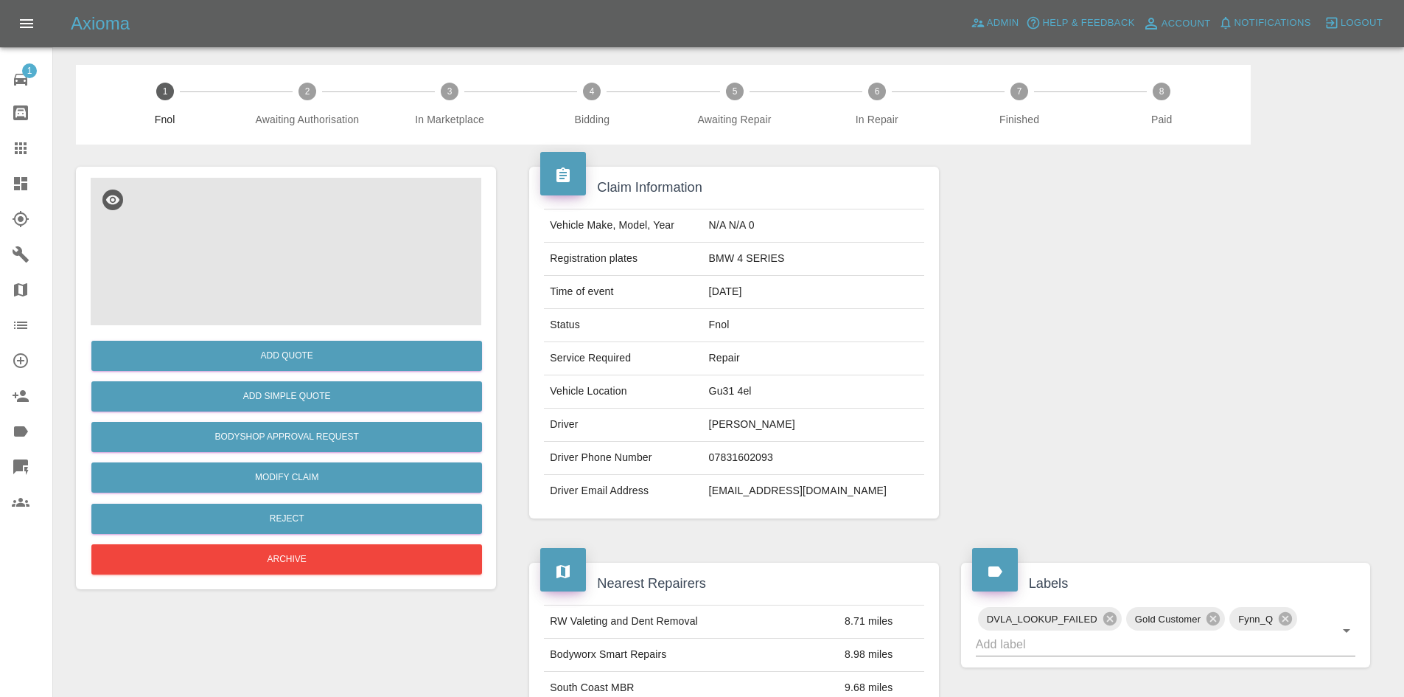
click at [299, 243] on img at bounding box center [286, 251] width 391 height 147
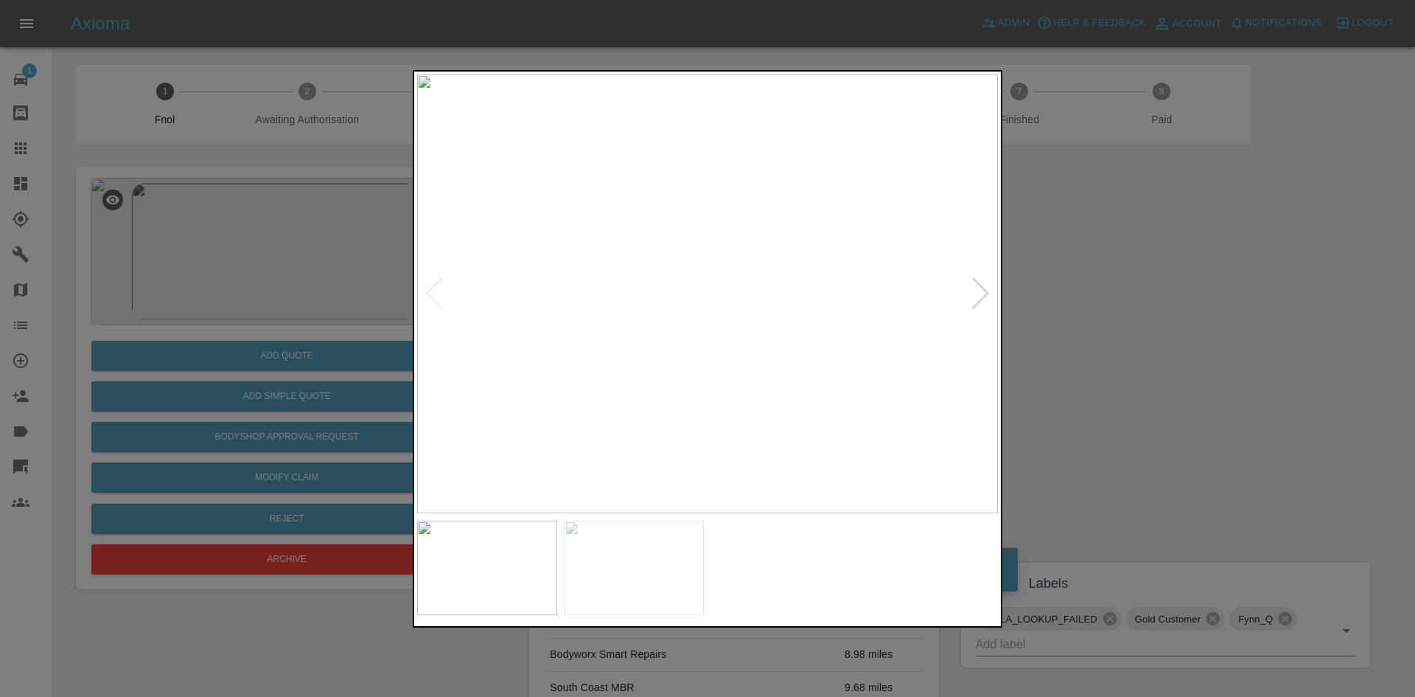
click at [641, 366] on img at bounding box center [707, 293] width 581 height 439
click at [574, 362] on img at bounding box center [707, 293] width 581 height 439
click at [711, 279] on img at bounding box center [707, 293] width 581 height 439
click at [711, 284] on img at bounding box center [696, 335] width 1742 height 1316
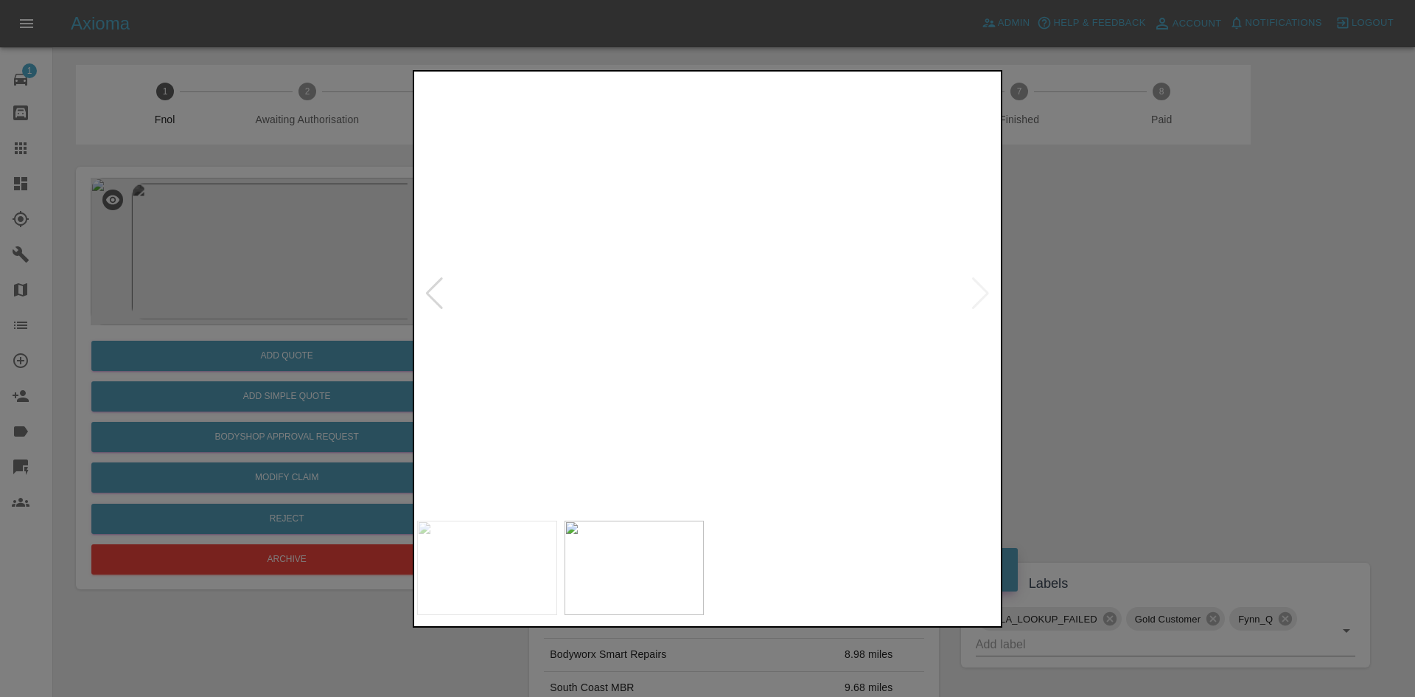
click at [711, 284] on img at bounding box center [696, 335] width 1742 height 1316
click at [634, 359] on img at bounding box center [674, 293] width 581 height 439
drag, startPoint x: 320, startPoint y: 291, endPoint x: 318, endPoint y: 436, distance: 145.2
click at [319, 335] on div at bounding box center [707, 348] width 1415 height 697
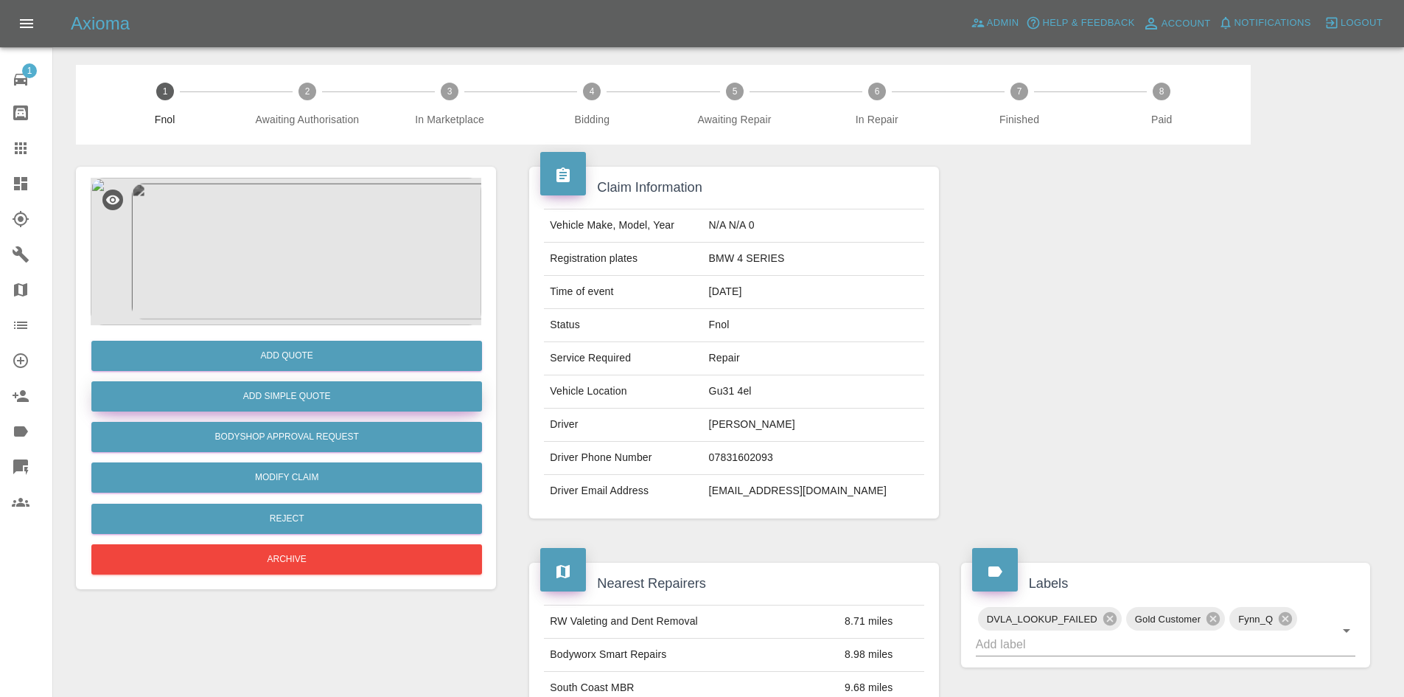
click at [321, 383] on button "Add Simple Quote" at bounding box center [286, 396] width 391 height 30
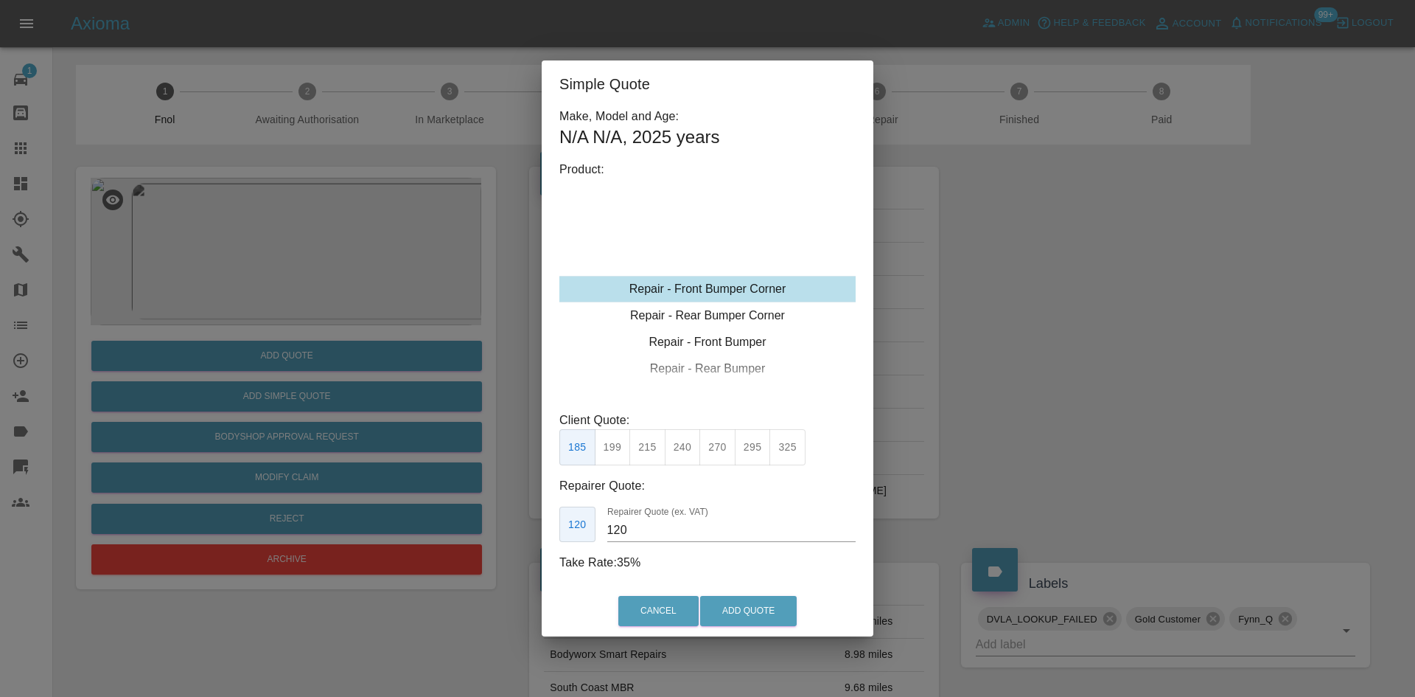
drag, startPoint x: 739, startPoint y: 276, endPoint x: 683, endPoint y: 423, distance: 157.7
click at [736, 287] on div "Repair - Front Bumper Corner" at bounding box center [707, 289] width 296 height 27
drag, startPoint x: 688, startPoint y: 460, endPoint x: 689, endPoint y: 523, distance: 62.7
click at [686, 460] on button "240" at bounding box center [683, 447] width 36 height 36
type input "150"
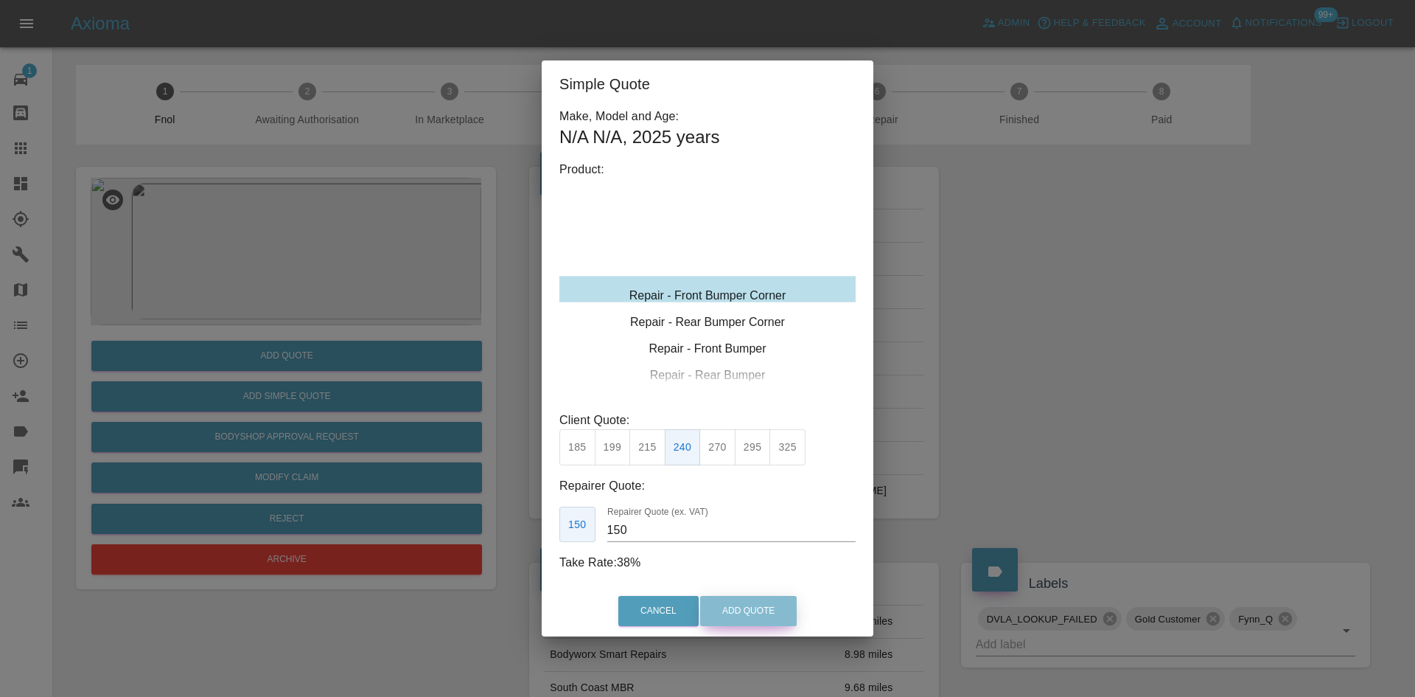
click at [741, 598] on button "Add Quote" at bounding box center [748, 611] width 97 height 30
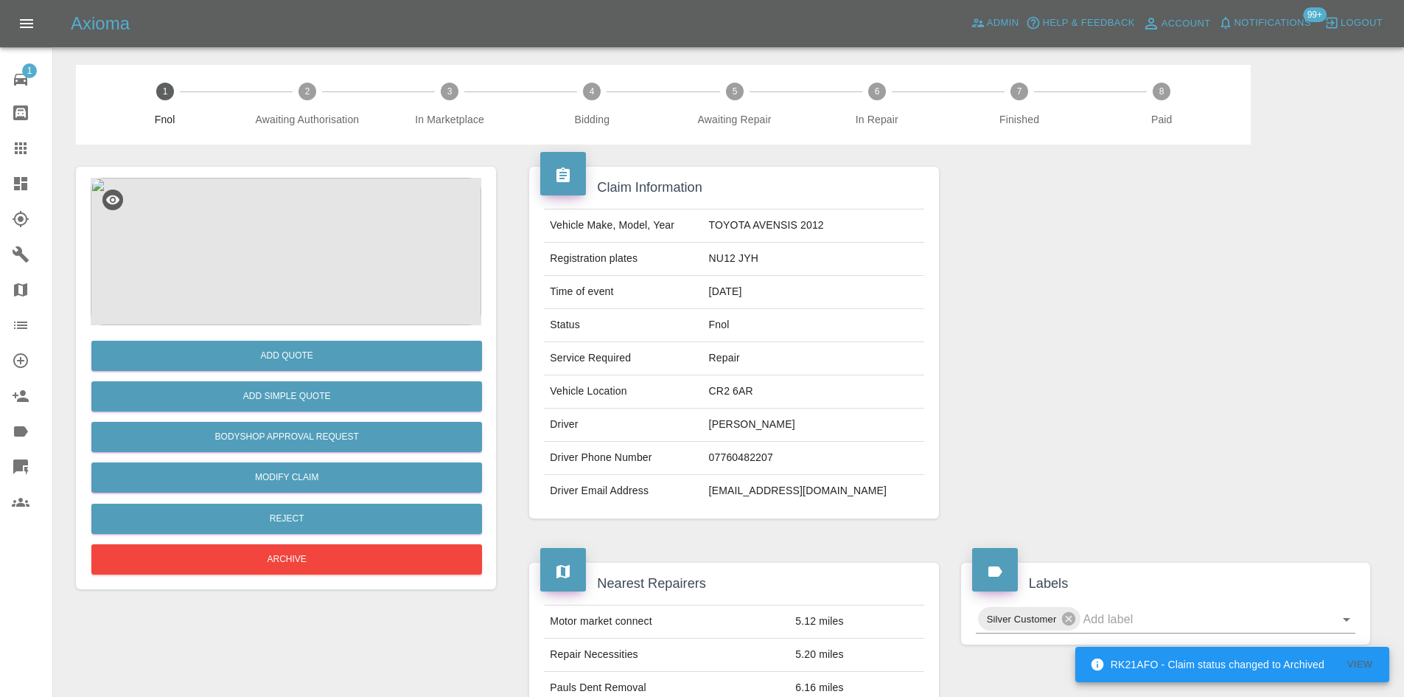
click at [272, 254] on img at bounding box center [286, 251] width 391 height 147
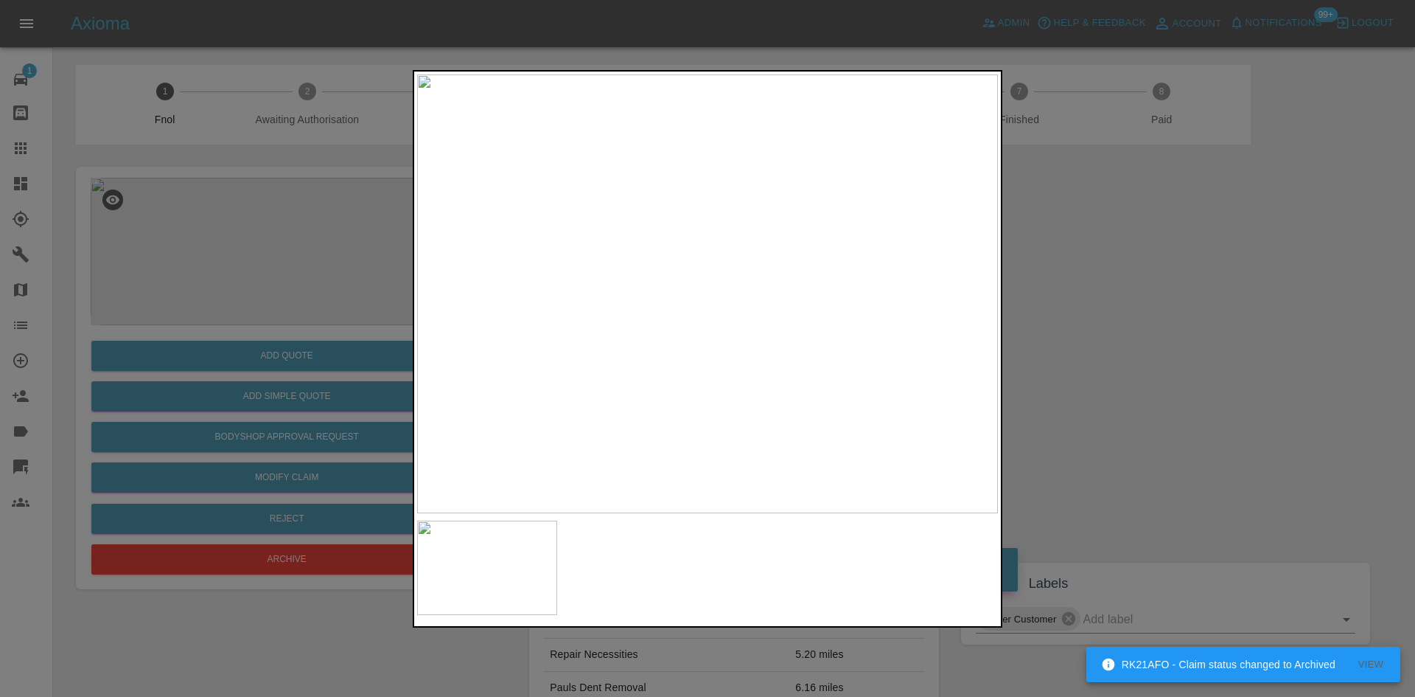
drag, startPoint x: 368, startPoint y: 278, endPoint x: 352, endPoint y: 300, distance: 27.4
click at [366, 278] on div at bounding box center [707, 348] width 1415 height 697
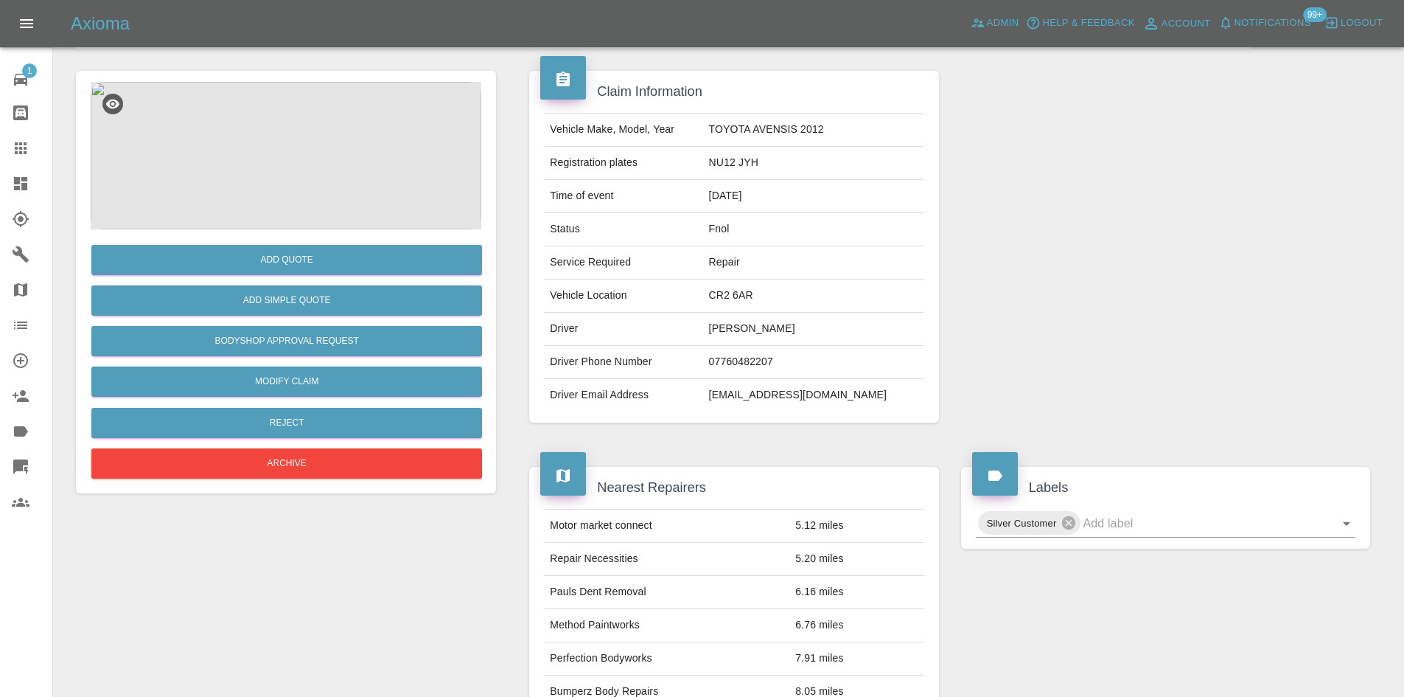
scroll to position [86, 0]
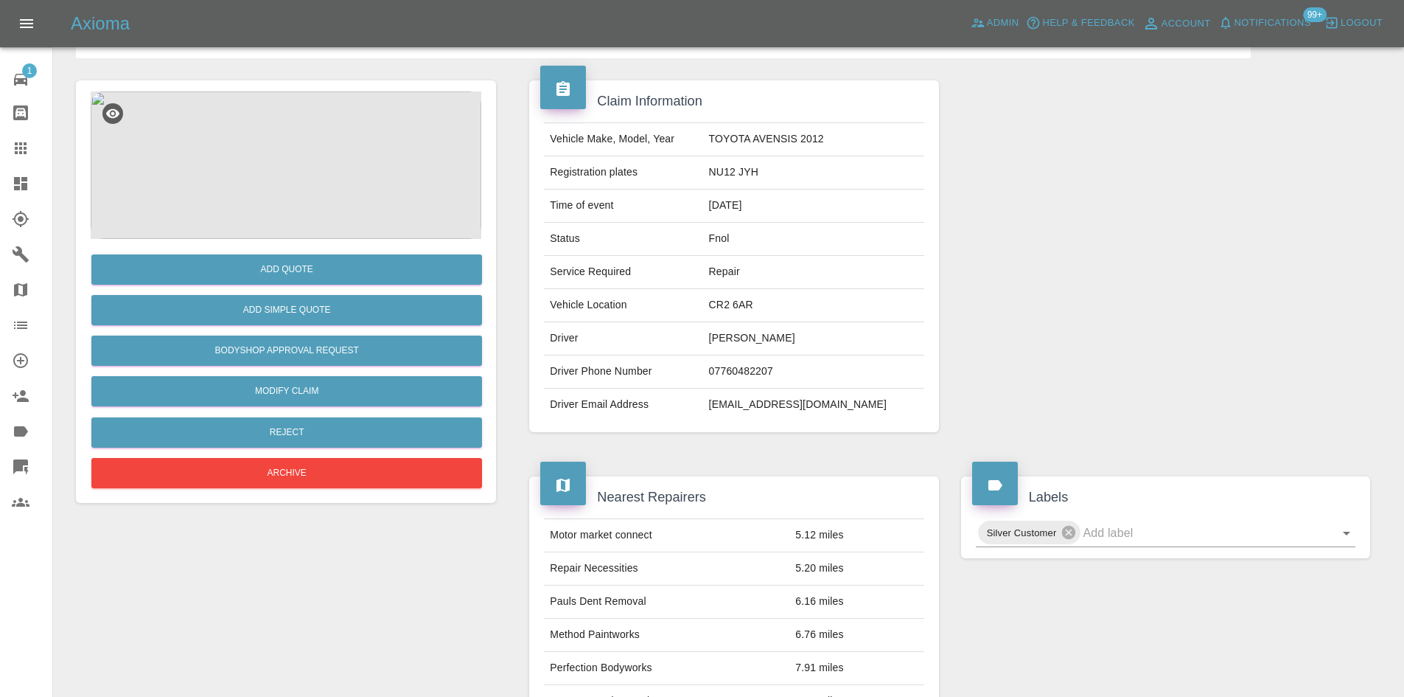
click at [275, 188] on img at bounding box center [286, 164] width 391 height 147
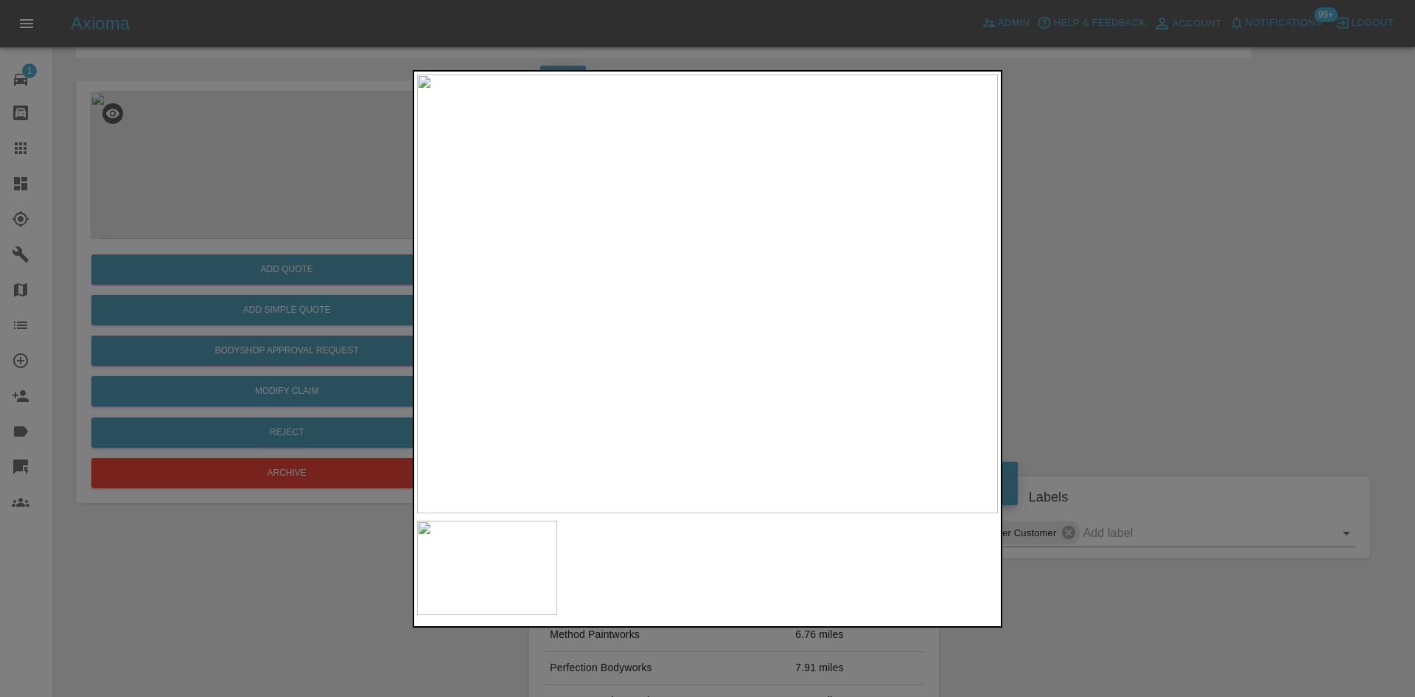
click at [741, 346] on img at bounding box center [707, 293] width 581 height 439
click at [737, 350] on img at bounding box center [707, 293] width 581 height 439
click at [690, 357] on img at bounding box center [707, 293] width 581 height 439
click at [660, 350] on img at bounding box center [662, 71] width 1742 height 1316
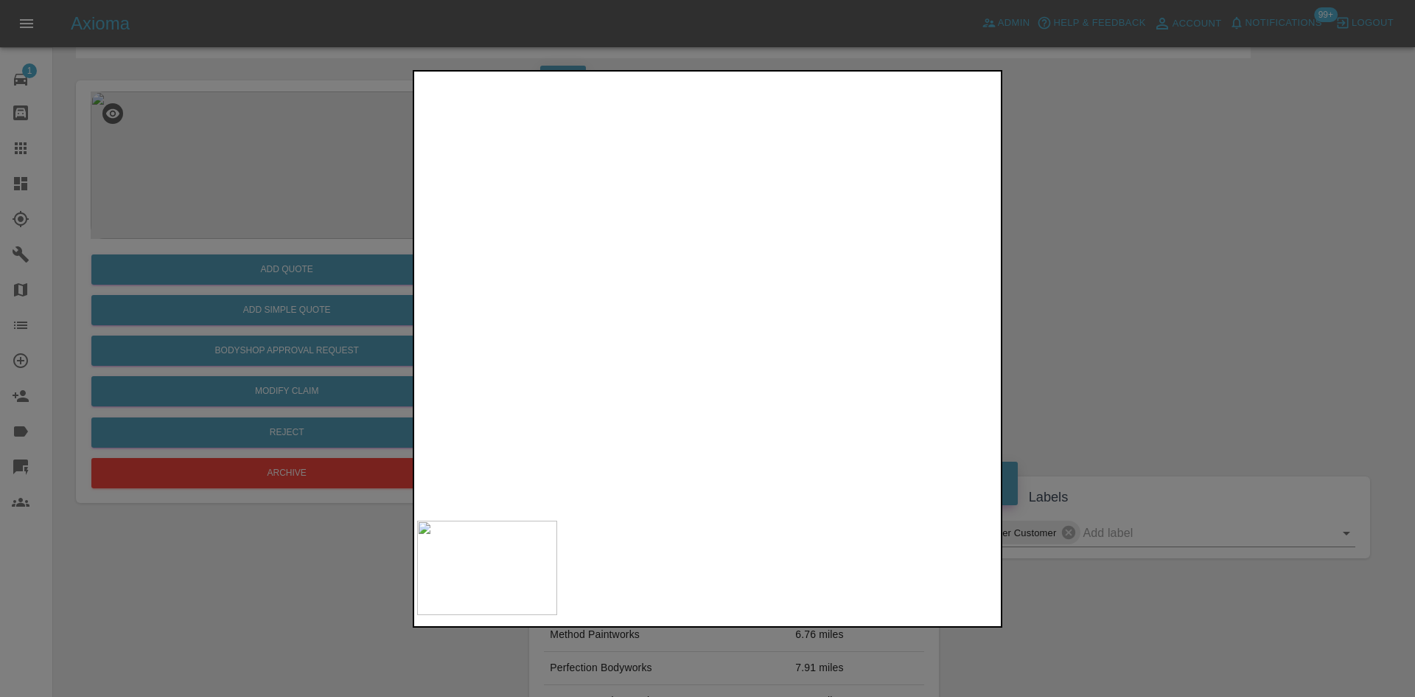
click at [621, 411] on img at bounding box center [542, 113] width 1742 height 1316
click at [866, 406] on img at bounding box center [634, 170] width 1742 height 1316
click at [796, 400] on img at bounding box center [749, 225] width 1742 height 1316
click at [728, 344] on img at bounding box center [749, 225] width 1742 height 1316
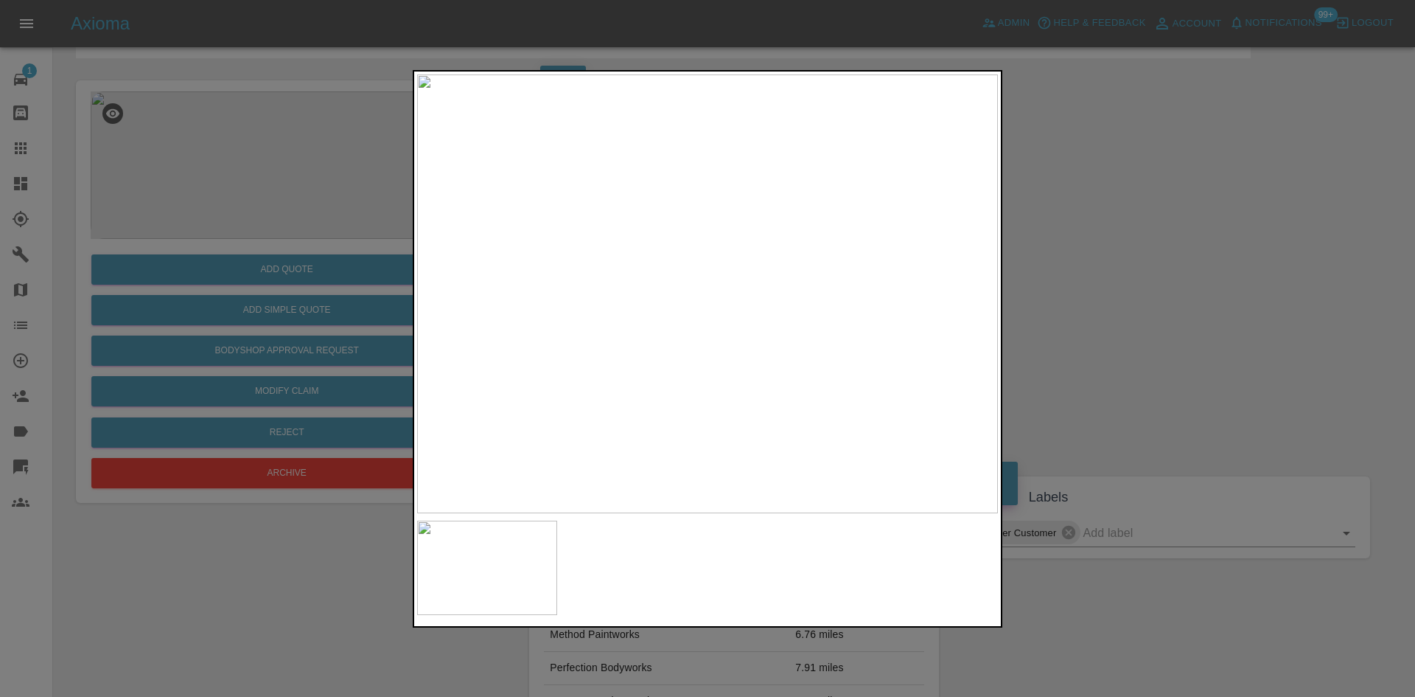
click at [737, 378] on img at bounding box center [707, 293] width 581 height 439
click at [736, 380] on img at bounding box center [707, 293] width 581 height 439
click at [771, 431] on img at bounding box center [756, 86] width 1742 height 1316
drag, startPoint x: 330, startPoint y: 334, endPoint x: 303, endPoint y: 335, distance: 27.3
click at [324, 340] on div at bounding box center [707, 348] width 1415 height 697
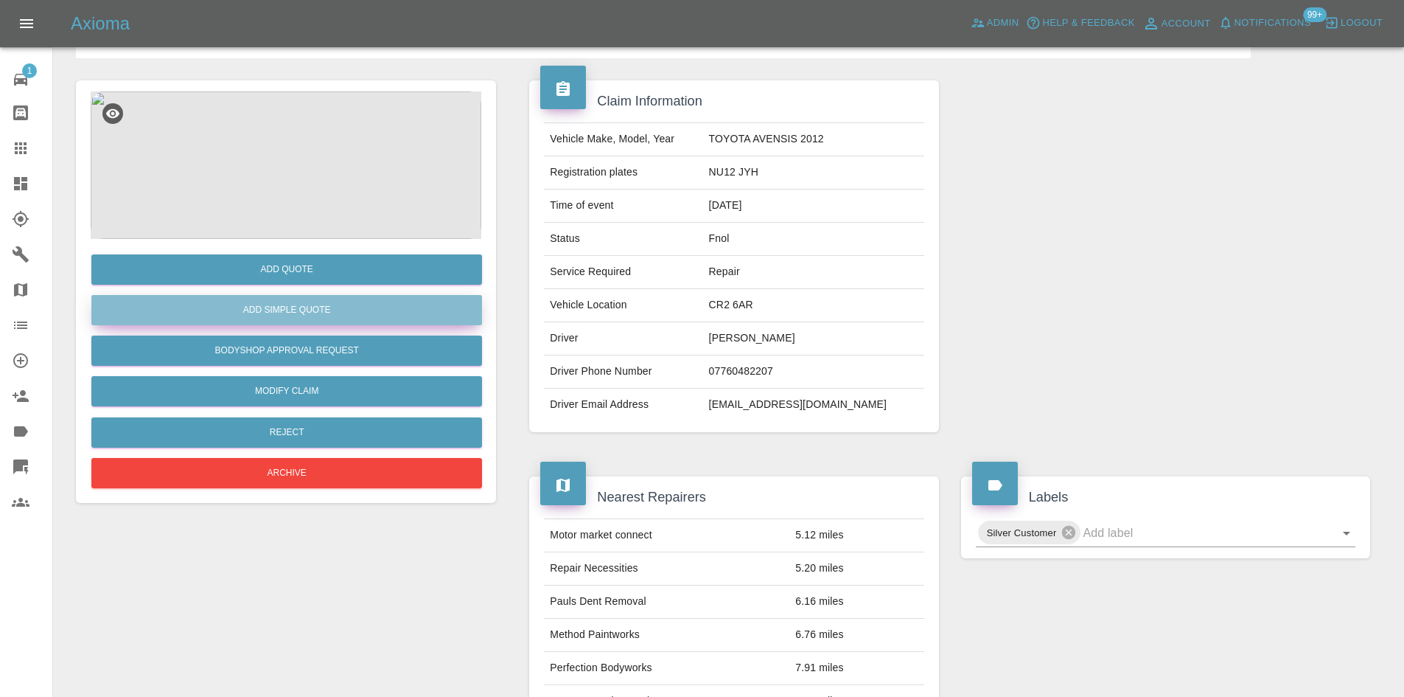
click at [296, 310] on button "Add Simple Quote" at bounding box center [286, 310] width 391 height 30
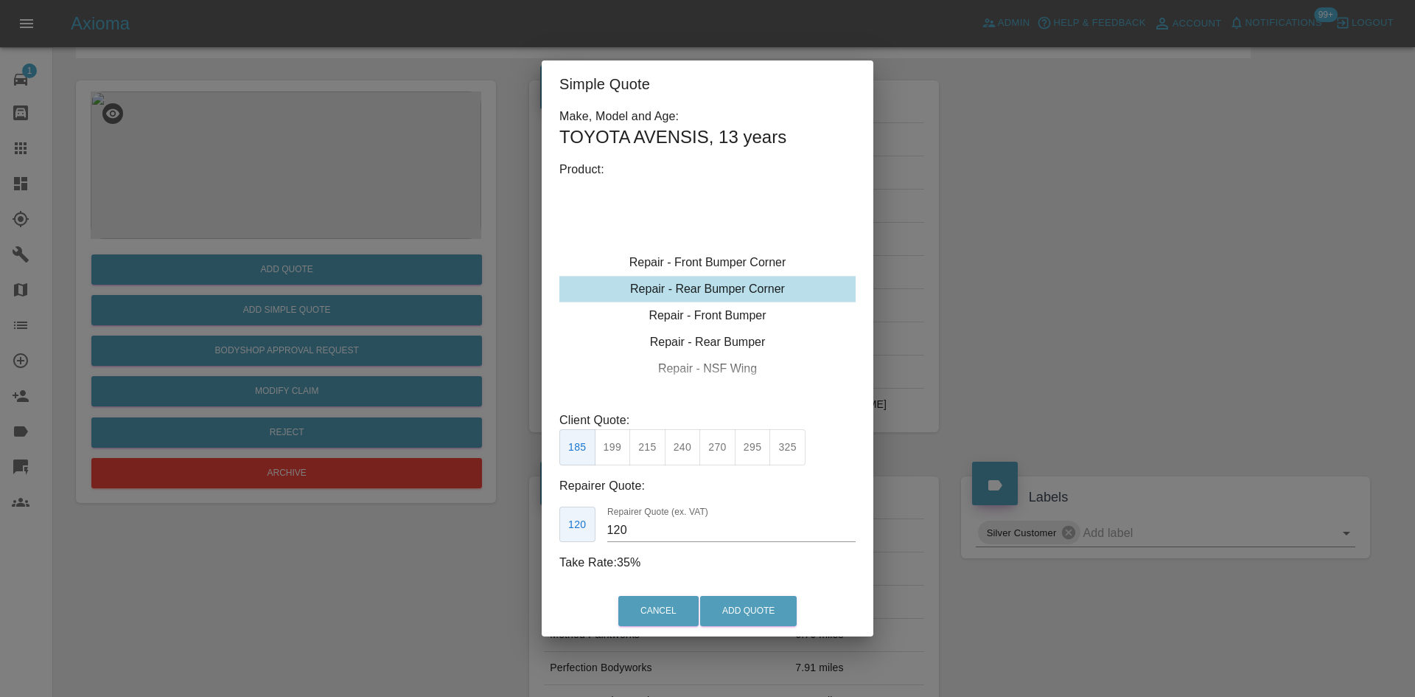
click at [717, 284] on div "Repair - Rear Bumper Corner" at bounding box center [707, 289] width 296 height 27
click at [718, 341] on div "Repair - Rear Bumper" at bounding box center [707, 342] width 296 height 27
click at [739, 240] on div "Repair - Rear Bumper" at bounding box center [707, 236] width 296 height 27
click at [713, 439] on button "400" at bounding box center [717, 447] width 36 height 36
drag, startPoint x: 621, startPoint y: 536, endPoint x: 478, endPoint y: 520, distance: 143.1
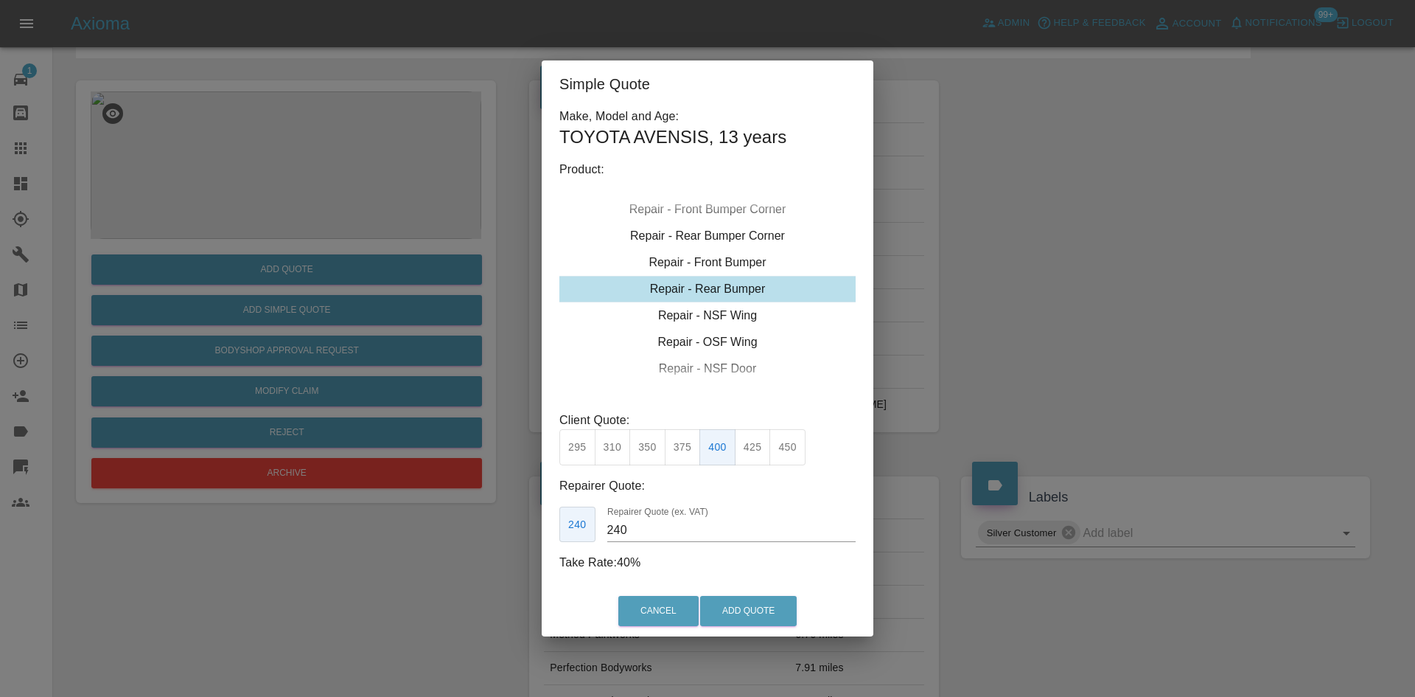
click at [481, 520] on div "Simple Quote Make, Model and Age: TOYOTA AVENSIS , 13 years Product: Repair - F…" at bounding box center [707, 348] width 1415 height 697
type input "220"
click at [743, 602] on button "Add Quote" at bounding box center [748, 611] width 97 height 30
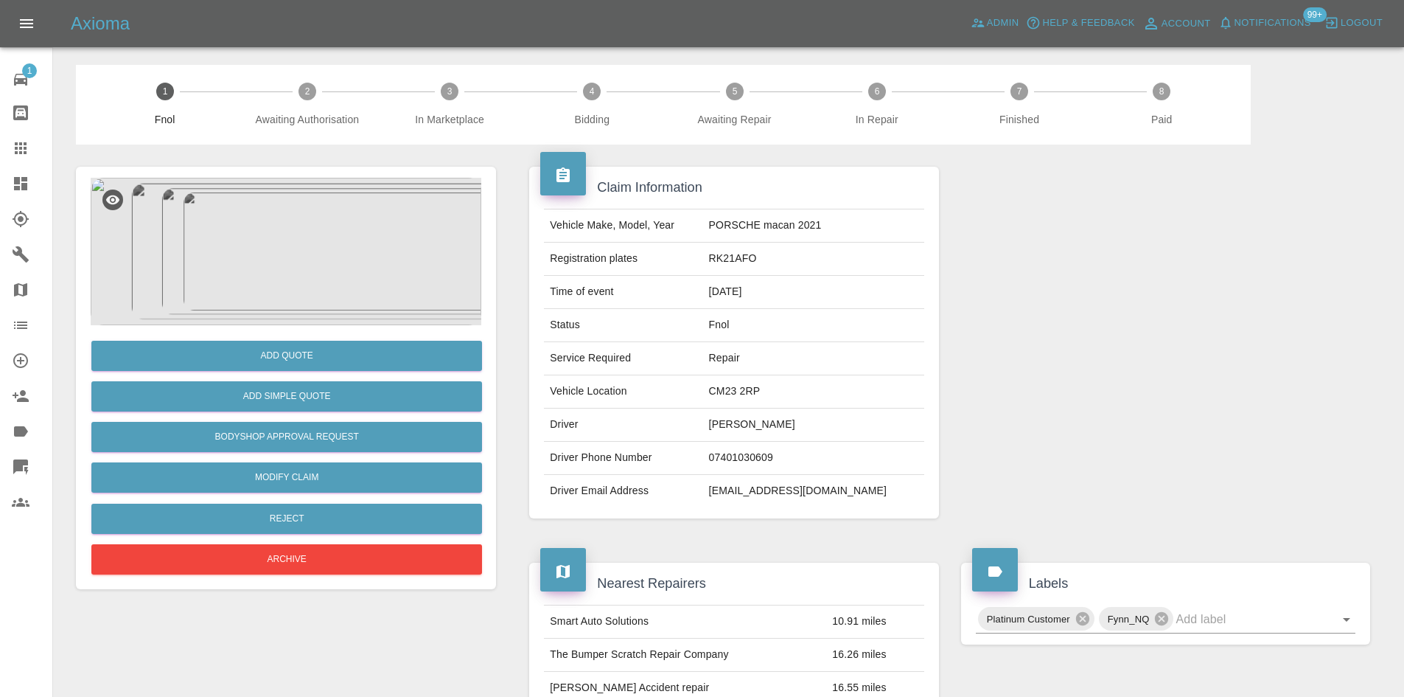
click at [337, 227] on img at bounding box center [286, 251] width 391 height 147
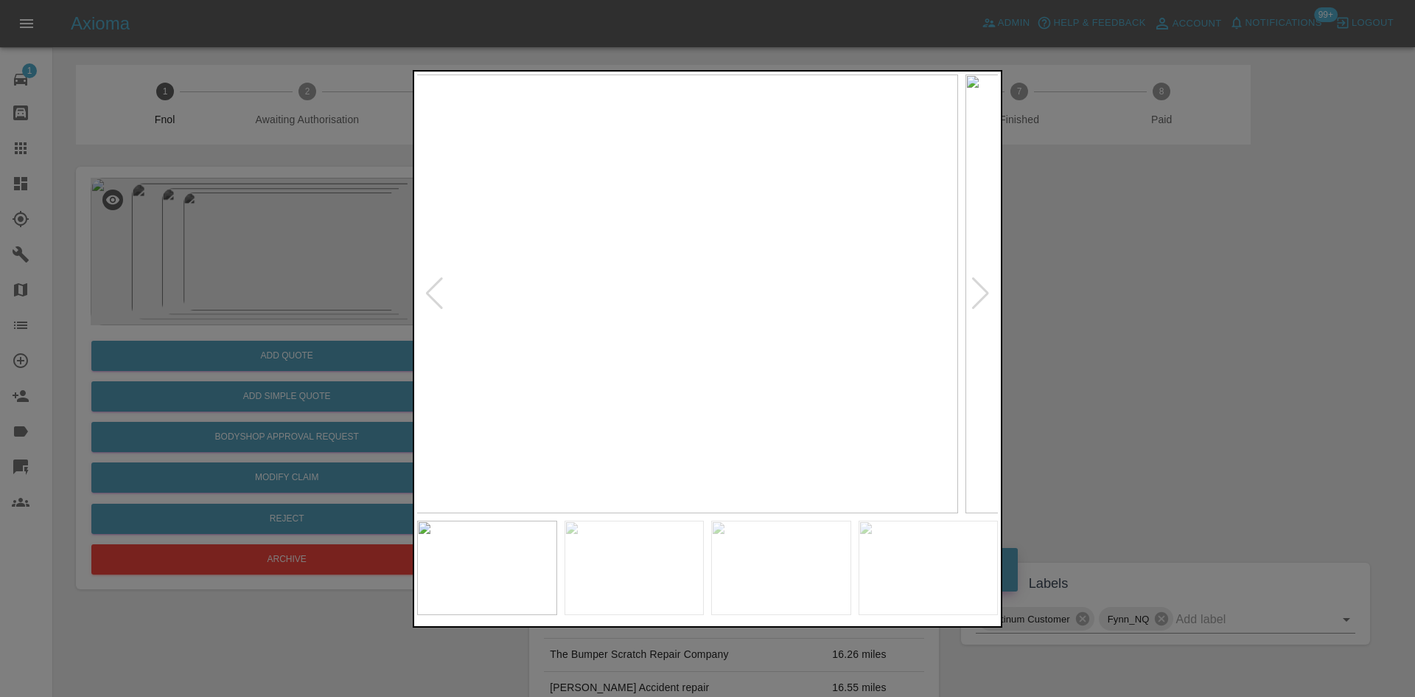
click at [628, 309] on img at bounding box center [667, 293] width 581 height 439
click at [579, 323] on img at bounding box center [707, 293] width 581 height 439
click at [573, 343] on img at bounding box center [707, 293] width 581 height 439
click at [444, 331] on img at bounding box center [595, 293] width 581 height 439
click at [378, 315] on div at bounding box center [707, 348] width 1415 height 697
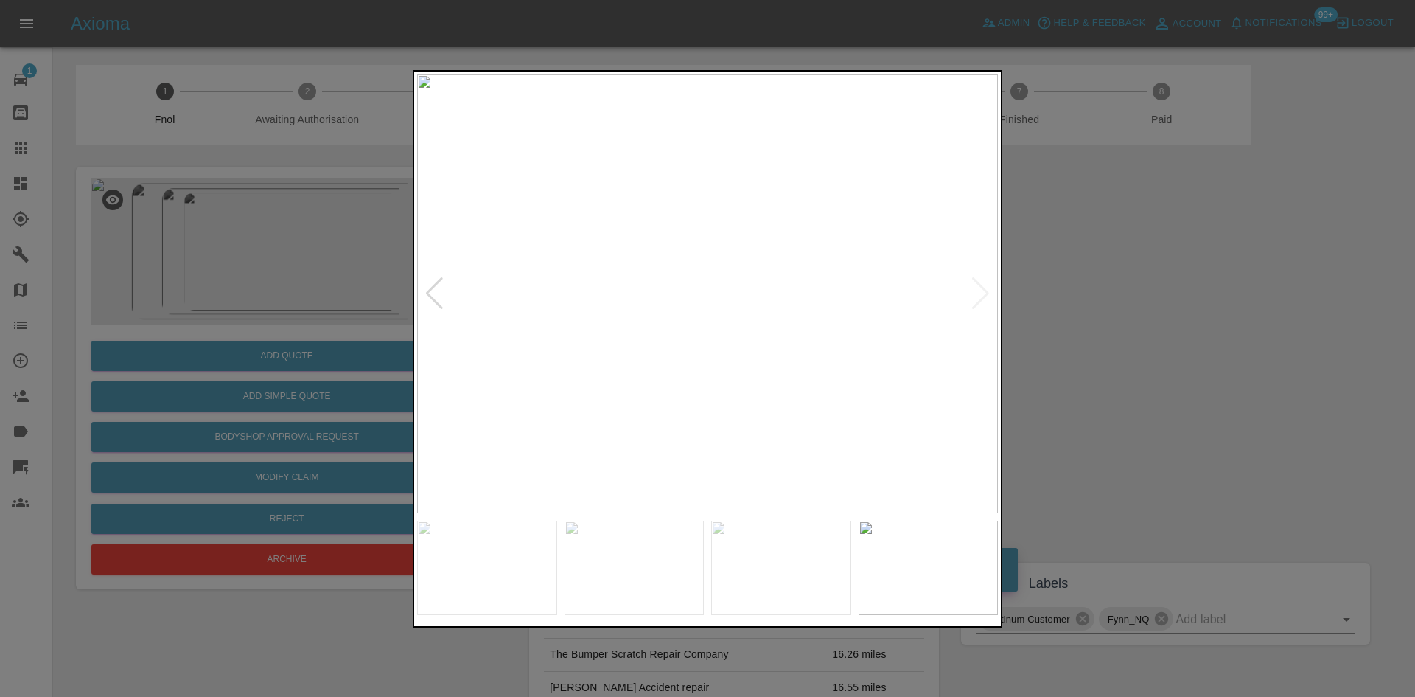
click at [183, 246] on div at bounding box center [707, 348] width 1415 height 697
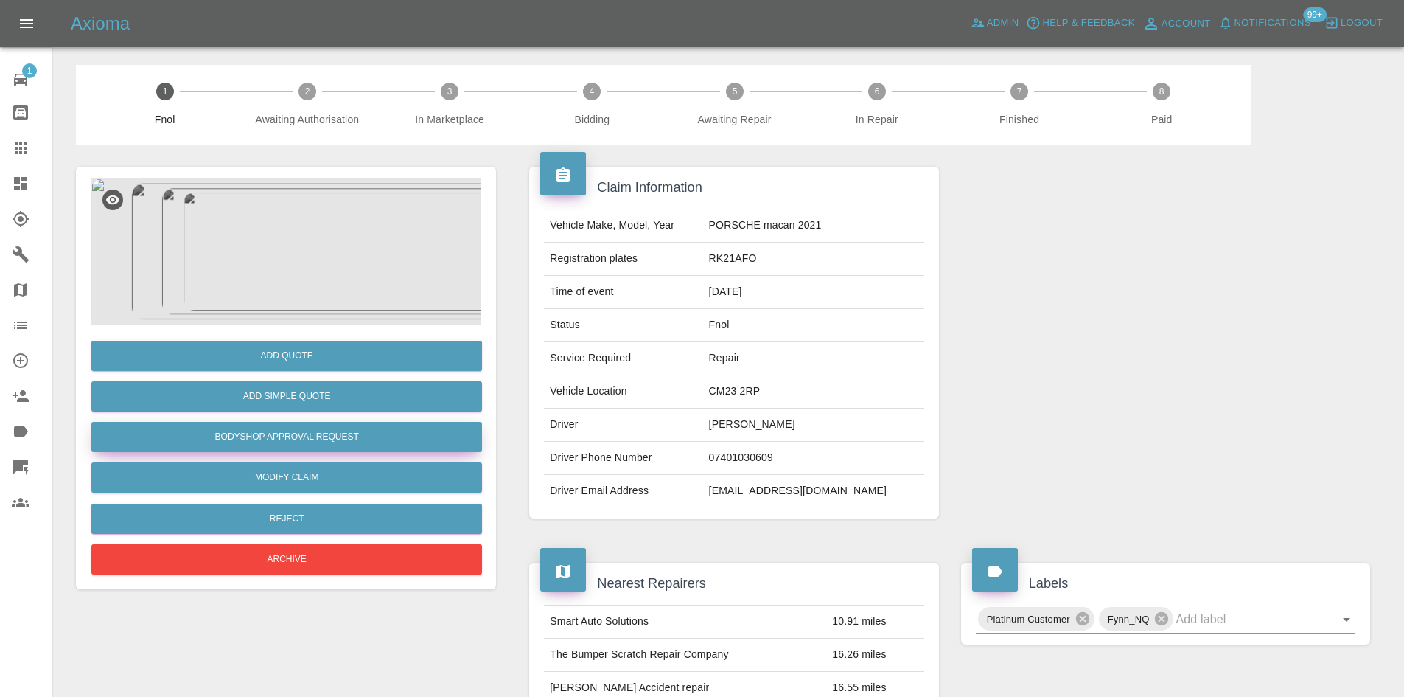
click at [322, 433] on button "Bodyshop Approval Request" at bounding box center [286, 437] width 391 height 30
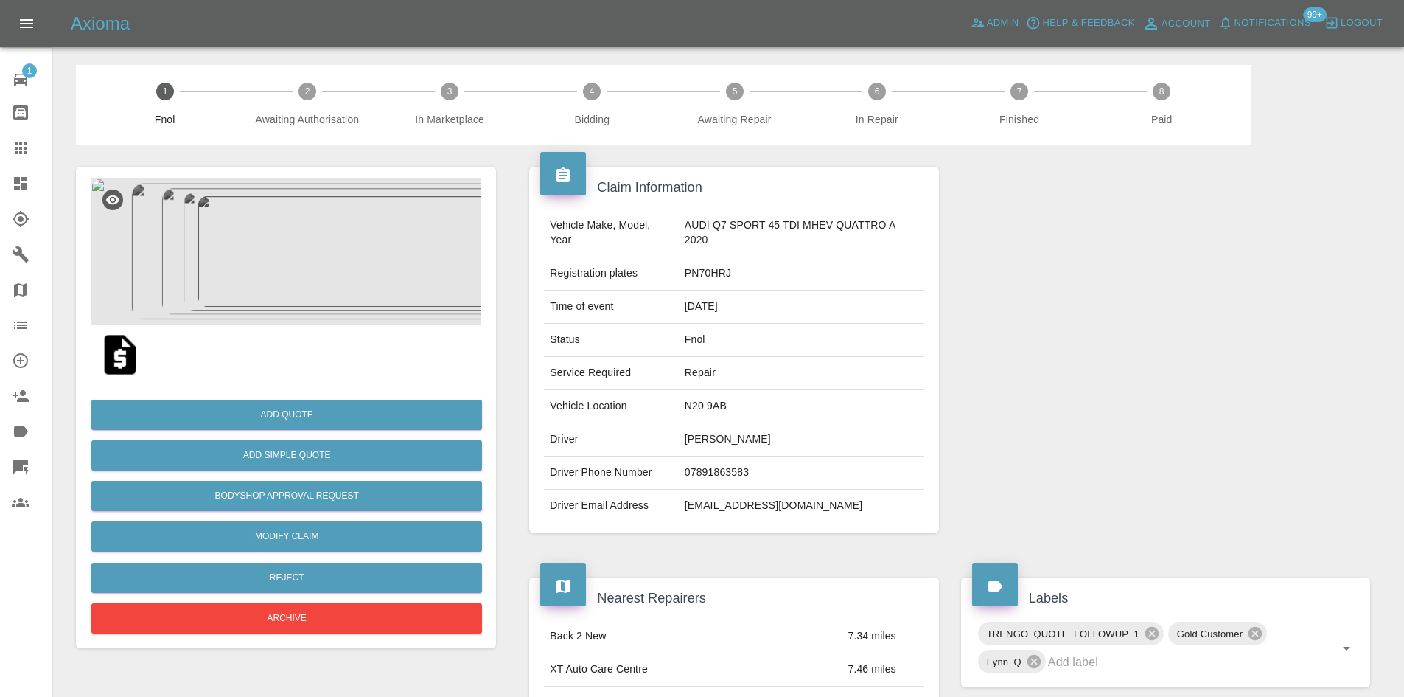
click at [262, 220] on img at bounding box center [286, 251] width 391 height 147
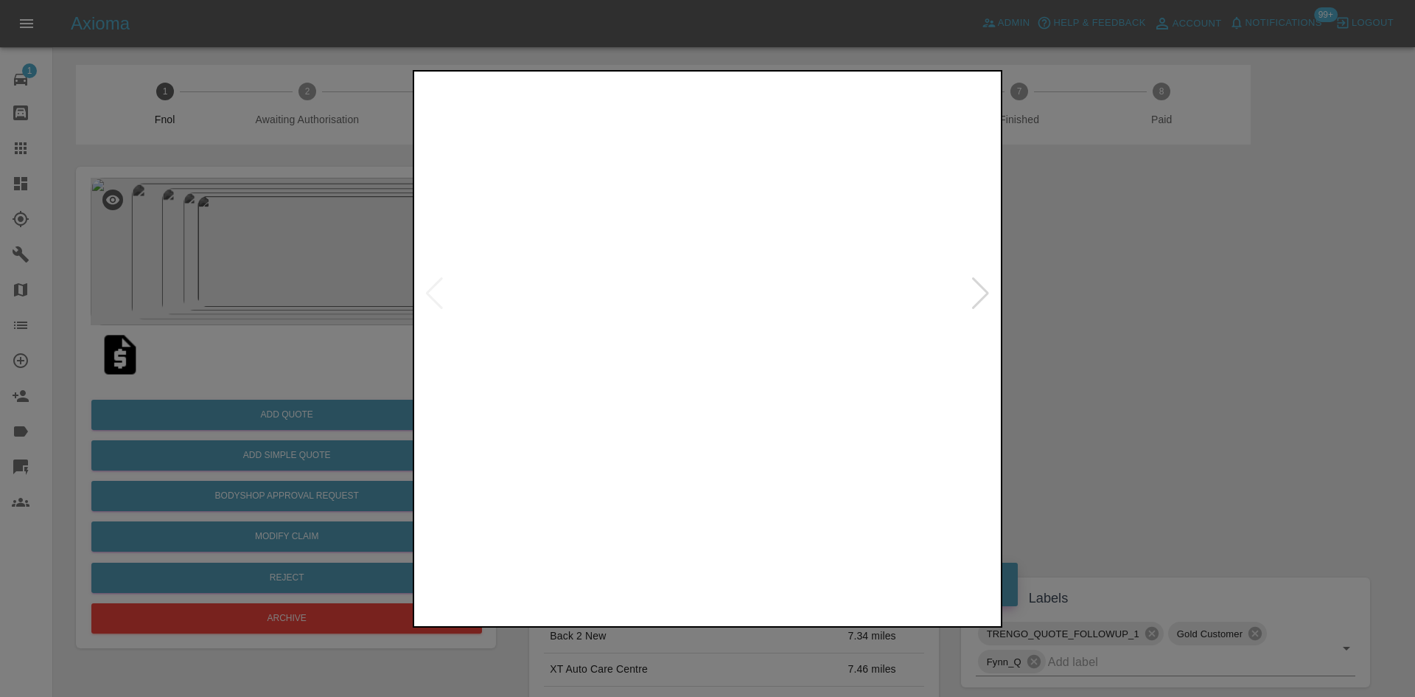
click at [551, 329] on img at bounding box center [707, 293] width 581 height 439
click at [638, 361] on img at bounding box center [707, 293] width 581 height 439
click at [640, 314] on img at bounding box center [707, 293] width 581 height 439
click at [439, 305] on div at bounding box center [707, 293] width 581 height 439
click at [421, 299] on img at bounding box center [707, 293] width 581 height 439
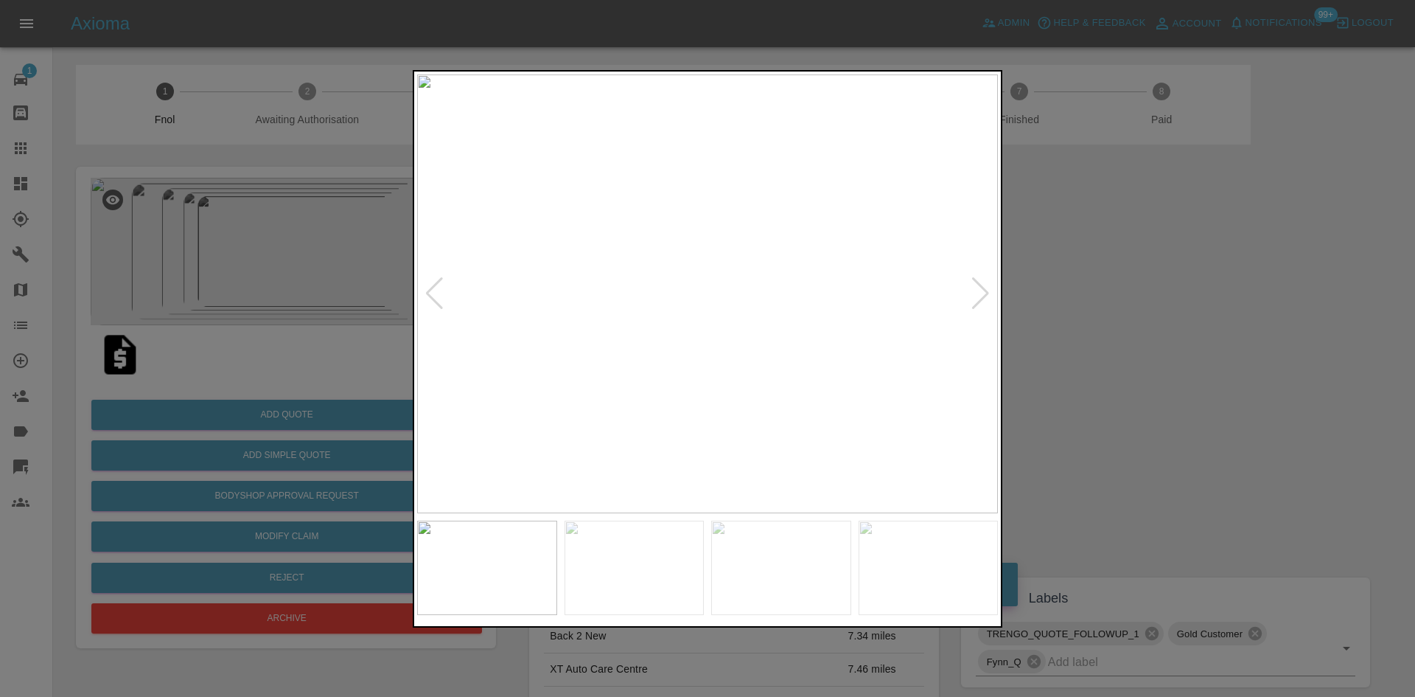
drag, startPoint x: 214, startPoint y: 167, endPoint x: 209, endPoint y: 189, distance: 22.5
click at [212, 181] on div at bounding box center [707, 348] width 1415 height 697
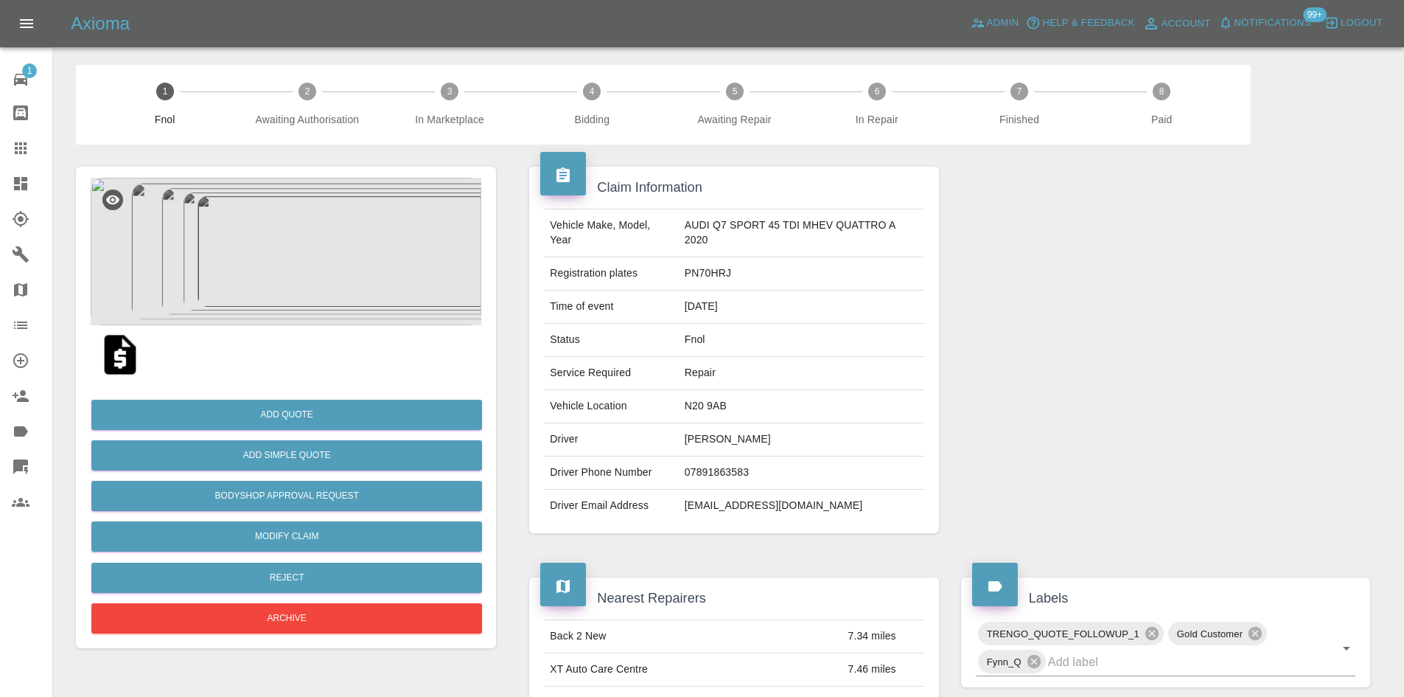
click at [302, 275] on img at bounding box center [286, 251] width 391 height 147
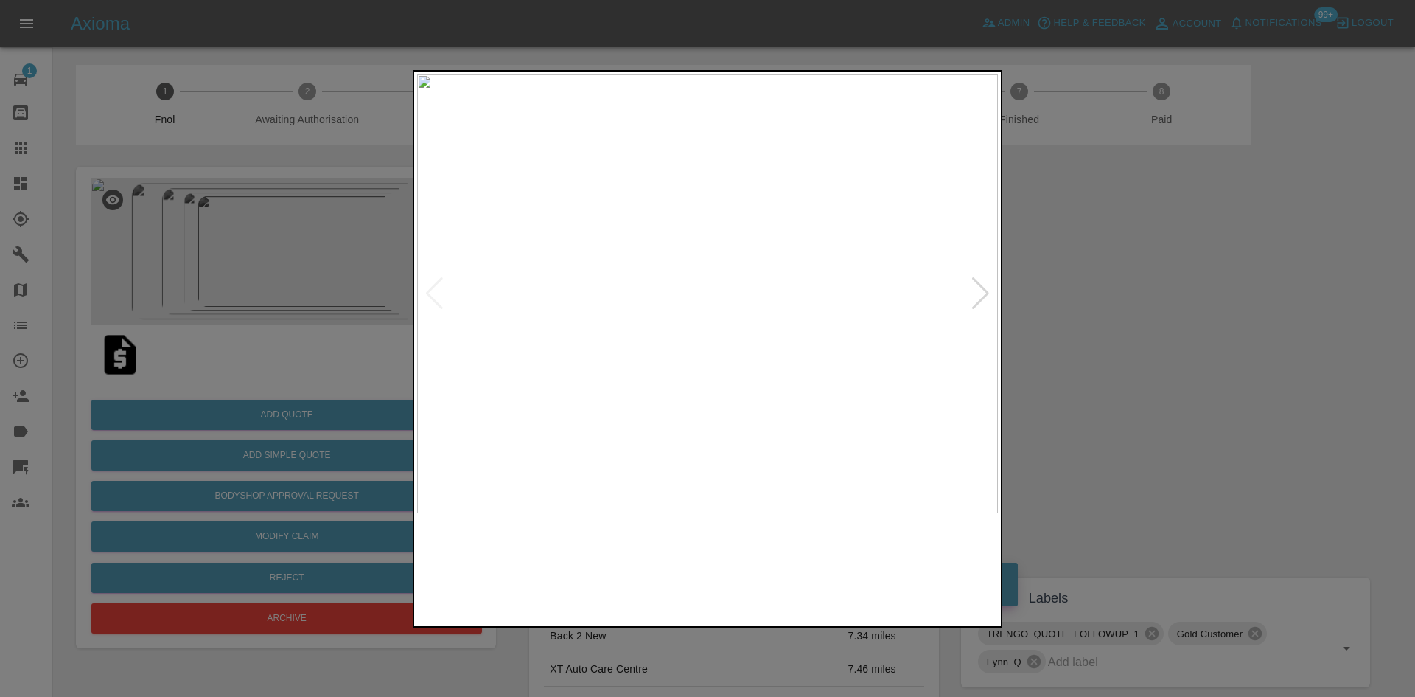
click at [741, 314] on img at bounding box center [707, 293] width 581 height 439
click at [611, 321] on img at bounding box center [707, 293] width 581 height 439
click at [709, 350] on img at bounding box center [687, 293] width 581 height 439
drag, startPoint x: 315, startPoint y: 269, endPoint x: 348, endPoint y: 321, distance: 61.6
click at [311, 269] on div at bounding box center [707, 348] width 1415 height 697
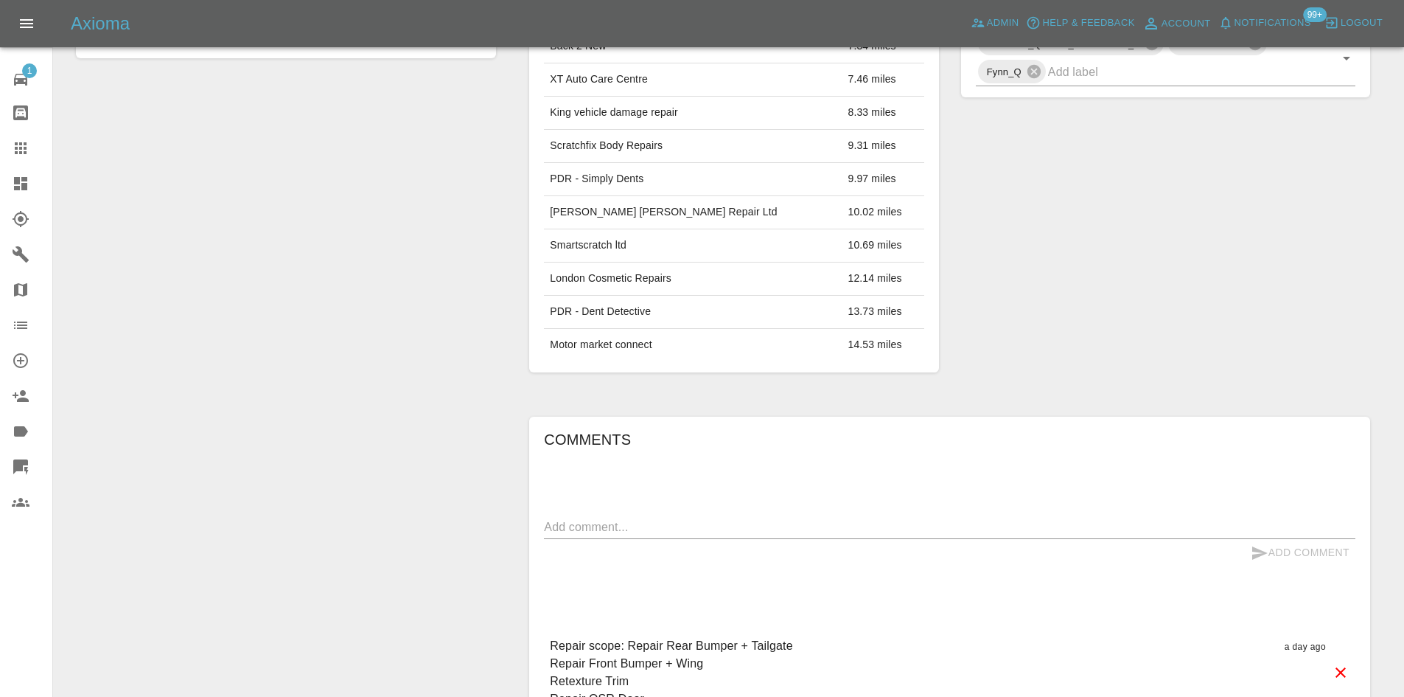
scroll to position [943, 0]
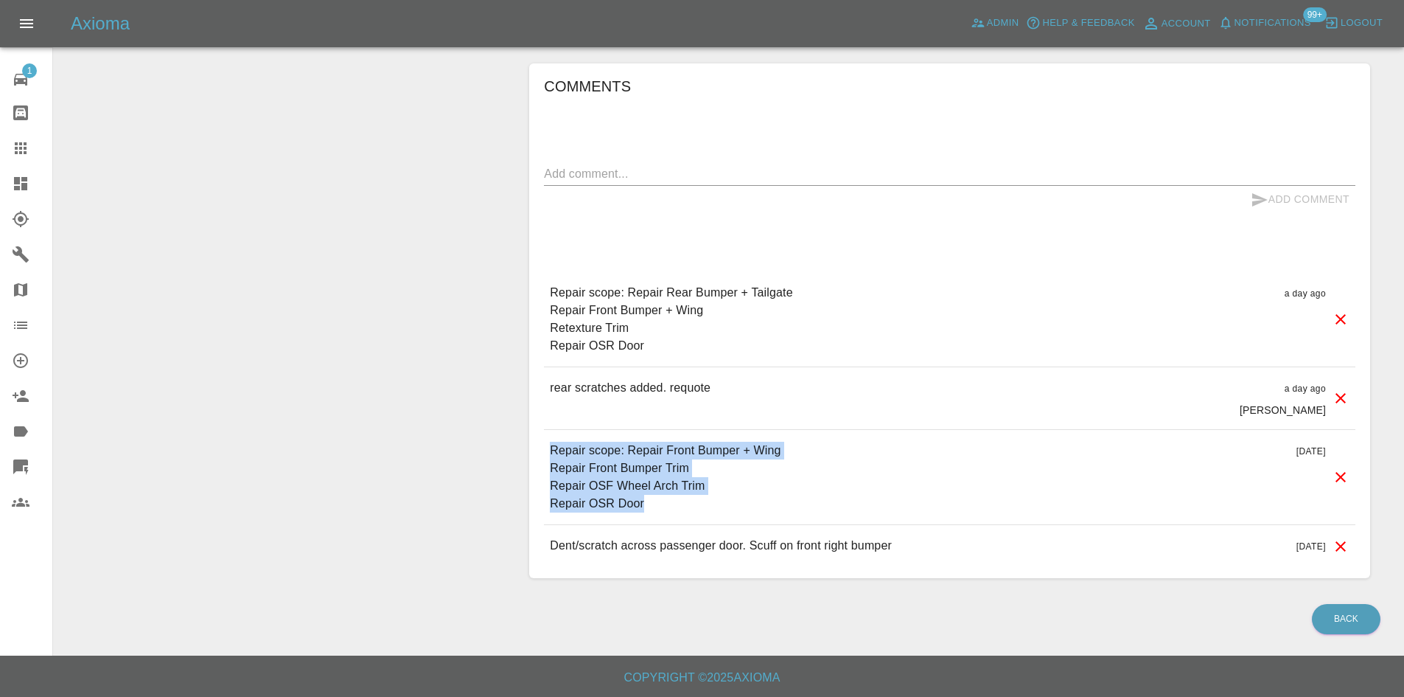
drag, startPoint x: 649, startPoint y: 506, endPoint x: 553, endPoint y: 450, distance: 111.4
click at [553, 450] on p "Repair scope: Repair Front Bumper + Wing Repair Front Bumper Trim Repair OSF Wh…" at bounding box center [665, 476] width 231 height 71
click at [694, 476] on p "Repair scope: Repair Front Bumper + Wing Repair Front Bumper Trim Repair OSF Wh…" at bounding box center [665, 476] width 231 height 71
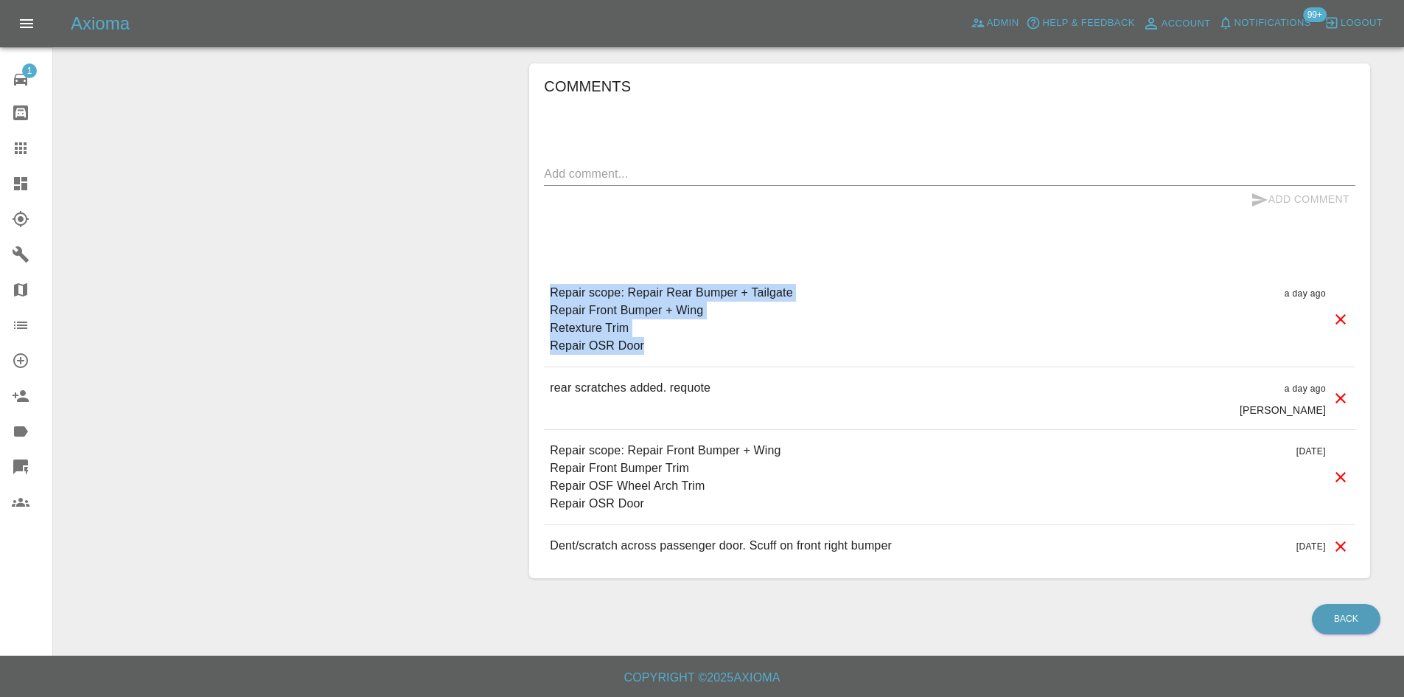
drag, startPoint x: 648, startPoint y: 341, endPoint x: 528, endPoint y: 296, distance: 128.3
click at [528, 296] on div "Comments x Add Comment Repair scope: Repair Rear Bumper + Tailgate Repair Front…" at bounding box center [949, 320] width 863 height 559
click at [614, 352] on p "Repair scope: Repair Rear Bumper + Tailgate Repair Front Bumper + Wing Retextur…" at bounding box center [671, 319] width 242 height 71
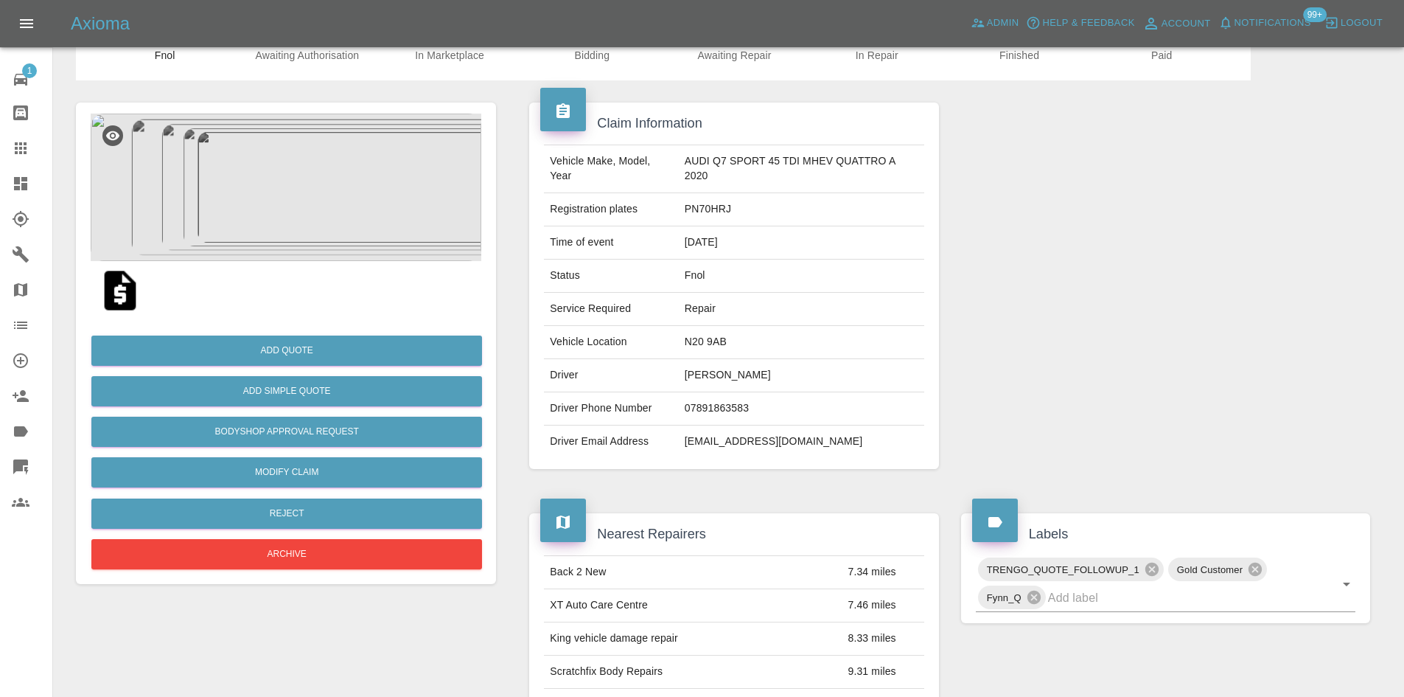
scroll to position [59, 0]
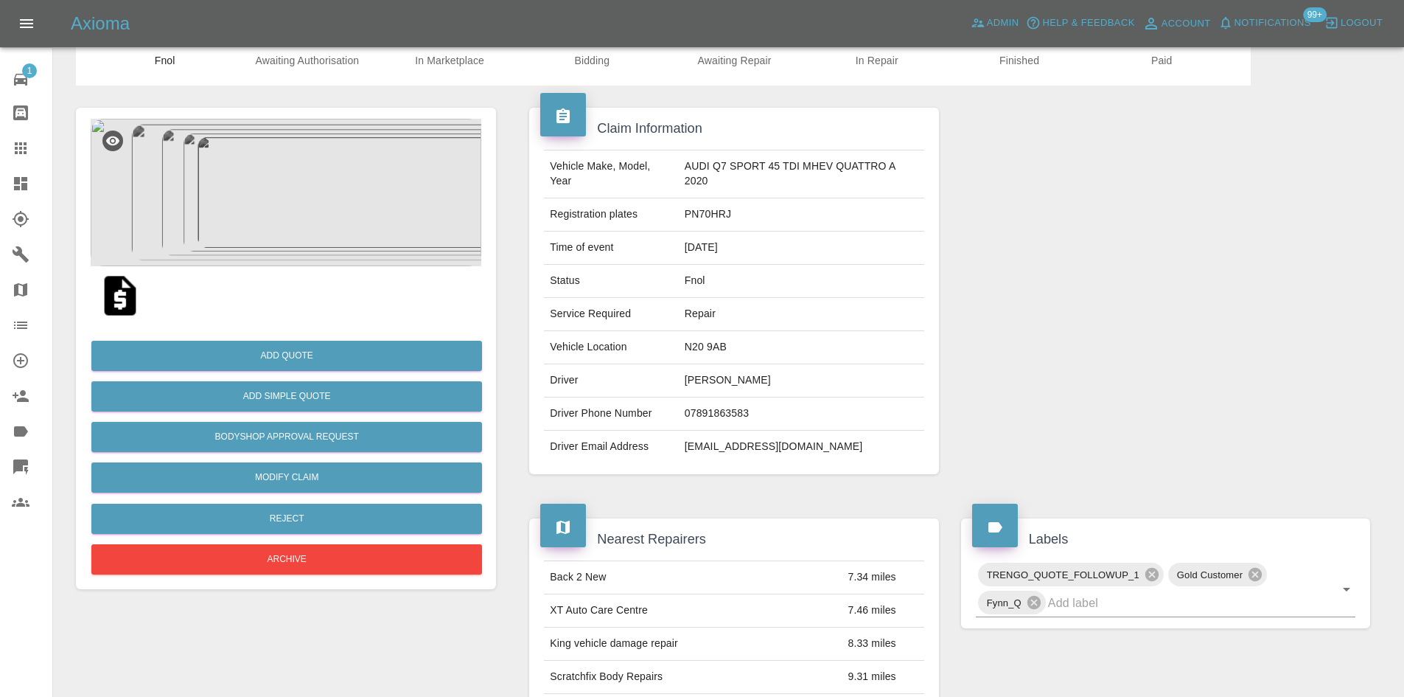
click at [315, 197] on img at bounding box center [286, 192] width 391 height 147
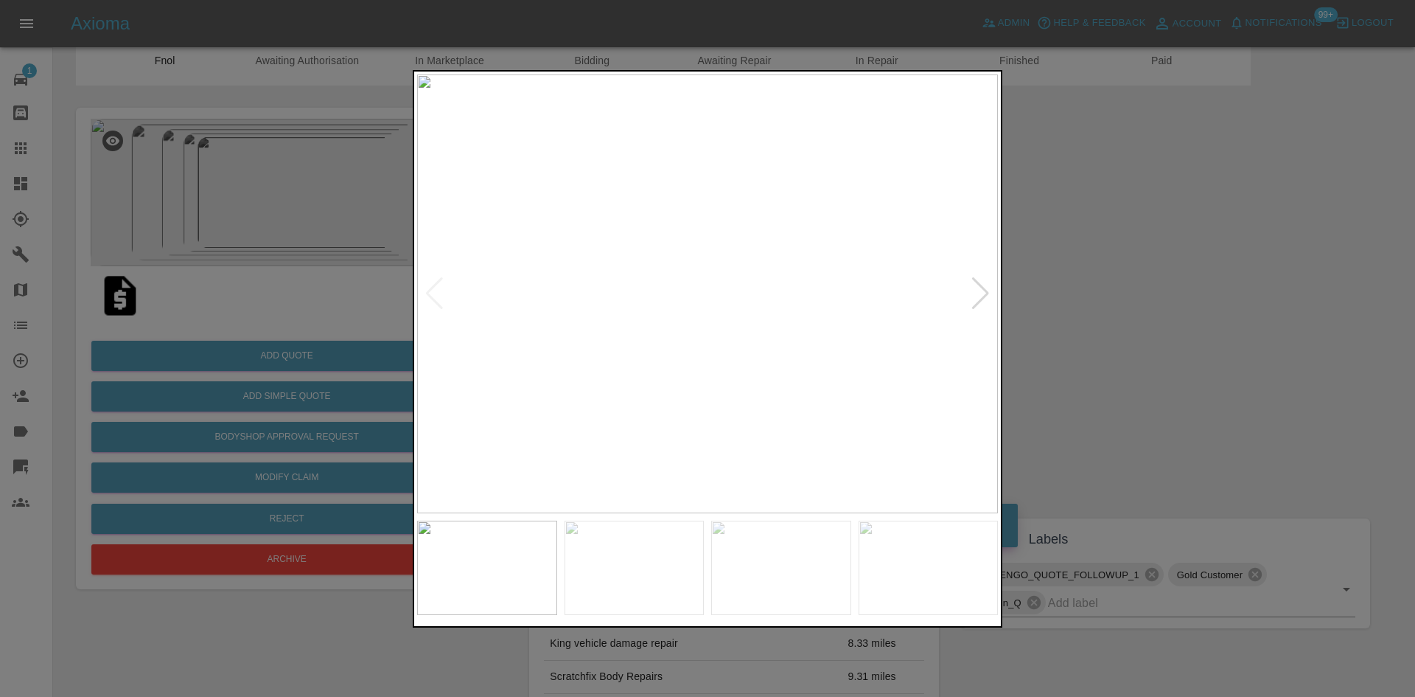
click at [699, 293] on img at bounding box center [707, 293] width 581 height 439
click at [708, 328] on img at bounding box center [707, 293] width 581 height 439
click at [756, 342] on img at bounding box center [707, 293] width 581 height 439
click at [780, 342] on img at bounding box center [707, 293] width 581 height 439
click at [719, 346] on img at bounding box center [707, 293] width 581 height 439
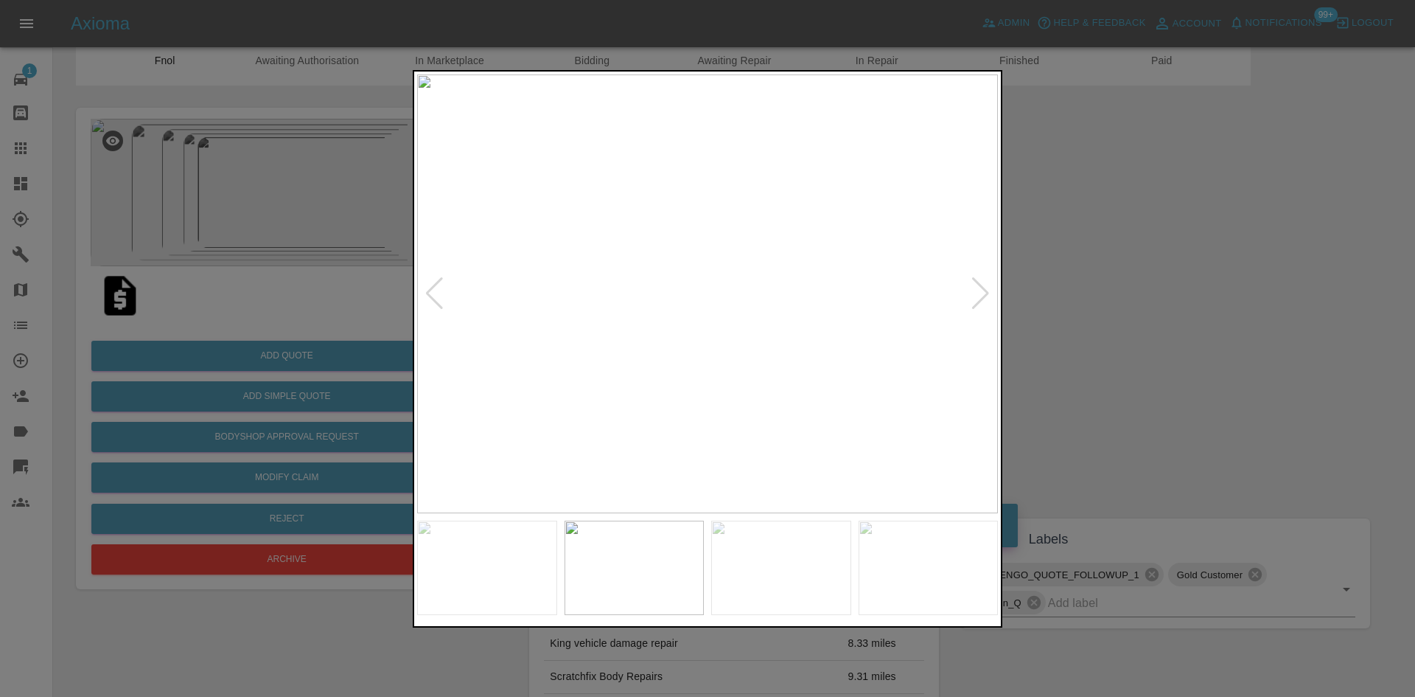
click at [591, 312] on img at bounding box center [707, 293] width 581 height 439
click at [691, 304] on img at bounding box center [707, 293] width 581 height 439
click at [715, 301] on img at bounding box center [707, 293] width 581 height 439
click at [718, 312] on img at bounding box center [707, 293] width 581 height 439
click at [697, 315] on img at bounding box center [703, 293] width 581 height 439
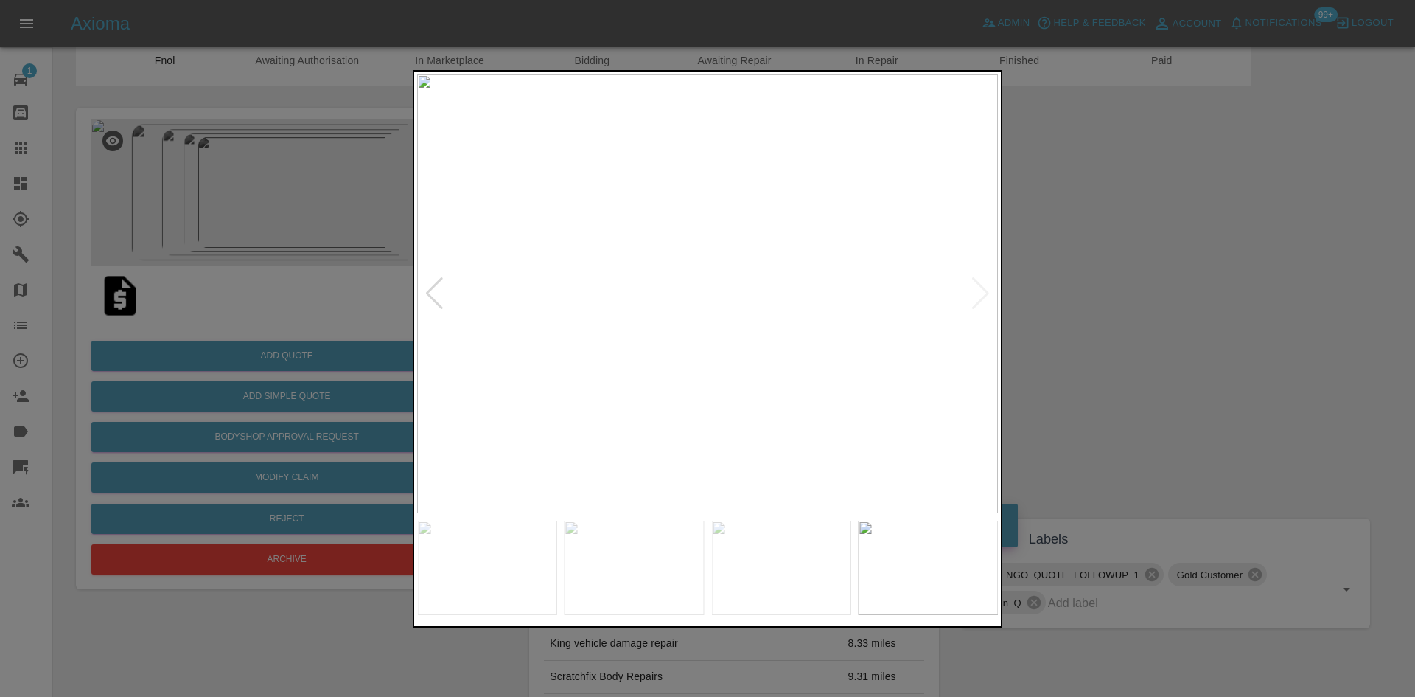
click at [704, 298] on img at bounding box center [707, 293] width 581 height 439
click at [349, 138] on div at bounding box center [707, 348] width 1415 height 697
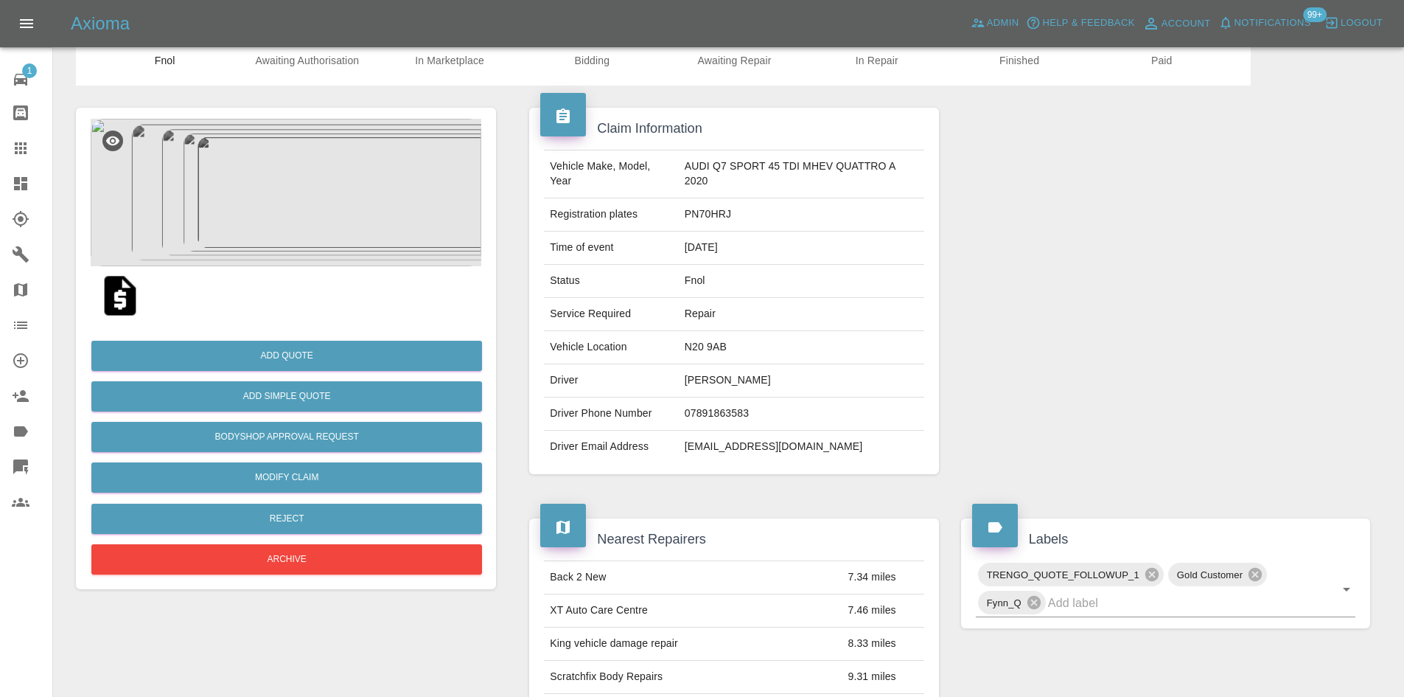
click at [116, 304] on img at bounding box center [120, 295] width 47 height 47
